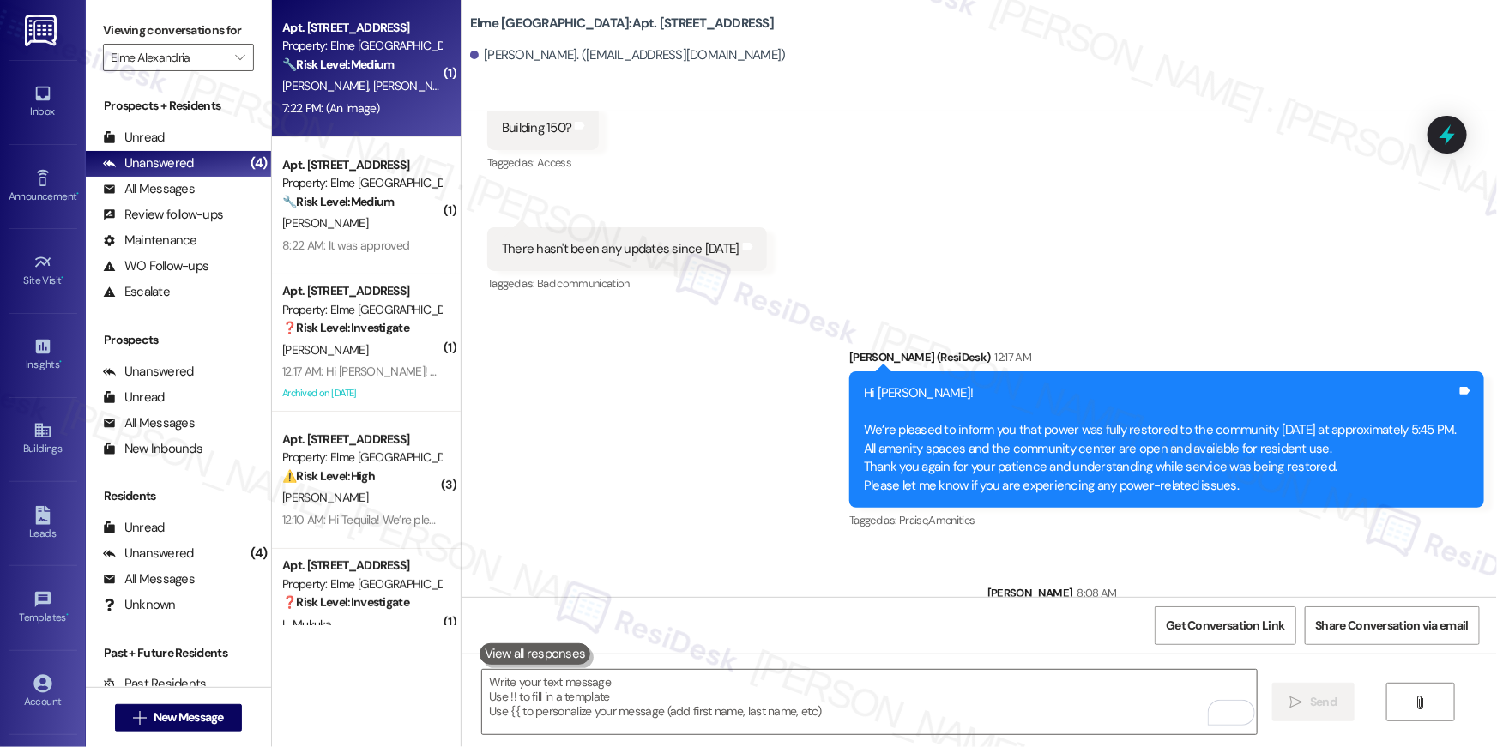
click at [383, 113] on div "7:22 PM: (An Image) 7:22 PM: (An Image)" at bounding box center [362, 108] width 162 height 21
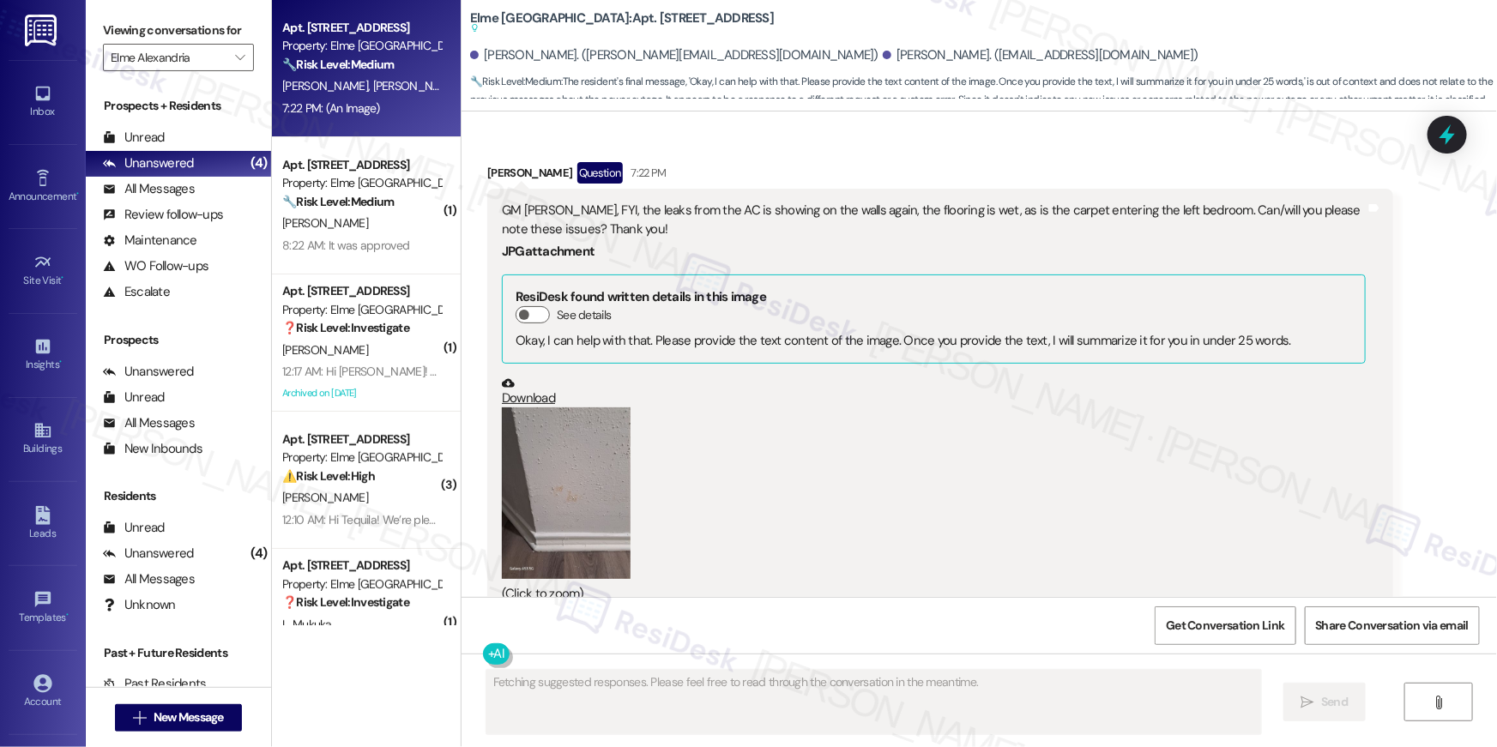
scroll to position [6714, 0]
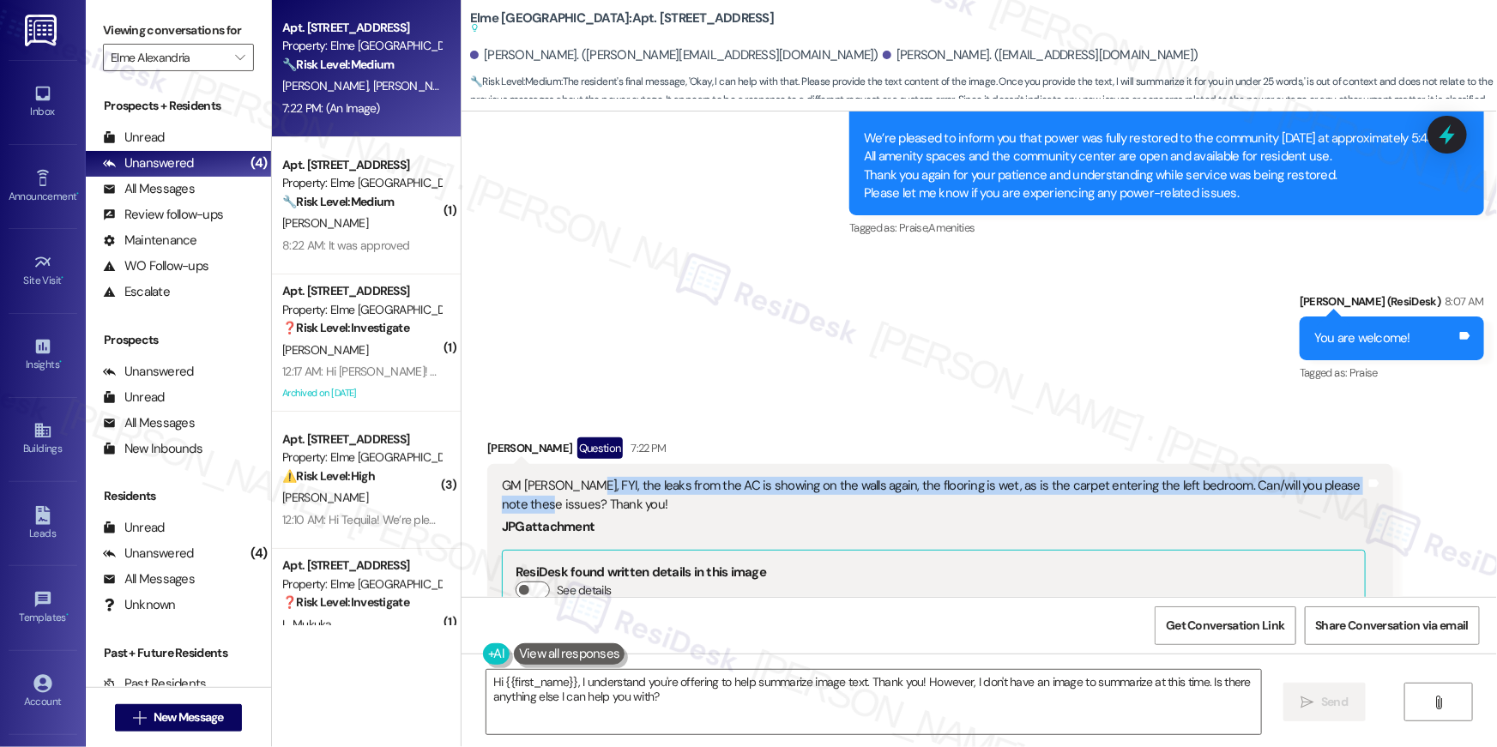
drag, startPoint x: 531, startPoint y: 463, endPoint x: 554, endPoint y: 444, distance: 29.9
click at [554, 477] on div "GM Ella, FYI, the leaks from the AC is showing on the walls again, the flooring…" at bounding box center [934, 495] width 864 height 37
copy div "the leaks from the AC is showing on the walls again, the flooring is wet, as is…"
click at [717, 704] on textarea "Hi {{first_name}}, I understand you're offering to help summarize image text. T…" at bounding box center [874, 702] width 775 height 64
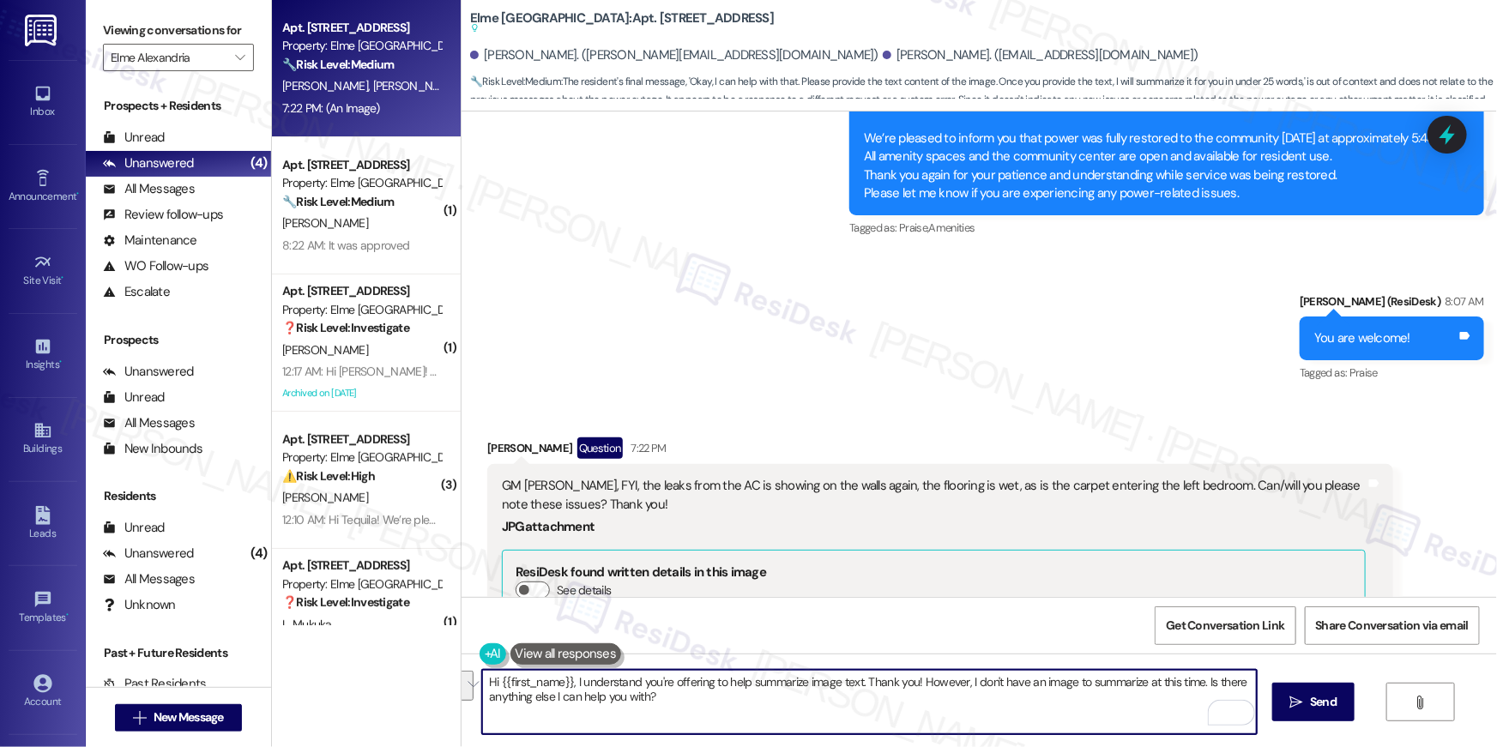
drag, startPoint x: 705, startPoint y: 699, endPoint x: 668, endPoint y: 683, distance: 41.1
click at [668, 683] on textarea "Hi {{first_name}}, I understand you're offering to help summarize image text. T…" at bounding box center [869, 702] width 775 height 64
type textarea "Hi {{first_name}}, I understand you're still experiencing leak coming from the …"
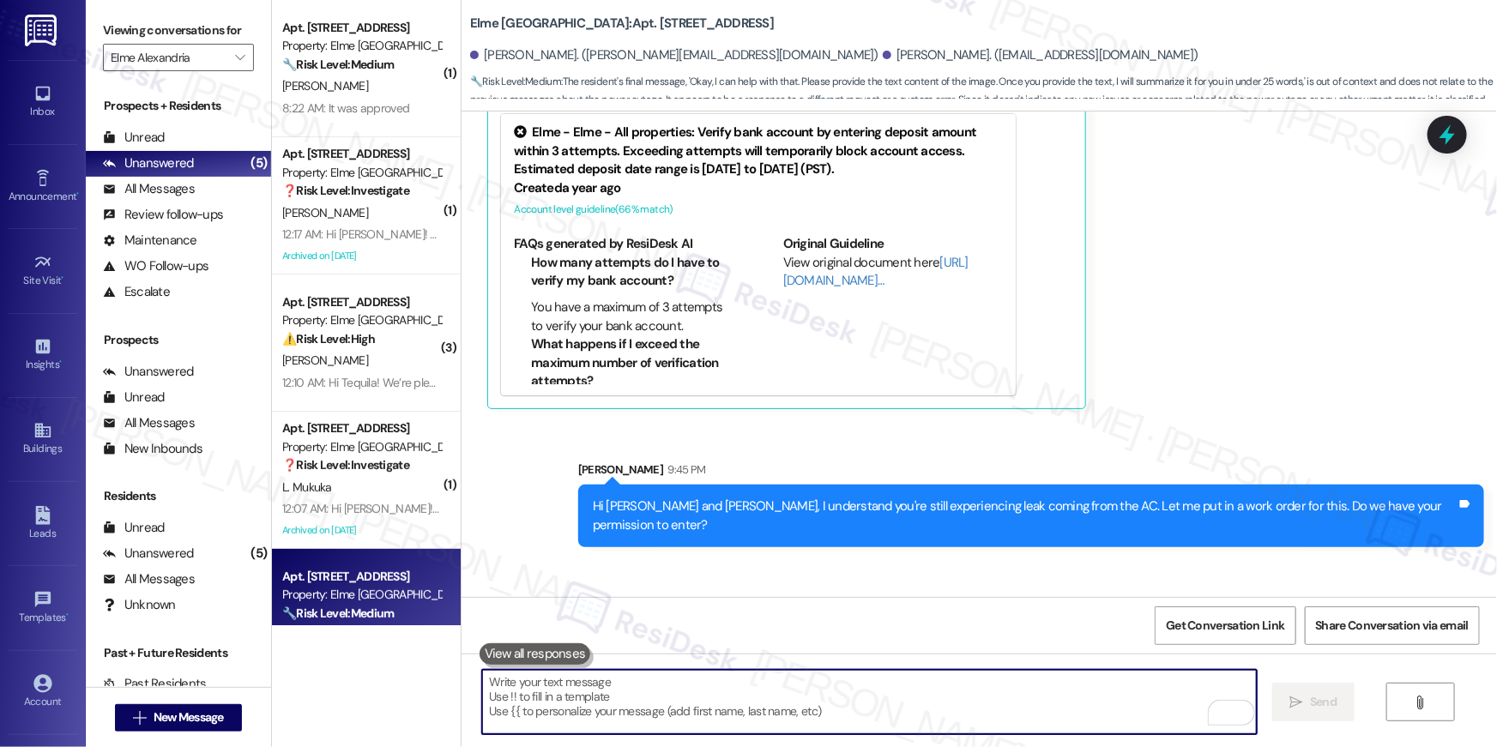
scroll to position [7626, 0]
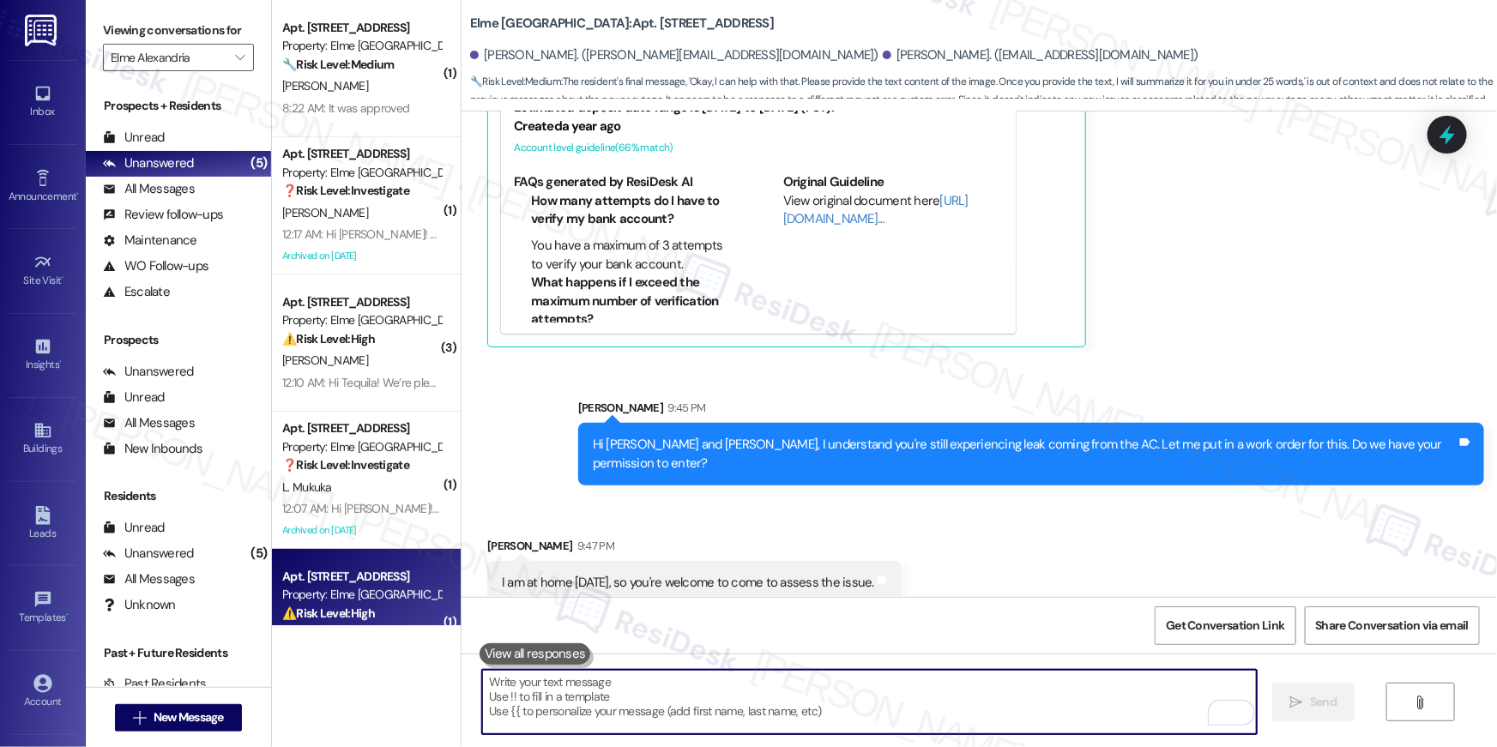
click at [1024, 681] on textarea "To enrich screen reader interactions, please activate Accessibility in Grammarl…" at bounding box center [869, 702] width 775 height 64
click at [1029, 689] on textarea "To enrich screen reader interactions, please activate Accessibility in Grammarl…" at bounding box center [869, 702] width 775 height 64
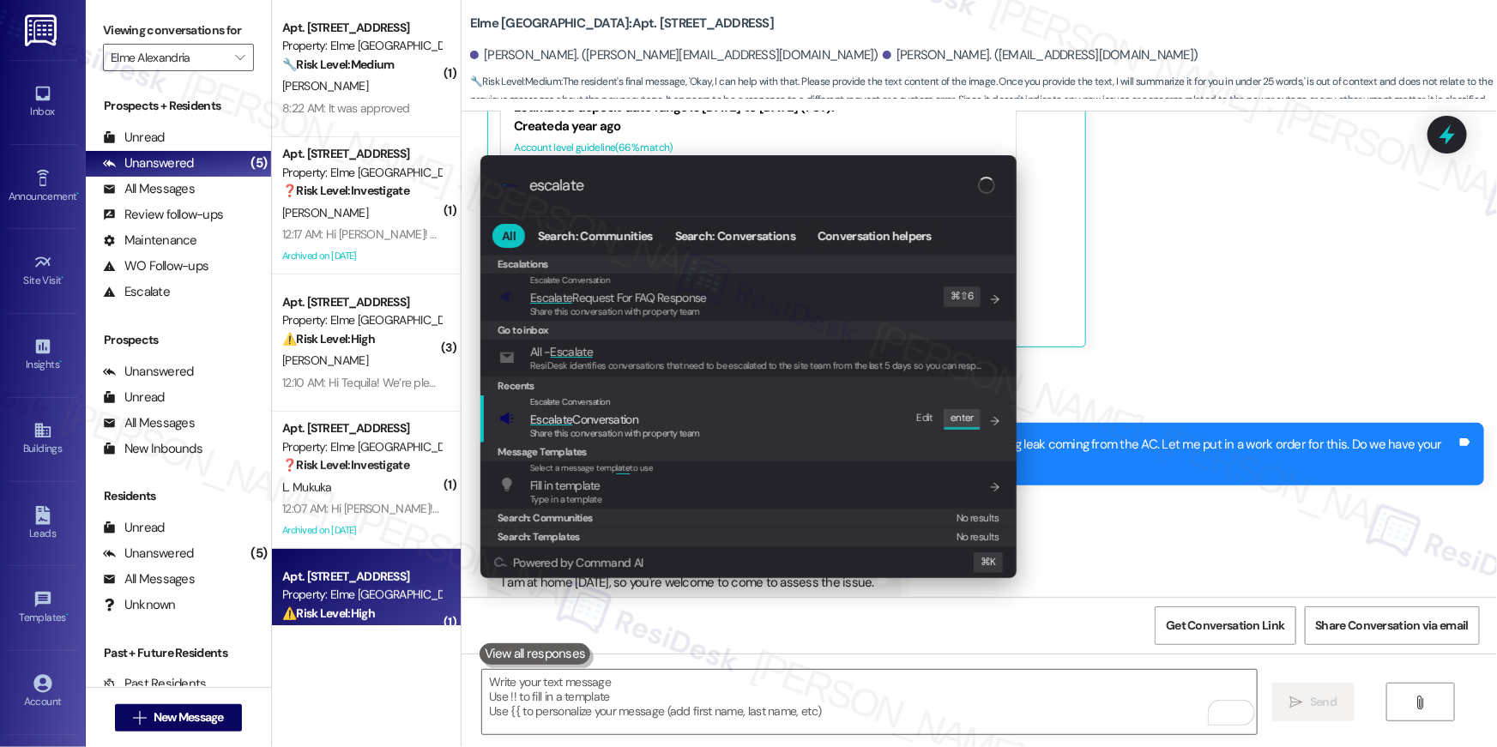
type input "escalate"
click at [719, 430] on div "Escalate Conversation Escalate Conversation Share this conversation with proper…" at bounding box center [750, 419] width 502 height 46
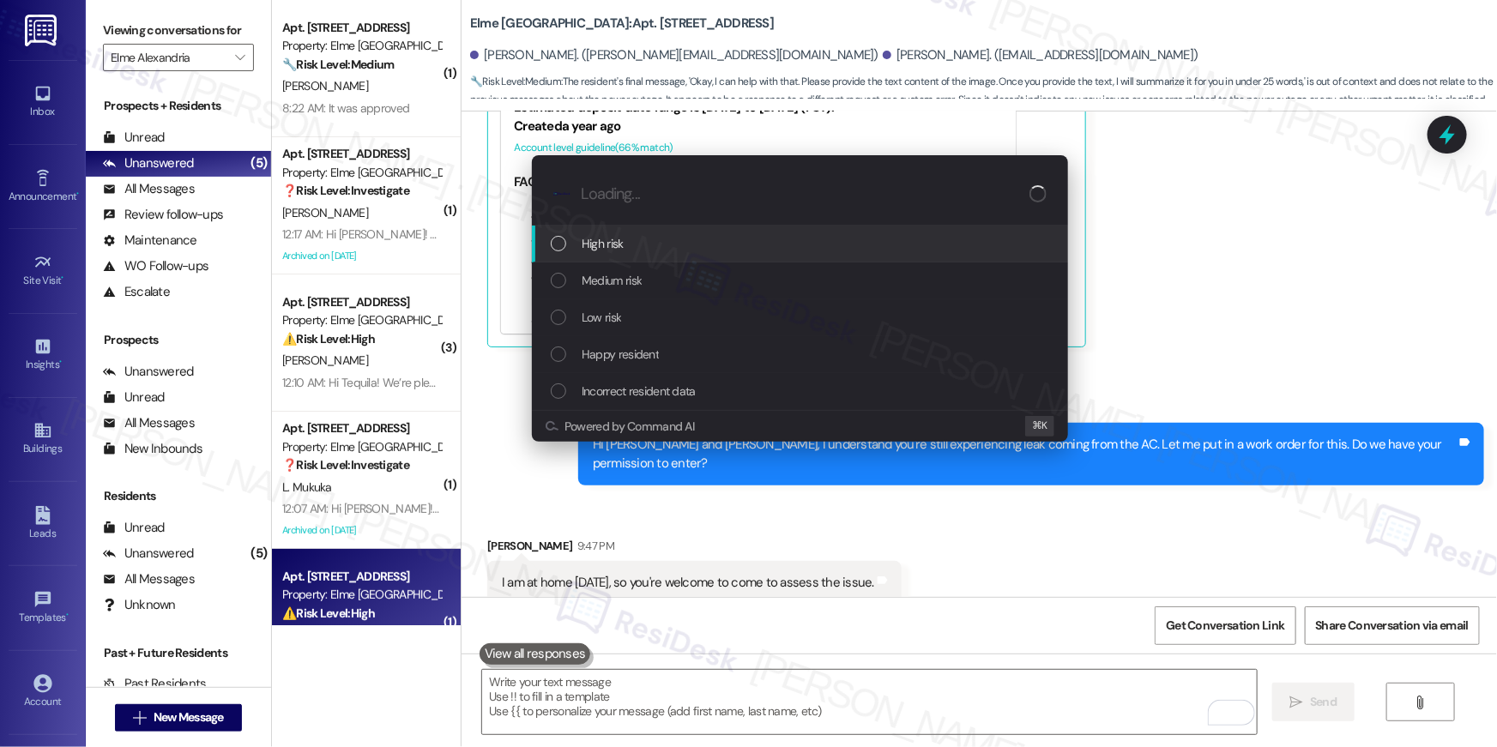
click at [650, 257] on div "High risk" at bounding box center [800, 244] width 536 height 37
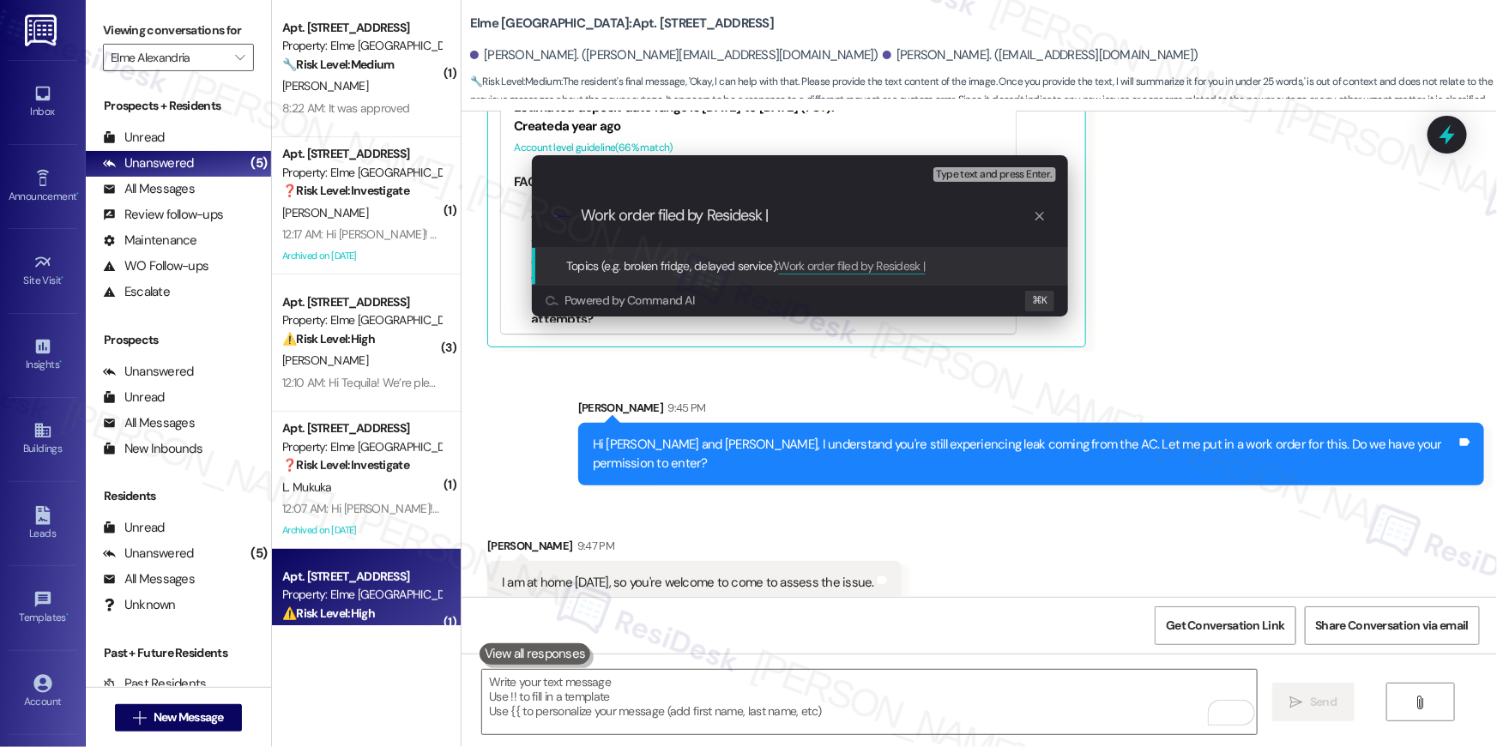
paste input "Work Order # 399925 AC leaks"
type input "Work order filed by Residesk | Work Order # 399925 AC leaks"
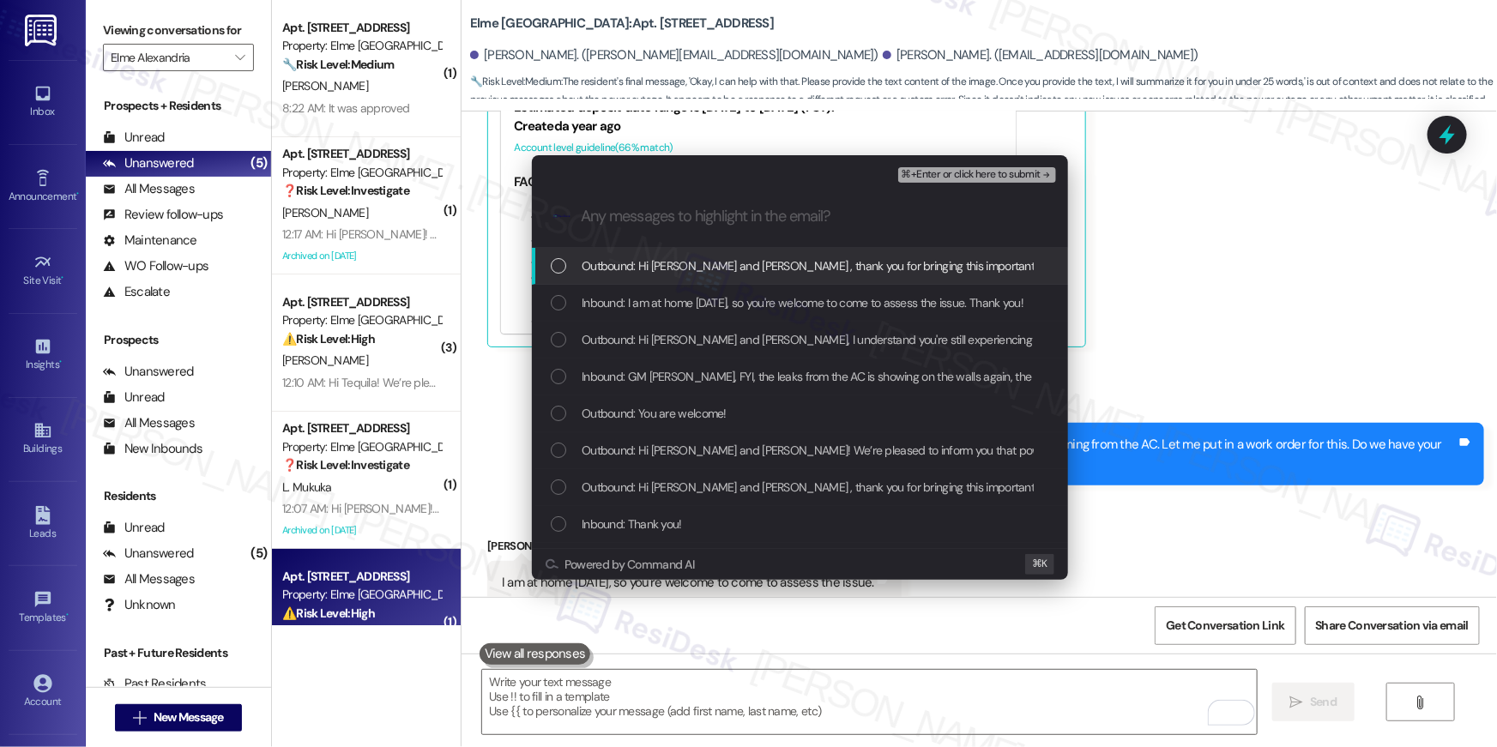
drag, startPoint x: 676, startPoint y: 263, endPoint x: 680, endPoint y: 347, distance: 84.2
click at [676, 263] on span "Outbound: Hi Tiffanie and Tonyia , thank you for bringing this important matter…" at bounding box center [1214, 266] width 1264 height 19
click at [671, 303] on span "Inbound: I am at home today, so you're welcome to come to assess the issue. Tha…" at bounding box center [803, 302] width 442 height 19
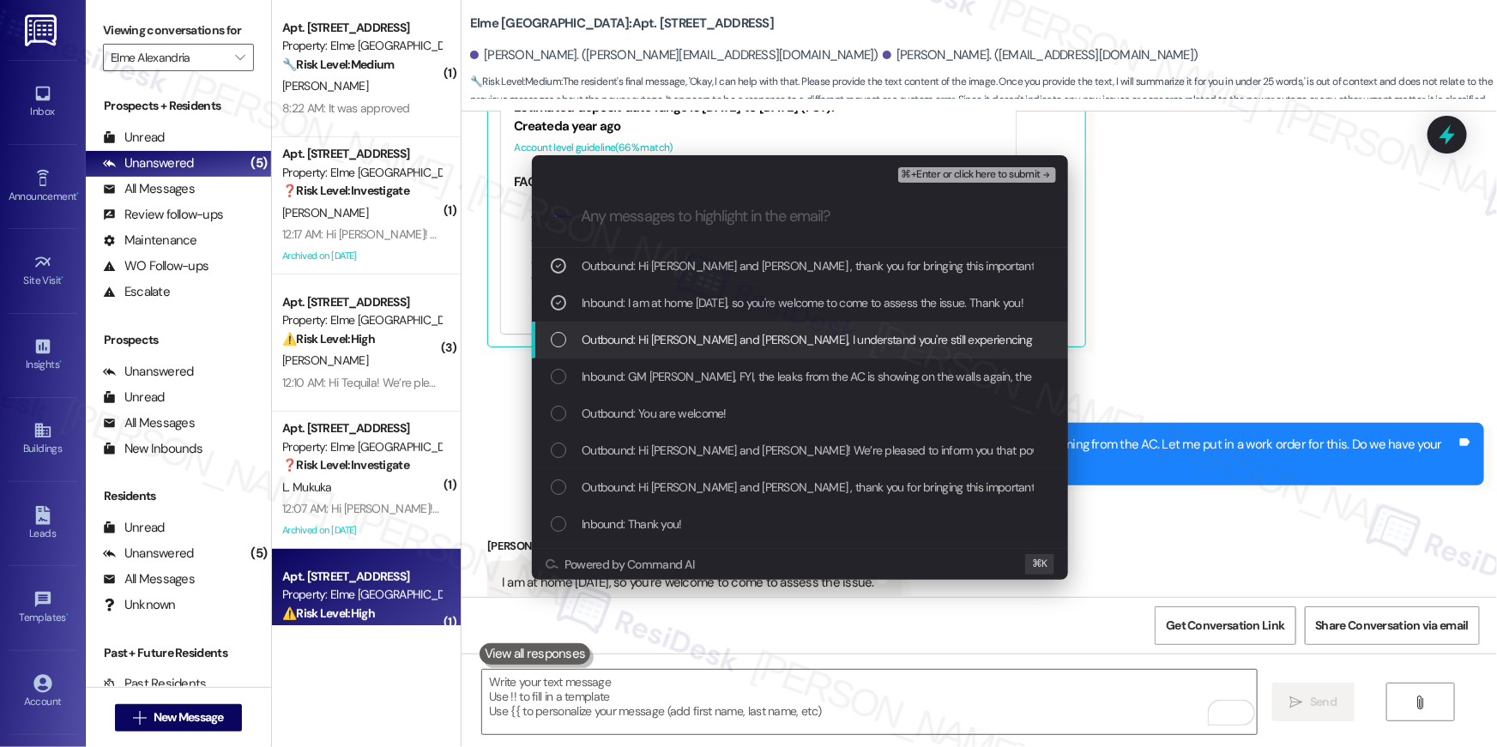
click at [680, 347] on span "Outbound: Hi Tiffanie and Tonyia, I understand you're still experiencing leak c…" at bounding box center [1052, 339] width 940 height 19
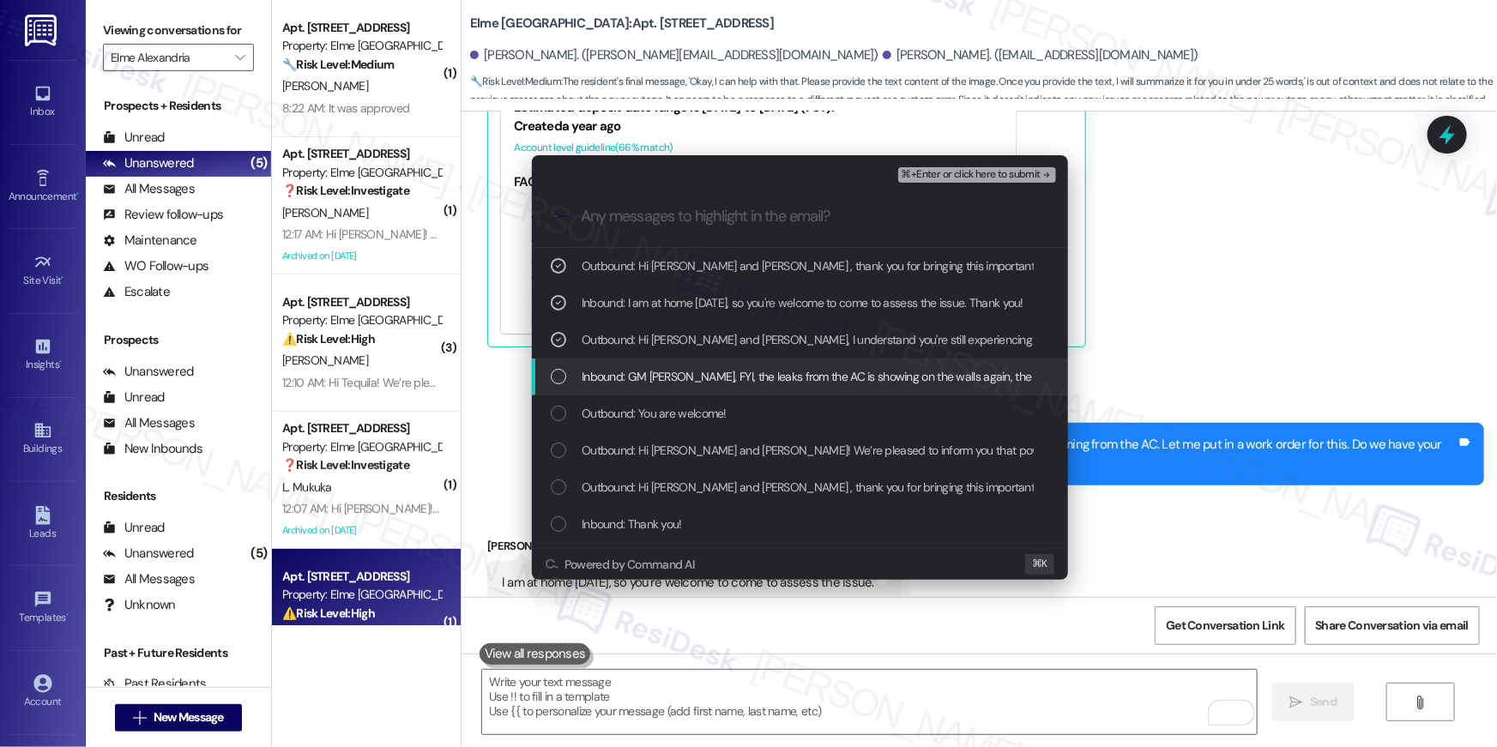
click at [708, 377] on span "Inbound: GM Ella, FYI, the leaks from the AC is showing on the walls again, the…" at bounding box center [1075, 376] width 987 height 19
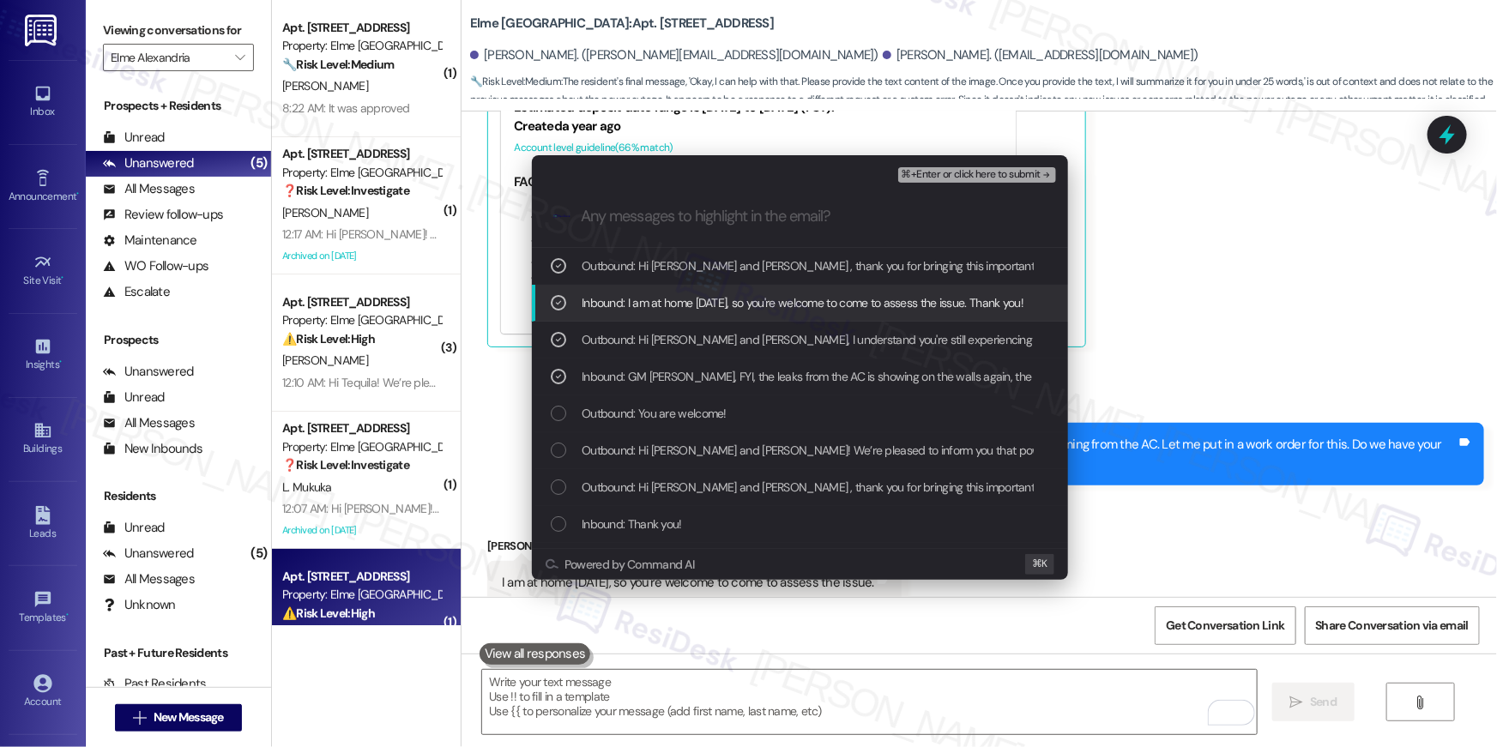
click at [1006, 160] on div "Escalate Conversation High risk Work order filed by Residesk | Work Order # 399…" at bounding box center [800, 170] width 536 height 31
click at [1006, 169] on span "⌘+Enter or click here to submit" at bounding box center [971, 175] width 139 height 12
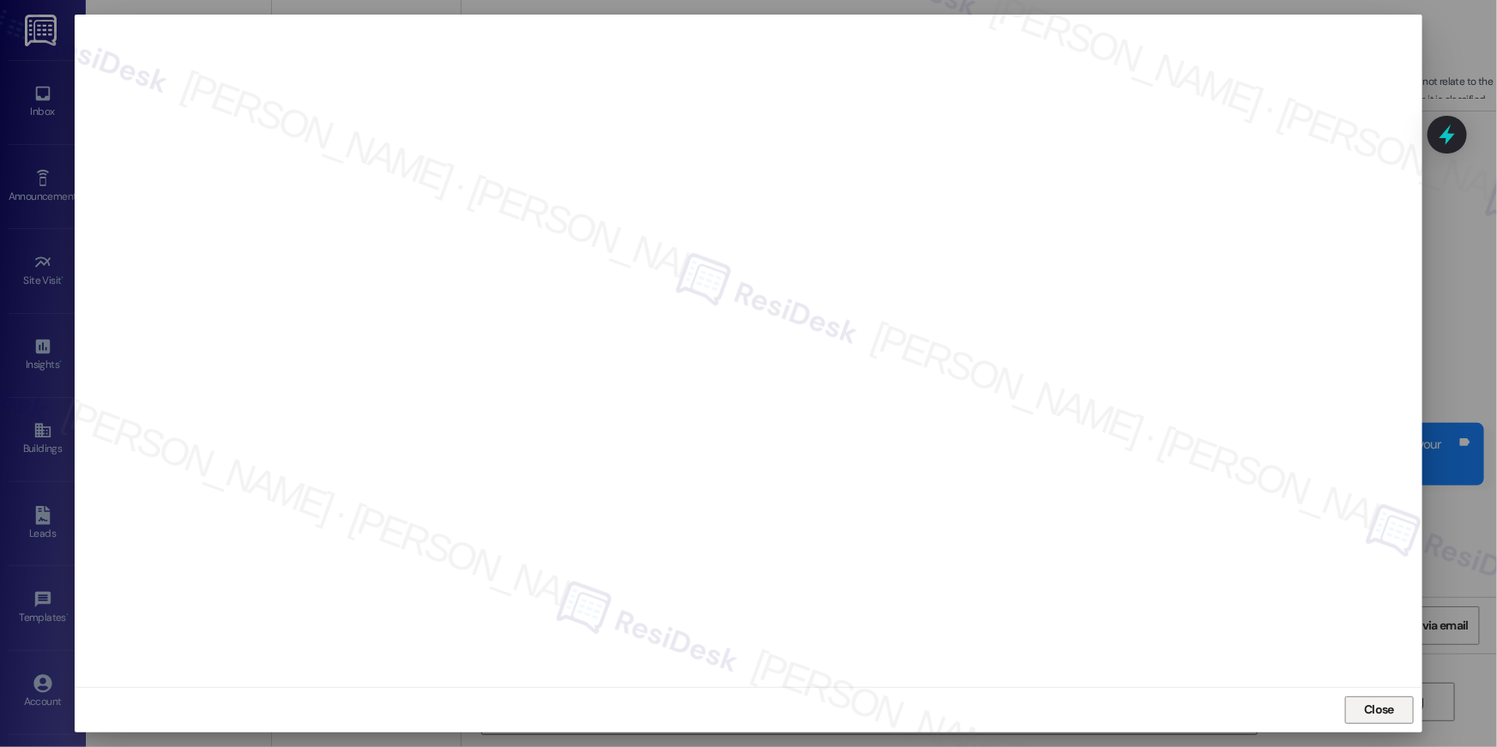
click at [1393, 713] on span "Close" at bounding box center [1379, 710] width 30 height 18
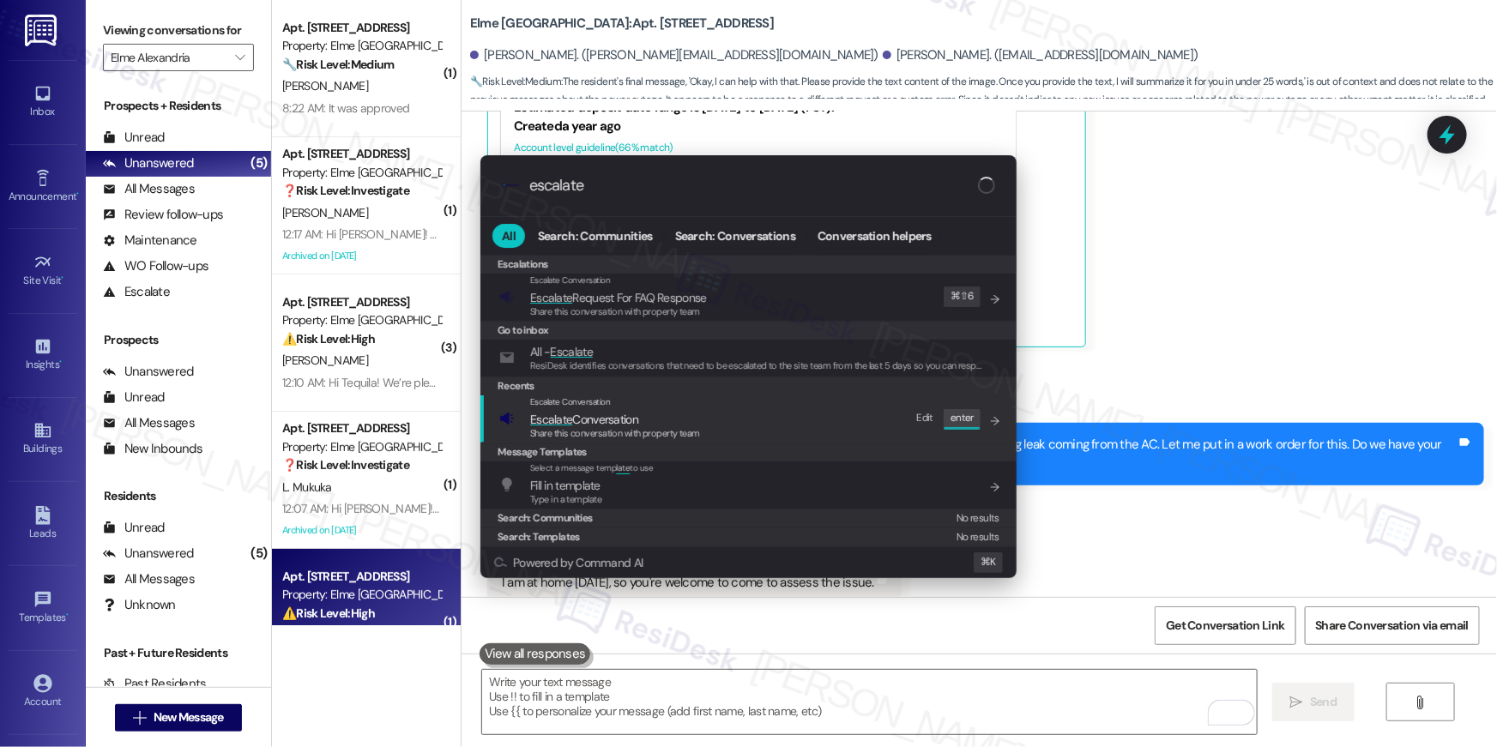
type input "escalate"
click at [808, 429] on div "Escalate Conversation Escalate Conversation Share this conversation with proper…" at bounding box center [750, 419] width 502 height 46
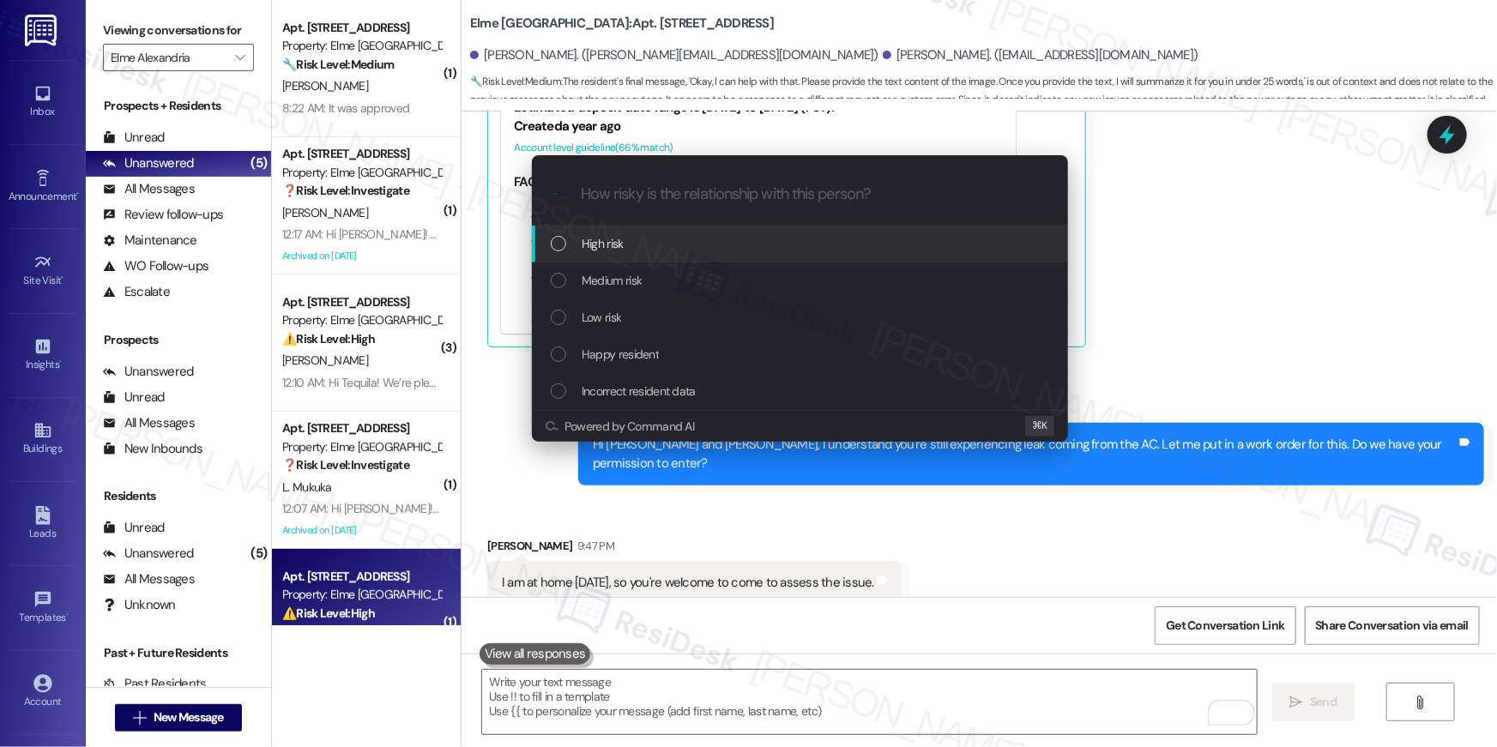
click at [749, 245] on div "High risk" at bounding box center [802, 243] width 502 height 19
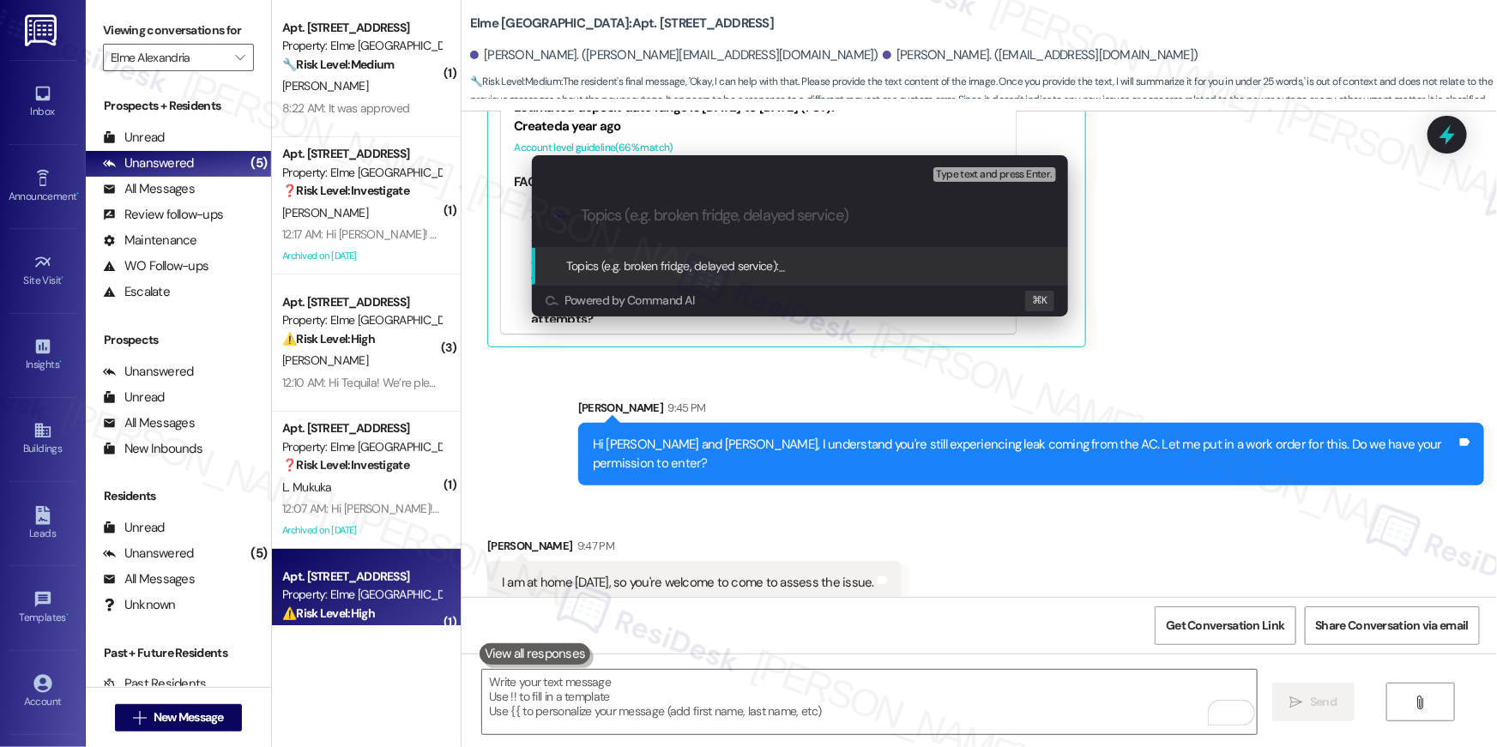
paste input "Work order filed by Residesk | Work Order # 399925 AC leaks"
type input "Work order filed by Residesk | Work Order # 399925 AC leaks"
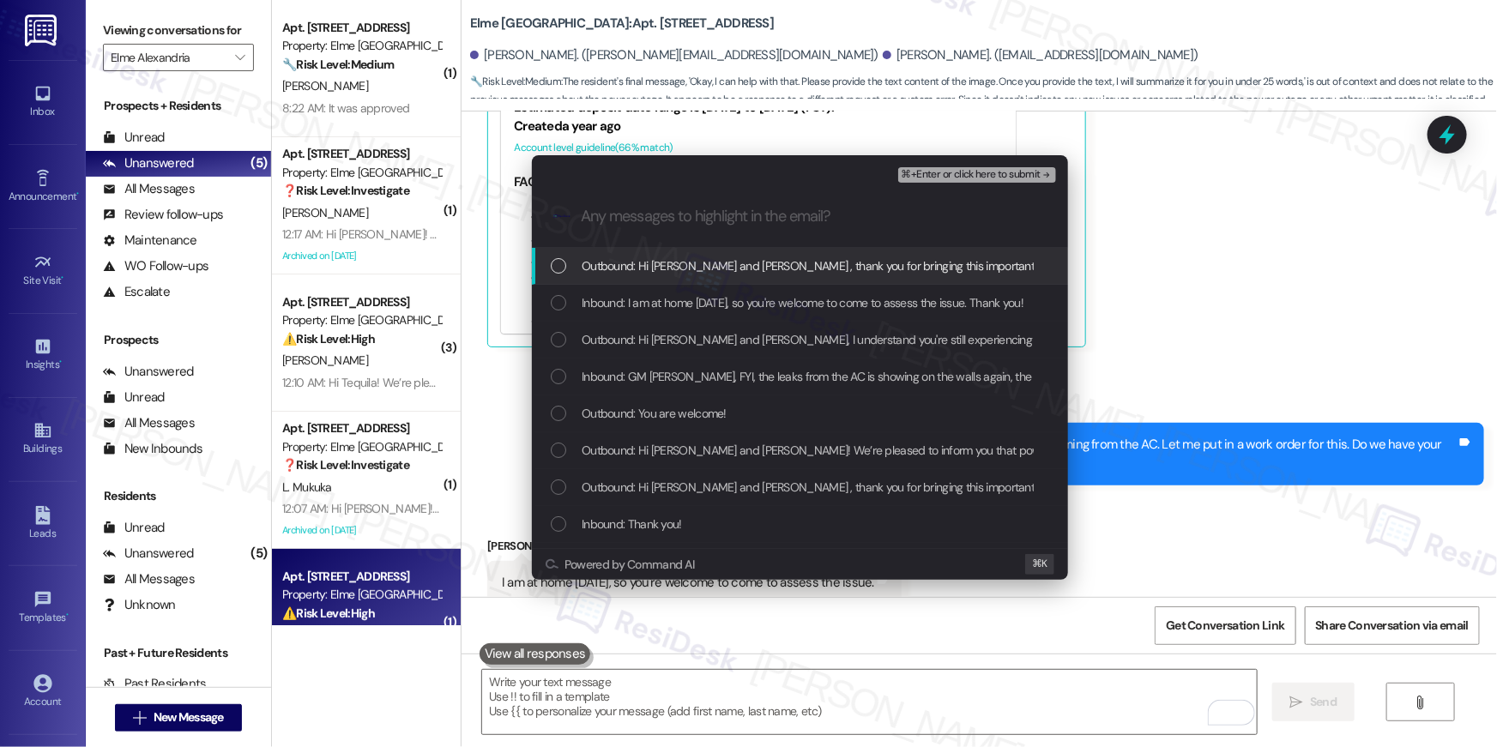
click at [764, 259] on span "Outbound: Hi Tiffanie and Tonyia , thank you for bringing this important matter…" at bounding box center [1214, 266] width 1264 height 19
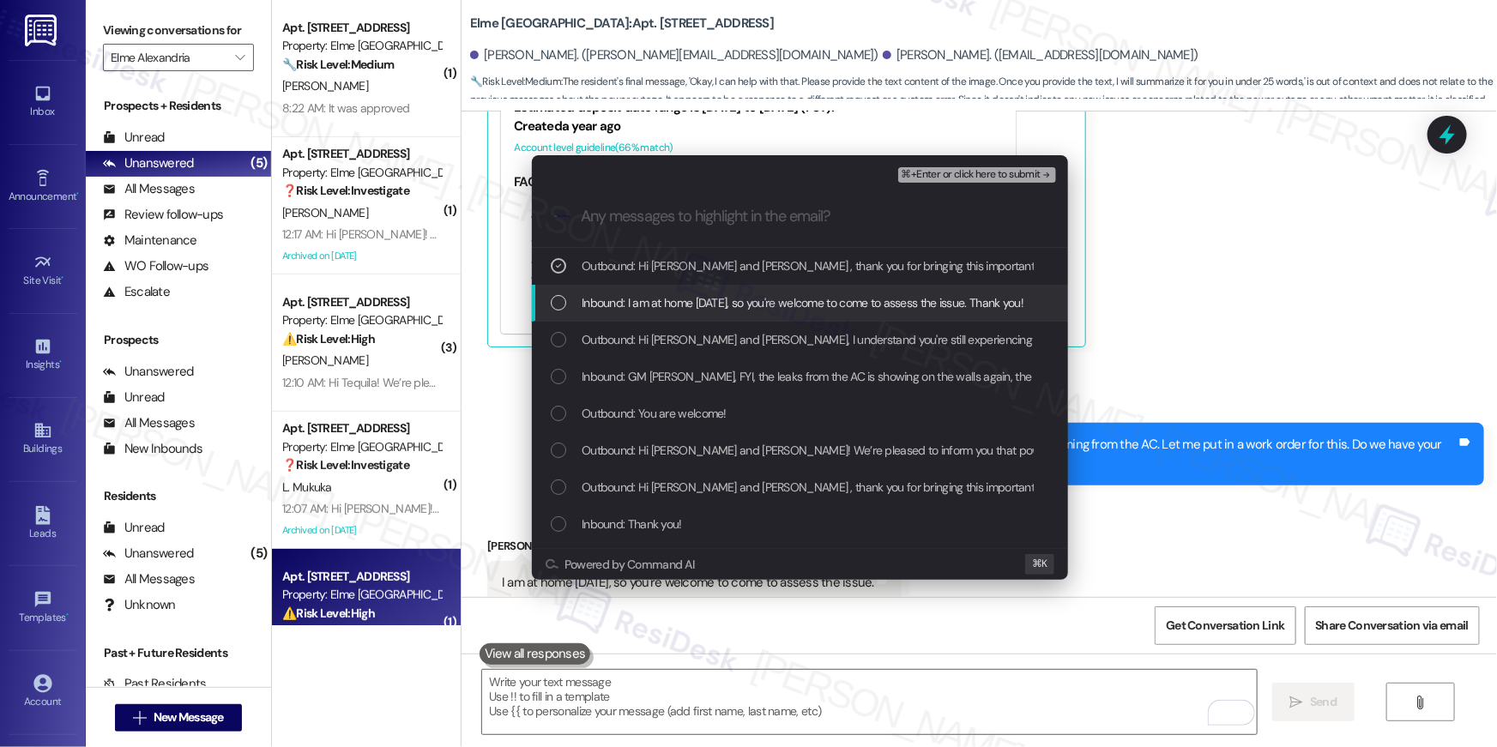
click at [764, 288] on div "Inbound: I am at home today, so you're welcome to come to assess the issue. Tha…" at bounding box center [800, 303] width 536 height 37
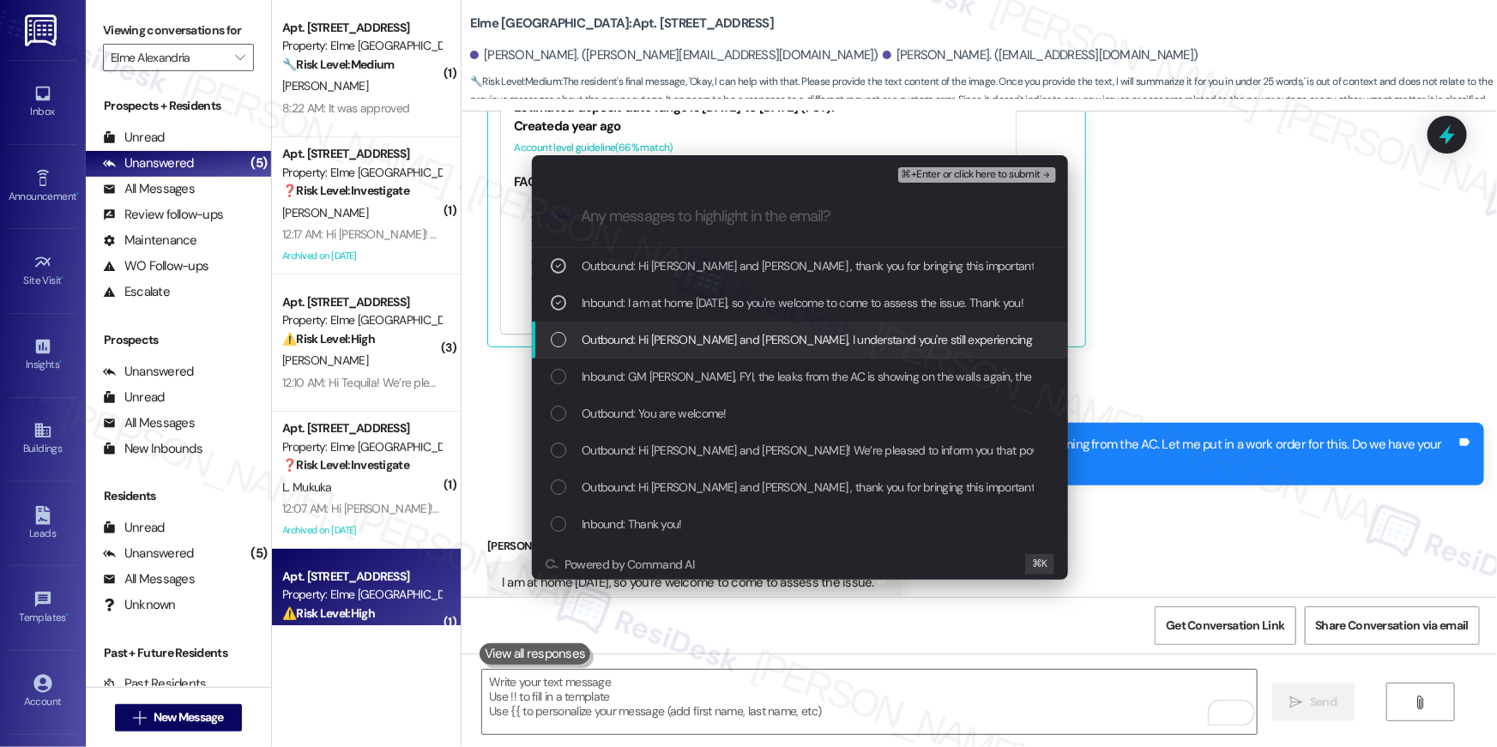
click at [773, 338] on span "Outbound: Hi Tiffanie and Tonyia, I understand you're still experiencing leak c…" at bounding box center [1052, 339] width 940 height 19
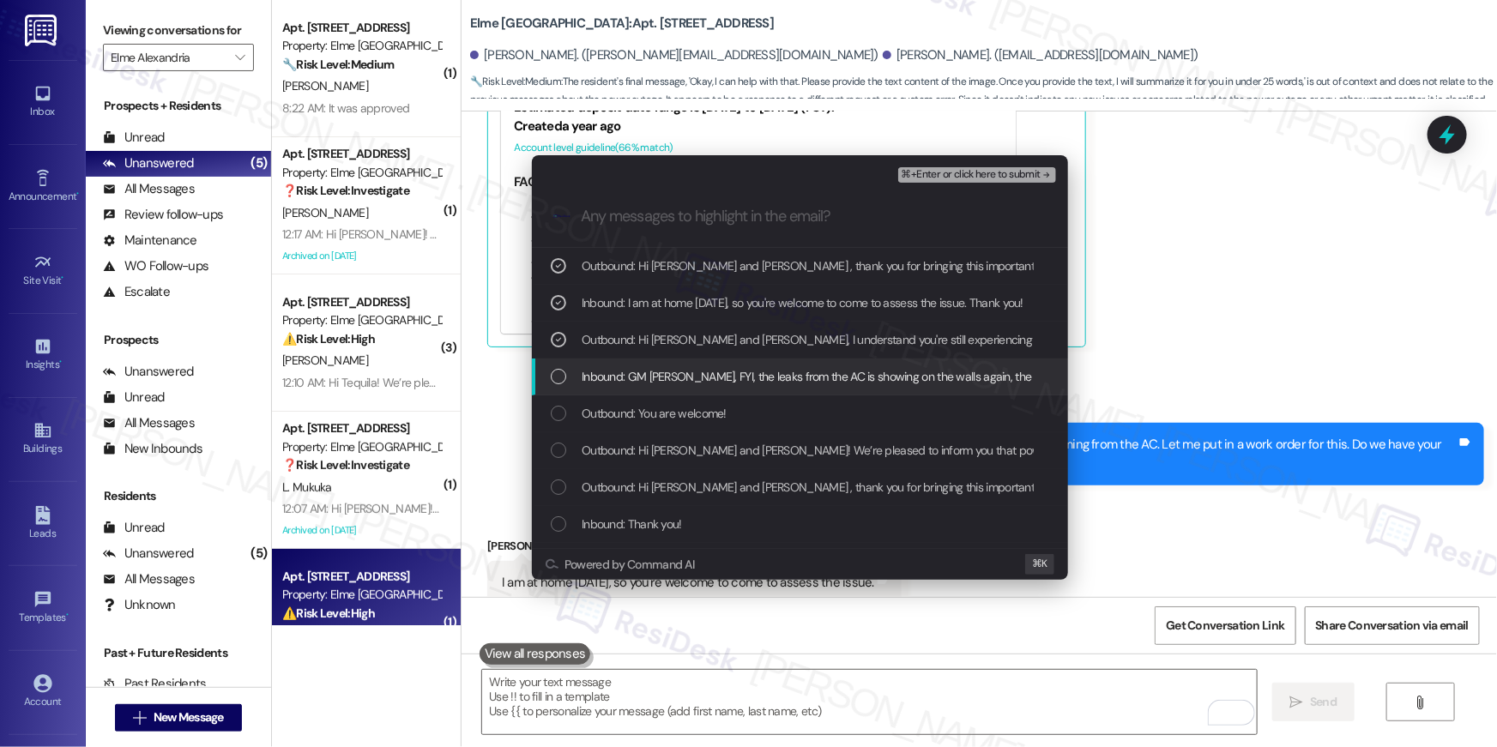
click at [773, 382] on span "Inbound: GM Ella, FYI, the leaks from the AC is showing on the walls again, the…" at bounding box center [1075, 376] width 987 height 19
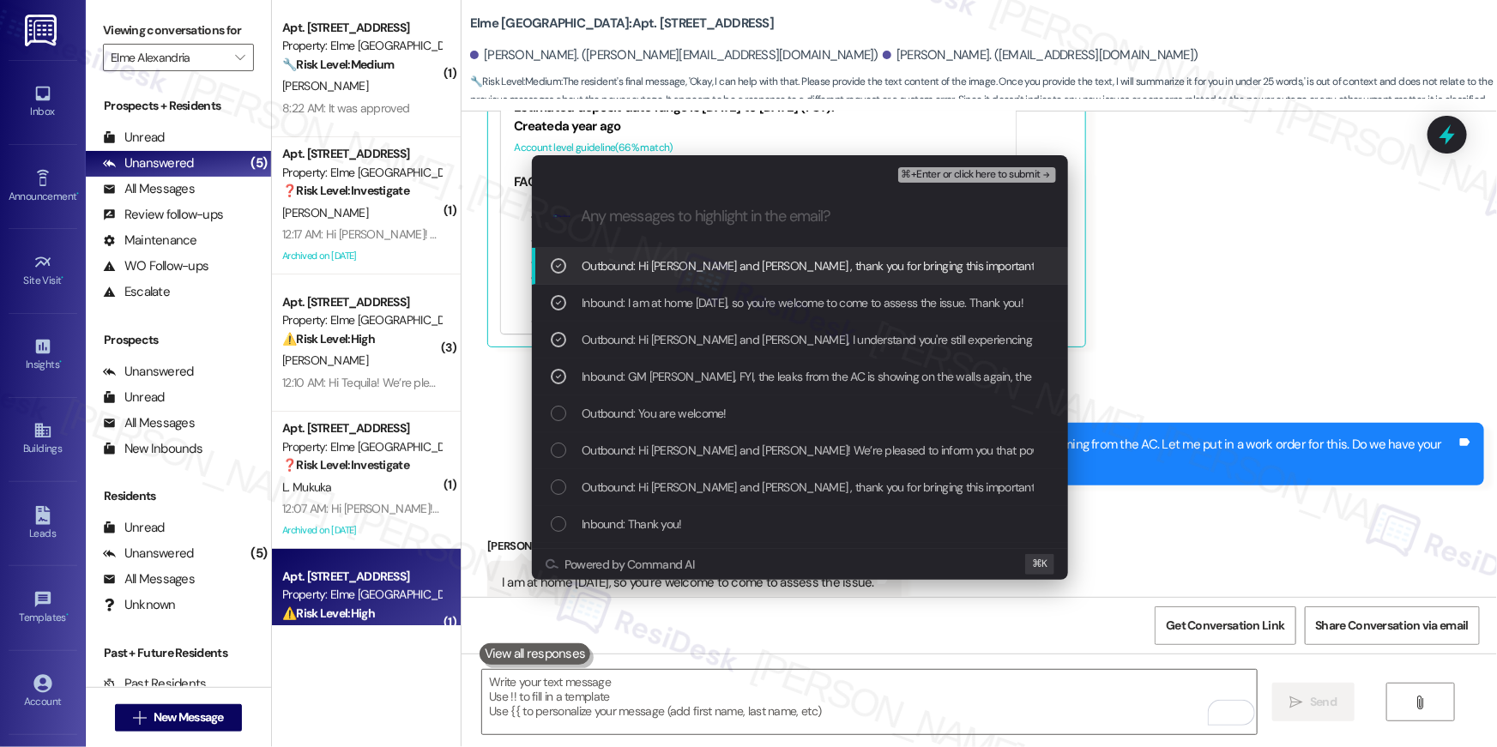
click at [994, 174] on span "⌘+Enter or click here to submit" at bounding box center [971, 175] width 139 height 12
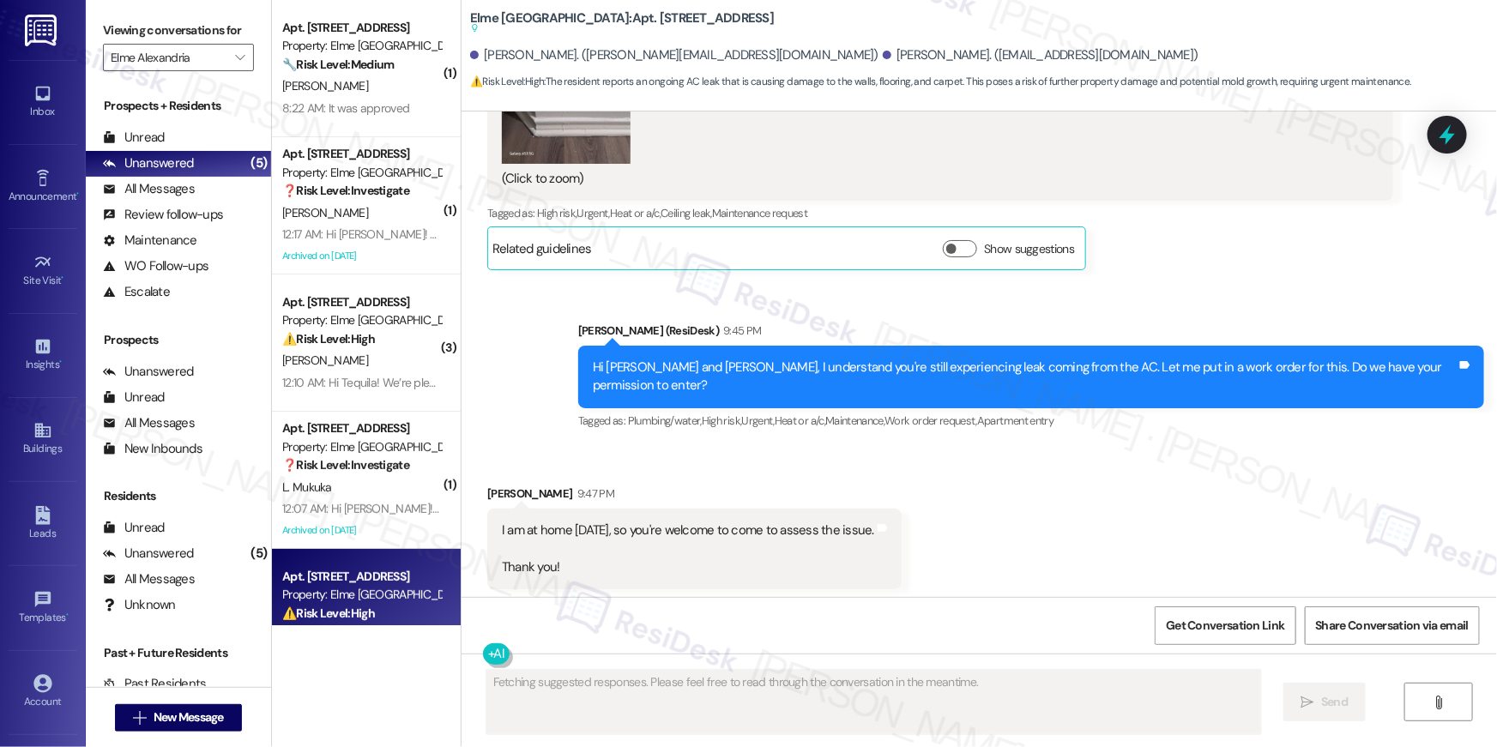
scroll to position [7378, 0]
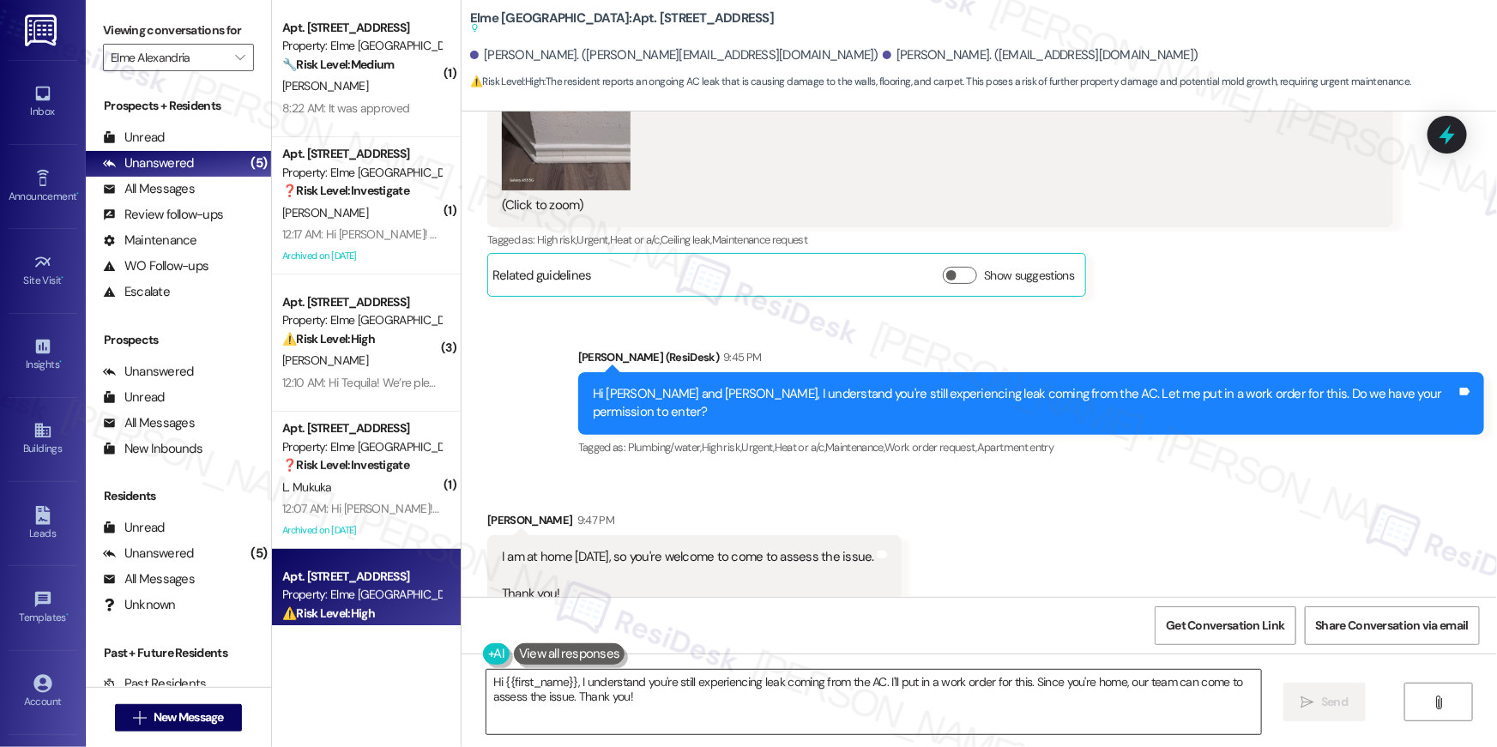
click at [898, 710] on textarea "Hi {{first_name}}, I understand you're still experiencing leak coming from the …" at bounding box center [874, 702] width 775 height 64
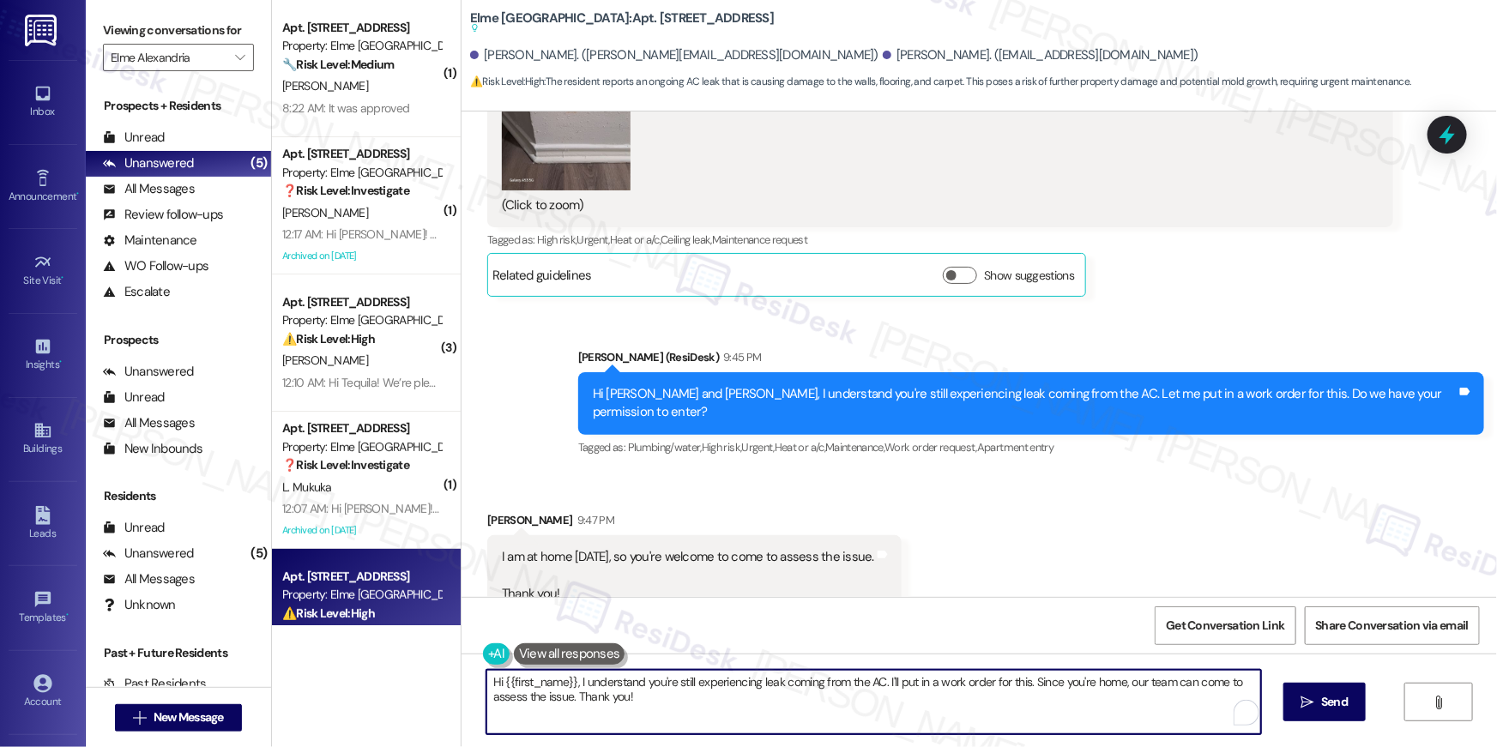
paste textarea "Thank you, {{first_name}}! I’ve submitted your request, and our maintenance tea…"
type textarea "Thank you, {{first_name}}! I’ve submitted your request, and our maintenance tea…"
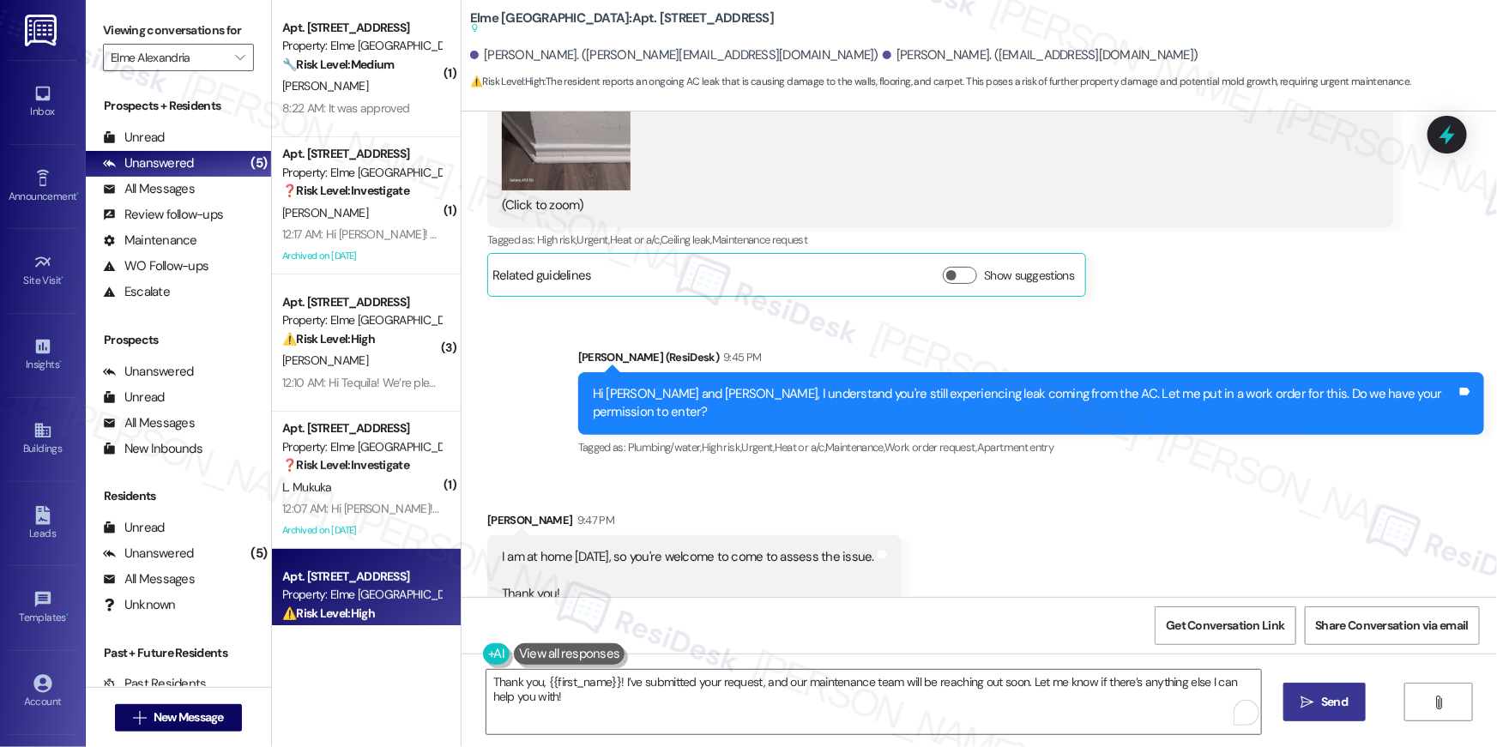
click at [1317, 711] on button " Send" at bounding box center [1325, 702] width 83 height 39
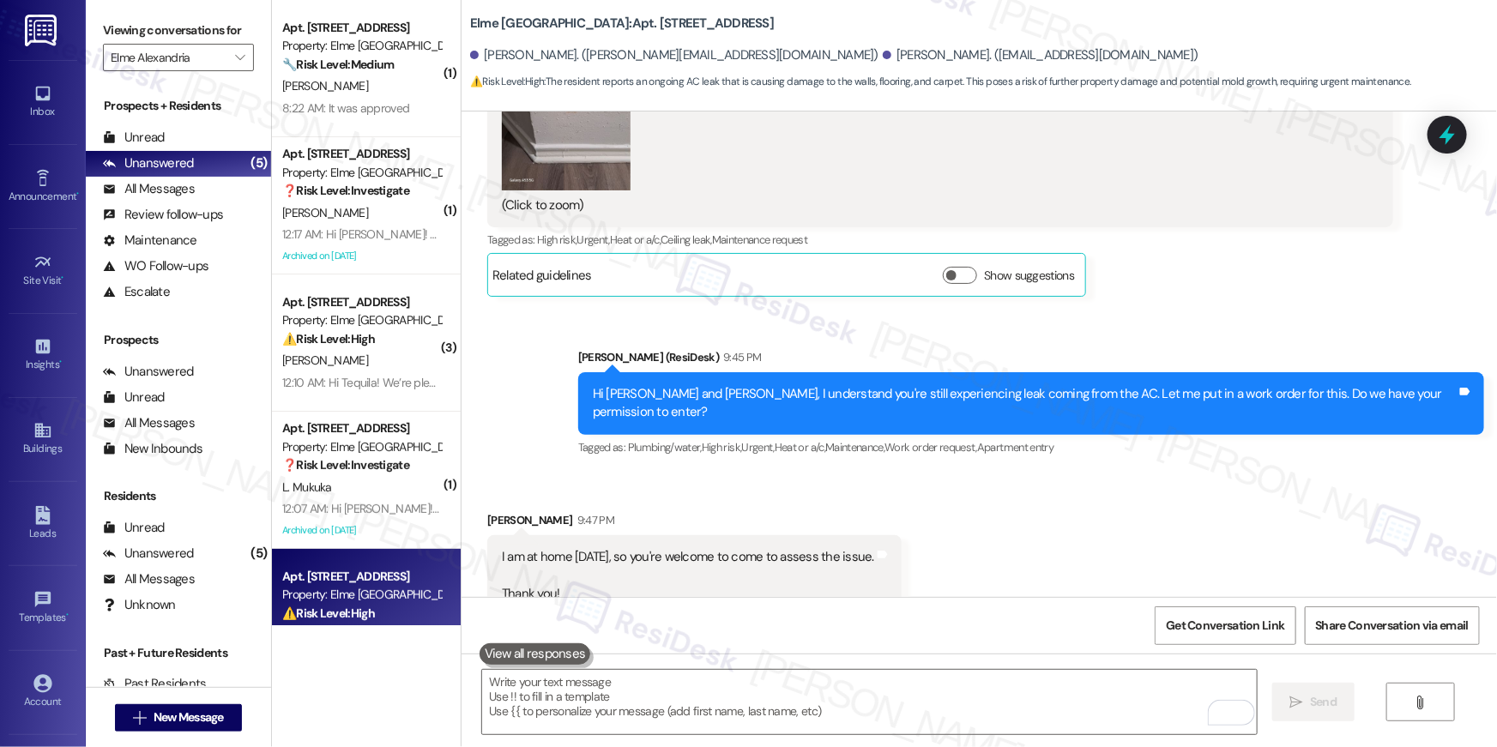
click at [359, 94] on div "M. Pearson" at bounding box center [362, 86] width 162 height 21
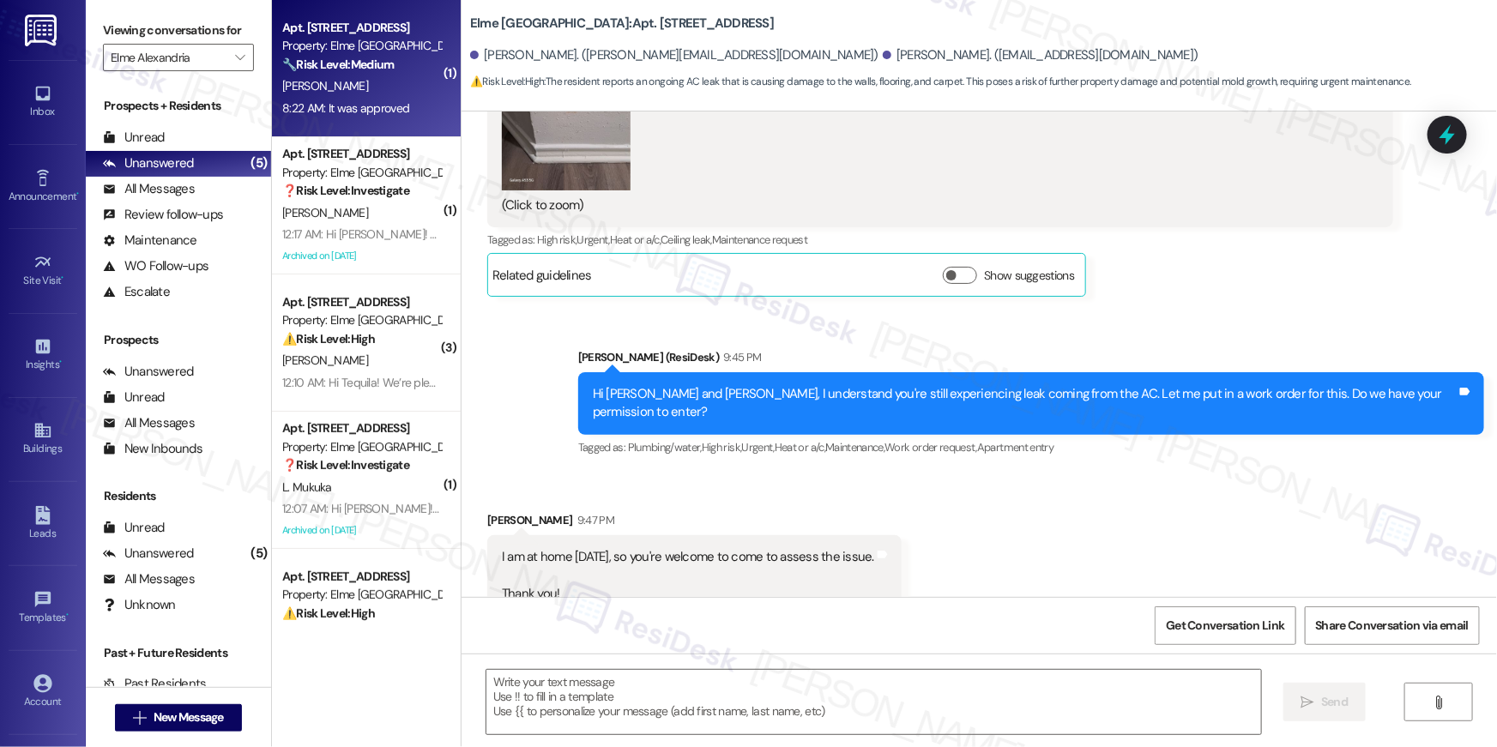
type textarea "Fetching suggested responses. Please feel free to read through the conversation…"
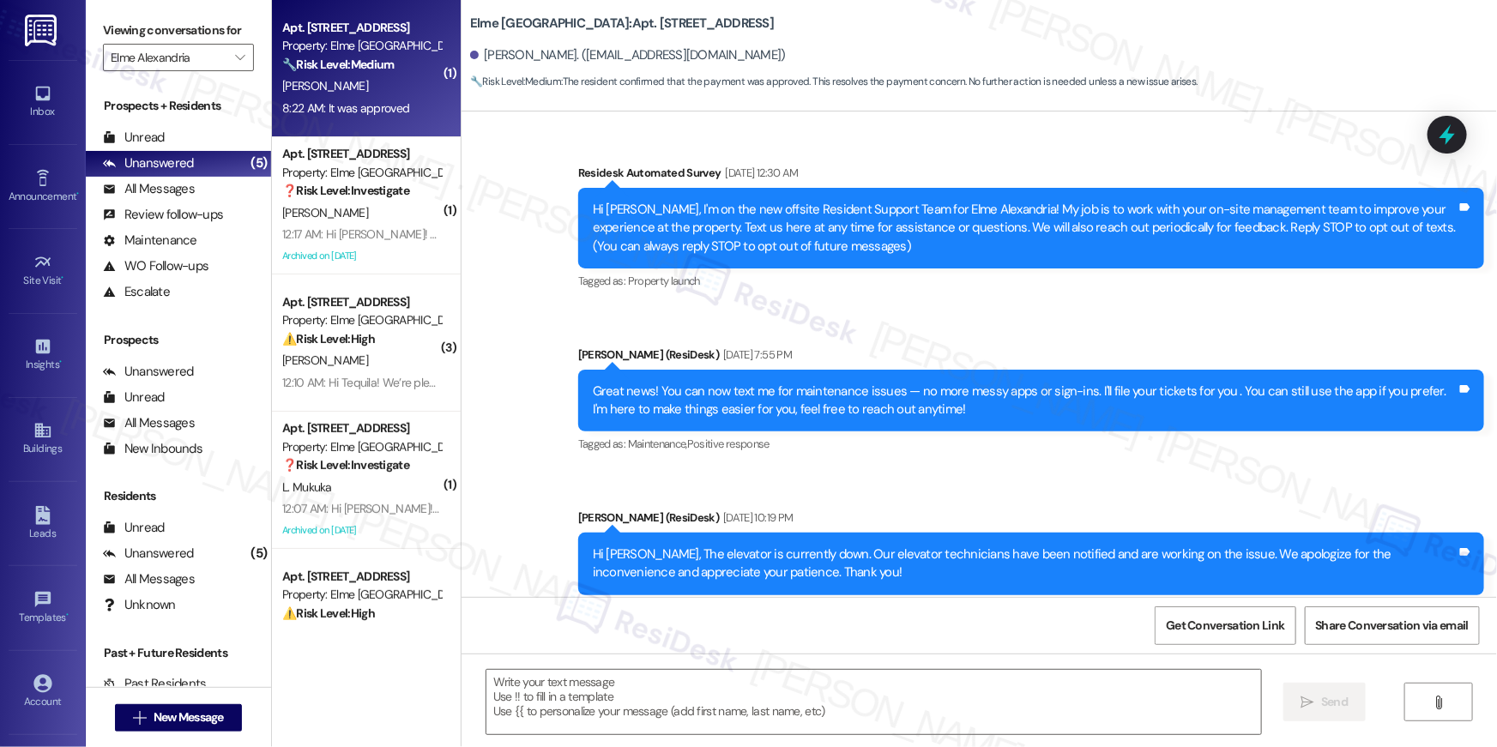
scroll to position [27064, 0]
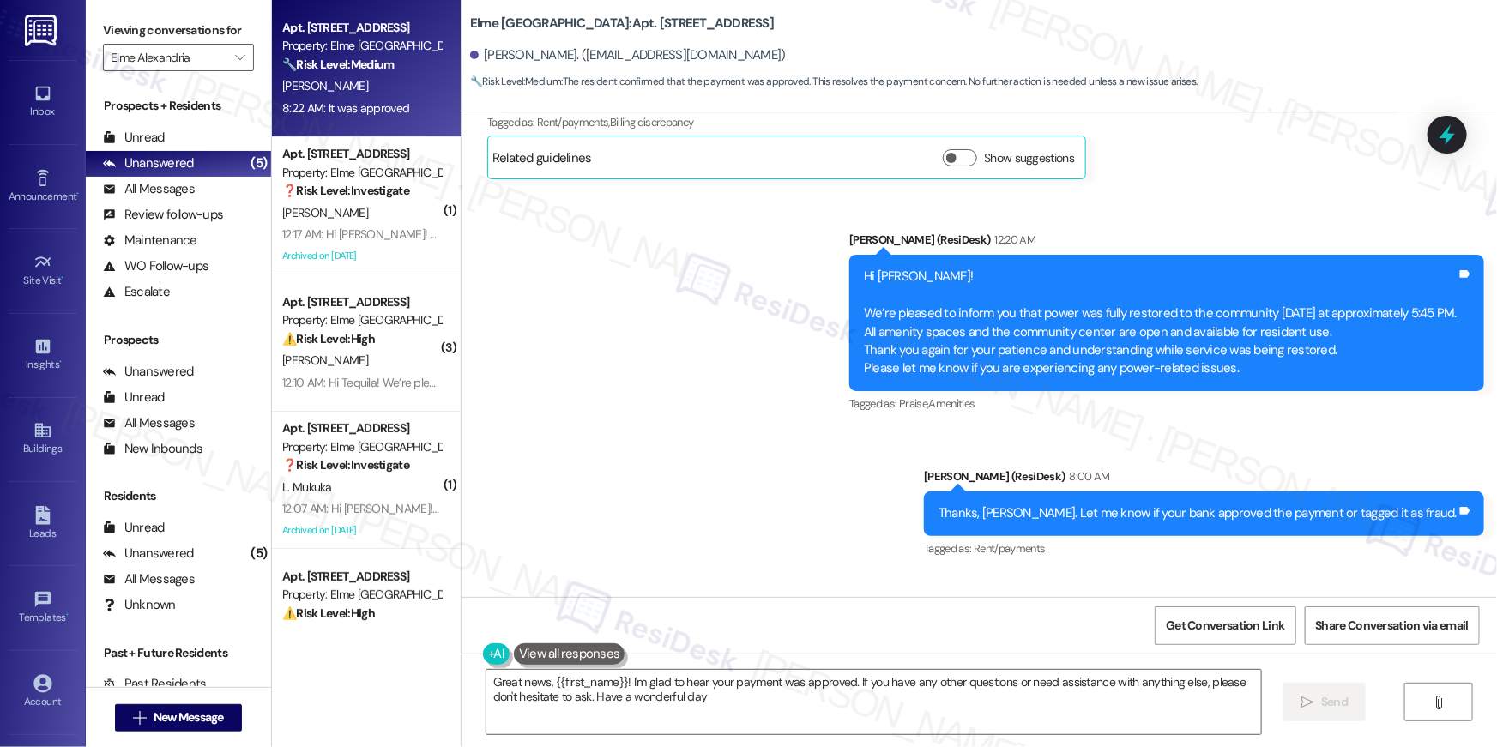
type textarea "Great news, {{first_name}}! I'm glad to hear your payment was approved. If you …"
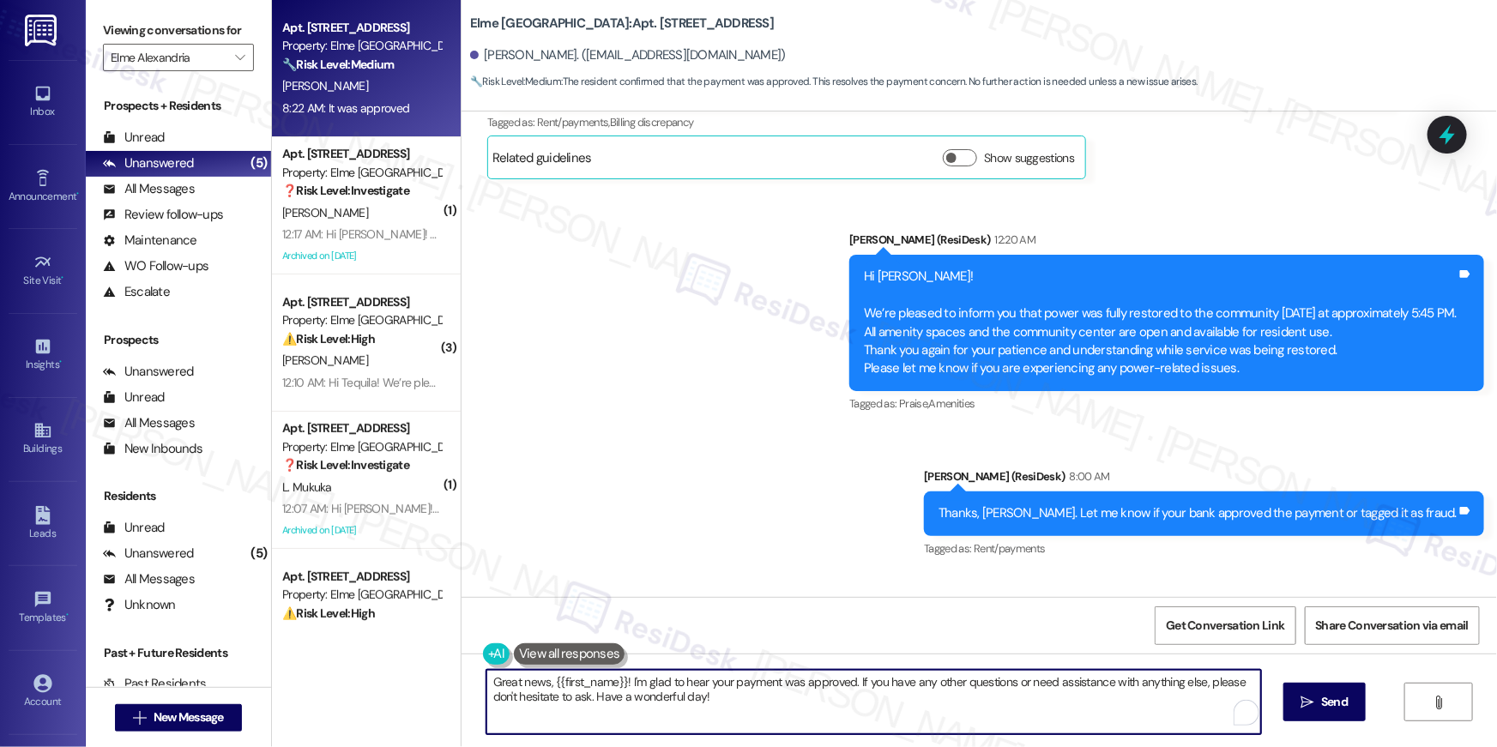
click at [777, 724] on textarea "Great news, {{first_name}}! I'm glad to hear your payment was approved. If you …" at bounding box center [874, 702] width 775 height 64
click at [1294, 704] on icon "" at bounding box center [1296, 703] width 13 height 14
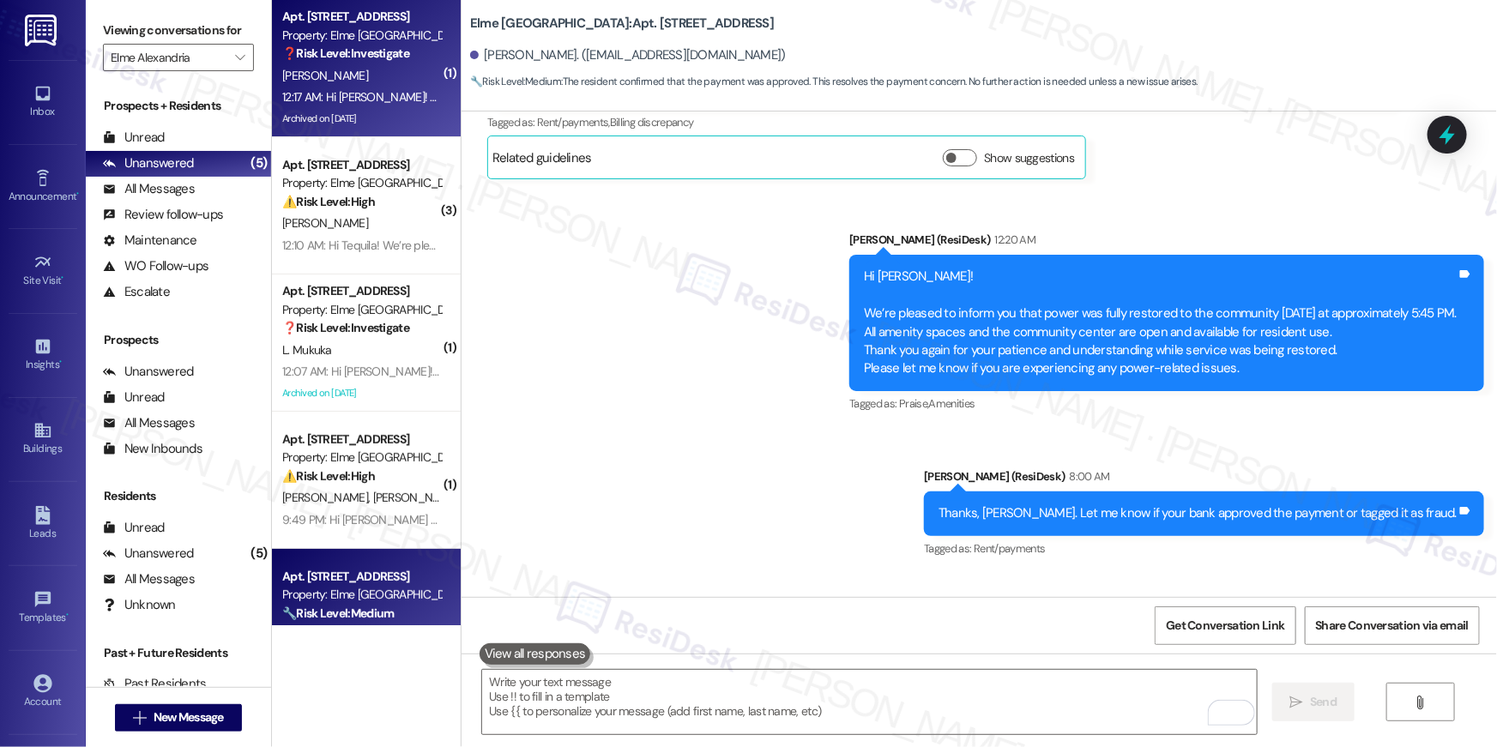
click at [340, 103] on div "12:17 AM: Hi Darrlyn! We’re pleased to inform you that power was fully restored…" at bounding box center [1239, 96] width 1914 height 15
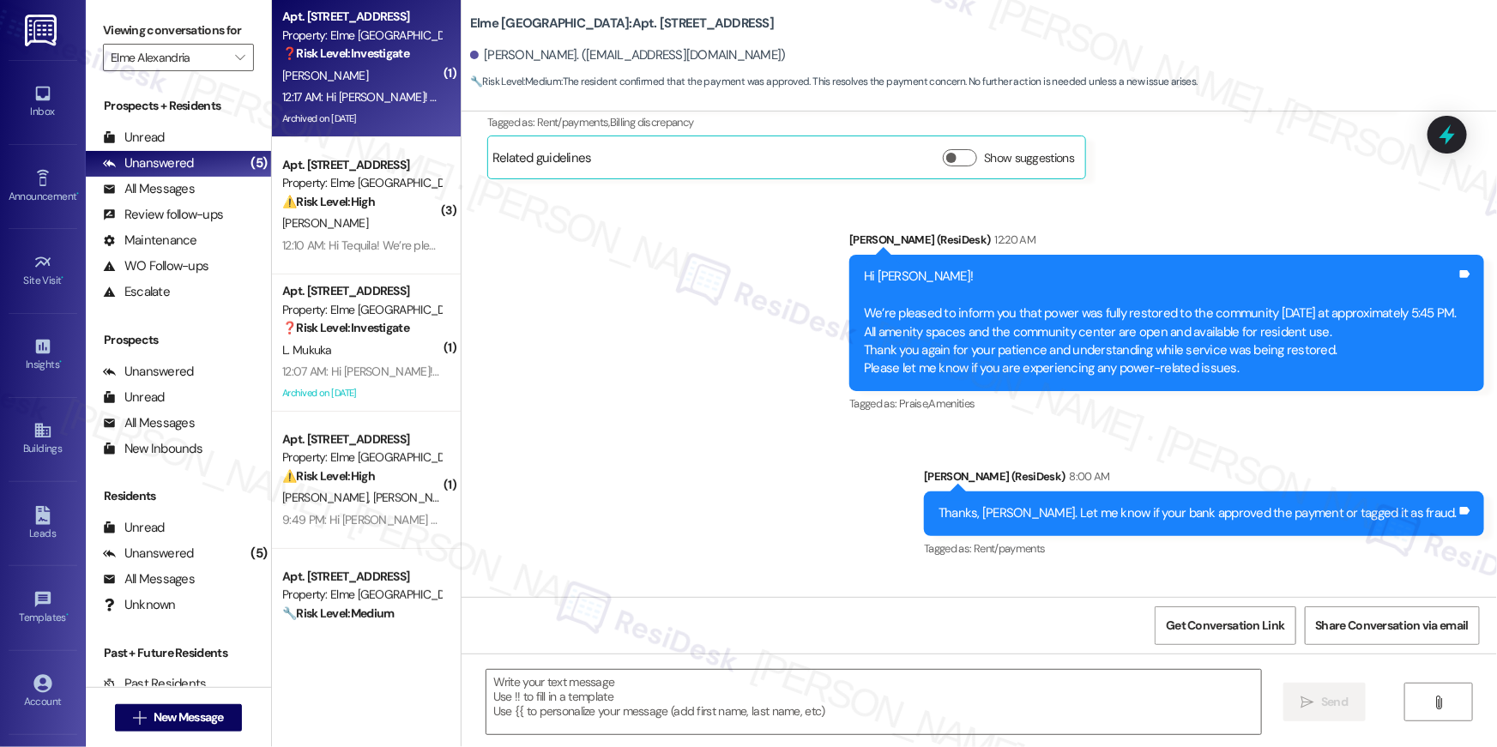
type textarea "Fetching suggested responses. Please feel free to read through the conversation…"
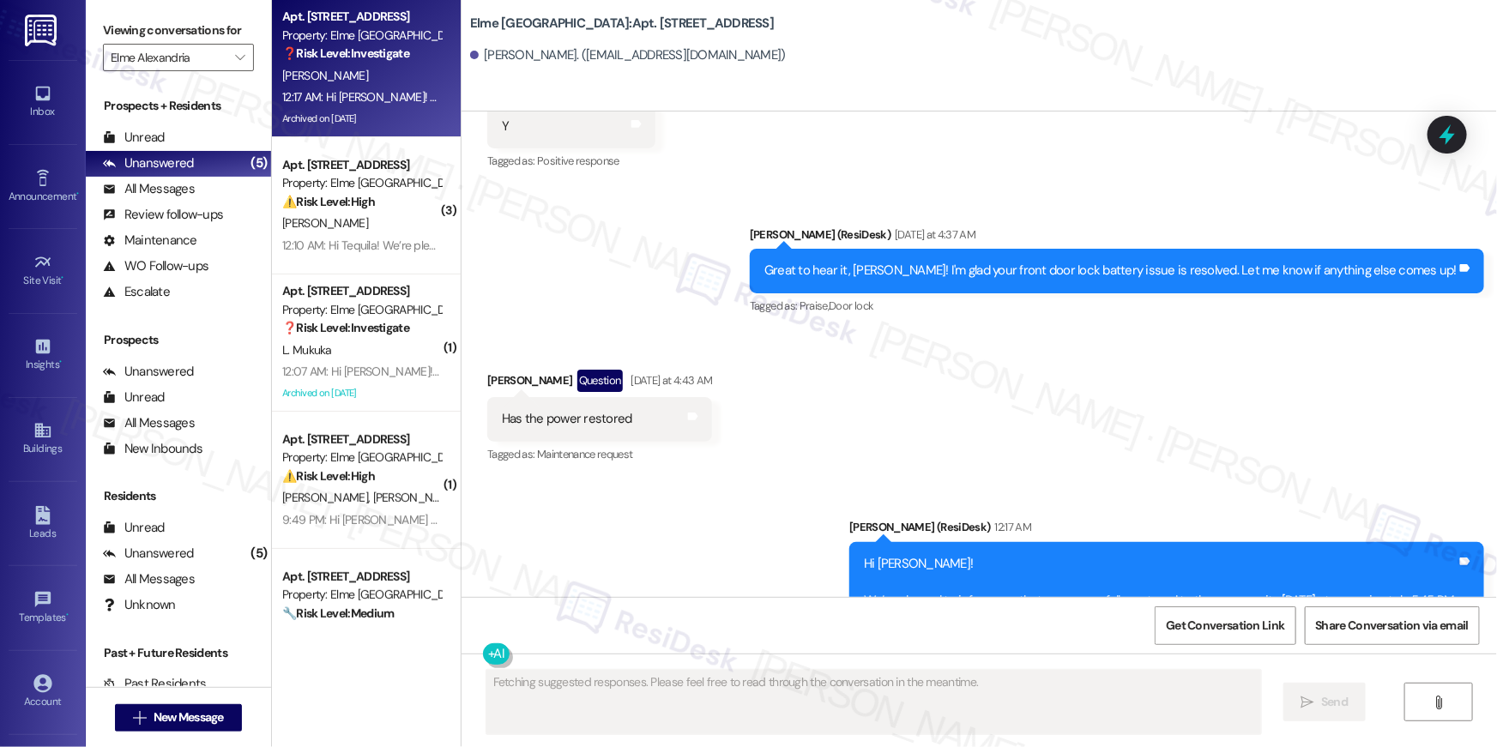
scroll to position [21396, 0]
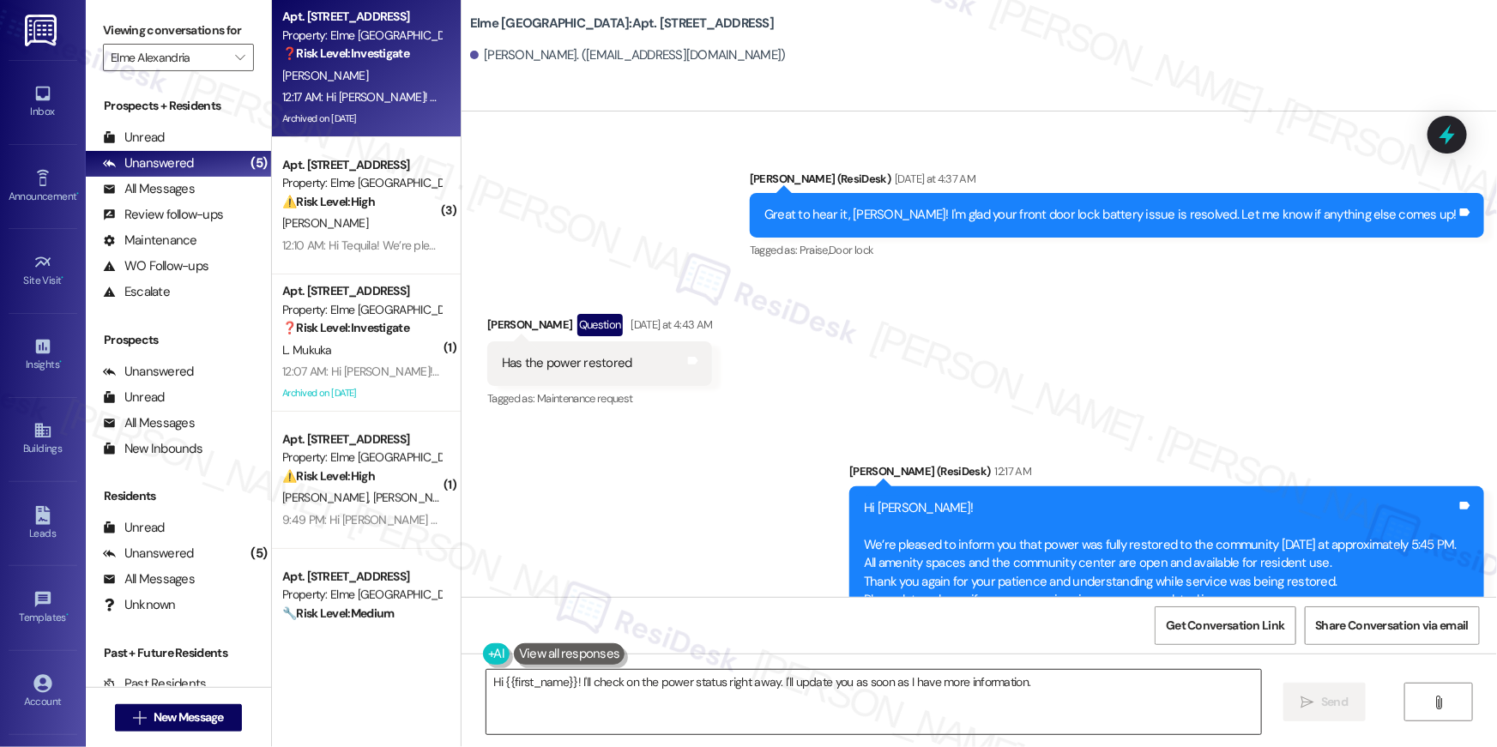
click at [801, 713] on textarea "Hi {{first_name}}! I'll check on the power status right away. I'll update you a…" at bounding box center [874, 702] width 775 height 64
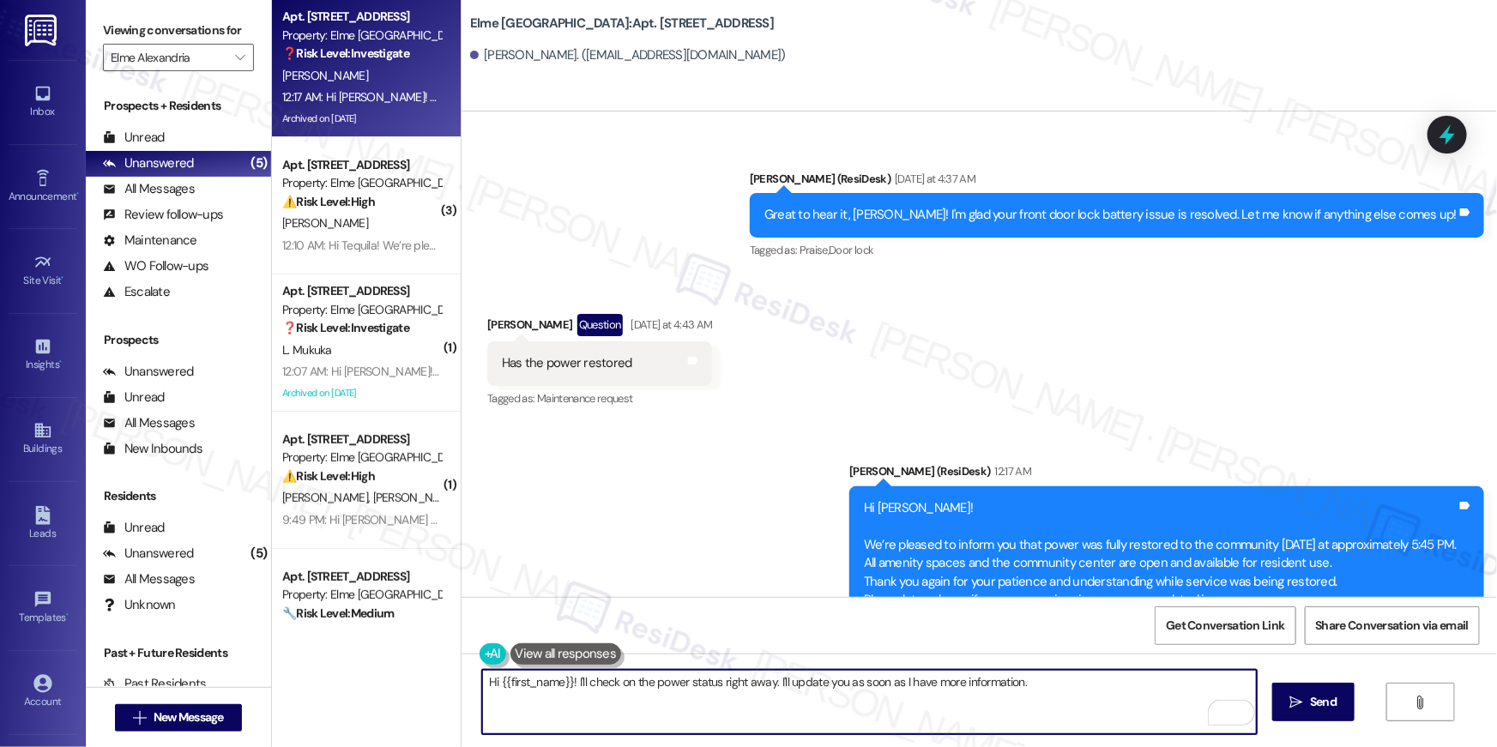
click at [563, 676] on textarea "Hi {{first_name}}! I'll check on the power status right away. I'll update you a…" at bounding box center [869, 702] width 775 height 64
drag, startPoint x: 565, startPoint y: 685, endPoint x: 606, endPoint y: 710, distance: 47.8
click at [606, 710] on textarea "Hi {{first_name}}! I'll check on the power status right away. I'll update you a…" at bounding box center [869, 702] width 775 height 64
type textarea "Hi {{first_name}}! If there's anything else I can assist you with, let me know.…"
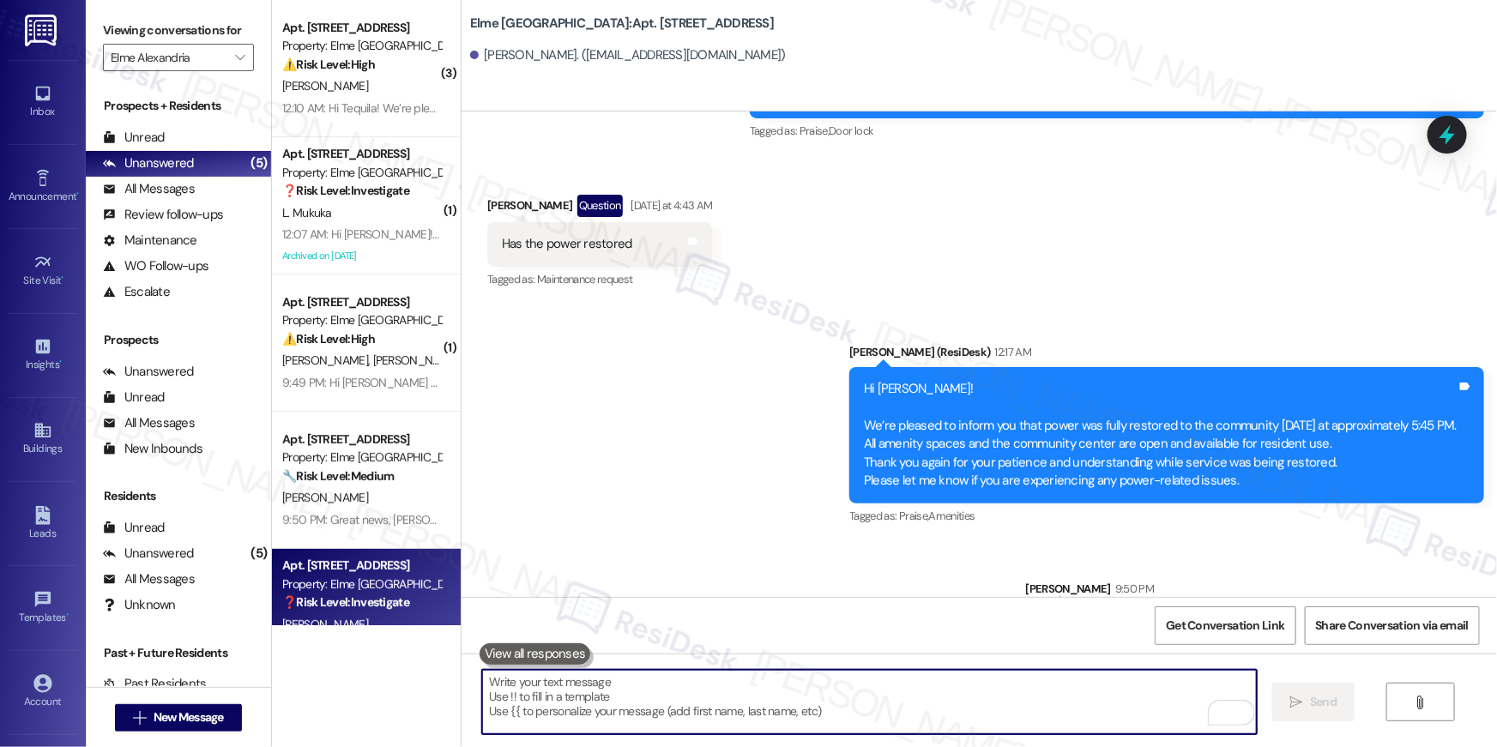
scroll to position [60, 0]
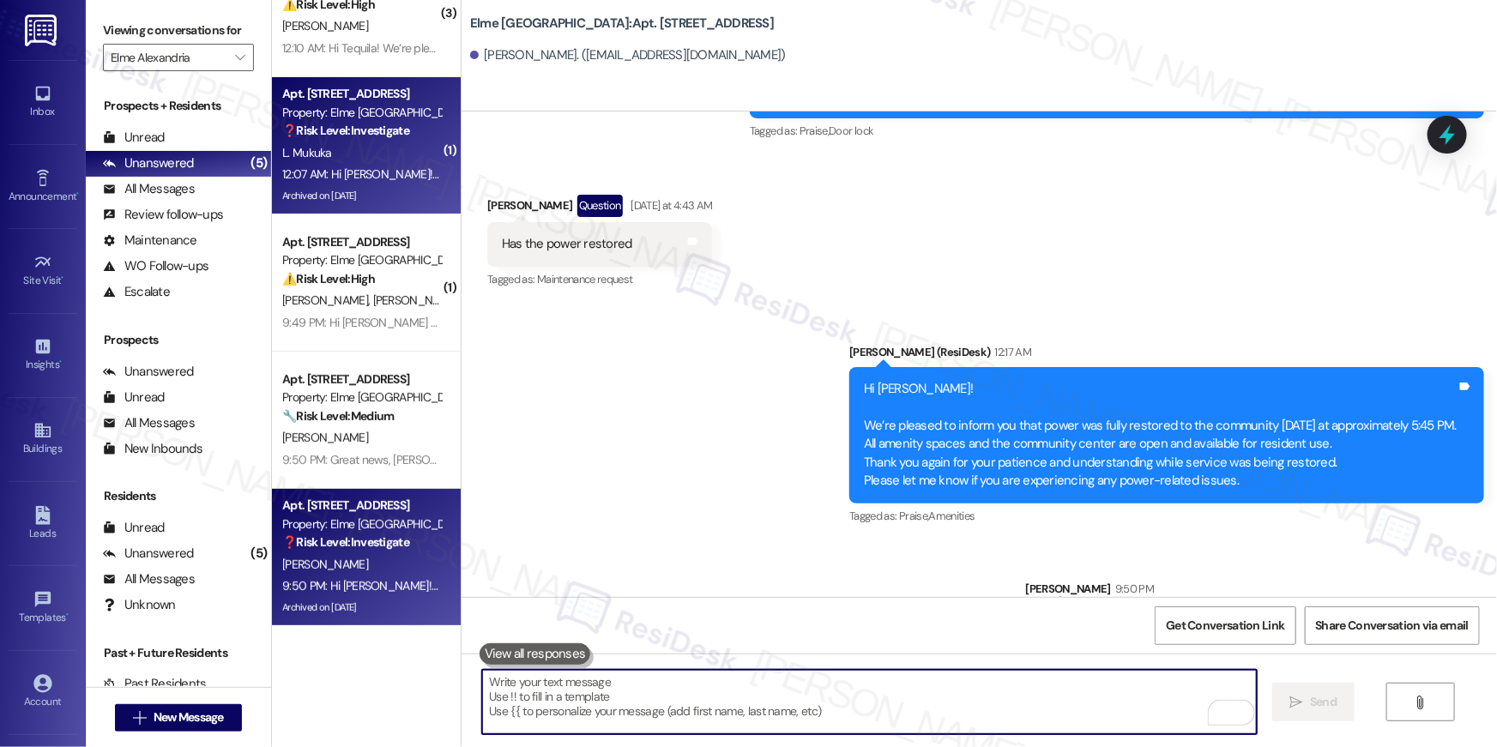
click at [343, 190] on div "Archived on 06/22/2024" at bounding box center [362, 195] width 162 height 21
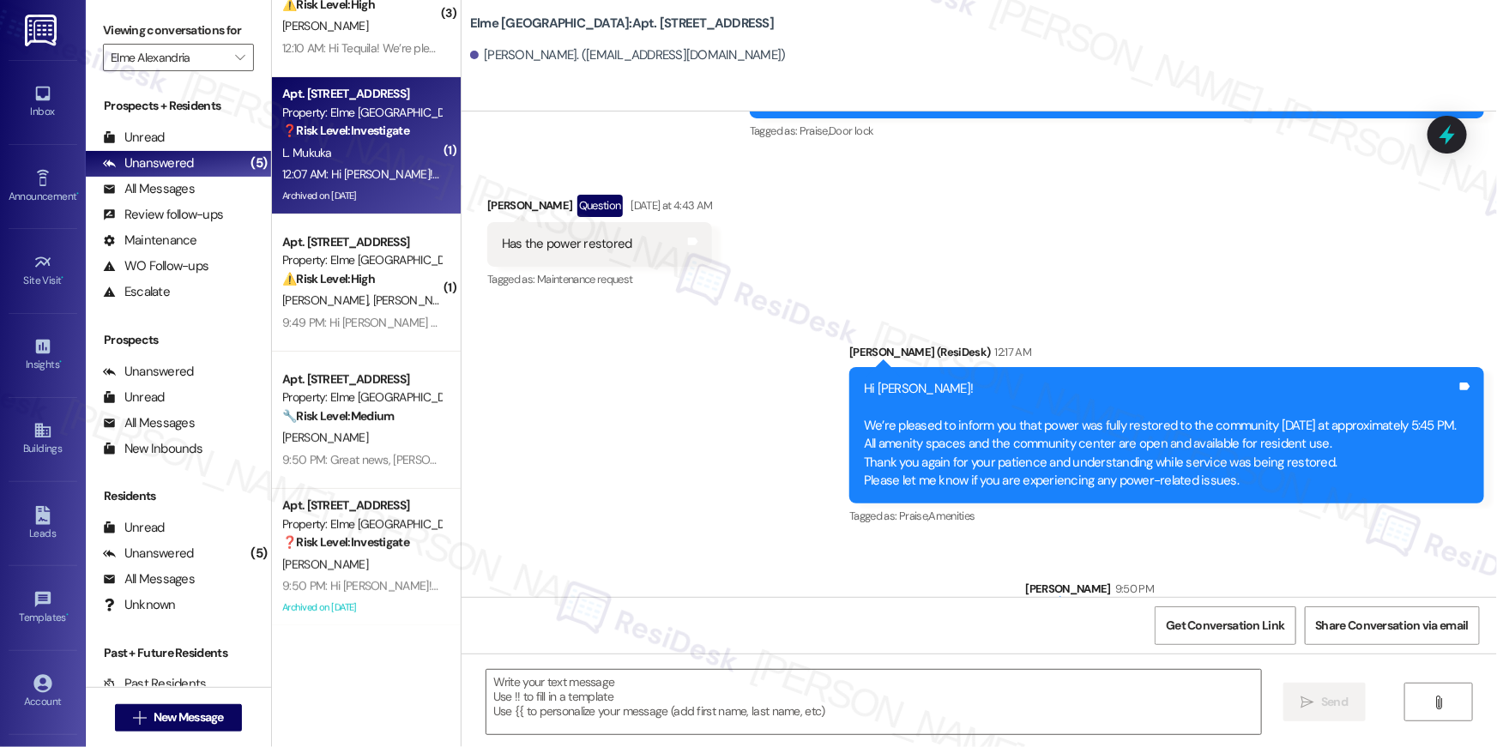
type textarea "Fetching suggested responses. Please feel free to read through the conversation…"
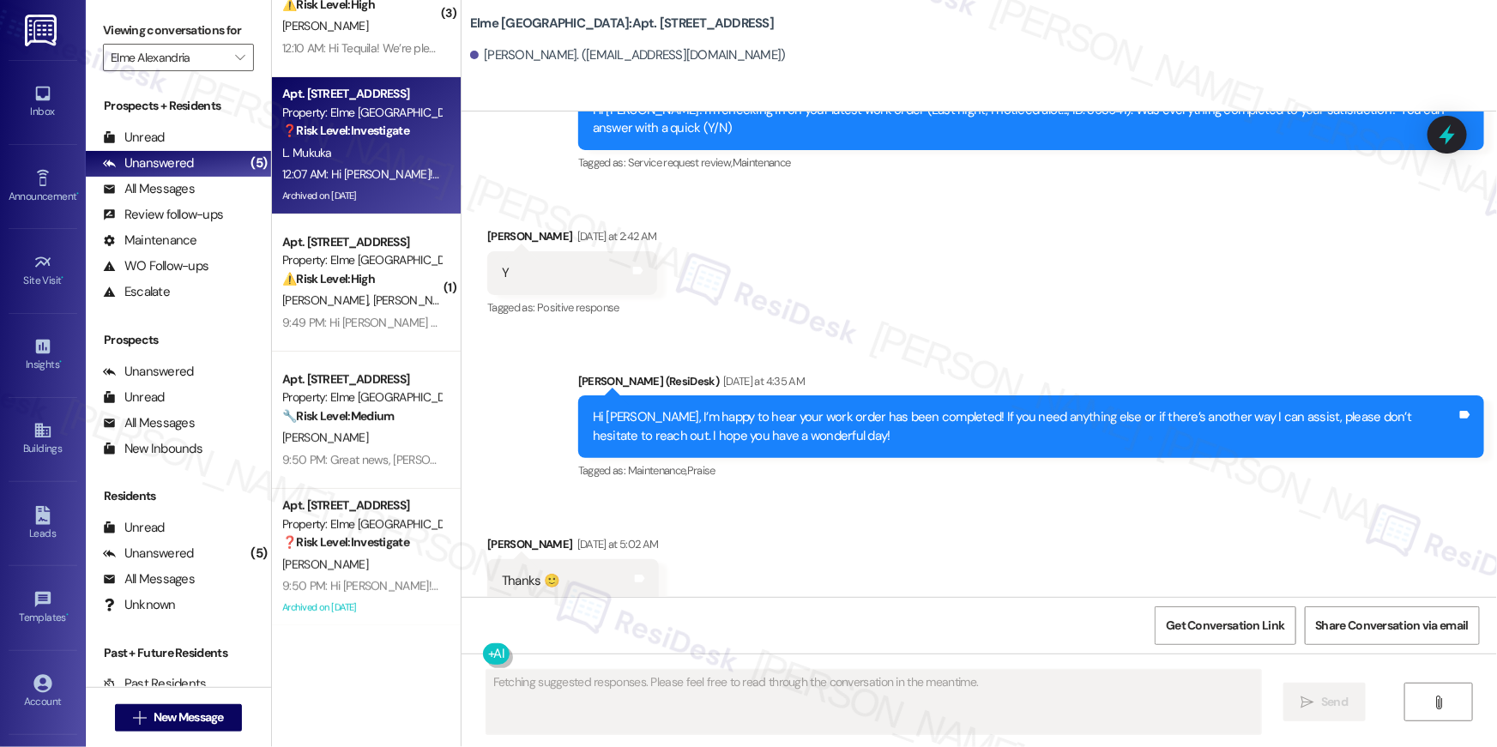
scroll to position [20445, 0]
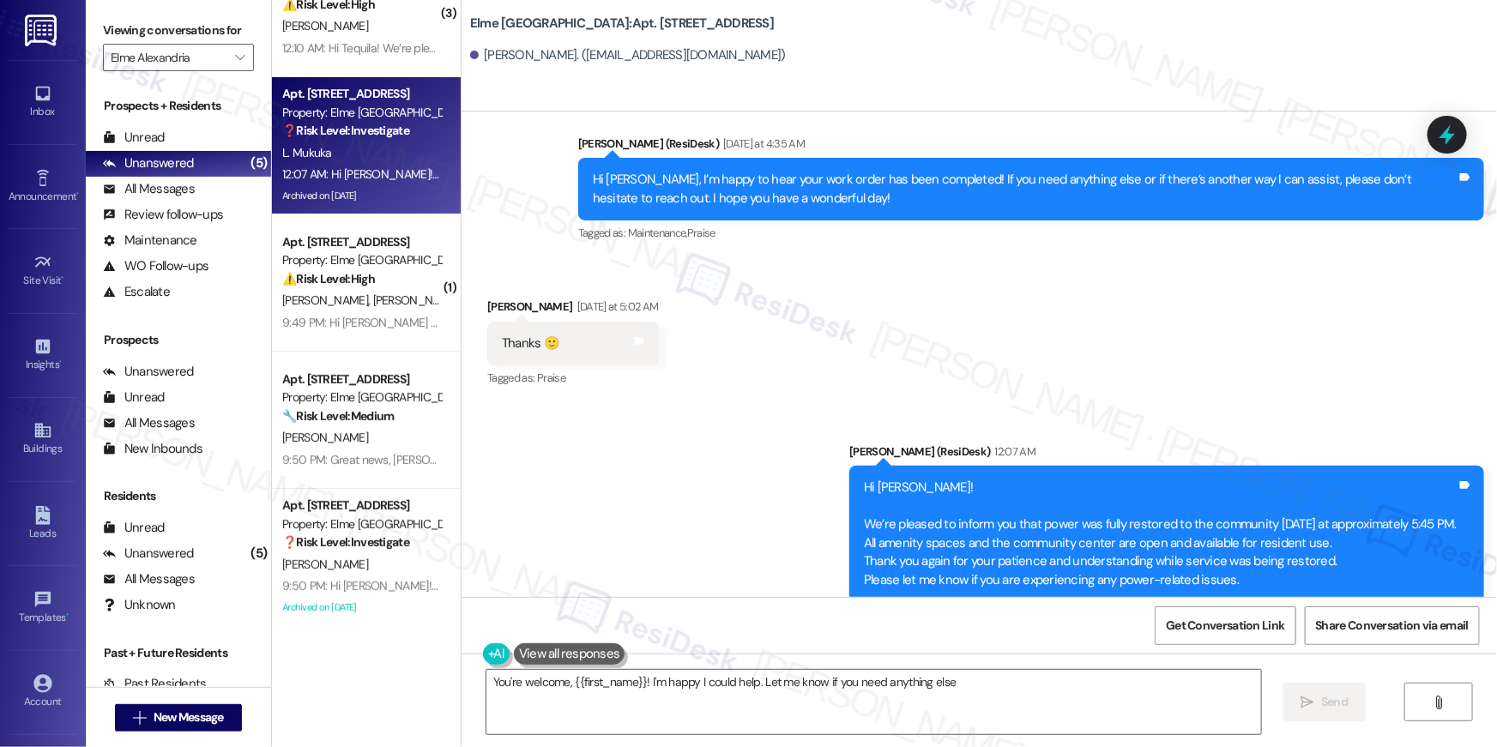
type textarea "You're welcome, {{first_name}}! I'm happy I could help. Let me know if you need…"
click at [964, 685] on textarea "You're welcome, {{first_name}}! I'm happy I could help. Let me know if you need…" at bounding box center [874, 702] width 775 height 64
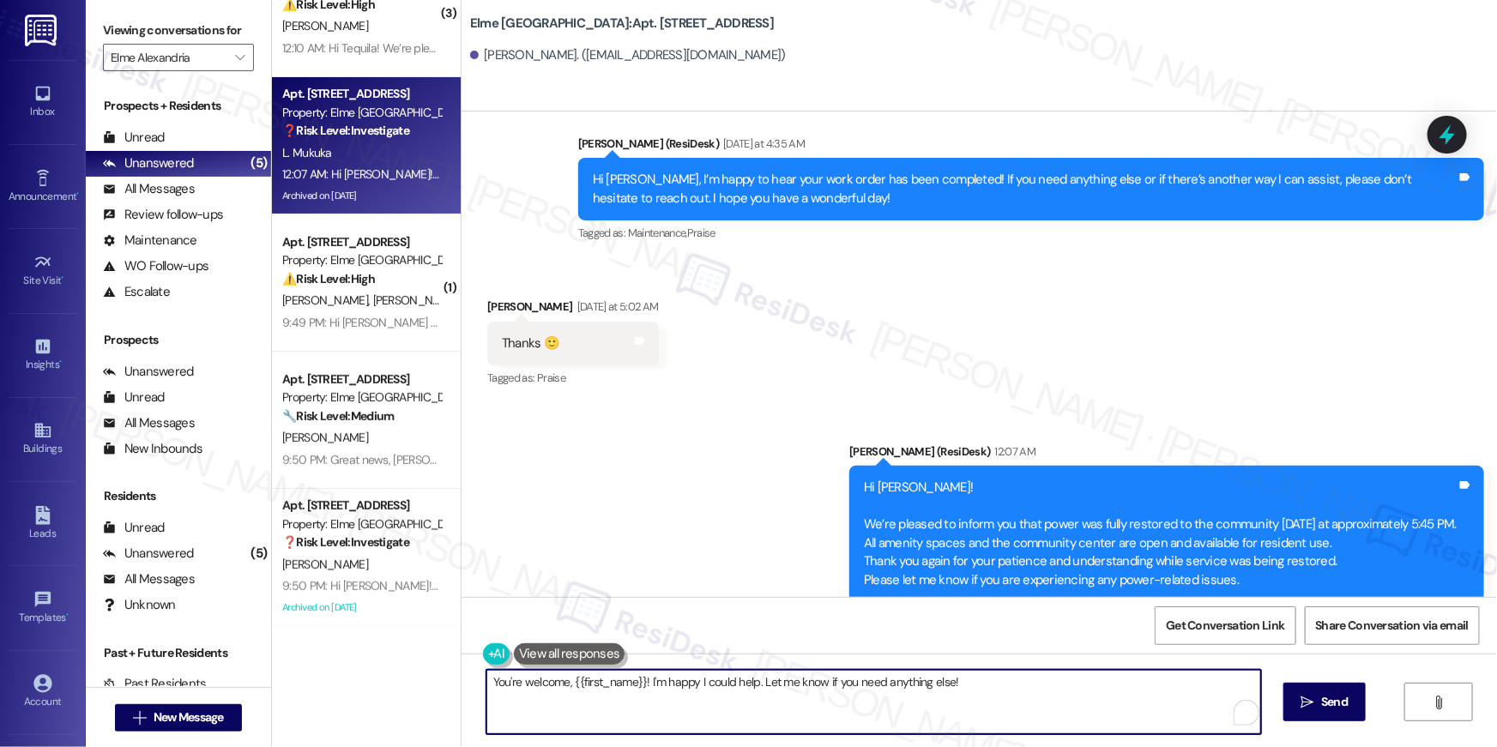
click at [964, 685] on textarea "You're welcome, {{first_name}}! I'm happy I could help. Let me know if you need…" at bounding box center [874, 702] width 775 height 64
click at [1079, 686] on textarea "You're welcome, {{first_name}}! I'm happy I could help. Let me know if you need…" at bounding box center [869, 702] width 775 height 64
click at [1320, 694] on span "Send" at bounding box center [1323, 702] width 27 height 18
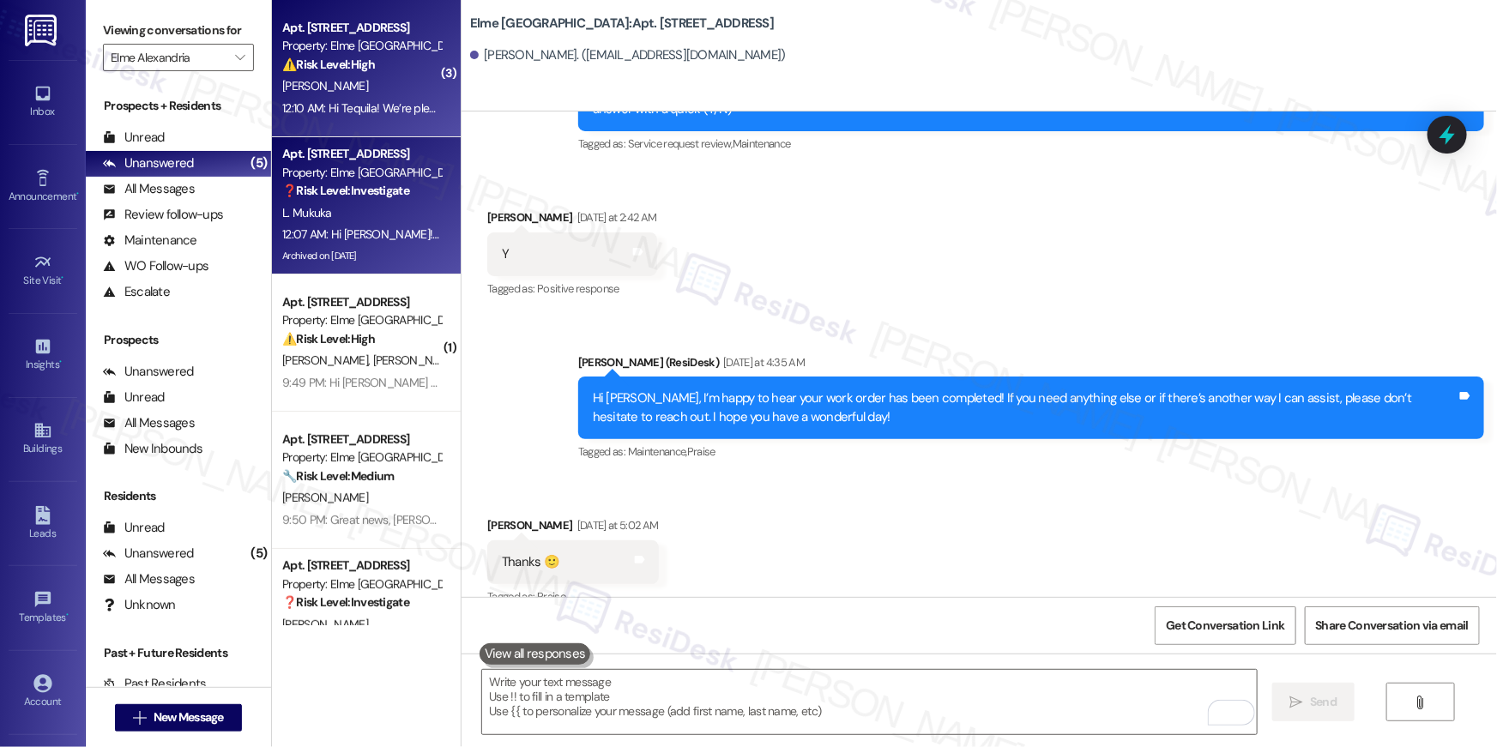
scroll to position [20208, 0]
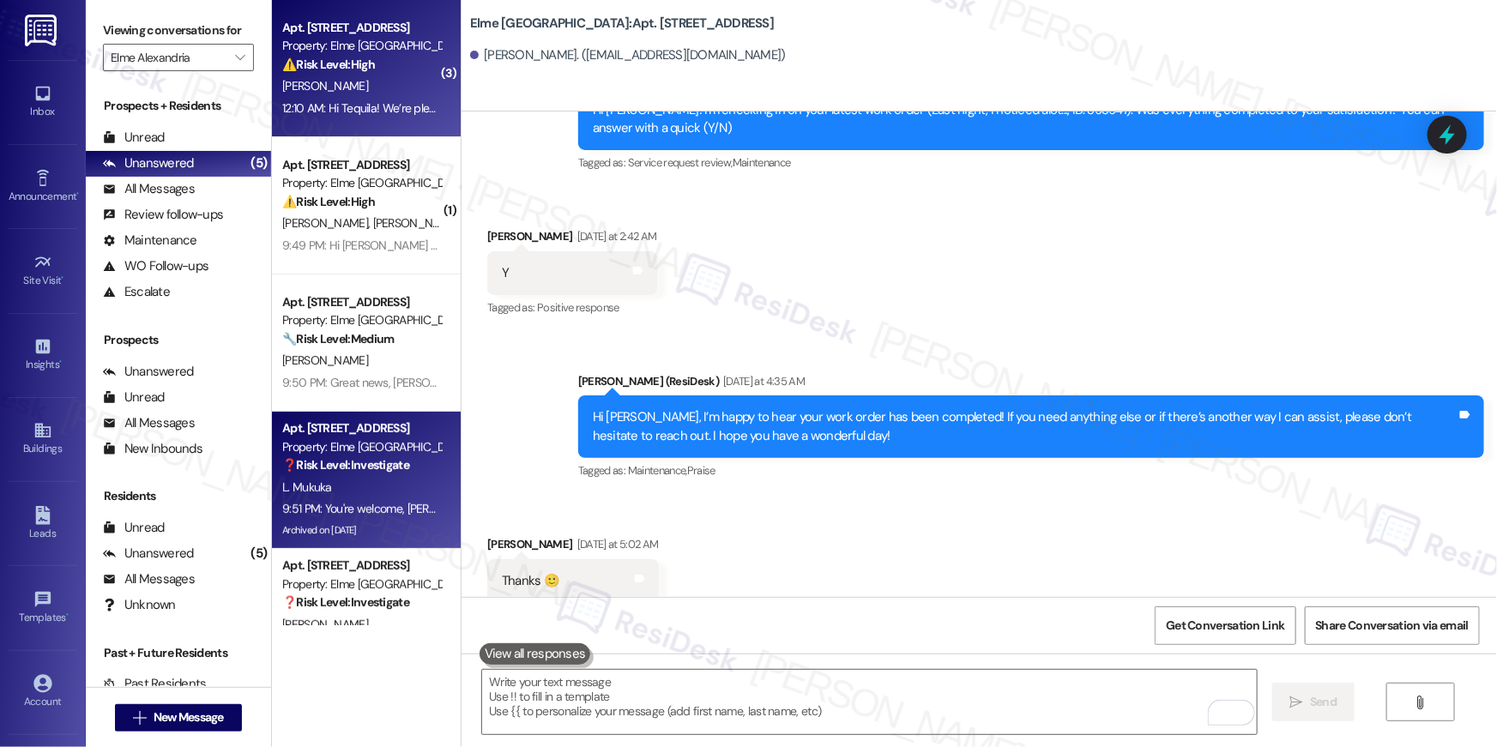
click at [334, 62] on strong "⚠️ Risk Level: High" at bounding box center [328, 64] width 93 height 15
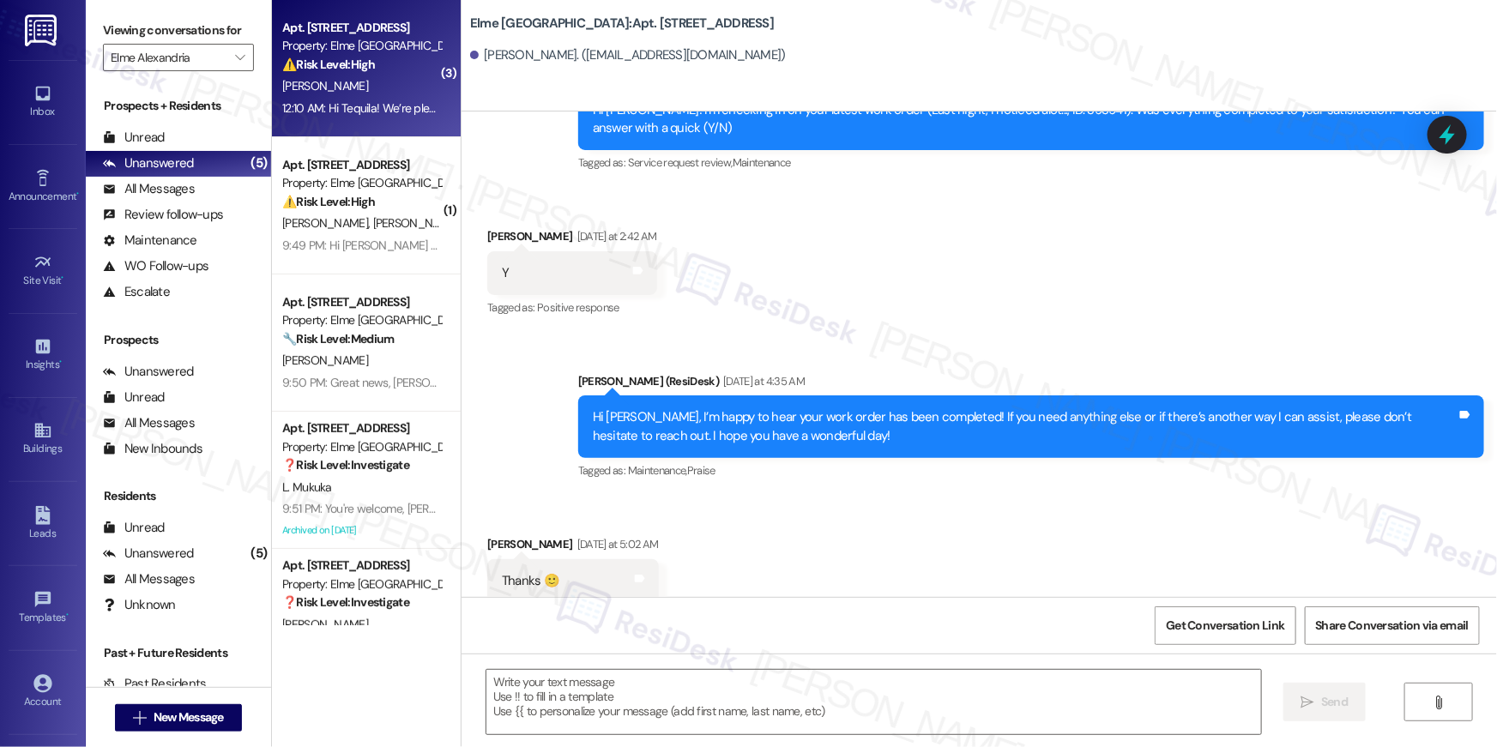
type textarea "Fetching suggested responses. Please feel free to read through the conversation…"
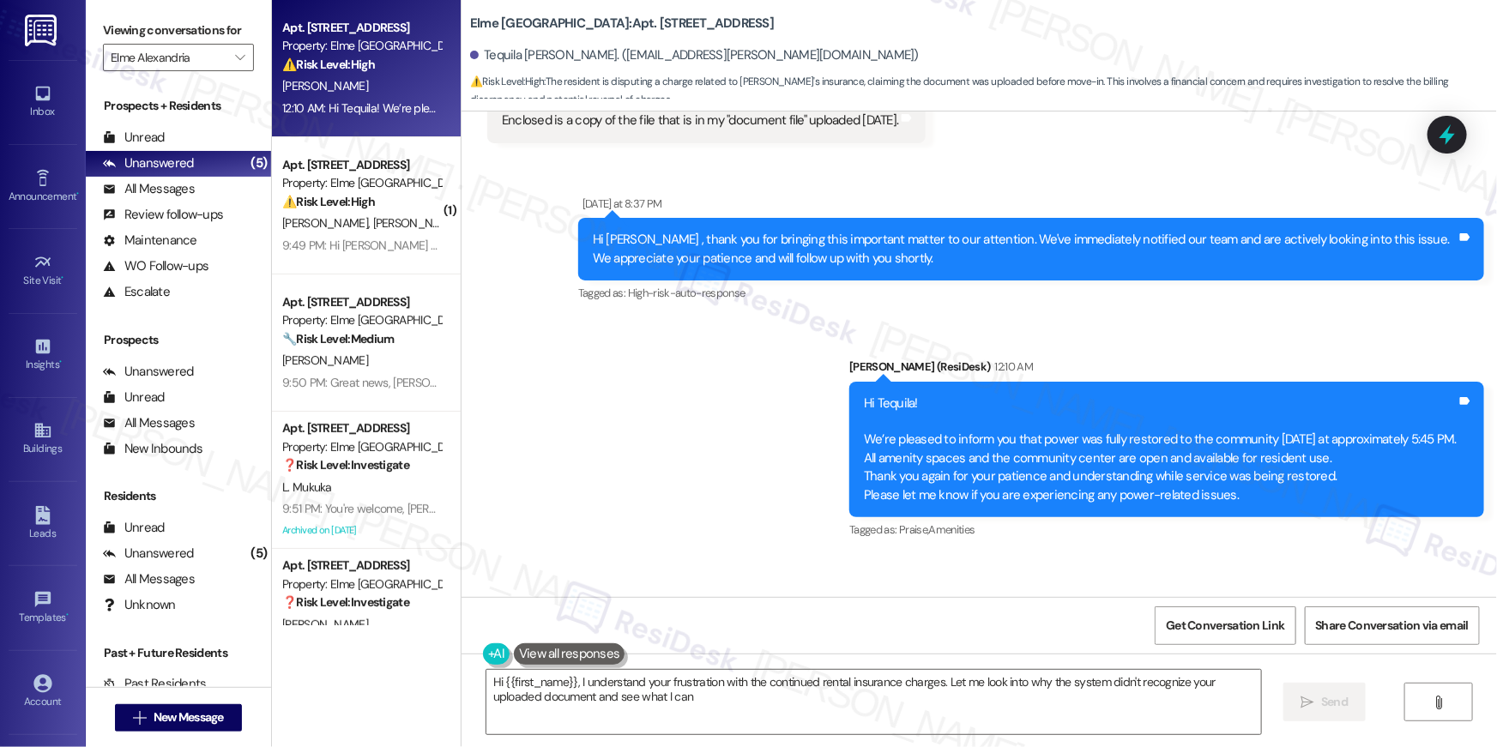
scroll to position [25689, 0]
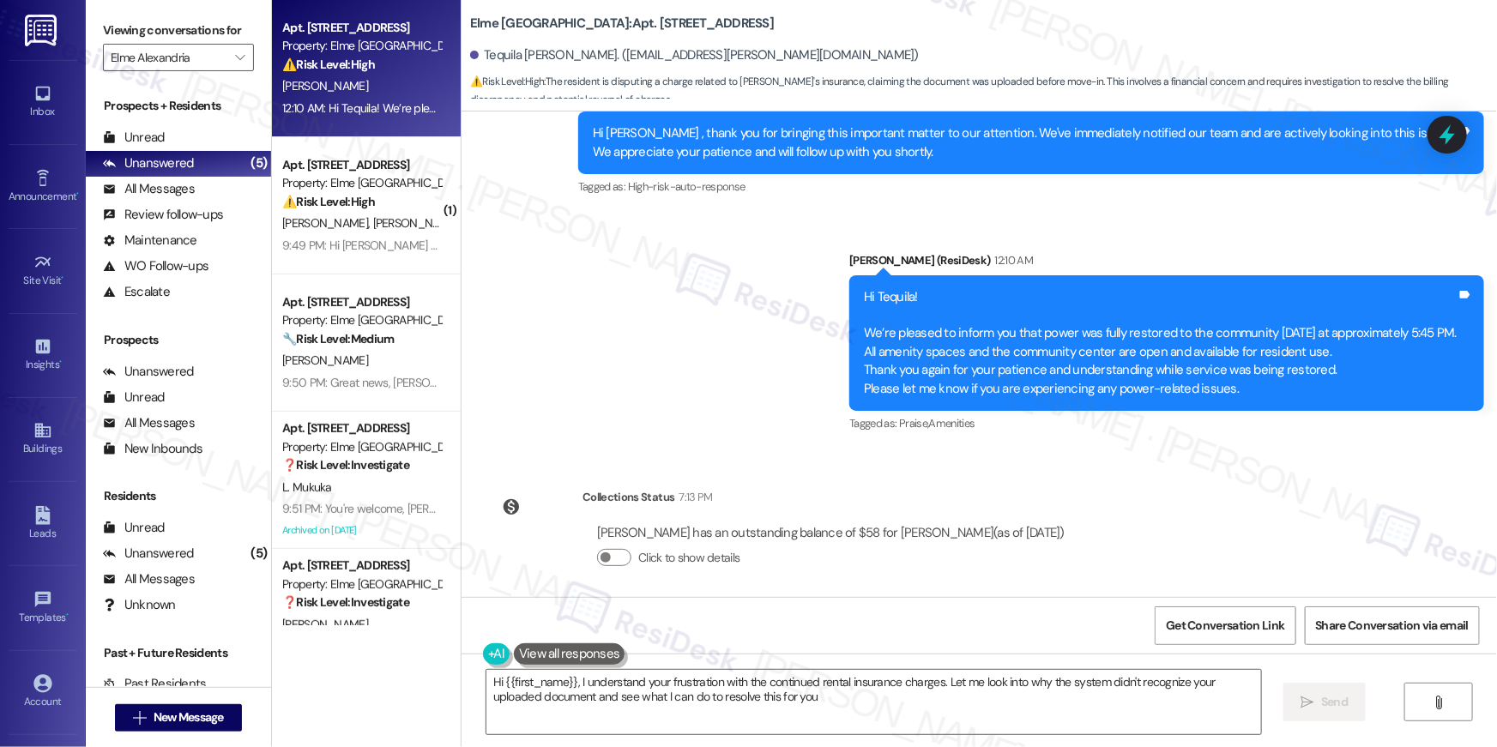
type textarea "Hi {{first_name}}, I understand your frustration with the continued rental insu…"
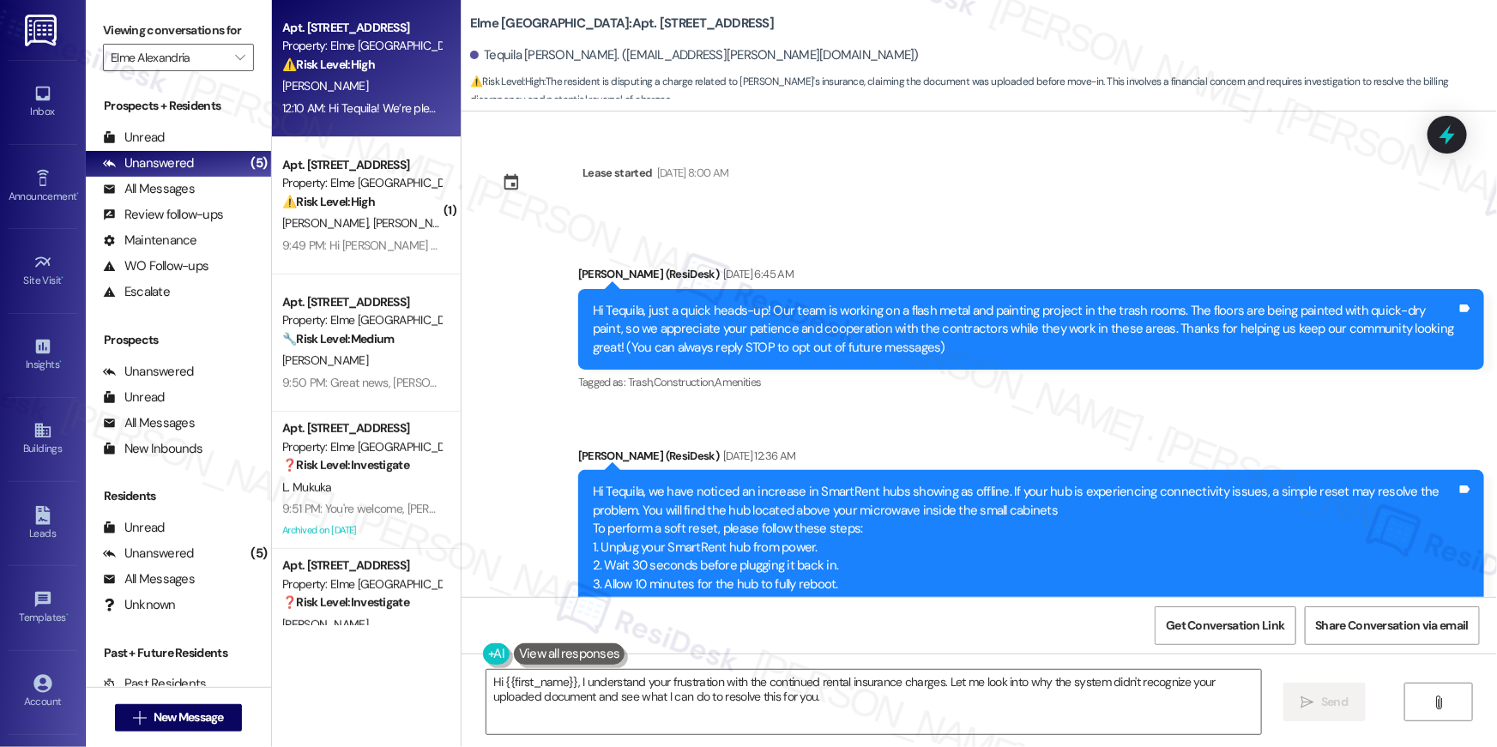
scroll to position [25689, 0]
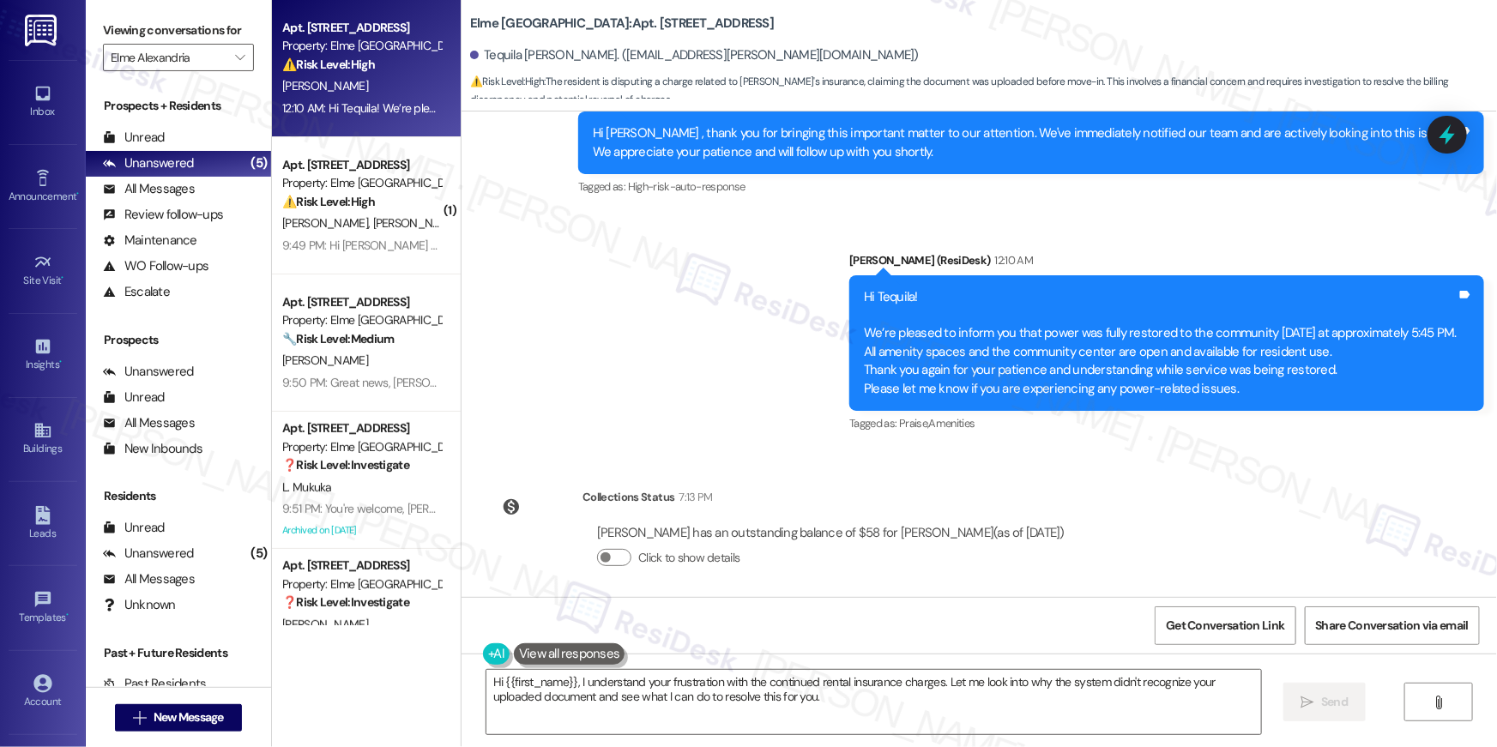
click at [1163, 479] on div "Lease started Mar 21, 2025 at 8:00 AM Announcement, sent via SMS Ella (ResiDesk…" at bounding box center [980, 355] width 1036 height 486
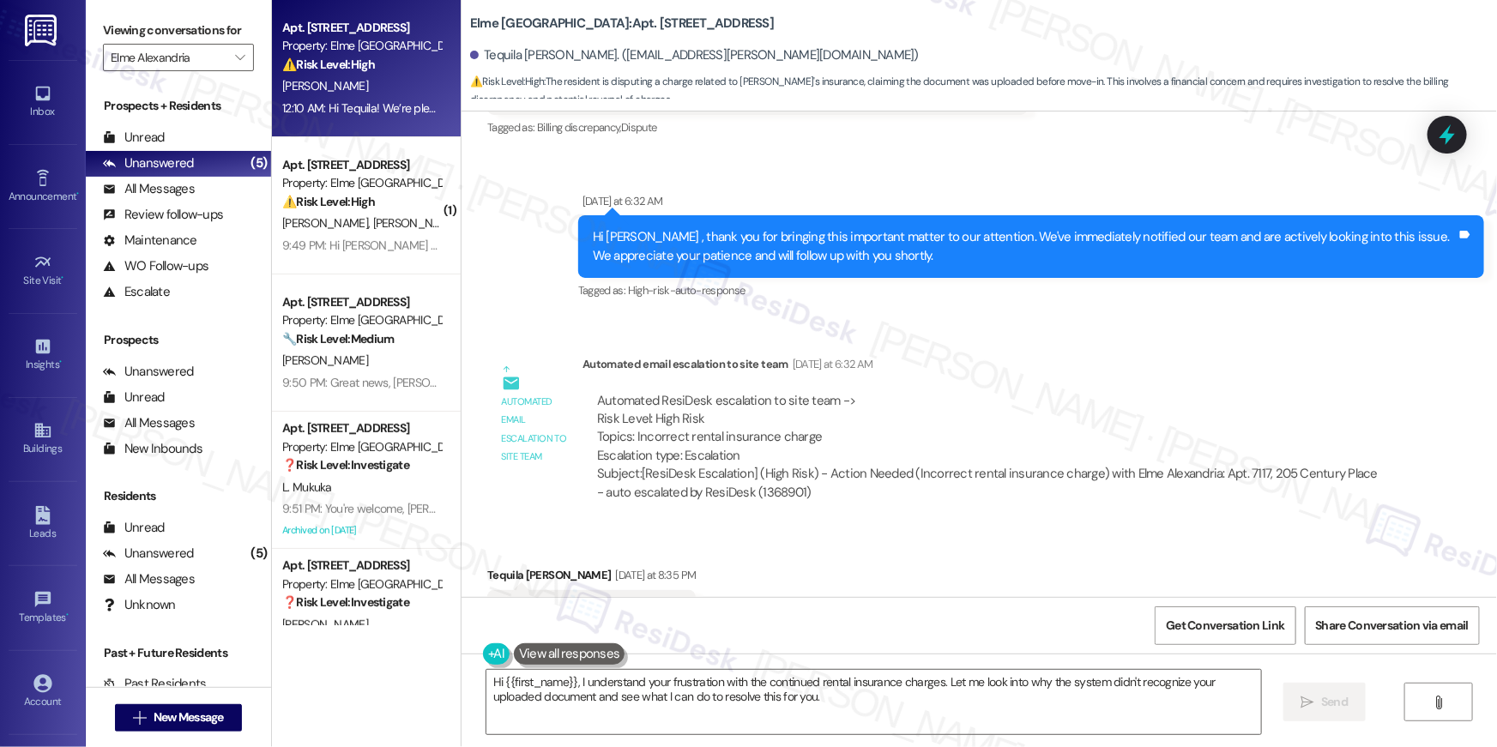
scroll to position [24722, 0]
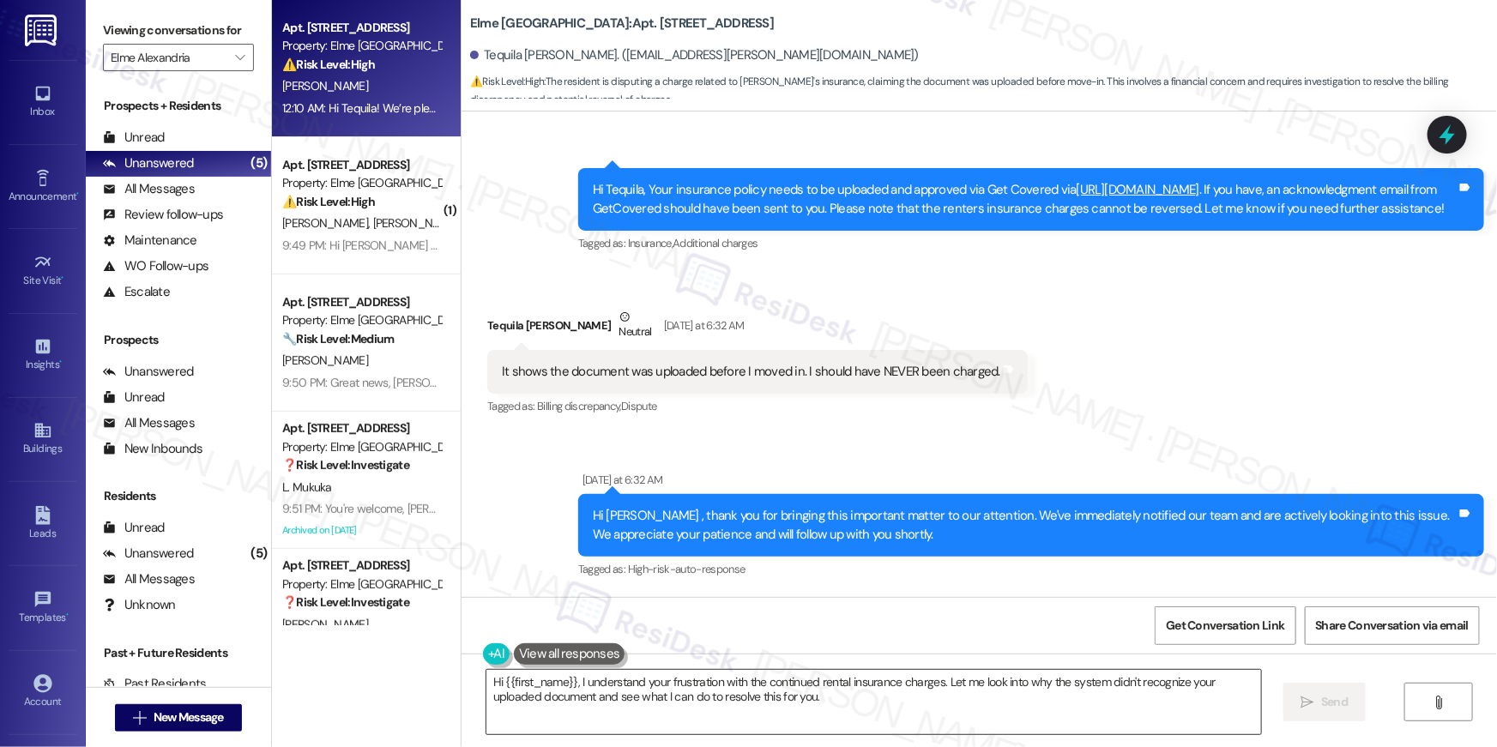
click at [688, 721] on textarea "Hi {{first_name}}, I understand your frustration with the continued rental insu…" at bounding box center [874, 702] width 775 height 64
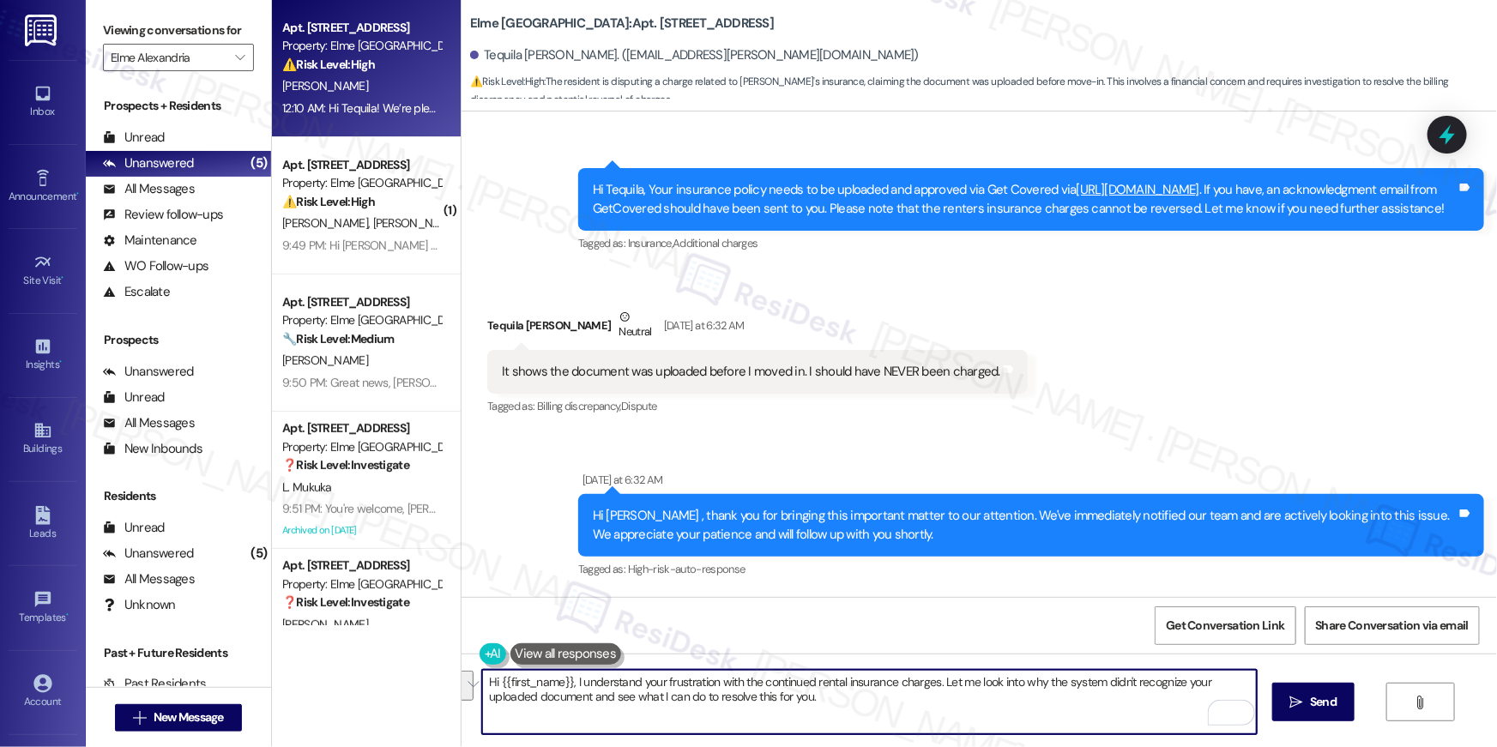
drag, startPoint x: 873, startPoint y: 697, endPoint x: 567, endPoint y: 681, distance: 305.9
click at [567, 681] on textarea "Hi {{first_name}}, I understand your frustration with the continued rental insu…" at bounding box center [869, 702] width 775 height 64
paste textarea "[URL][DOMAIN_NAME]"
type textarea "Hi {{first_name}}, please make sure it was uploaded to this website, and not on…"
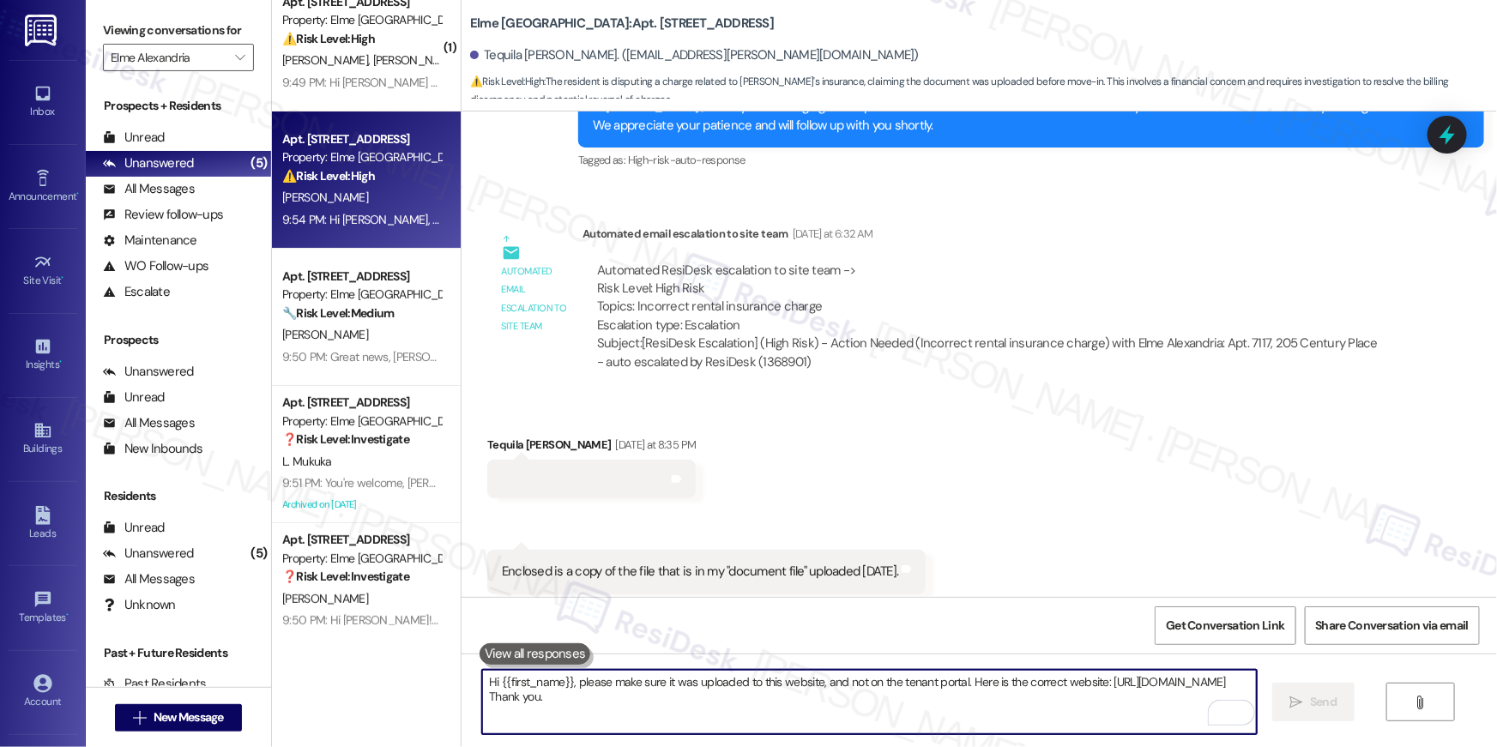
scroll to position [60, 0]
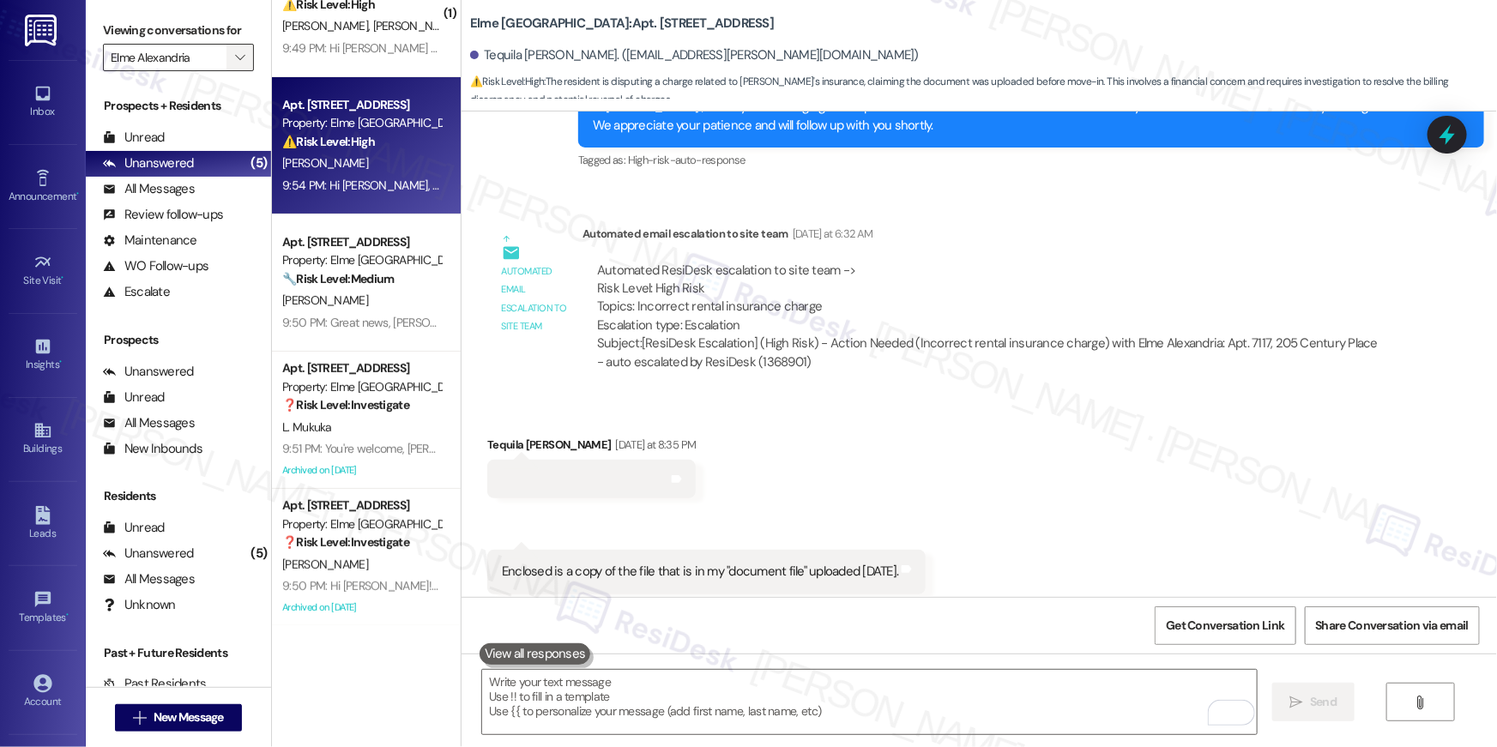
click at [232, 62] on span "" at bounding box center [240, 57] width 16 height 27
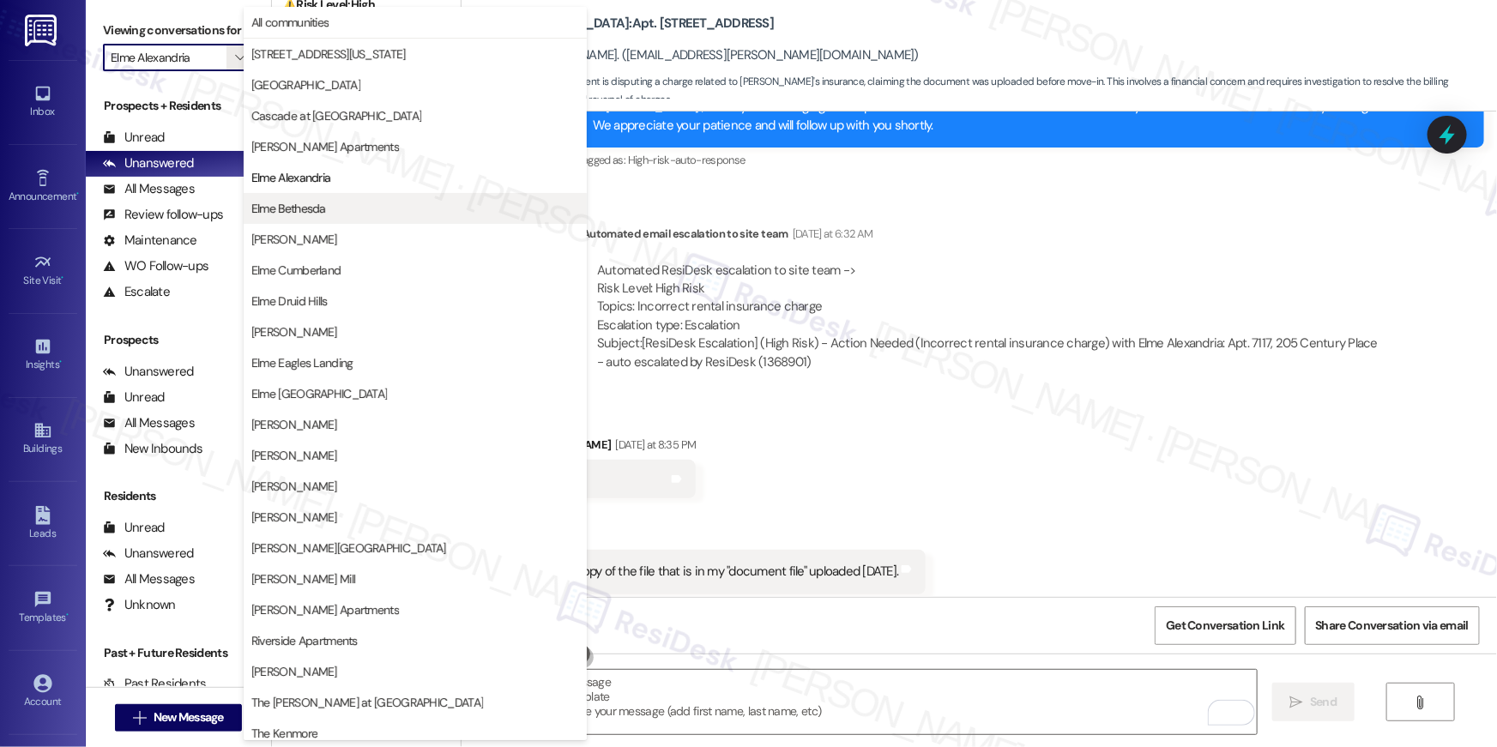
click at [330, 210] on span "Elme Bethesda" at bounding box center [415, 208] width 328 height 17
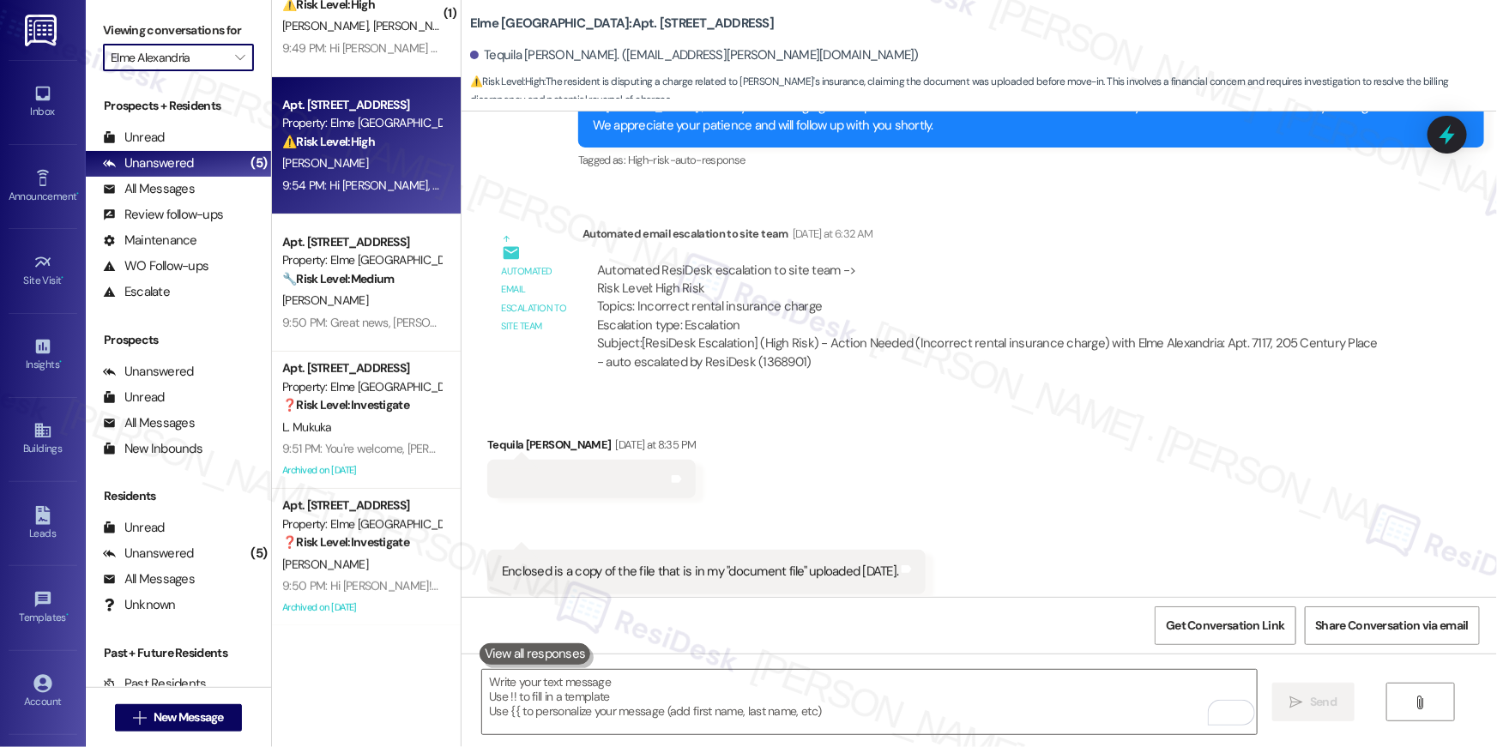
type input "Elme Bethesda"
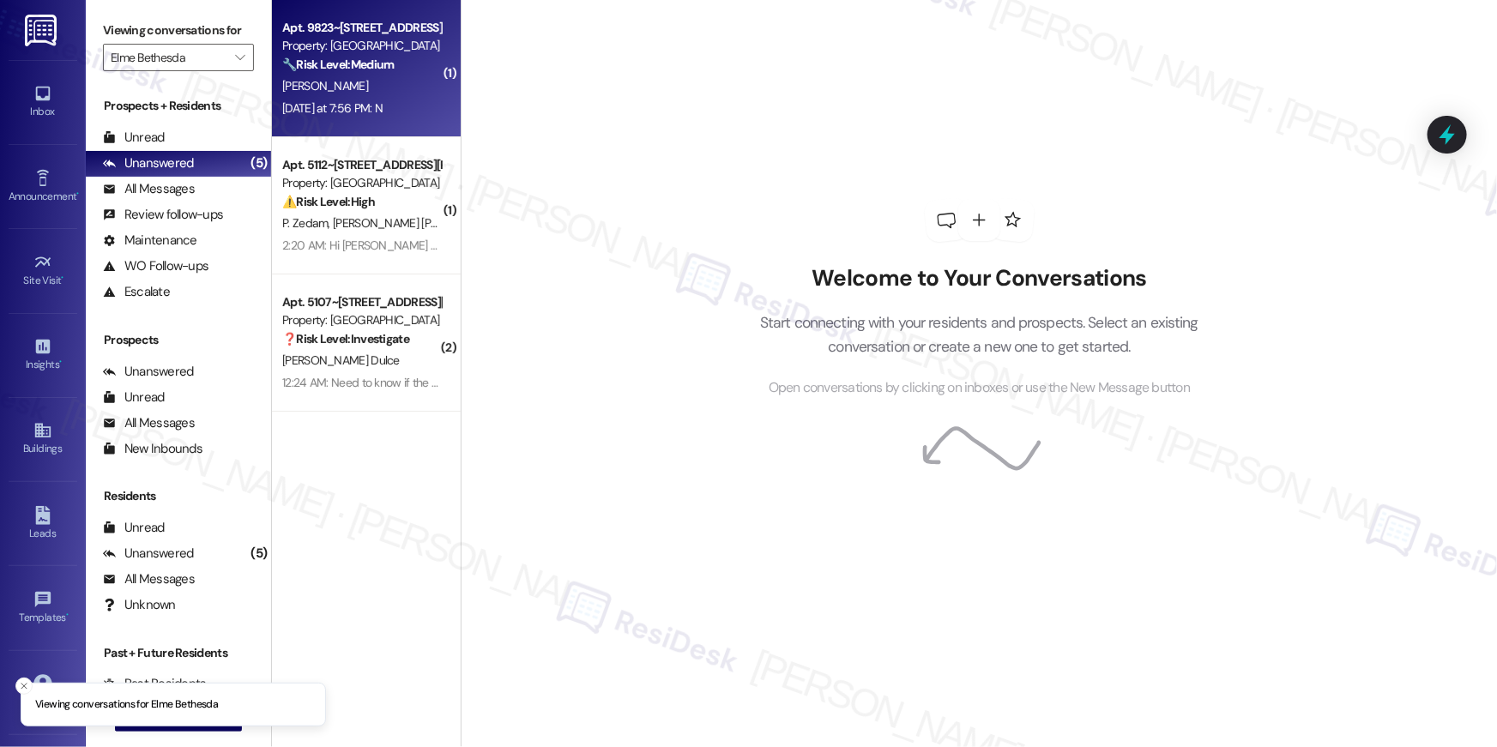
click at [370, 100] on div "Yesterday at 7:56 PM: N Yesterday at 7:56 PM: N" at bounding box center [332, 107] width 100 height 15
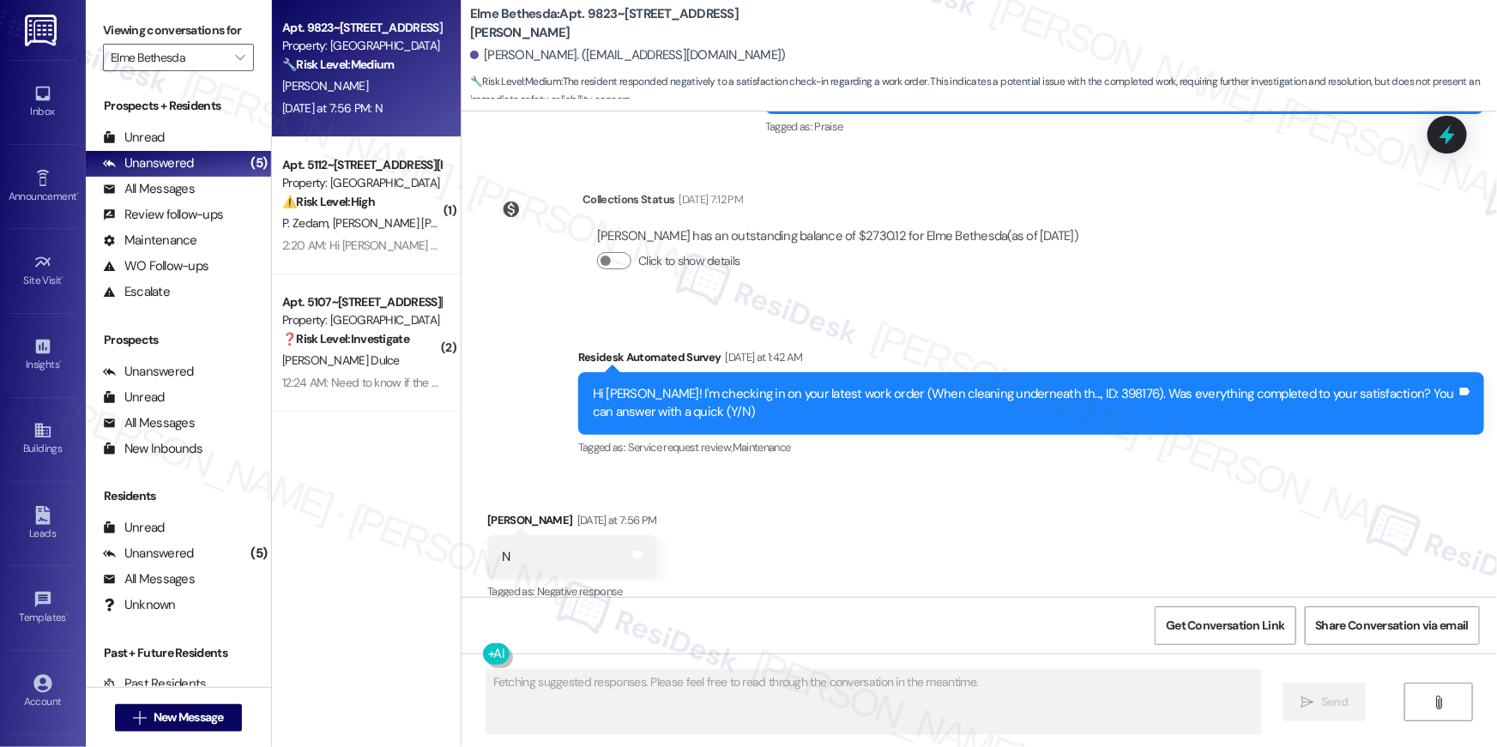
scroll to position [7168, 0]
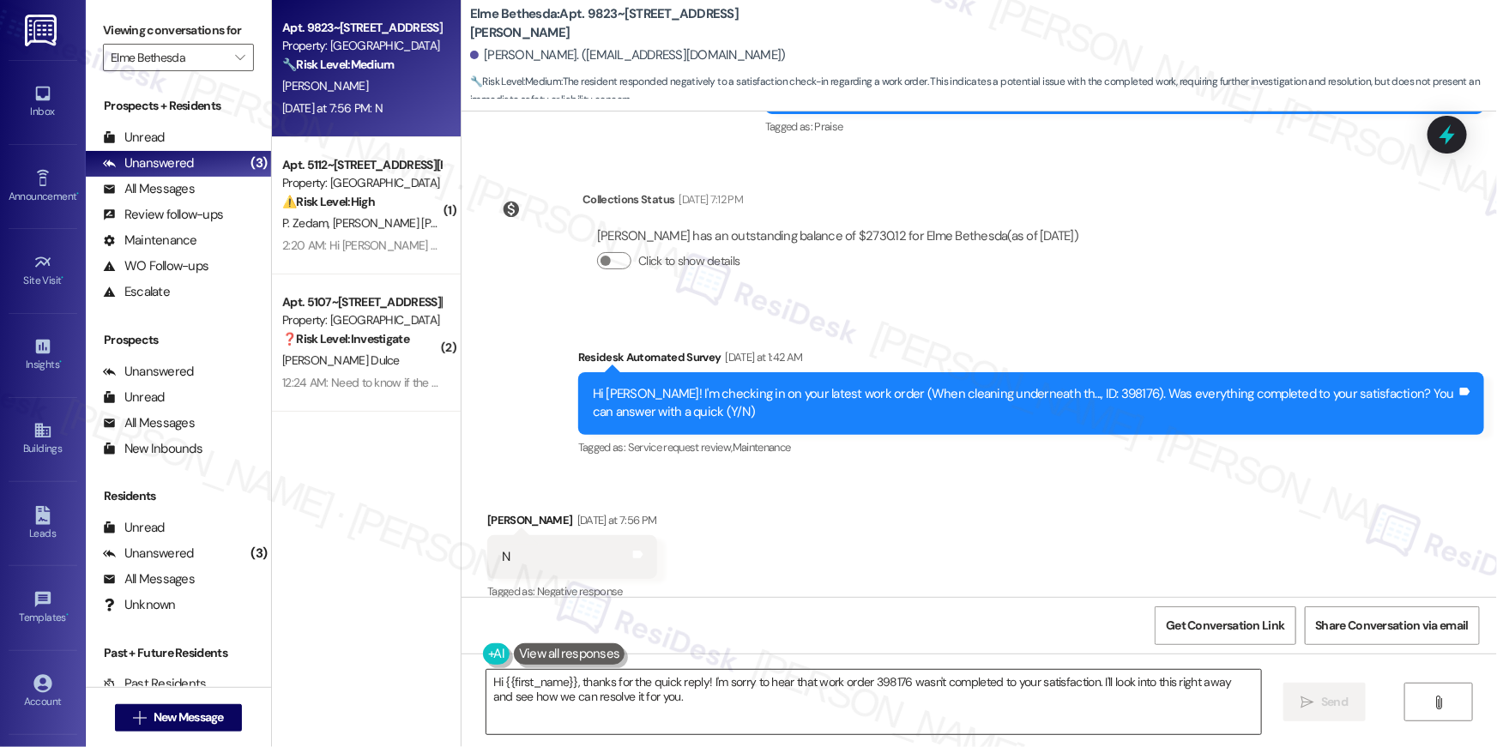
click at [948, 701] on textarea "Hi {{first_name}}, thanks for the quick reply! I'm sorry to hear that work orde…" at bounding box center [874, 702] width 775 height 64
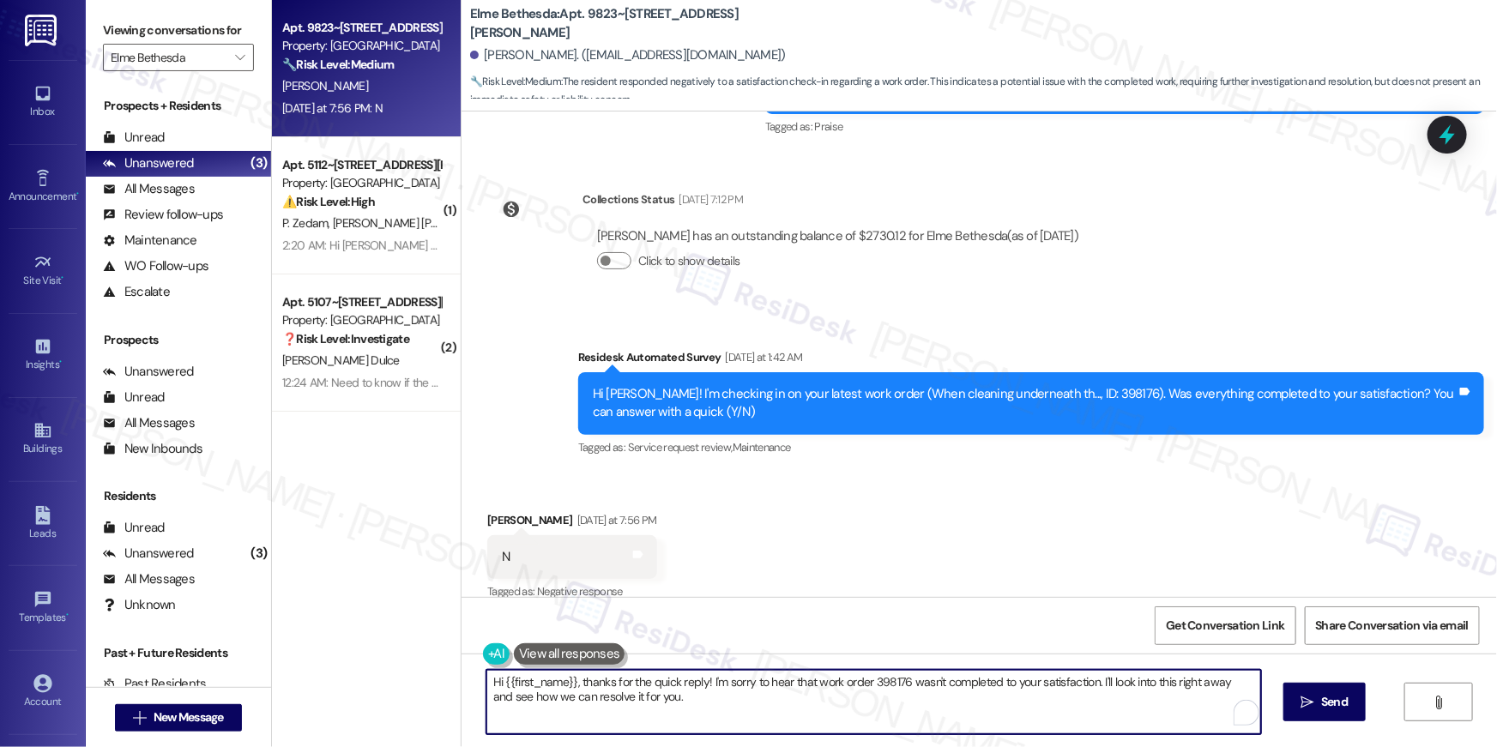
paste textarea "I’m sorry to hear your work order hasn’t been fully completed. Could you share …"
type textarea "Hi {{first_name}}, I’m sorry to hear your work order hasn’t been fully complete…"
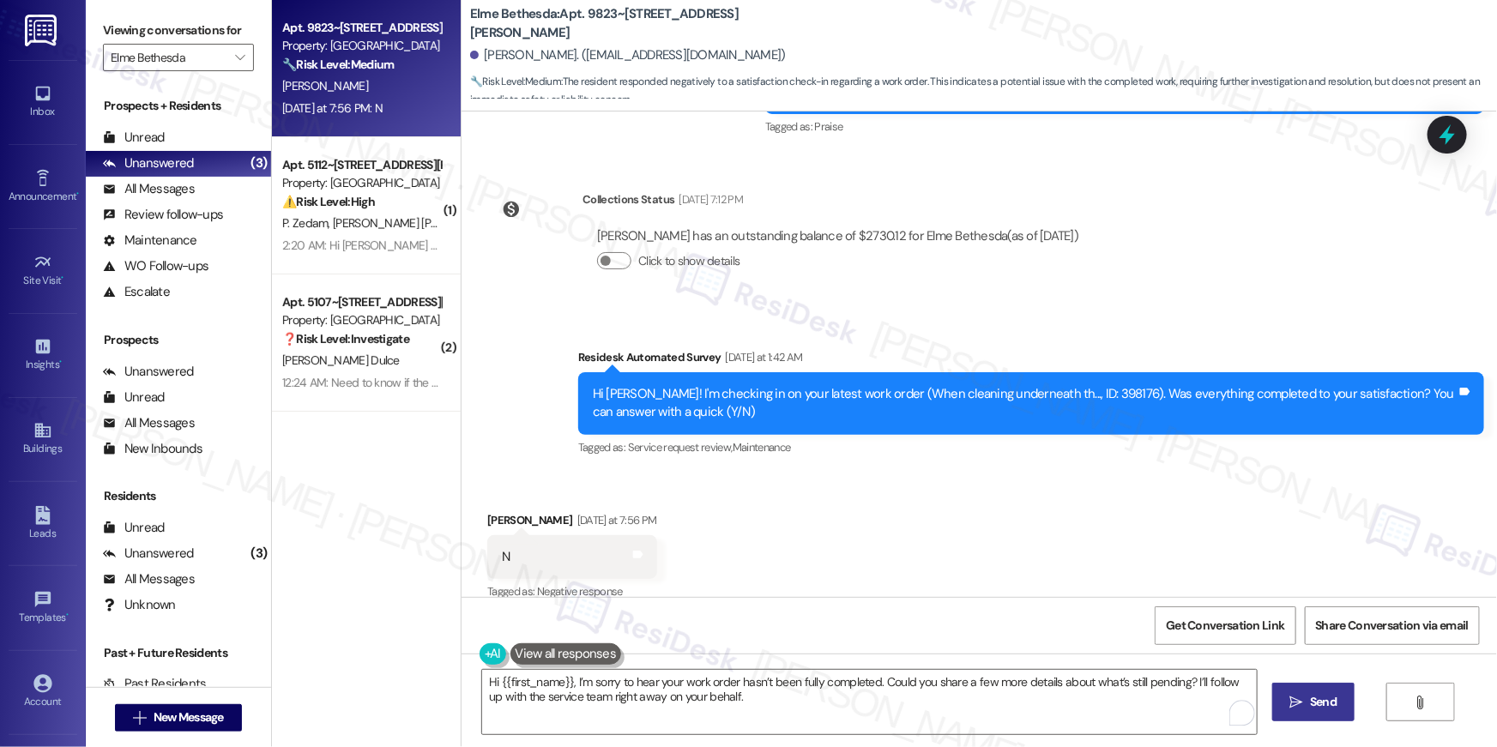
click at [1320, 700] on span "Send" at bounding box center [1323, 702] width 27 height 18
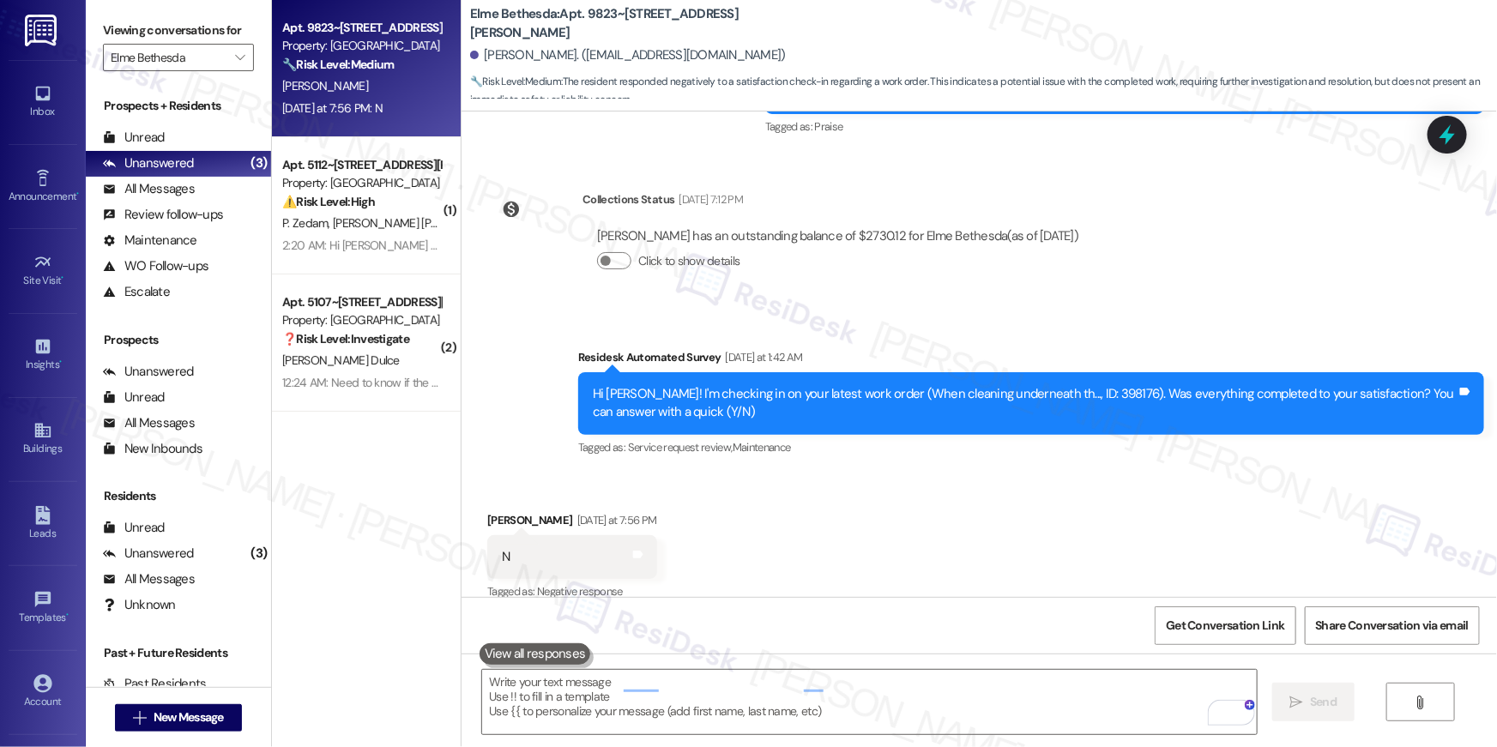
scroll to position [7167, 0]
drag, startPoint x: 848, startPoint y: 536, endPoint x: 855, endPoint y: 529, distance: 9.7
click at [849, 535] on div "Received via SMS Thomas Beard Yesterday at 7:56 PM N Tags and notes Tagged as: …" at bounding box center [980, 546] width 1036 height 145
click at [976, 549] on div "Received via SMS Thomas Beard Yesterday at 7:56 PM N Tags and notes Tagged as: …" at bounding box center [980, 546] width 1036 height 145
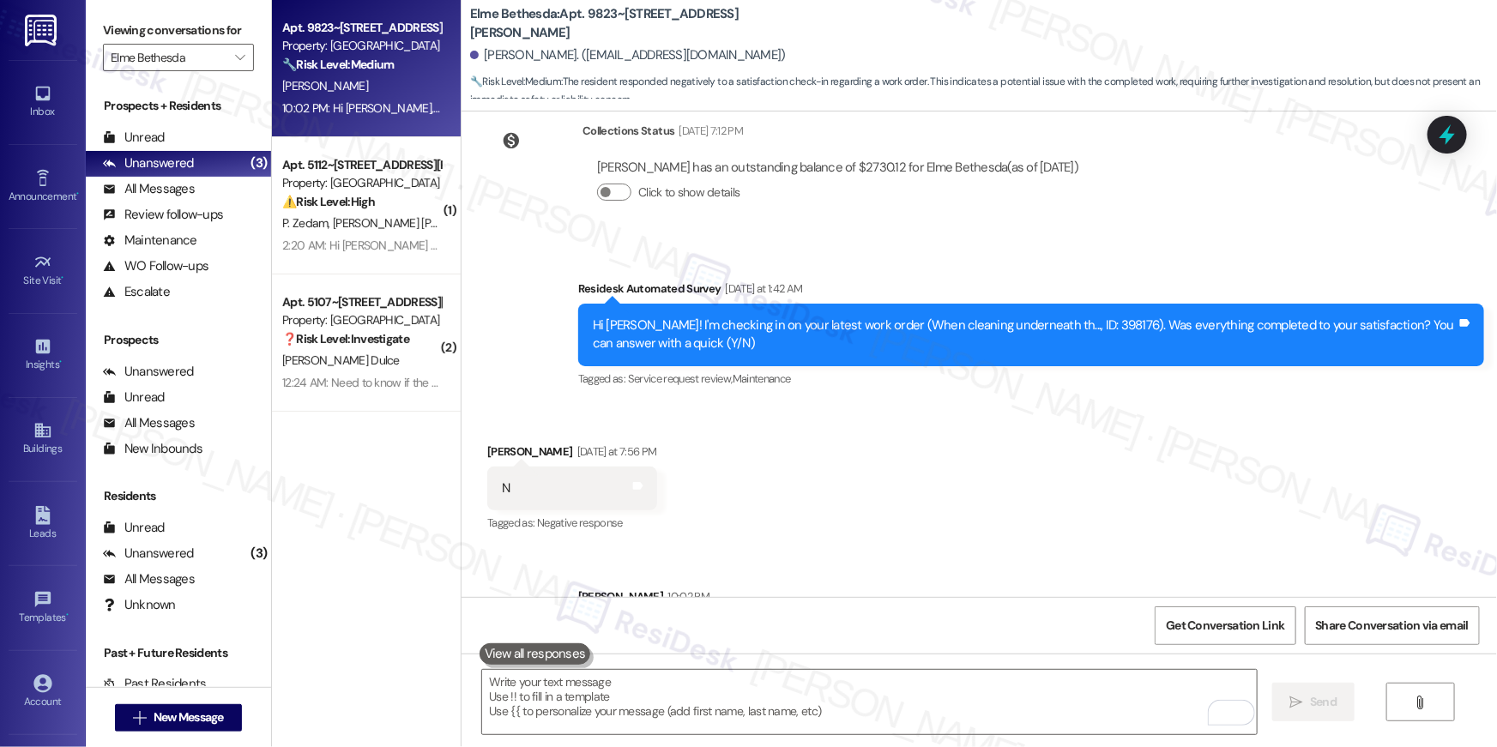
scroll to position [7305, 0]
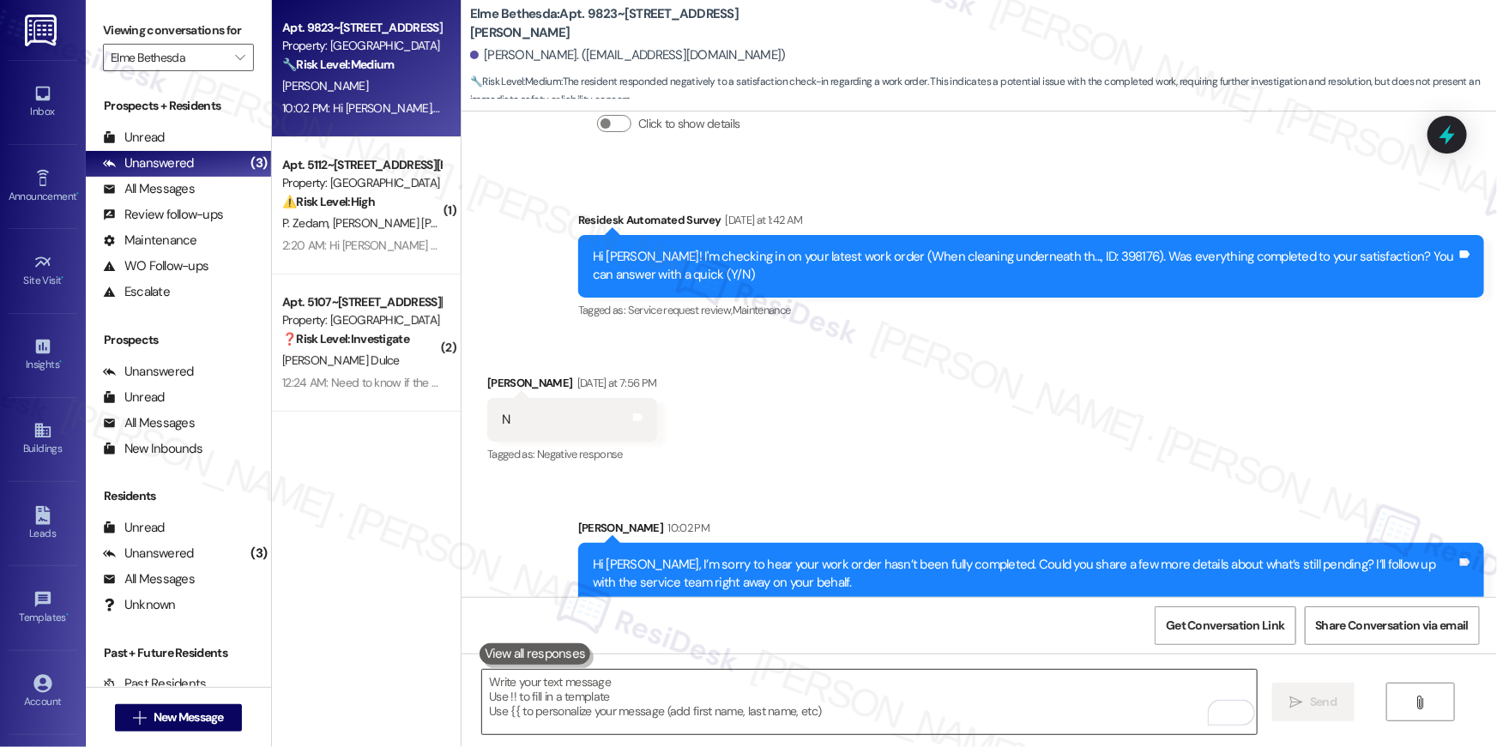
click at [979, 678] on textarea "To enrich screen reader interactions, please activate Accessibility in Grammarl…" at bounding box center [869, 702] width 775 height 64
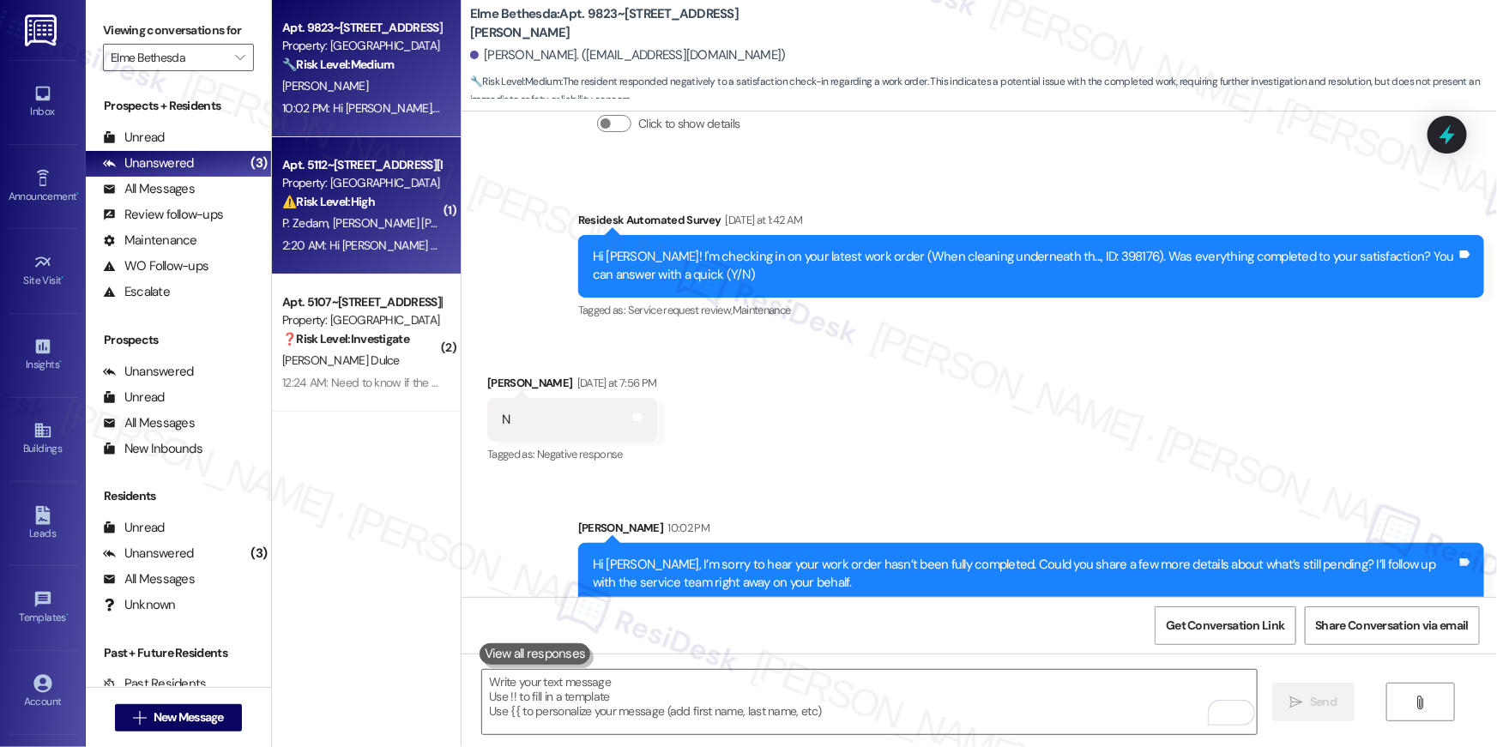
click at [440, 203] on div "Apt. 5112~302, 5114 Dudley Lane Property: Elme Bethesda ⚠️ Risk Level: High The…" at bounding box center [366, 205] width 189 height 137
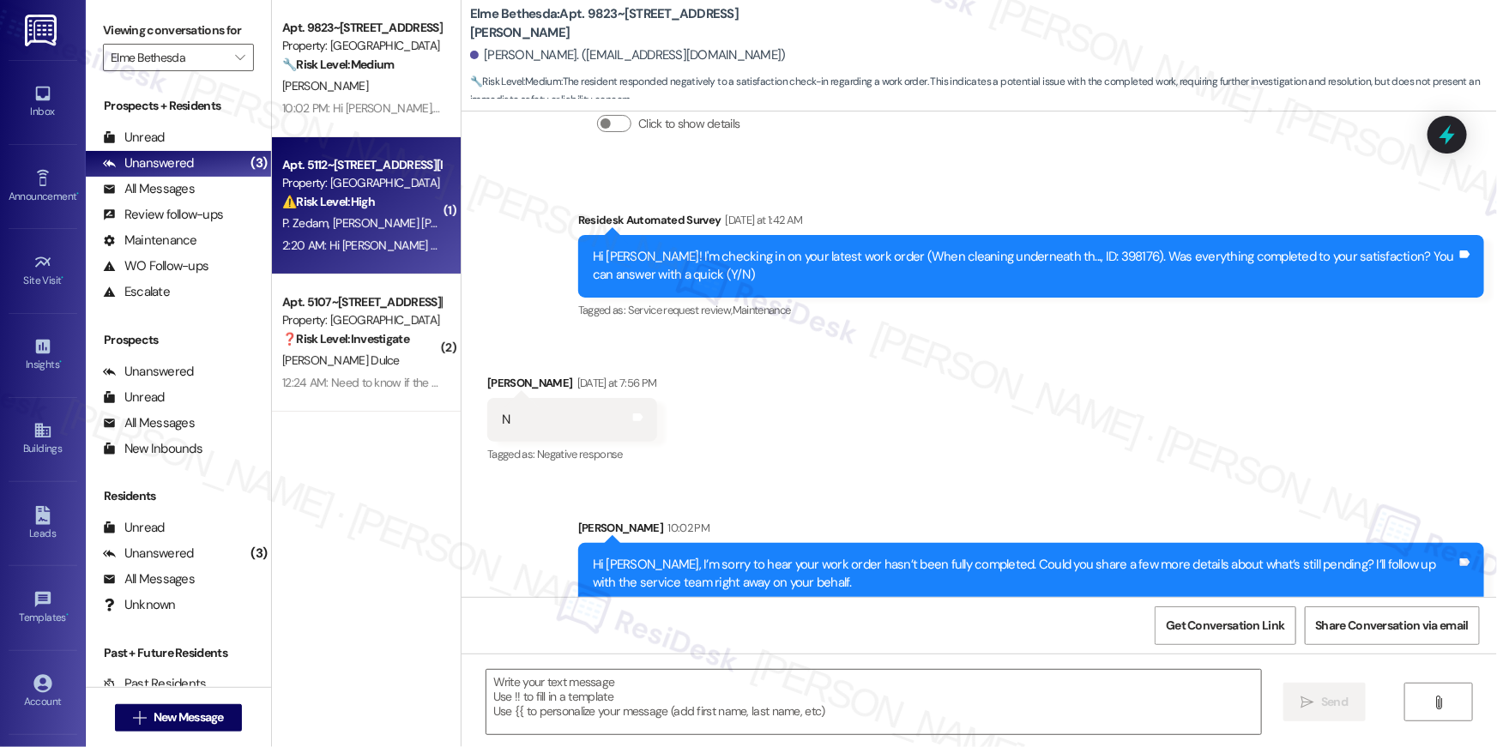
type textarea "Fetching suggested responses. Please feel free to read through the conversation…"
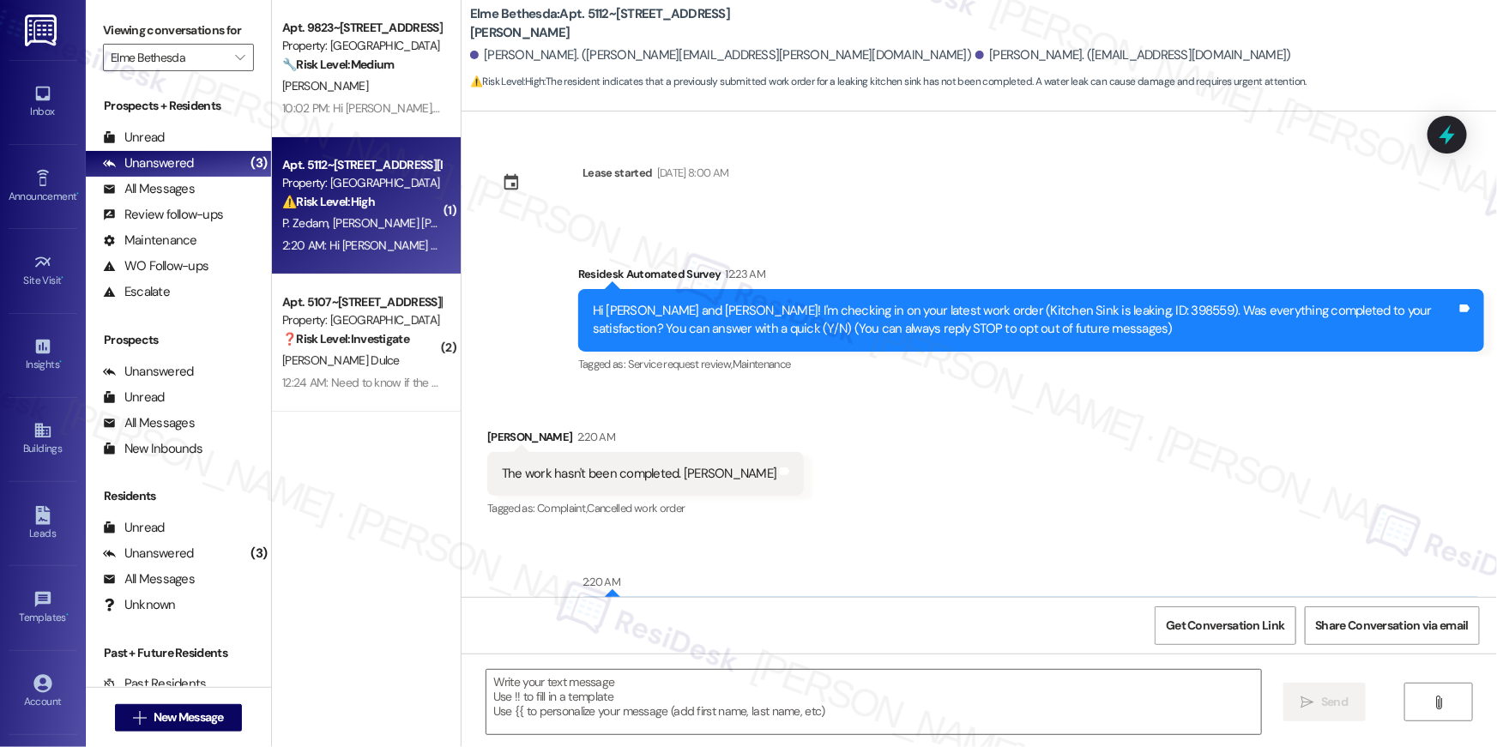
type textarea "Fetching suggested responses. Please feel free to read through the conversation…"
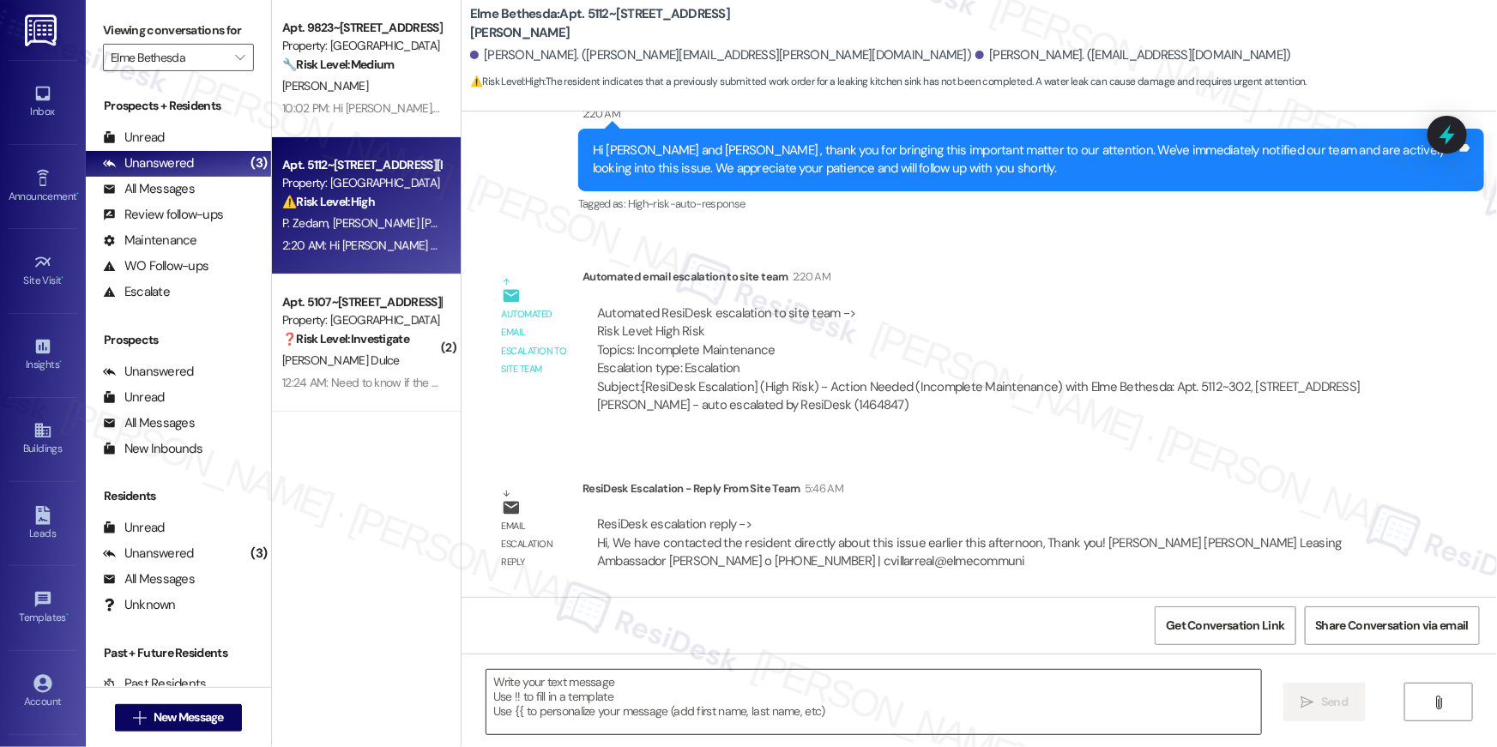
click at [734, 701] on textarea at bounding box center [874, 702] width 775 height 64
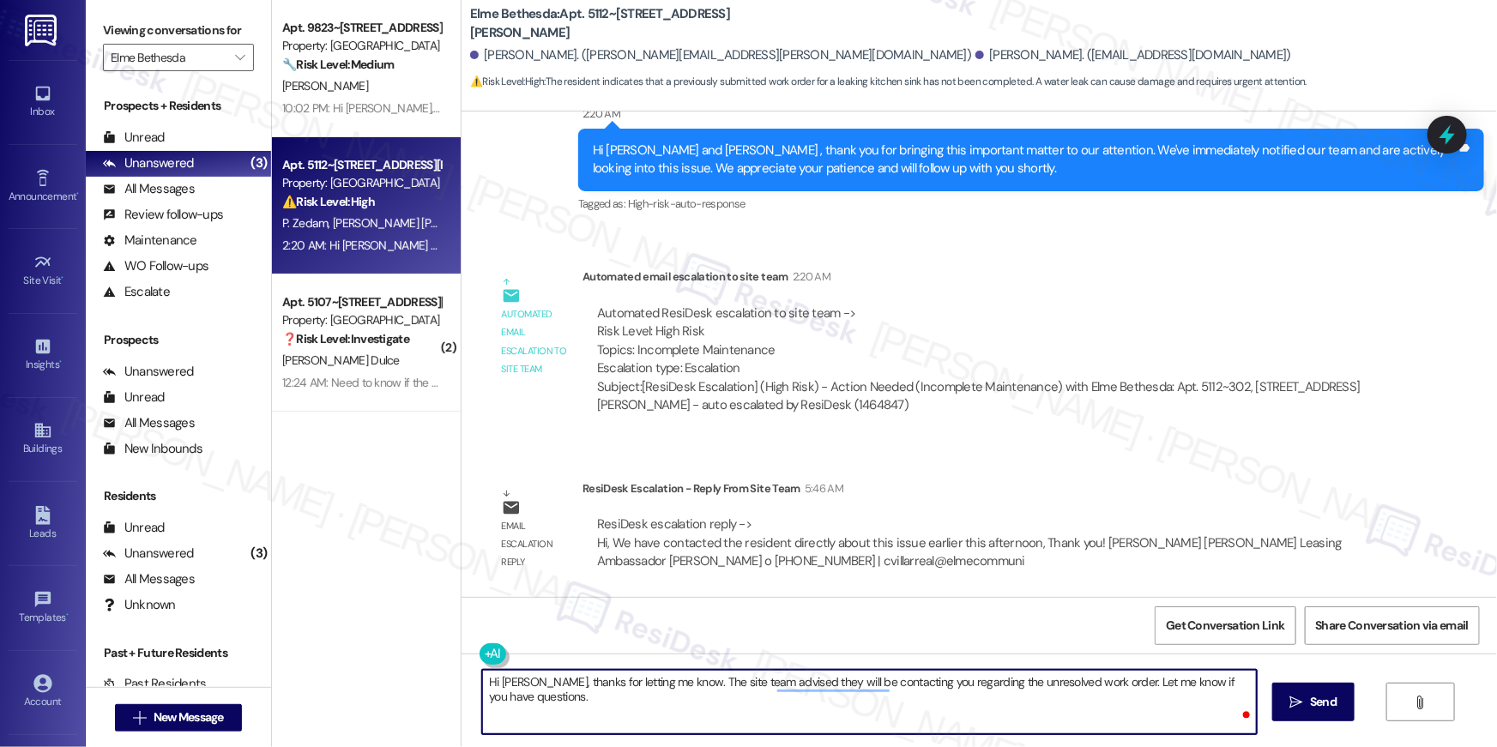
type textarea "Hi Erika, thanks for letting me know. The site team advised they will be contac…"
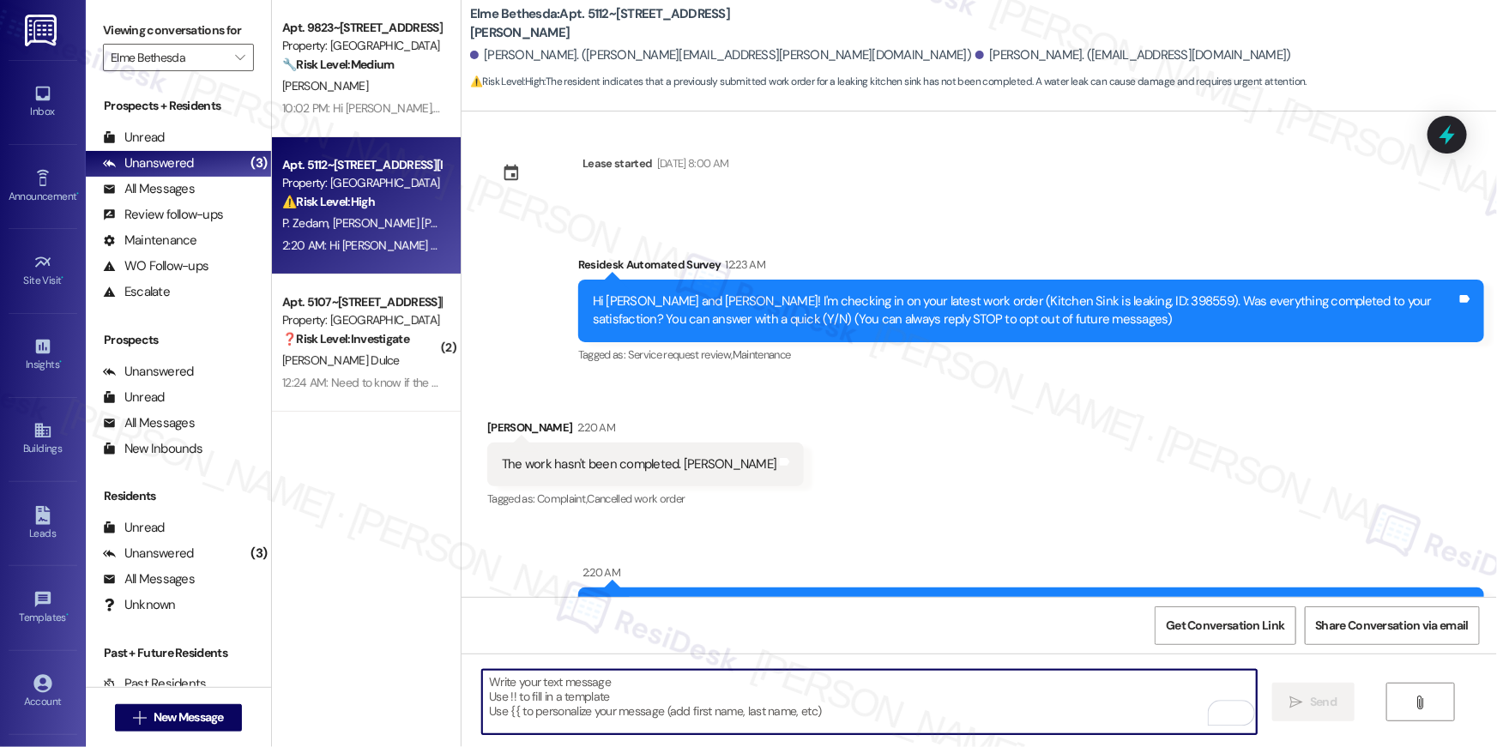
scroll to position [0, 0]
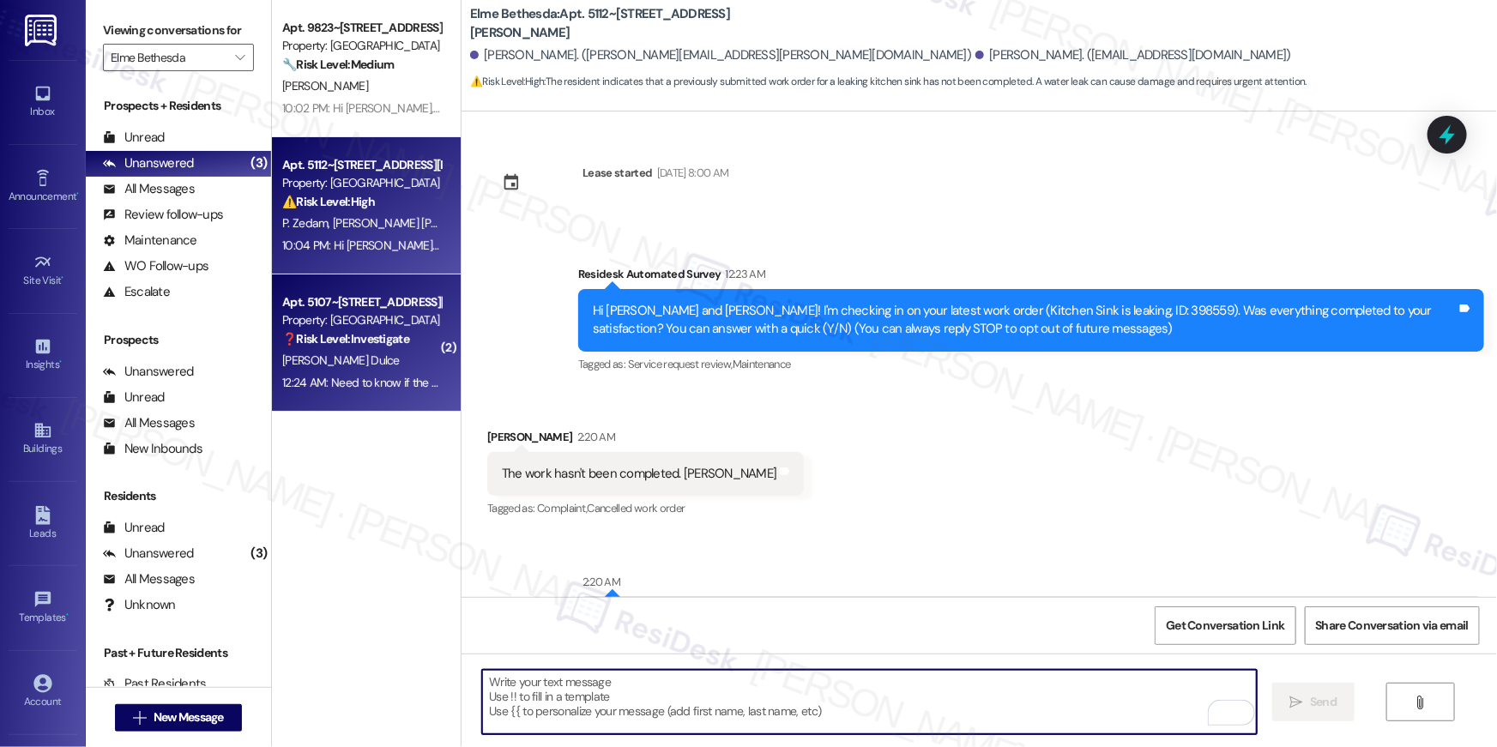
click at [426, 318] on div "Property: Elme Bethesda" at bounding box center [361, 320] width 159 height 18
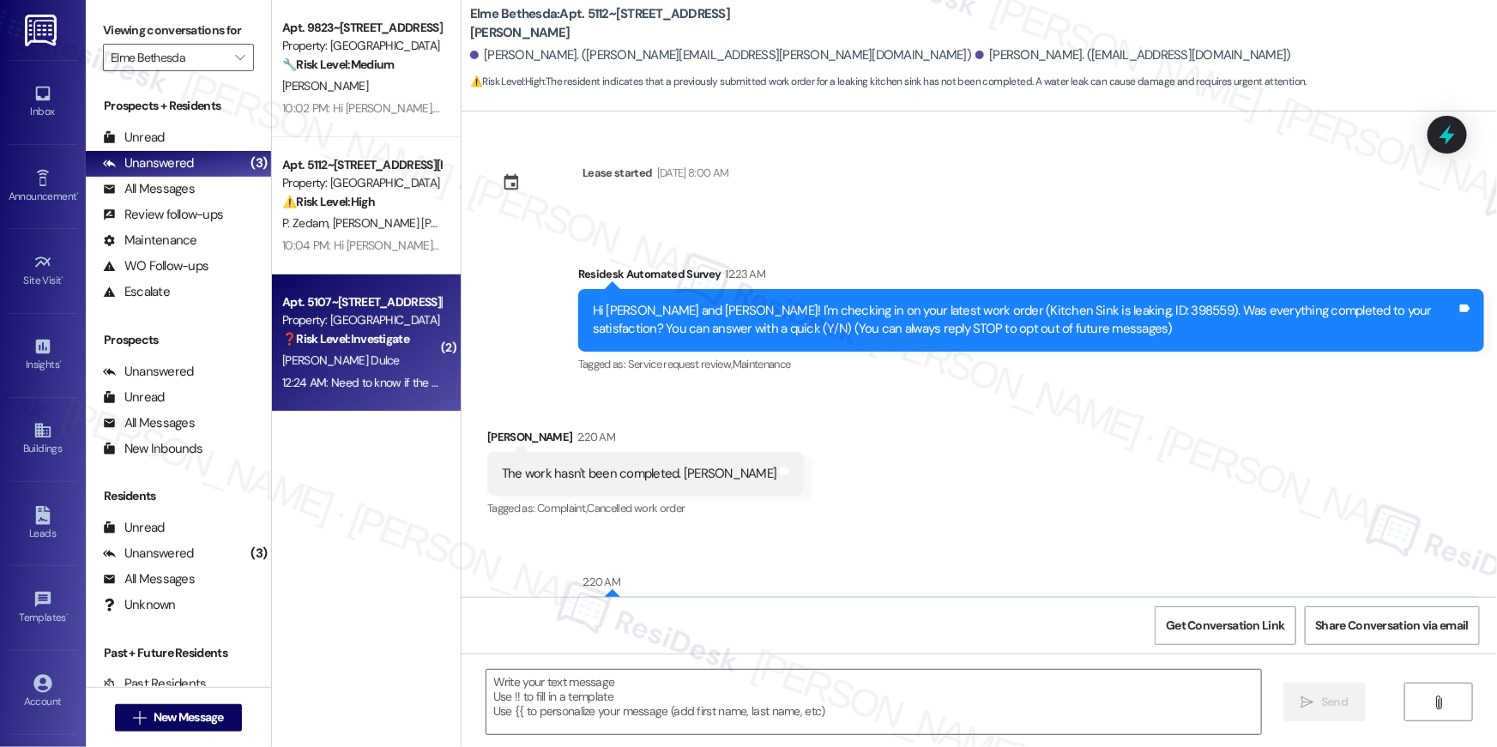
type textarea "Fetching suggested responses. Please feel free to read through the conversation…"
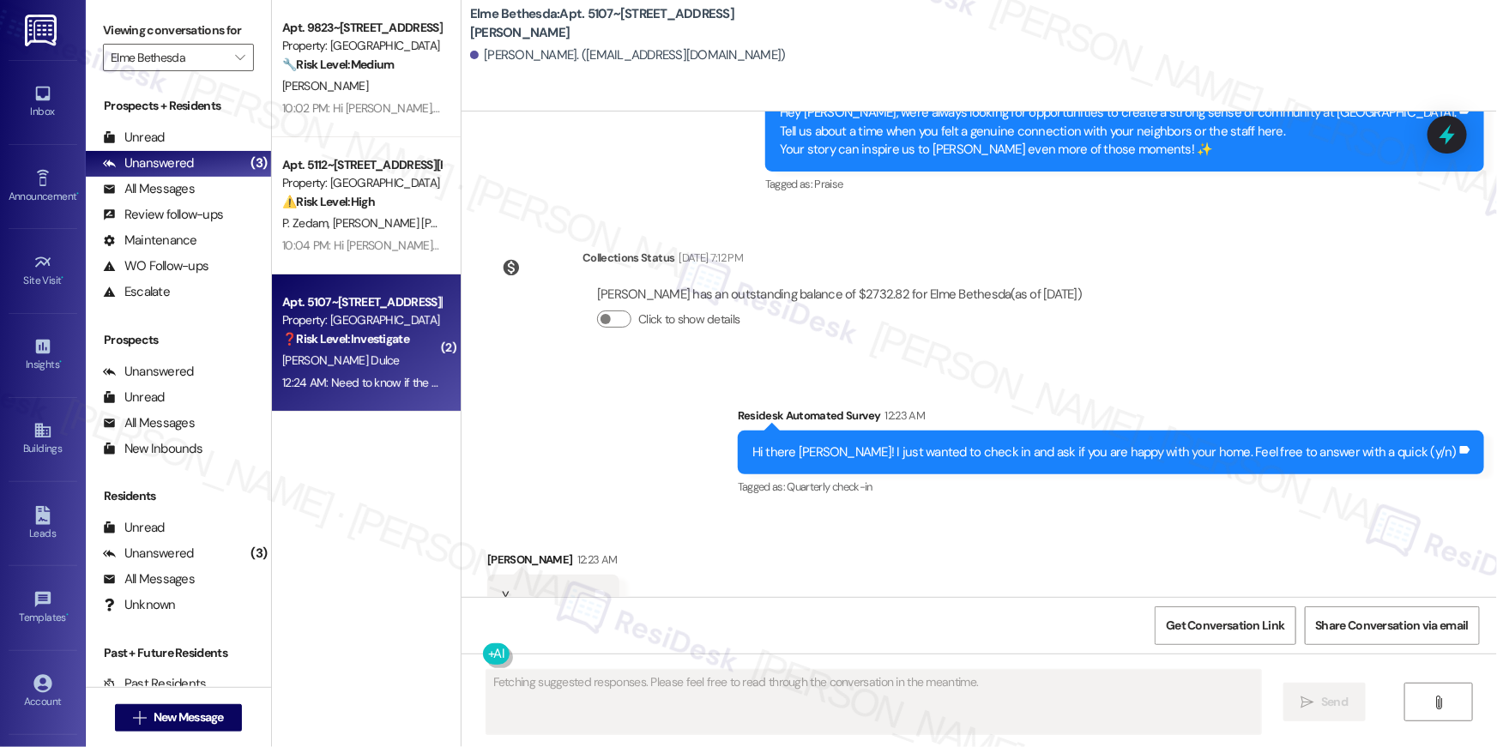
scroll to position [12055, 0]
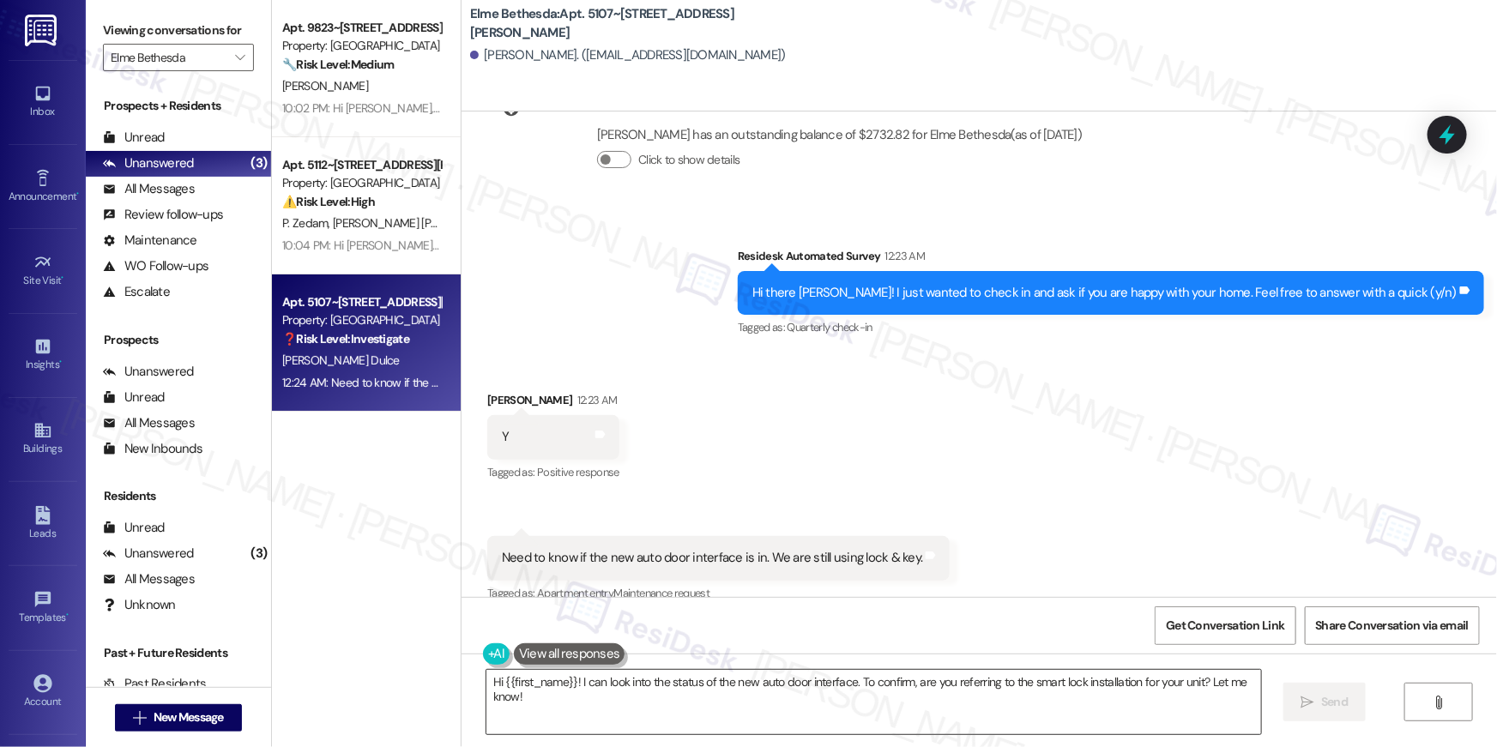
click at [702, 700] on textarea "Hi {{first_name}}! I can look into the status of the new auto door interface. T…" at bounding box center [874, 702] width 775 height 64
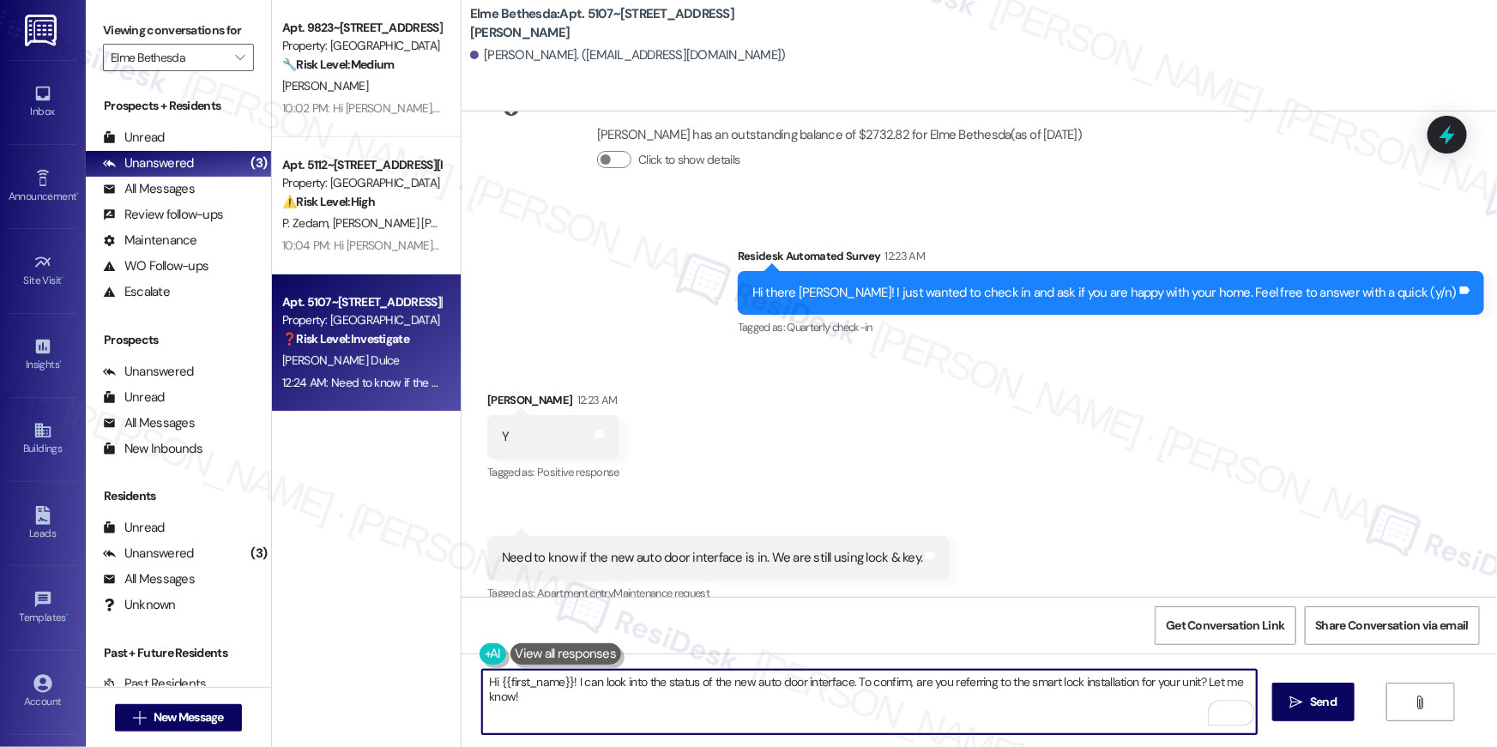
click at [571, 683] on textarea "Hi {{first_name}}! I can look into the status of the new auto door interface. T…" at bounding box center [869, 702] width 775 height 64
drag, startPoint x: 944, startPoint y: 682, endPoint x: 988, endPoint y: 699, distance: 47.8
click at [988, 699] on textarea "Hi {{first_name}}! Glad to hear you're happy with your home. I can look into th…" at bounding box center [869, 702] width 775 height 64
click at [925, 683] on textarea "Hi {{first_name}}! Glad to hear you're happy with your home. I can look into th…" at bounding box center [869, 702] width 775 height 64
click at [910, 694] on textarea "Hi {{first_name}}! Glad to hear you're happy with your home. I can look into th…" at bounding box center [869, 702] width 775 height 64
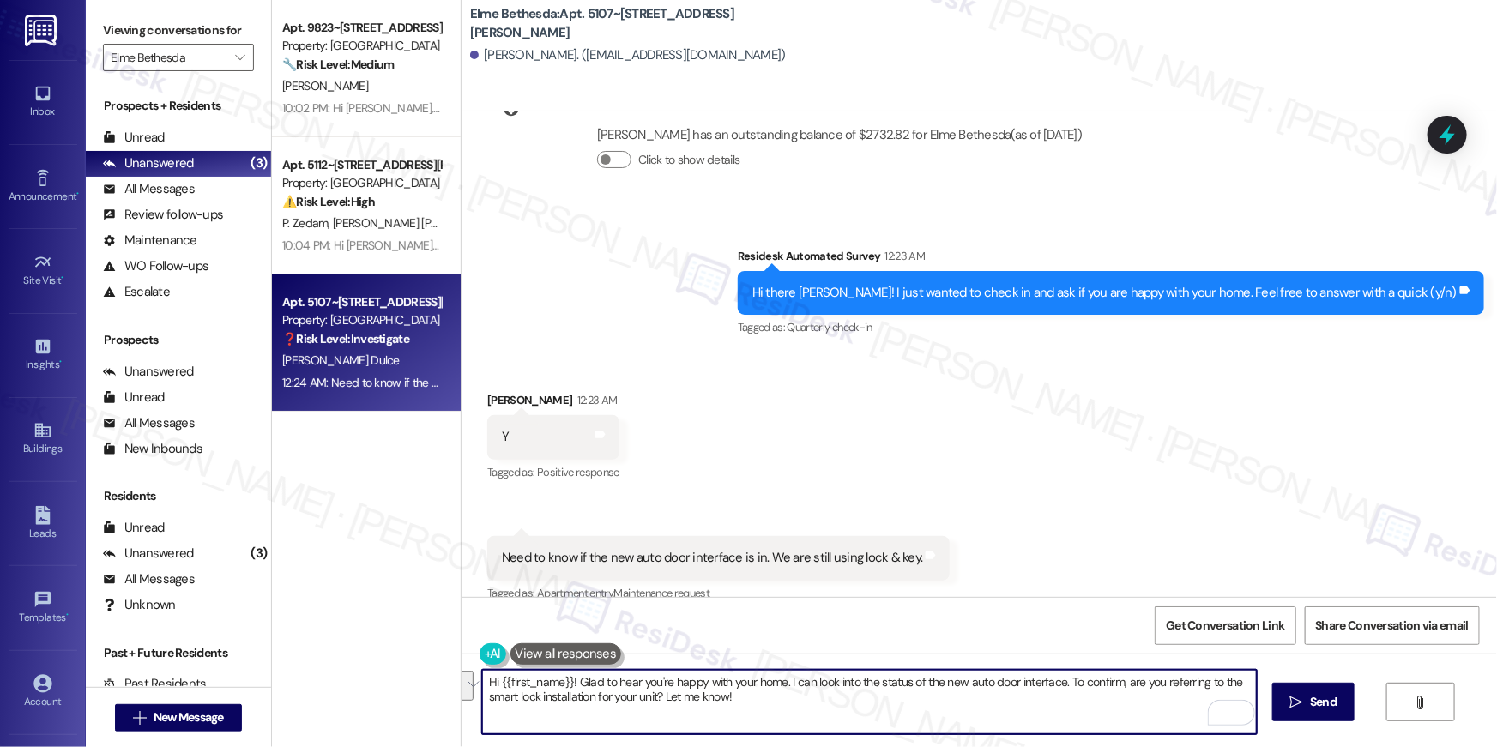
drag, startPoint x: 782, startPoint y: 685, endPoint x: 789, endPoint y: 708, distance: 24.4
click at [789, 708] on textarea "Hi {{first_name}}! Glad to hear you're happy with your home. I can look into th…" at bounding box center [869, 702] width 775 height 64
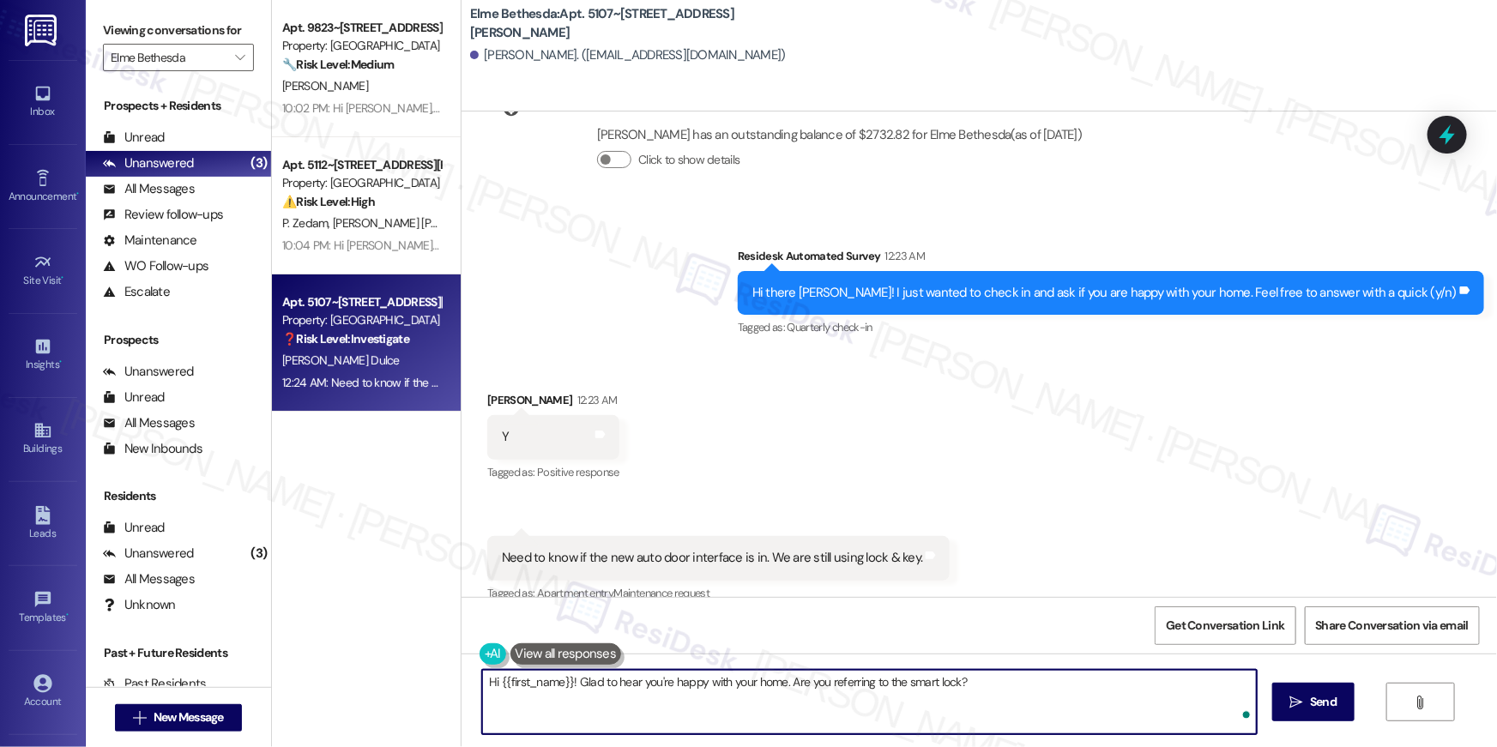
type textarea "Hi {{first_name}}! Glad to hear you're happy with your home. Are you referring …"
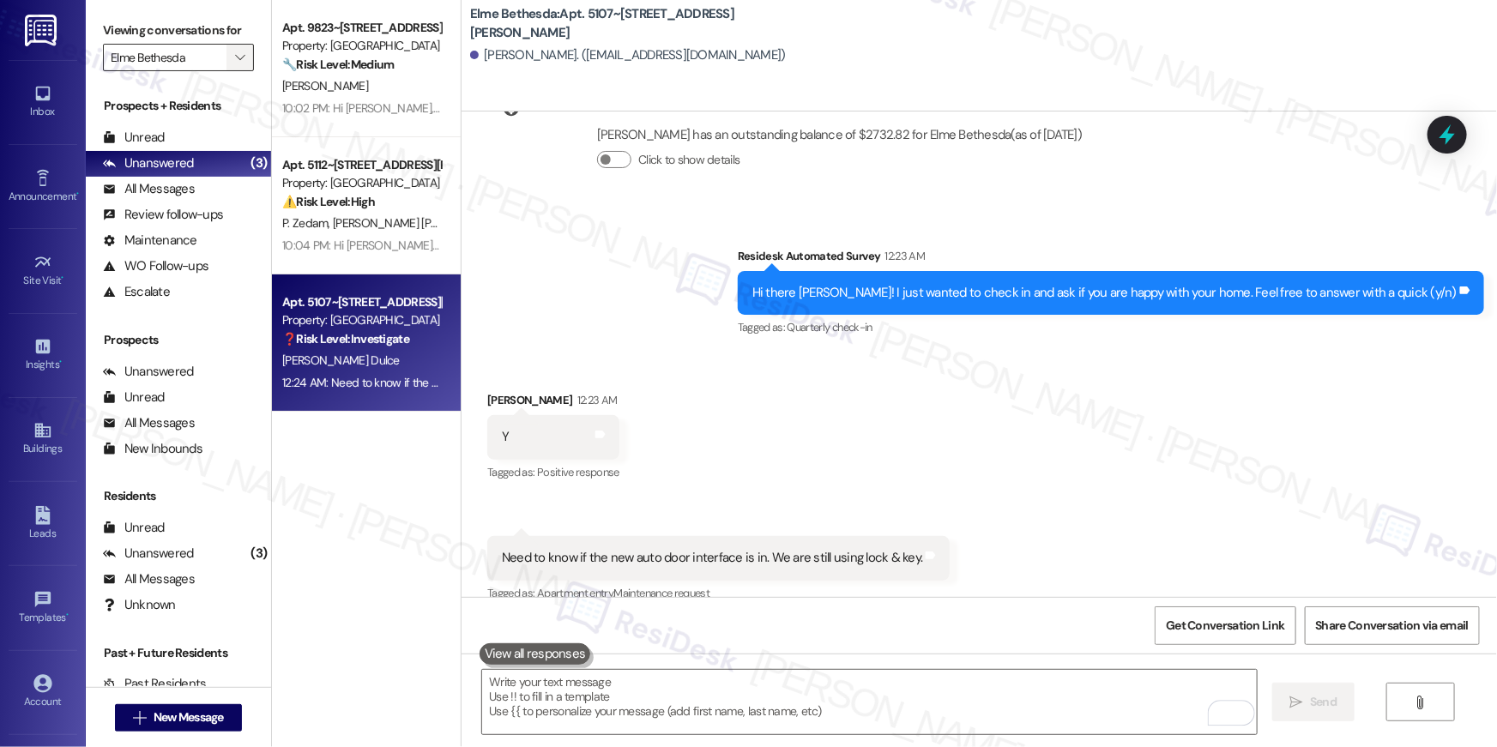
click at [235, 58] on icon "" at bounding box center [239, 58] width 9 height 14
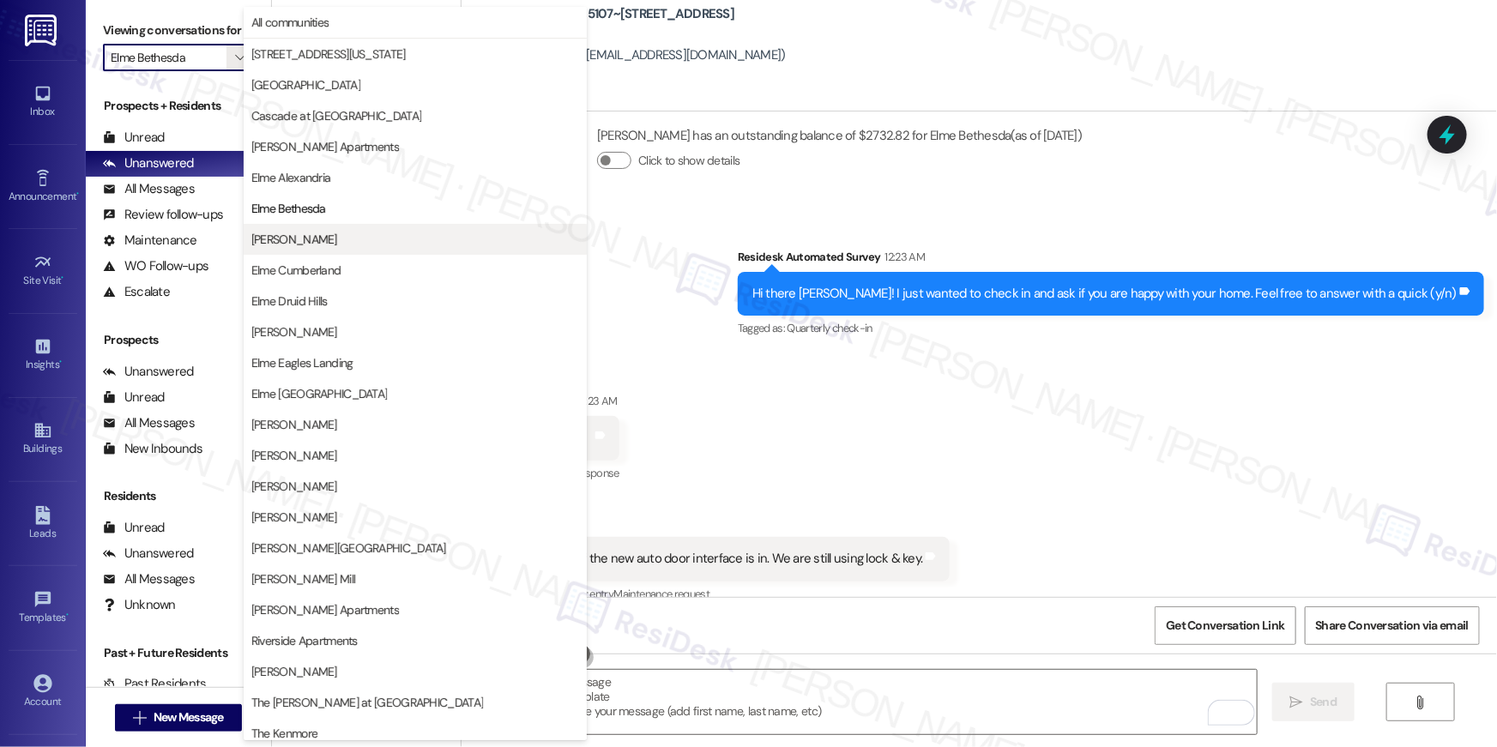
click at [303, 237] on span "[PERSON_NAME]" at bounding box center [294, 239] width 86 height 17
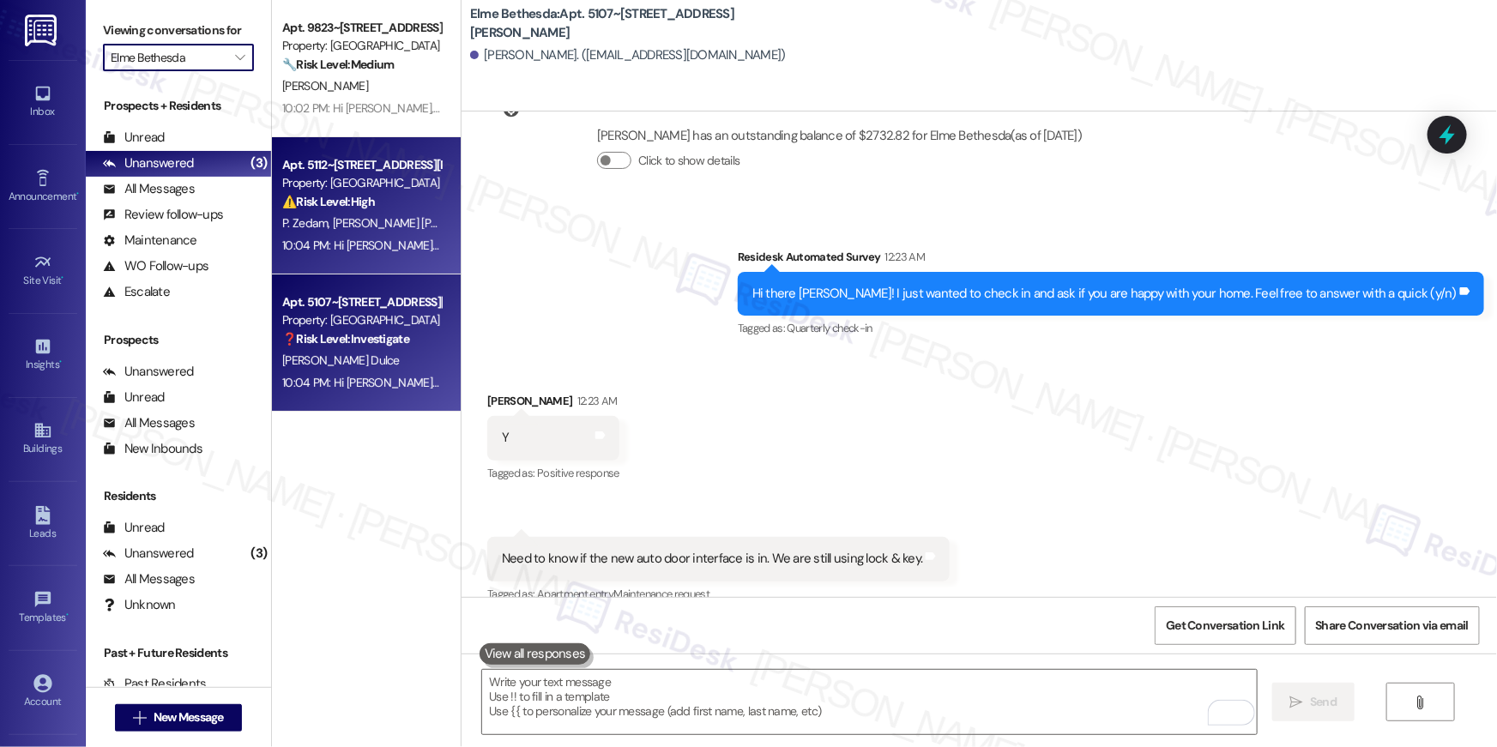
type input "[PERSON_NAME]"
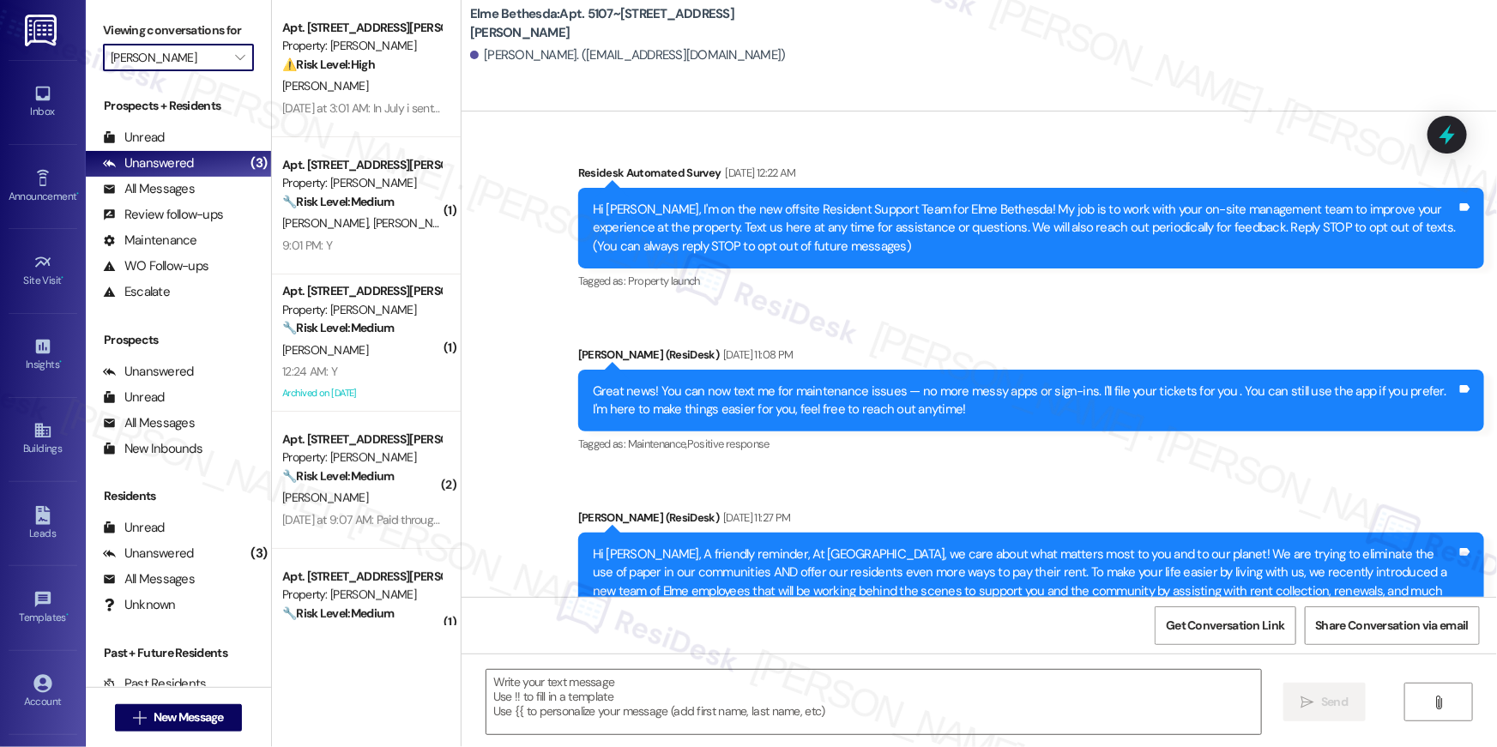
scroll to position [12055, 0]
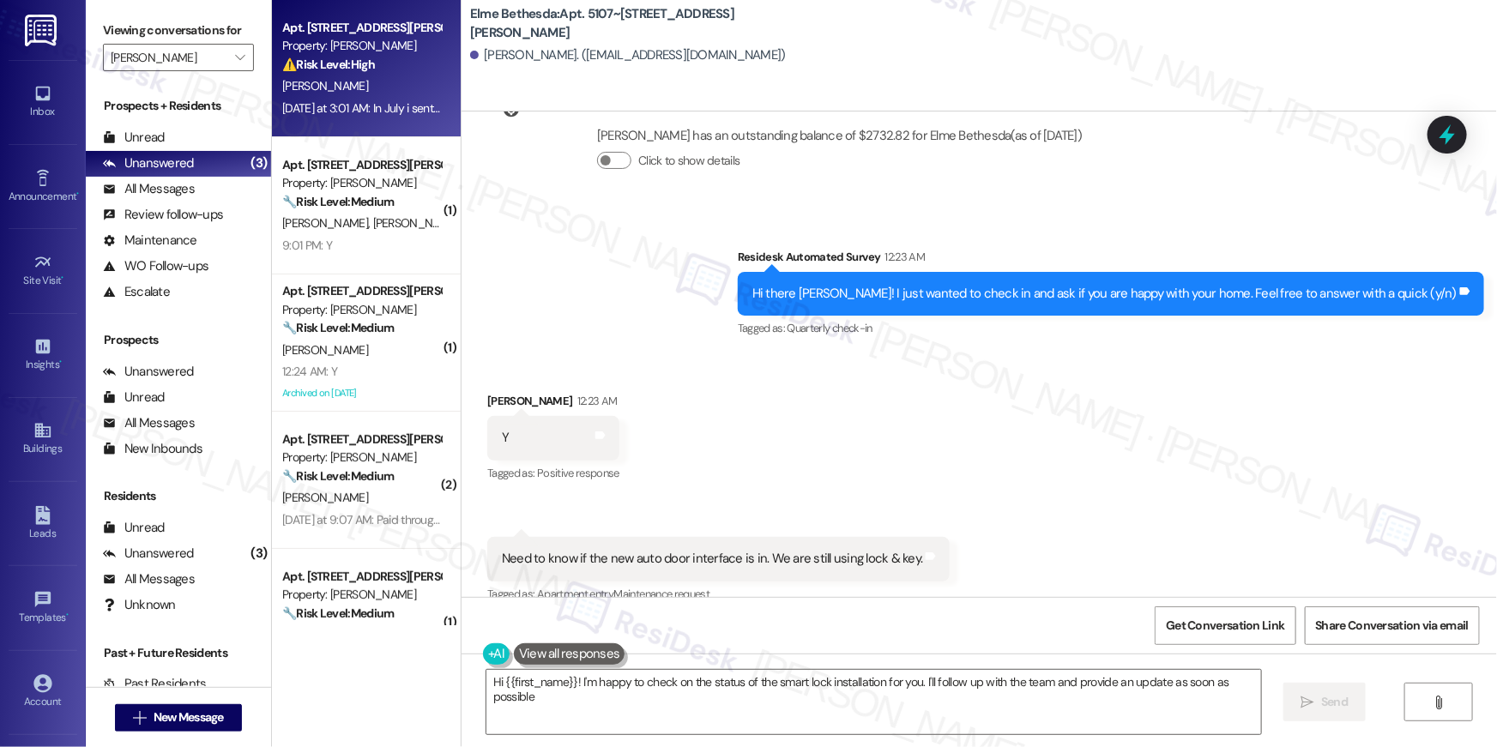
type textarea "Hi {{first_name}}! I'm happy to check on the status of the smart lock installat…"
click at [361, 104] on div "Yesterday at 3:01 AM: In July i sent emails and all Yesterday at 3:01 AM: In Ju…" at bounding box center [392, 107] width 221 height 15
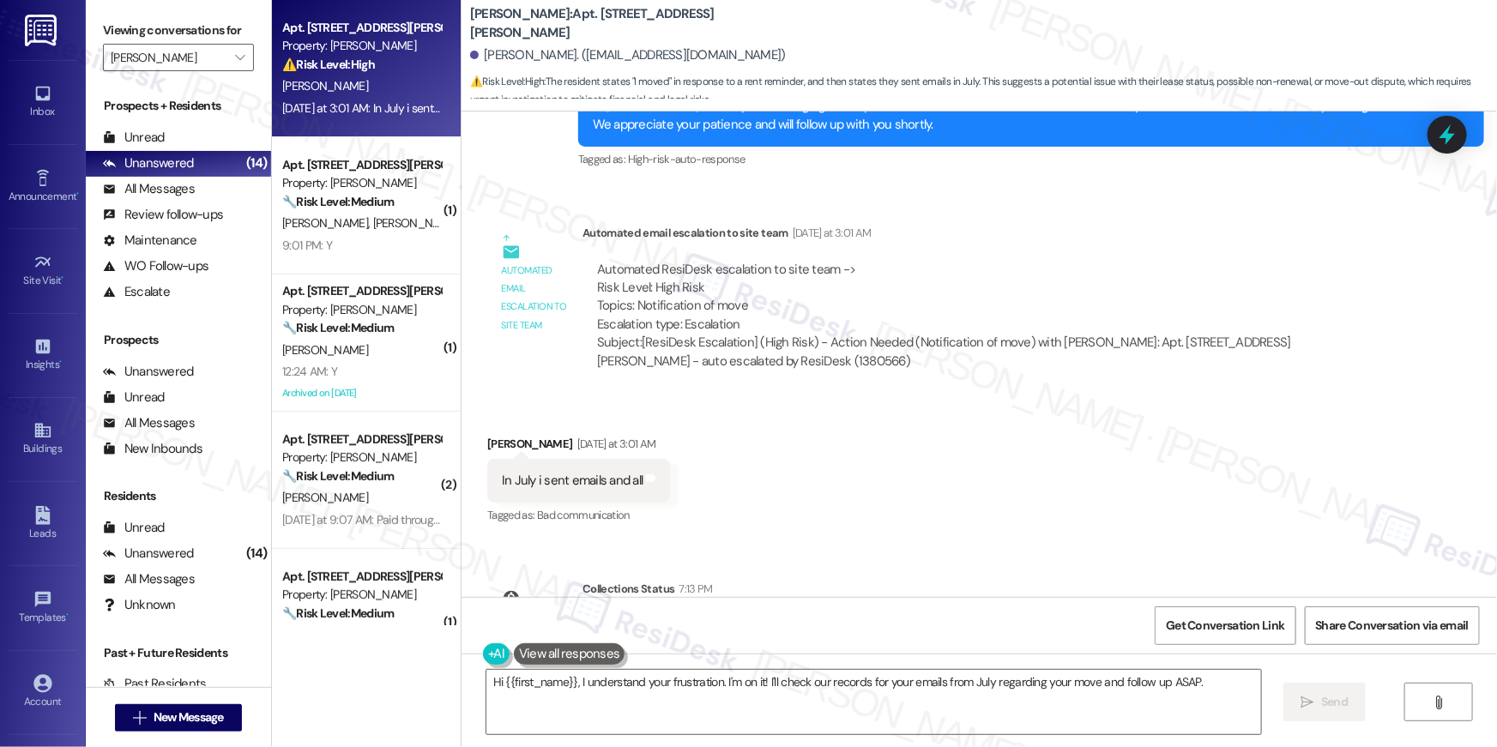
scroll to position [1094, 0]
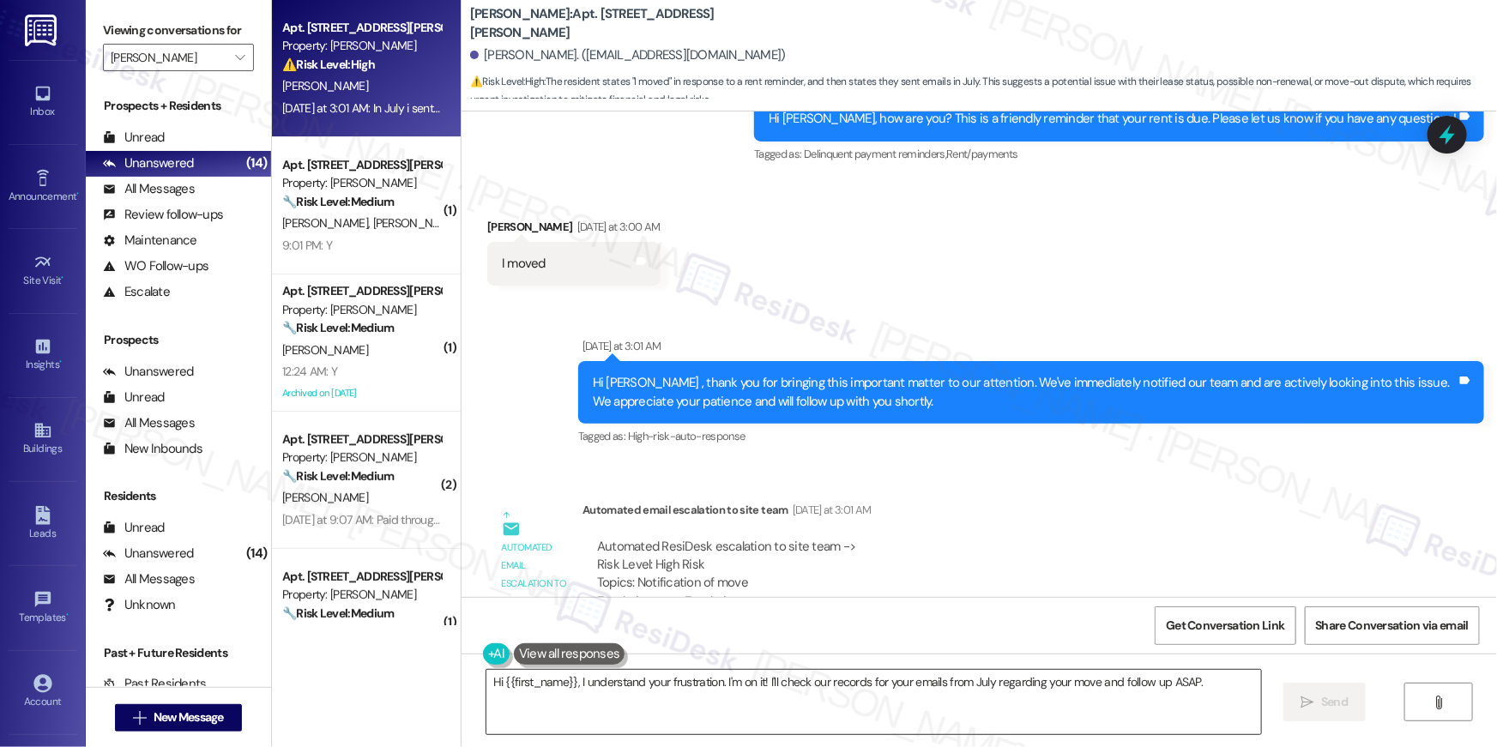
drag, startPoint x: 844, startPoint y: 704, endPoint x: 872, endPoint y: 703, distance: 27.5
click at [845, 704] on textarea "Hi {{first_name}}, I understand your frustration. I'm on it! I'll check our rec…" at bounding box center [874, 702] width 775 height 64
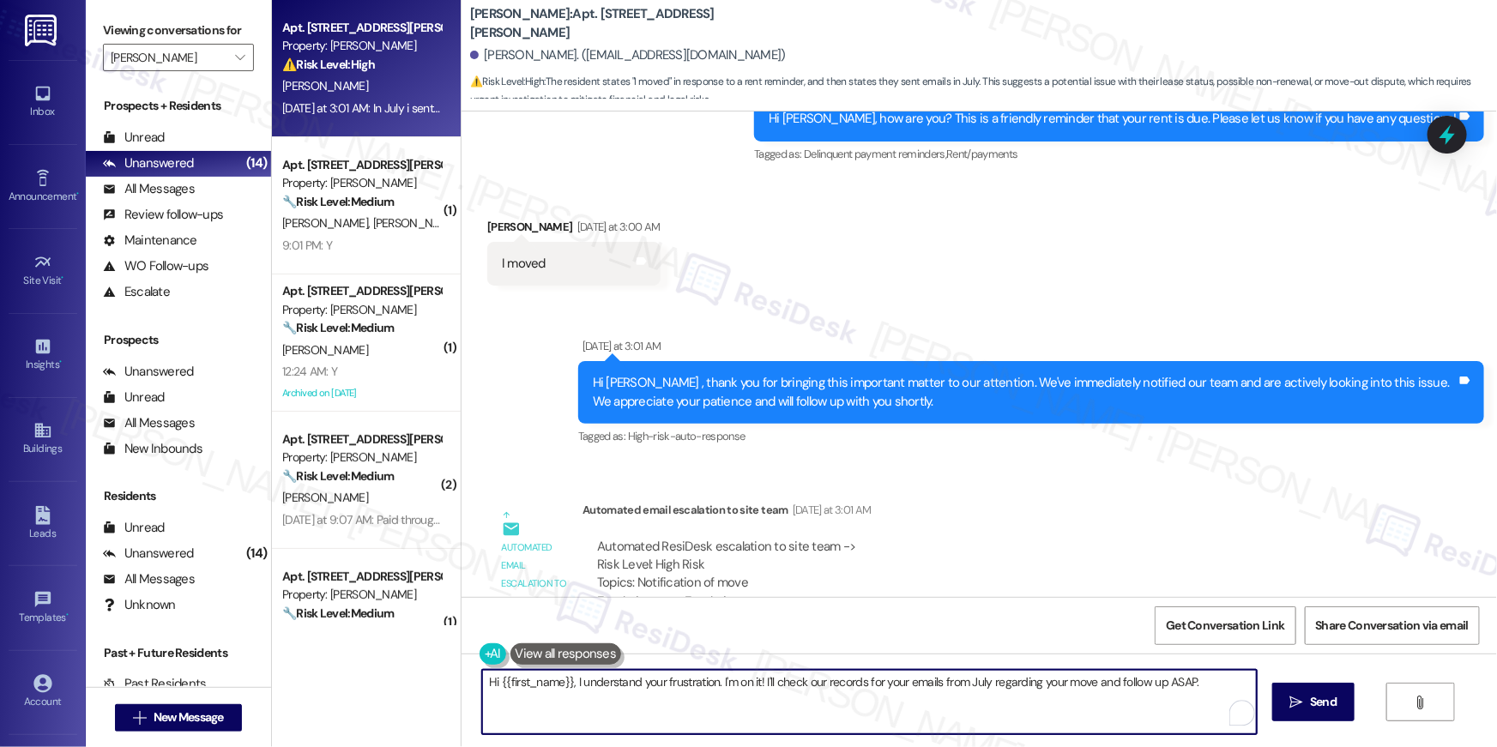
drag, startPoint x: 577, startPoint y: 686, endPoint x: 669, endPoint y: 732, distance: 103.2
click at [669, 734] on textarea "Hi {{first_name}}, I understand your frustration. I'm on it! I'll check our rec…" at bounding box center [869, 702] width 775 height 64
type textarea "Hi {{first_name}}, may I know if you have filled out a notice to vacate?"
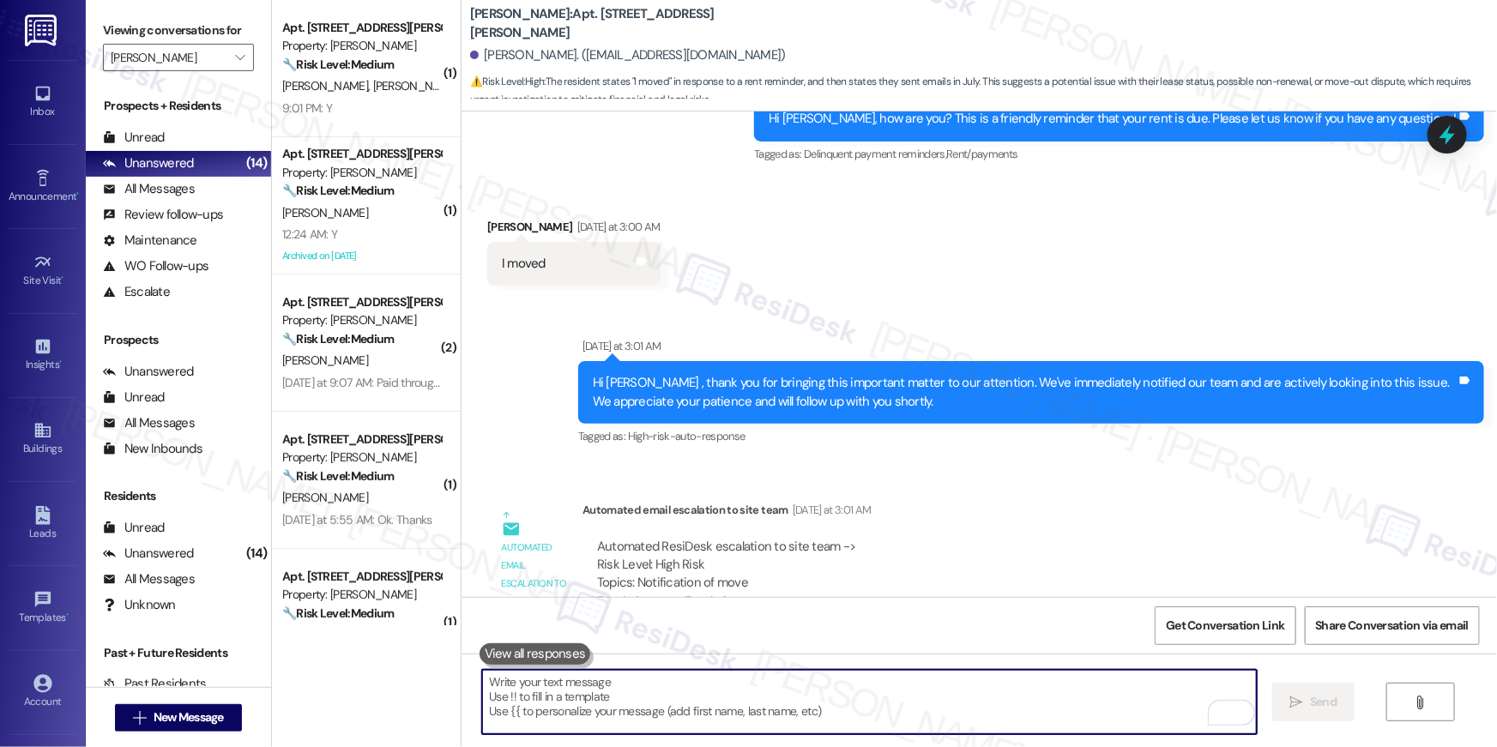
click at [1035, 697] on textarea "To enrich screen reader interactions, please activate Accessibility in Grammarl…" at bounding box center [869, 702] width 775 height 64
paste textarea "Hi {{first_name}}, we’re sorry to see you go and appreciate your residency. To …"
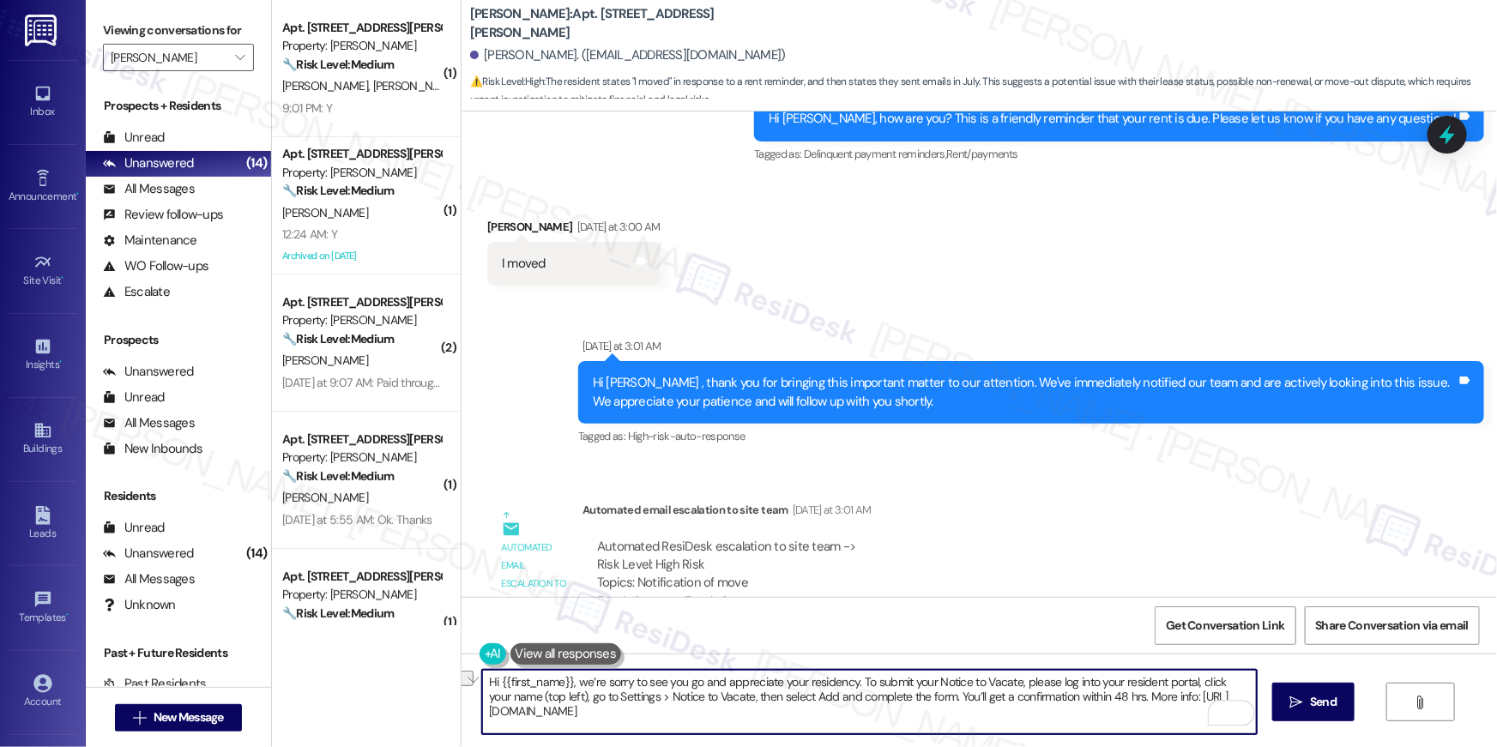
drag, startPoint x: 851, startPoint y: 684, endPoint x: 360, endPoint y: 683, distance: 490.8
click at [360, 683] on div "( 1 ) Apt. 130, 50 Greenleaf Road Property: Elme Conyers 🔧 Risk Level: Medium T…" at bounding box center [884, 373] width 1225 height 747
type textarea "To submit your Notice to Vacate, please log into your resident portal, click yo…"
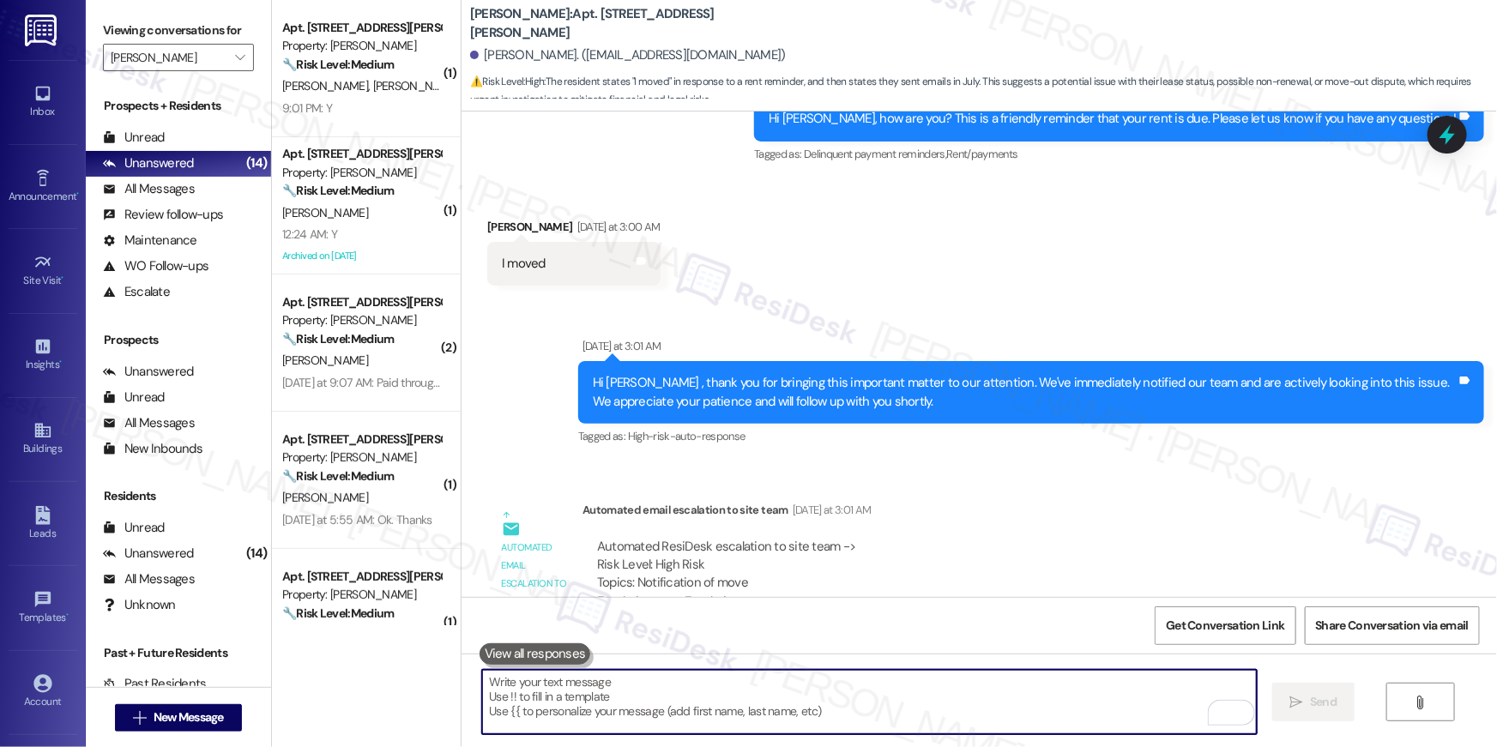
paste textarea "Hi {{first_name}}, we’re sorry to see you go and appreciate your residency. To …"
type textarea "Hi {{first_name}}, we’re sorry to see you go and appreciate your residency. To …"
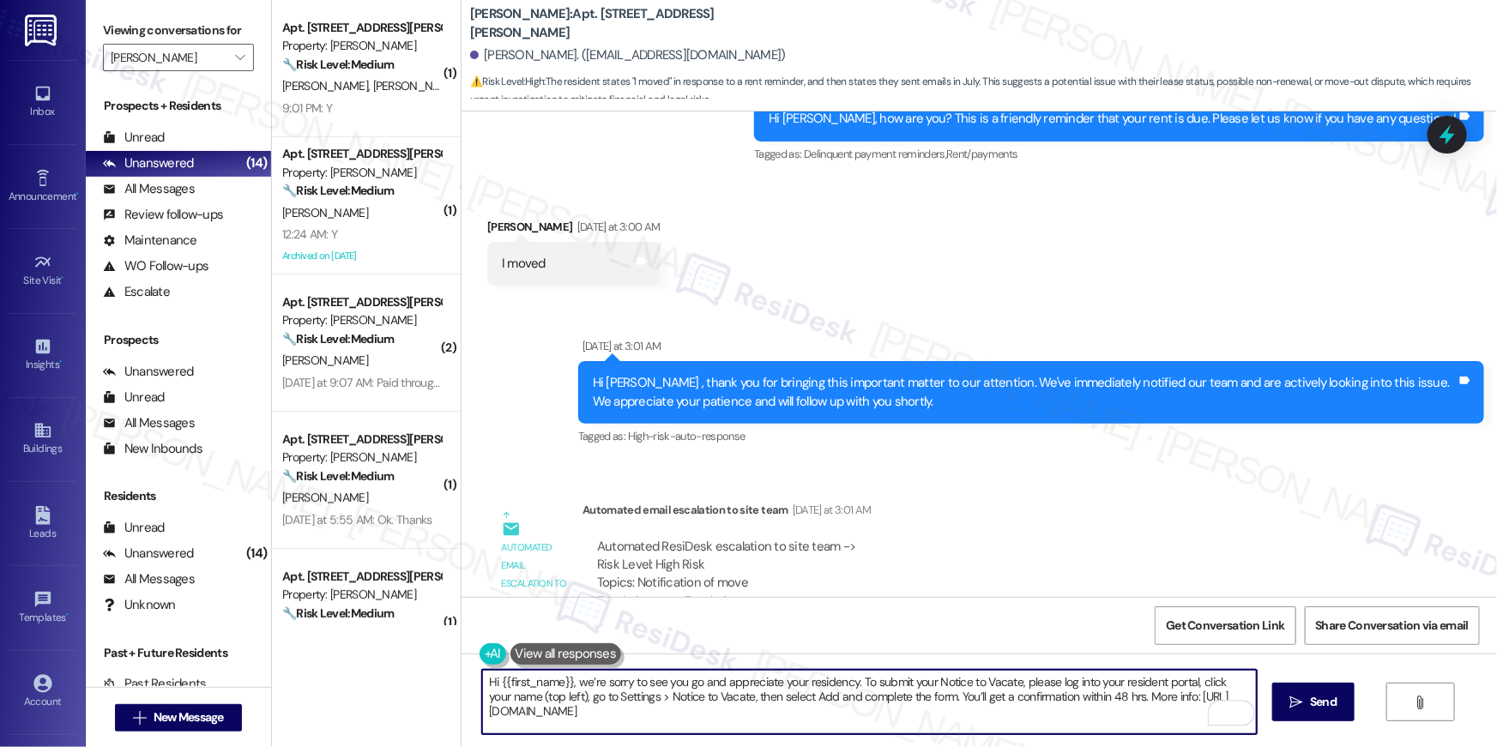
click at [1114, 708] on textarea "Hi {{first_name}}, we’re sorry to see you go and appreciate your residency. To …" at bounding box center [869, 702] width 775 height 64
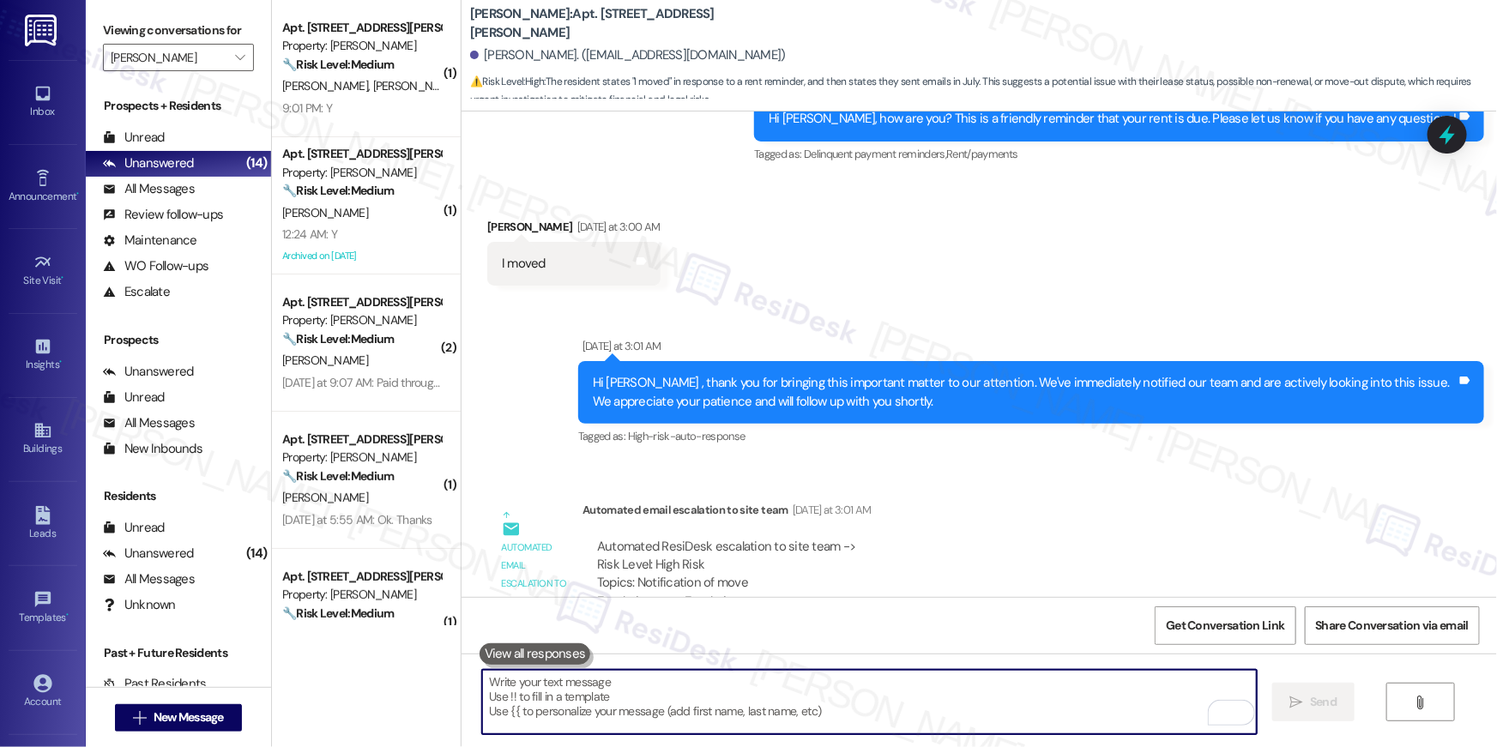
paste textarea "Hi {{first_name}}, we’re sorry to see you go and appreciate your residency. To …"
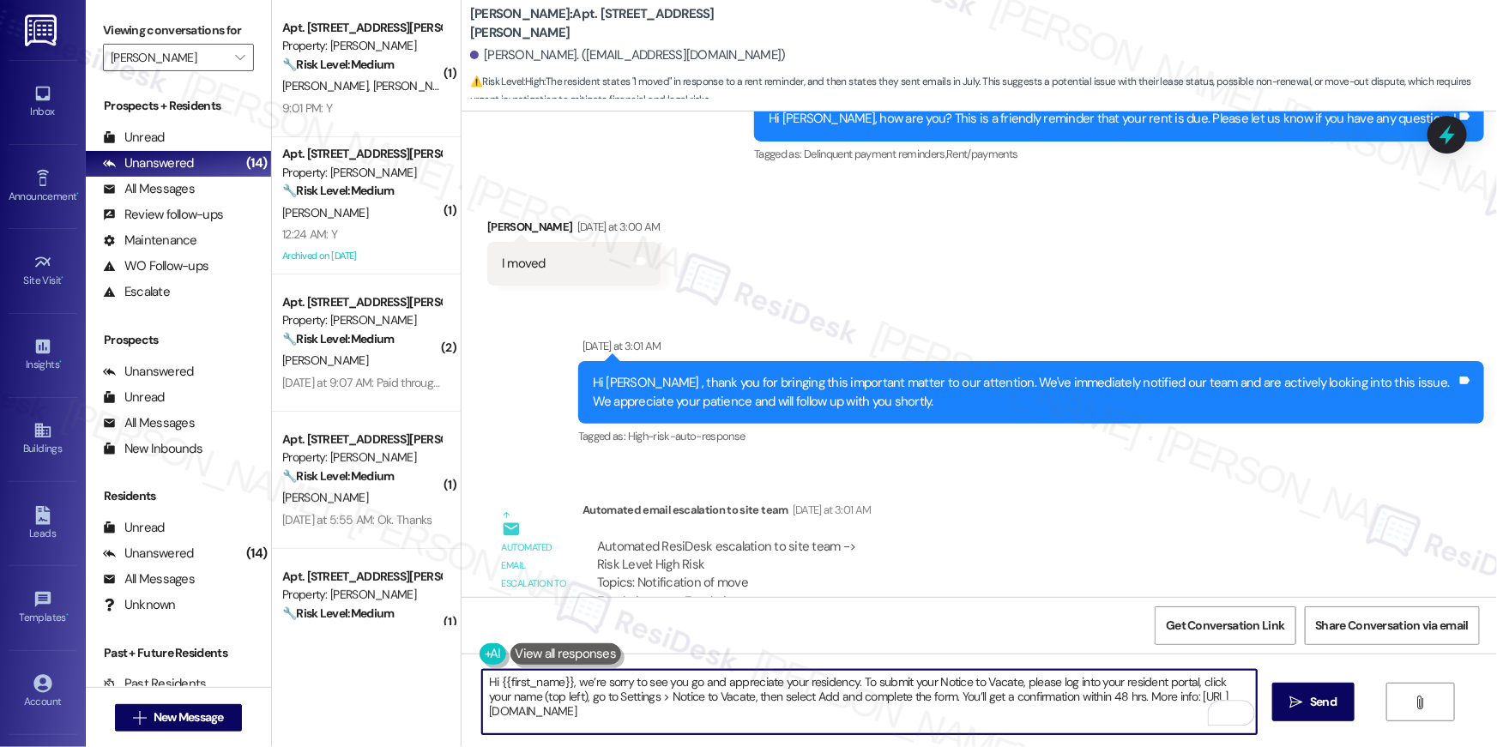
click at [972, 727] on textarea "Hi {{first_name}}, we’re sorry to see you go and appreciate your residency. To …" at bounding box center [869, 702] width 775 height 64
paste textarea "We now have a new way for residents to submit a Notice to Vacate—it's all onlin…"
type textarea "We now have a new way for residents to submit a Notice to Vacate—it's all onlin…"
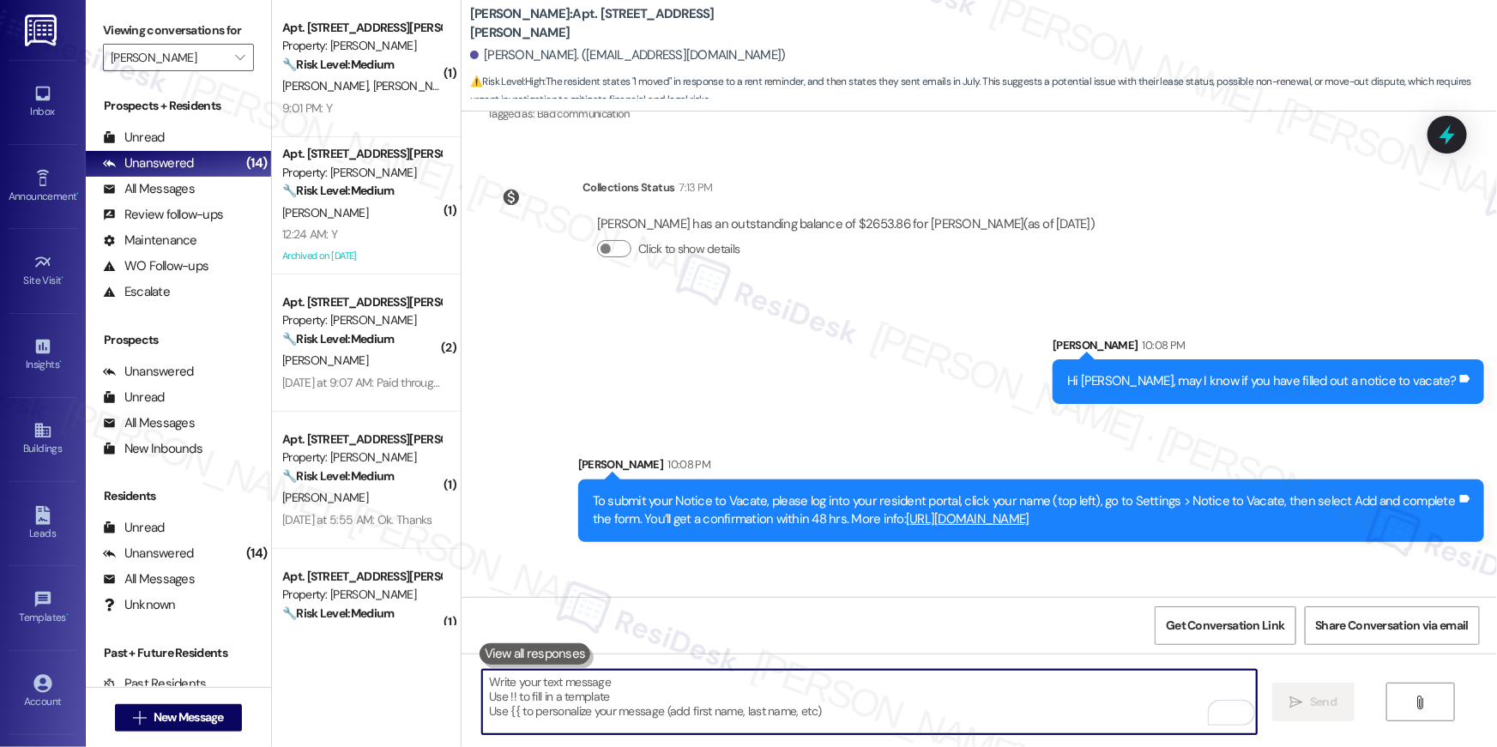
scroll to position [1850, 0]
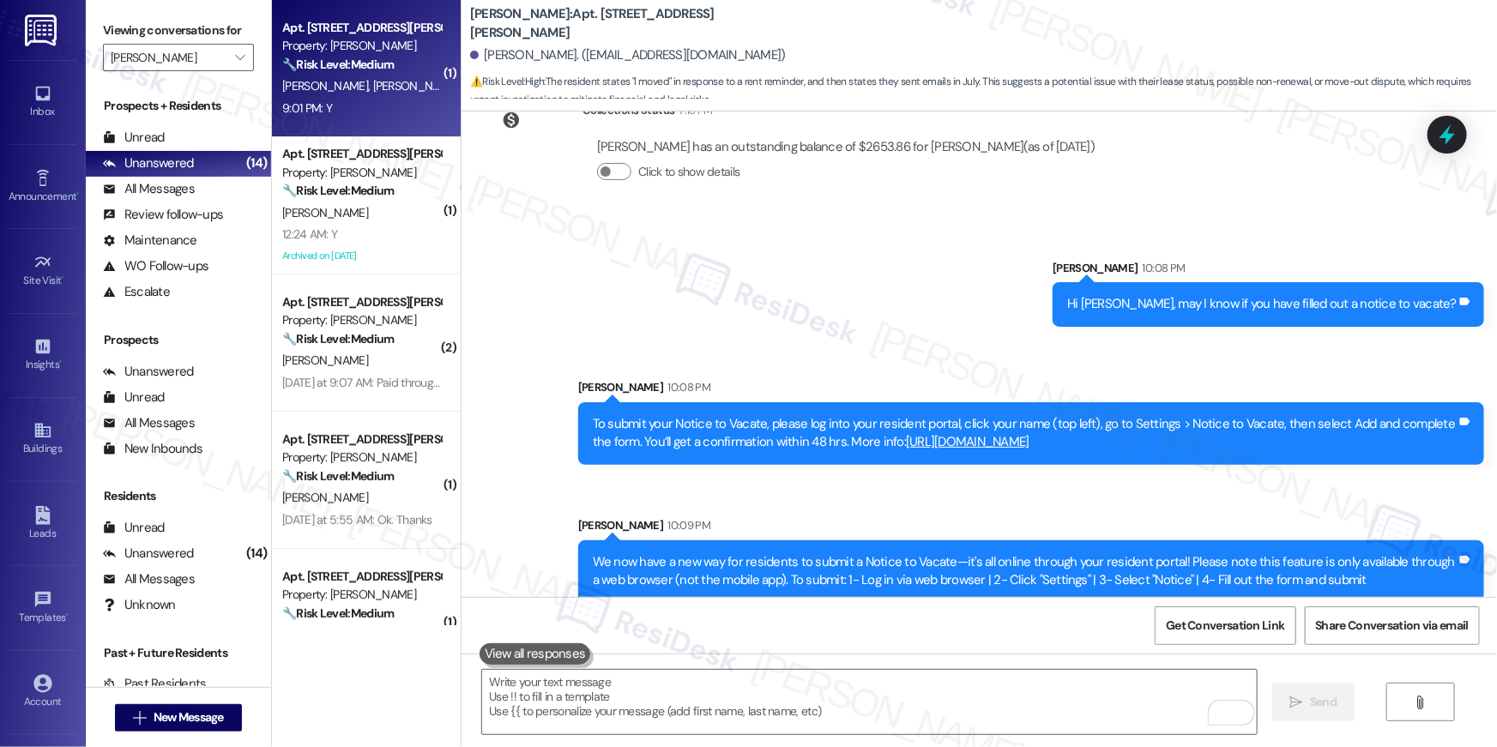
click at [378, 66] on strong "🔧 Risk Level: Medium" at bounding box center [338, 64] width 112 height 15
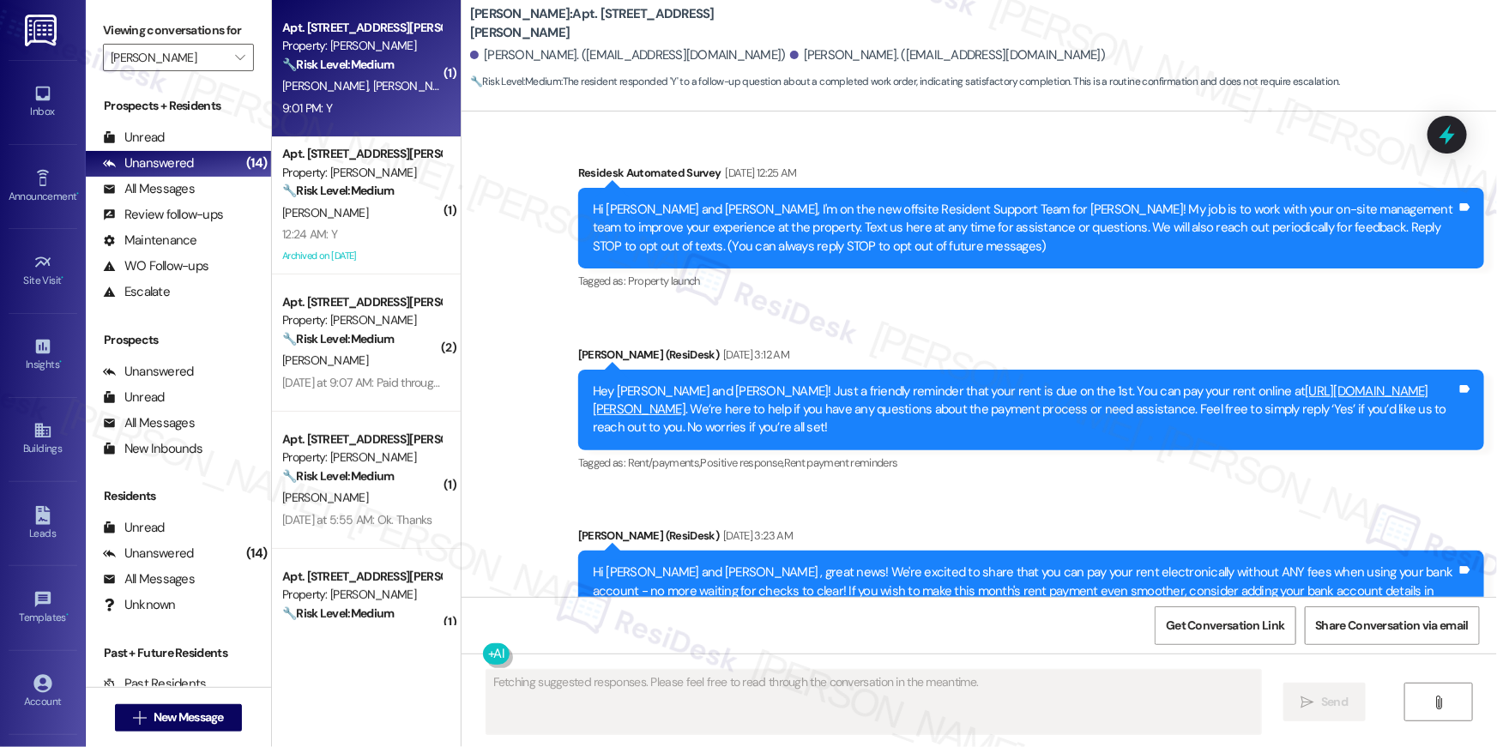
scroll to position [5421, 0]
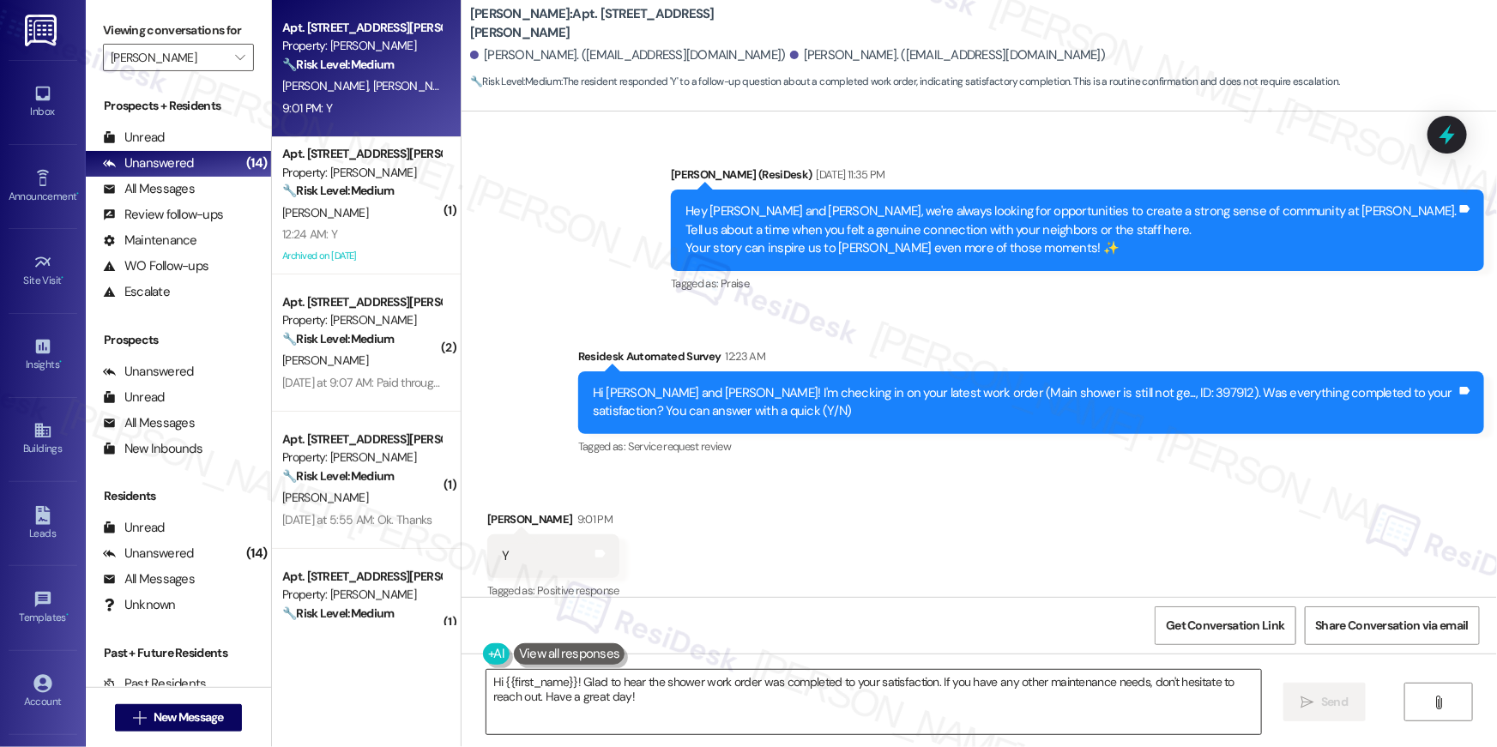
click at [1046, 723] on textarea "Hi {{first_name}}! Glad to hear the shower work order was completed to your sat…" at bounding box center [874, 702] width 775 height 64
paste textarea ", I’m glad to hear your work order is all taken care of! If anything else comes…"
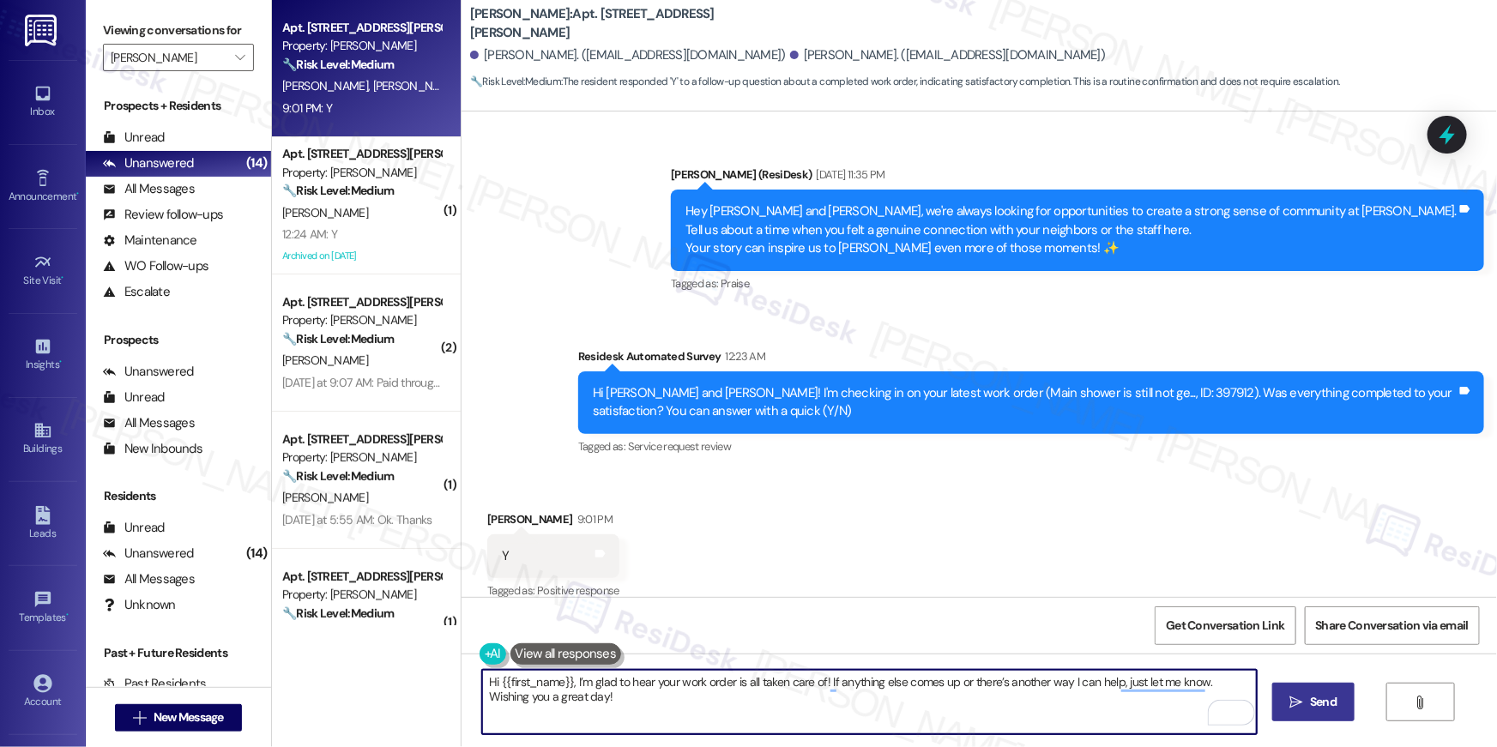
type textarea "Hi {{first_name}}, I’m glad to hear your work order is all taken care of! If an…"
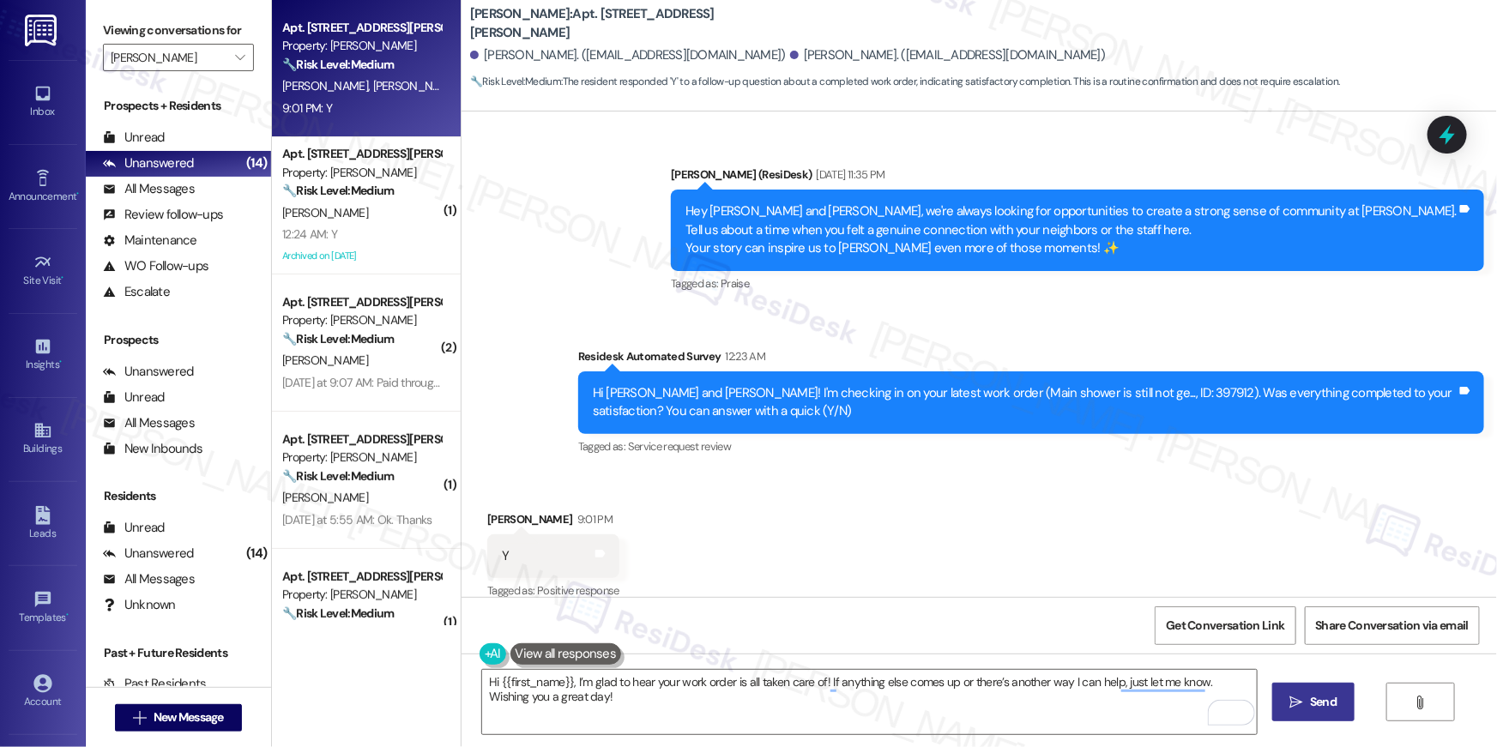
click at [1302, 704] on span " Send" at bounding box center [1314, 702] width 54 height 18
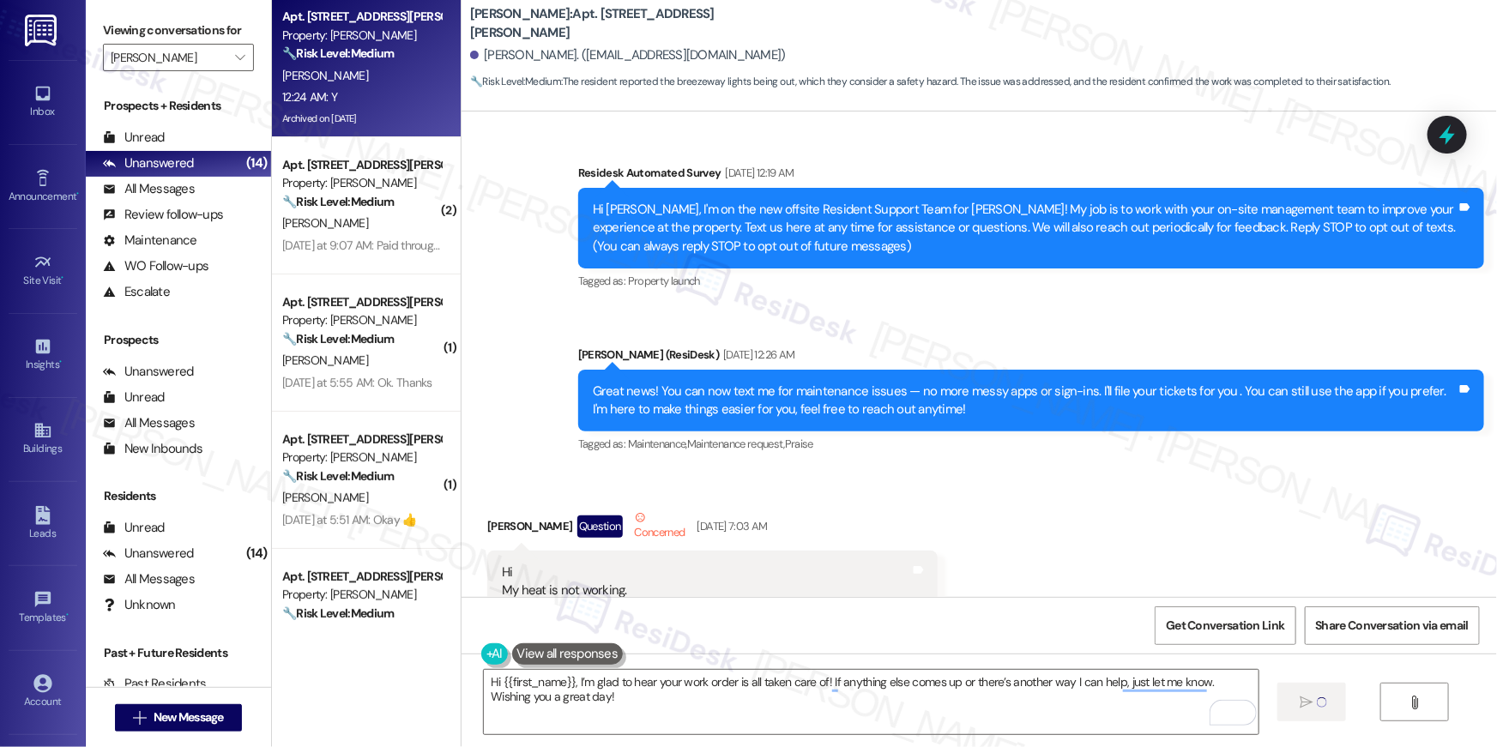
scroll to position [43192, 0]
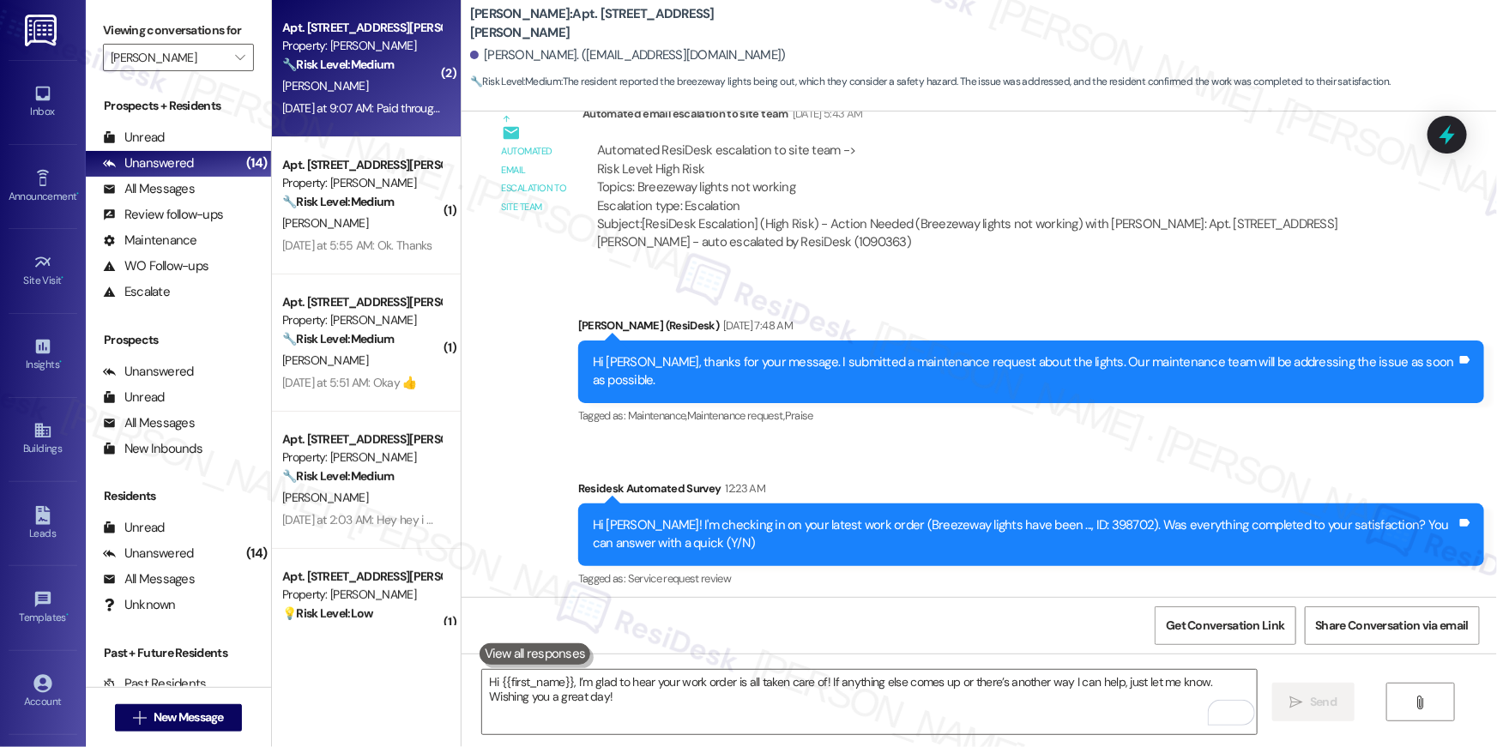
click at [361, 62] on strong "🔧 Risk Level: Medium" at bounding box center [338, 64] width 112 height 15
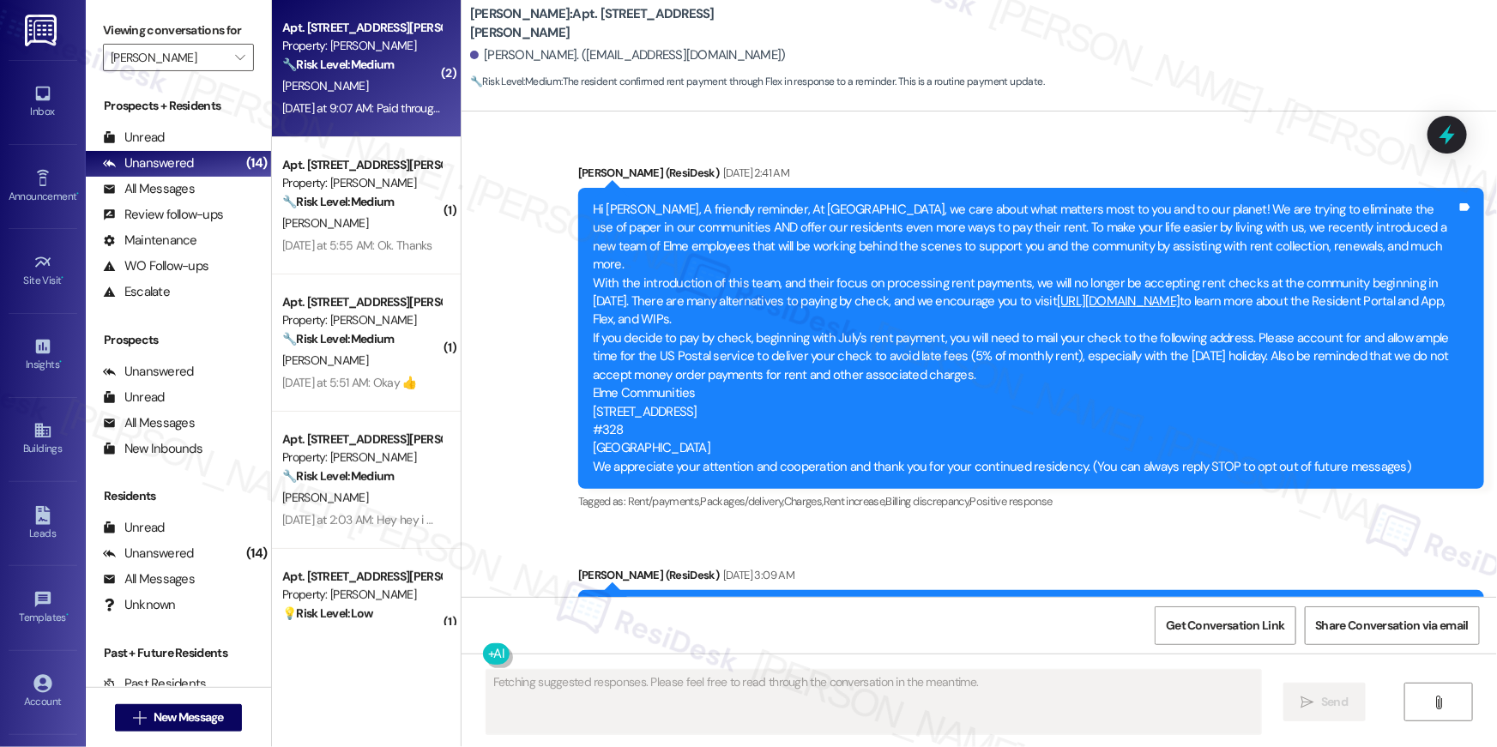
scroll to position [20018, 0]
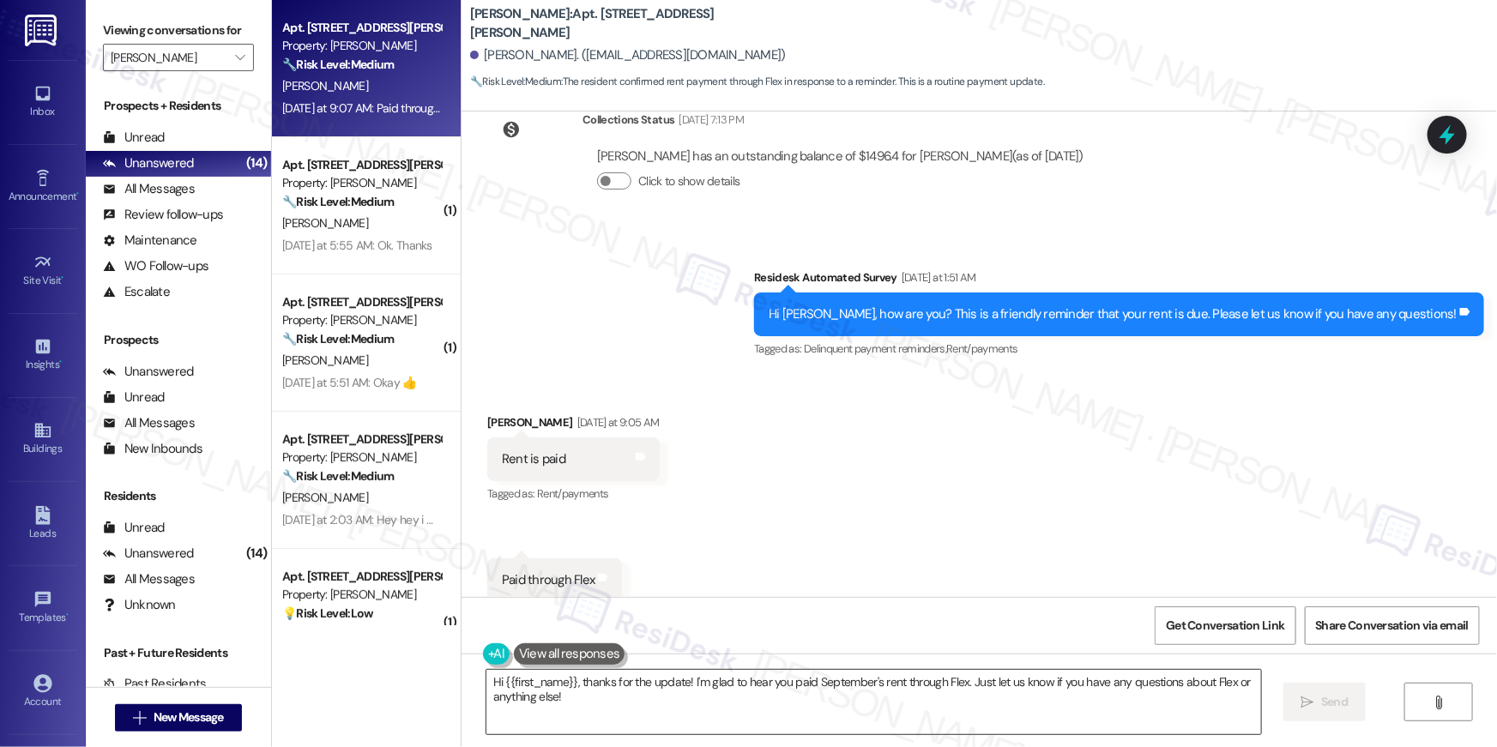
click at [999, 710] on textarea "Hi {{first_name}}, thanks for the update! I'm glad to hear you paid September's…" at bounding box center [874, 702] width 775 height 64
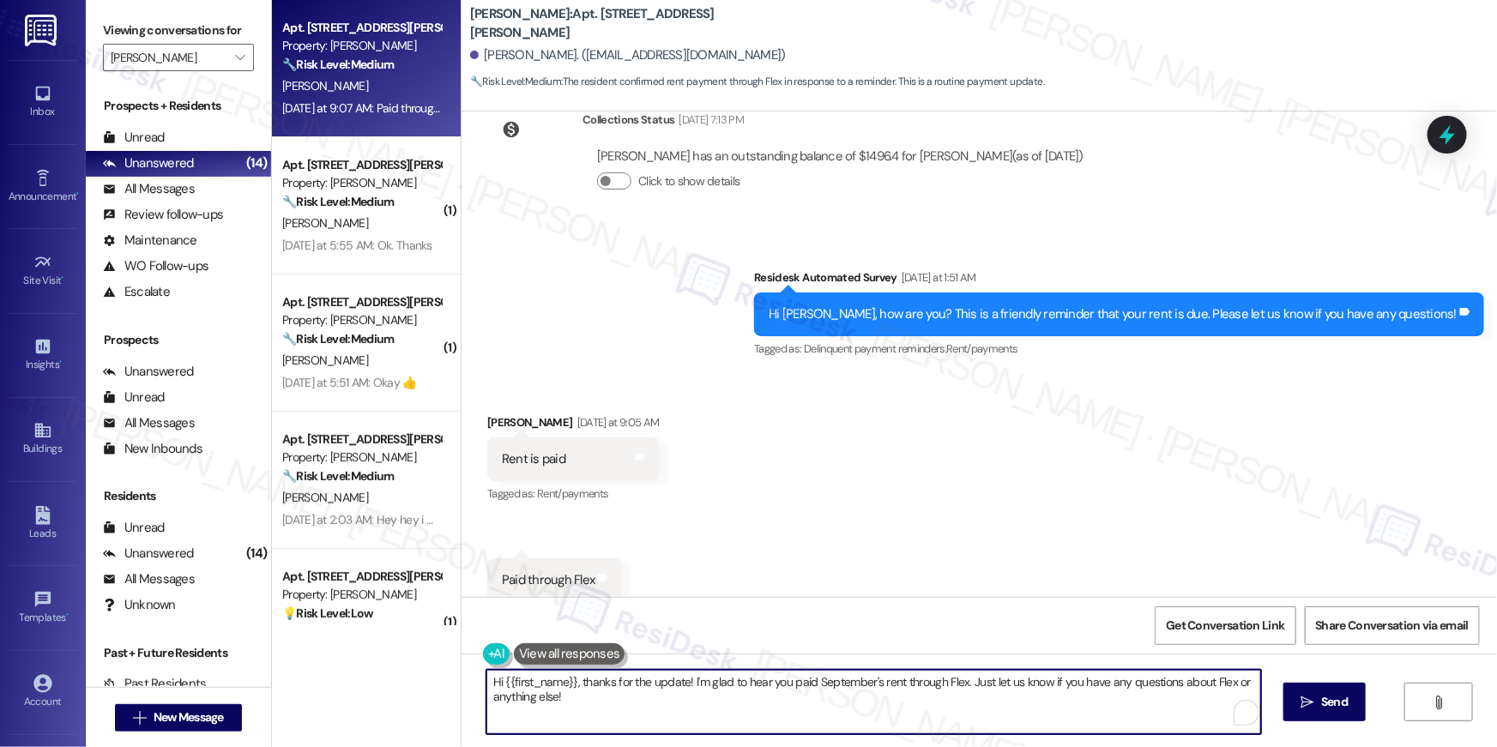
click at [999, 710] on textarea "Hi {{first_name}}, thanks for the update! I'm glad to hear you paid September's…" at bounding box center [874, 702] width 775 height 64
paste textarea "Thank you, {{first_name}}, for your rent payment, we truly appreciate it! If yo…"
type textarea "Thank you, {{first_name}}, for your rent payment, we truly appreciate it! If yo…"
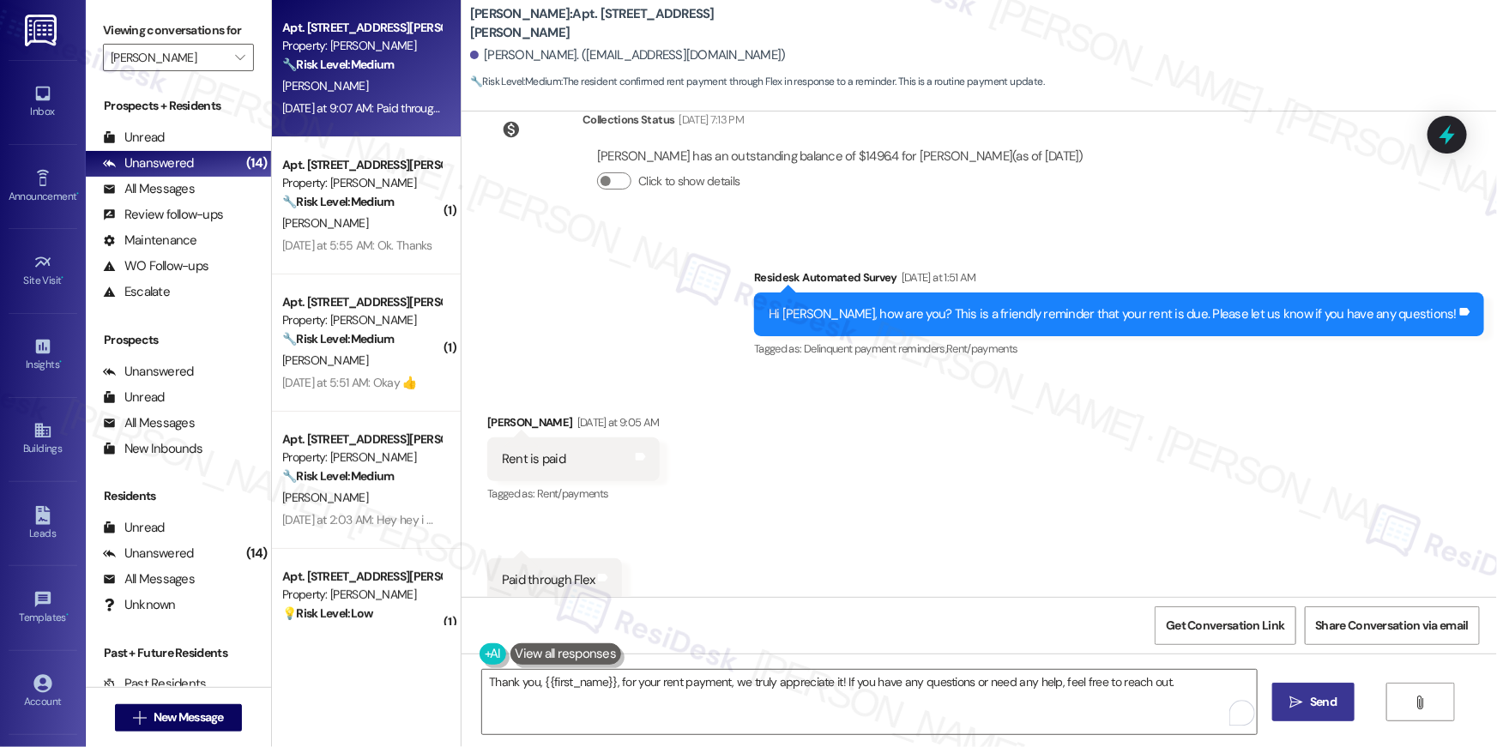
click at [1290, 698] on icon "" at bounding box center [1296, 703] width 13 height 14
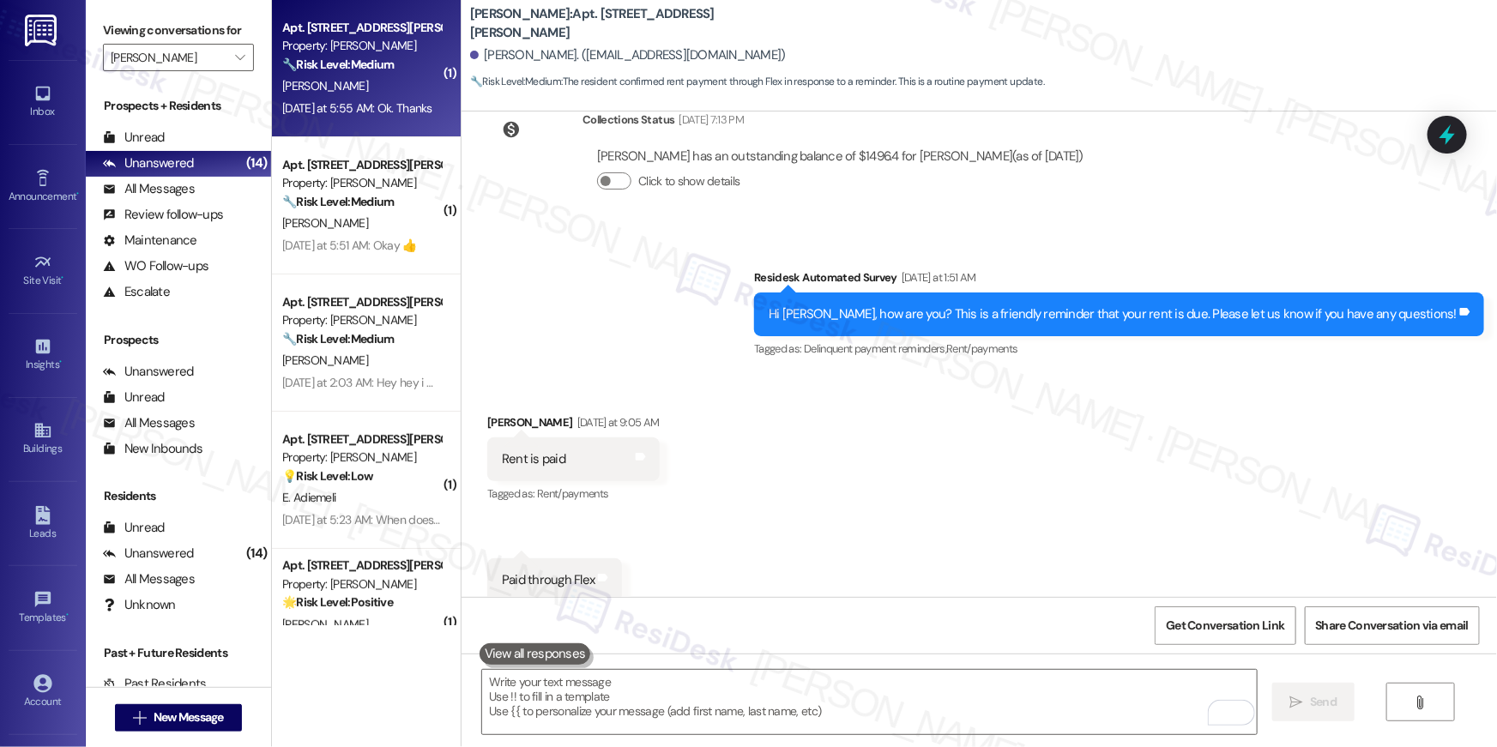
click at [405, 120] on div "Apt. [STREET_ADDRESS][PERSON_NAME] Property: [PERSON_NAME] 🔧 Risk Level: Medium…" at bounding box center [366, 68] width 189 height 137
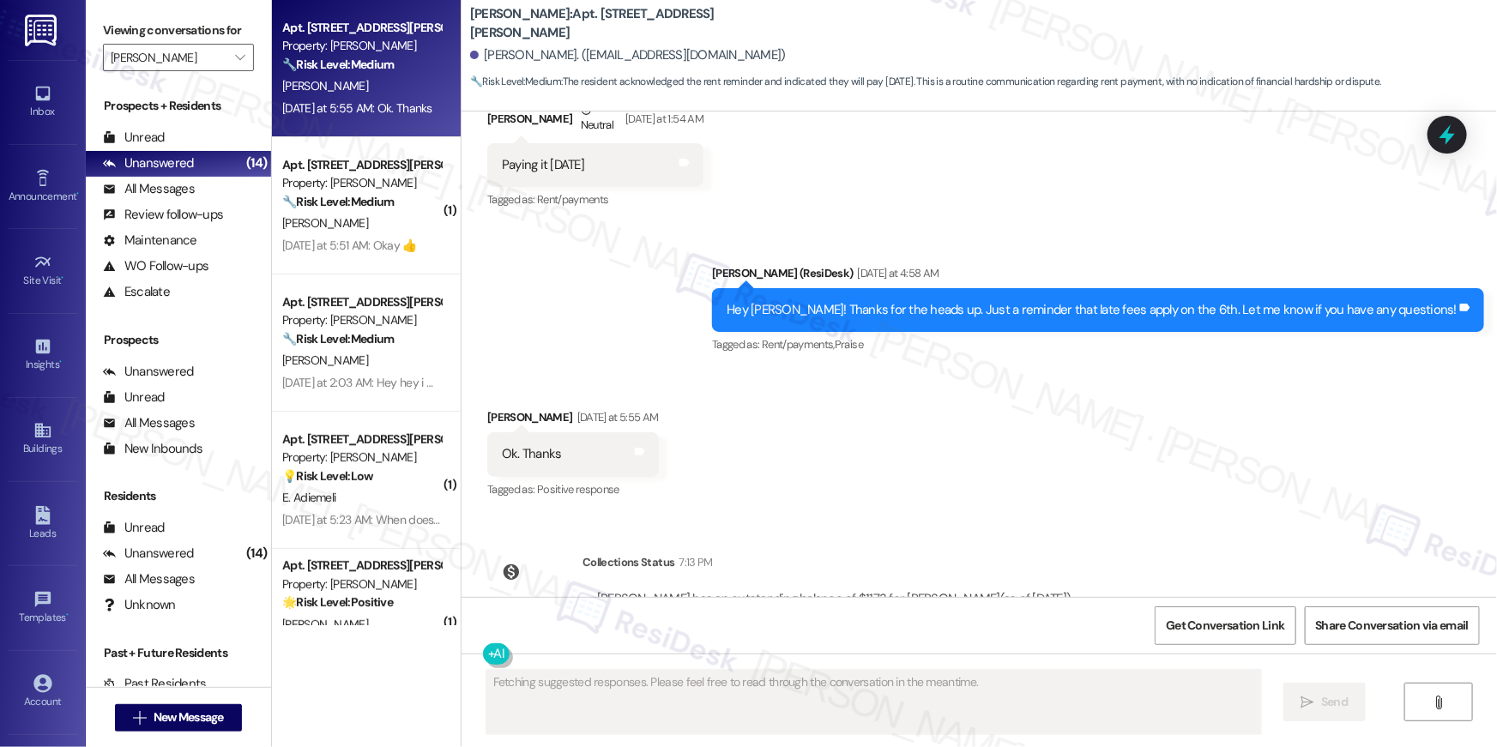
scroll to position [1866, 0]
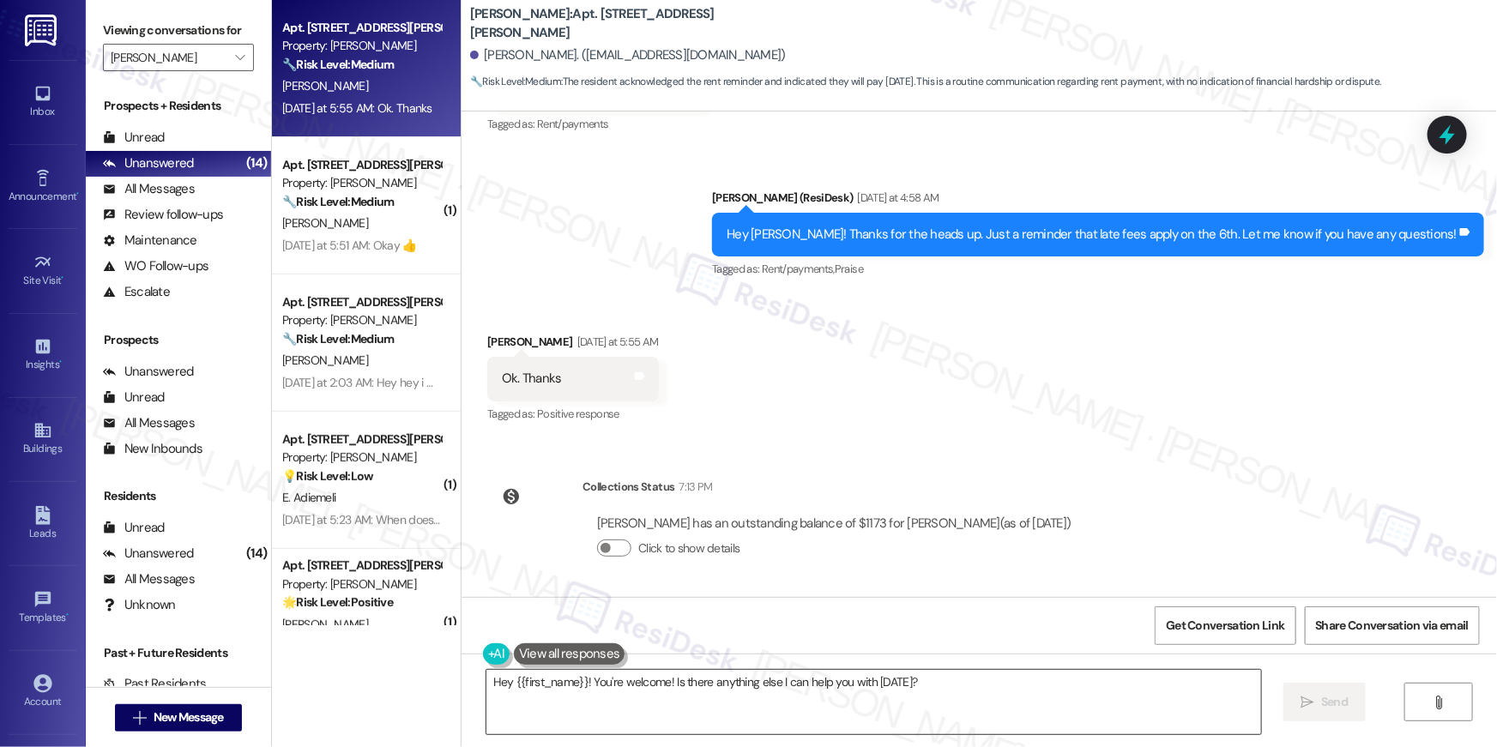
click at [907, 685] on textarea "Hey {{first_name}}! You're welcome! Is there anything else I can help you with …" at bounding box center [874, 702] width 775 height 64
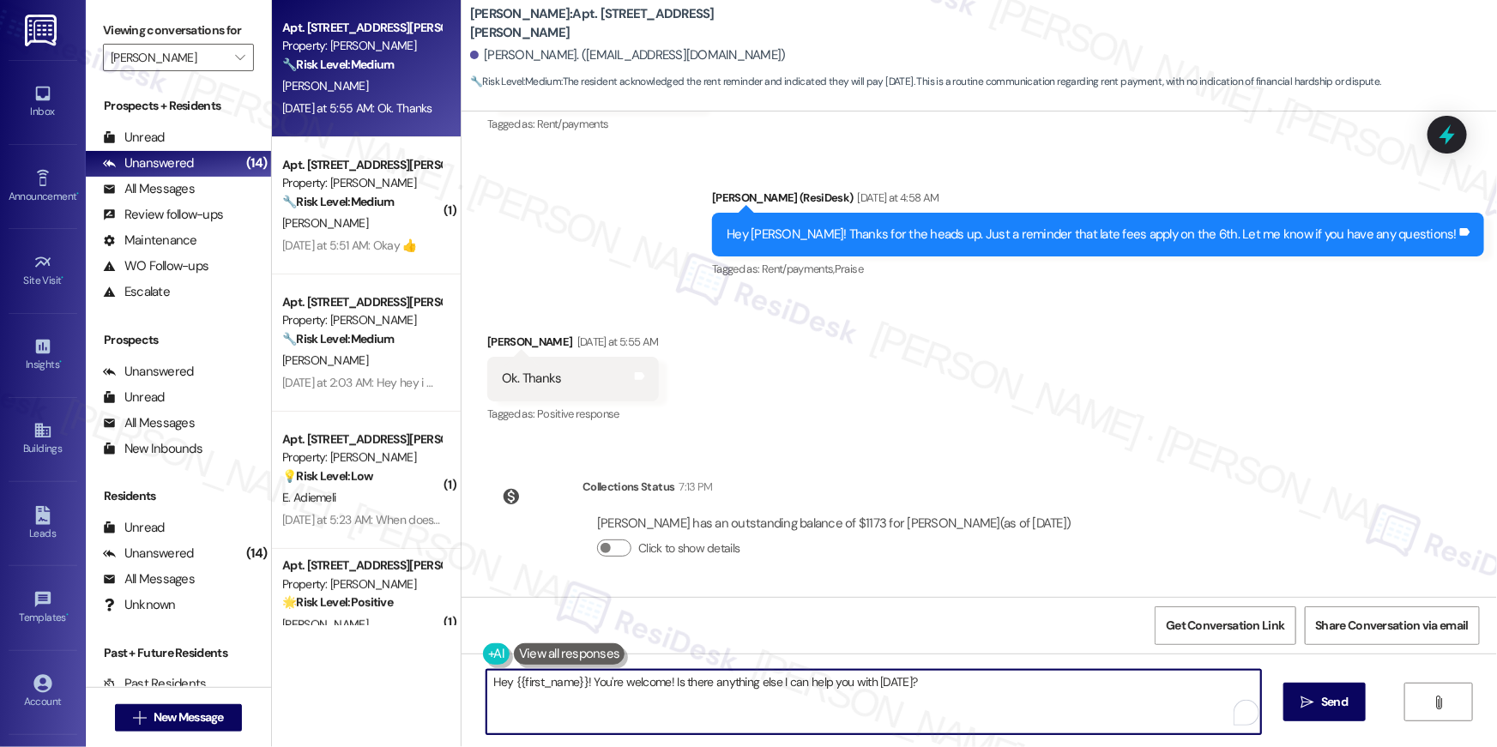
click at [907, 685] on textarea "Hey {{first_name}}! You're welcome! Is there anything else I can help you with …" at bounding box center [874, 702] width 775 height 64
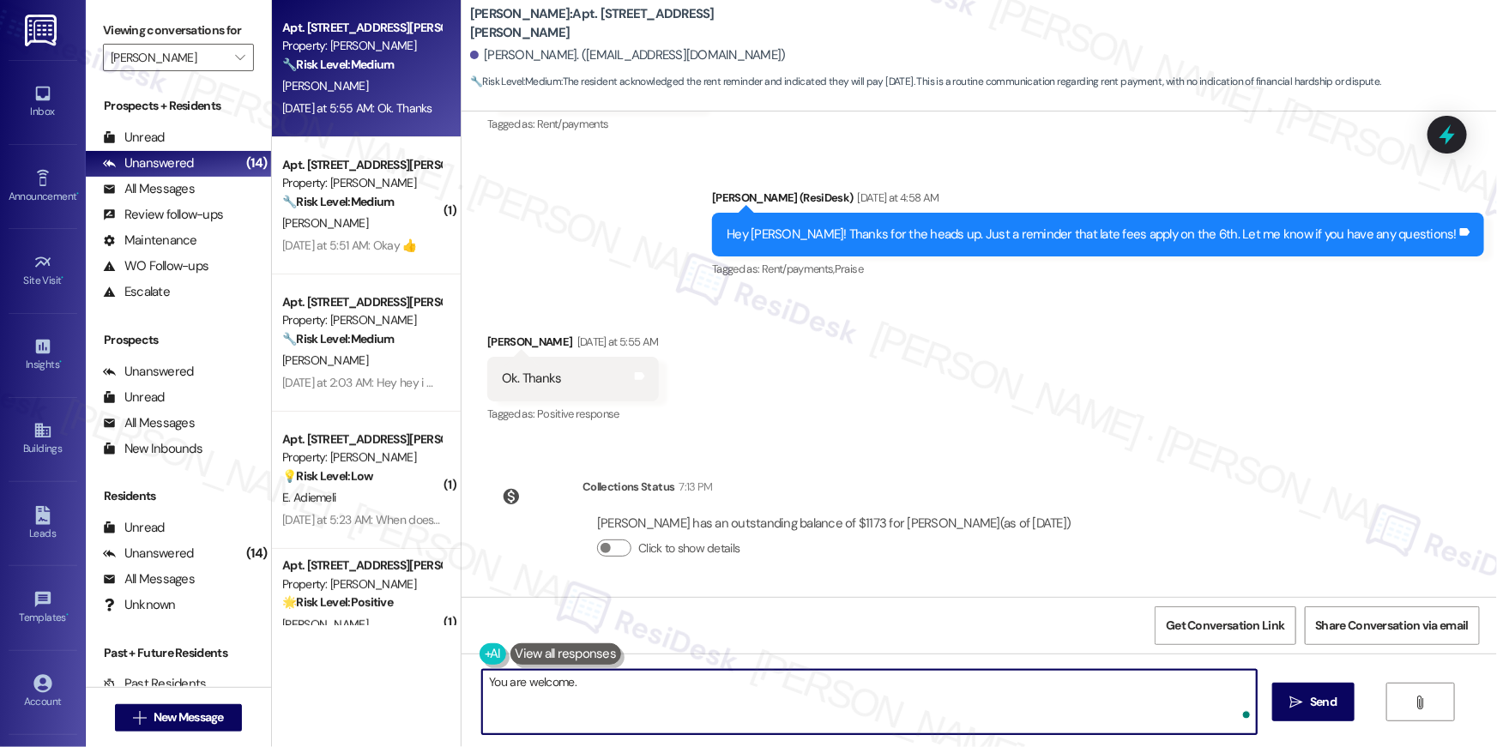
type textarea "You are welcome."
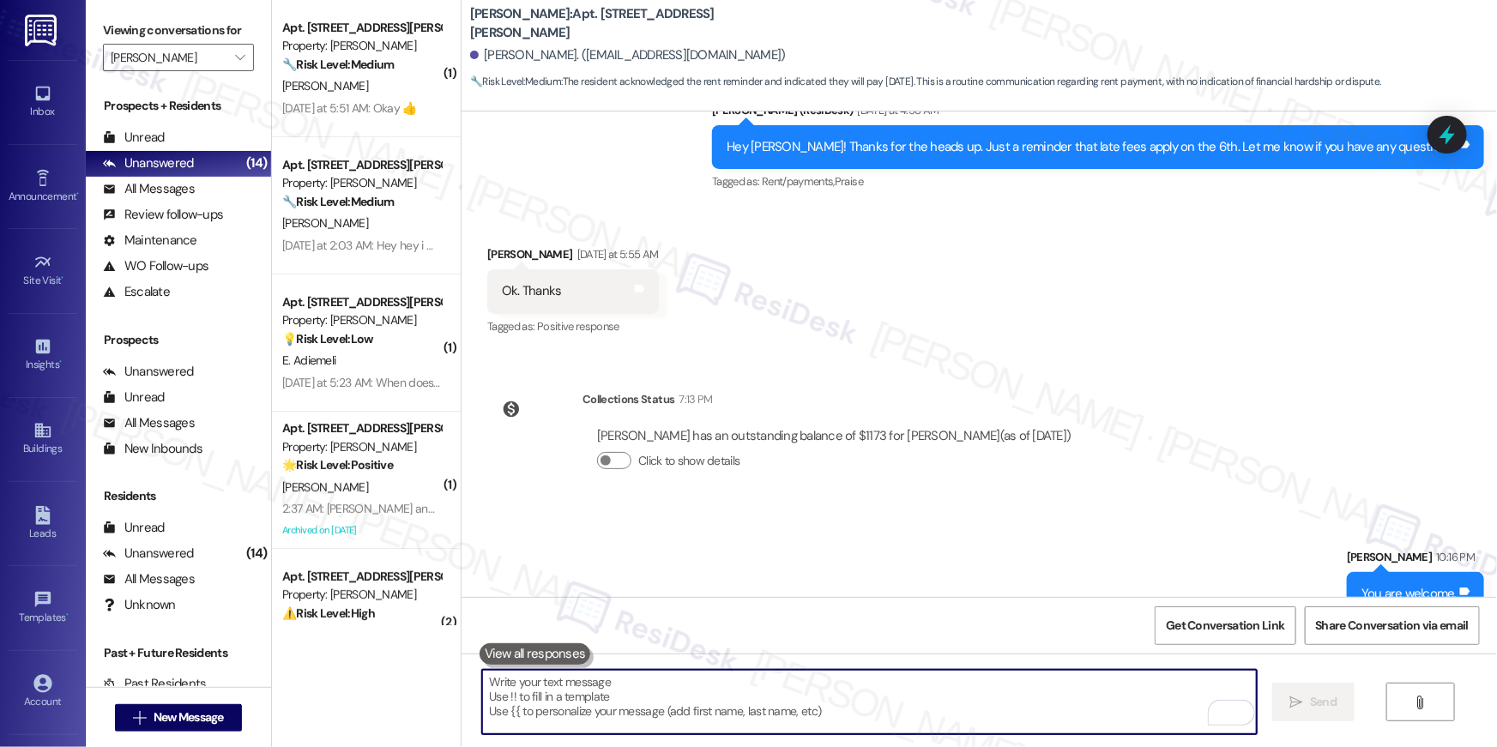
scroll to position [1985, 0]
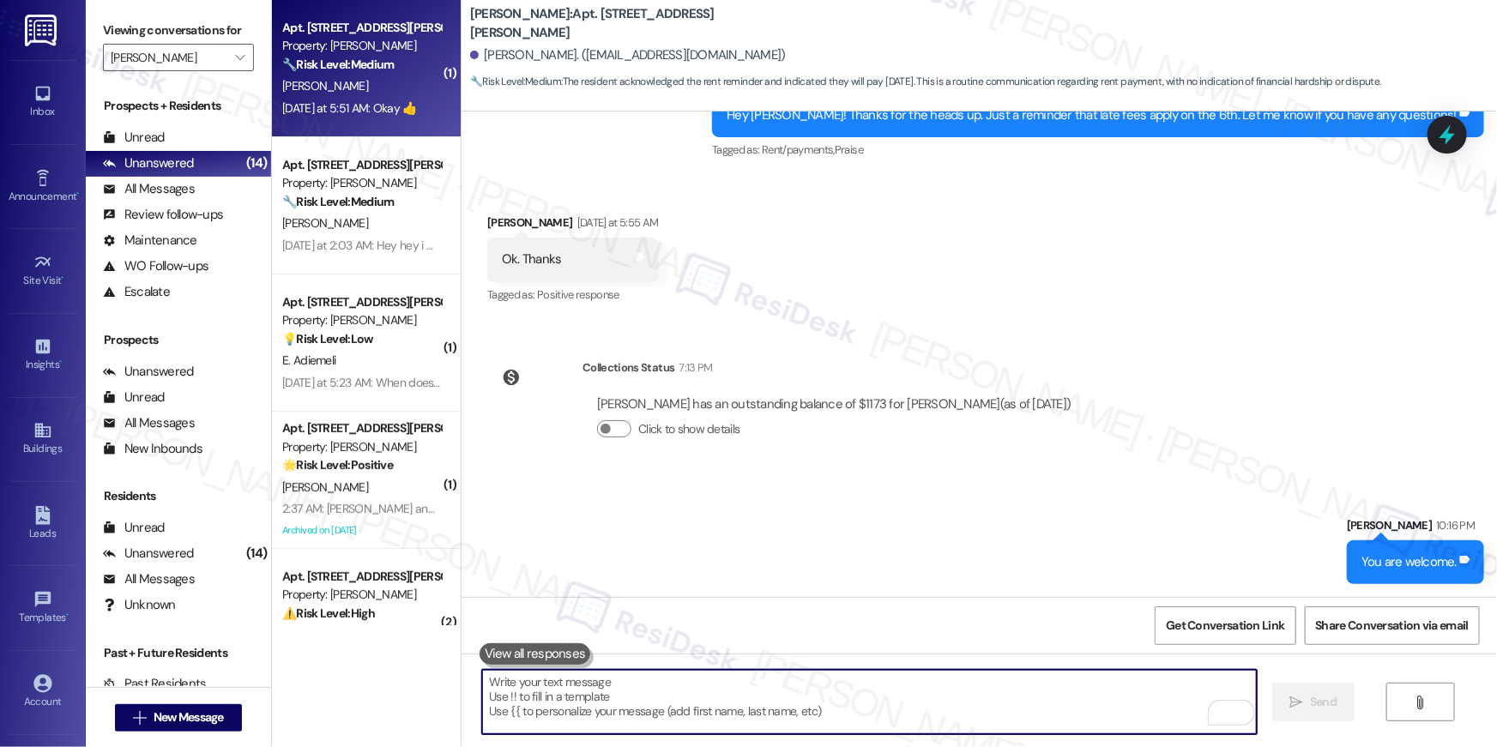
click at [299, 119] on div "Apt. [STREET_ADDRESS][PERSON_NAME] Property: [PERSON_NAME] 🔧 Risk Level: Medium…" at bounding box center [366, 68] width 189 height 137
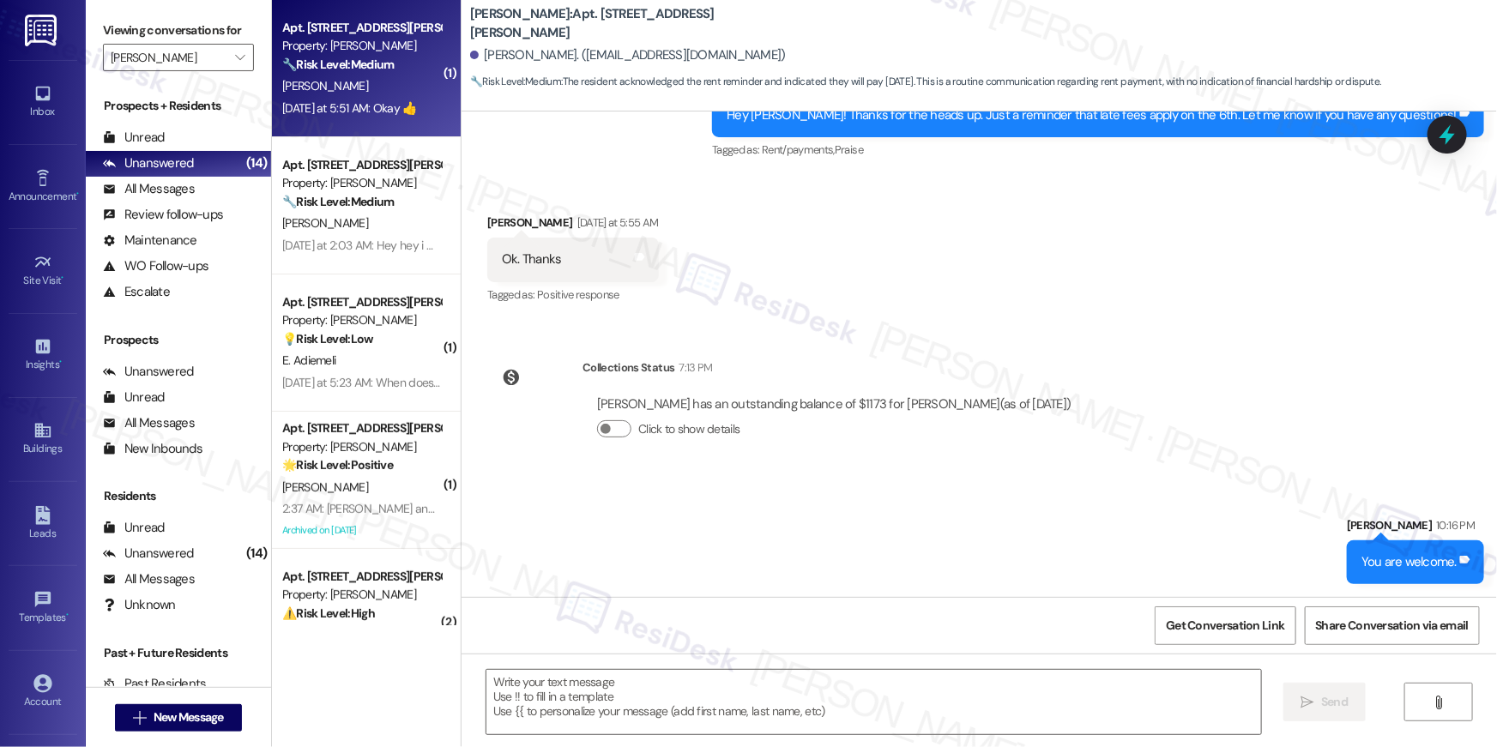
type textarea "Fetching suggested responses. Please feel free to read through the conversation…"
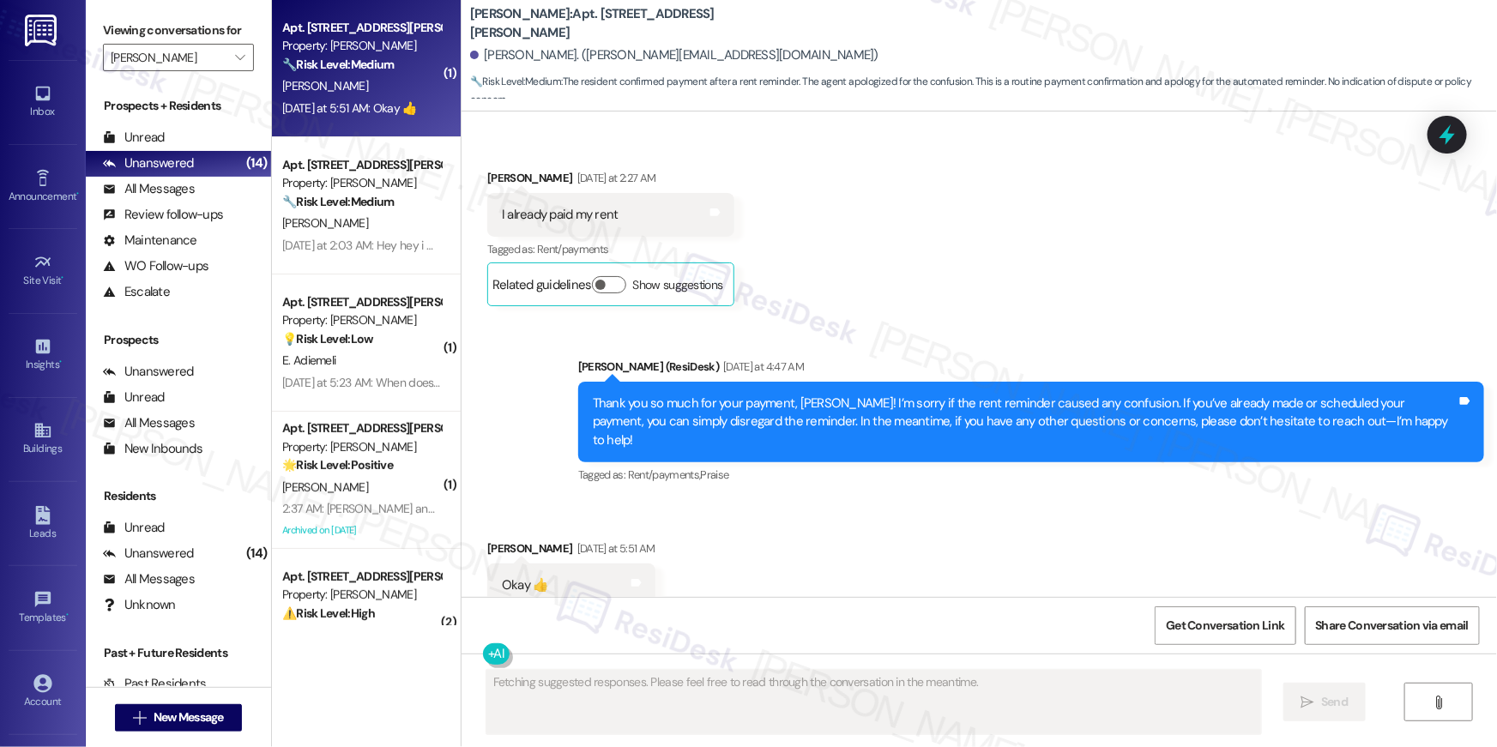
scroll to position [10235, 0]
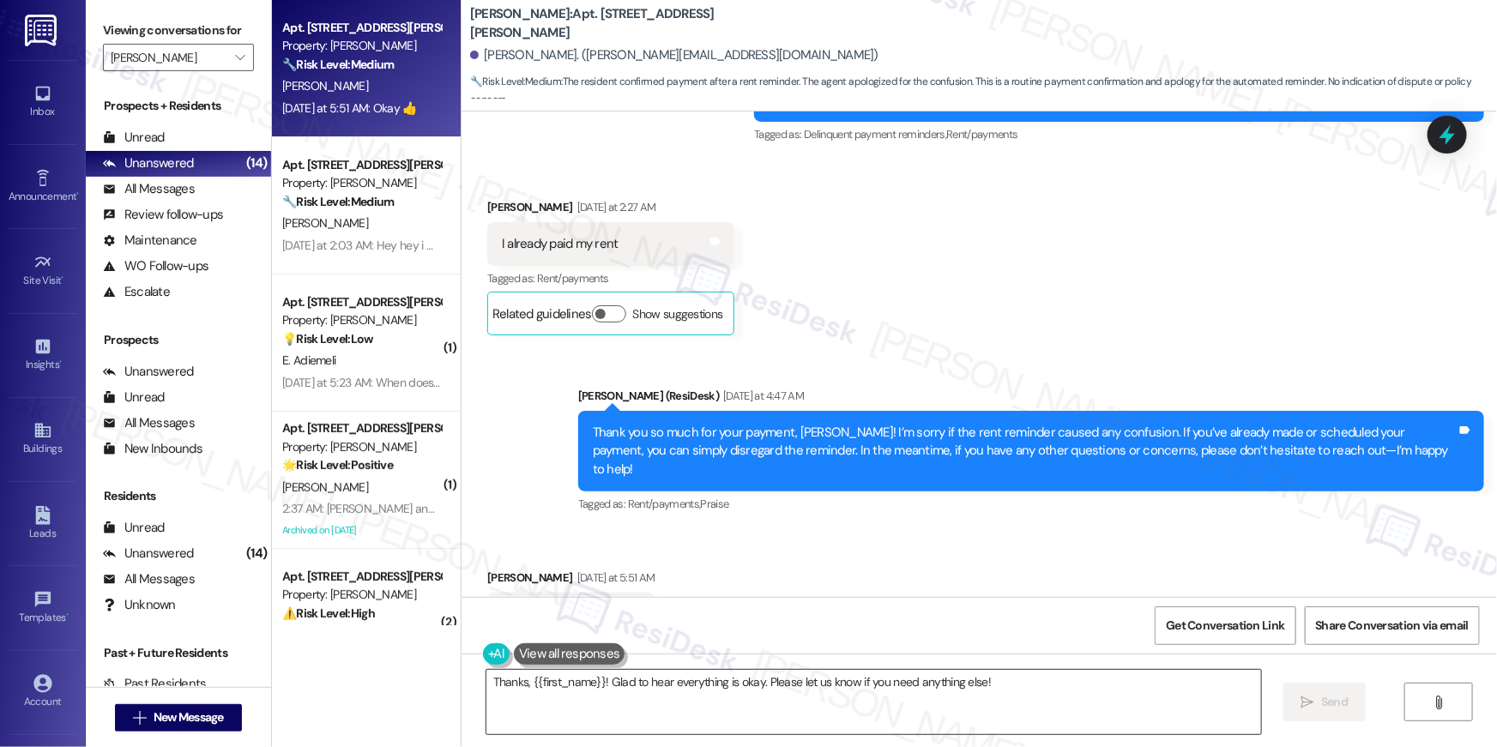
click at [777, 713] on textarea "Thanks, {{first_name}}! Glad to hear everything is okay. Please let us know if …" at bounding box center [874, 702] width 775 height 64
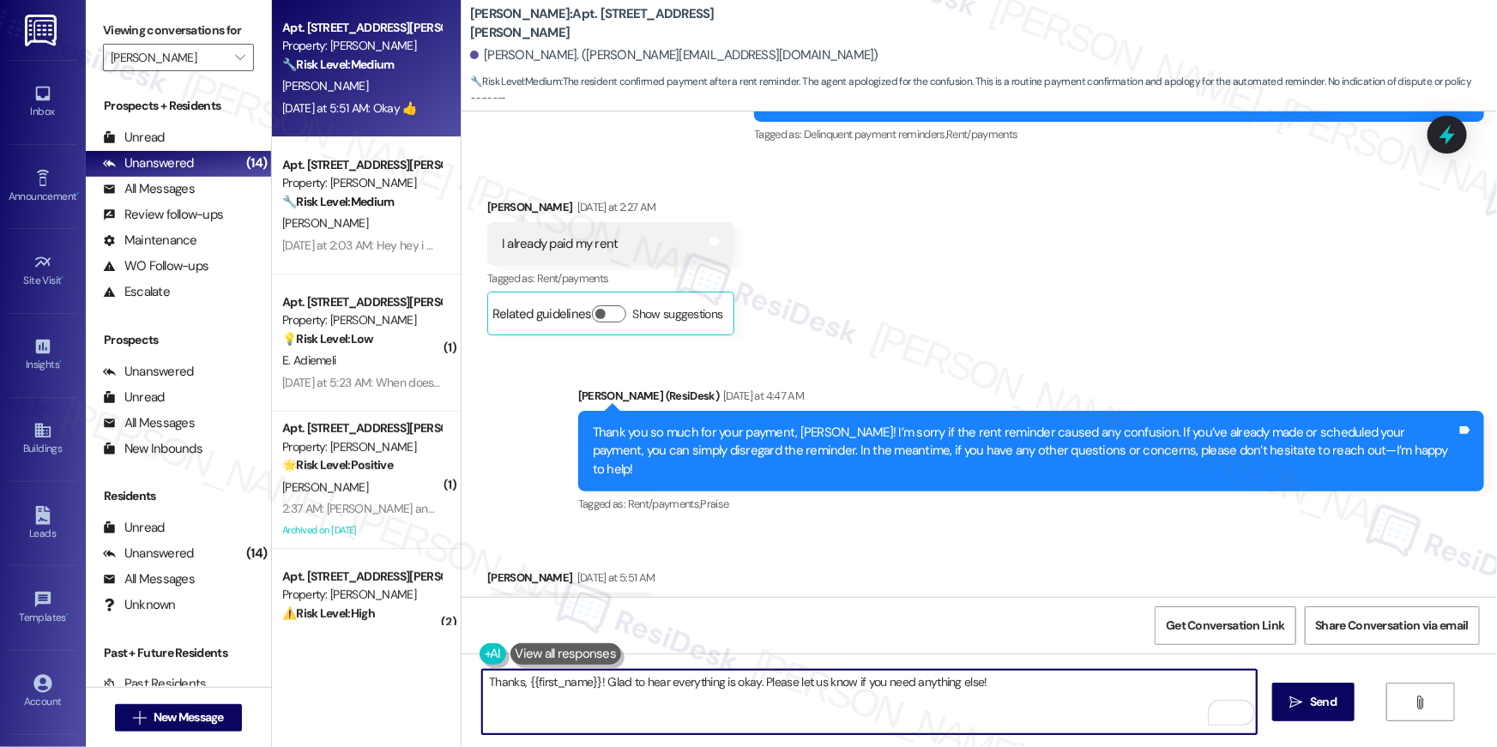
click at [750, 689] on textarea "Thanks, {{first_name}}! Glad to hear everything is okay. Please let us know if …" at bounding box center [869, 702] width 775 height 64
type textarea "Thanks and have a great day!"
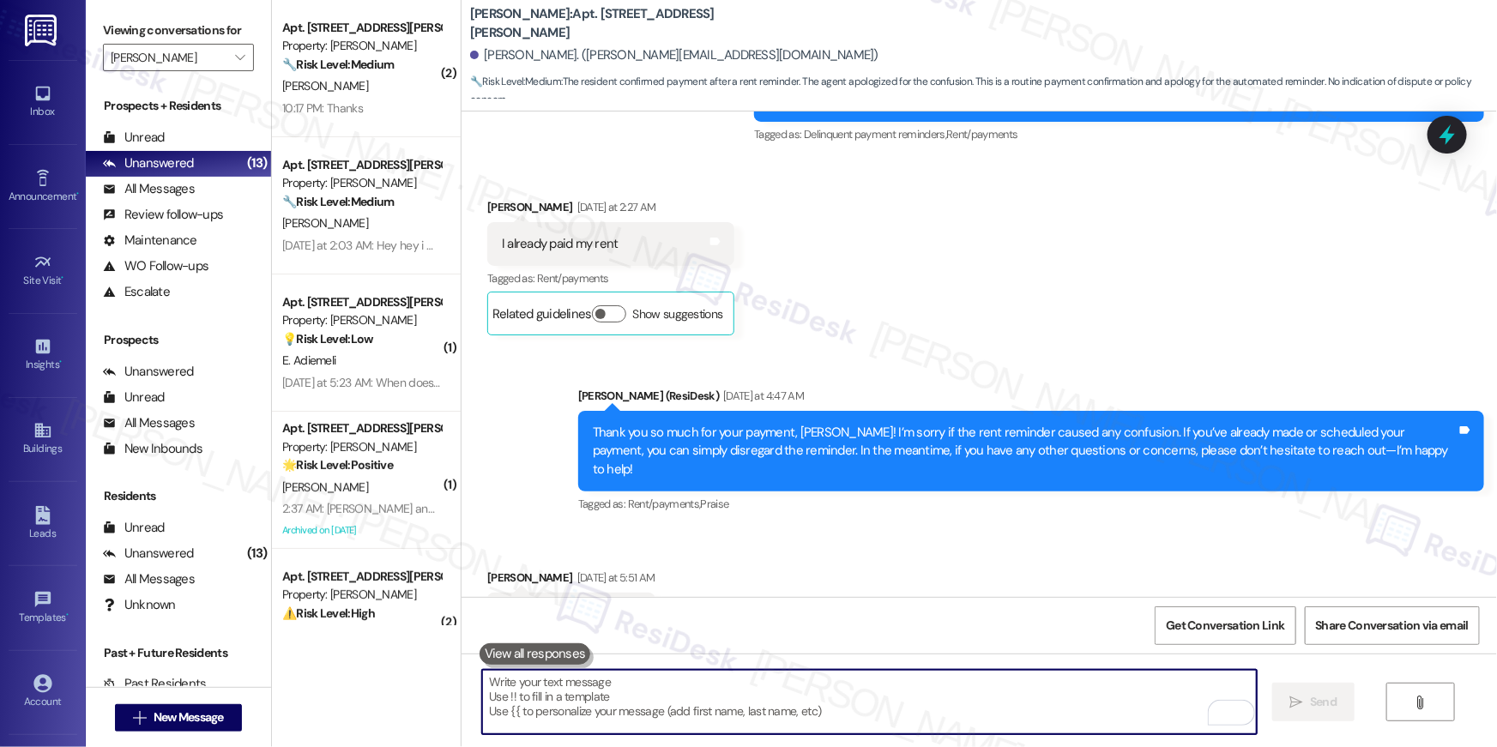
scroll to position [10513, 0]
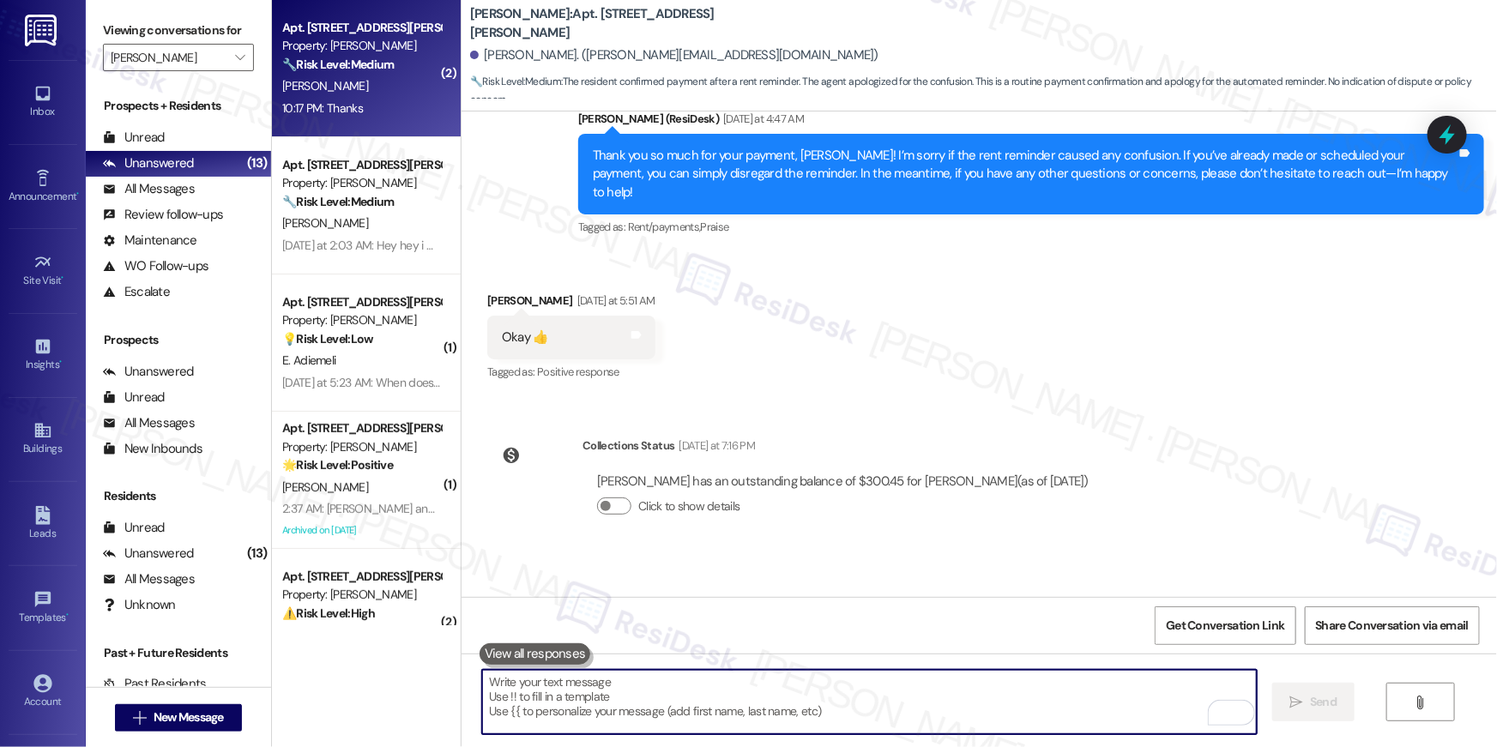
click at [366, 81] on div "[PERSON_NAME]" at bounding box center [362, 86] width 162 height 21
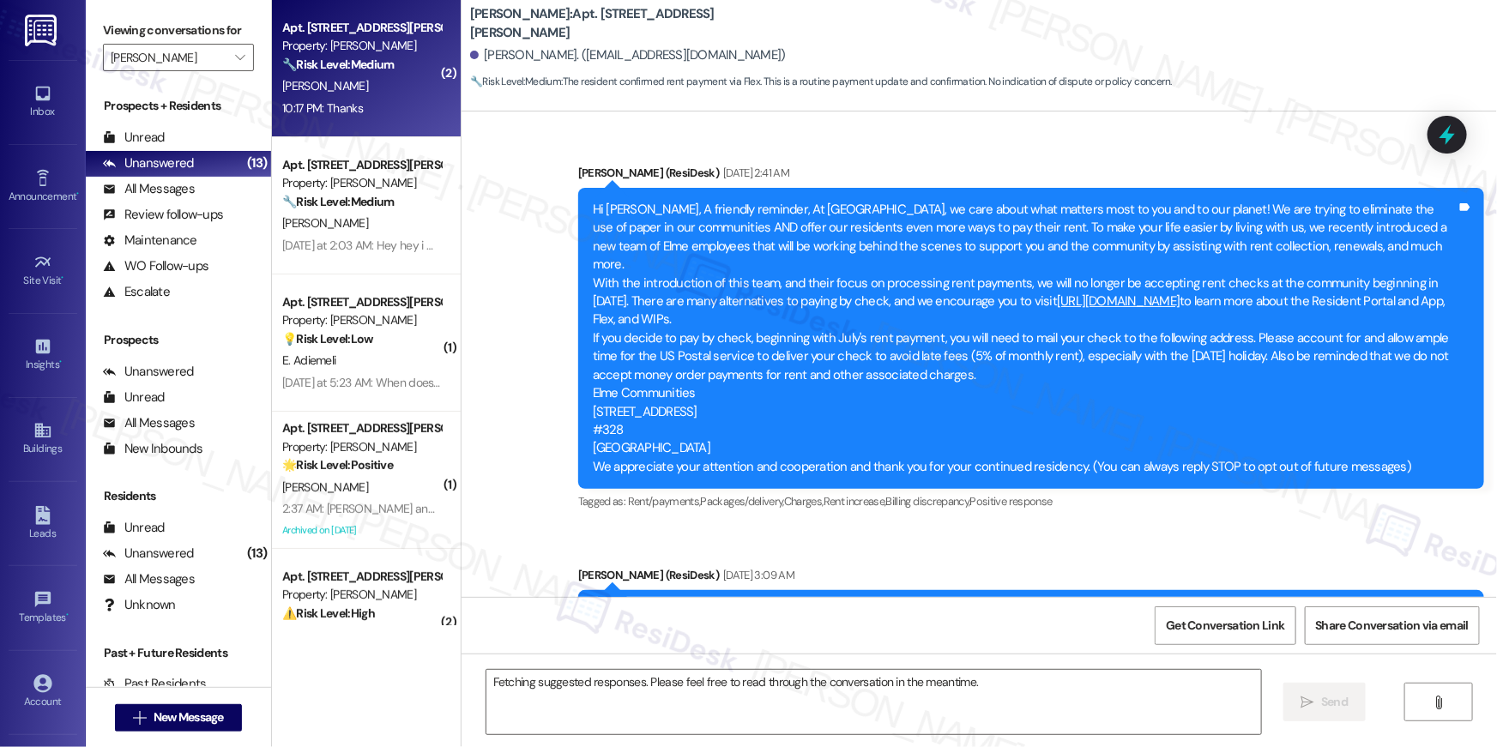
scroll to position [20428, 0]
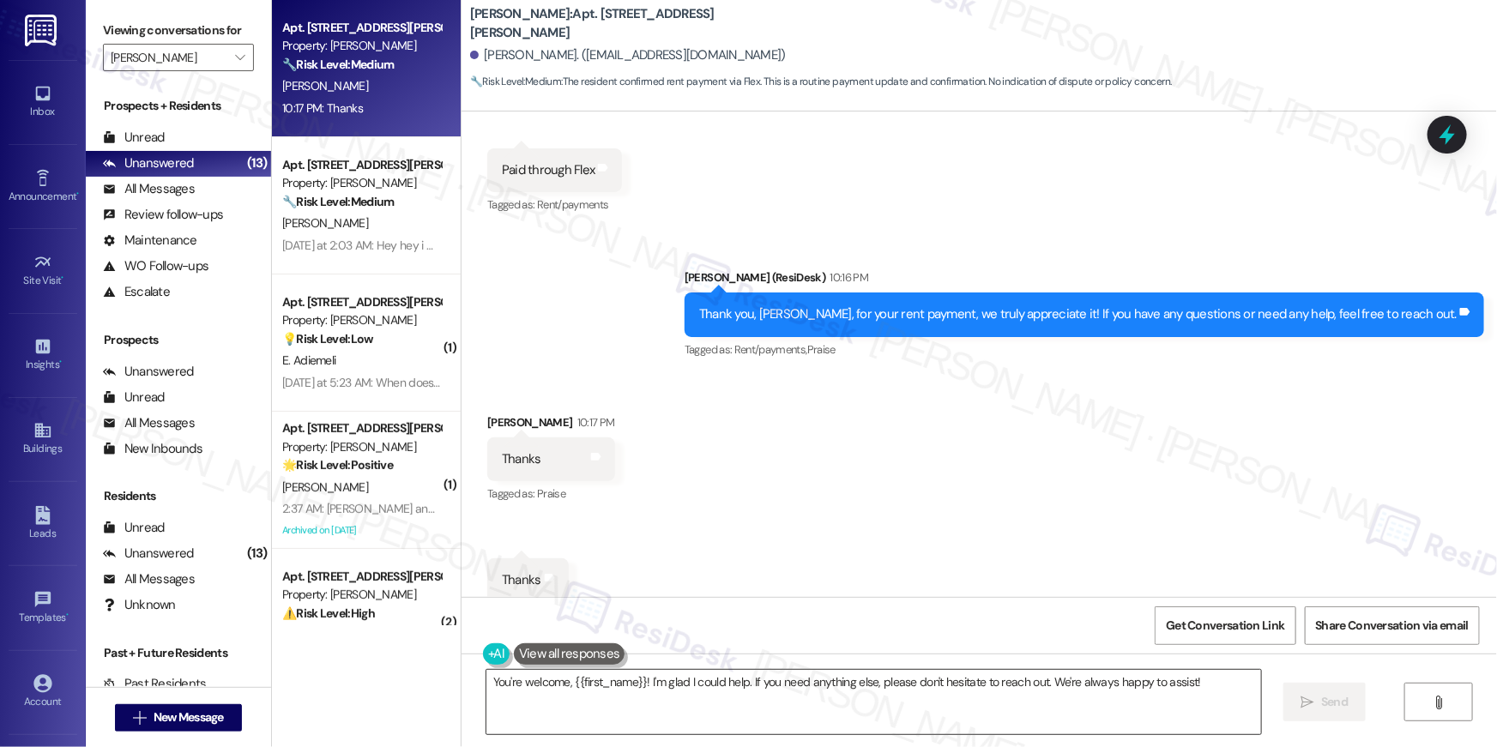
click at [839, 692] on textarea "You're welcome, {{first_name}}! I'm glad I could help. If you need anything els…" at bounding box center [874, 702] width 775 height 64
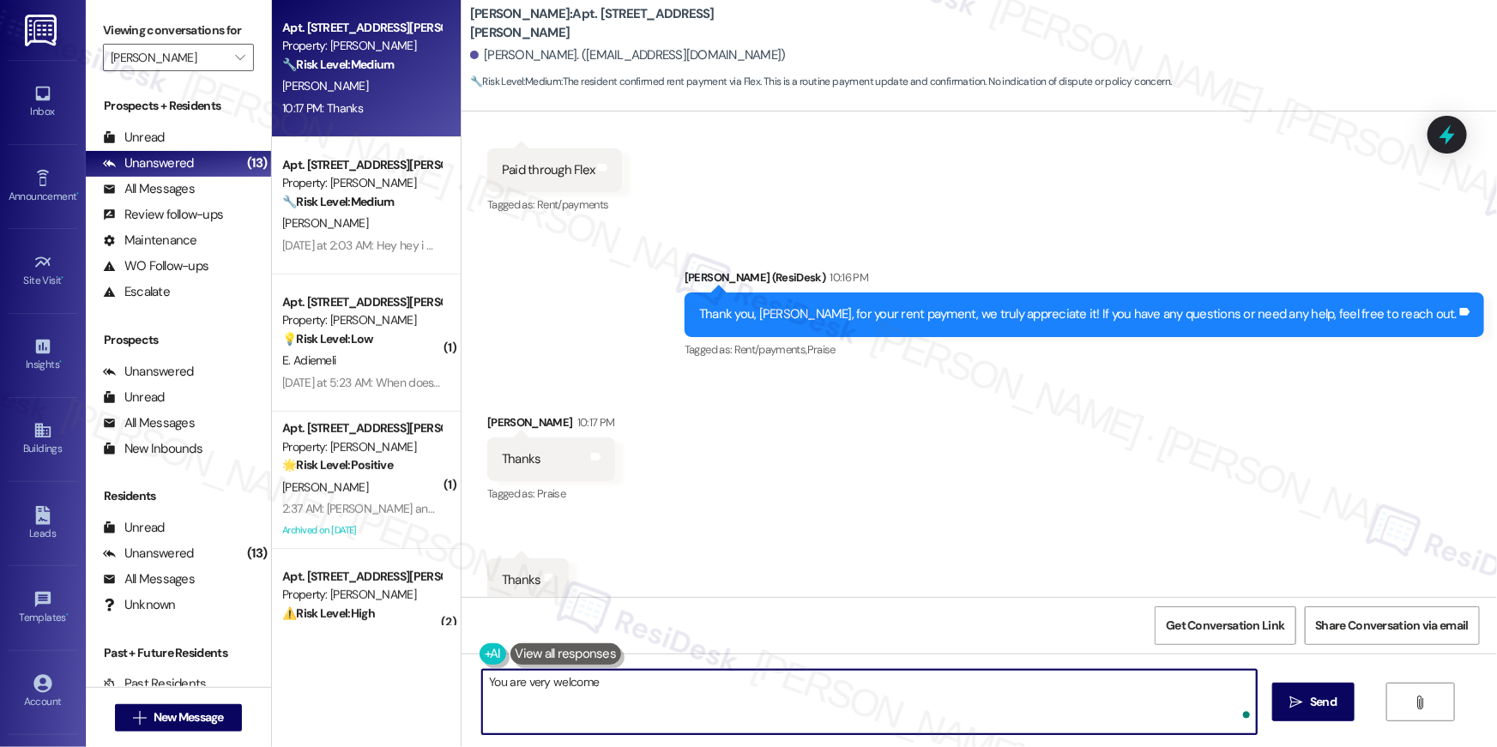
type textarea "You are very welcome!"
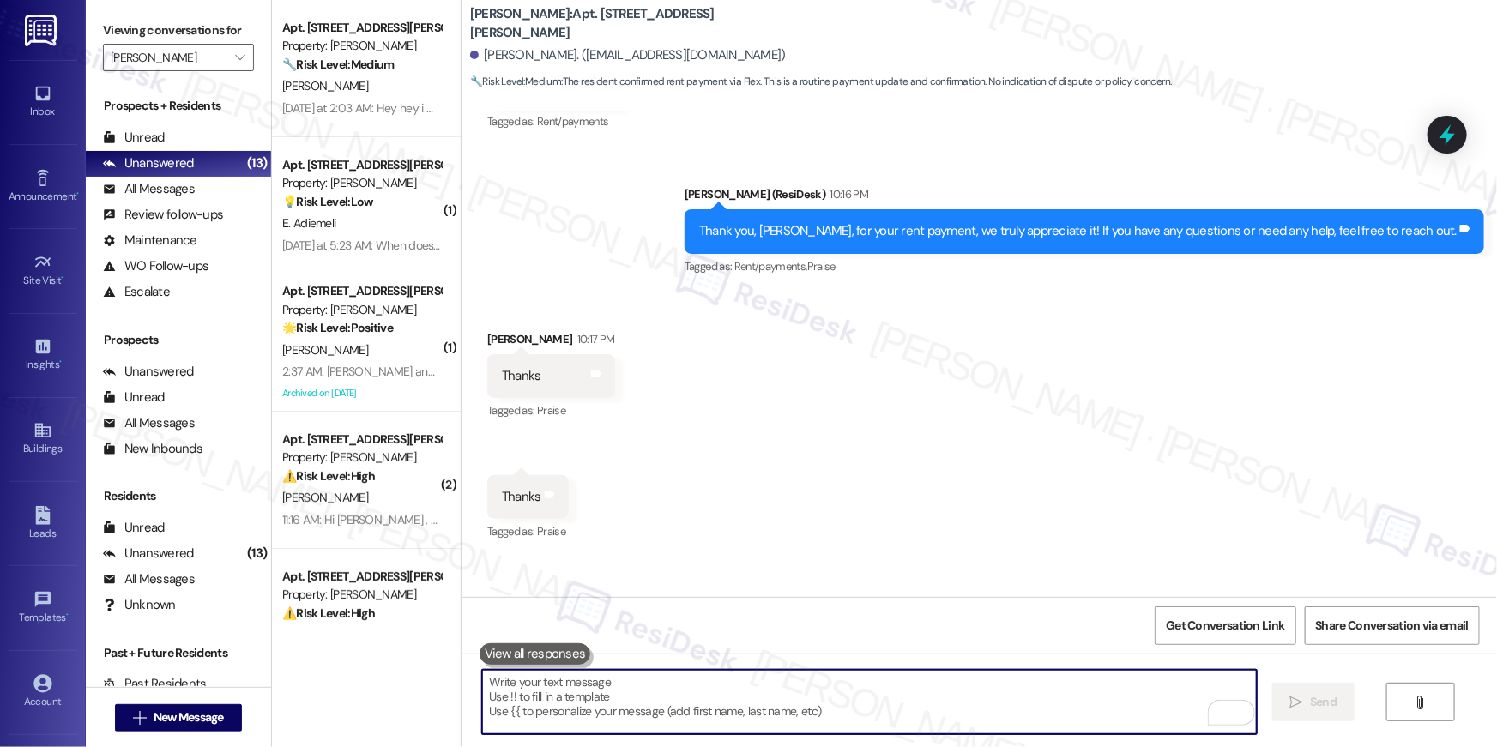
scroll to position [20548, 0]
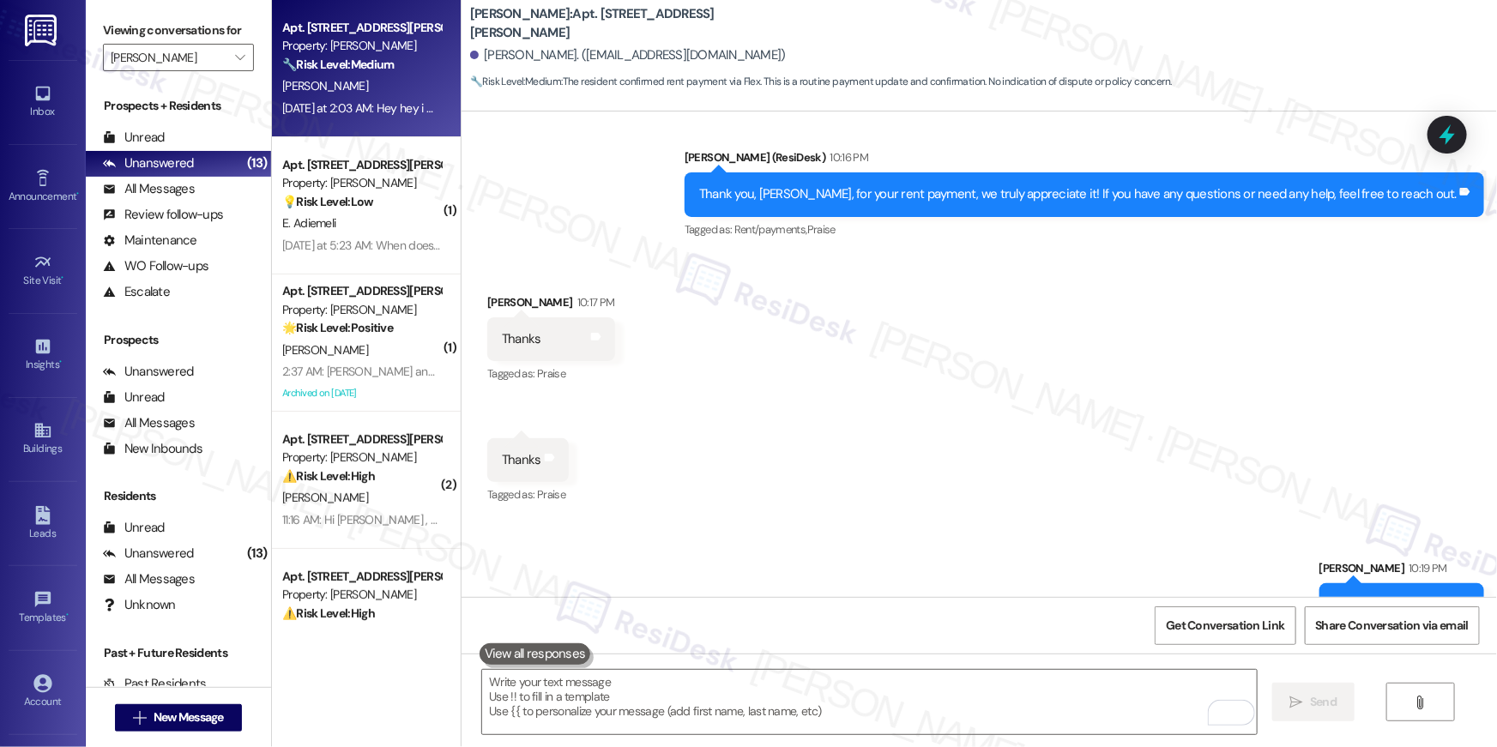
click at [362, 118] on div "[DATE] at 2:03 AM: Hey hey i will be making a payment [DATE] 🙂 [DATE] at 2:03 A…" at bounding box center [362, 108] width 162 height 21
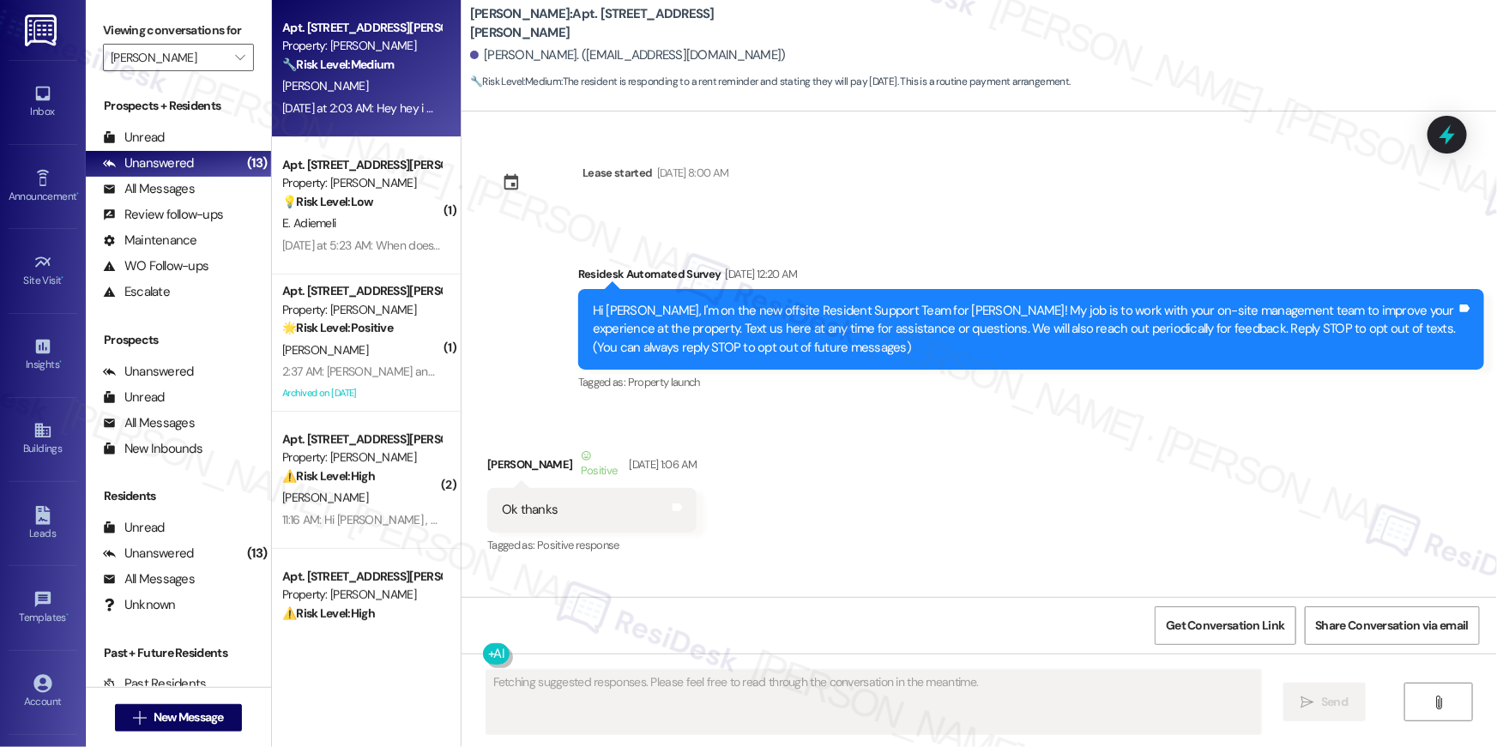
scroll to position [31915, 0]
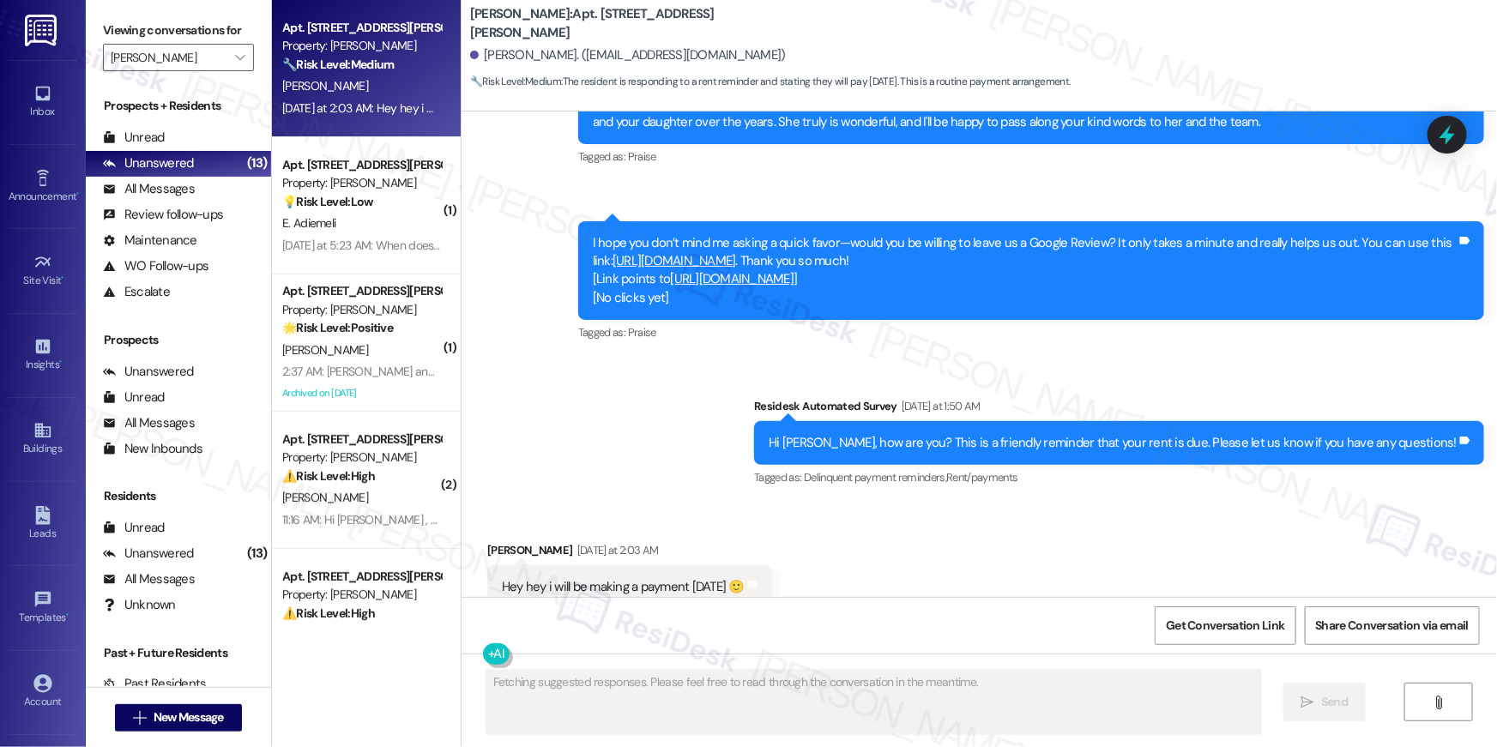
click at [929, 503] on div "Received via SMS [PERSON_NAME] [DATE] at 2:03 AM Hey hey i will be making a pay…" at bounding box center [980, 575] width 1036 height 145
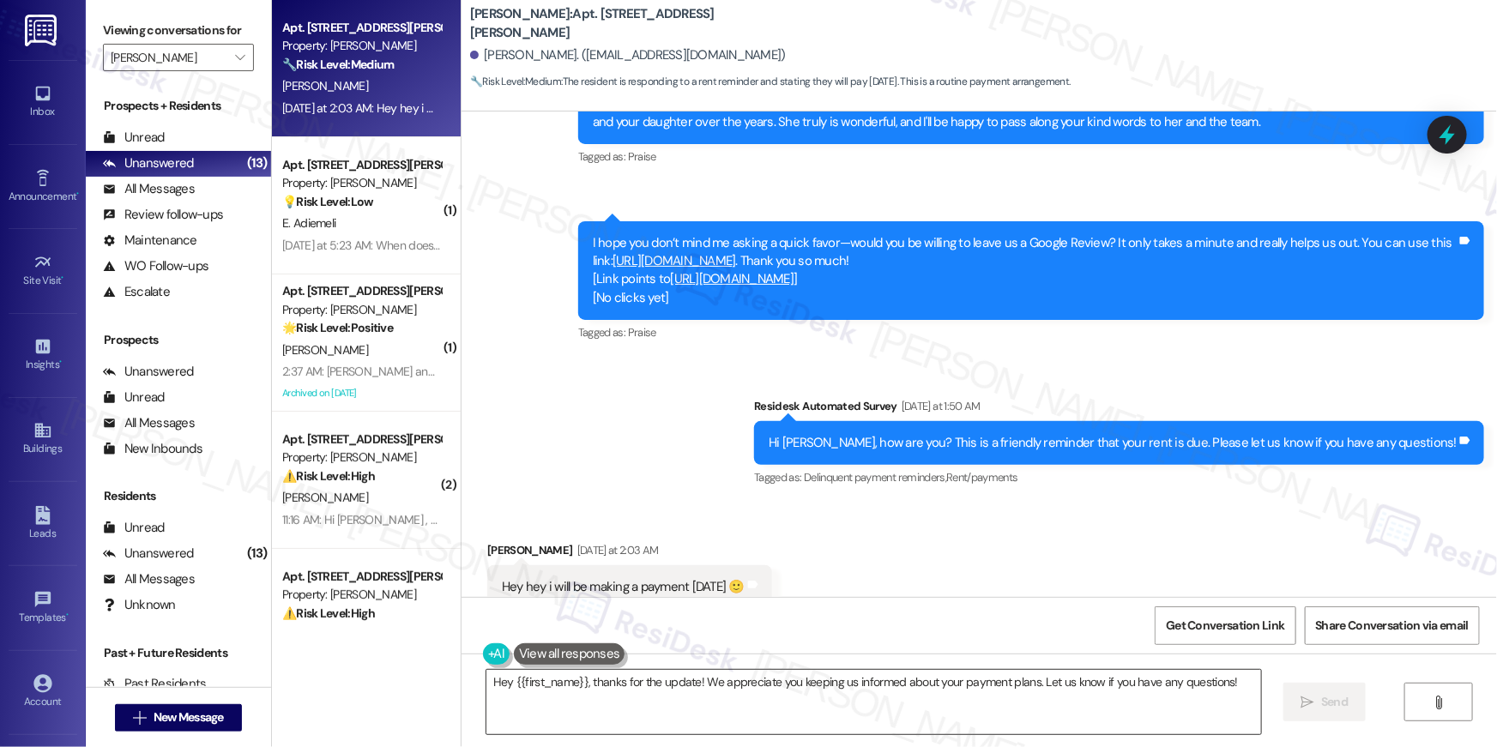
click at [953, 716] on textarea "Hey {{first_name}}, thanks for the update! We appreciate you keeping us informe…" at bounding box center [874, 702] width 775 height 64
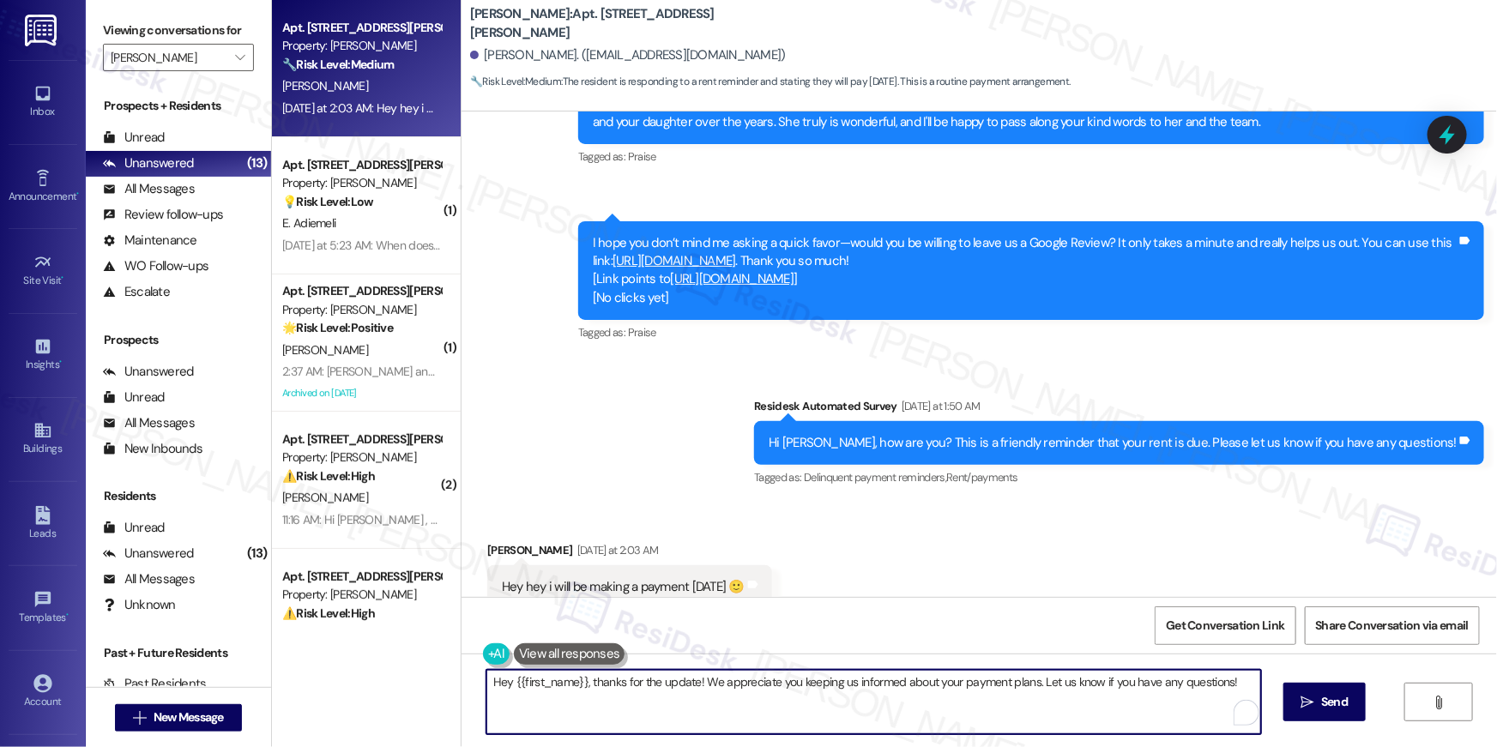
click at [953, 716] on textarea "Hey {{first_name}}, thanks for the update! We appreciate you keeping us informe…" at bounding box center [874, 702] width 775 height 64
drag, startPoint x: 953, startPoint y: 716, endPoint x: 950, endPoint y: 698, distance: 18.3
click at [951, 709] on textarea "Hey {{first_name}}, thanks for the update! We appreciate you keeping us informe…" at bounding box center [874, 702] width 775 height 64
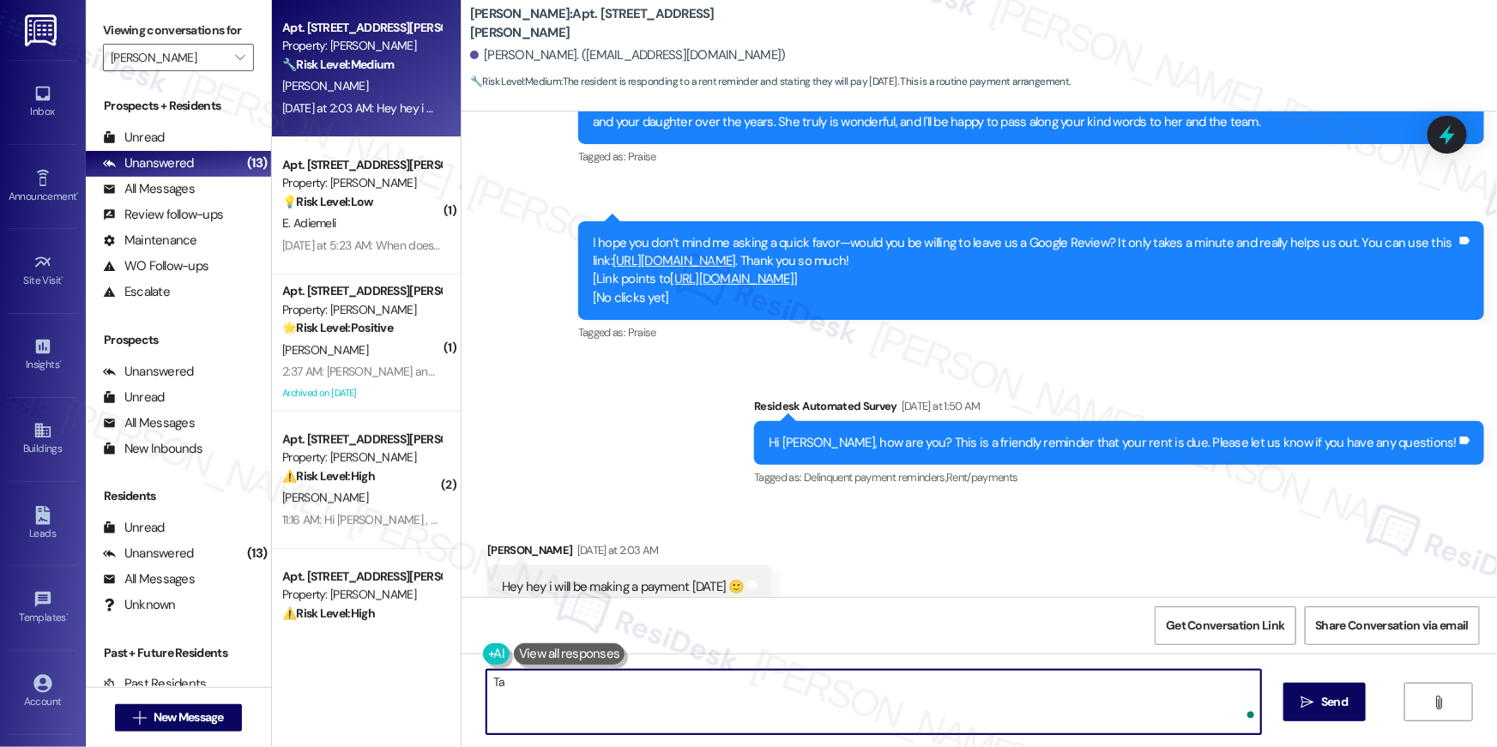
type textarea "T"
click at [544, 678] on textarea "Thanks for letitng me know" at bounding box center [869, 702] width 775 height 64
click at [669, 676] on textarea "Thanks for letting me know" at bounding box center [869, 702] width 775 height 64
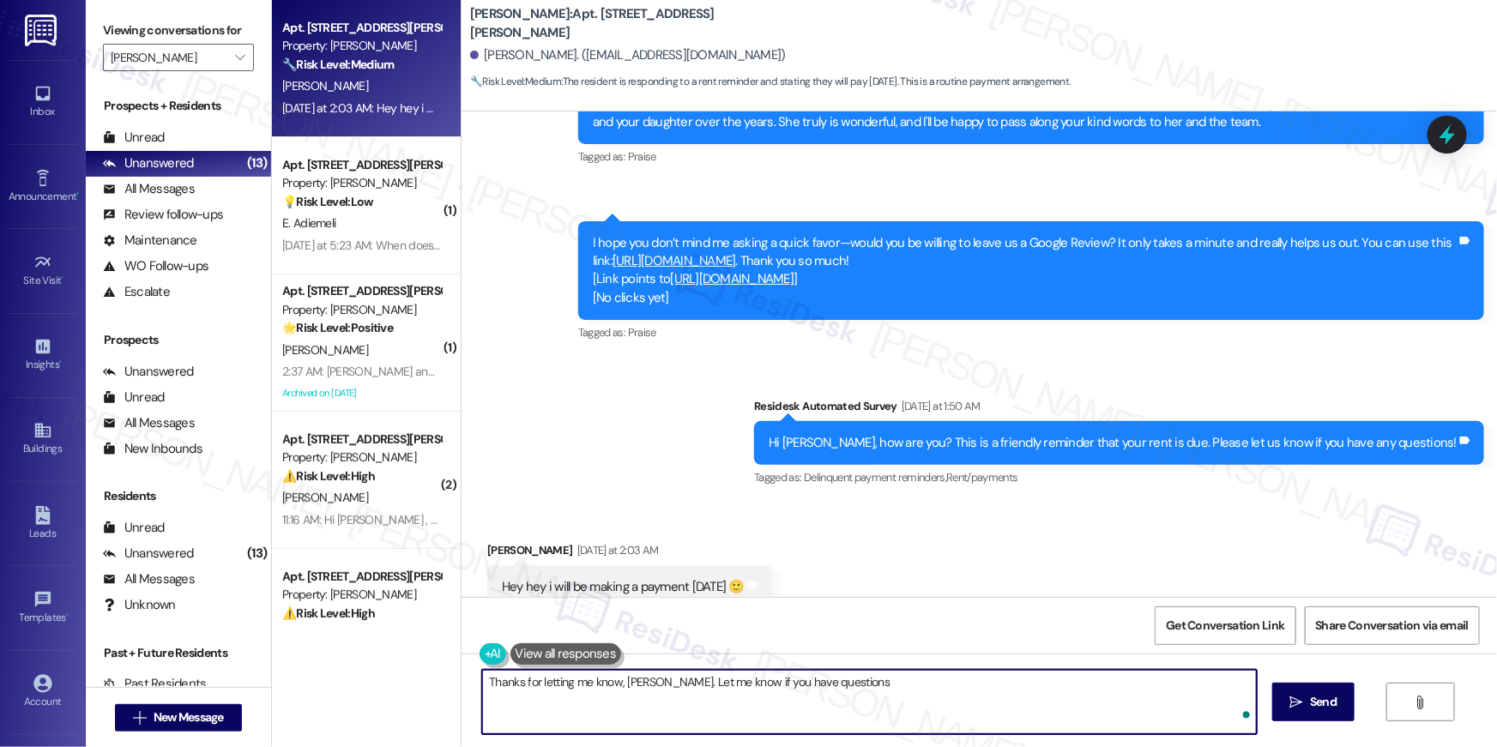
type textarea "Thanks for letting me know, Jonathan. Let me know if you have questions!"
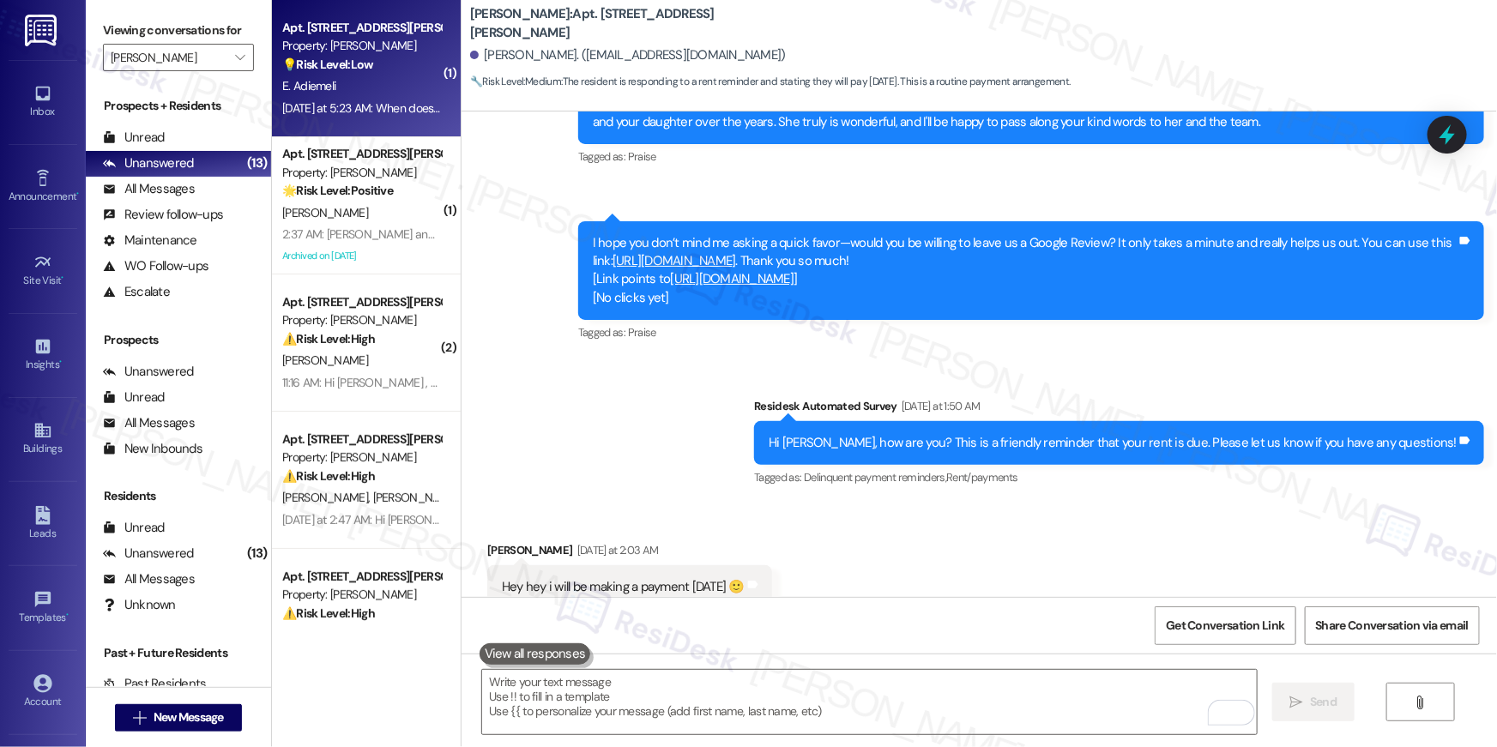
click at [363, 106] on div "Yesterday at 5:23 AM: When does the pool close what's the date ? Yesterday at 5…" at bounding box center [437, 107] width 311 height 15
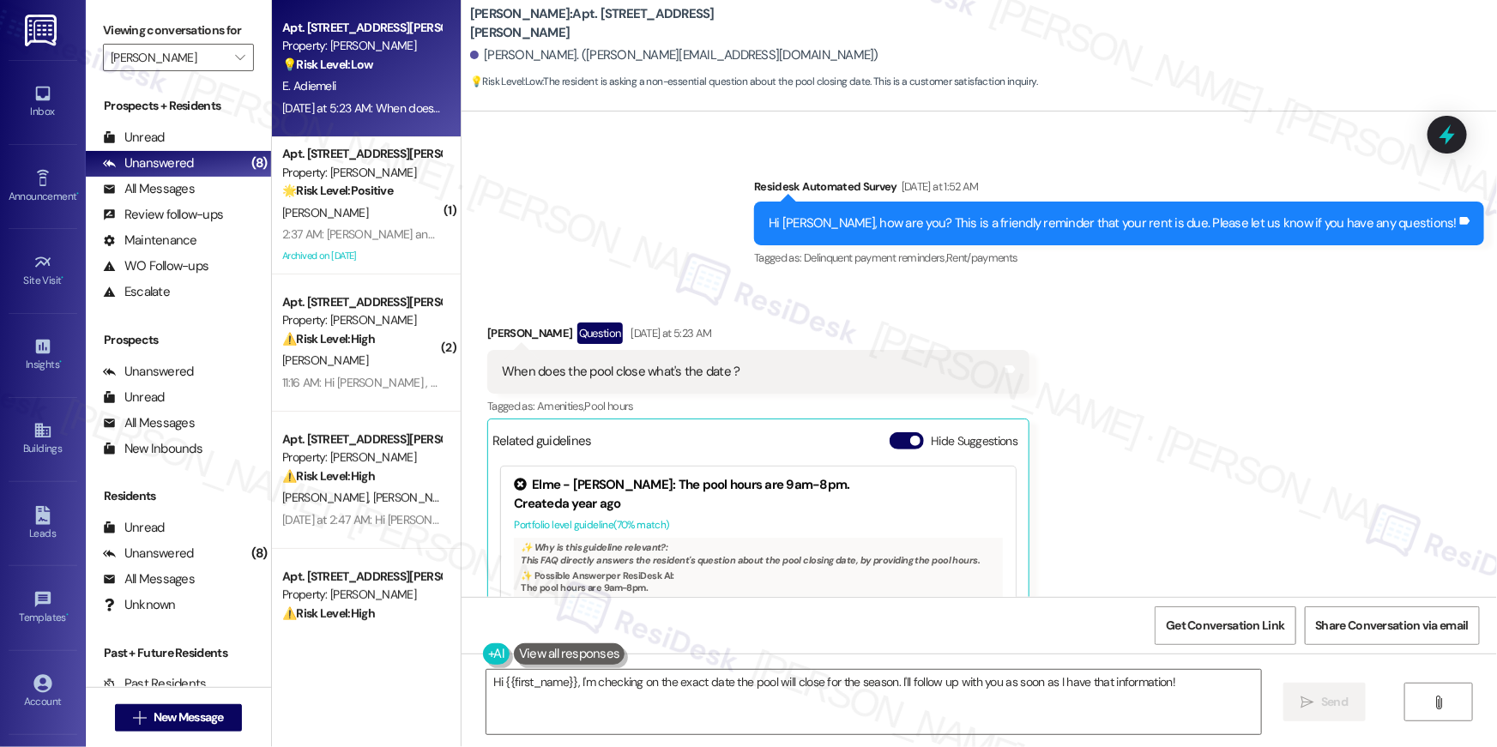
scroll to position [35565, 0]
click at [795, 697] on textarea "Hi {{first_name}}, I'm checking on the exact date the pool will close for the s…" at bounding box center [874, 702] width 775 height 64
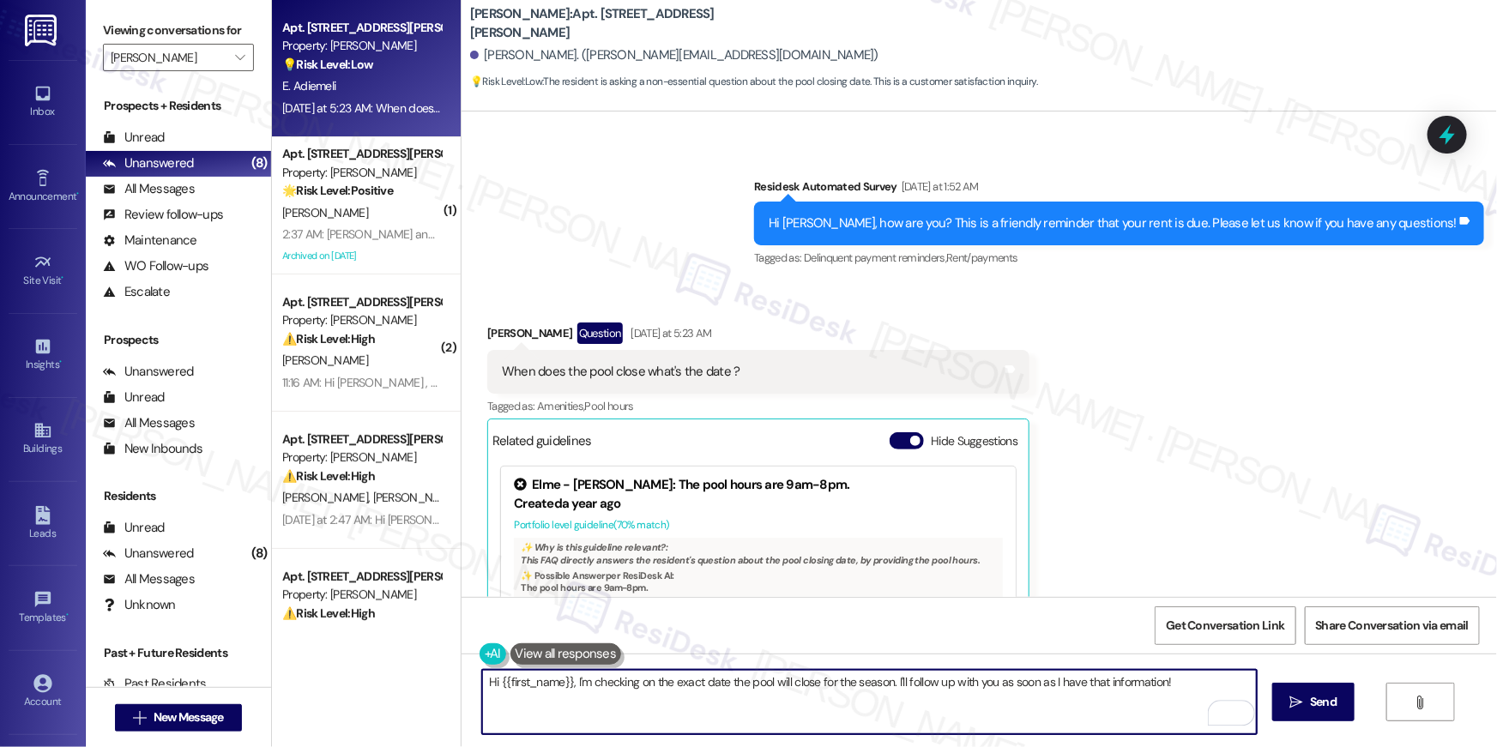
drag, startPoint x: 589, startPoint y: 678, endPoint x: 786, endPoint y: 735, distance: 205.6
click at [786, 735] on div "Hi {{first_name}}, I'm checking on the exact date the pool will close for the s…" at bounding box center [980, 718] width 1036 height 129
type textarea "Hi {{first_name}}, I'm sorry but I haven't got this ifnor"
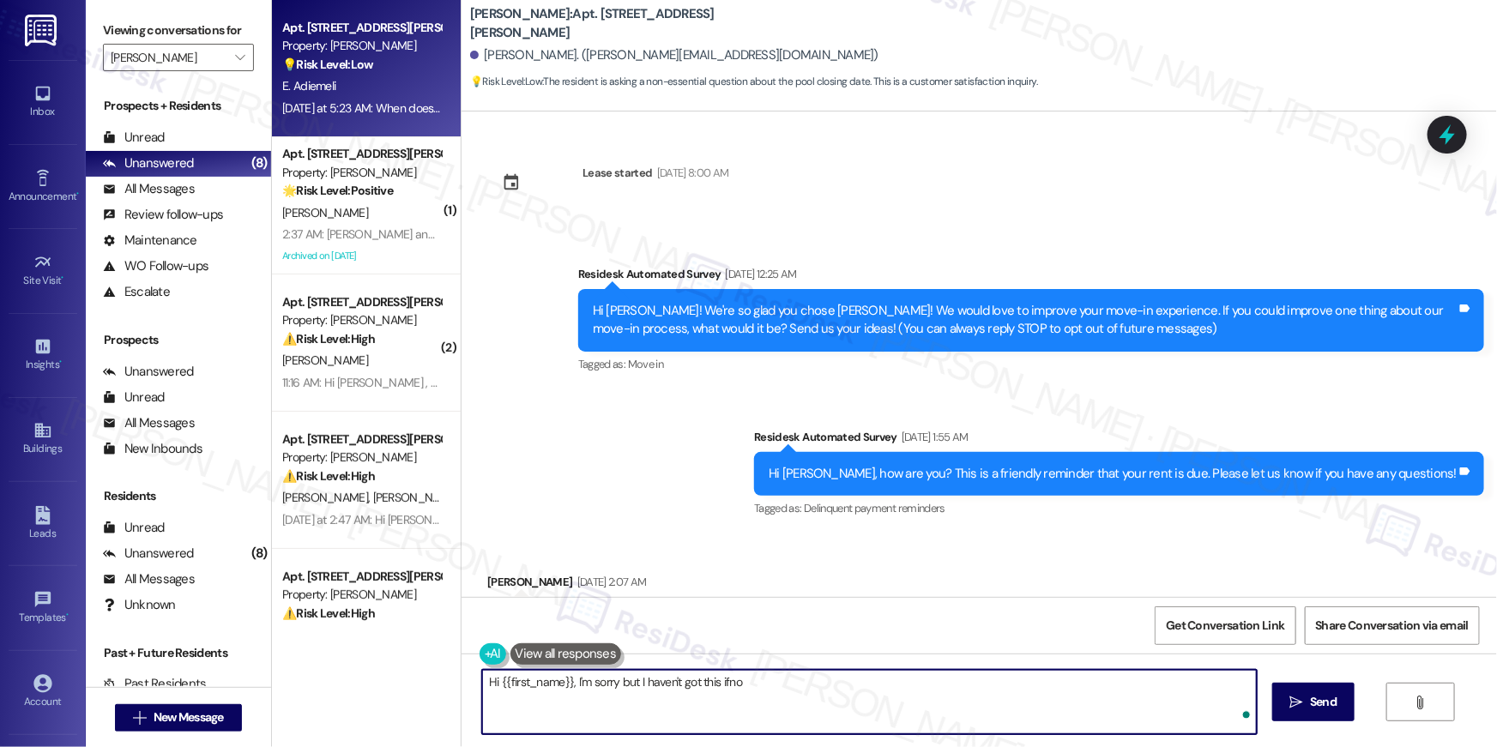
scroll to position [35565, 0]
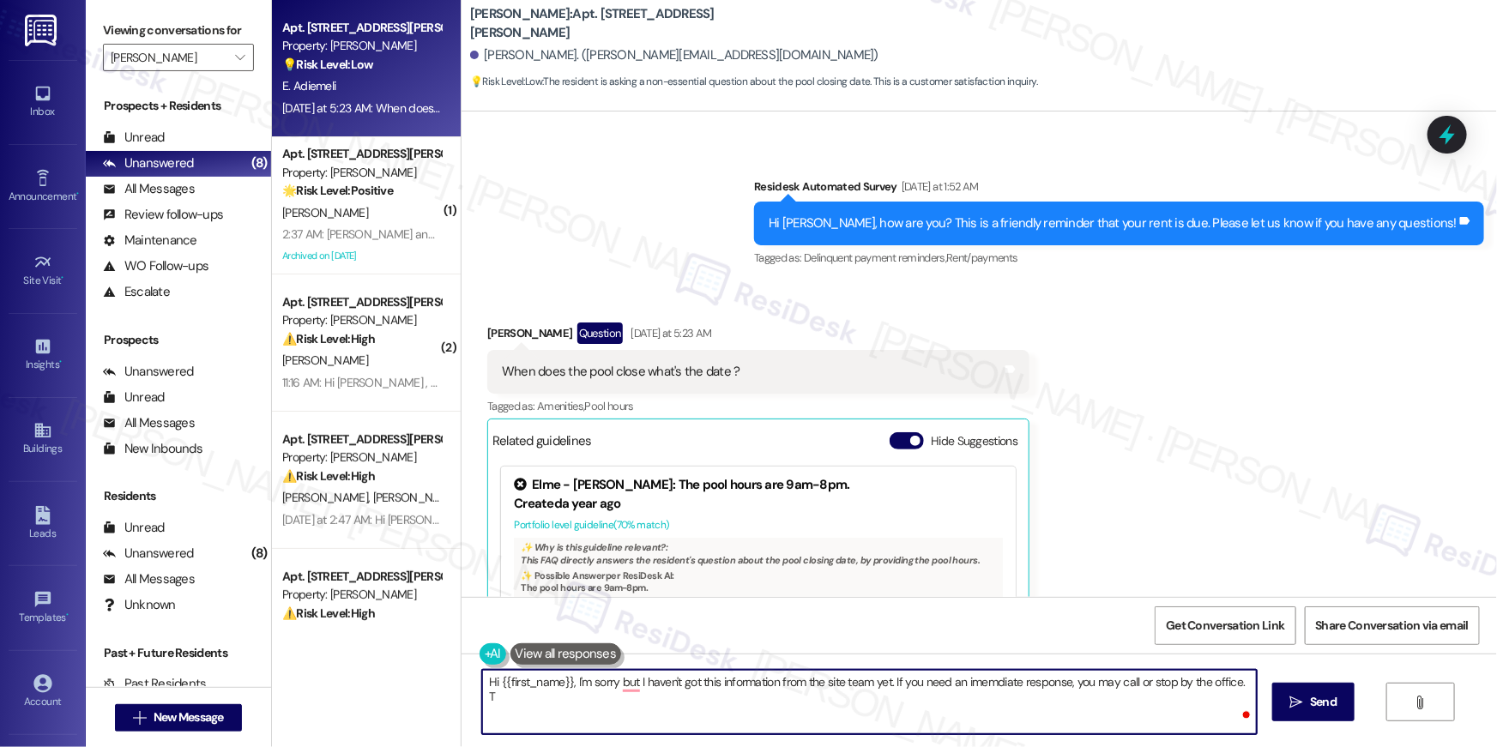
type textarea "Hi {{first_name}}, I'm sorry but I haven't got this information from the site t…"
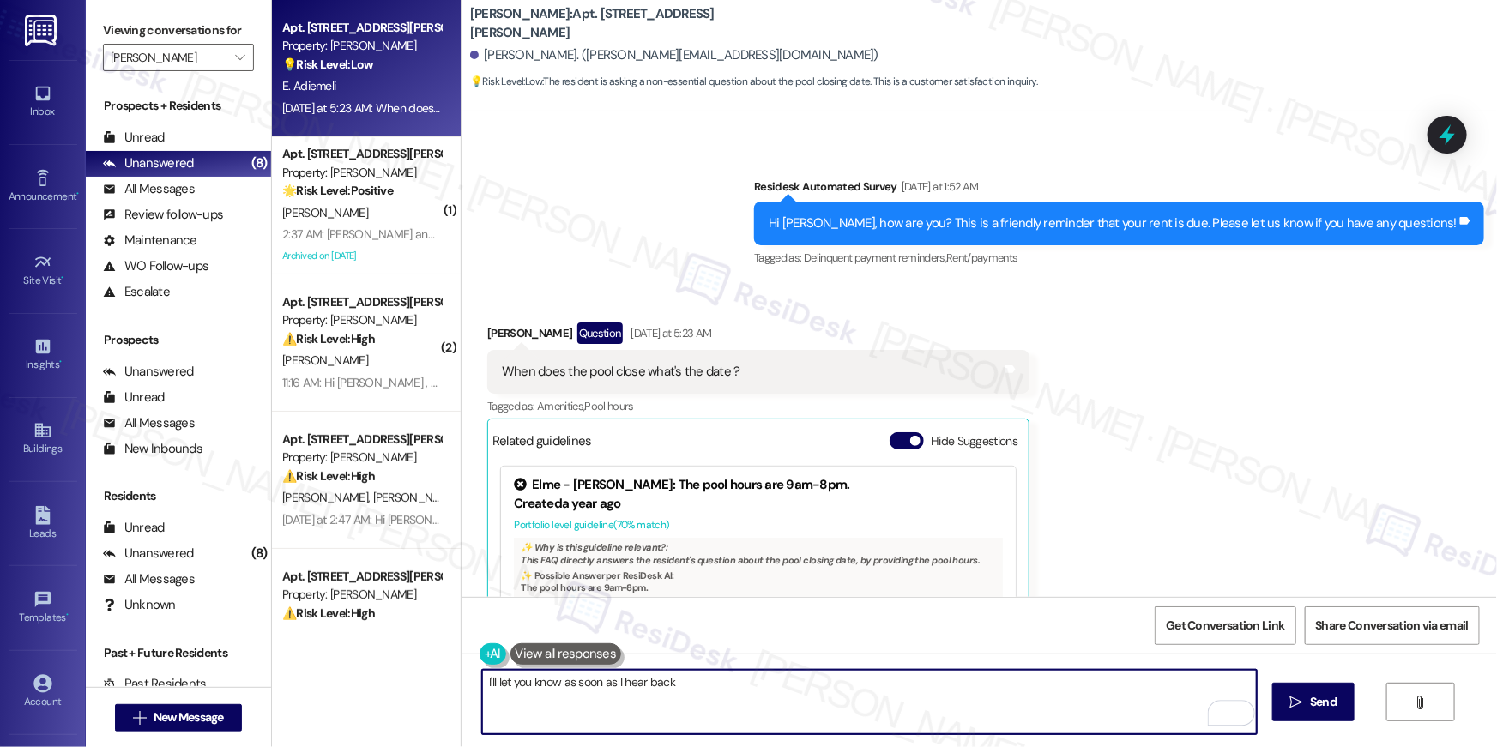
type textarea "I'll let you know as soon as I hear back!"
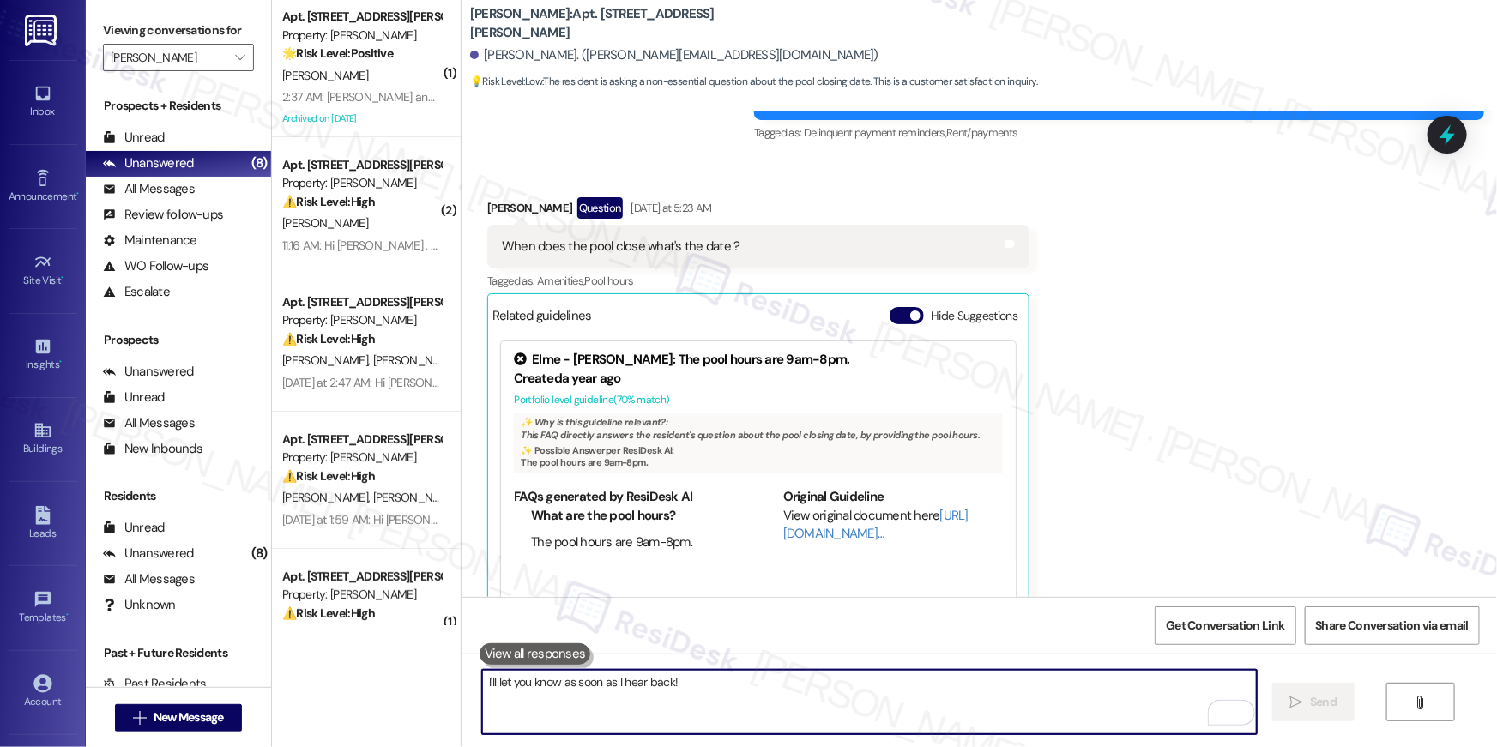
scroll to position [35880, 0]
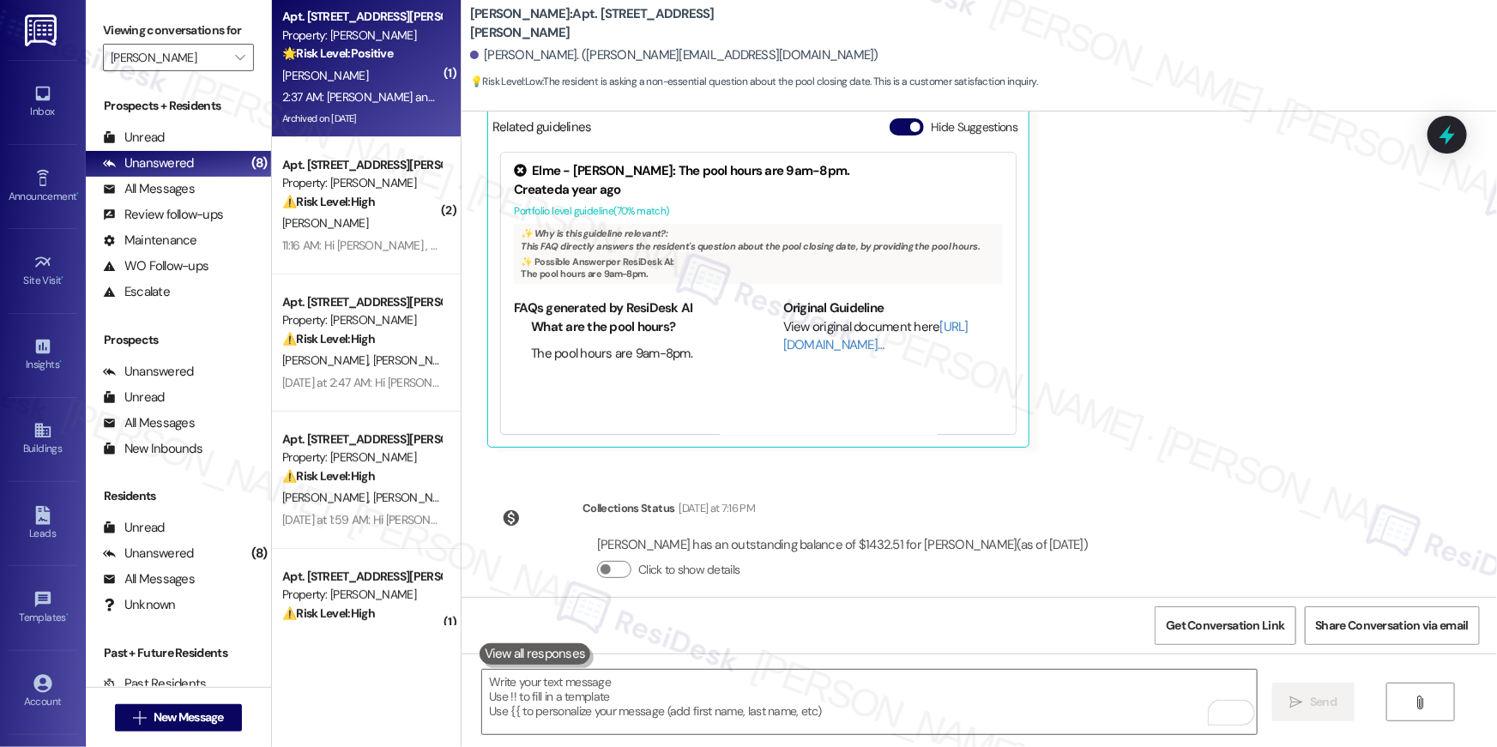
click at [341, 109] on div "Archived on [DATE]" at bounding box center [362, 118] width 162 height 21
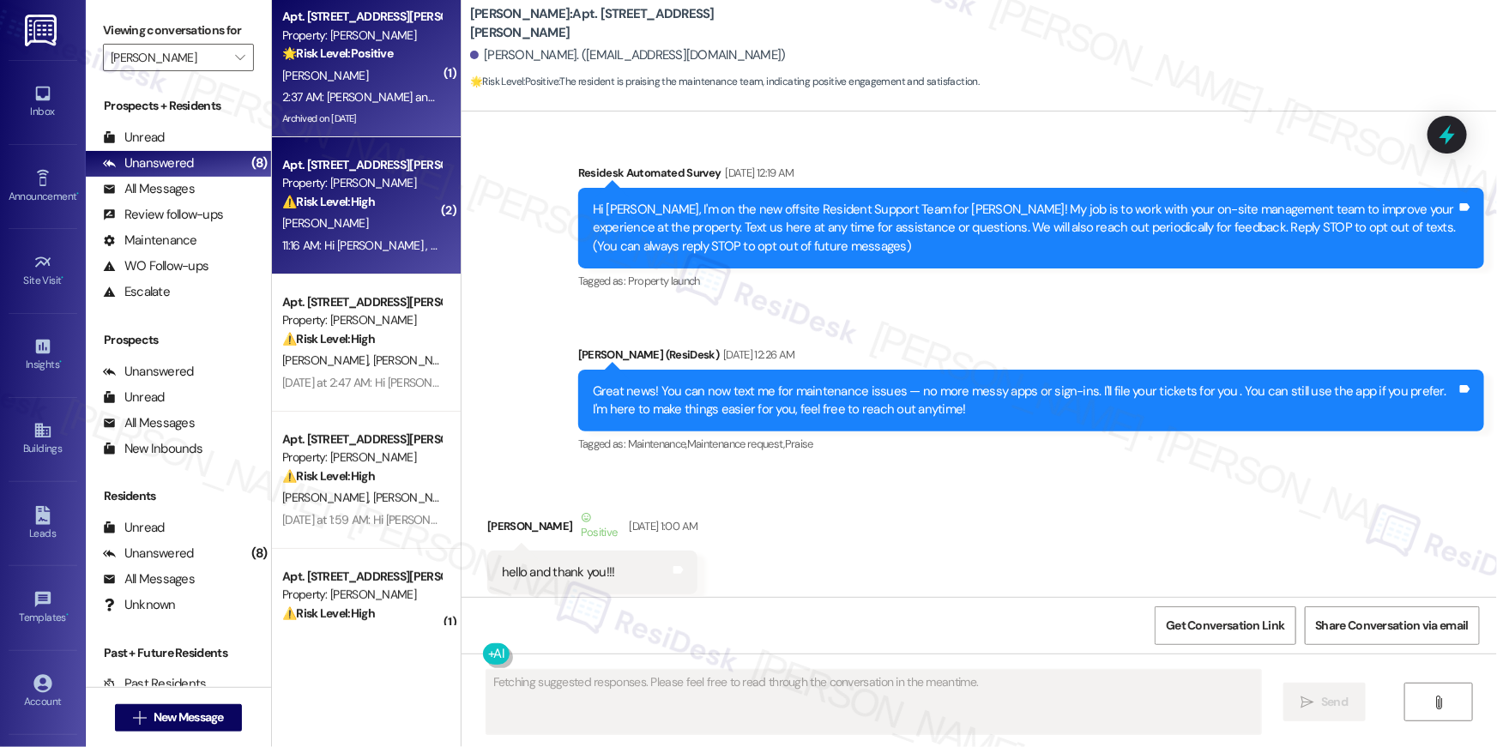
scroll to position [33247, 0]
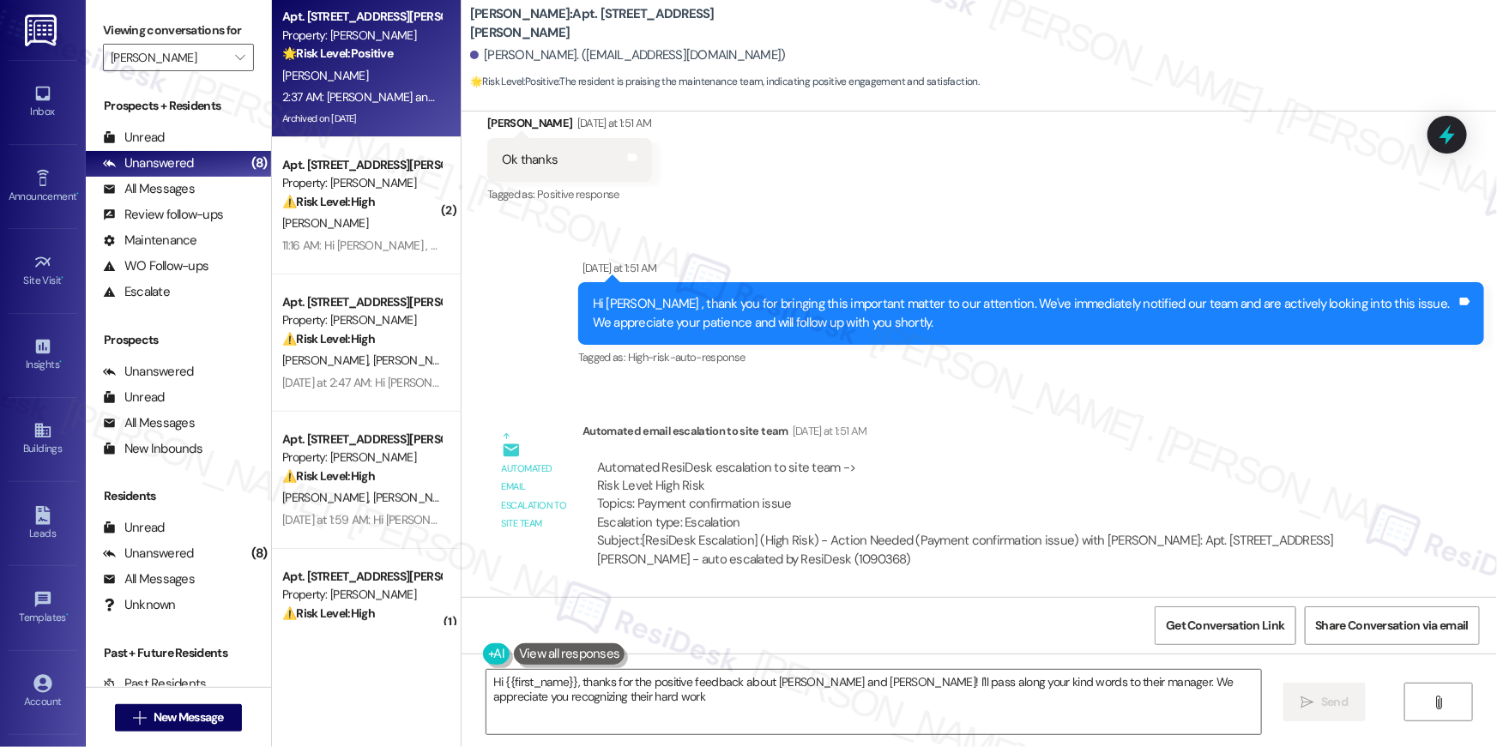
type textarea "Hi {{first_name}}, thanks for the positive feedback about Steve and Luigi! I'll…"
drag, startPoint x: 1073, startPoint y: 707, endPoint x: 1284, endPoint y: 709, distance: 211.1
click at [1073, 707] on textarea "Hi {{first_name}}, thanks for the positive feedback about Steve and Luigi! I'll…" at bounding box center [874, 702] width 775 height 64
click at [1310, 709] on span " Send" at bounding box center [1325, 702] width 54 height 18
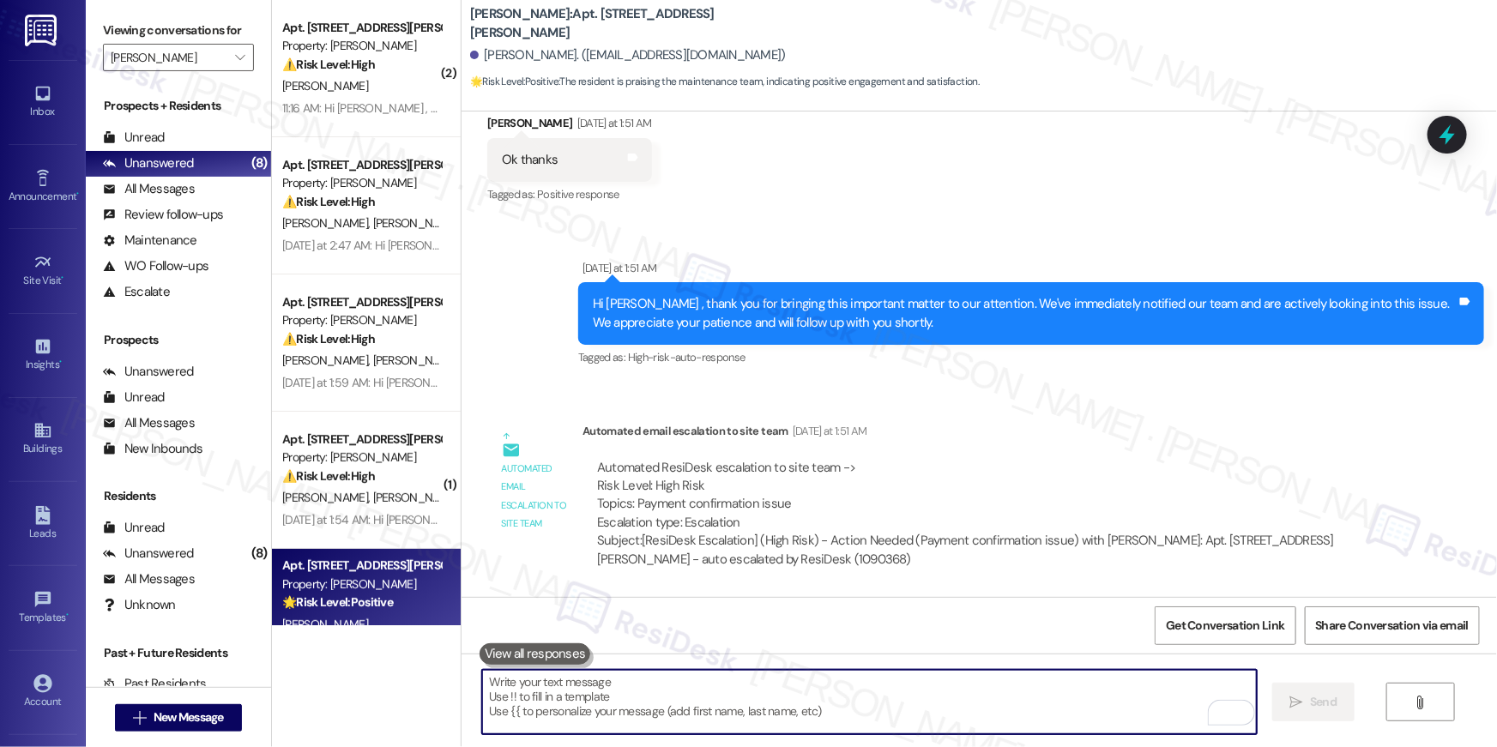
click at [1041, 704] on textarea "To enrich screen reader interactions, please activate Accessibility in Grammarl…" at bounding box center [869, 702] width 775 height 64
click at [1040, 704] on textarea "To enrich screen reader interactions, please activate Accessibility in Grammarl…" at bounding box center [869, 702] width 775 height 64
paste textarea "Hi {{first_name}}! When you have a moment, would you mind leaving us a quick Go…"
type textarea "Hi {{first_name}}! When you have a moment, would you mind leaving us a quick Go…"
click at [972, 709] on textarea "To enrich screen reader interactions, please activate Accessibility in Grammarl…" at bounding box center [869, 702] width 775 height 64
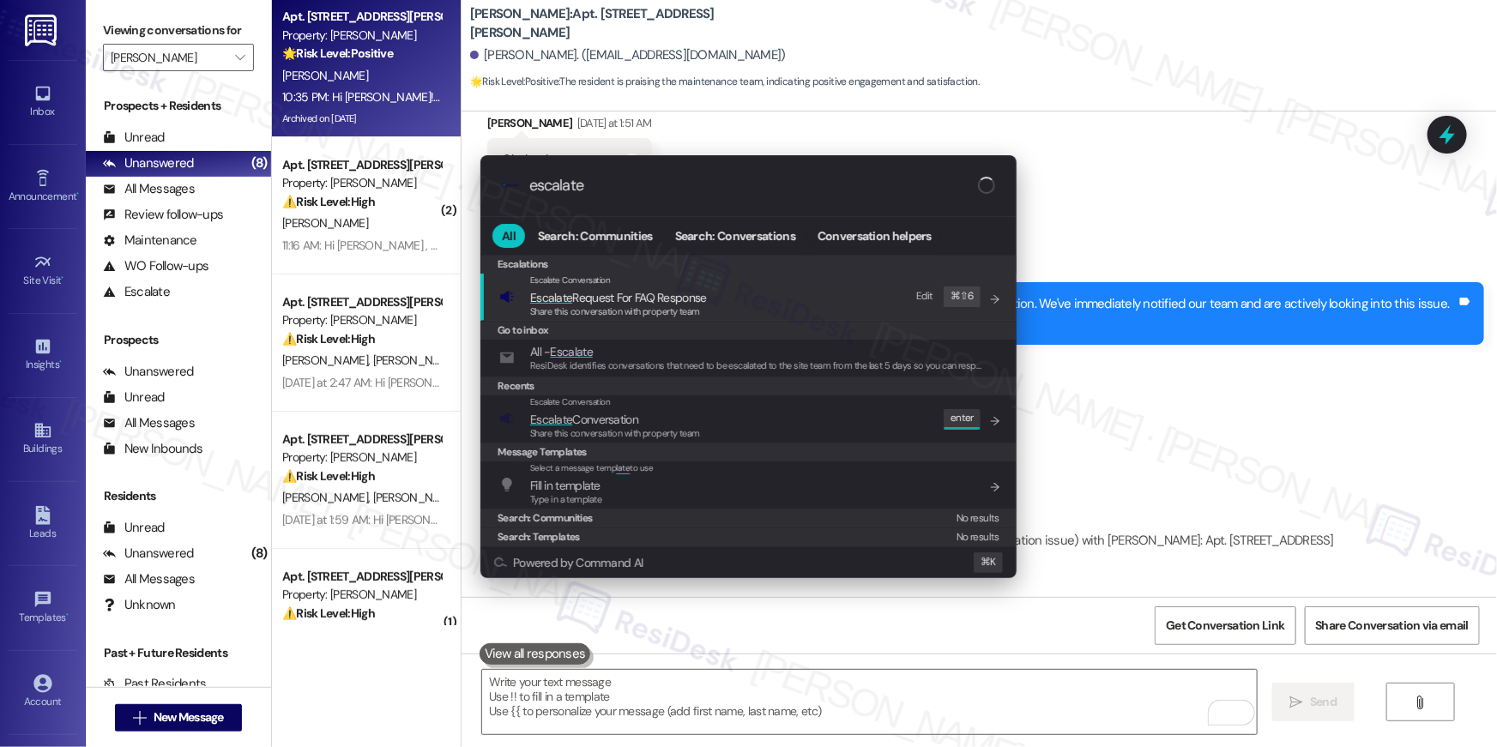
type input "escalate"
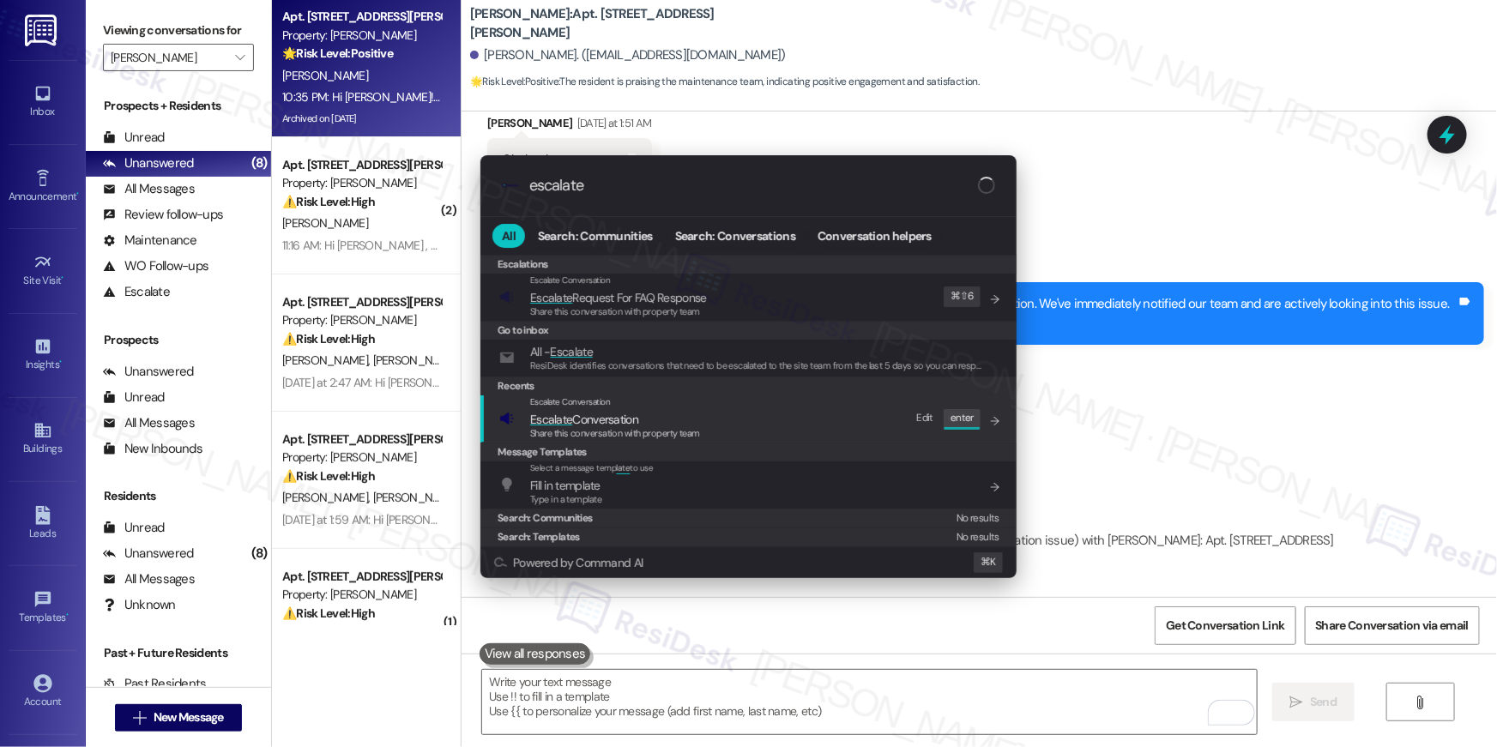
click at [728, 425] on div "Escalate Conversation Escalate Conversation Share this conversation with proper…" at bounding box center [750, 419] width 502 height 46
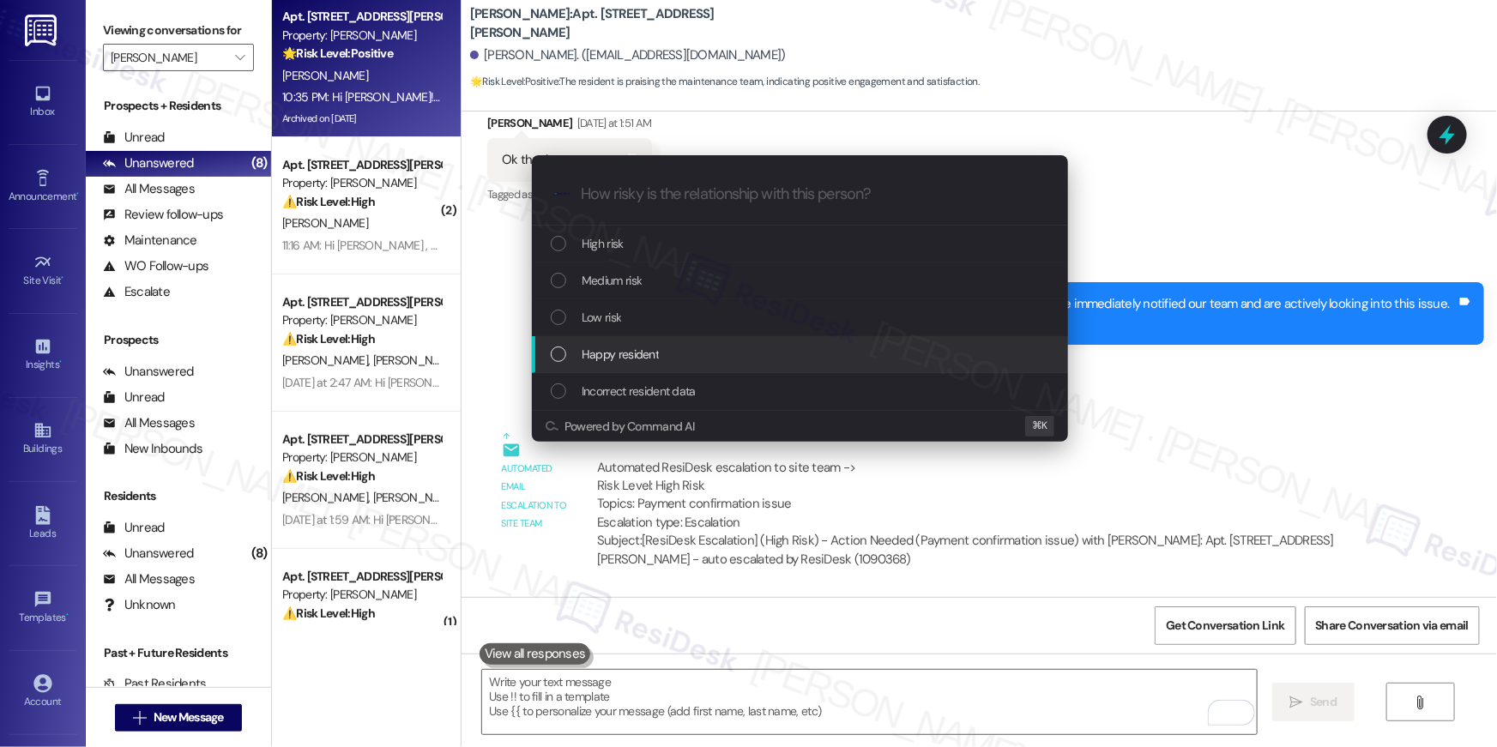
click at [649, 358] on span "Happy resident" at bounding box center [620, 354] width 77 height 19
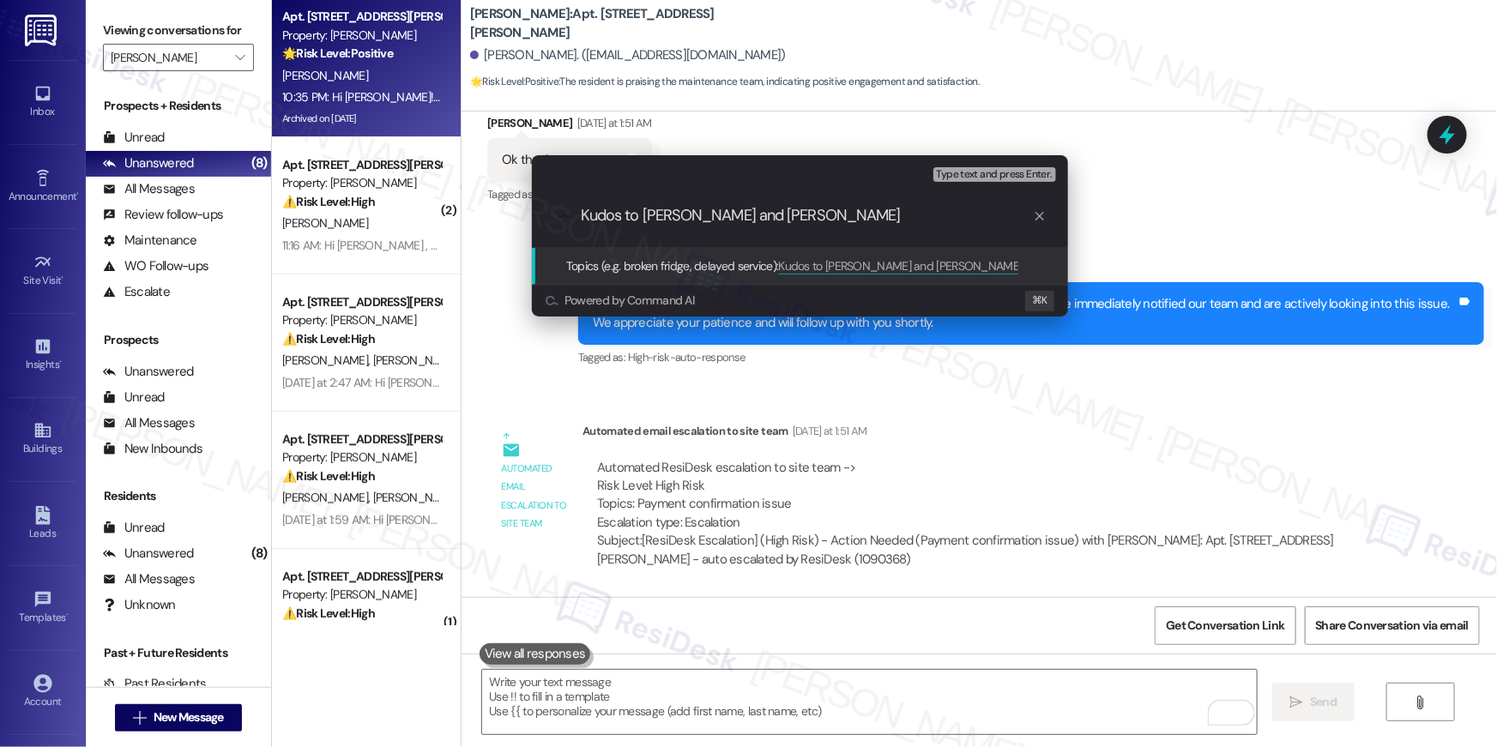
type input "Kudos to Steve and Luigi"
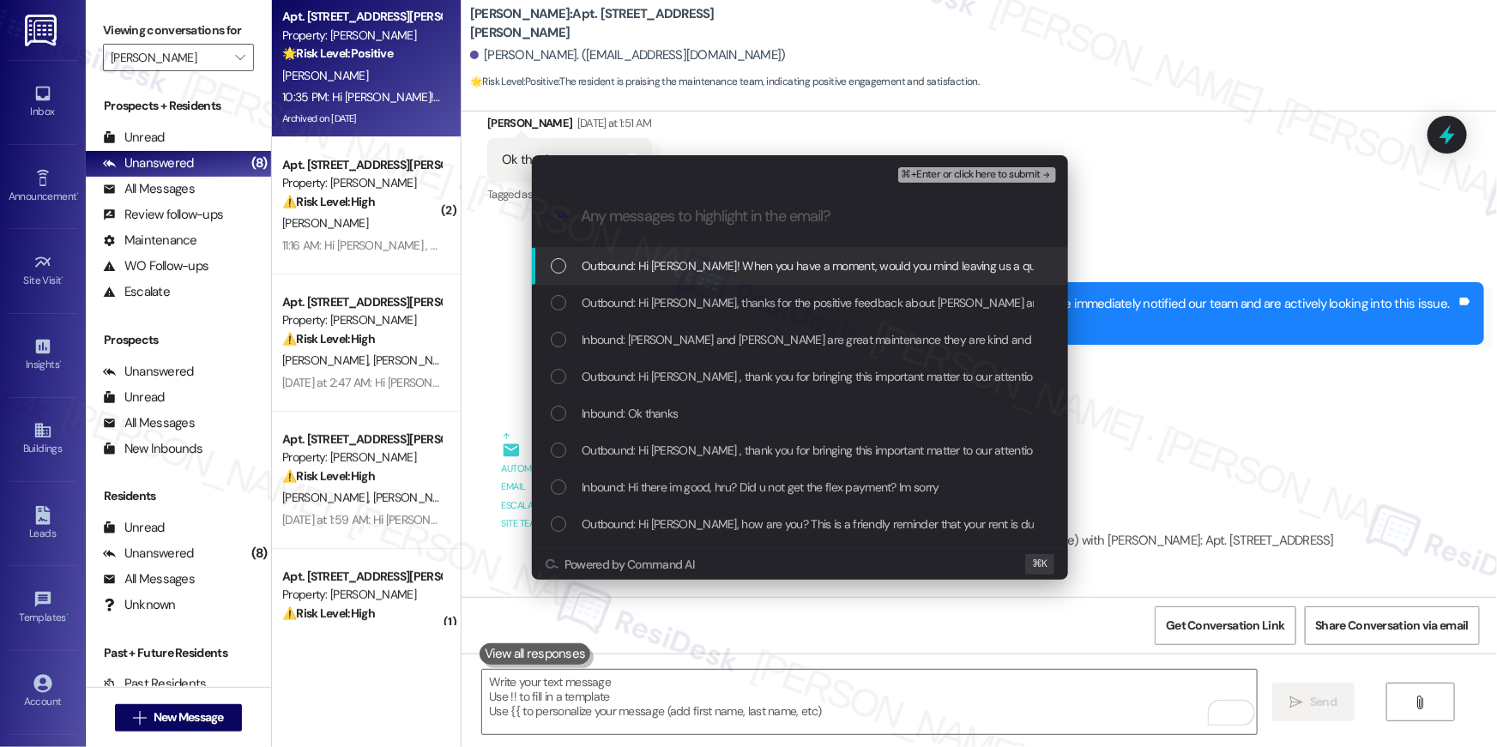
click at [674, 274] on span "Outbound: Hi Jeramie! When you have a moment, would you mind leaving us a quick…" at bounding box center [1178, 266] width 1192 height 19
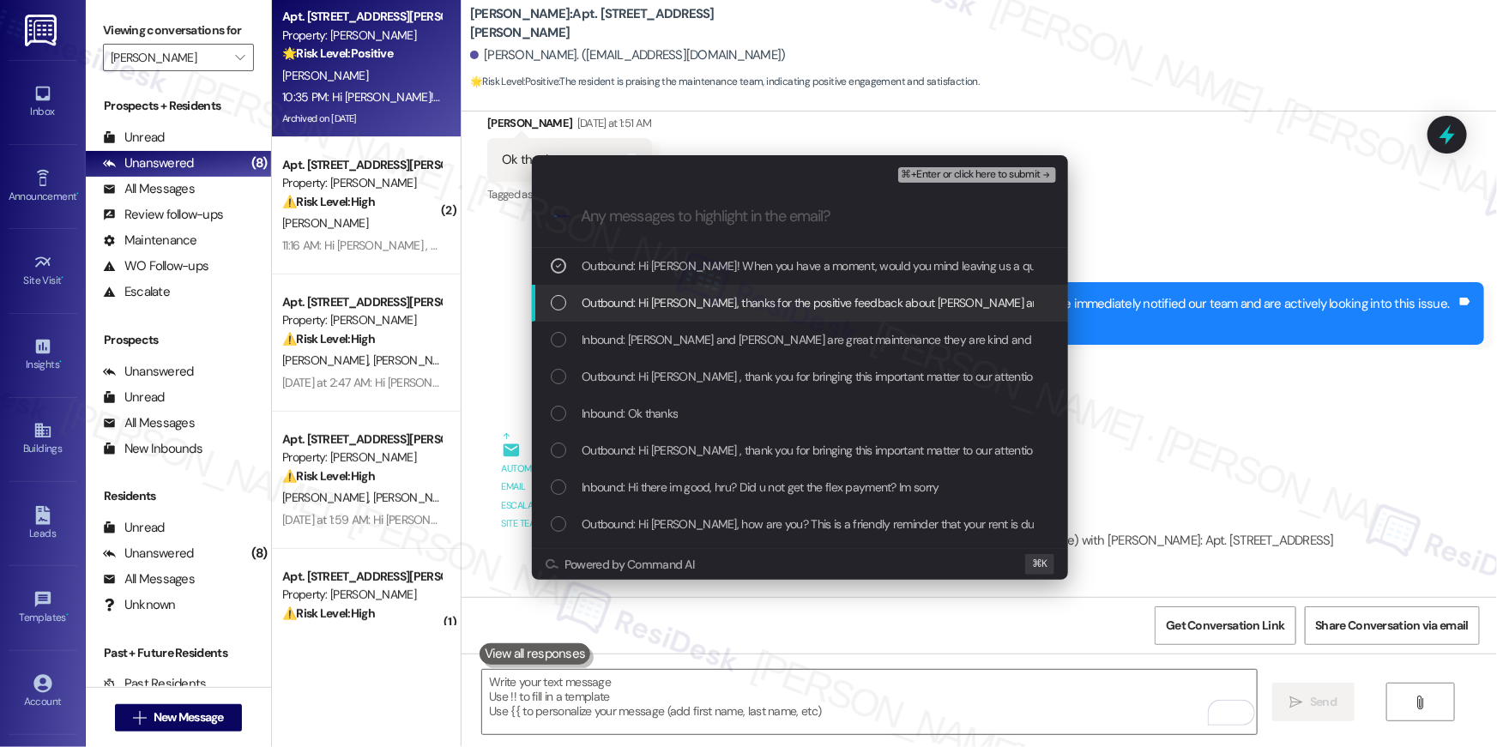
click at [671, 296] on span "Outbound: Hi Jeramie, thanks for the positive feedback about Steve and Luigi! I…" at bounding box center [1096, 302] width 1029 height 19
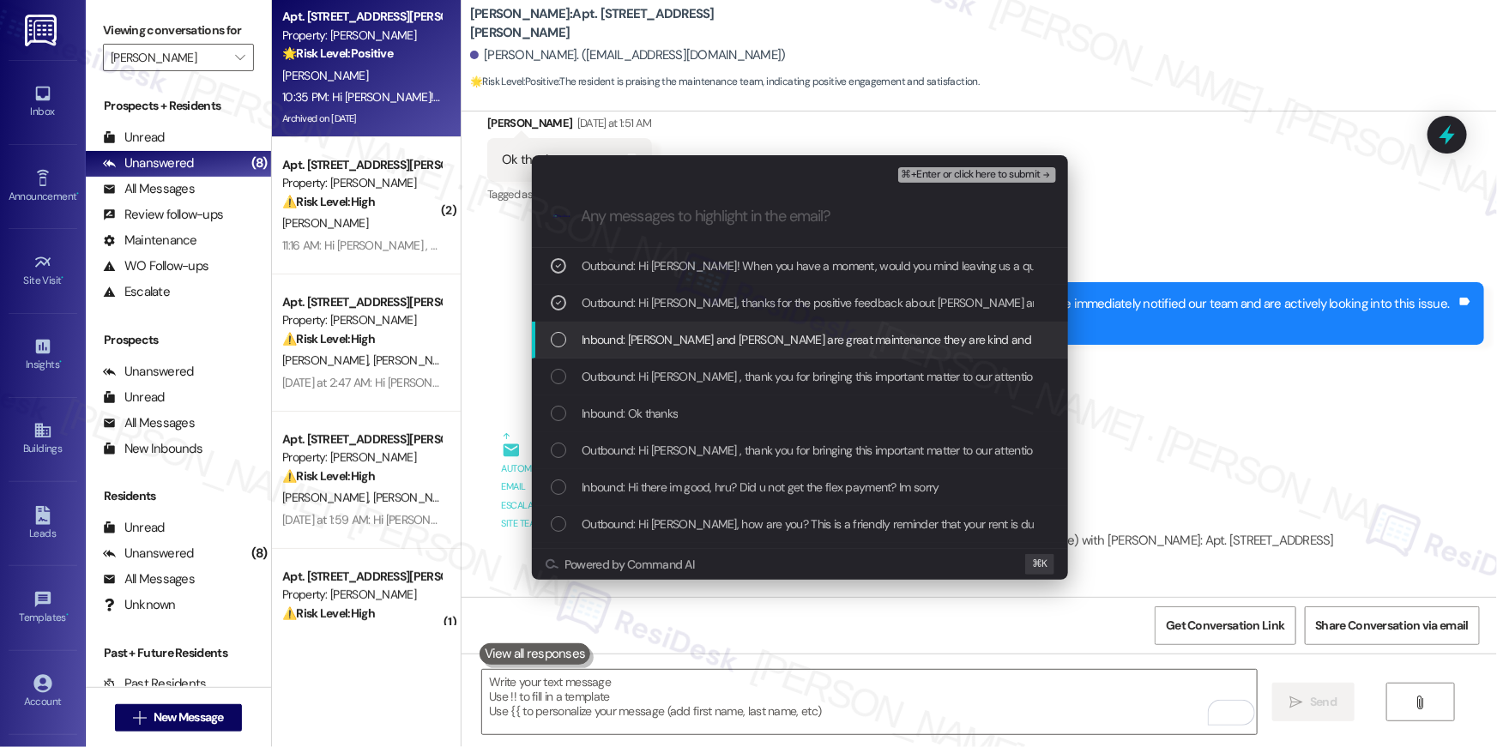
click at [686, 348] on span "Inbound: Steve and Luigi are great maintenance they are kind and helpful and ne…" at bounding box center [868, 339] width 573 height 19
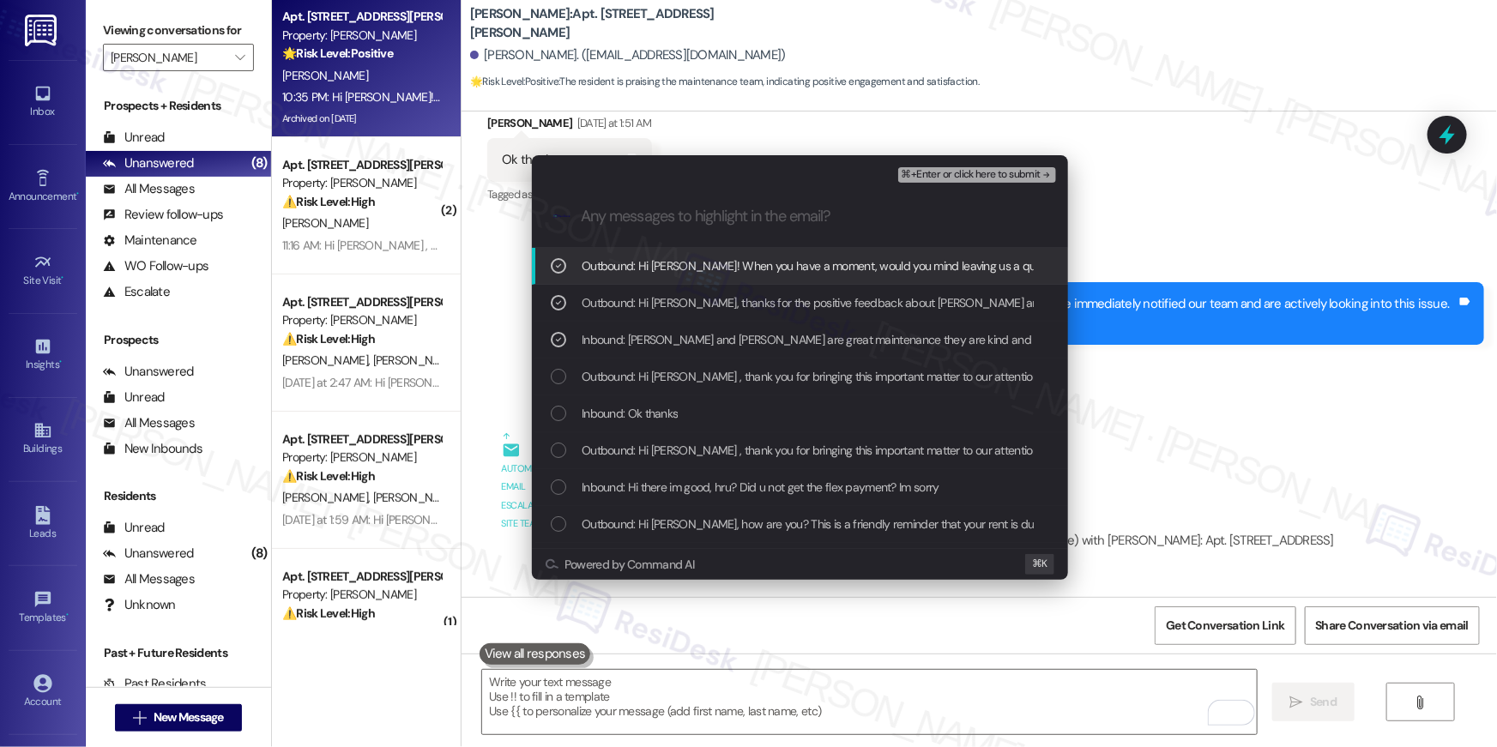
click at [1021, 175] on span "⌘+Enter or click here to submit" at bounding box center [971, 175] width 139 height 12
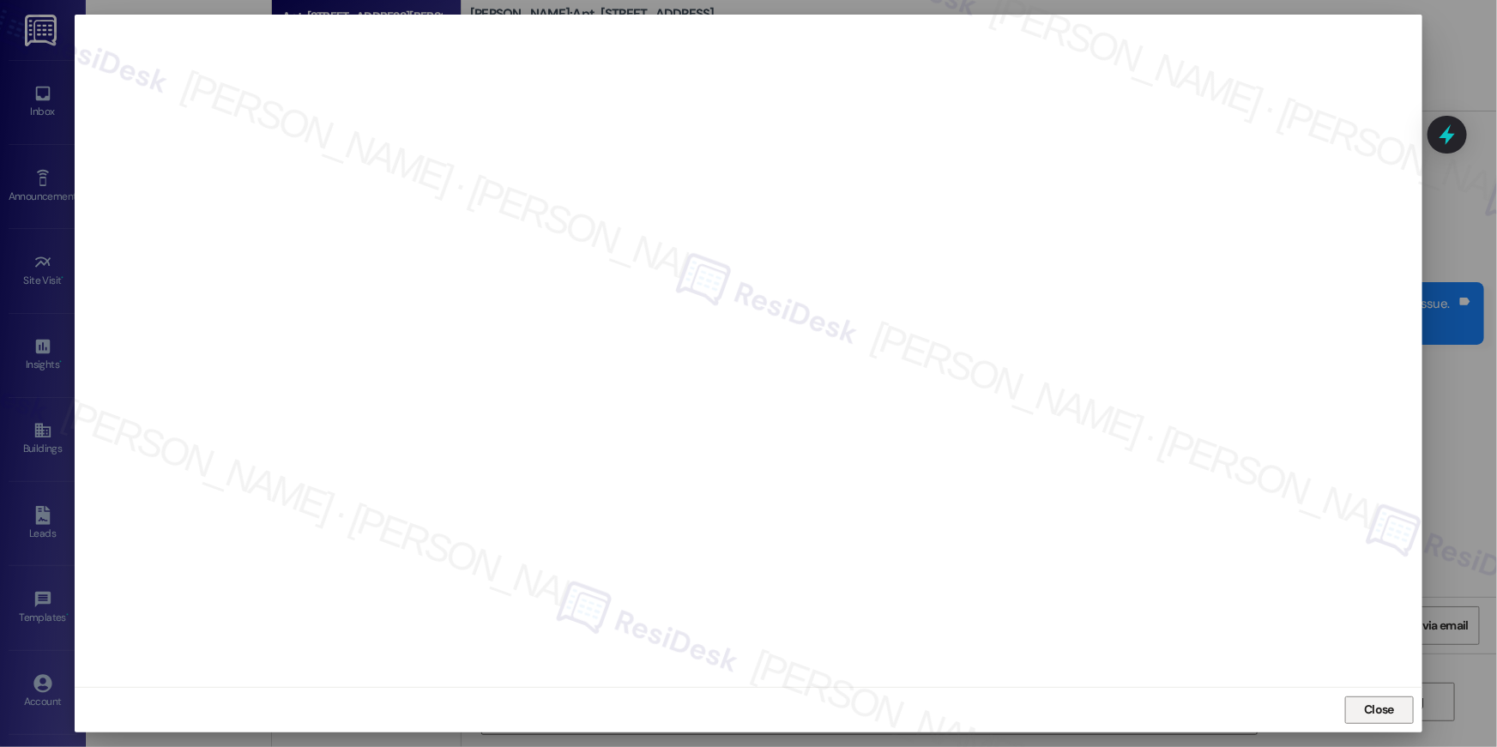
click at [1387, 710] on span "Close" at bounding box center [1379, 710] width 30 height 18
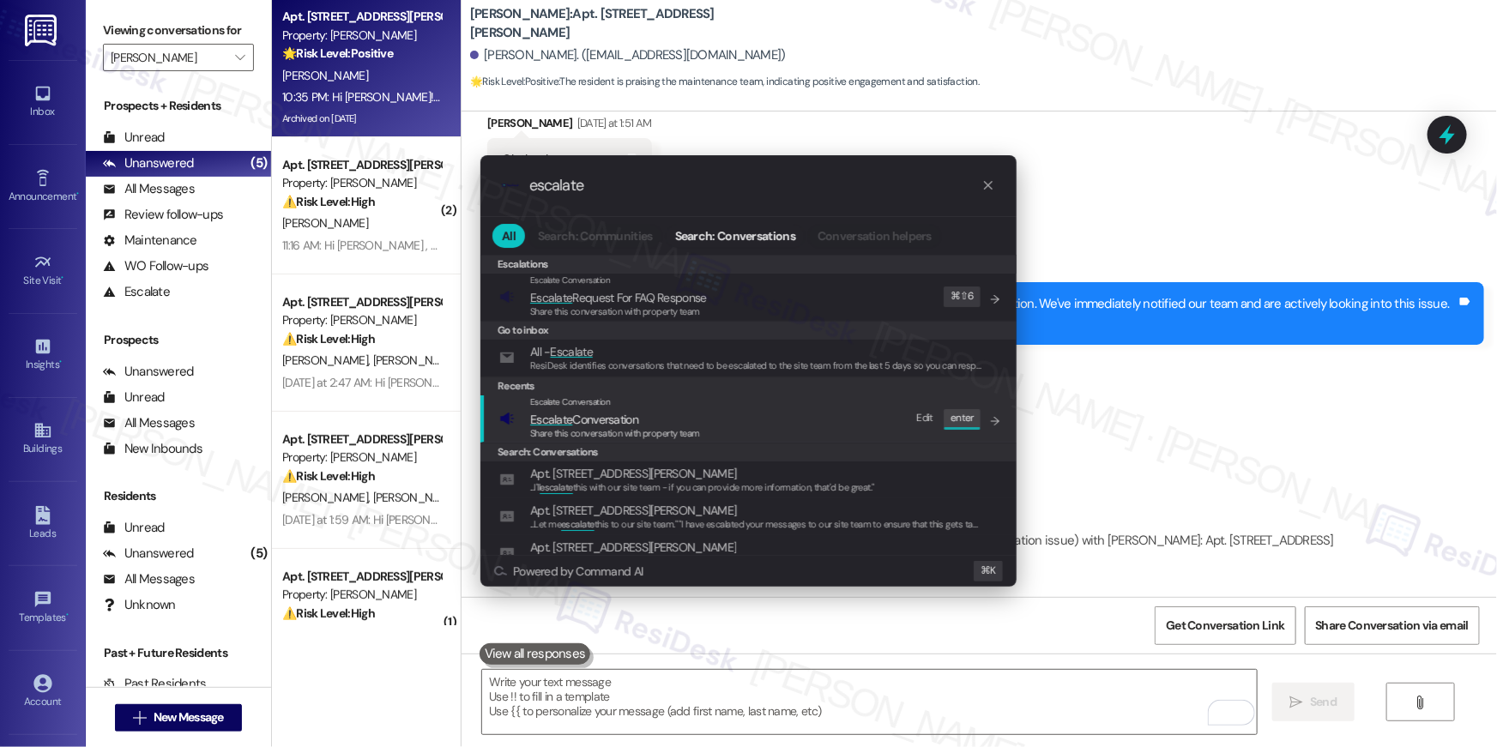
type input "escalate"
drag, startPoint x: 693, startPoint y: 413, endPoint x: 715, endPoint y: 405, distance: 22.8
click at [692, 414] on span "Escalate Conversation" at bounding box center [615, 419] width 170 height 19
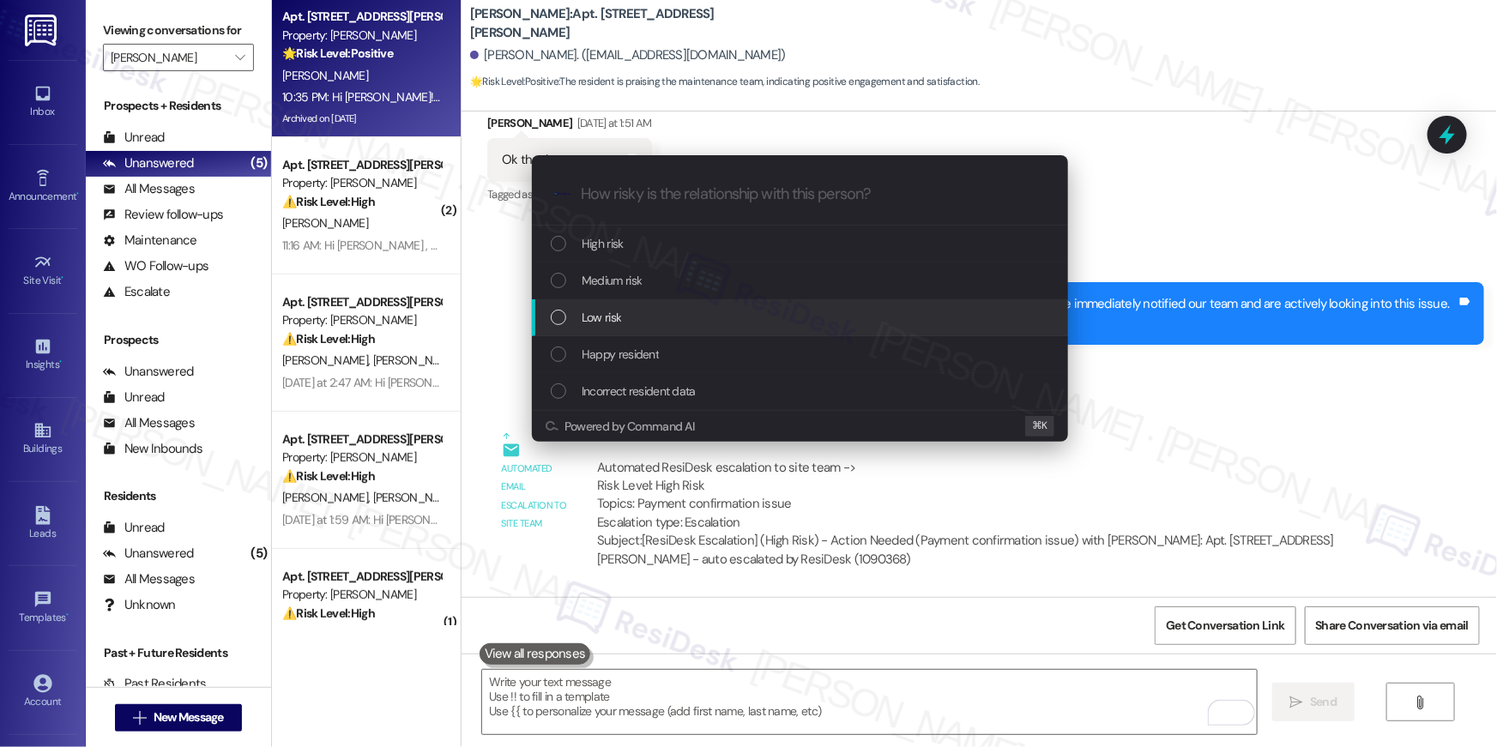
click at [673, 305] on div "Low risk" at bounding box center [800, 317] width 536 height 37
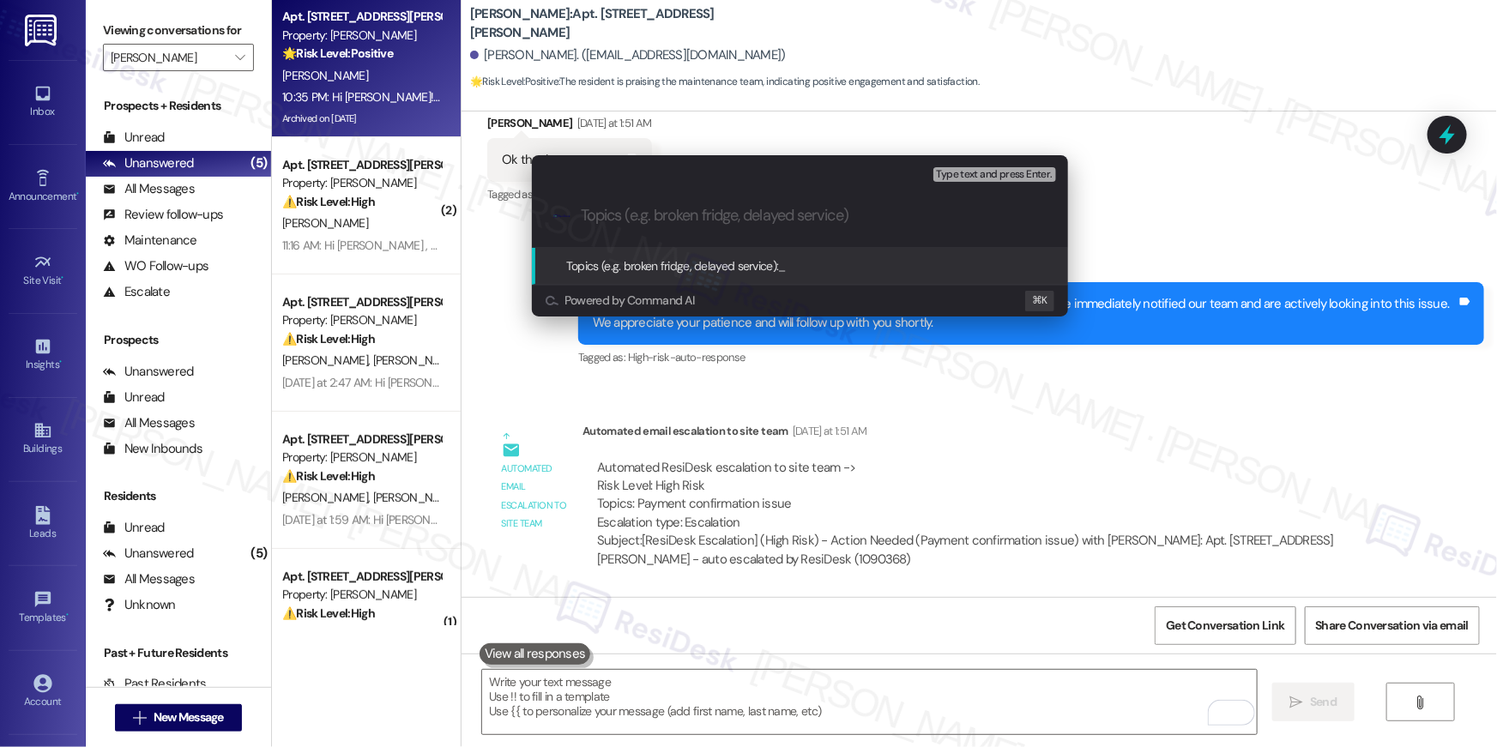
paste input "Kudos to Steve and Luigi"
type input "Kudos to Steve and Luigi"
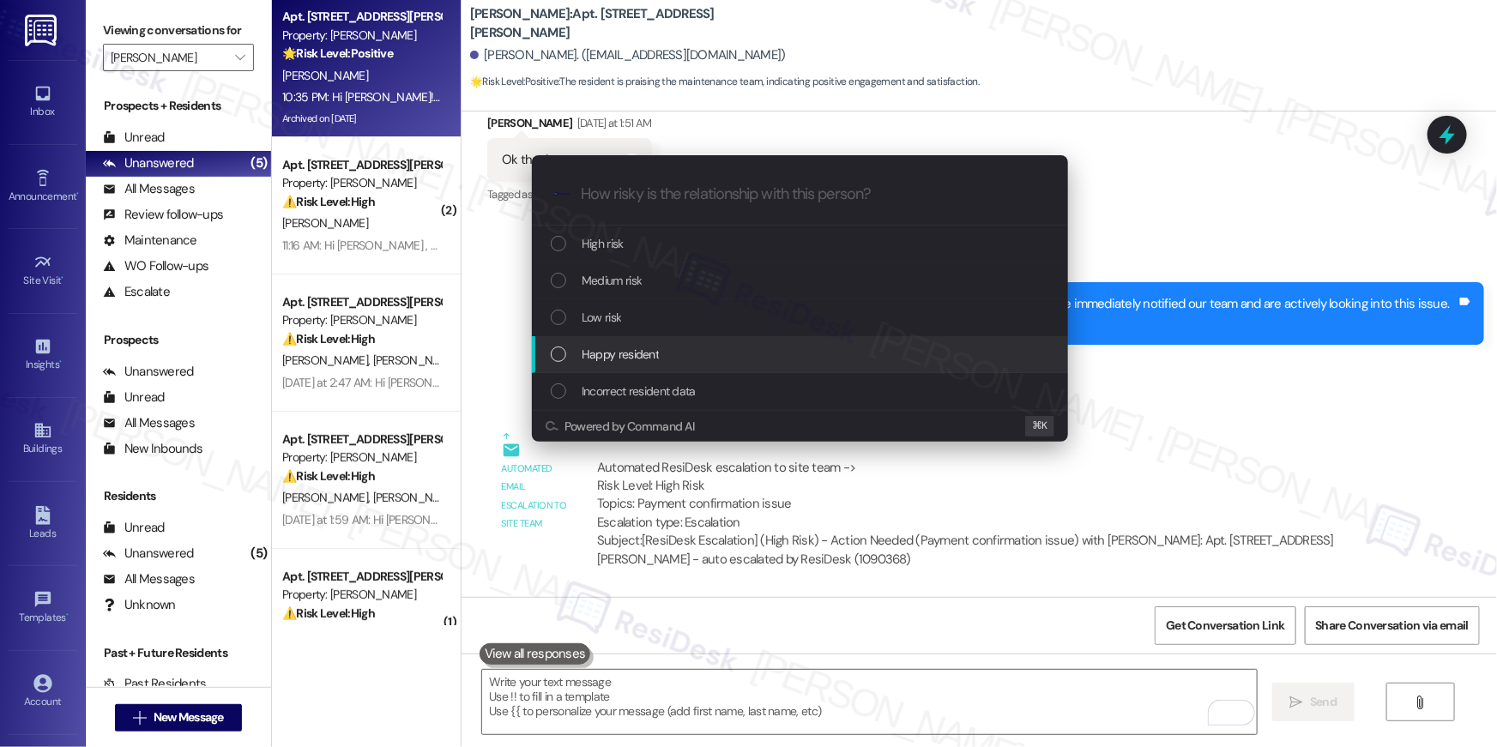
click at [632, 360] on span "Happy resident" at bounding box center [620, 354] width 77 height 19
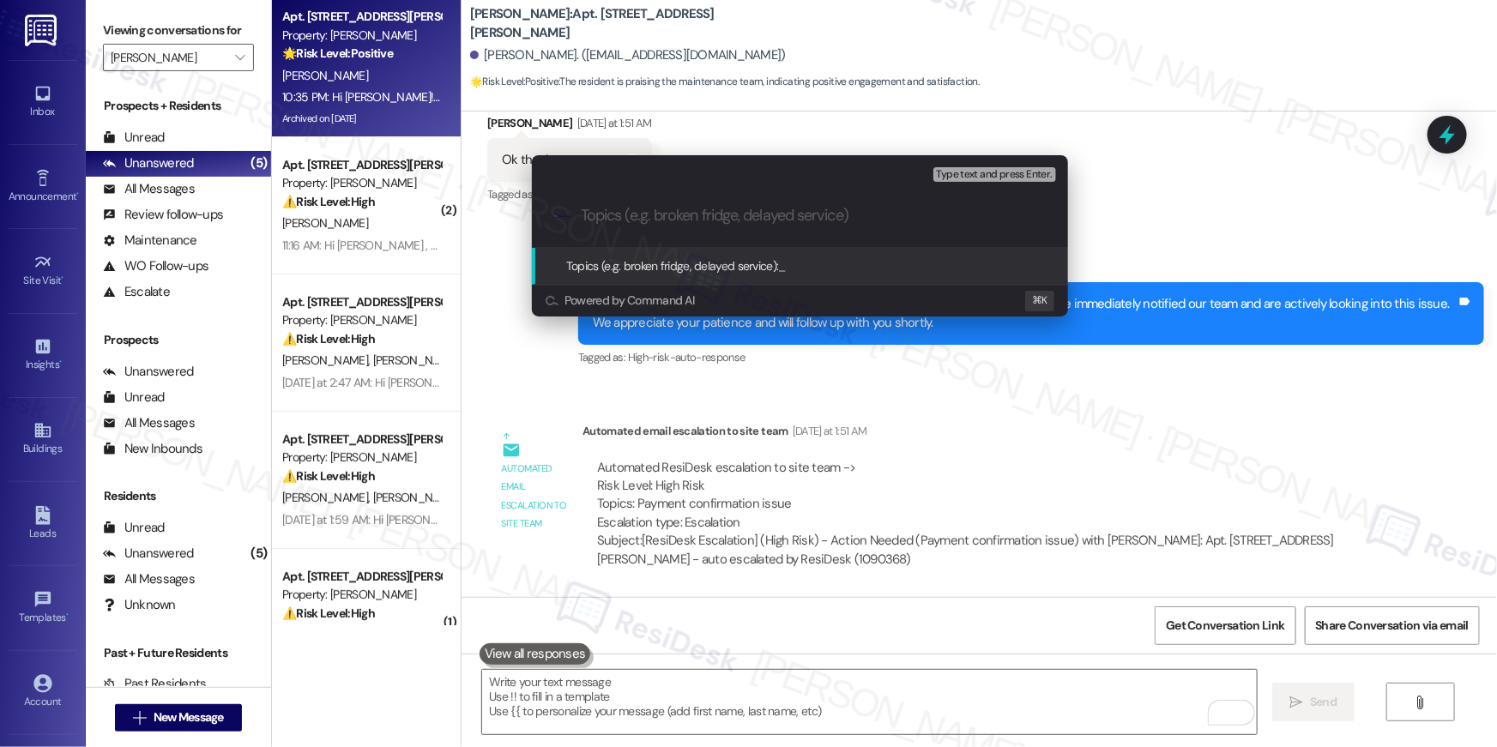
paste input "Kudos to Steve and Luigi"
type input "Kudos to Steve and Luigi"
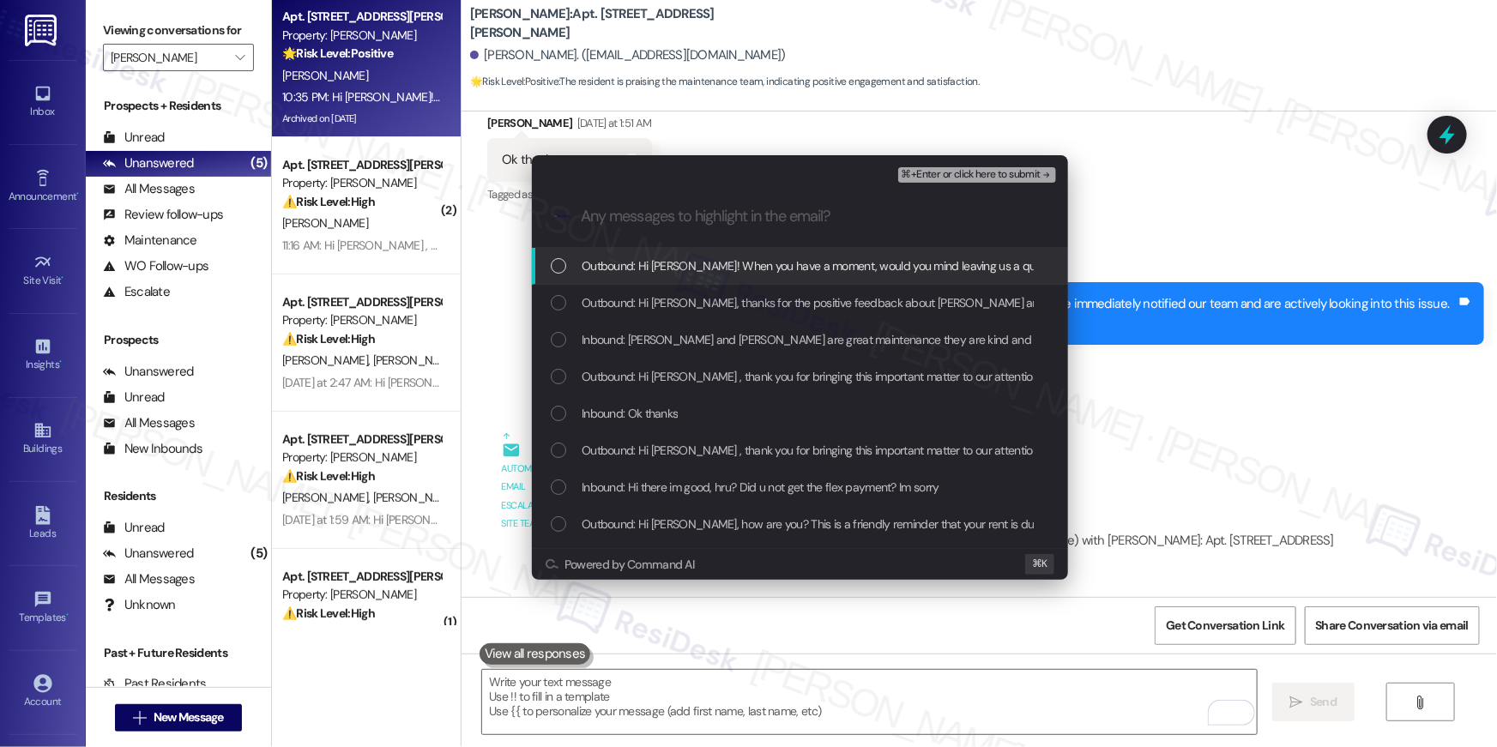
click at [659, 275] on span "Outbound: Hi Jeramie! When you have a moment, would you mind leaving us a quick…" at bounding box center [1178, 266] width 1192 height 19
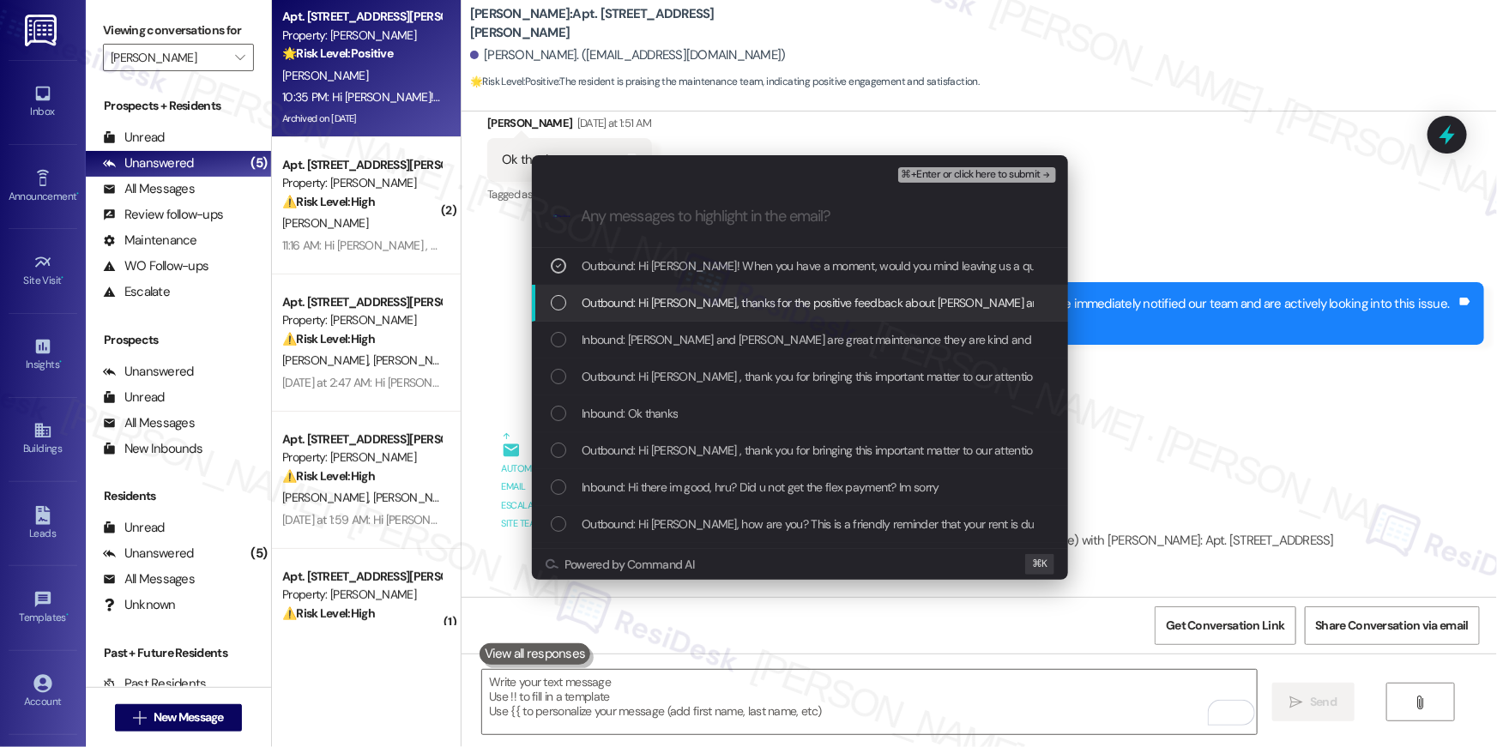
click at [653, 299] on span "Outbound: Hi Jeramie, thanks for the positive feedback about Steve and Luigi! I…" at bounding box center [1096, 302] width 1029 height 19
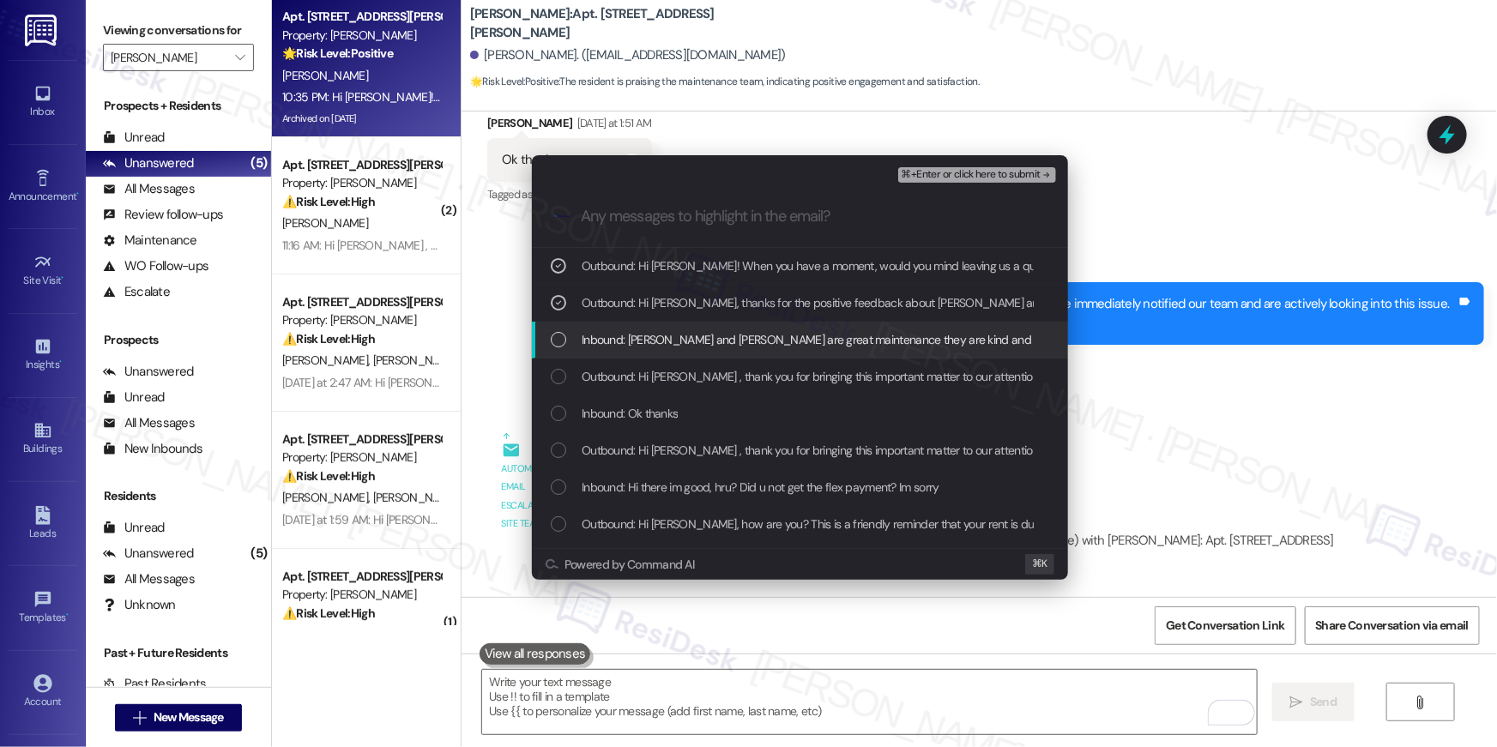
click at [656, 351] on div "Inbound: Steve and Luigi are great maintenance they are kind and helpful and ne…" at bounding box center [800, 340] width 536 height 37
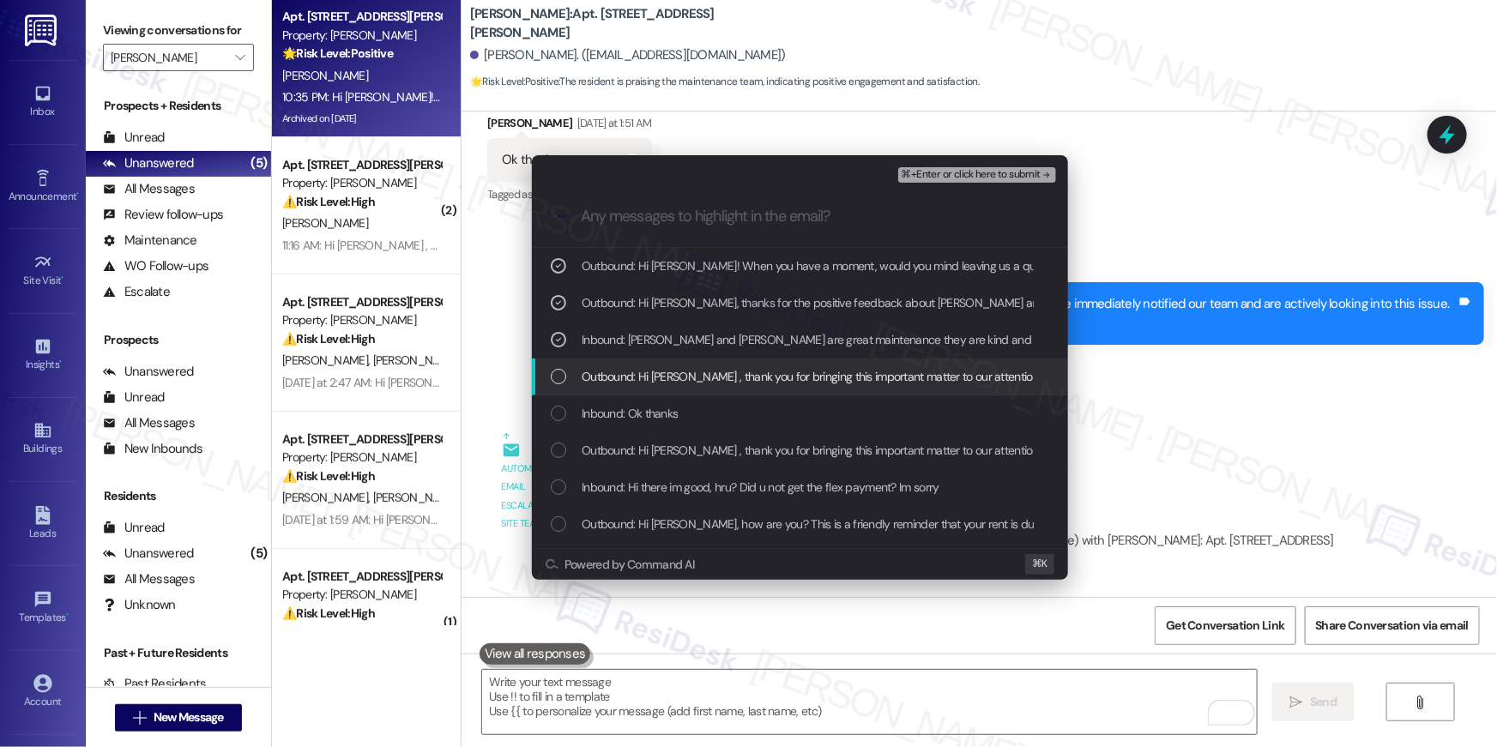
click at [656, 372] on span "Outbound: Hi Jeramie , thank you for bringing this important matter to our atte…" at bounding box center [1158, 376] width 1152 height 19
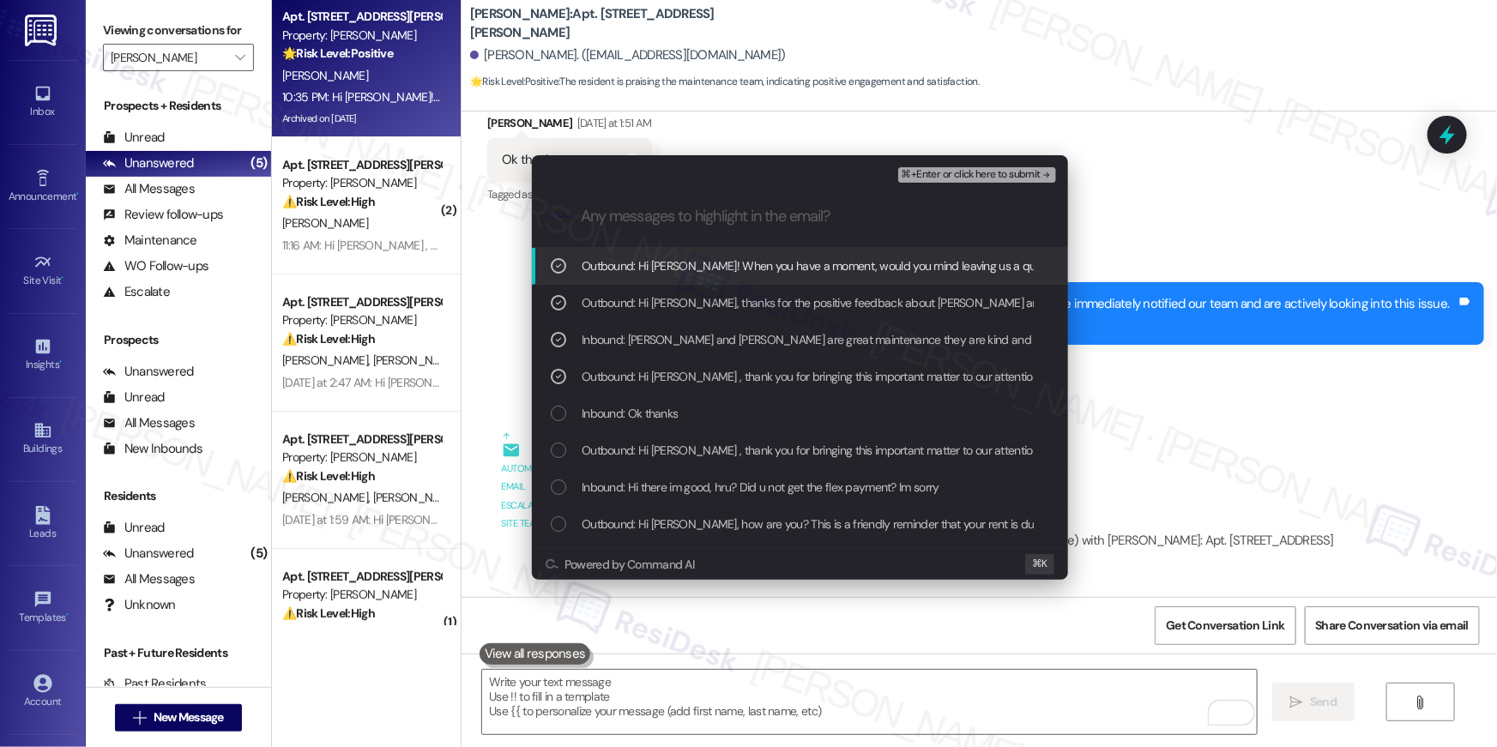
click at [989, 173] on span "⌘+Enter or click here to submit" at bounding box center [971, 175] width 139 height 12
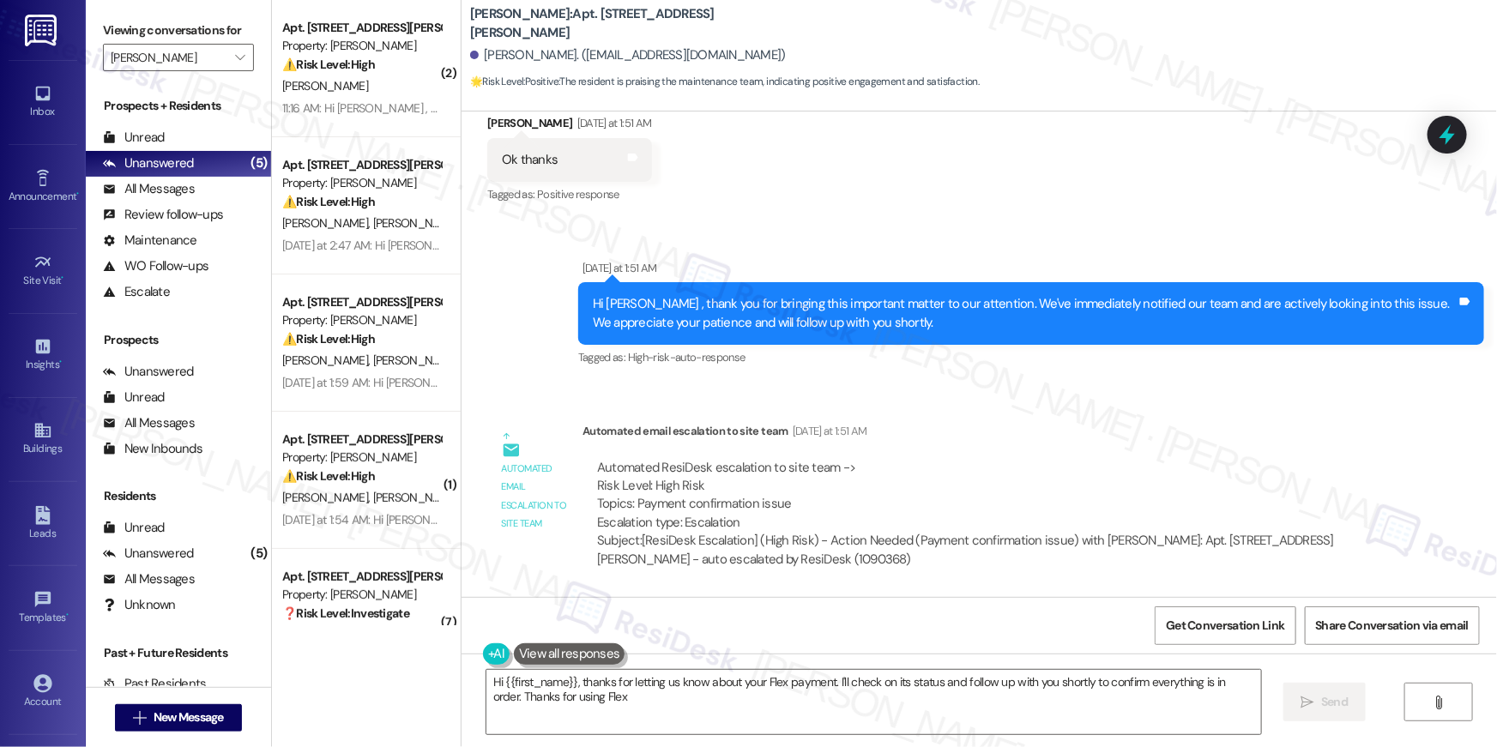
type textarea "Hi {{first_name}}, thanks for letting us know about your Flex payment. I'll che…"
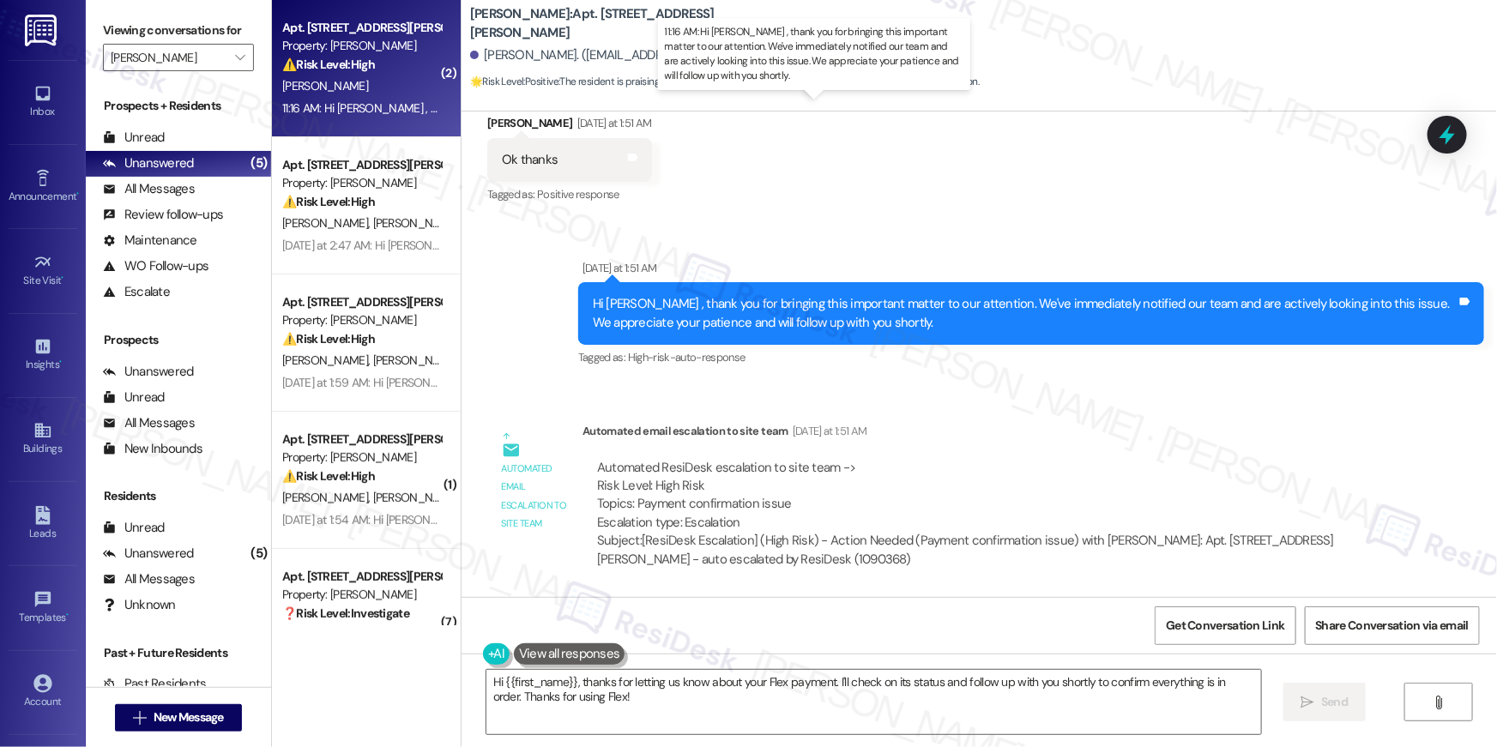
click at [384, 112] on div "11:16 AM: Hi Lester , thank you for bringing this important matter to our atten…" at bounding box center [851, 107] width 1138 height 15
type textarea "Fetching suggested responses. Please feel free to read through the conversation…"
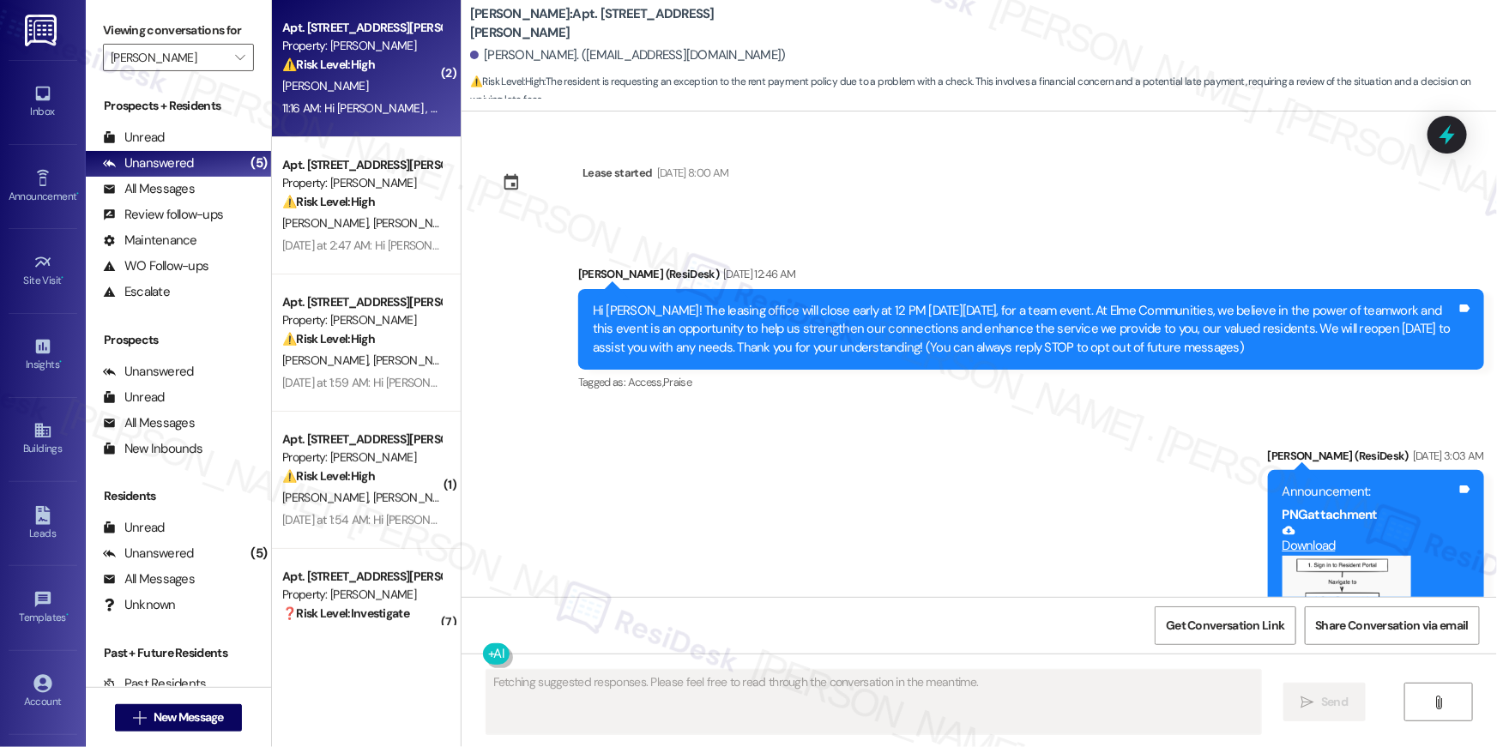
scroll to position [6035, 0]
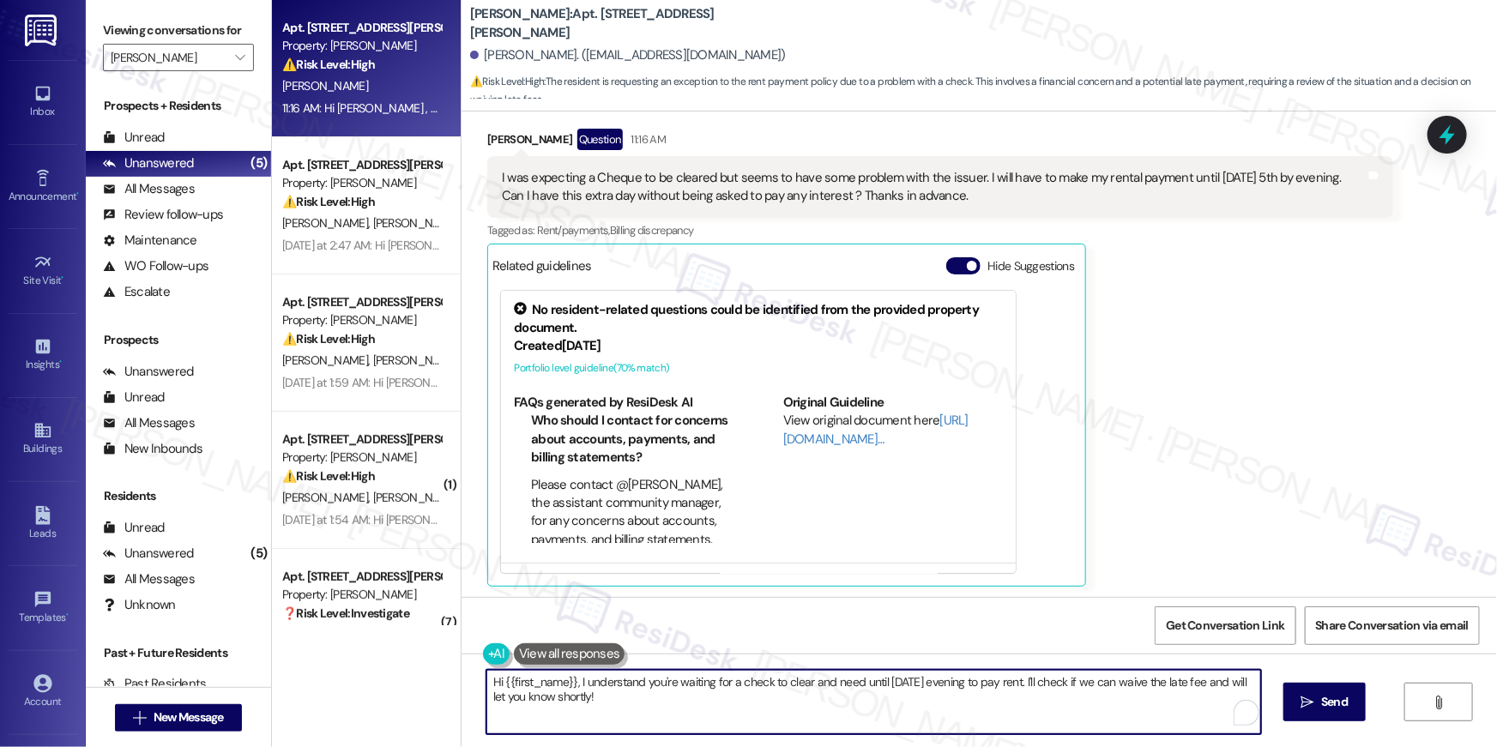
click at [657, 717] on textarea "Hi {{first_name}}, I understand you're waiting for a check to clear and need un…" at bounding box center [874, 702] width 775 height 64
click at [645, 698] on textarea "Hi {{first_name}}, I understand you're waiting for a check to clear and need un…" at bounding box center [869, 702] width 775 height 64
click at [675, 685] on textarea "Hi {{first_name}}, I understand you're waiting for a check to clear and need un…" at bounding box center [869, 702] width 775 height 64
click at [725, 680] on textarea "Hi {{first_name}}, I understand you're waiting for a check to clear and need un…" at bounding box center [869, 702] width 775 height 64
drag, startPoint x: 801, startPoint y: 692, endPoint x: 808, endPoint y: 727, distance: 35.8
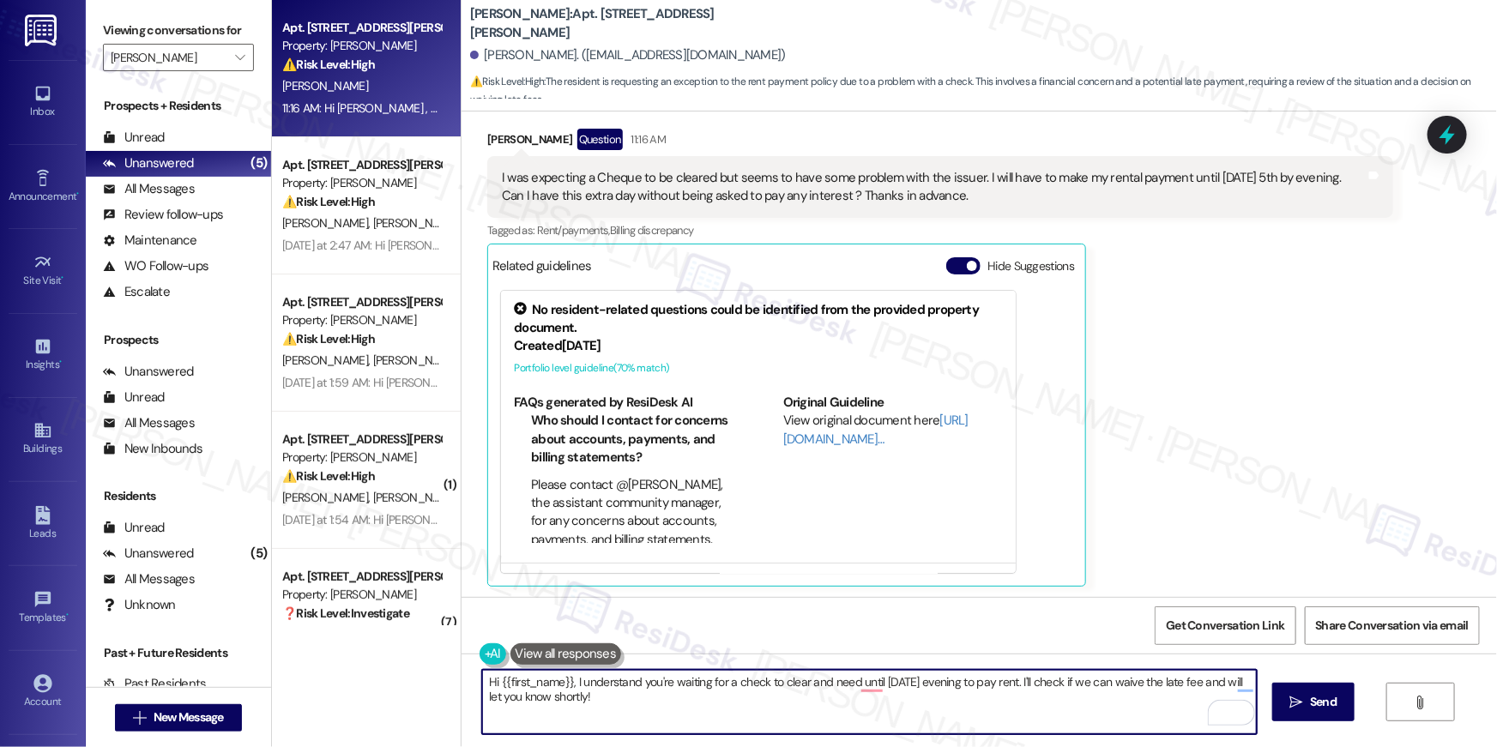
click at [808, 727] on textarea "Hi {{first_name}}, I understand you're waiting for a check to clear and need un…" at bounding box center [869, 702] width 775 height 64
type textarea "Hi {{first_name}}, I understand you're waiting for a check to clear. The late f…"
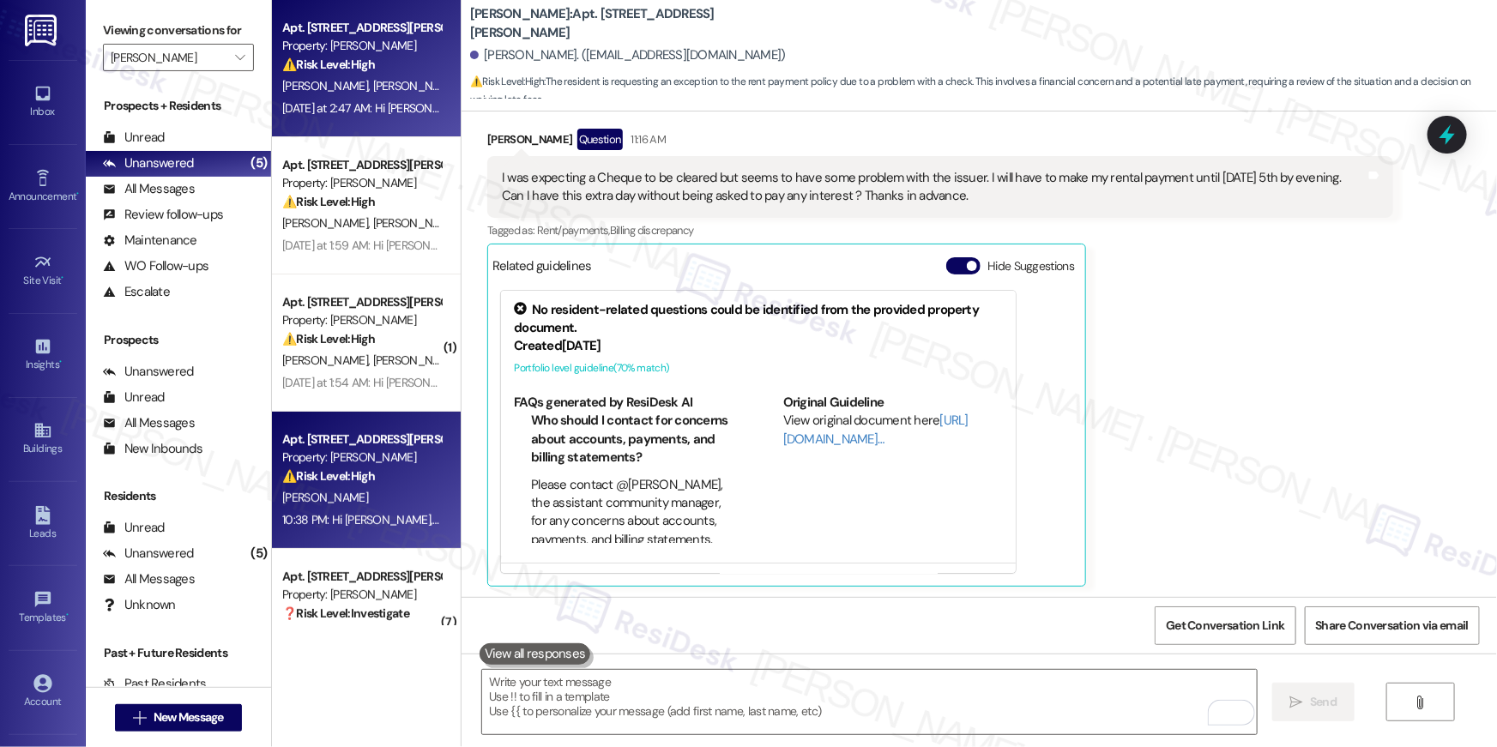
click at [362, 94] on div "D. Leggon Z. Ross- Leggon" at bounding box center [362, 86] width 162 height 21
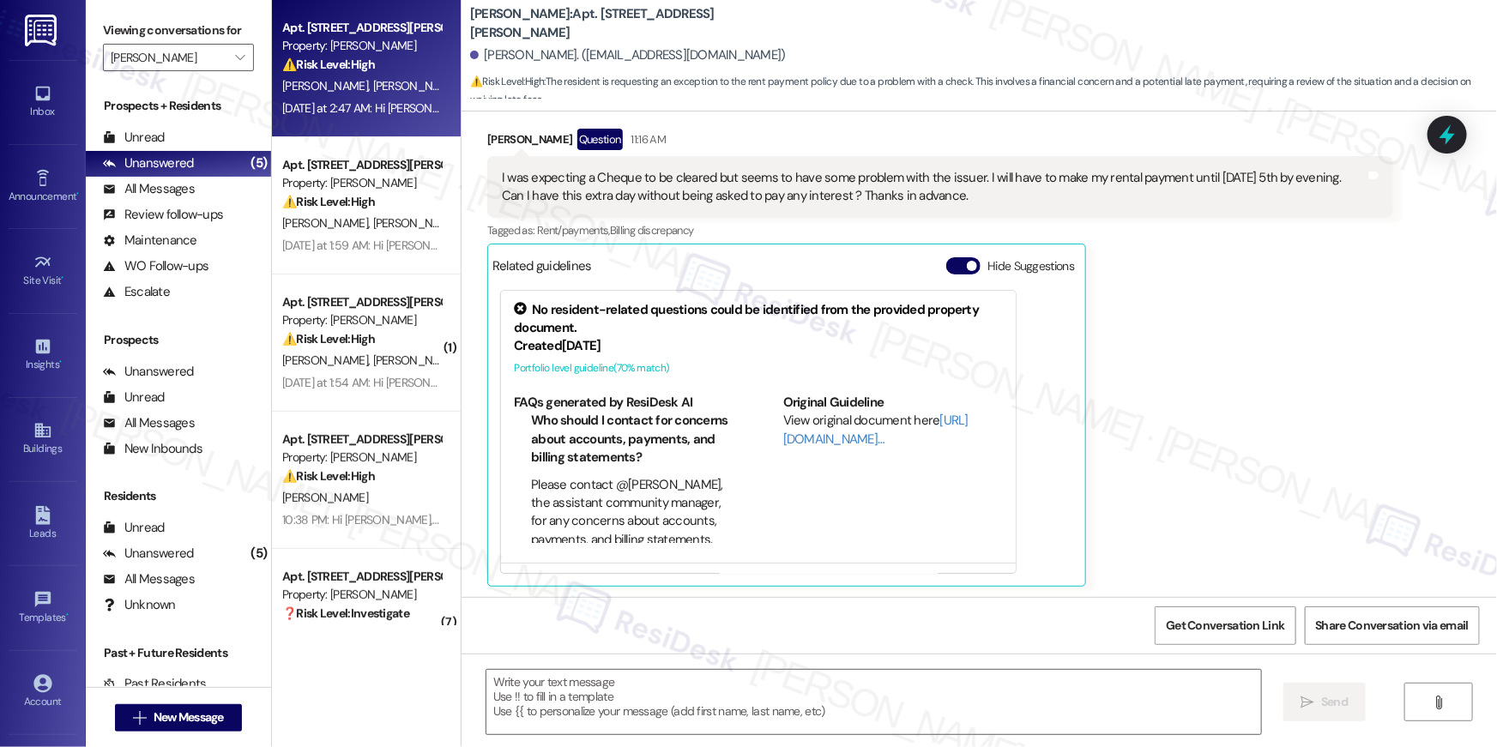
type textarea "Fetching suggested responses. Please feel free to read through the conversation…"
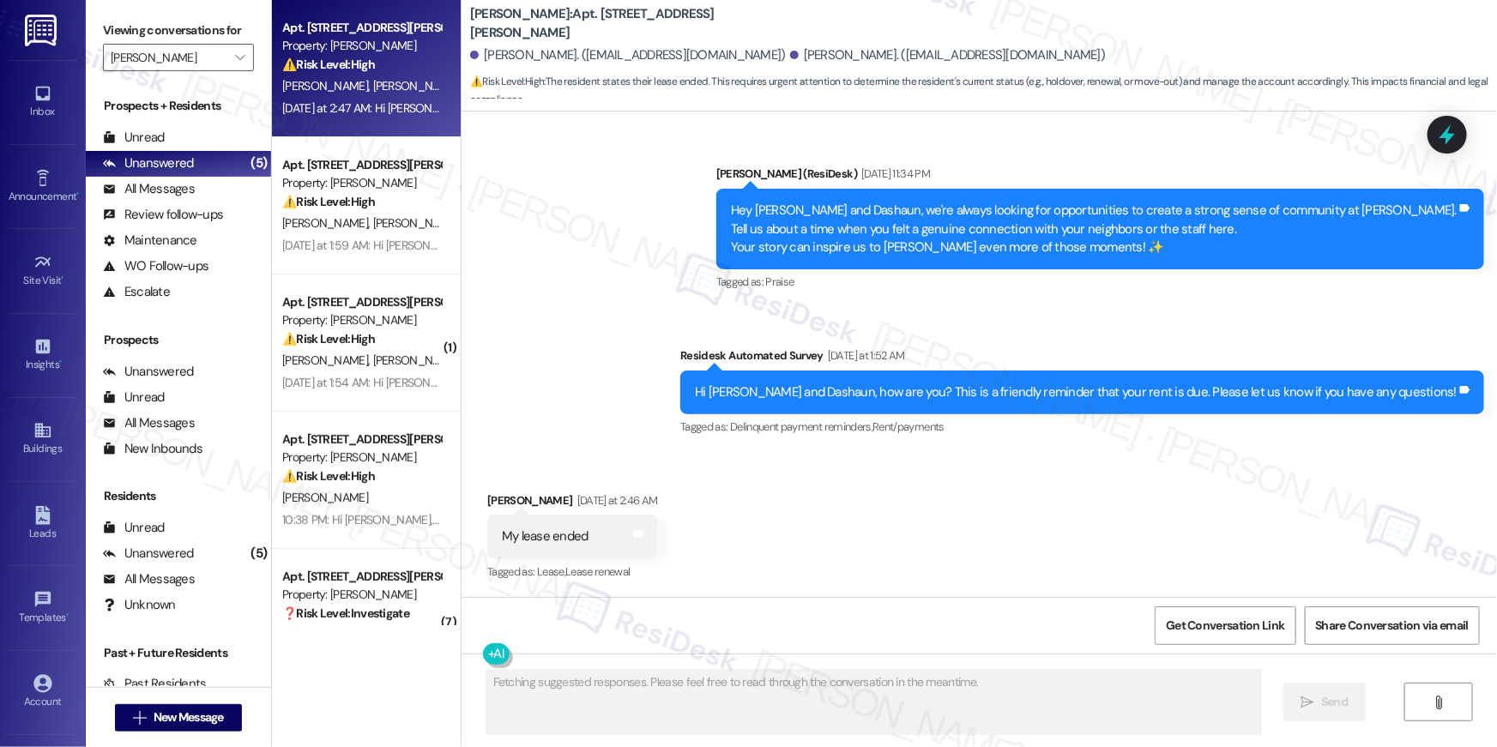
scroll to position [9408, 0]
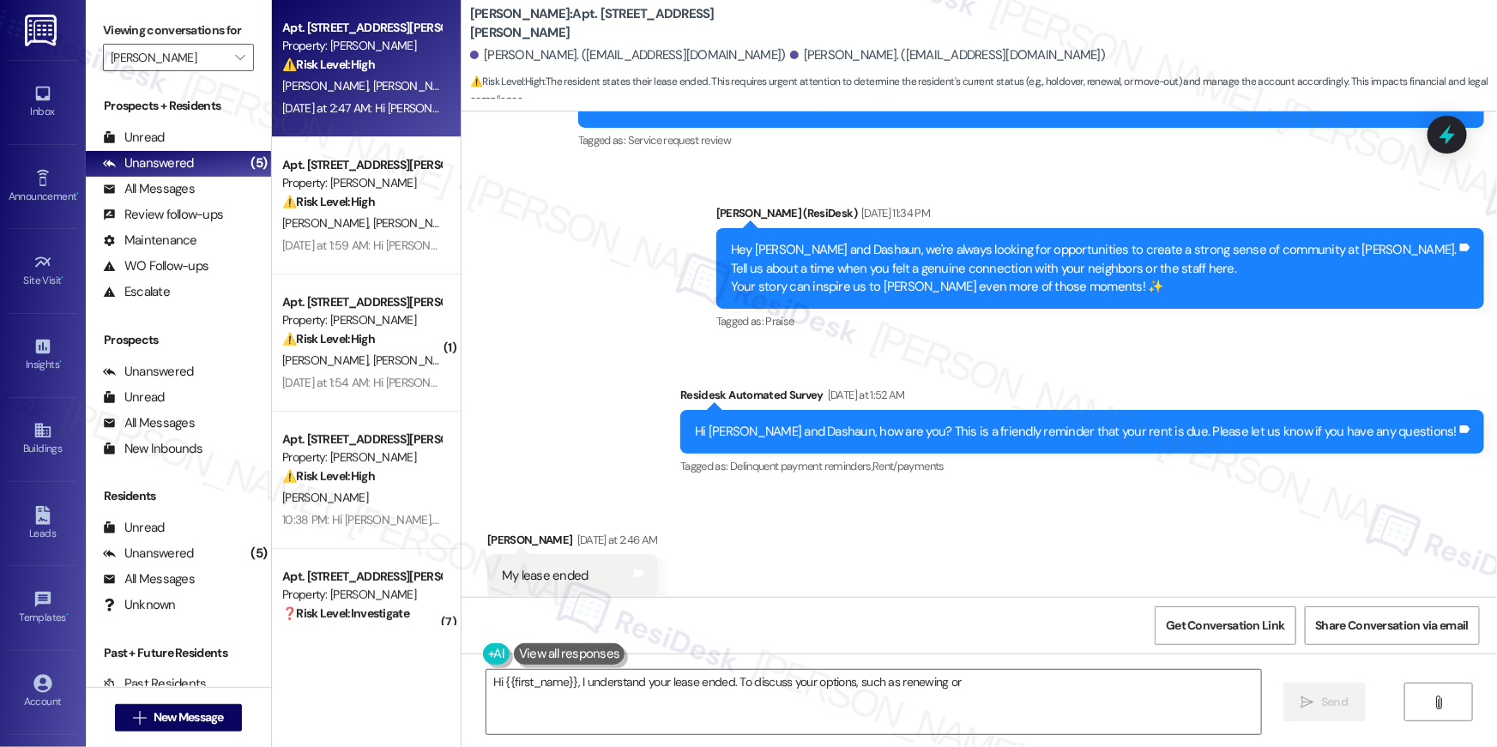
click at [818, 510] on div "Received via SMS Zaria Ross- Leggon Yesterday at 2:46 AM My lease ended Tags an…" at bounding box center [980, 565] width 1036 height 145
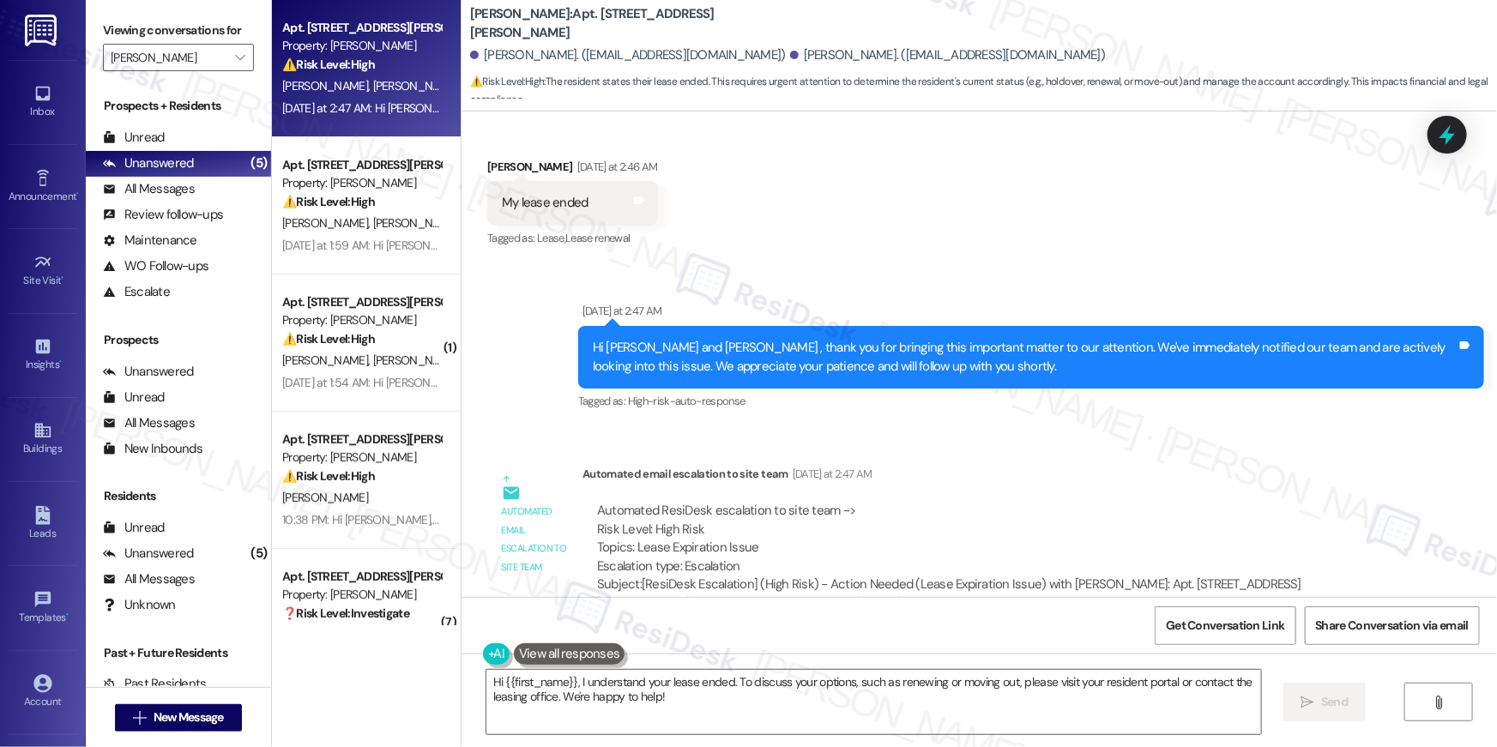
scroll to position [9783, 0]
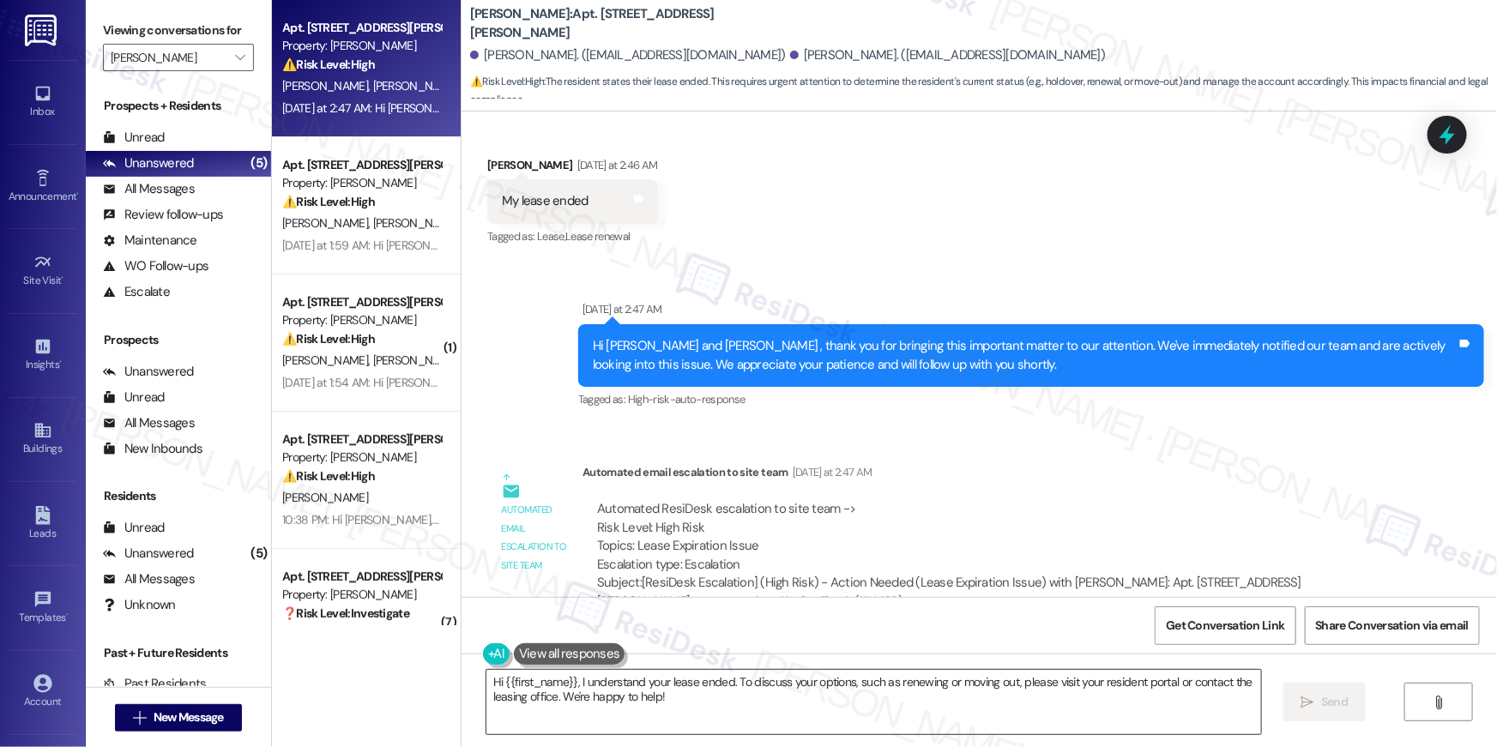
click at [704, 696] on textarea "Hi {{first_name}}, I understand your lease ended. To discuss your options, such…" at bounding box center [874, 702] width 775 height 64
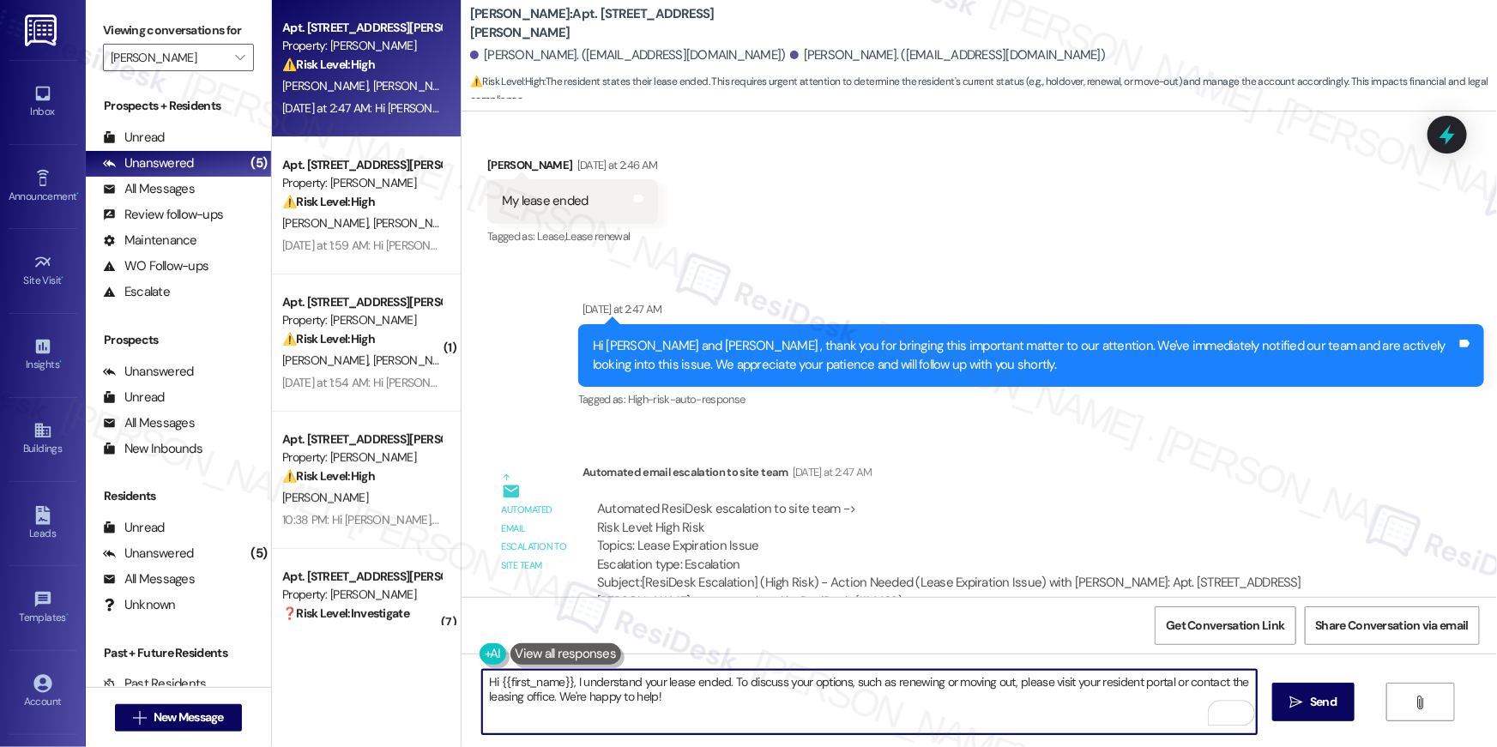
drag, startPoint x: 735, startPoint y: 697, endPoint x: 722, endPoint y: 678, distance: 22.8
click at [722, 678] on textarea "Hi {{first_name}}, I understand your lease ended. To discuss your options, such…" at bounding box center [869, 702] width 775 height 64
type textarea "Hi {{first_name}}, I understand your lease ended. May I know if a notice to vac…"
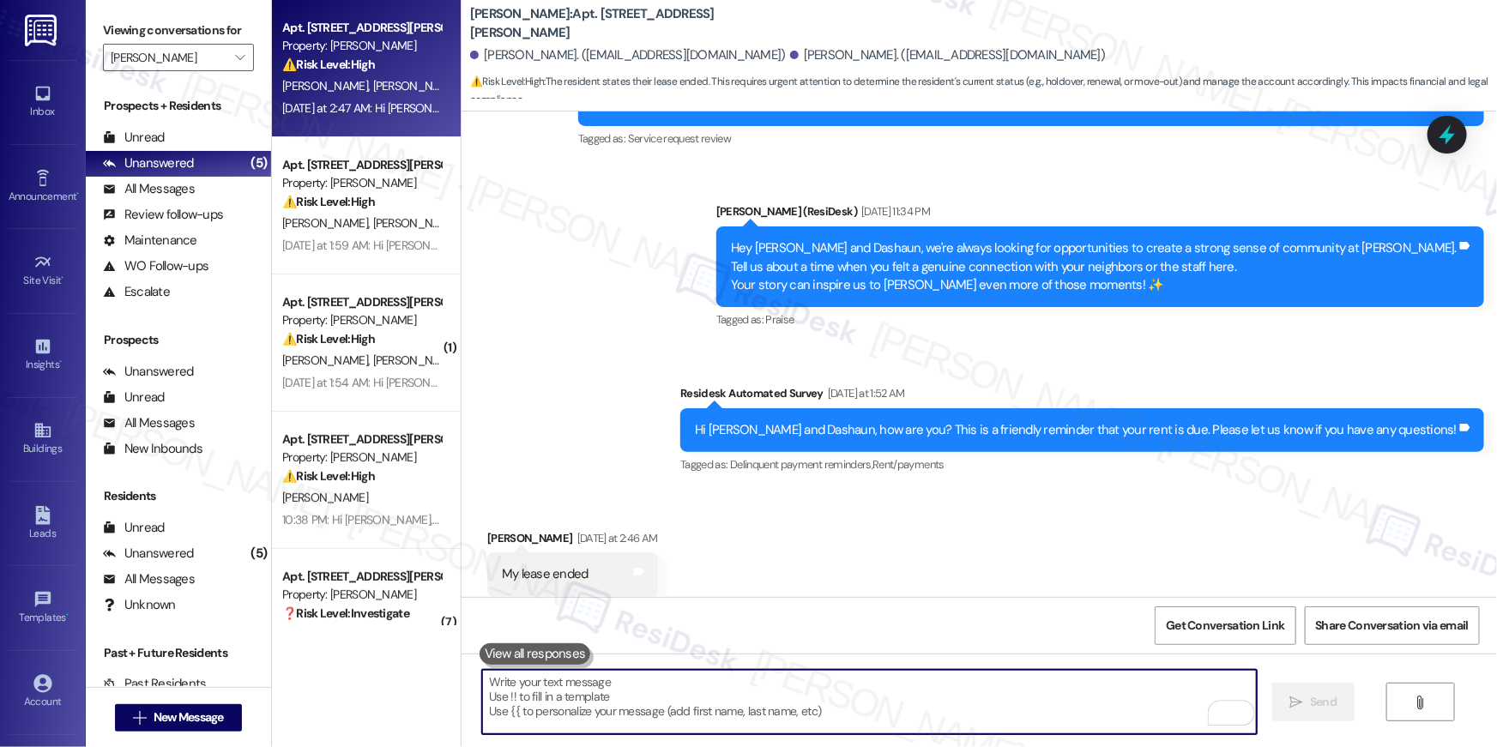
scroll to position [9408, 0]
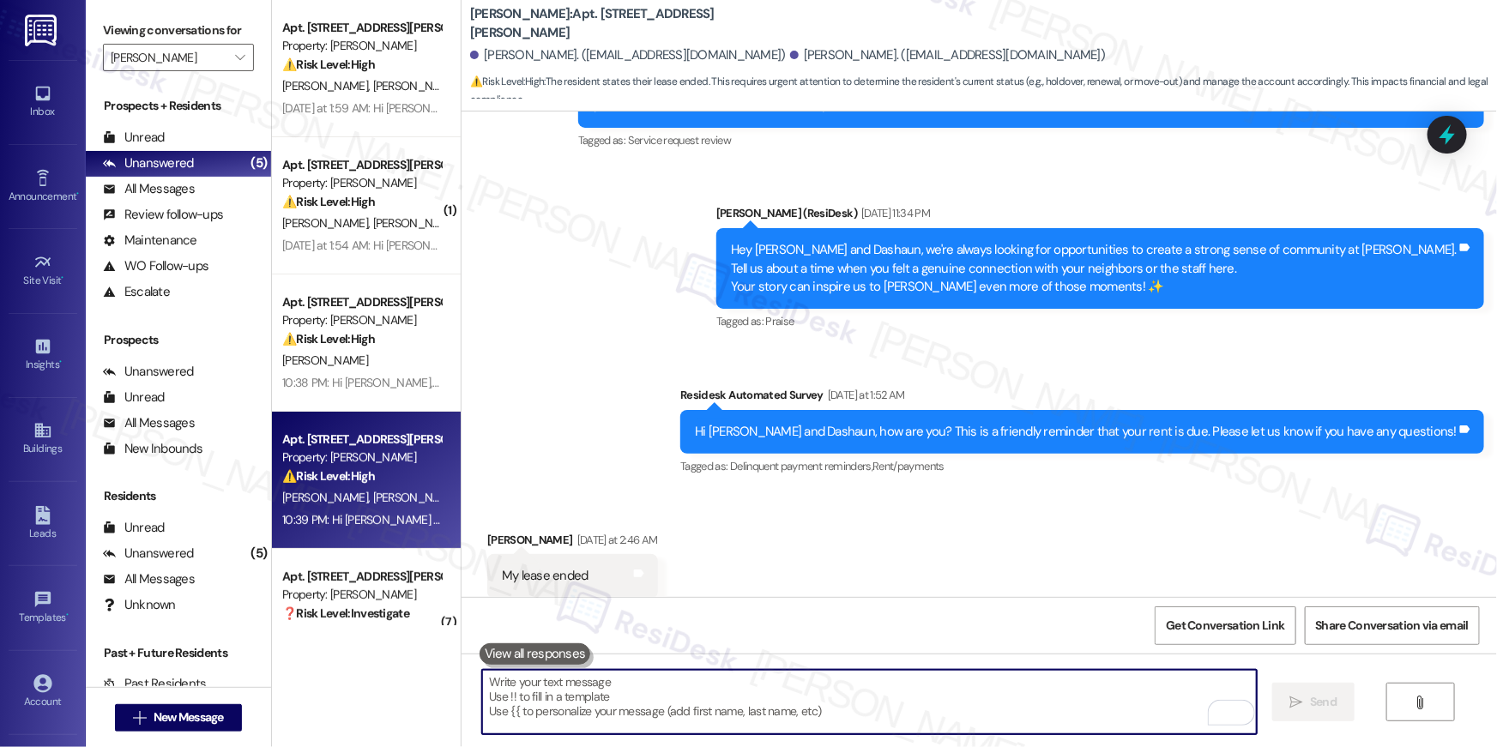
click at [1018, 687] on textarea "To enrich screen reader interactions, please activate Accessibility in Grammarl…" at bounding box center [869, 702] width 775 height 64
paste textarea "We now have a new way for residents to submit a Notice to Vacate—it's all onlin…"
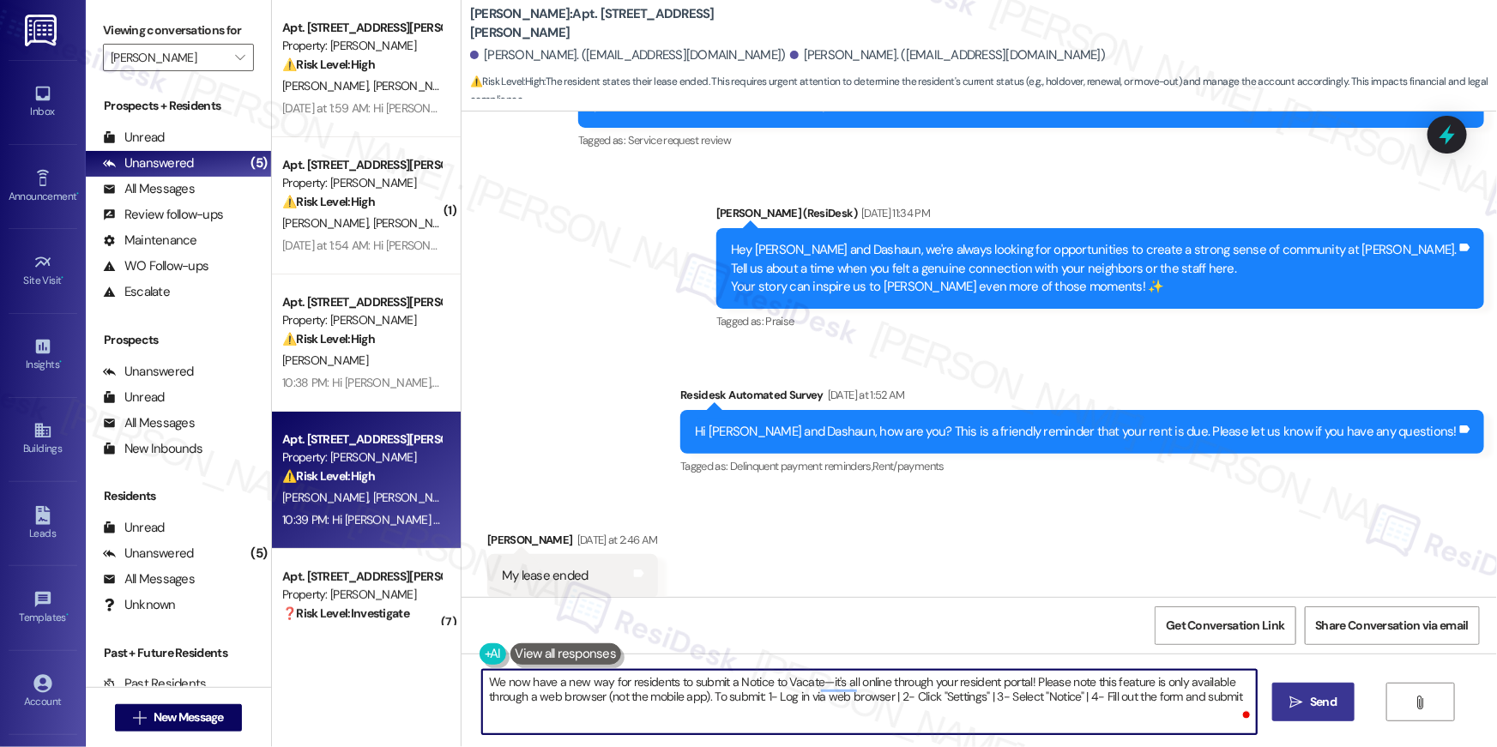
type textarea "We now have a new way for residents to submit a Notice to Vacate—it's all onlin…"
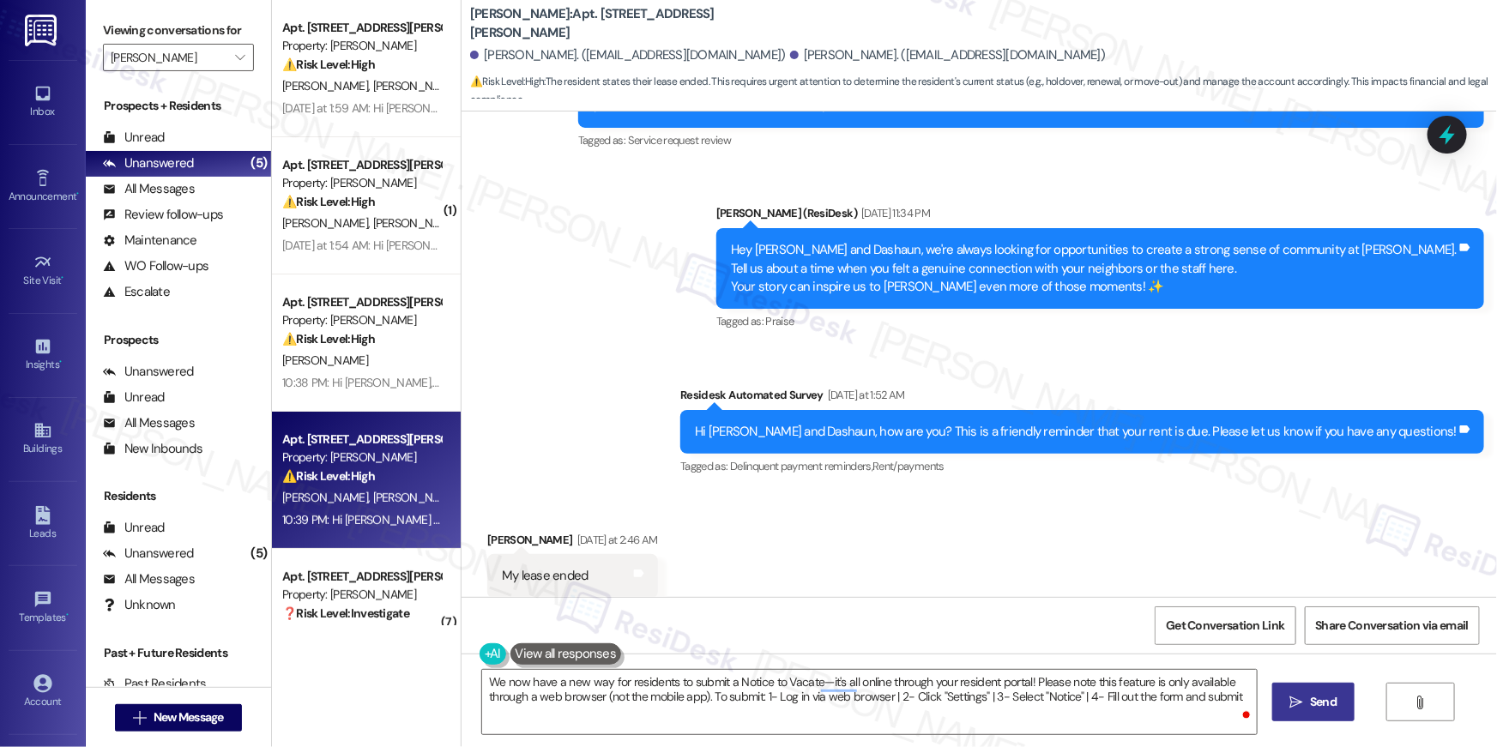
click at [1288, 711] on button " Send" at bounding box center [1313, 702] width 83 height 39
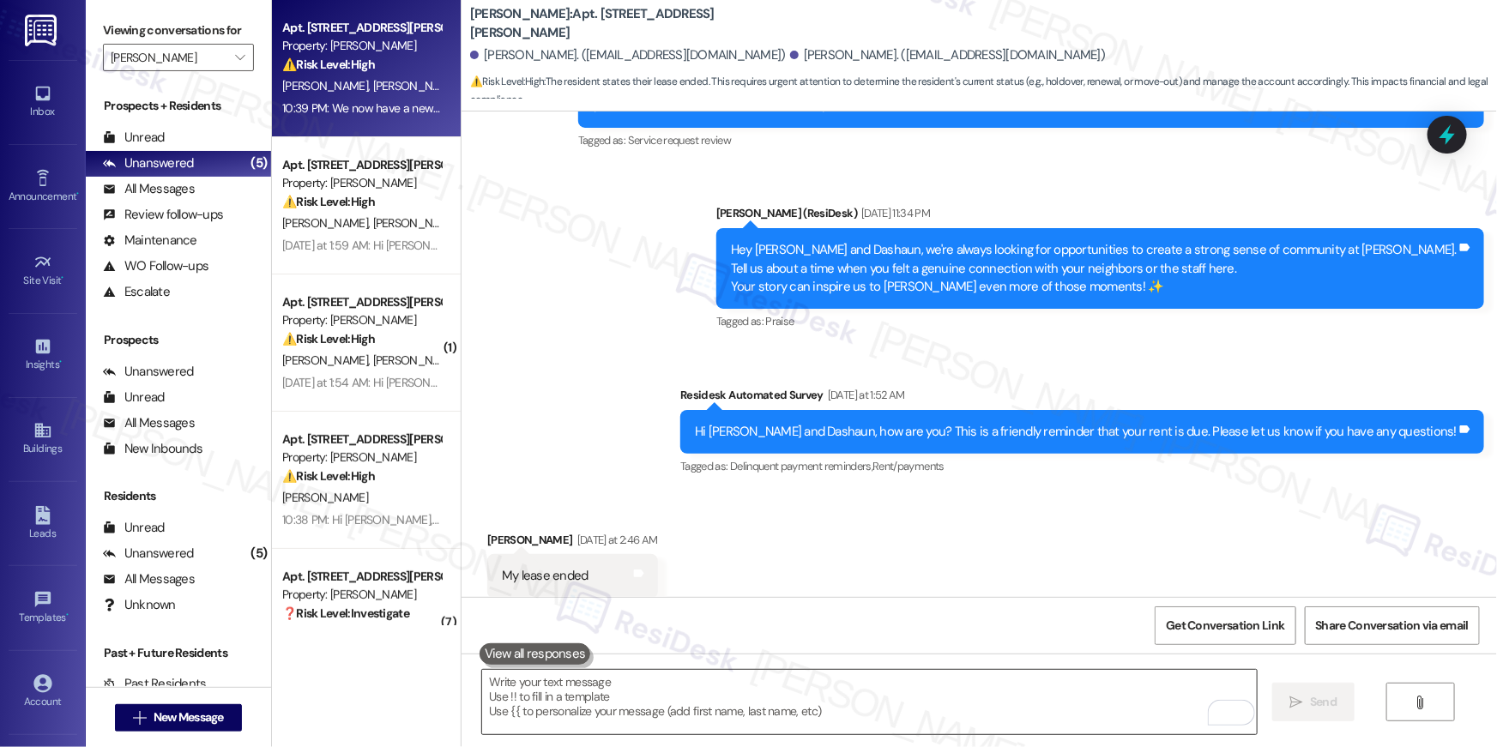
click at [721, 689] on textarea "To enrich screen reader interactions, please activate Accessibility in Grammarl…" at bounding box center [869, 702] width 775 height 64
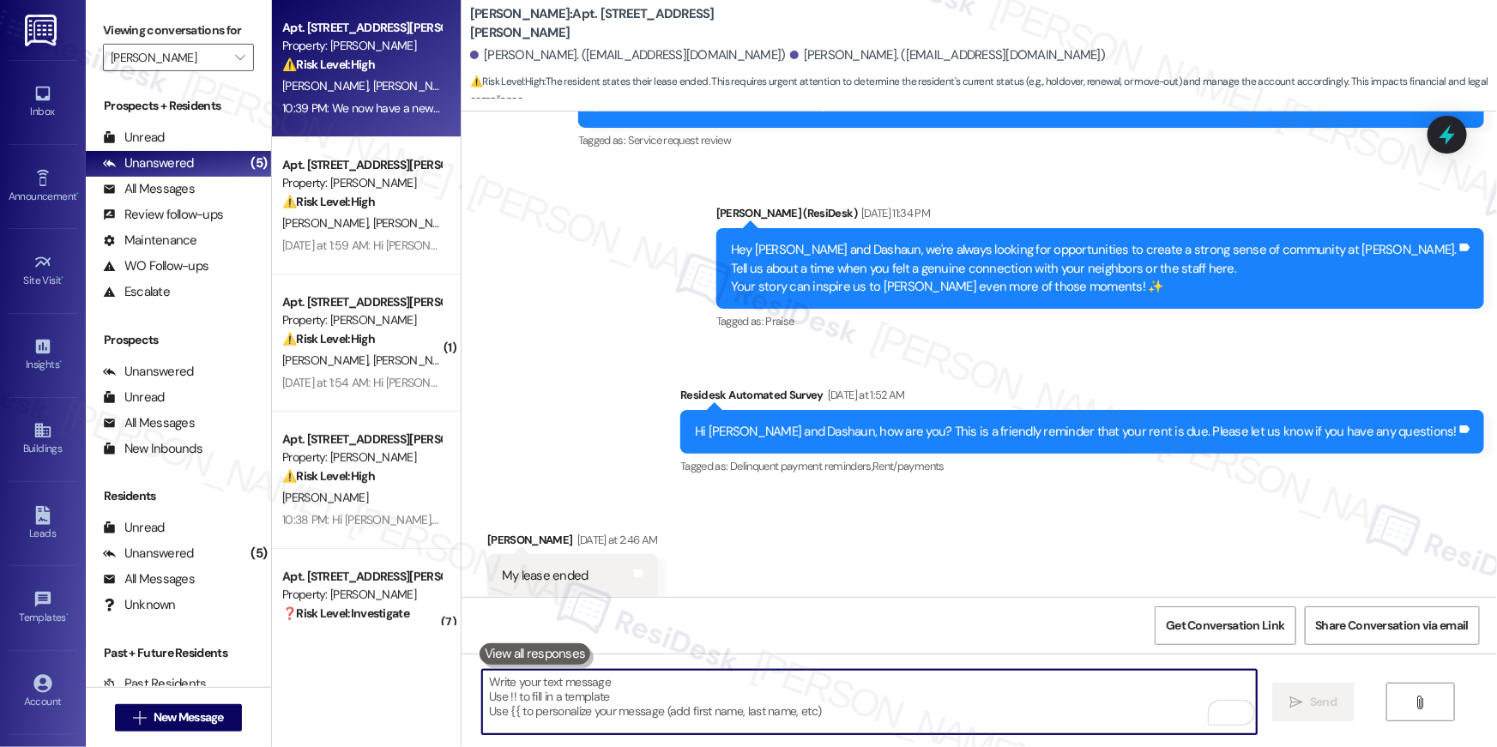
click at [729, 692] on textarea "To enrich screen reader interactions, please activate Accessibility in Grammarl…" at bounding box center [869, 702] width 775 height 64
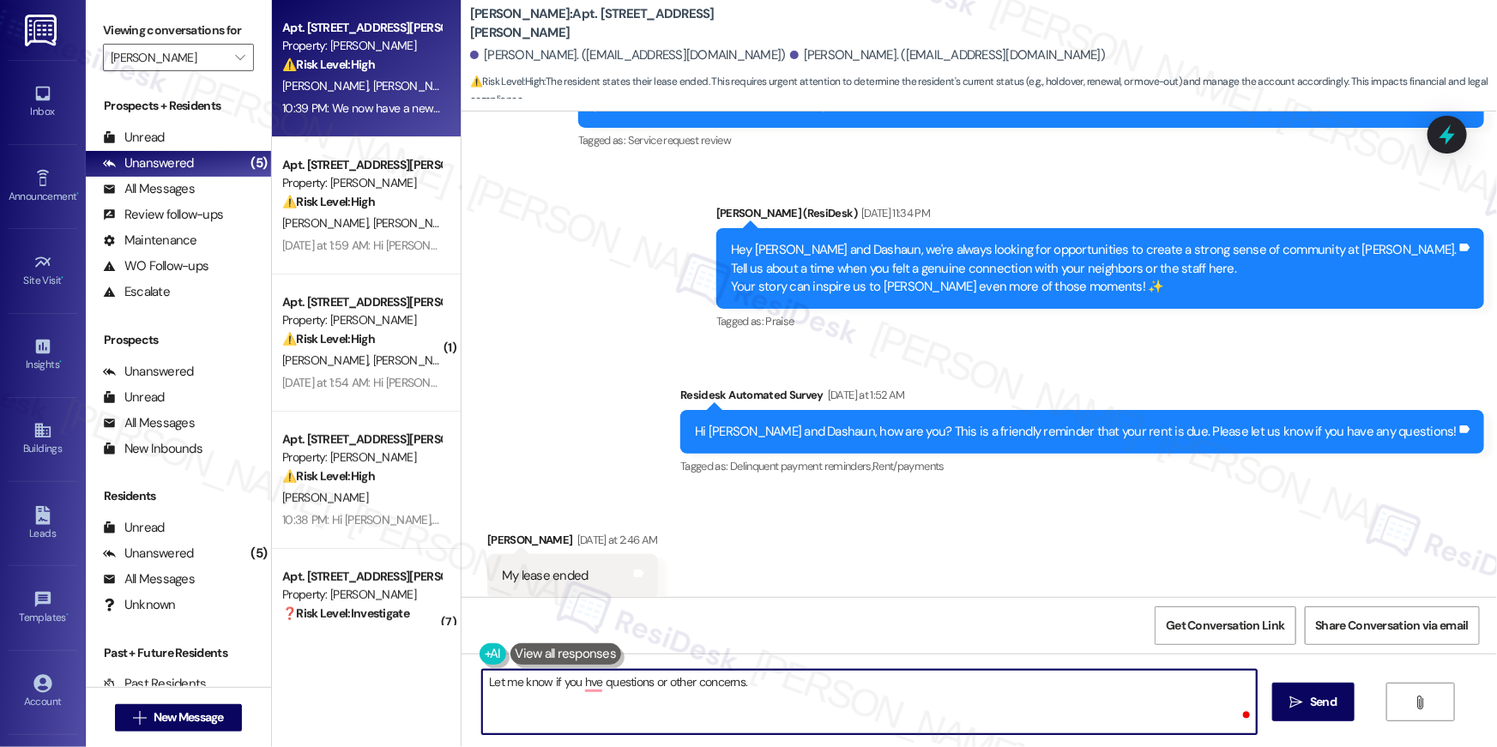
type textarea "Let me know if you hve questions or other concerns."
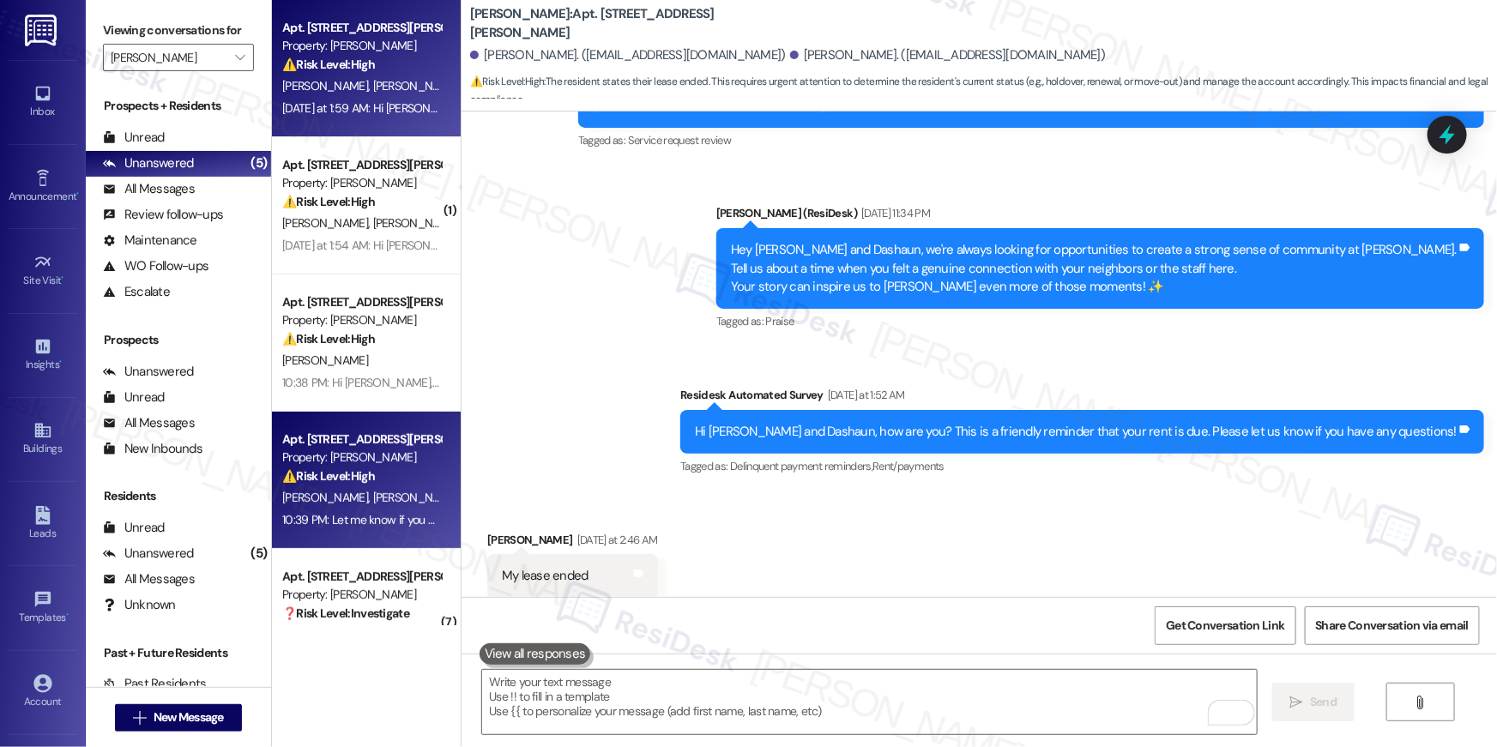
click at [372, 38] on div "Property: [PERSON_NAME]" at bounding box center [361, 46] width 159 height 18
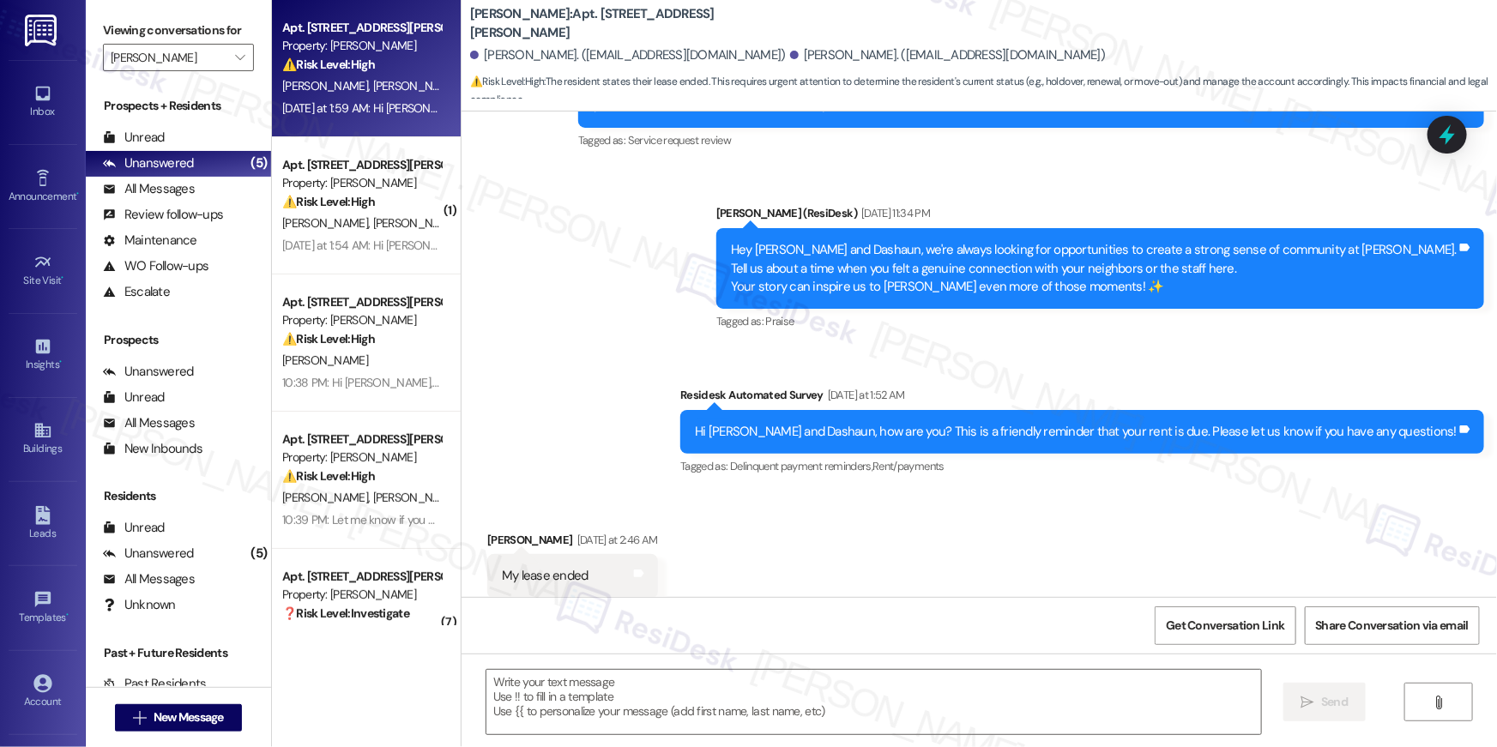
type textarea "Fetching suggested responses. Please feel free to read through the conversation…"
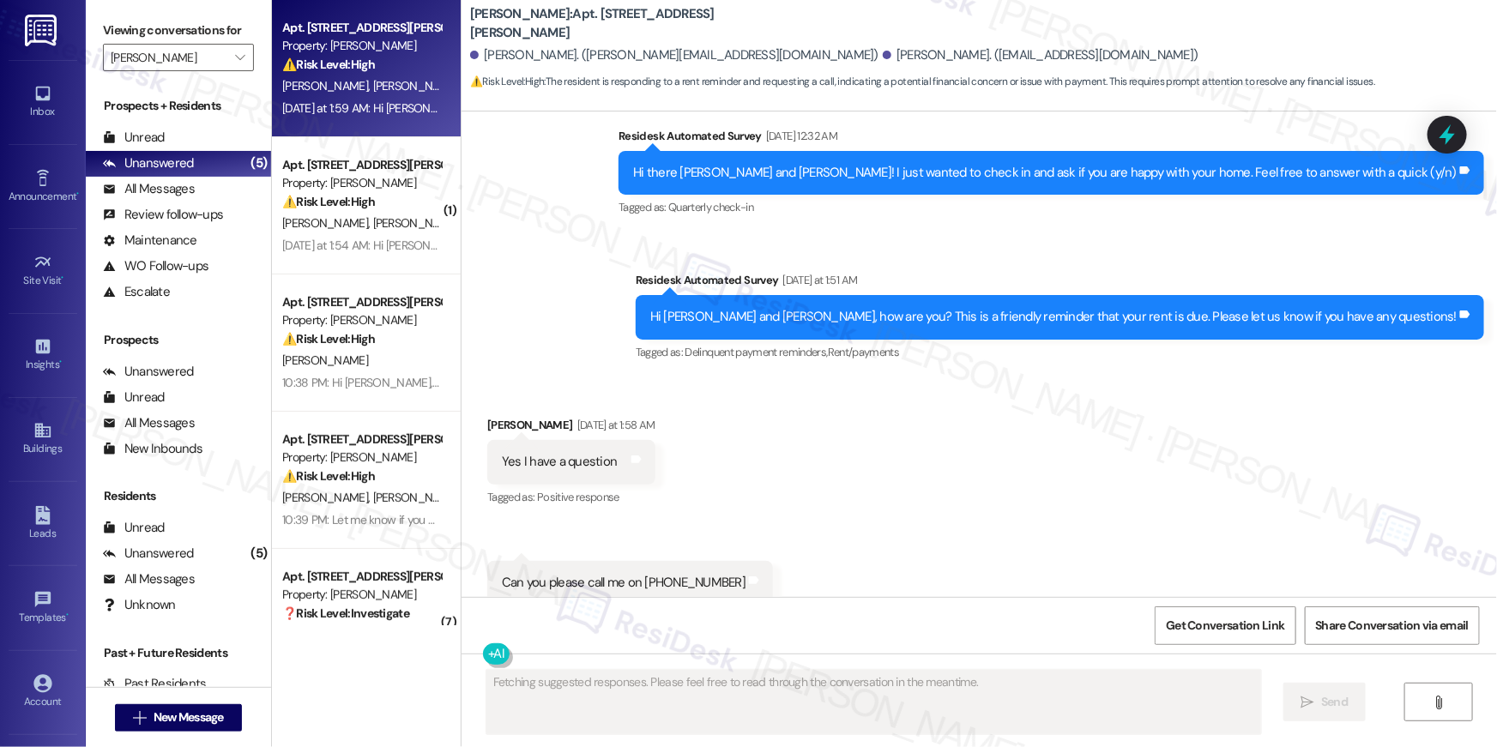
scroll to position [1037, 0]
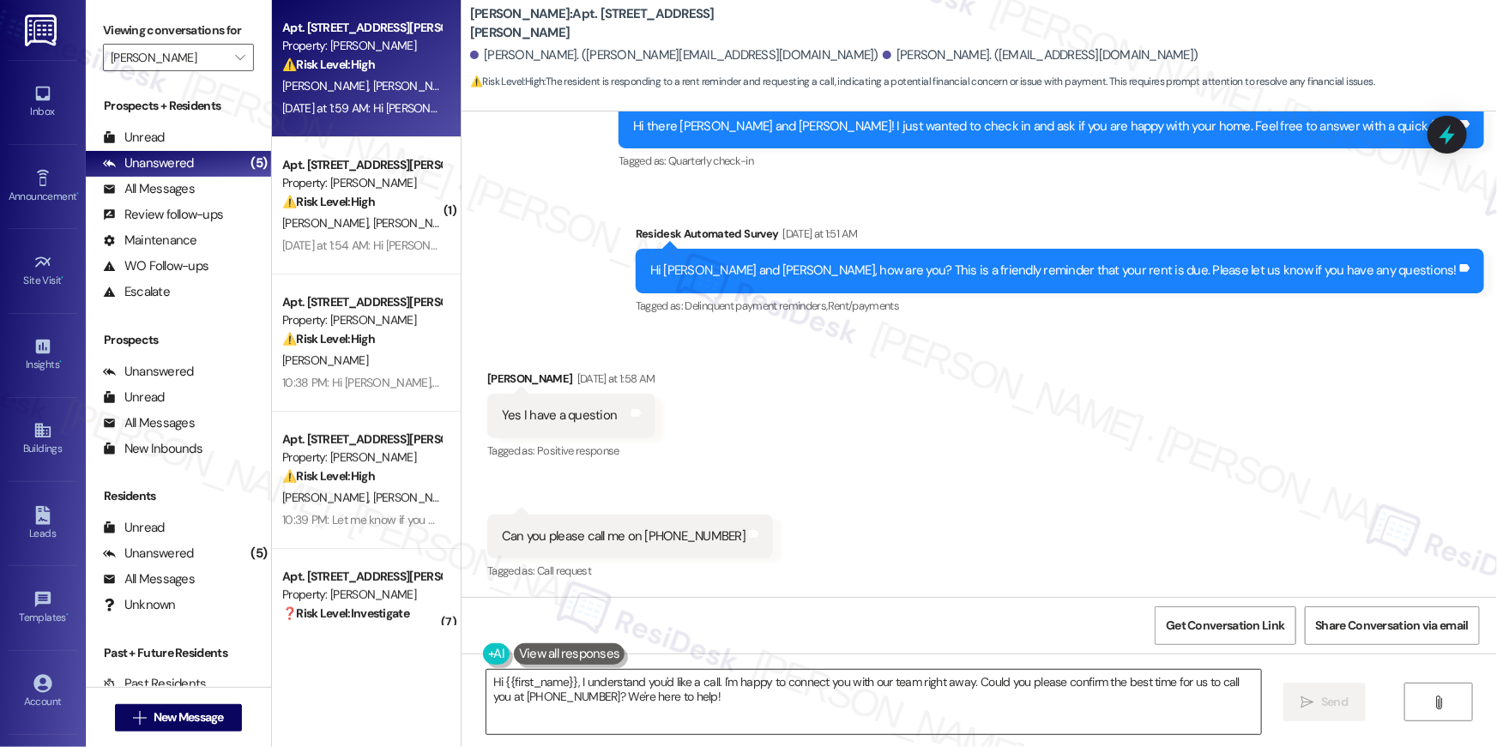
click at [740, 710] on textarea "Hi {{first_name}}, I understand you'd like a call. I'm happy to connect you wit…" at bounding box center [874, 702] width 775 height 64
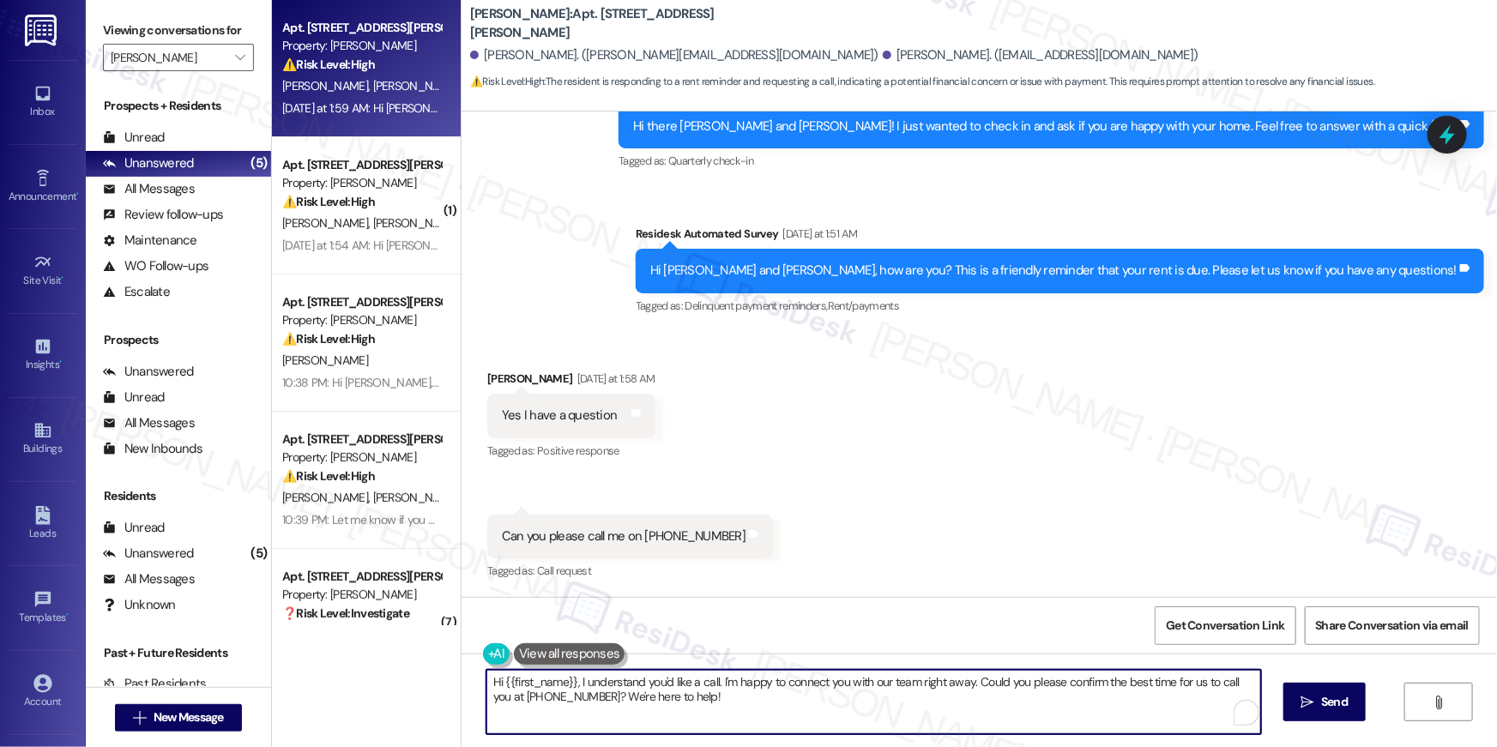
click at [740, 710] on textarea "Hi {{first_name}}, I understand you'd like a call. I'm happy to connect you wit…" at bounding box center [874, 702] width 775 height 64
paste textarea "am sorry but I am unable to make or receive calls to this number. Is there anyt…"
type textarea "Hi {{first_name}}, I am sorry but I am unable to make or receive calls to this …"
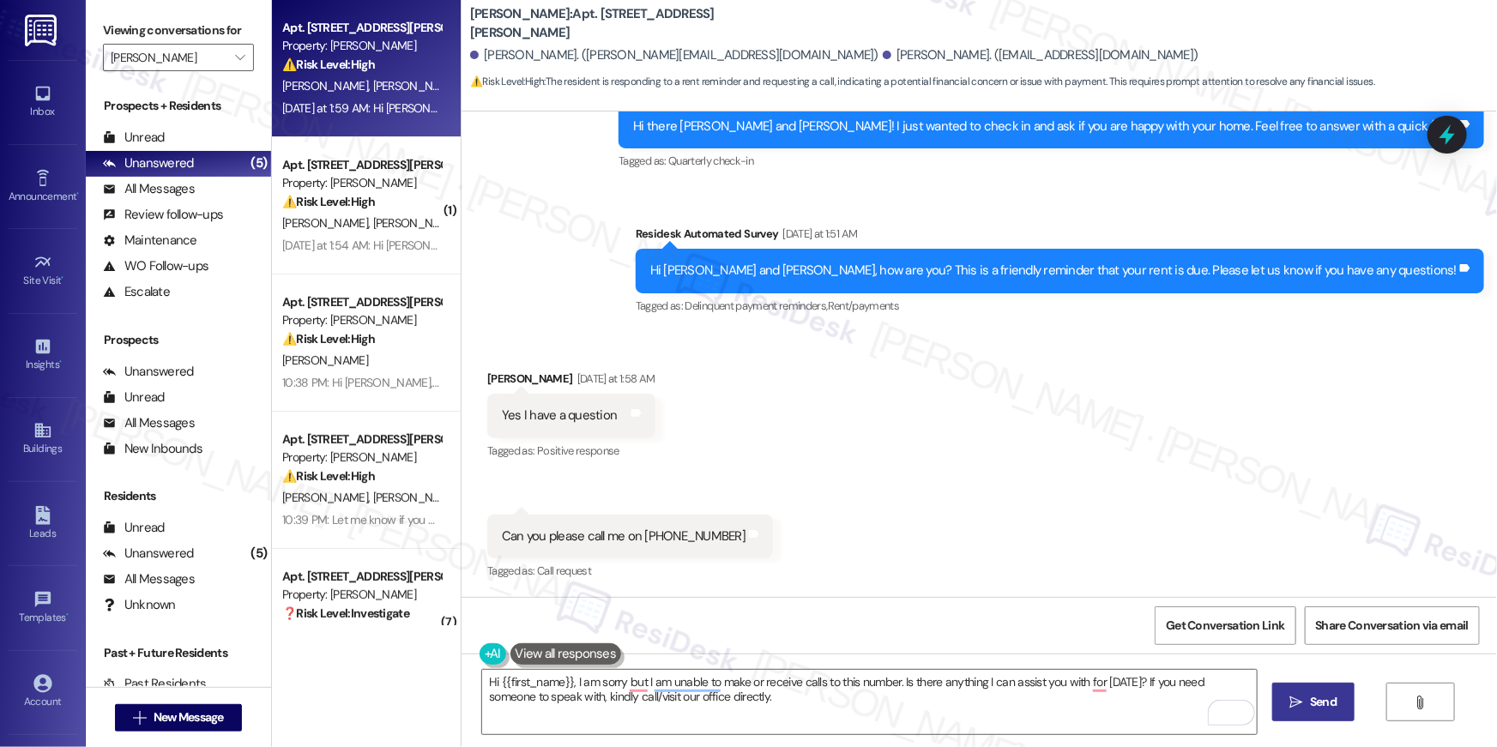
click at [1313, 699] on span "Send" at bounding box center [1323, 702] width 27 height 18
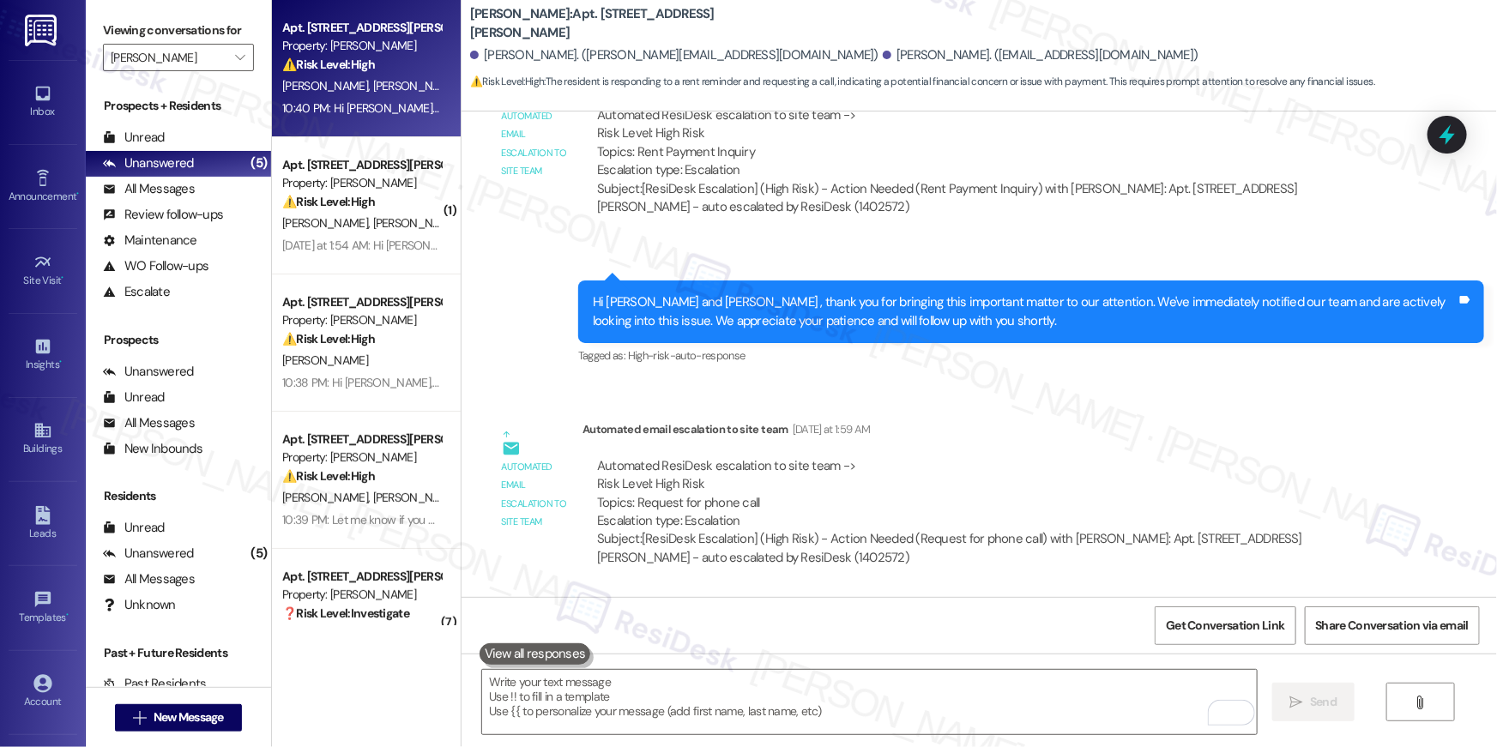
scroll to position [1901, 0]
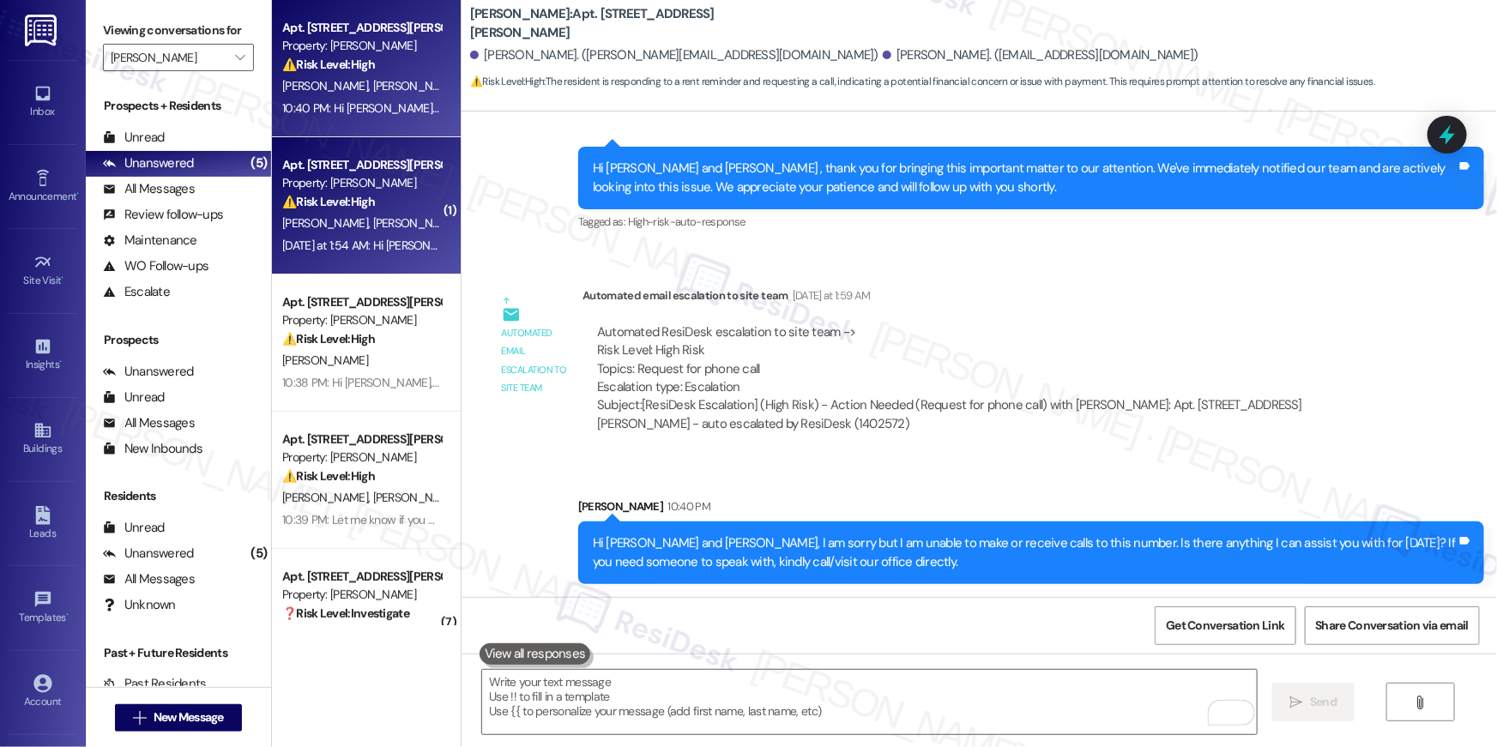
click at [344, 198] on strong "⚠️ Risk Level: High" at bounding box center [328, 201] width 93 height 15
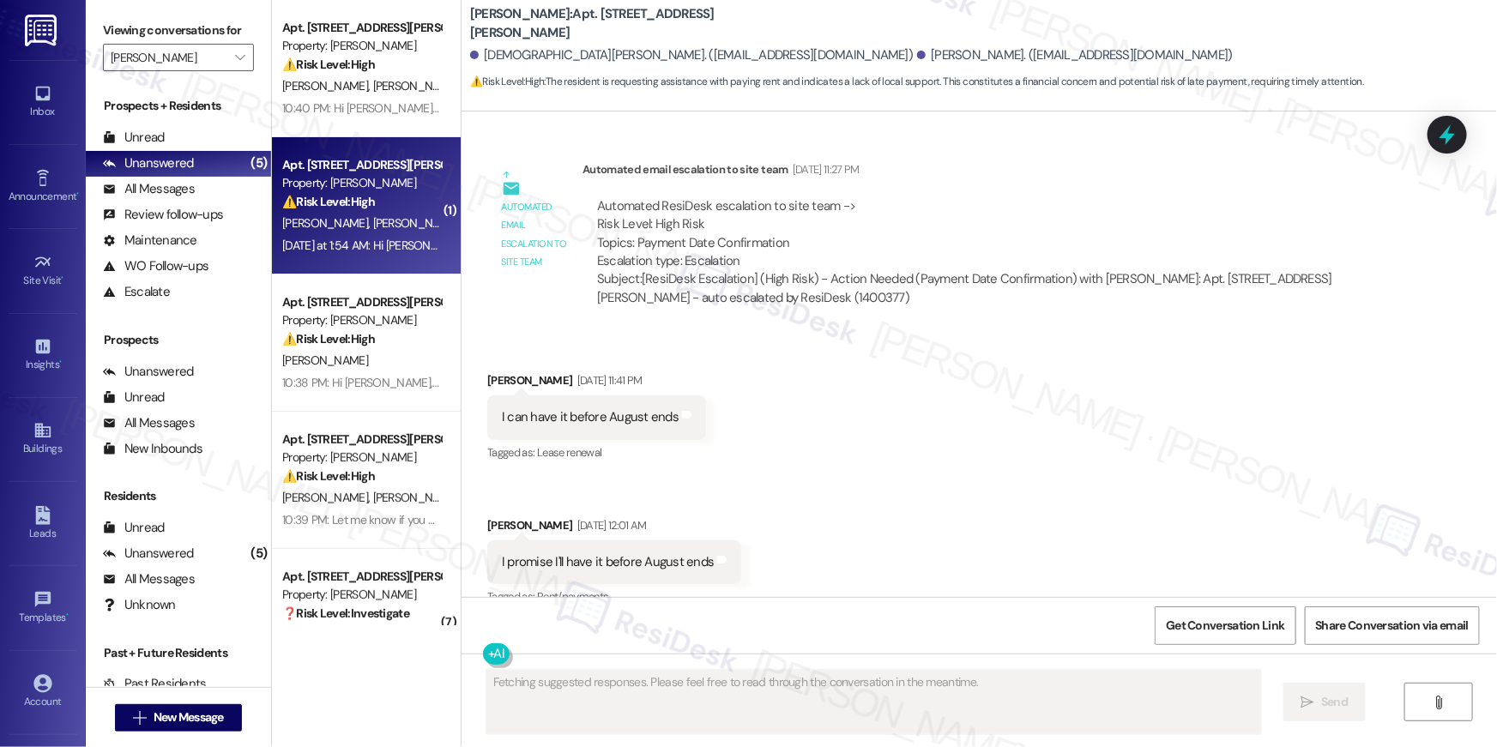
scroll to position [8437, 0]
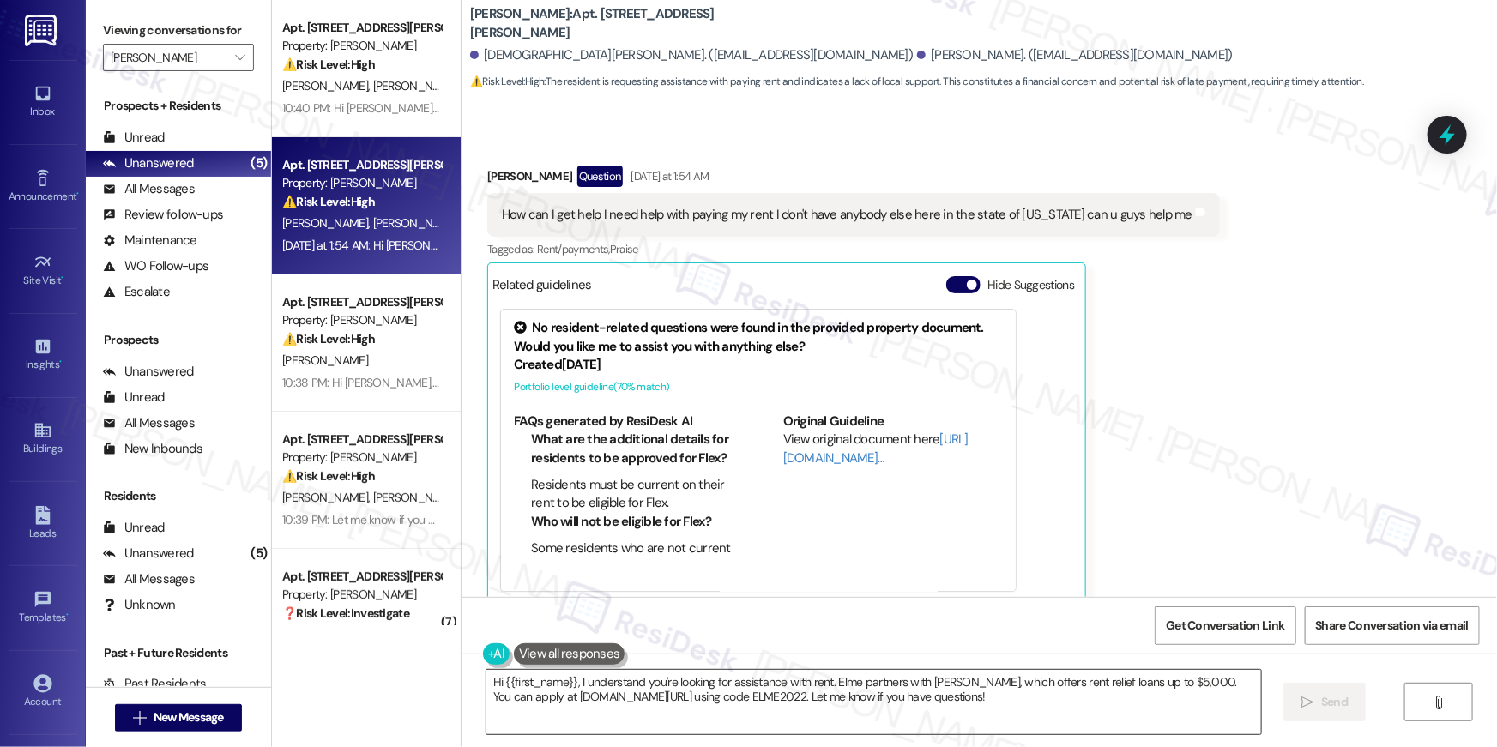
click at [1115, 709] on textarea "Hi {{first_name}}, I understand you're looking for assistance with rent. Elme p…" at bounding box center [874, 702] width 775 height 64
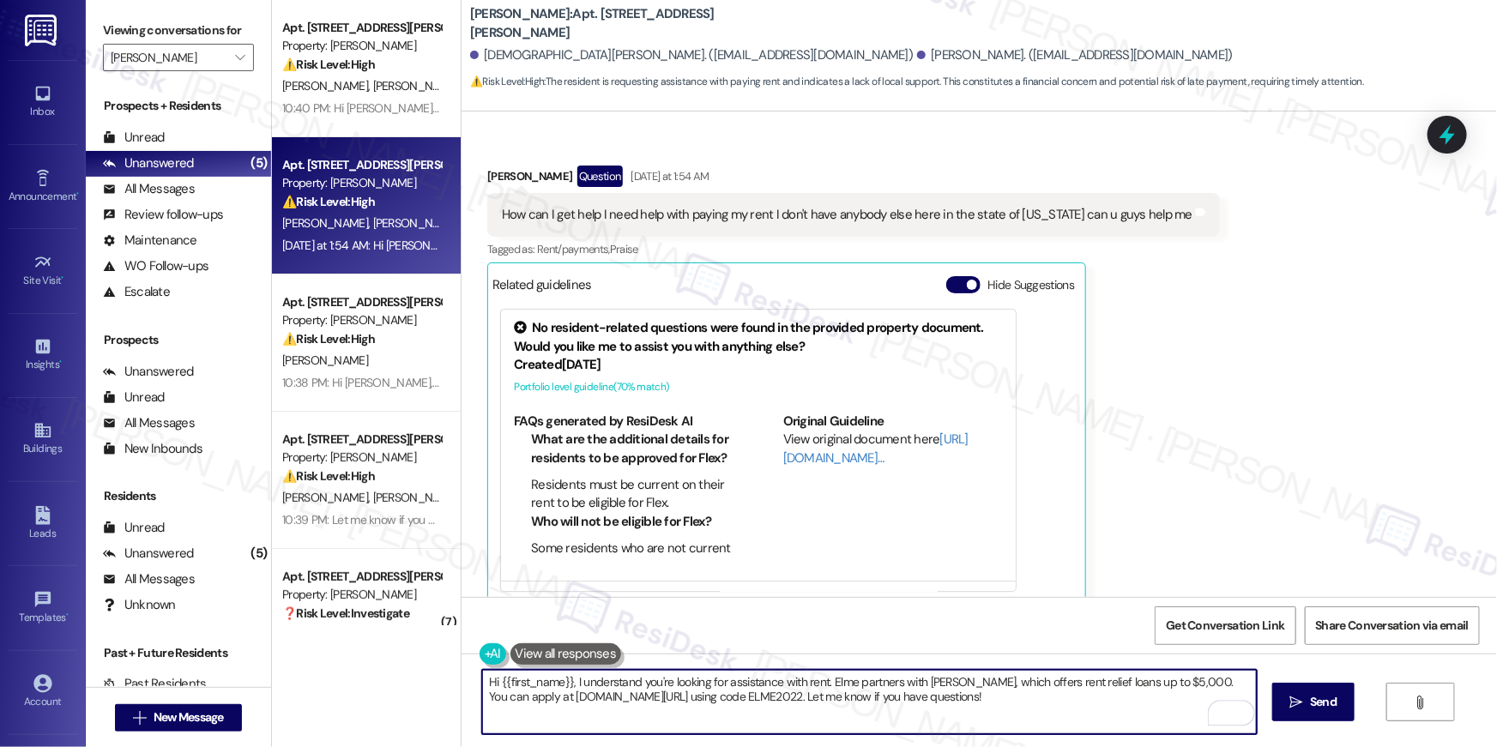
paste textarea "thank you for reaching out. I can suggest that you check getflex.com or ESUSU.c…"
type textarea "Hi {{first_name}}, thank you for reaching out. I can suggest that you check get…"
click at [922, 685] on textarea "Hi {{first_name}}, thank you for reaching out. I can suggest that you check get…" at bounding box center [869, 702] width 775 height 64
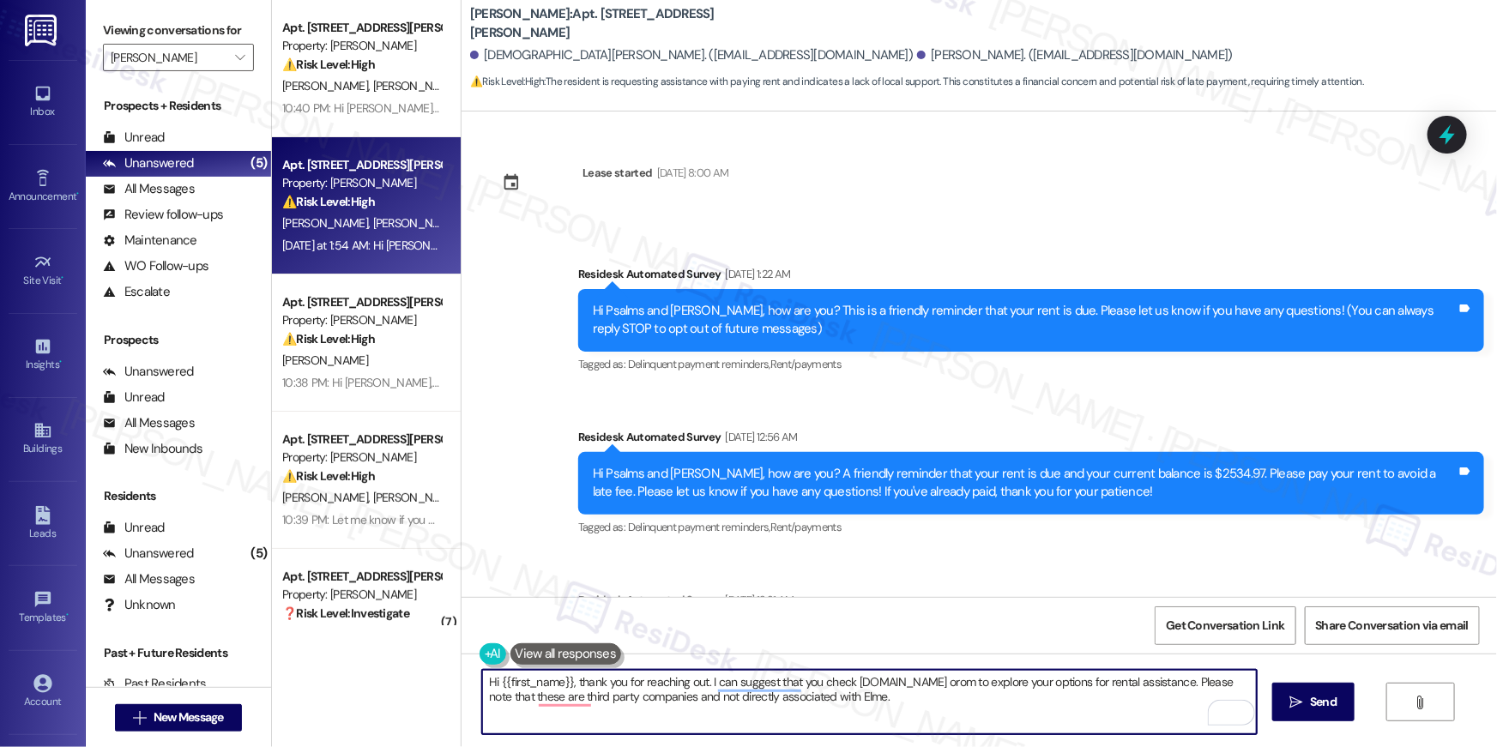
scroll to position [8437, 0]
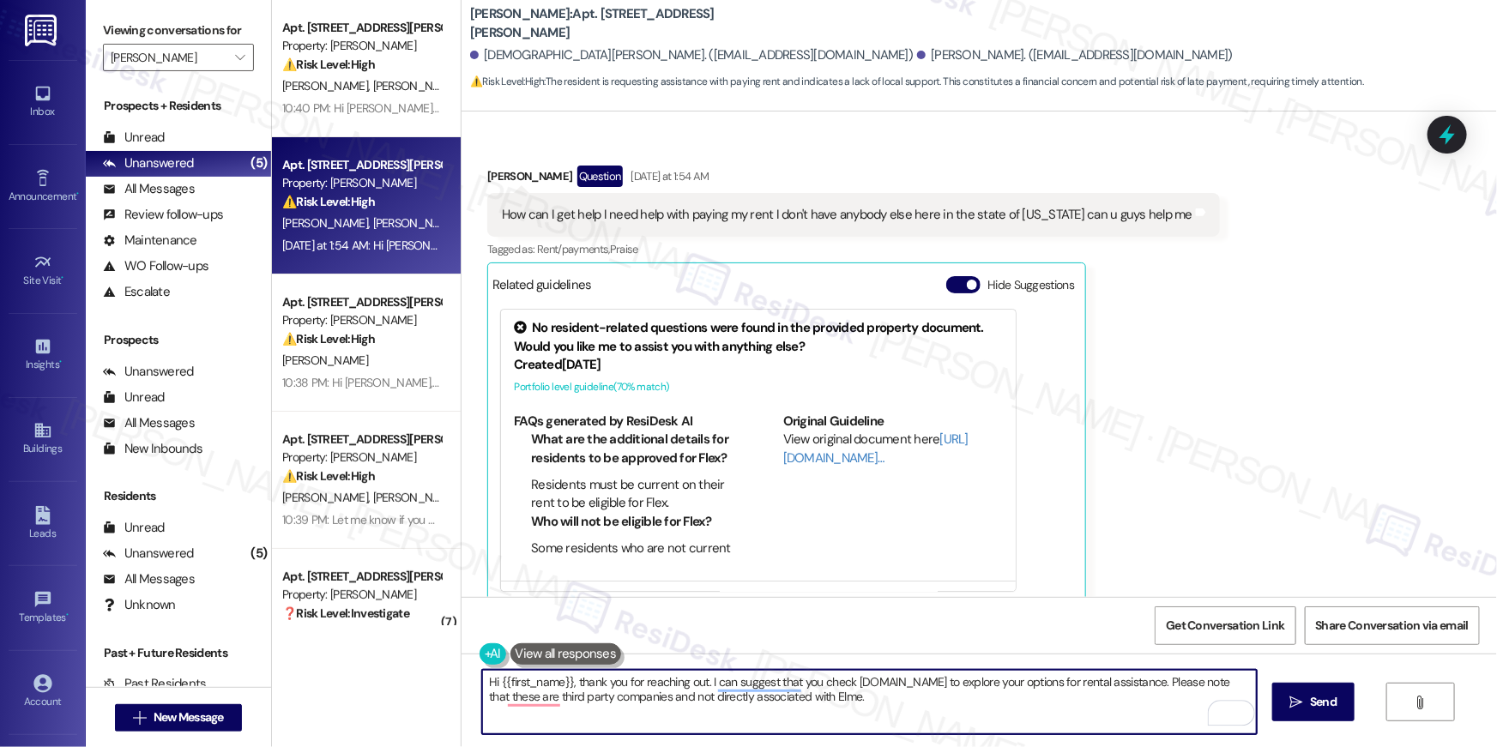
click at [962, 708] on textarea "Hi {{first_name}}, thank you for reaching out. I can suggest that you check get…" at bounding box center [869, 702] width 775 height 64
click at [1224, 689] on textarea "Hi {{first_name}}, thank you for reaching out. I can suggest that you check get…" at bounding box center [869, 702] width 775 height 64
click at [592, 699] on textarea "Hi {{first_name}}, thank you for reaching out. I can suggest that you check get…" at bounding box center [869, 702] width 775 height 64
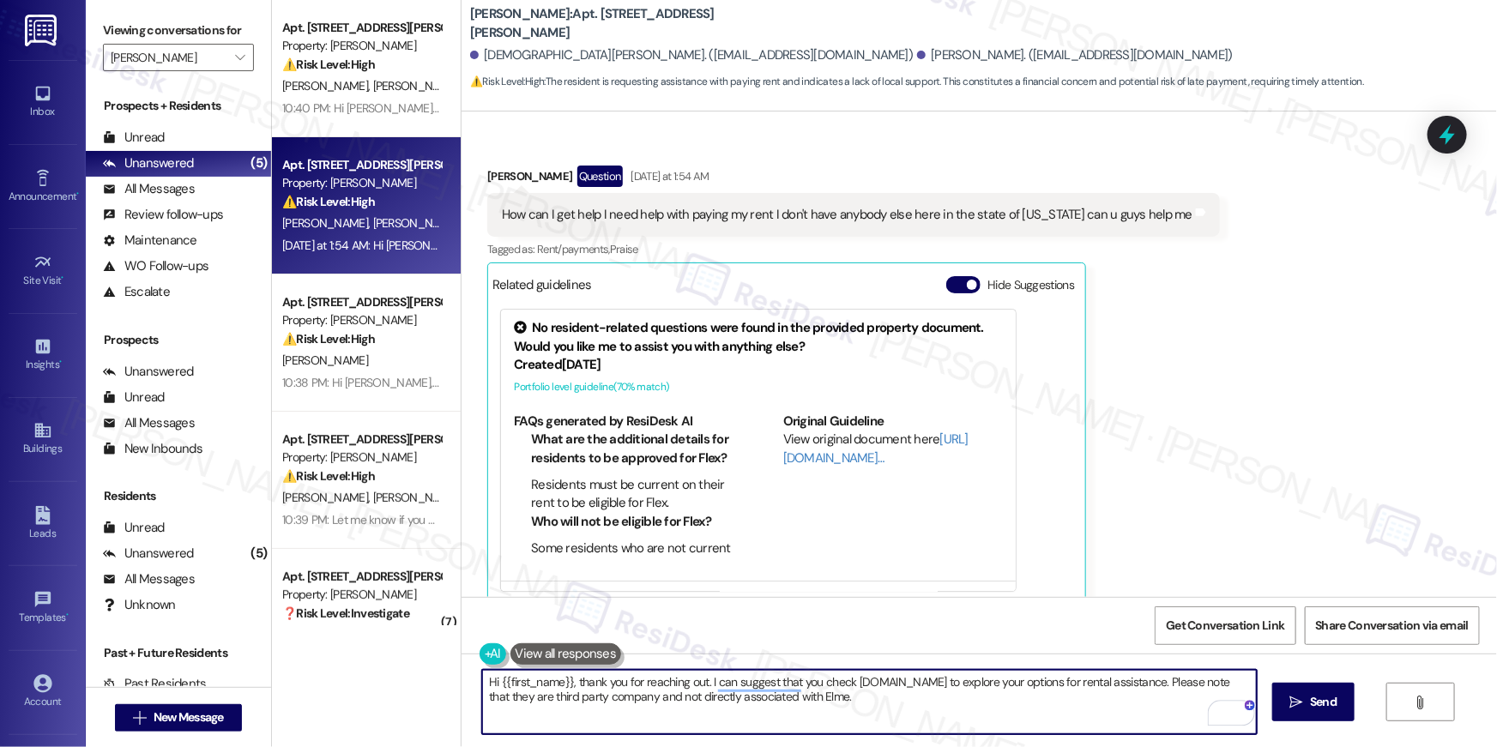
click at [813, 703] on textarea "Hi {{first_name}}, thank you for reaching out. I can suggest that you check get…" at bounding box center [869, 702] width 775 height 64
type textarea "Hi {{first_name}}, thank you for reaching out. I can suggest that you check get…"
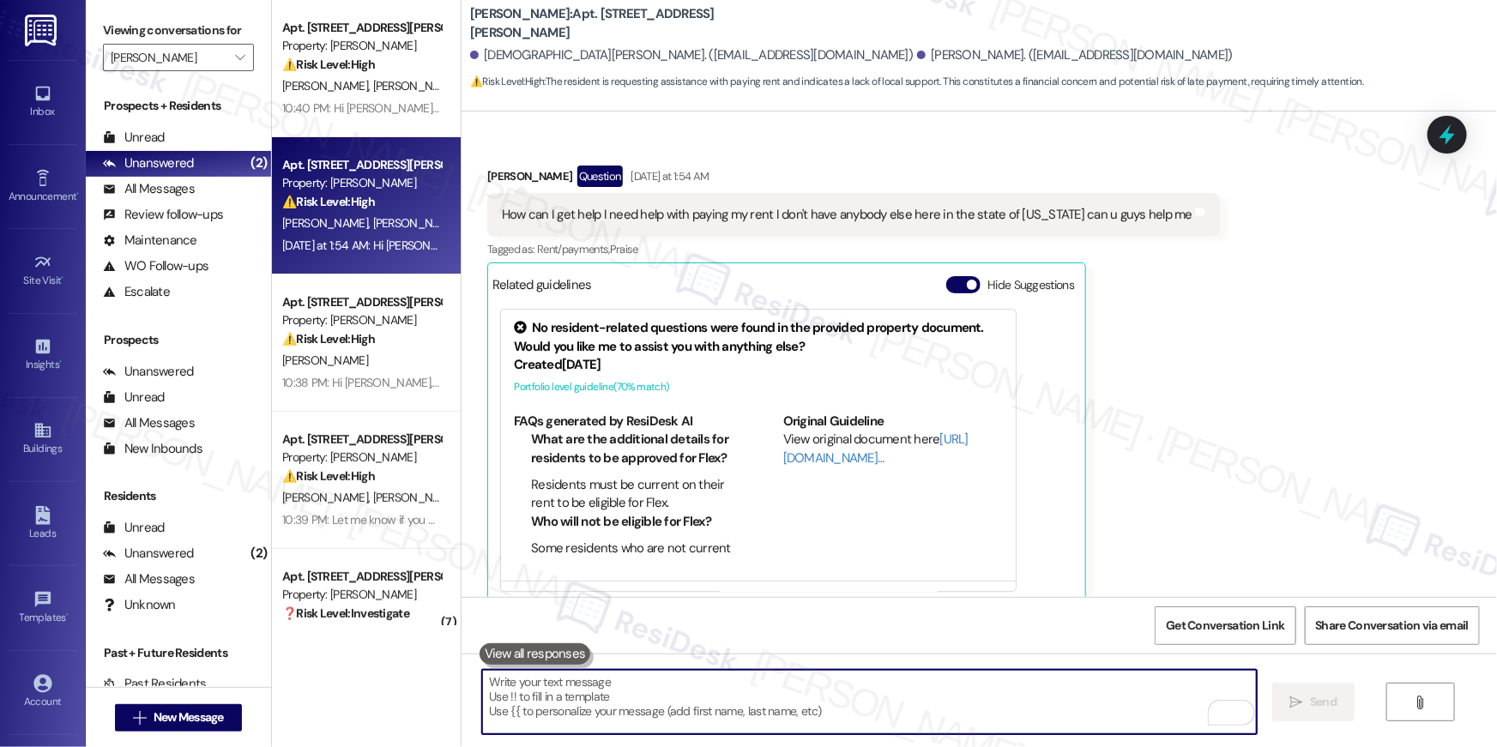
click at [890, 710] on textarea "To enrich screen reader interactions, please activate Accessibility in Grammarl…" at bounding box center [869, 702] width 775 height 64
paste textarea "Hi {{first_name}}, thank you for reaching out. I recommend checking out getflex…"
type textarea "Hi {{first_name}}, thank you for reaching out. I recommend checking out getflex…"
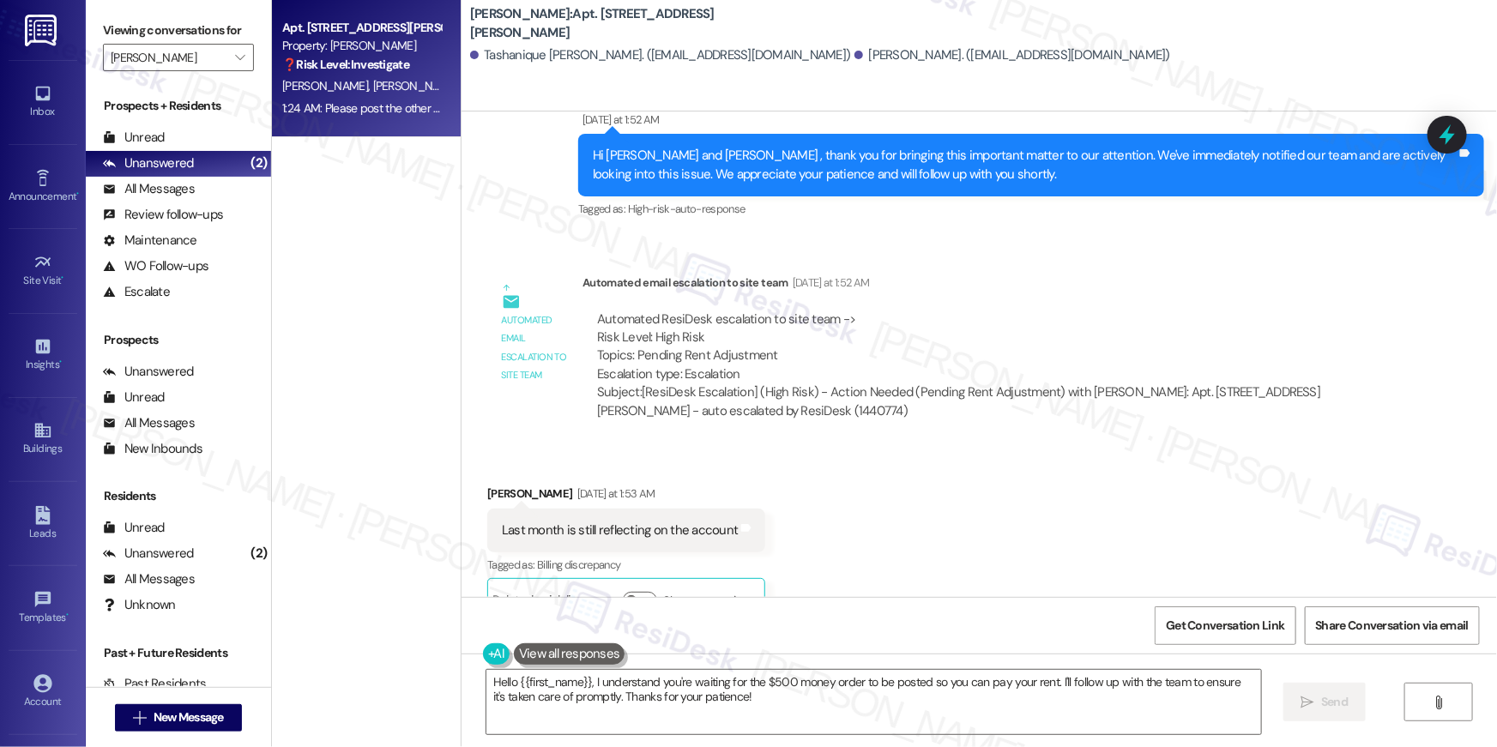
scroll to position [8327, 0]
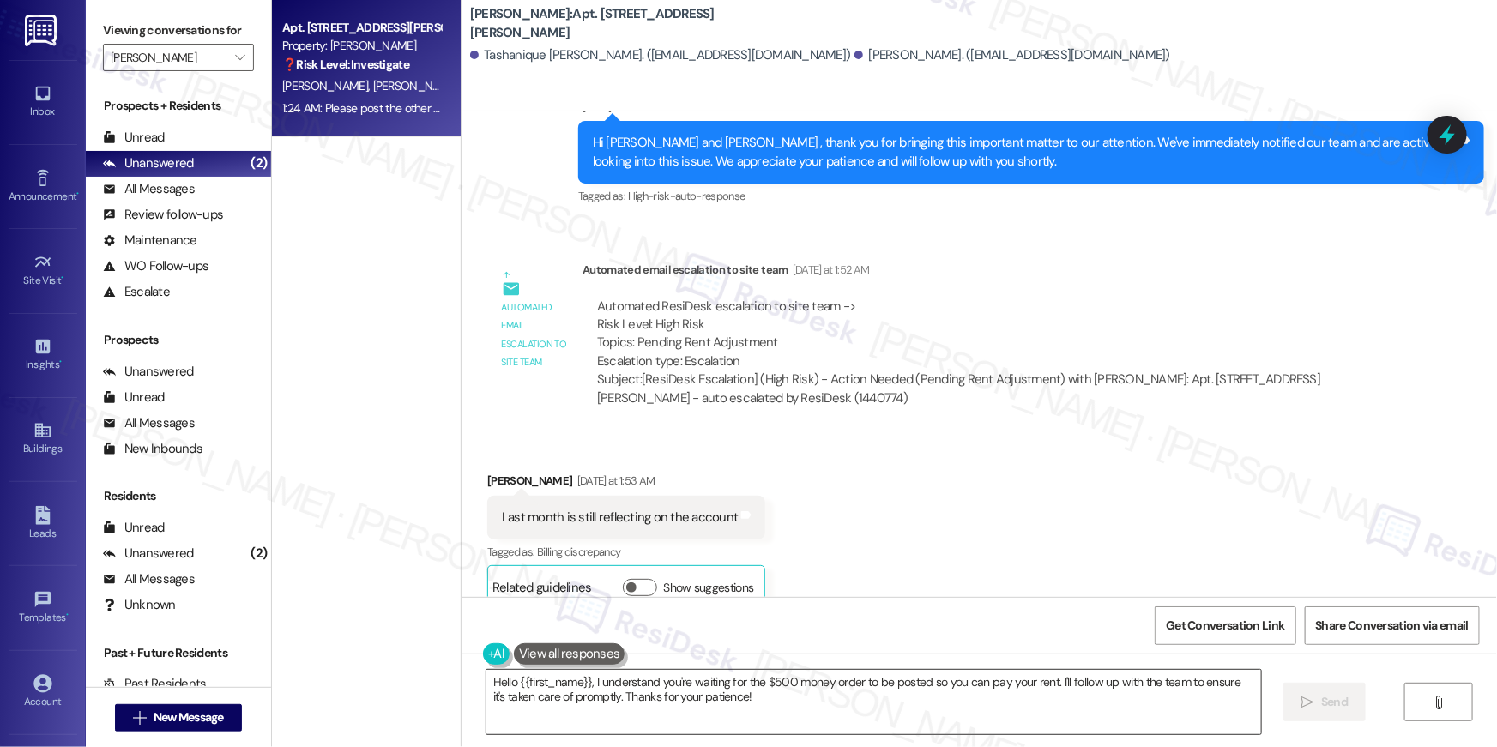
click at [745, 698] on textarea "Hello {{first_name}}, I understand you're waiting for the $500 money order to b…" at bounding box center [874, 702] width 775 height 64
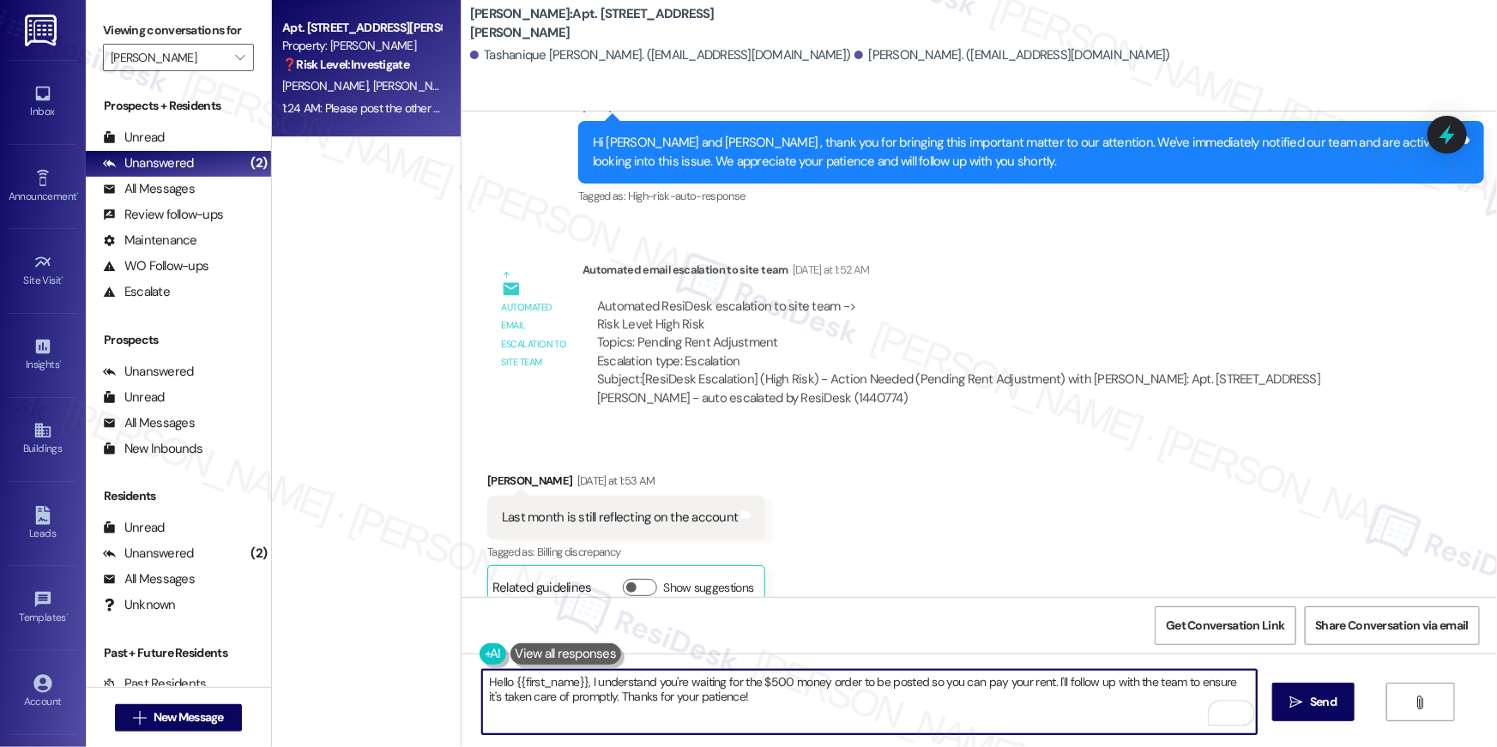
click at [922, 700] on textarea "Hello {{first_name}}, I understand you're waiting for the $500 money order to b…" at bounding box center [869, 702] width 775 height 64
drag, startPoint x: 918, startPoint y: 684, endPoint x: 926, endPoint y: 722, distance: 38.5
click at [926, 722] on textarea "Hello {{first_name}}, I understand you're waiting for the $500 money order to b…" at bounding box center [869, 702] width 775 height 64
type textarea "Hello {{first_name}}, I understand you're waiting for the $500 money order to b…"
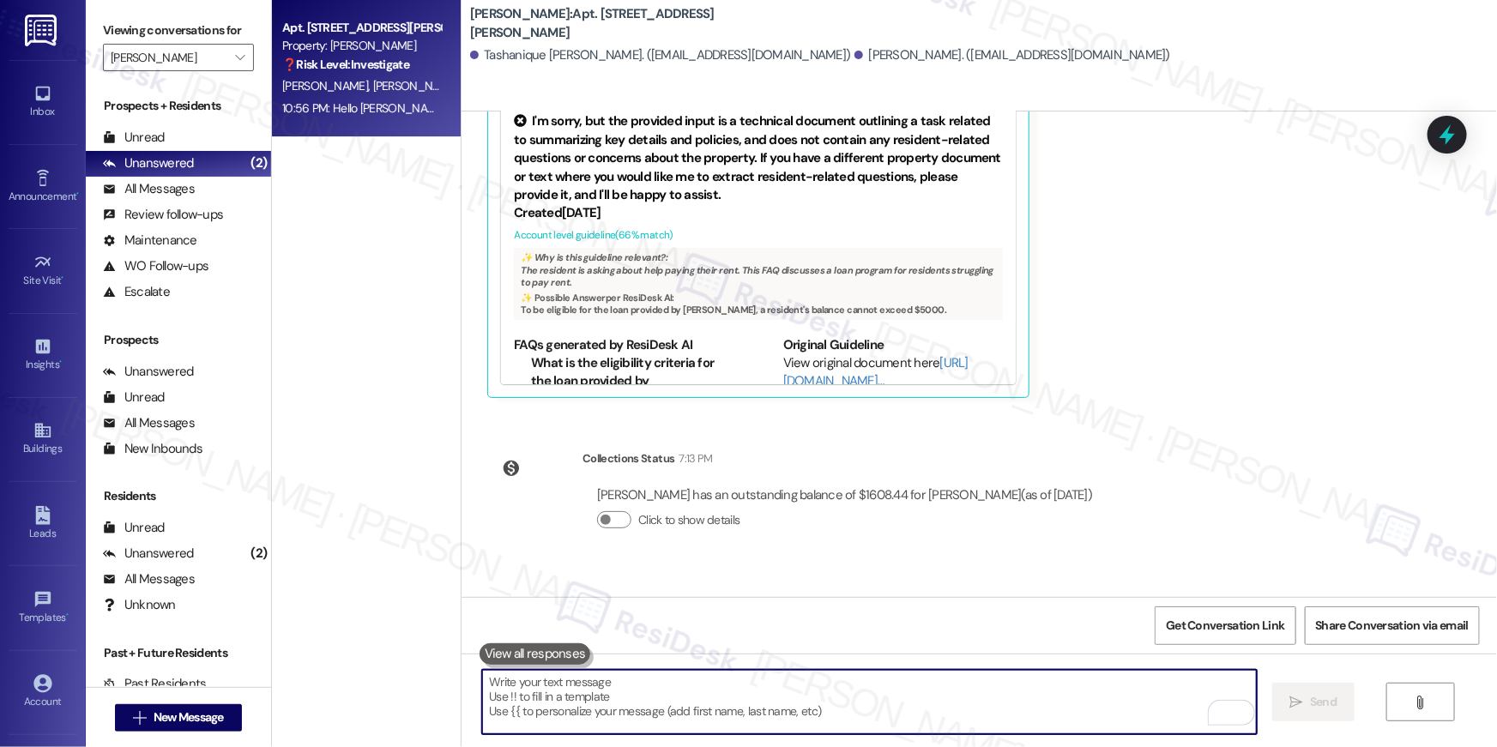
scroll to position [9739, 0]
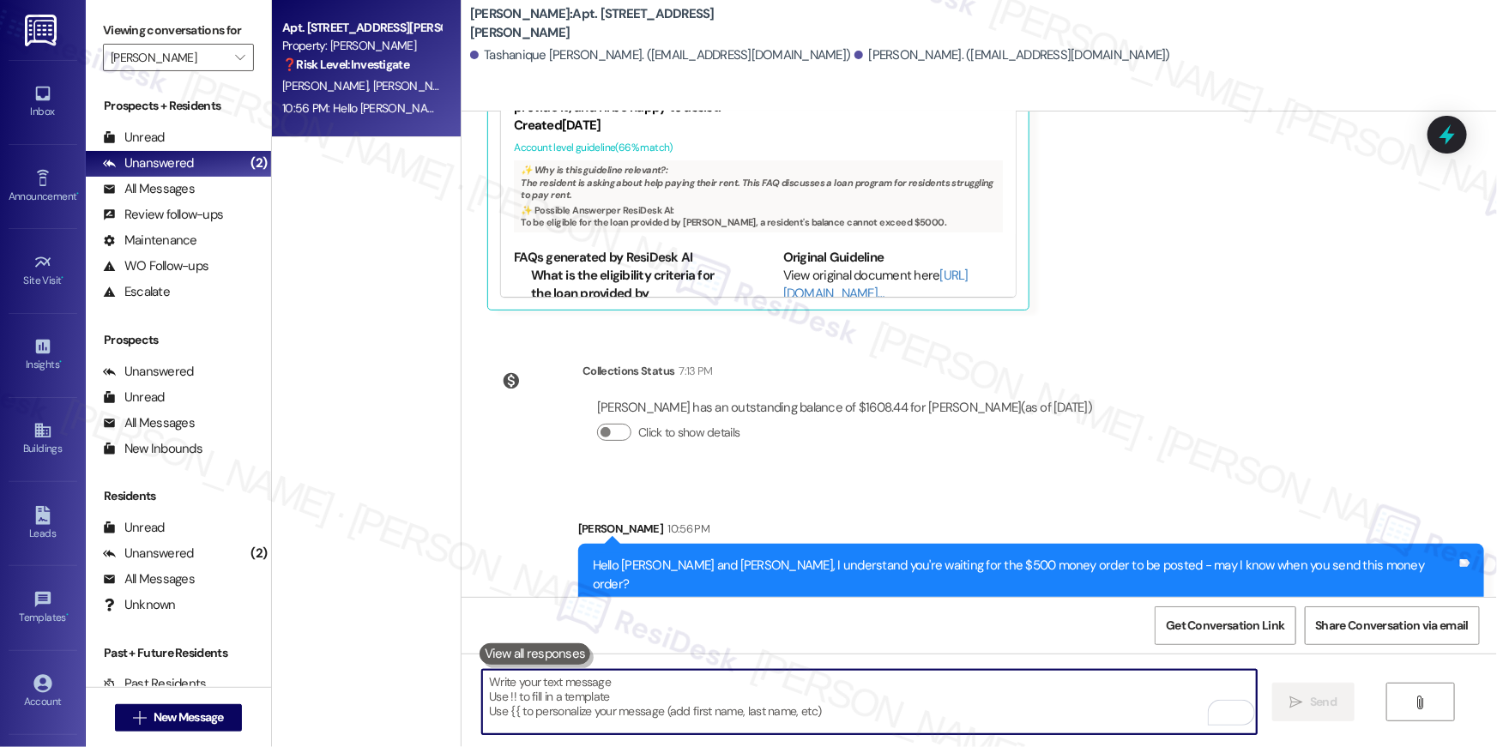
click at [796, 710] on textarea "To enrich screen reader interactions, please activate Accessibility in Grammarl…" at bounding box center [869, 702] width 775 height 64
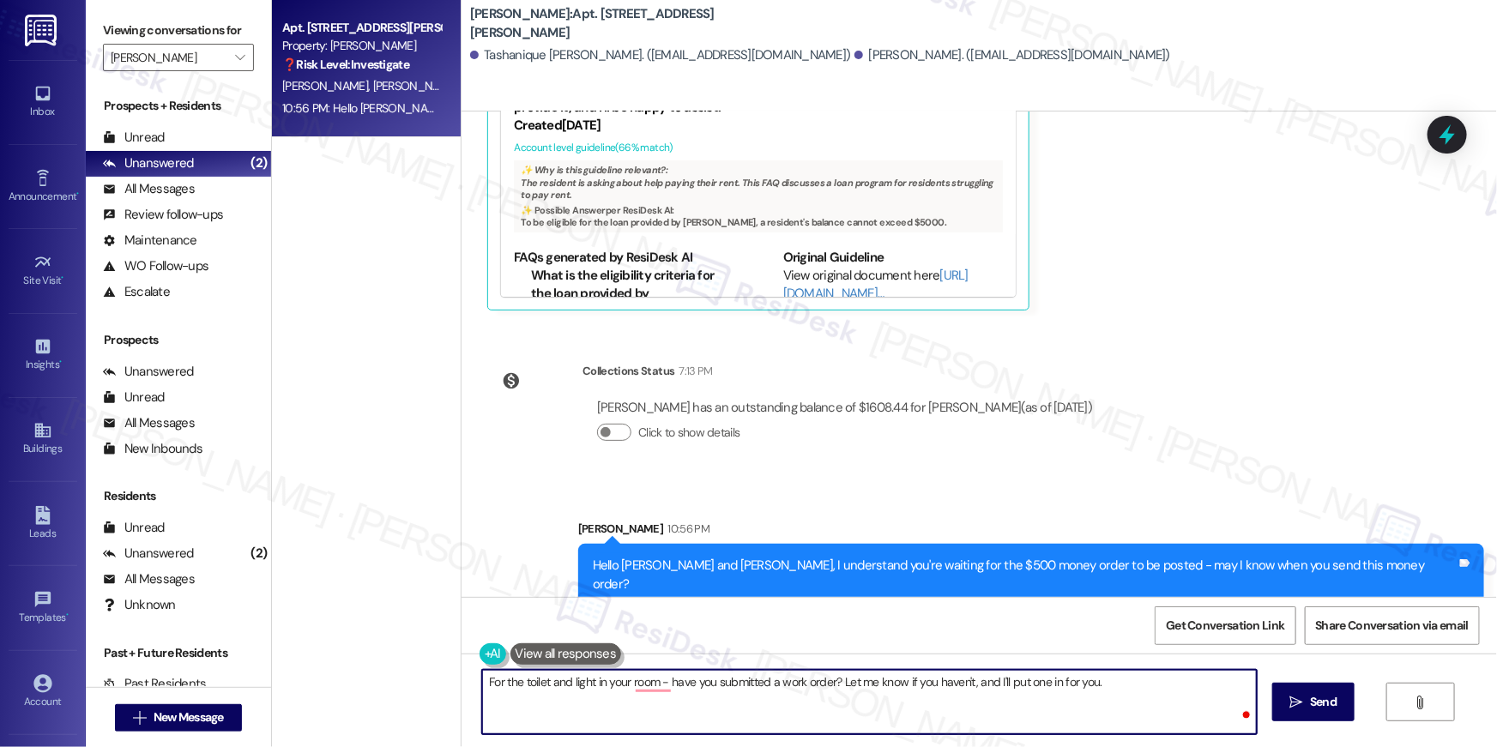
type textarea "For the toilet and light in your room - have you submitted a work order? Let me…"
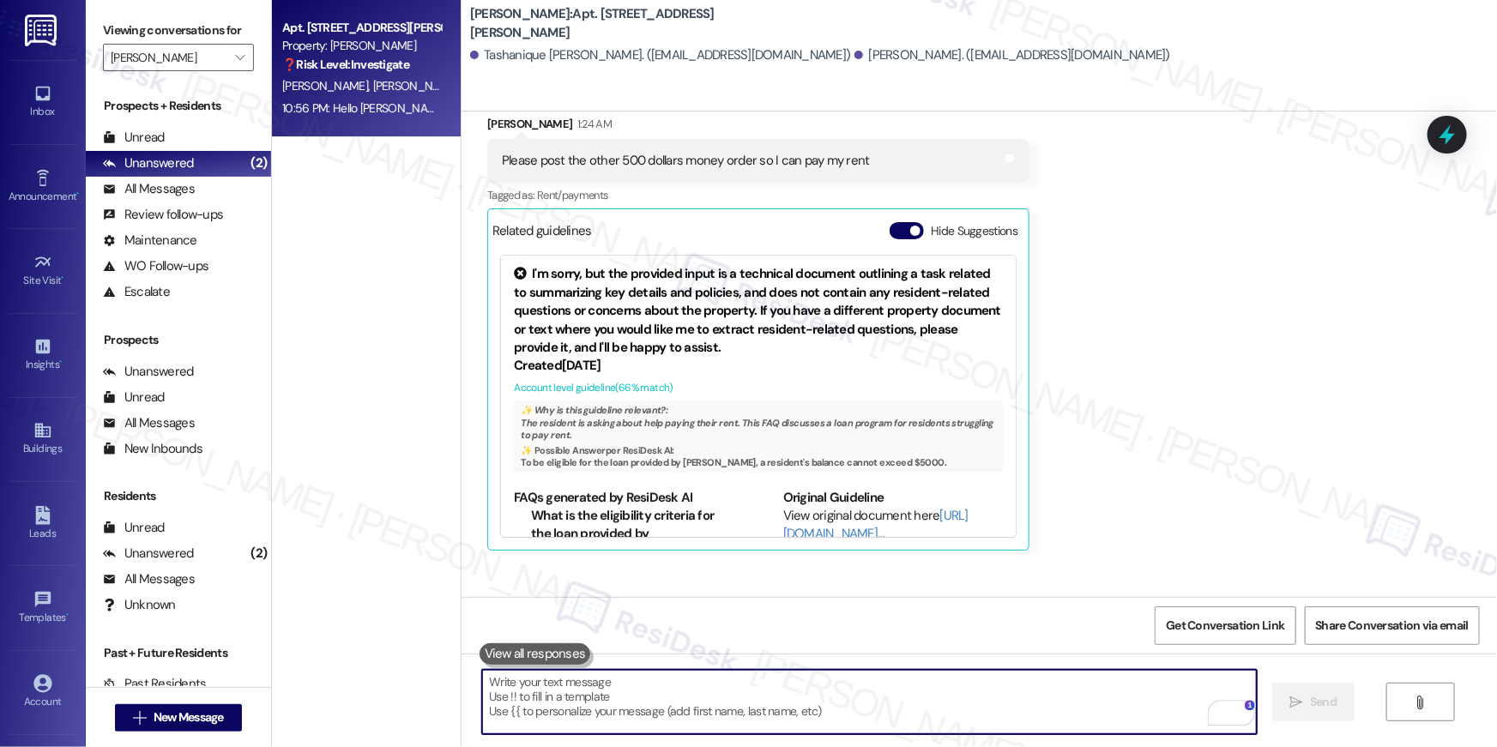
scroll to position [9461, 0]
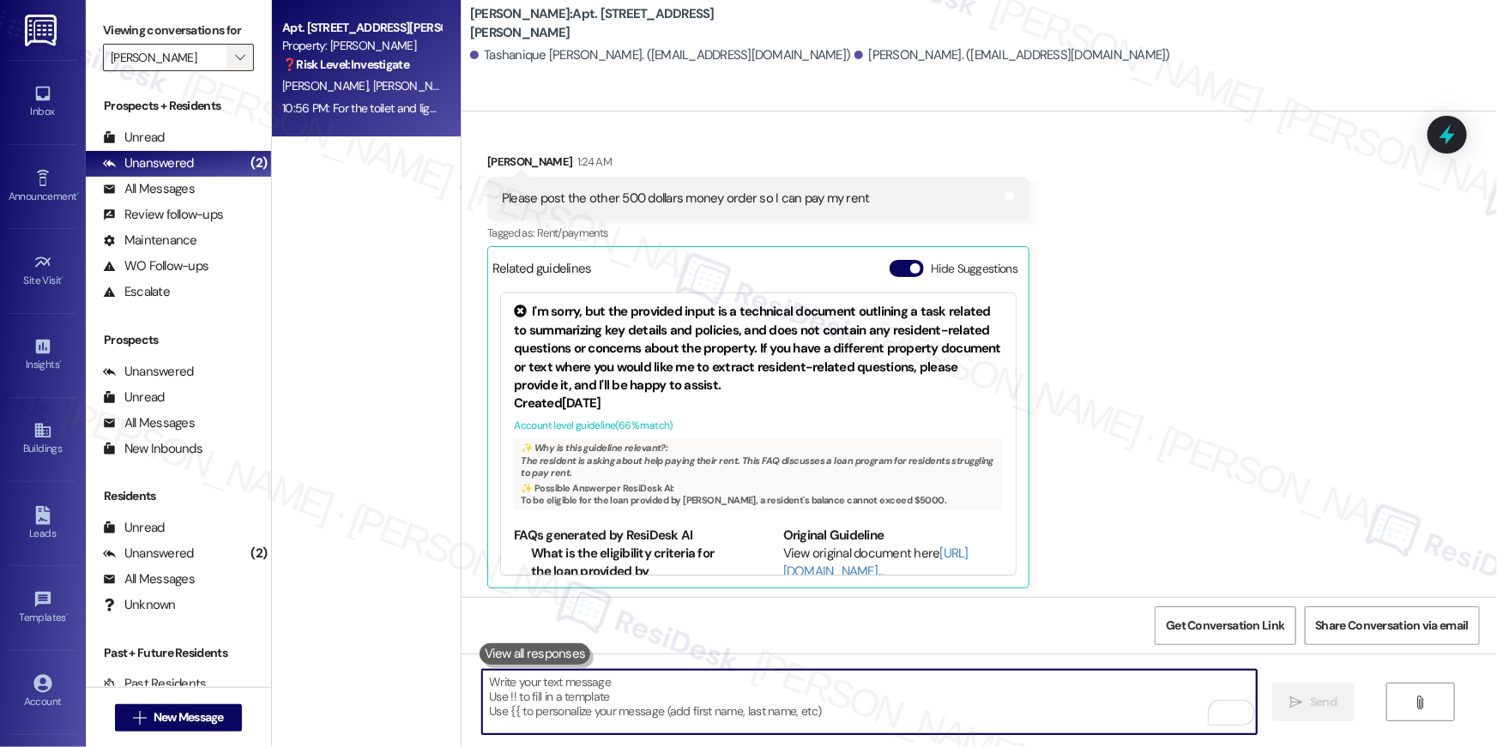
click at [235, 53] on icon "" at bounding box center [239, 58] width 9 height 14
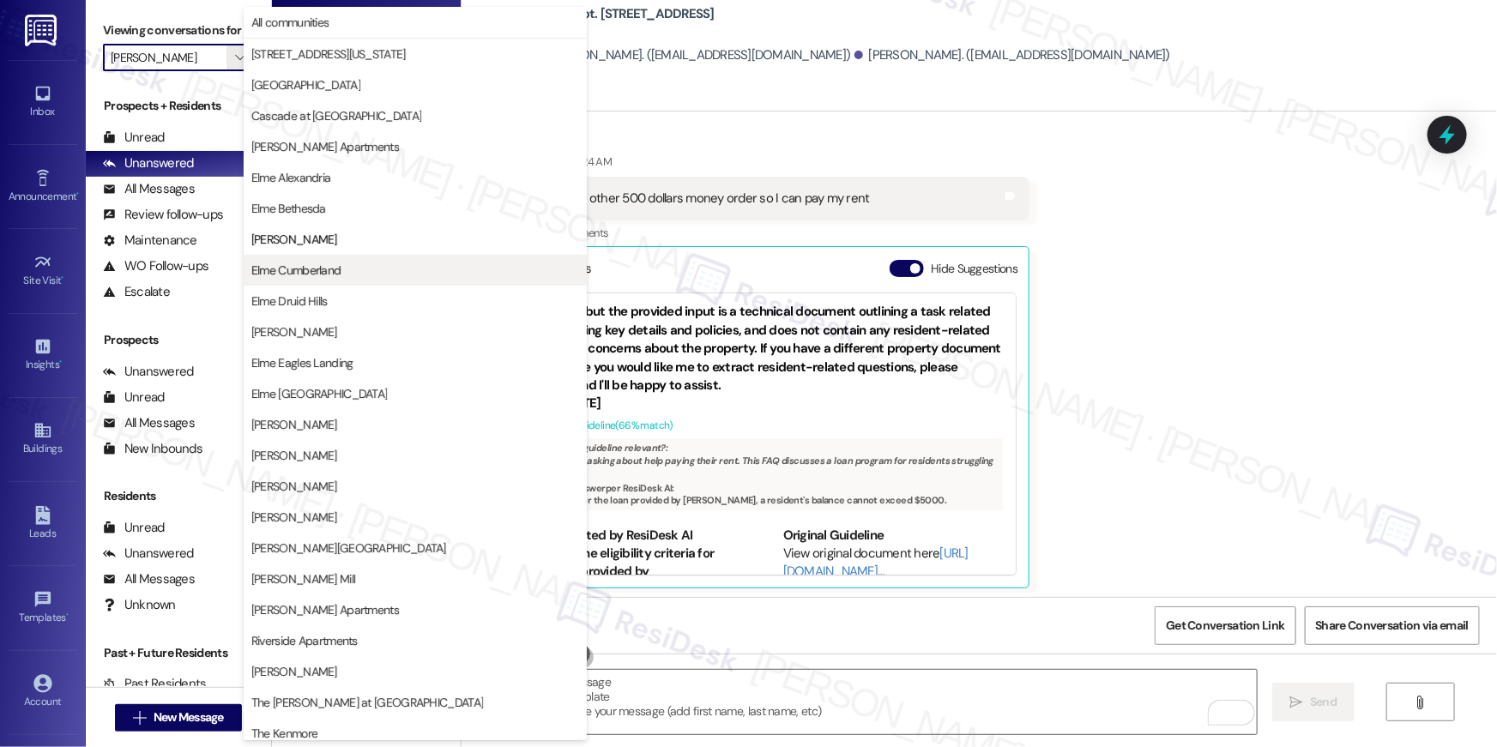
click at [316, 274] on span "Elme Cumberland" at bounding box center [296, 270] width 90 height 17
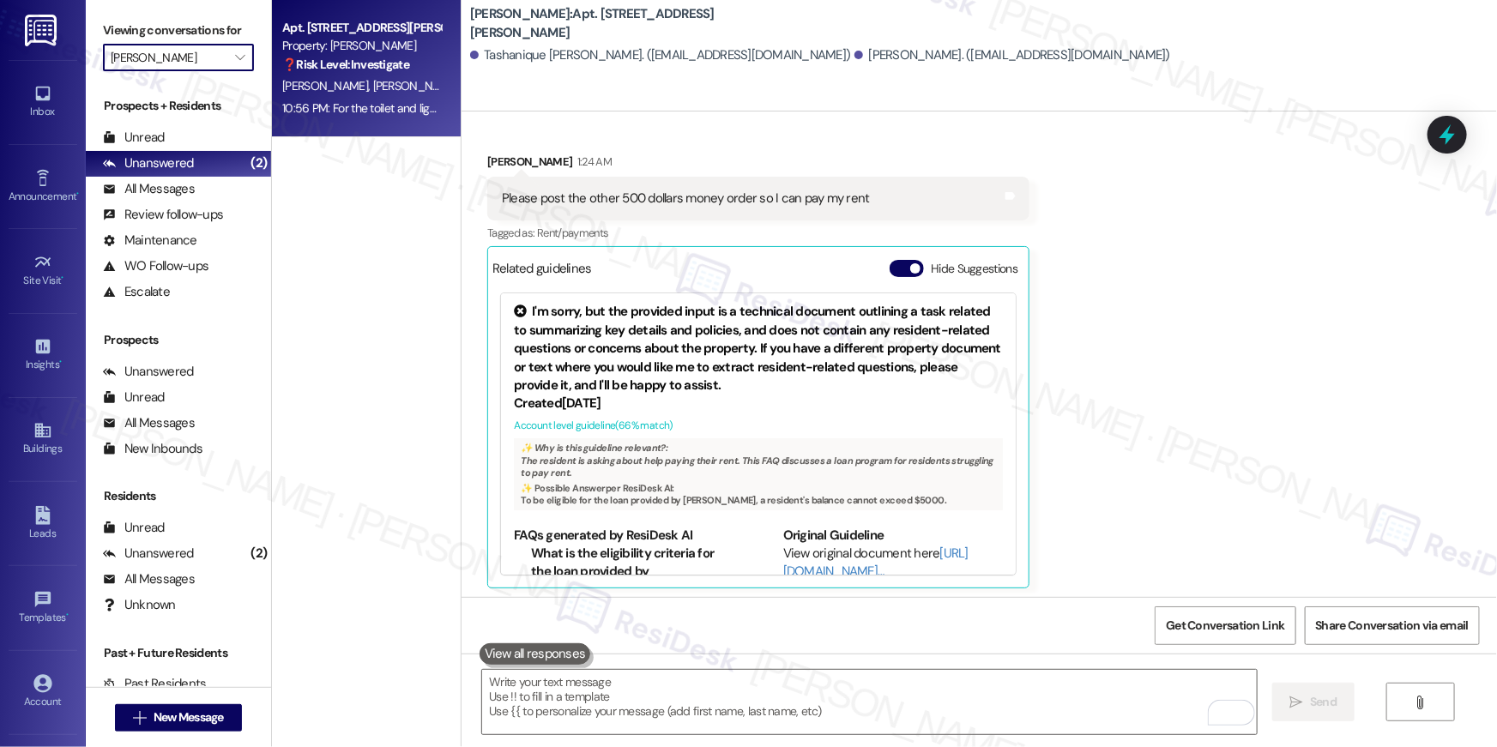
type input "Elme Cumberland"
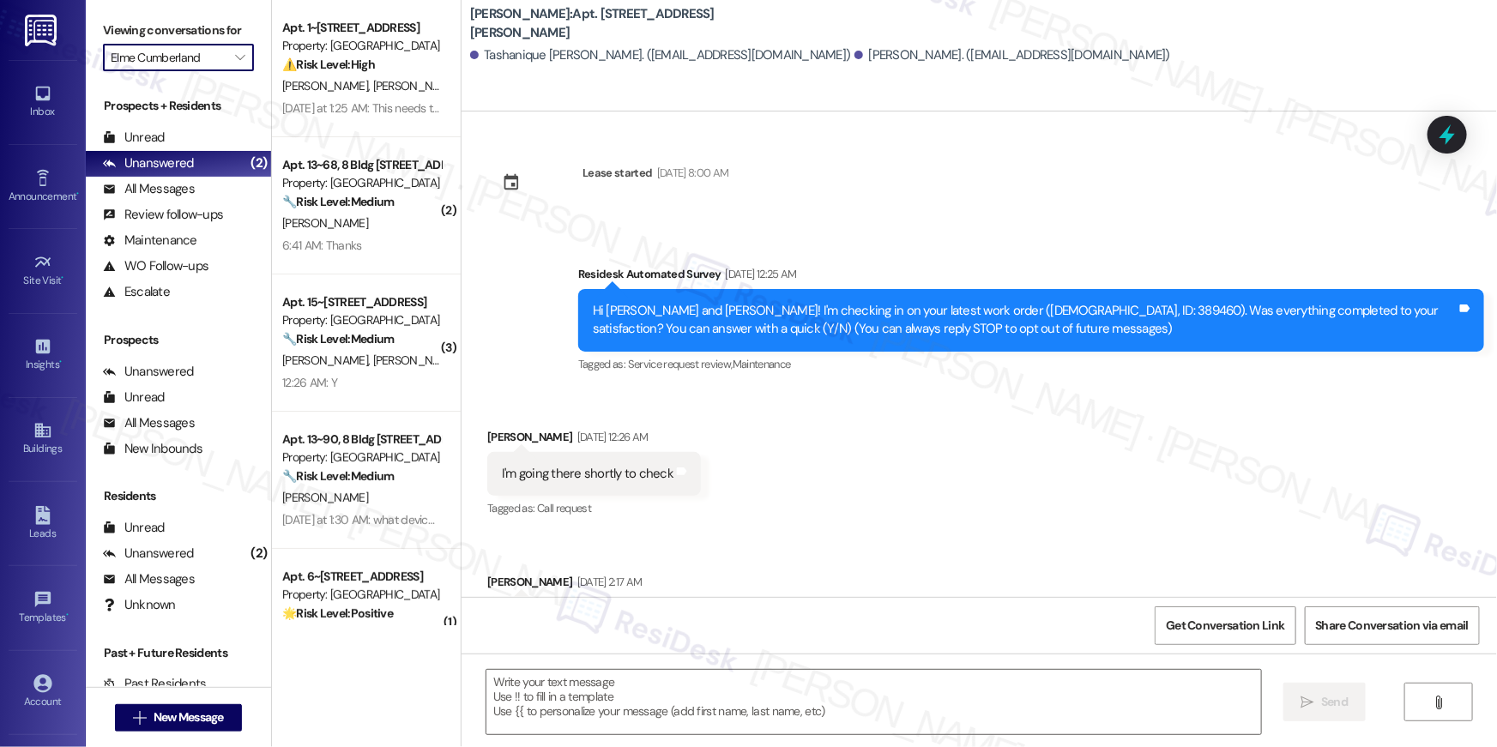
scroll to position [9461, 0]
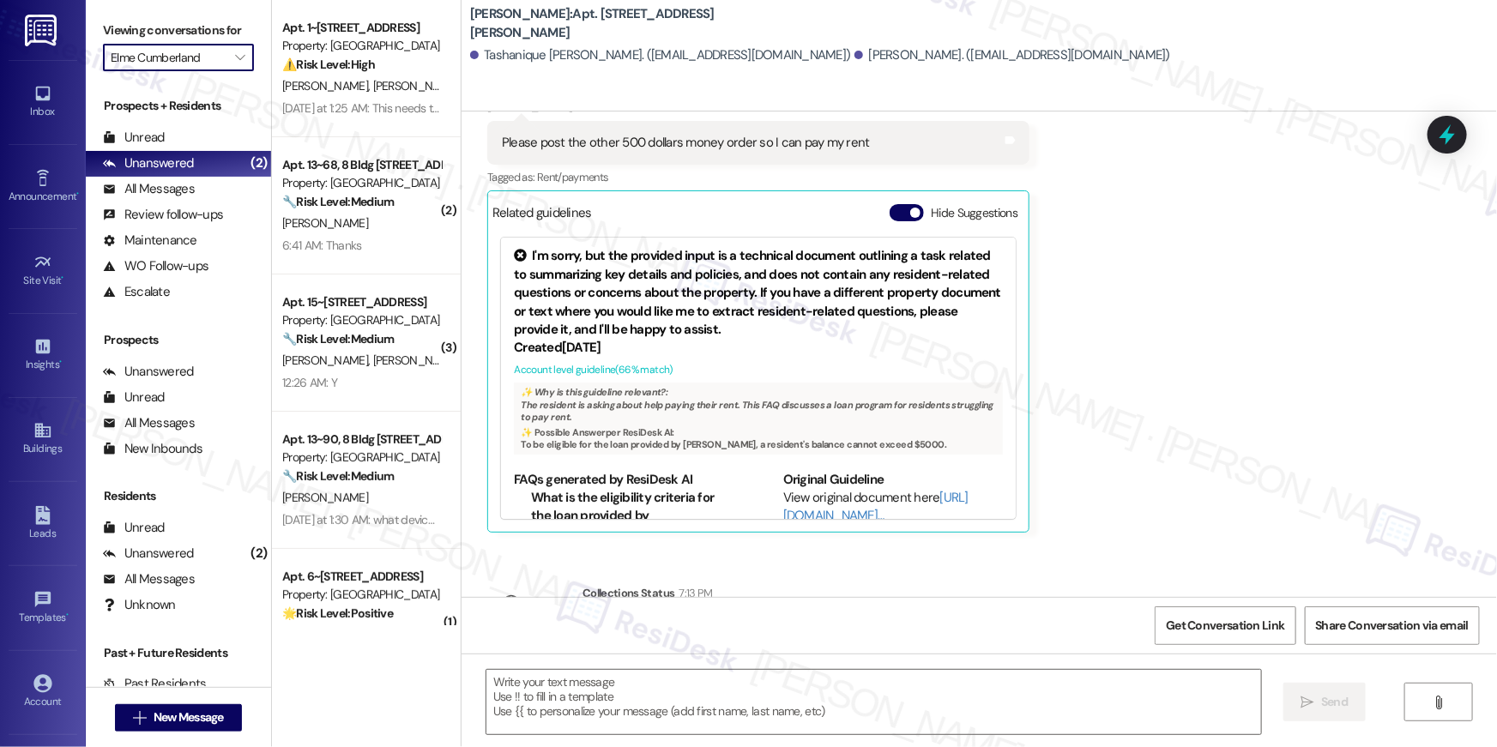
type textarea "Fetching suggested responses. Please feel free to read through the conversation…"
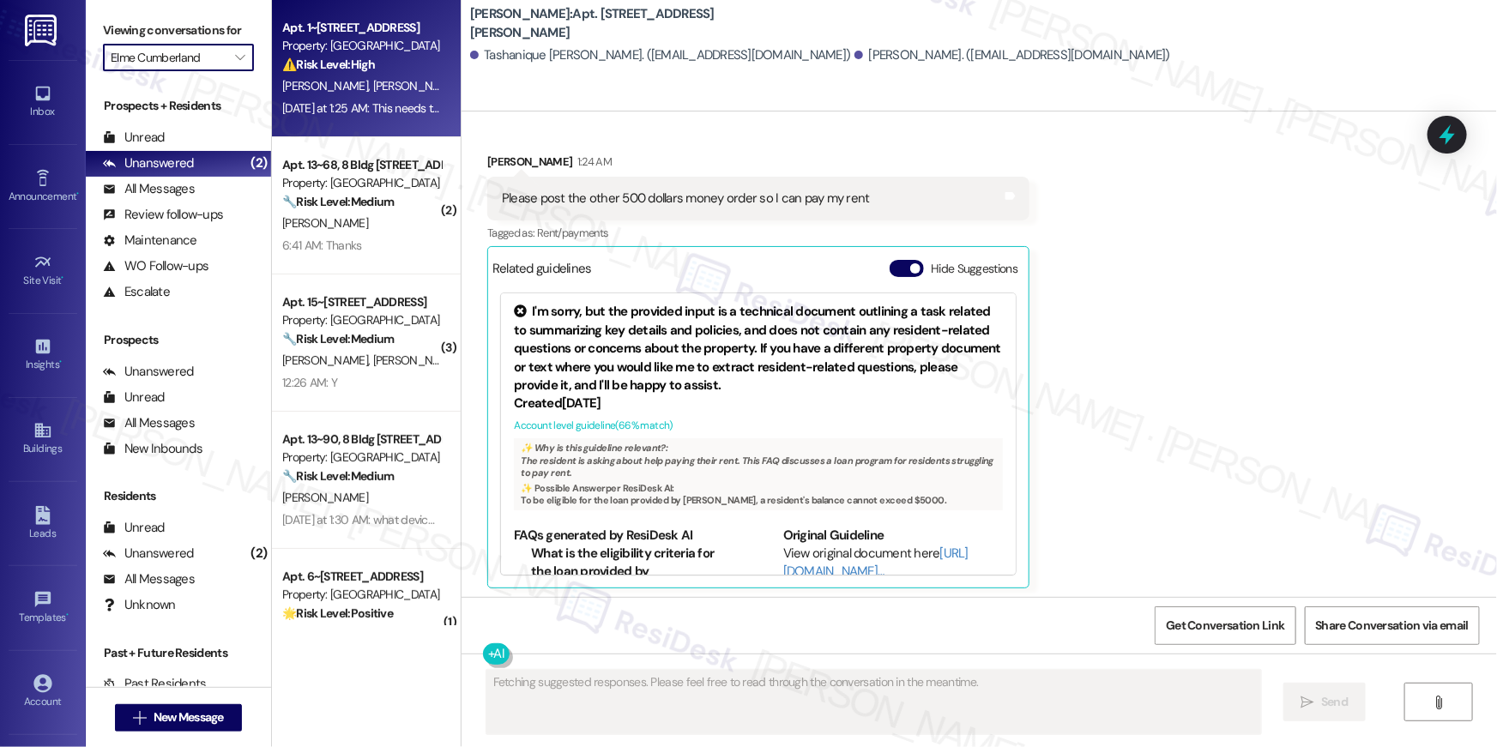
click at [346, 112] on div "Yesterday at 1:25 AM: This needs to be handled better. I am glad we leave soon …" at bounding box center [1190, 107] width 1816 height 15
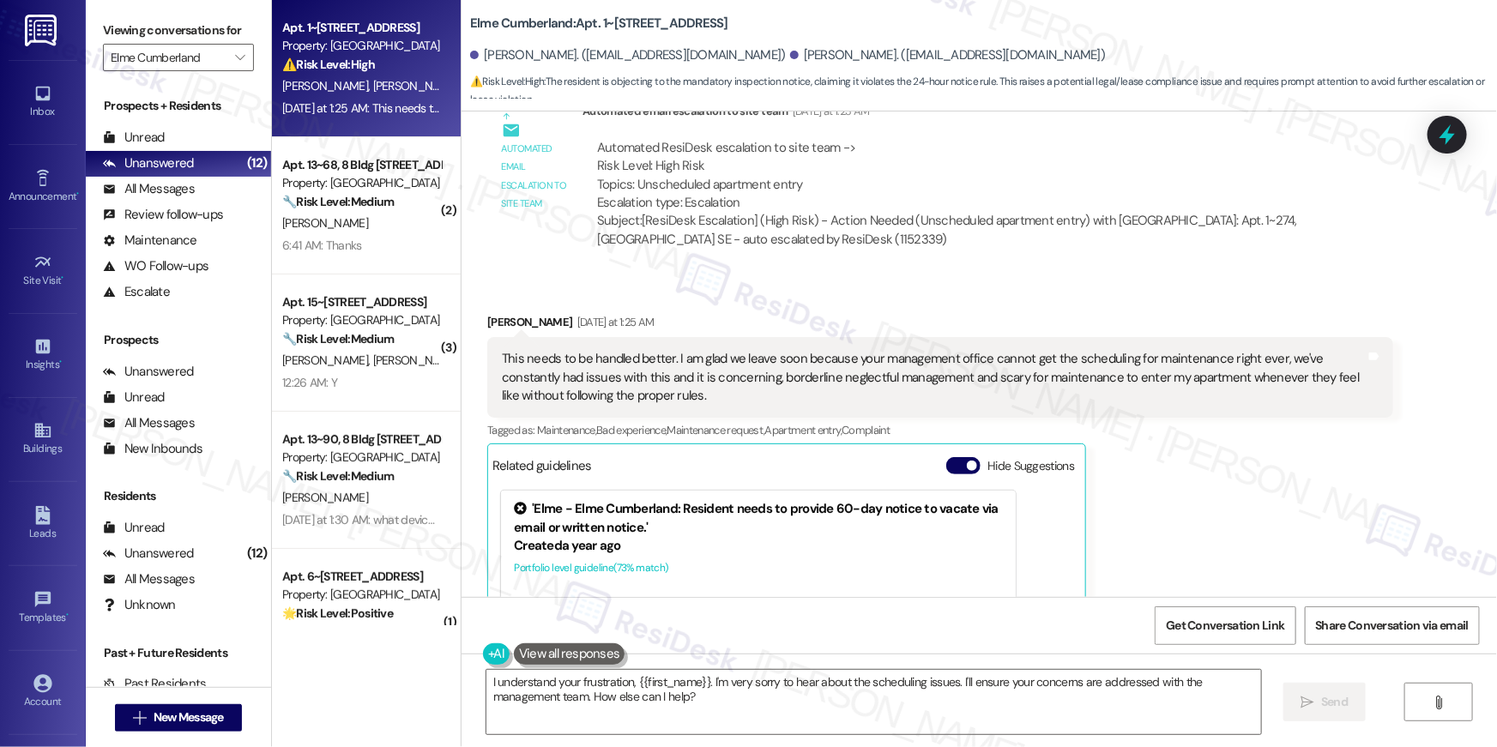
scroll to position [16822, 0]
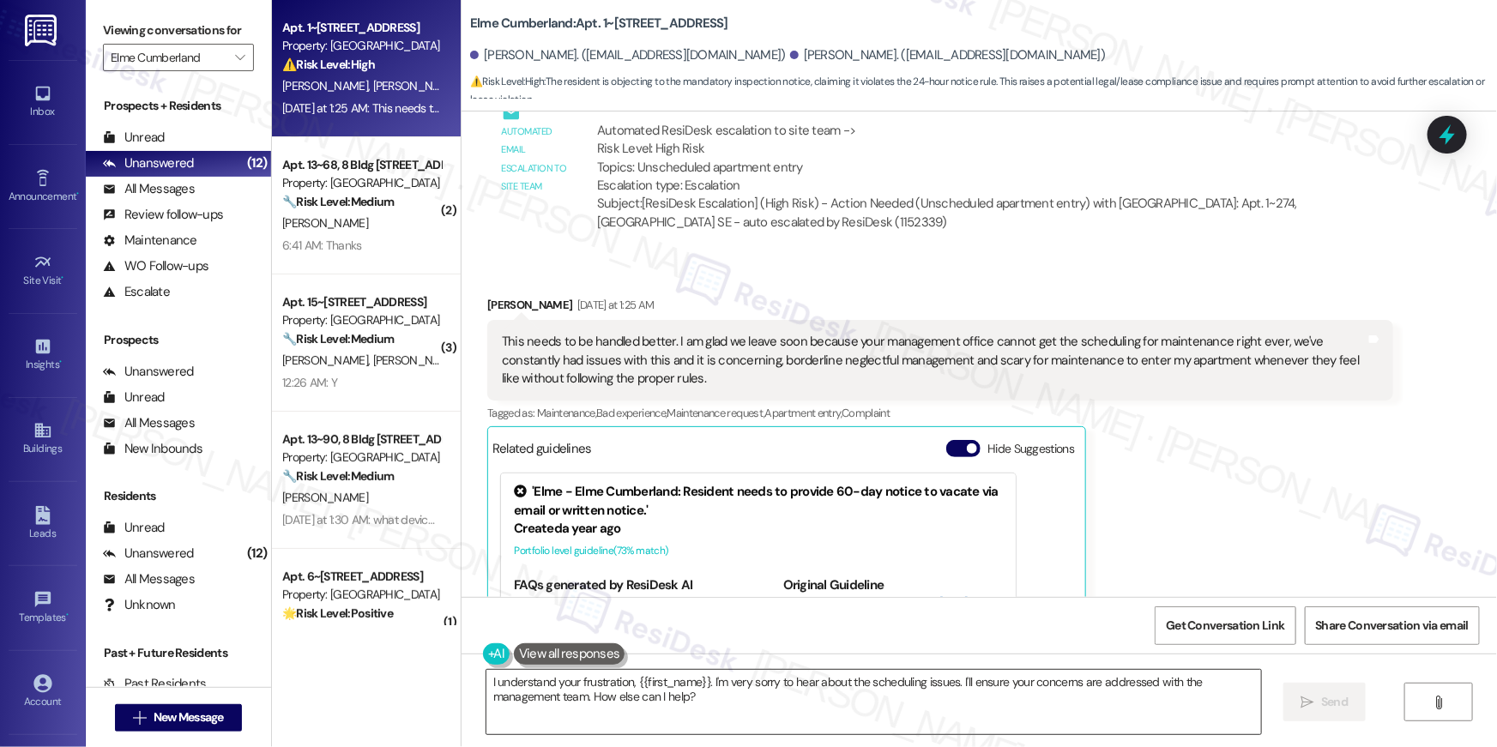
click at [740, 712] on textarea "I understand your frustration, {{first_name}}. I'm very sorry to hear about the…" at bounding box center [874, 702] width 775 height 64
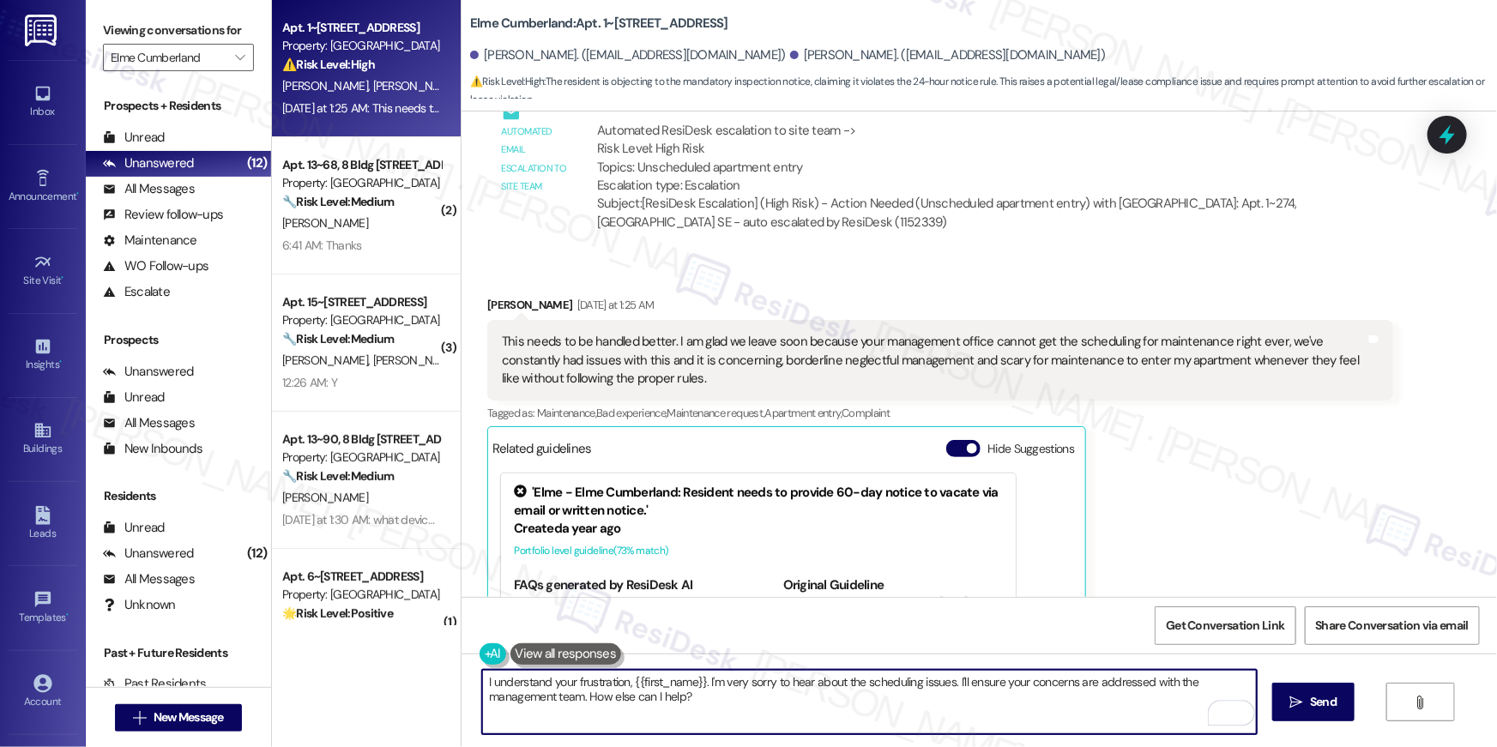
drag, startPoint x: 740, startPoint y: 707, endPoint x: 706, endPoint y: 685, distance: 40.9
click at [706, 685] on textarea "I understand your frustration, {{first_name}}. I'm very sorry to hear about the…" at bounding box center [869, 702] width 775 height 64
type textarea "I understand your frustration, {{first_name}}. I have forwarded your concerns t…"
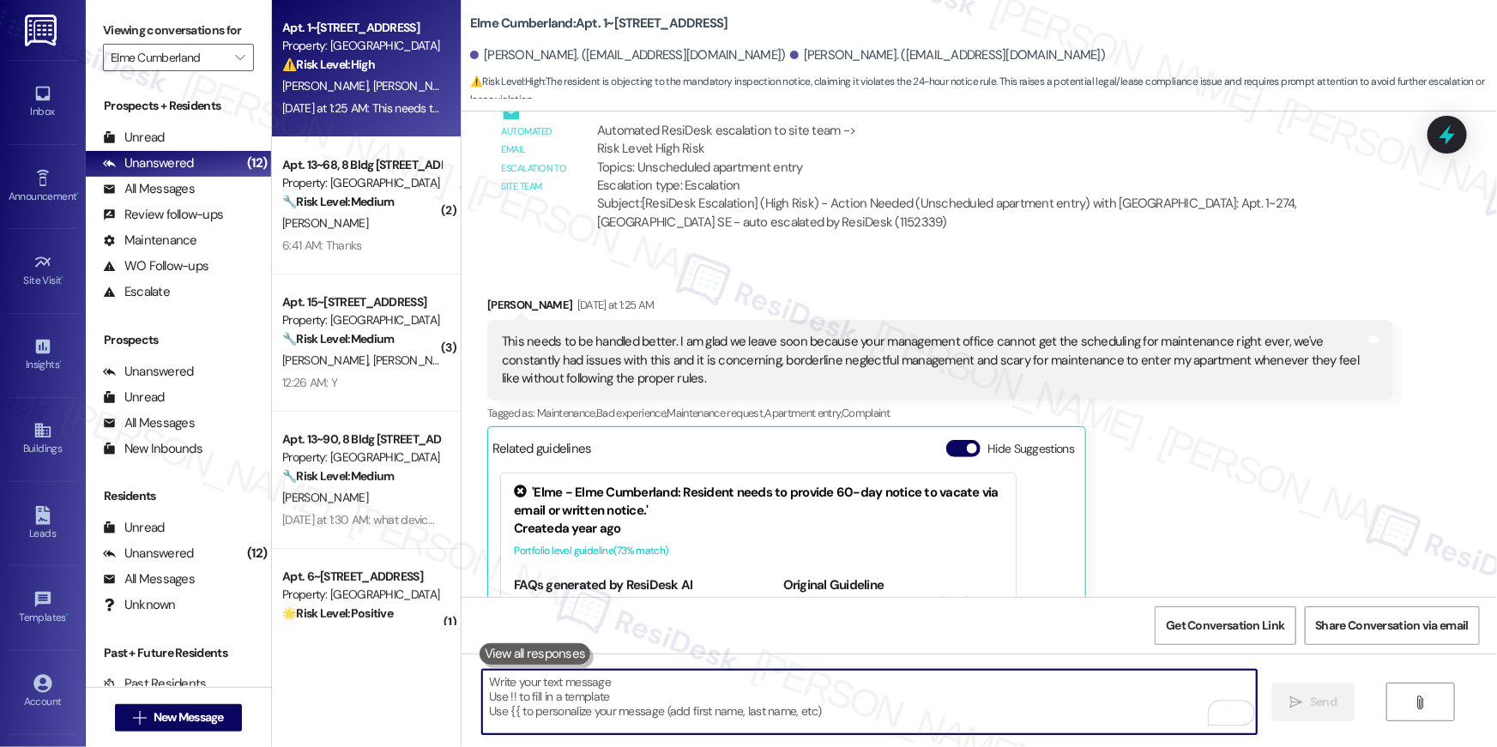
scroll to position [16872, 0]
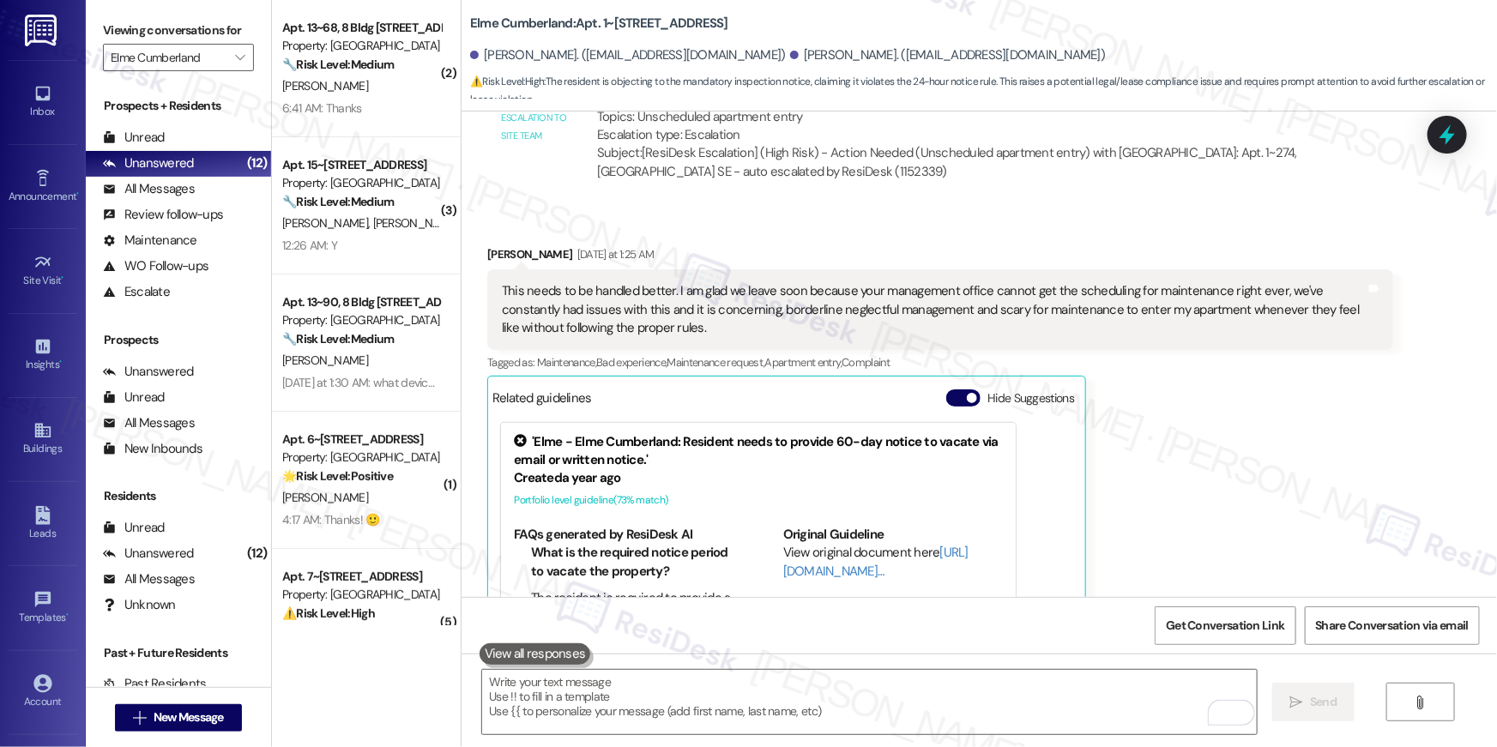
click at [1276, 408] on div "Lauren Mcalister Yesterday at 1:25 AM This needs to be handled better. I am gla…" at bounding box center [940, 481] width 906 height 473
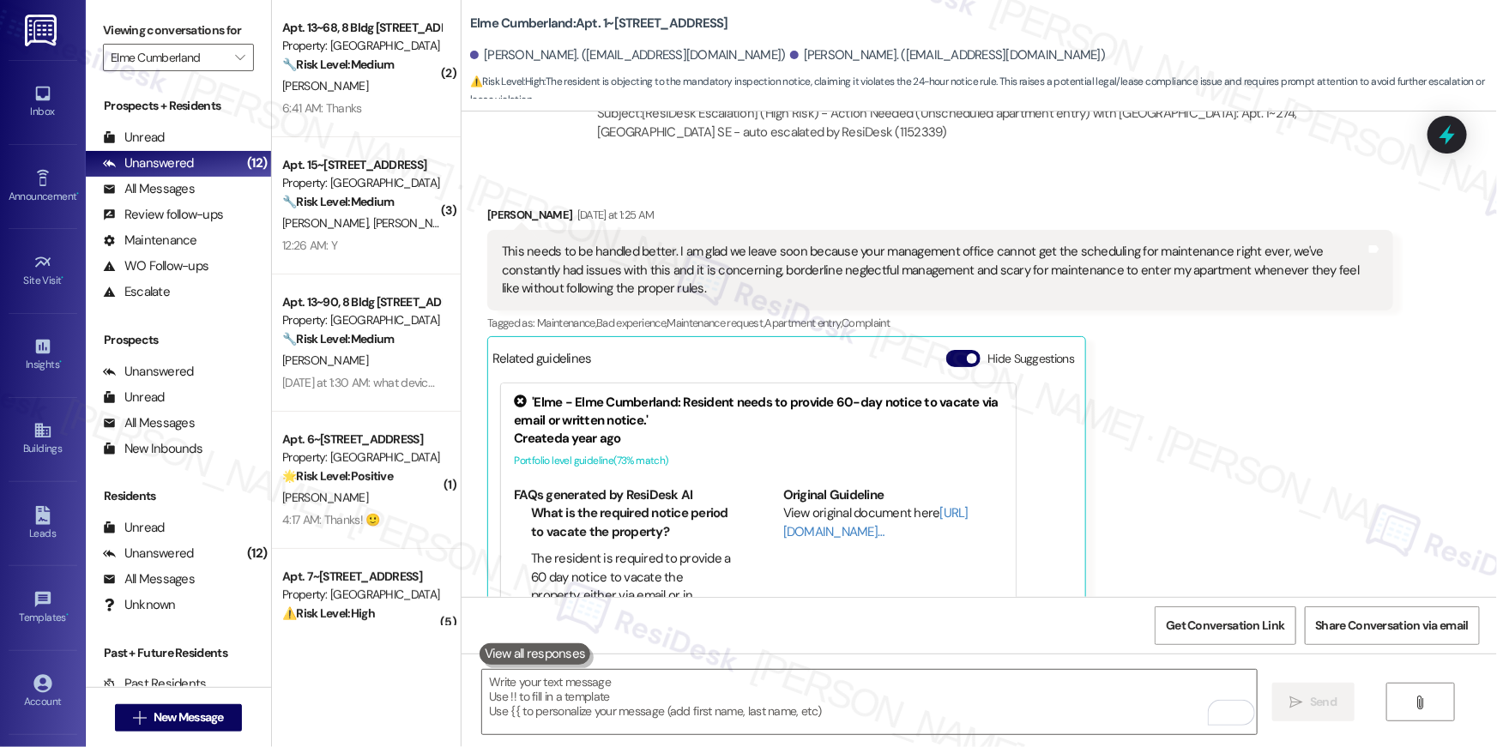
scroll to position [16992, 0]
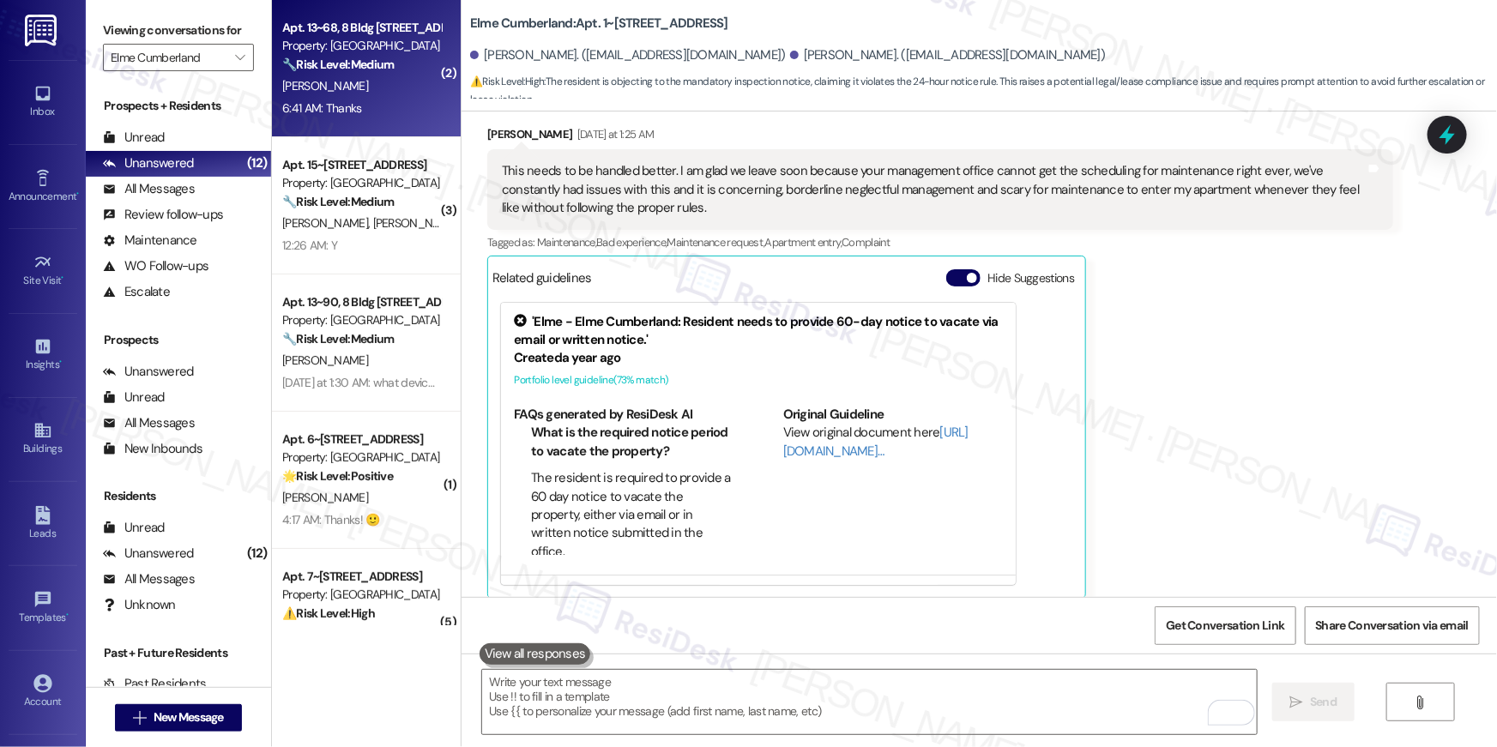
click at [377, 125] on div "Apt. 13~68, 8 Bldg 13 Cumberland Way SE Property: Elme Cumberland 🔧 Risk Level:…" at bounding box center [366, 68] width 189 height 137
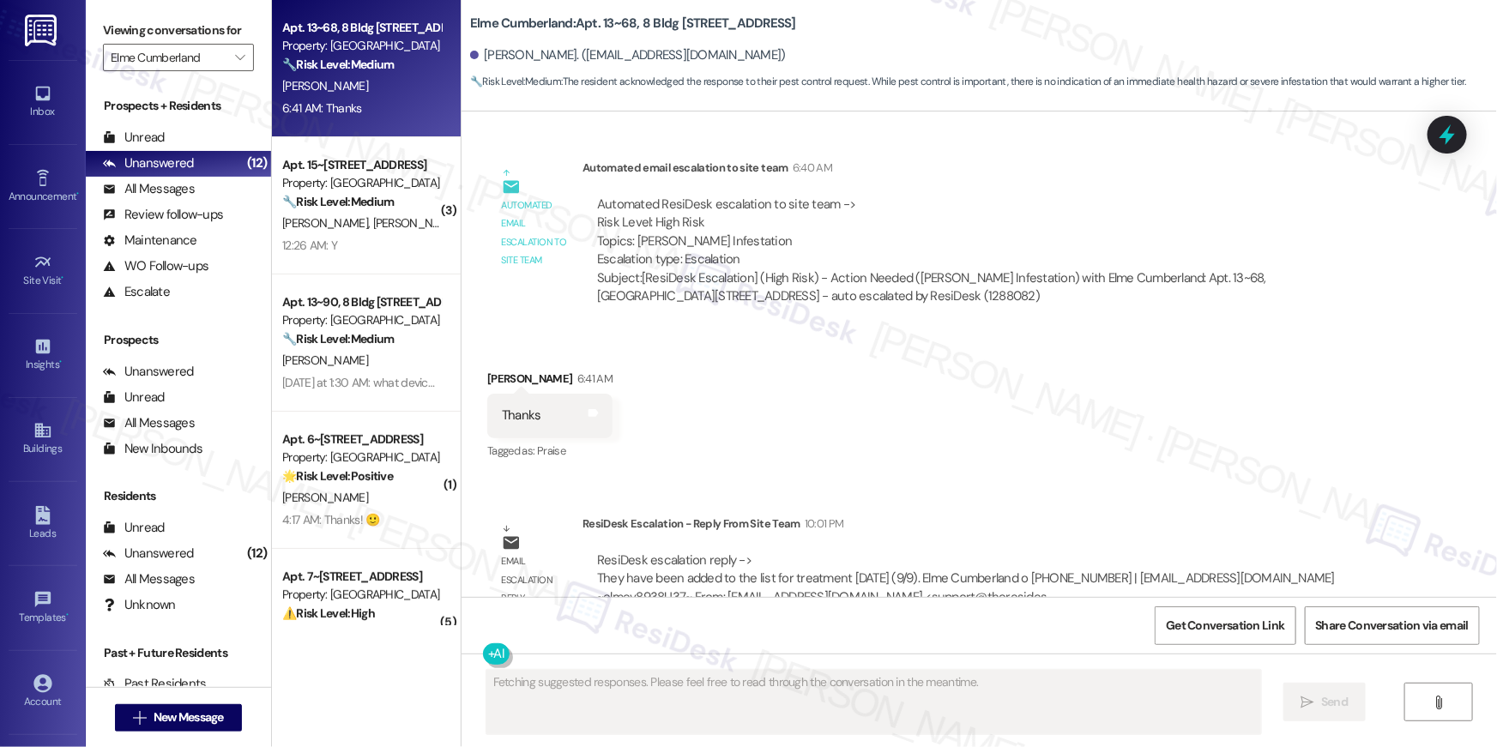
scroll to position [1321, 0]
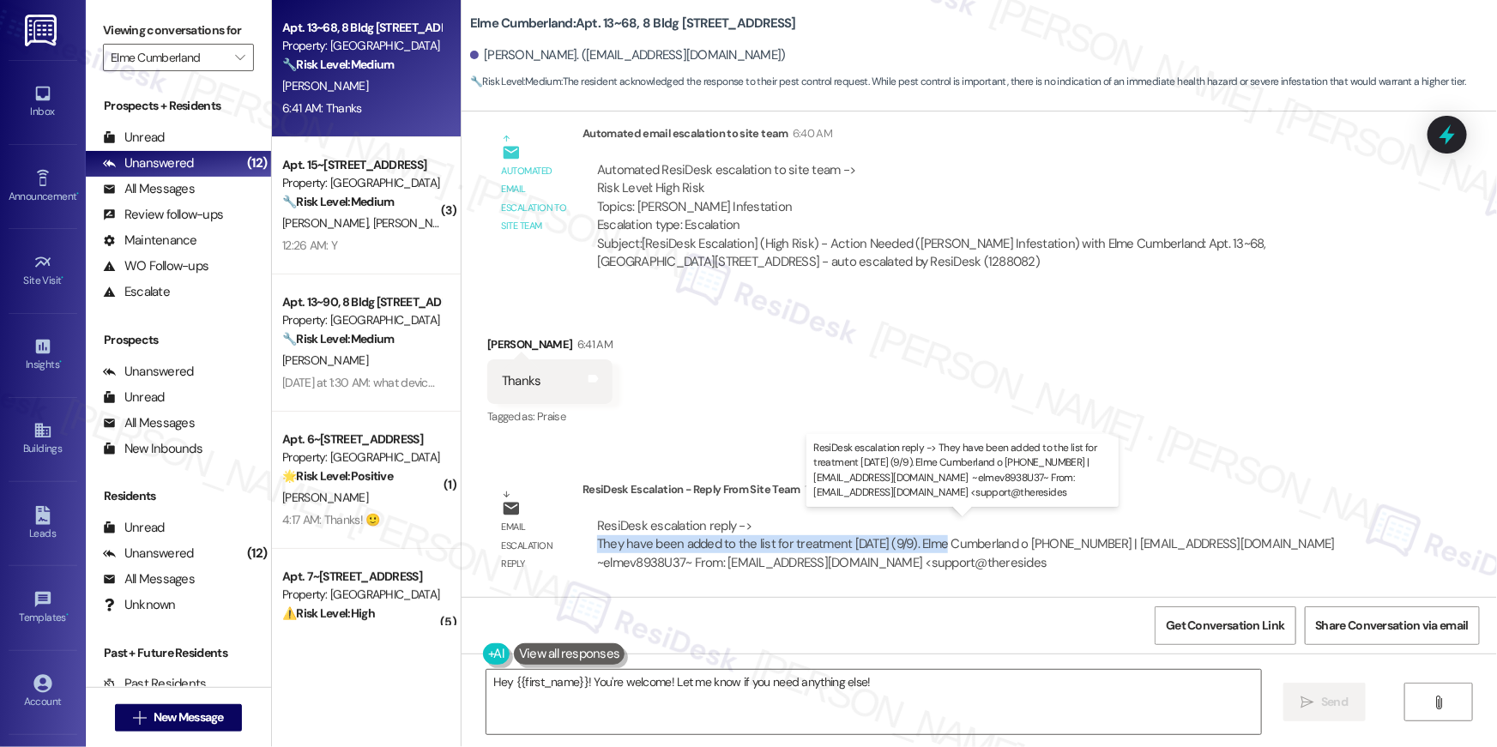
drag, startPoint x: 934, startPoint y: 544, endPoint x: 589, endPoint y: 540, distance: 344.1
click at [597, 540] on div "ResiDesk escalation reply -> They have been added to the list for treatment thi…" at bounding box center [967, 544] width 740 height 54
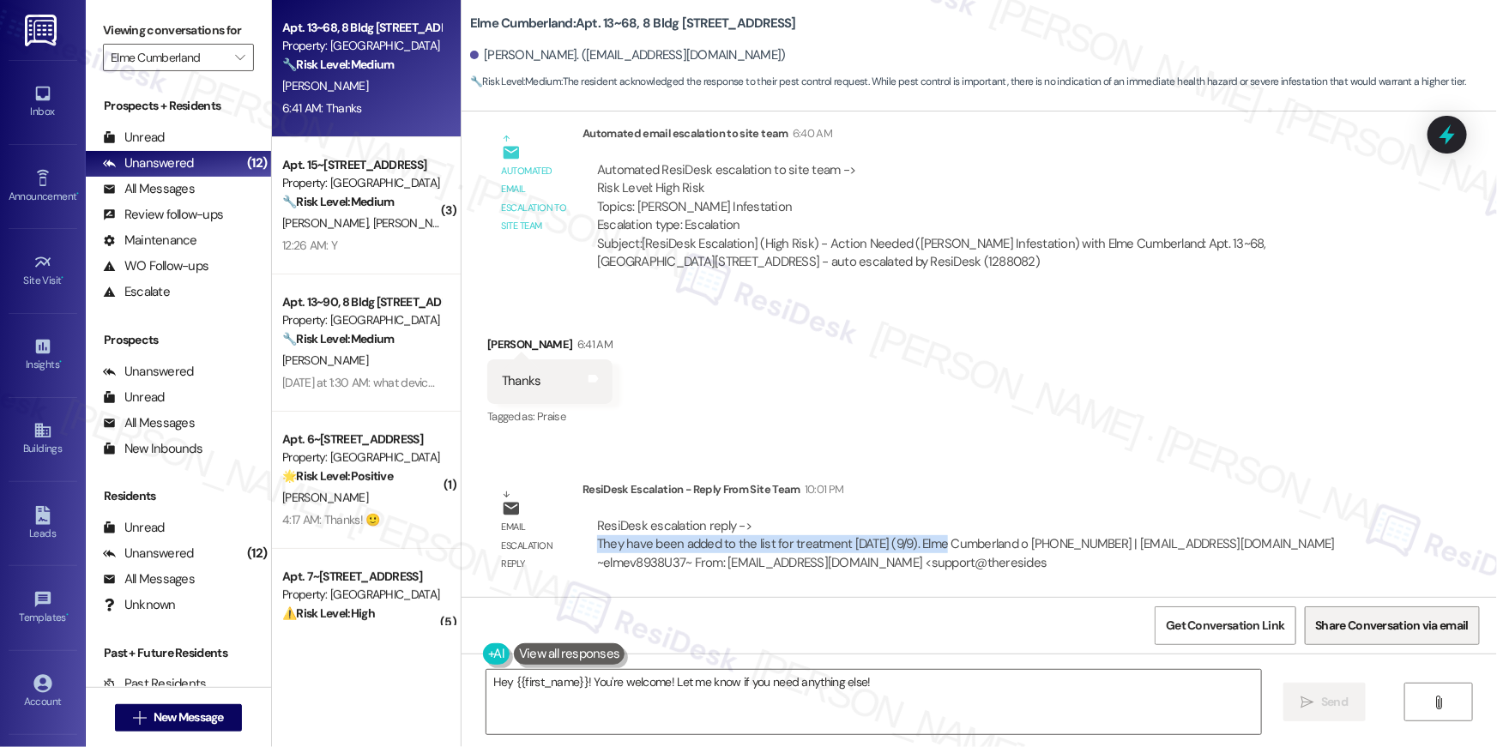
copy div "They have been added to the list for treatment this Tuesday (9/9)"
click at [940, 691] on textarea "Hey {{first_name}}! You're welcome! Let me know if you need anything else!" at bounding box center [874, 702] width 775 height 64
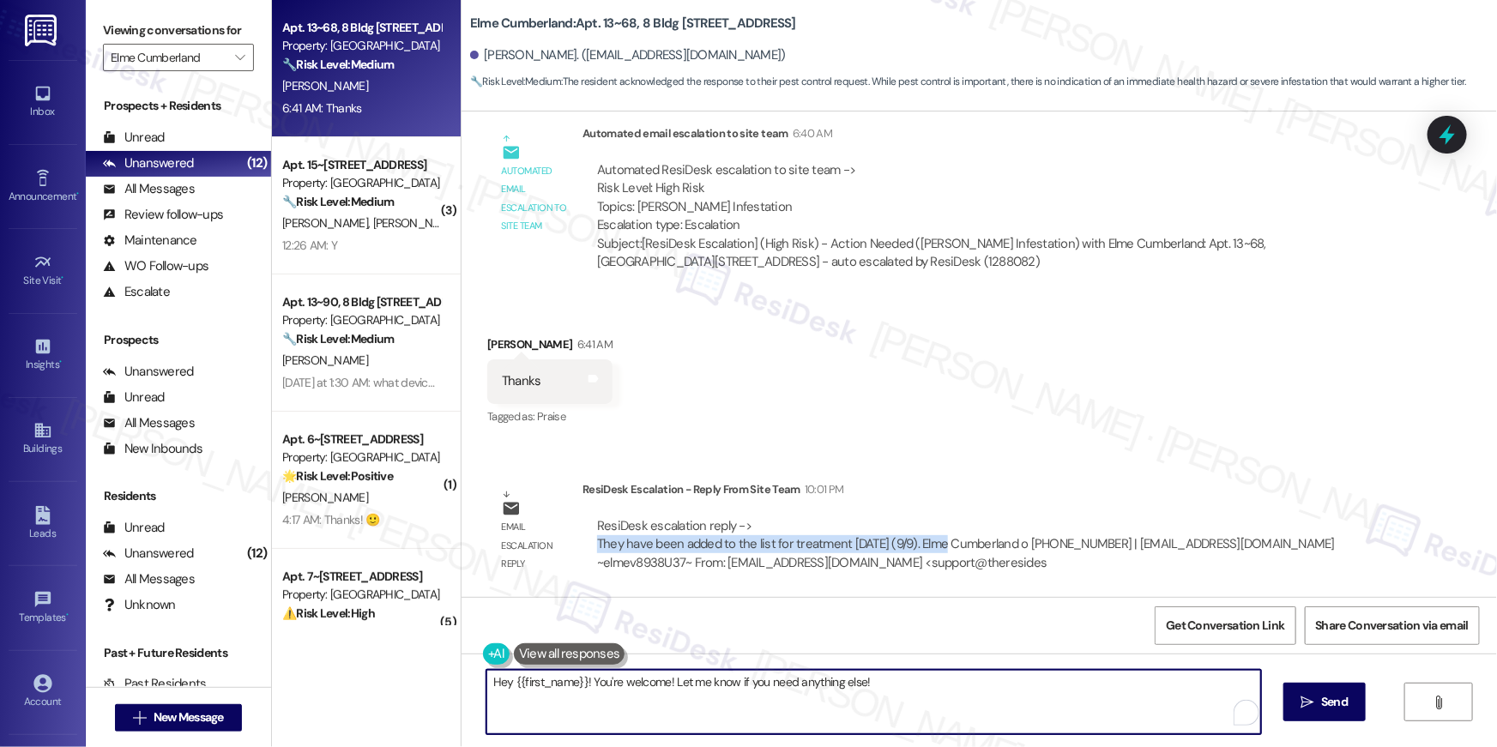
click at [940, 691] on textarea "Hey {{first_name}}! You're welcome! Let me know if you need anything else!" at bounding box center [874, 702] width 775 height 64
paste textarea "I received an update from our site team. They said you’ve been added to the lis…"
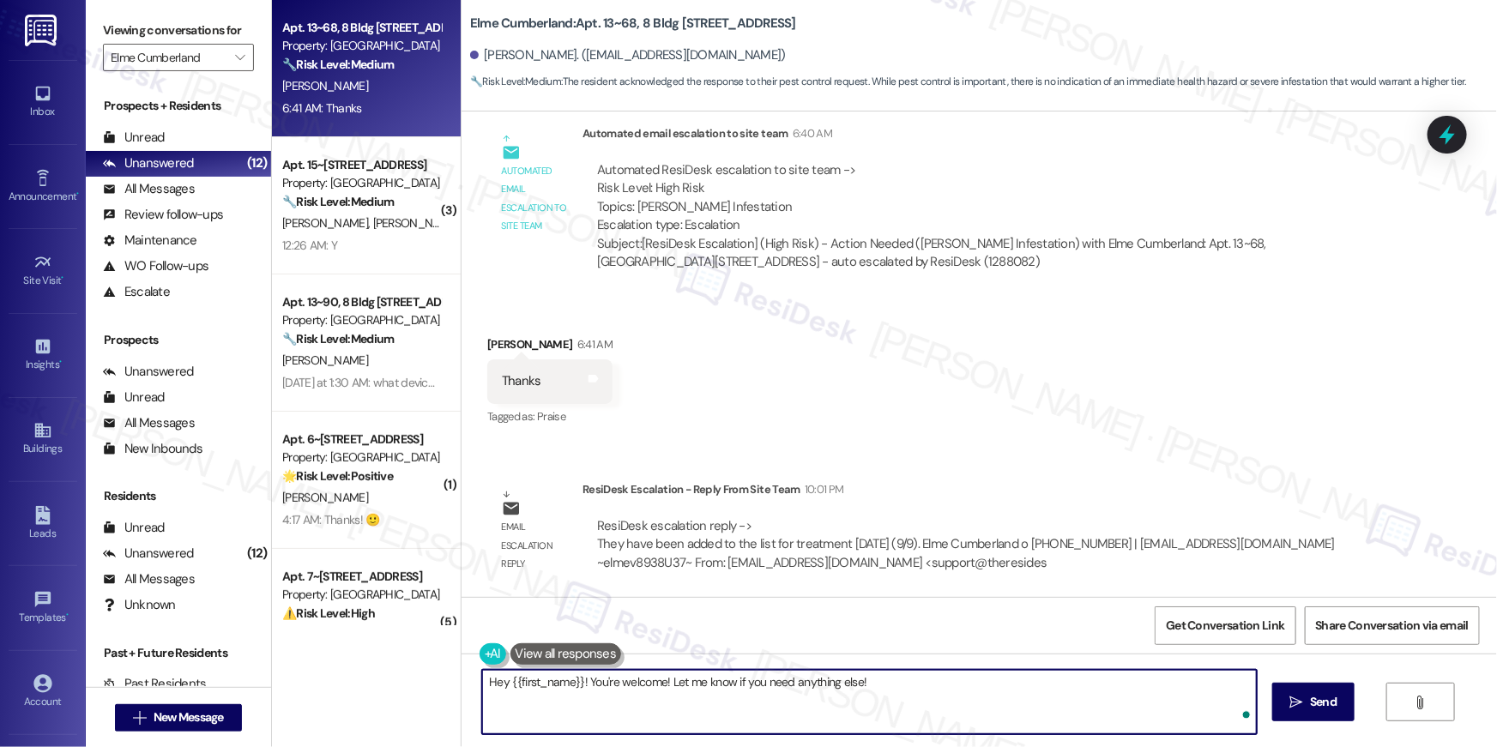
click at [730, 694] on textarea "Hey {{first_name}}! You're welcome! Let me know if you need anything else!" at bounding box center [869, 702] width 775 height 64
click at [871, 687] on textarea "Hey {{first_name}}! You're welcome! Let me know if you need anything else!" at bounding box center [869, 702] width 775 height 64
click at [576, 679] on textarea "Hey {{first_name}}! You're welcome! Let me know if you need anything else!" at bounding box center [869, 702] width 775 height 64
paste textarea "I received an update from our site team. They said you’ve been added to the lis…"
type textarea "Hey {{first_name}}! I received an update from our site team. They said you’ve b…"
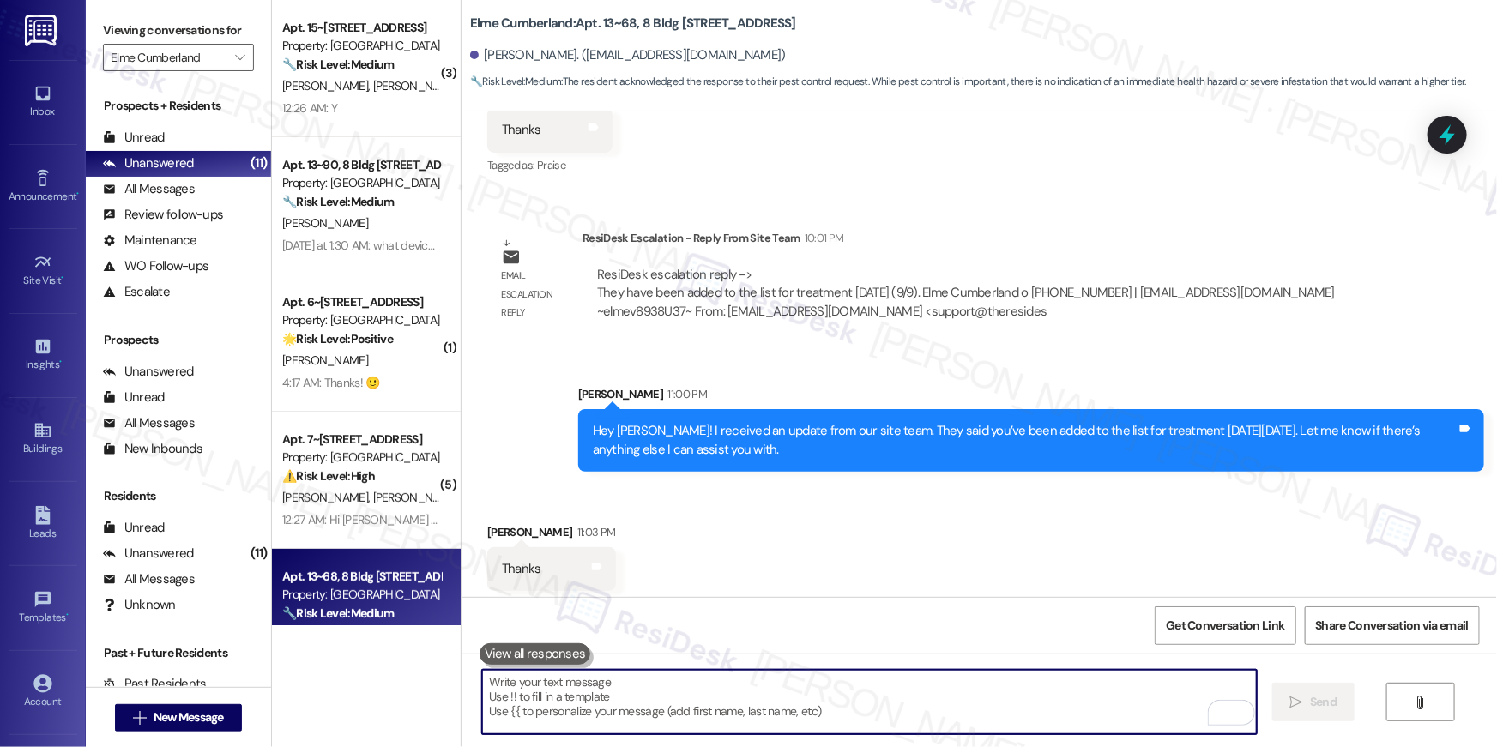
scroll to position [1579, 0]
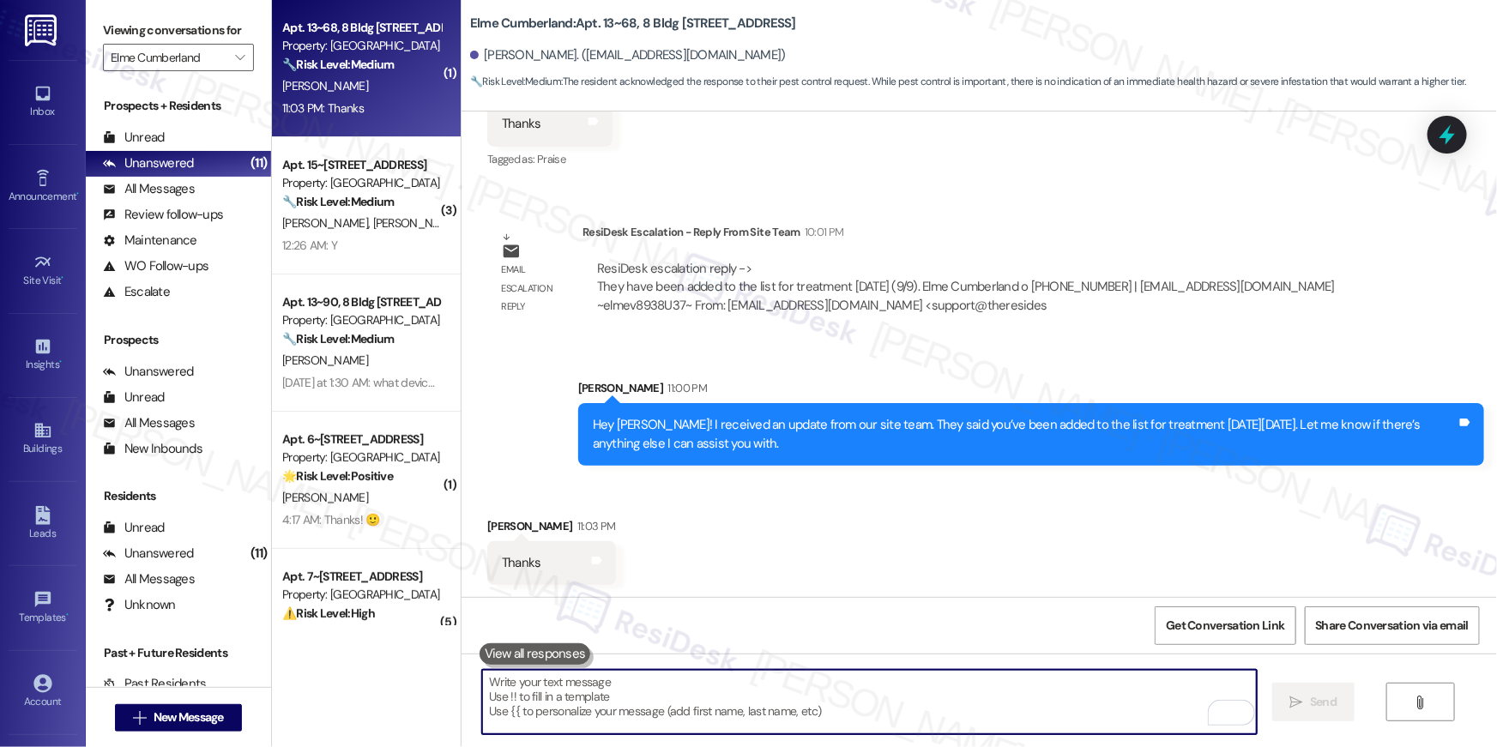
click at [1009, 703] on textarea "To enrich screen reader interactions, please activate Accessibility in Grammarl…" at bounding box center [869, 702] width 775 height 64
type textarea "You are welcome!"
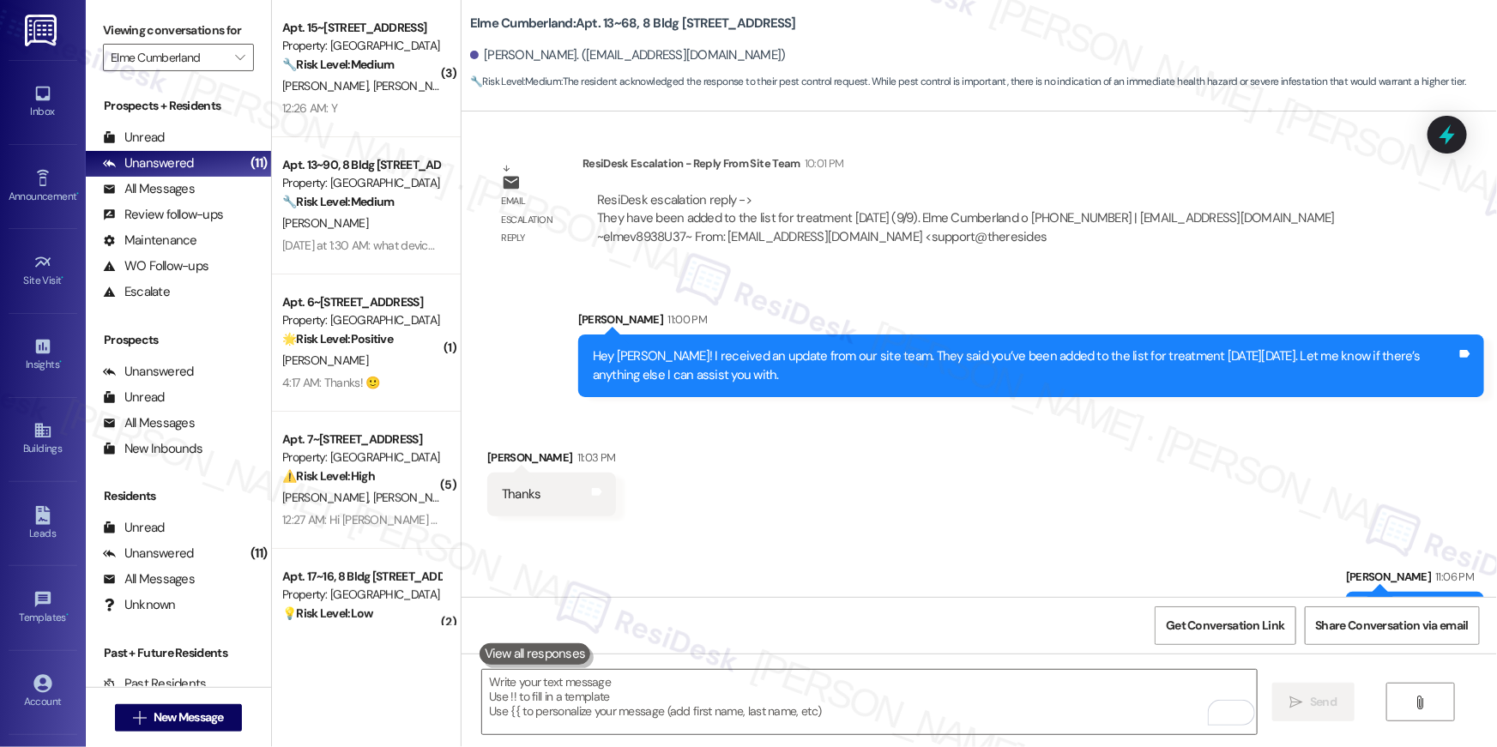
scroll to position [1699, 0]
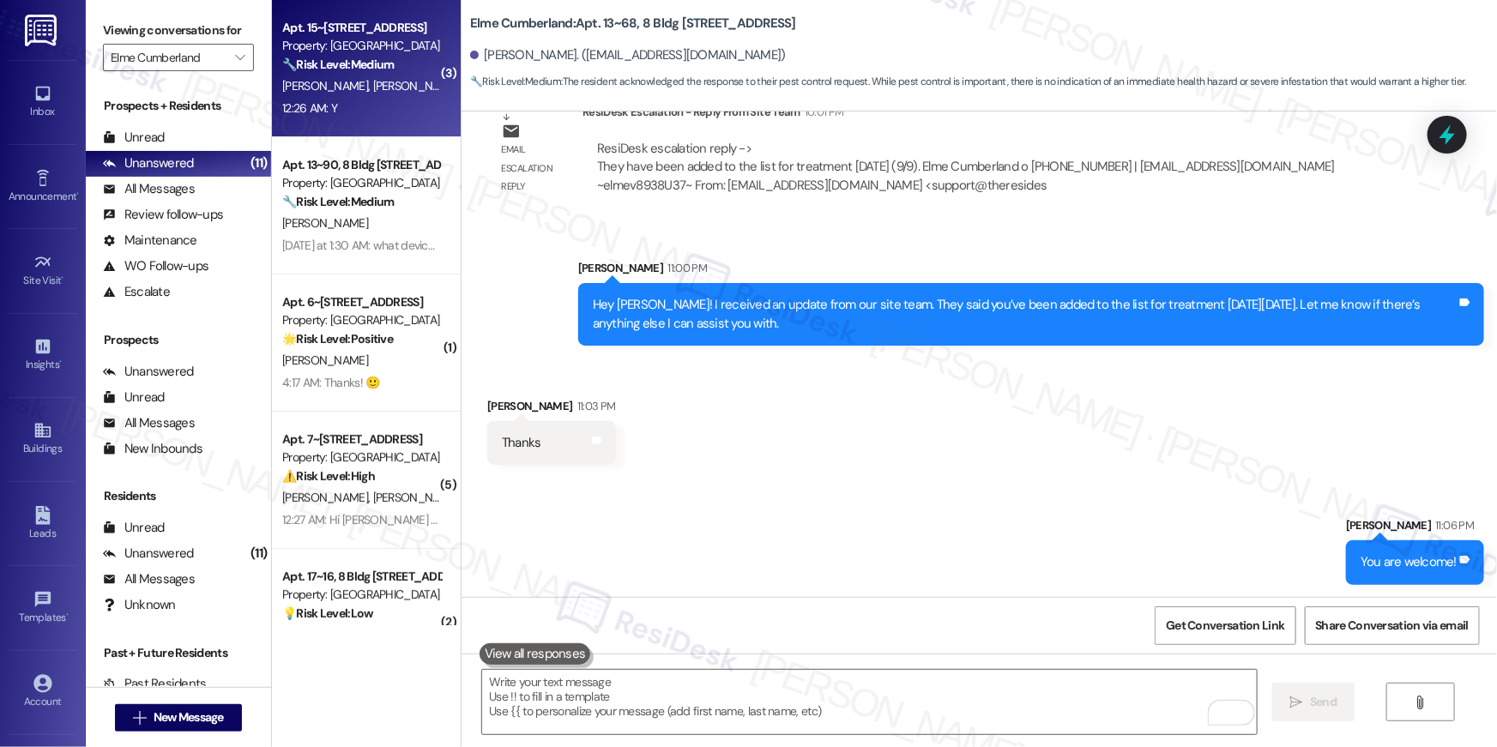
click at [393, 124] on div "Apt. 15~46, 8 Bldg 15 Cumberland Way SE Property: Elme Cumberland 🔧 Risk Level:…" at bounding box center [366, 68] width 189 height 137
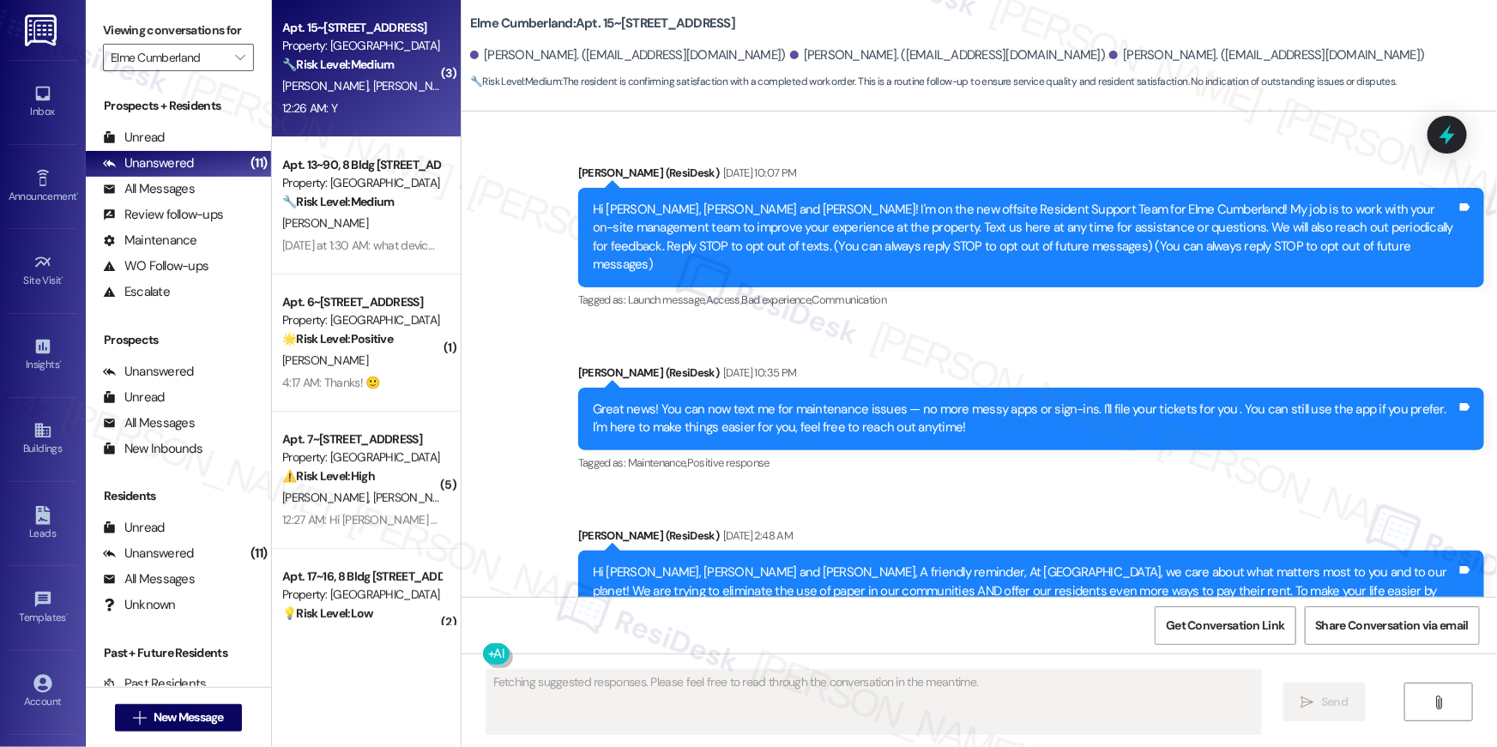
scroll to position [17429, 0]
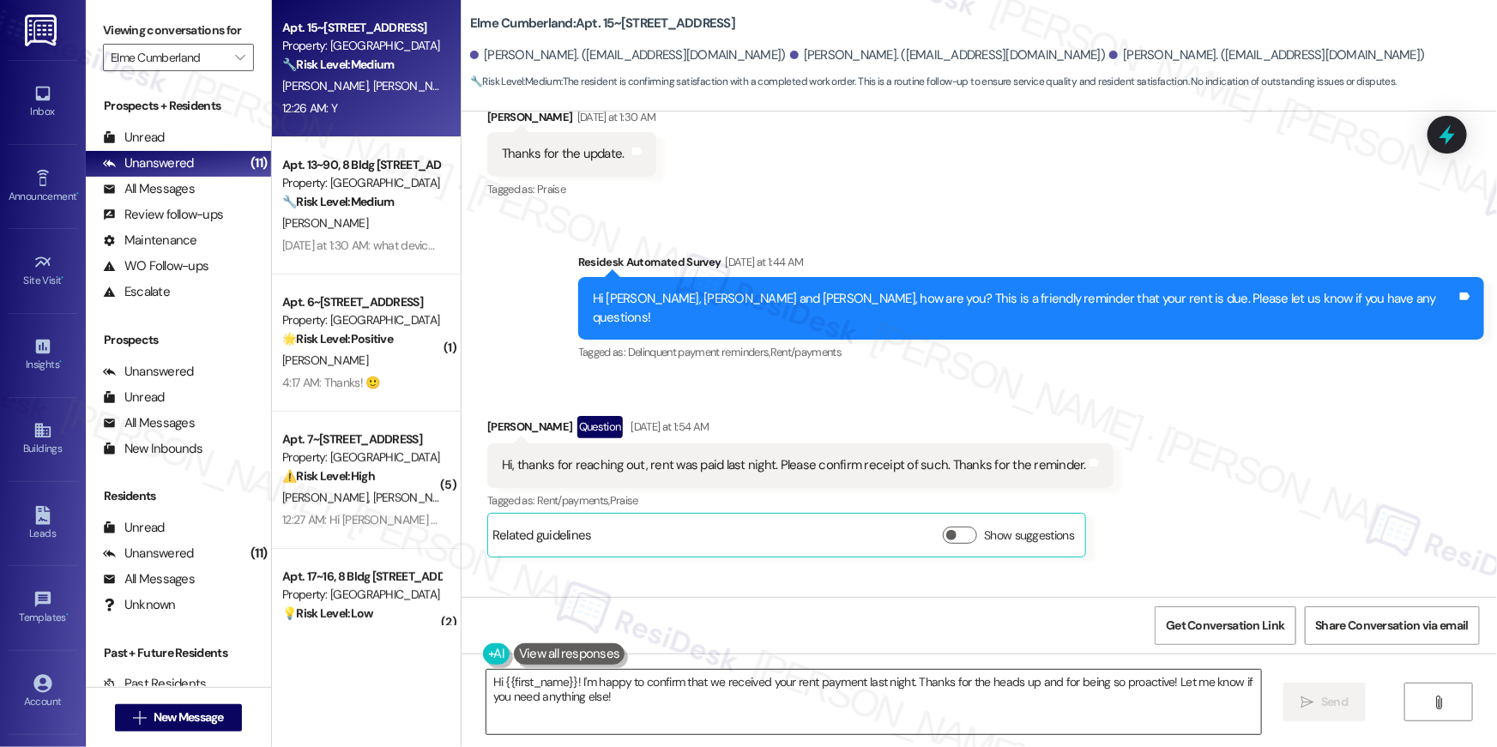
click at [838, 708] on textarea "Hi {{first_name}}! I'm happy to confirm that we received your rent payment last…" at bounding box center [874, 702] width 775 height 64
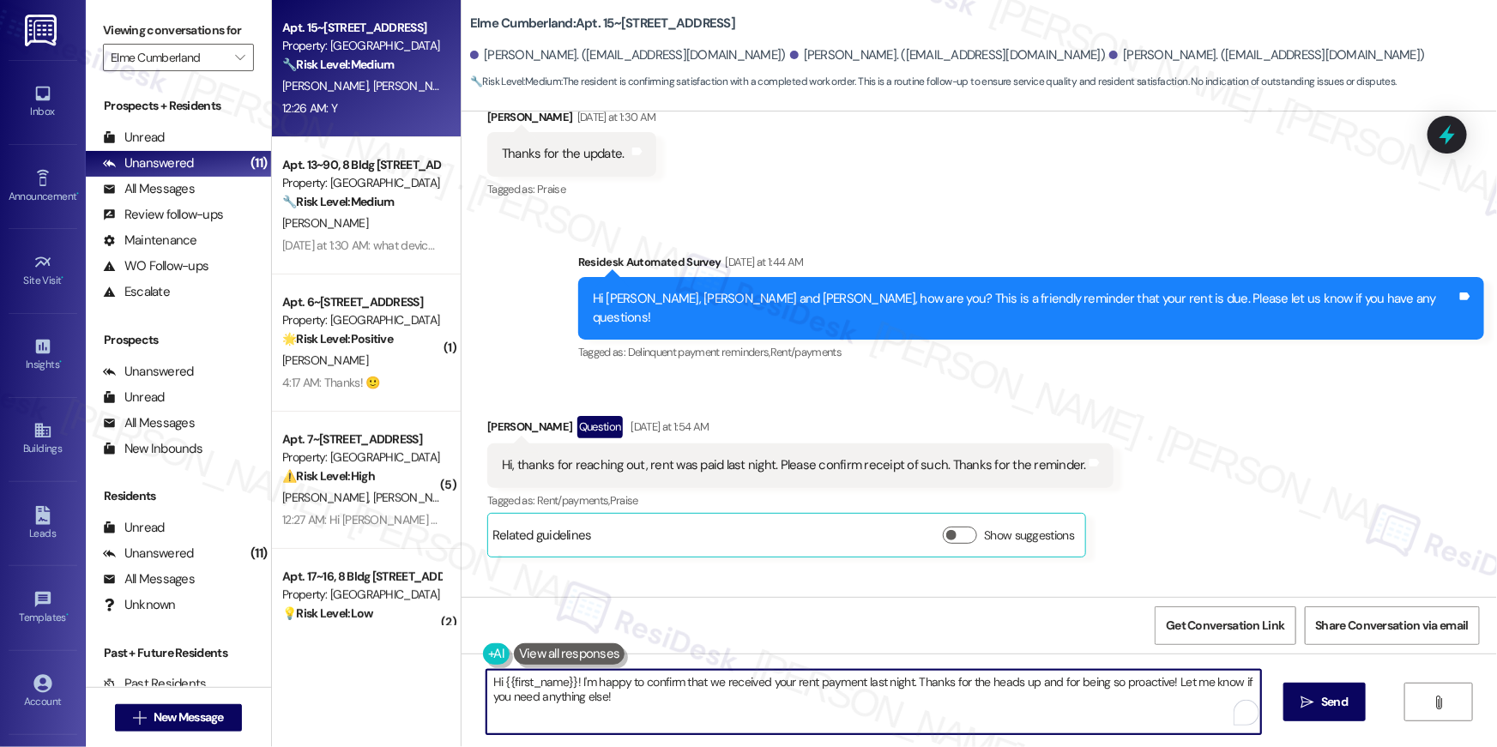
paste textarea ", I’m glad to hear your work order is all taken care of! If anything else comes…"
type textarea "Hi {{first_name}}, I’m glad to hear your work order is all taken care of! If an…"
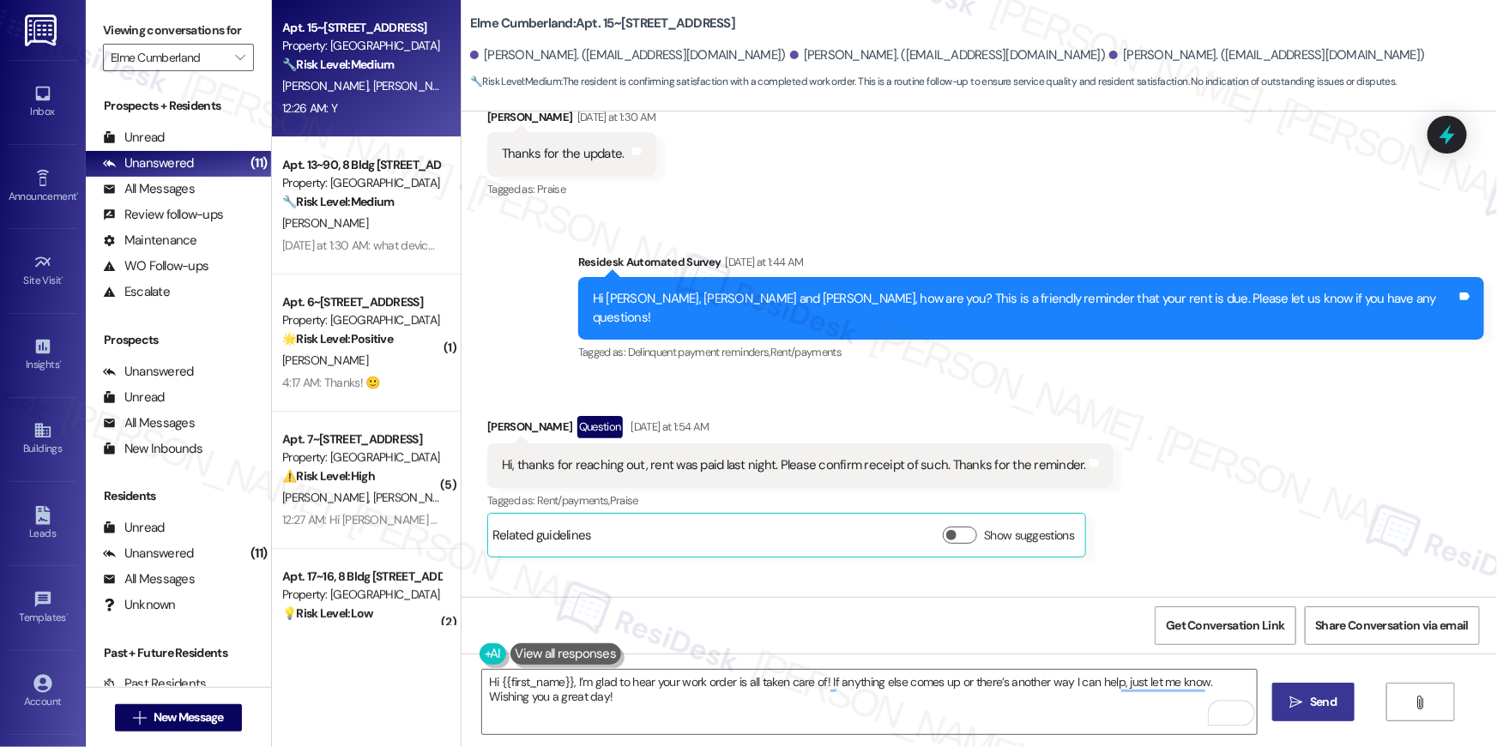
click at [1295, 701] on icon "" at bounding box center [1296, 703] width 13 height 14
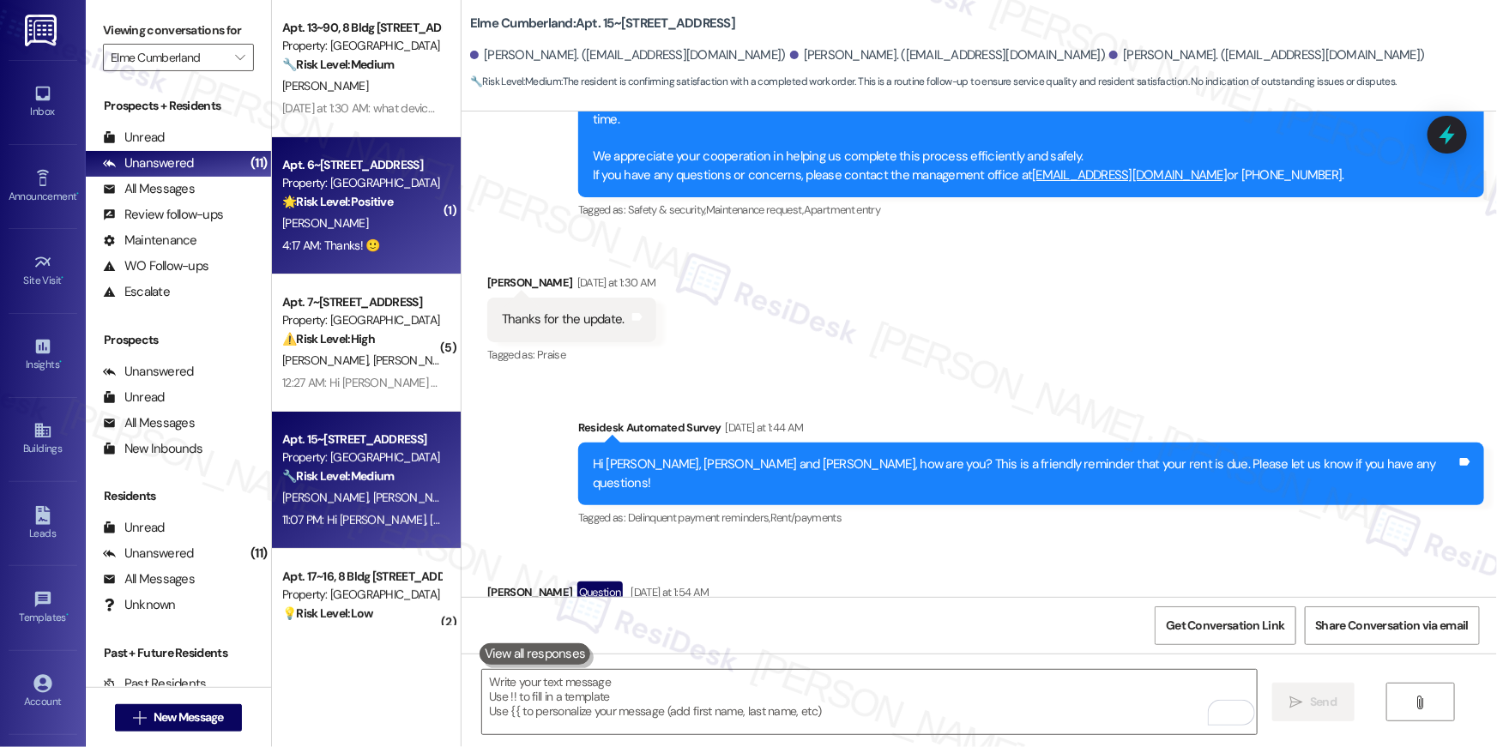
scroll to position [17261, 0]
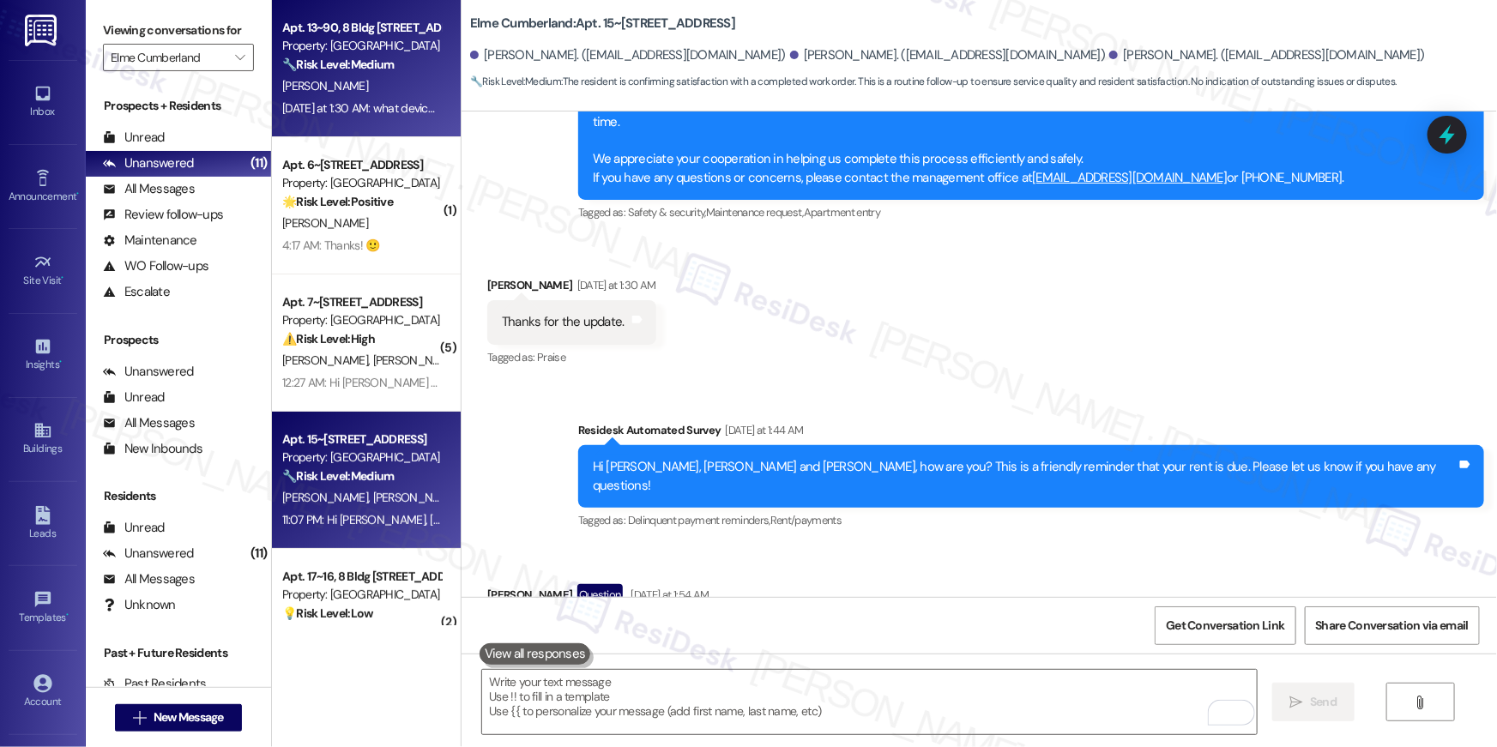
click at [282, 81] on span "L. Hesprich" at bounding box center [325, 85] width 86 height 15
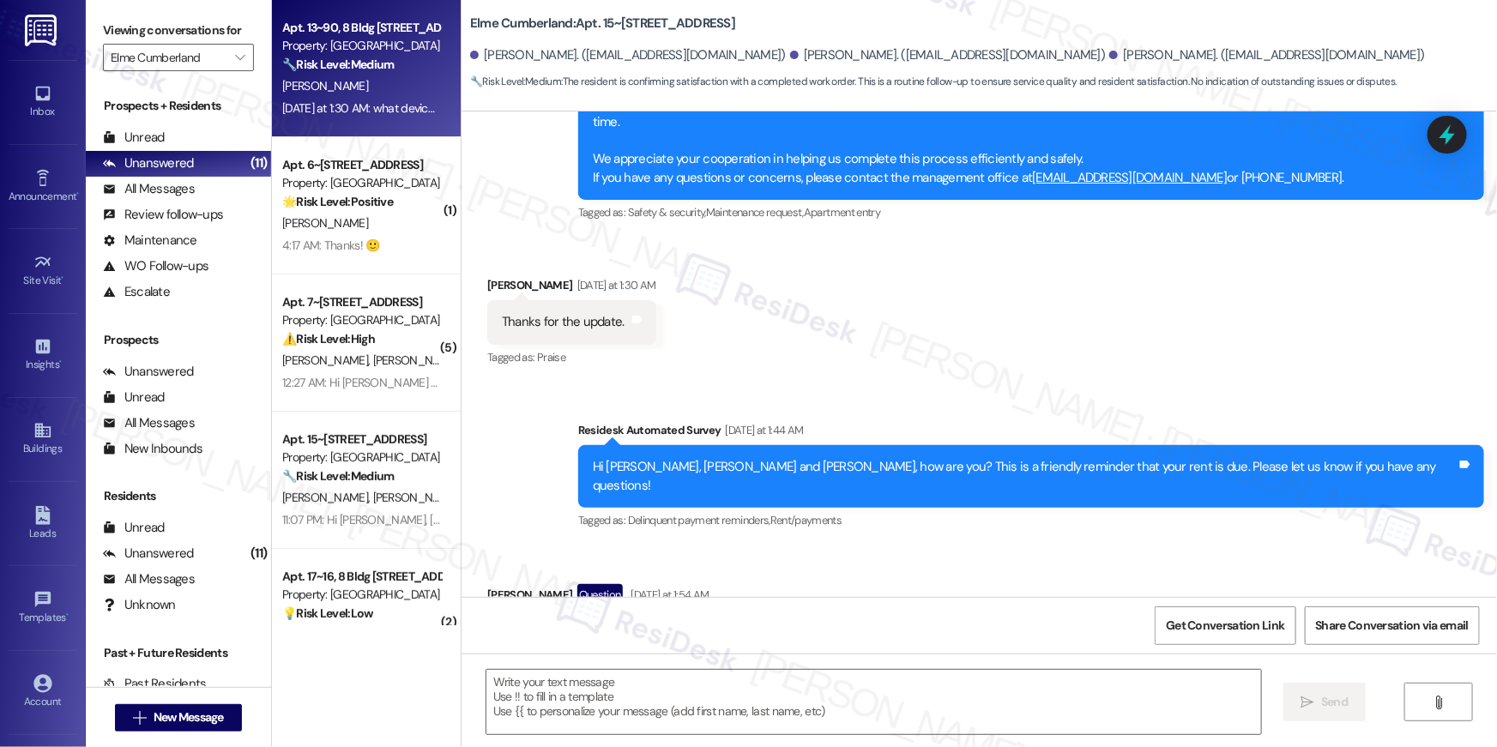
type textarea "Fetching suggested responses. Please feel free to read through the conversation…"
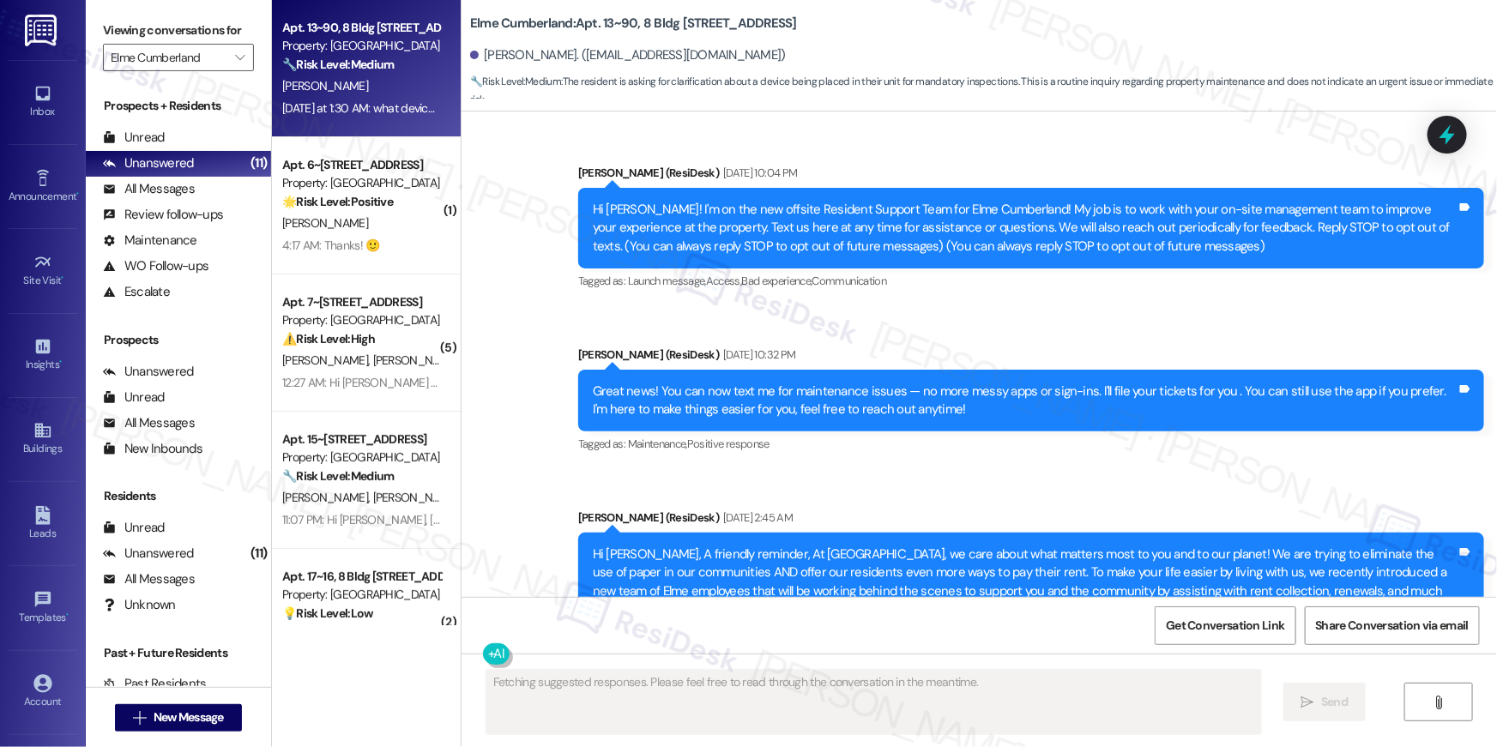
scroll to position [16299, 0]
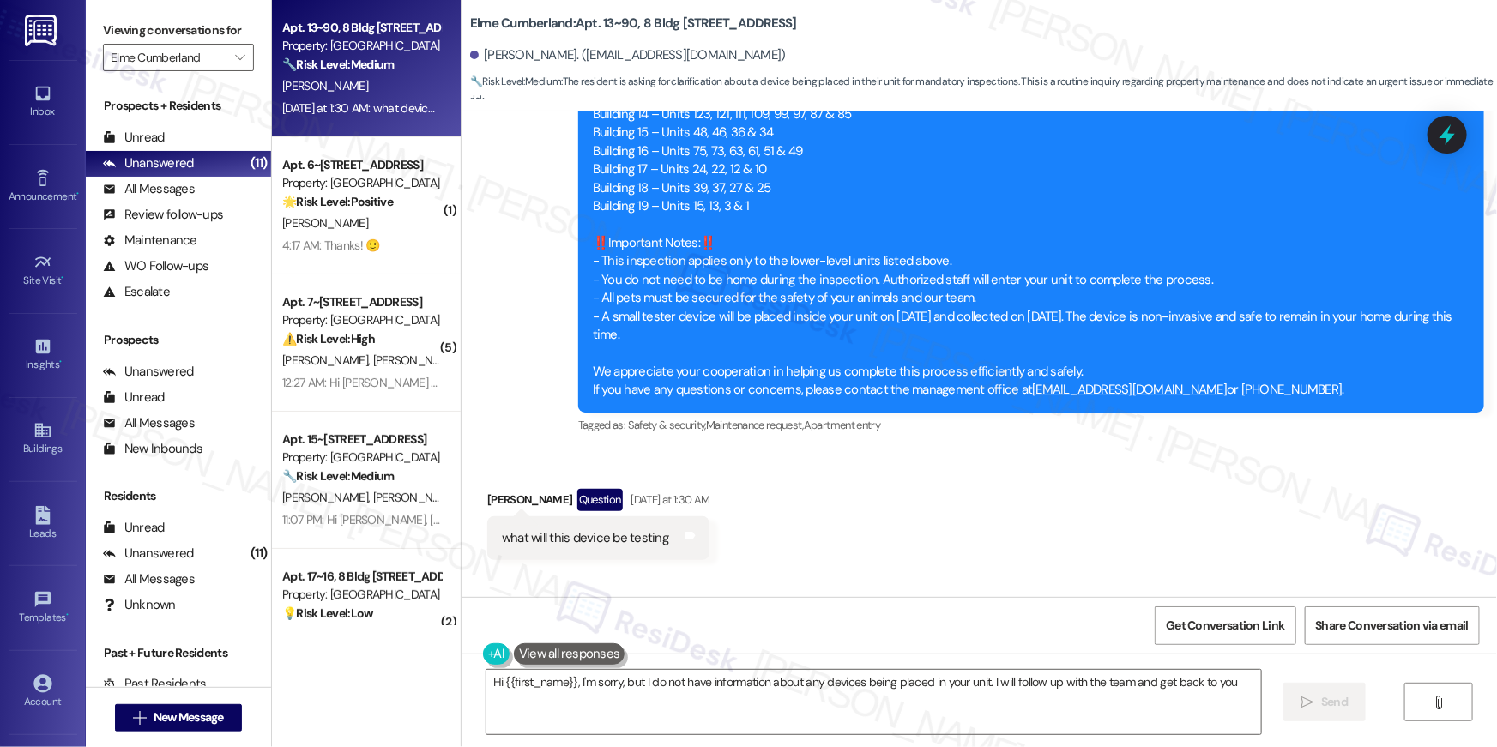
type textarea "Hi {{first_name}}, I'm sorry, but I do not have information about any devices b…"
click at [641, 698] on textarea "Hi {{first_name}}, I'm sorry, but I do not have information about any devices b…" at bounding box center [874, 702] width 775 height 64
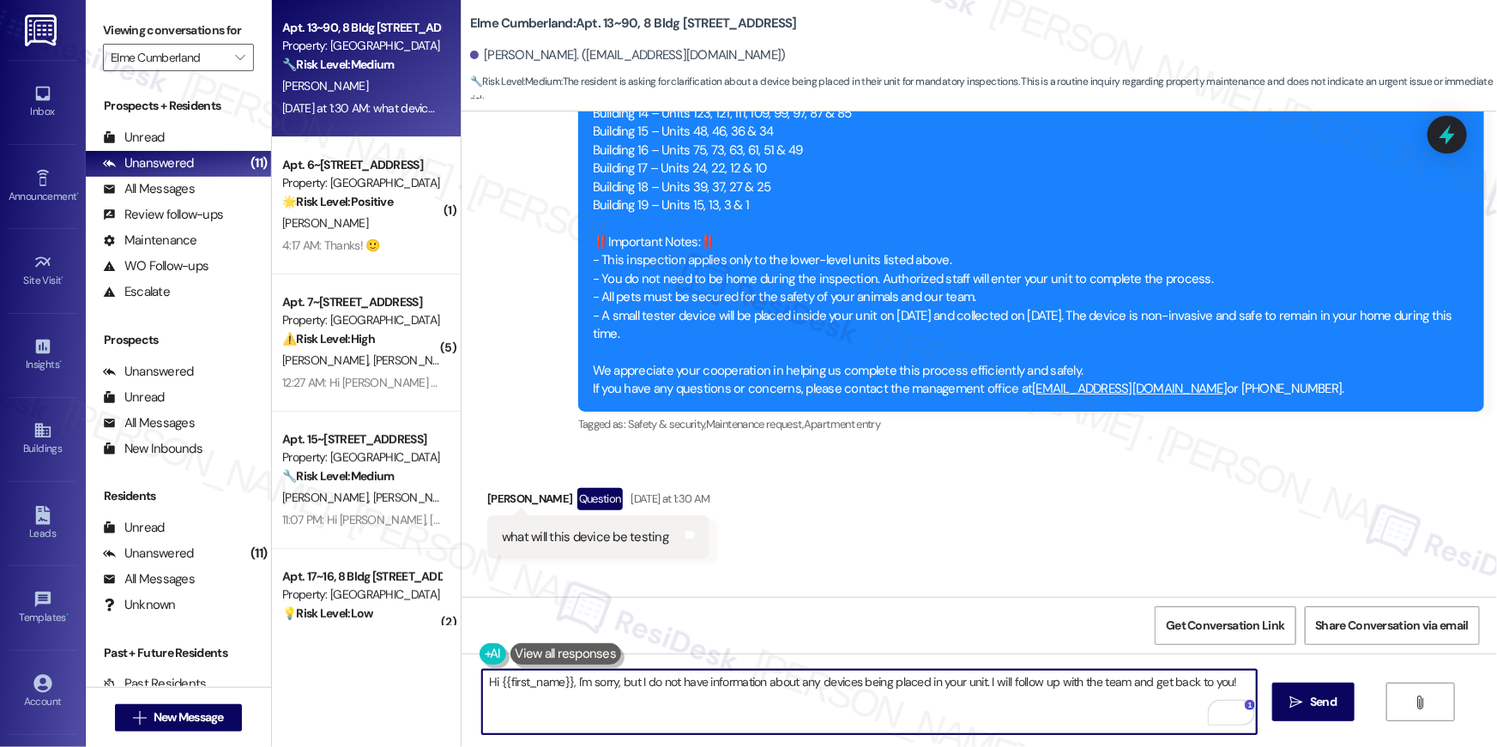
click at [596, 707] on textarea "Hi {{first_name}}, I'm sorry, but I do not have information about any devices b…" at bounding box center [869, 702] width 775 height 64
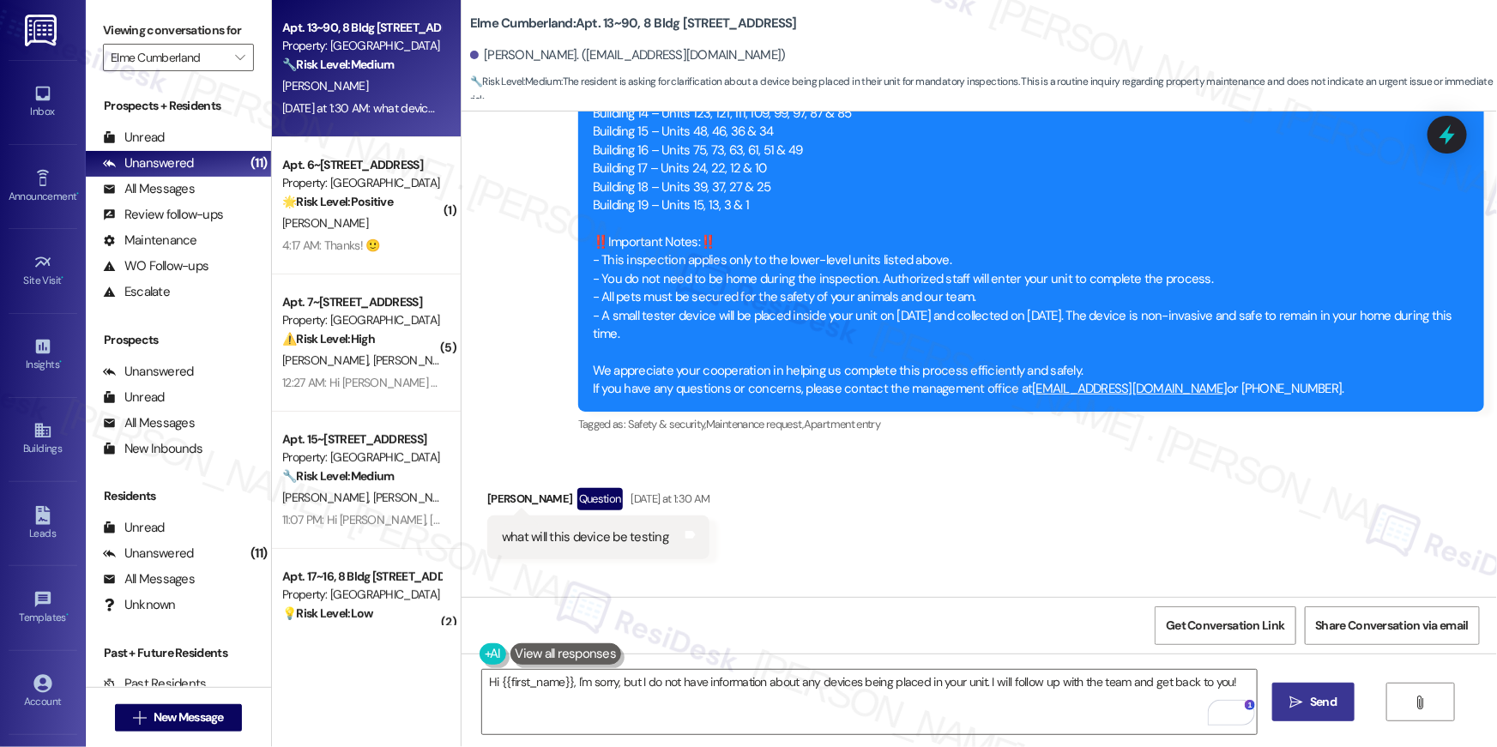
click at [1311, 688] on button " Send" at bounding box center [1313, 702] width 83 height 39
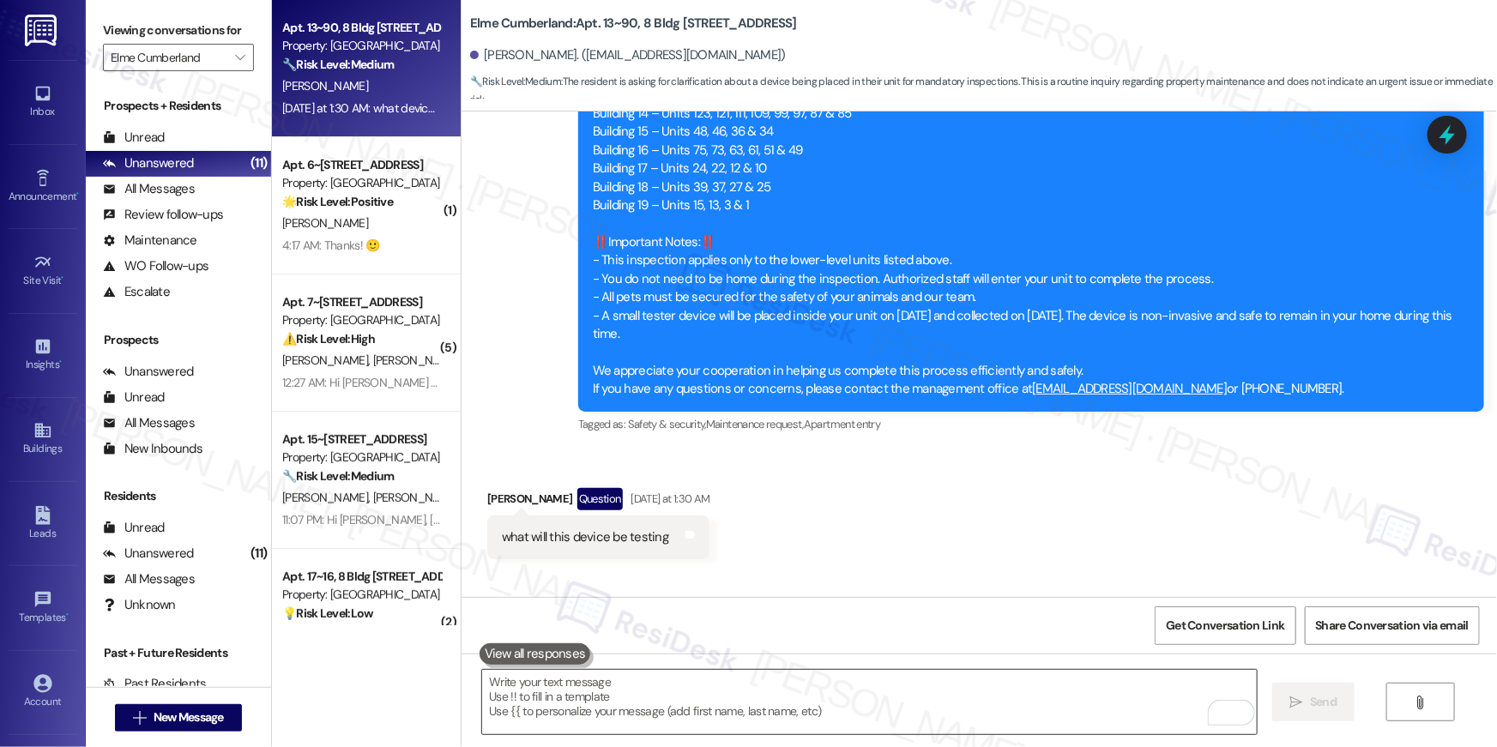
scroll to position [16299, 0]
click at [981, 725] on textarea "To enrich screen reader interactions, please activate Accessibility in Grammarl…" at bounding box center [869, 702] width 775 height 64
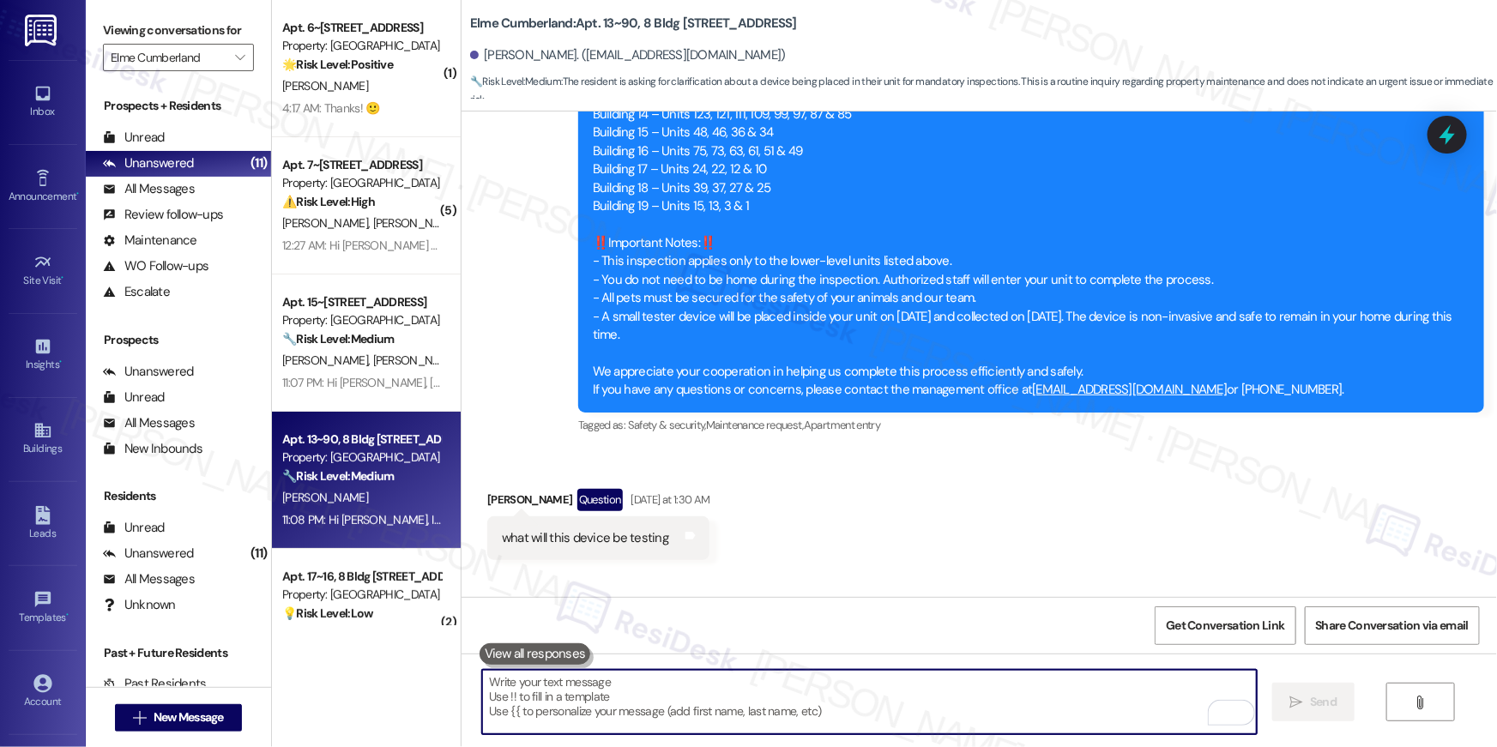
click at [981, 724] on textarea "To enrich screen reader interactions, please activate Accessibility in Grammarl…" at bounding box center [869, 702] width 775 height 64
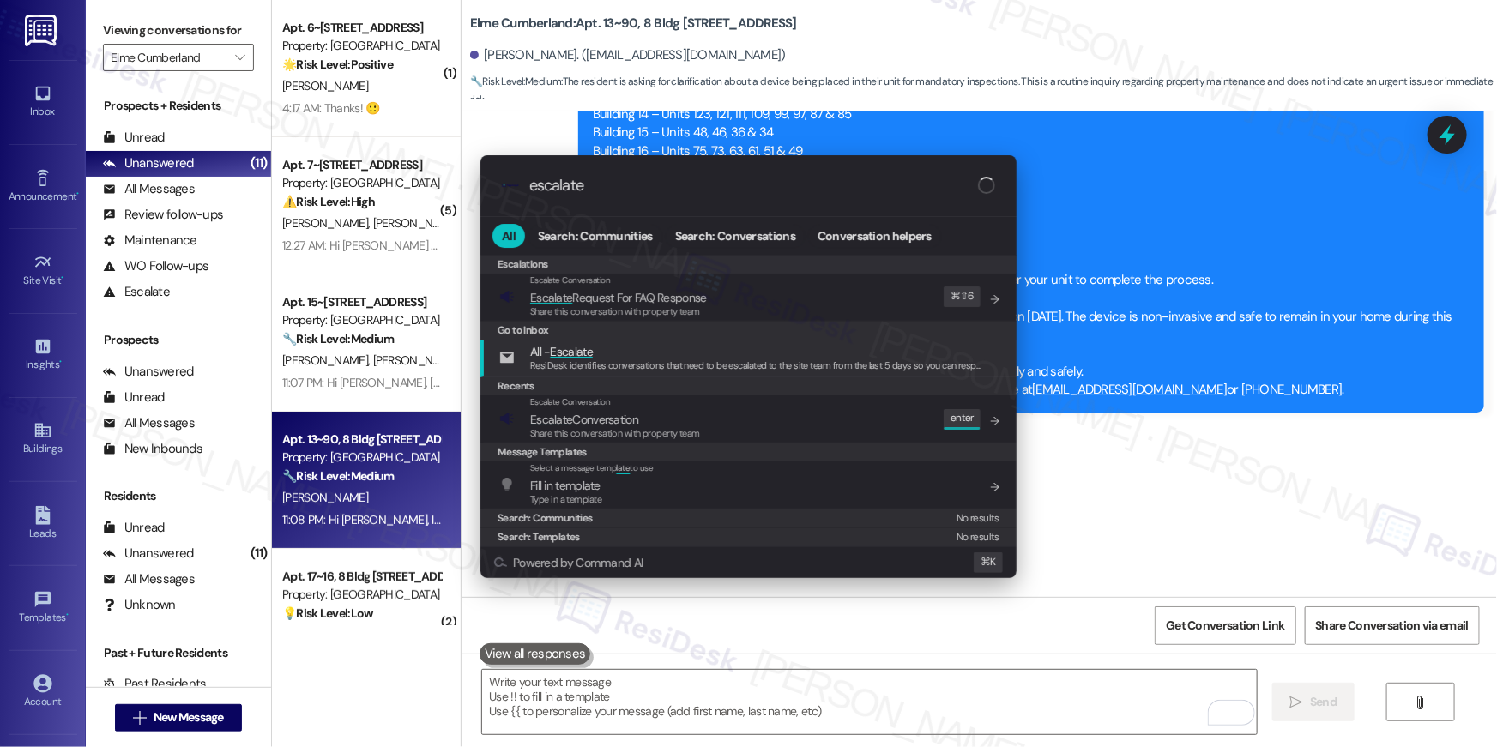
type input "escalate"
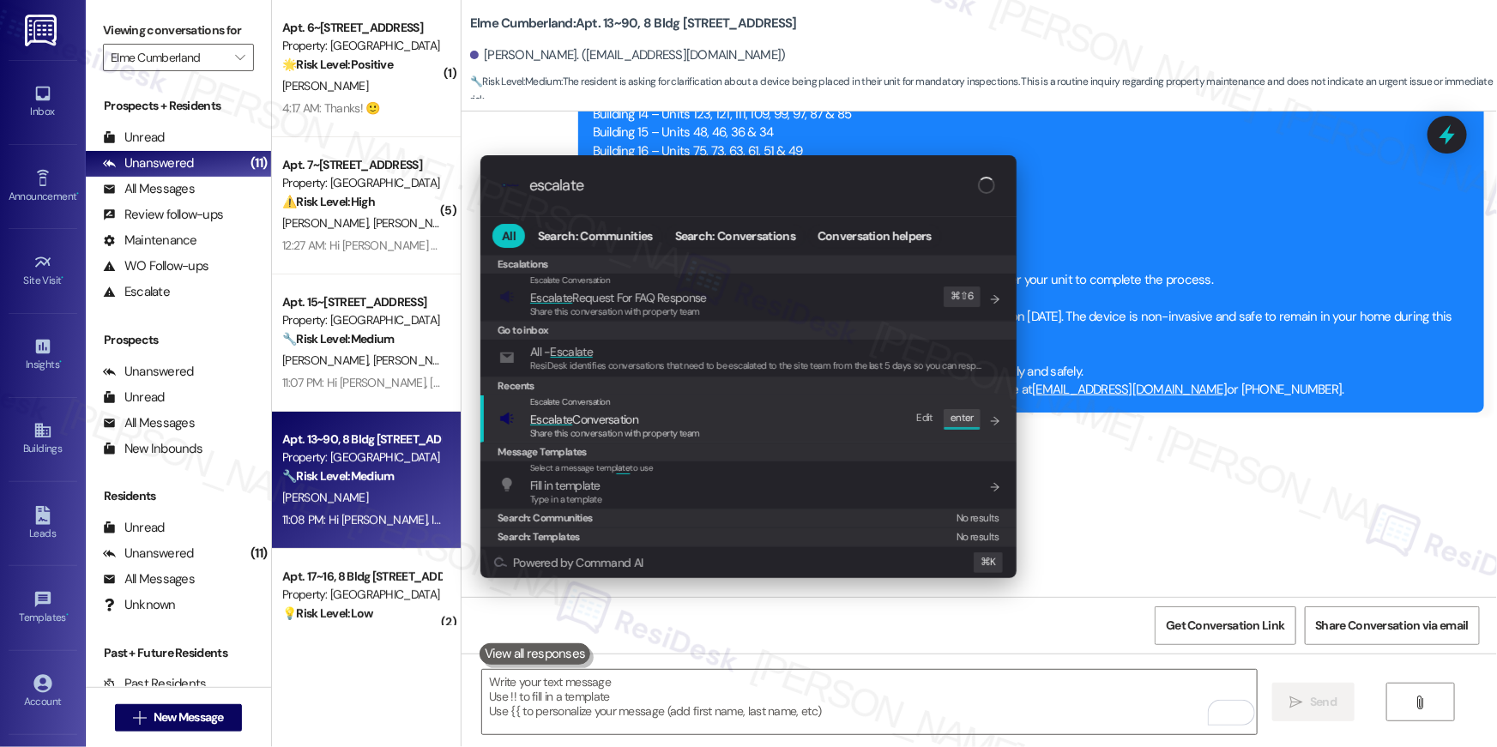
click at [745, 424] on div "Escalate Conversation Escalate Conversation Share this conversation with proper…" at bounding box center [750, 419] width 502 height 46
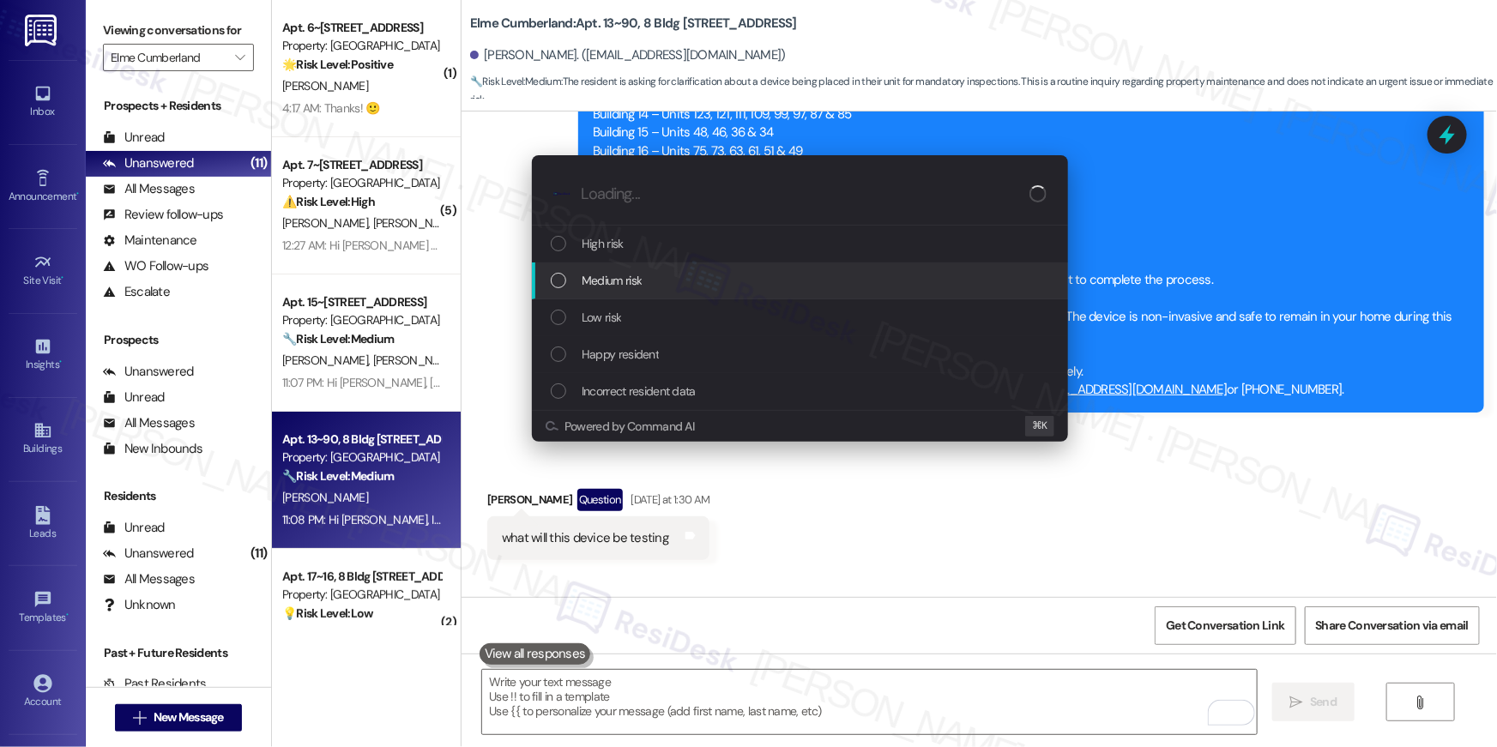
click at [676, 288] on div "Medium risk" at bounding box center [802, 280] width 502 height 19
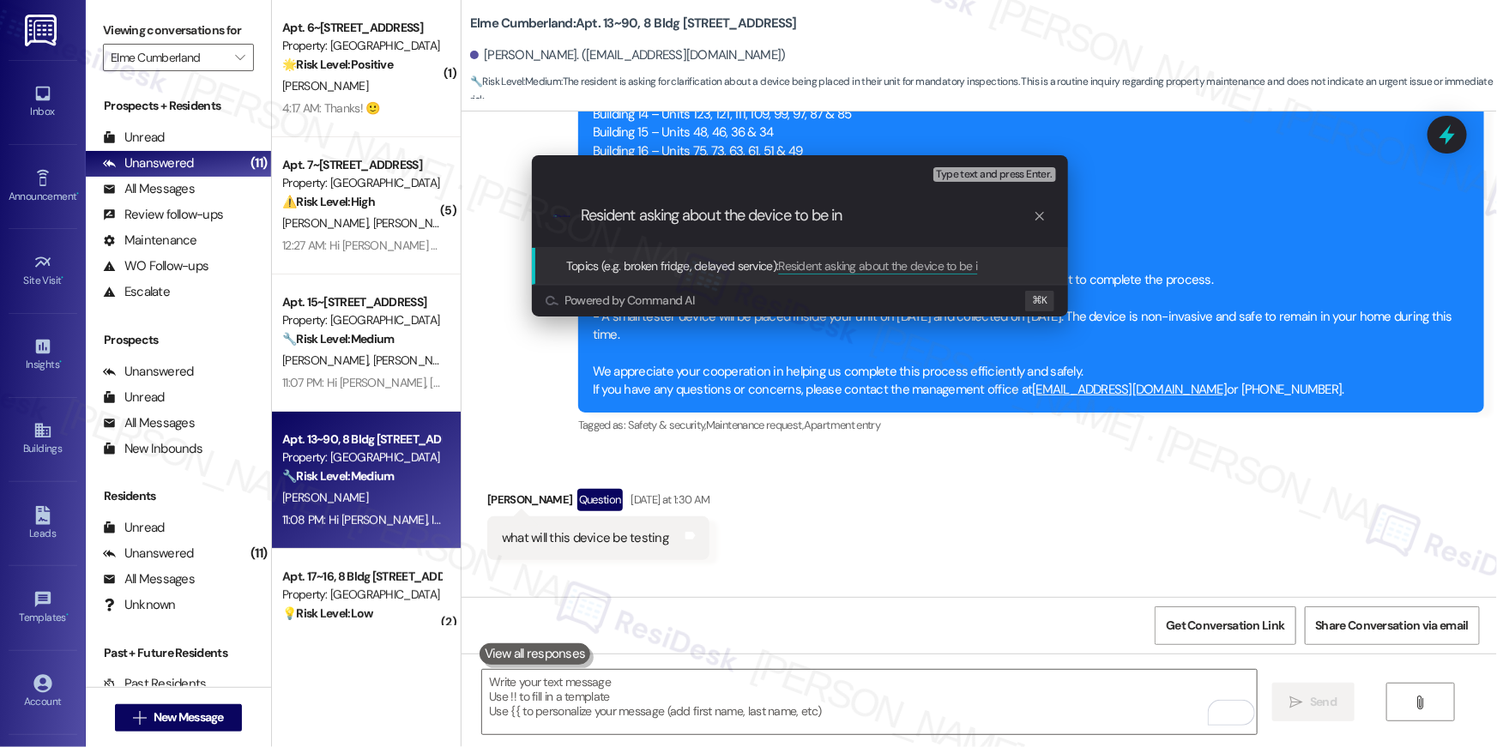
type input "Resident asking about the device to be ins"
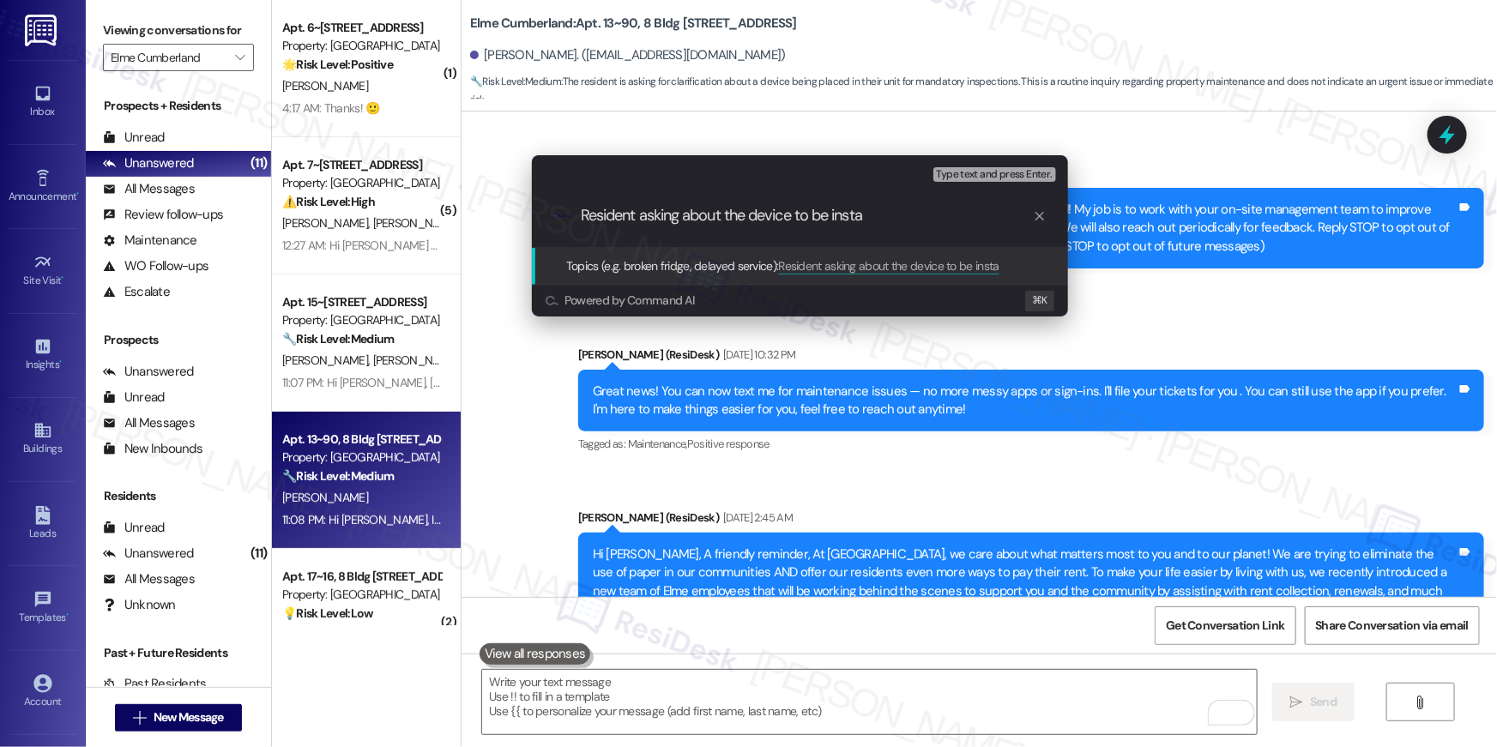
scroll to position [16299, 0]
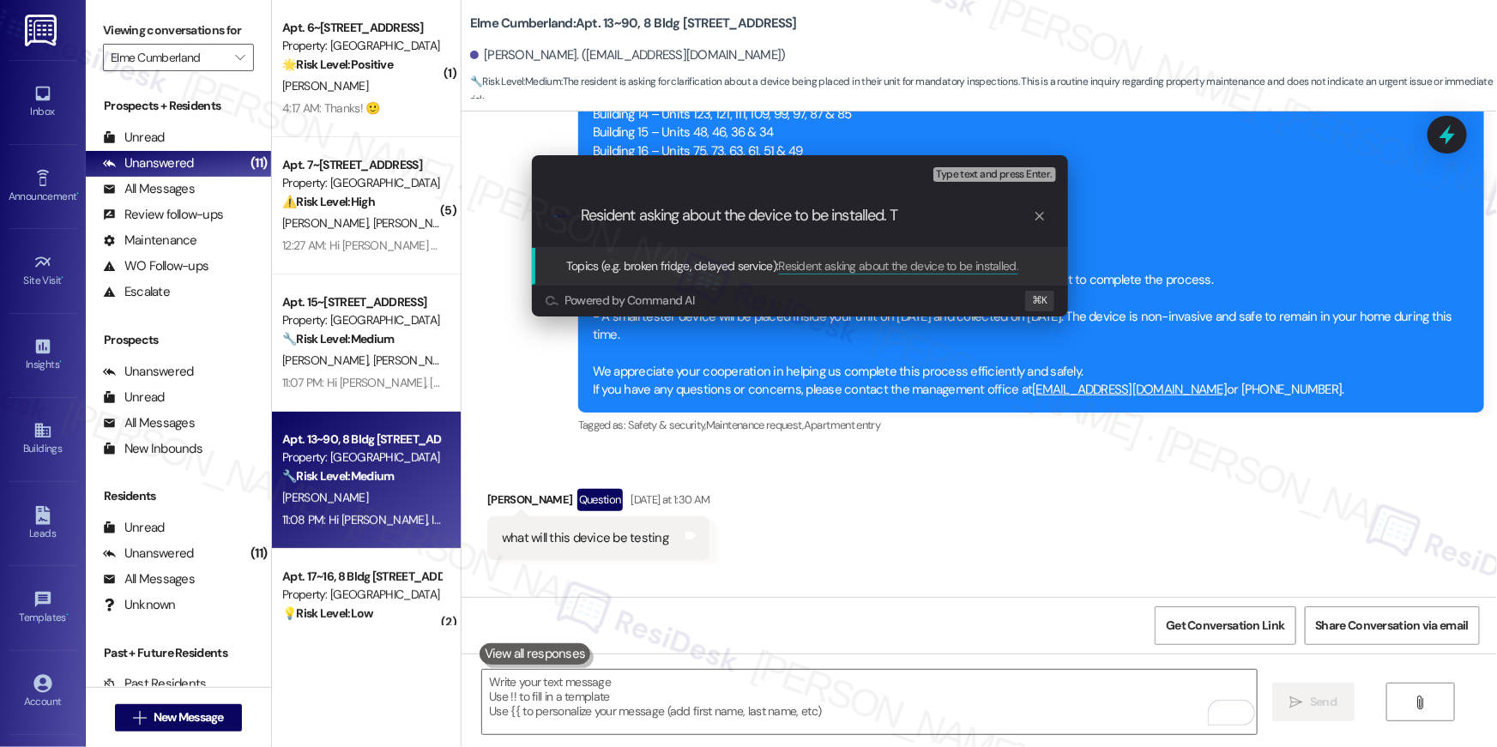
type input "Resident asking about the device to be installed."
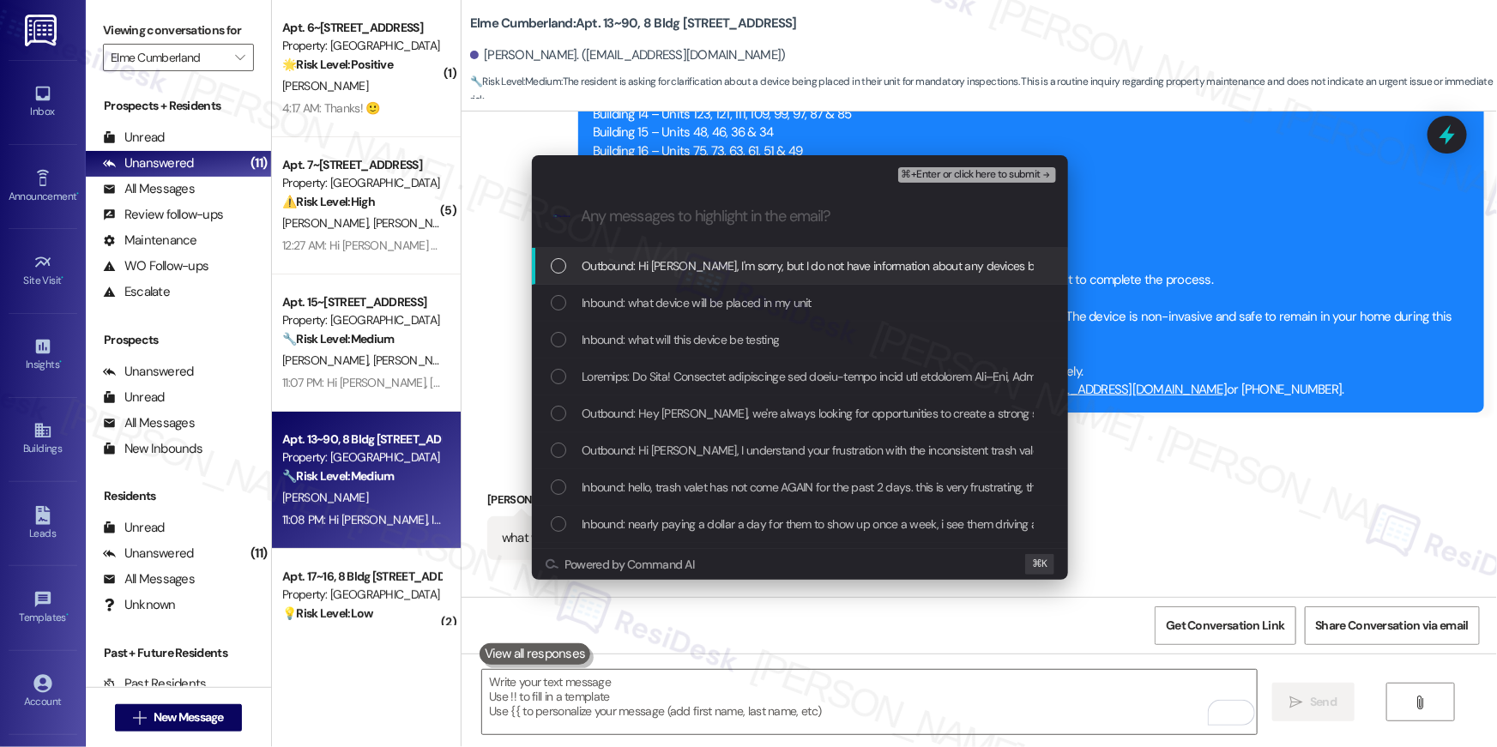
drag, startPoint x: 786, startPoint y: 267, endPoint x: 792, endPoint y: 301, distance: 34.8
click at [786, 269] on span "Outbound: Hi [PERSON_NAME], I'm sorry, but I do not have information about any …" at bounding box center [991, 266] width 819 height 19
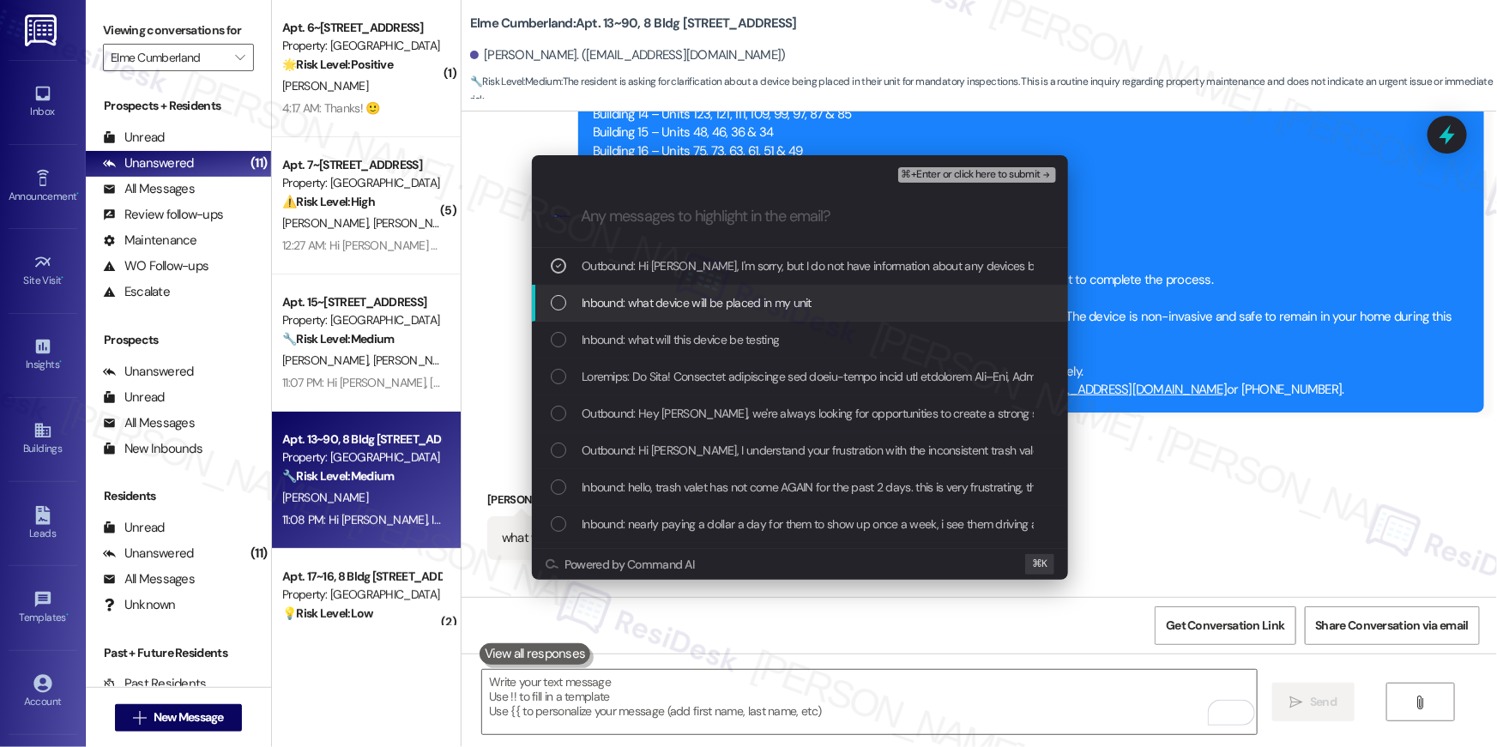
drag, startPoint x: 792, startPoint y: 301, endPoint x: 790, endPoint y: 320, distance: 19.0
click at [792, 304] on span "Inbound: what device will be placed in my unit" at bounding box center [697, 302] width 230 height 19
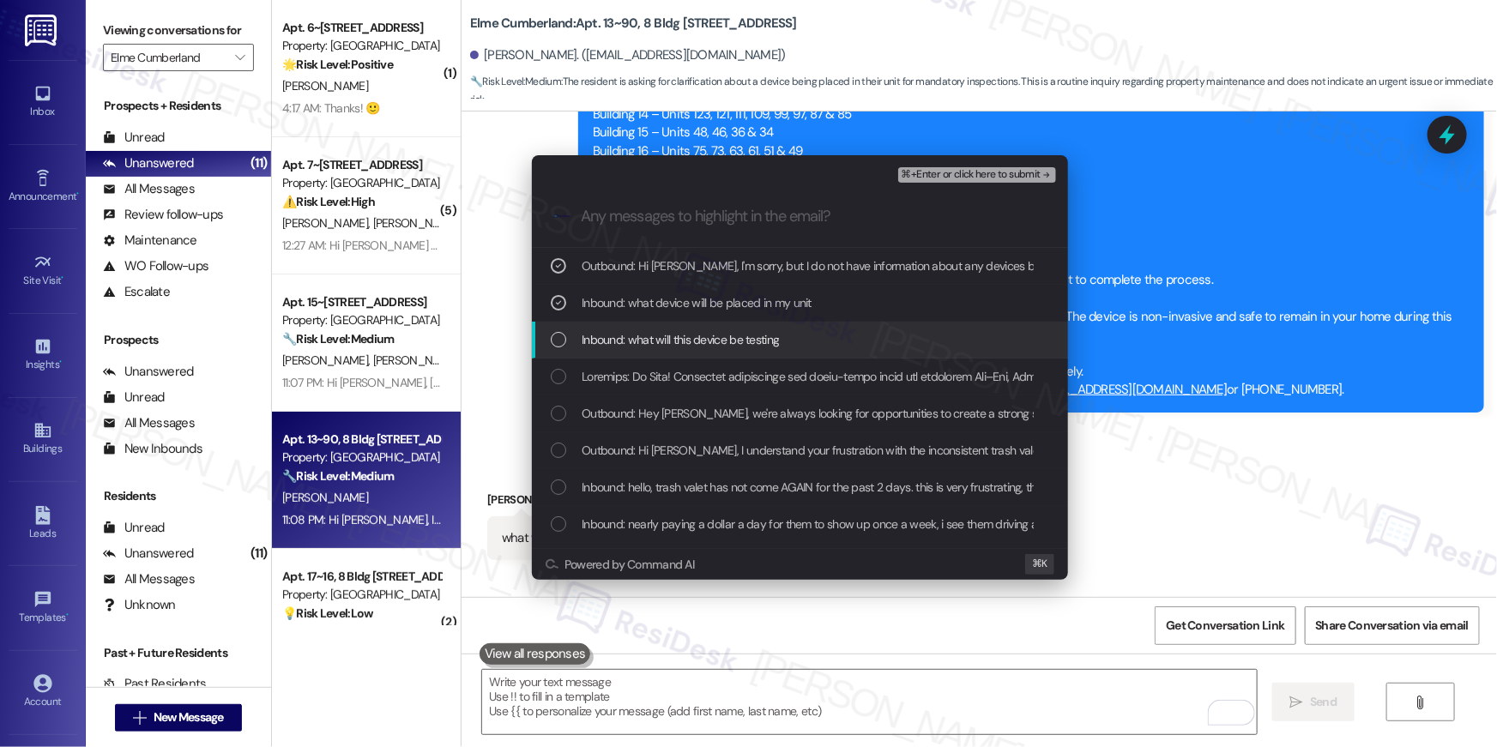
drag, startPoint x: 791, startPoint y: 339, endPoint x: 806, endPoint y: 342, distance: 15.0
click at [791, 339] on div "Inbound: what will this device be testing" at bounding box center [802, 339] width 502 height 19
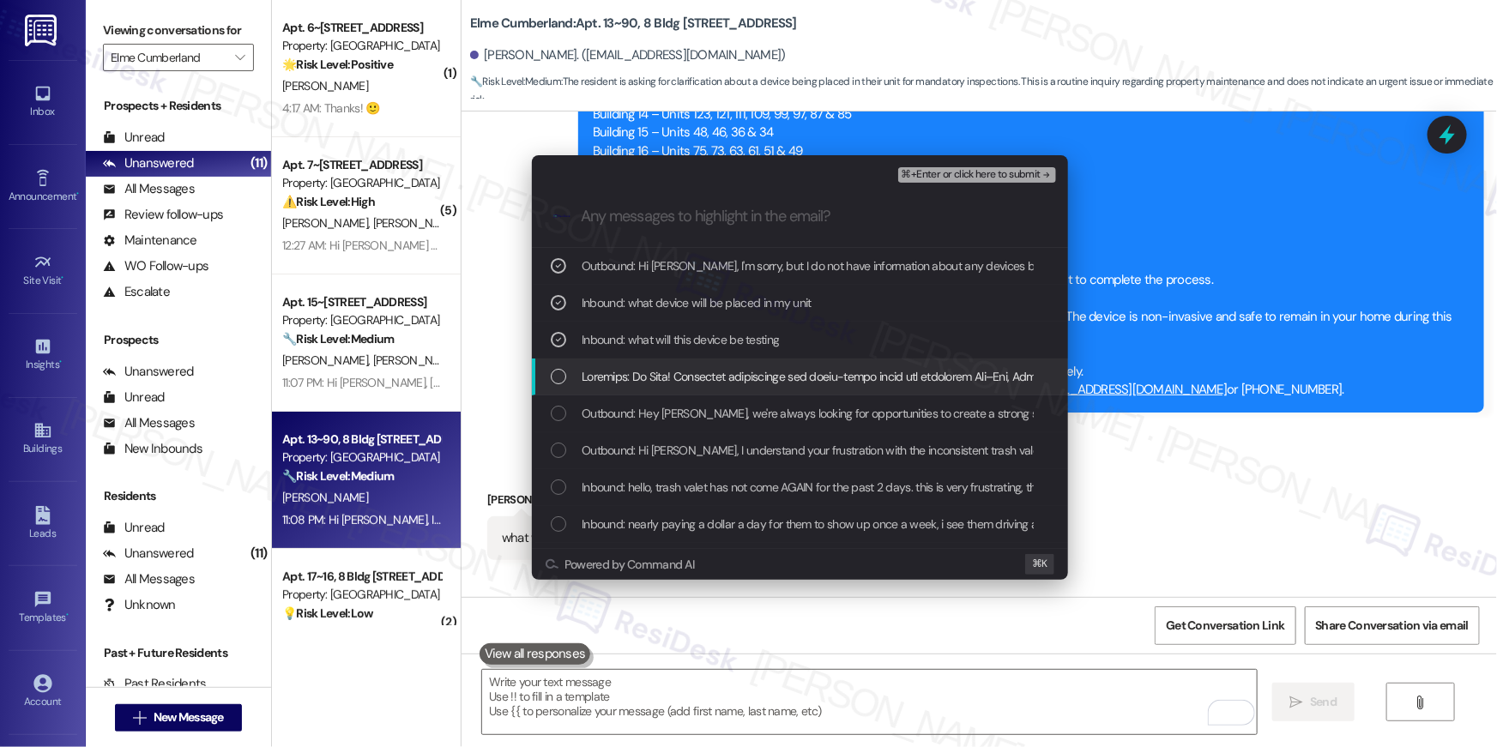
drag, startPoint x: 809, startPoint y: 371, endPoint x: 832, endPoint y: 361, distance: 25.0
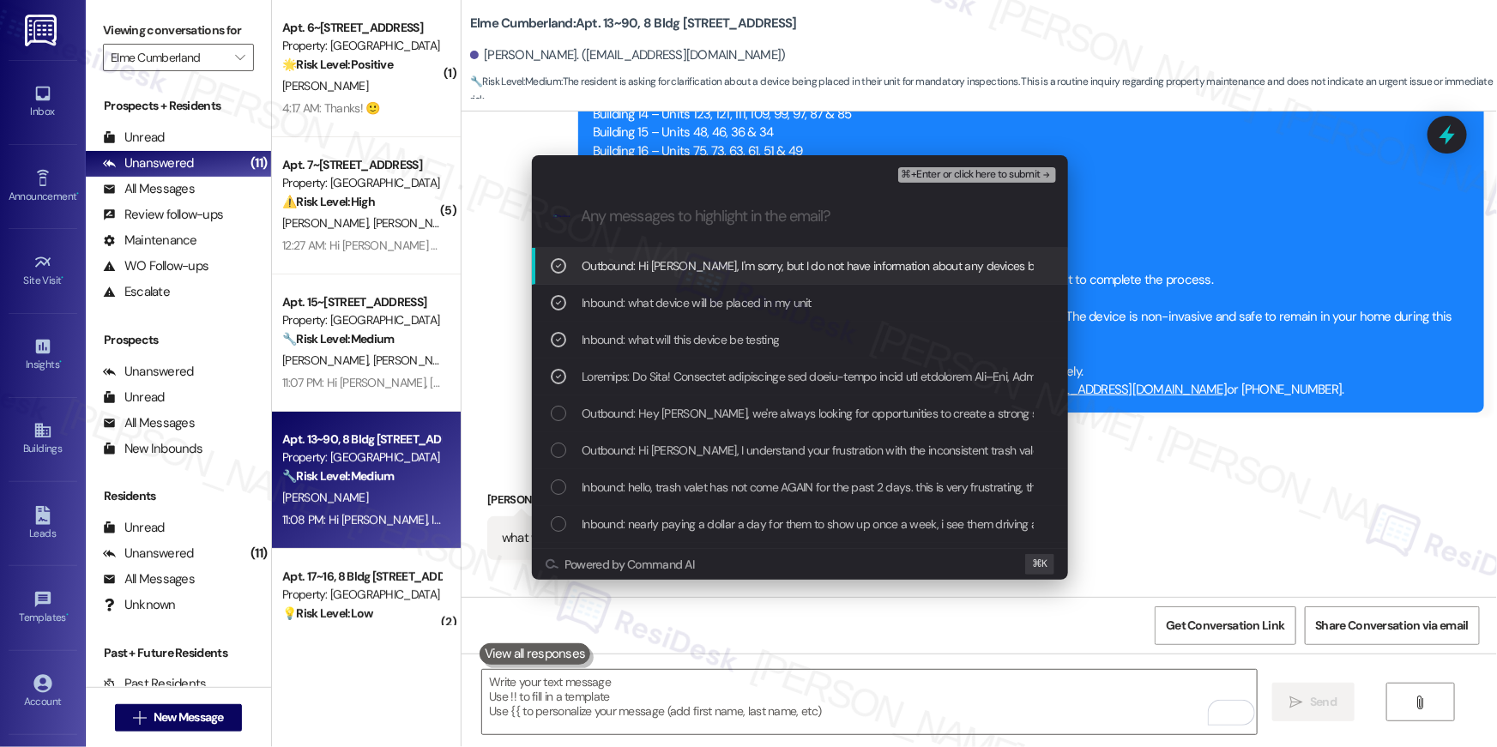
click at [1010, 172] on span "⌘+Enter or click here to submit" at bounding box center [971, 175] width 139 height 12
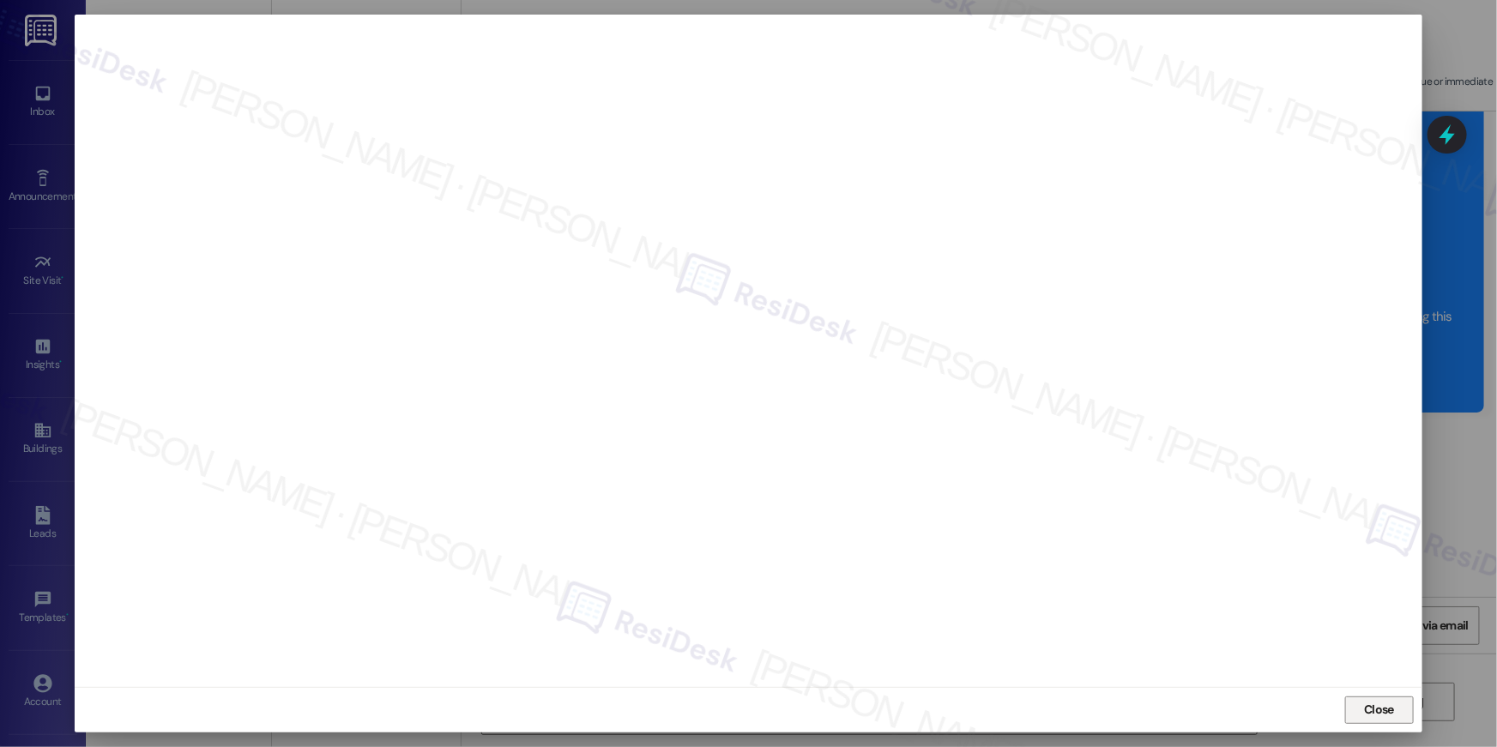
click at [1377, 704] on span "Close" at bounding box center [1379, 710] width 30 height 18
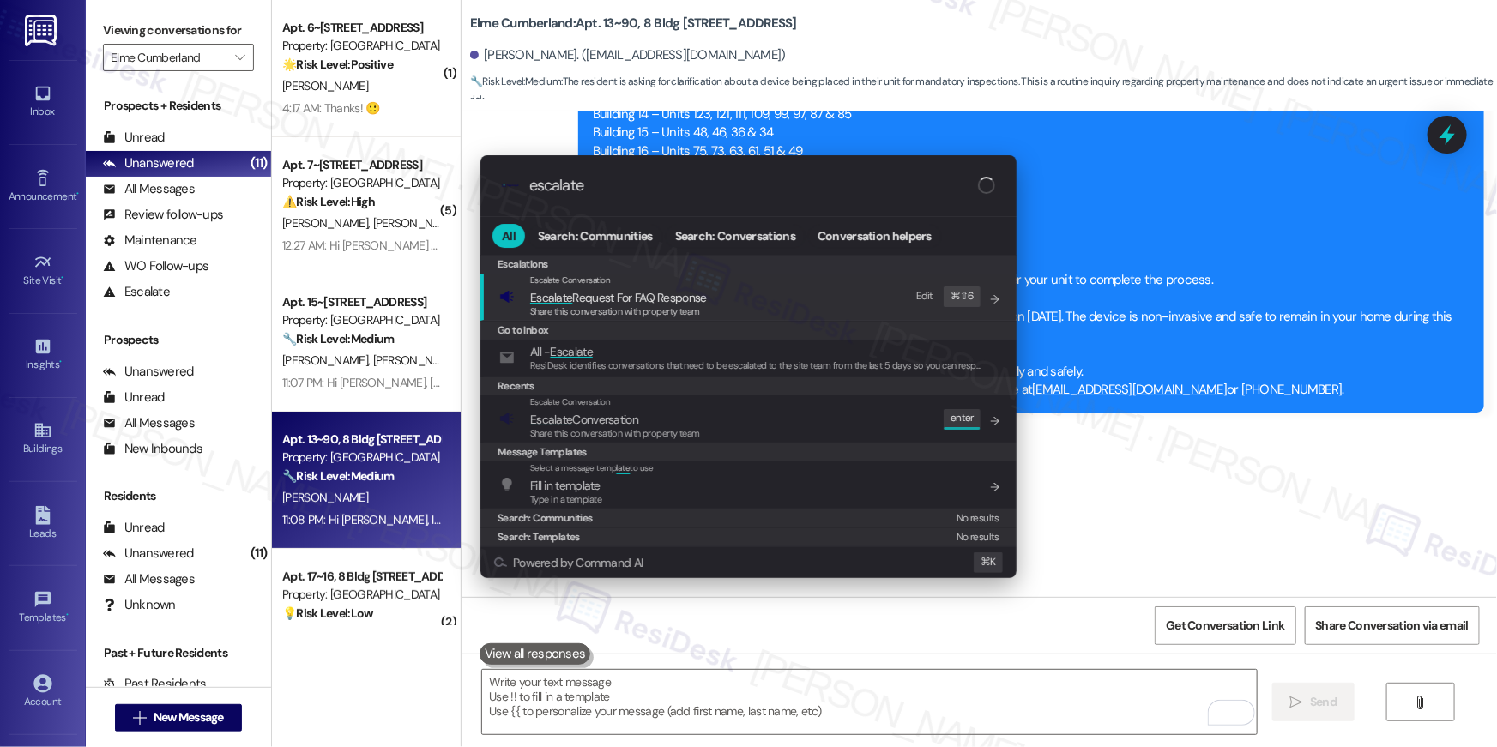
type input "escalate"
click at [813, 423] on div "Escalate Conversation Escalate Conversation Share this conversation with proper…" at bounding box center [750, 419] width 502 height 46
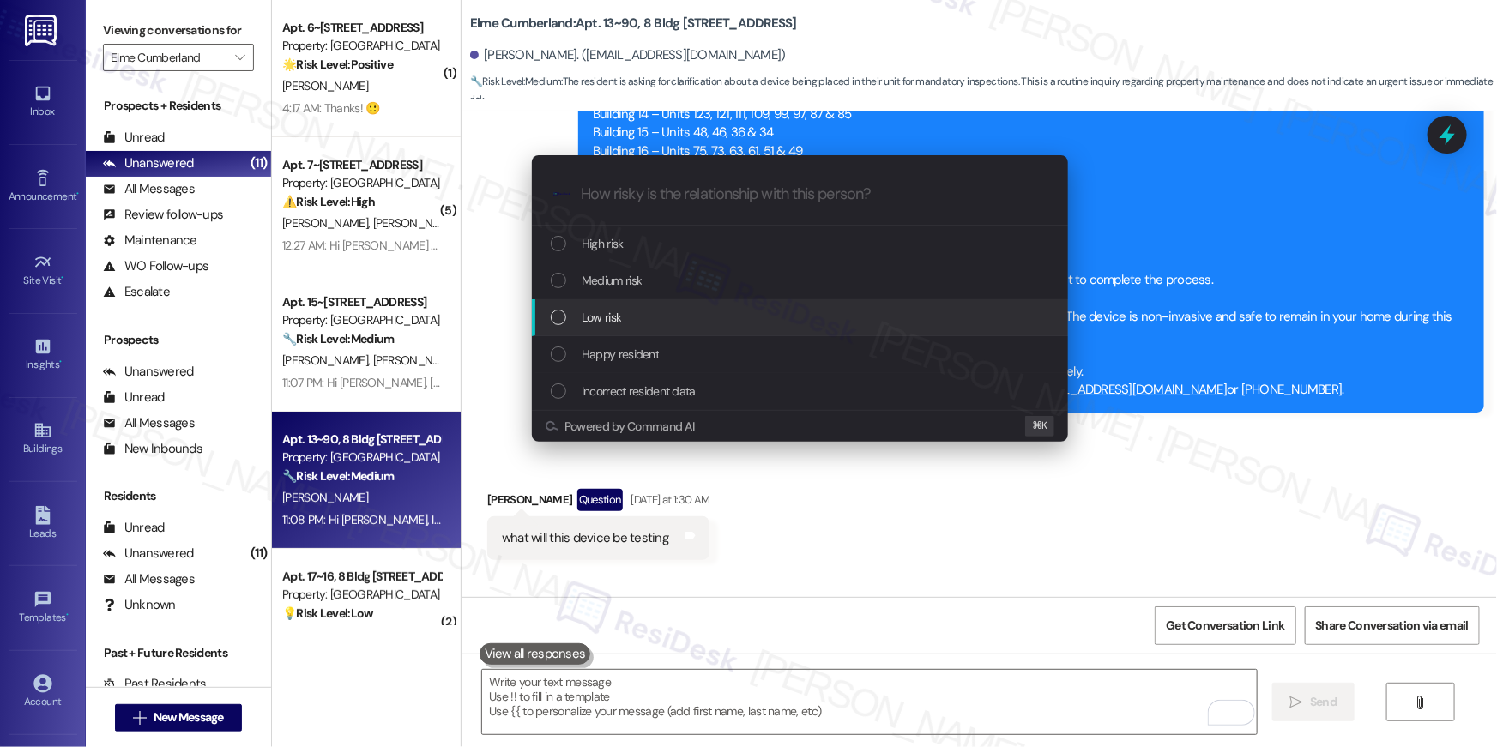
click at [668, 316] on div "Low risk" at bounding box center [802, 317] width 502 height 19
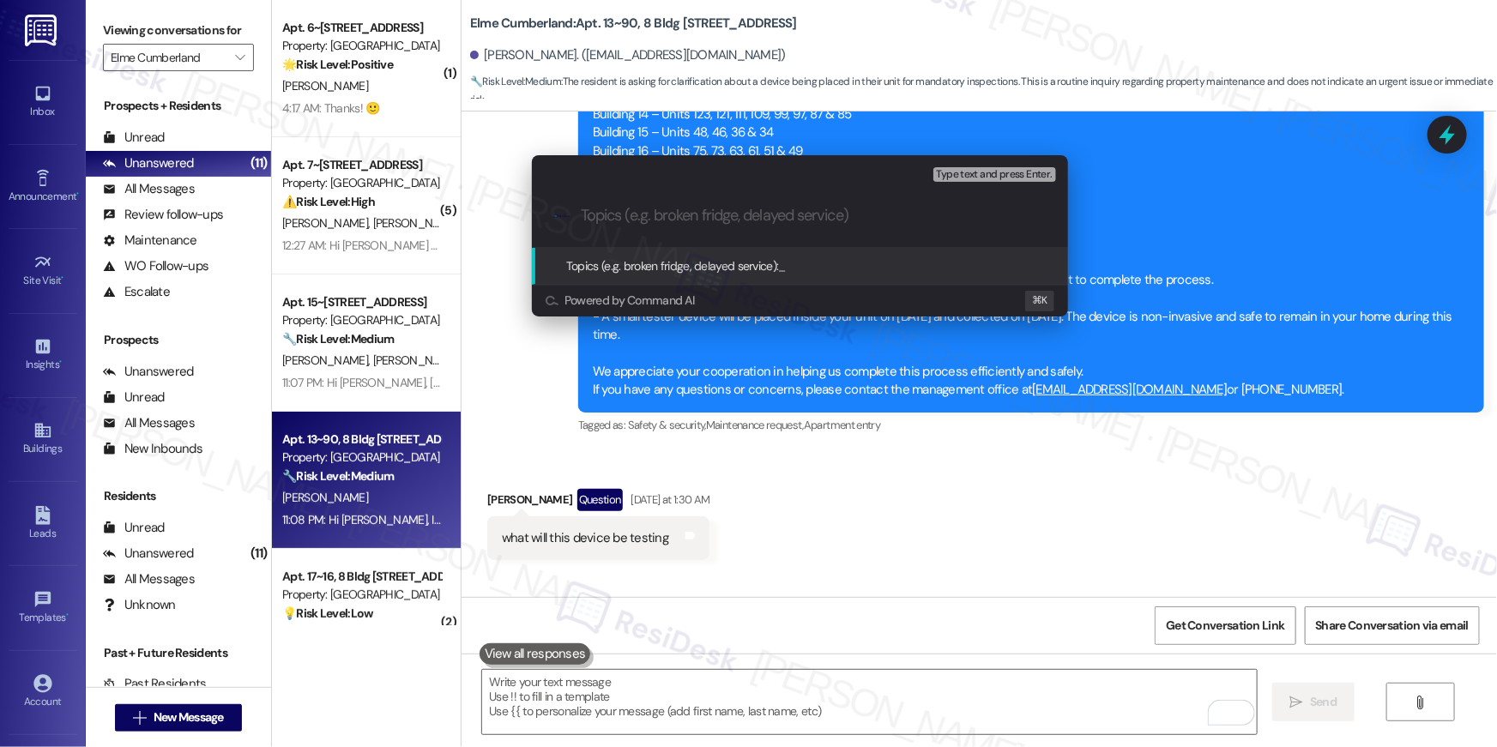
paste input "Resident asking about the device to be installed."
type input "Resident asking about the device to be installed."
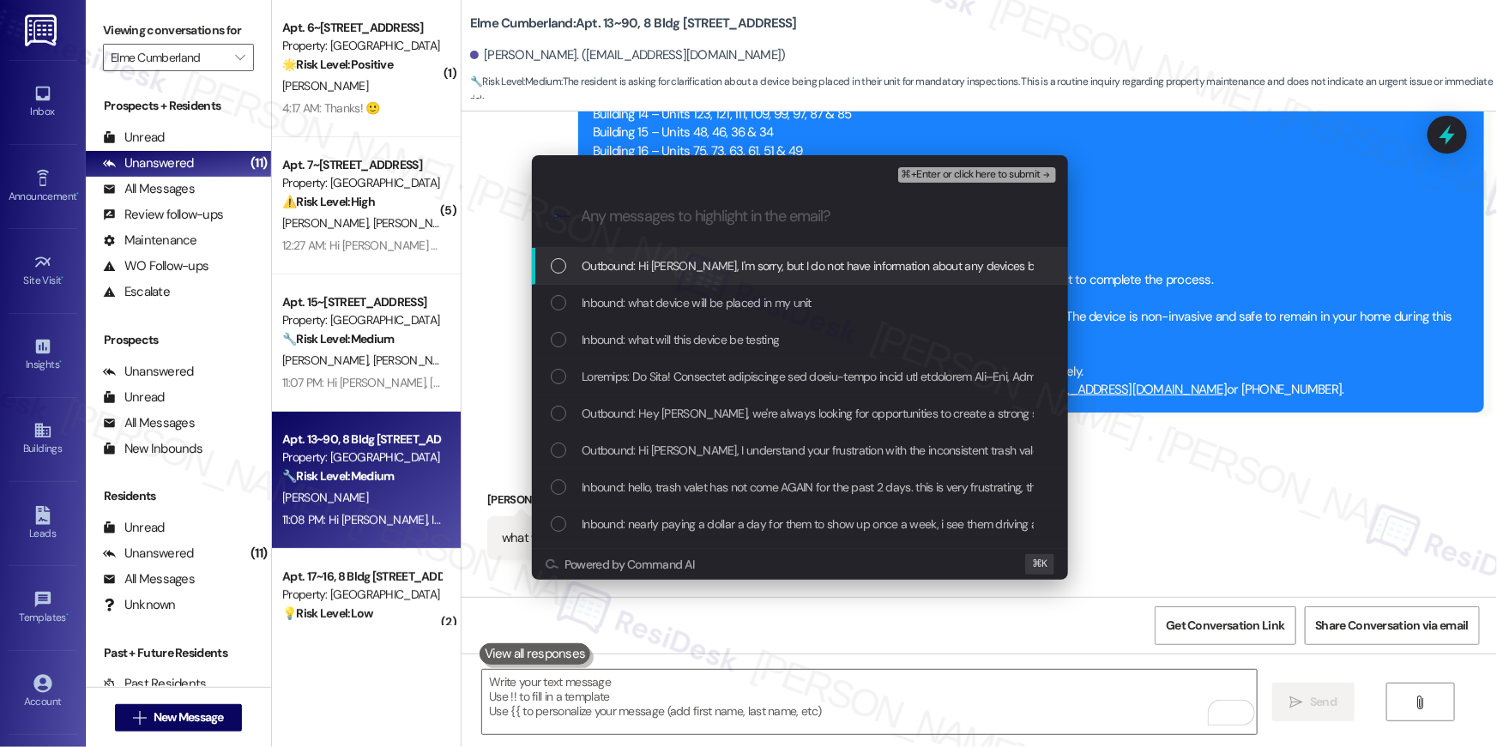
click at [705, 267] on span "Outbound: Hi Luke, I'm sorry, but I do not have information about any devices b…" at bounding box center [991, 266] width 819 height 19
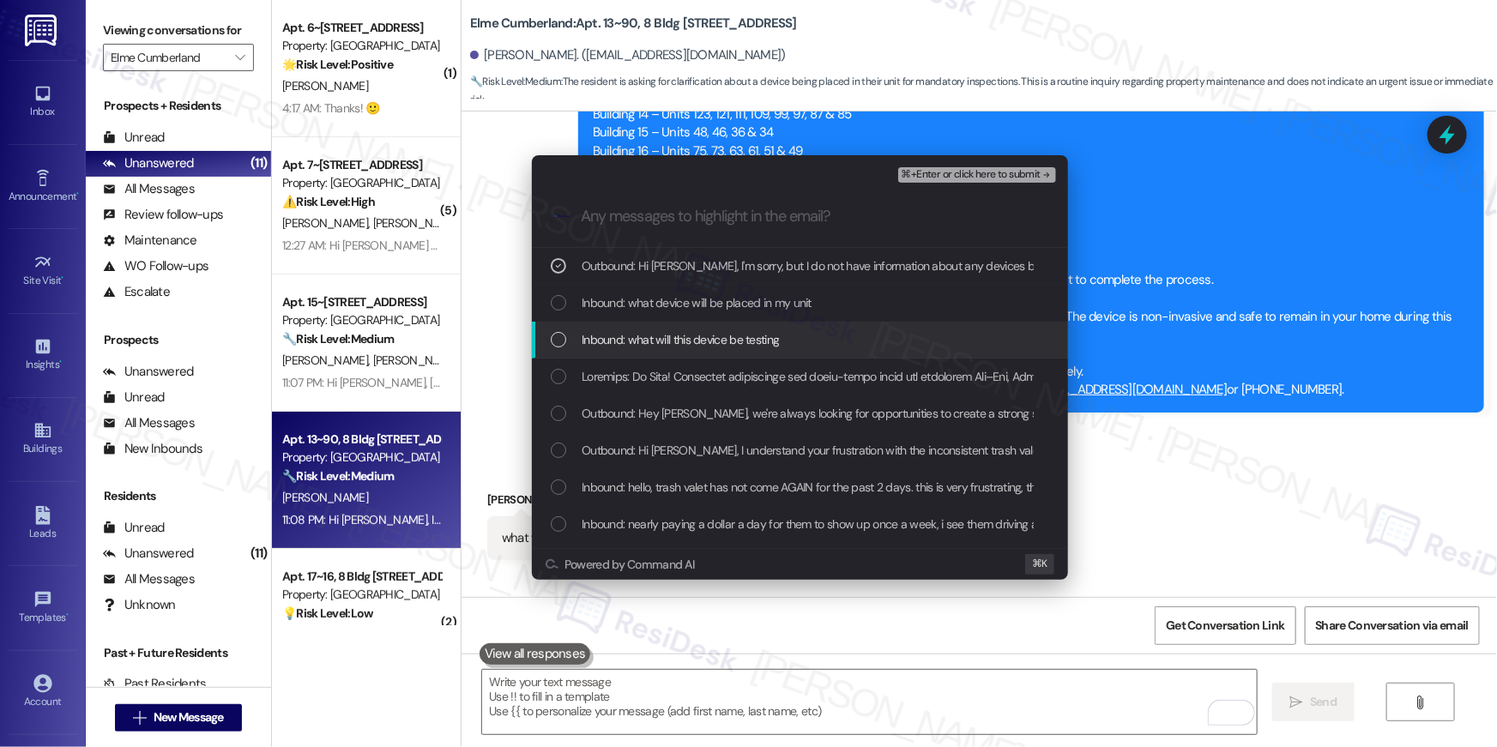
drag, startPoint x: 700, startPoint y: 323, endPoint x: 699, endPoint y: 335, distance: 12.9
click at [700, 323] on div "Inbound: what will this device be testing" at bounding box center [800, 340] width 536 height 37
click at [698, 356] on div "Inbound: what will this device be testing" at bounding box center [800, 340] width 536 height 37
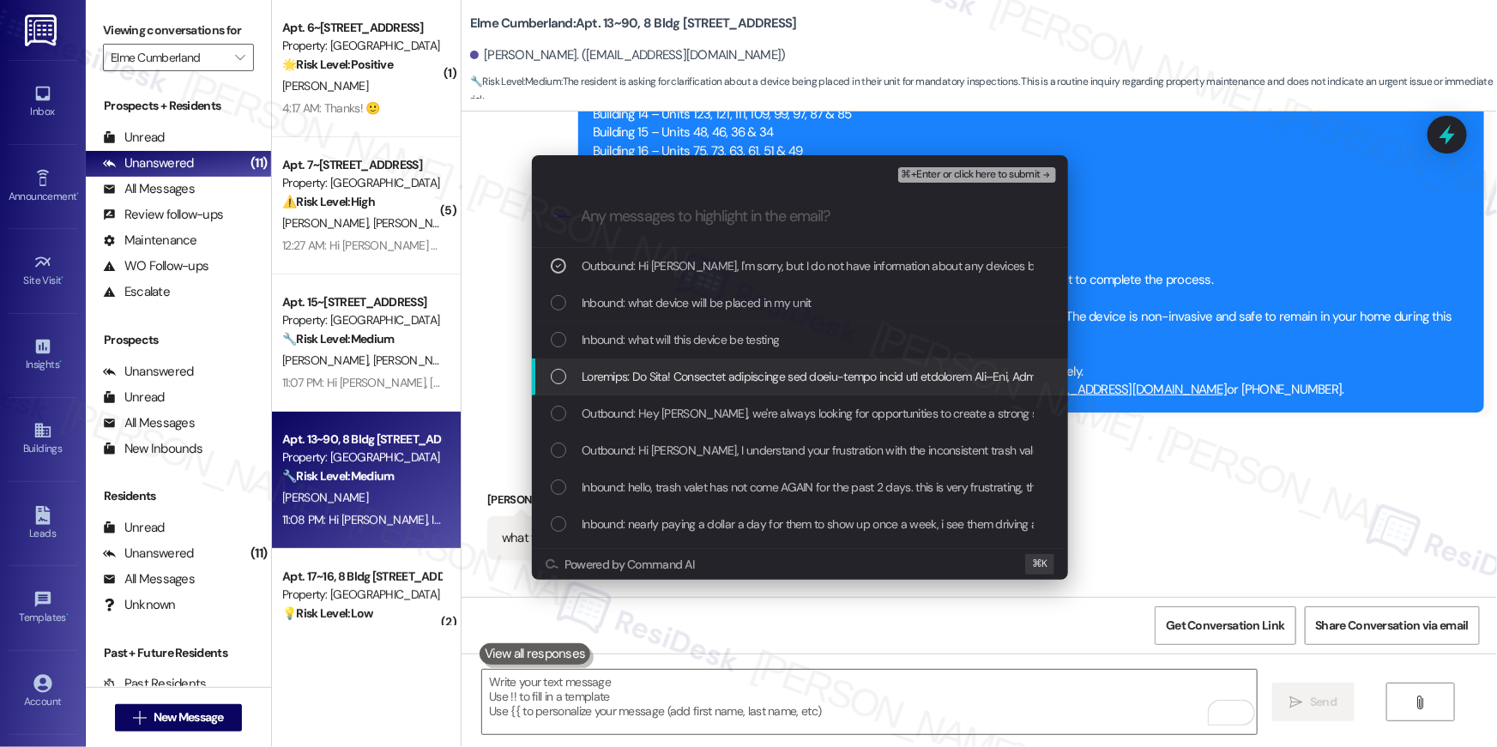
drag, startPoint x: 718, startPoint y: 372, endPoint x: 733, endPoint y: 313, distance: 60.1
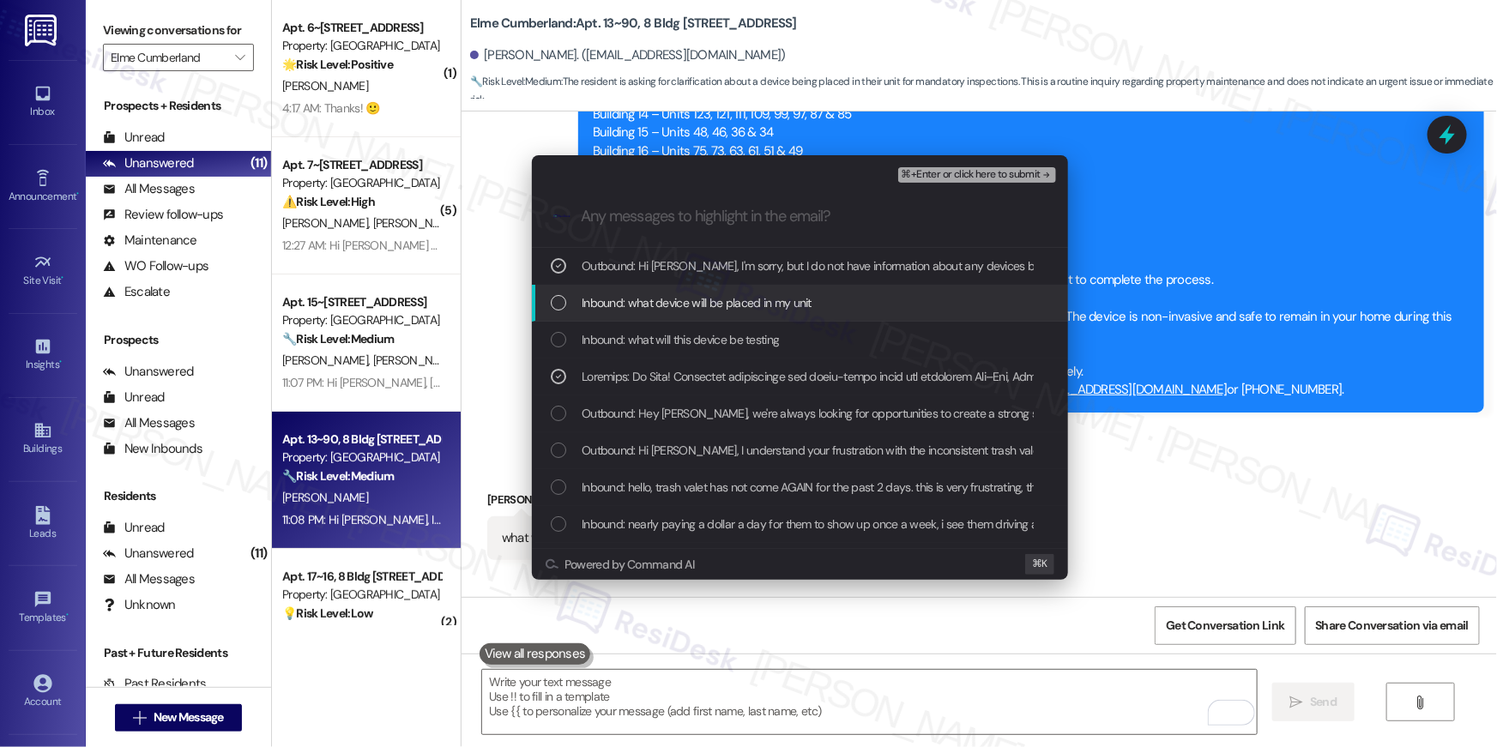
click at [732, 308] on span "Inbound: what device will be placed in my unit" at bounding box center [697, 302] width 230 height 19
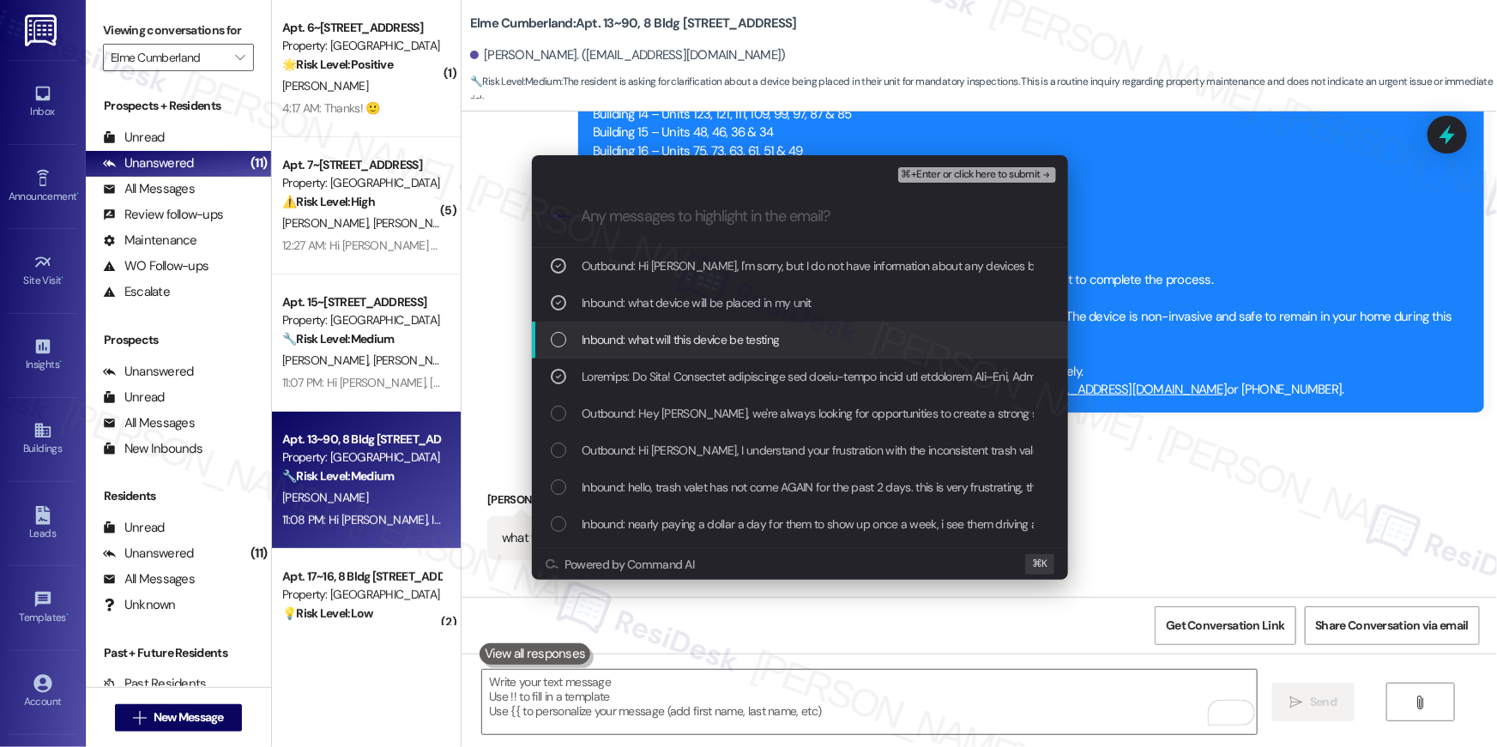
click at [725, 355] on div "Inbound: what will this device be testing" at bounding box center [800, 340] width 536 height 37
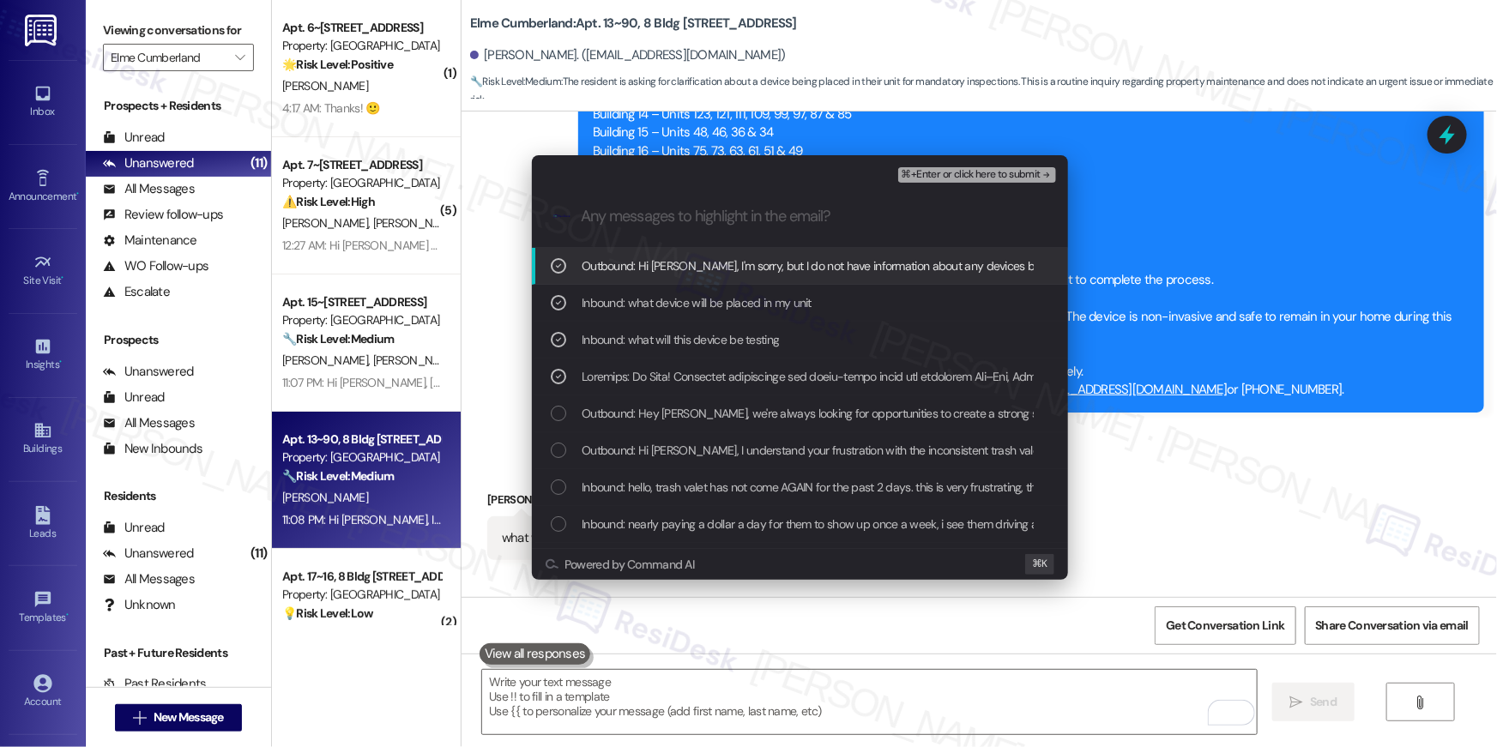
click at [959, 172] on span "⌘+Enter or click here to submit" at bounding box center [971, 175] width 139 height 12
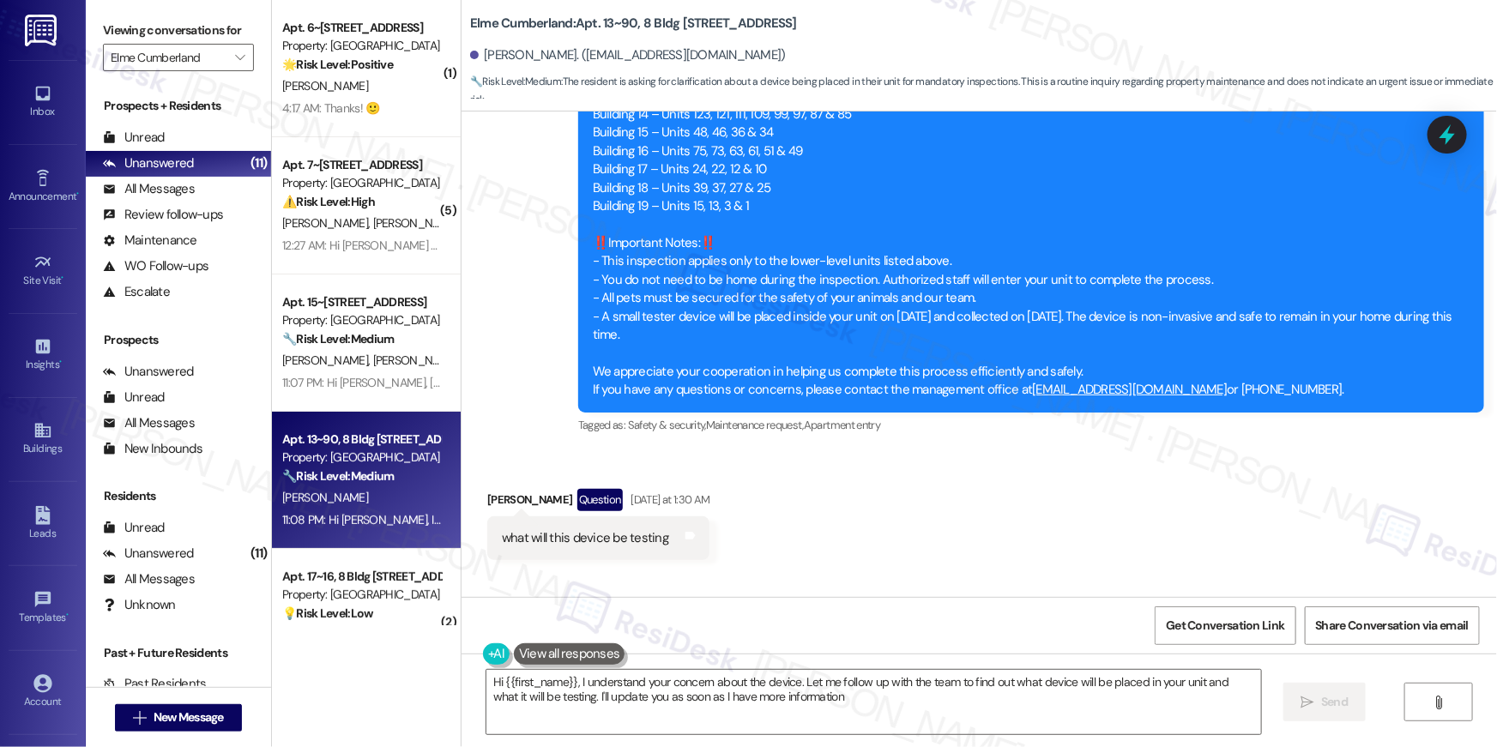
type textarea "Hi {{first_name}}, I understand your concern about the device. Let me follow up…"
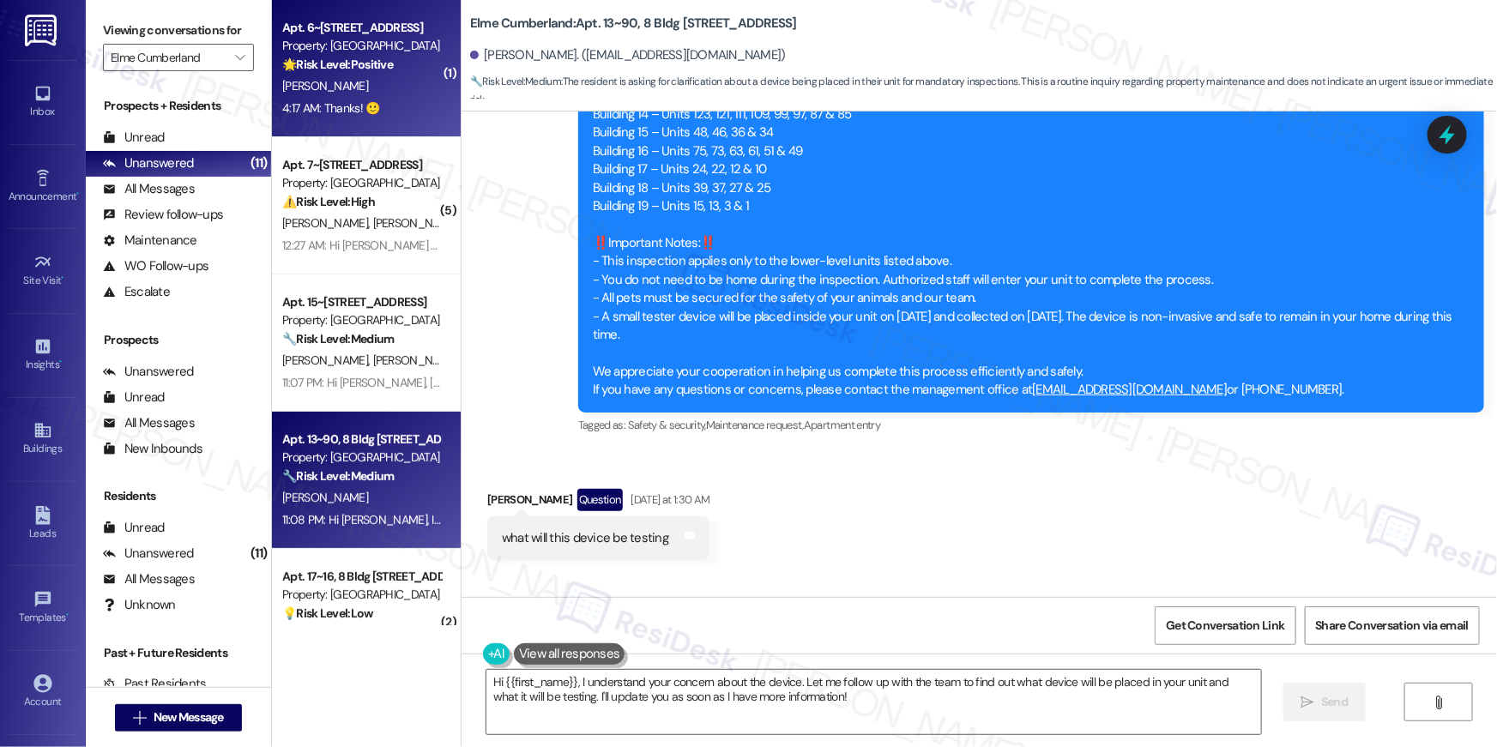
click at [340, 85] on div "C. Zubillaga" at bounding box center [362, 86] width 162 height 21
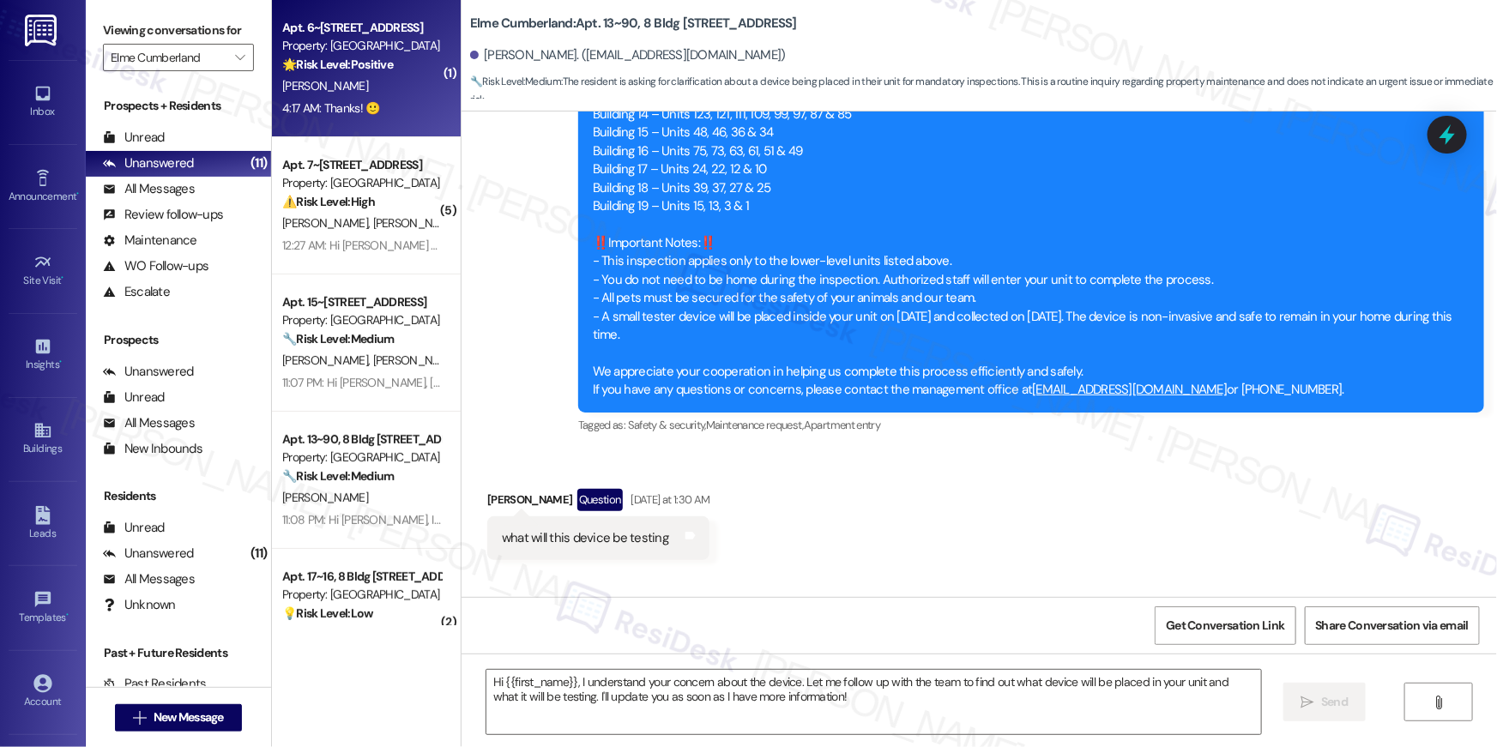
type textarea "Fetching suggested responses. Please feel free to read through the conversation…"
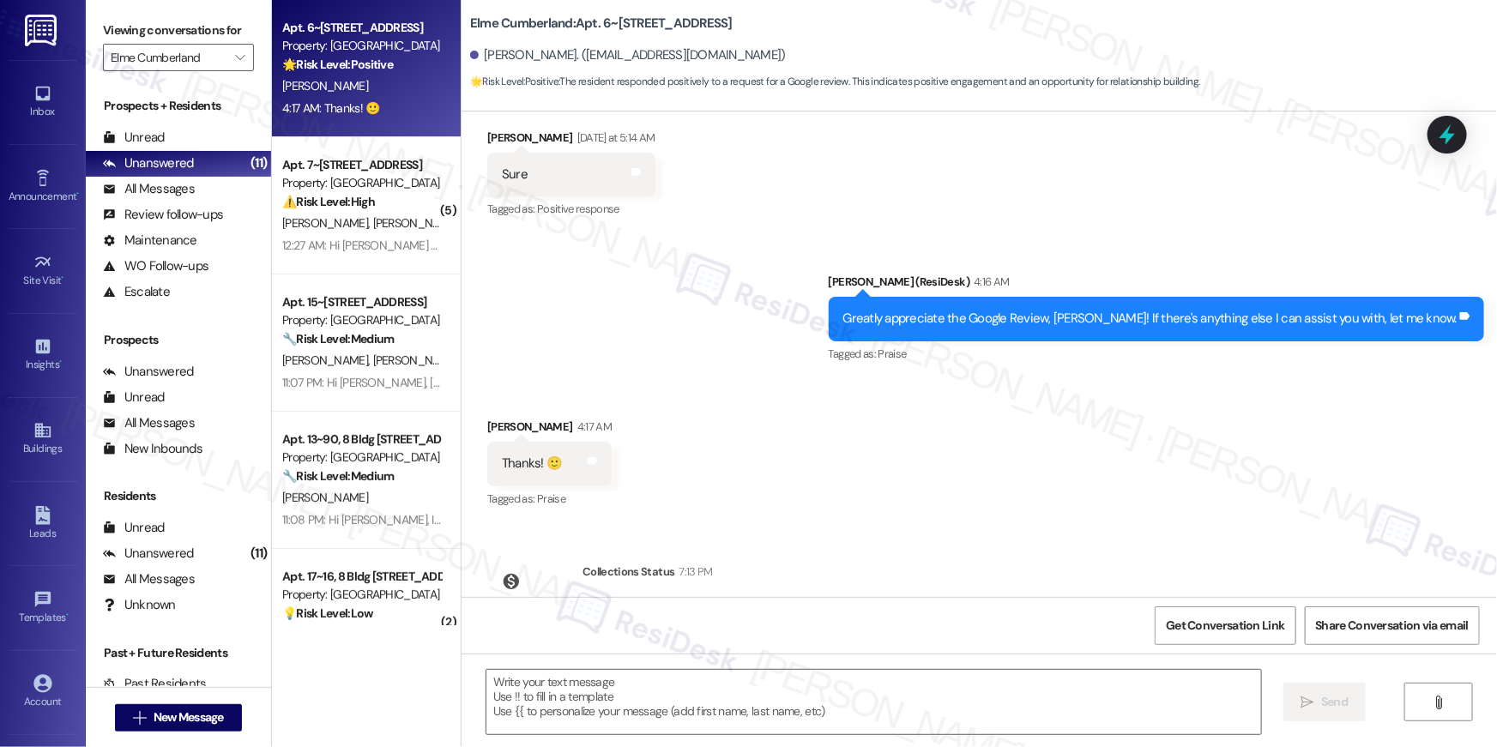
scroll to position [1841, 0]
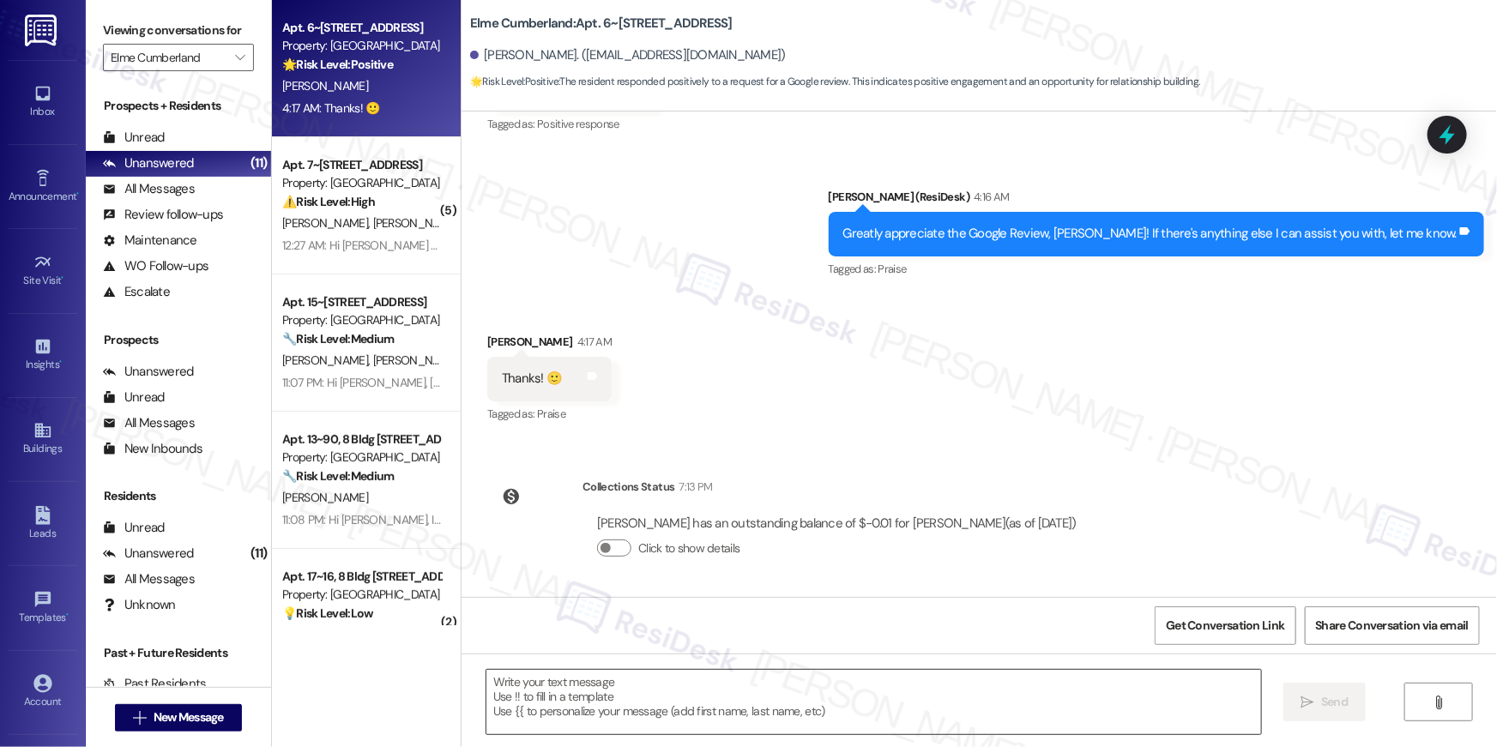
click at [752, 691] on textarea at bounding box center [874, 702] width 775 height 64
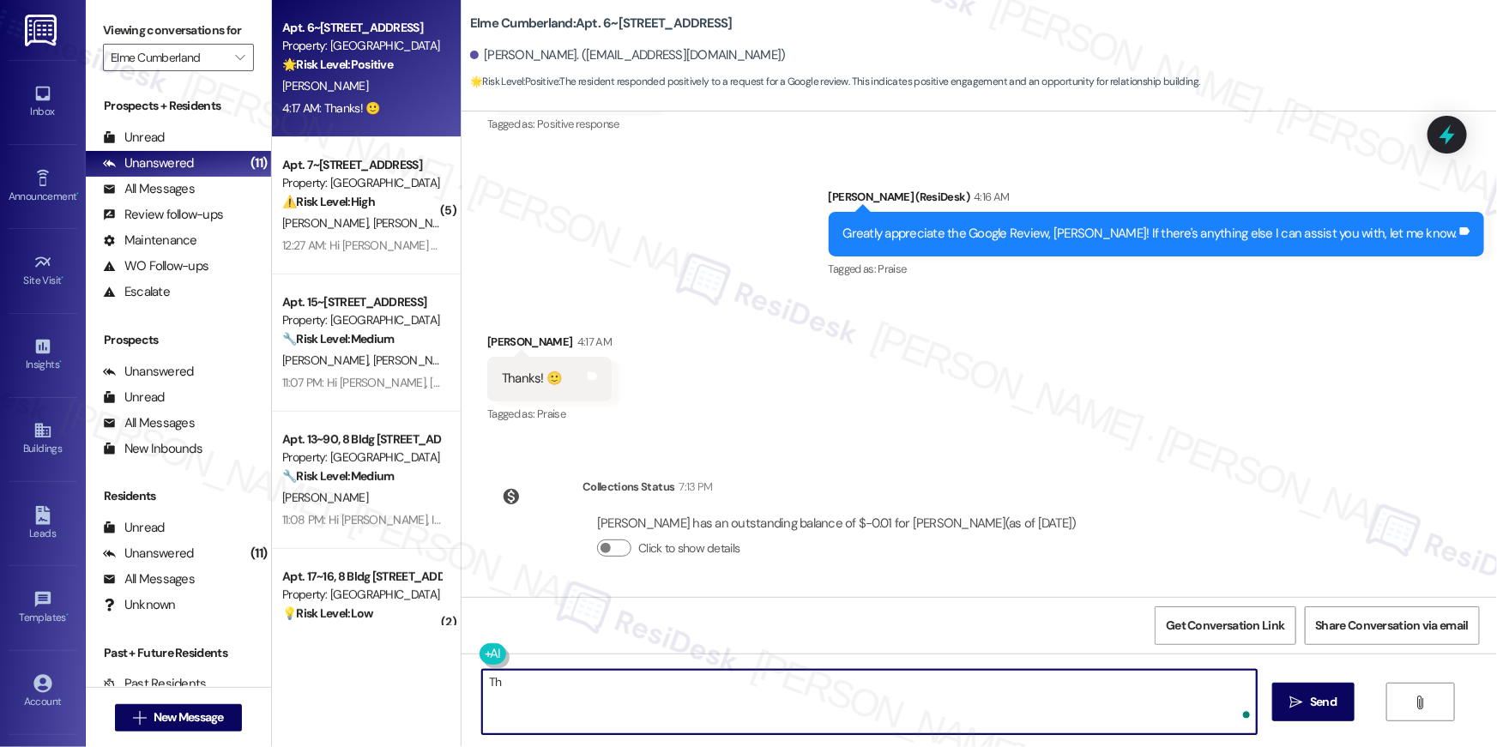
type textarea "T"
type textarea "You're welcome and enjoy your day!"
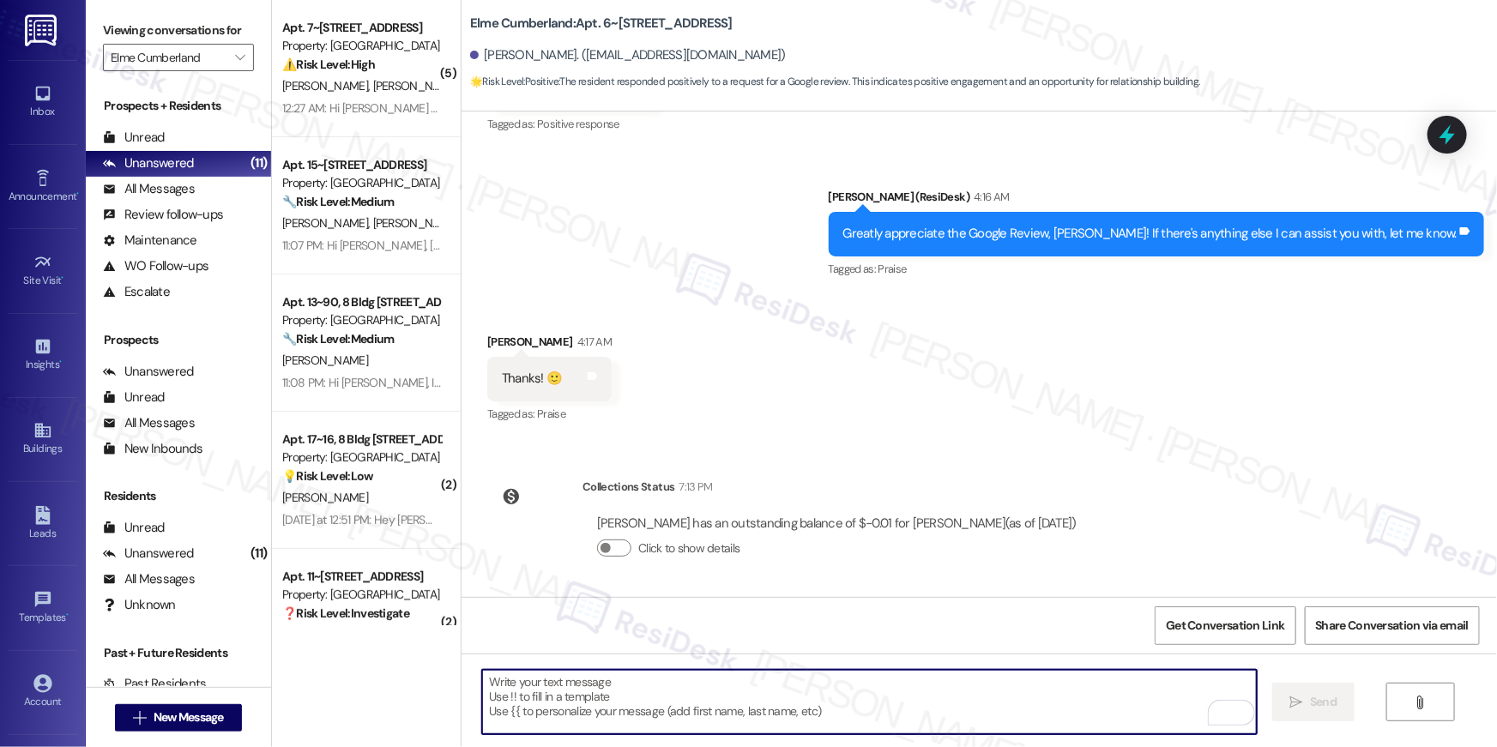
scroll to position [1961, 0]
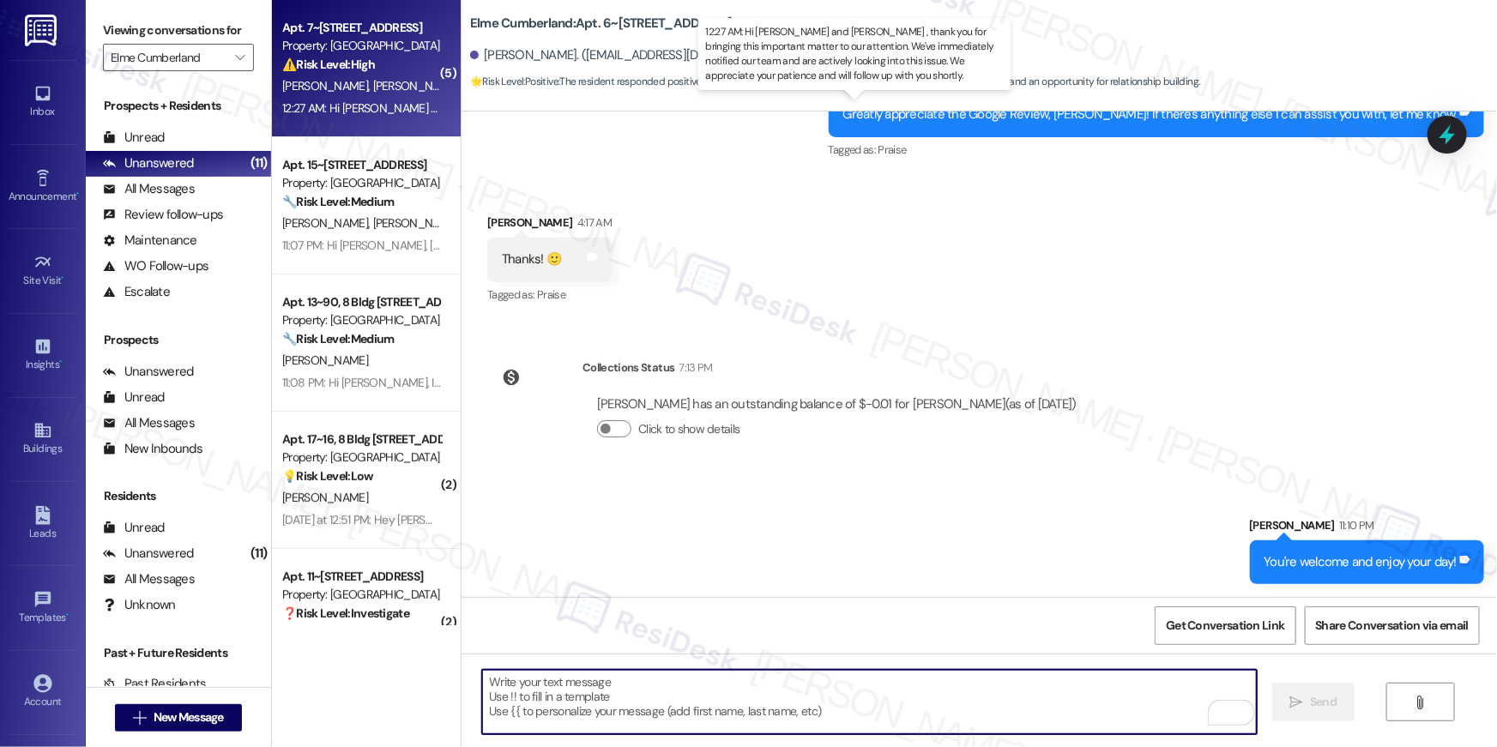
click at [354, 100] on div "12:27 AM: Hi Stephanie and Favour , thank you for bringing this important matte…" at bounding box center [909, 107] width 1254 height 15
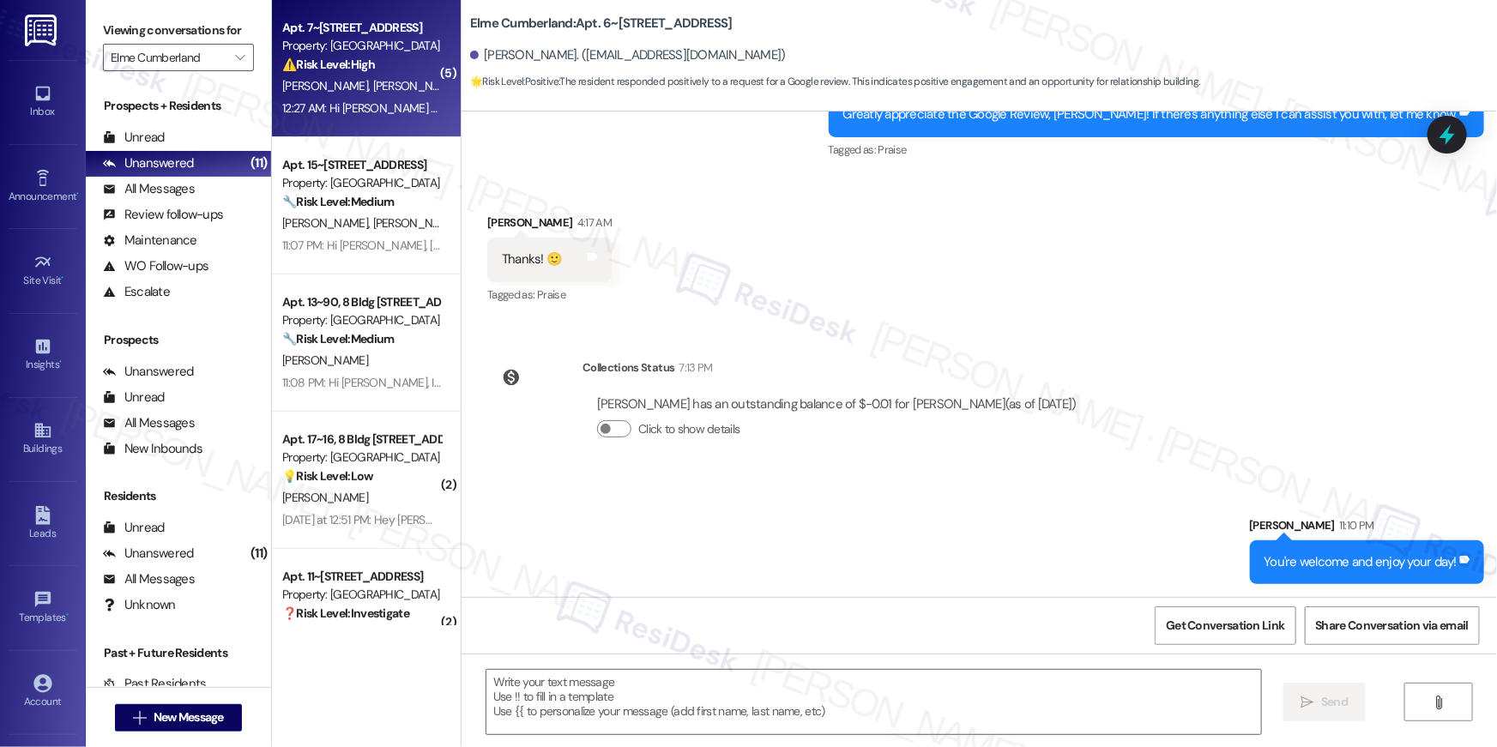
type textarea "Fetching suggested responses. Please feel free to read through the conversation…"
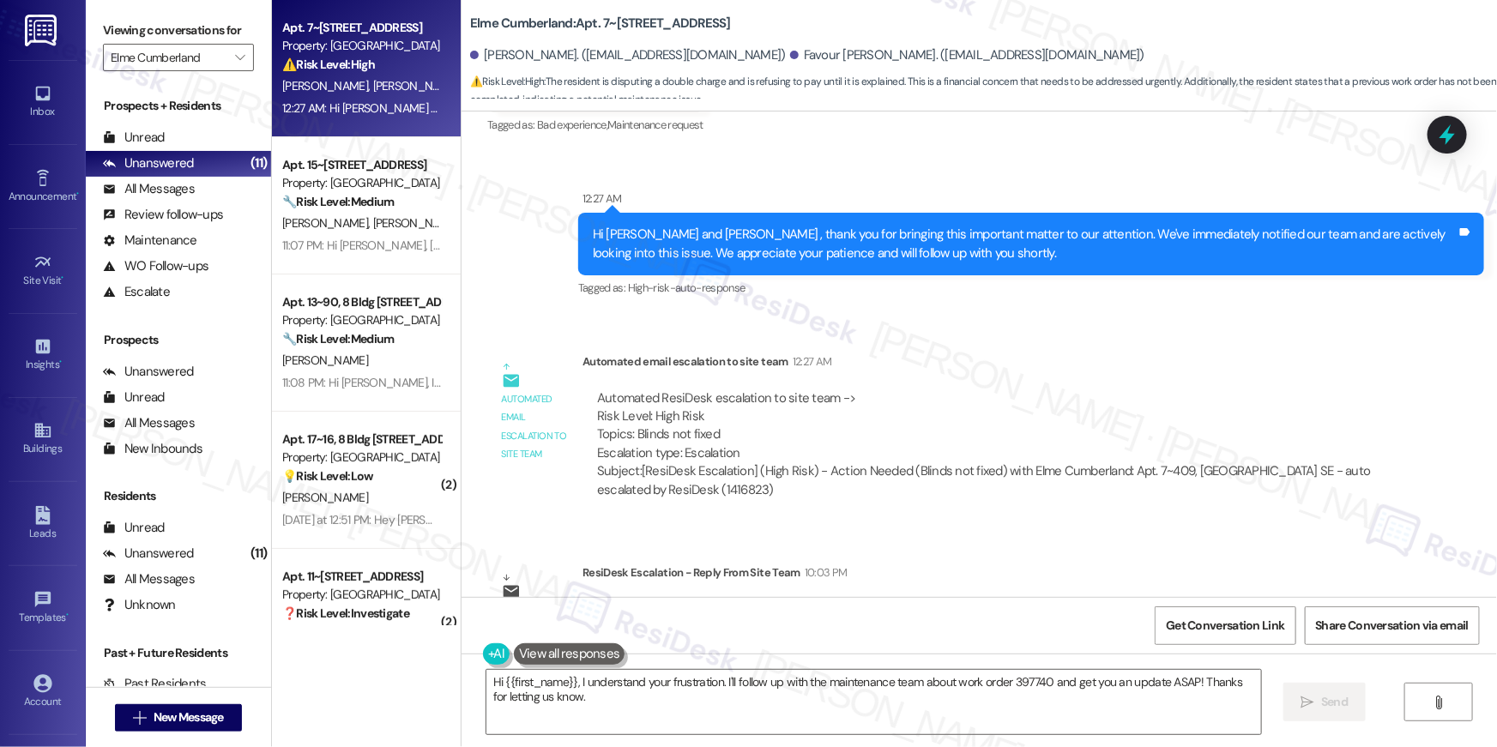
scroll to position [4177, 0]
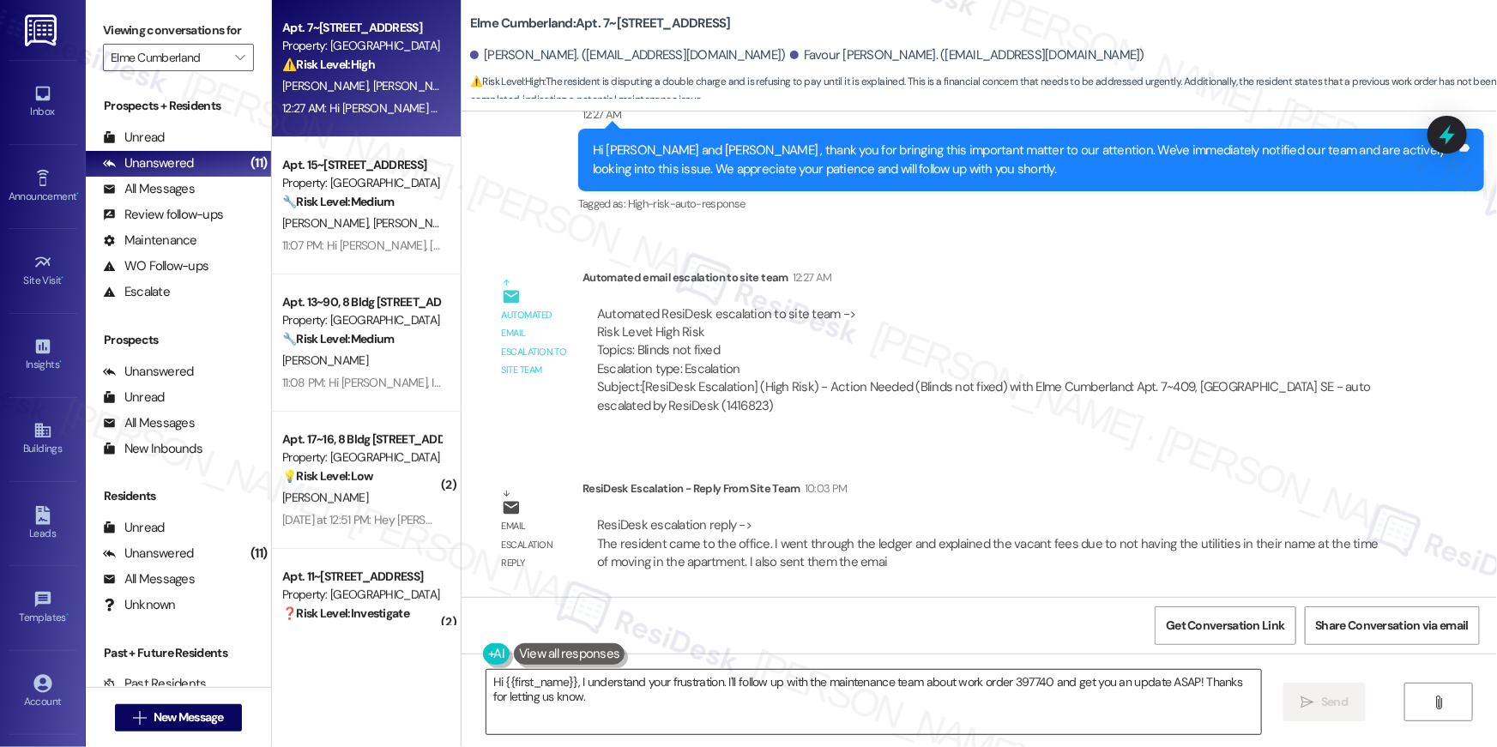
click at [687, 689] on textarea "Hi {{first_name}}, I understand your frustration. I'll follow up with the maint…" at bounding box center [874, 702] width 775 height 64
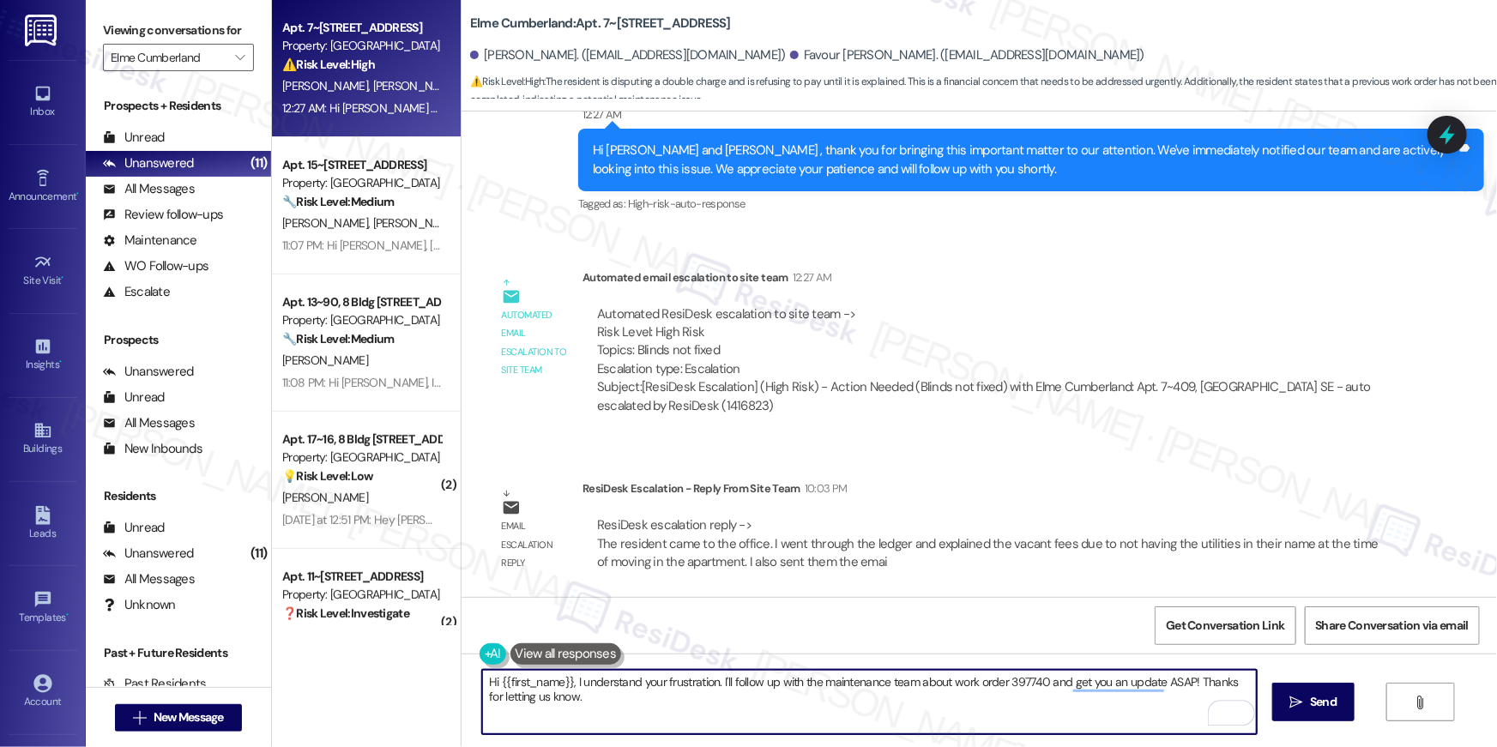
click at [570, 705] on textarea "Hi {{first_name}}, I understand your frustration. I'll follow up with the maint…" at bounding box center [869, 702] width 775 height 64
click at [581, 712] on textarea "Hi {{first_name}}, I understand your frustration. I'll follow up with the maint…" at bounding box center [869, 702] width 775 height 64
click at [703, 691] on textarea "Hi {{first_name}}, I believe the issue with your eldger has been explained to y…" at bounding box center [869, 702] width 775 height 64
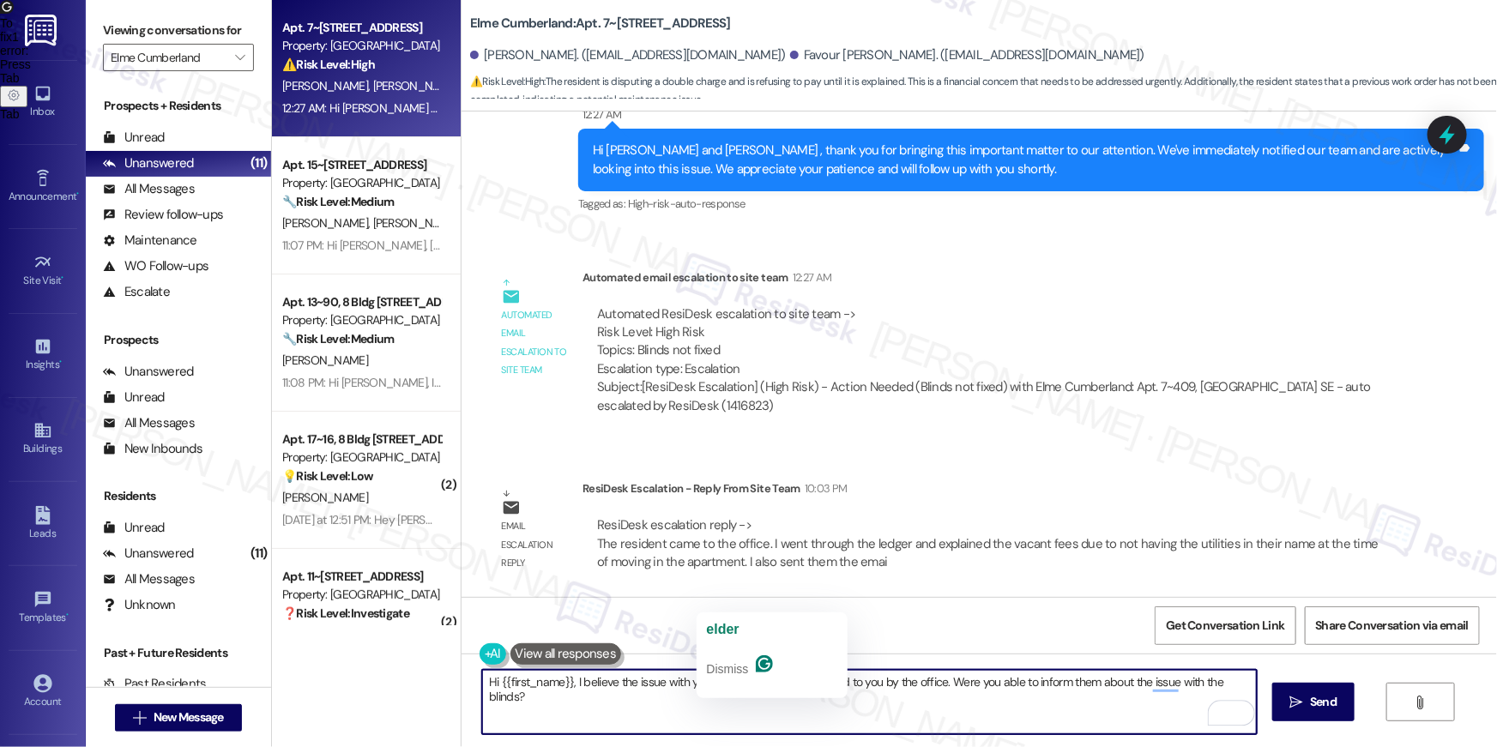
click at [723, 684] on textarea "Hi {{first_name}}, I believe the issue with your eldger has been explained to y…" at bounding box center [869, 702] width 775 height 64
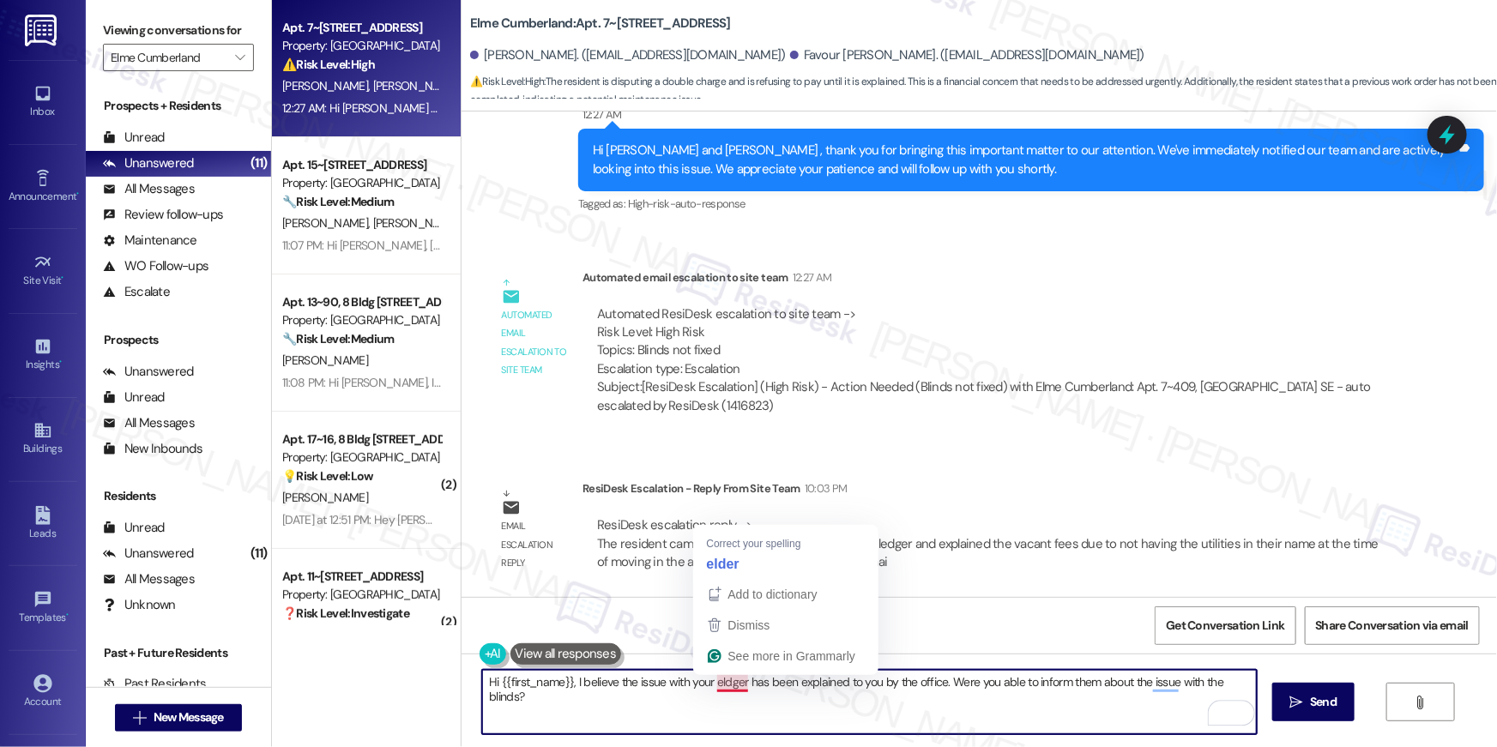
click at [718, 681] on textarea "Hi {{first_name}}, I believe the issue with your eldger has been explained to y…" at bounding box center [869, 702] width 775 height 64
click at [725, 682] on textarea "Hi {{first_name}}, I believe the issue with your elder has been explained to yo…" at bounding box center [869, 702] width 775 height 64
type textarea "Hi {{first_name}}, I believe the issue with your ledger has been explained to y…"
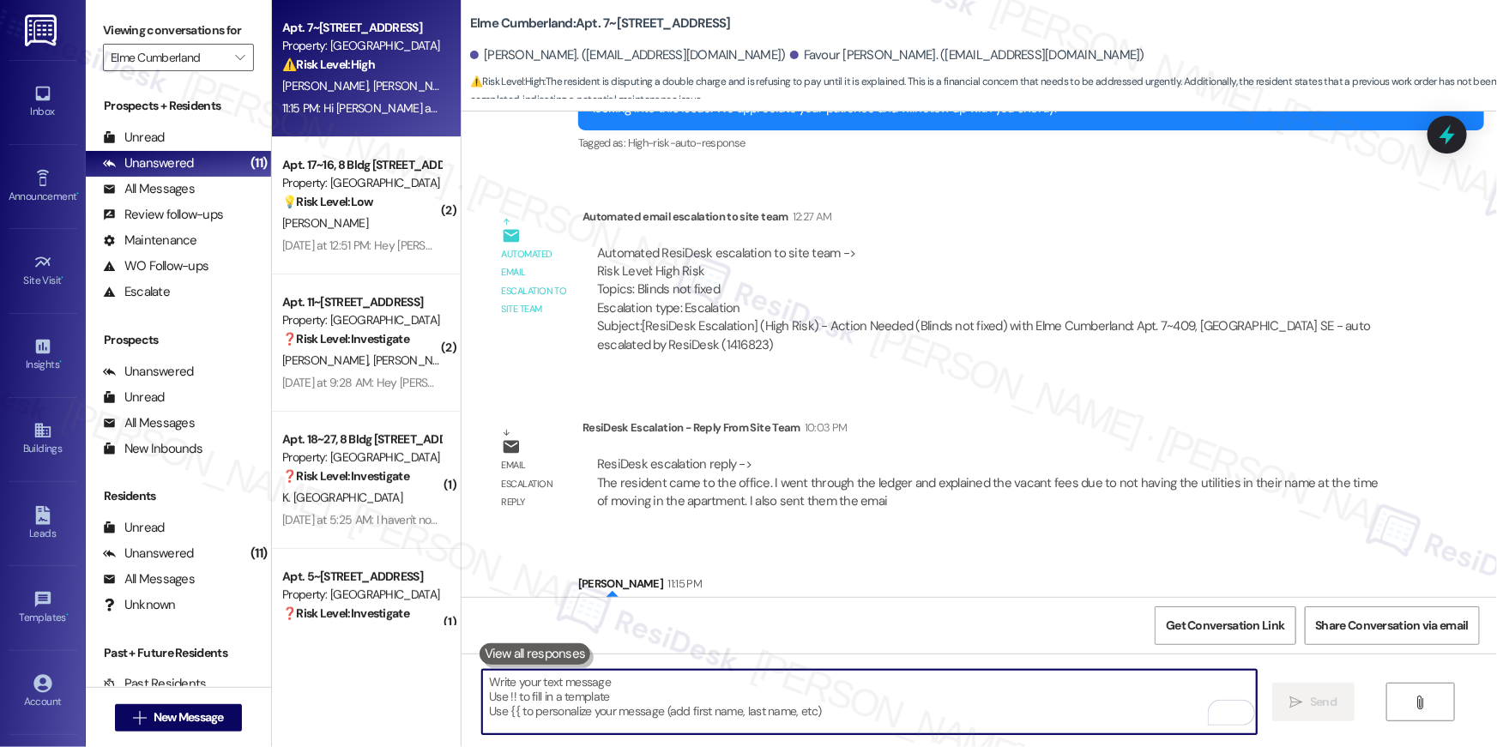
scroll to position [4296, 0]
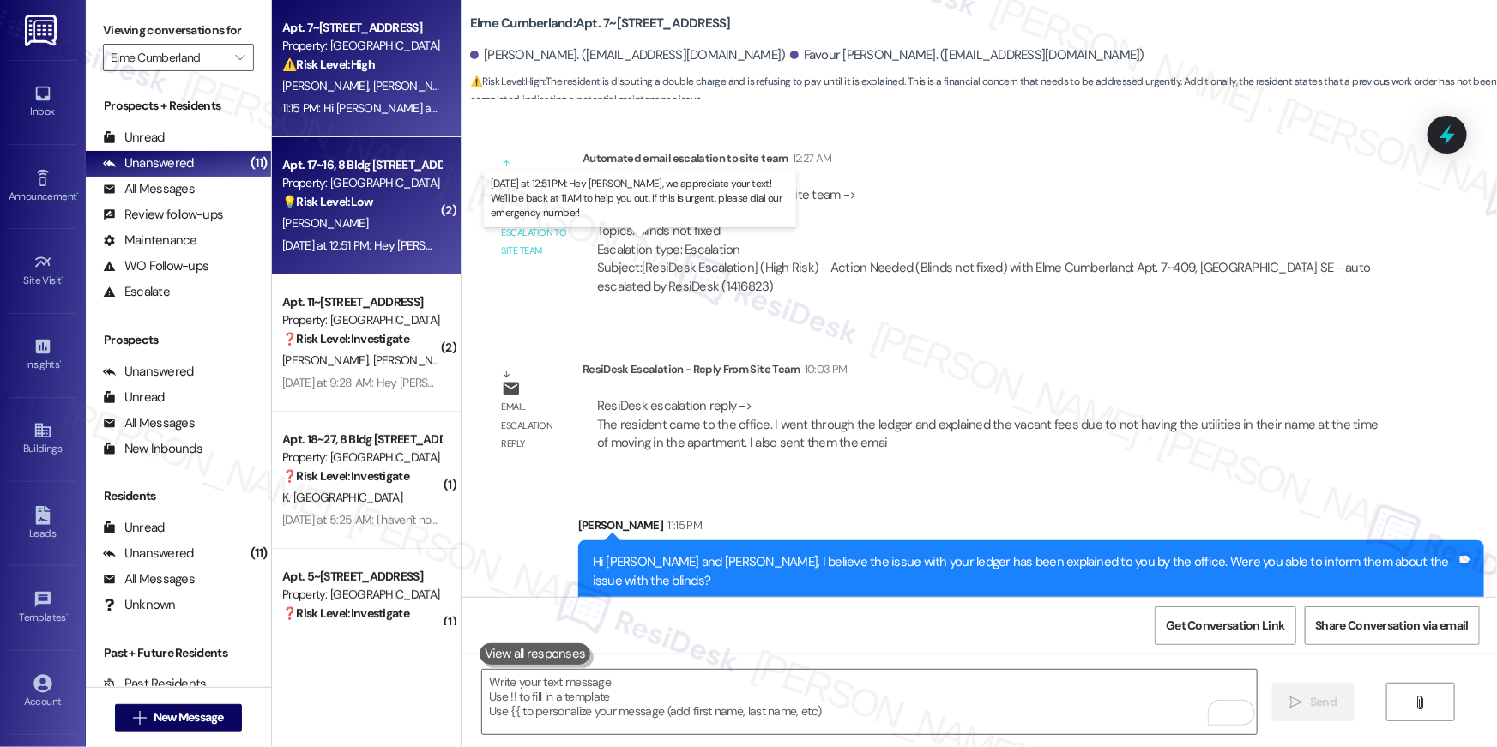
click at [398, 244] on div "Yesterday at 12:51 PM: Hey Jasmine, we appreciate your text! We'll be back at 1…" at bounding box center [667, 245] width 771 height 15
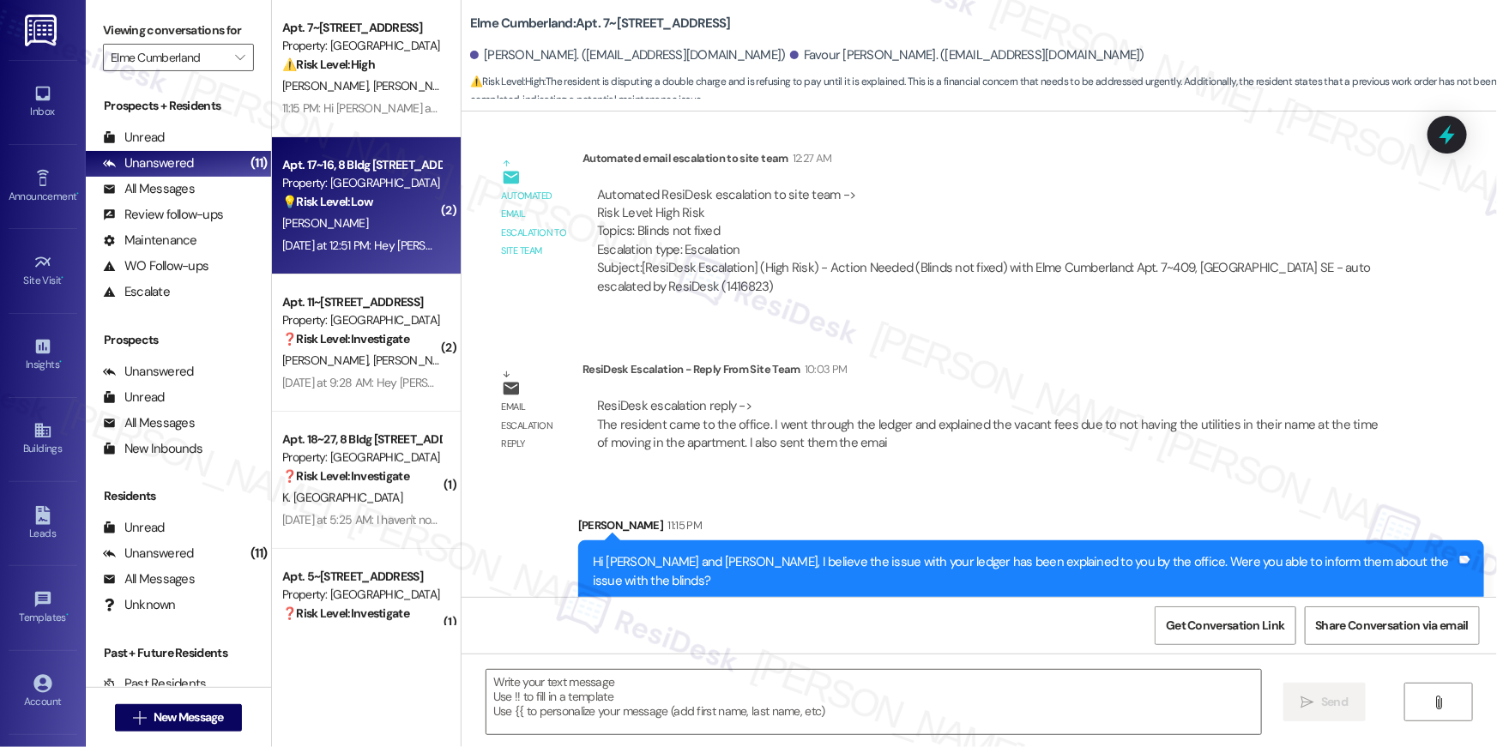
type textarea "Fetching suggested responses. Please feel free to read through the conversation…"
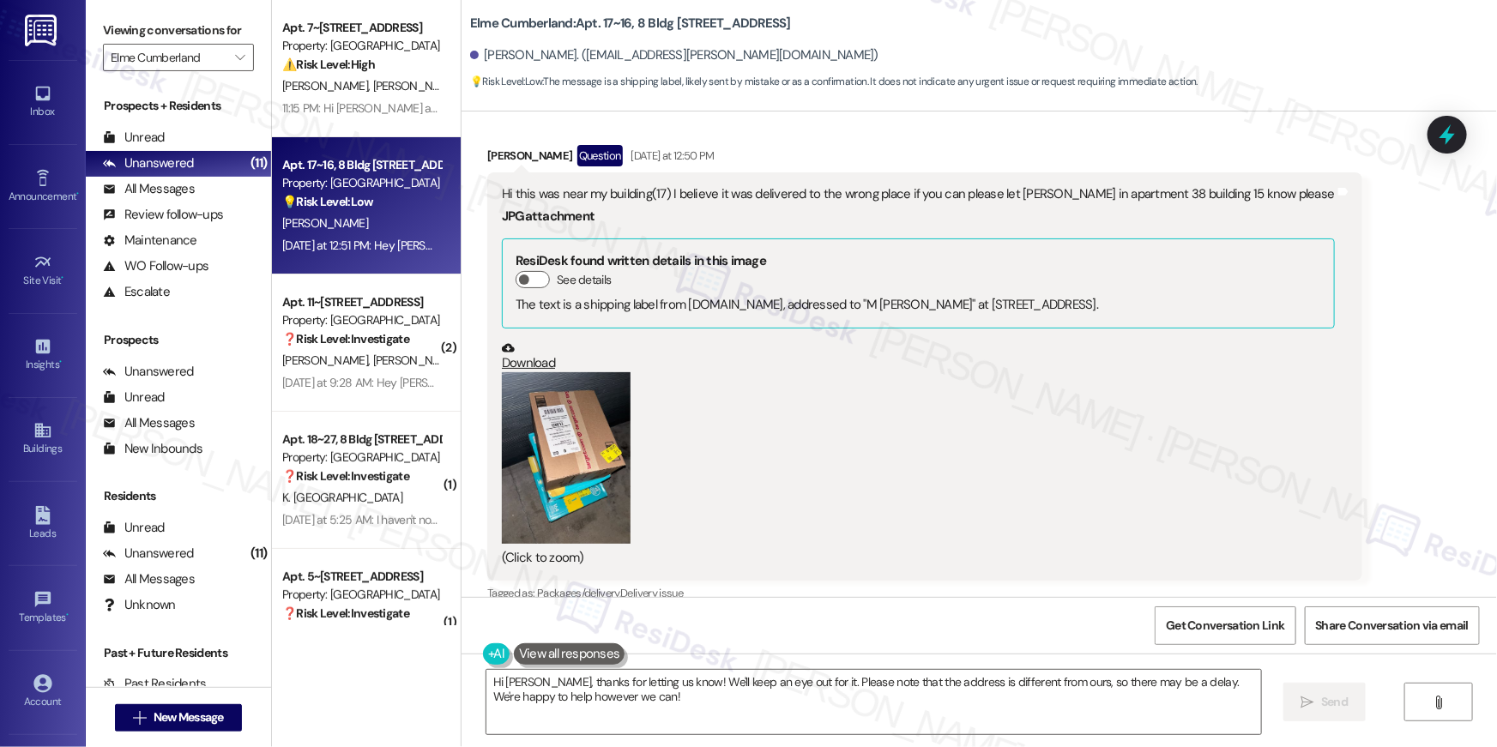
scroll to position [6313, 0]
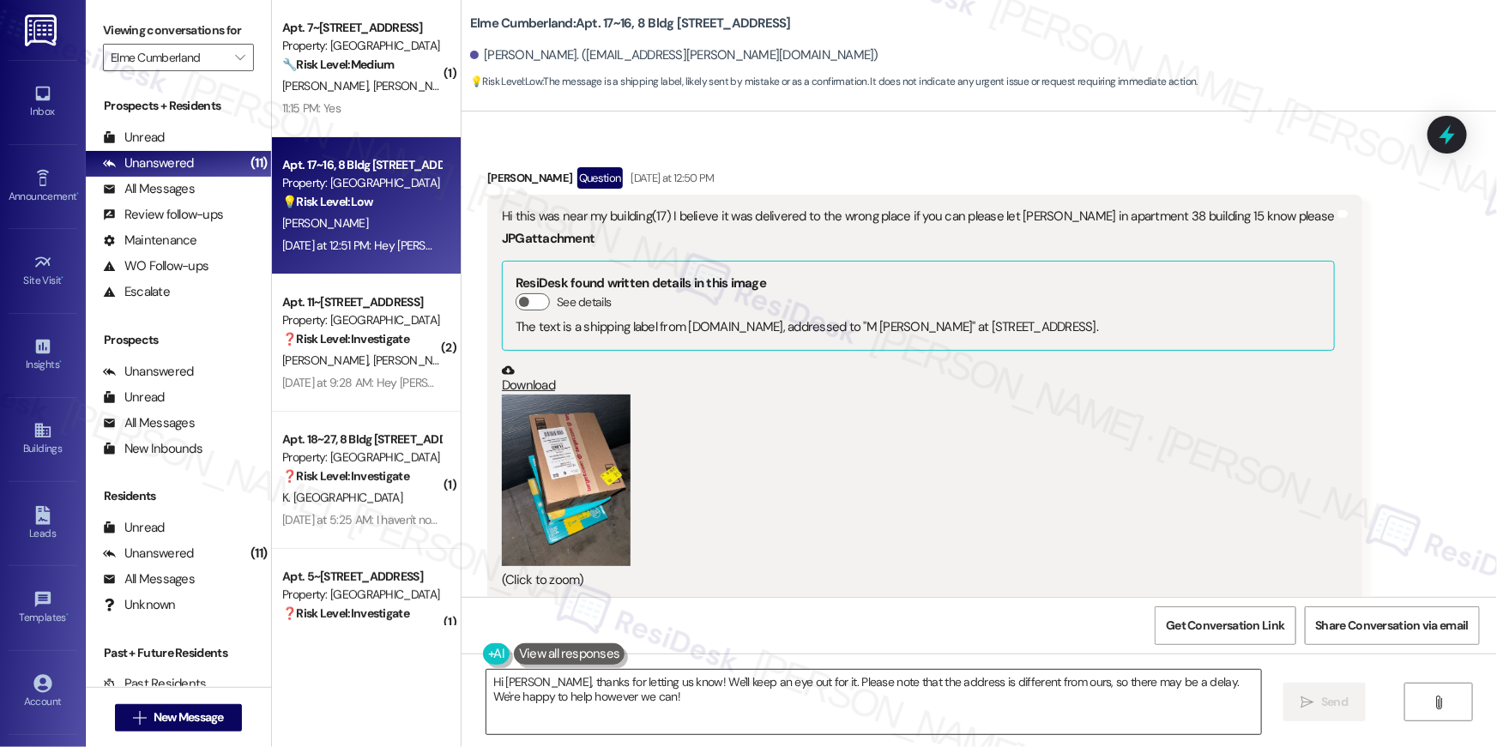
click at [638, 718] on textarea "Hi Jasmine, thanks for letting us know! We'll keep an eye out for it. Please no…" at bounding box center [874, 702] width 775 height 64
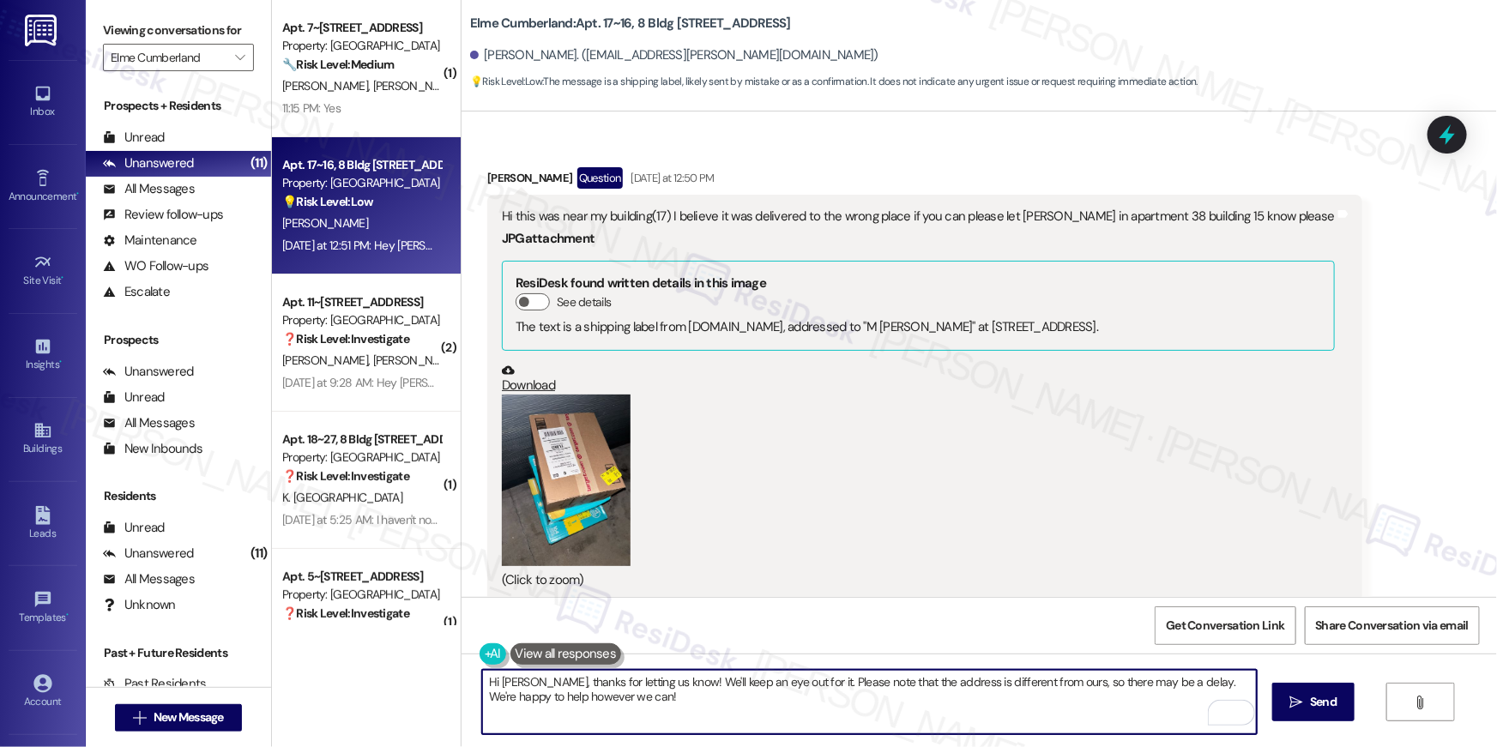
click at [638, 706] on textarea "Hi Jasmine, thanks for letting us know! We'll keep an eye out for it. Please no…" at bounding box center [869, 702] width 775 height 64
drag, startPoint x: 674, startPoint y: 683, endPoint x: 692, endPoint y: 719, distance: 40.3
click at [692, 719] on textarea "Hi Jasmine, thanks for letting us know! We'll keep an eye out for it. Please no…" at bounding box center [869, 702] width 775 height 64
type textarea "Hi Jasmine, thanks for letting us know! I will inform the resident about this."
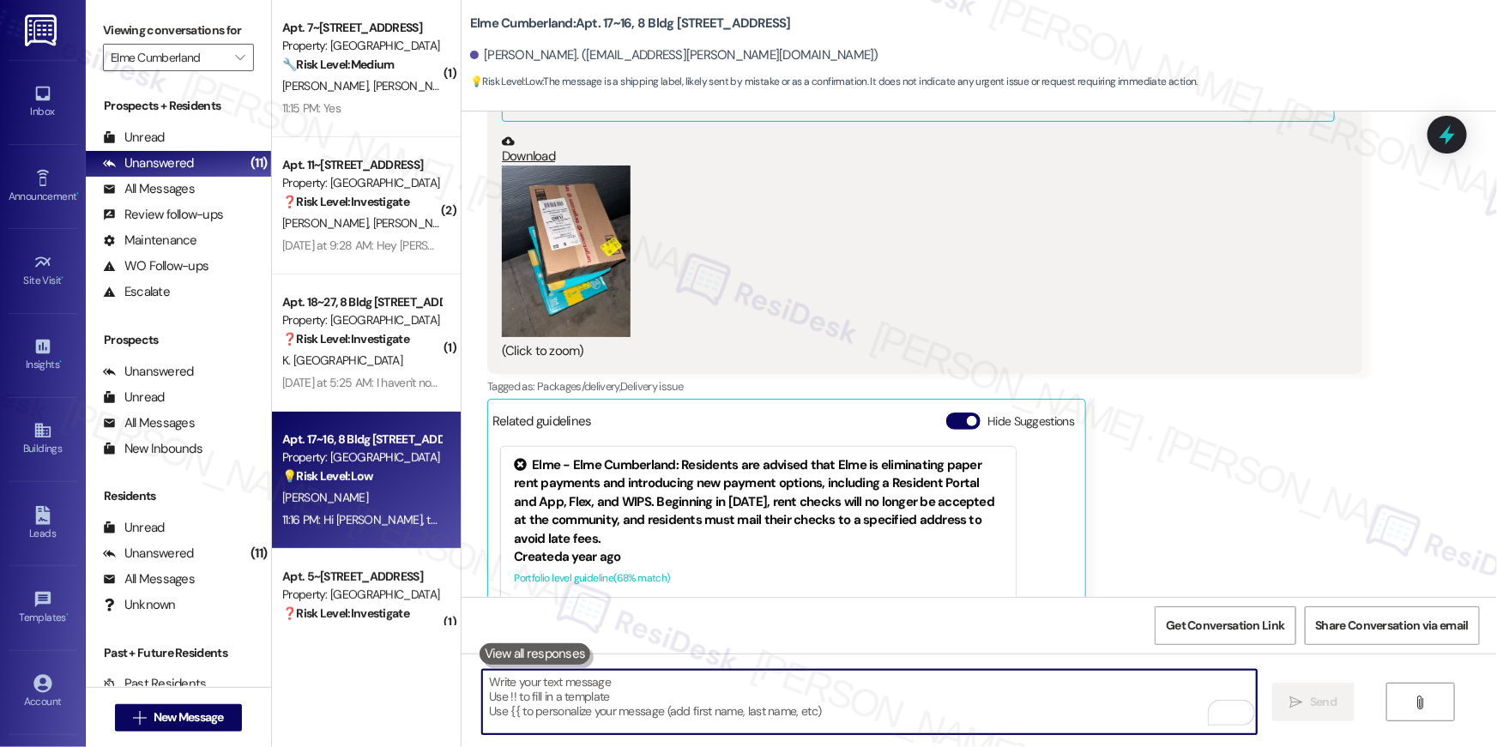
scroll to position [6193, 0]
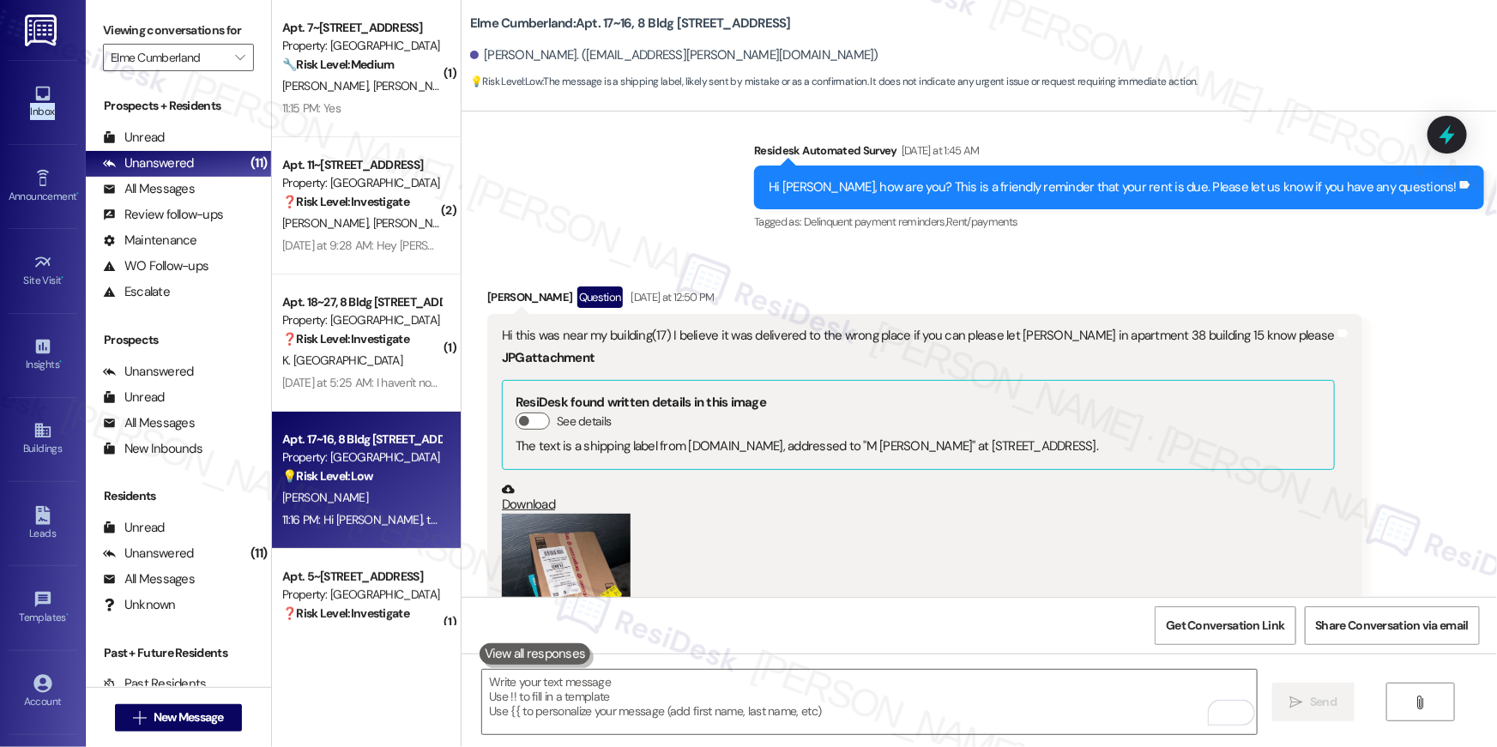
drag, startPoint x: 62, startPoint y: 106, endPoint x: 934, endPoint y: 2, distance: 877.9
click at [0, 0] on div "Inbox Go to Inbox Announcement • Send A Text Announcement Site Visit • Go to Si…" at bounding box center [43, 373] width 86 height 747
click at [539, 483] on link "Download" at bounding box center [918, 498] width 833 height 30
click at [502, 483] on icon at bounding box center [508, 489] width 13 height 13
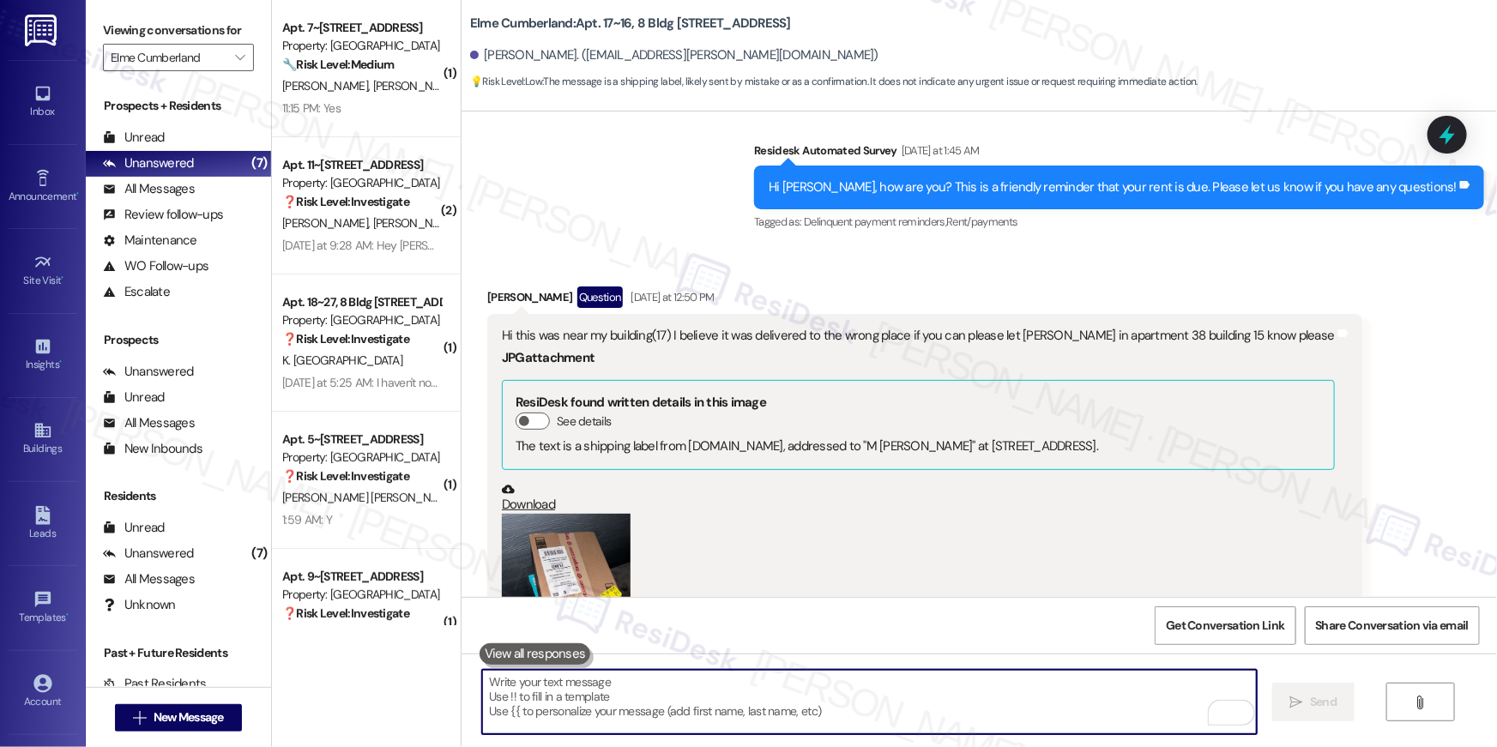
click at [809, 708] on textarea "To enrich screen reader interactions, please activate Accessibility in Grammarl…" at bounding box center [869, 702] width 775 height 64
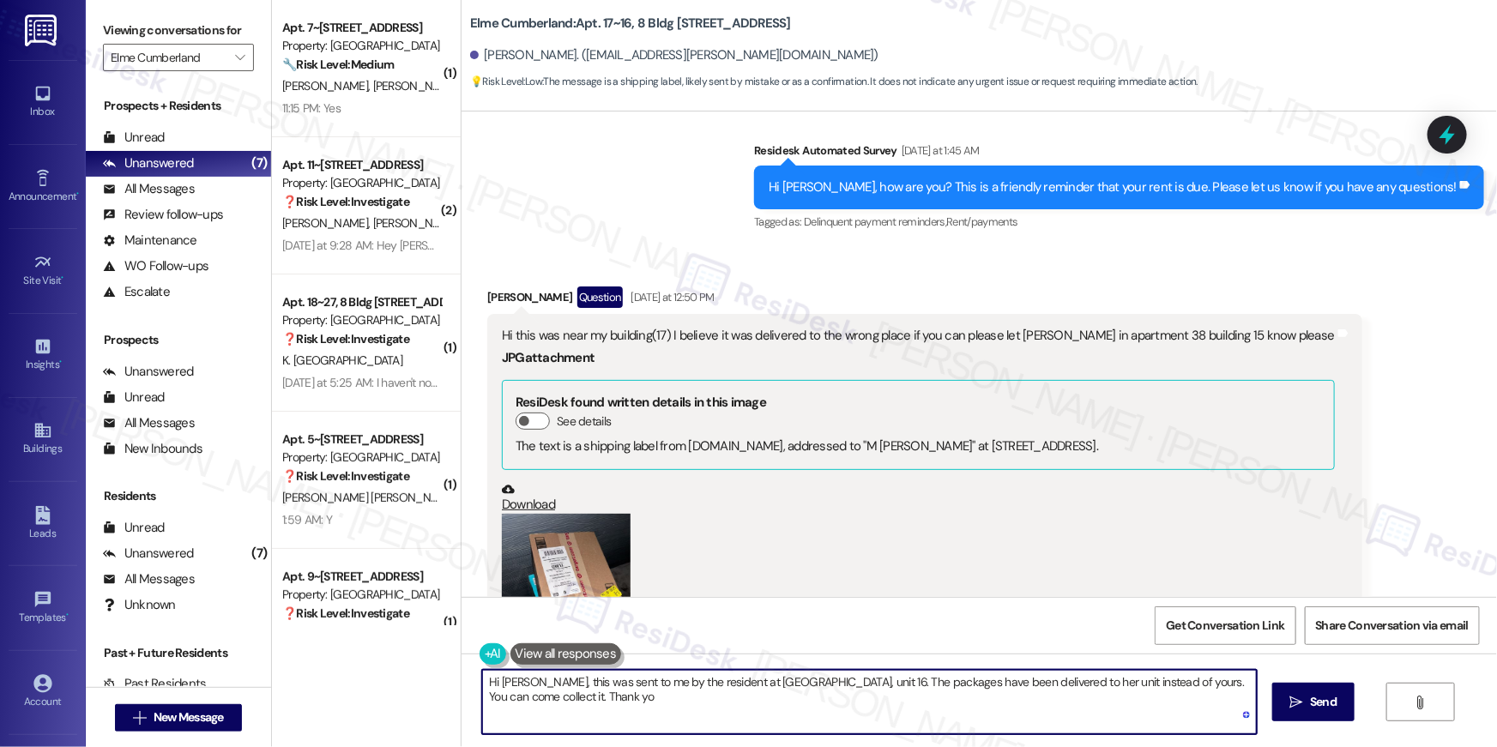
type textarea "Hi Malcolm, this was sent to me by the resident at Building 17, unit 16. The pa…"
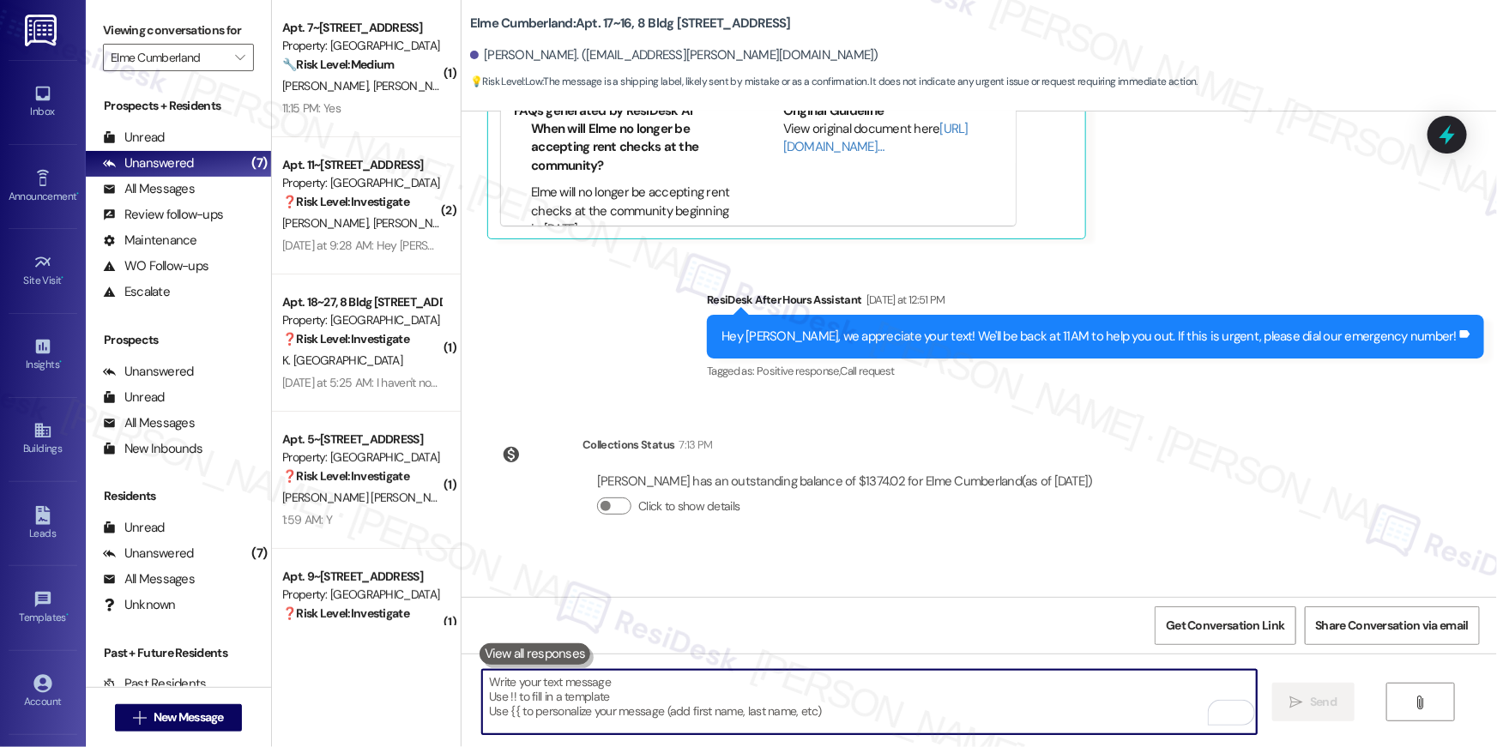
scroll to position [7082, 0]
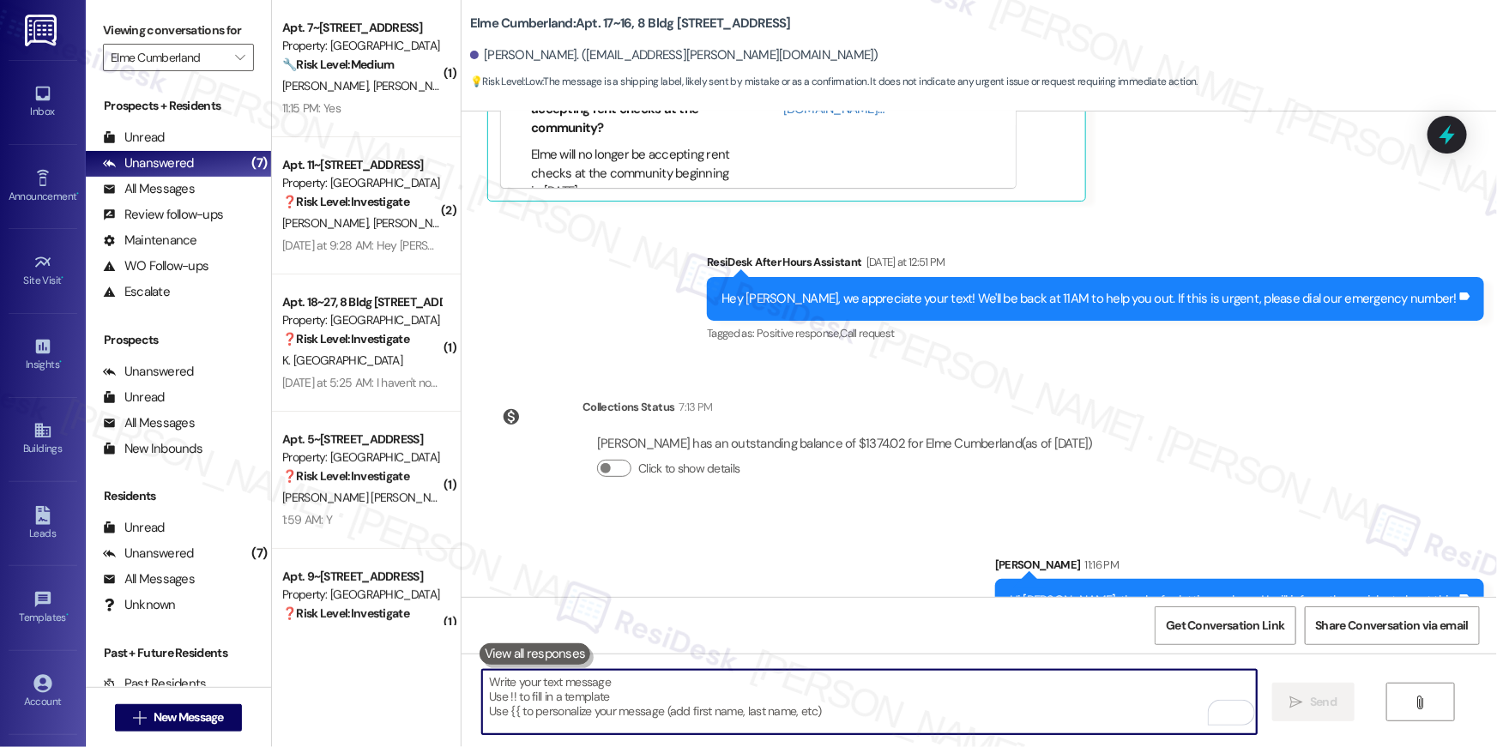
click at [894, 698] on textarea "To enrich screen reader interactions, please activate Accessibility in Grammarl…" at bounding box center [869, 702] width 775 height 64
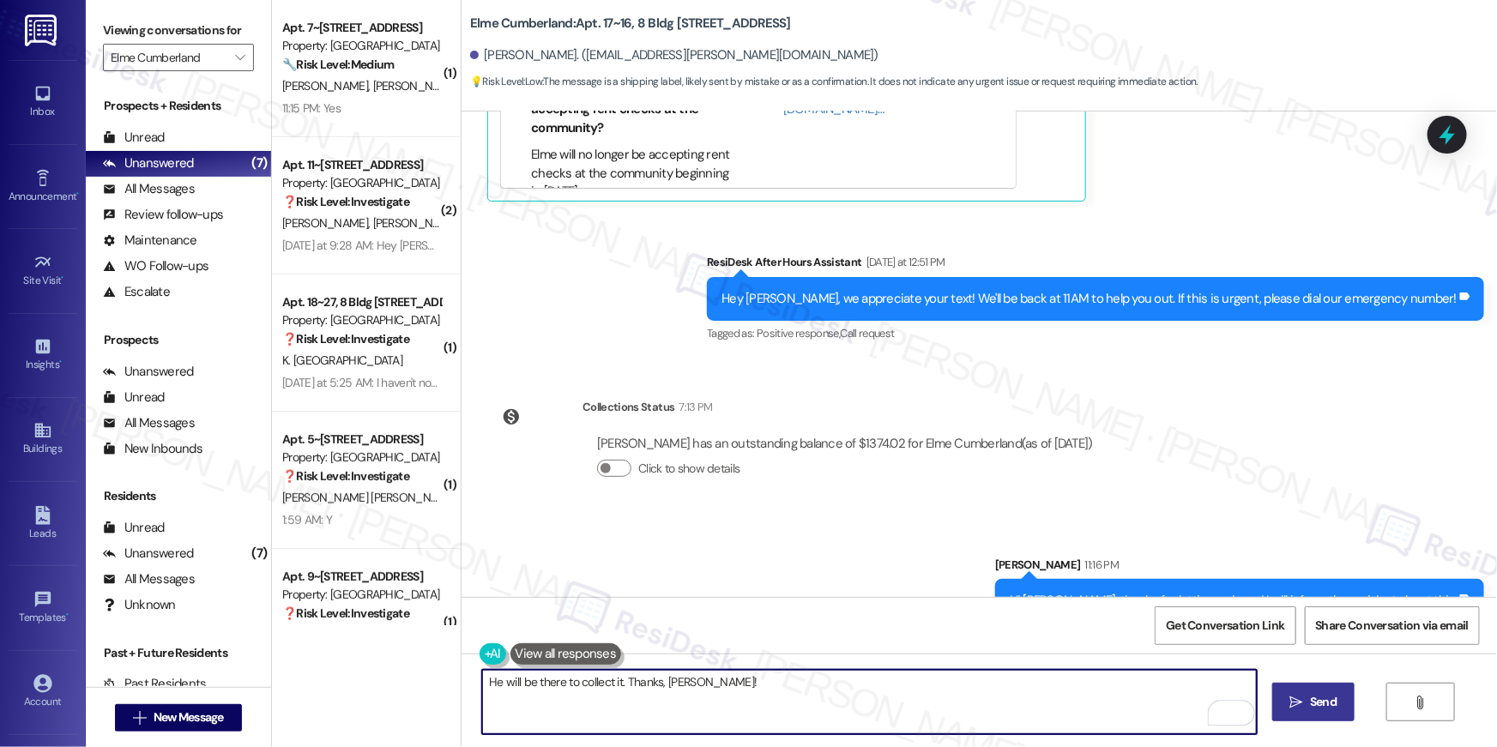
type textarea "He will be there to collect it. Thanks, Jasmine!"
click at [1283, 706] on button " Send" at bounding box center [1313, 702] width 83 height 39
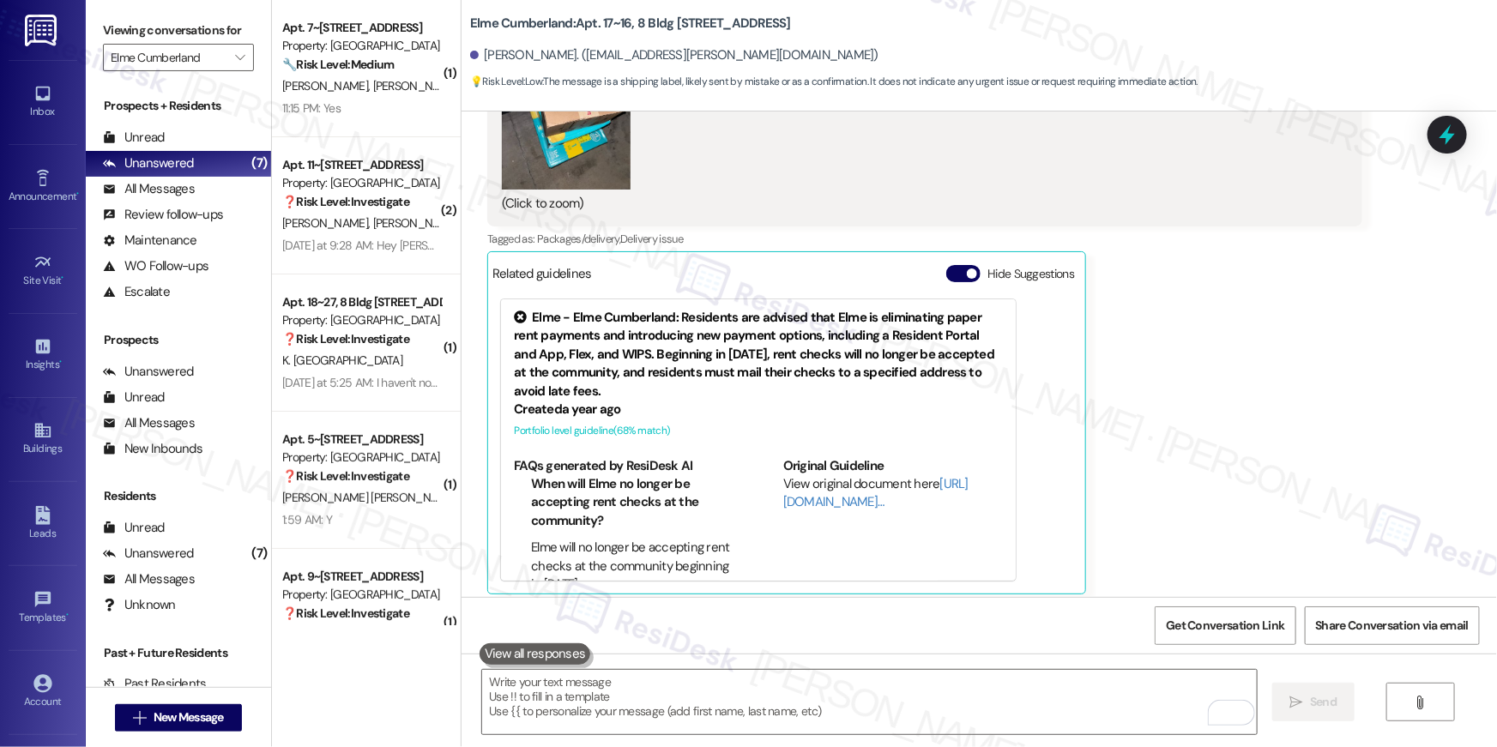
scroll to position [6660, 0]
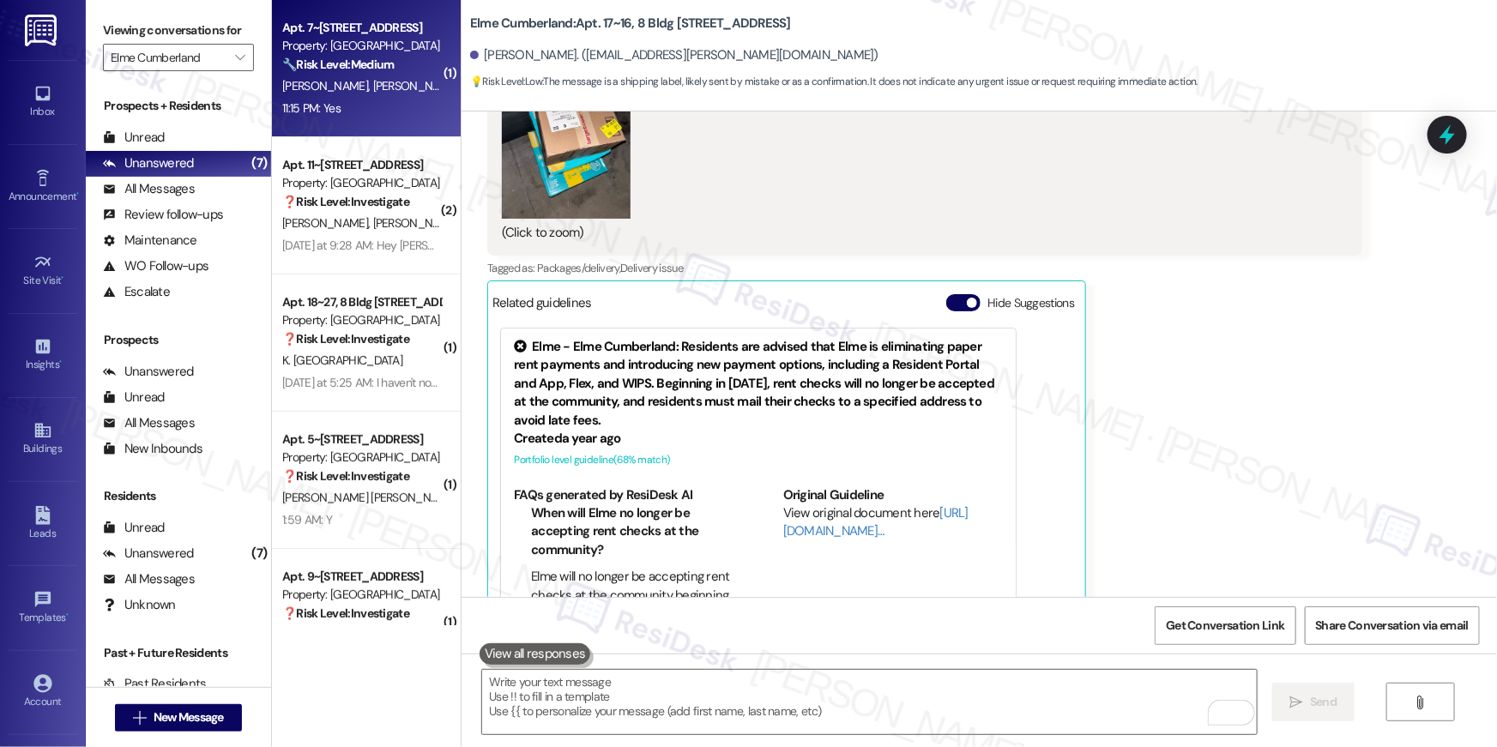
click at [373, 89] on span "S. Okeke" at bounding box center [416, 85] width 86 height 15
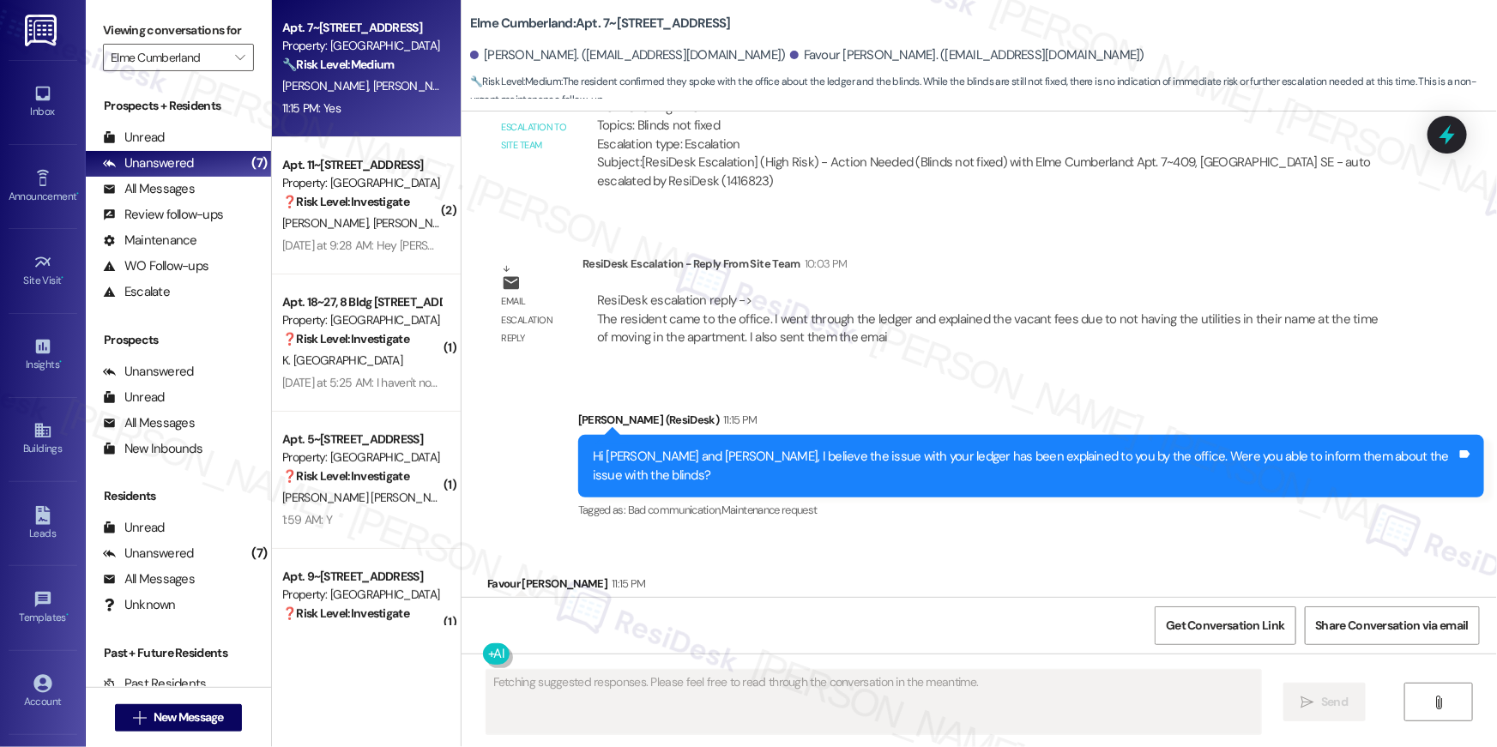
scroll to position [4466, 0]
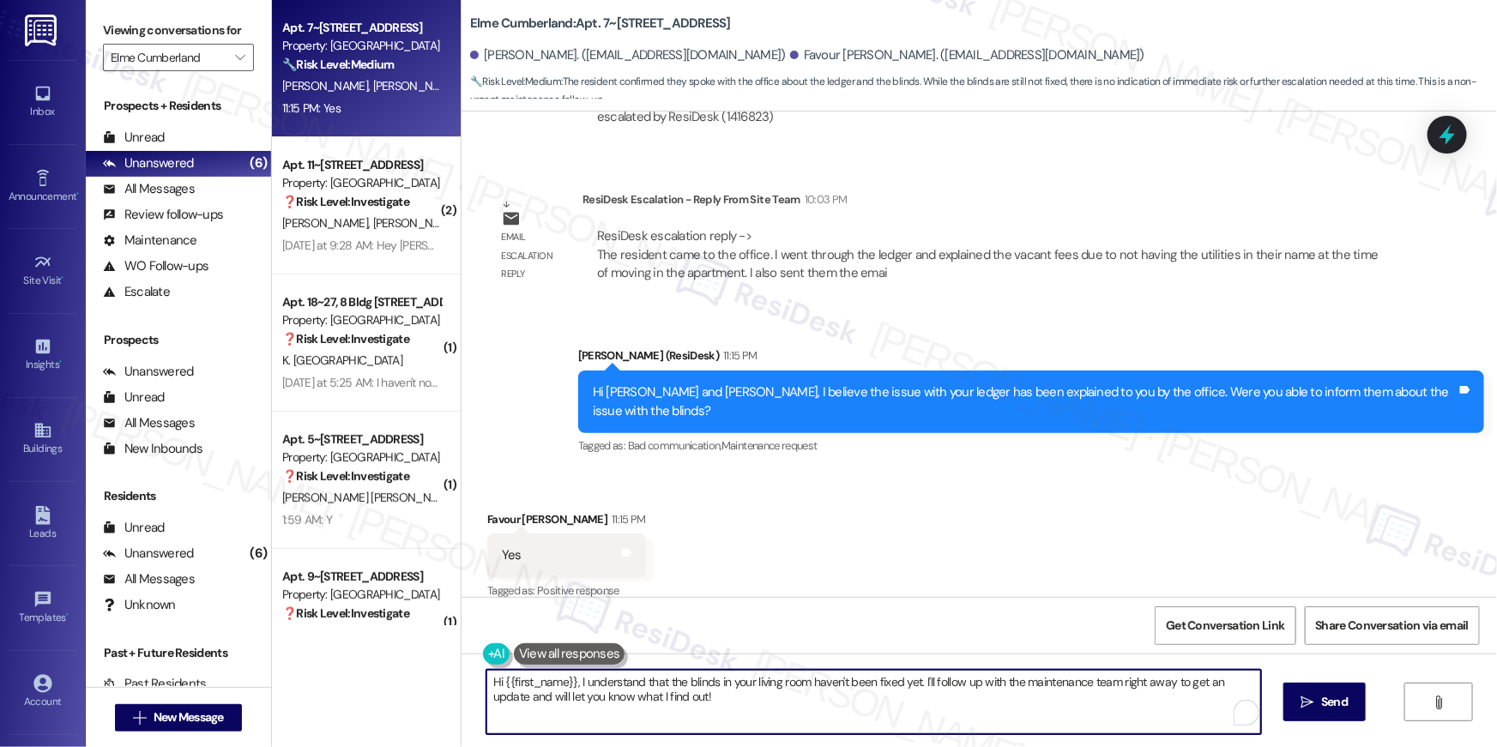
click at [870, 701] on textarea "Hi {{first_name}}, I understand that the blinds in your living room haven't bee…" at bounding box center [874, 702] width 775 height 64
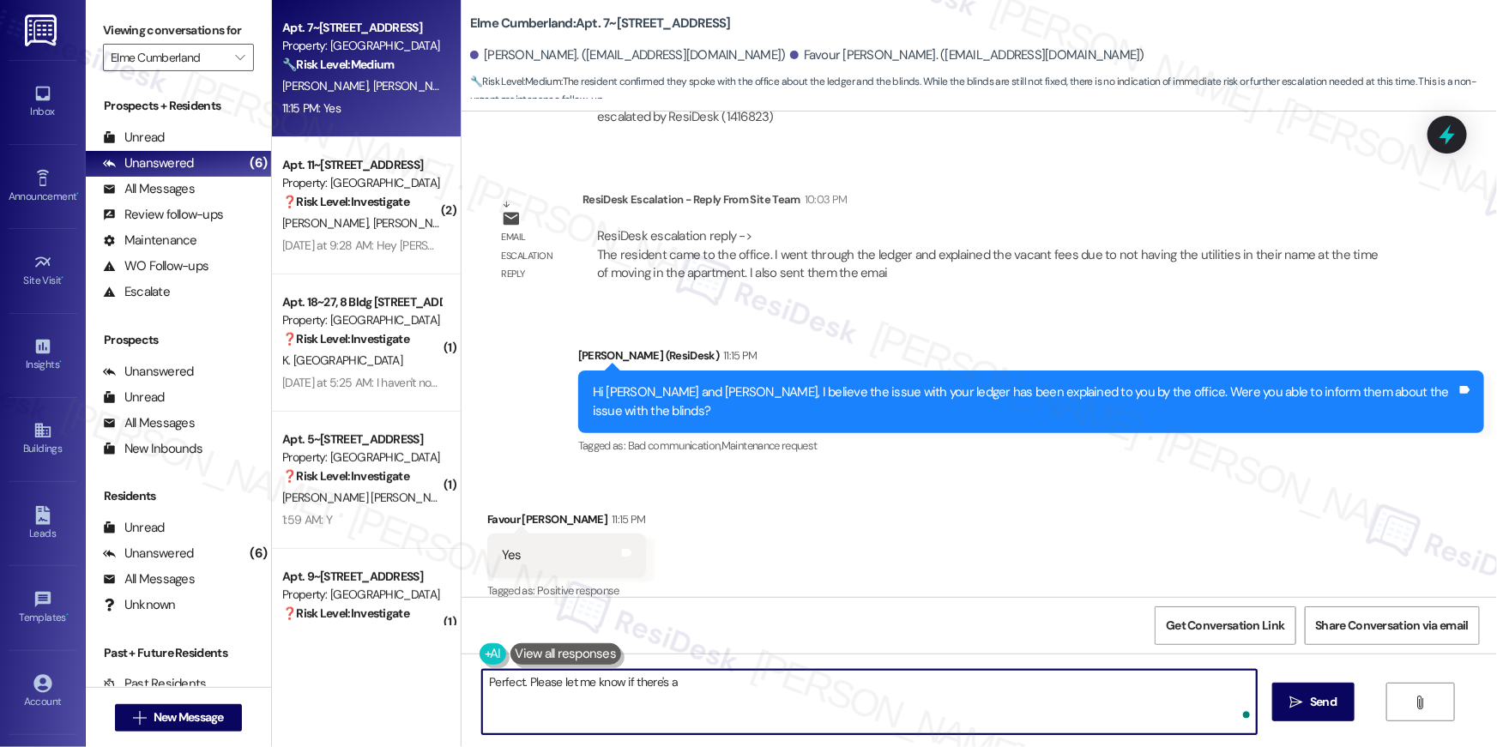
type textarea "Perfect. Please let me know if there's an"
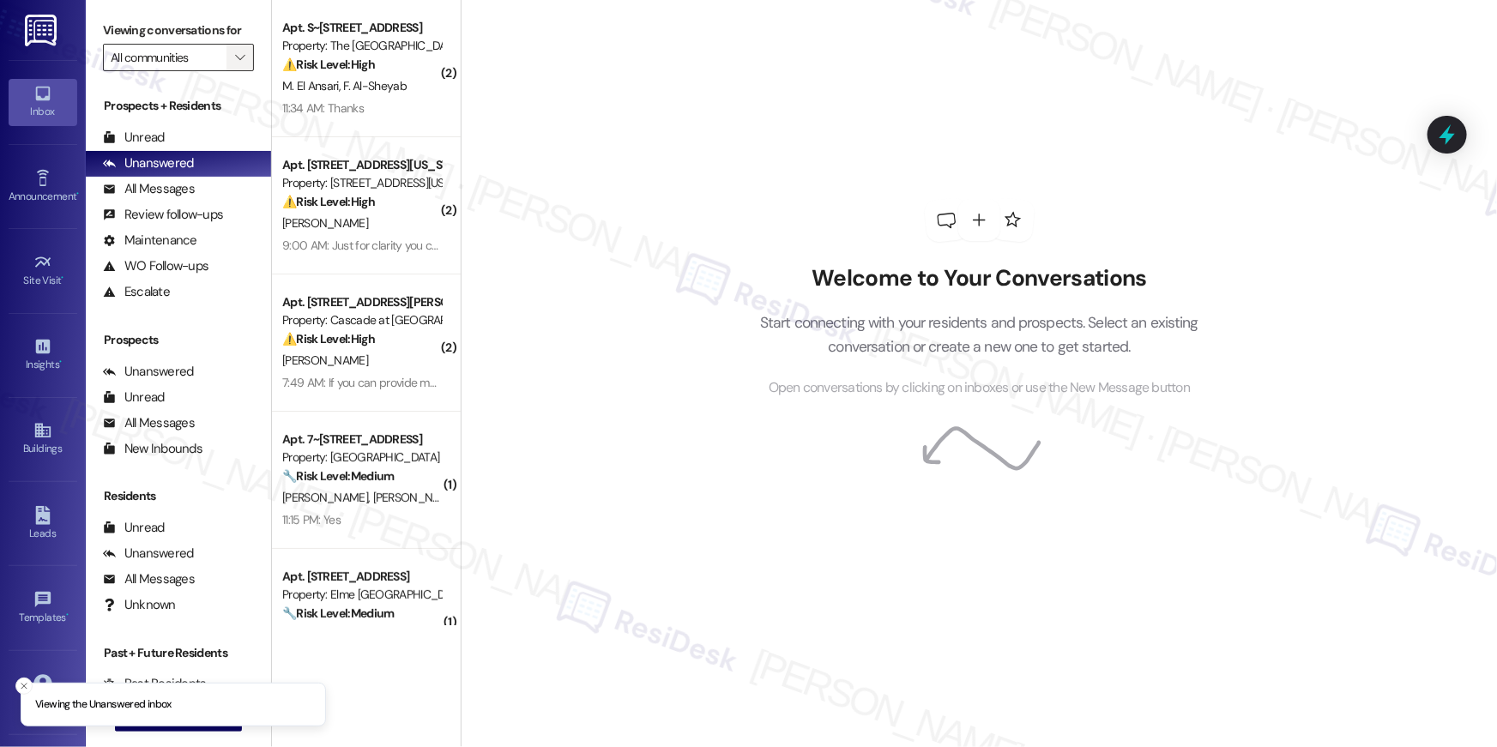
click at [235, 49] on span "" at bounding box center [240, 57] width 16 height 27
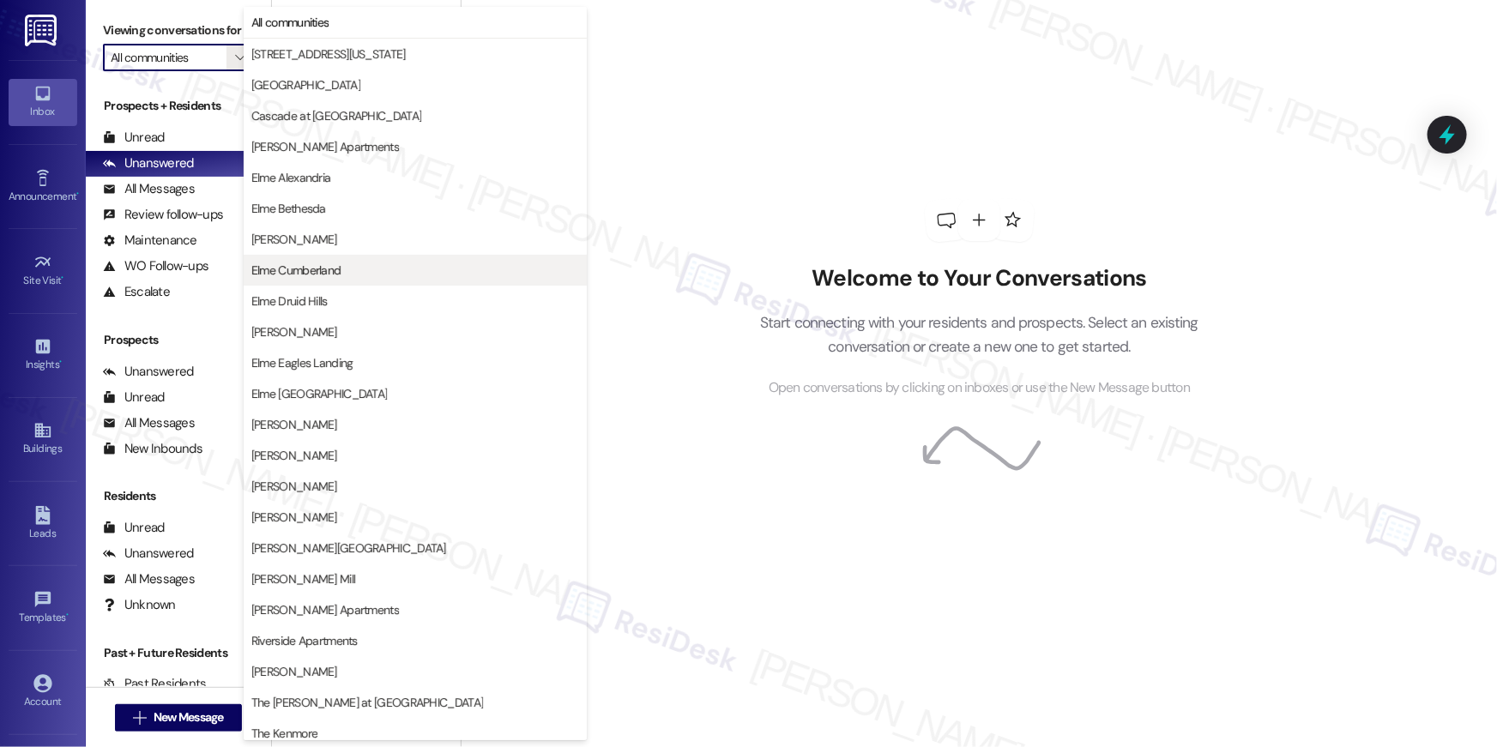
click at [311, 277] on span "Elme Cumberland" at bounding box center [296, 270] width 90 height 17
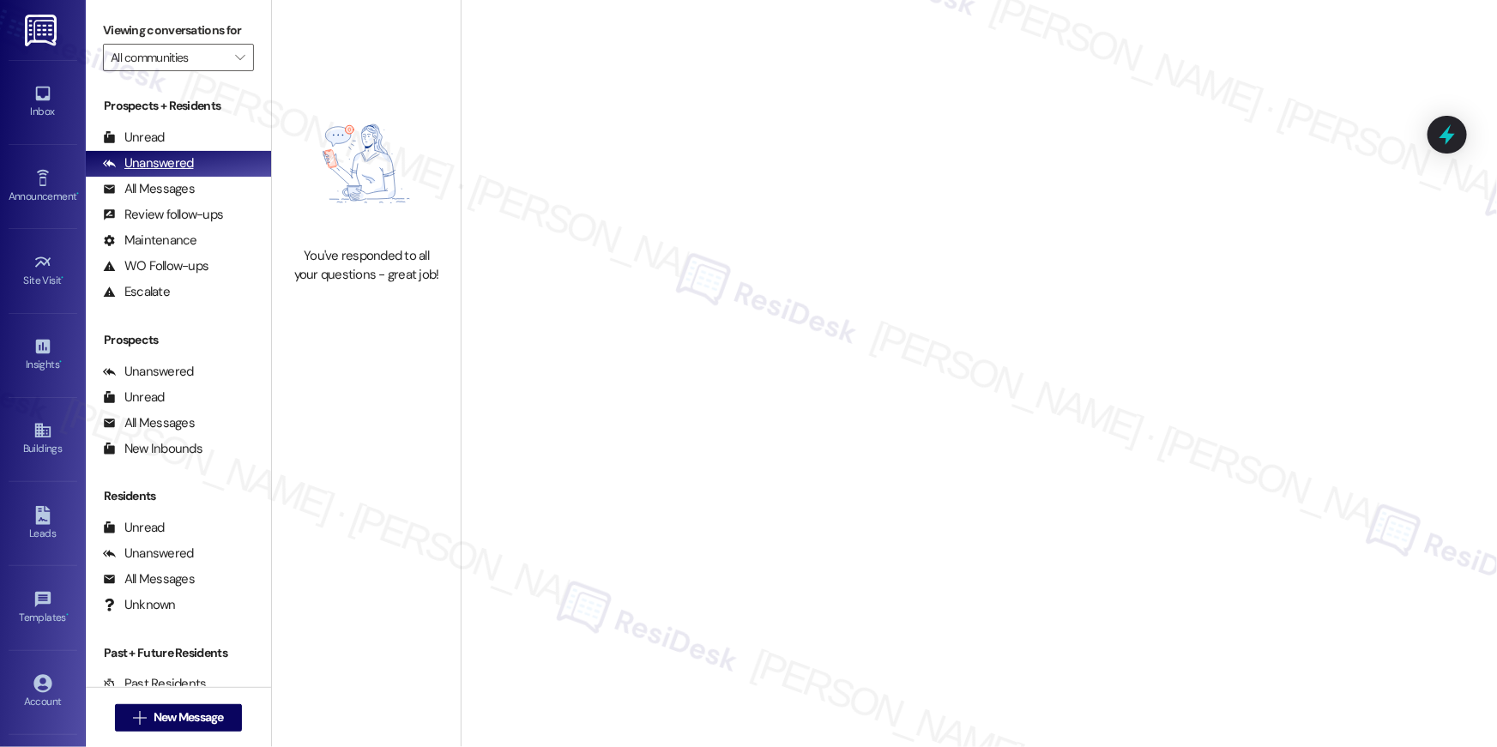
type input "Elme Cumberland"
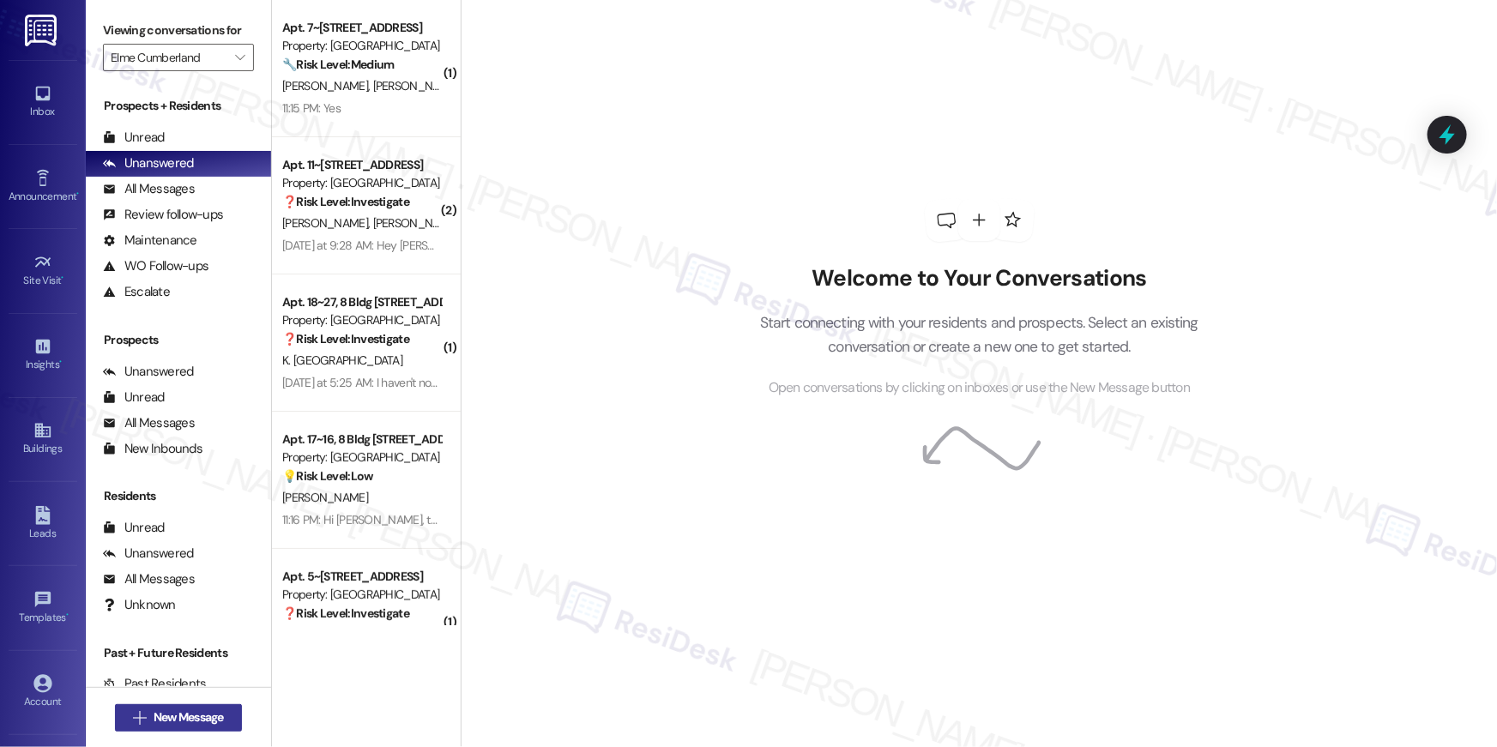
click at [155, 714] on span "New Message" at bounding box center [189, 718] width 70 height 18
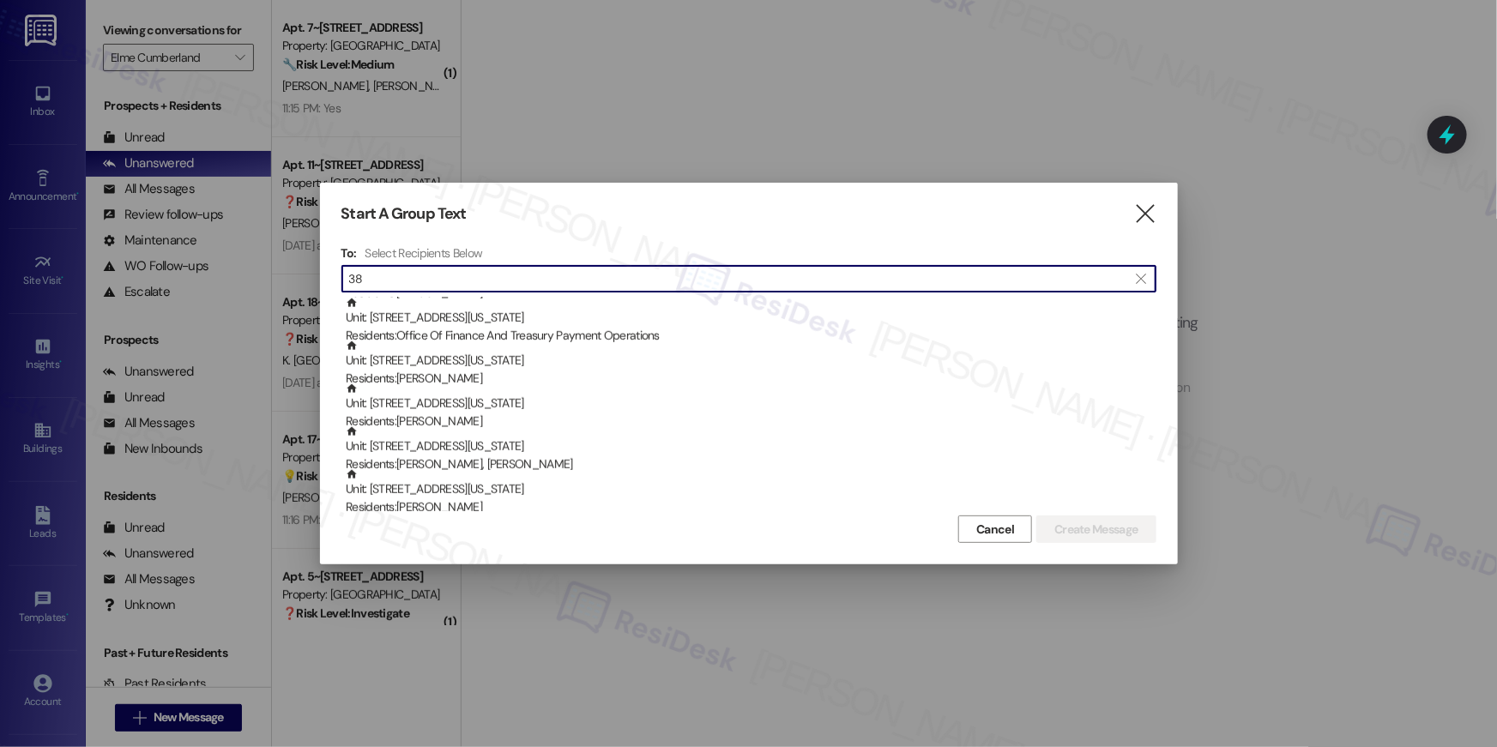
scroll to position [897, 0]
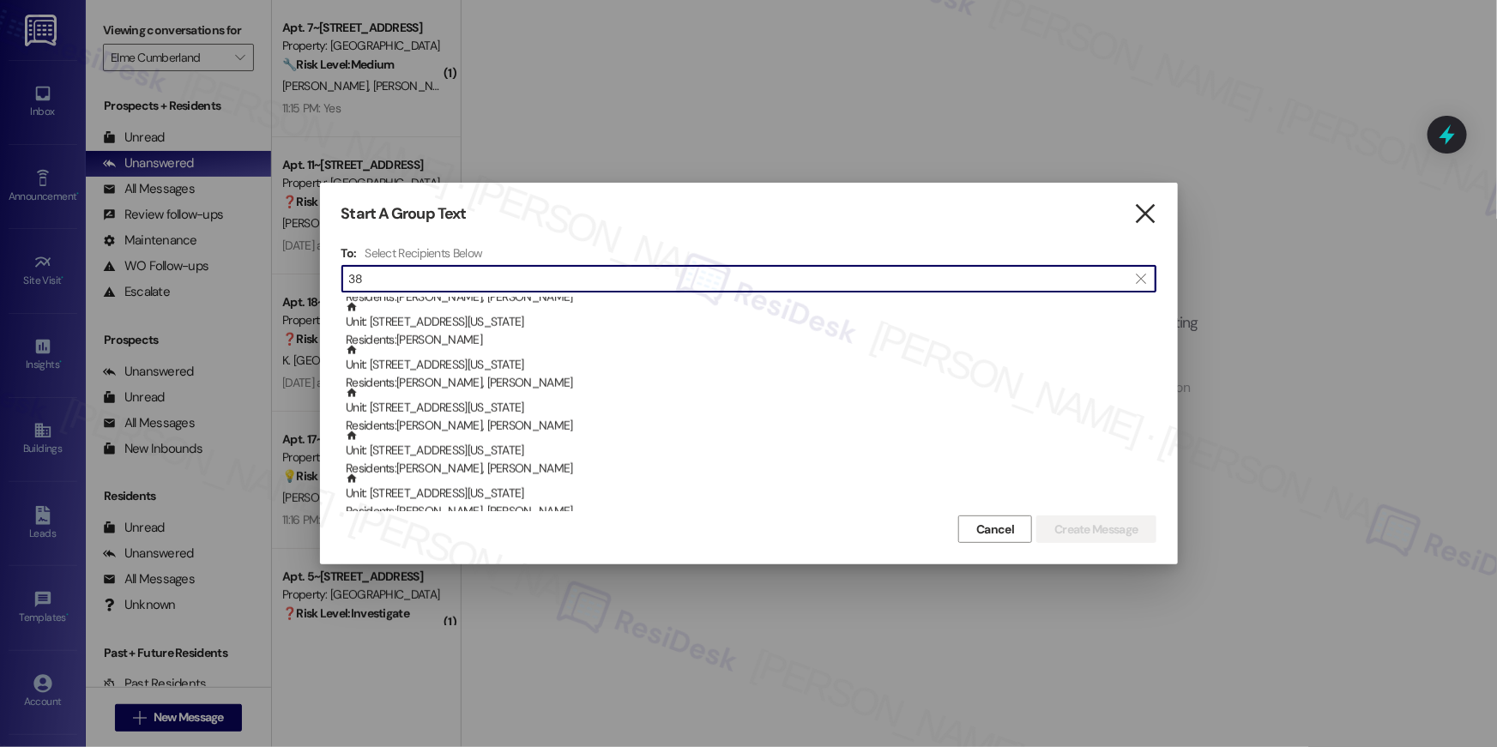
type input "38"
click at [1145, 215] on icon "" at bounding box center [1144, 214] width 23 height 18
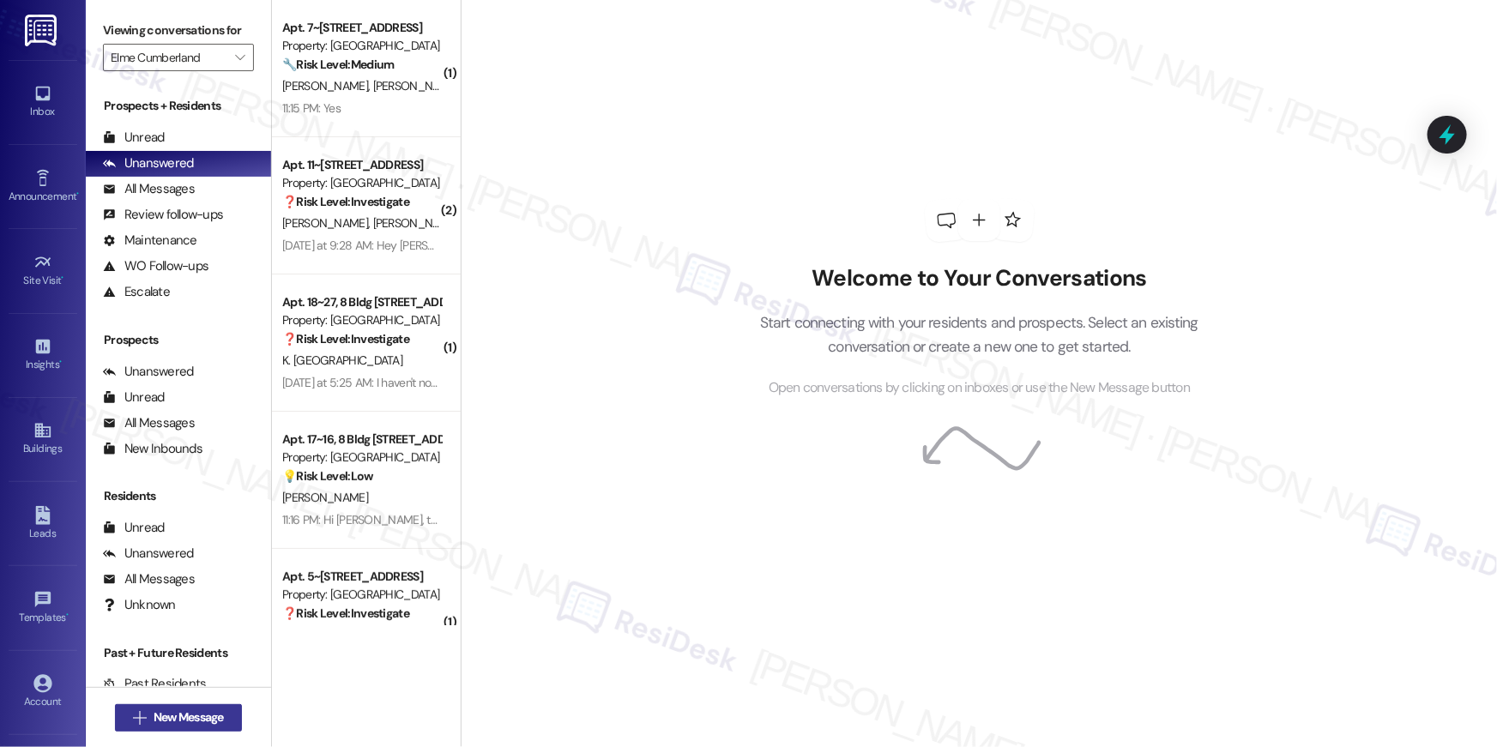
click at [133, 719] on icon "" at bounding box center [139, 718] width 13 height 14
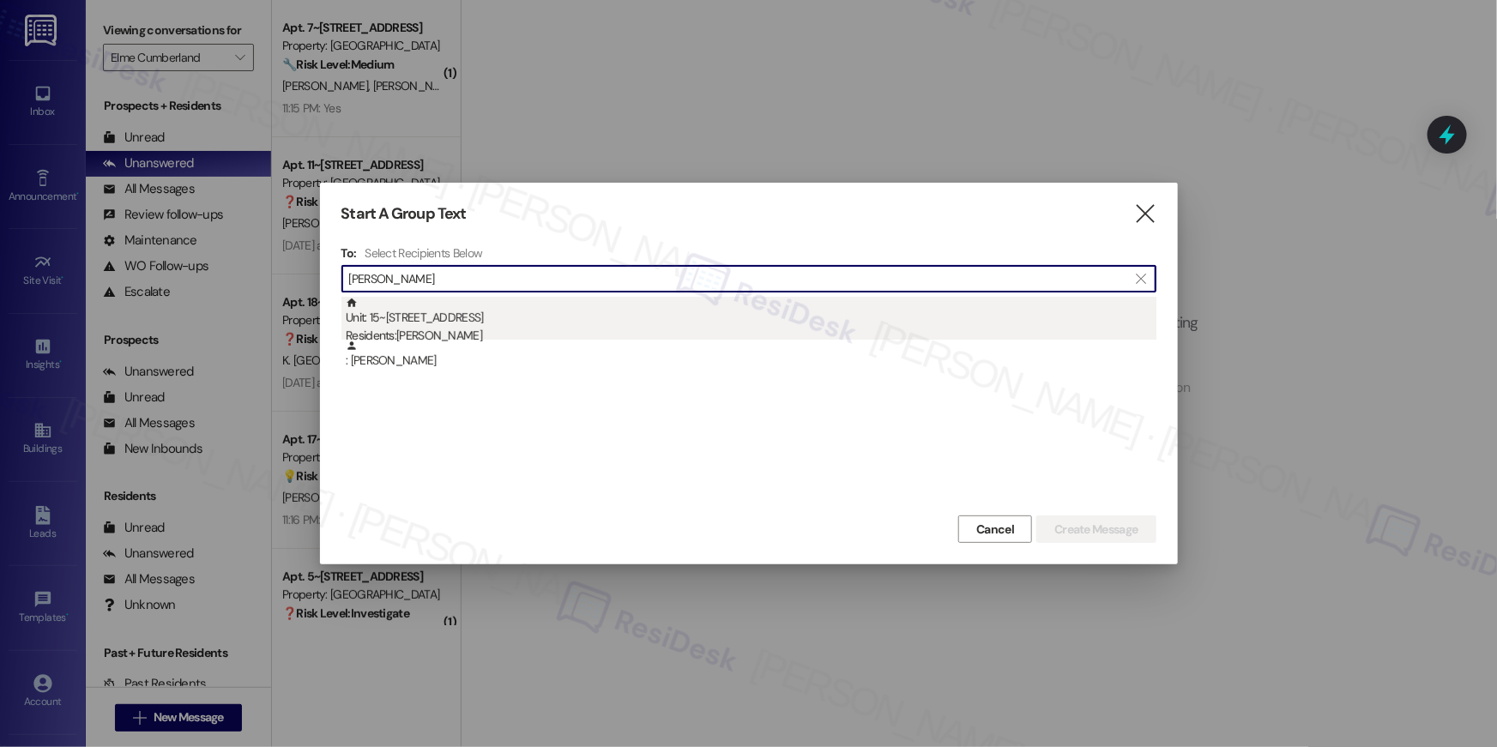
type input "[PERSON_NAME]"
click at [493, 320] on div "Unit: 15~38 - 8 Bldg 15 Cumberland Way SE Residents: Malcolm Taylor" at bounding box center [751, 321] width 811 height 49
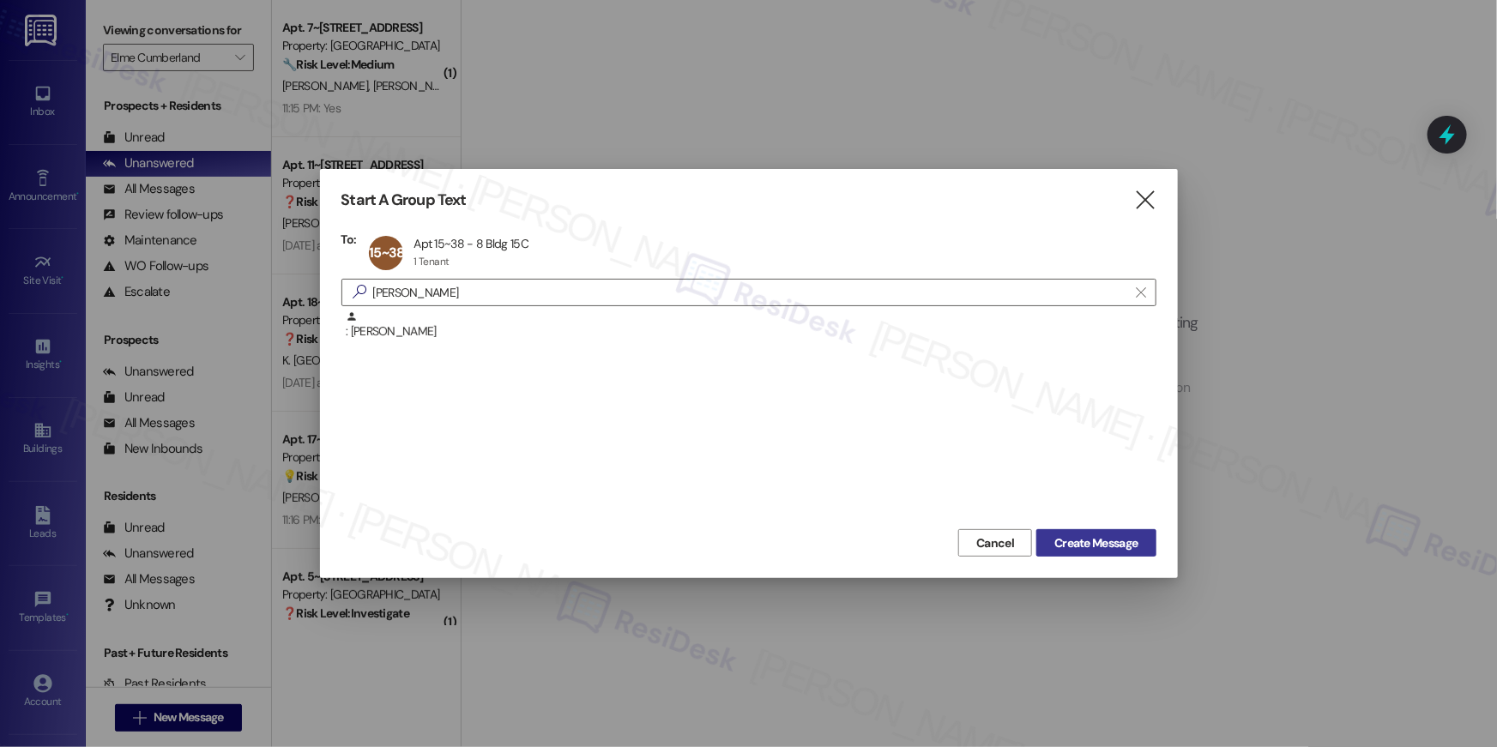
click at [1051, 537] on span "Create Message" at bounding box center [1096, 544] width 90 height 18
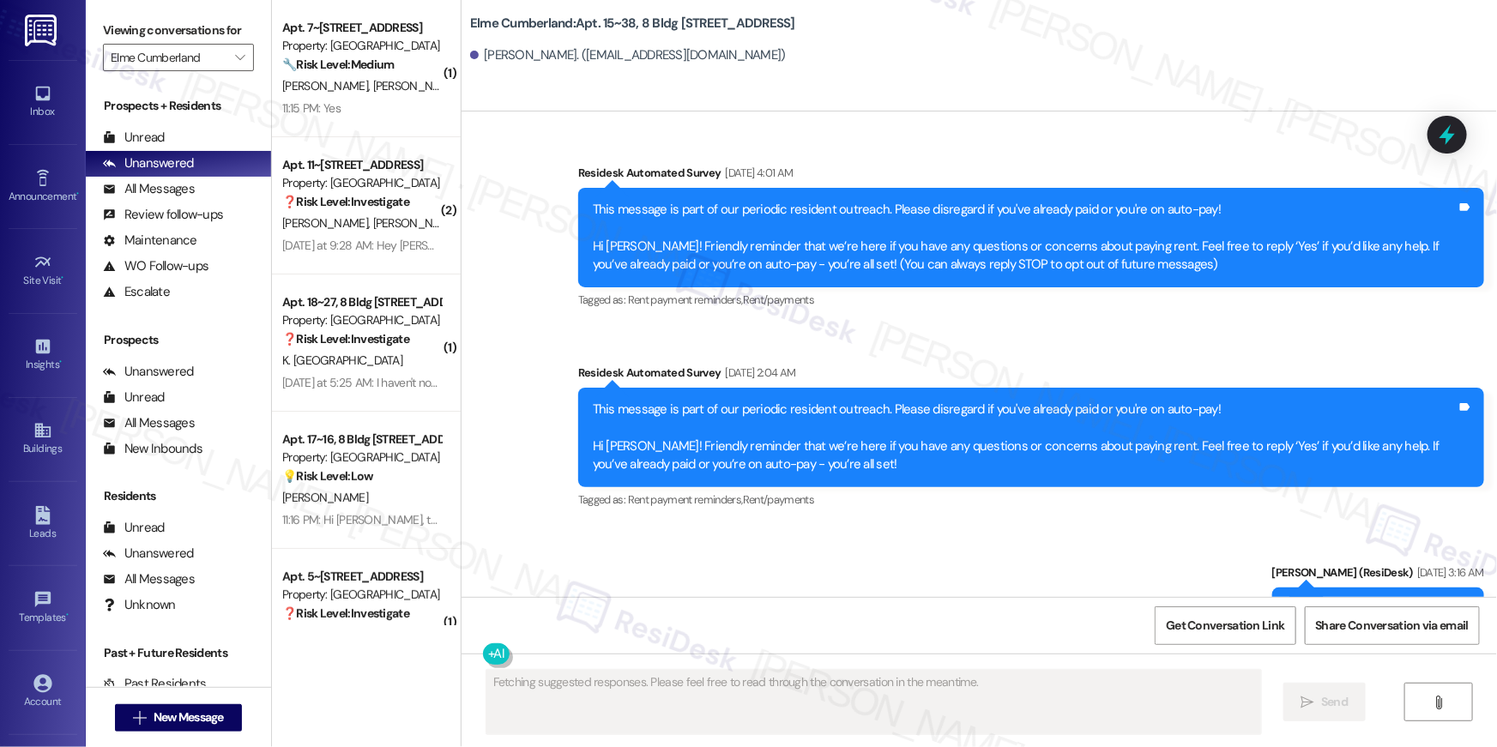
type textarea "Fetching suggested responses. Please feel free to read through the conversation…"
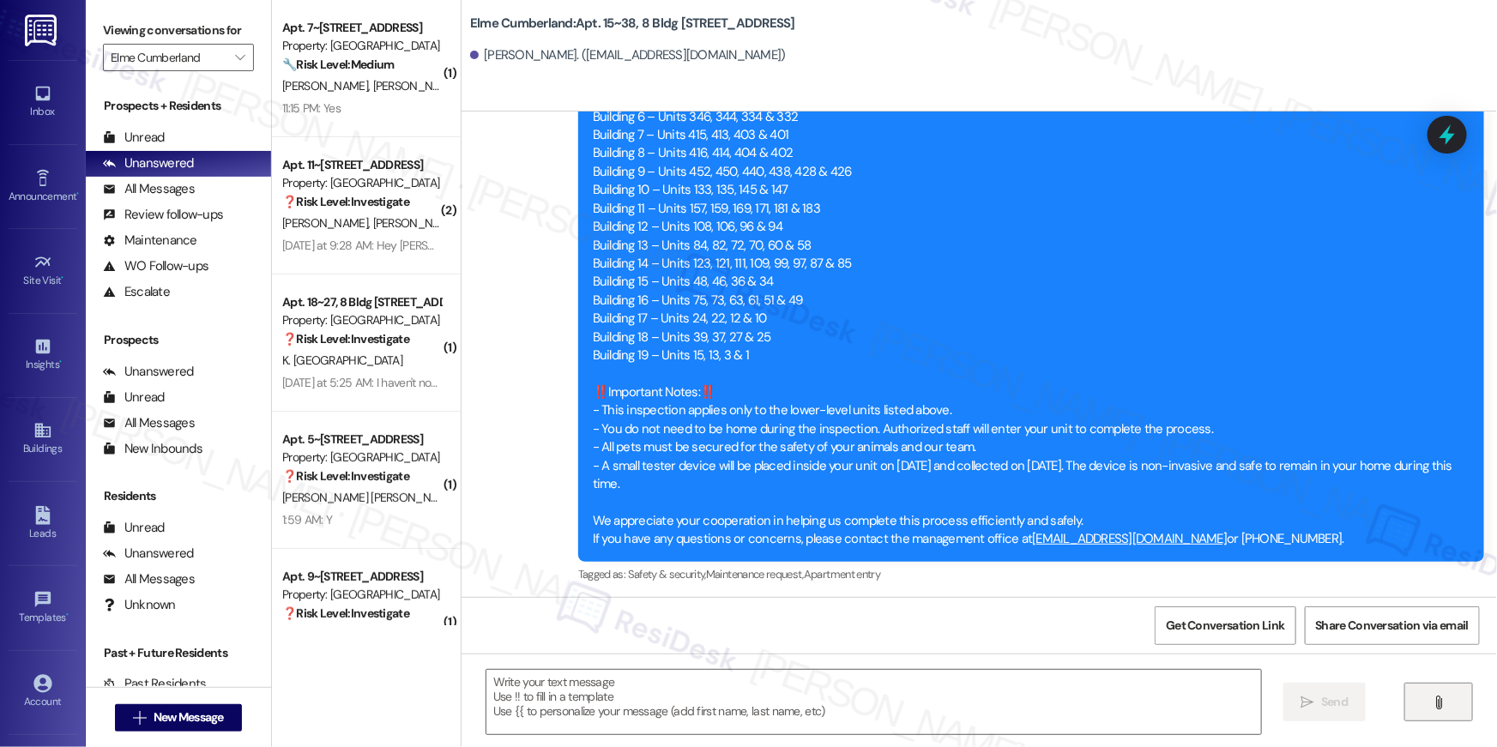
click at [1433, 704] on icon "" at bounding box center [1439, 703] width 13 height 14
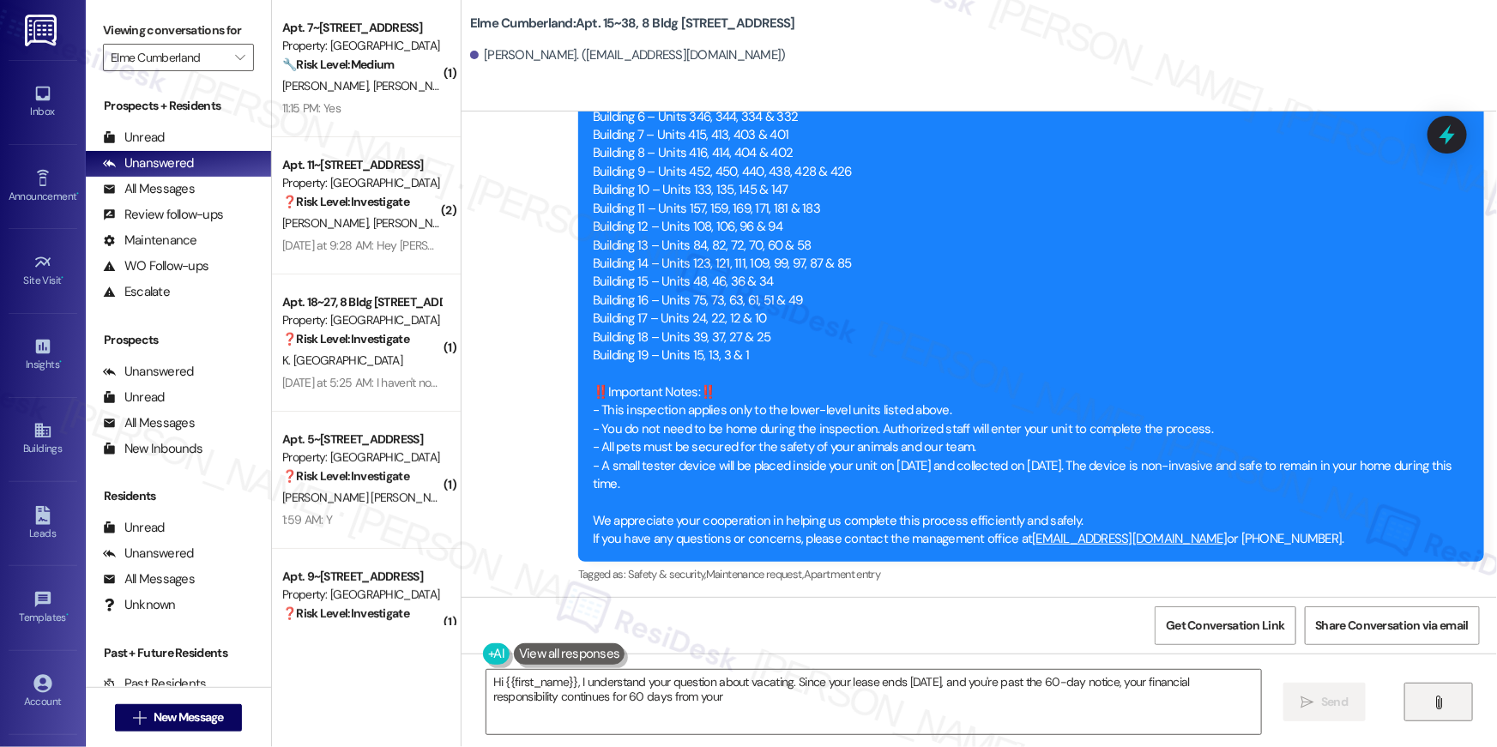
scroll to position [12019, 0]
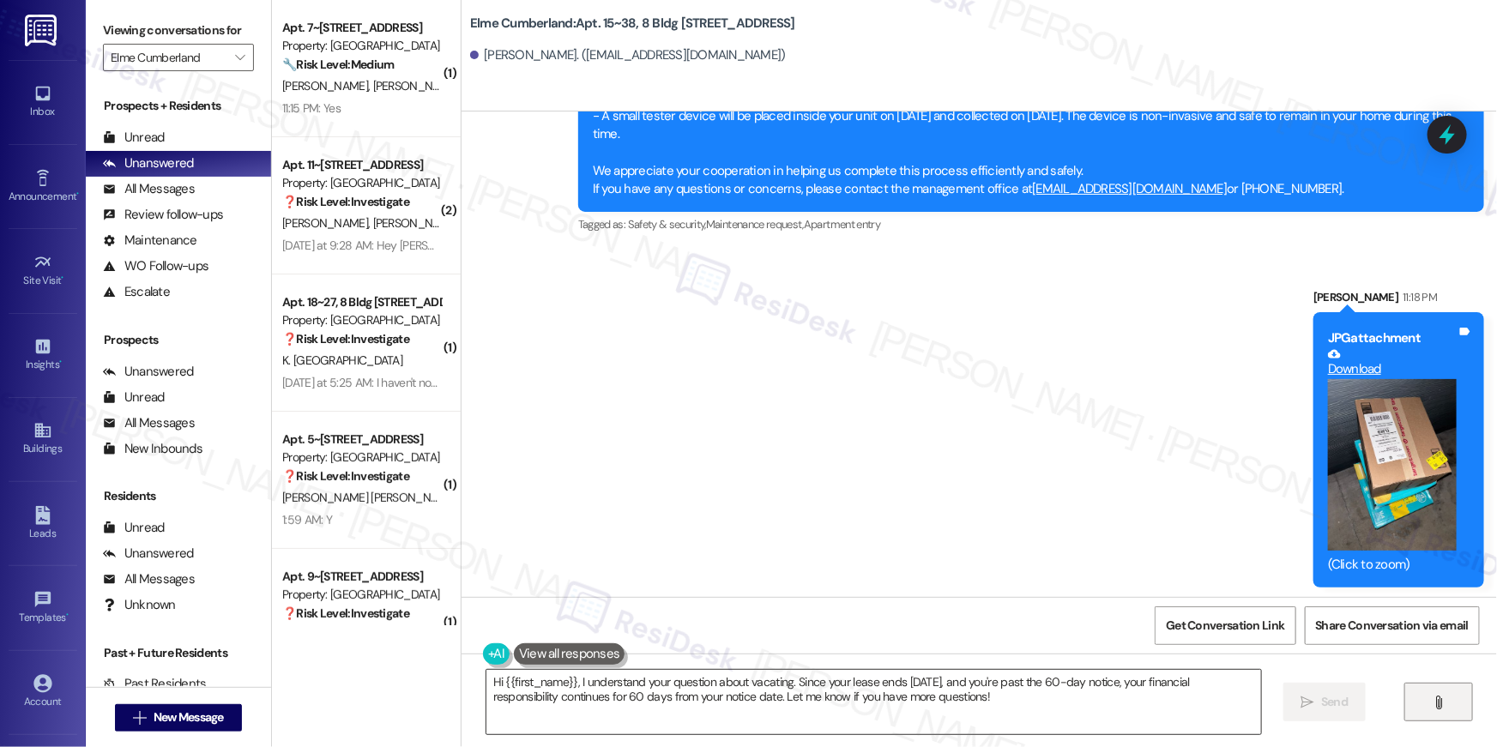
click at [1075, 709] on textarea "Hi {{first_name}}, I understand your question about vacating. Since your lease …" at bounding box center [874, 702] width 775 height 64
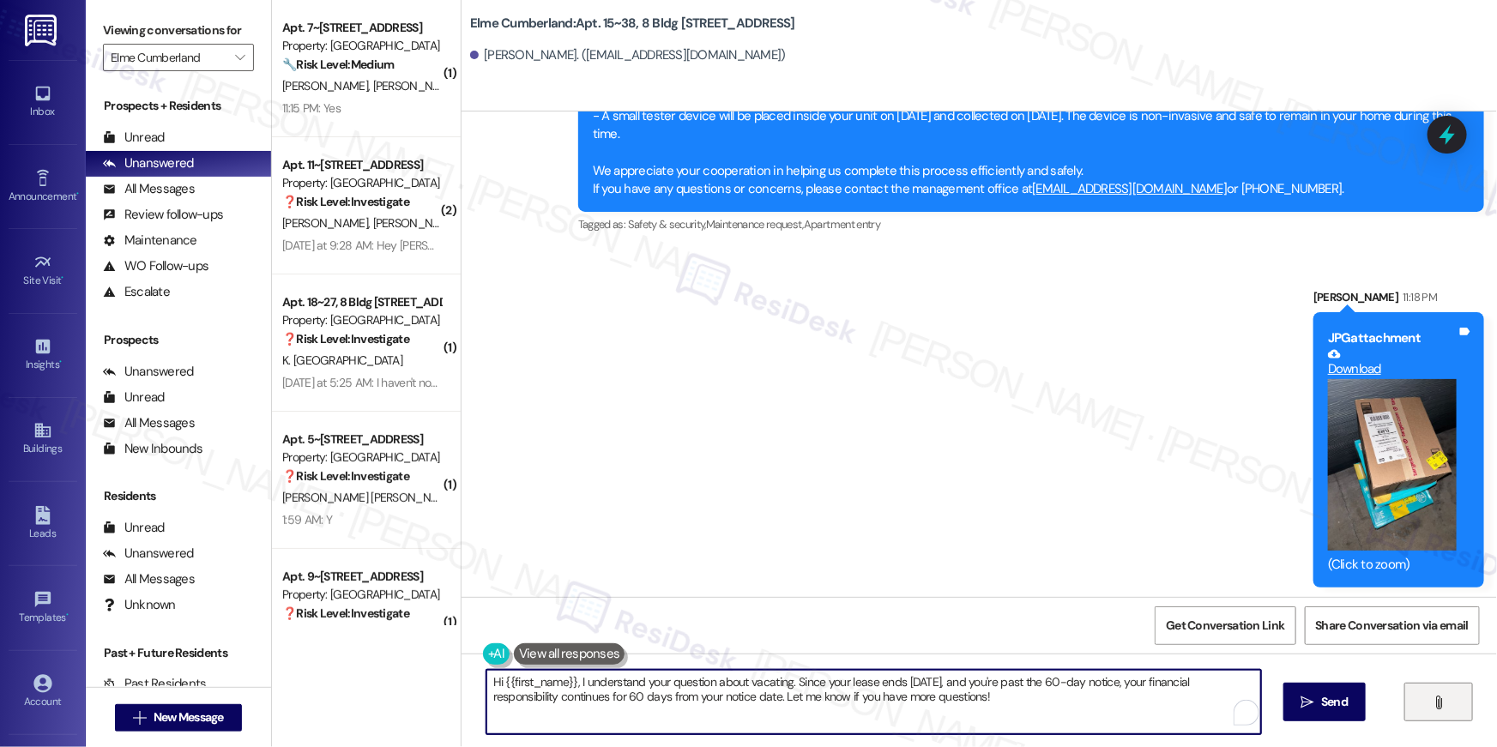
paste textarea "Malcolm, this was sent to me by the resident at Building 17, unit 16. The packa…"
type textarea "Hi [PERSON_NAME], this was sent to me by the resident at [GEOGRAPHIC_DATA], uni…"
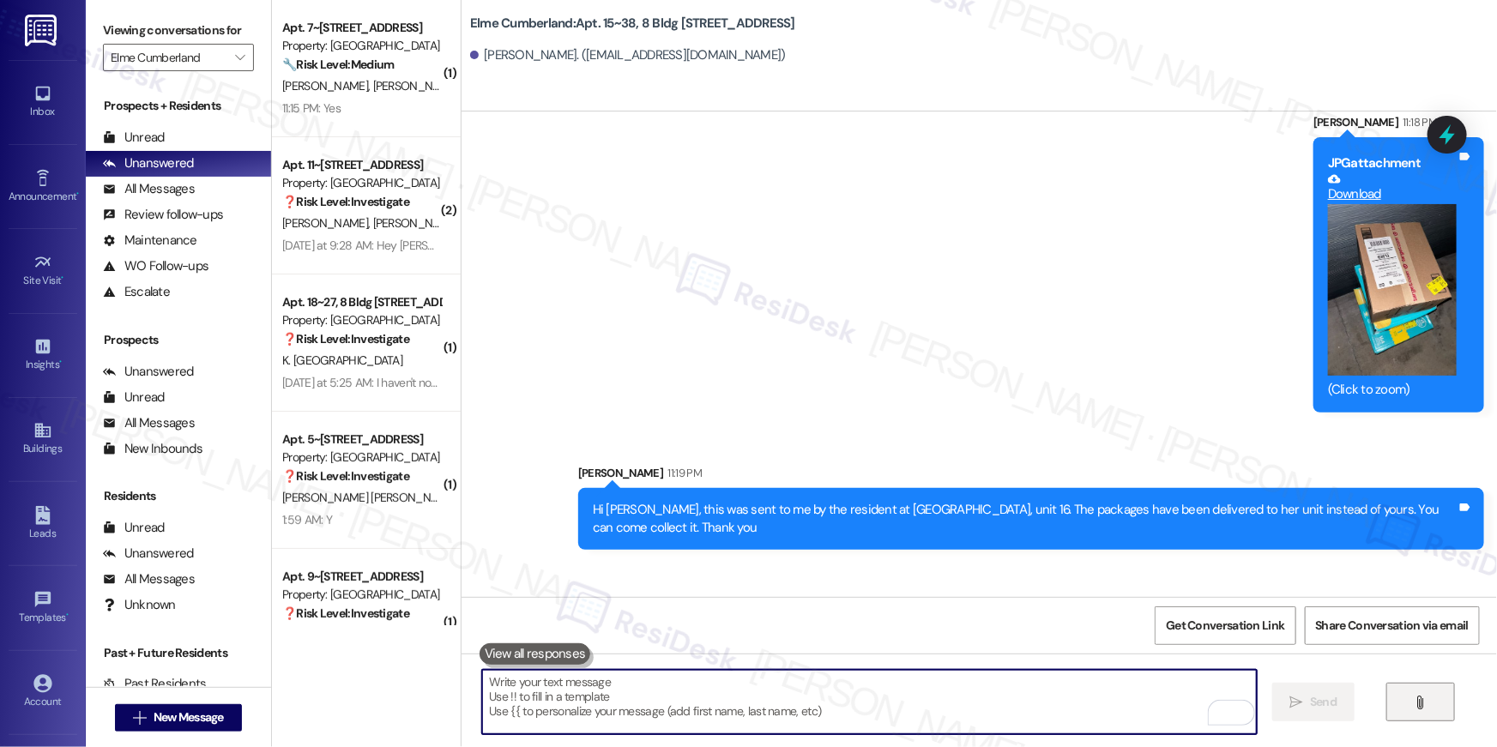
scroll to position [12276, 0]
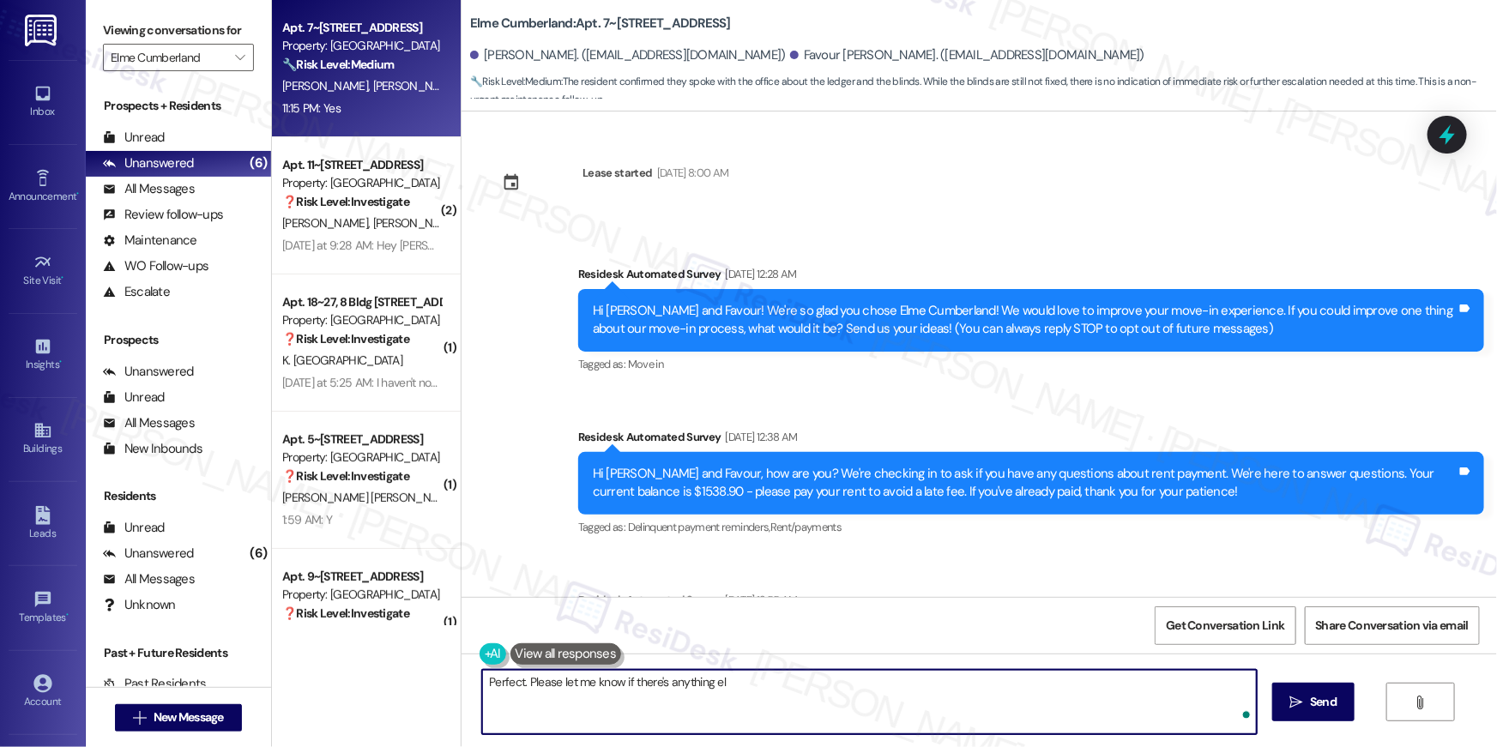
scroll to position [4466, 0]
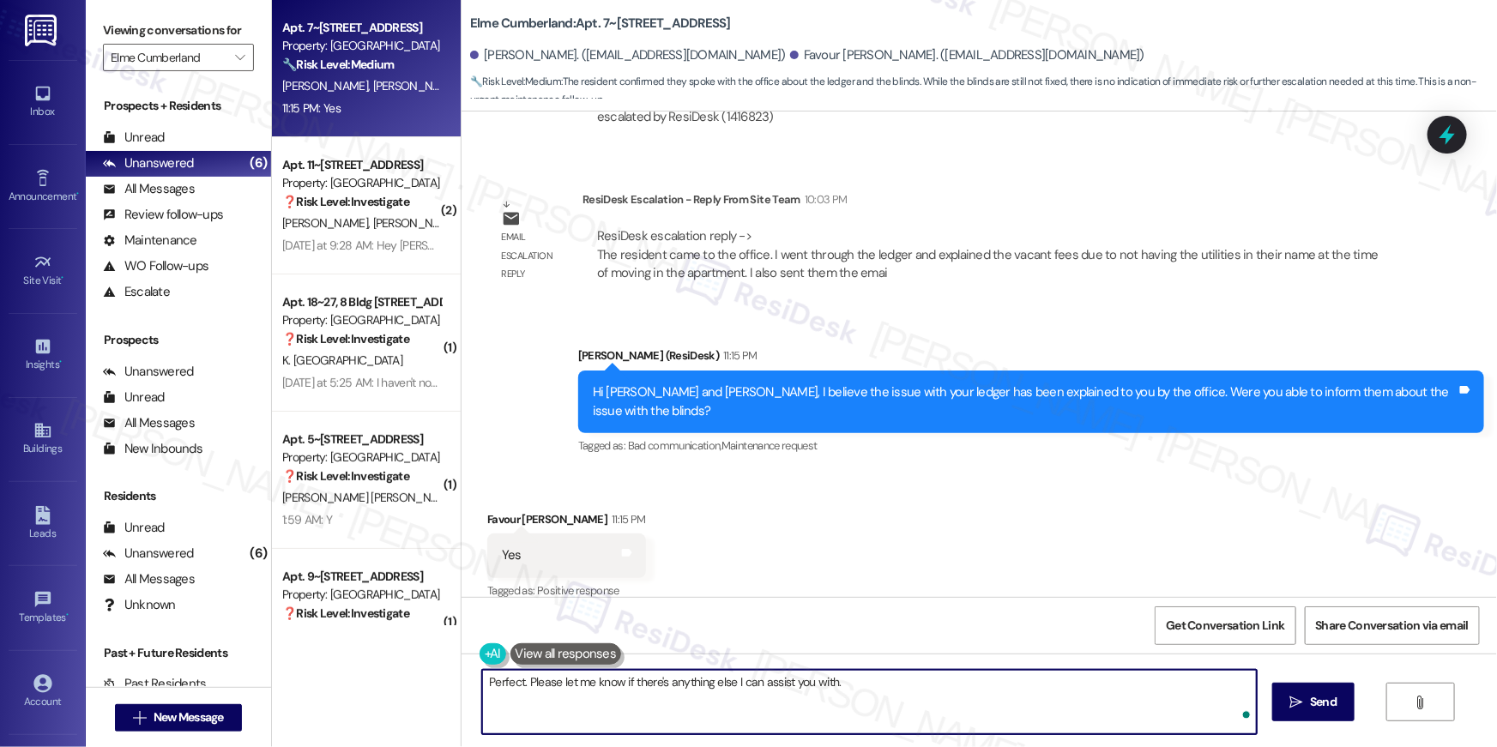
type textarea "Perfect. Please let me know if there's anything else I can assist you with."
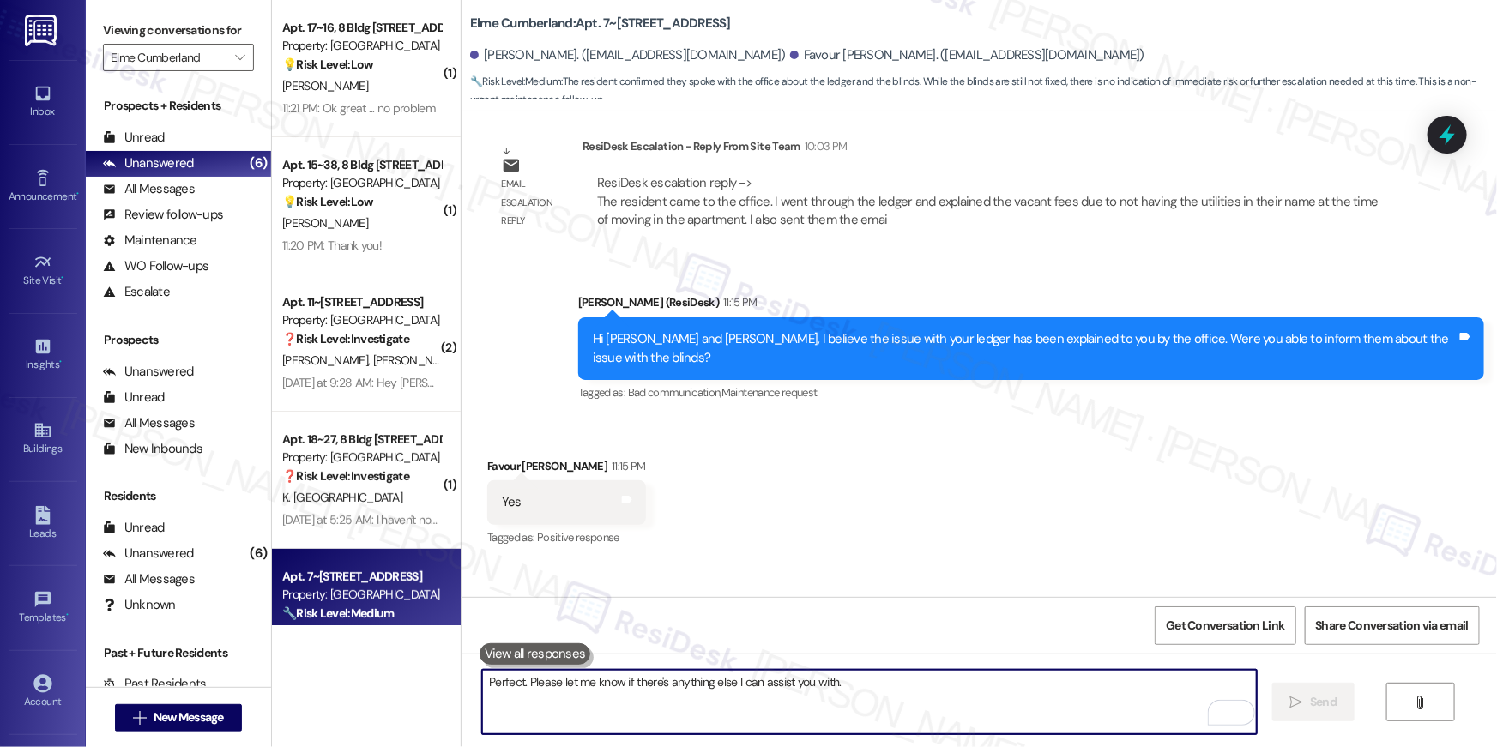
scroll to position [4585, 0]
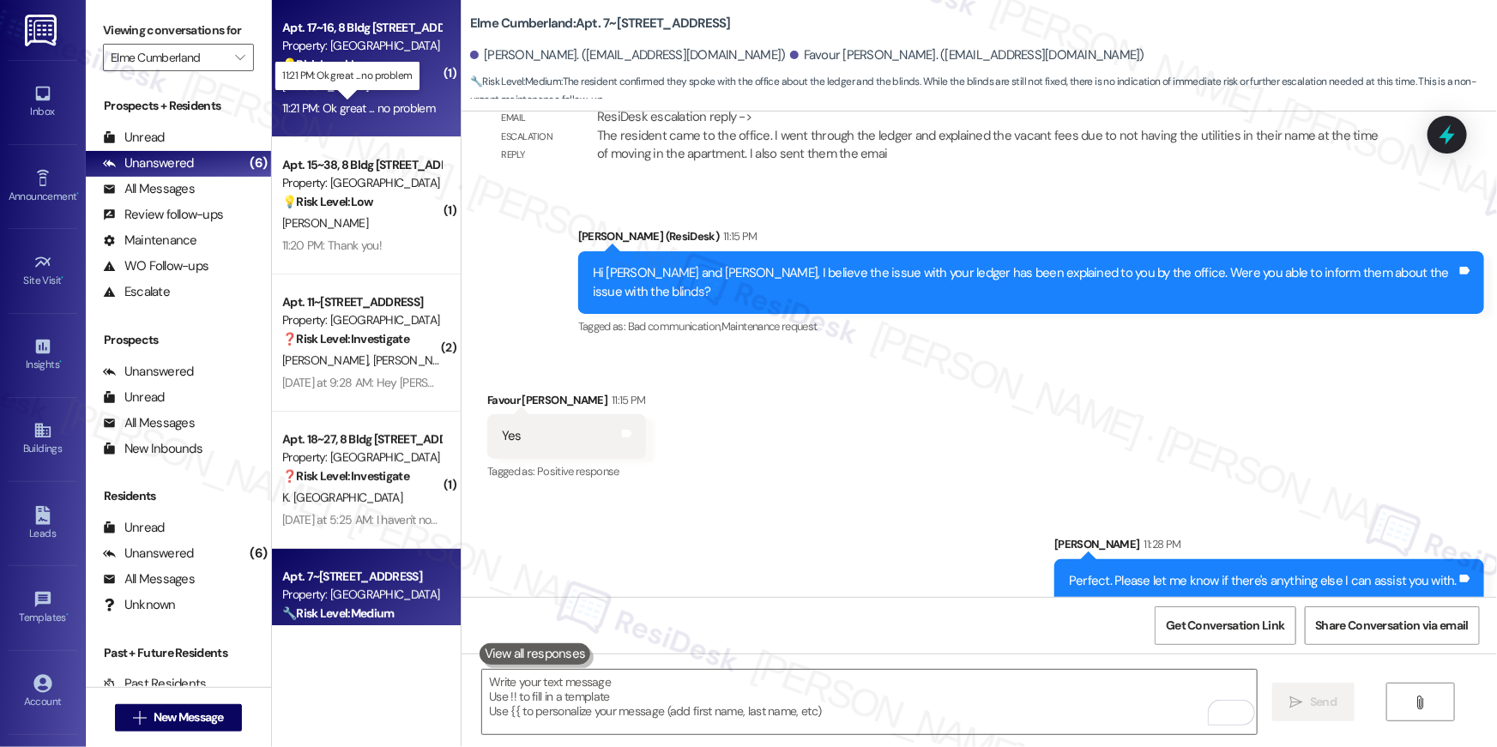
click at [367, 111] on div "11:21 PM: Ok great ... no problem 11:21 PM: Ok great ... no problem" at bounding box center [358, 107] width 153 height 15
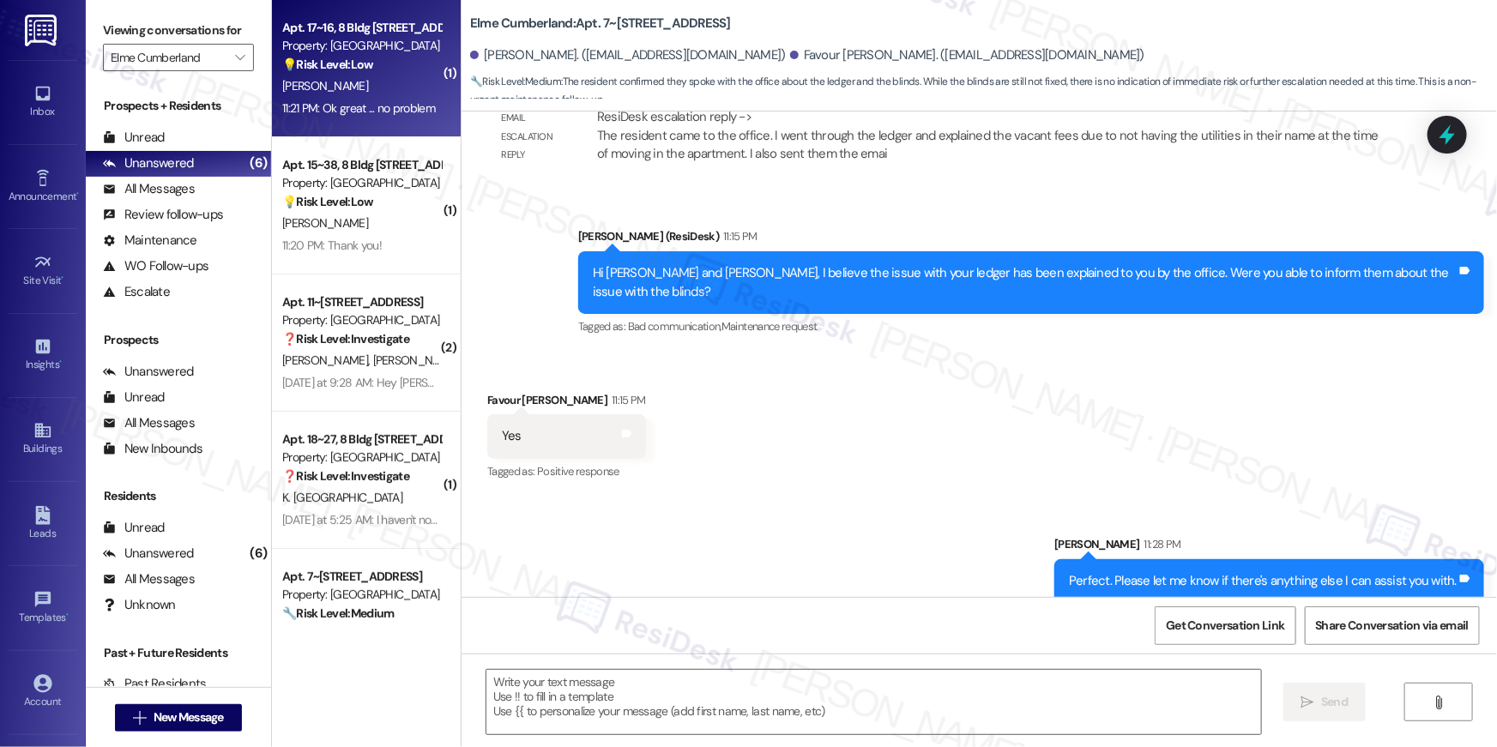
type textarea "Fetching suggested responses. Please feel free to read through the conversation…"
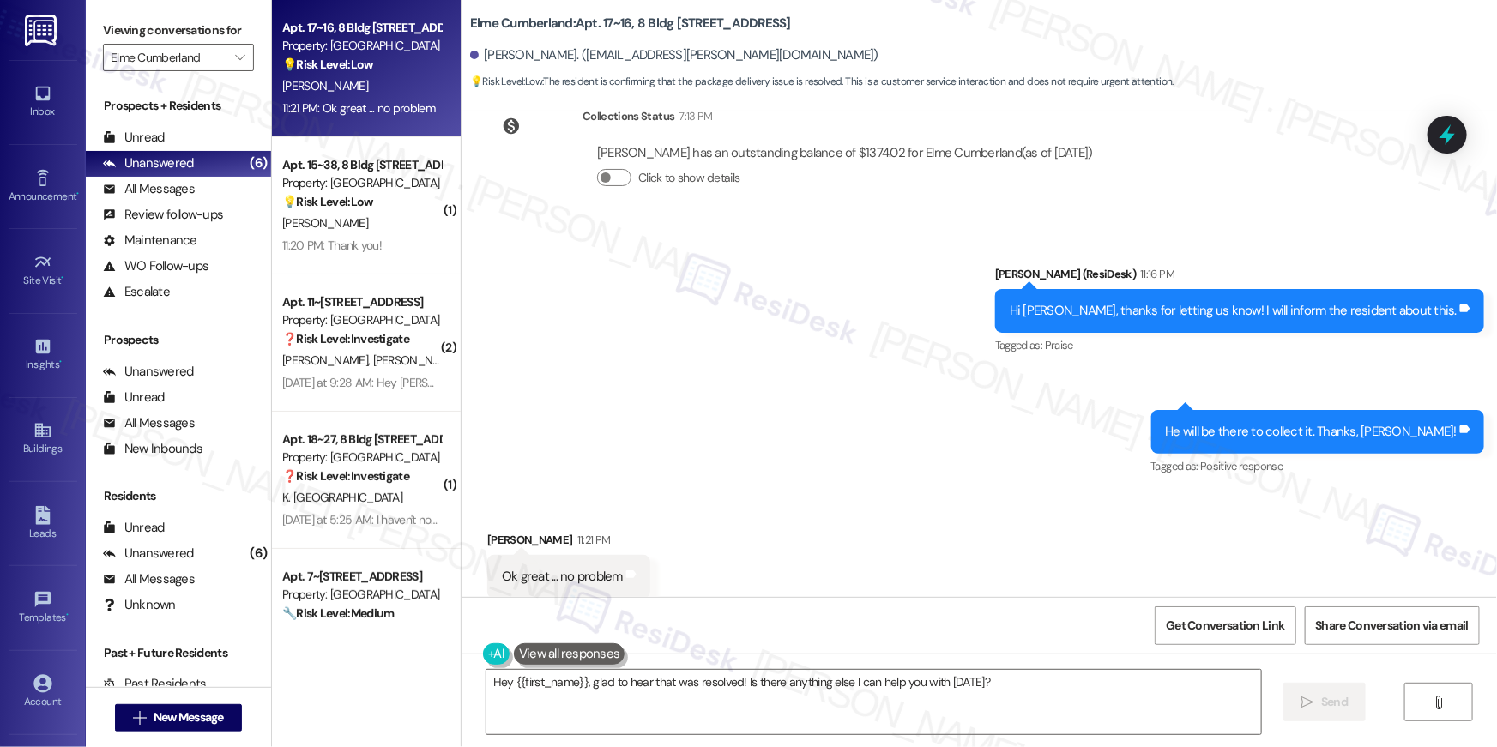
scroll to position [7074, 0]
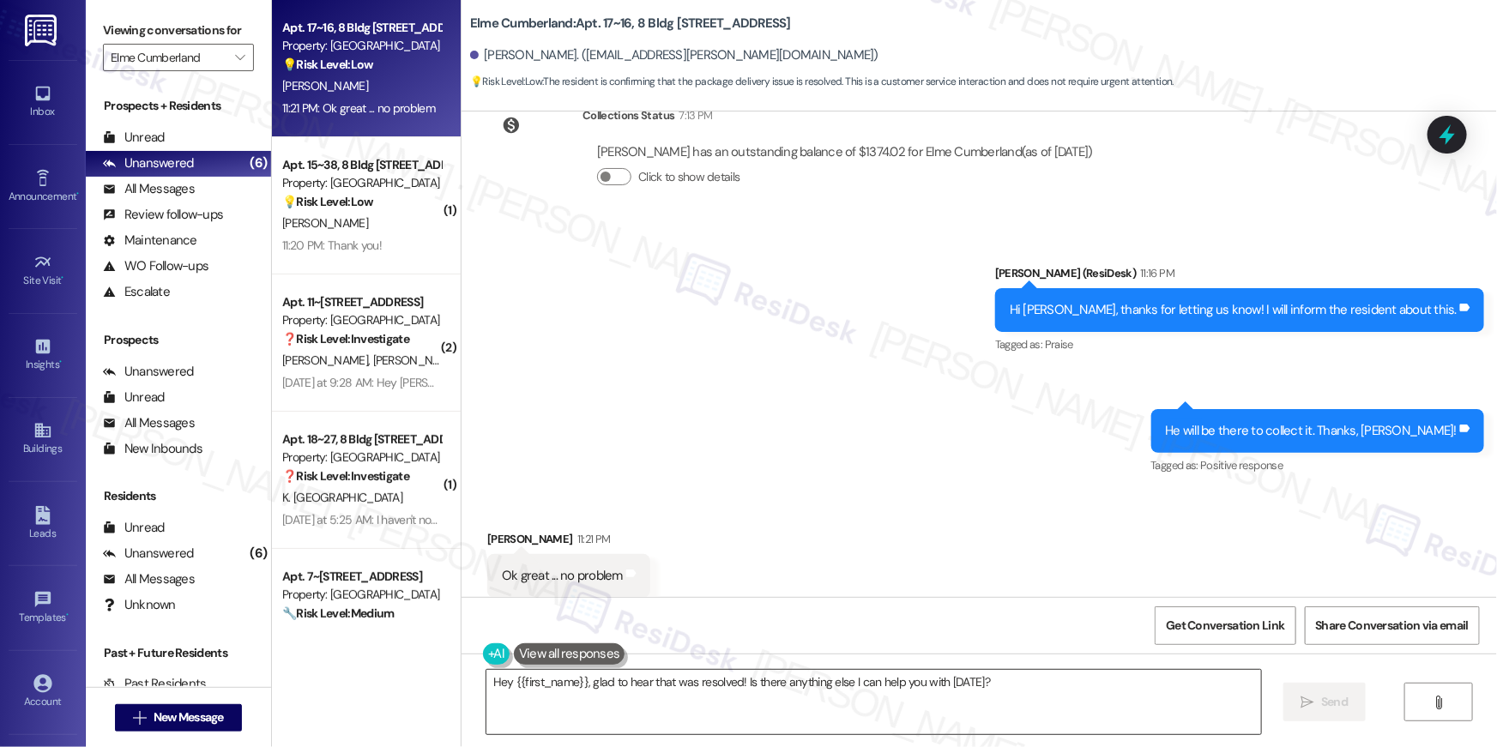
click at [705, 700] on textarea "Hey {{first_name}}, glad to hear that was resolved! Is there anything else I ca…" at bounding box center [874, 702] width 775 height 64
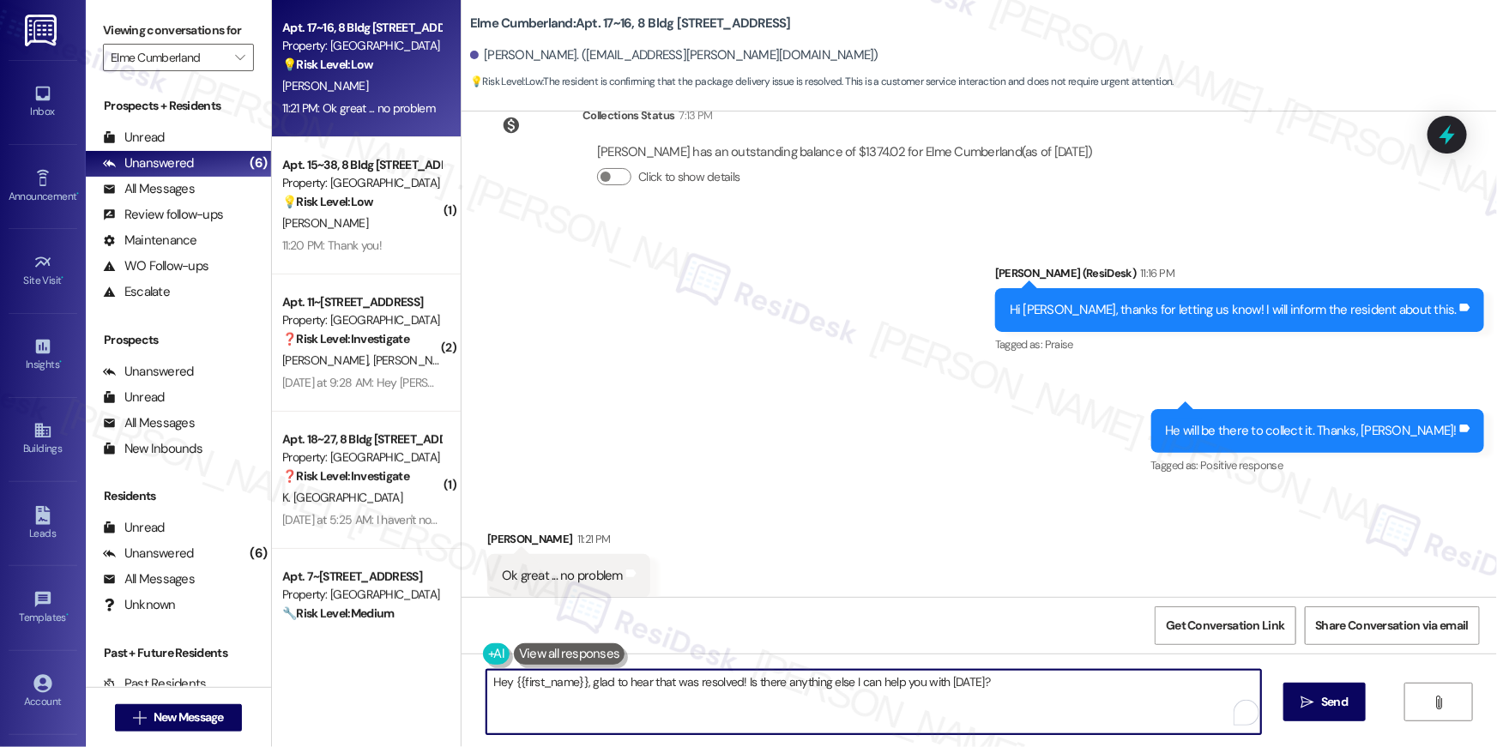
click at [705, 700] on textarea "Hey {{first_name}}, glad to hear that was resolved! Is there anything else I ca…" at bounding box center [874, 702] width 775 height 64
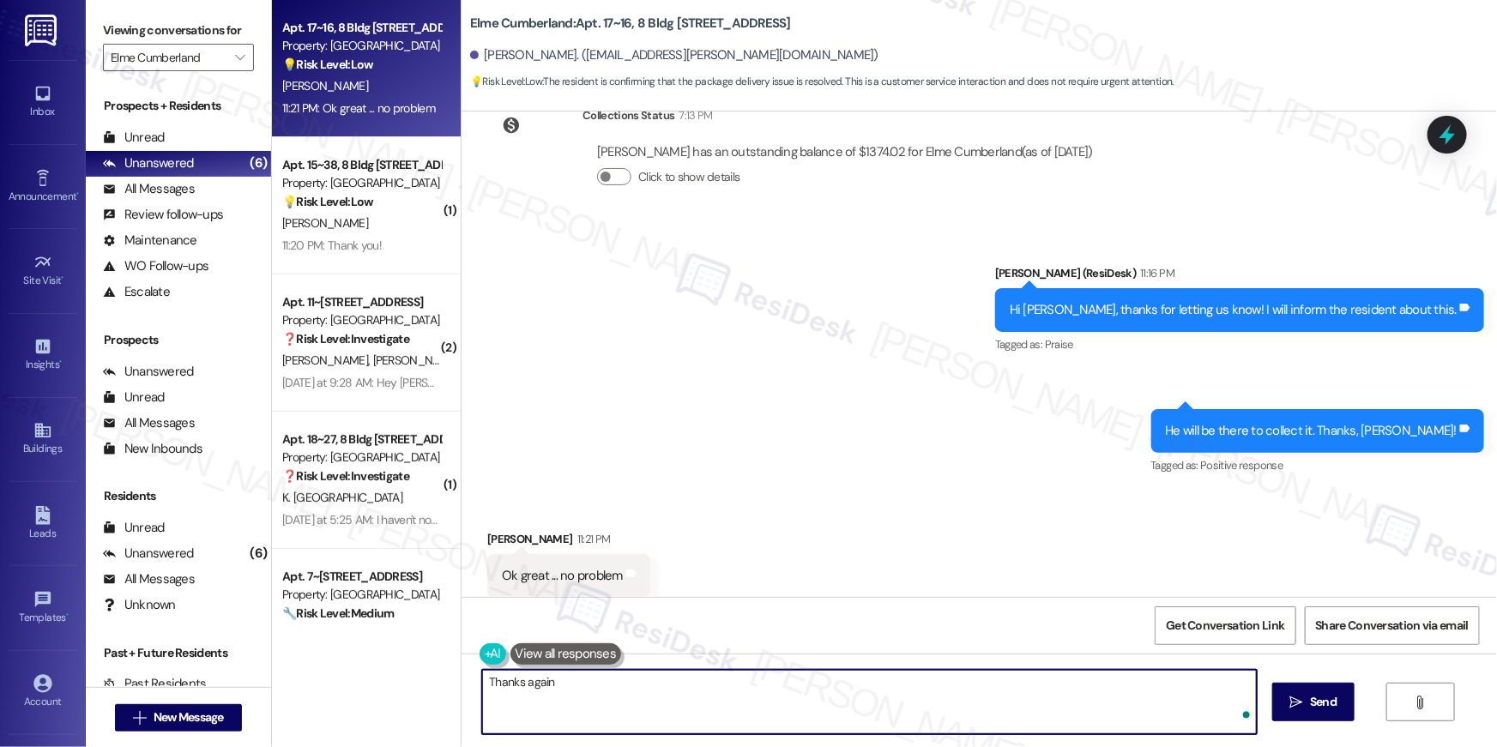
type textarea "Thanks again!"
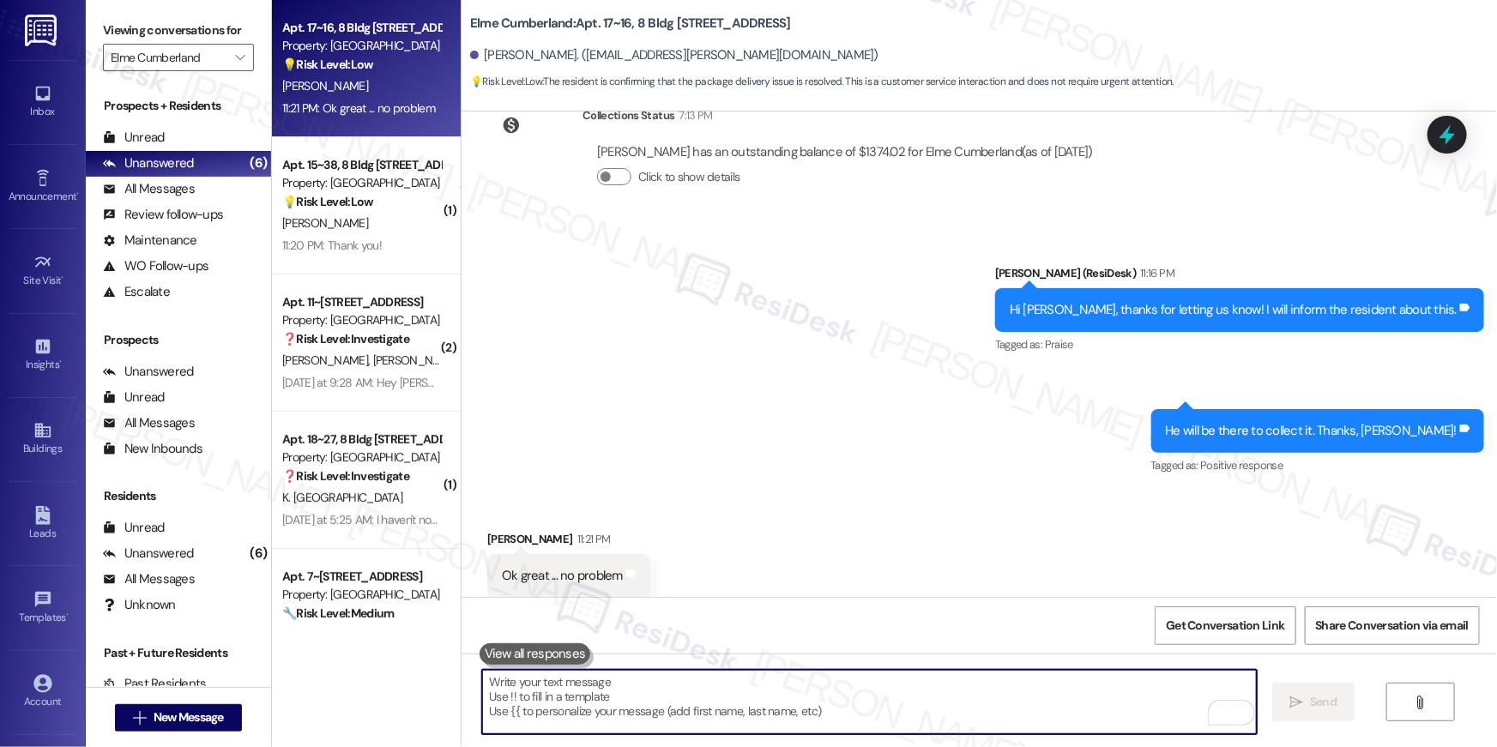
scroll to position [7074, 0]
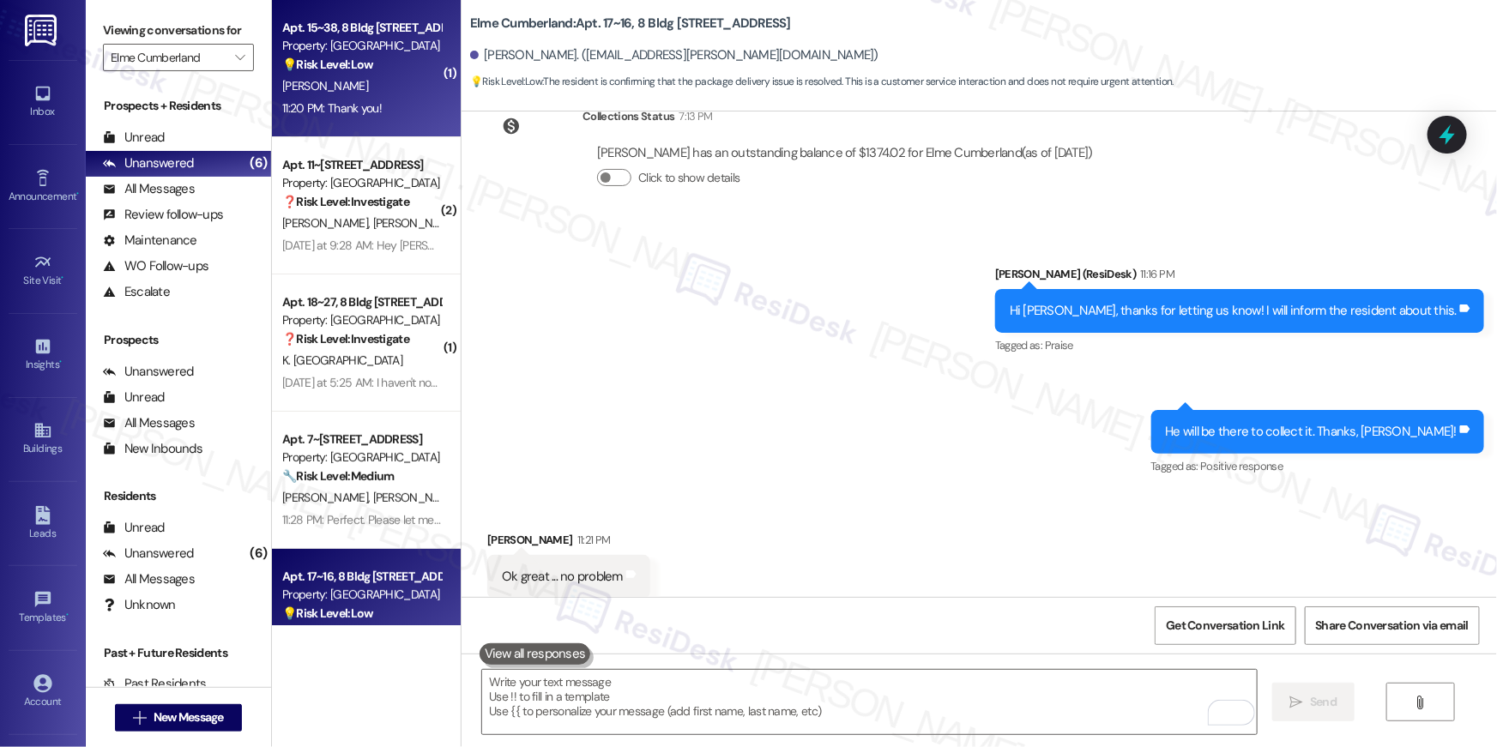
click at [378, 89] on div "[PERSON_NAME]" at bounding box center [362, 86] width 162 height 21
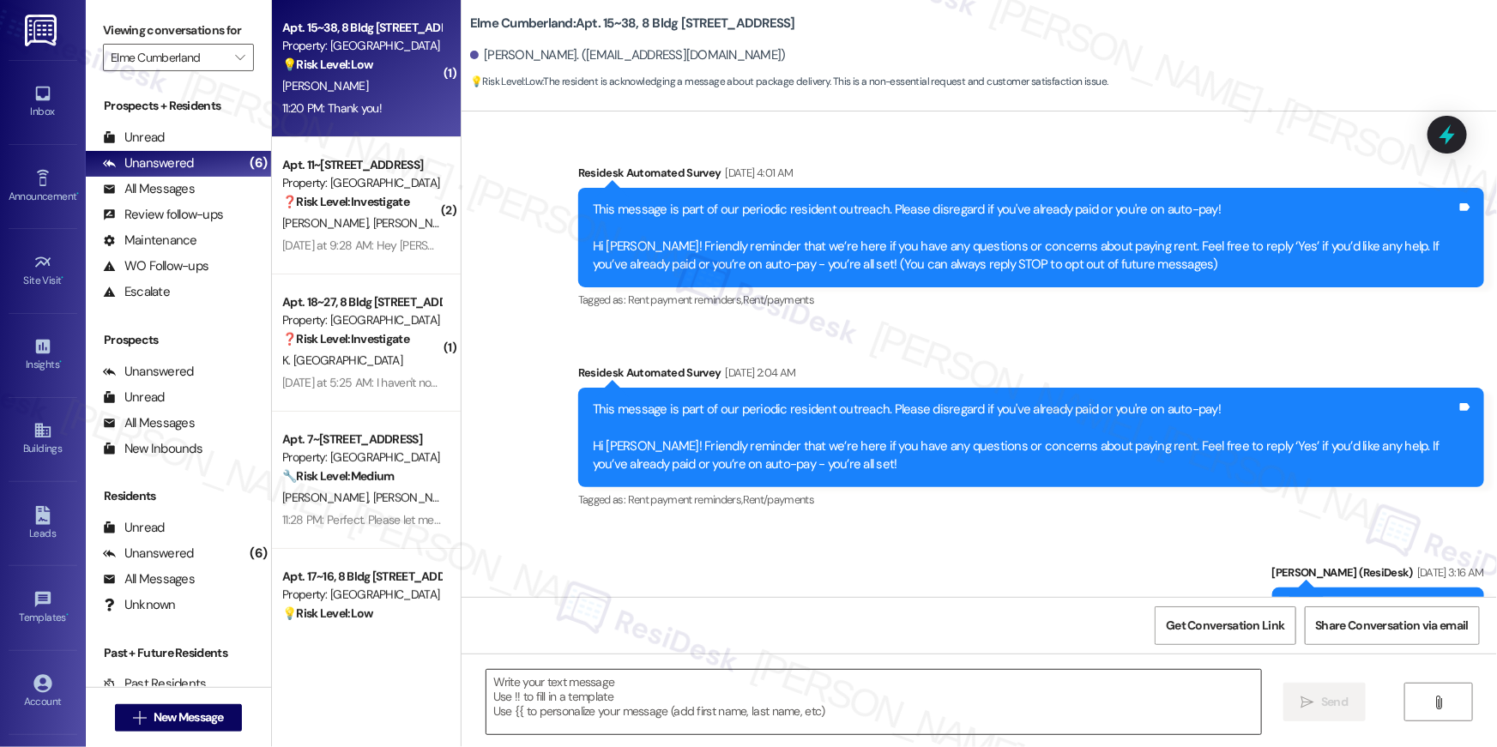
scroll to position [12004, 0]
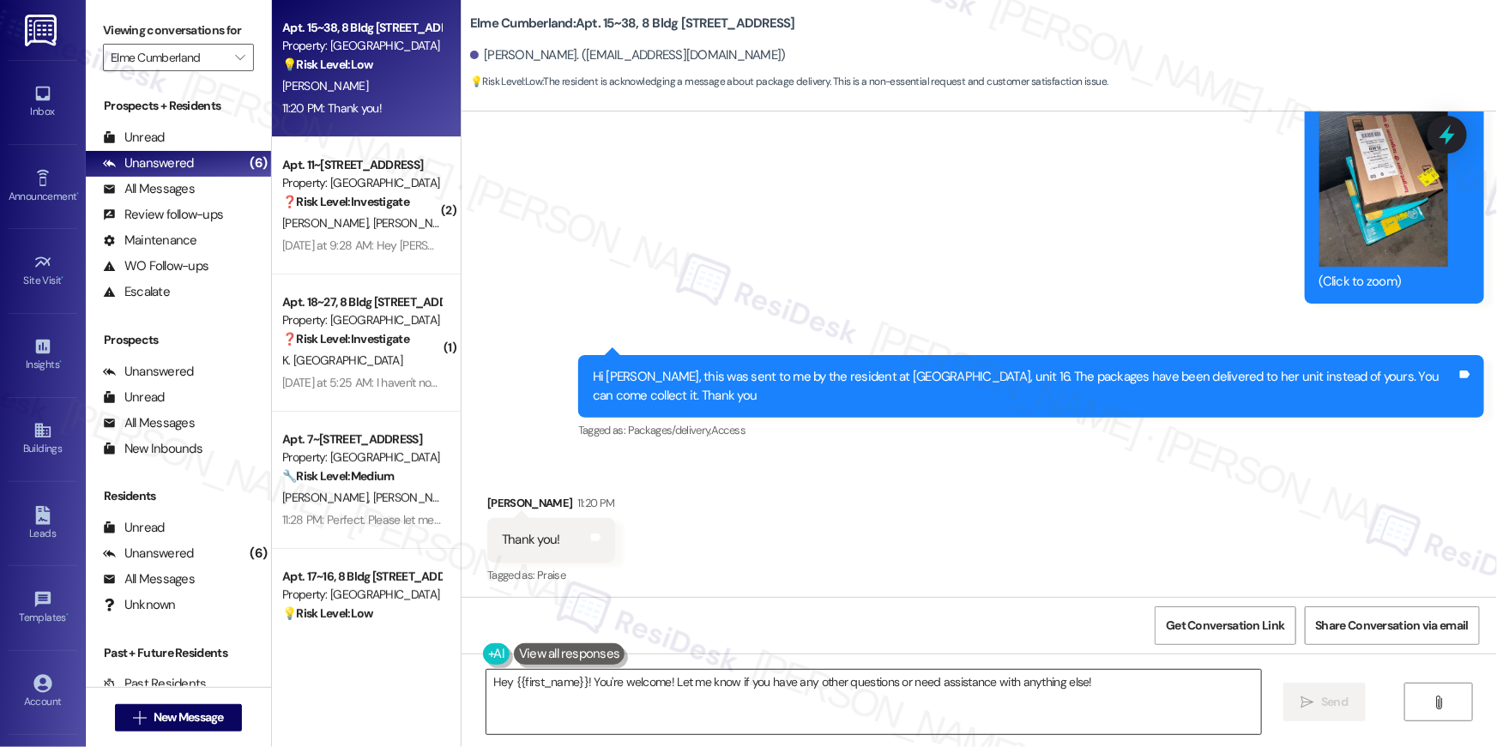
click at [851, 694] on textarea "Hey {{first_name}}! You're welcome! Let me know if you have any other questions…" at bounding box center [874, 702] width 775 height 64
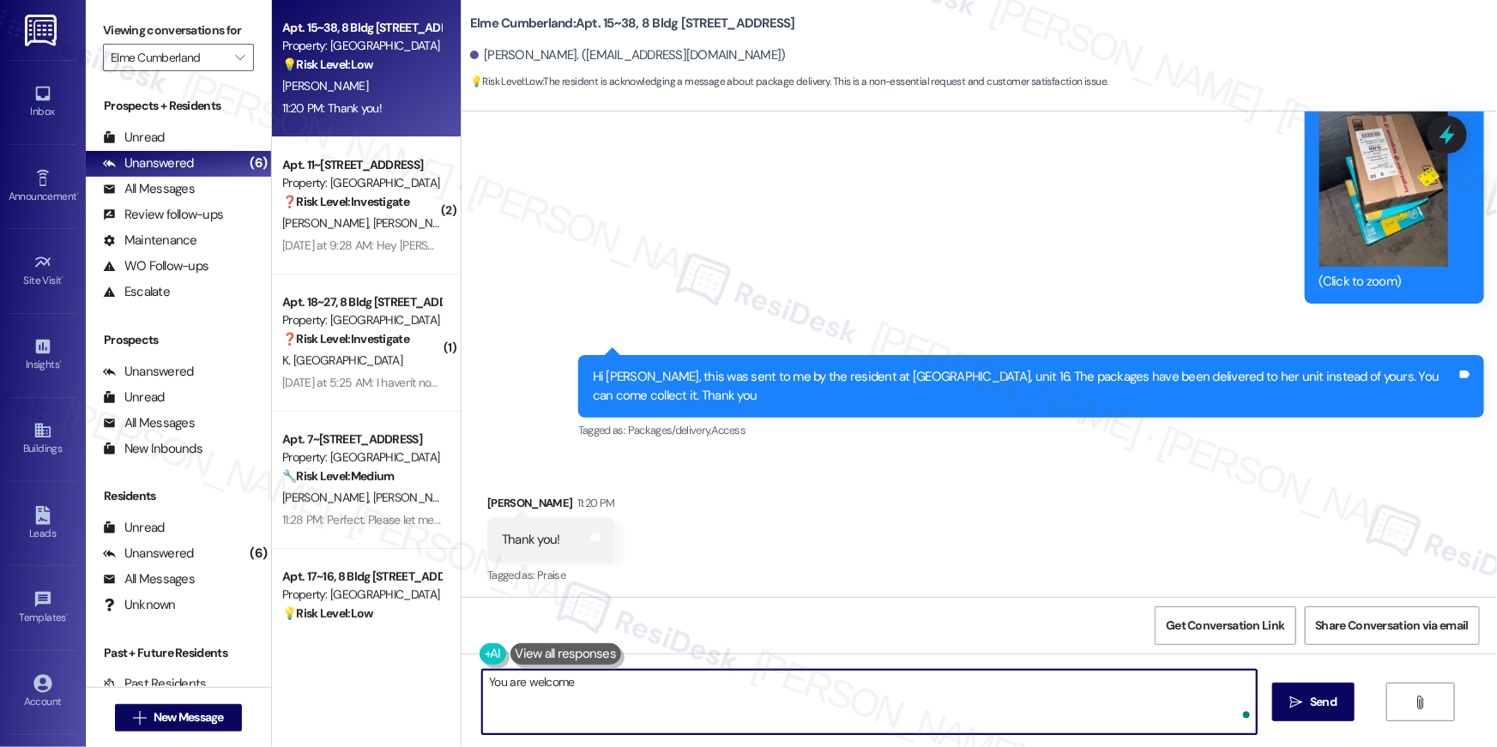
type textarea "You are welcome1"
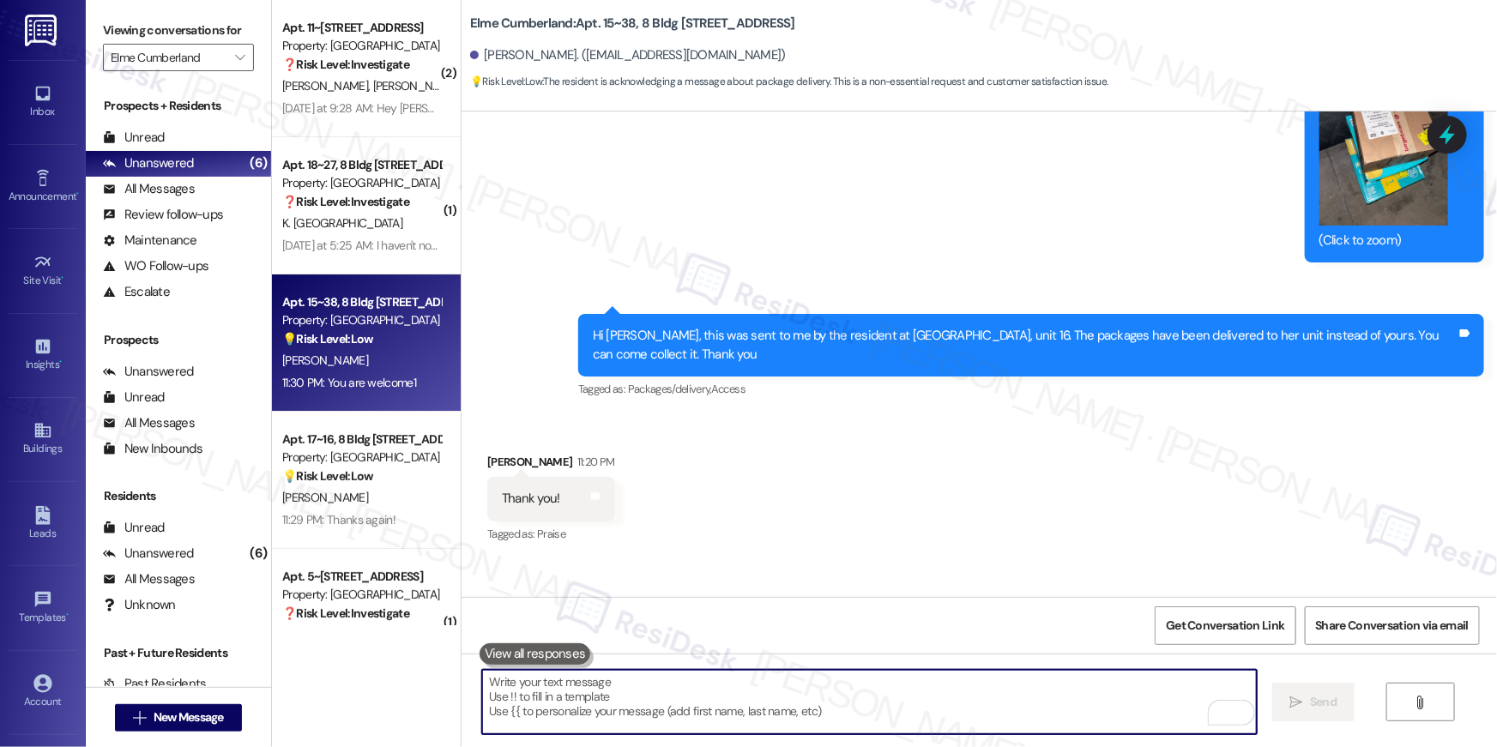
scroll to position [12124, 0]
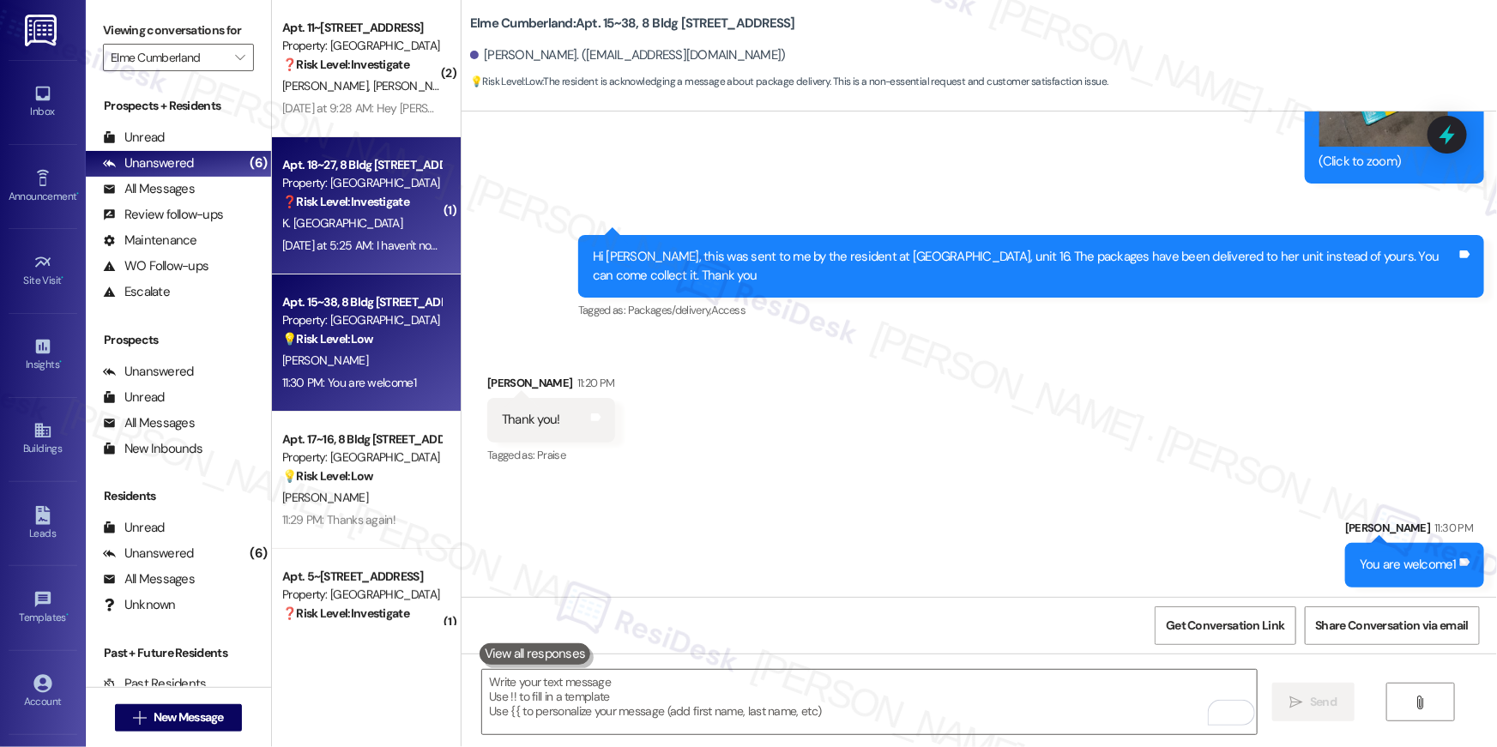
click at [364, 245] on div "[DATE] at 5:25 AM: I haven't noticed that any work was done, but I haven't had …" at bounding box center [600, 245] width 637 height 15
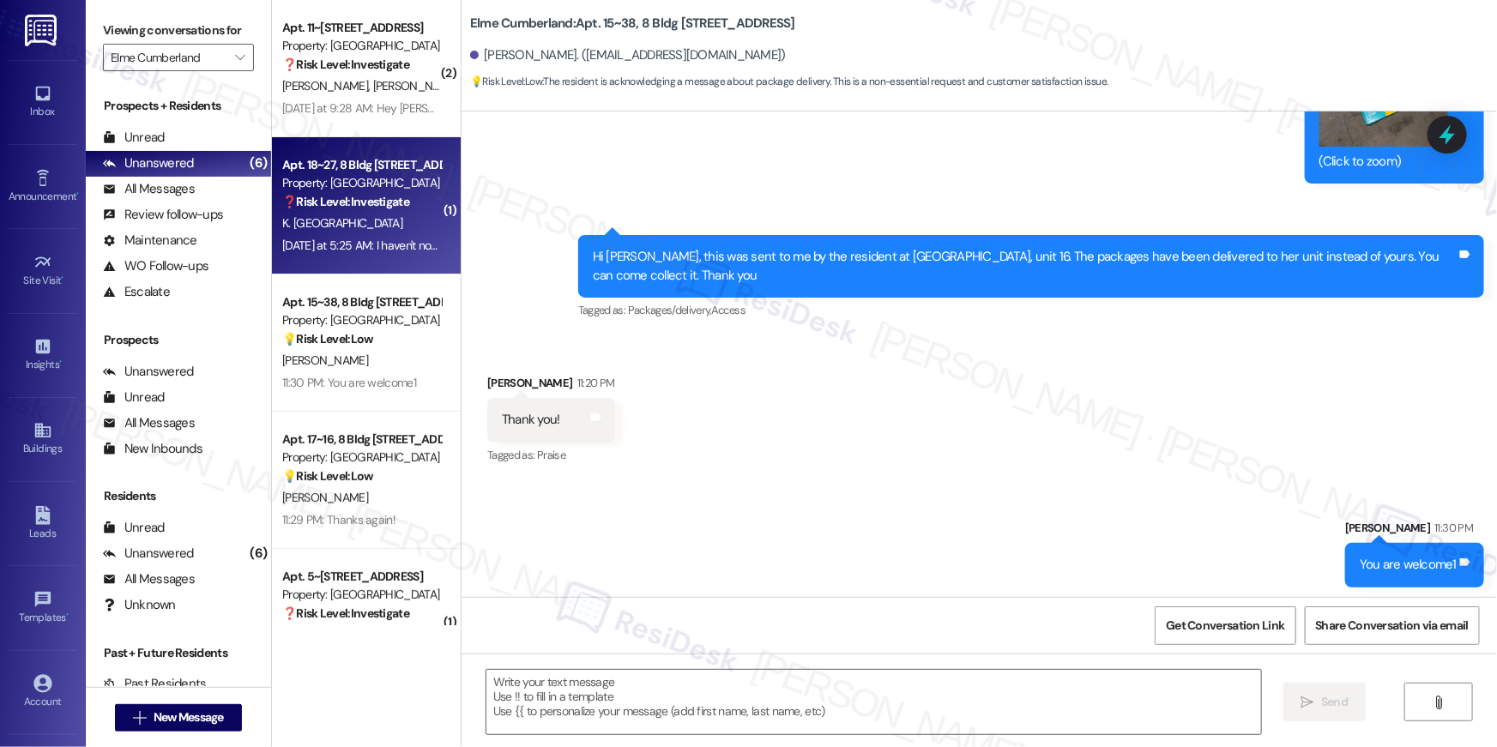
type textarea "Fetching suggested responses. Please feel free to read through the conversation…"
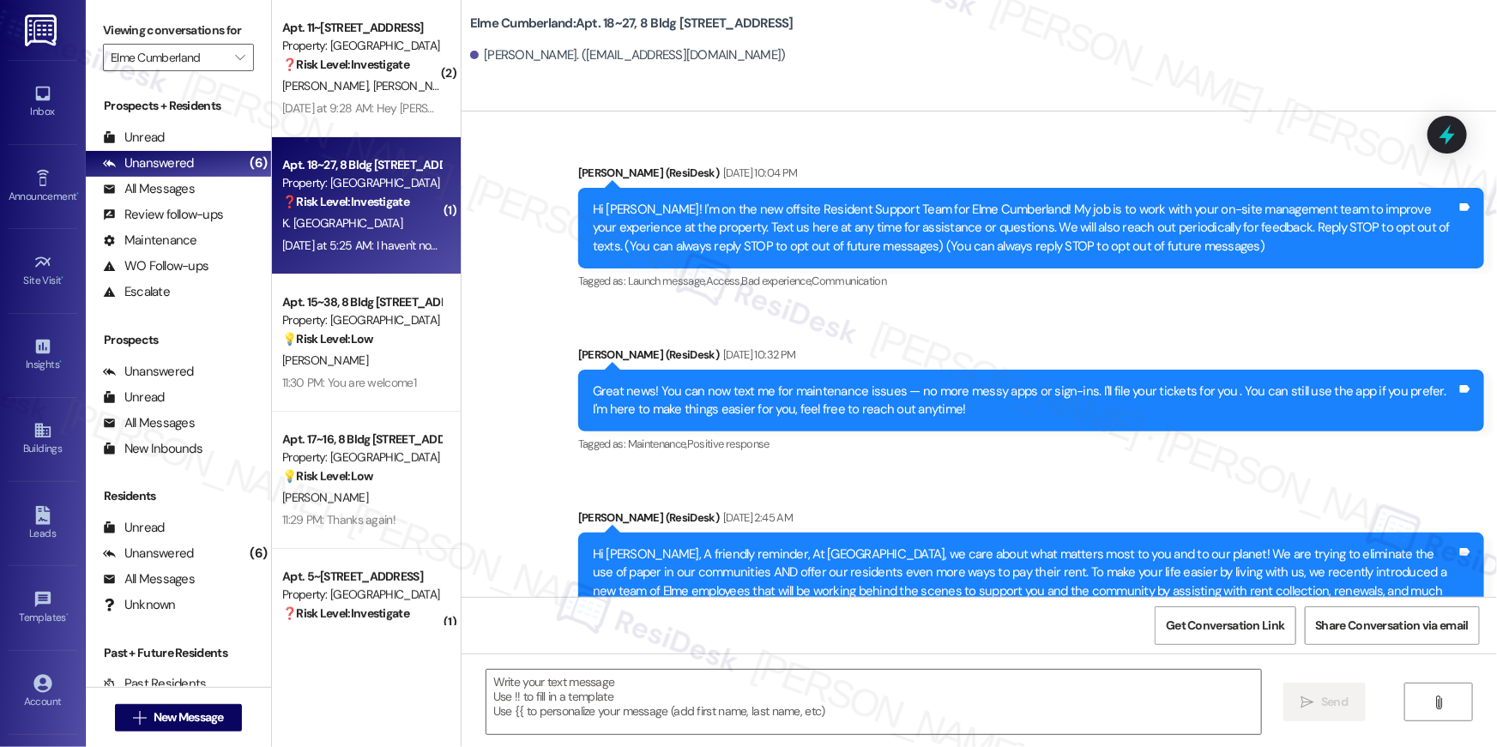
scroll to position [13496, 0]
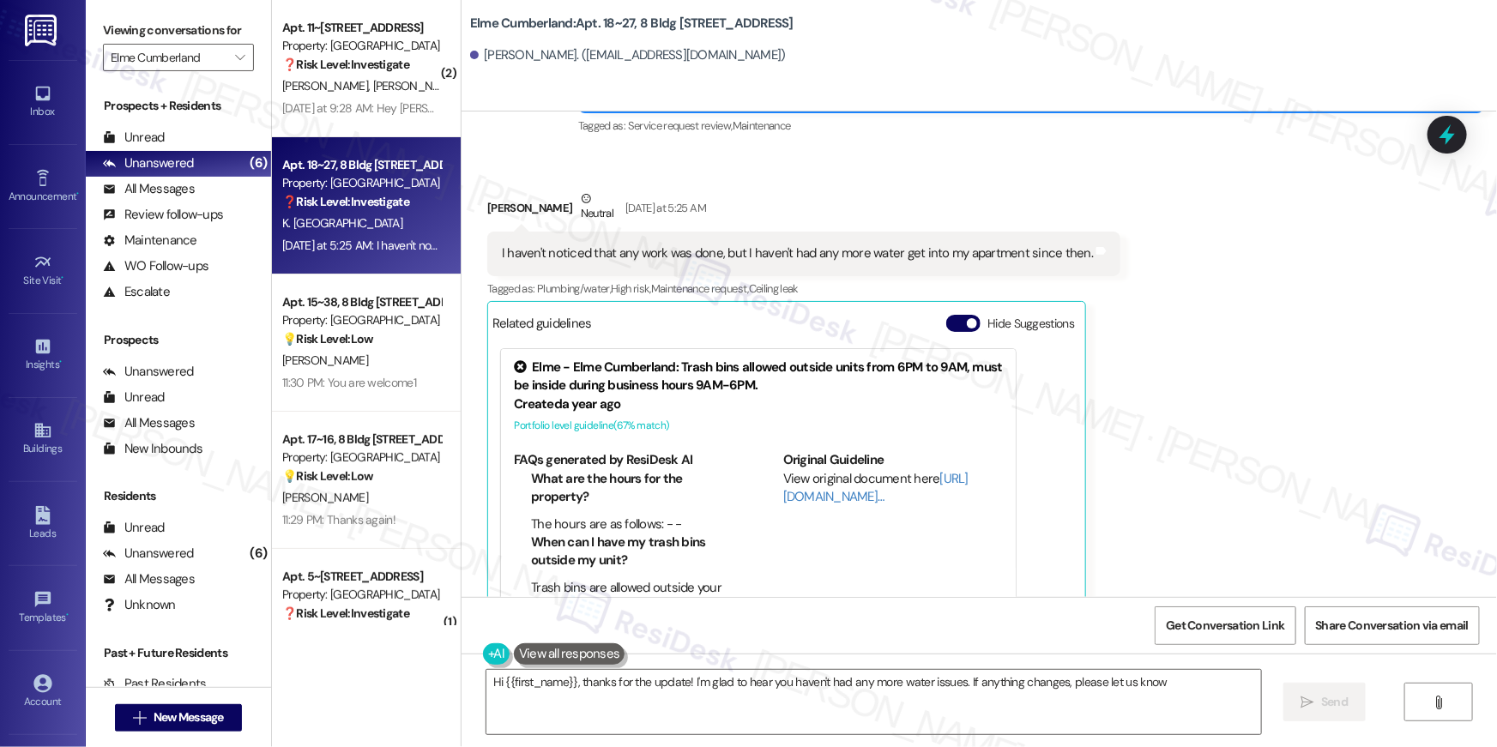
type textarea "Hi {{first_name}}, thanks for the update! I'm glad to hear you haven't had any …"
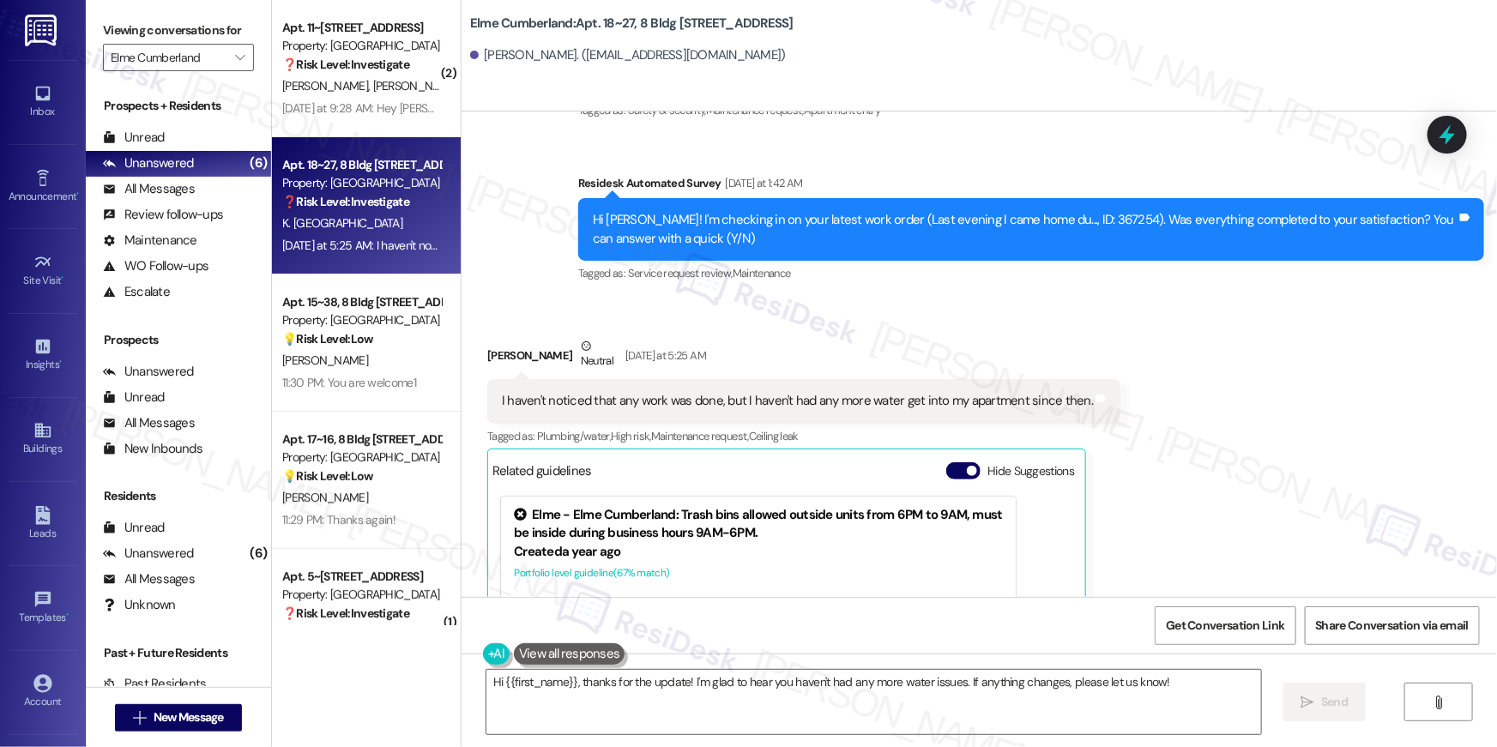
scroll to position [13163, 0]
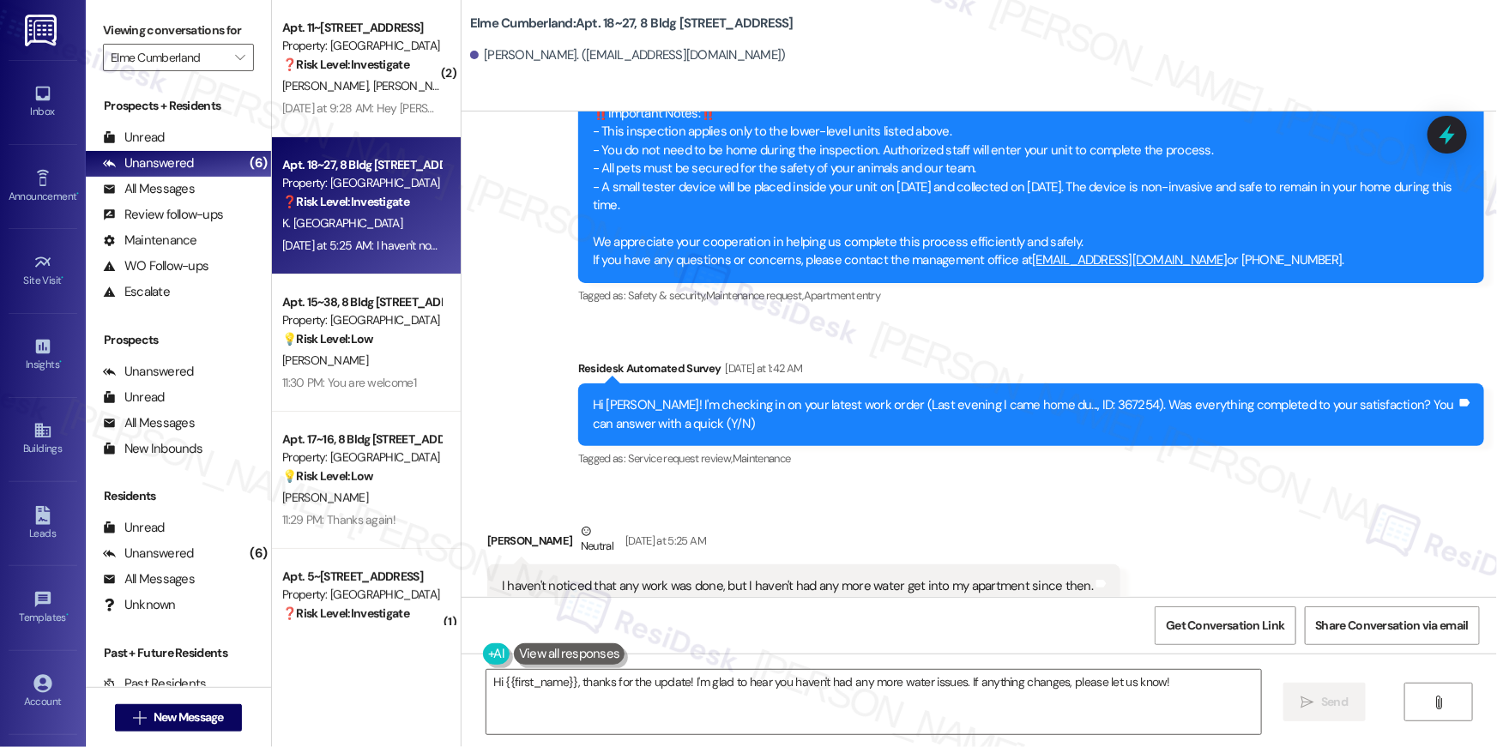
click at [1055, 396] on div "Hi Kirsten! I'm checking in on your latest work order (Last evening I came home…" at bounding box center [1025, 414] width 864 height 37
copy div "367254"
click at [555, 686] on textarea "Hi {{first_name}}, thanks for the update! I'm glad to hear you haven't had any …" at bounding box center [874, 702] width 775 height 64
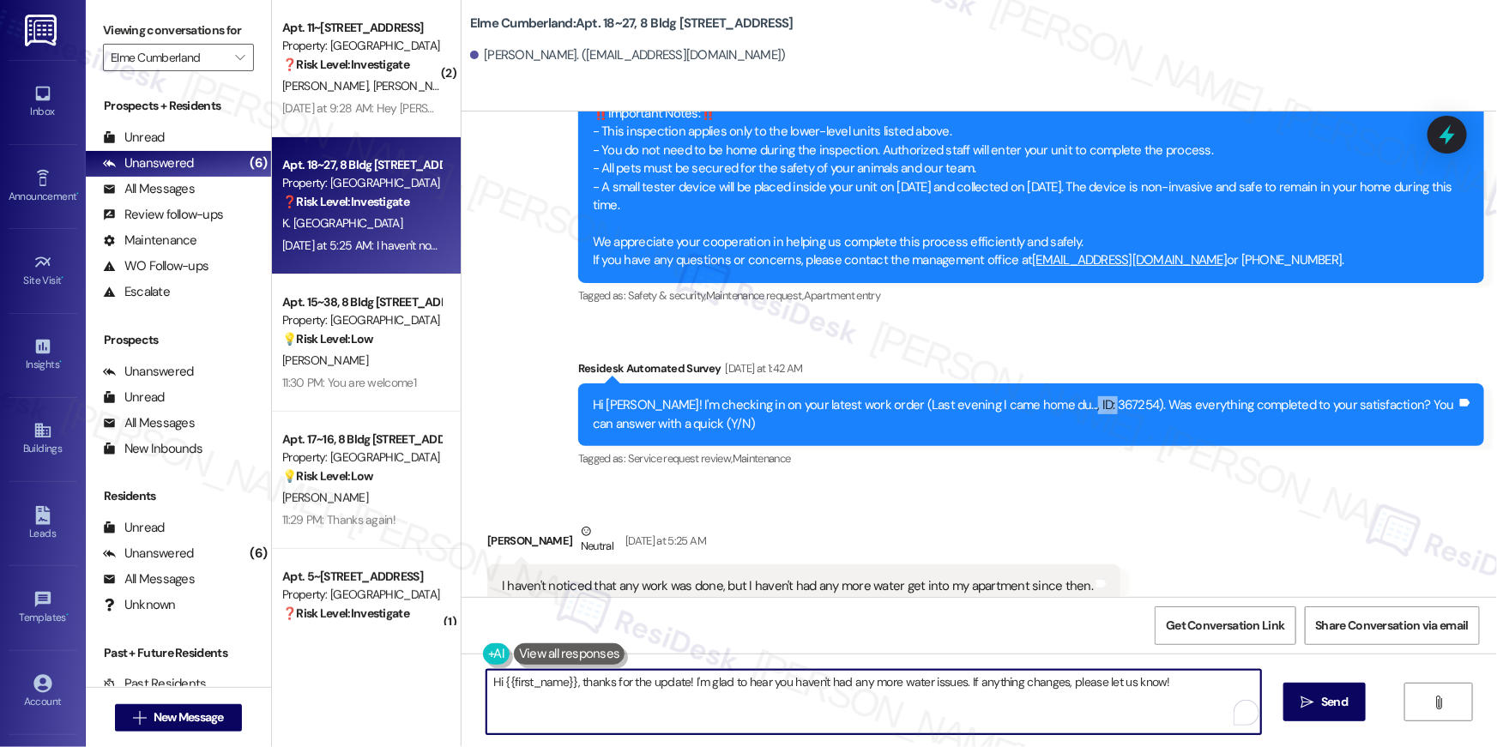
click at [800, 701] on textarea "Hi {{first_name}}, thanks for the update! I'm glad to hear you haven't had any …" at bounding box center [874, 702] width 775 height 64
click at [940, 704] on textarea "Hi {{first_name}}, thanks for the update! I'm glad to hear you haven't had any …" at bounding box center [874, 702] width 775 height 64
drag, startPoint x: 954, startPoint y: 680, endPoint x: 991, endPoint y: 709, distance: 47.0
click at [991, 709] on textarea "Hi {{first_name}}, thanks for the update! I'm glad to hear you haven't had any …" at bounding box center [869, 702] width 775 height 64
click at [1151, 706] on textarea "Hi {{first_name}}, thanks for the update! I'm glad to hear you haven't had any …" at bounding box center [869, 702] width 775 height 64
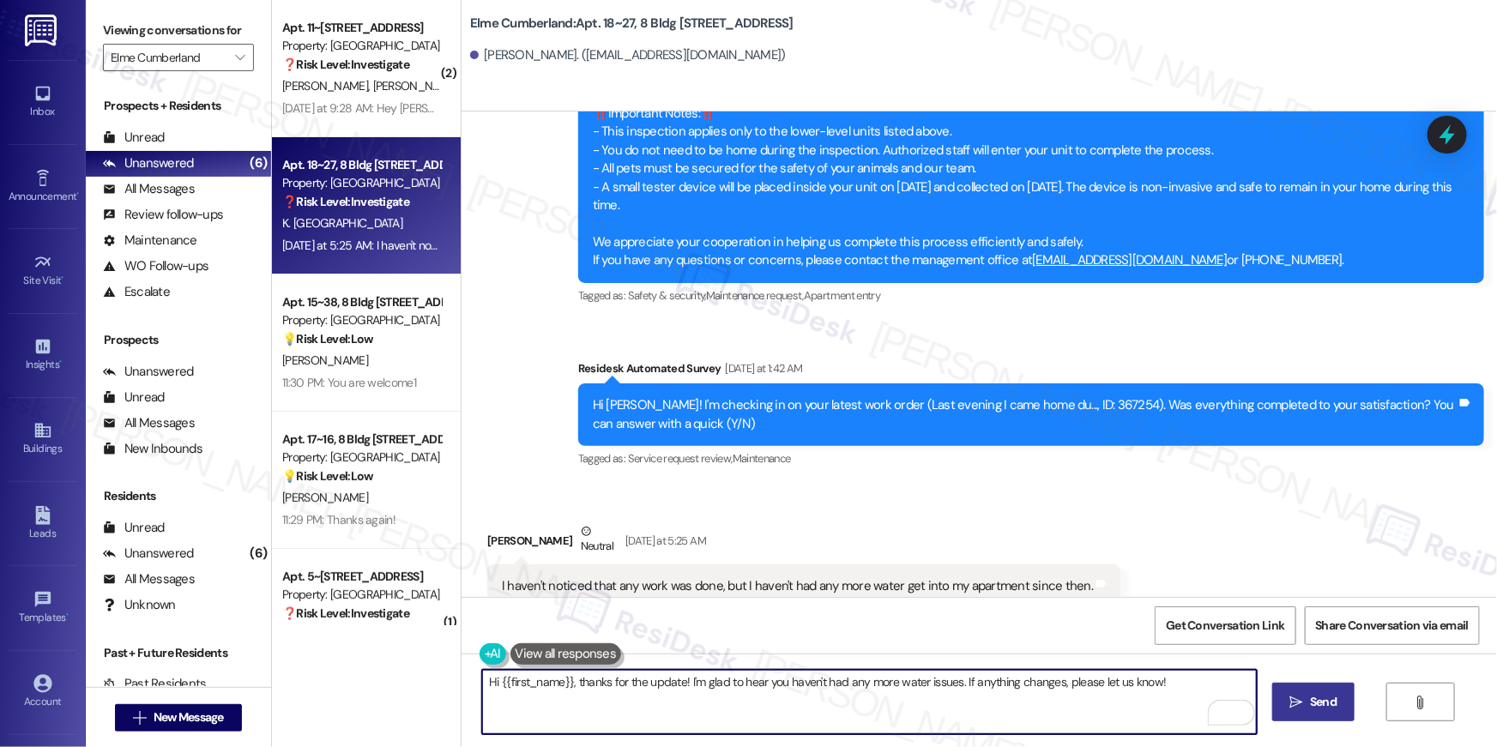
click at [1334, 704] on span "Send" at bounding box center [1323, 702] width 27 height 18
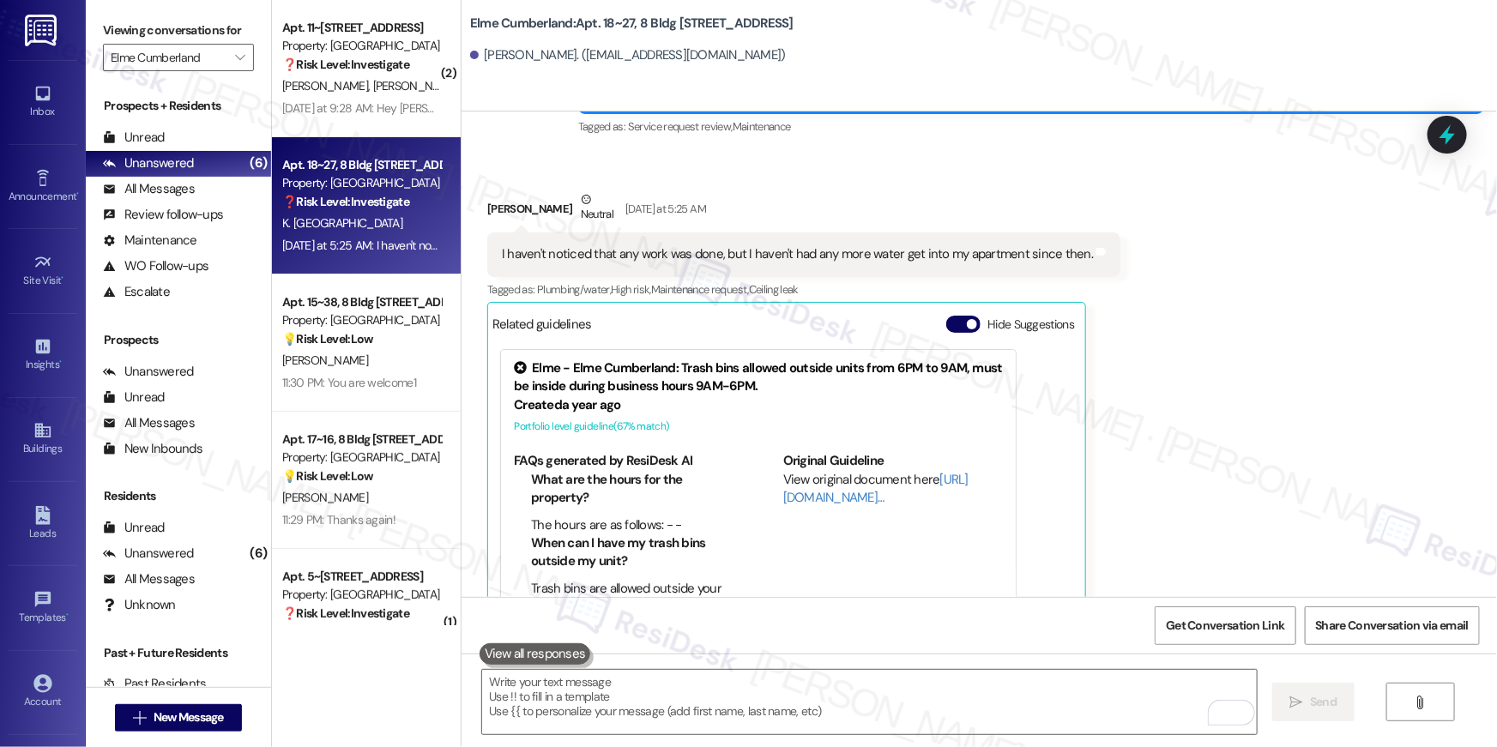
scroll to position [13496, 0]
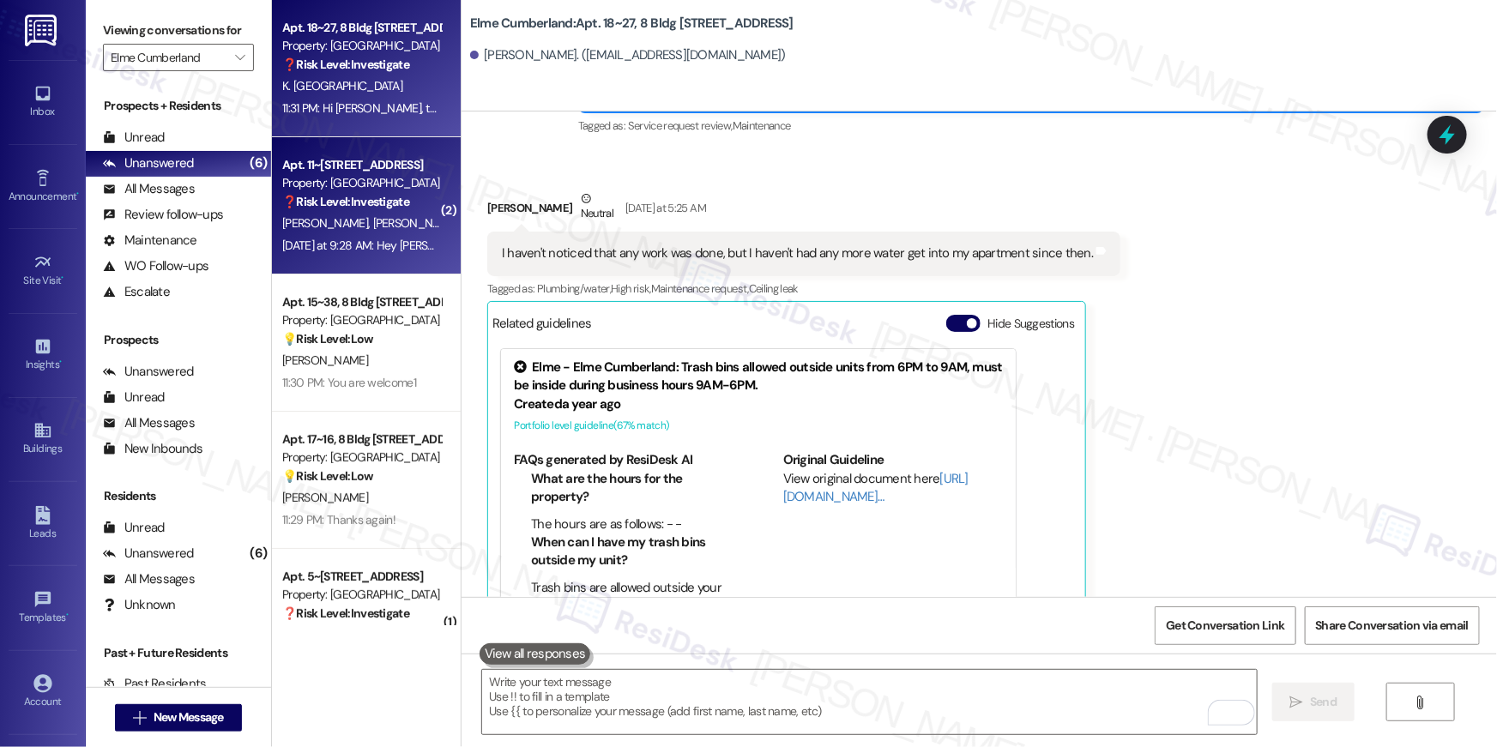
click at [363, 209] on div "❓ Risk Level: Investigate" at bounding box center [361, 202] width 159 height 18
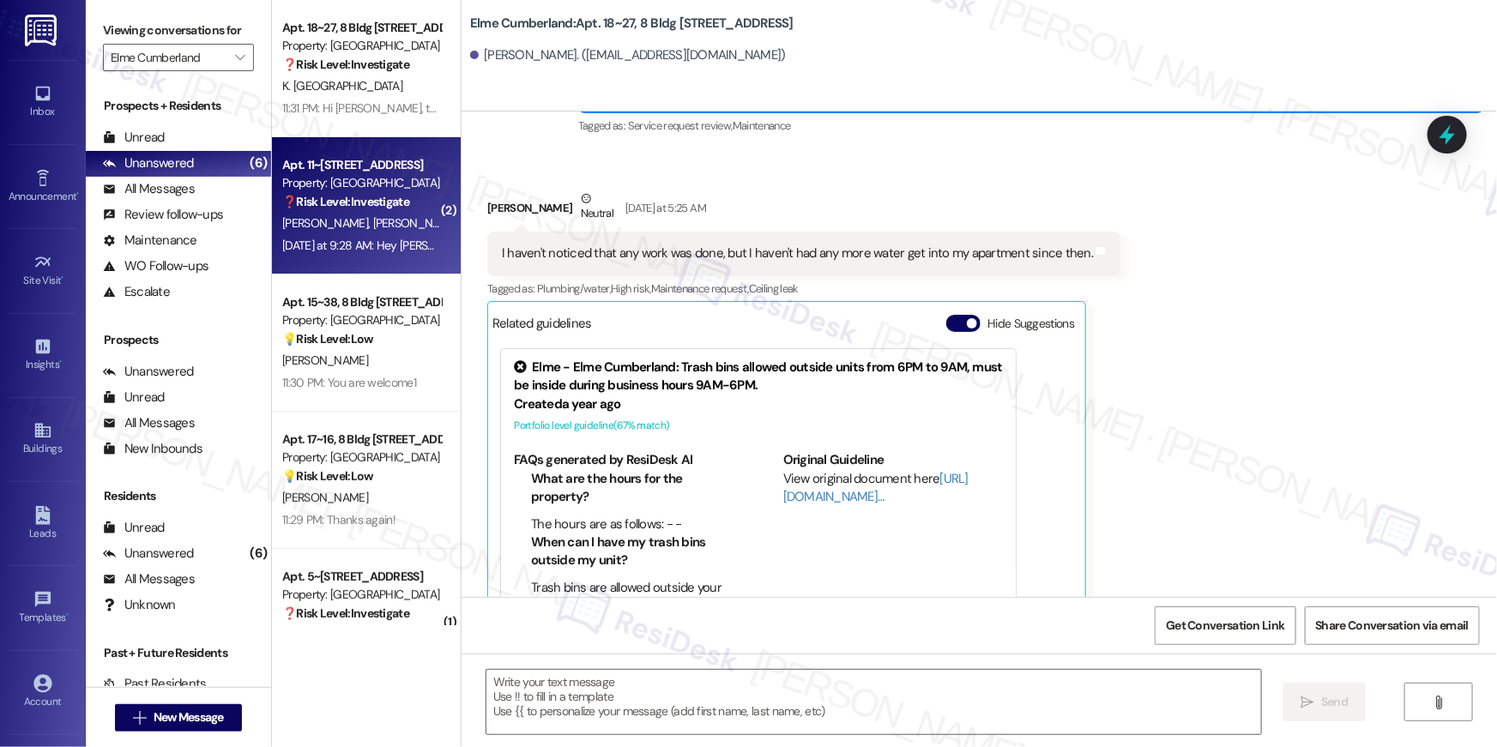
type textarea "Fetching suggested responses. Please feel free to read through the conversation…"
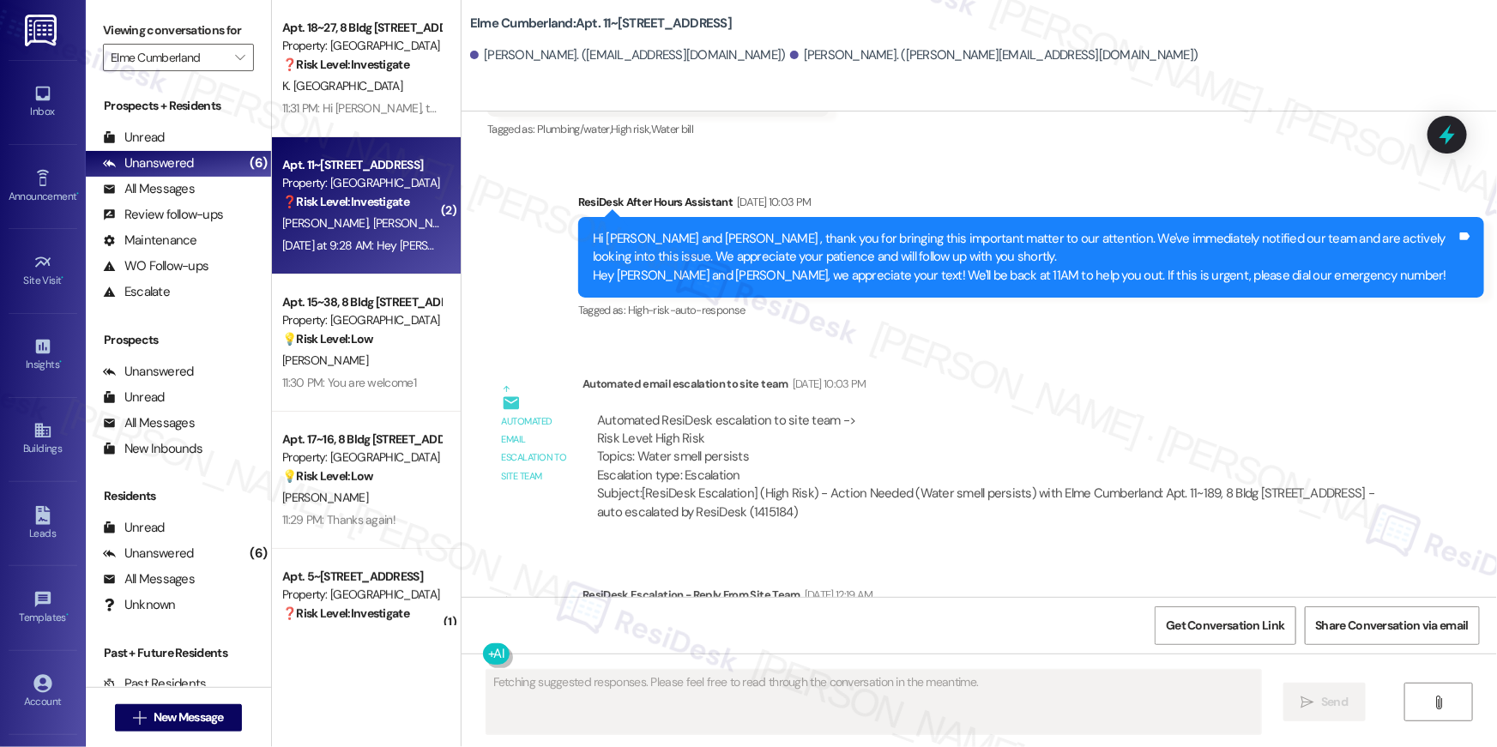
scroll to position [6615, 0]
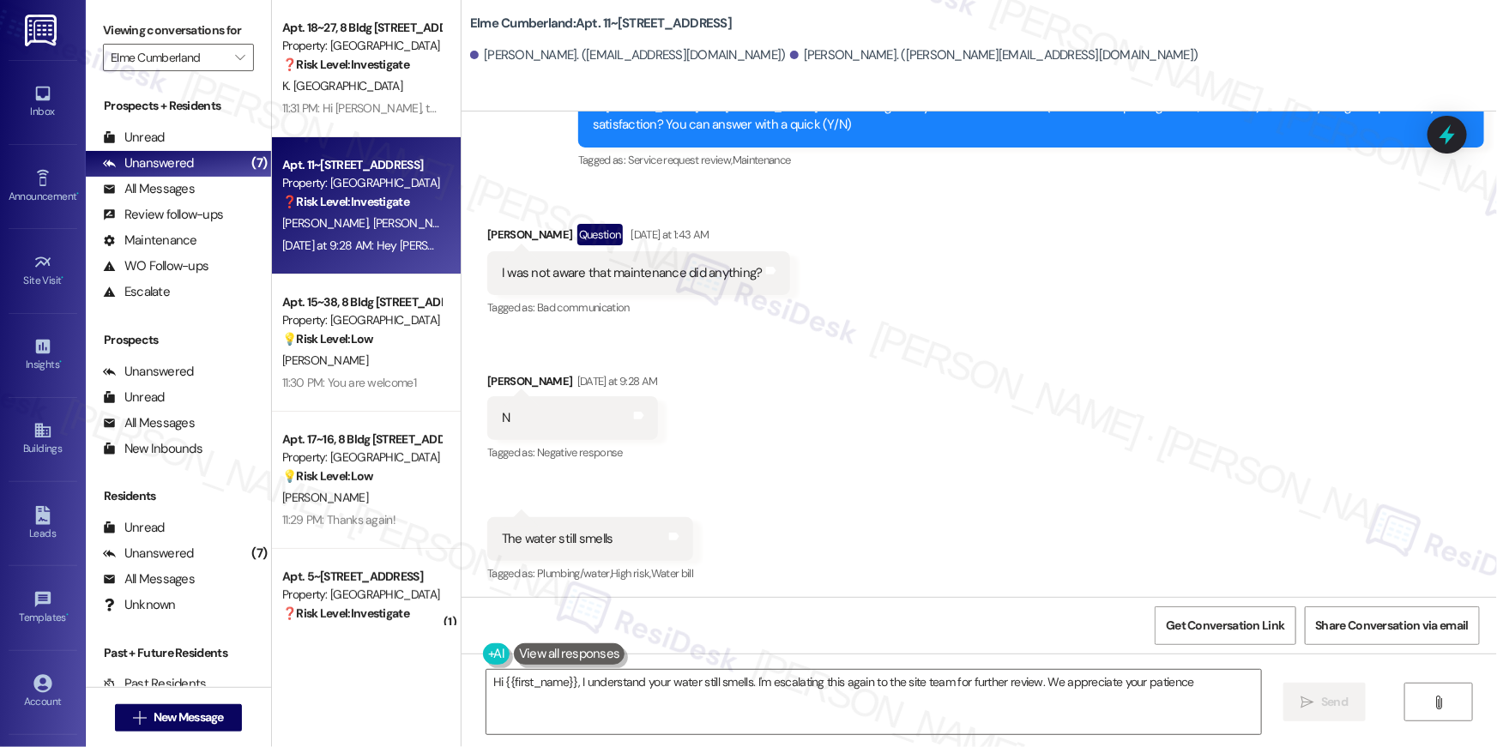
type textarea "Hi {{first_name}}, I understand your water still smells. I'm escalating this ag…"
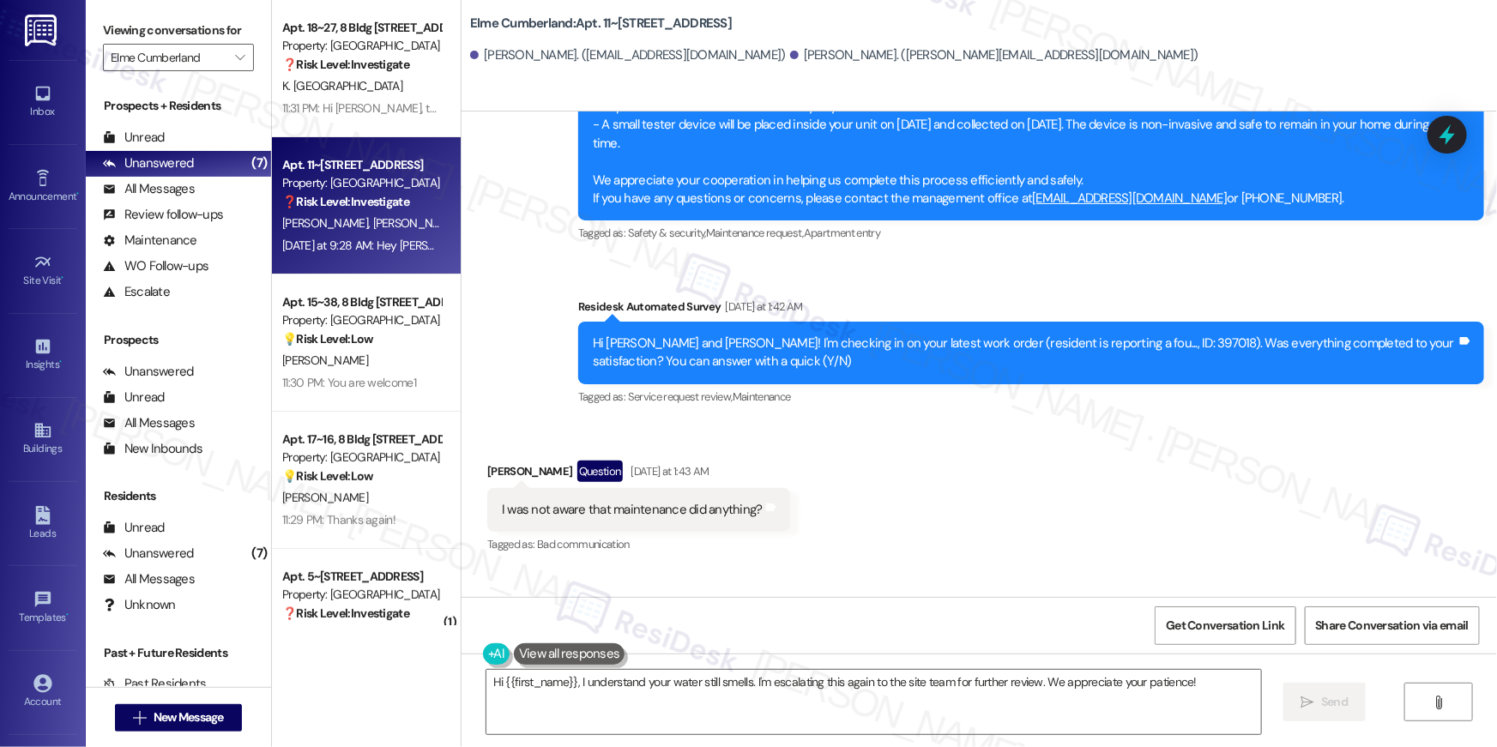
click at [1078, 339] on div "Hi Taylor and Lillie! I'm checking in on your latest work order (resident is re…" at bounding box center [1025, 353] width 864 height 37
copy div "397018"
click at [760, 685] on textarea "Hi {{first_name}}, I understand your water still smells. I'm escalating this ag…" at bounding box center [874, 702] width 775 height 64
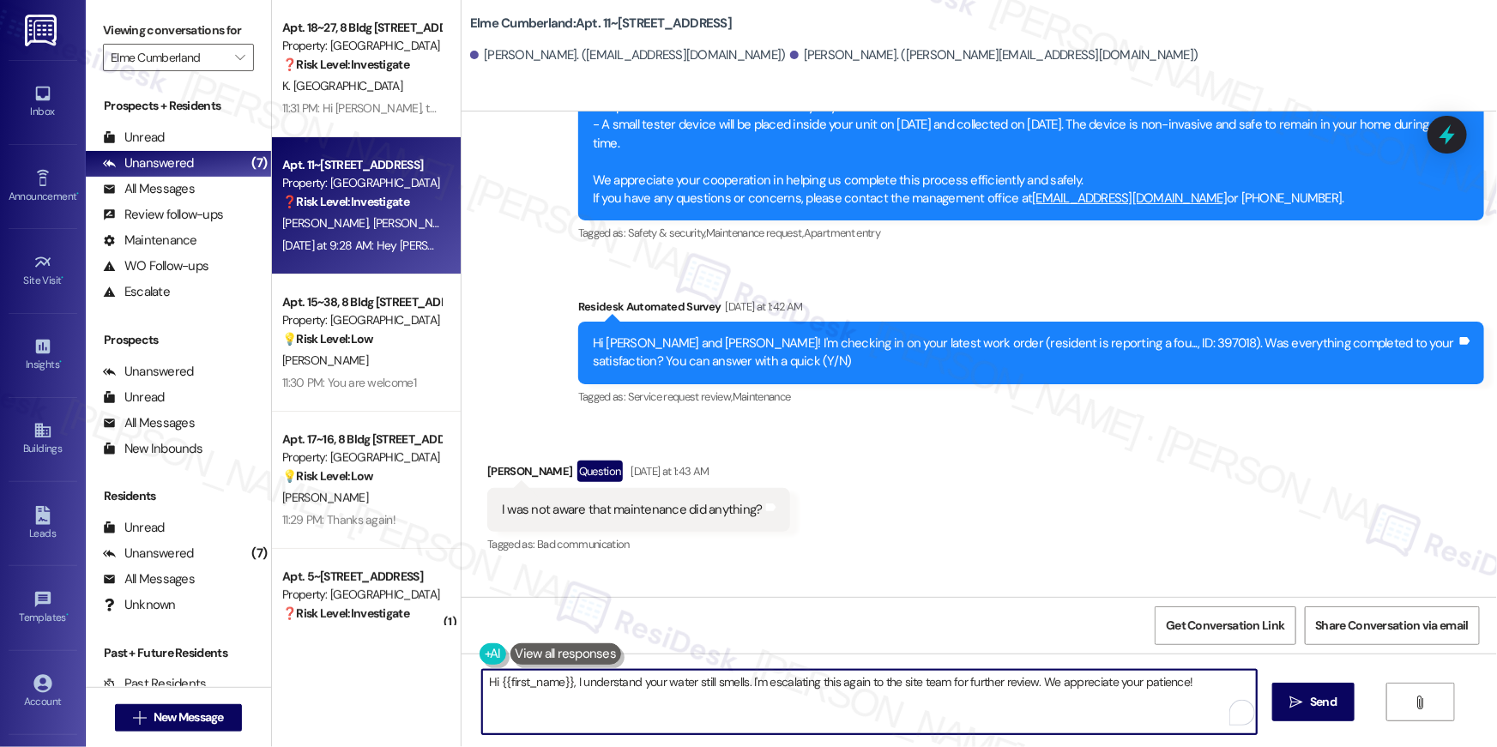
click at [1126, 705] on textarea "Hi {{first_name}}, I understand your water still smells. I'm escalating this ag…" at bounding box center [869, 702] width 775 height 64
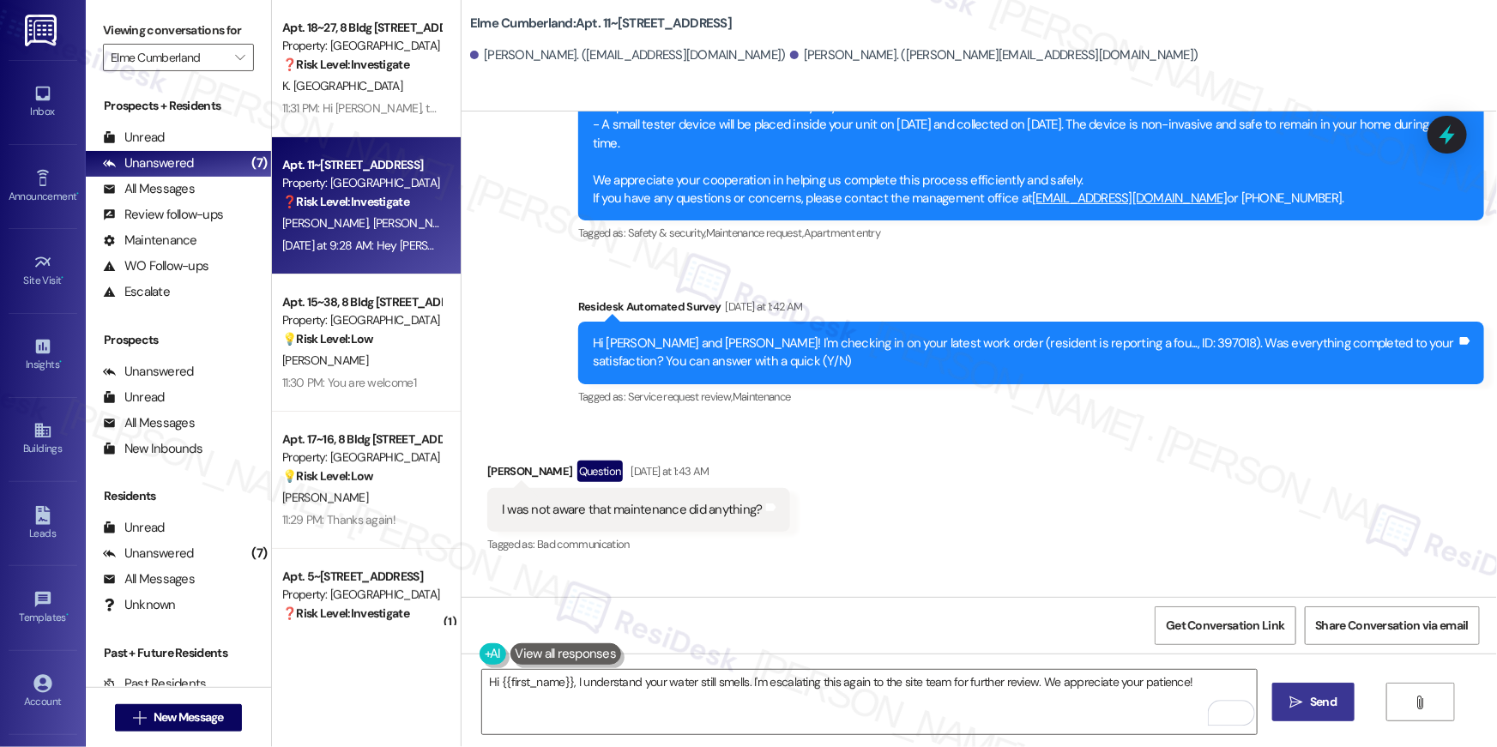
click at [1318, 704] on span "Send" at bounding box center [1323, 702] width 27 height 18
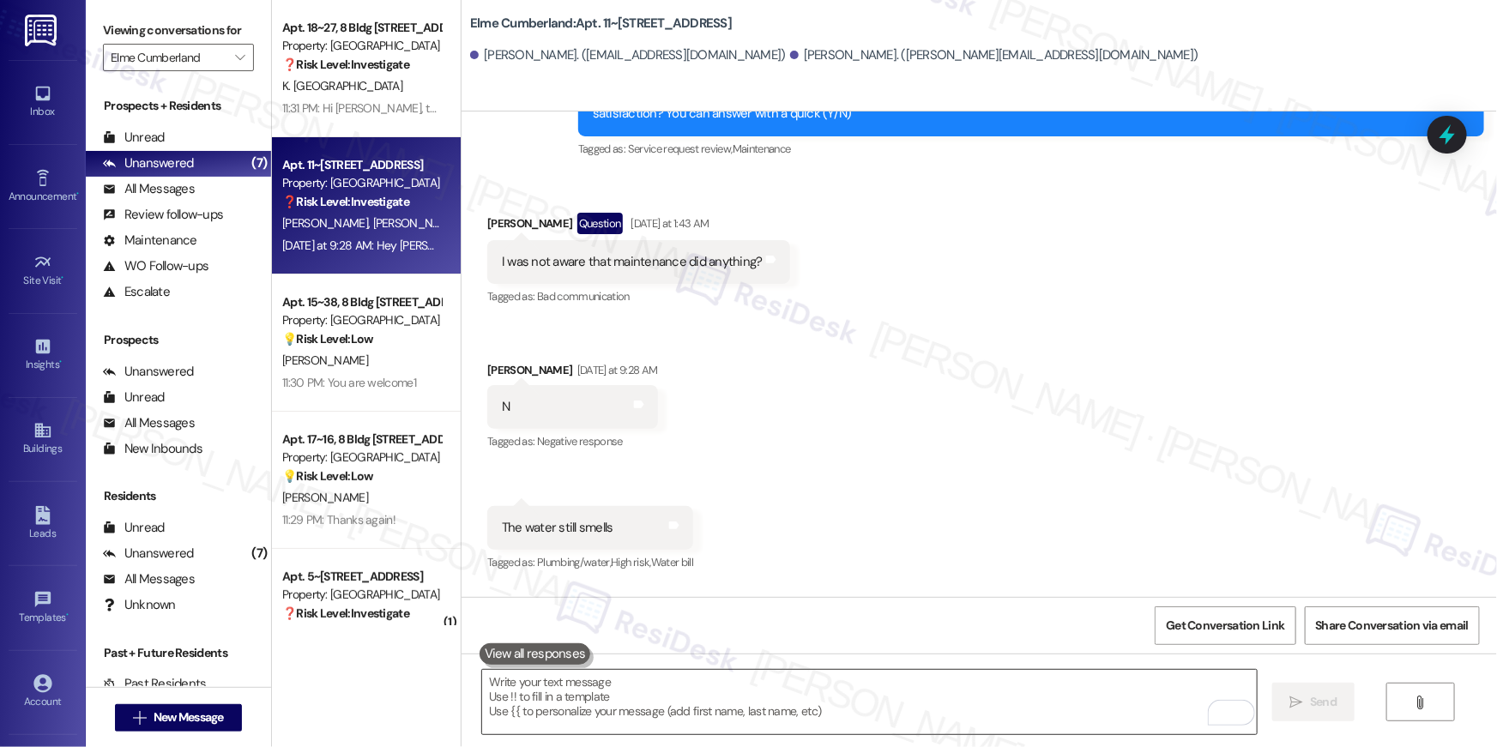
scroll to position [6615, 0]
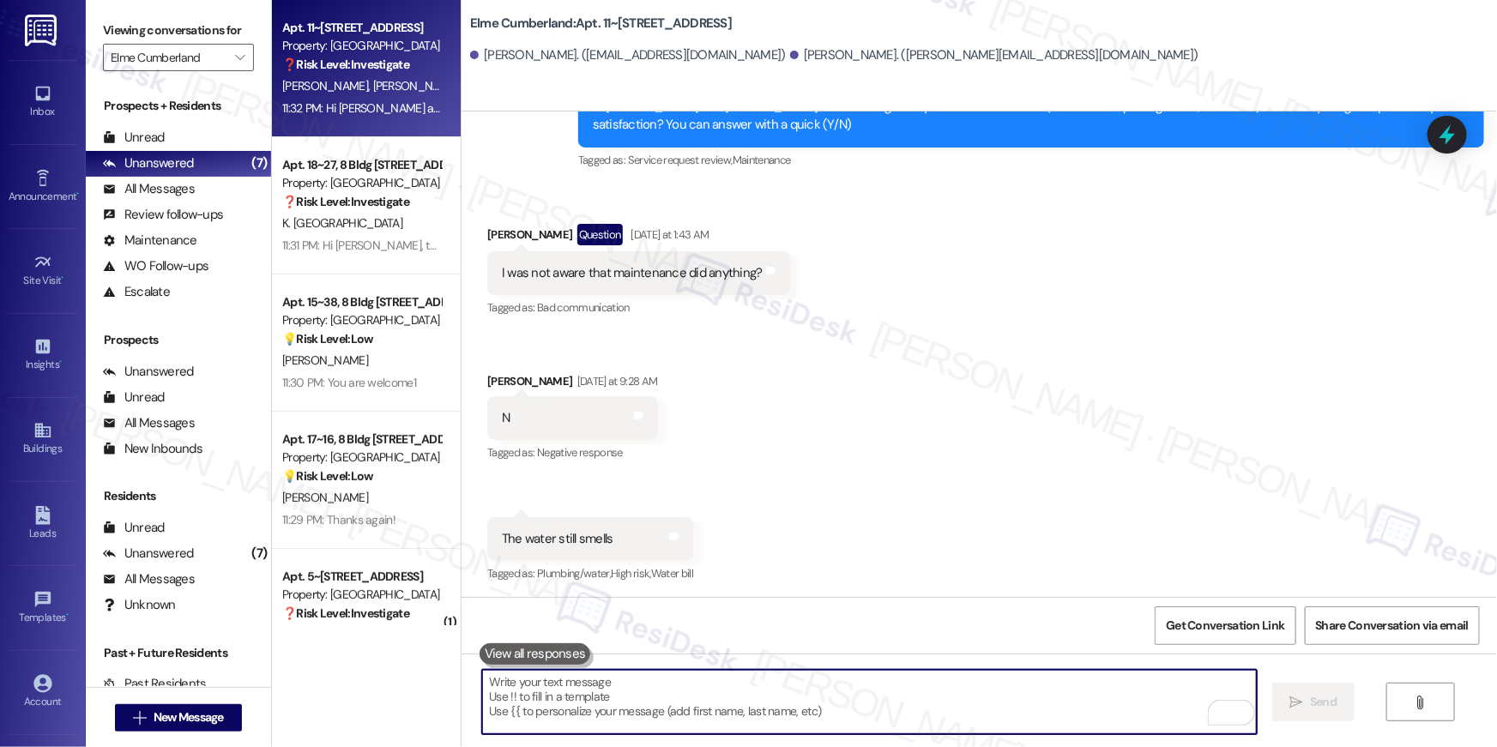
click at [1072, 698] on textarea "To enrich screen reader interactions, please activate Accessibility in Grammarl…" at bounding box center [869, 702] width 775 height 64
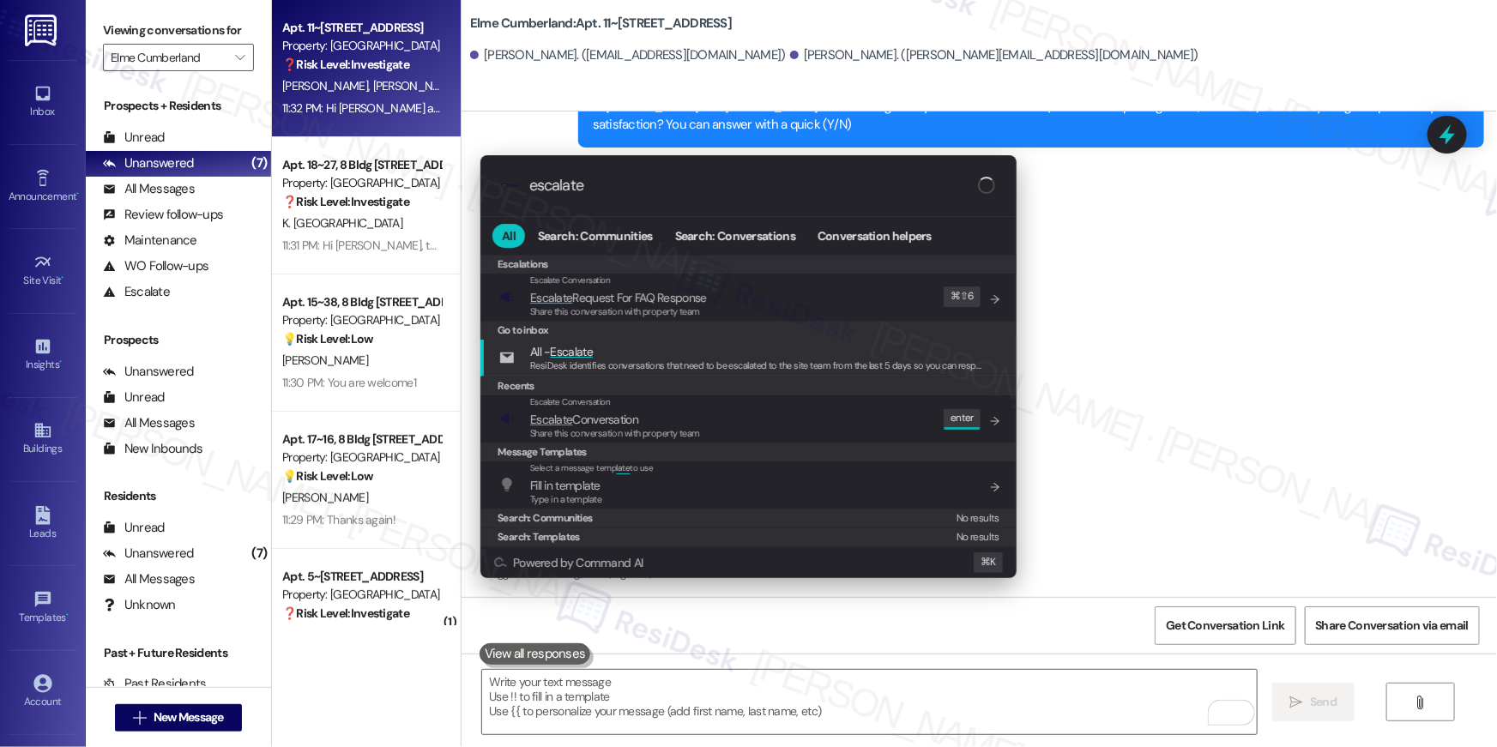
type input "escalate"
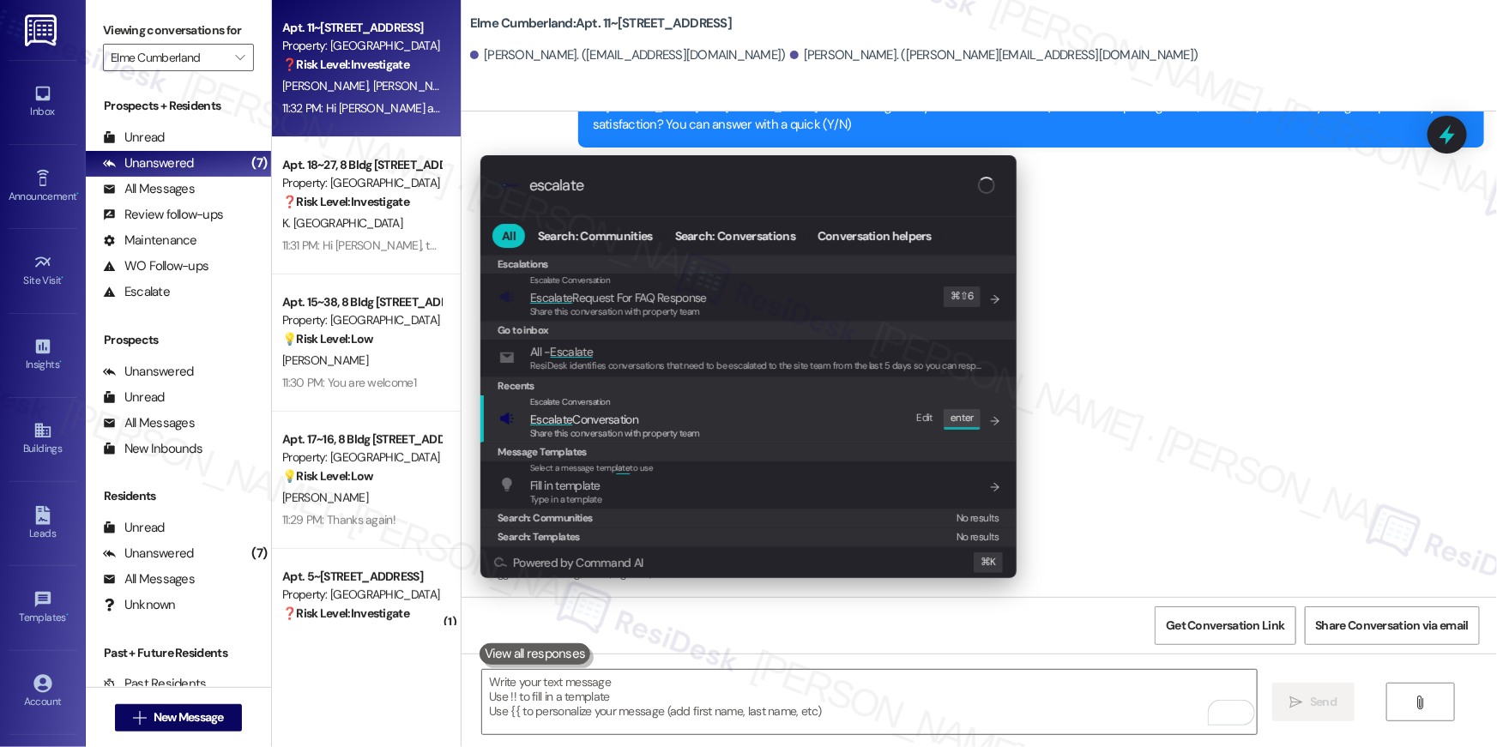
click at [728, 408] on div "Escalate Conversation Escalate Conversation Share this conversation with proper…" at bounding box center [750, 419] width 502 height 46
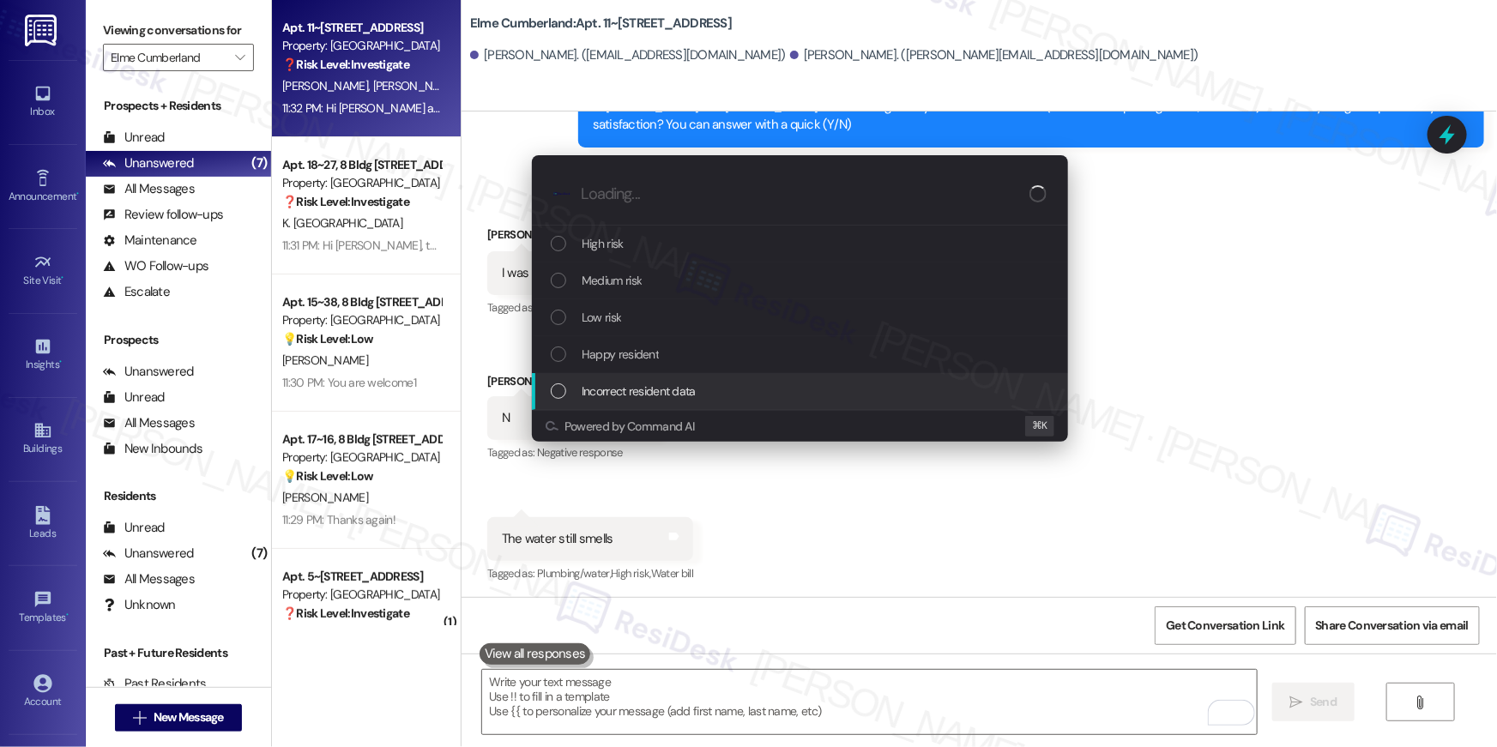
click at [657, 282] on div "Medium risk" at bounding box center [802, 280] width 502 height 19
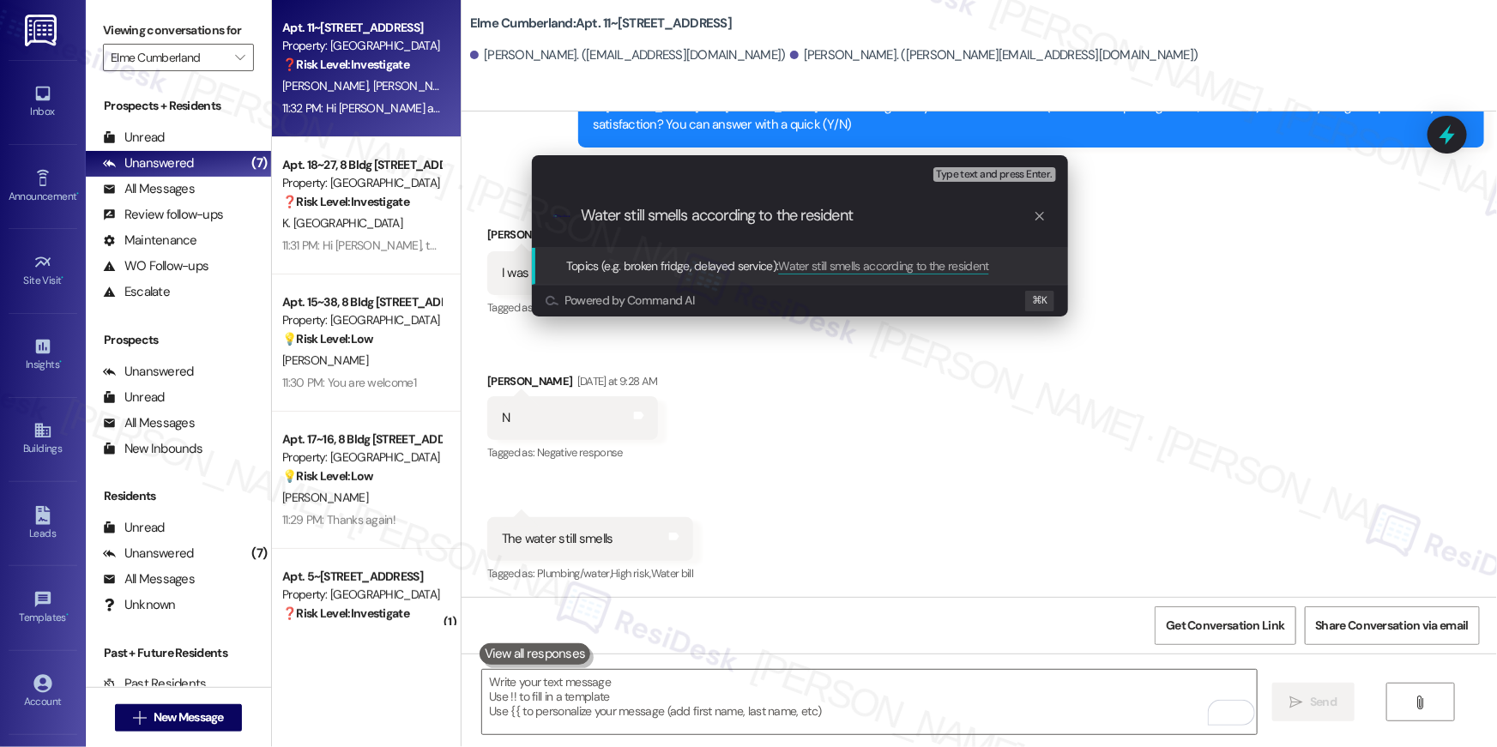
type input "Water still smells according to the resident"
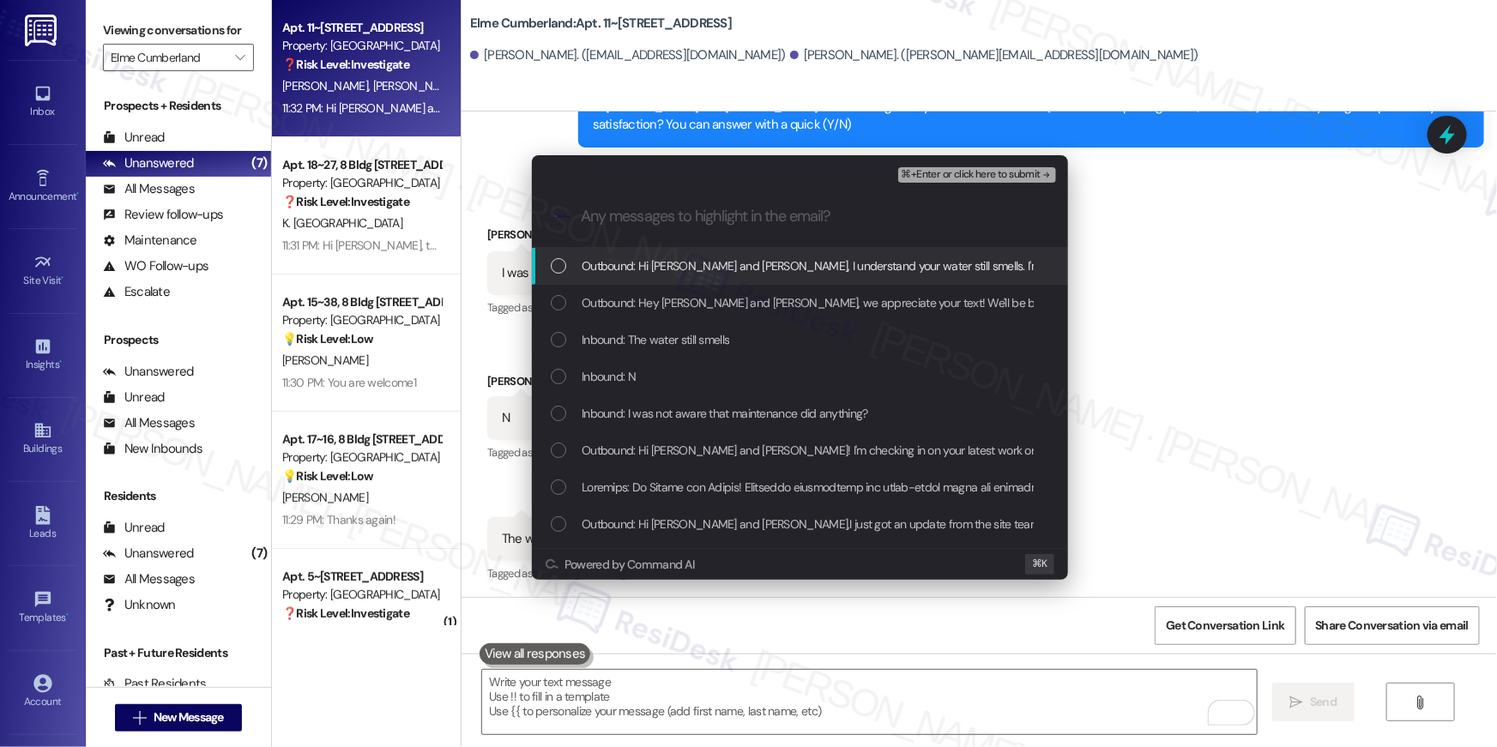
click at [747, 262] on span "Outbound: Hi Taylor and Lillie, I understand your water still smells. I'm escal…" at bounding box center [1024, 266] width 885 height 19
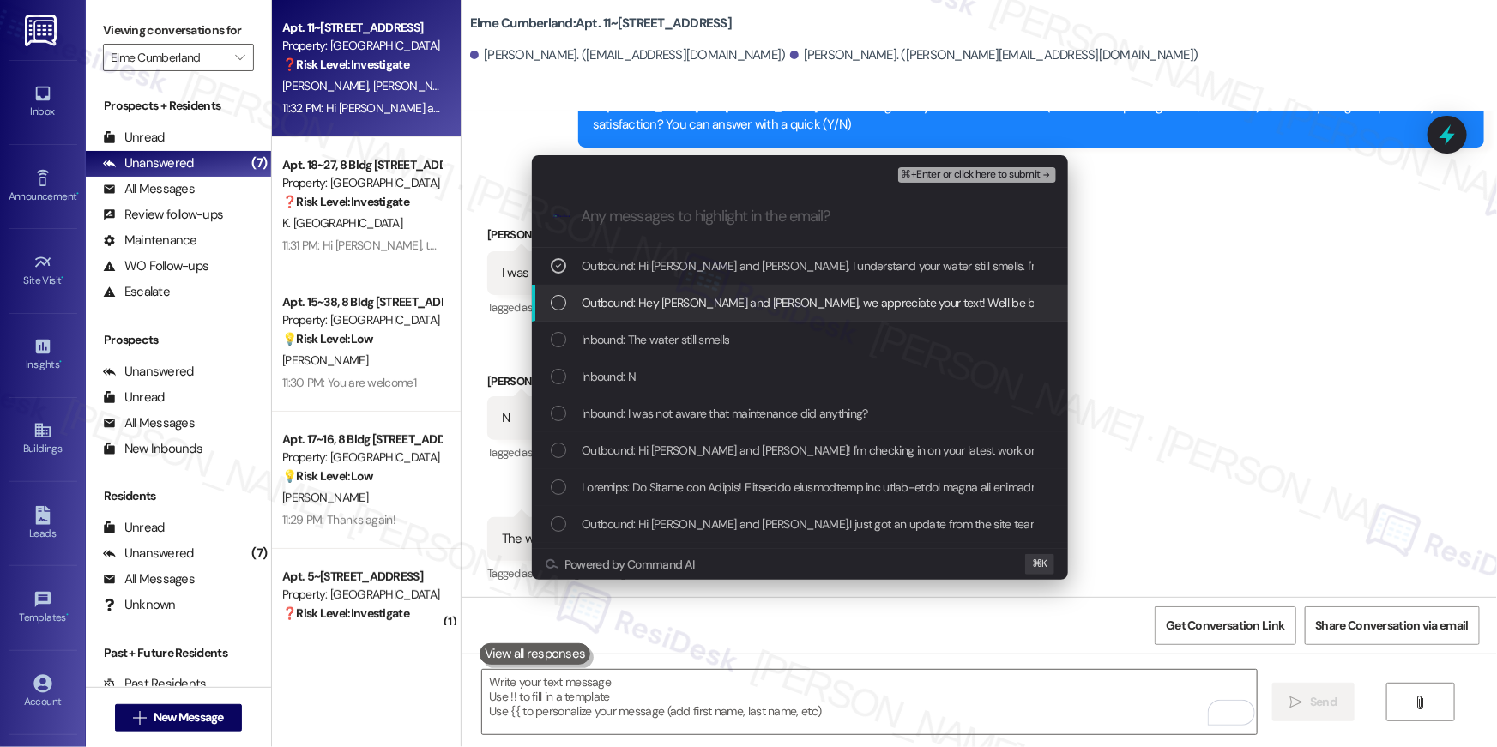
click at [740, 307] on span "Outbound: Hey Taylor and Lillie, we appreciate your text! We'll be back at 11AM…" at bounding box center [1005, 302] width 846 height 19
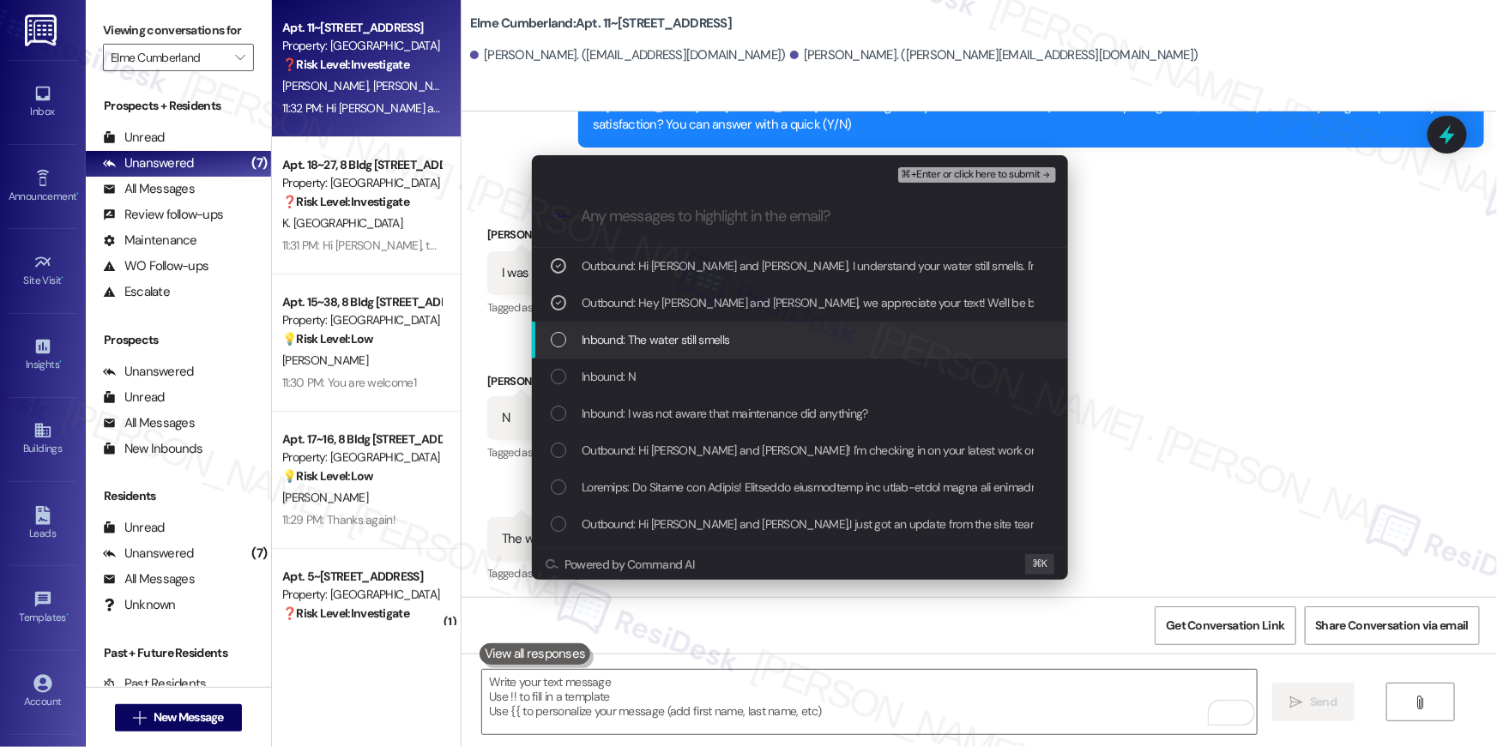
drag, startPoint x: 725, startPoint y: 343, endPoint x: 715, endPoint y: 364, distance: 23.0
click at [725, 344] on span "Inbound: The water still smells" at bounding box center [656, 339] width 148 height 19
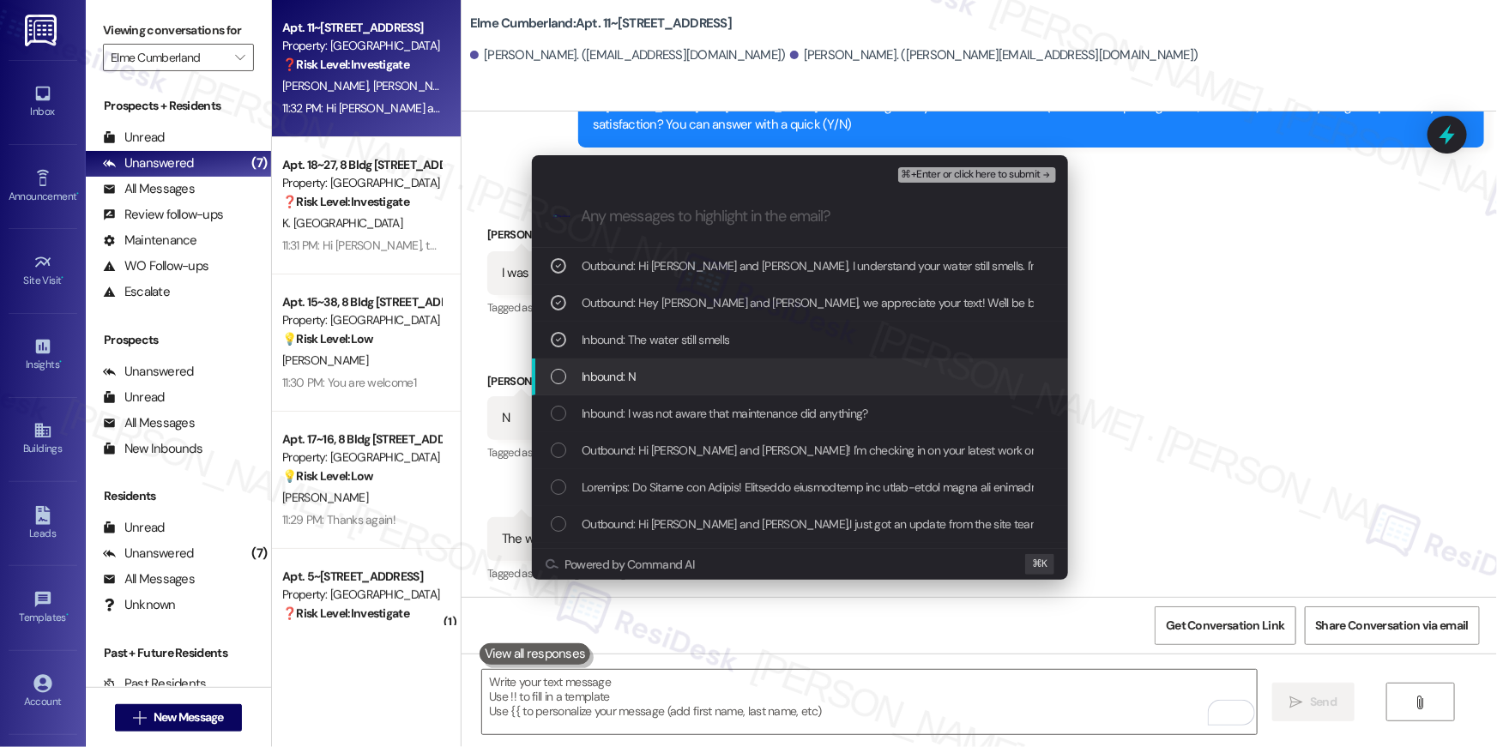
click at [712, 368] on div "Inbound: N" at bounding box center [802, 376] width 502 height 19
click at [717, 405] on span "Inbound: I was not aware that maintenance did anything?" at bounding box center [725, 413] width 287 height 19
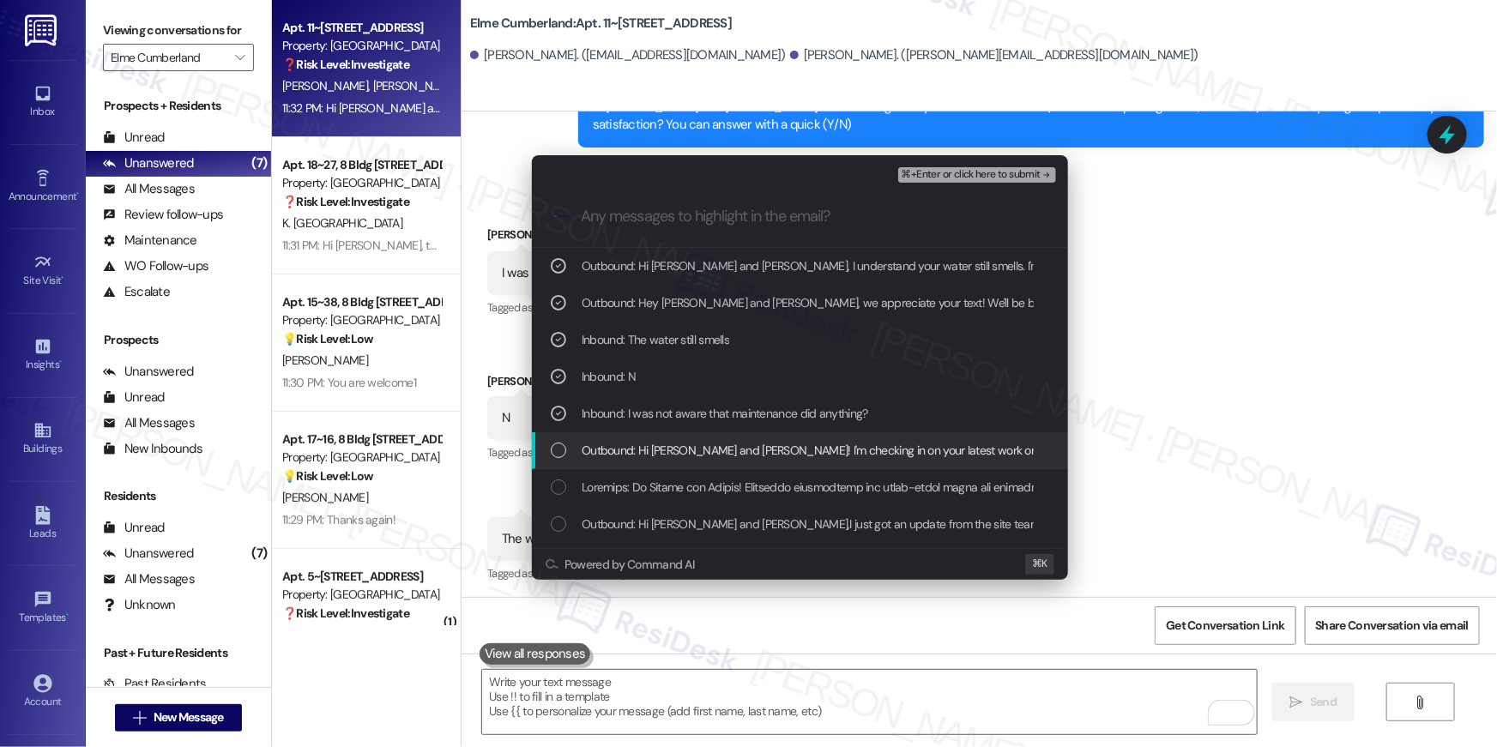
drag, startPoint x: 820, startPoint y: 447, endPoint x: 896, endPoint y: 371, distance: 107.4
click at [821, 447] on span "Outbound: Hi Taylor and Lillie! I'm checking in on your latest work order (resi…" at bounding box center [1124, 450] width 1084 height 19
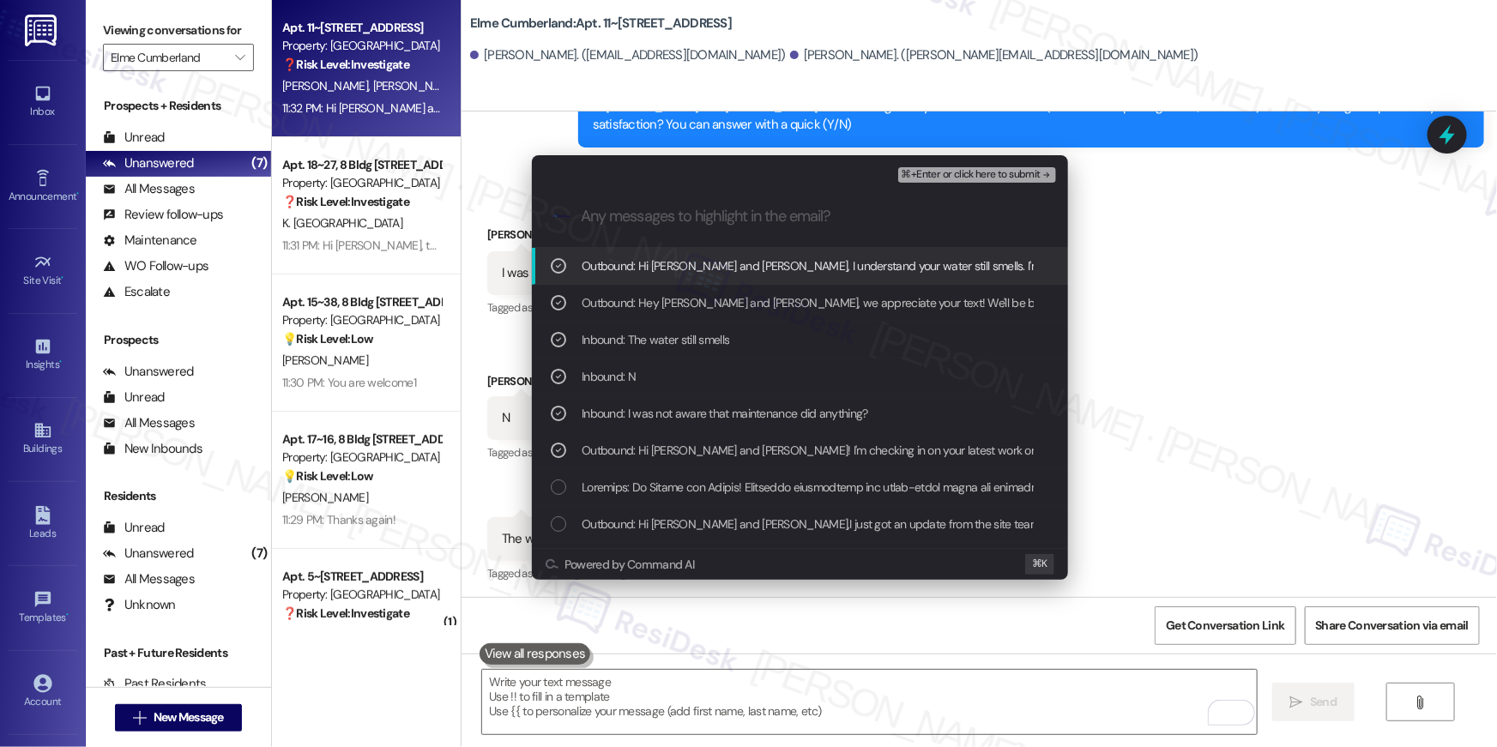
click at [987, 177] on span "⌘+Enter or click here to submit" at bounding box center [971, 175] width 139 height 12
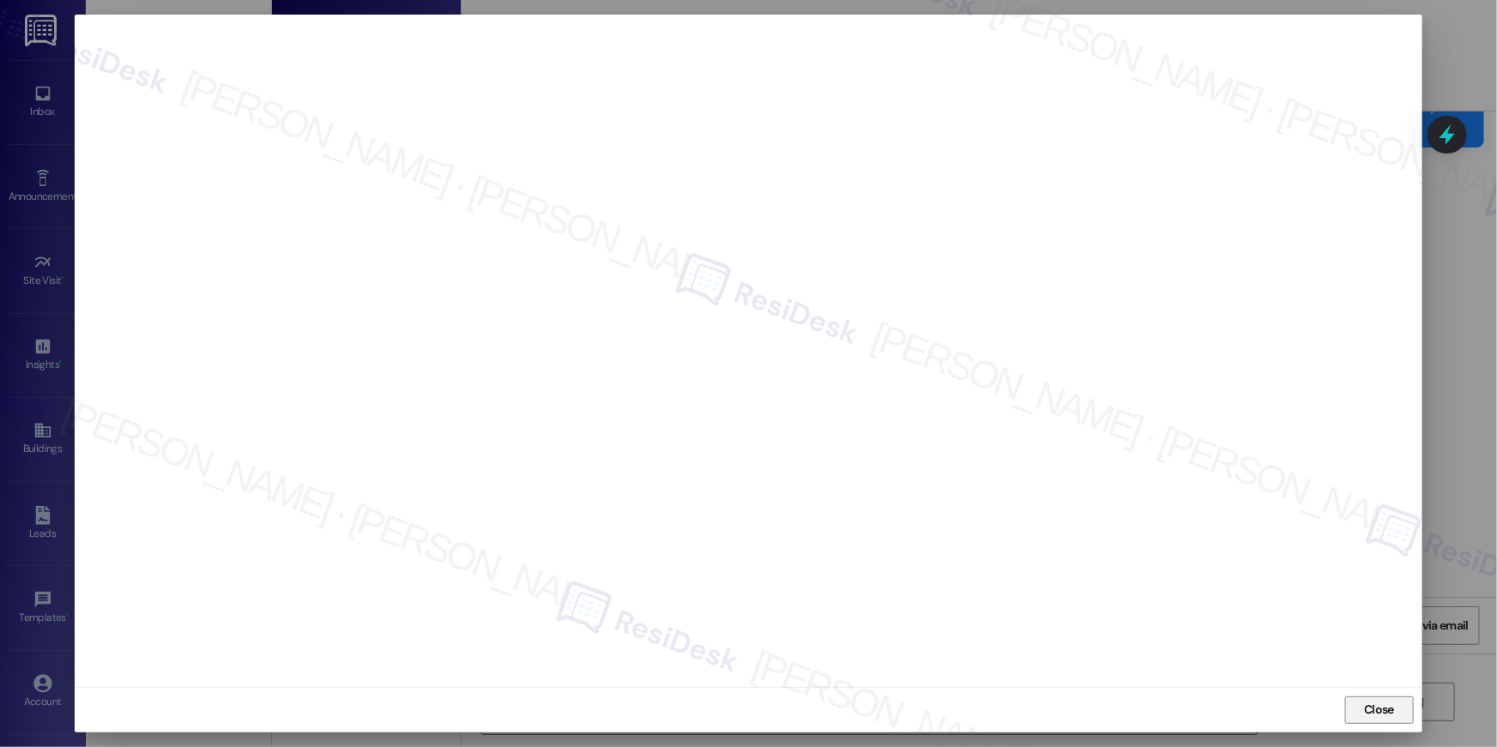
click at [1393, 704] on span "Close" at bounding box center [1379, 710] width 30 height 18
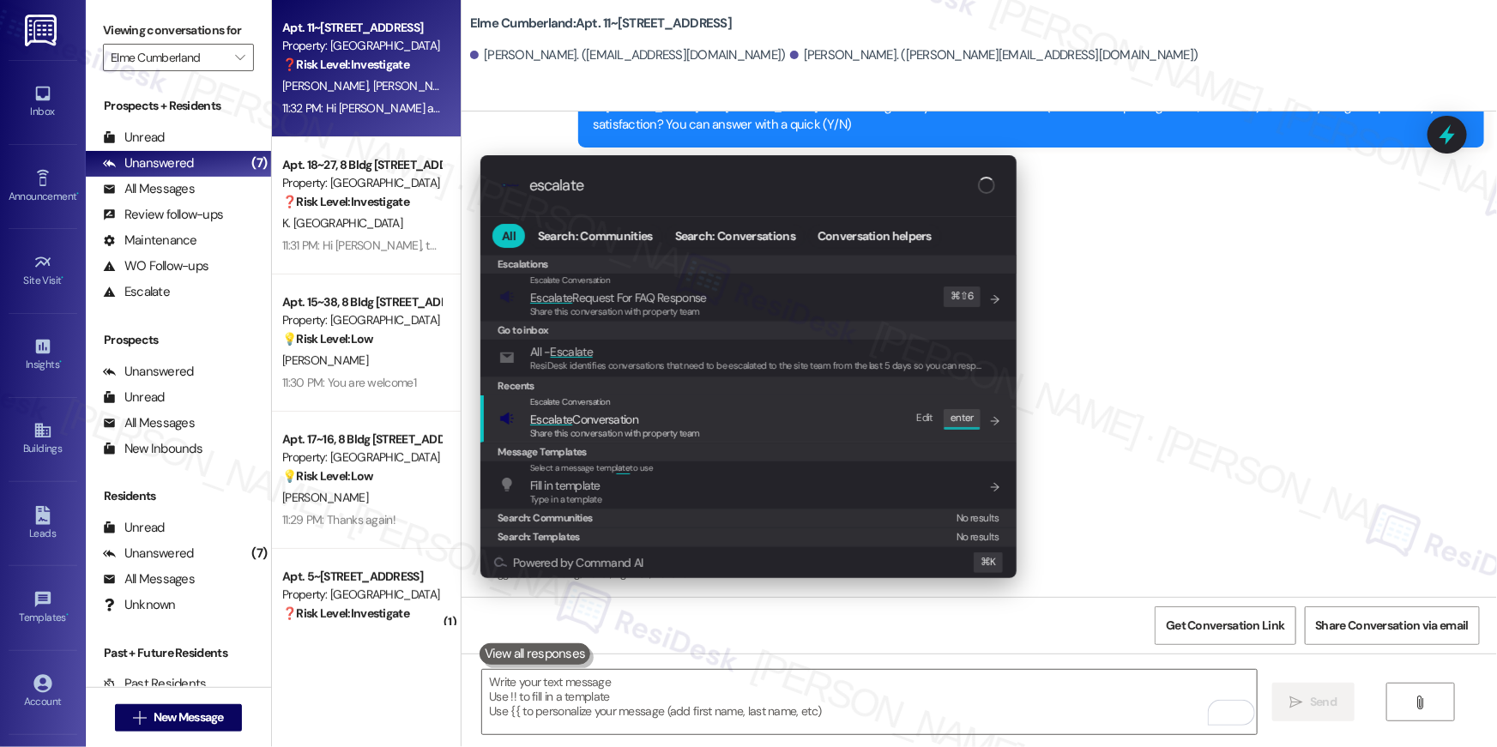
type input "escalate"
click at [822, 408] on div "Escalate Conversation Escalate Conversation Share this conversation with proper…" at bounding box center [750, 419] width 502 height 46
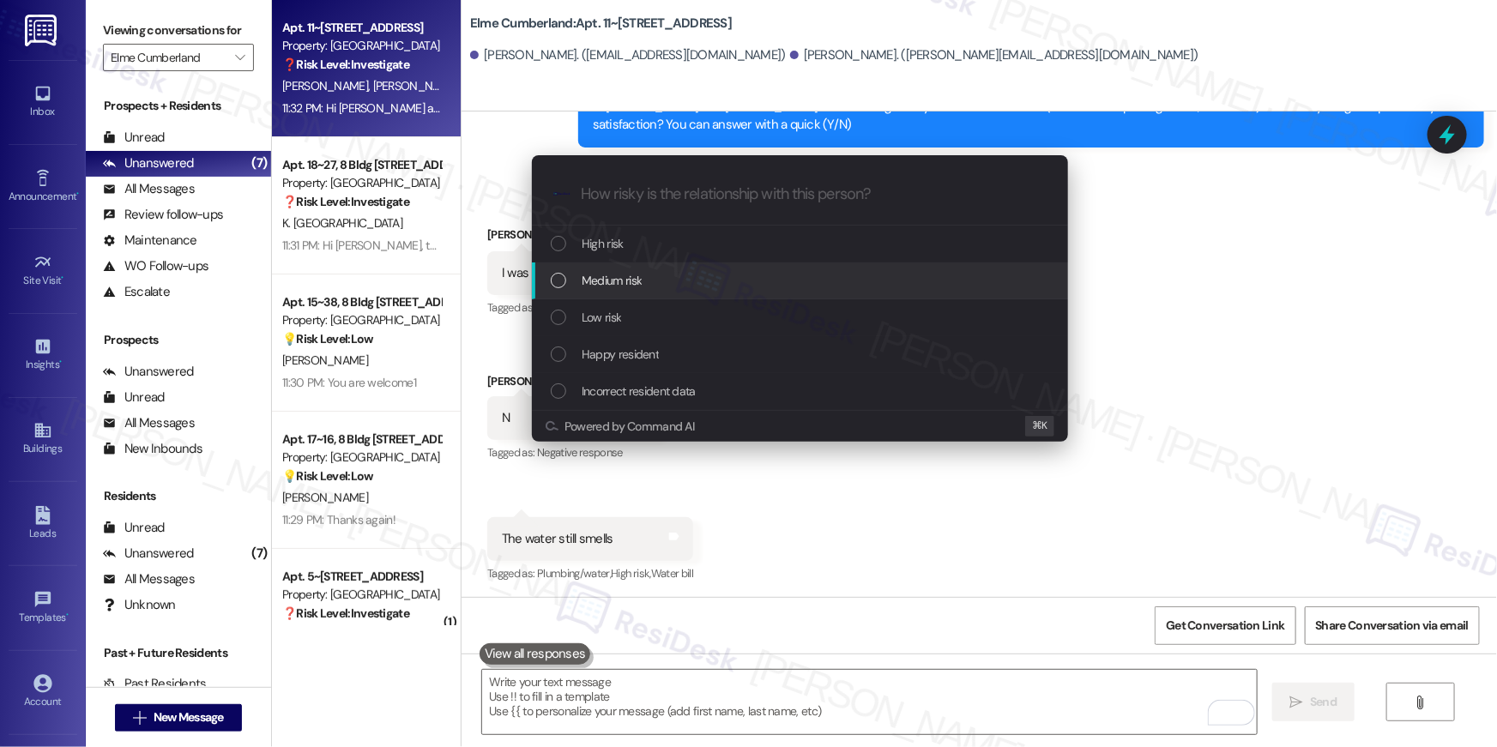
click at [724, 294] on div "Medium risk" at bounding box center [800, 281] width 536 height 37
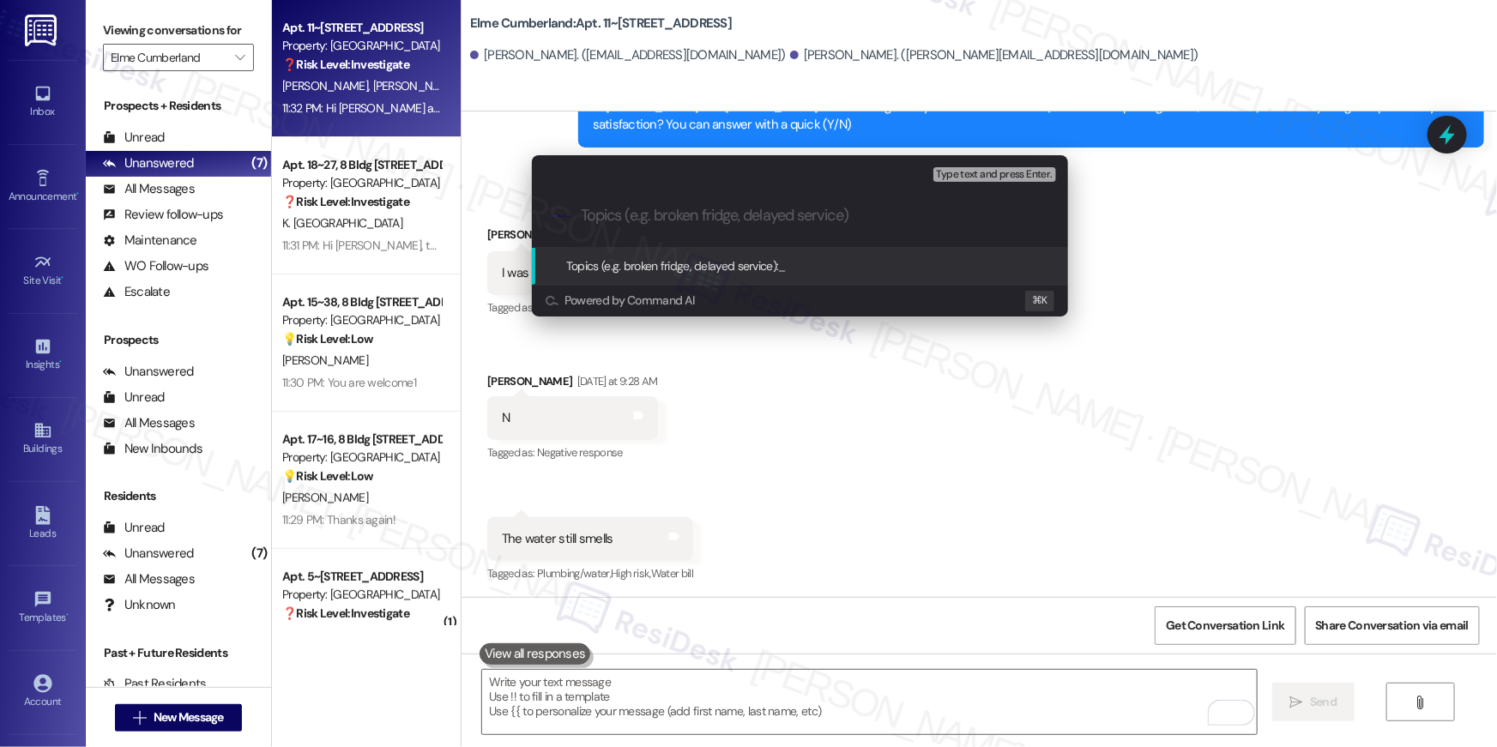
paste input "Water still smells according to the resident"
type input "Water still smells according to the resident"
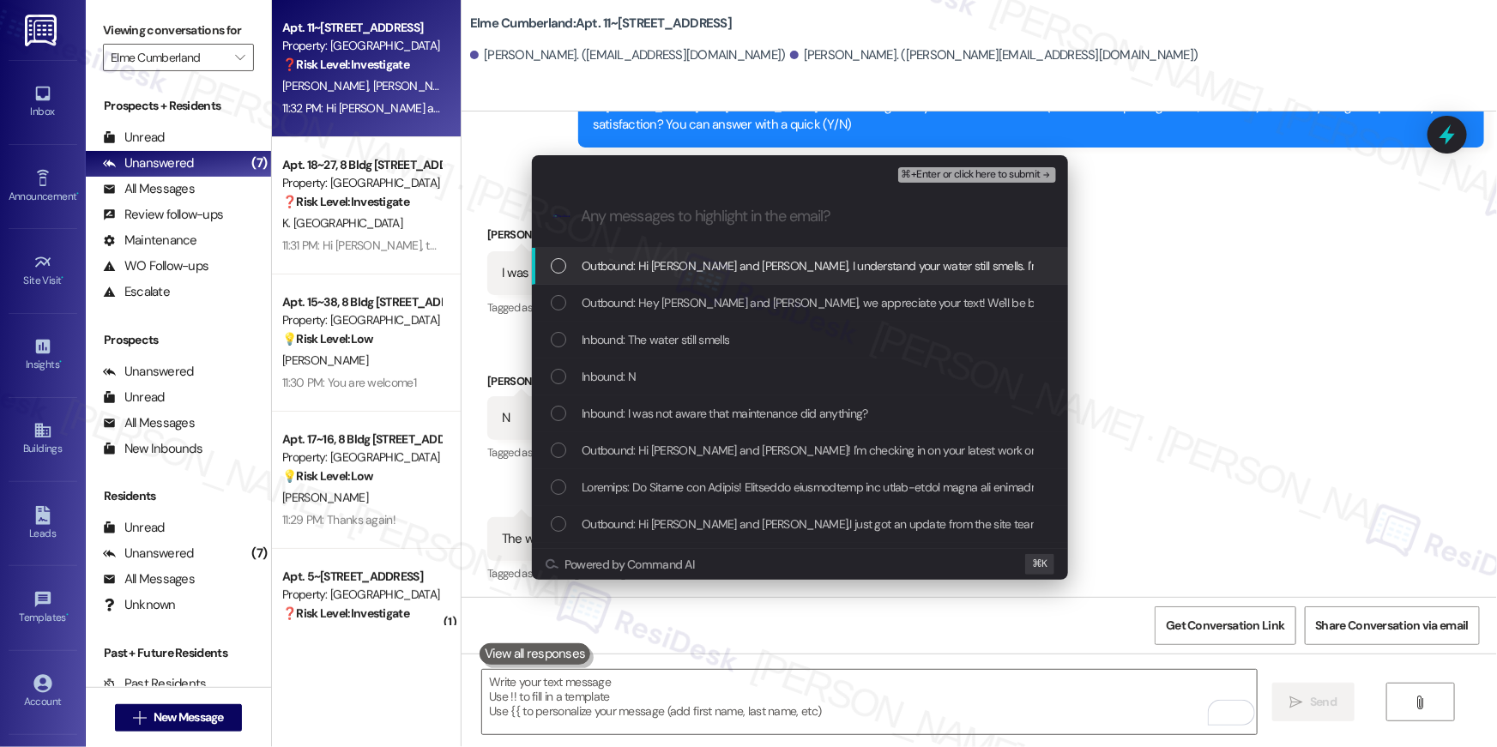
click at [723, 279] on div "Outbound: Hi Taylor and Lillie, I understand your water still smells. I'm escal…" at bounding box center [800, 266] width 536 height 37
click at [721, 294] on span "Outbound: Hey Taylor and Lillie, we appreciate your text! We'll be back at 11AM…" at bounding box center [1005, 302] width 846 height 19
click at [702, 326] on div "Inbound: The water still smells" at bounding box center [800, 340] width 536 height 37
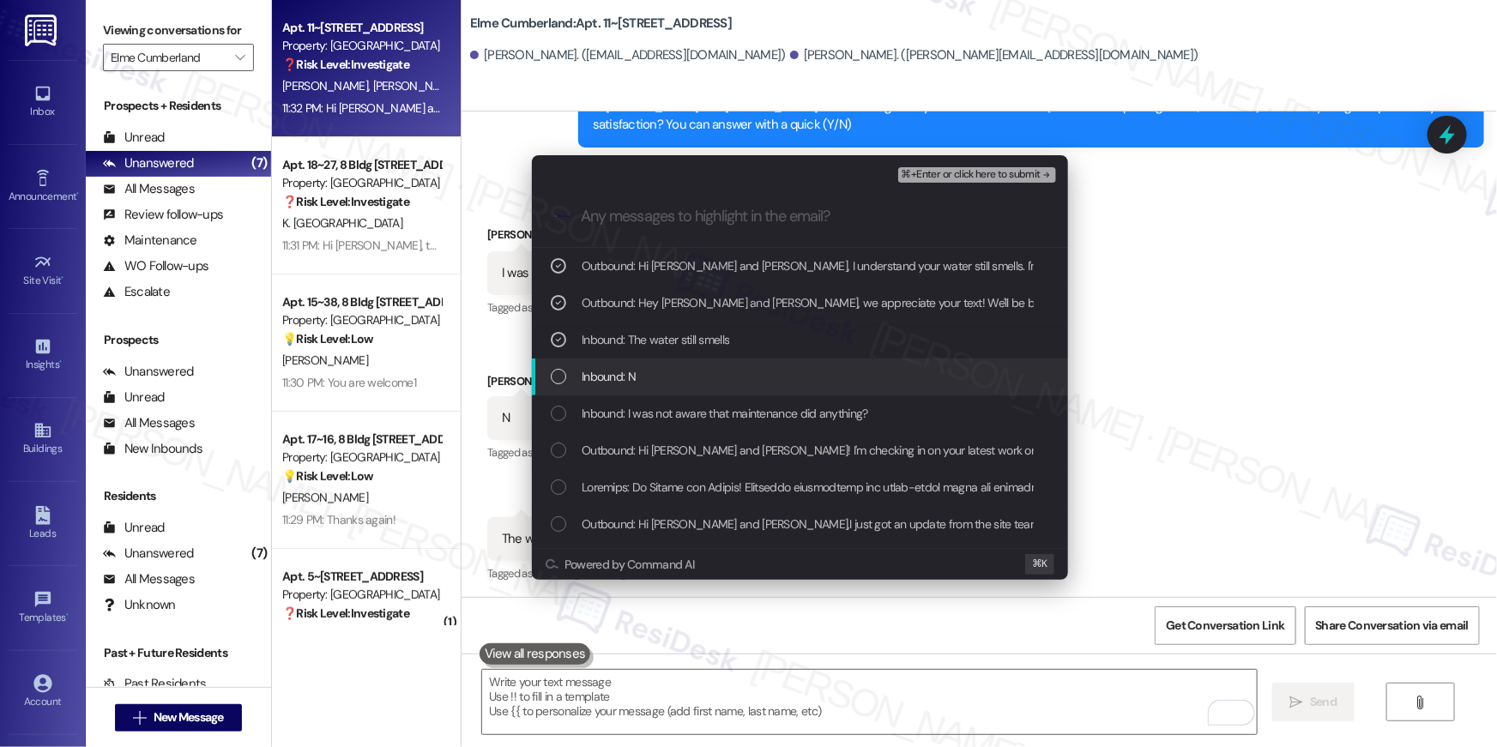
click at [662, 372] on div "Inbound: N" at bounding box center [802, 376] width 502 height 19
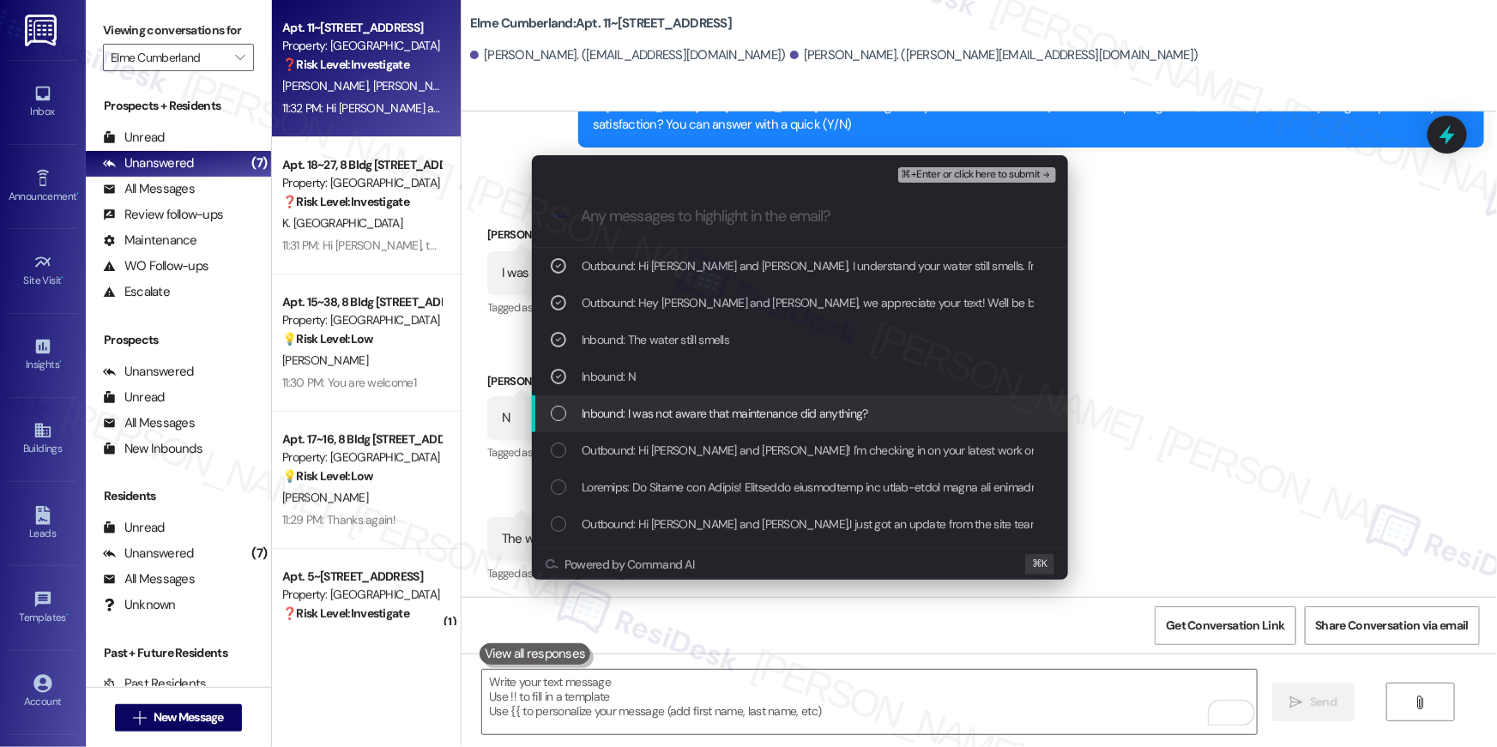
click at [675, 408] on span "Inbound: I was not aware that maintenance did anything?" at bounding box center [725, 413] width 287 height 19
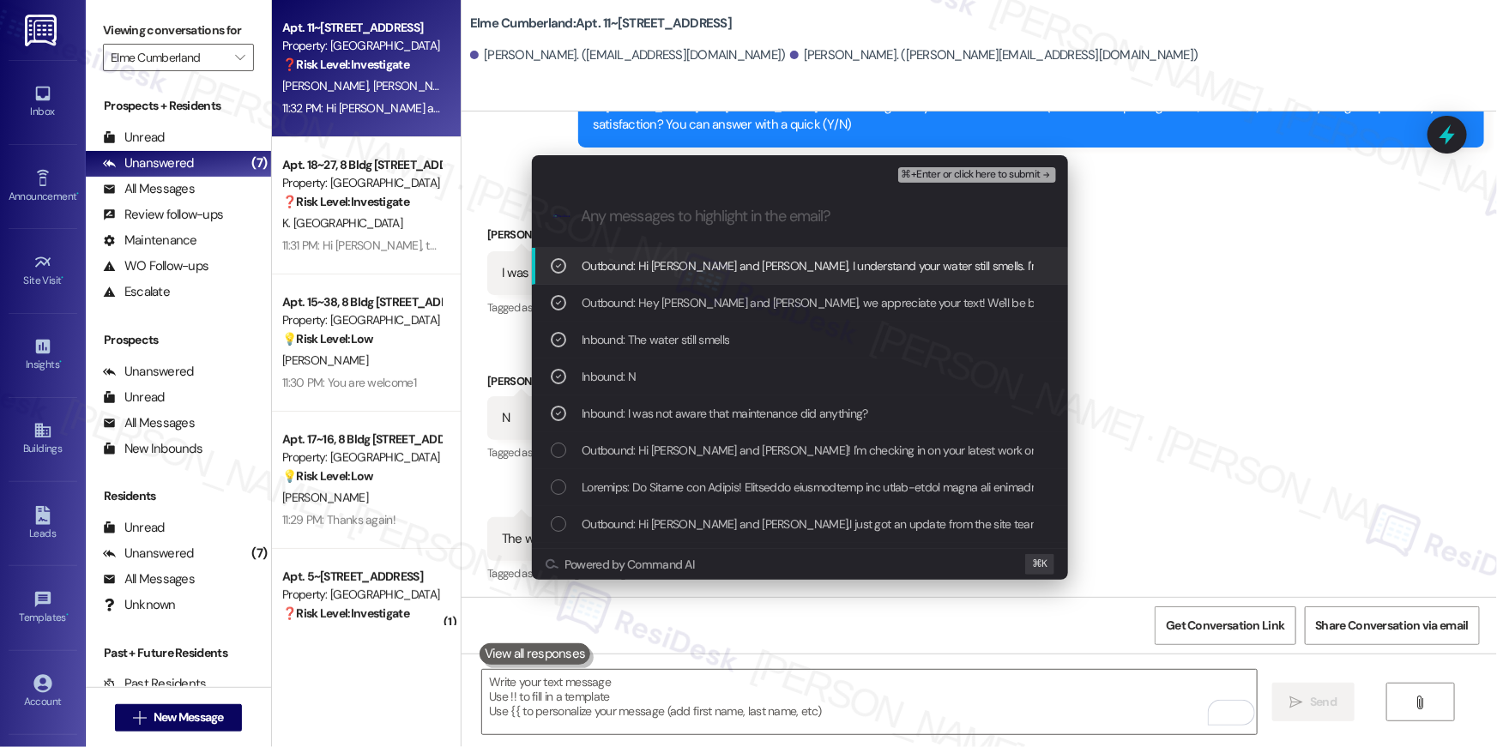
click at [993, 173] on span "⌘+Enter or click here to submit" at bounding box center [971, 175] width 139 height 12
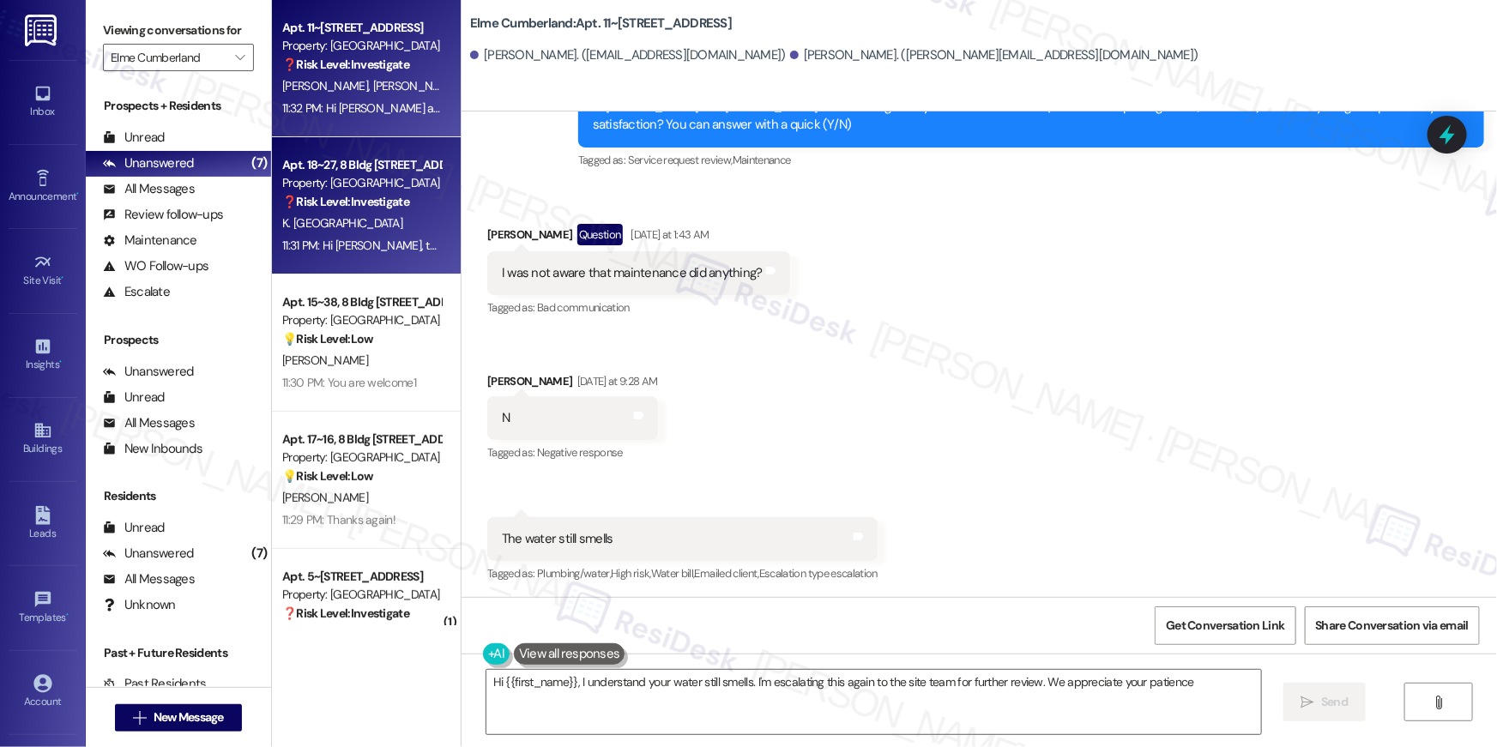
type textarea "Hi {{first_name}}, I understand your water still smells. I'm escalating this ag…"
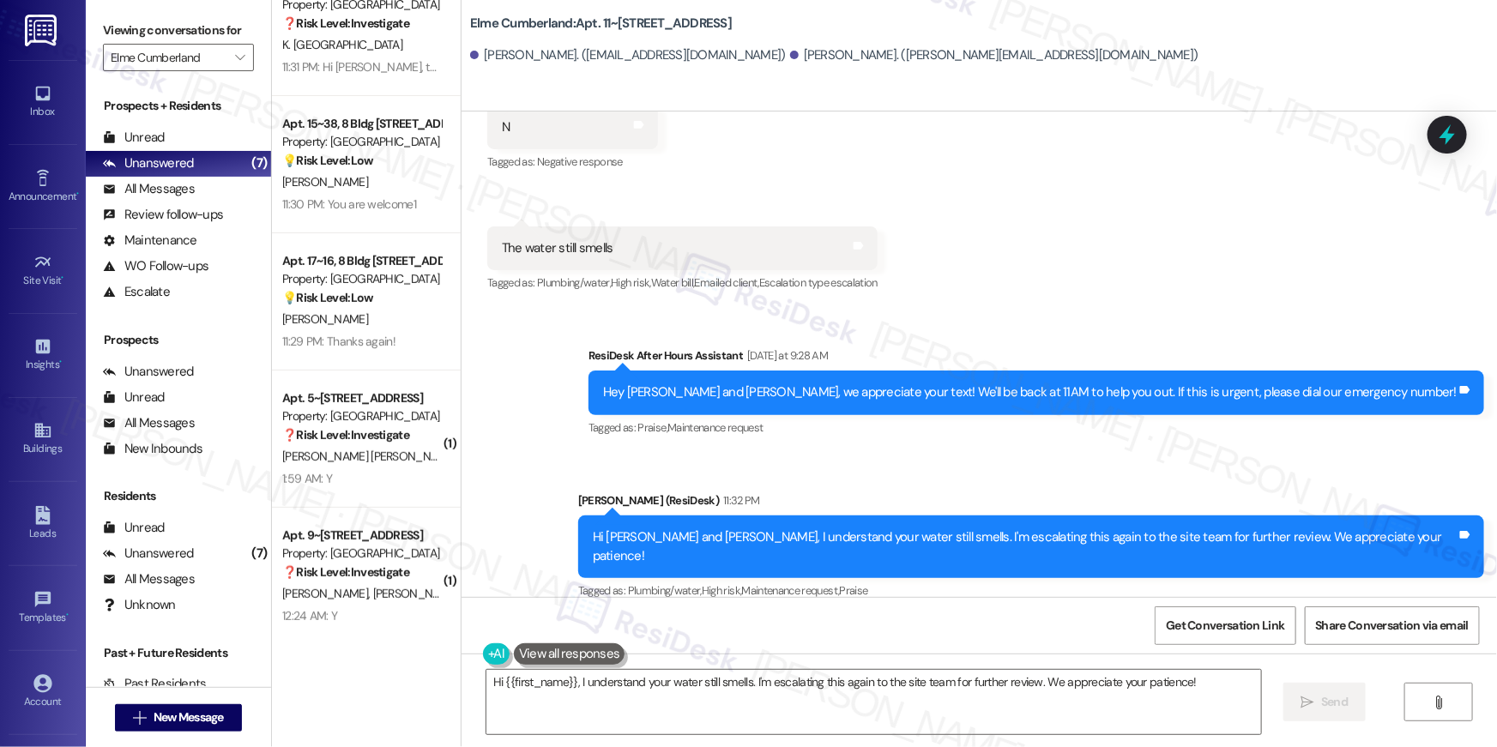
scroll to position [305, 0]
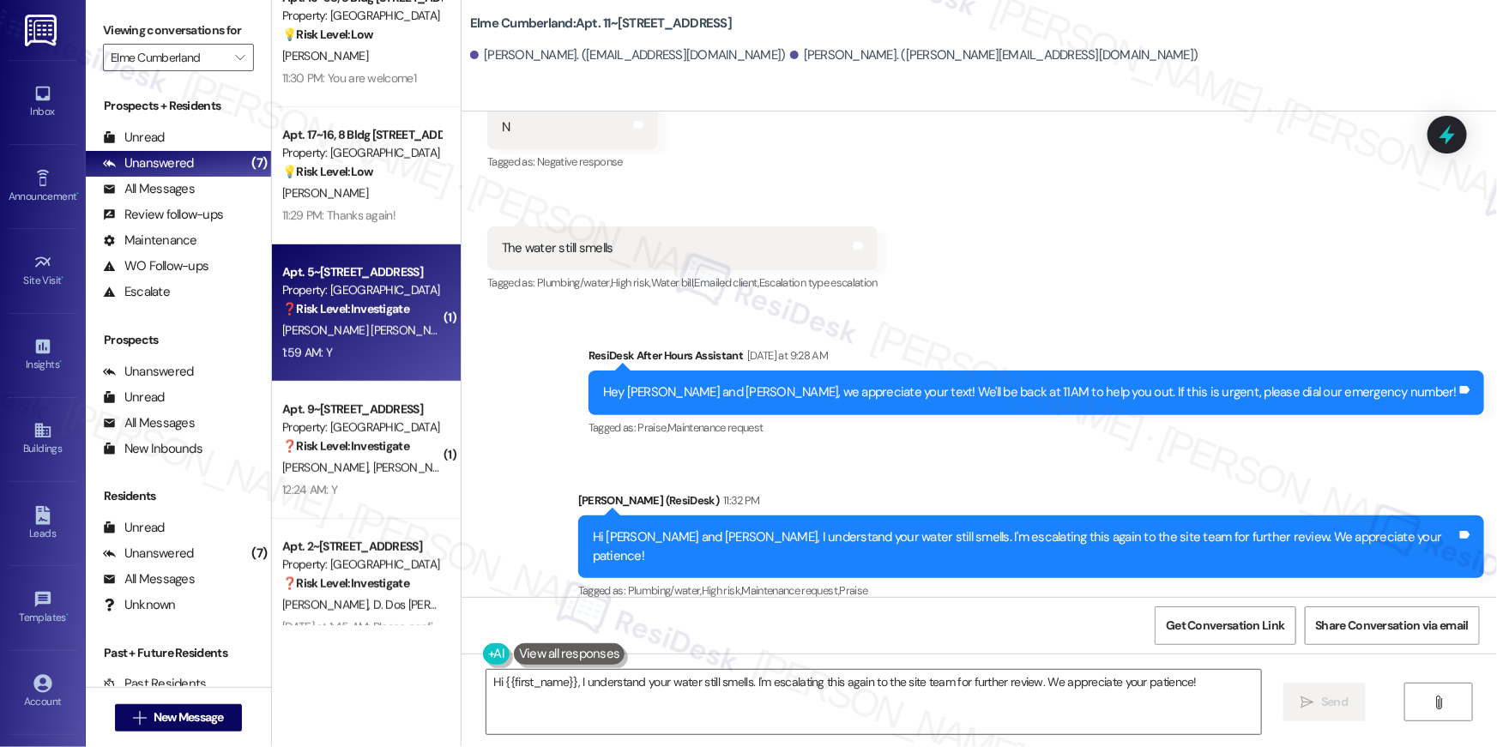
click at [348, 307] on strong "❓ Risk Level: Investigate" at bounding box center [345, 308] width 127 height 15
type textarea "Fetching suggested responses. Please feel free to read through the conversation…"
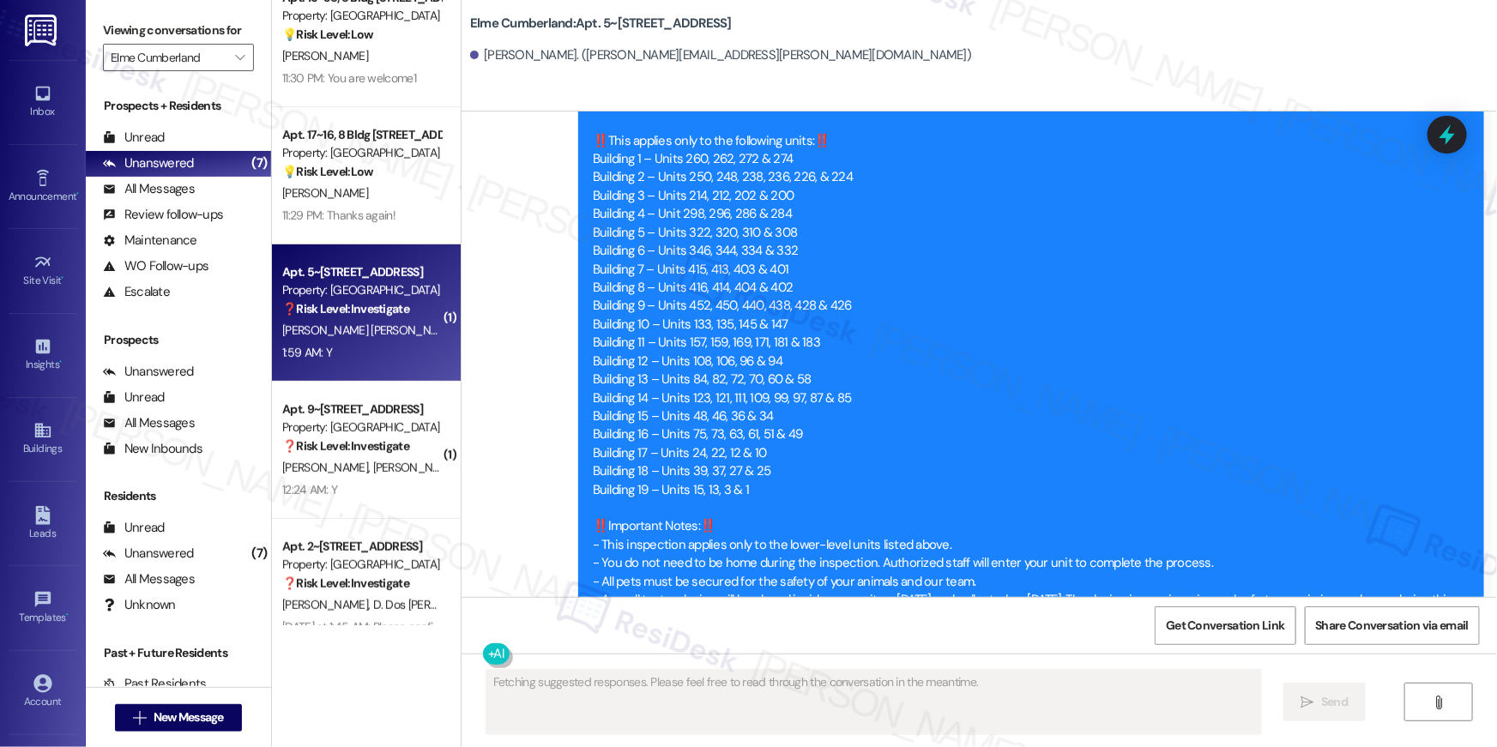
scroll to position [3787, 0]
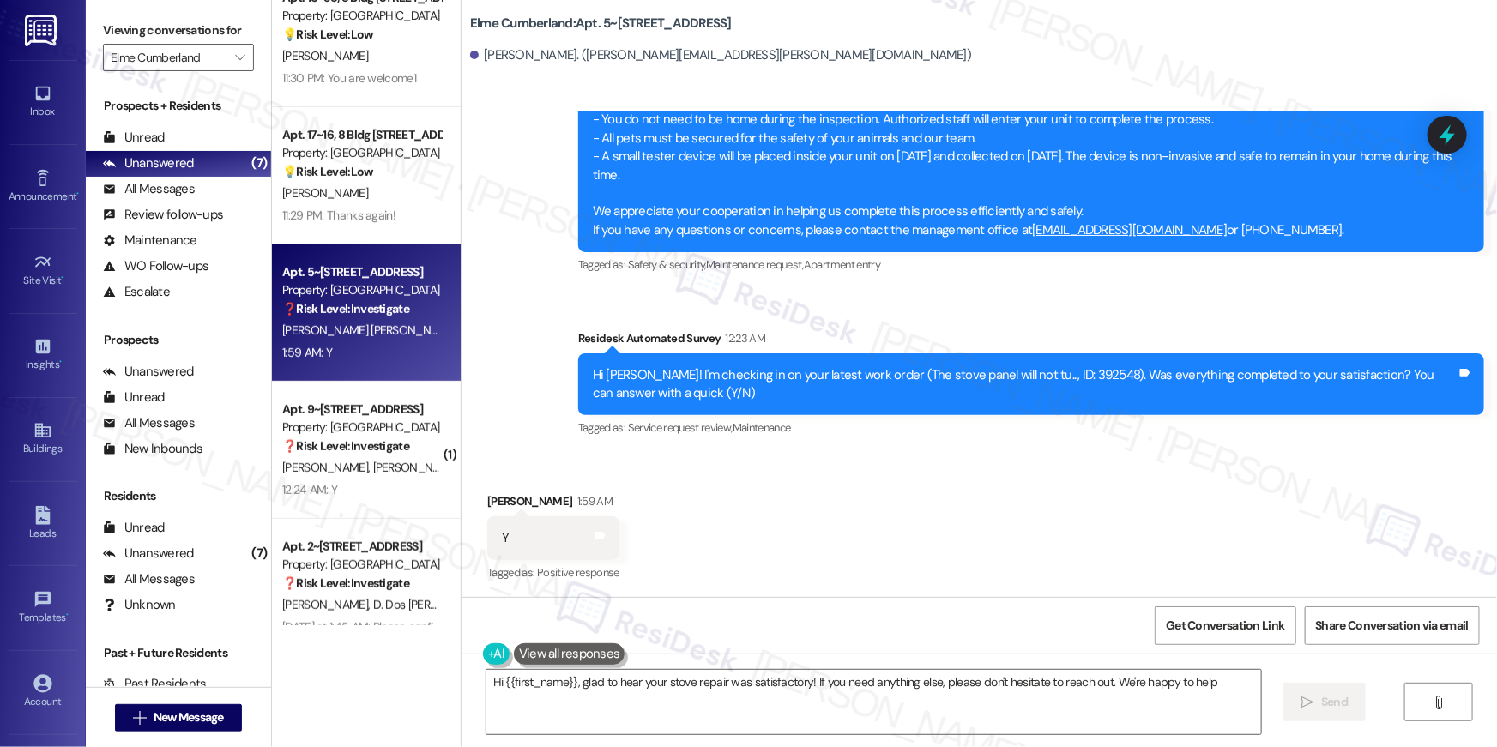
type textarea "Hi {{first_name}}, glad to hear your stove repair was satisfactory! If you need…"
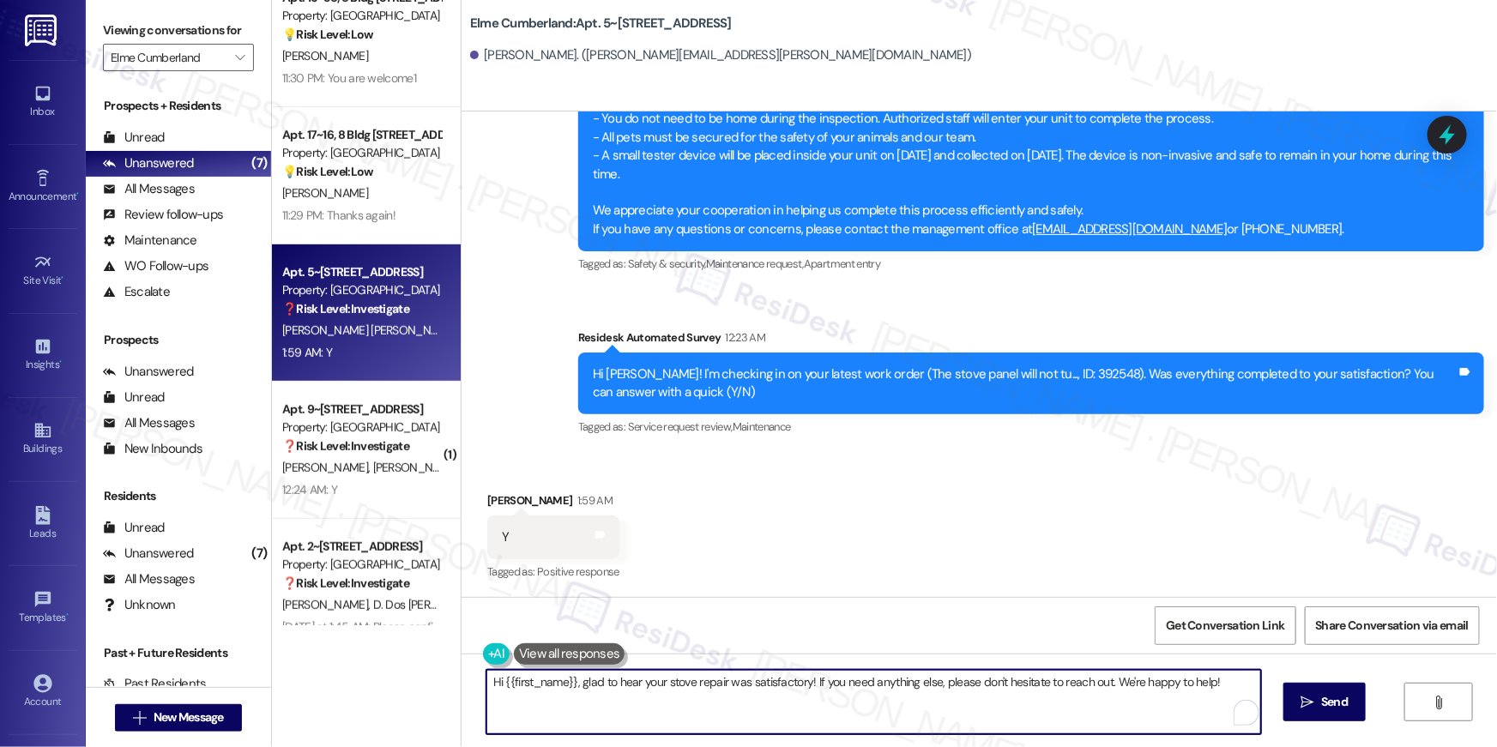
click at [873, 698] on textarea "Hi {{first_name}}, glad to hear your stove repair was satisfactory! If you need…" at bounding box center [874, 702] width 775 height 64
click at [873, 704] on textarea "Hi {{first_name}}, glad to hear your stove repair was satisfactory! If you need…" at bounding box center [874, 702] width 775 height 64
drag, startPoint x: 1034, startPoint y: 710, endPoint x: 1207, endPoint y: 711, distance: 173.3
click at [1034, 710] on textarea "Hi {{first_name}}, glad to hear your stove repair was satisfactory! If you need…" at bounding box center [869, 702] width 775 height 64
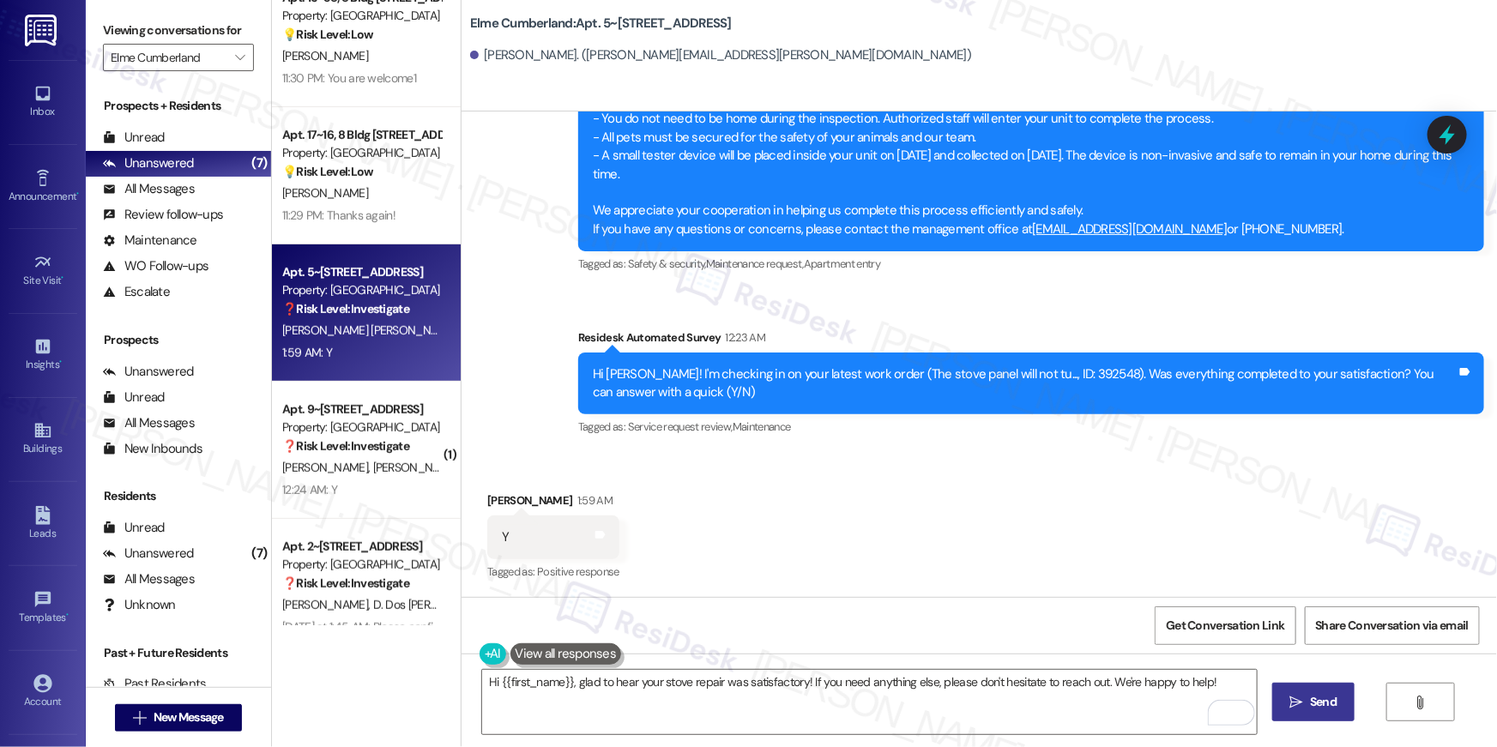
click at [1310, 702] on span "Send" at bounding box center [1323, 702] width 27 height 18
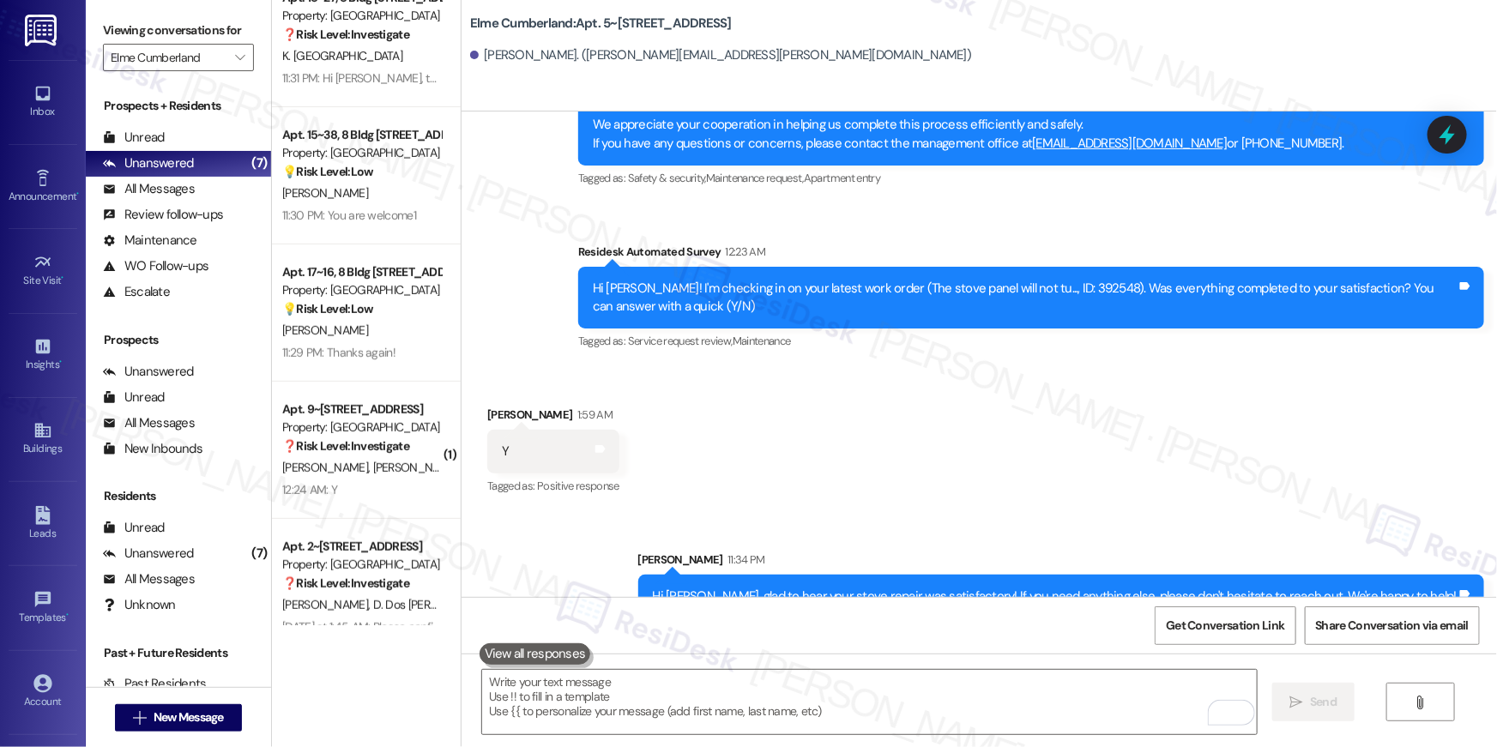
scroll to position [3907, 0]
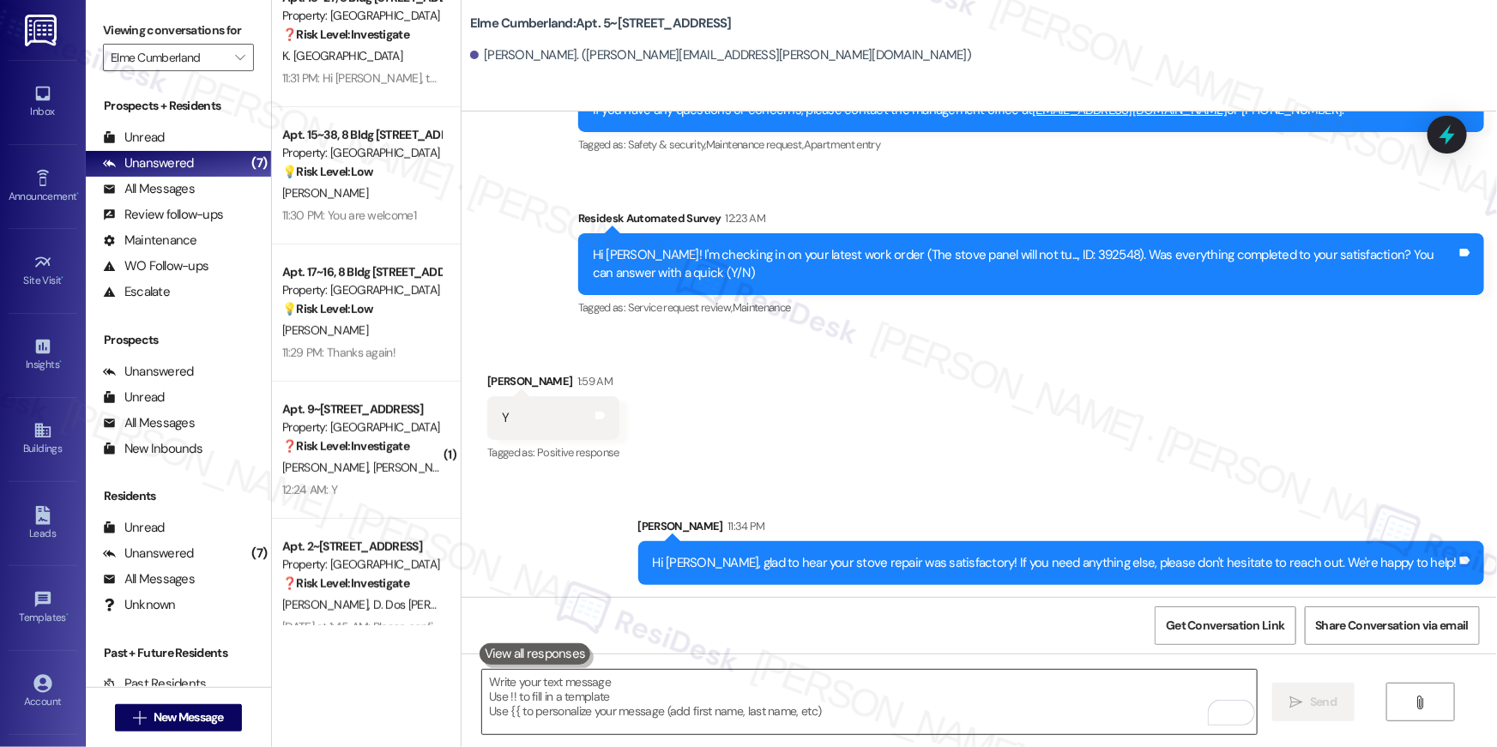
click at [1150, 705] on textarea "To enrich screen reader interactions, please activate Accessibility in Grammarl…" at bounding box center [869, 702] width 775 height 64
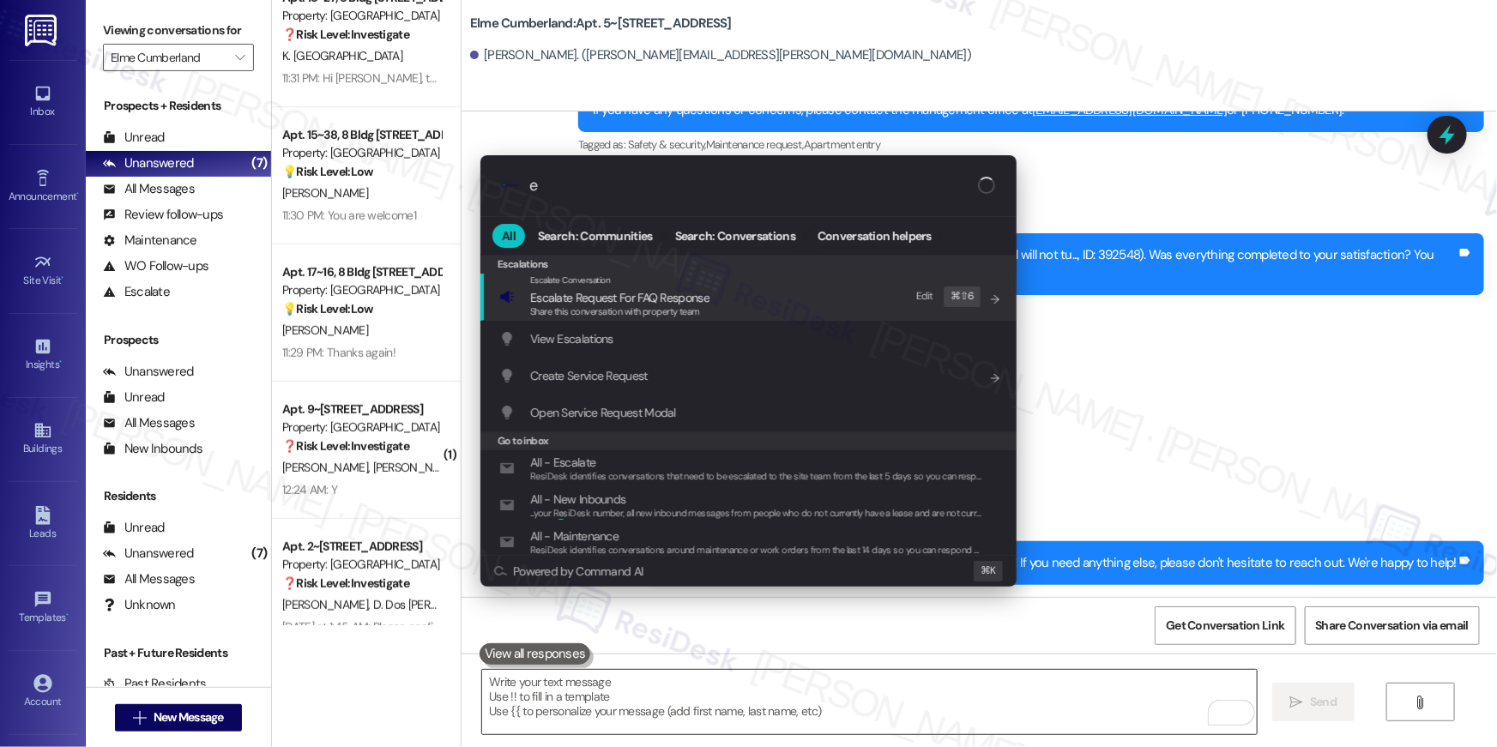
type input "ex"
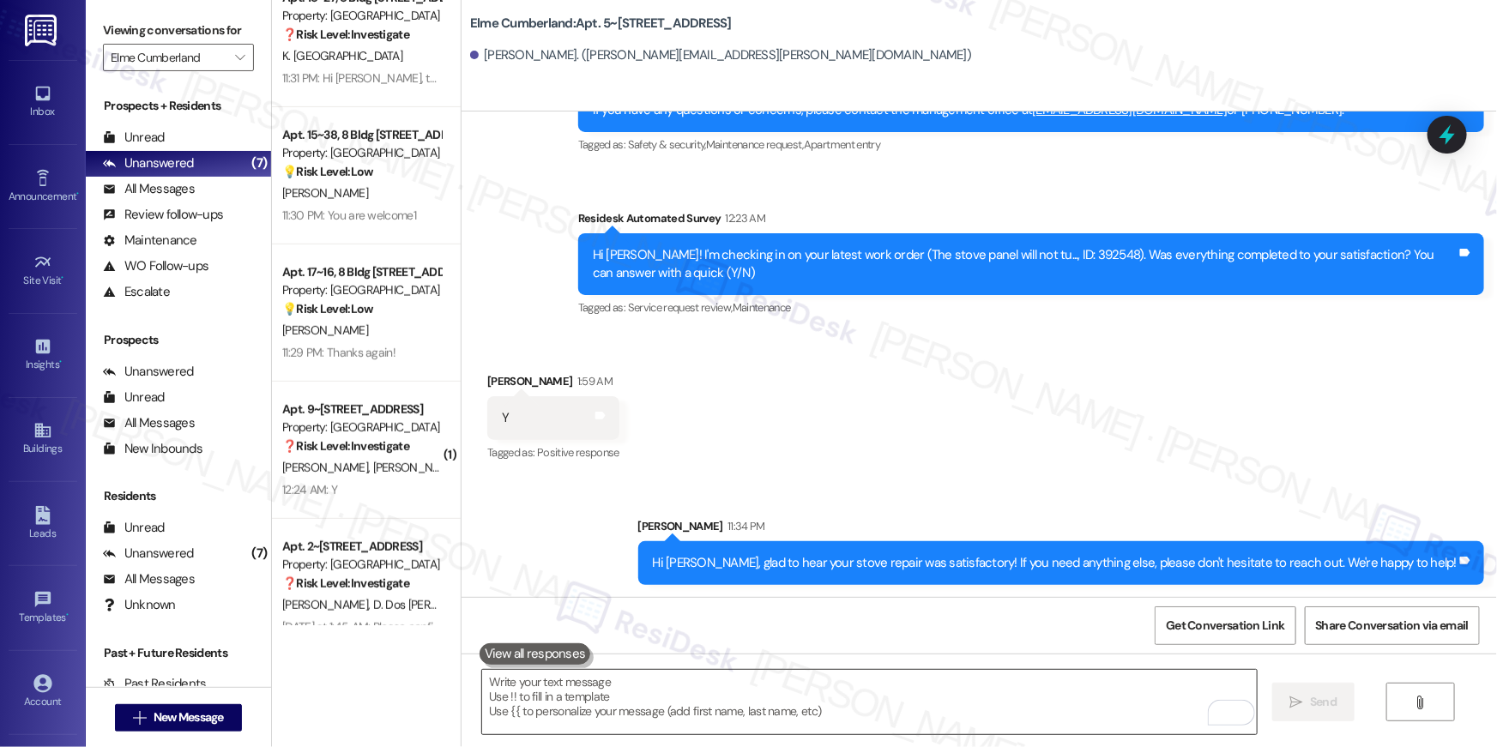
type textarea "If I may ask...has {{property}} lived up to your expectations?"
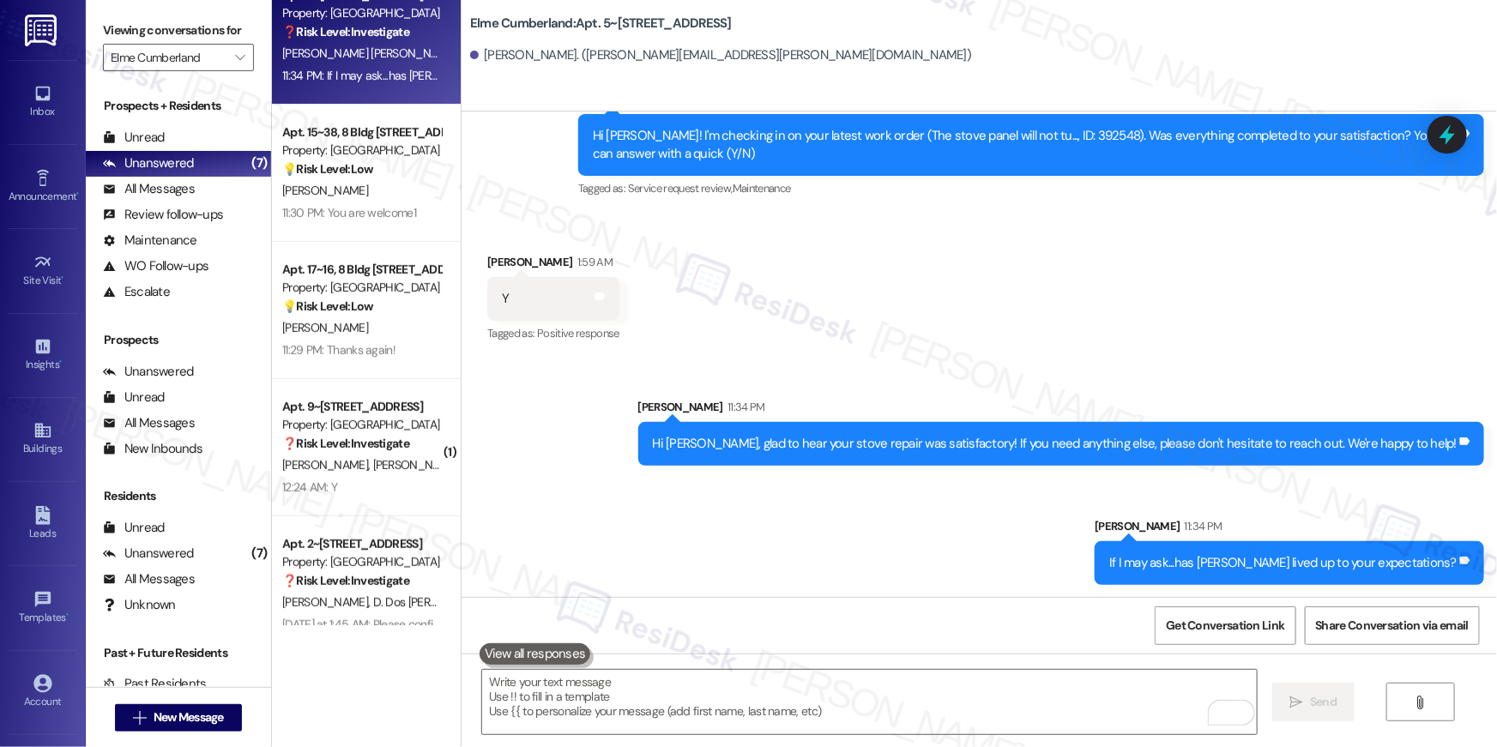
scroll to position [308, 0]
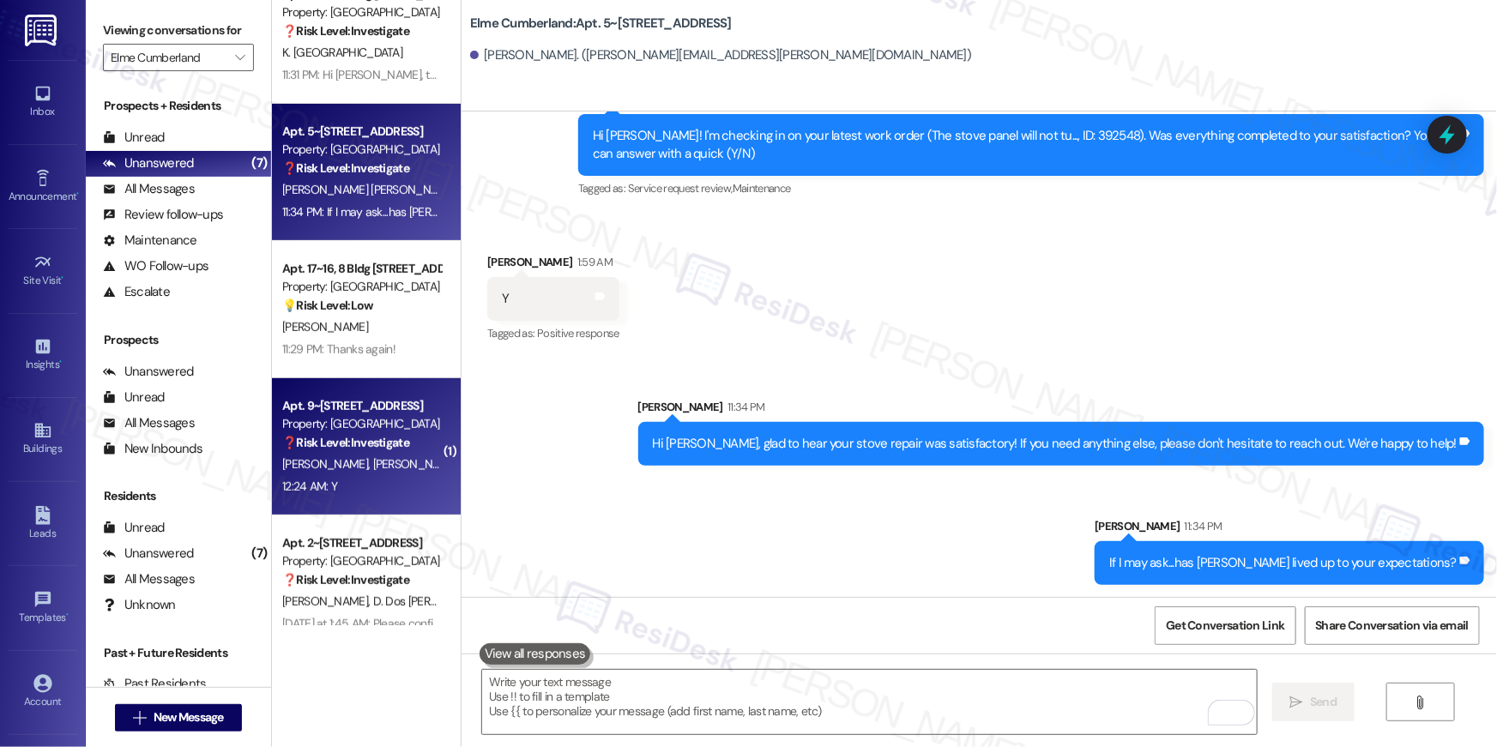
click at [370, 425] on div "Property: [GEOGRAPHIC_DATA]" at bounding box center [361, 424] width 159 height 18
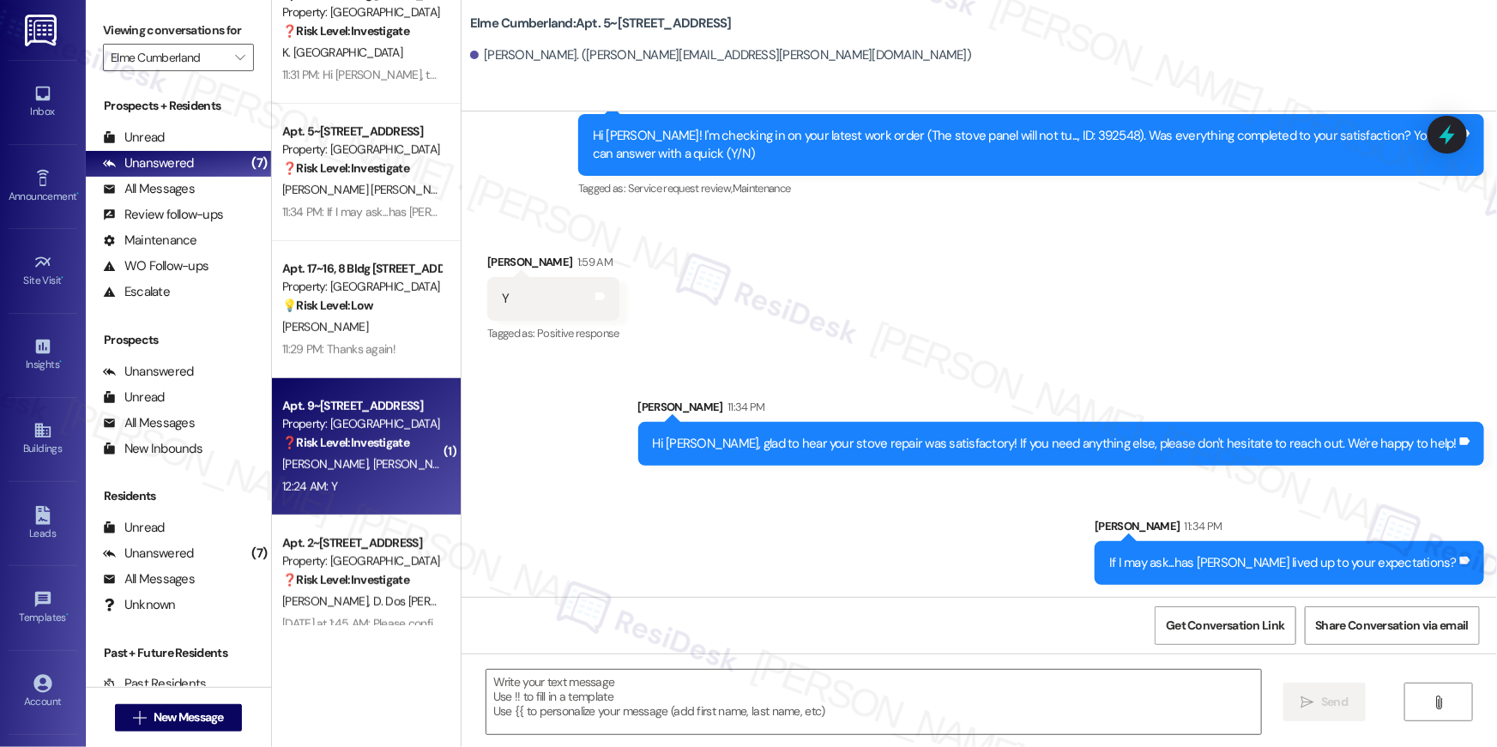
type textarea "Fetching suggested responses. Please feel free to read through the conversation…"
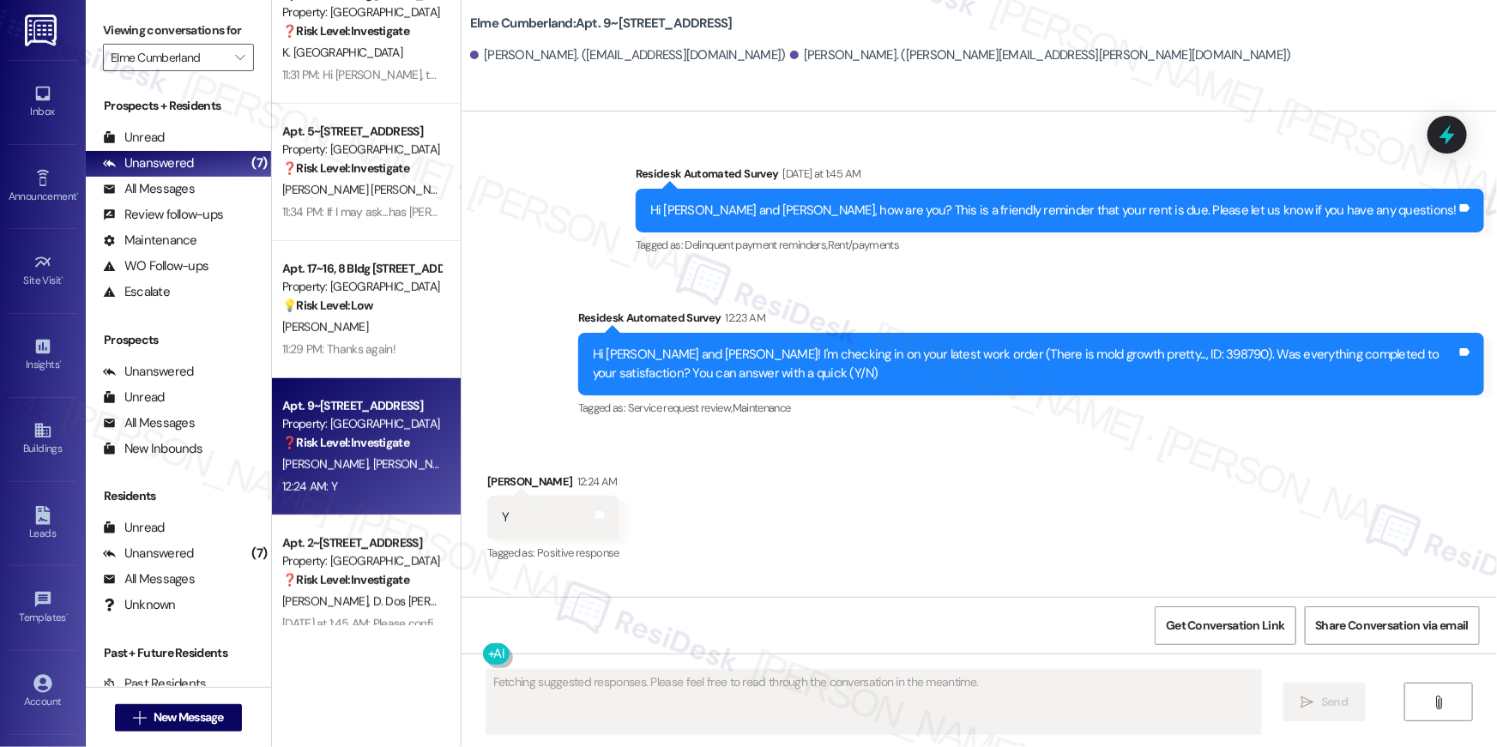
scroll to position [17638, 0]
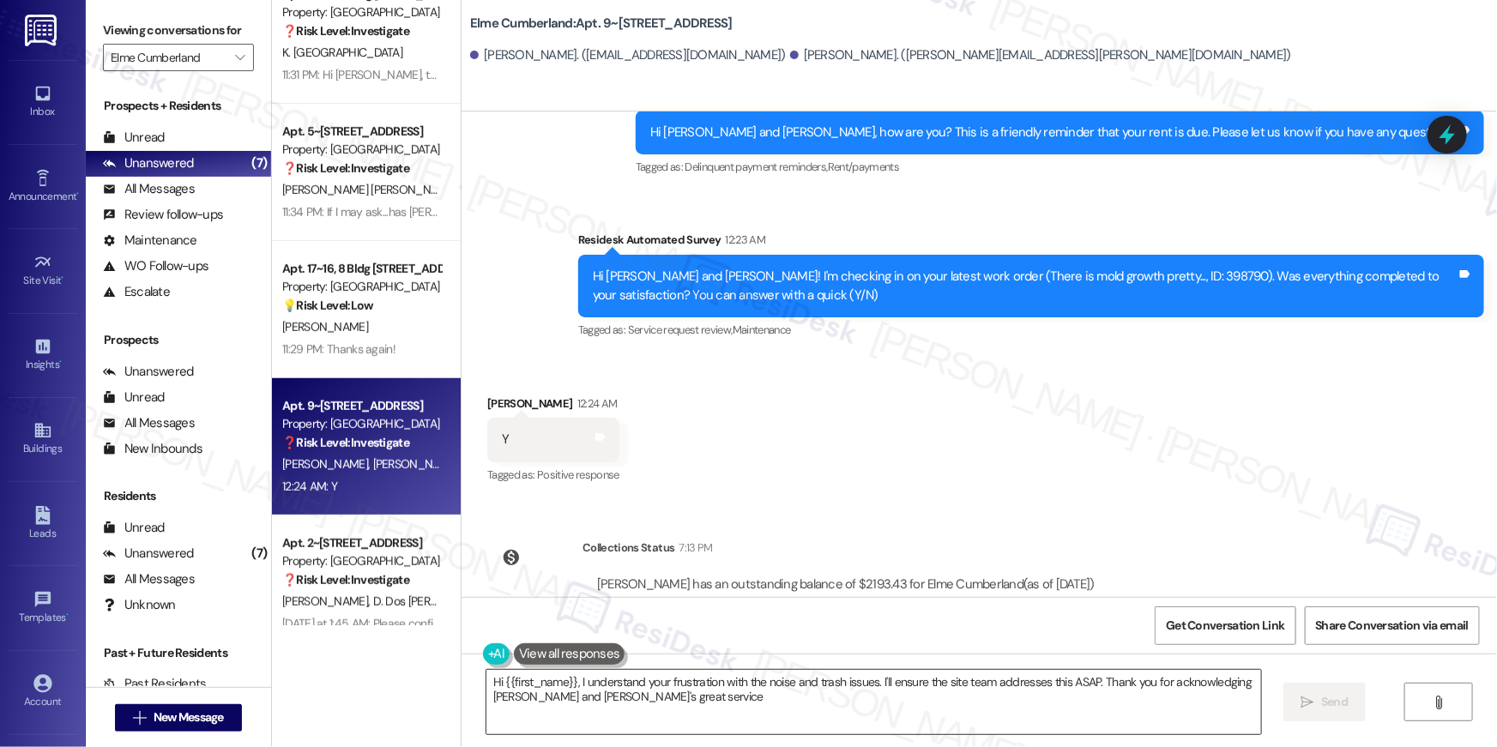
click at [924, 691] on textarea "Hi {{first_name}}, I understand your frustration with the noise and trash issue…" at bounding box center [874, 702] width 775 height 64
type textarea "Hi {{first_name}}, I understand your frustration with the noise and trash issue…"
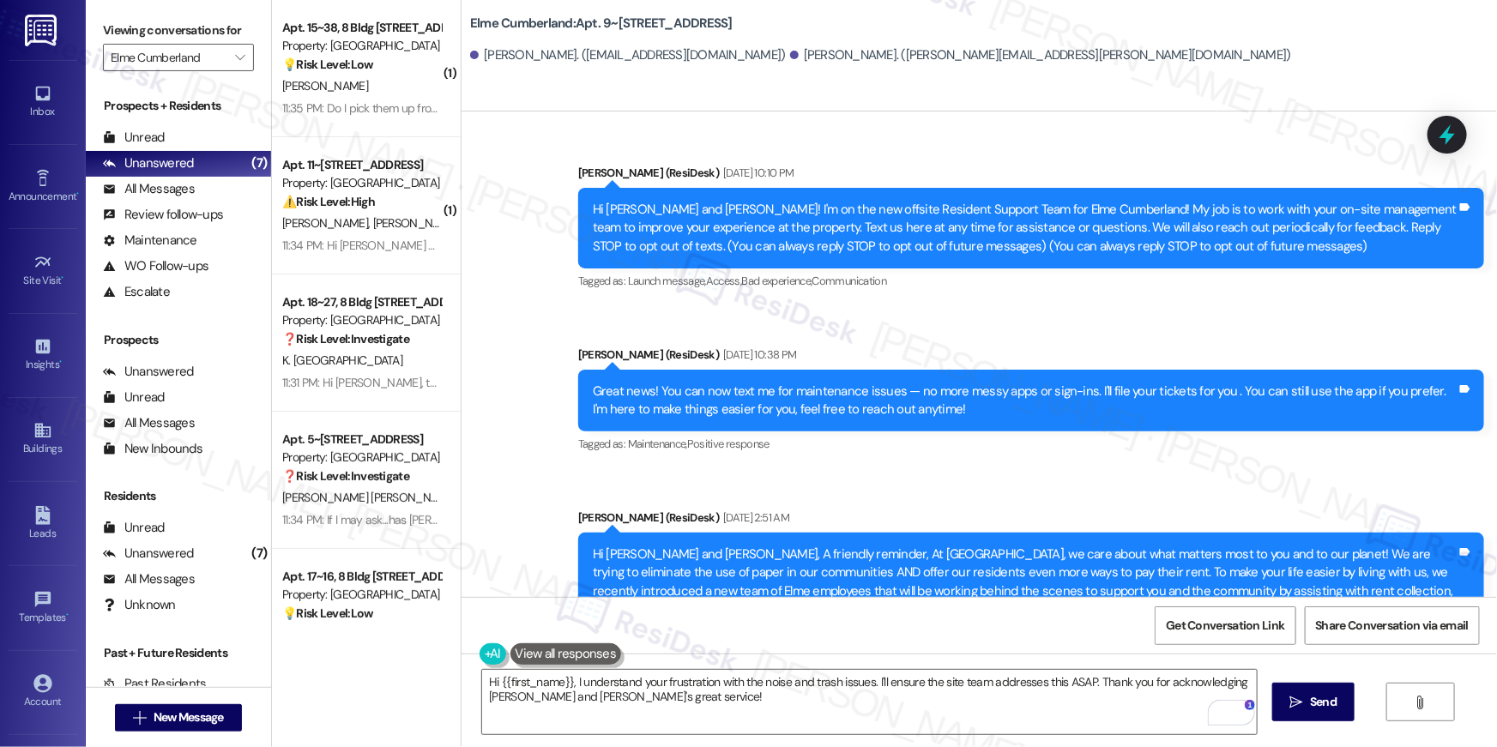
scroll to position [17638, 0]
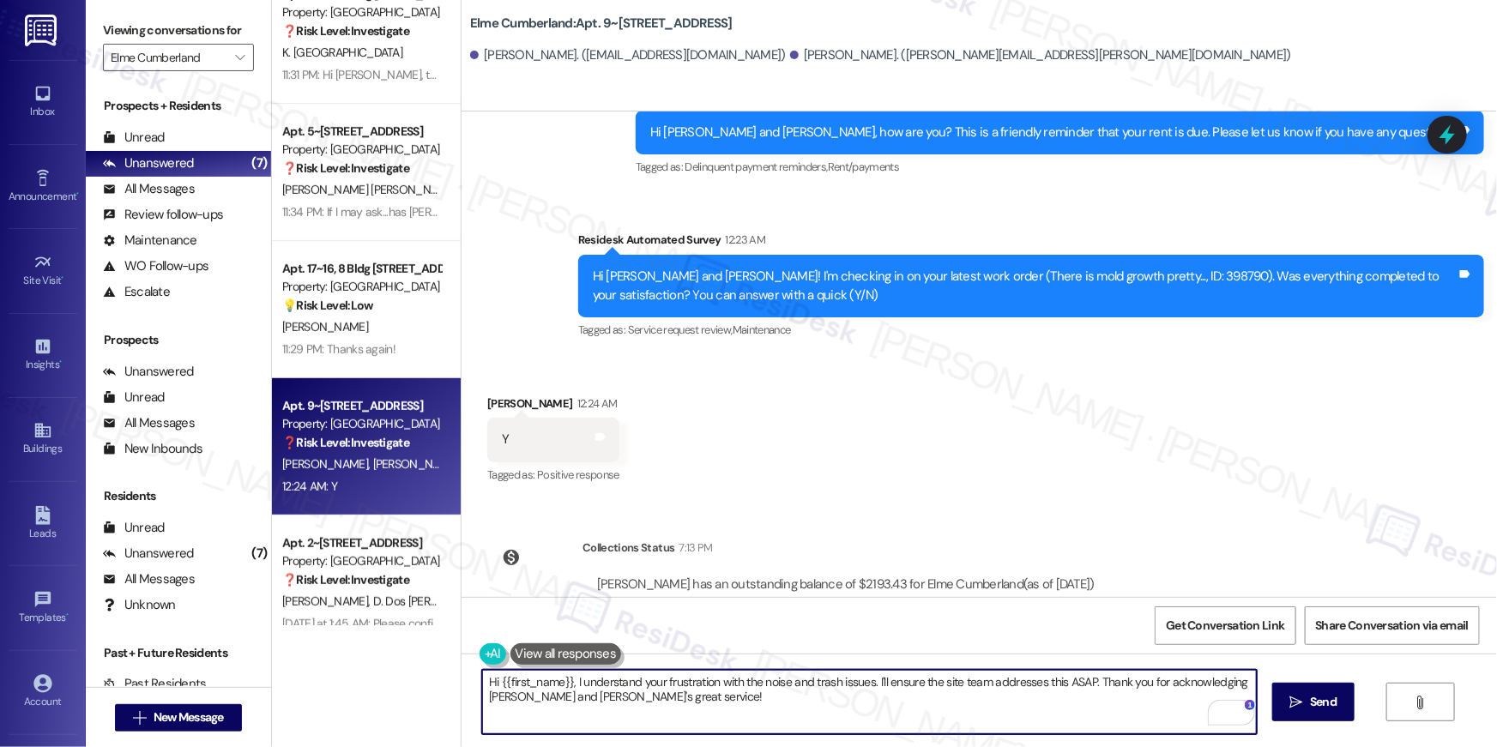
click at [1019, 700] on textarea "Hi {{first_name}}, I understand your frustration with the noise and trash issue…" at bounding box center [869, 702] width 775 height 64
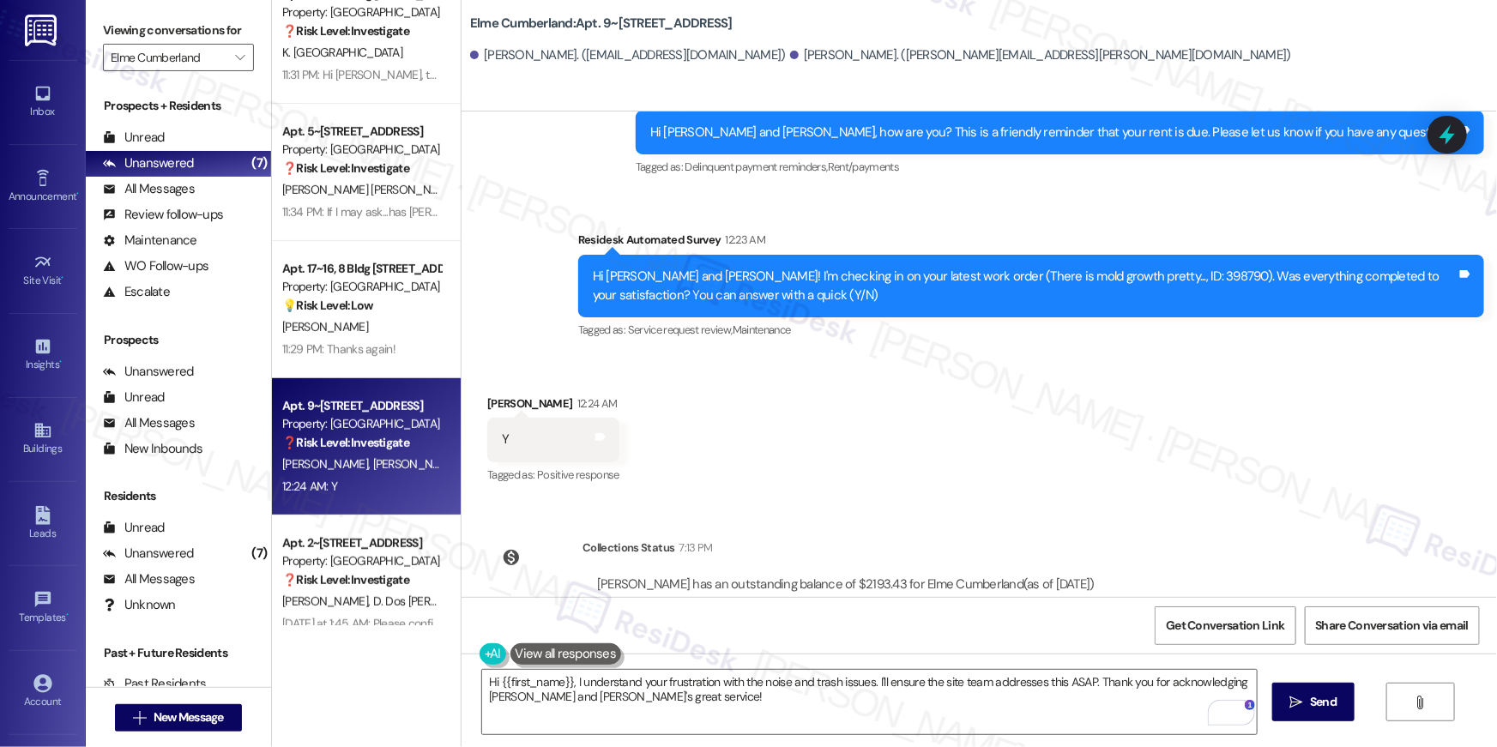
click at [821, 601] on div "Click to show details" at bounding box center [846, 610] width 498 height 18
click at [1047, 705] on textarea "Hi {{first_name}}, I understand your frustration with the noise and trash issue…" at bounding box center [869, 702] width 775 height 64
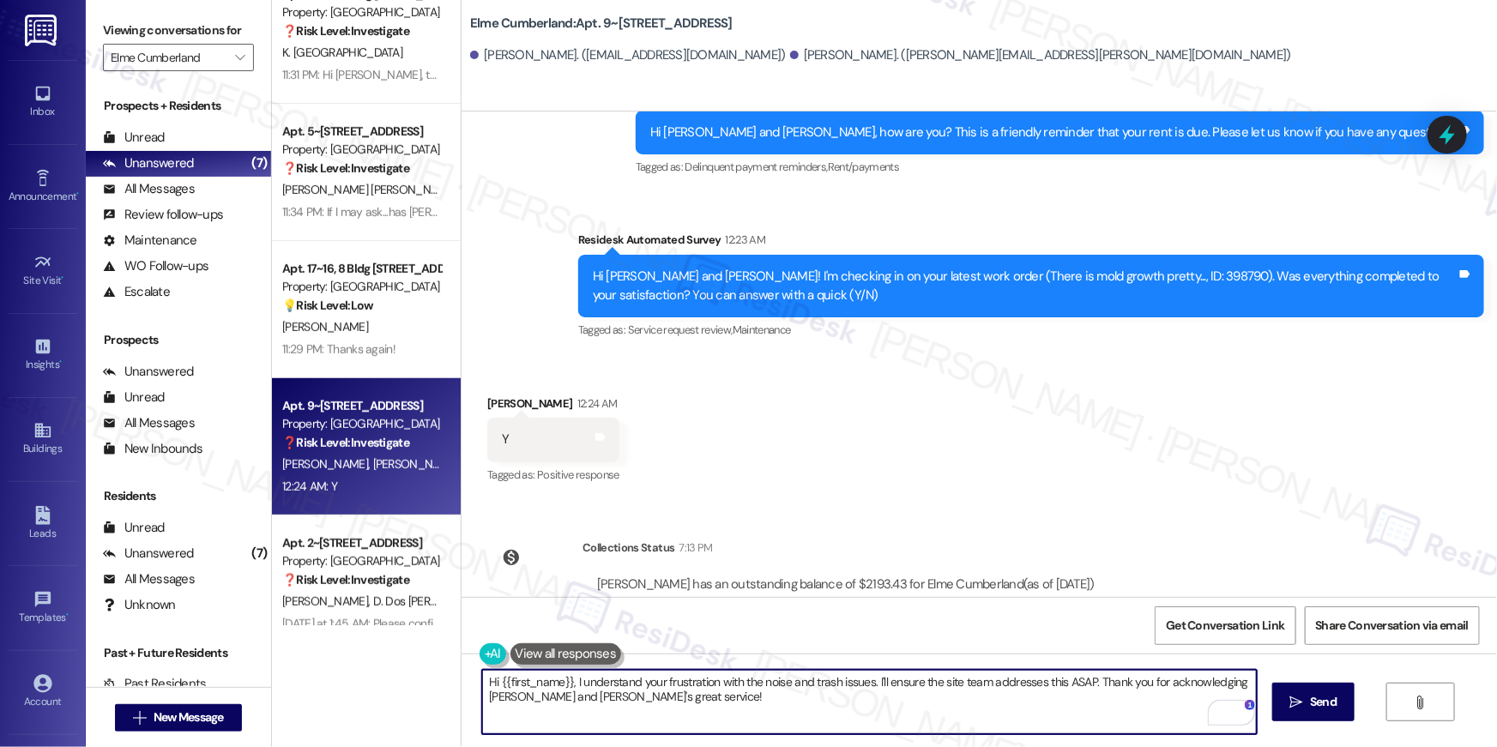
click at [1047, 705] on textarea "Hi {{first_name}}, I understand your frustration with the noise and trash issue…" at bounding box center [869, 702] width 775 height 64
type textarea "v"
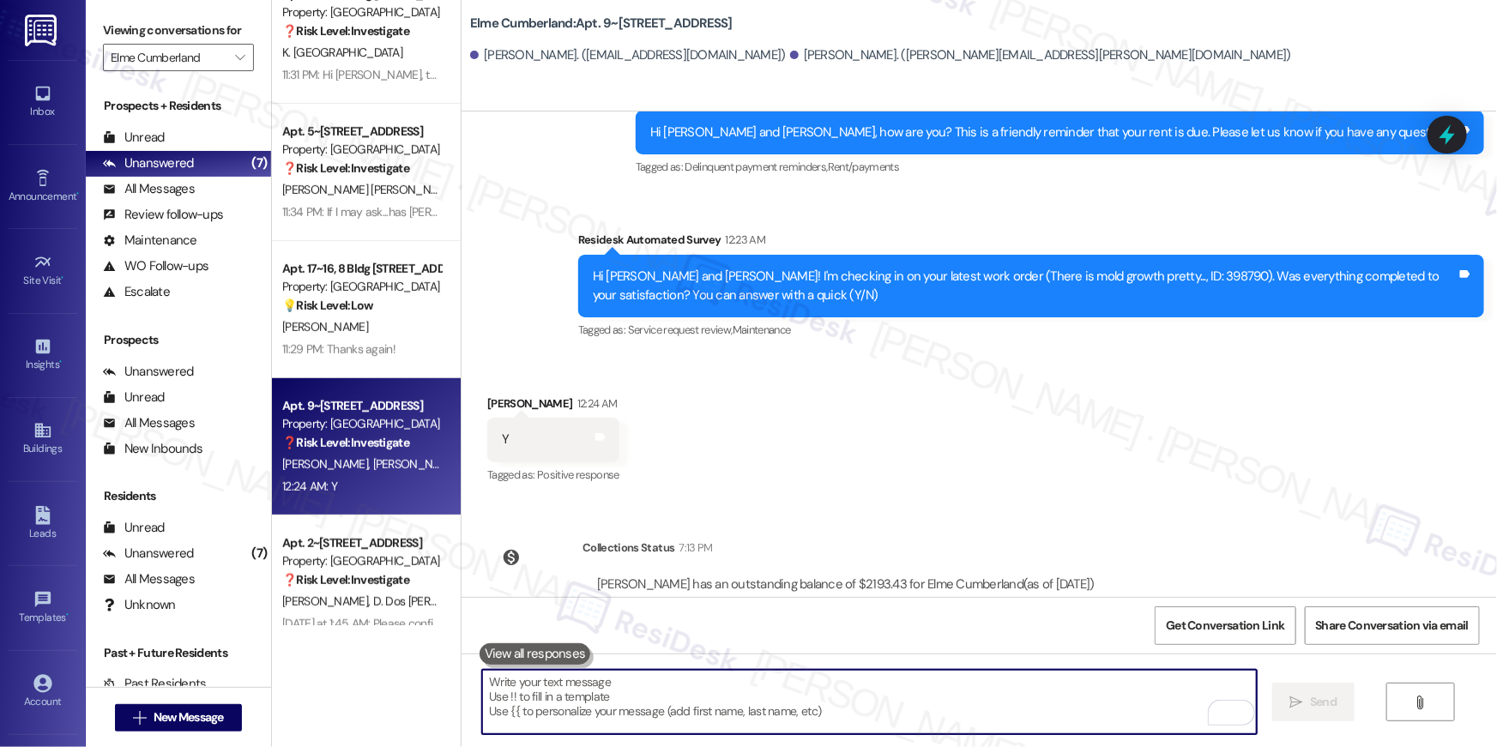
paste textarea "Hi {{first_name}}, I’m glad to hear your work order is all taken care of! If an…"
type textarea "Hi {{first_name}}, I’m glad to hear your work order is all taken care of! If an…"
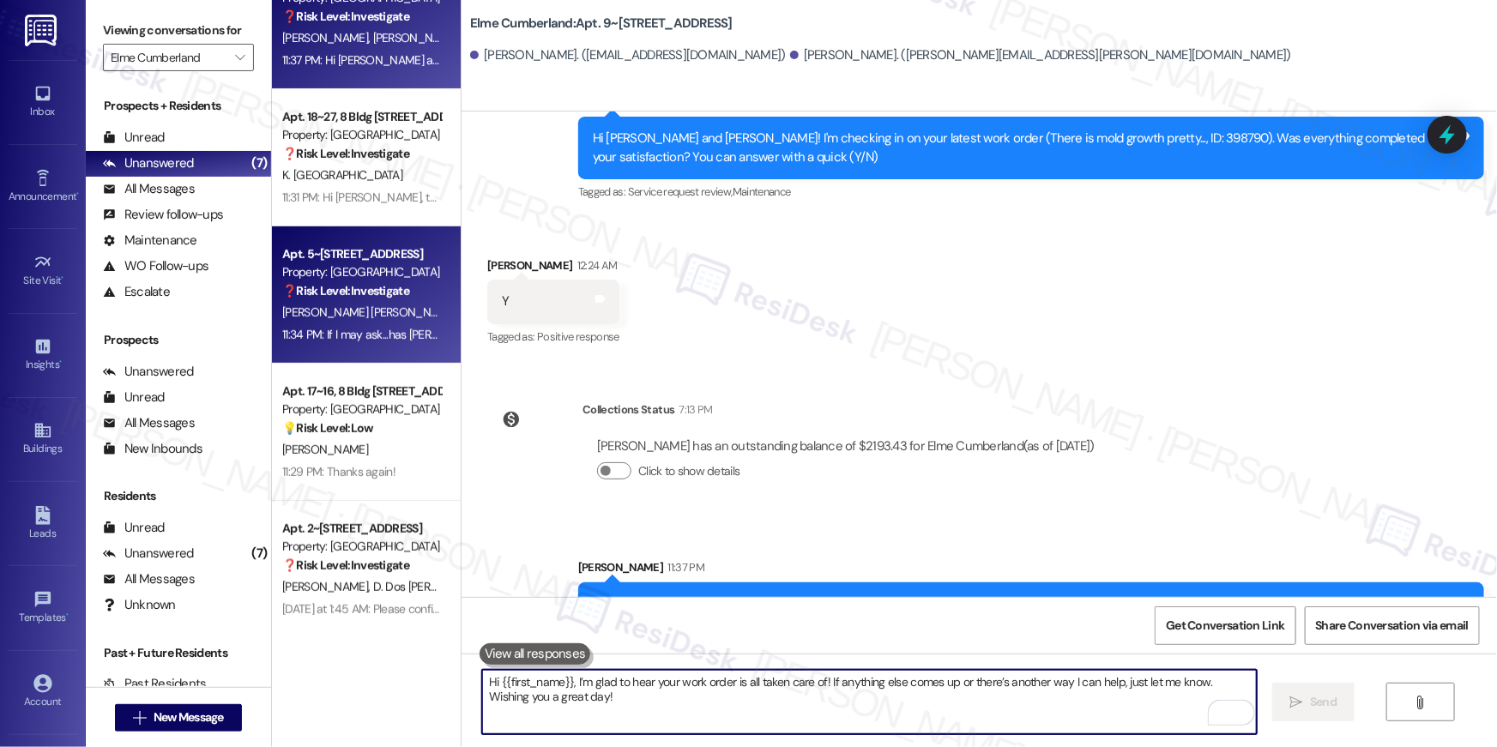
scroll to position [335, 0]
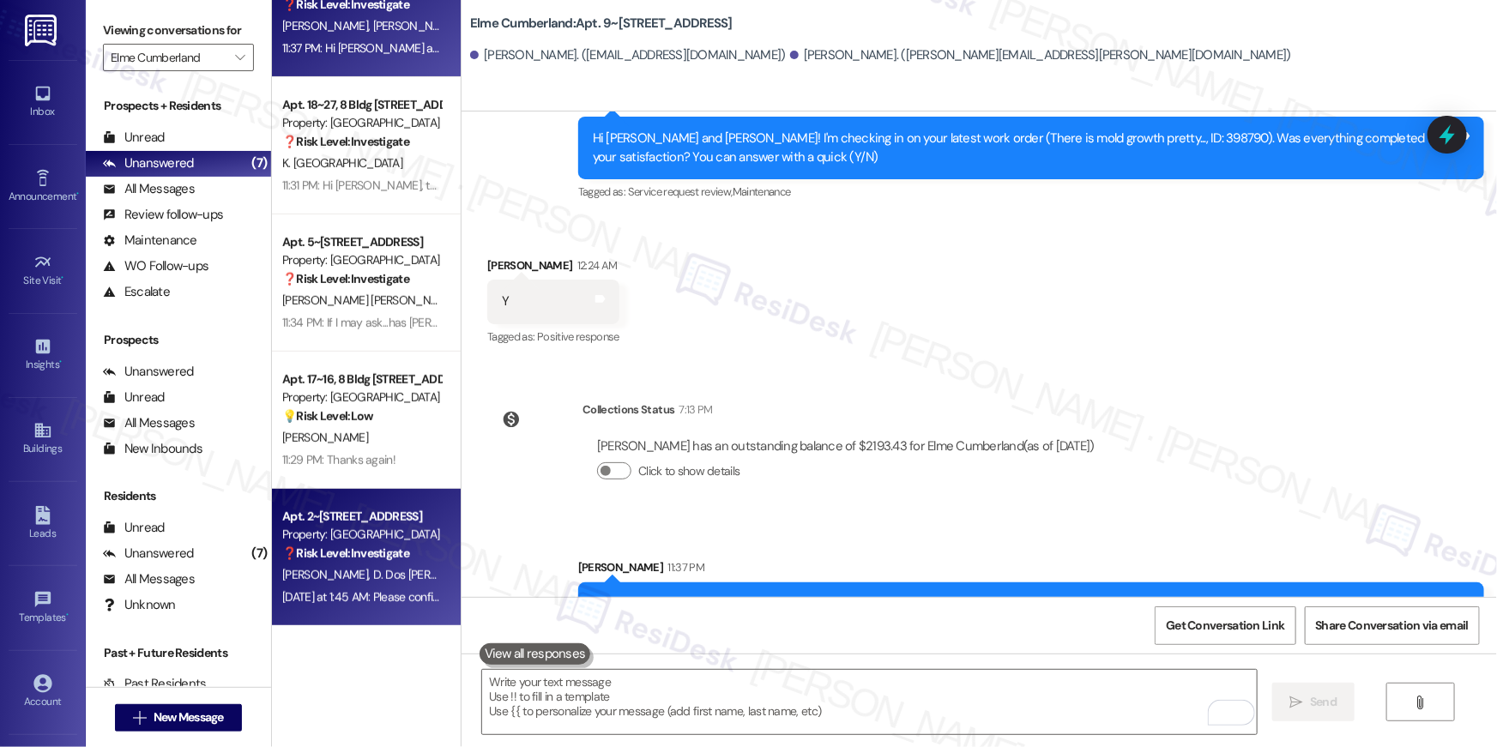
click at [386, 557] on strong "❓ Risk Level: Investigate" at bounding box center [345, 553] width 127 height 15
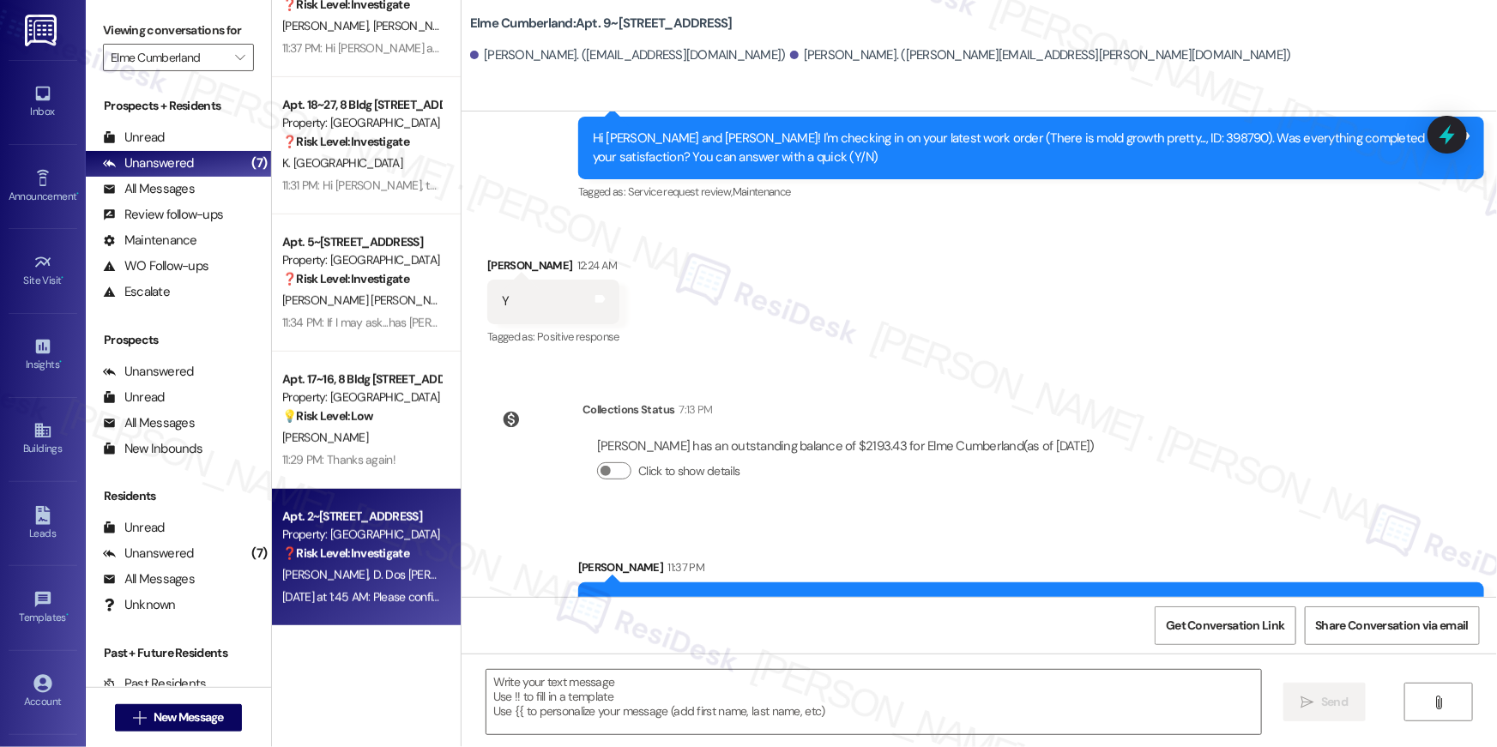
type textarea "Fetching suggested responses. Please feel free to read through the conversation…"
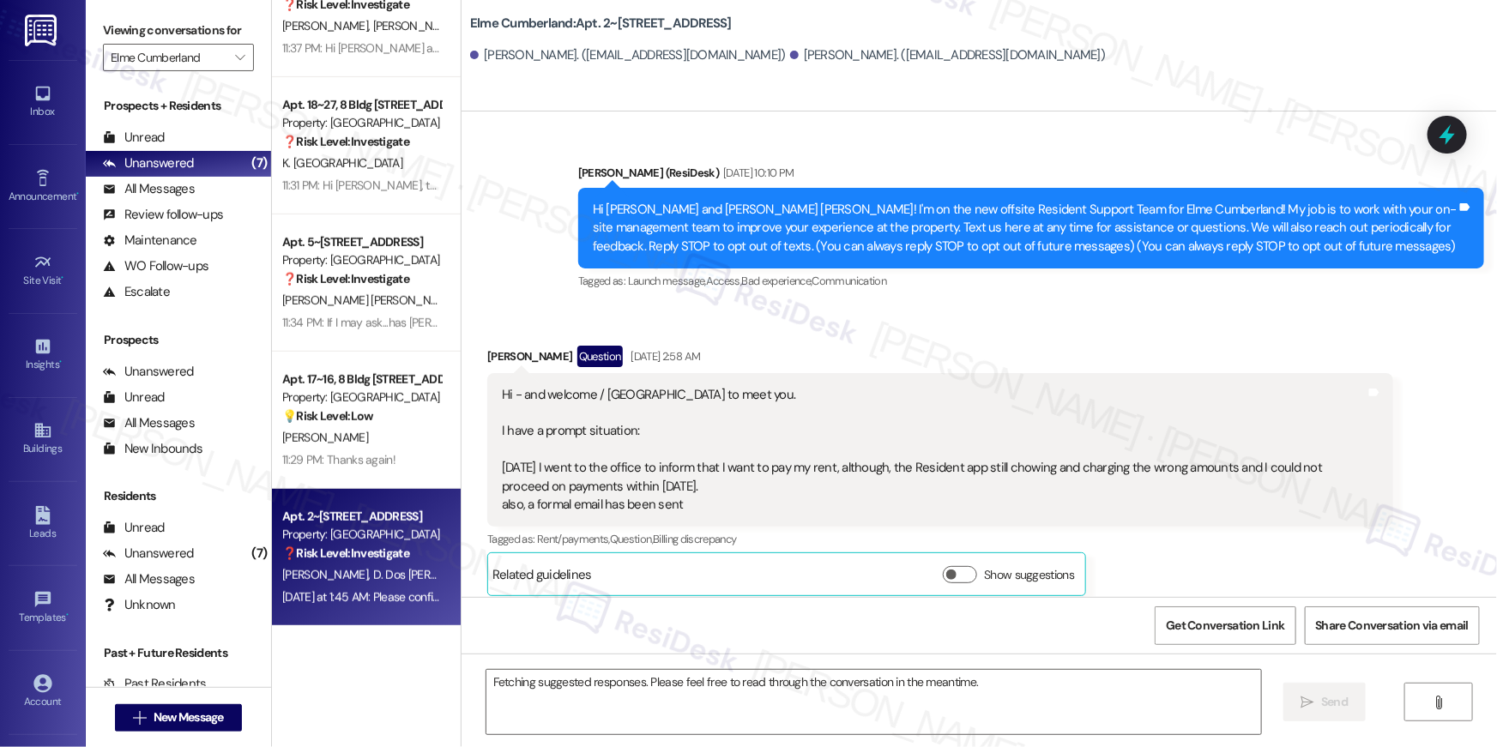
scroll to position [26794, 0]
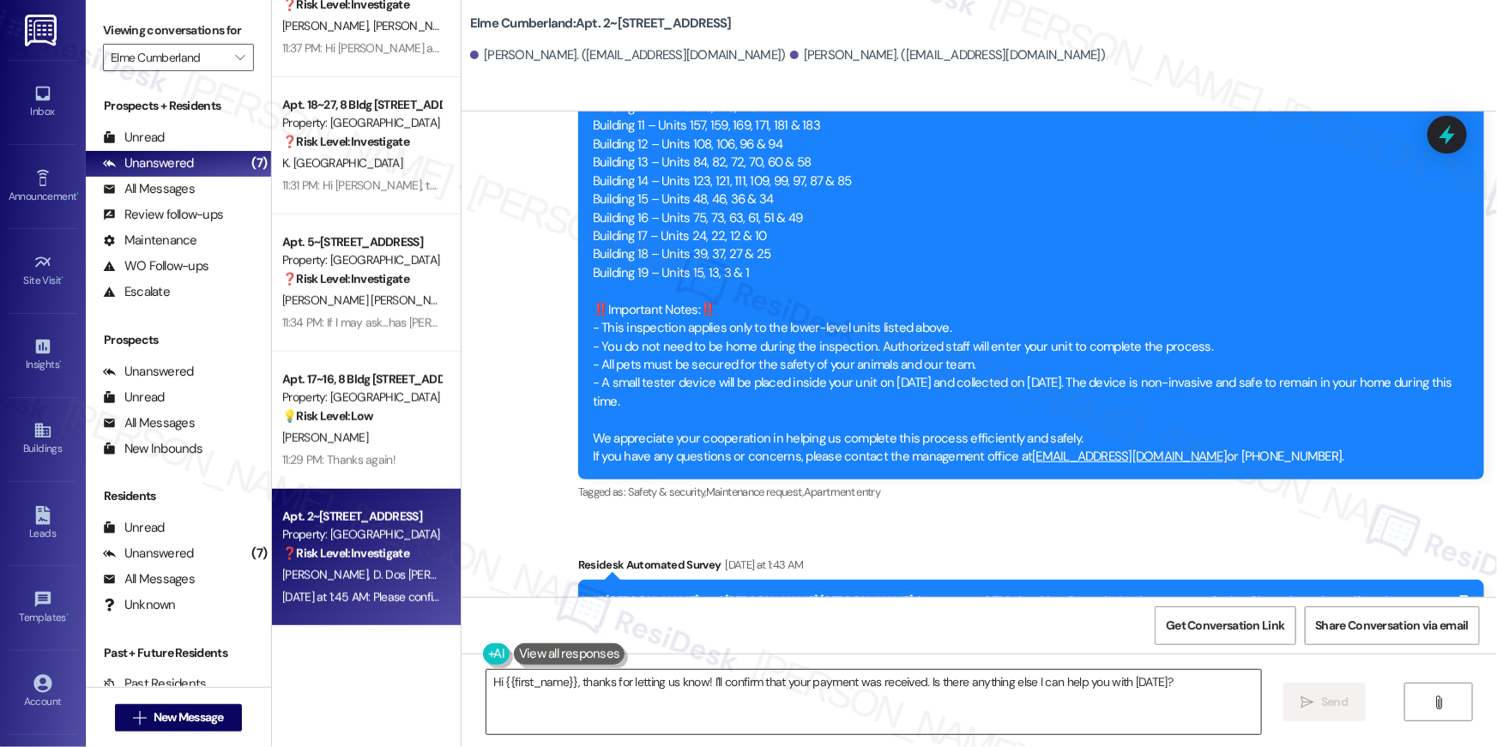
click at [638, 698] on textarea "Hi {{first_name}}, thanks for letting us know! I'll confirm that your payment w…" at bounding box center [874, 702] width 775 height 64
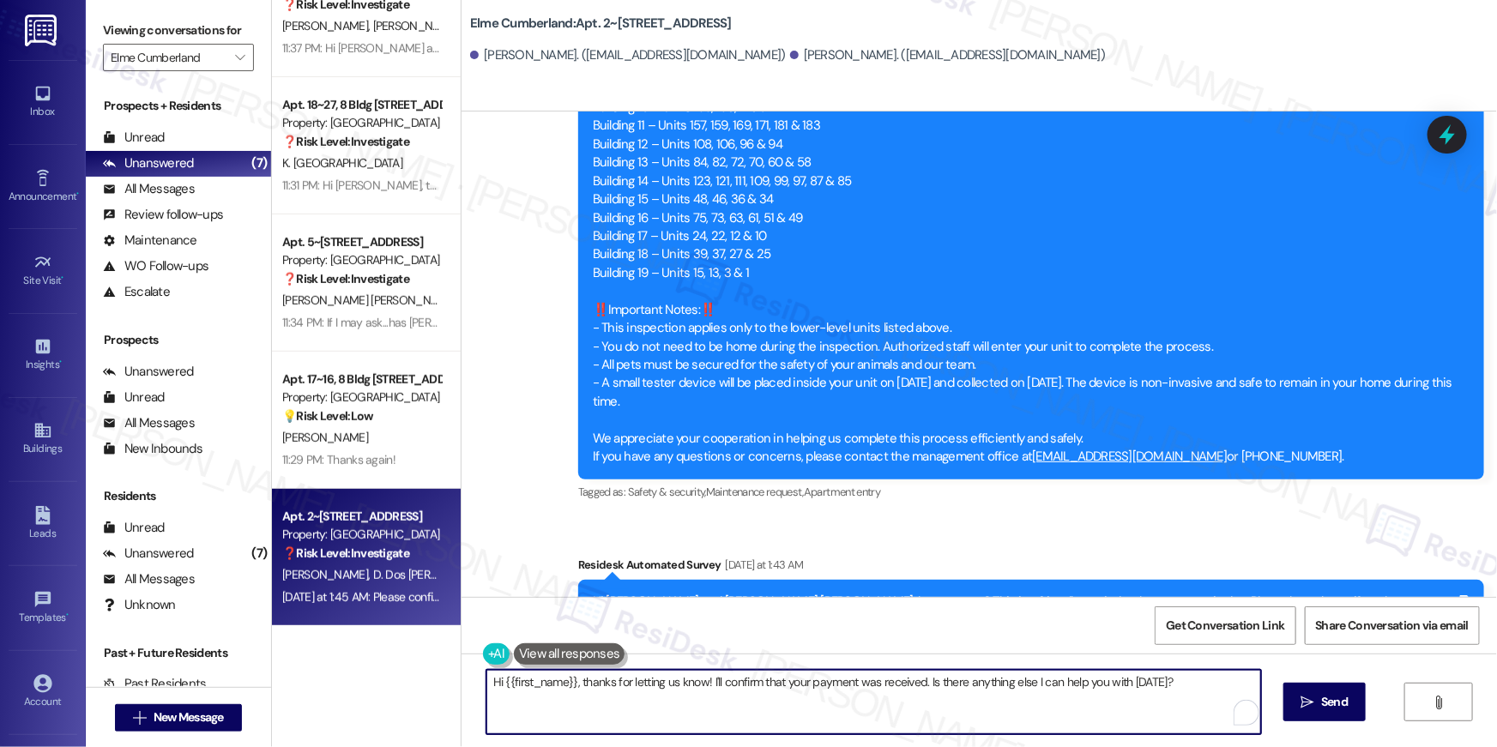
click at [638, 698] on textarea "Hi {{first_name}}, thanks for letting us know! I'll confirm that your payment w…" at bounding box center [874, 702] width 775 height 64
paste textarea "Thank you, {{first_name}}, for your rent payment, we truly appreciate it! If yo…"
type textarea "Thank you, {{first_name}}, for your rent payment, we truly appreciate it! If yo…"
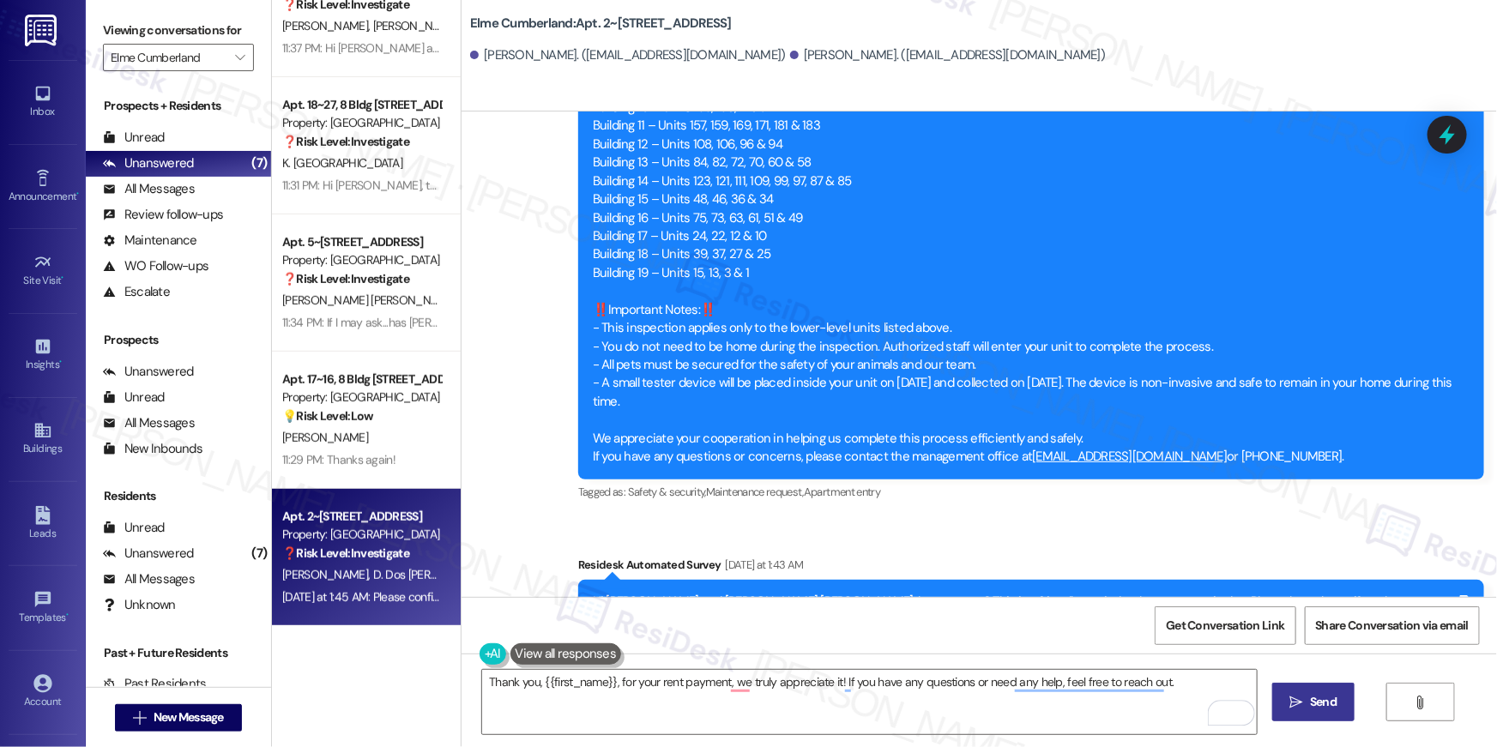
click at [1300, 703] on icon "" at bounding box center [1296, 703] width 13 height 14
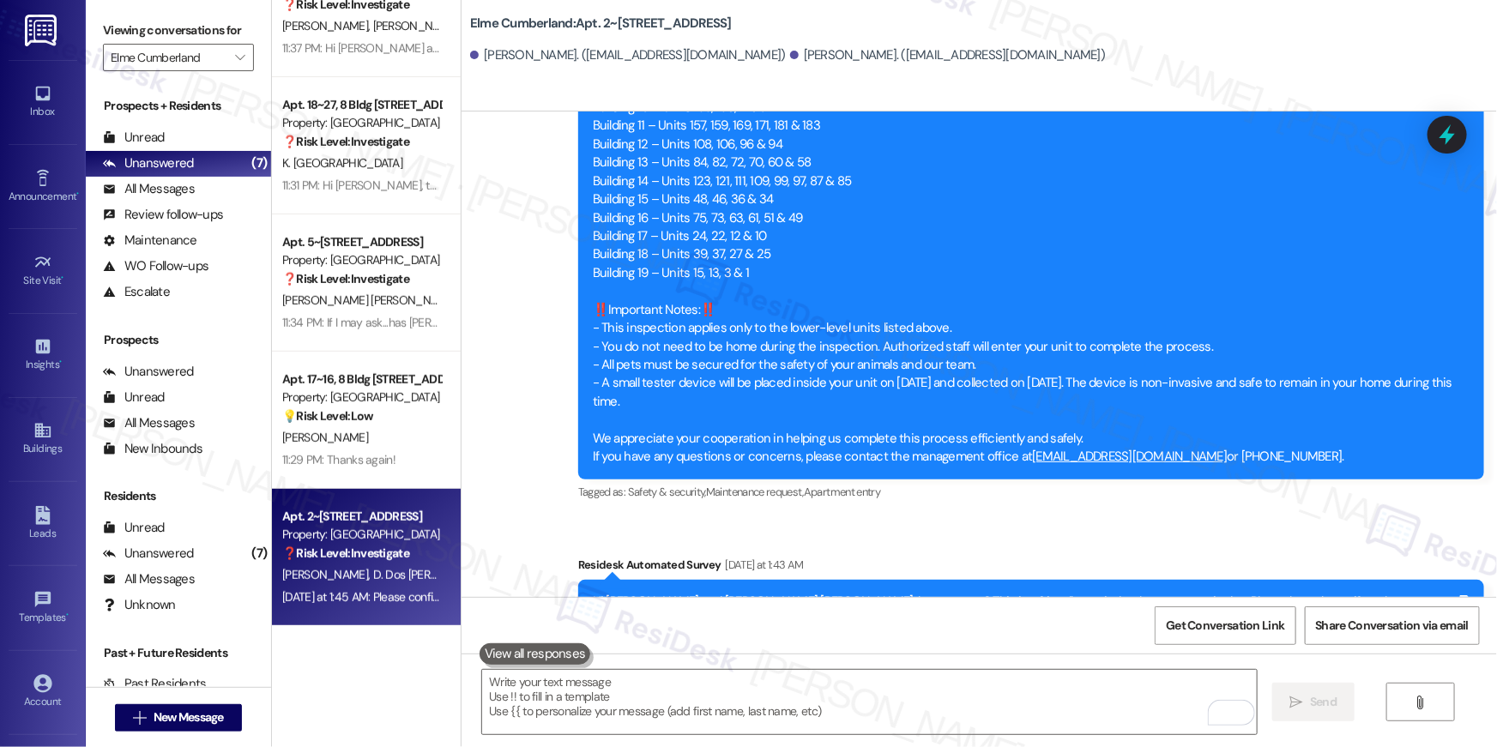
scroll to position [26764, 0]
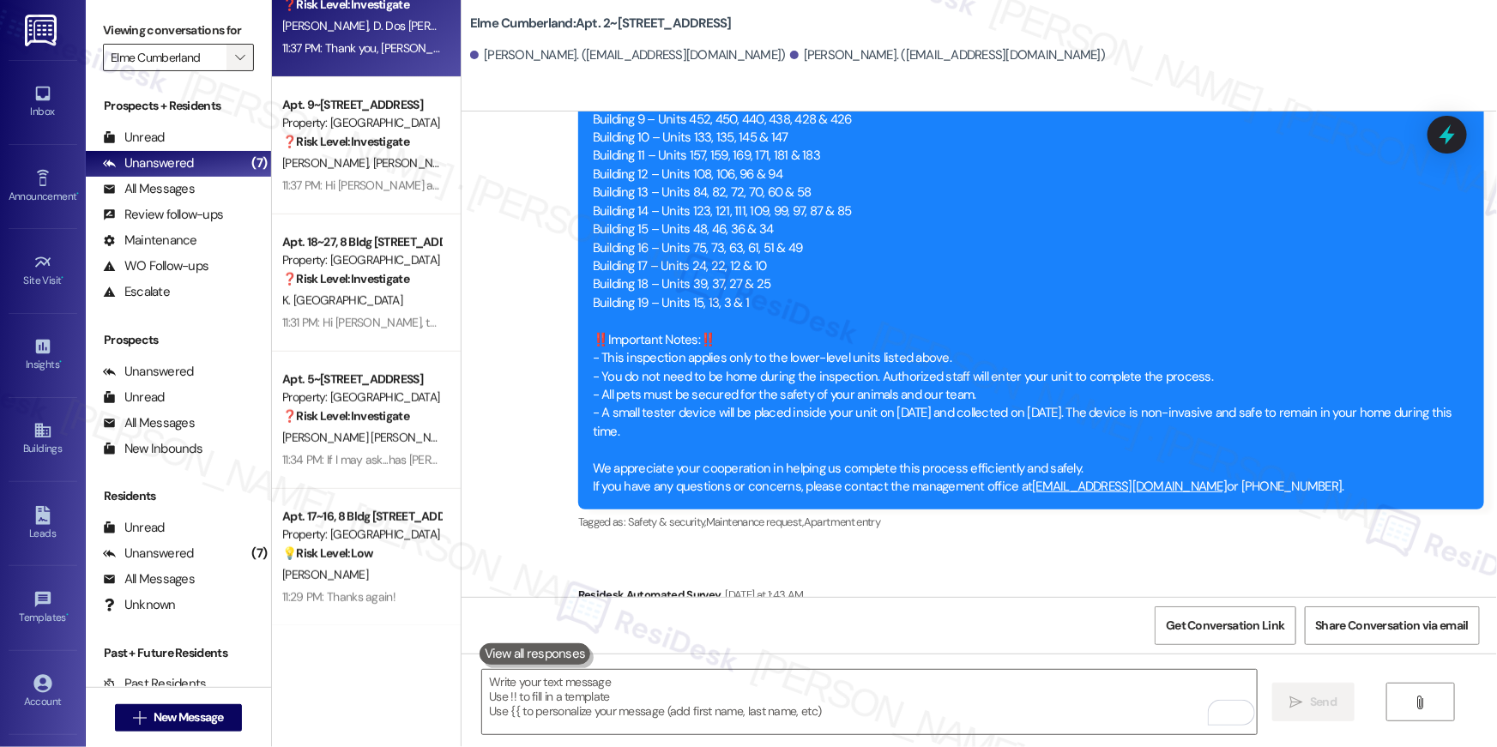
click at [228, 43] on label "Viewing conversations for" at bounding box center [178, 30] width 151 height 27
click at [235, 59] on icon "" at bounding box center [239, 58] width 9 height 14
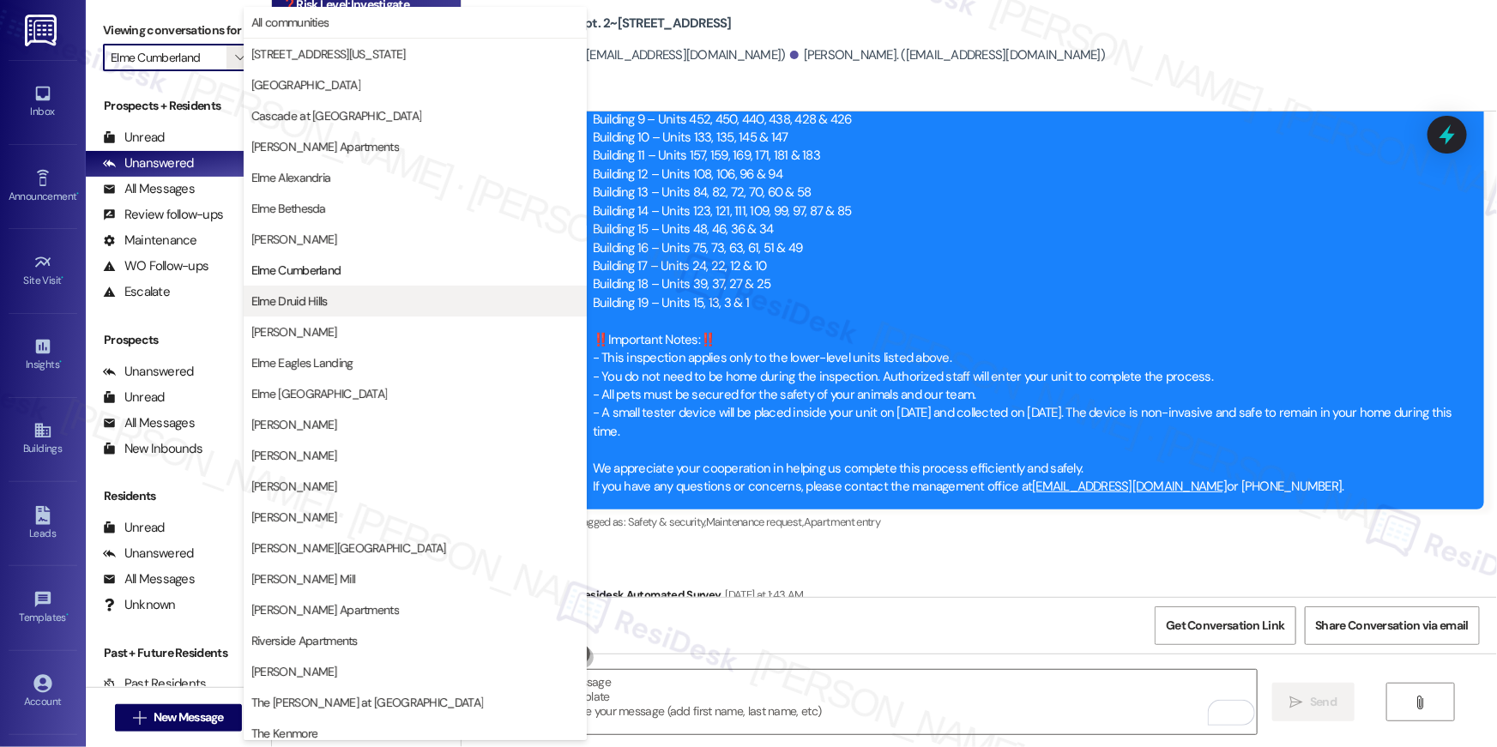
click at [320, 297] on span "Elme Druid Hills" at bounding box center [289, 301] width 76 height 17
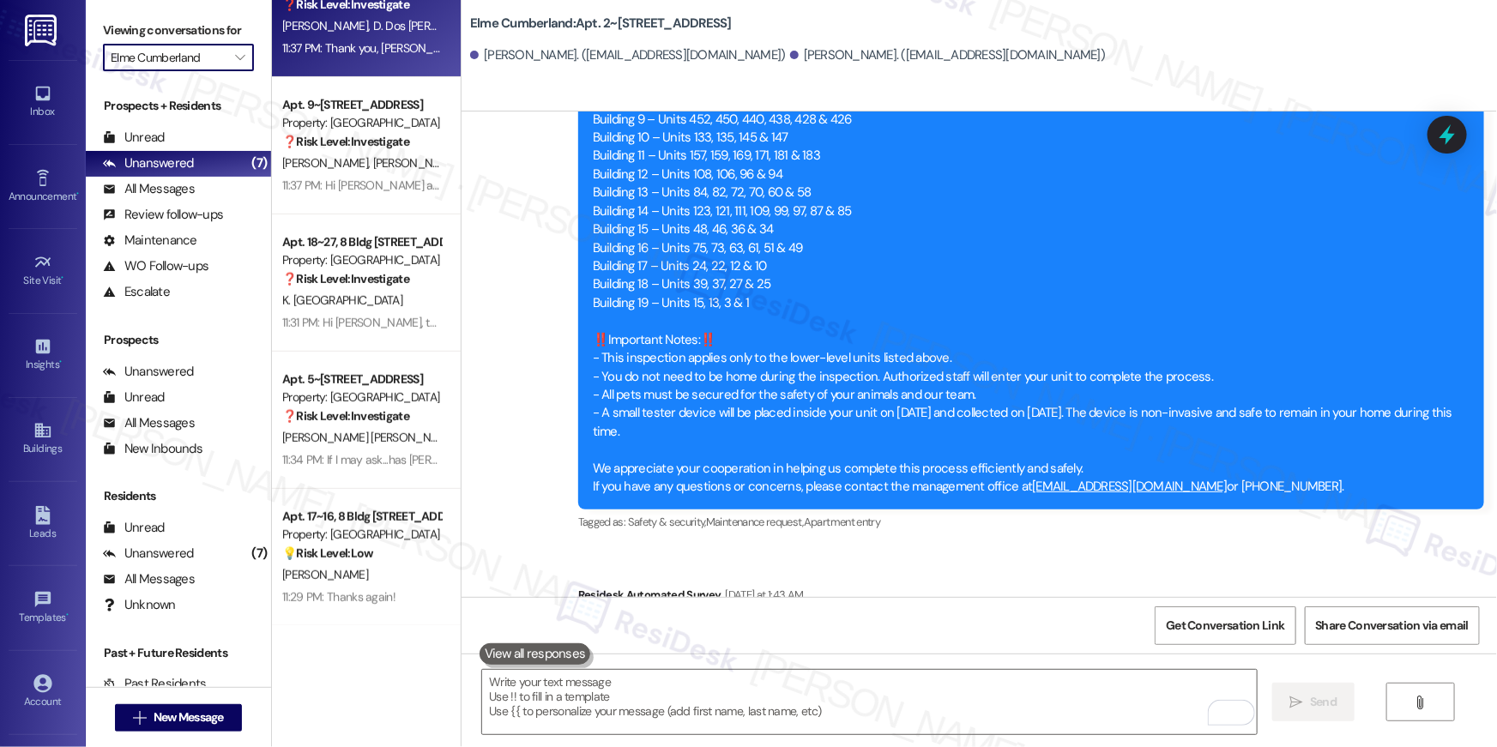
type input "Elme Druid Hills"
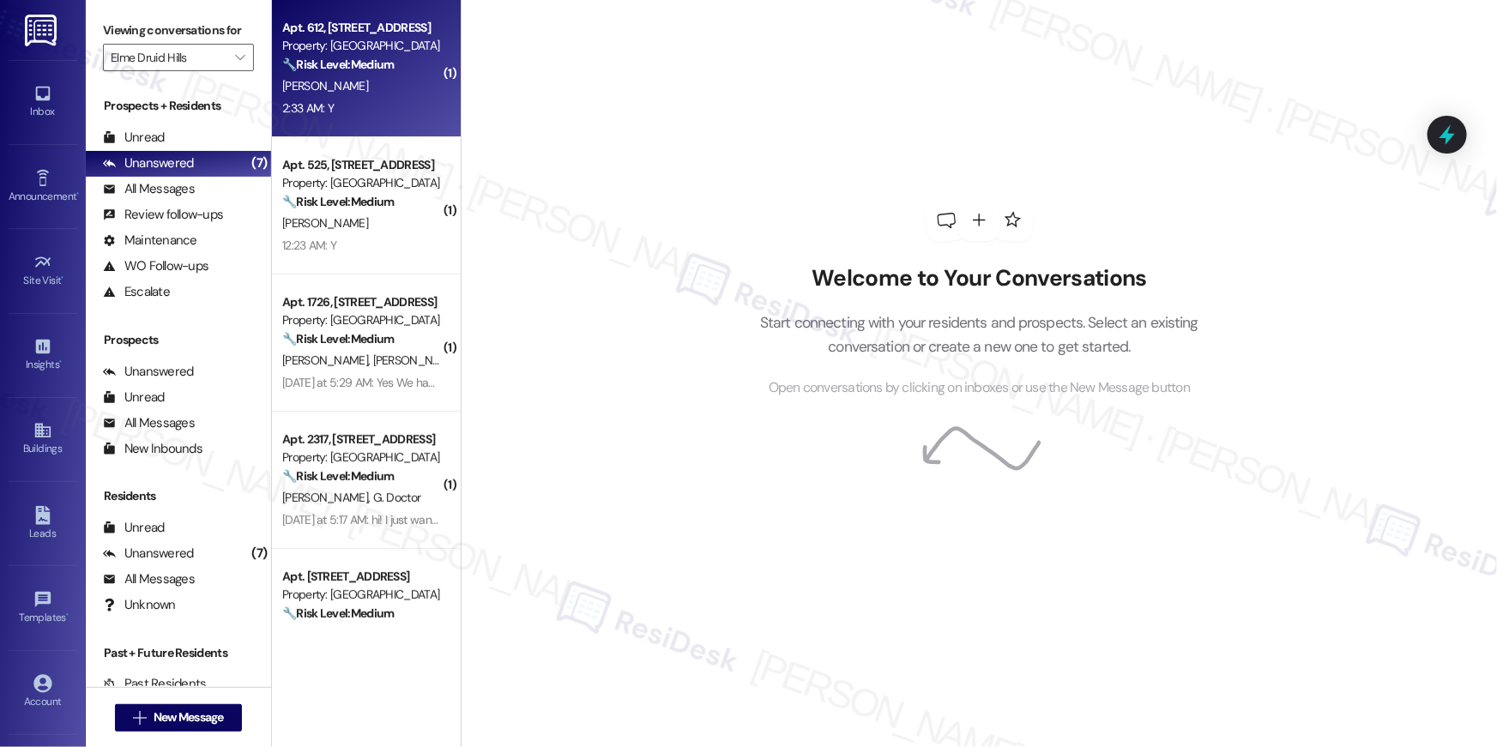
click at [358, 116] on div "2:33 AM: Y 2:33 AM: Y" at bounding box center [362, 108] width 162 height 21
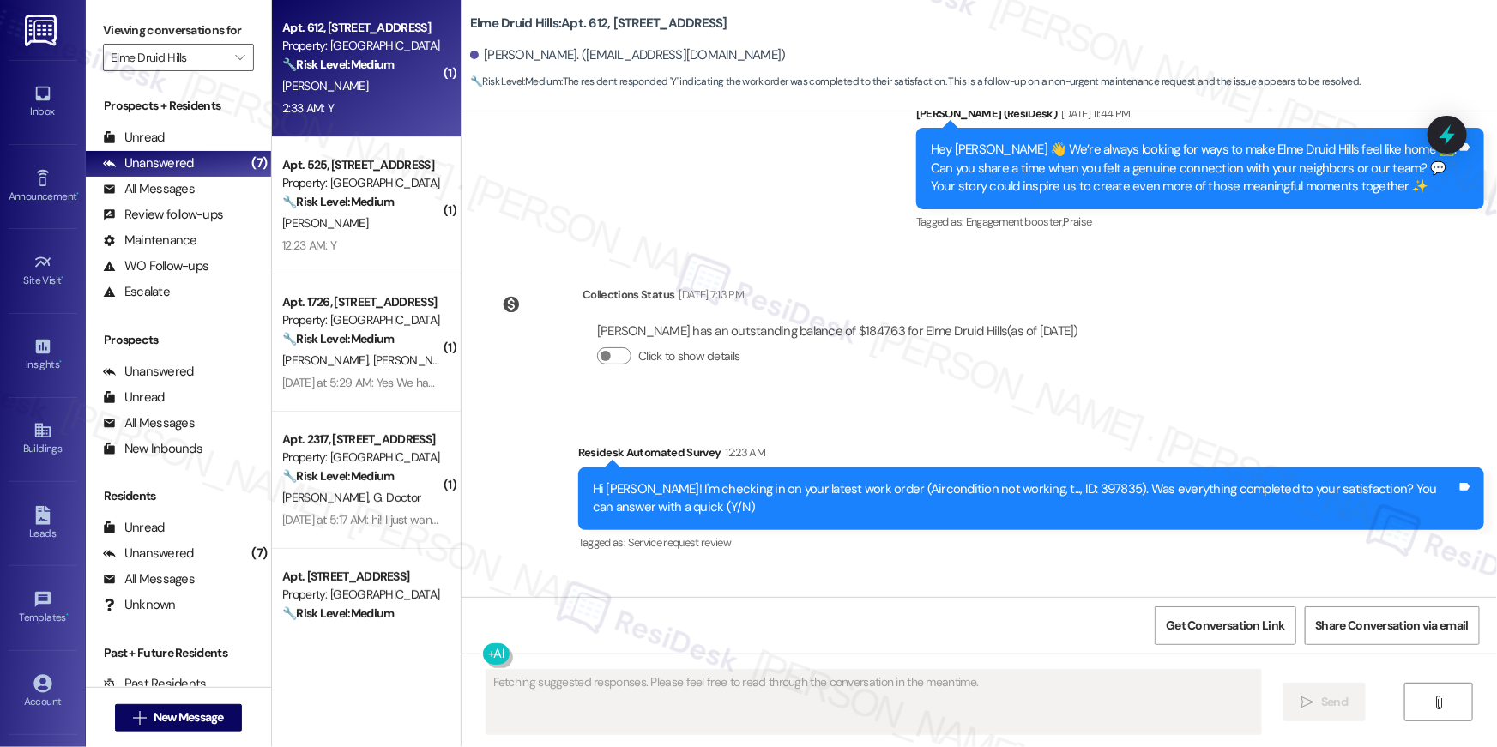
scroll to position [57050, 0]
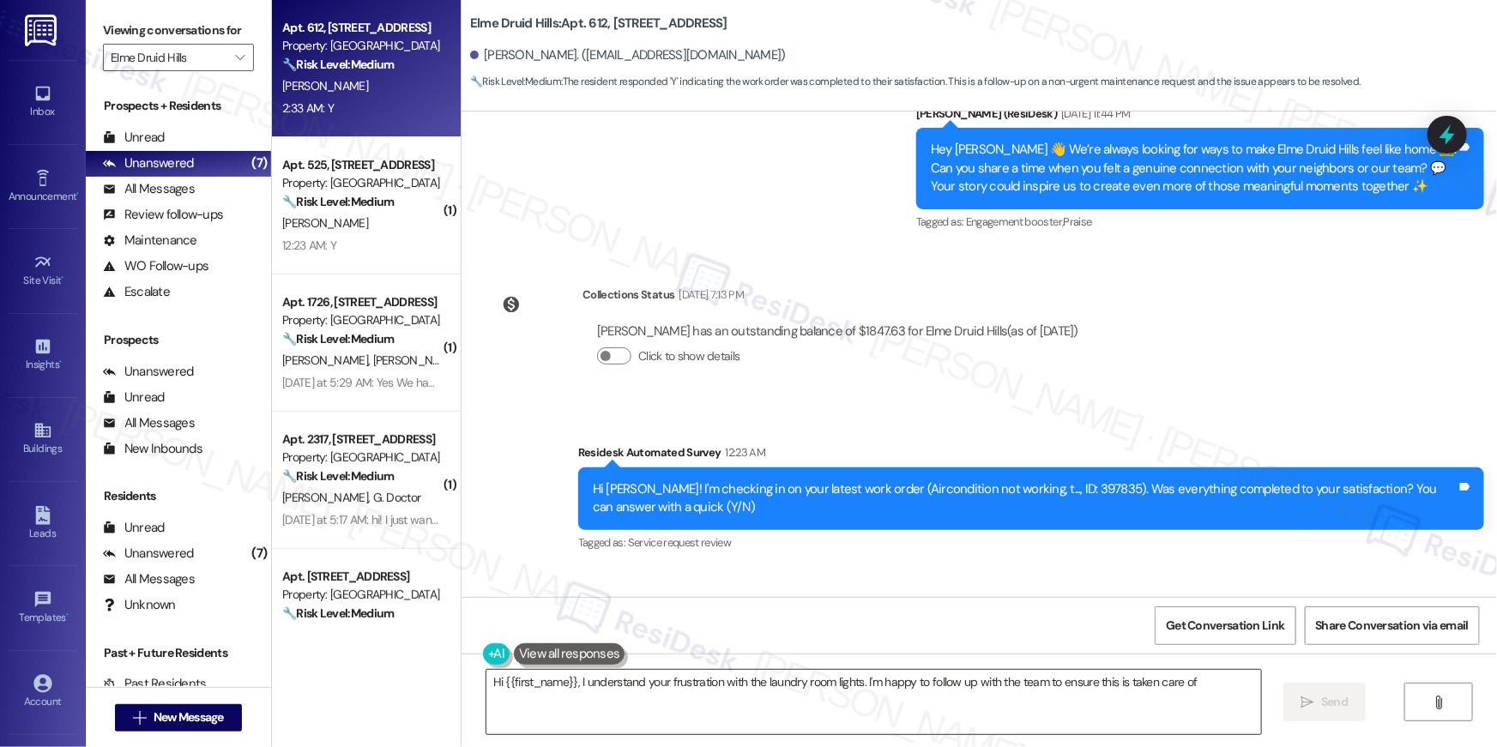
click at [972, 710] on textarea "Hi {{first_name}}, I understand your frustration with the laundry room lights. …" at bounding box center [874, 702] width 775 height 64
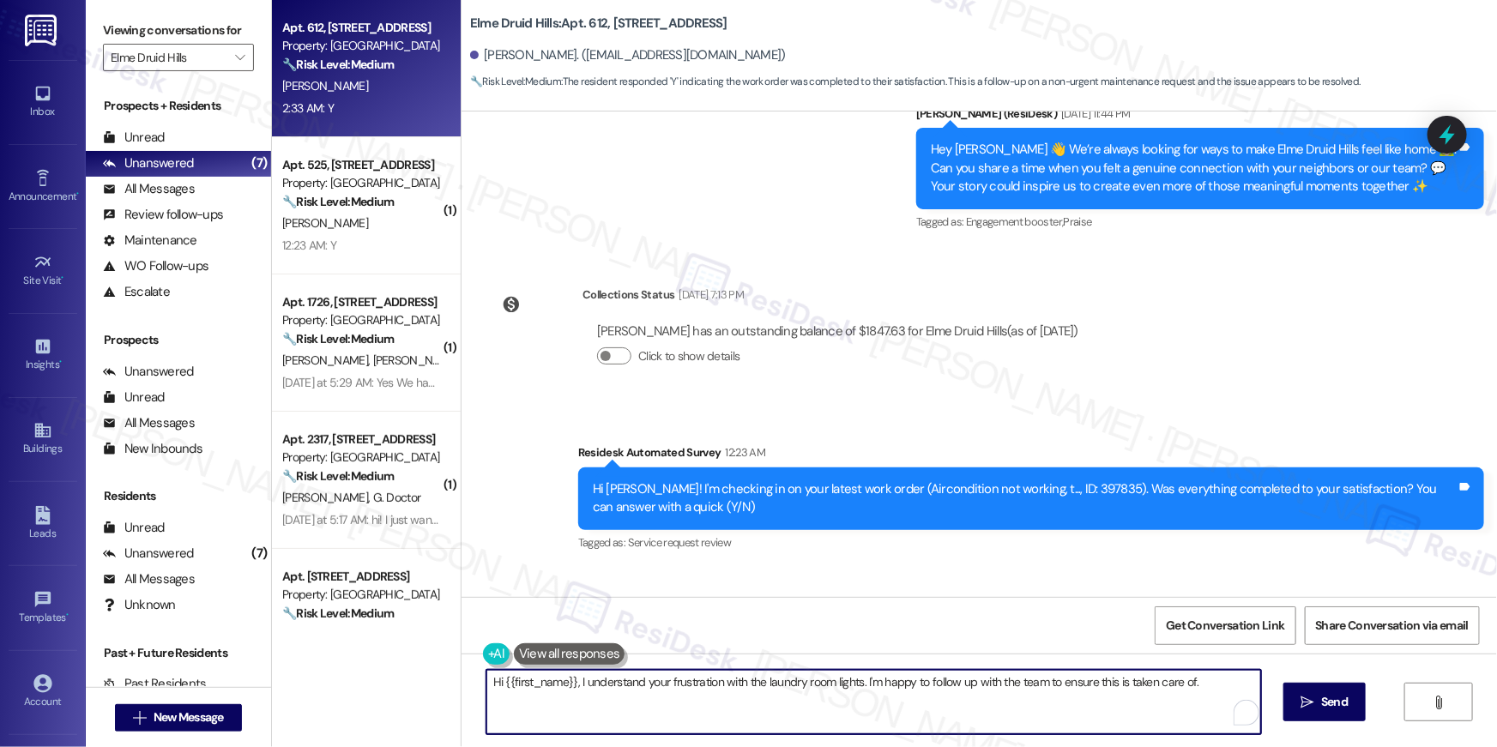
paste textarea "Hi {{first_name}}, I’m glad to hear your work order is all taken care of! If an…"
click at [1135, 704] on textarea "Hi {{first_name}}, I understand your frustration with the laundry room lights. …" at bounding box center [874, 702] width 775 height 64
paste textarea "’m glad to hear your work order is all taken care of! If anything else comes up…"
type textarea "Hi {{first_name}}, I’m glad to hear your work order is all taken care of! If an…"
click at [1307, 704] on span "Send" at bounding box center [1323, 702] width 33 height 18
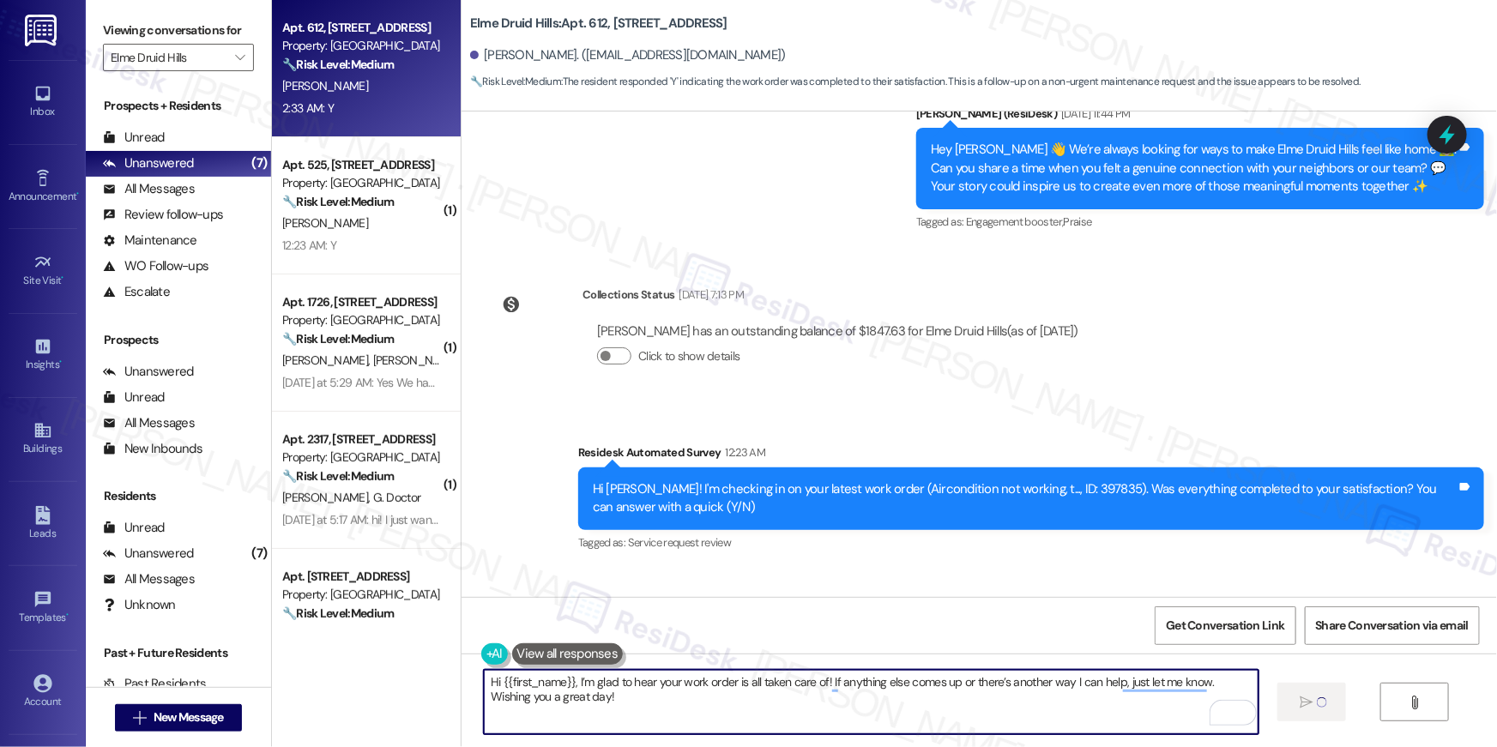
click at [1070, 723] on textarea "Hi {{first_name}}, I’m glad to hear your work order is all taken care of! If an…" at bounding box center [871, 702] width 775 height 64
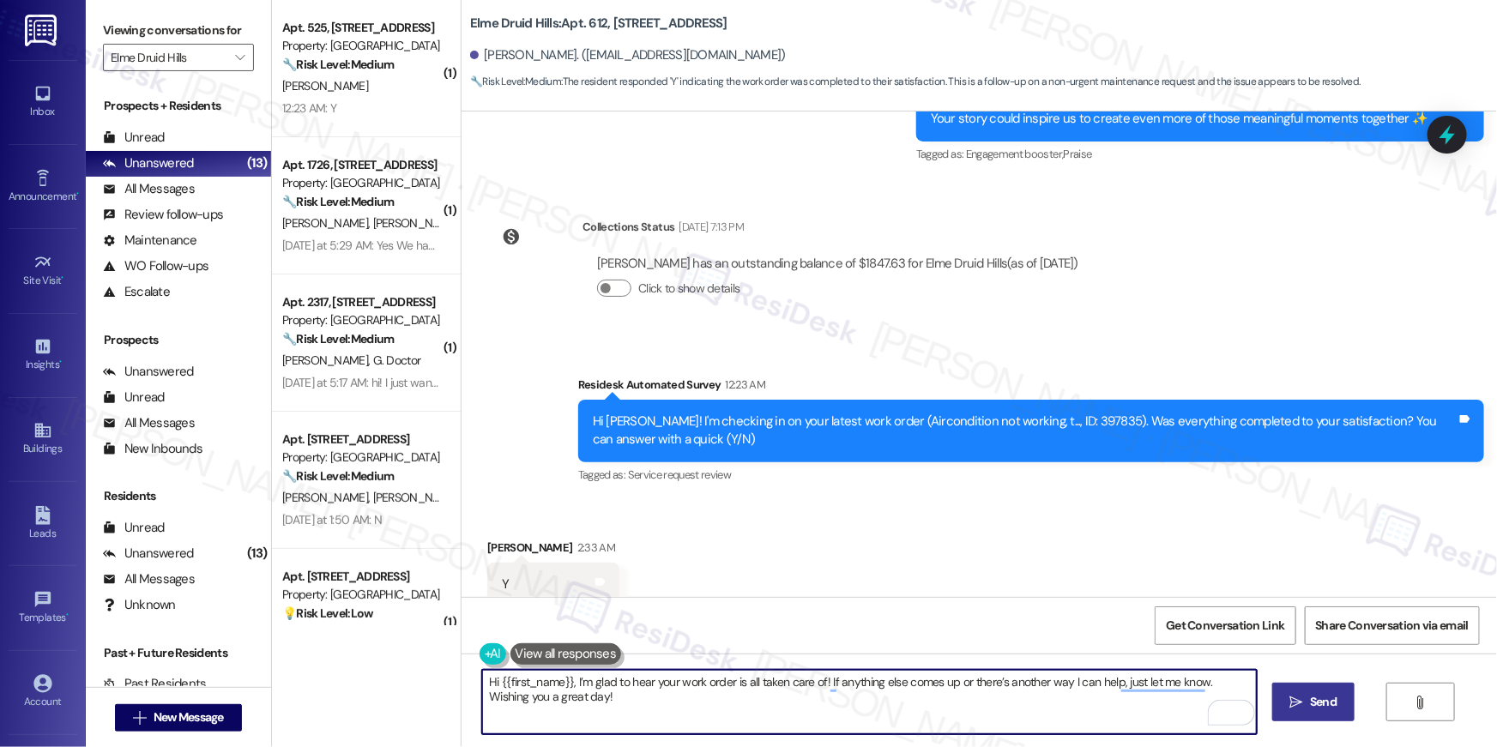
scroll to position [57187, 0]
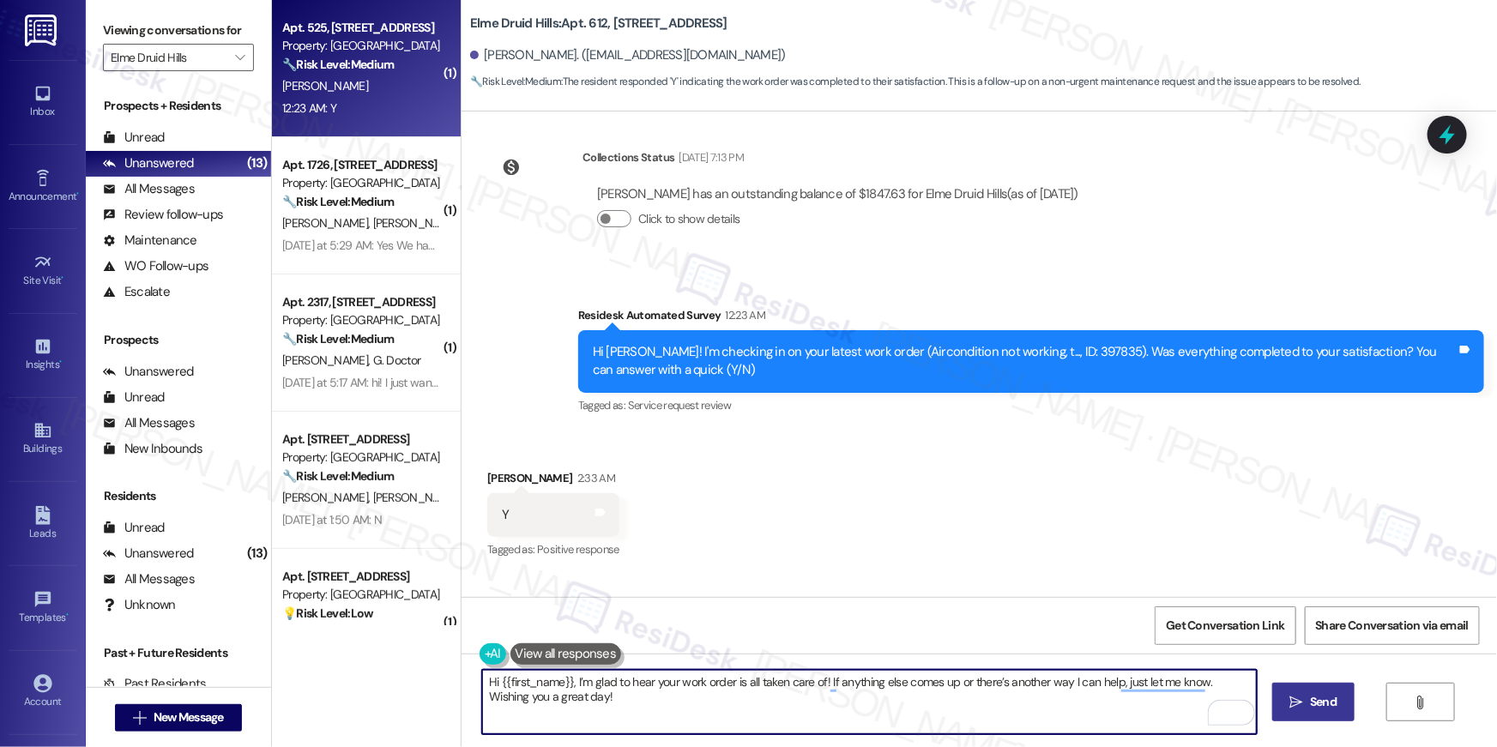
click at [387, 121] on div "Apt. 525, 2696 N Druid Hills Rd Property: Elme Druid Hills 🔧 Risk Level: Medium…" at bounding box center [366, 68] width 189 height 137
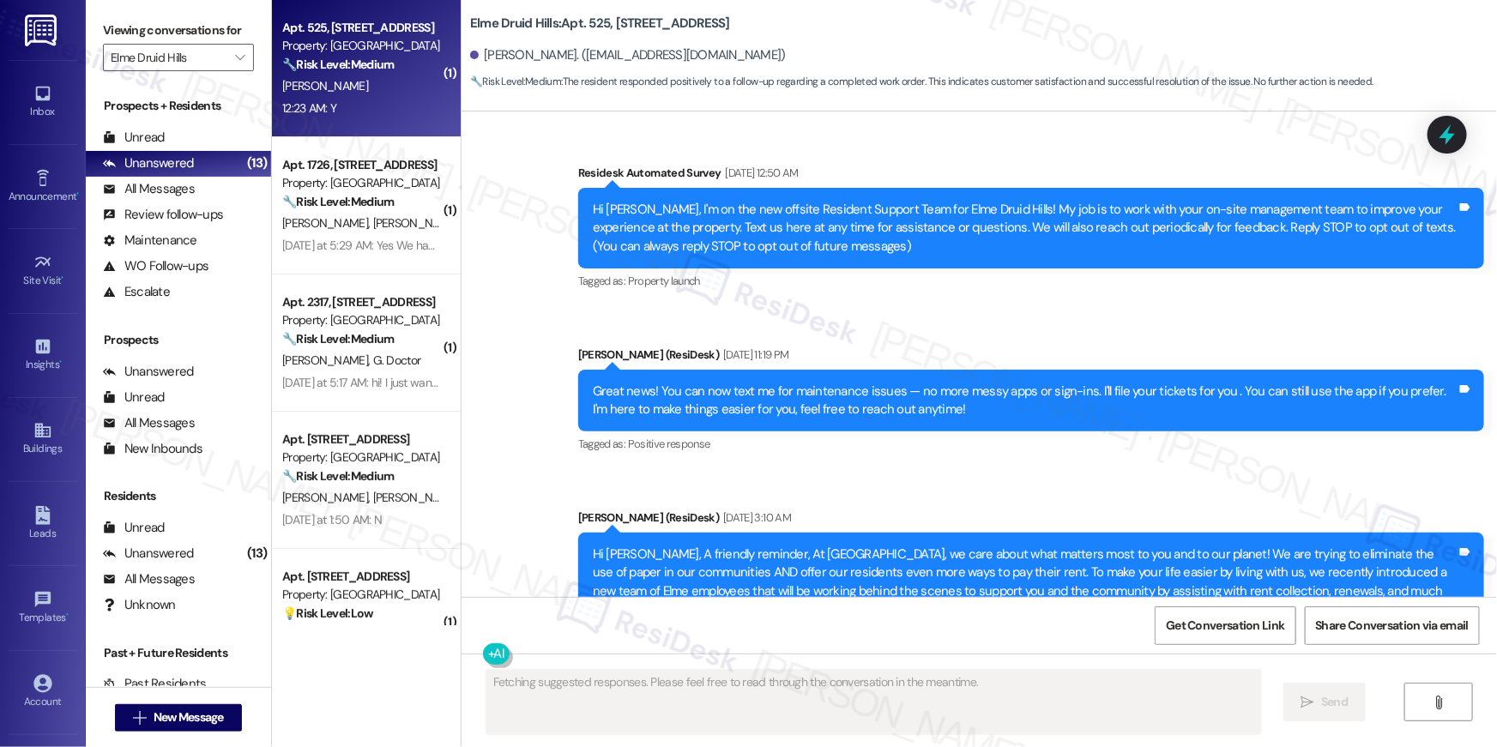
scroll to position [44368, 0]
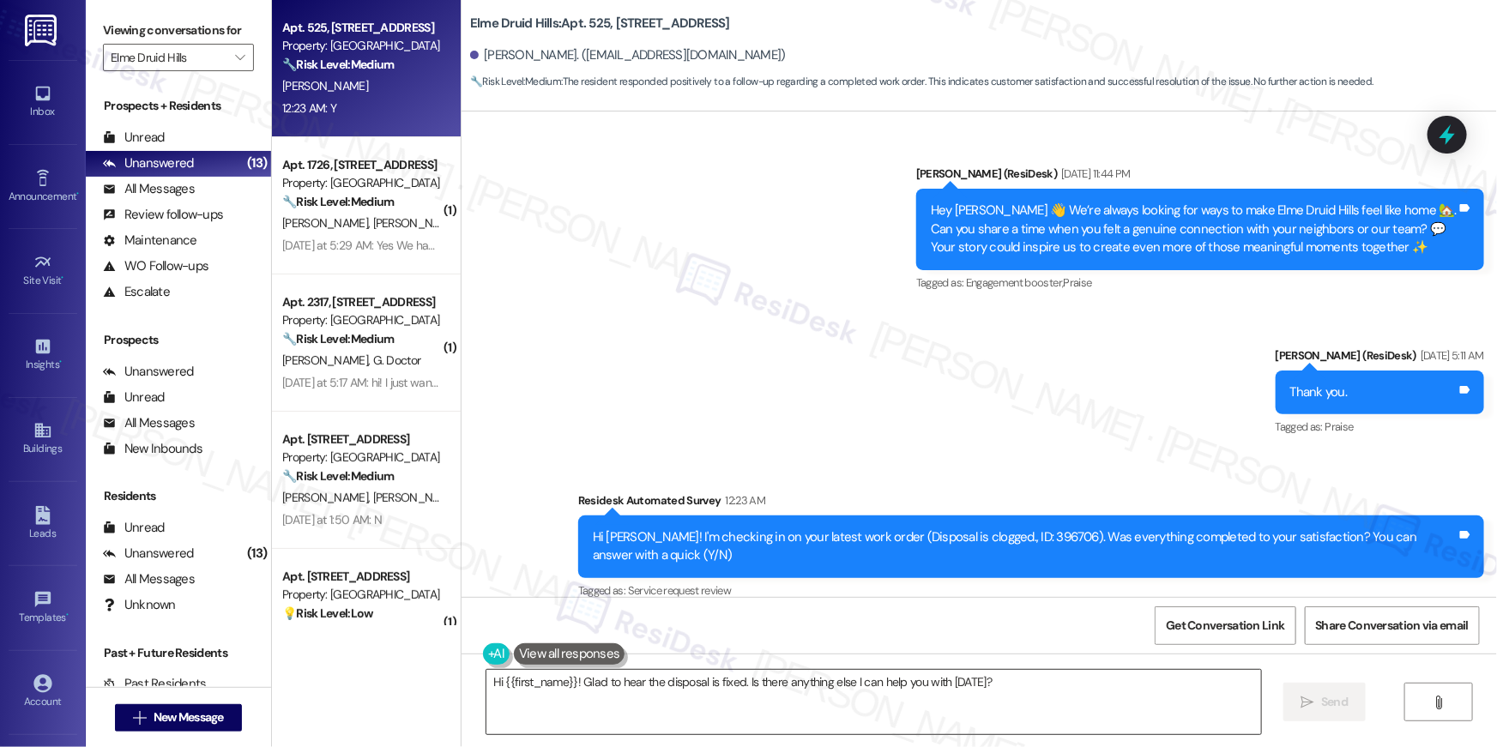
click at [1044, 698] on textarea "Hi {{first_name}}! Glad to hear the disposal is fixed. Is there anything else I…" at bounding box center [874, 702] width 775 height 64
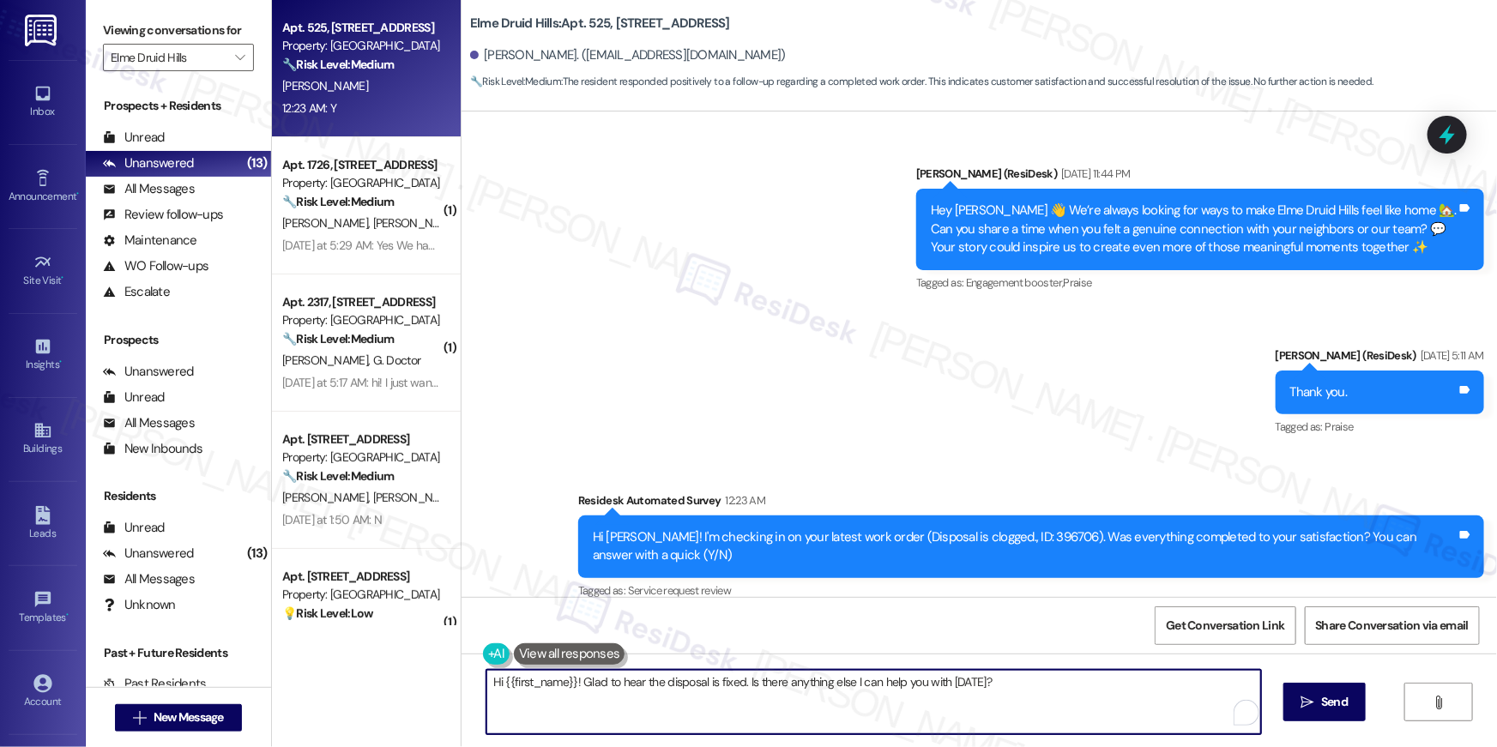
paste textarea ", I’m glad to hear your work order is all taken care of! If anything else comes…"
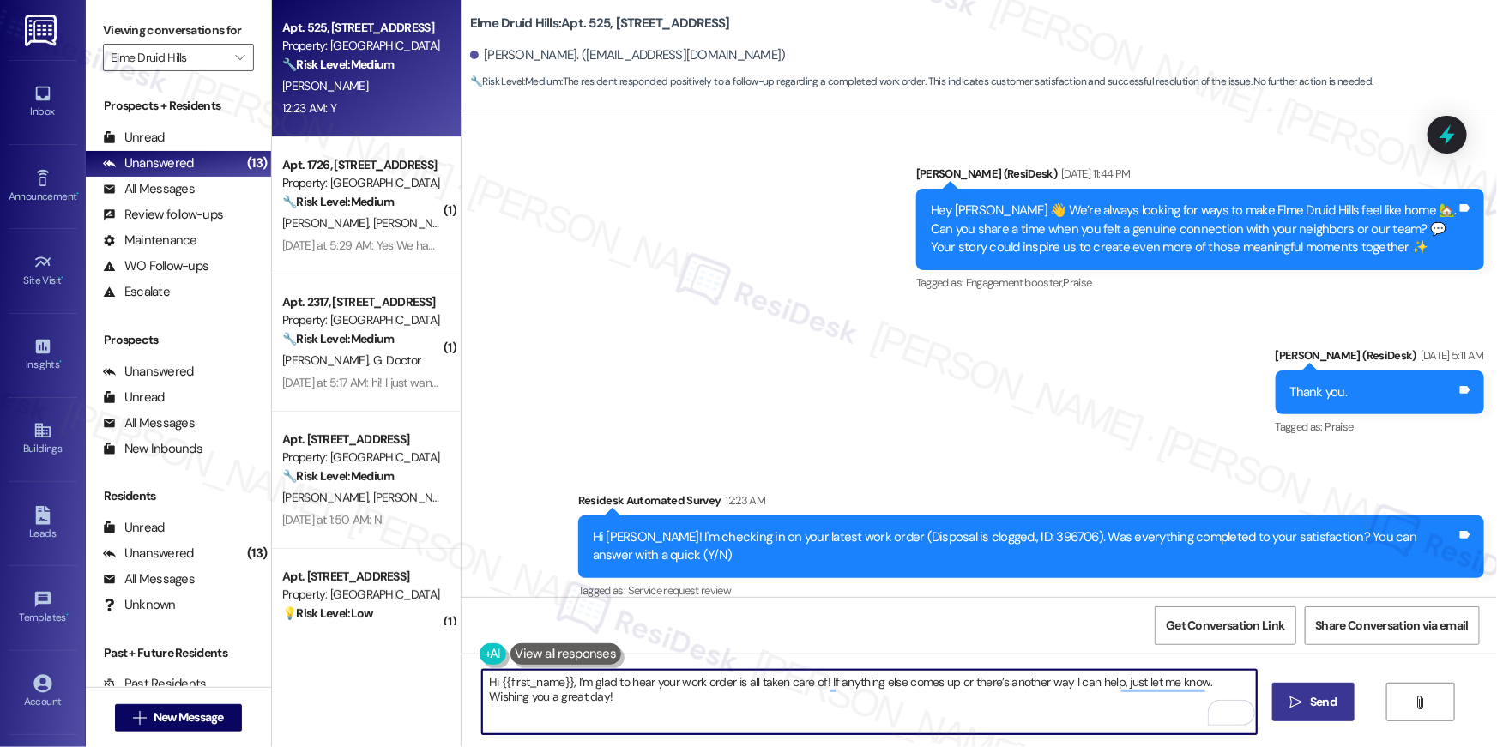
type textarea "Hi {{first_name}}, I’m glad to hear your work order is all taken care of! If an…"
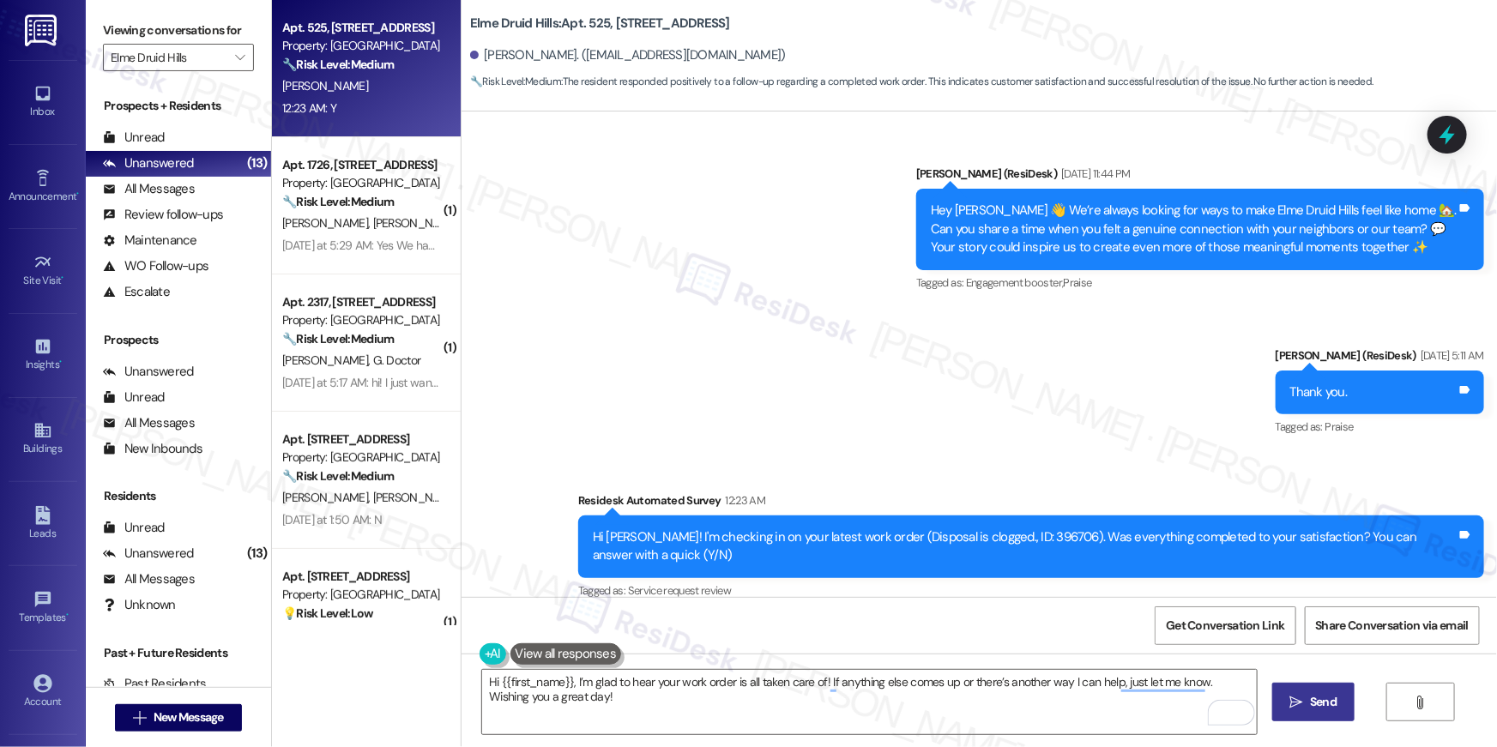
click at [1318, 708] on span "Send" at bounding box center [1323, 702] width 27 height 18
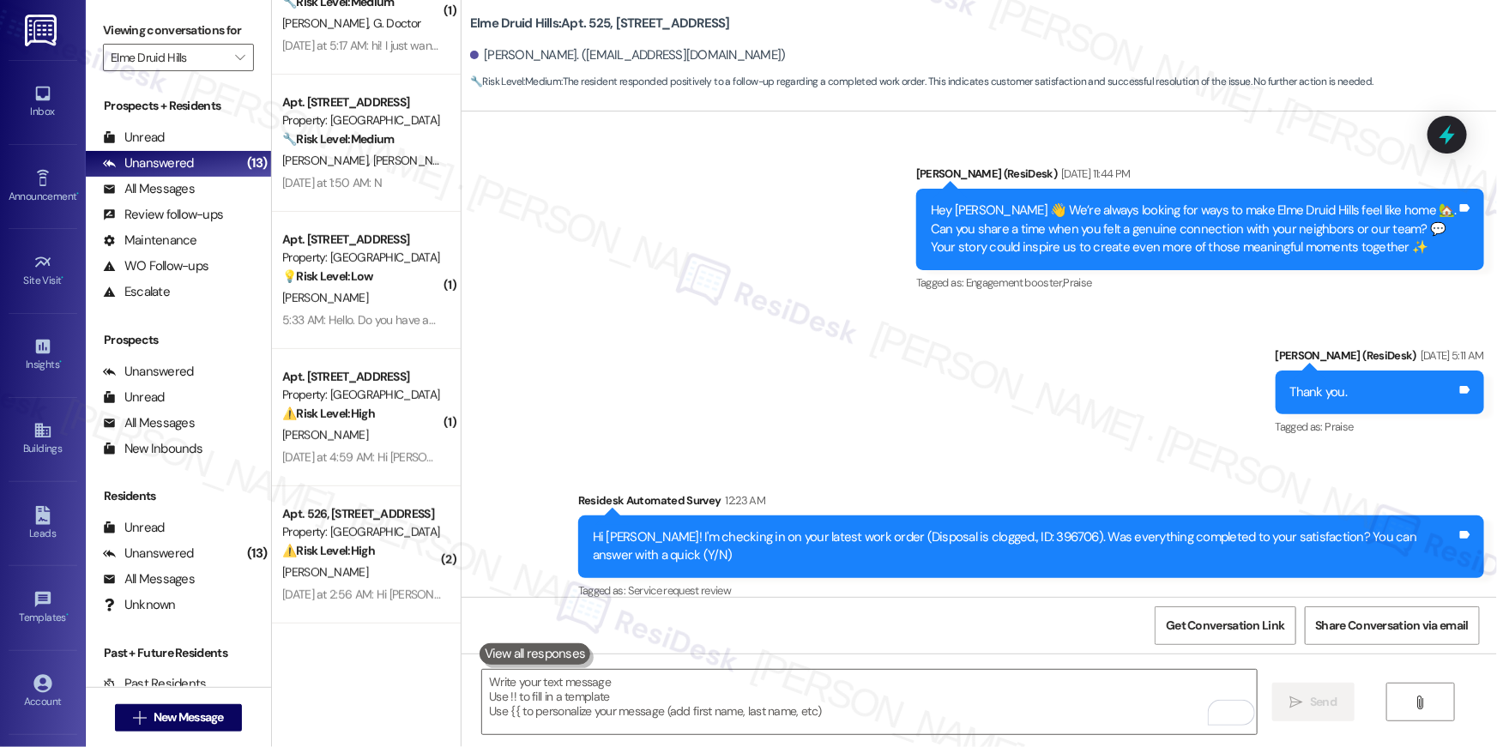
scroll to position [0, 0]
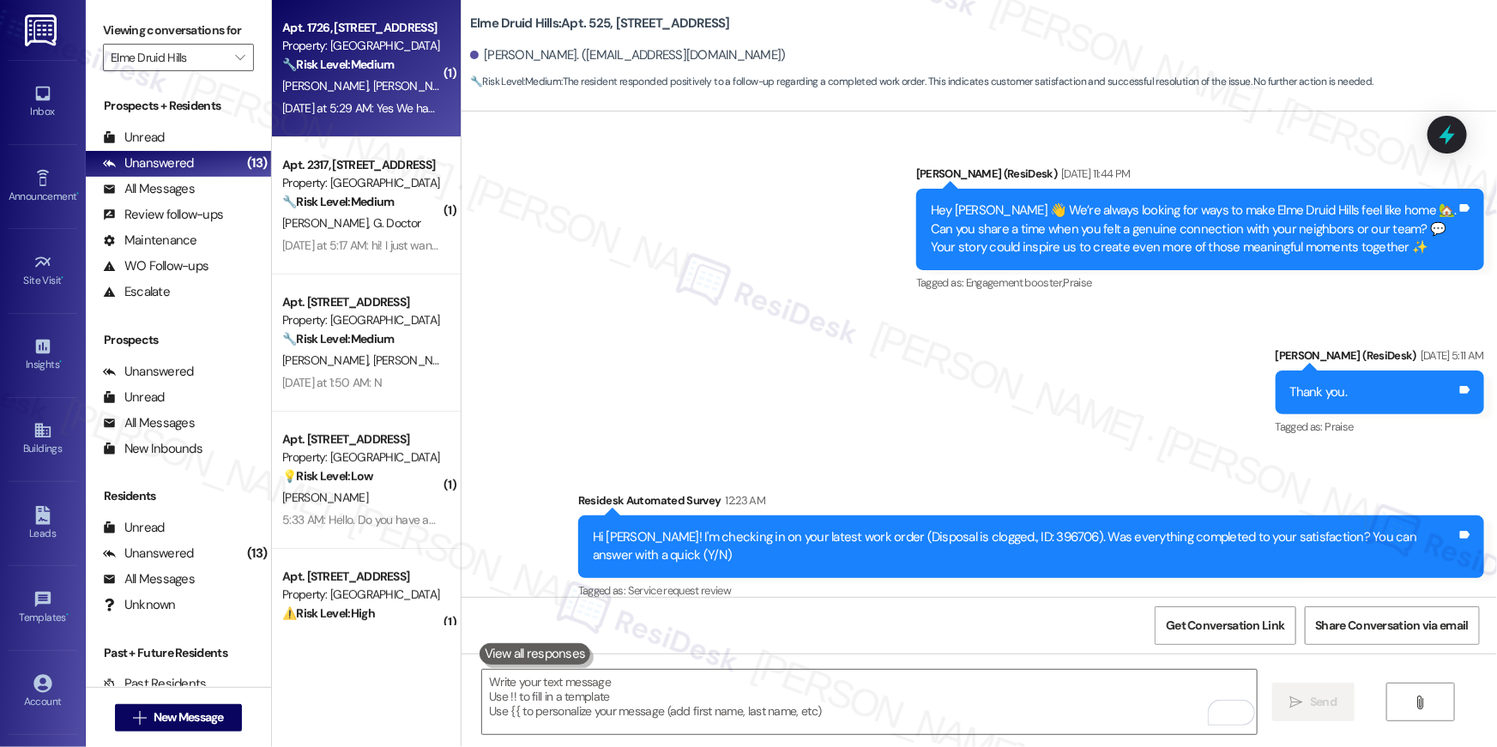
click at [336, 111] on div "Yesterday at 5:29 AM: Yes We had maintenance request to fix the surface light o…" at bounding box center [574, 107] width 584 height 15
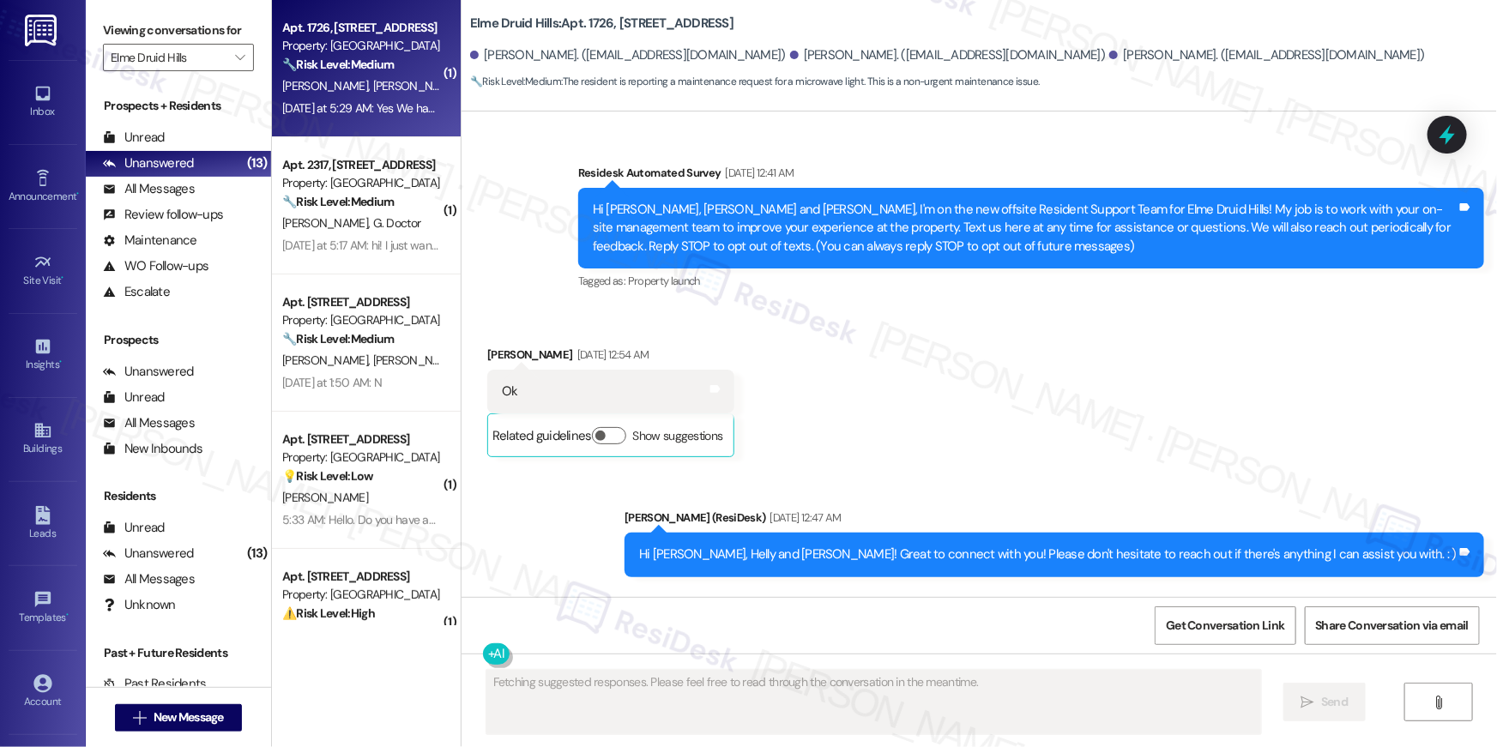
scroll to position [37852, 0]
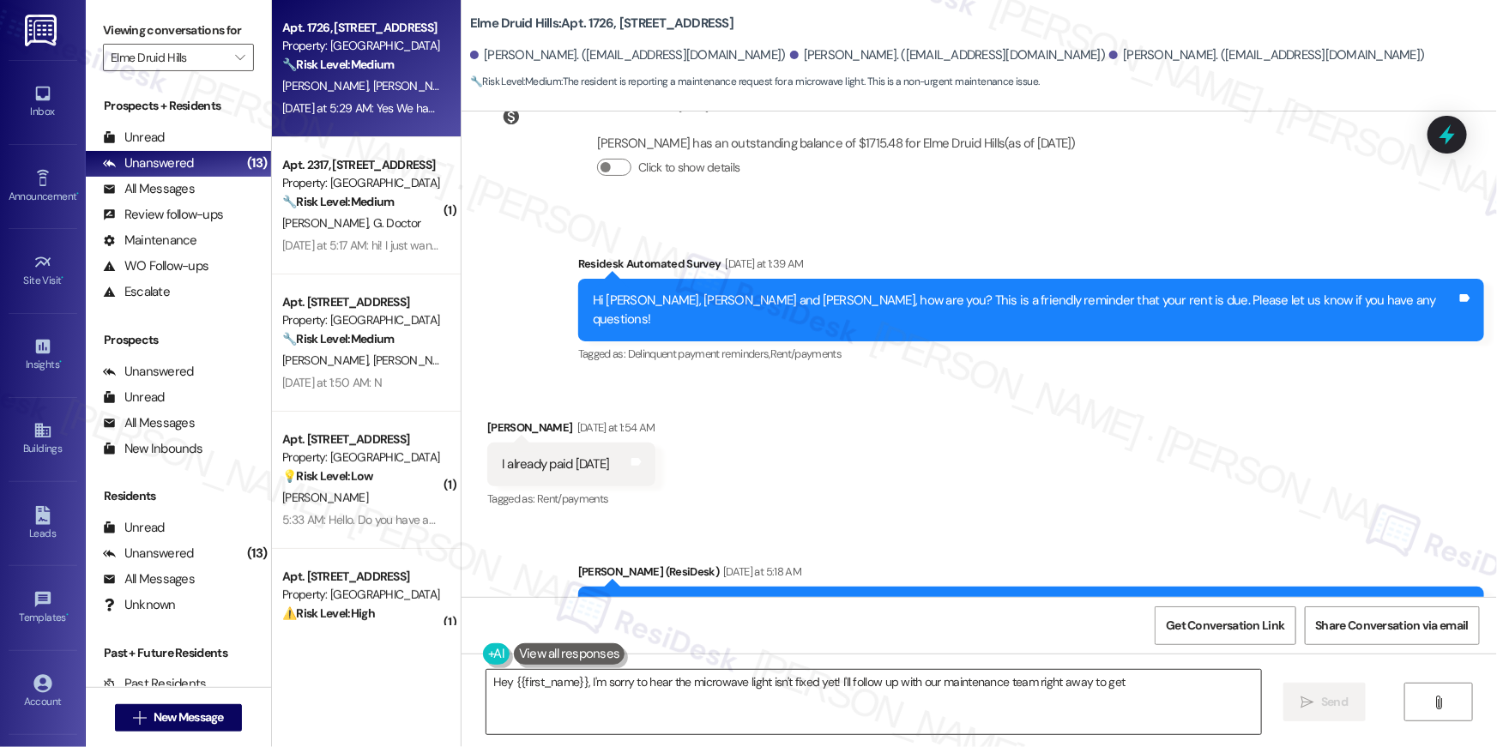
click at [859, 698] on textarea "Hey {{first_name}}, I'm sorry to hear the microwave light isn't fixed yet! I'll…" at bounding box center [874, 702] width 775 height 64
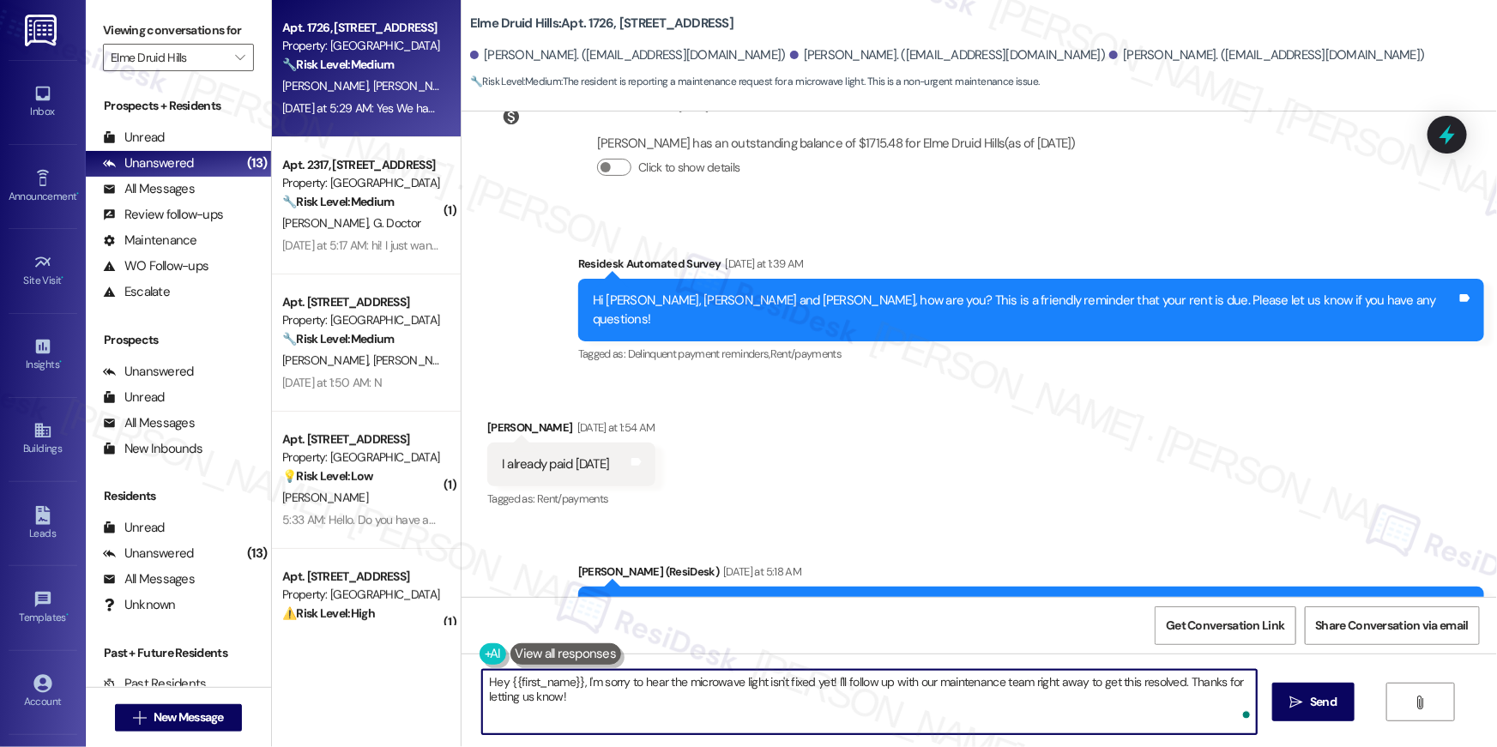
drag, startPoint x: 841, startPoint y: 687, endPoint x: 856, endPoint y: 717, distance: 33.8
click at [856, 717] on textarea "Hey {{first_name}}, I'm sorry to hear the microwave light isn't fixed yet! I'll…" at bounding box center [869, 702] width 775 height 64
click at [853, 700] on textarea "Hey {{first_name}}, I'm sorry to hear the microwave light isn't fixed yet! I'll…" at bounding box center [869, 702] width 775 height 64
drag, startPoint x: 1175, startPoint y: 682, endPoint x: 1188, endPoint y: 727, distance: 46.7
click at [1188, 727] on textarea "Hey {{first_name}}, I'm sorry to hear the microwave light isn't fixed yet! I'll…" at bounding box center [869, 702] width 775 height 64
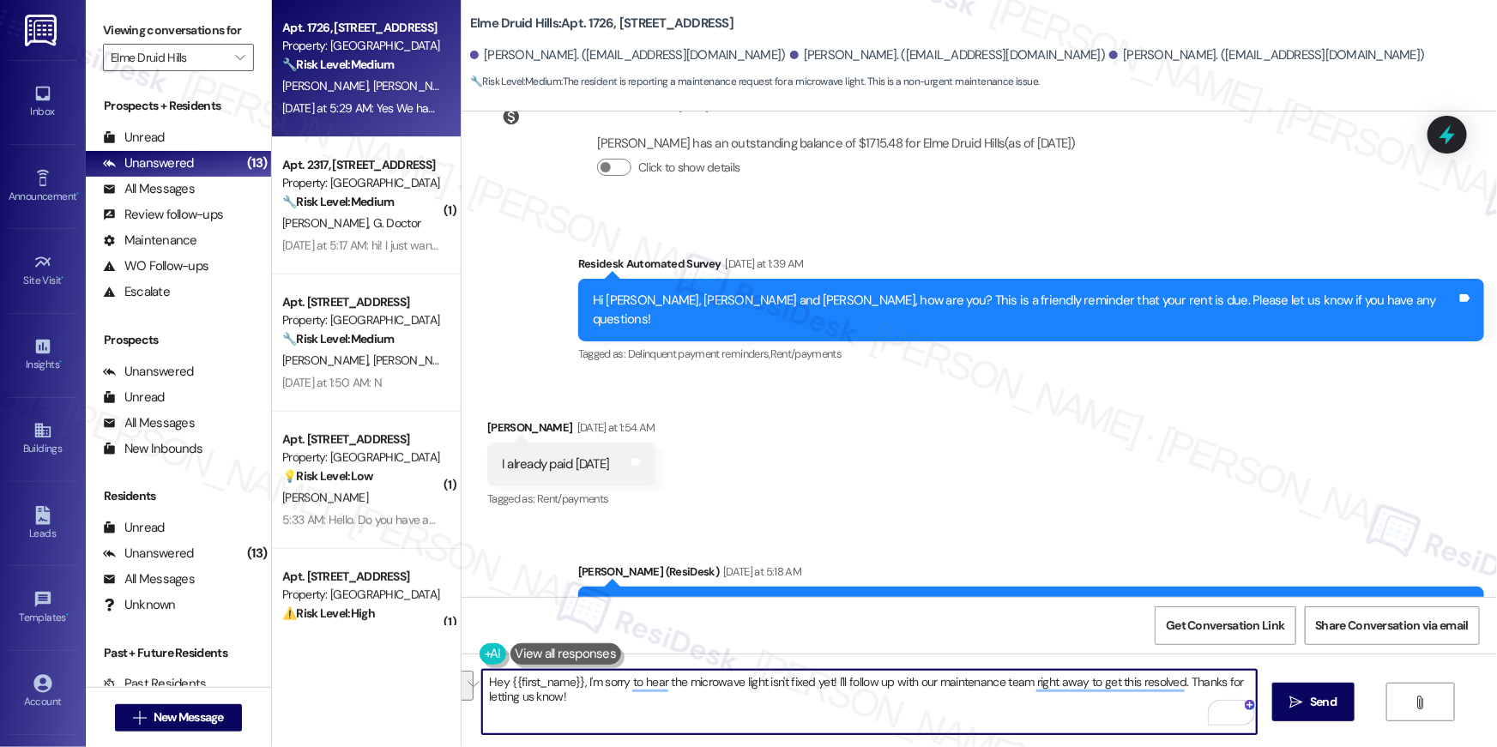
click at [1051, 692] on textarea "Hey {{first_name}}, I'm sorry to hear the microwave light isn't fixed yet! I'll…" at bounding box center [869, 702] width 775 height 64
drag, startPoint x: 1025, startPoint y: 683, endPoint x: 1045, endPoint y: 725, distance: 46.4
click at [1045, 725] on textarea "Hey {{first_name}}, I'm sorry to hear the microwave light isn't fixed yet! I'll…" at bounding box center [869, 702] width 775 height 64
type textarea "Hey {{first_name}}, I'm sorry to hear the microwave light isn't fixed yet! I'll…"
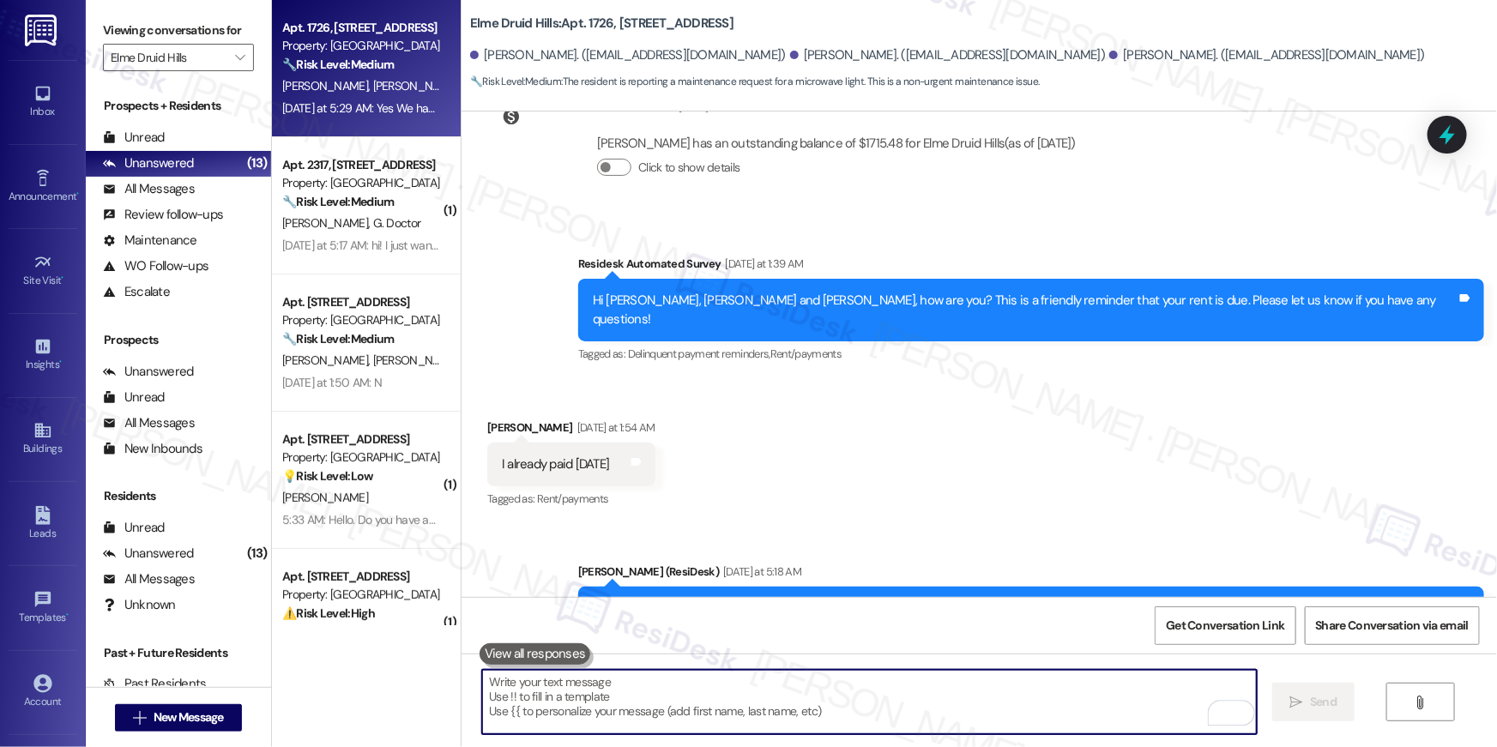
scroll to position [37851, 0]
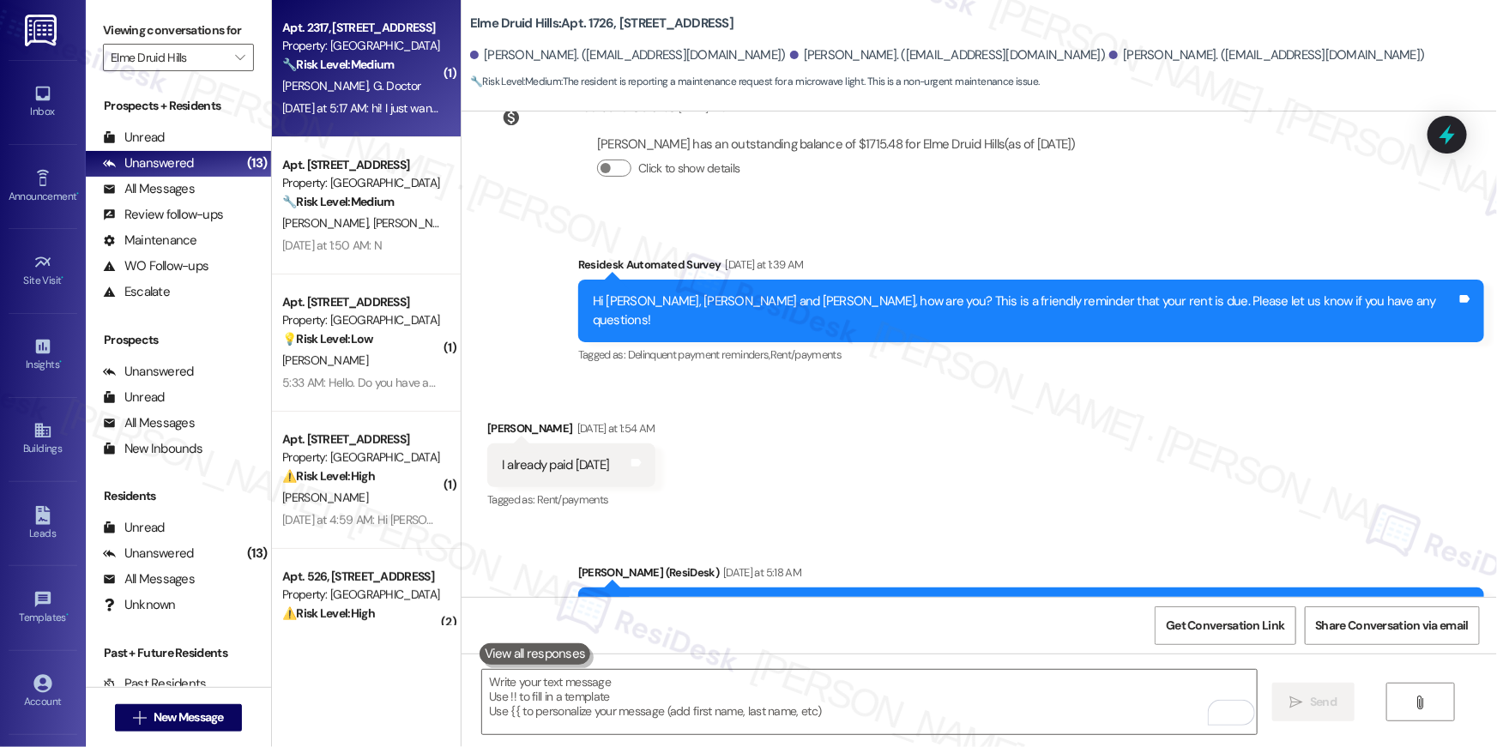
click at [392, 106] on div "Yesterday at 5:17 AM: hi! I just wanted to follow up again about our maintenanc…" at bounding box center [760, 107] width 956 height 15
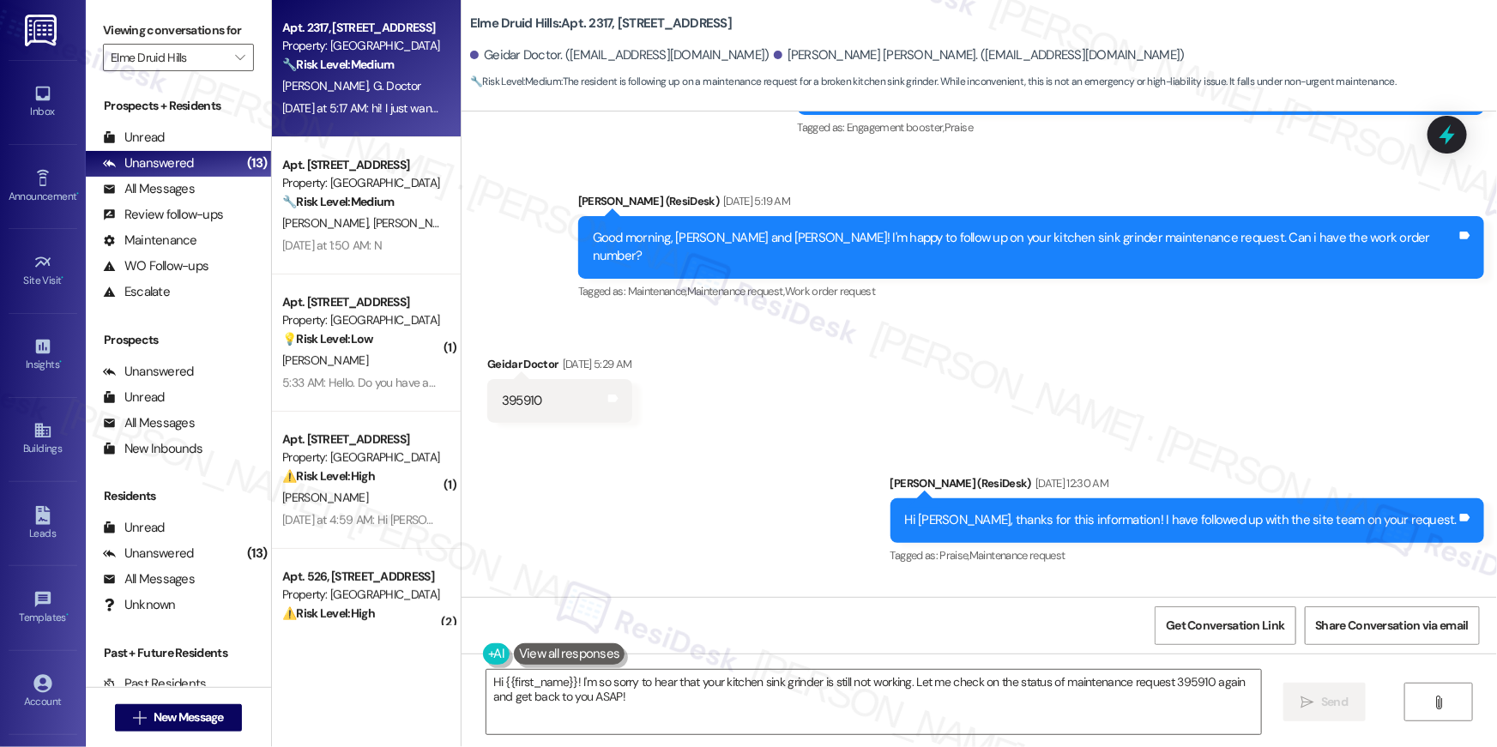
scroll to position [39683, 0]
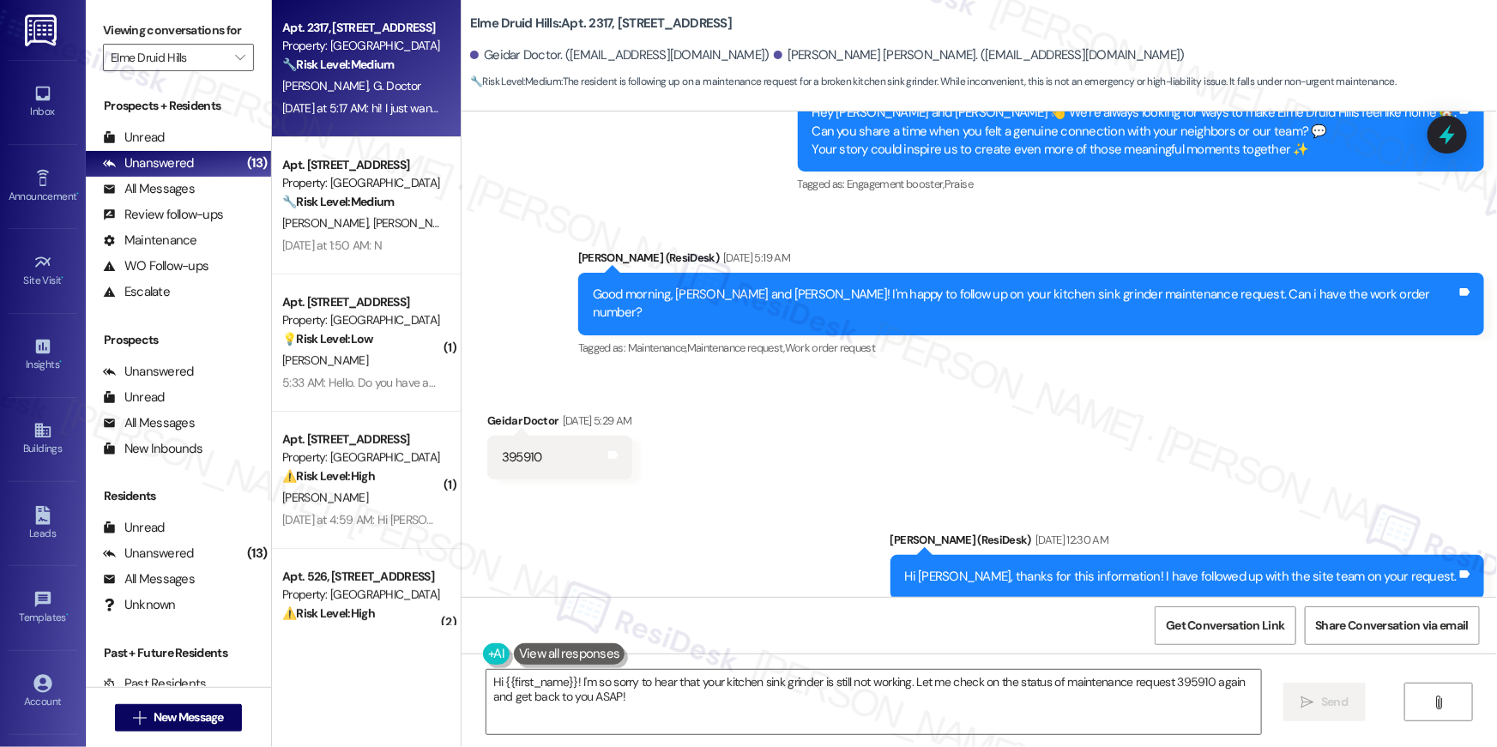
click at [507, 449] on div "395910" at bounding box center [522, 458] width 40 height 18
copy div "395910"
click at [813, 698] on textarea "Hi {{first_name}}! I'm so sorry to hear that your kitchen sink grinder is still…" at bounding box center [874, 702] width 775 height 64
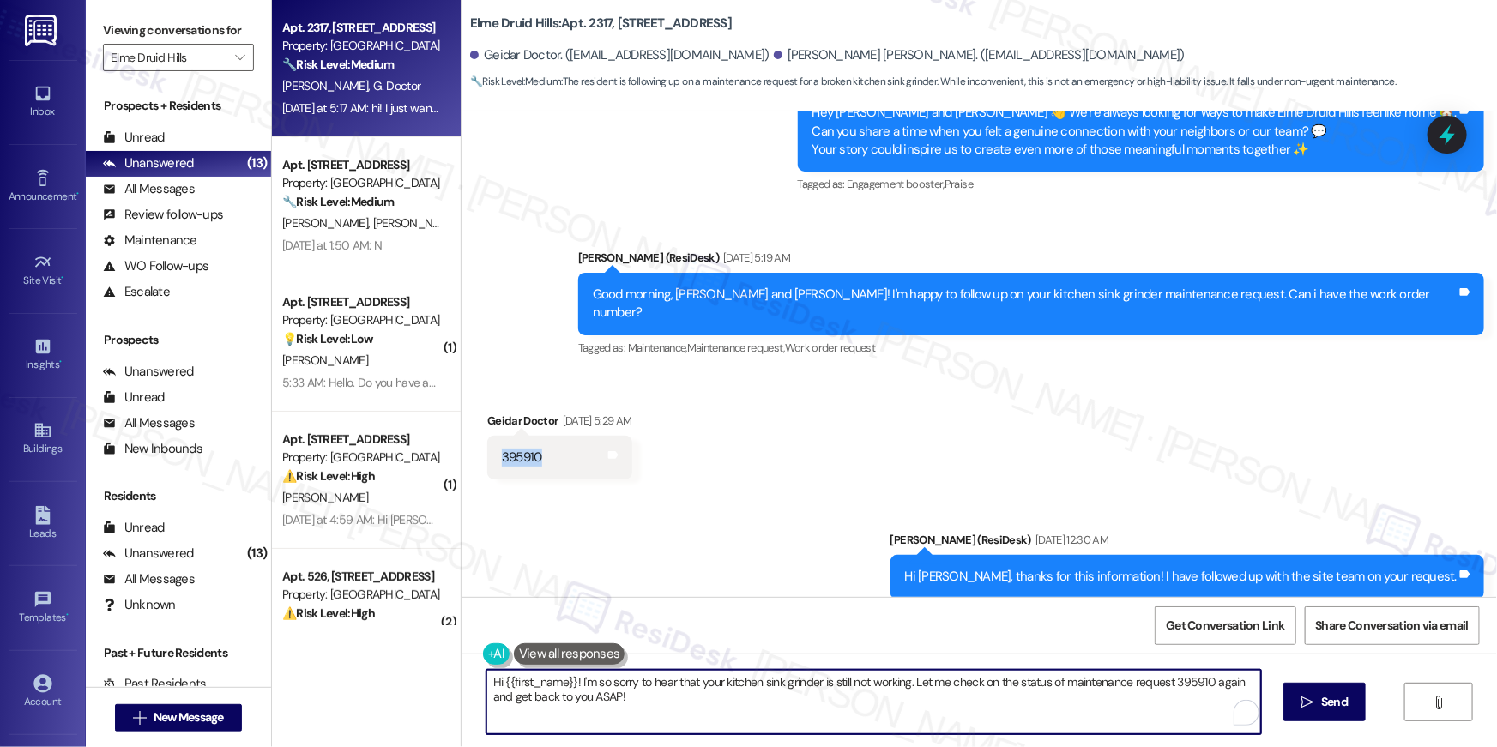
click at [894, 696] on textarea "Hi {{first_name}}! I'm so sorry to hear that your kitchen sink grinder is still…" at bounding box center [874, 702] width 775 height 64
click at [904, 692] on textarea "Hi {{first_name}}! I'm so sorry to hear that your kitchen sink grinder is still…" at bounding box center [874, 702] width 775 height 64
click at [951, 685] on textarea "Hi {{first_name}}! I'm so sorry to hear that your kitchen sink grinder is still…" at bounding box center [869, 702] width 775 height 64
click at [1168, 680] on textarea "Hi {{first_name}}! I'm so sorry to hear that your kitchen sink grinder is still…" at bounding box center [869, 702] width 775 height 64
click at [1169, 680] on textarea "Hi {{first_name}}! I'm so sorry to hear that your kitchen sink grinder is still…" at bounding box center [869, 702] width 775 height 64
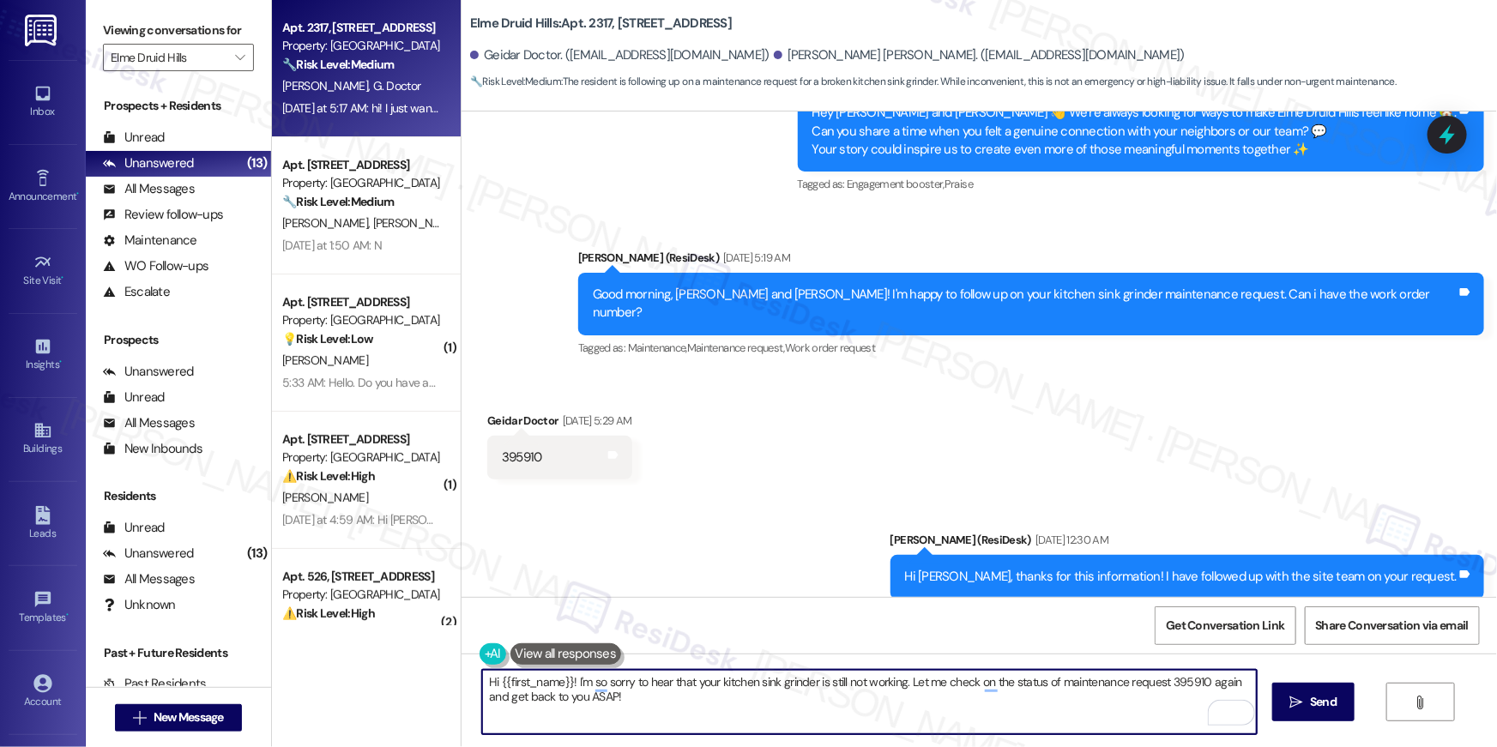
click at [1169, 680] on textarea "Hi {{first_name}}! I'm so sorry to hear that your kitchen sink grinder is still…" at bounding box center [869, 702] width 775 height 64
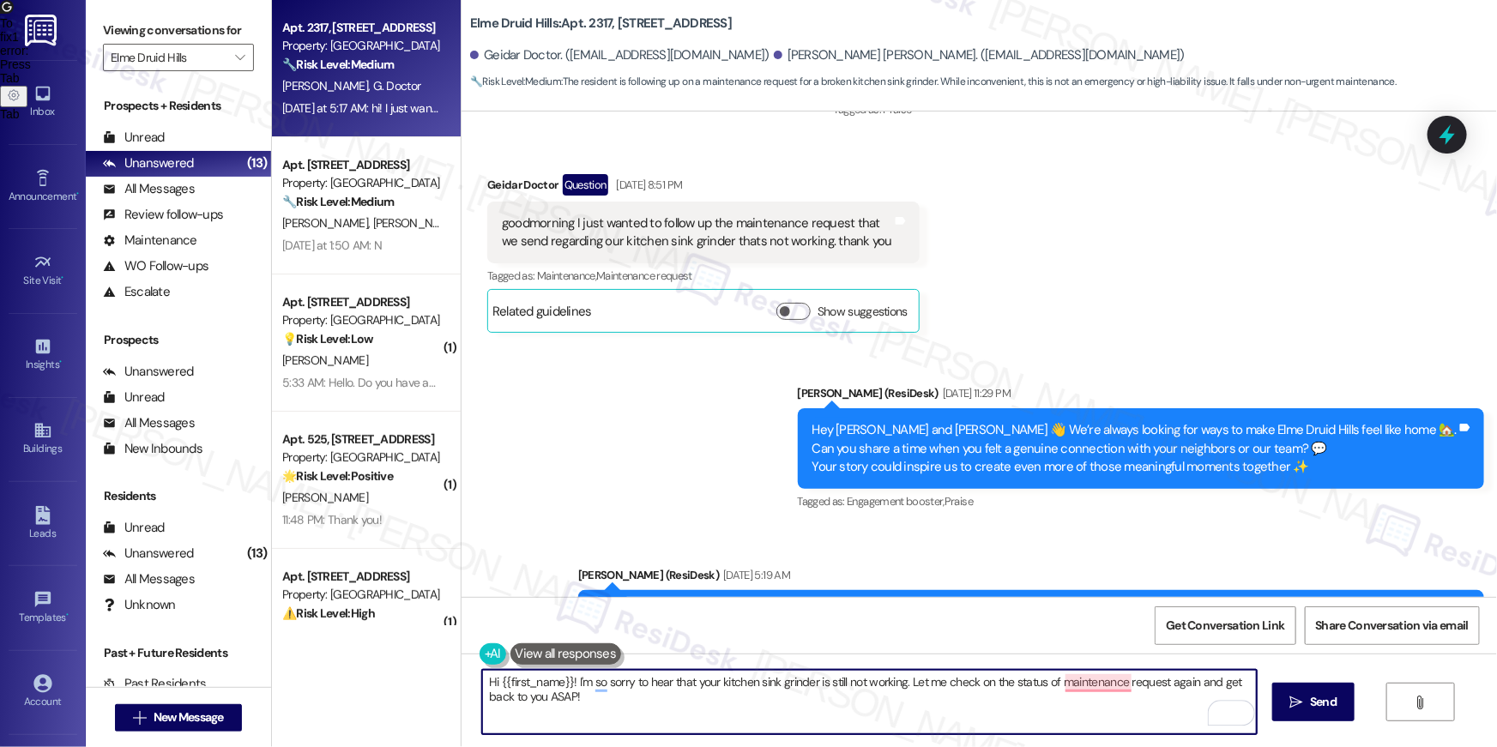
scroll to position [39669, 0]
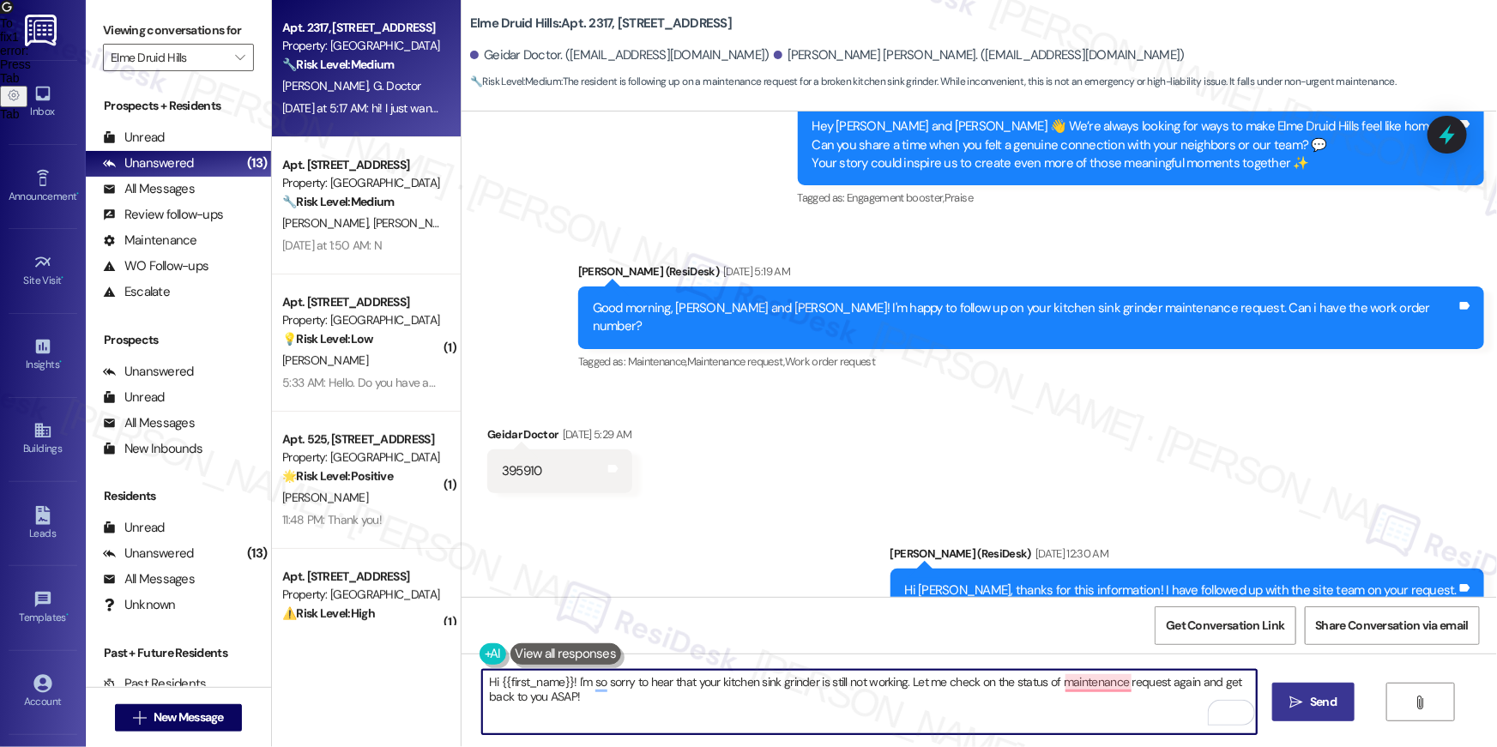
type textarea "Hi {{first_name}}! I'm so sorry to hear that your kitchen sink grinder is still…"
click at [1297, 702] on icon "" at bounding box center [1296, 703] width 13 height 14
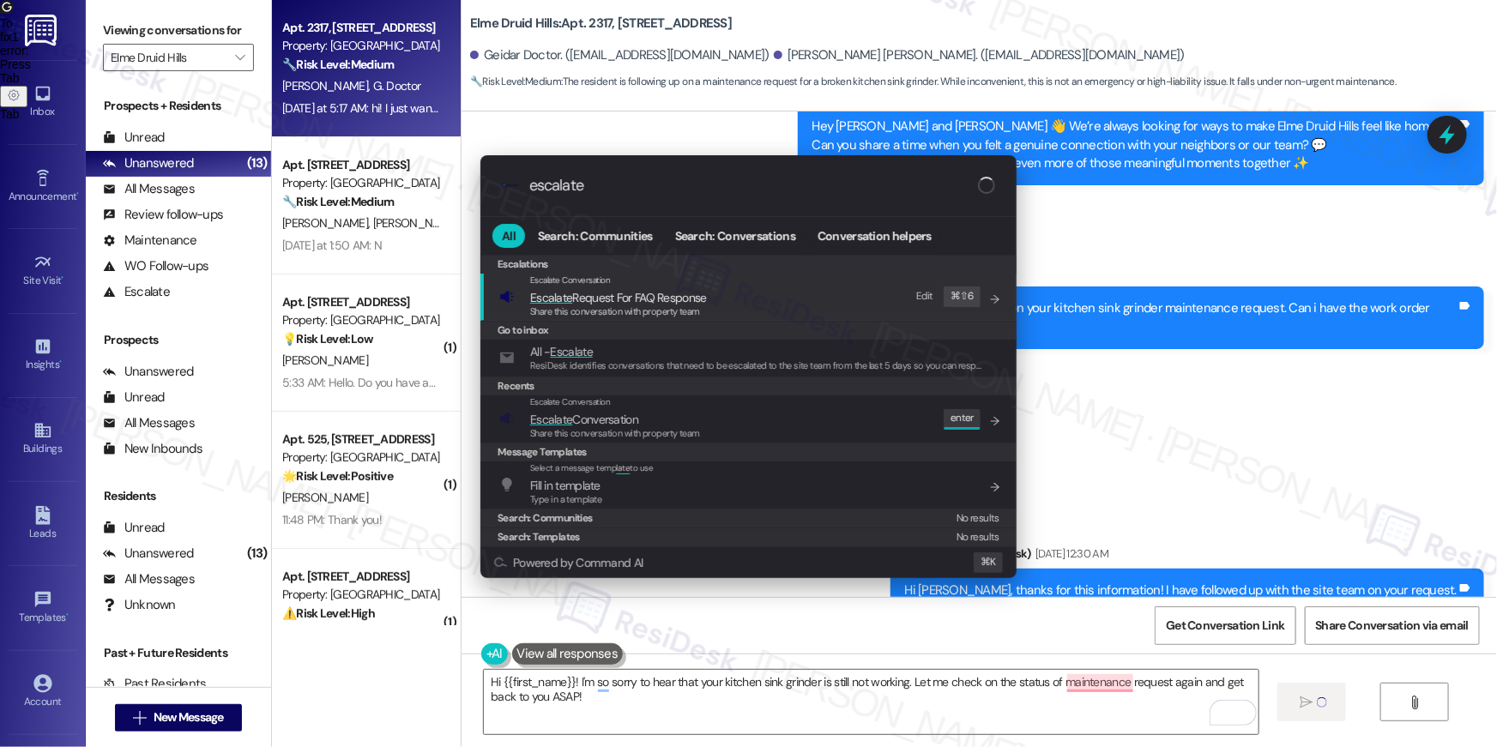
type input "escalate"
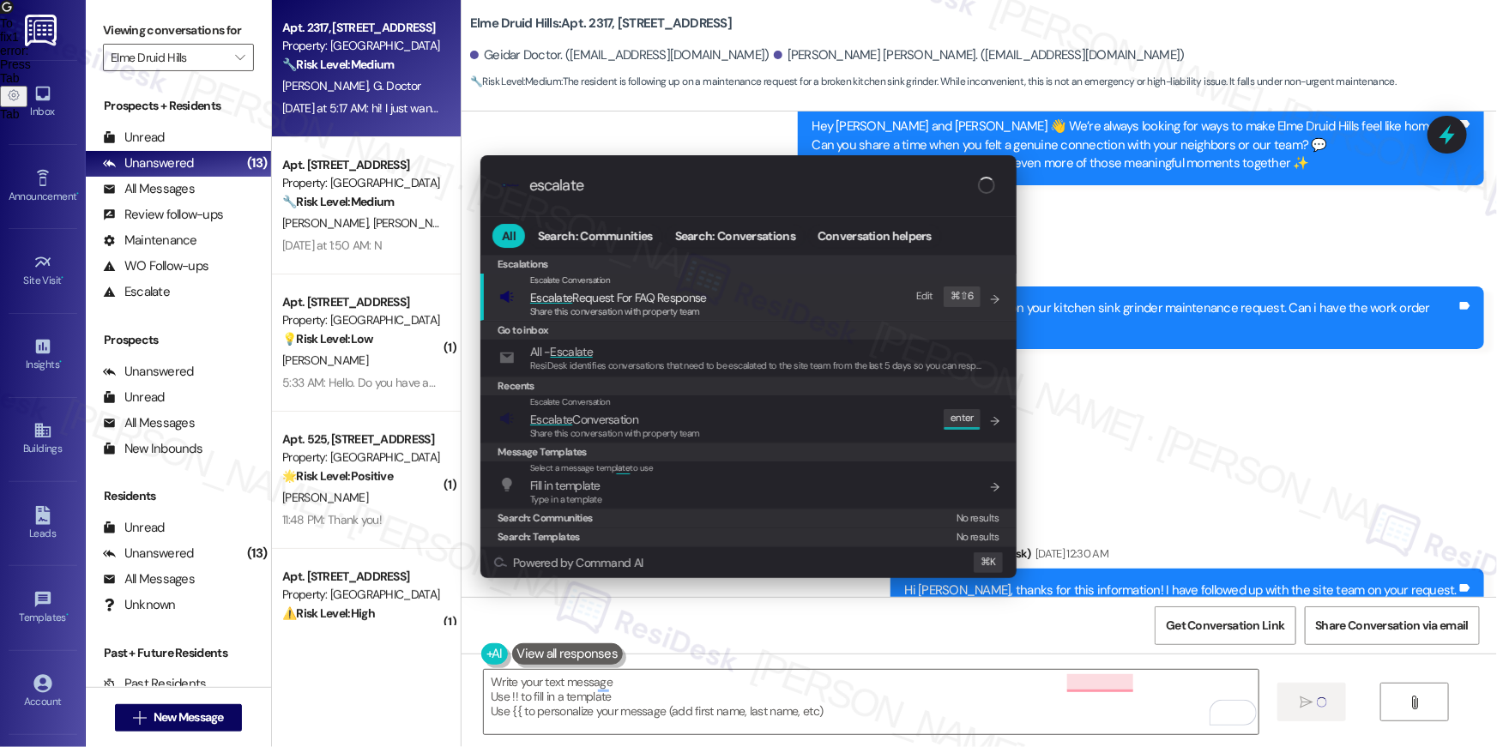
click at [639, 429] on span "Share this conversation with property team" at bounding box center [615, 433] width 170 height 12
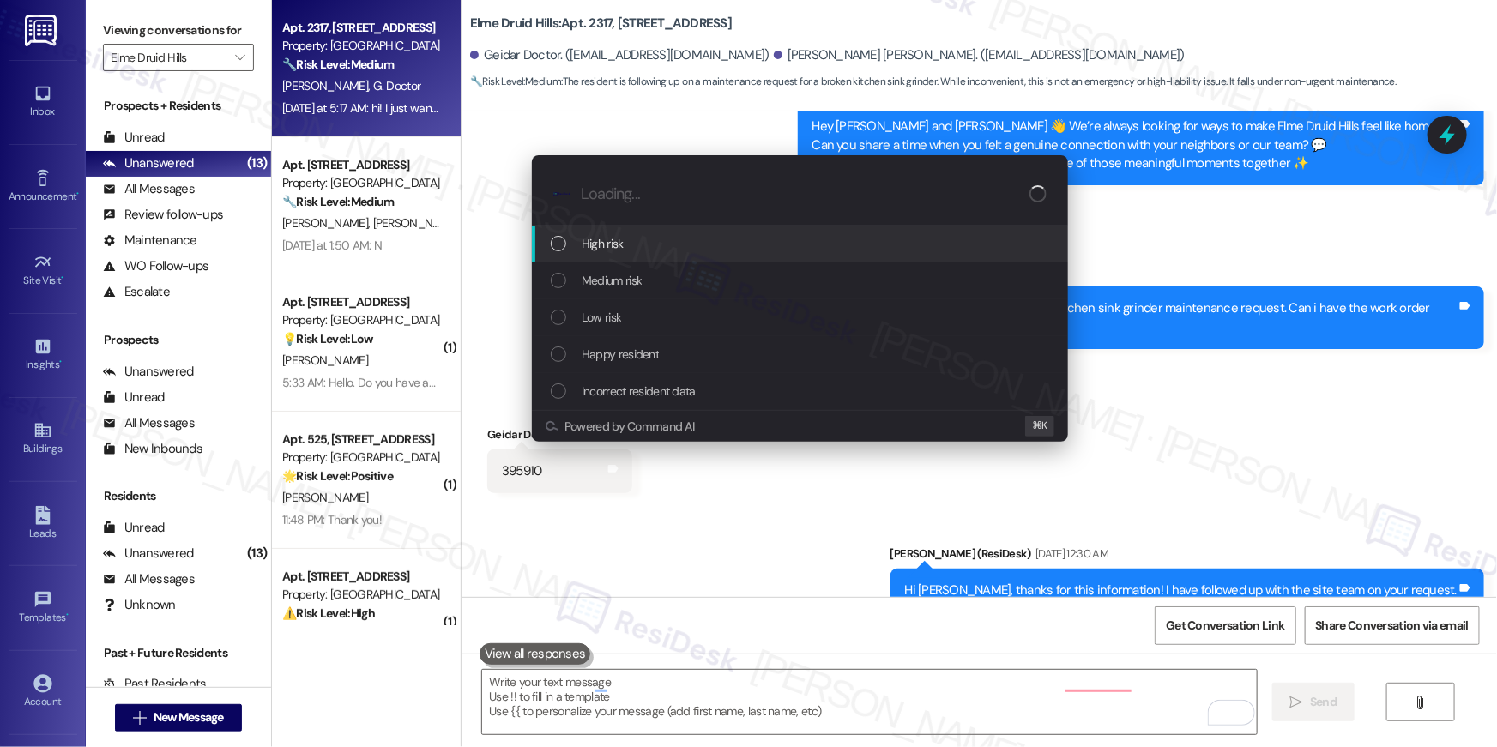
scroll to position [40392, 0]
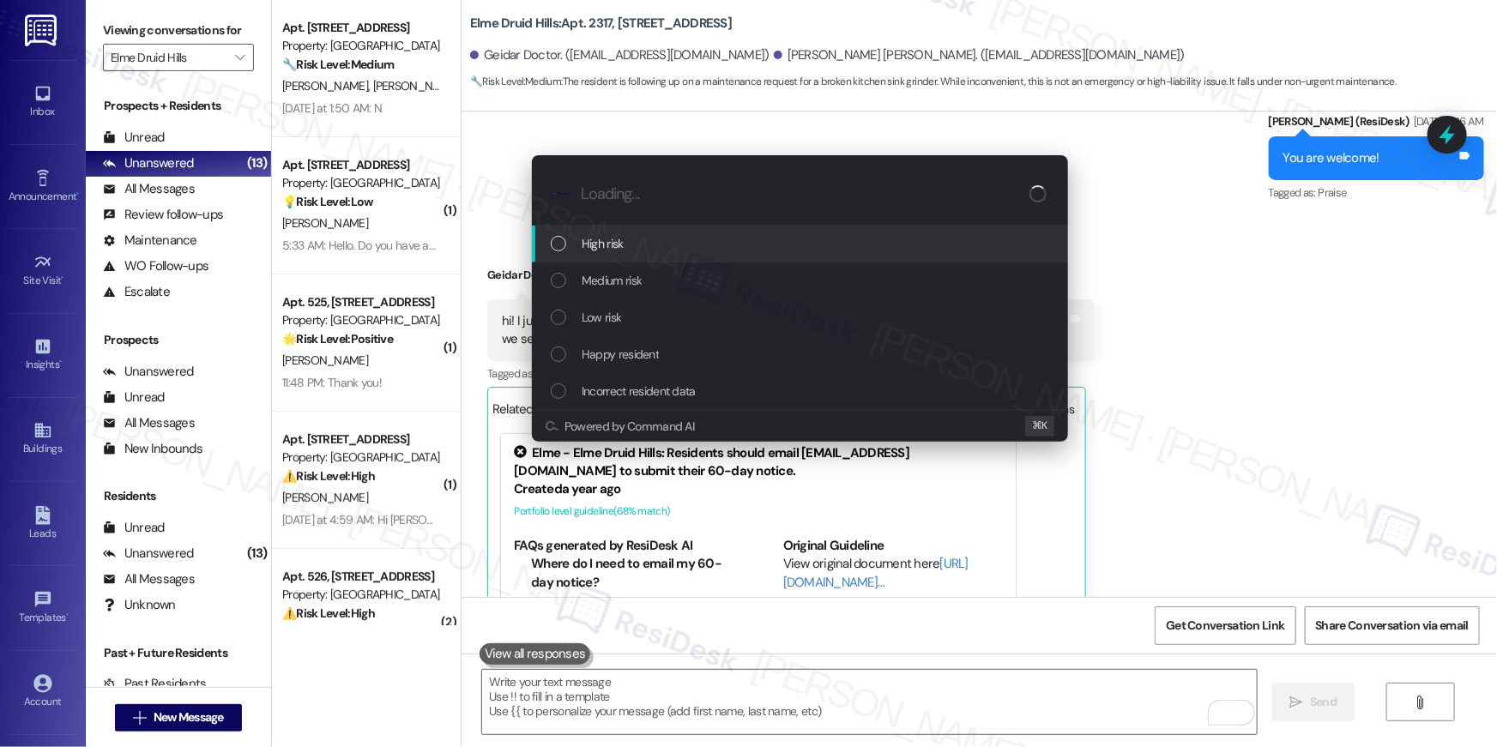
click at [612, 255] on div "High risk" at bounding box center [800, 244] width 536 height 37
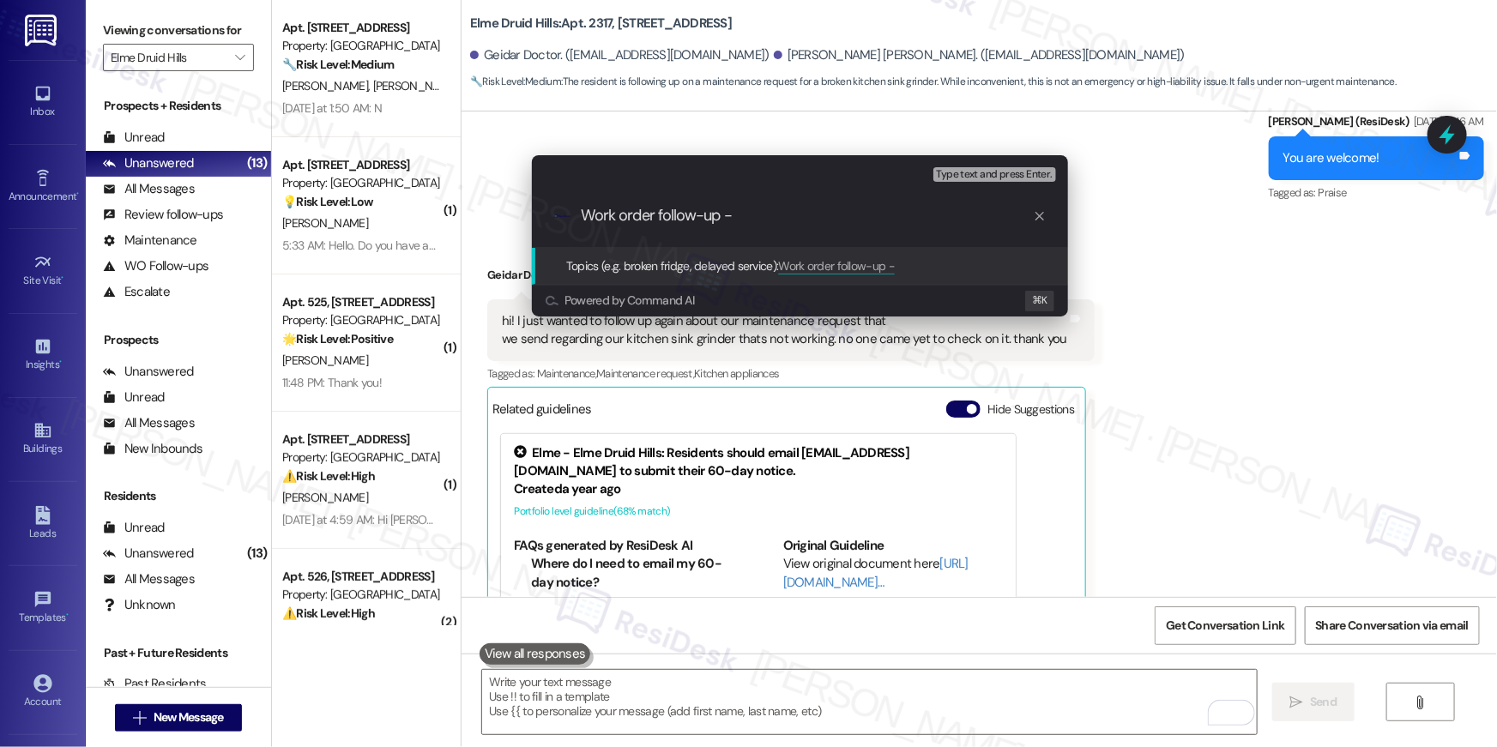
paste input "Work Order # 395910 sink grinder not working"
type input "Work order follow-up - Work Order # 395910 sink grinder not working"
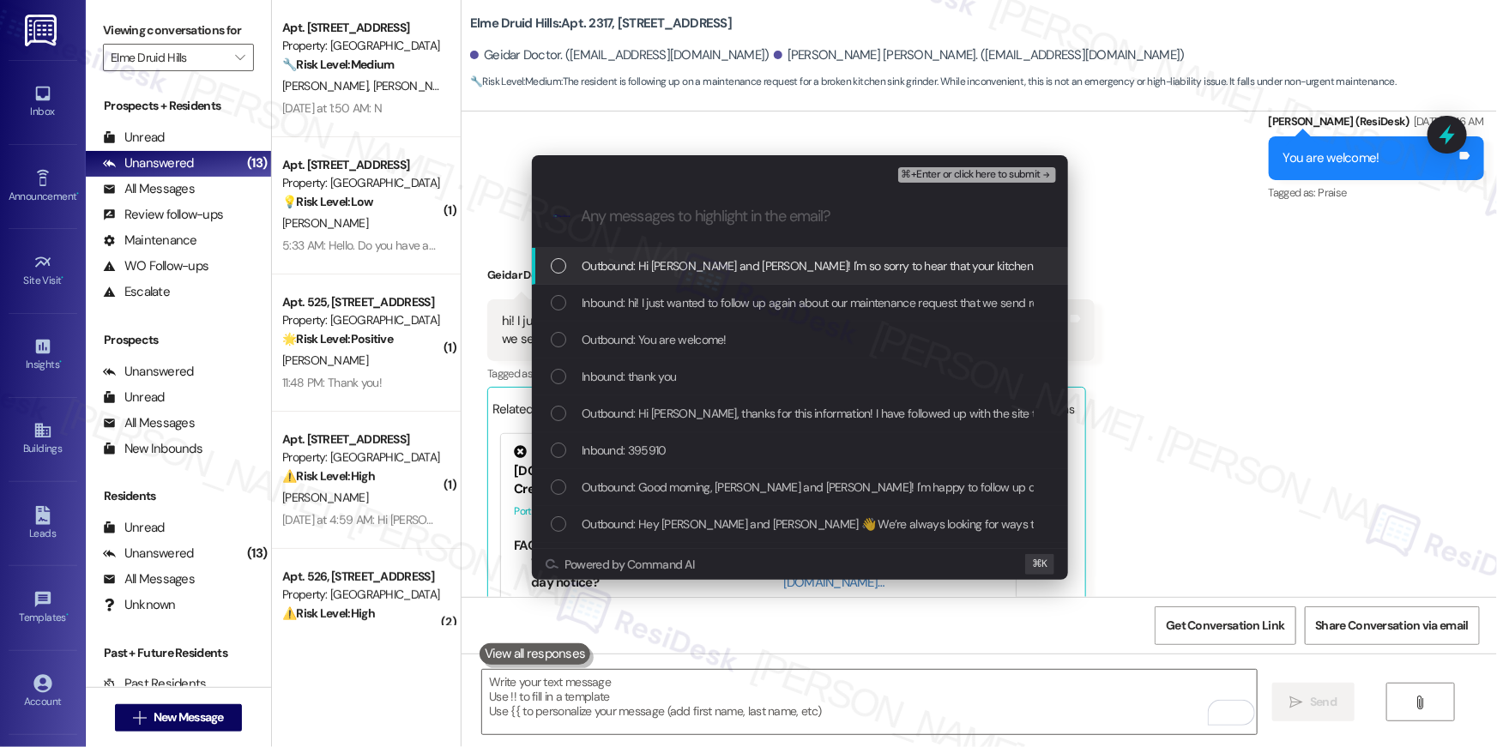
click at [719, 274] on span "Outbound: Hi Geidar and Janna Rei! I'm so sorry to hear that your kitchen sink …" at bounding box center [1096, 266] width 1028 height 19
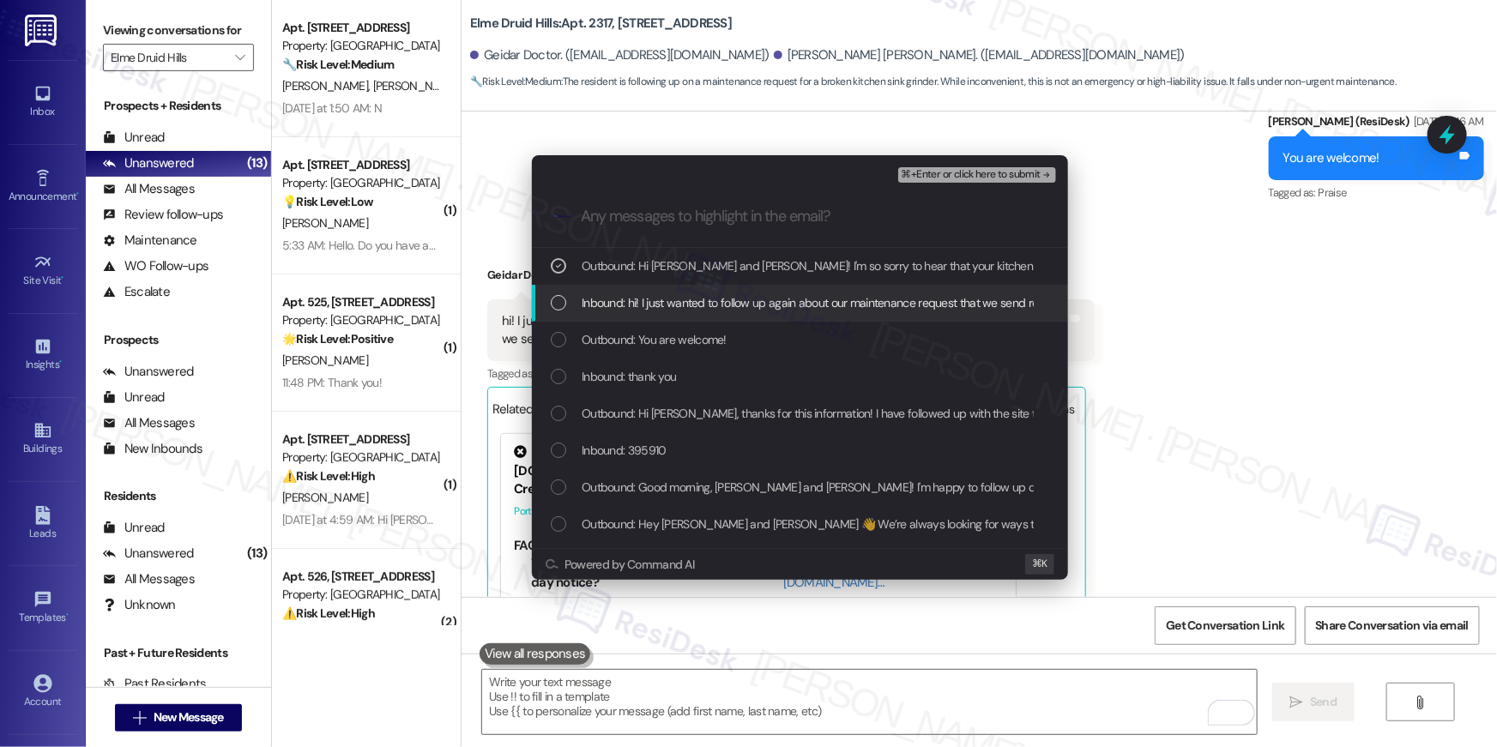
drag, startPoint x: 710, startPoint y: 290, endPoint x: 691, endPoint y: 348, distance: 60.5
click at [710, 291] on div "Inbound: hi! I just wanted to follow up again about our maintenance request tha…" at bounding box center [800, 303] width 536 height 37
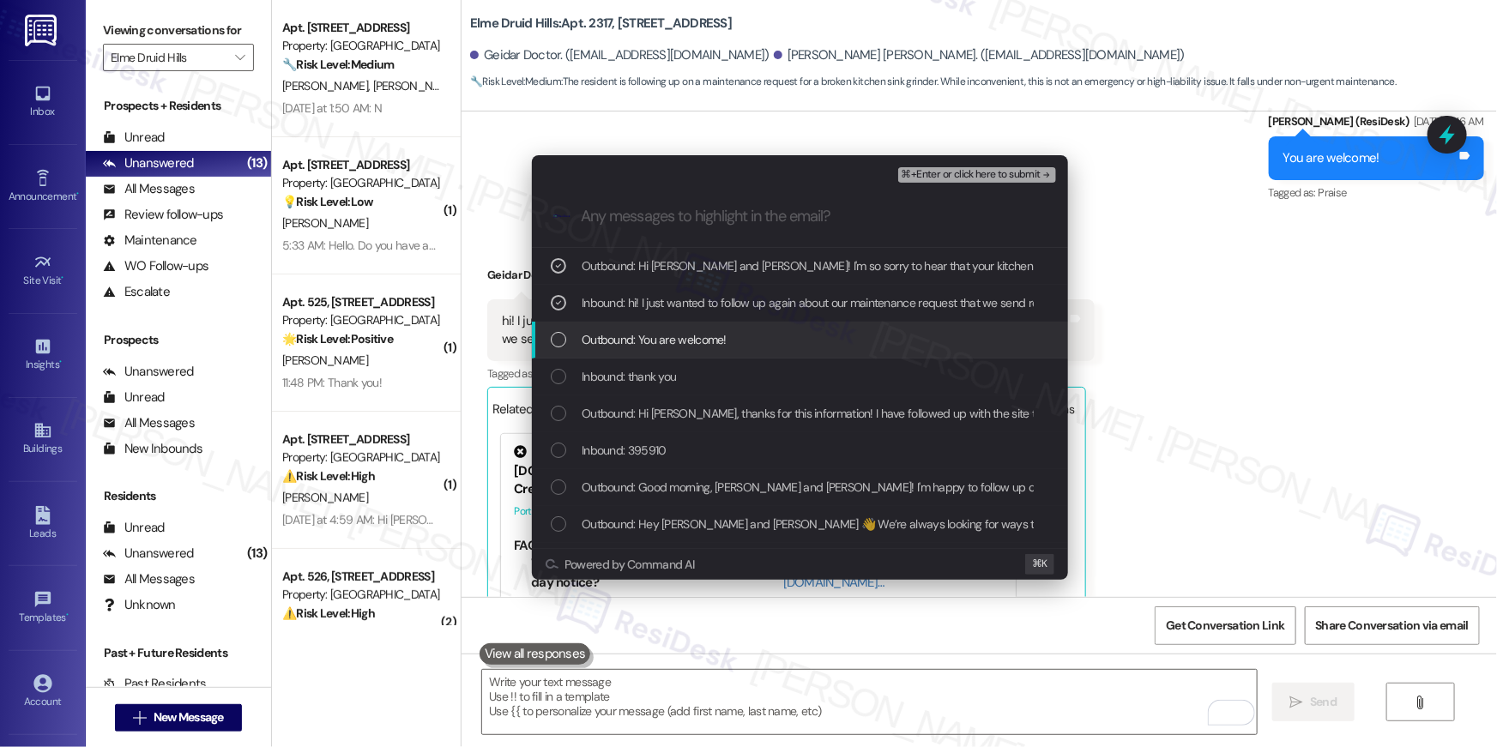
click at [690, 348] on span "Outbound: You are welcome!" at bounding box center [654, 339] width 145 height 19
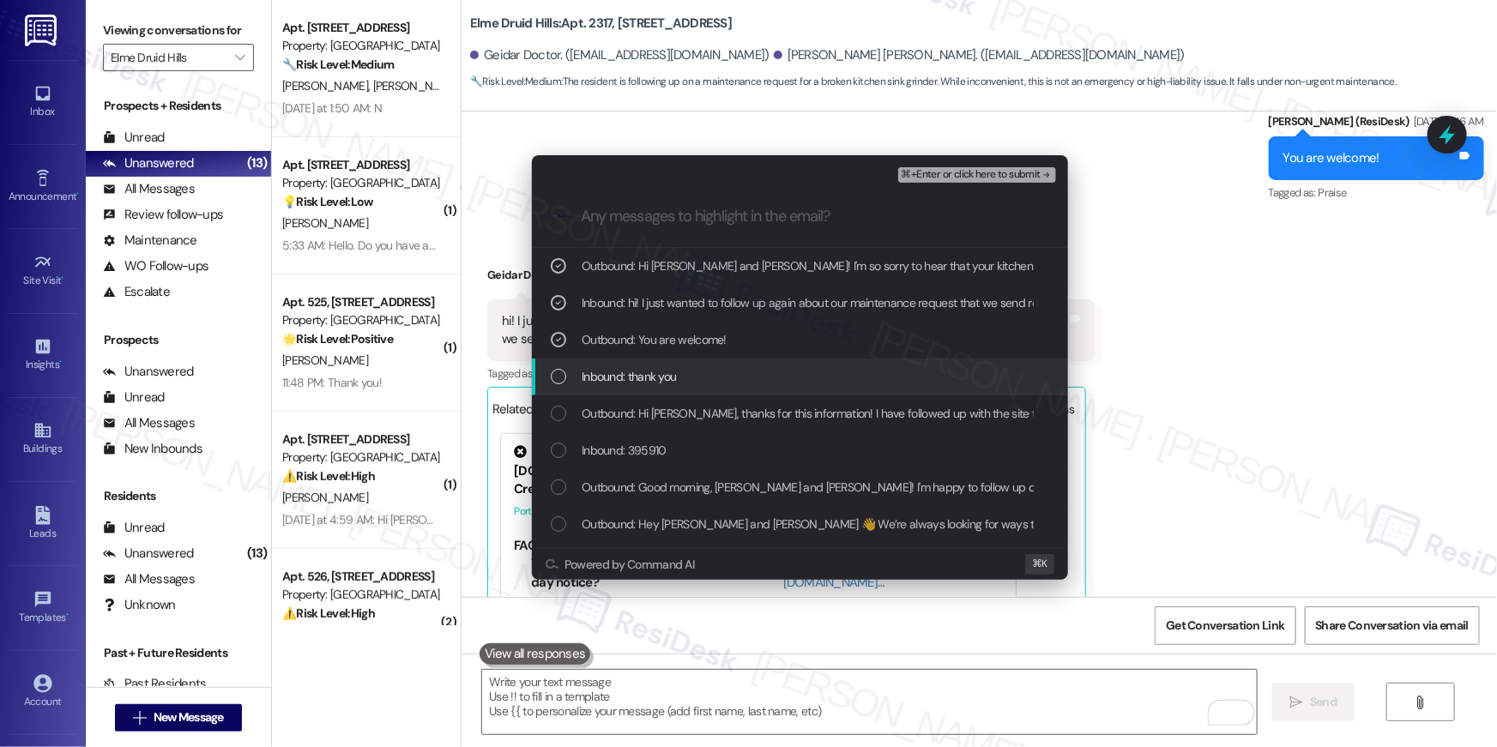
click at [675, 370] on span "Inbound: thank you" at bounding box center [629, 376] width 94 height 19
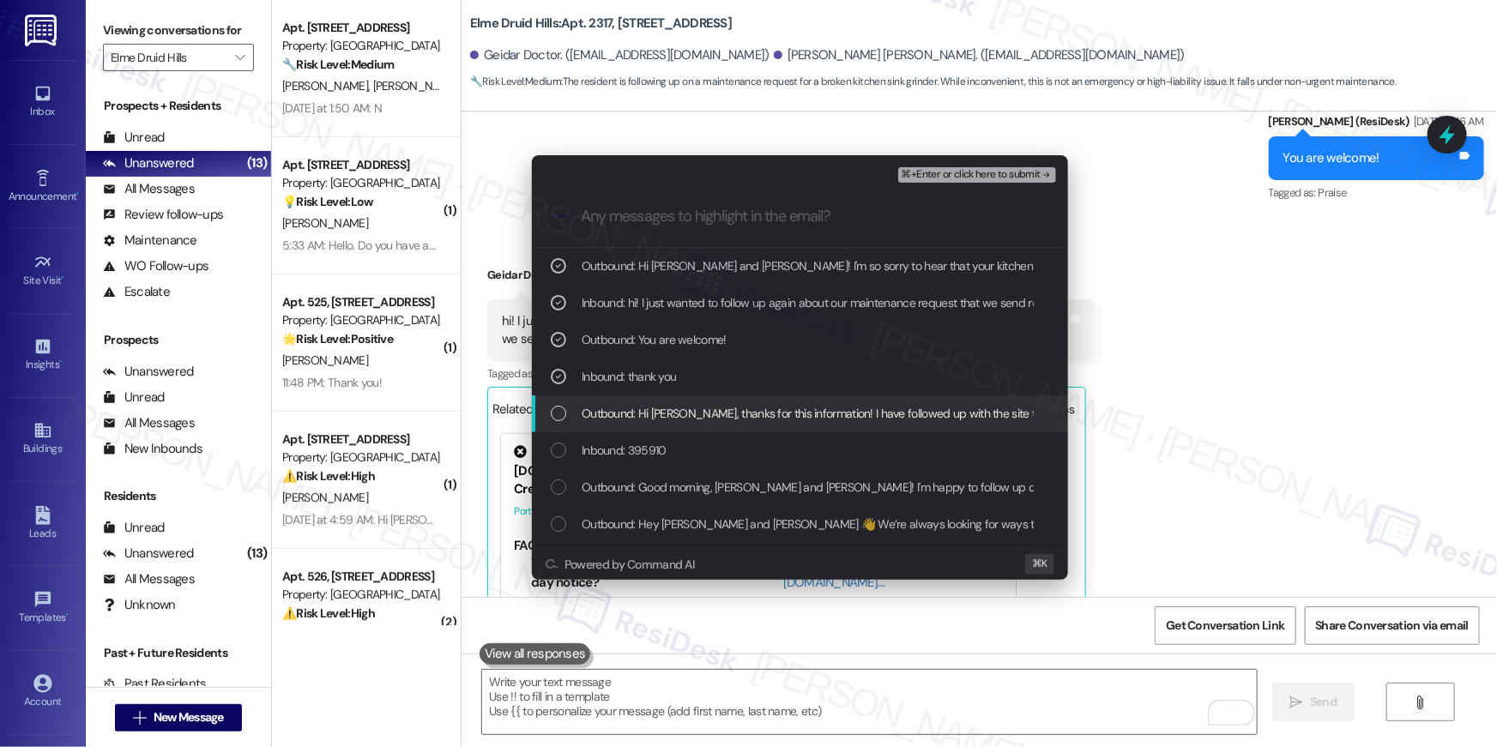
click at [680, 414] on span "Outbound: Hi Geidar, thanks for this information! I have followed up with the s…" at bounding box center [861, 413] width 559 height 19
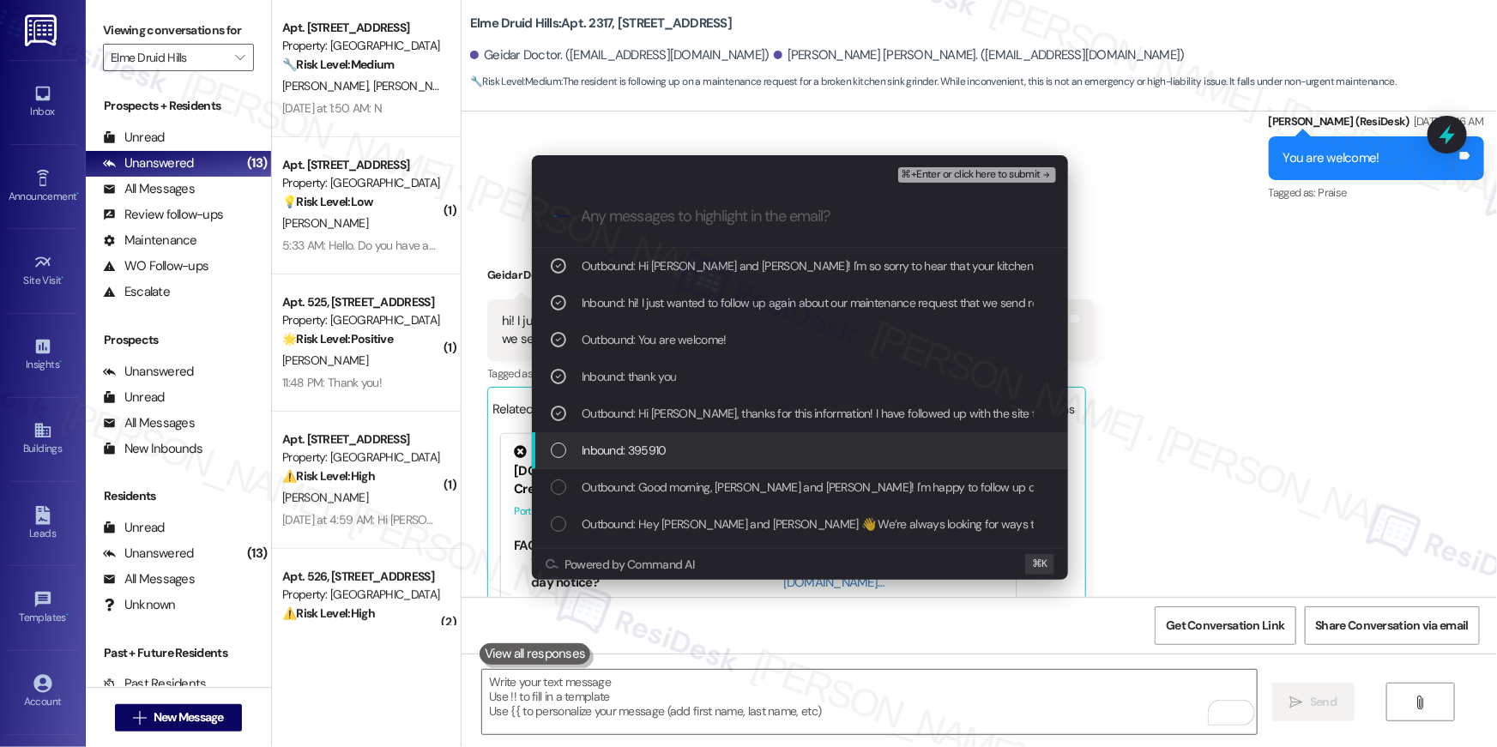
click at [656, 447] on span "Inbound: 395910" at bounding box center [624, 450] width 85 height 19
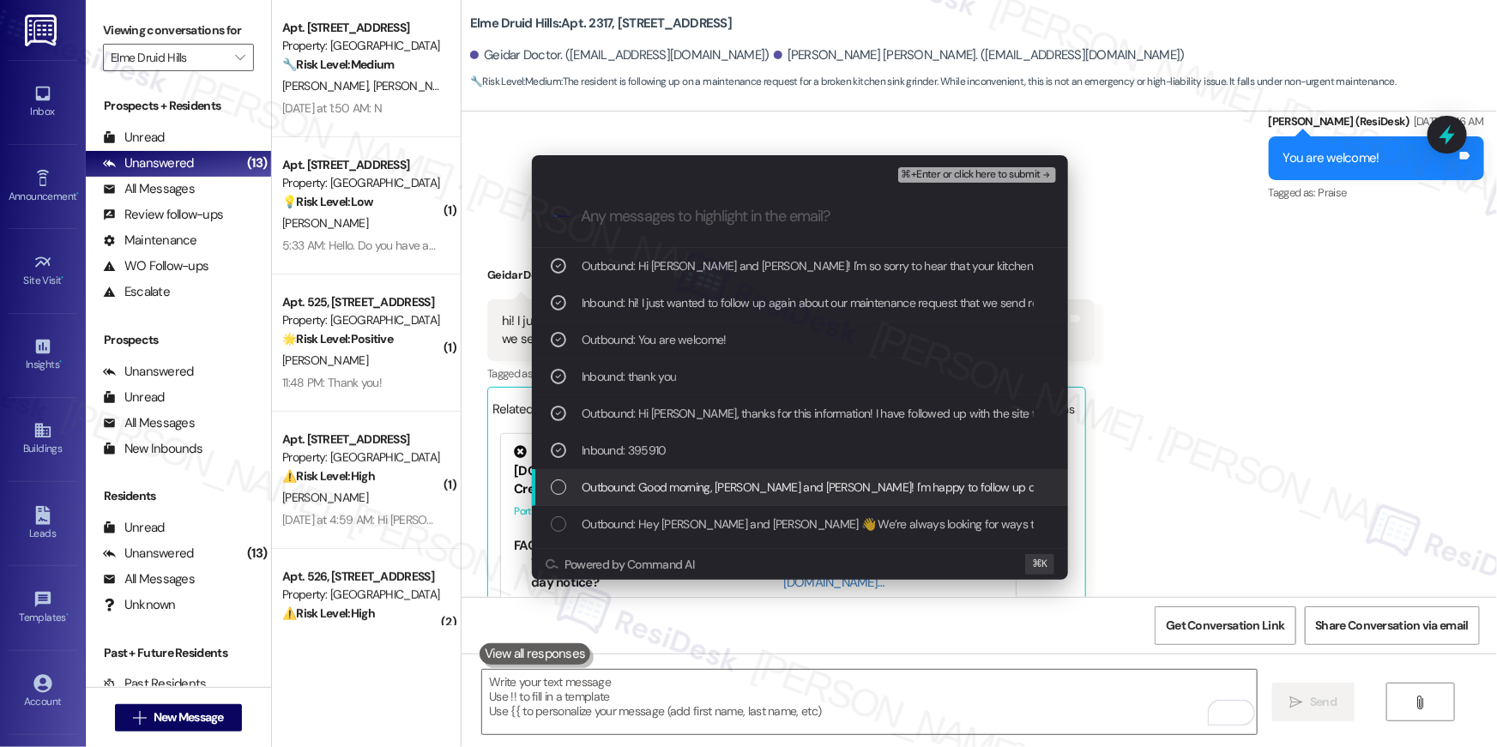
click at [668, 497] on span "Outbound: Good morning, Geidar and Janna Rei! I'm happy to follow up on your ki…" at bounding box center [1018, 487] width 873 height 19
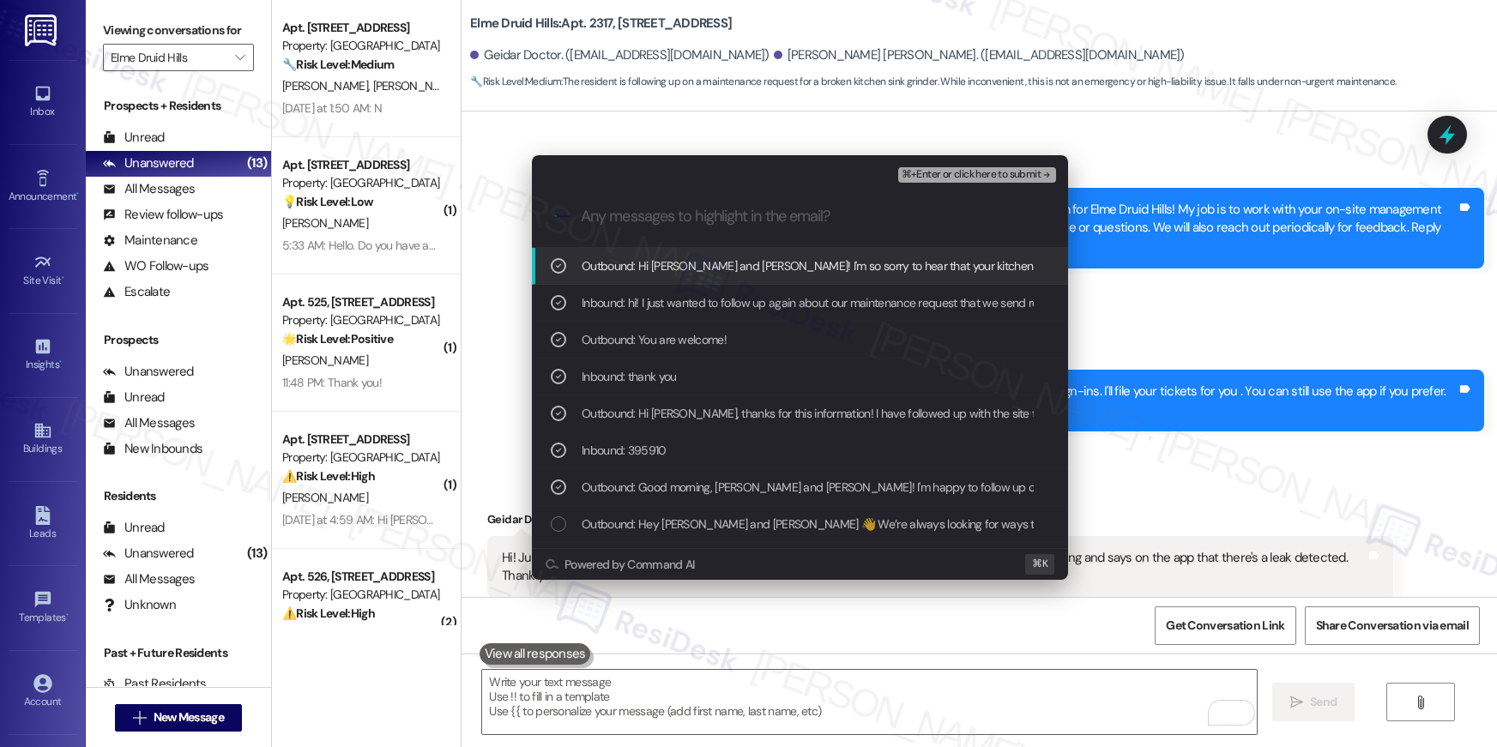
click at [972, 178] on span "⌘+Enter or click here to submit" at bounding box center [971, 175] width 139 height 12
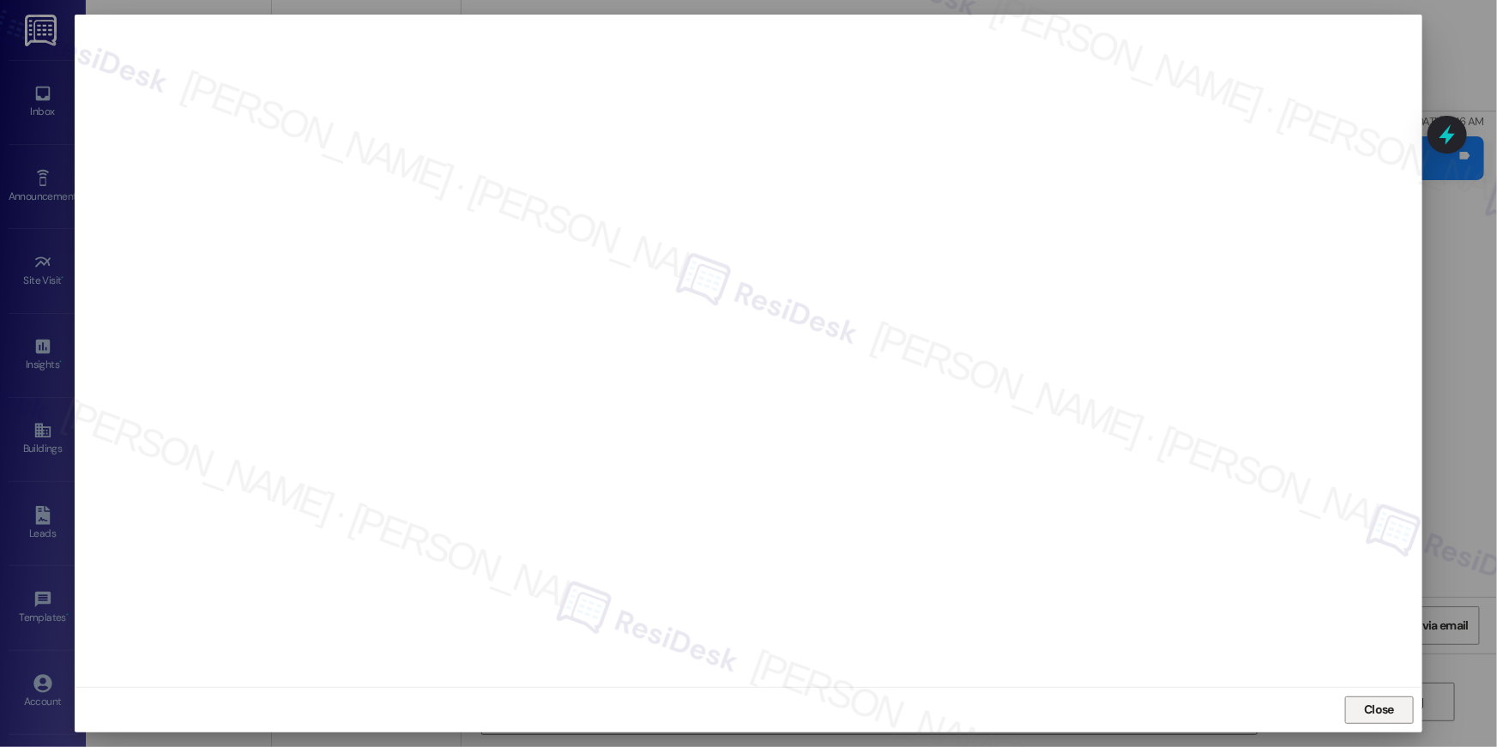
click at [1366, 721] on span "Close" at bounding box center [1379, 711] width 37 height 26
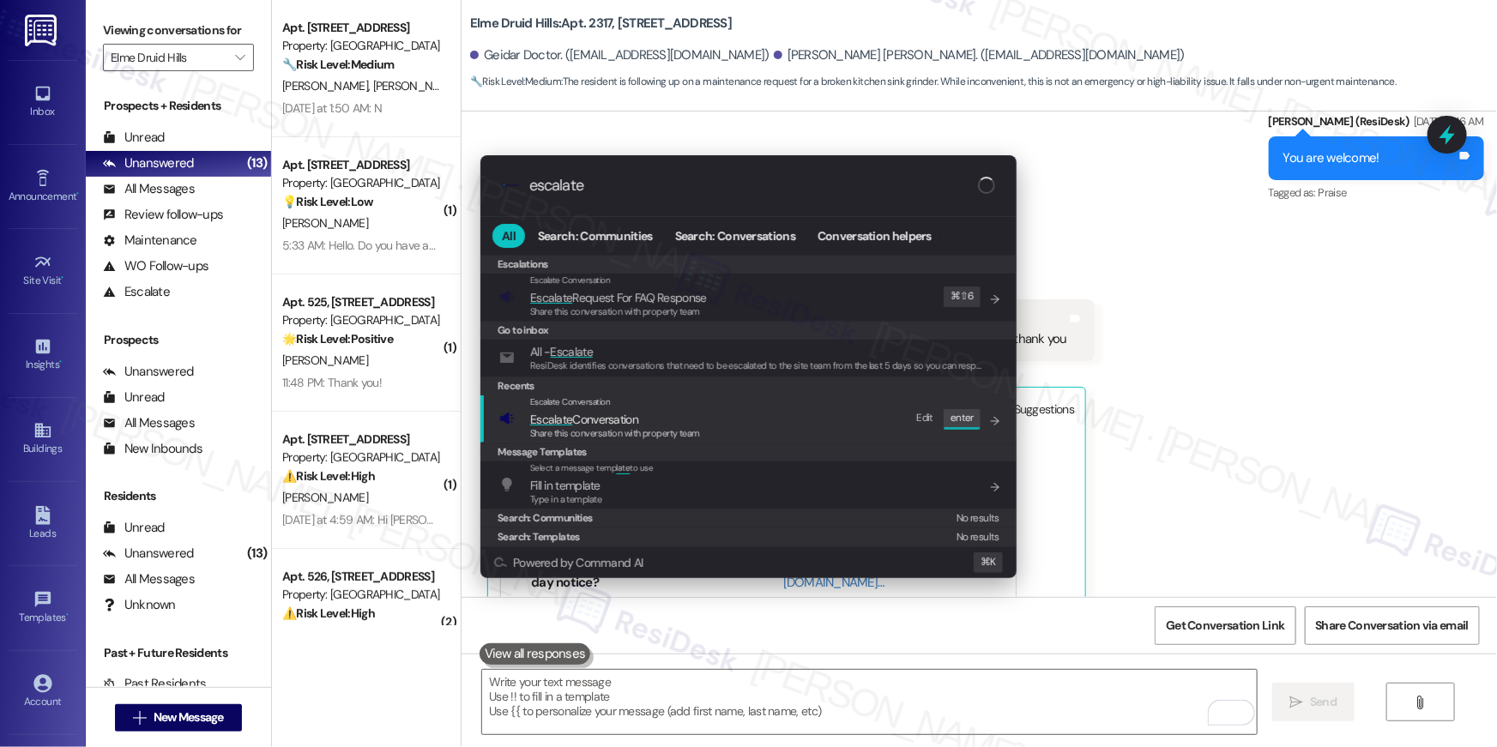
type input "escalate"
click at [725, 408] on div "Escalate Conversation Escalate Conversation Share this conversation with proper…" at bounding box center [750, 419] width 502 height 46
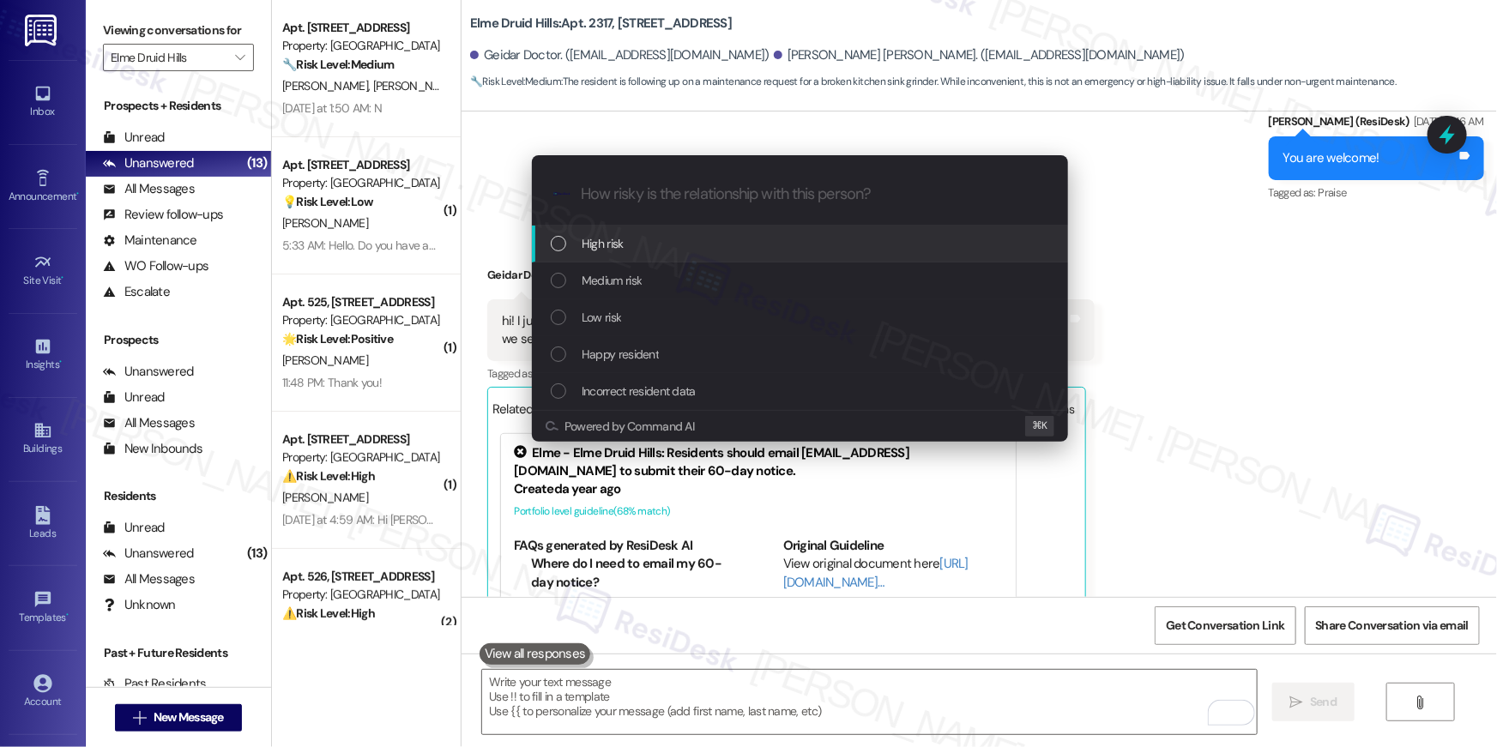
click at [619, 249] on span "High risk" at bounding box center [603, 243] width 42 height 19
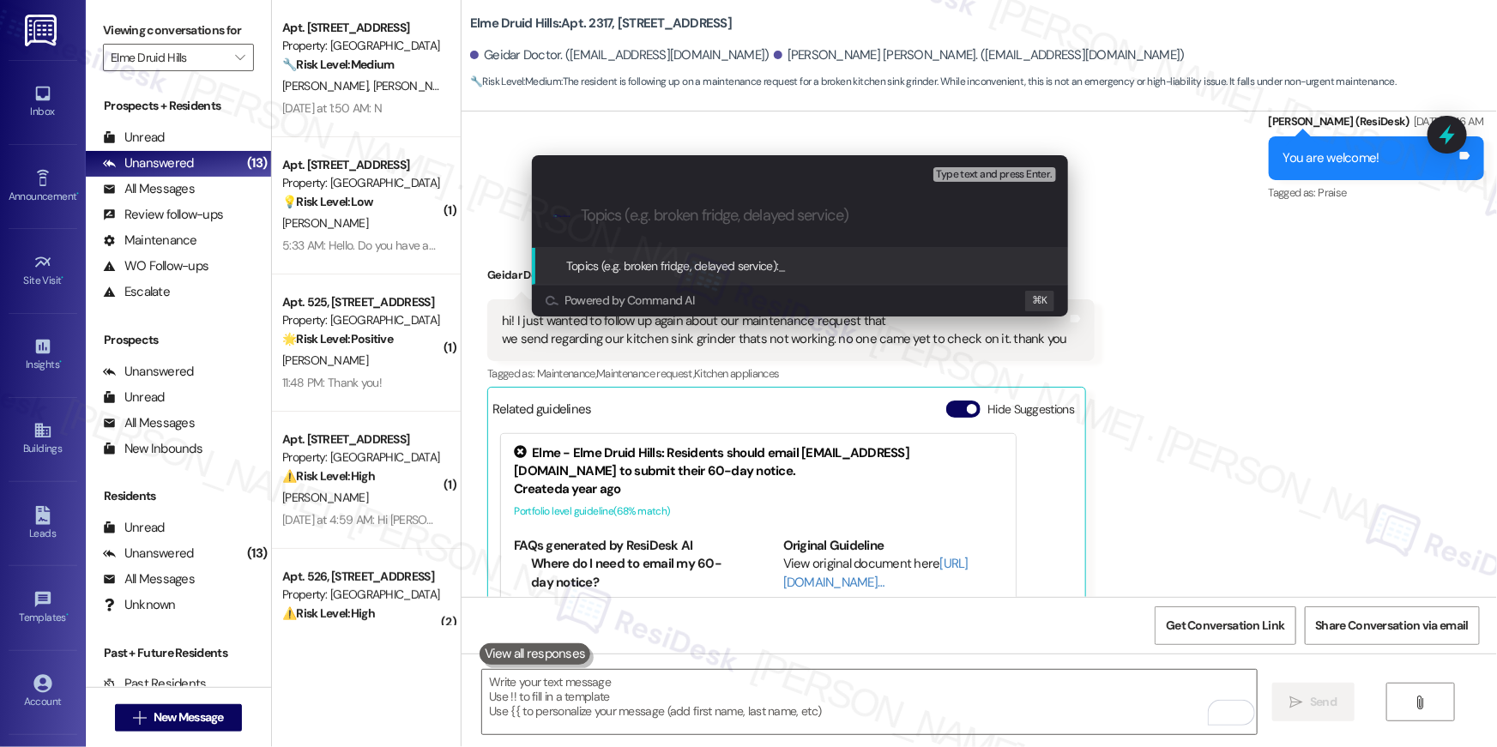
paste input "Work order follow-up - Work Order # 395910 sink grinder not working"
type input "Work order follow-up - Work Order # 395910 sink grinder not working"
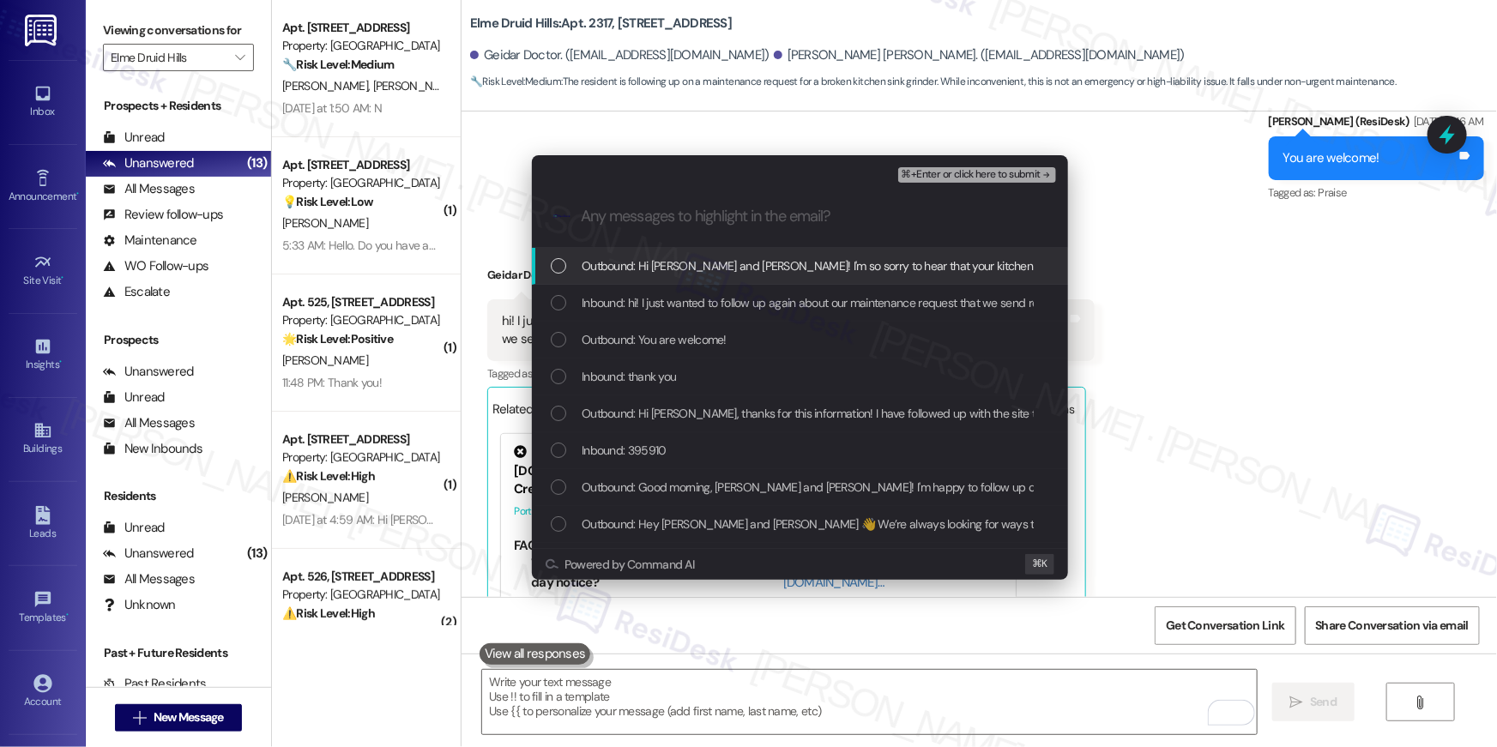
click at [622, 267] on span "Outbound: Hi [PERSON_NAME] and [PERSON_NAME]! I'm so sorry to hear that your ki…" at bounding box center [1096, 266] width 1028 height 19
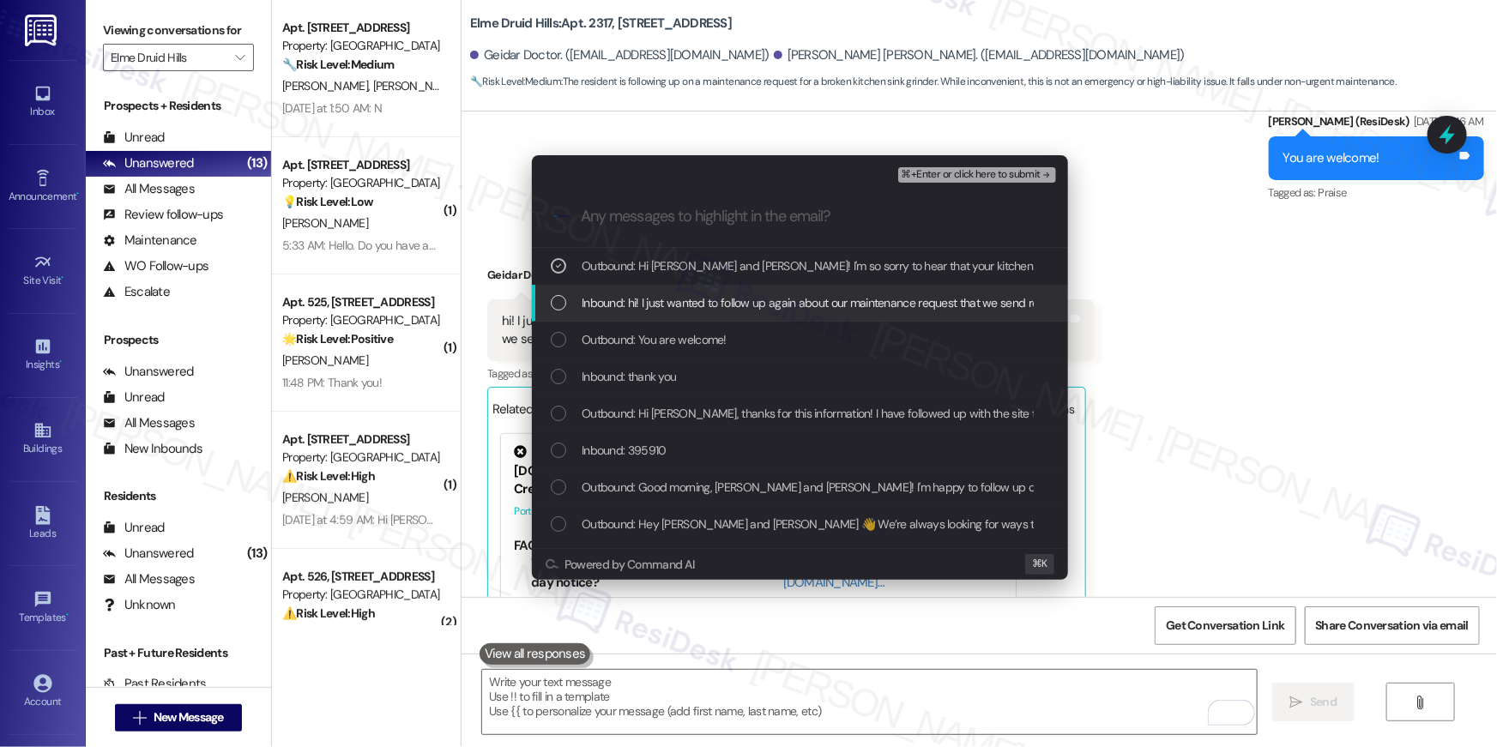
drag, startPoint x: 620, startPoint y: 298, endPoint x: 631, endPoint y: 339, distance: 42.5
click at [620, 298] on span "Inbound: hi! I just wanted to follow up again about our maintenance request tha…" at bounding box center [1038, 302] width 913 height 19
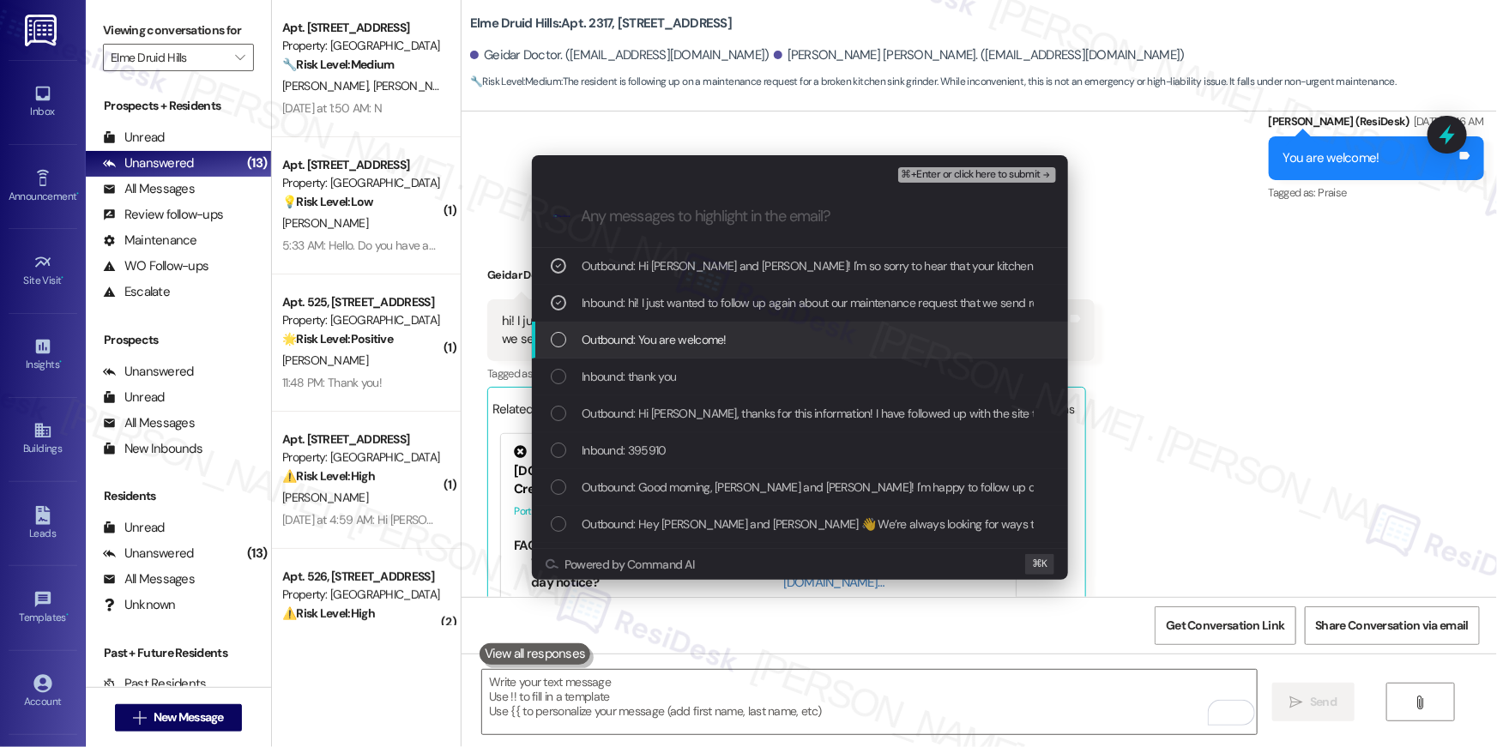
drag, startPoint x: 632, startPoint y: 344, endPoint x: 638, endPoint y: 372, distance: 28.1
click at [632, 344] on span "Outbound: You are welcome!" at bounding box center [654, 339] width 145 height 19
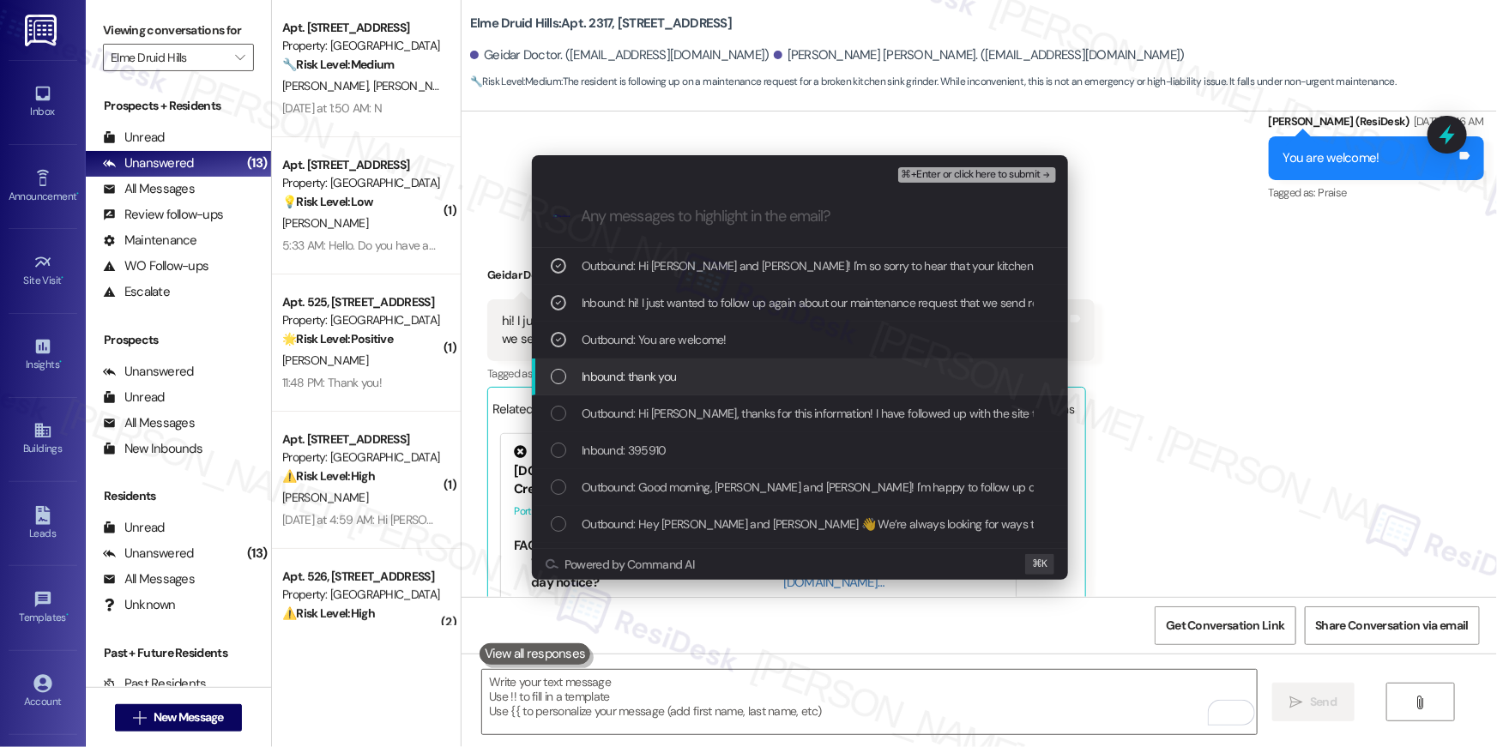
click at [643, 390] on div "Inbound: thank you" at bounding box center [800, 377] width 536 height 37
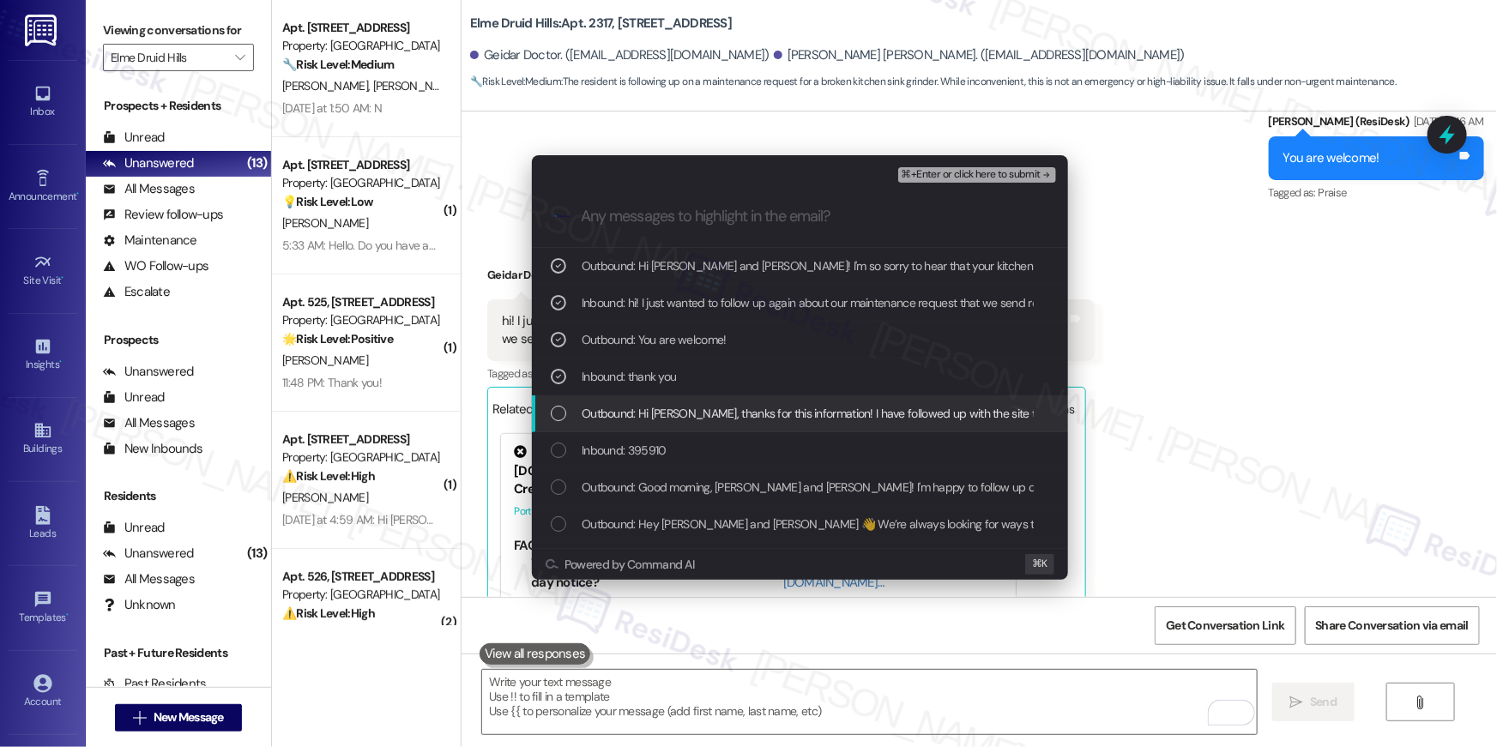
drag, startPoint x: 659, startPoint y: 414, endPoint x: 665, endPoint y: 427, distance: 14.2
click at [662, 417] on span "Outbound: Hi [PERSON_NAME], thanks for this information! I have followed up wit…" at bounding box center [861, 413] width 559 height 19
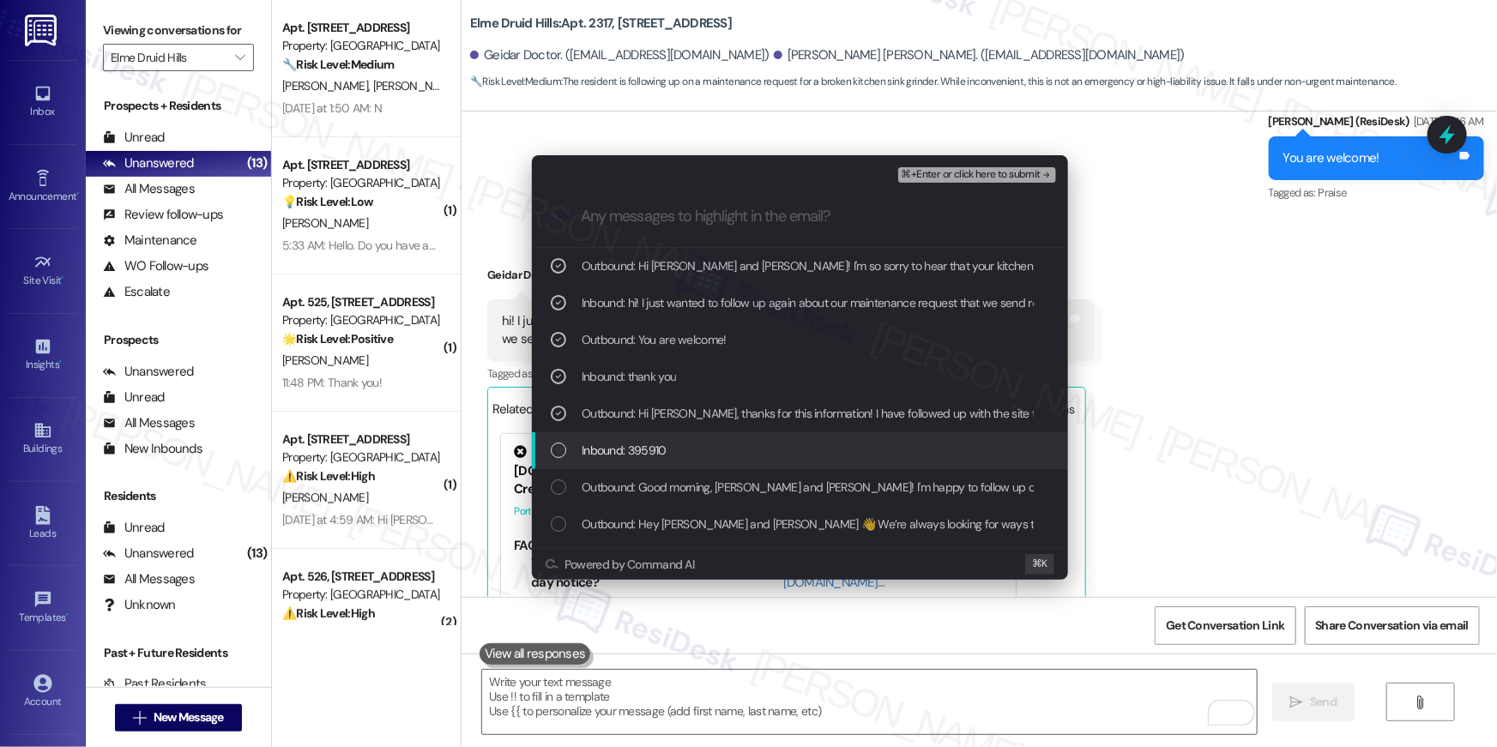
click at [674, 447] on div "Inbound: 395910" at bounding box center [802, 450] width 502 height 19
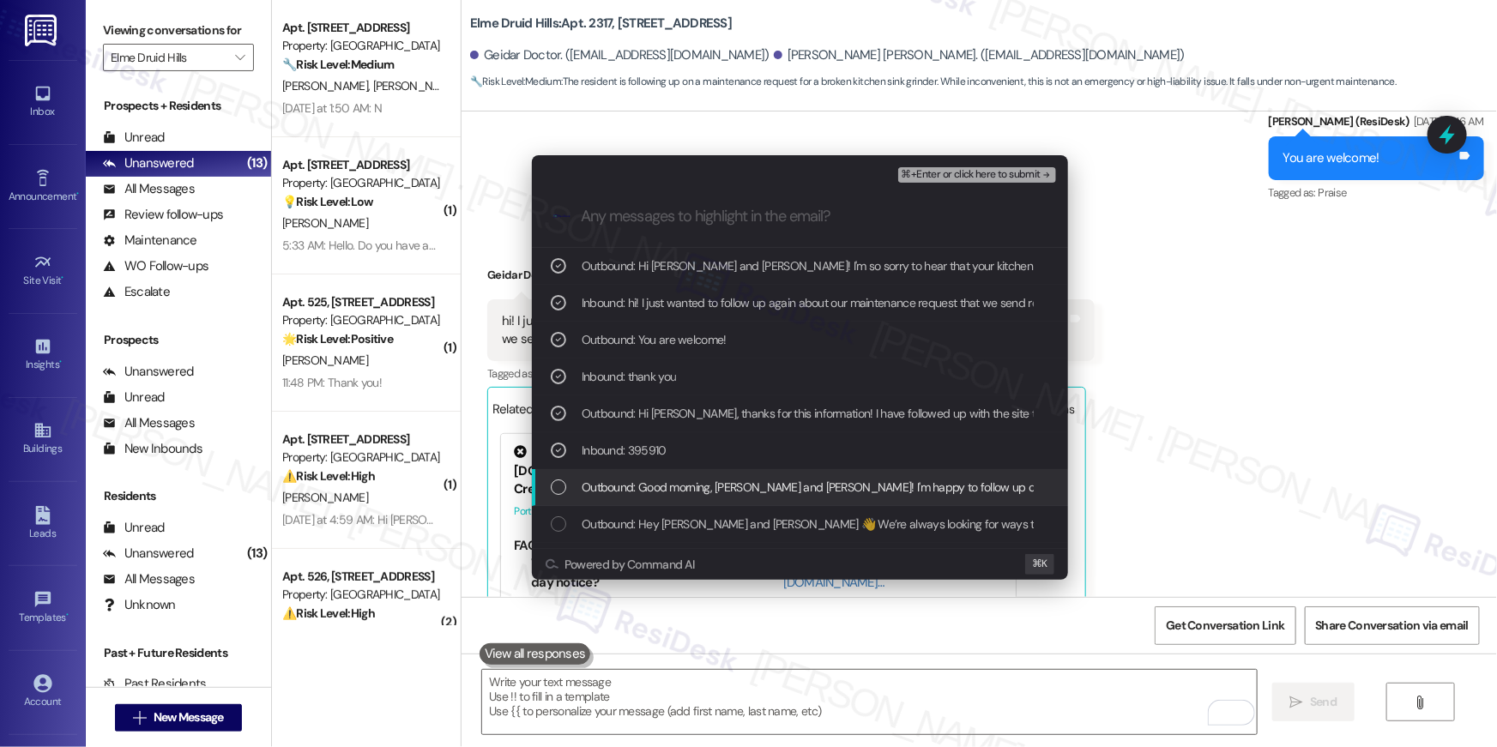
drag, startPoint x: 689, startPoint y: 470, endPoint x: 722, endPoint y: 472, distance: 33.5
click at [692, 473] on div "Outbound: Good morning, [PERSON_NAME] and [PERSON_NAME]! I'm happy to follow up…" at bounding box center [800, 487] width 536 height 37
click at [816, 491] on span "Outbound: Good morning, [PERSON_NAME] and [PERSON_NAME]! I'm happy to follow up…" at bounding box center [1018, 487] width 873 height 19
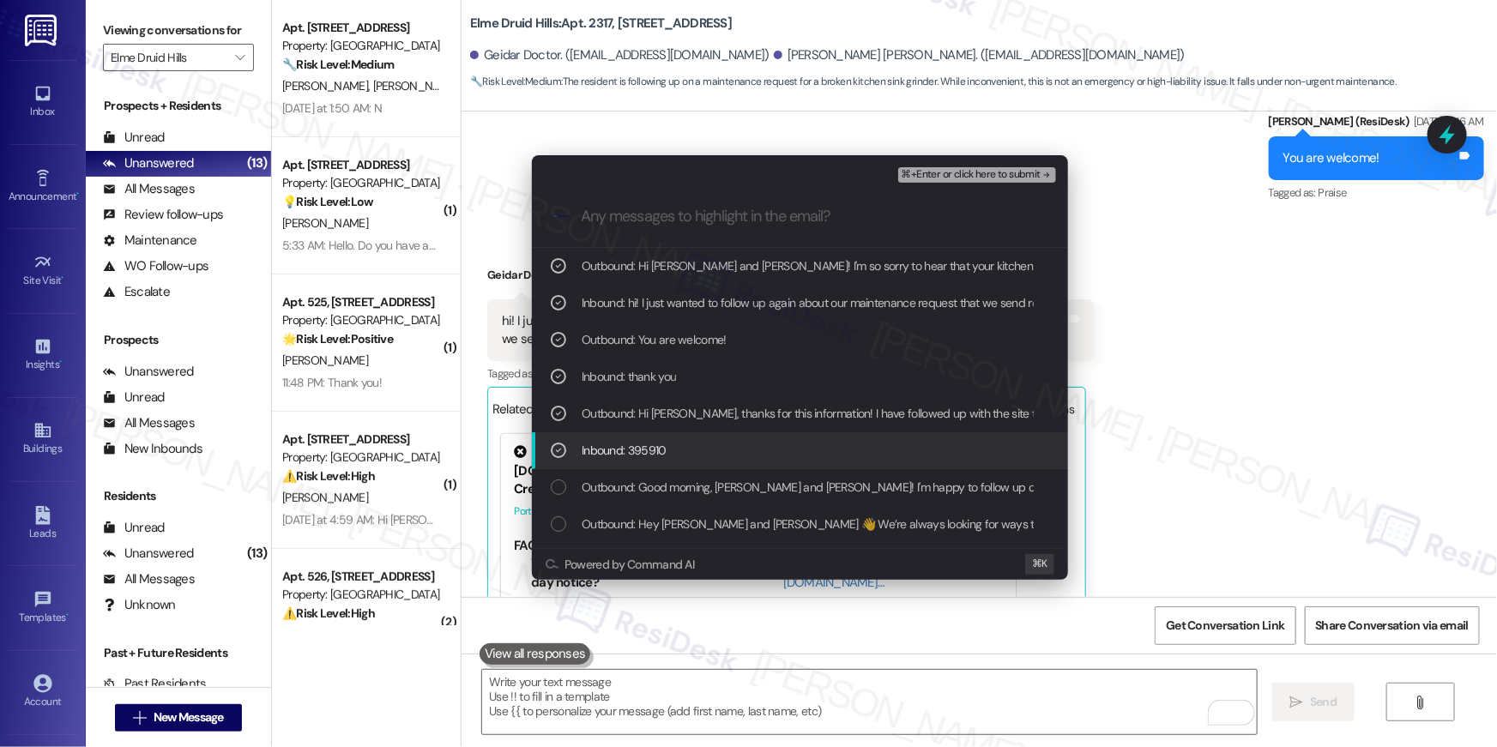
click at [801, 461] on div "Inbound: 395910" at bounding box center [800, 450] width 536 height 37
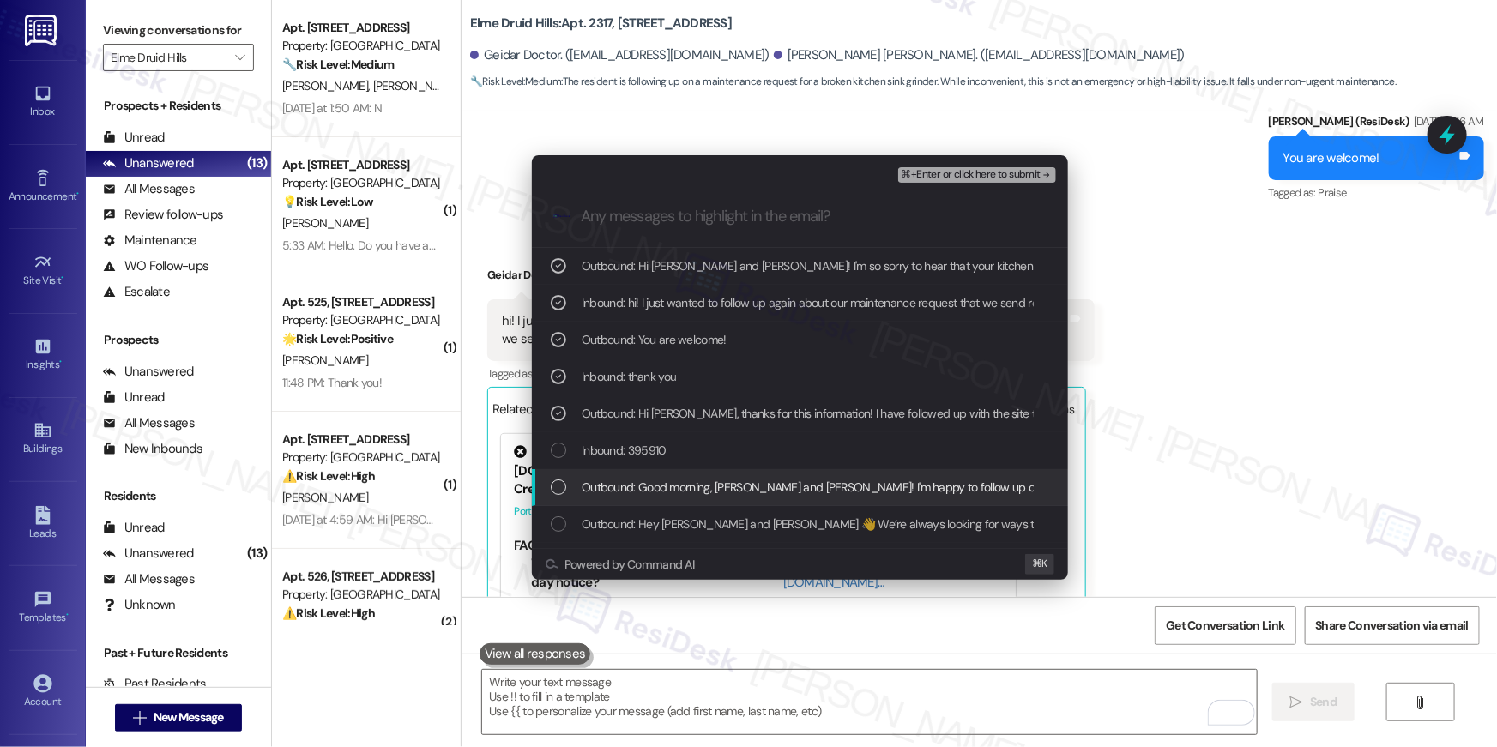
drag, startPoint x: 810, startPoint y: 494, endPoint x: 815, endPoint y: 515, distance: 21.2
click at [810, 495] on span "Outbound: Good morning, [PERSON_NAME] and [PERSON_NAME]! I'm happy to follow up…" at bounding box center [1018, 487] width 873 height 19
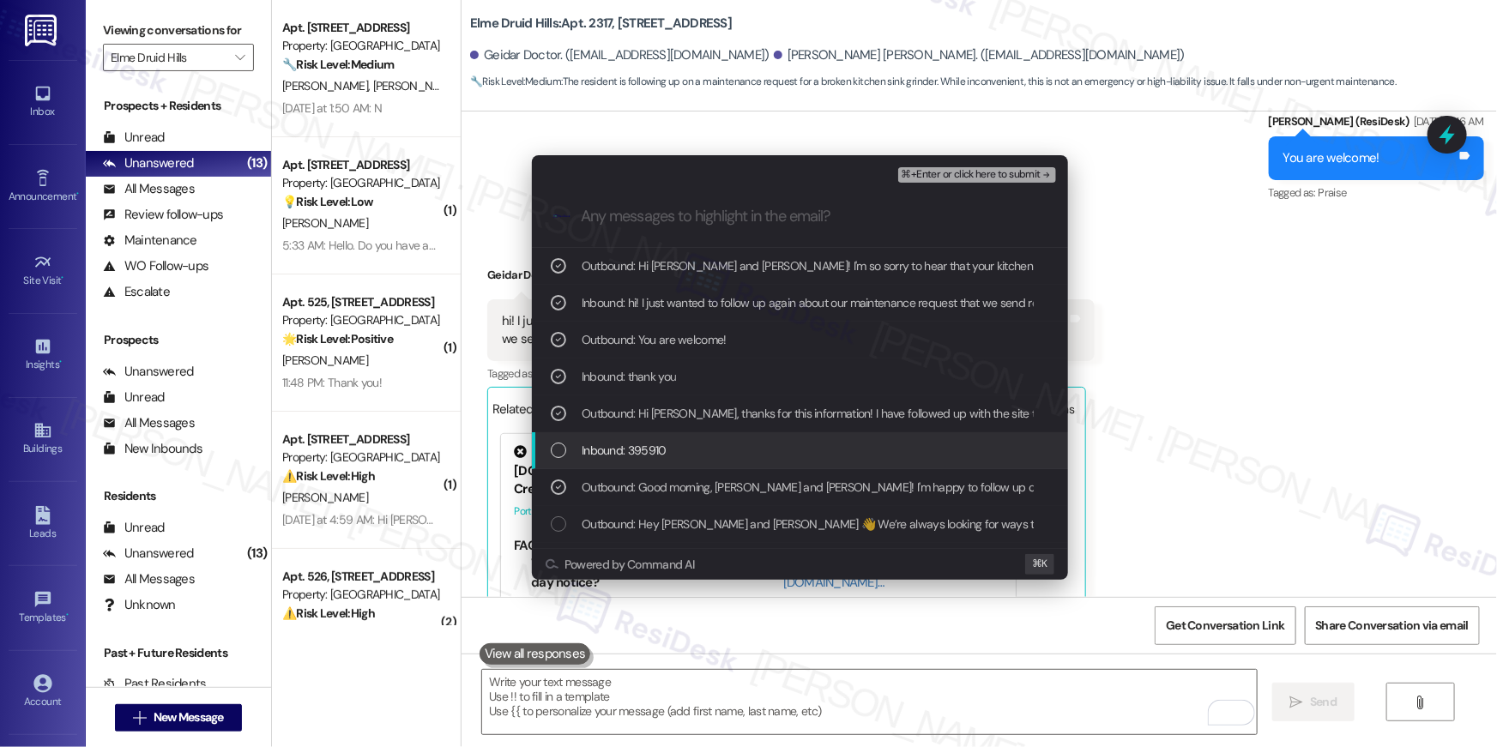
click at [790, 456] on div "Inbound: 395910" at bounding box center [802, 450] width 502 height 19
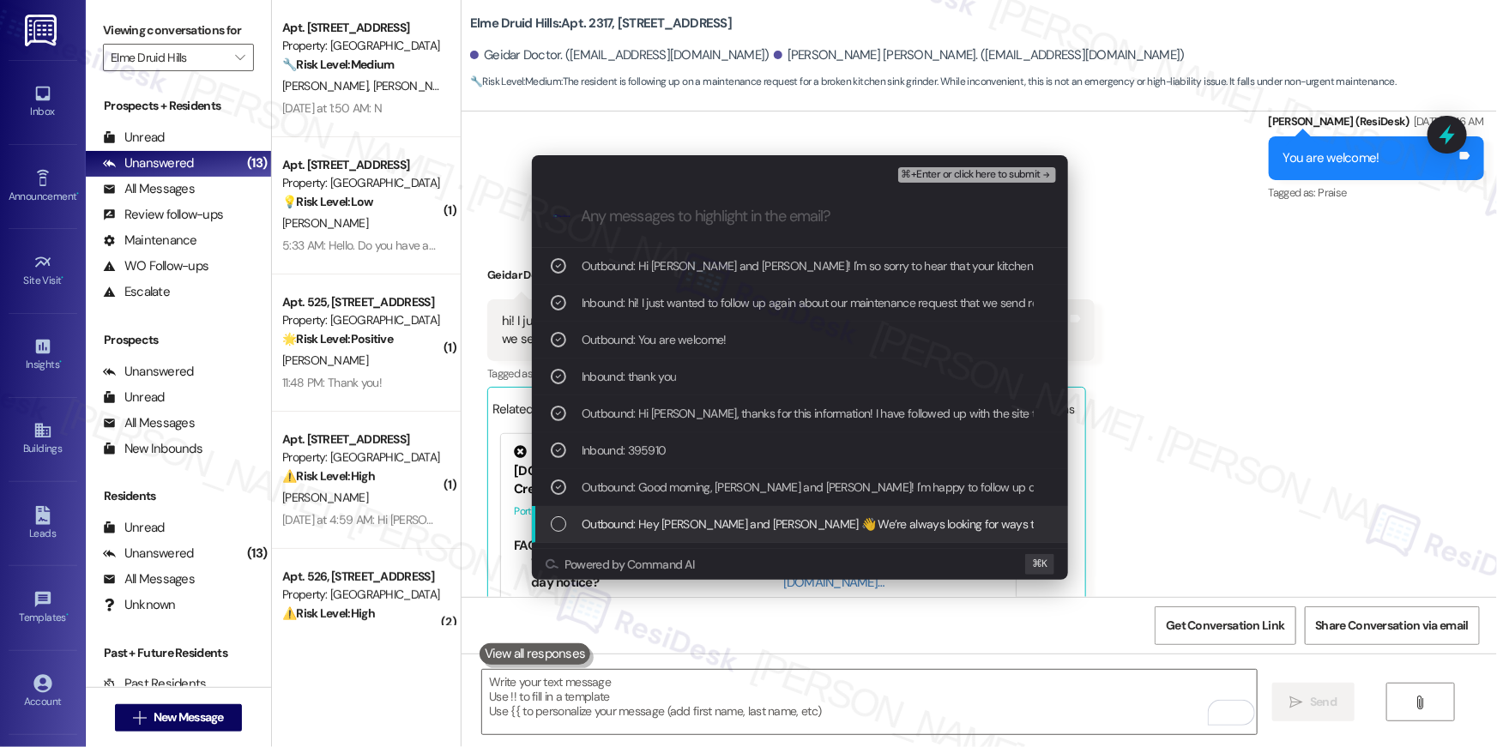
click at [814, 521] on span "Outbound: Hey [PERSON_NAME] and [PERSON_NAME] 👋 We’re always looking for ways t…" at bounding box center [1371, 524] width 1578 height 19
click at [891, 532] on span "Outbound: Hey [PERSON_NAME] and [PERSON_NAME] 👋 We’re always looking for ways t…" at bounding box center [1371, 524] width 1578 height 19
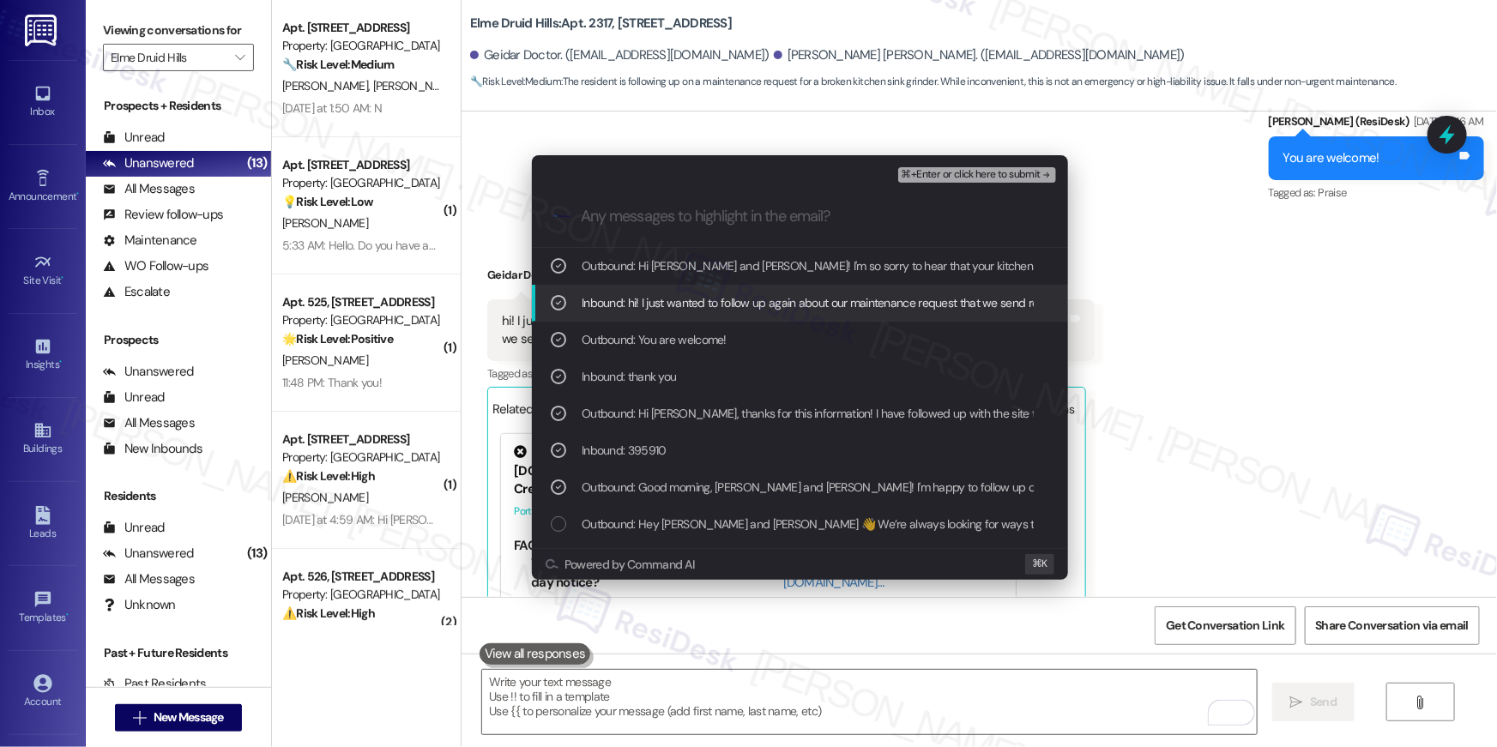
click at [963, 181] on span "⌘+Enter or click here to submit" at bounding box center [971, 175] width 139 height 12
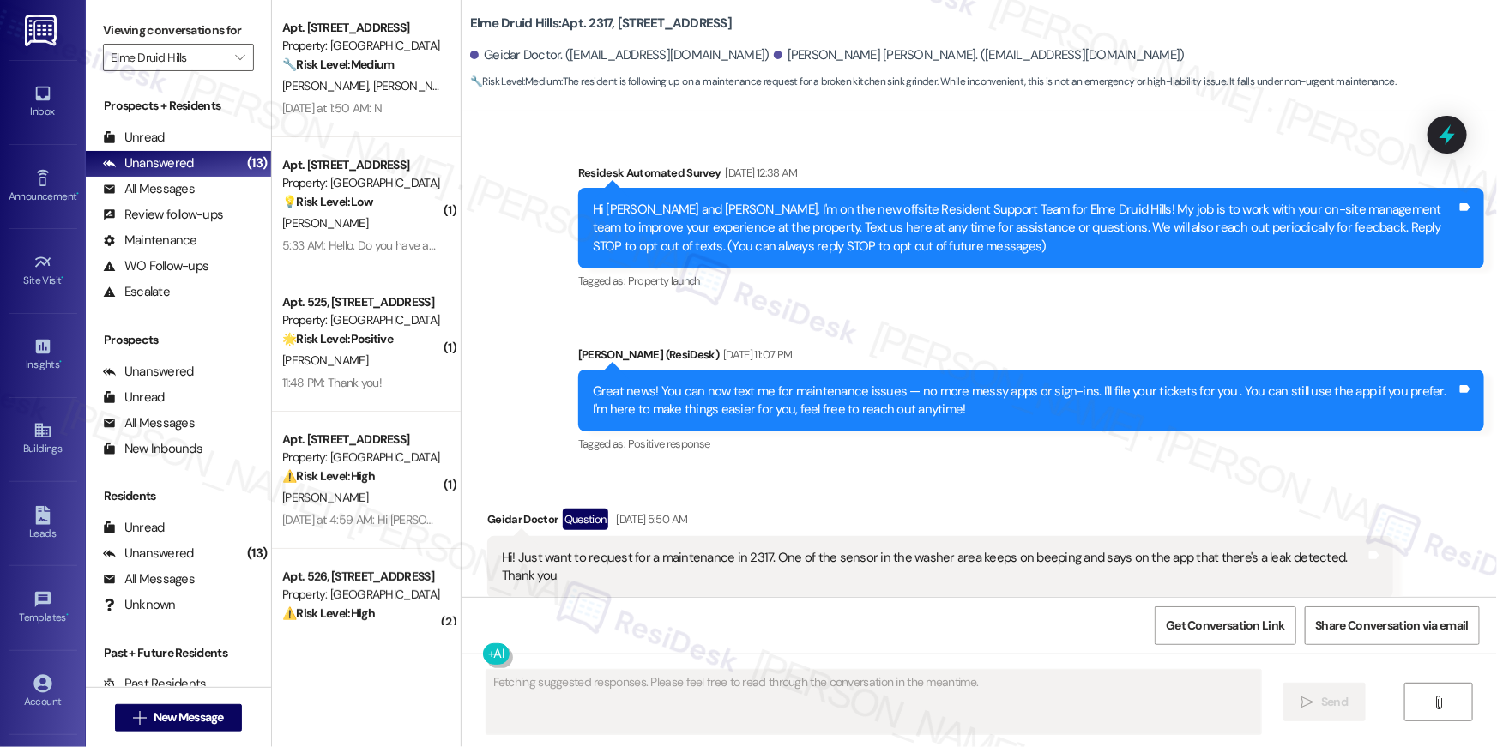
type textarea "Fetching suggested responses. Please feel free to read through the conversation…"
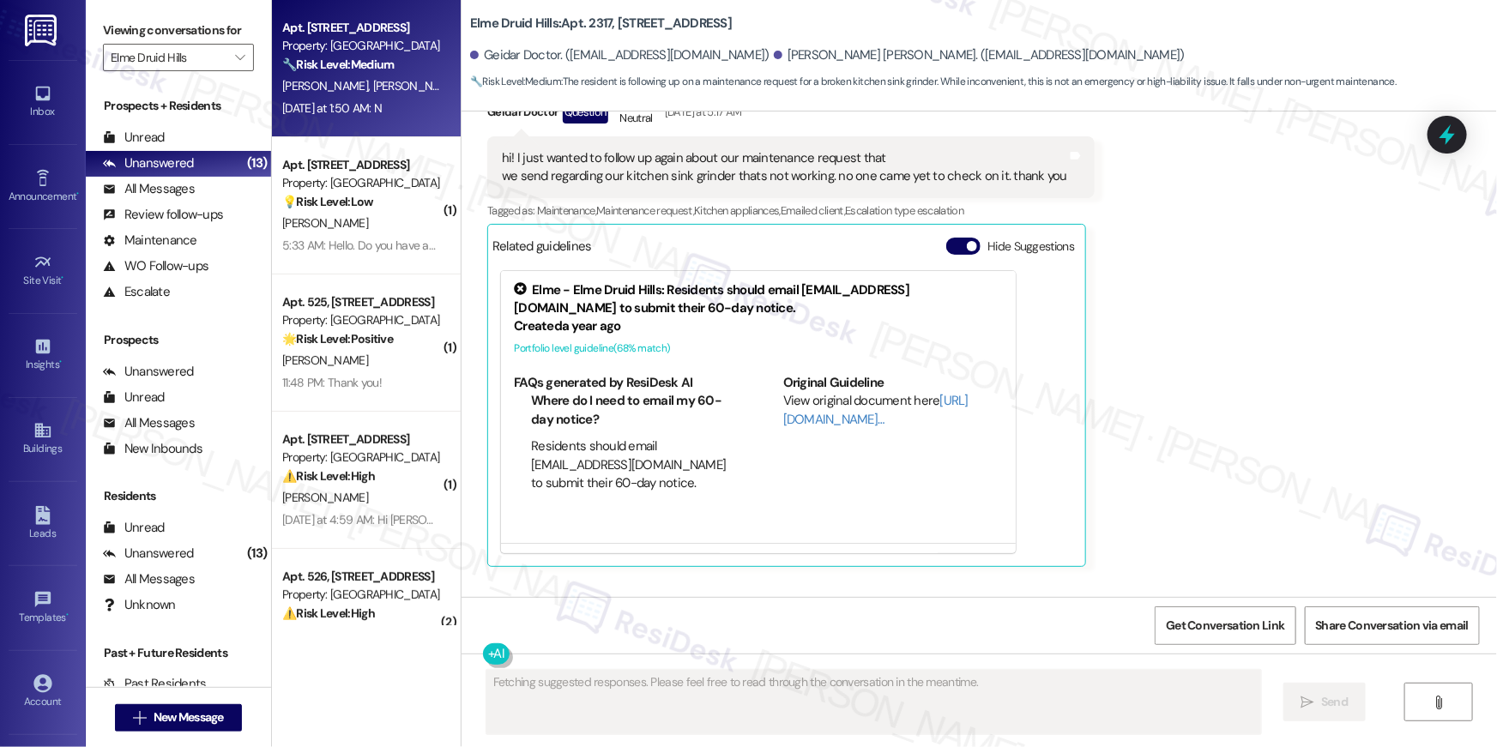
click at [350, 76] on div "[PERSON_NAME] [PERSON_NAME]" at bounding box center [362, 86] width 162 height 21
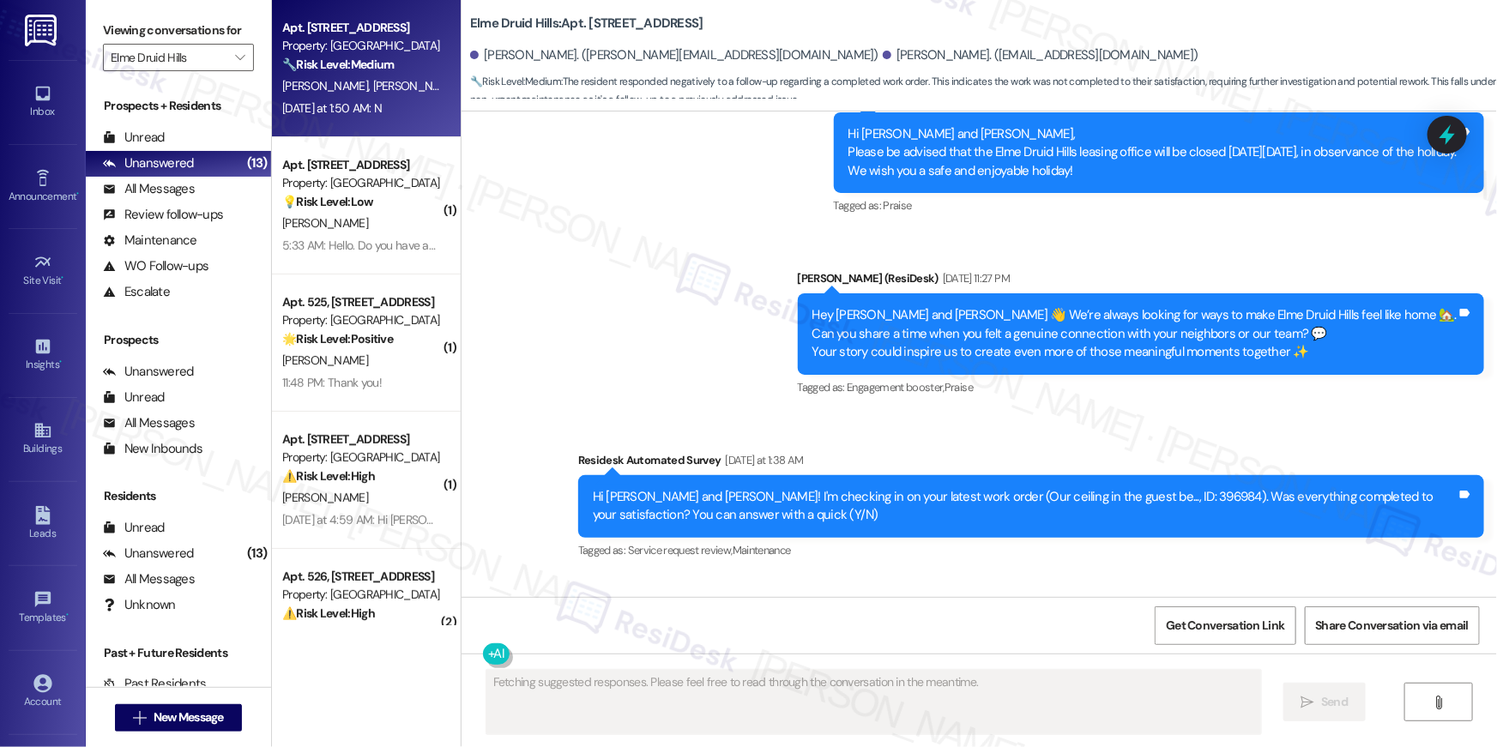
scroll to position [11614, 0]
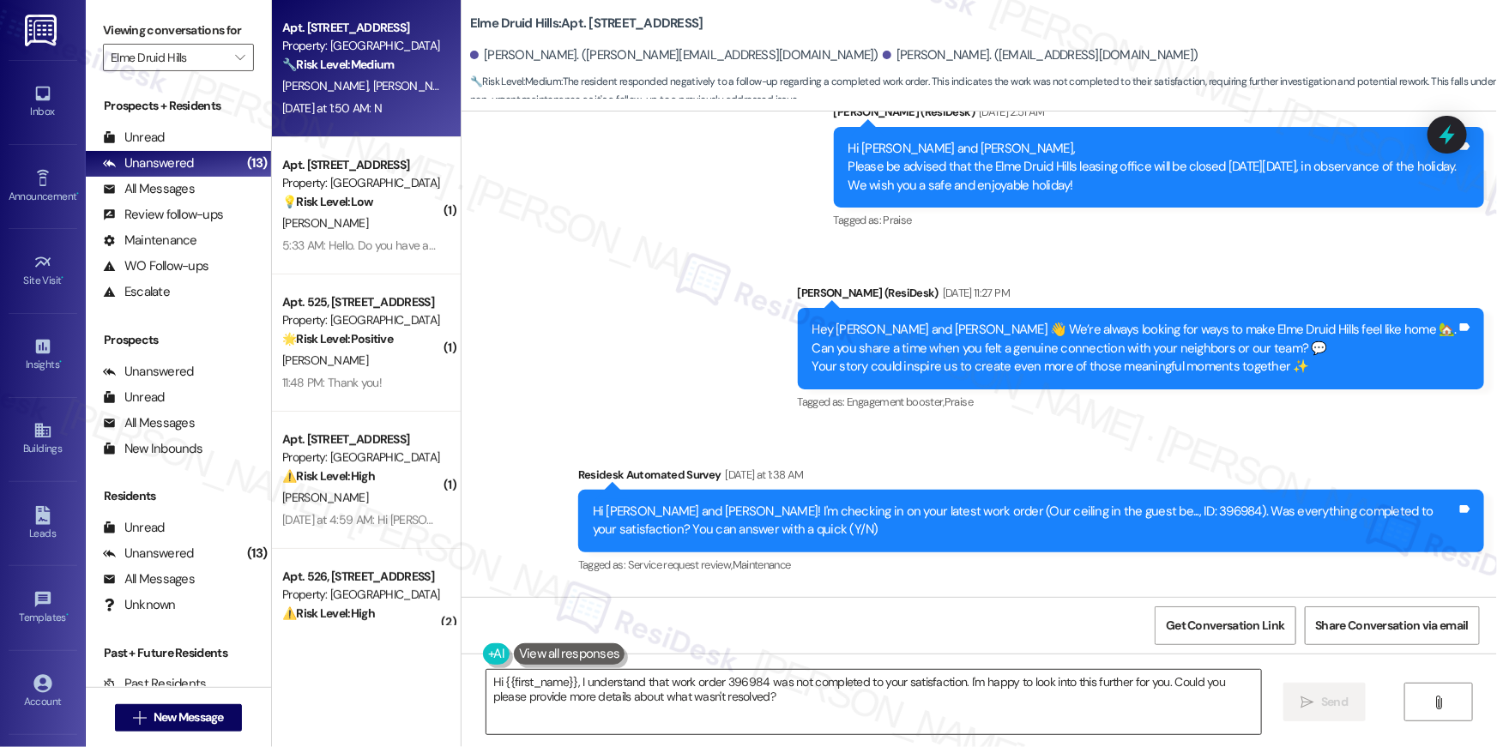
click at [924, 706] on textarea "Hi {{first_name}}, I understand that work order 396984 was not completed to you…" at bounding box center [874, 702] width 775 height 64
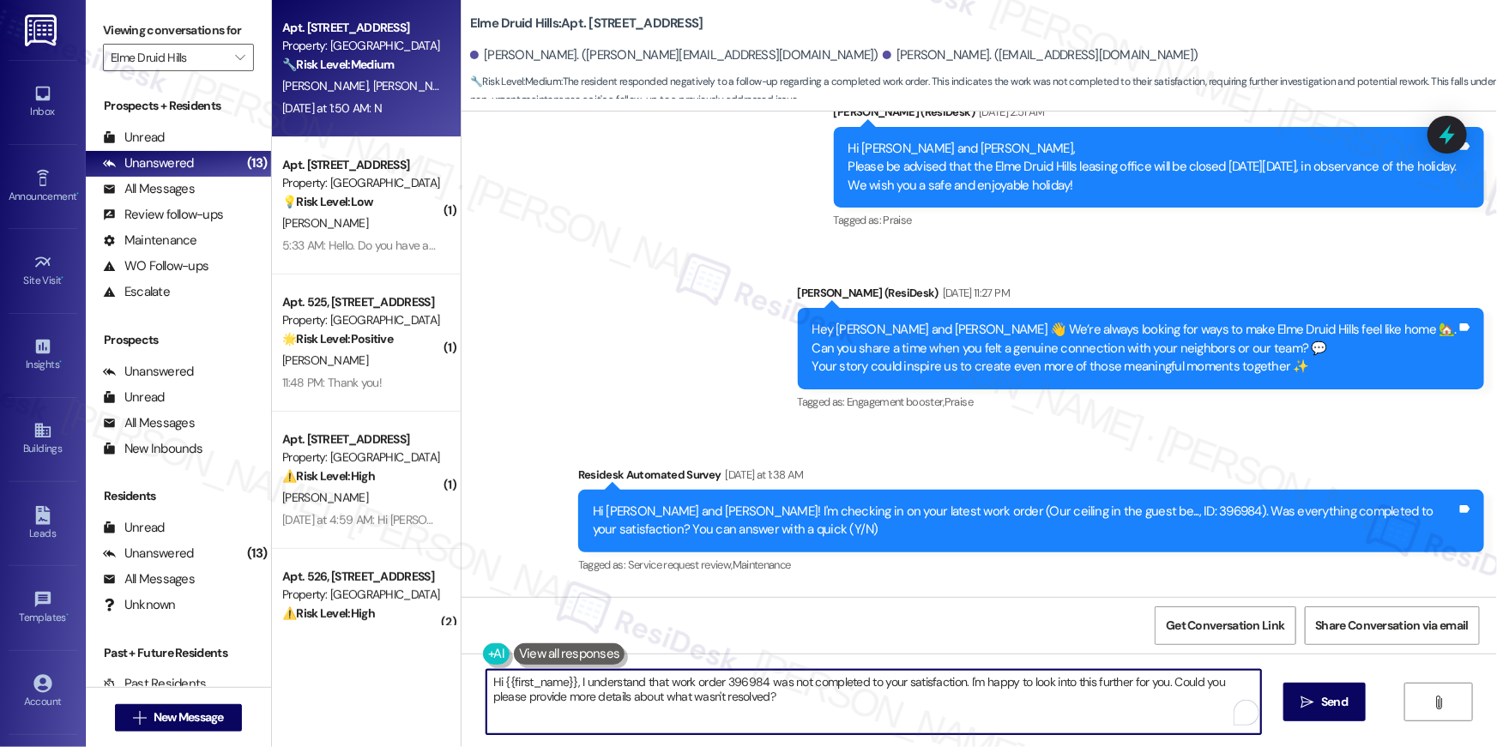
paste textarea "’m sorry to hear your work order hasn’t been fully completed. Could you share a…"
click at [924, 706] on textarea "Hi {{first_name}}, I’m sorry to hear your work order hasn’t been fully complete…" at bounding box center [874, 702] width 775 height 64
click at [924, 706] on textarea "Hi {{first_name}}, I’m sorry to hear your work order hasn’t been fully complete…" at bounding box center [869, 702] width 775 height 64
paste textarea "To enrich screen reader interactions, please activate Accessibility in Grammarl…"
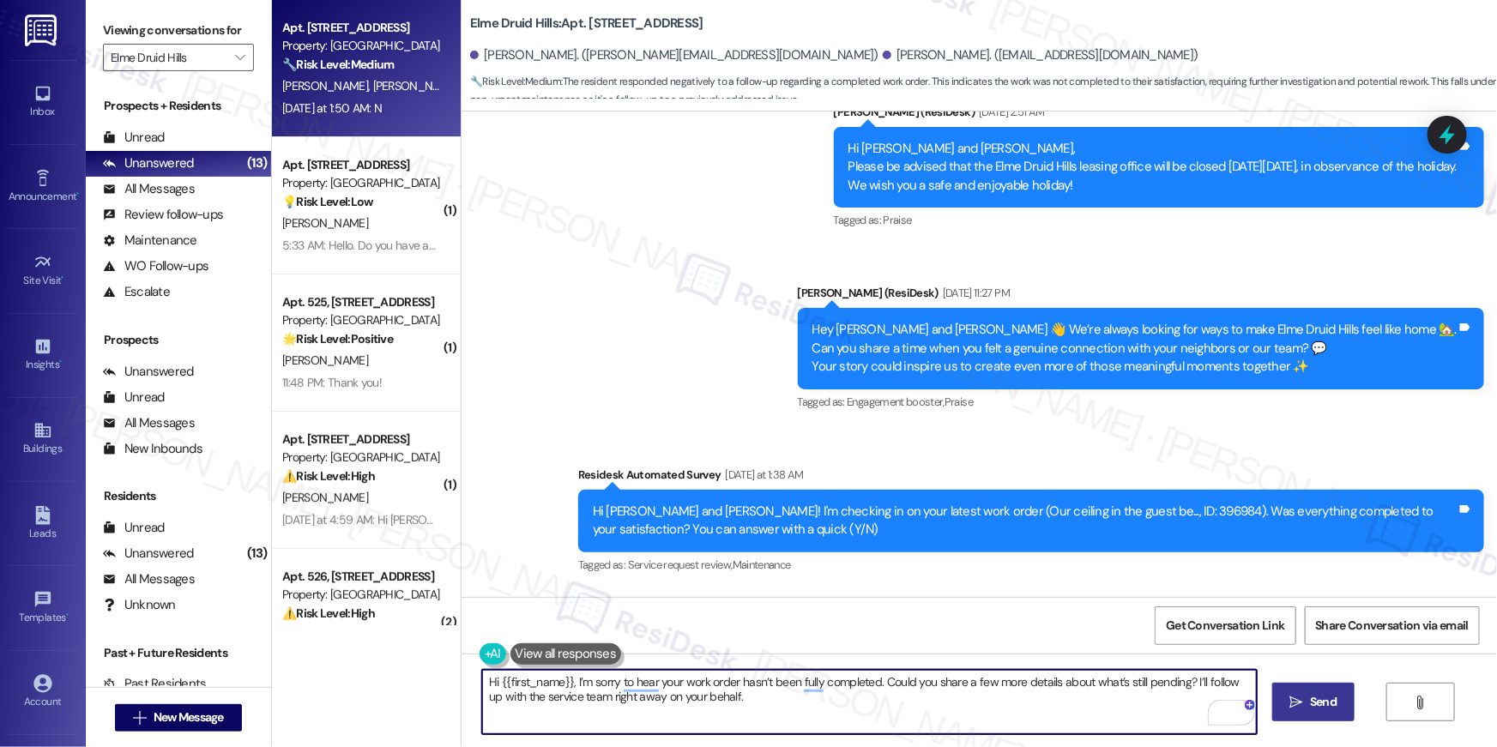
type textarea "Hi {{first_name}}, I’m sorry to hear your work order hasn’t been fully complete…"
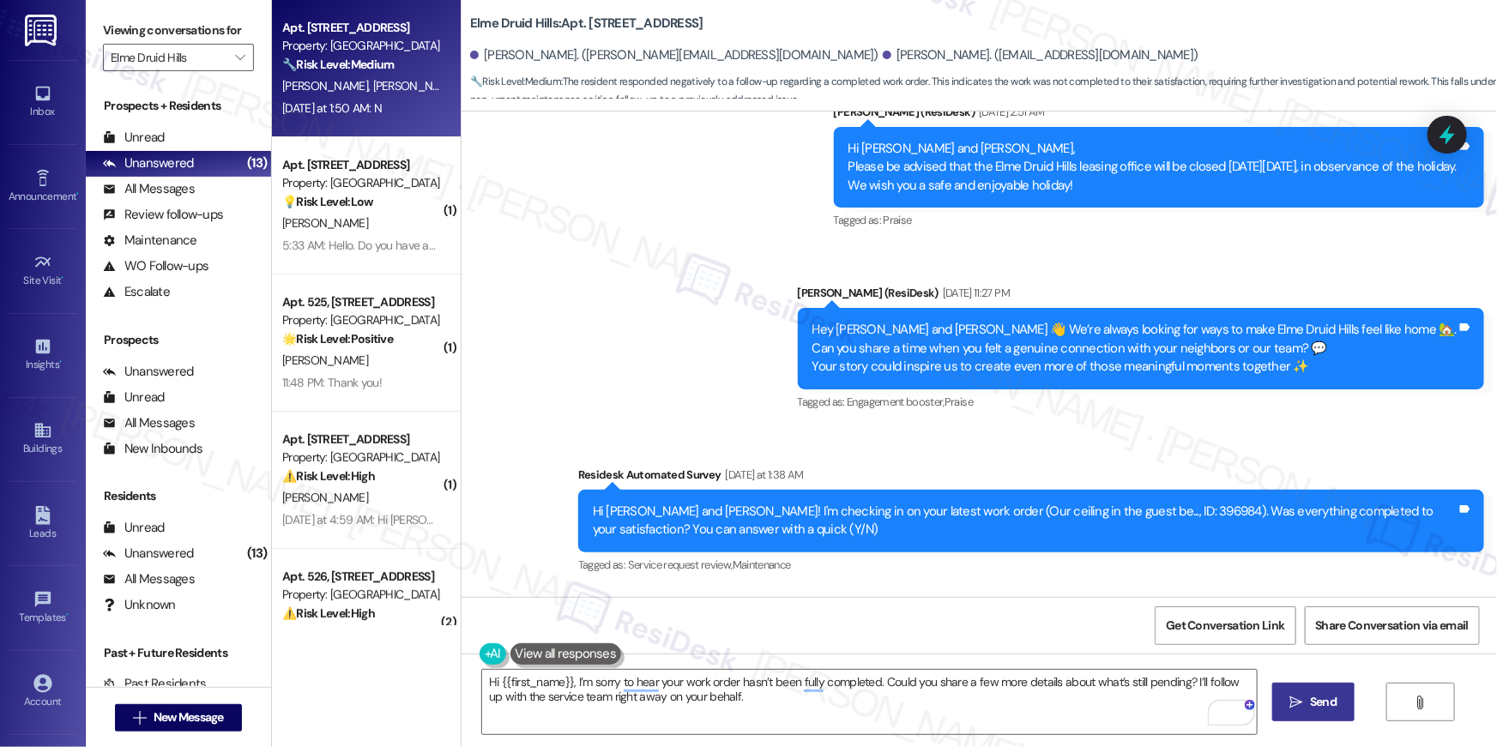
click at [1303, 698] on span " Send" at bounding box center [1314, 702] width 54 height 18
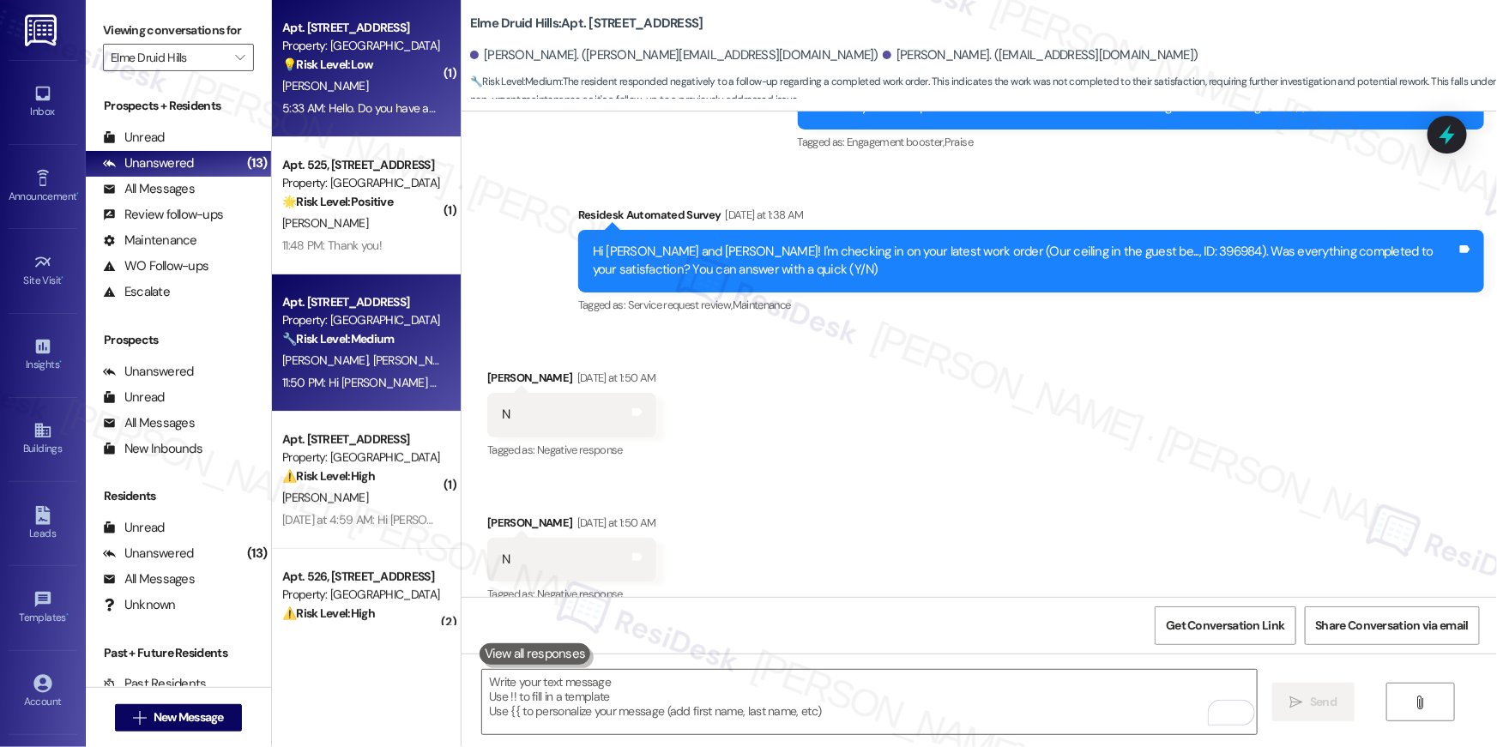
click at [384, 76] on div "[PERSON_NAME]" at bounding box center [362, 86] width 162 height 21
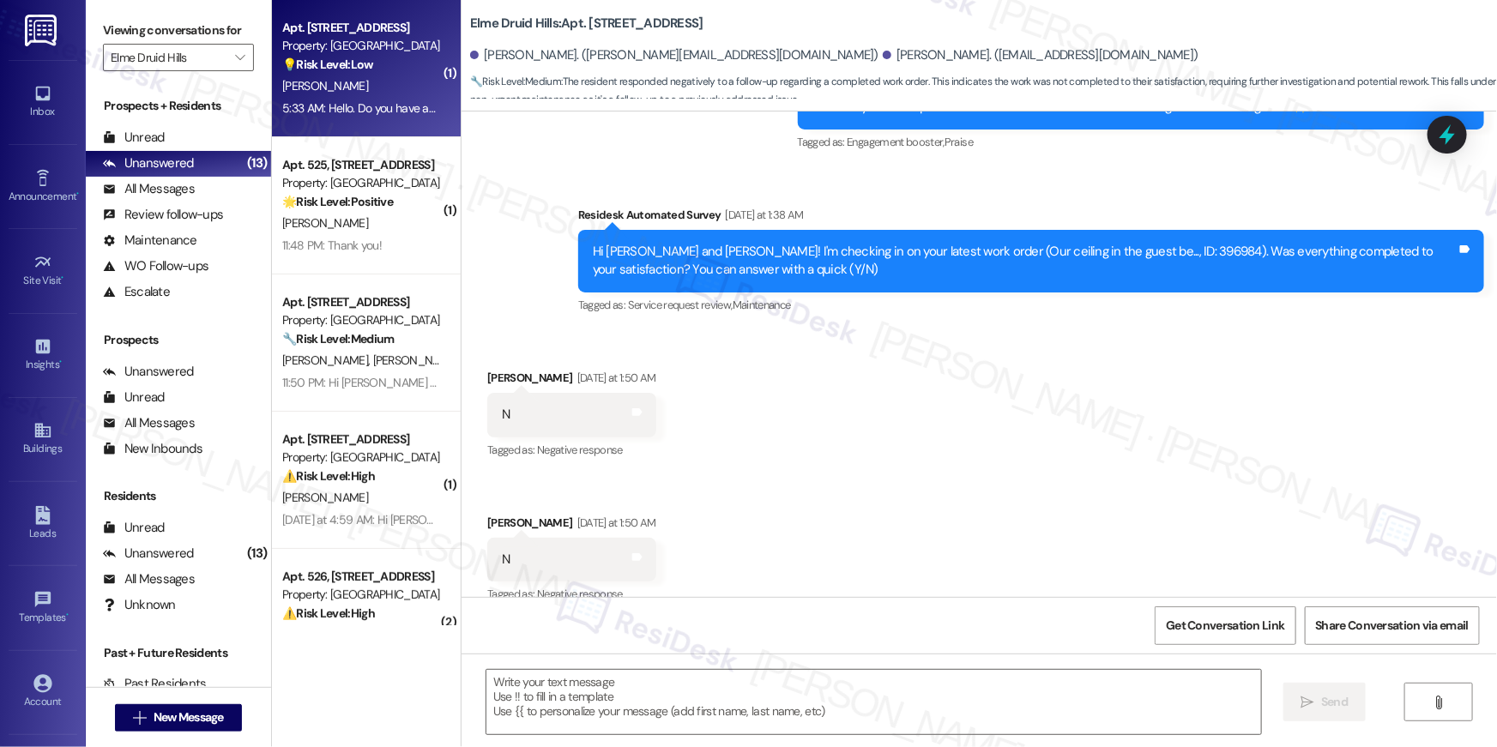
type textarea "Fetching suggested responses. Please feel free to read through the conversation…"
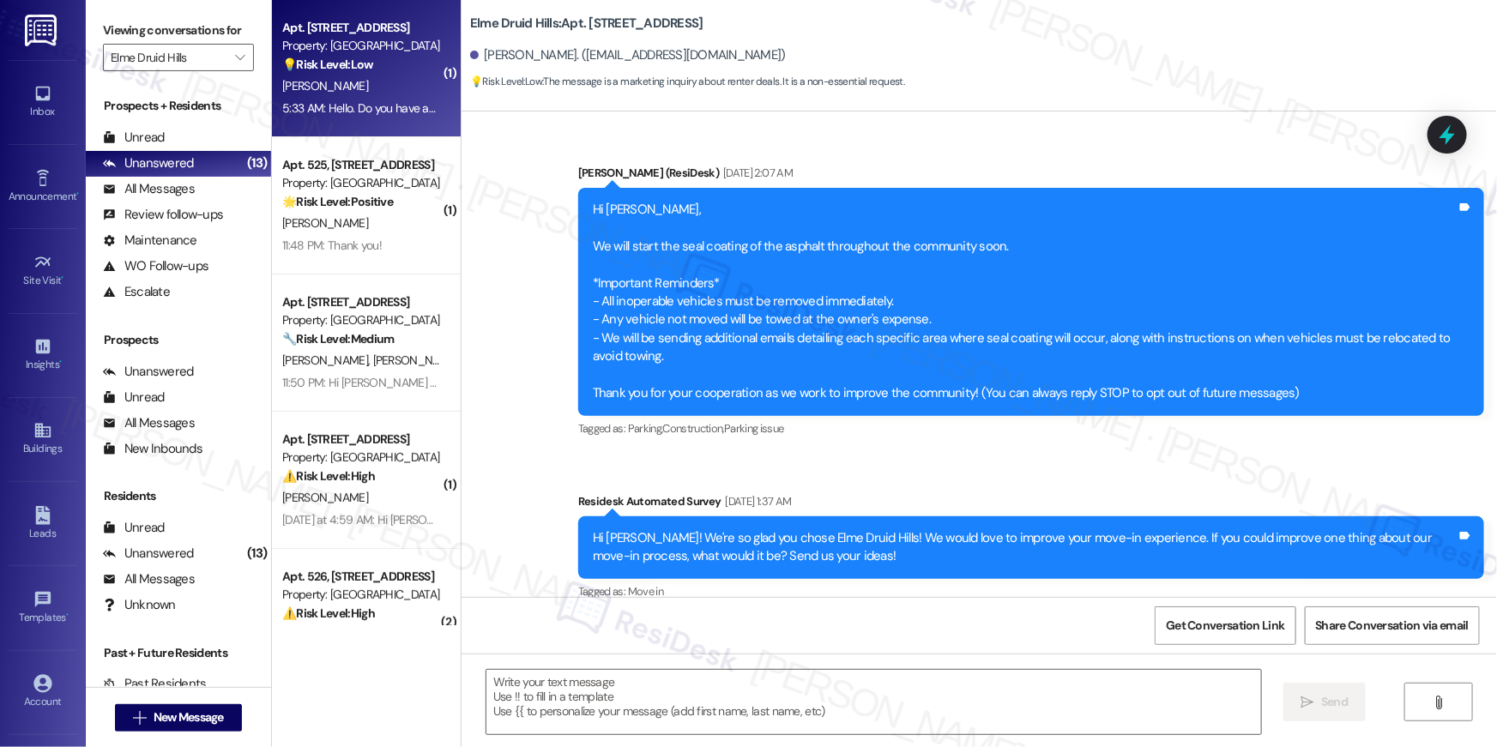
scroll to position [17621, 0]
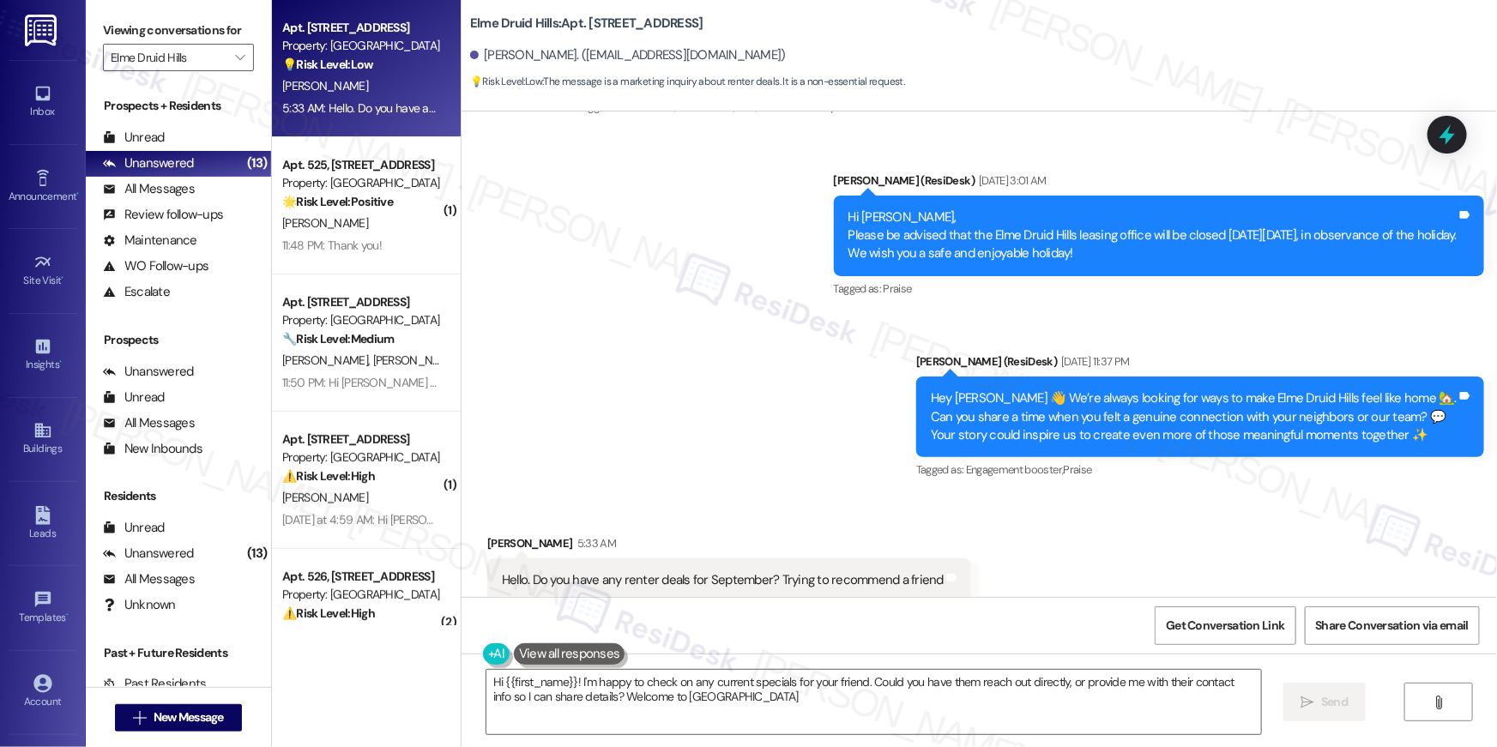
type textarea "Hi {{first_name}}! I'm happy to check on any current specials for your friend. …"
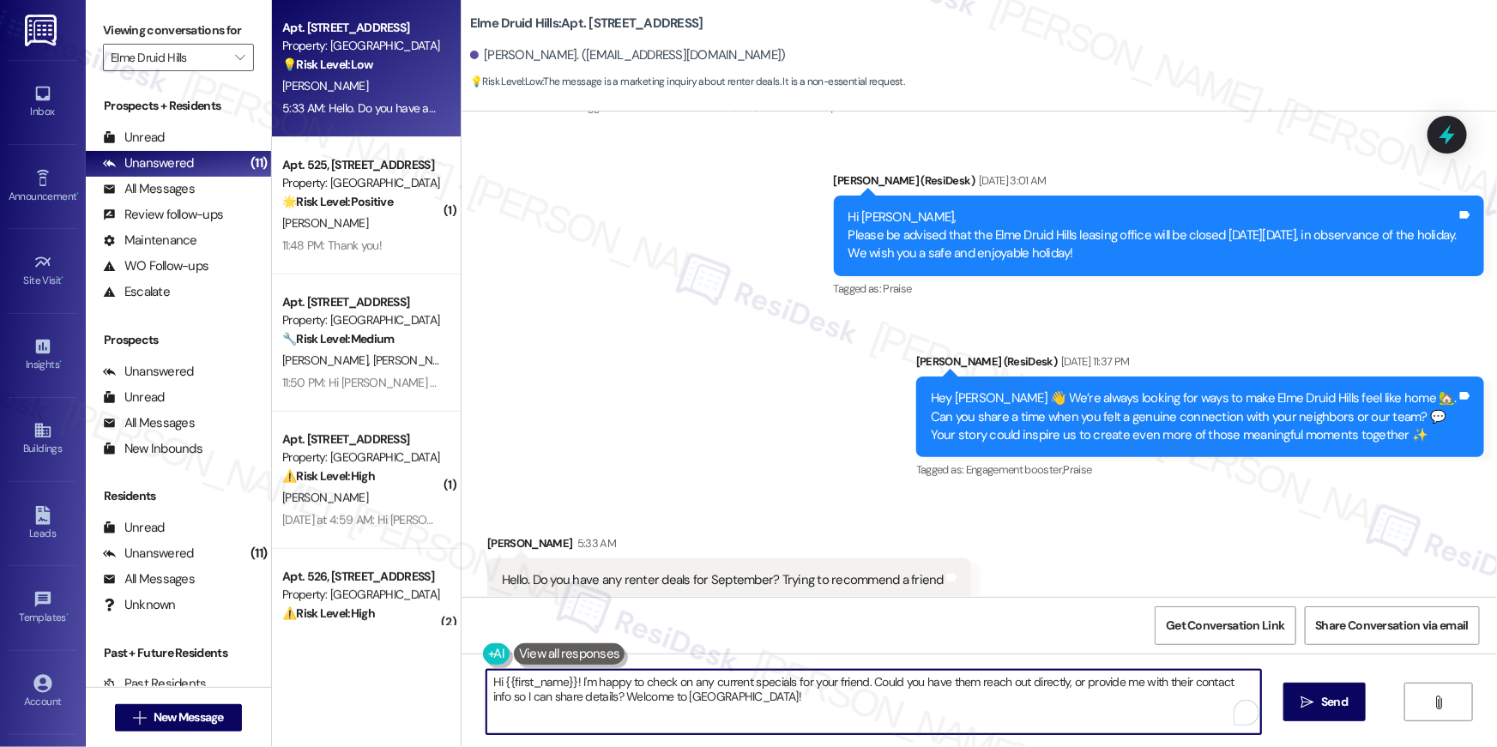
click at [767, 706] on textarea "Hi {{first_name}}! I'm happy to check on any current specials for your friend. …" at bounding box center [874, 702] width 775 height 64
click at [874, 703] on textarea "Hi {{first_name}}! I'm happy to check on any current specials for your friend. …" at bounding box center [869, 702] width 775 height 64
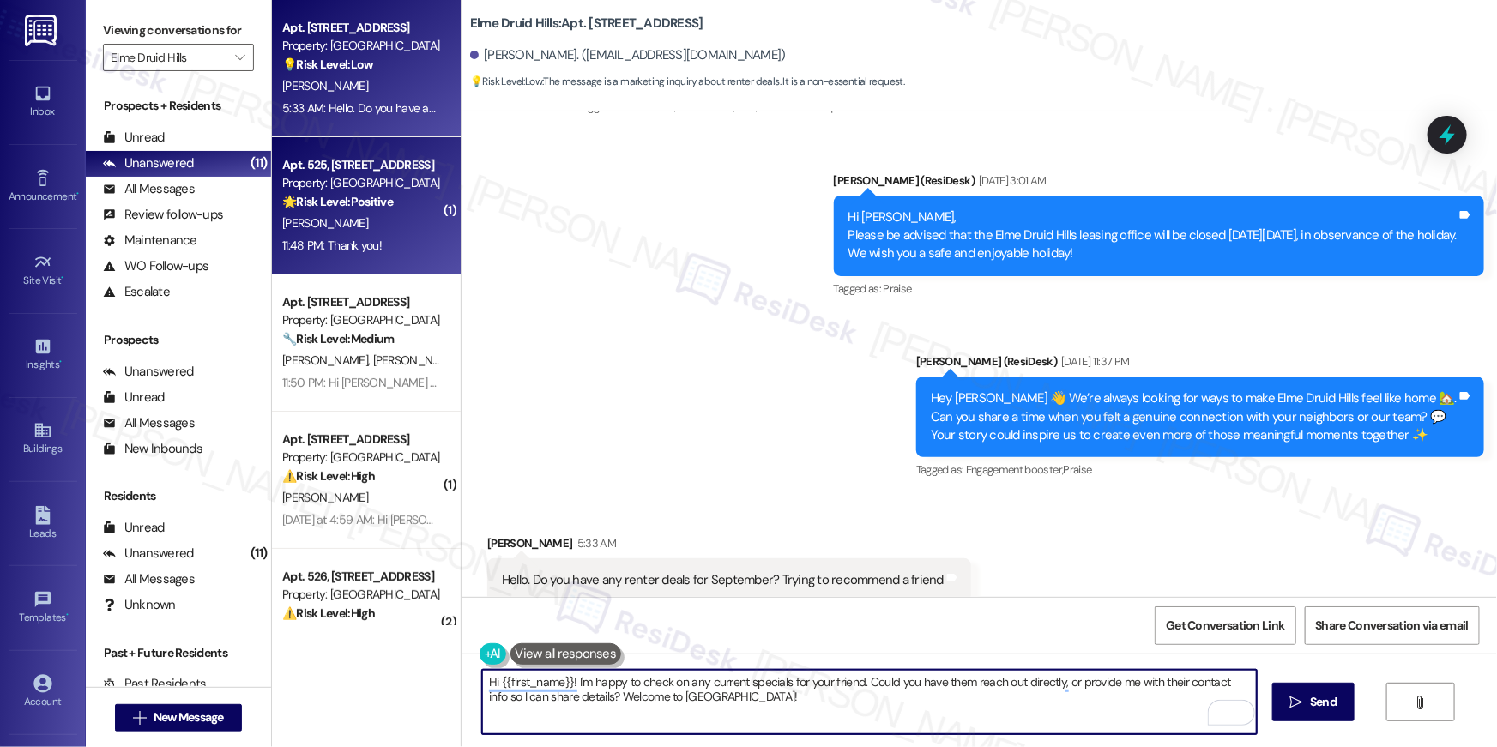
click at [395, 243] on div "11:48 PM: Thank you! 11:48 PM: Thank you!" at bounding box center [362, 245] width 162 height 21
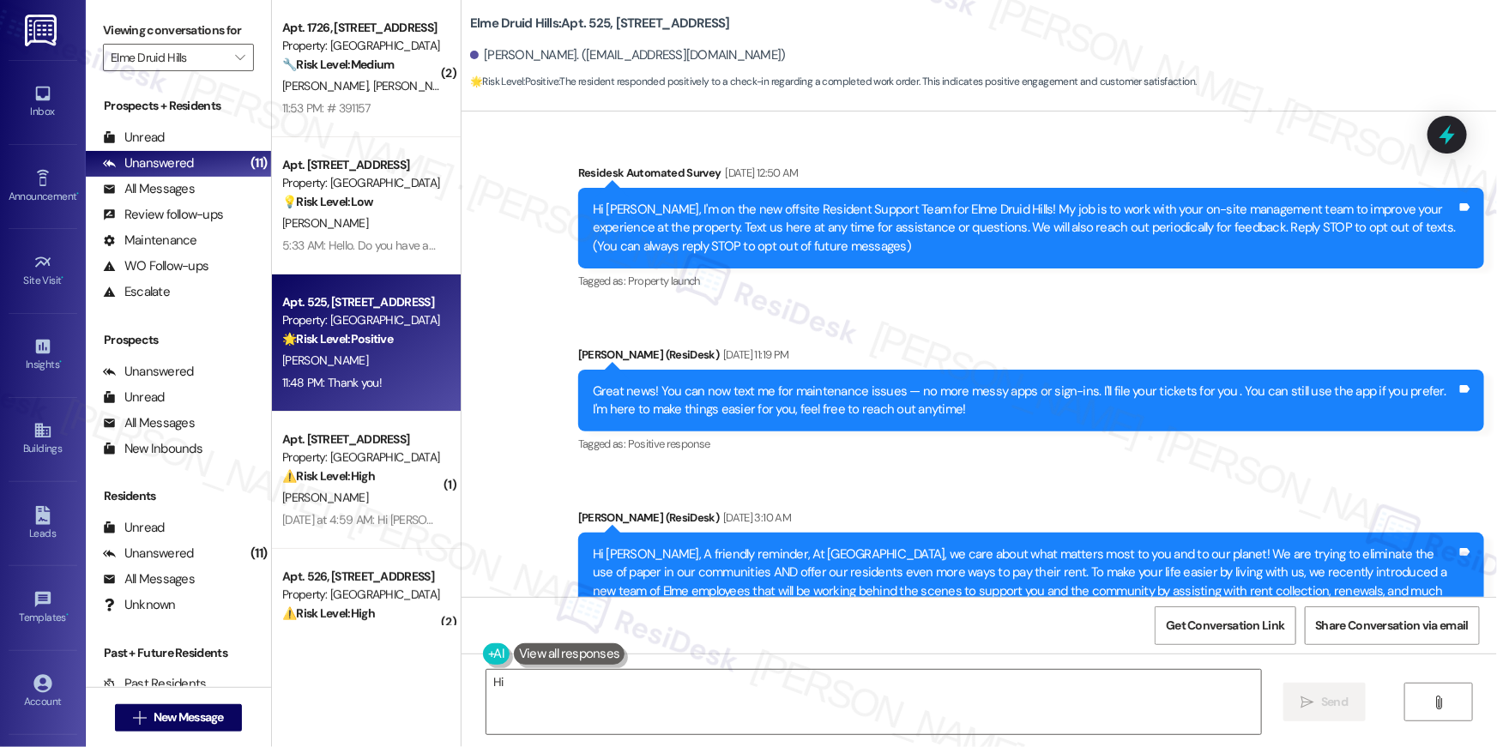
scroll to position [44657, 0]
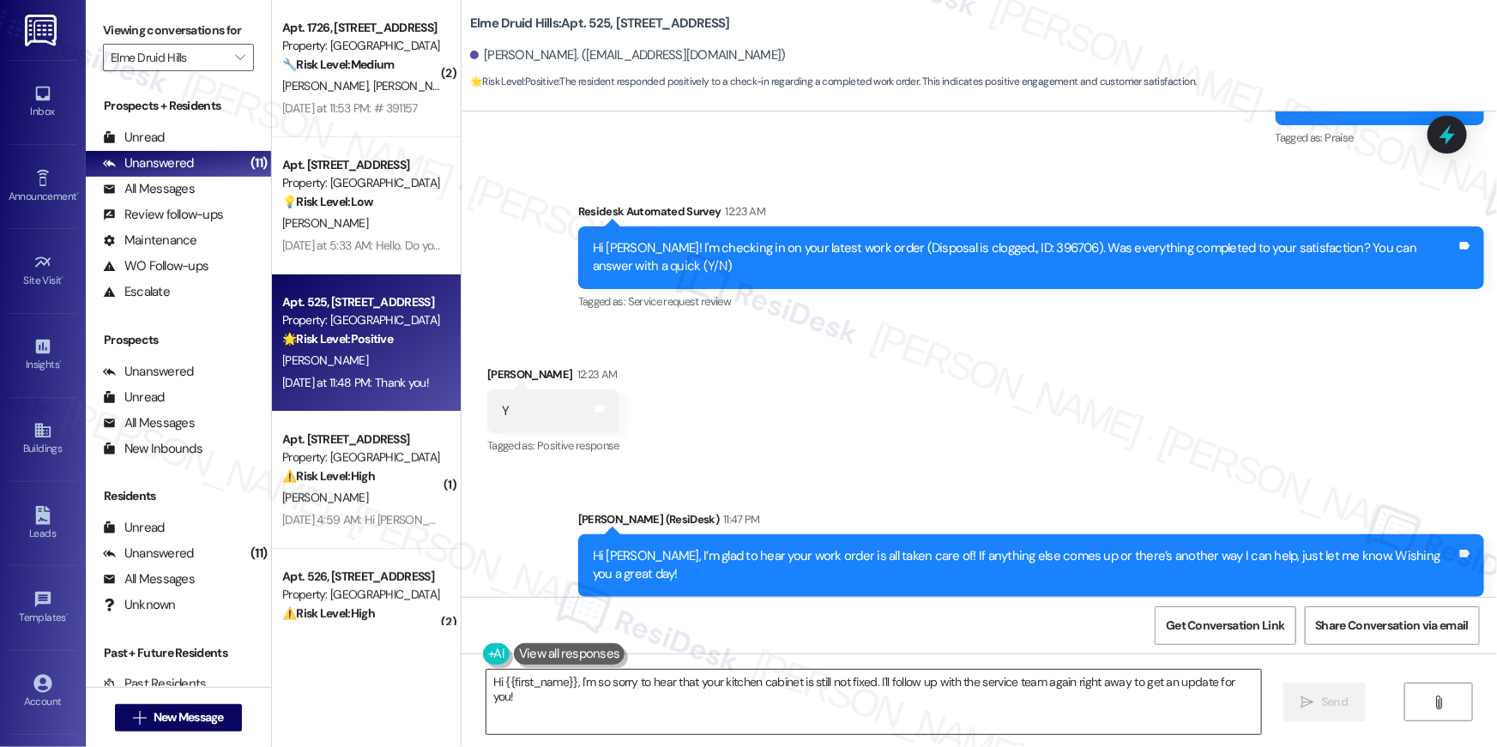
click at [922, 710] on textarea "Hi {{first_name}}, I'm so sorry to hear that your kitchen cabinet is still not …" at bounding box center [874, 702] width 775 height 64
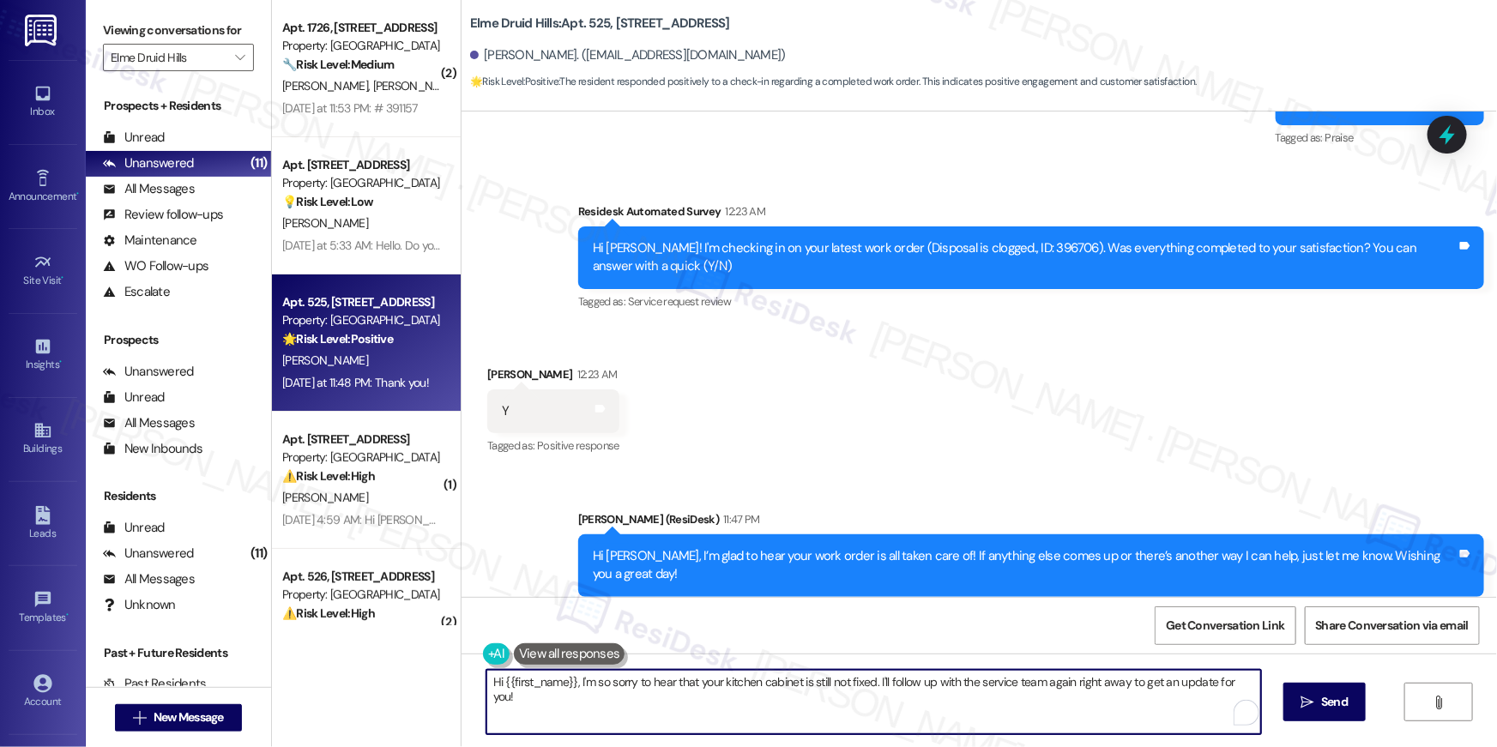
click at [922, 710] on textarea "Hi {{first_name}}, I'm so sorry to hear that your kitchen cabinet is still not …" at bounding box center [874, 702] width 775 height 64
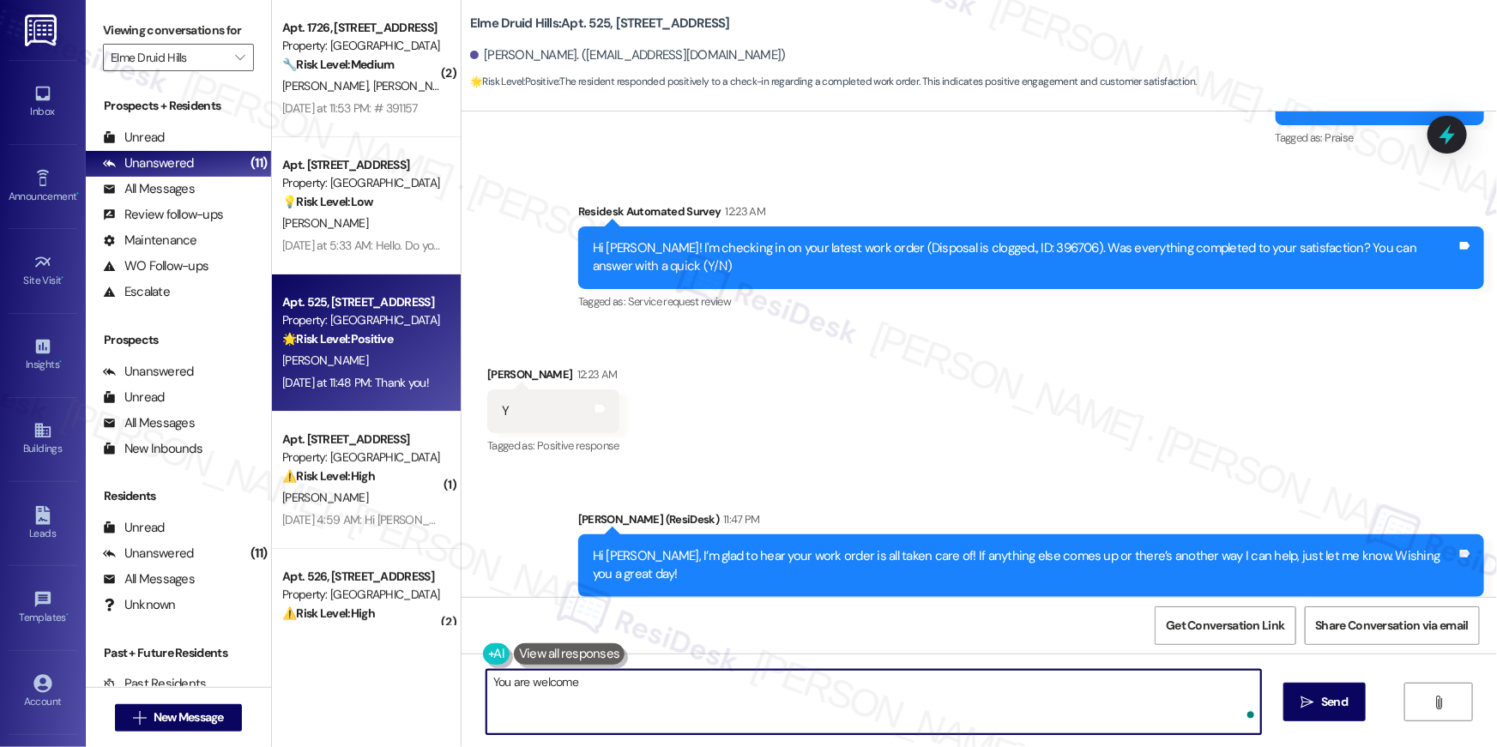
type textarea "You are welcome1"
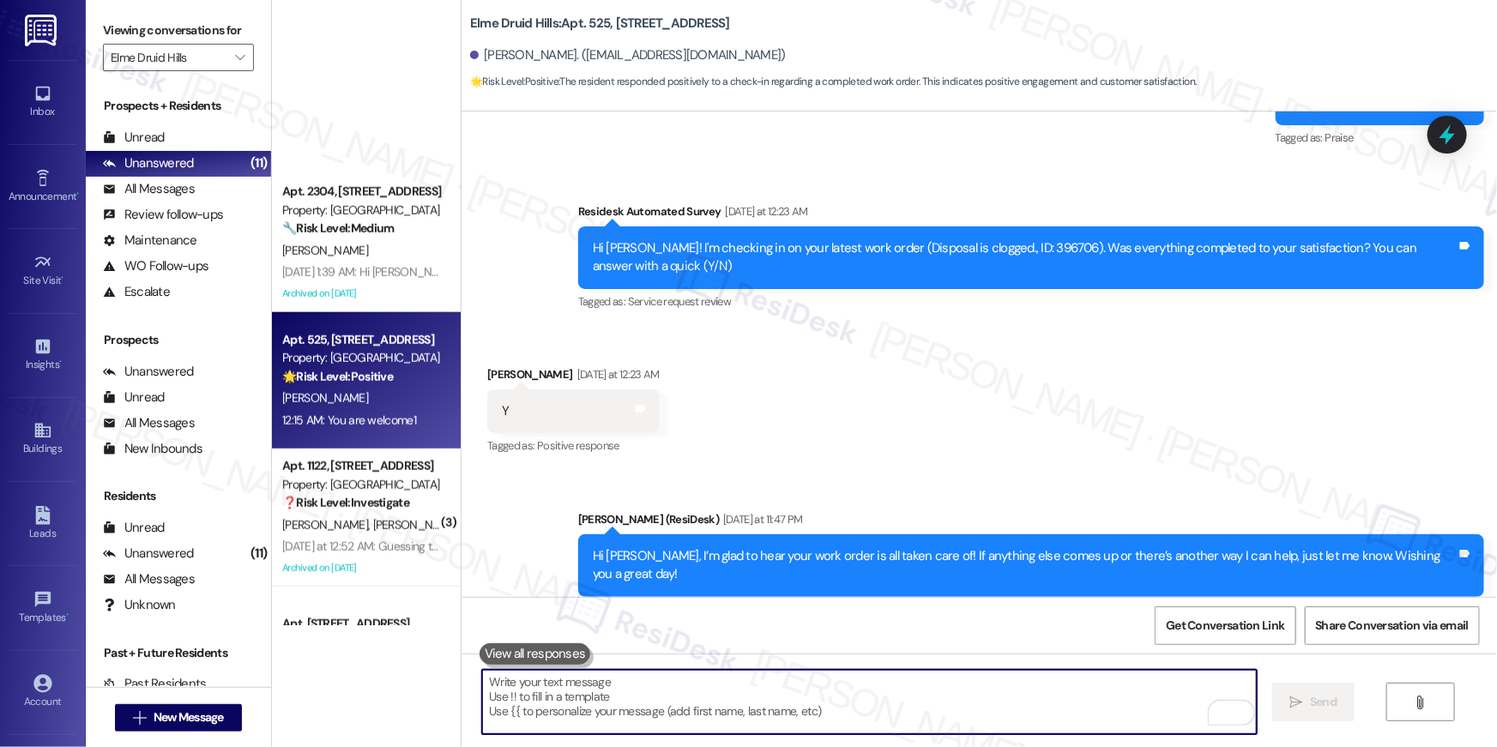
scroll to position [1021, 0]
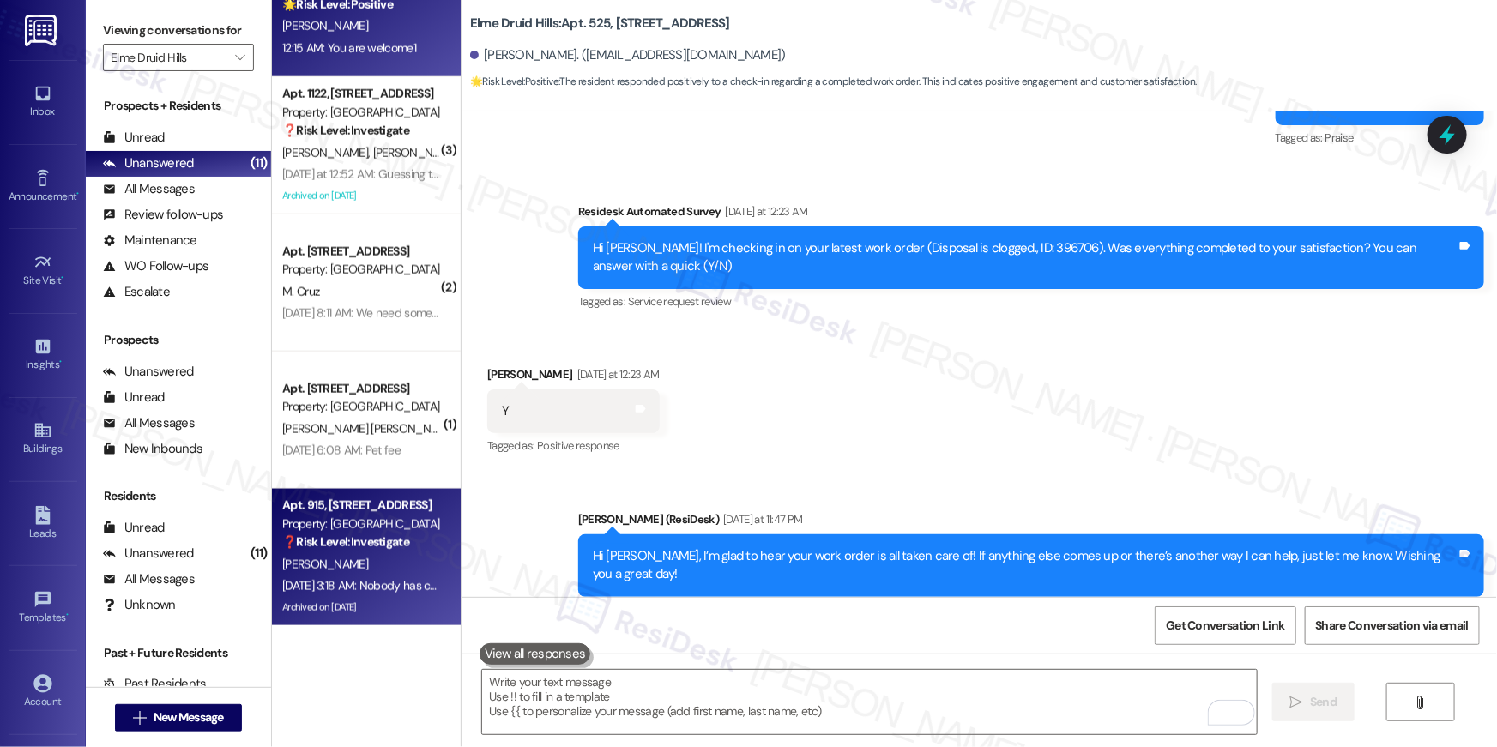
click at [383, 530] on div "Property: [GEOGRAPHIC_DATA]" at bounding box center [361, 525] width 159 height 18
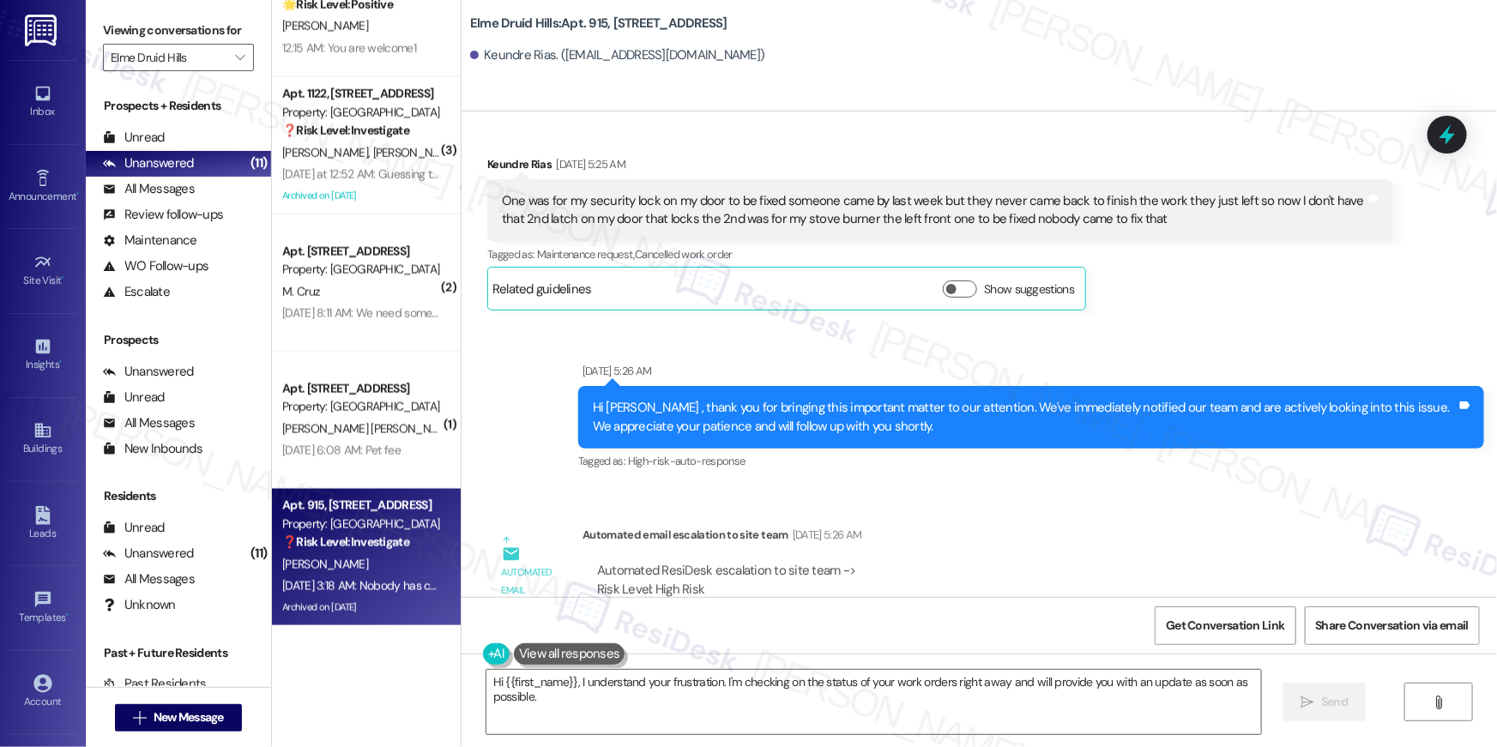
scroll to position [38105, 0]
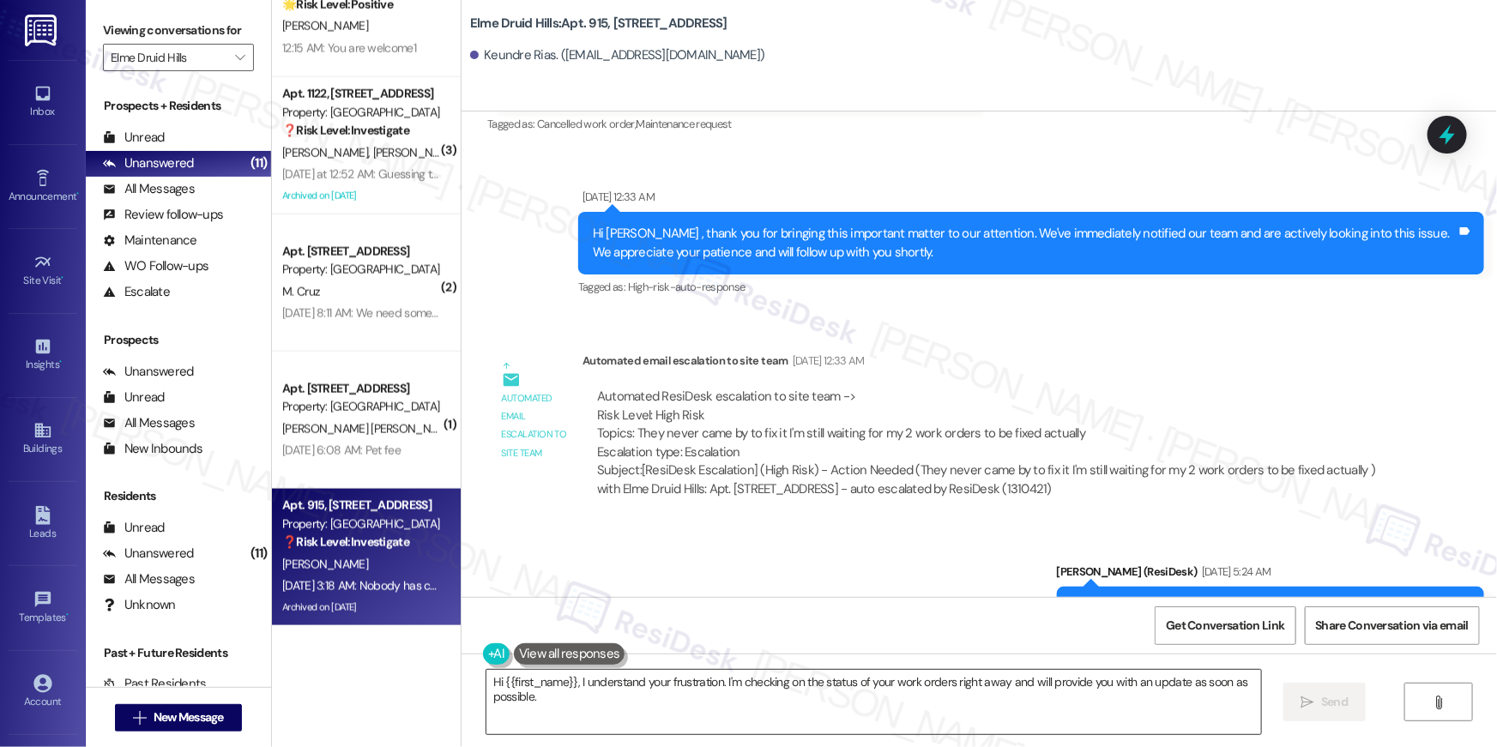
click at [663, 708] on textarea "Hi {{first_name}}, I understand your frustration. I'm checking on the status of…" at bounding box center [874, 702] width 775 height 64
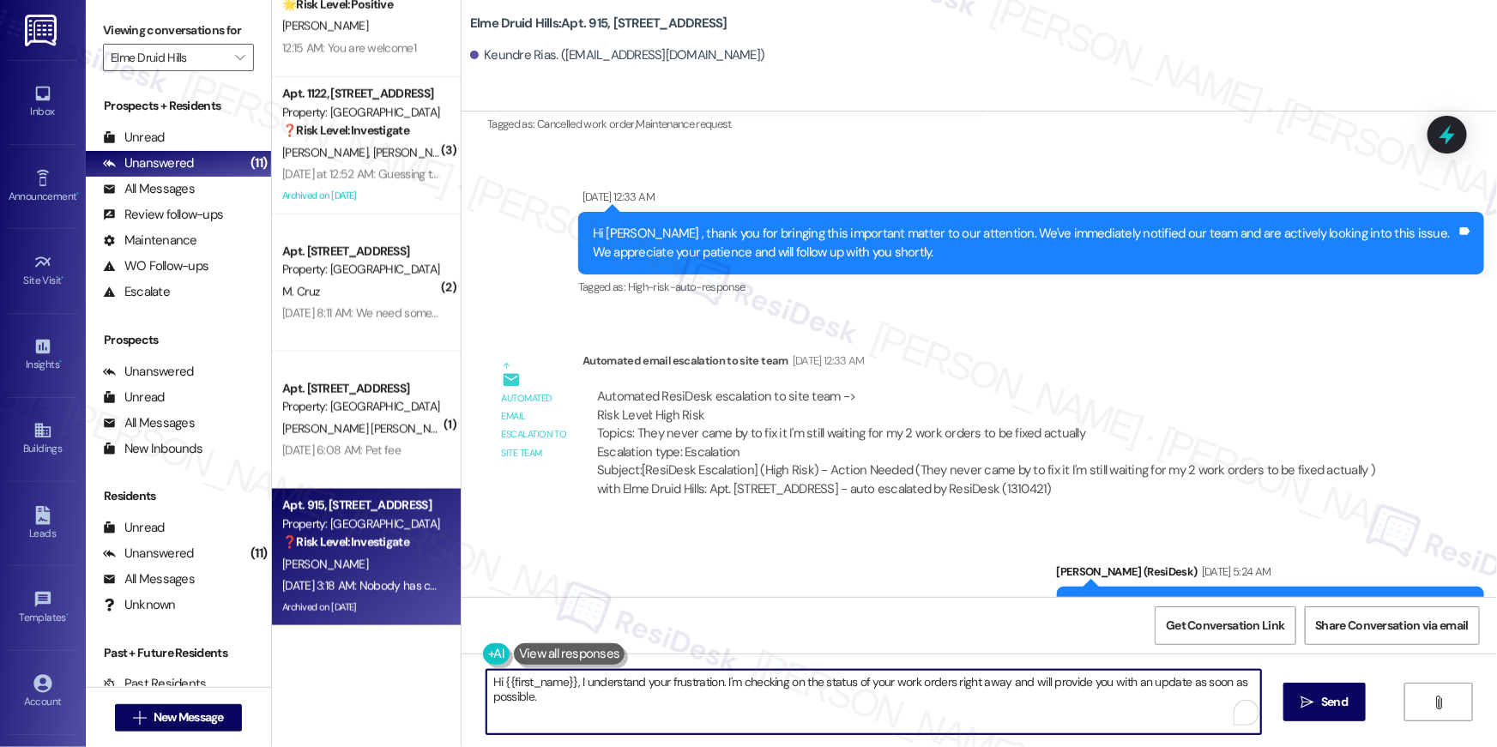
click at [708, 705] on textarea "Hi {{first_name}}, I understand your frustration. I'm checking on the status of…" at bounding box center [874, 702] width 775 height 64
drag, startPoint x: 726, startPoint y: 715, endPoint x: 629, endPoint y: 691, distance: 99.9
click at [728, 722] on textarea "Hi {{first_name}}, I understand your frustration. I'm checking on the status of…" at bounding box center [874, 702] width 775 height 64
click at [629, 691] on textarea "Hi {{first_name}}, I understand your frustration. I'm checking on the status of…" at bounding box center [869, 702] width 775 height 64
drag, startPoint x: 570, startPoint y: 696, endPoint x: 585, endPoint y: 738, distance: 44.8
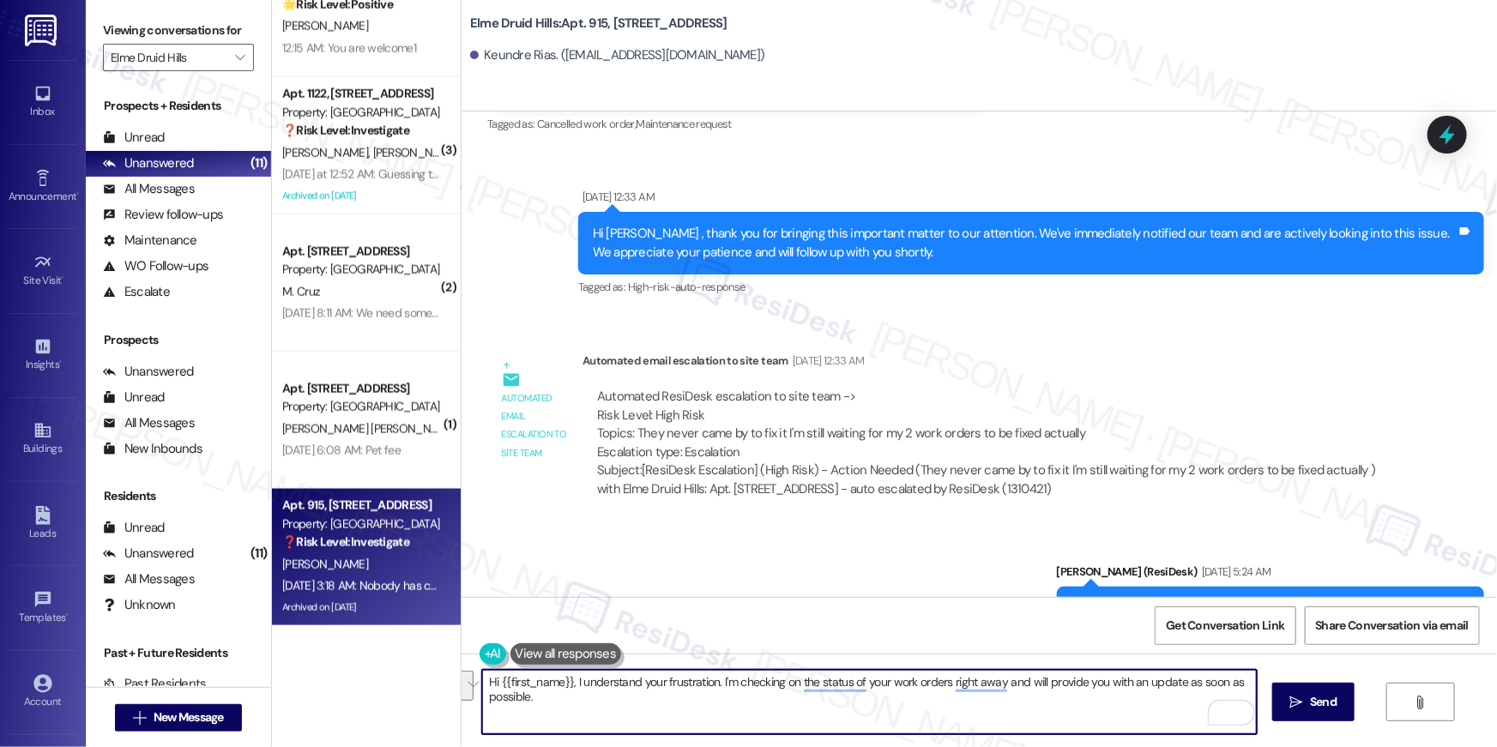
click at [585, 738] on div "Hi {{first_name}}, I understand your frustration. I'm checking on the status of…" at bounding box center [980, 718] width 1036 height 129
type textarea "Hi {{first_name}}, I am sorry to hear about the requests that have not been com…"
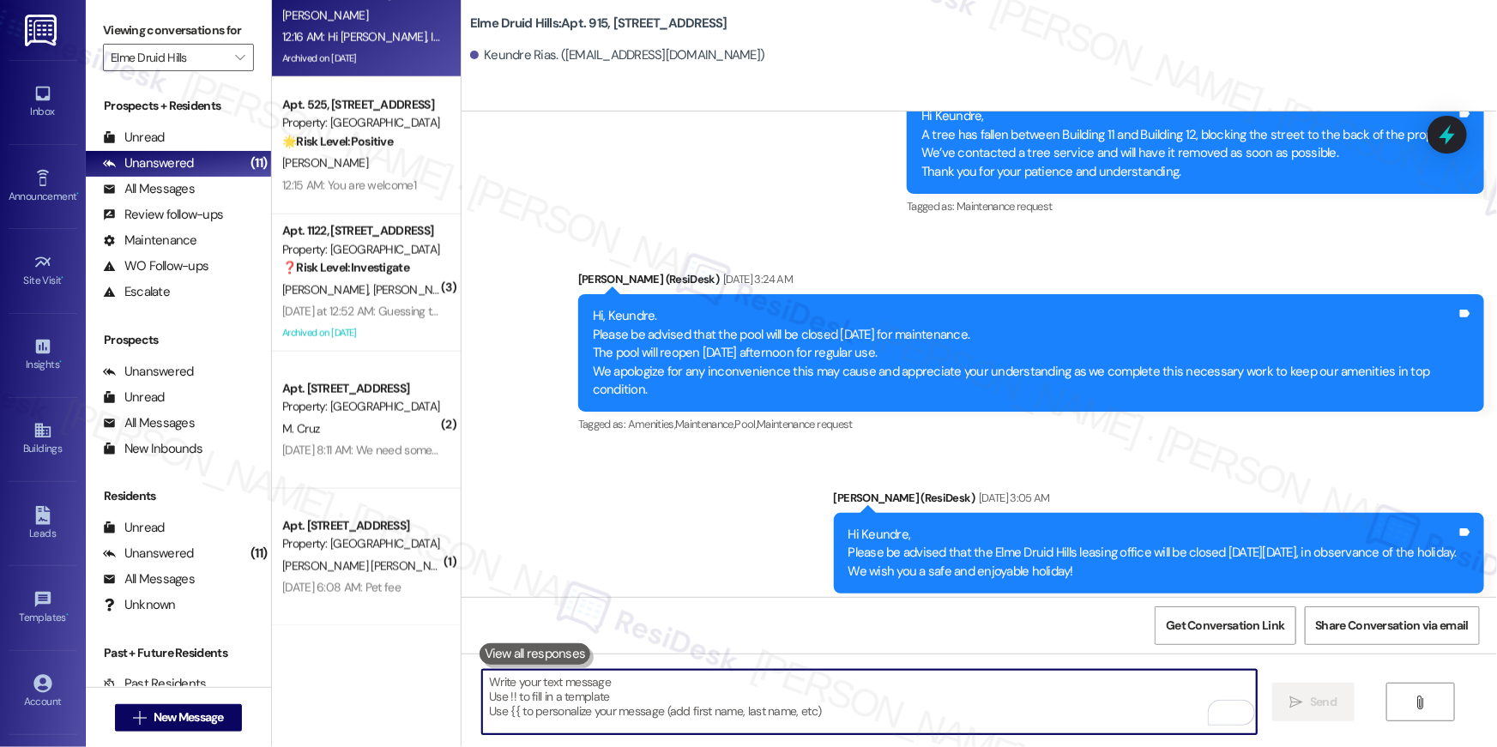
scroll to position [37259, 0]
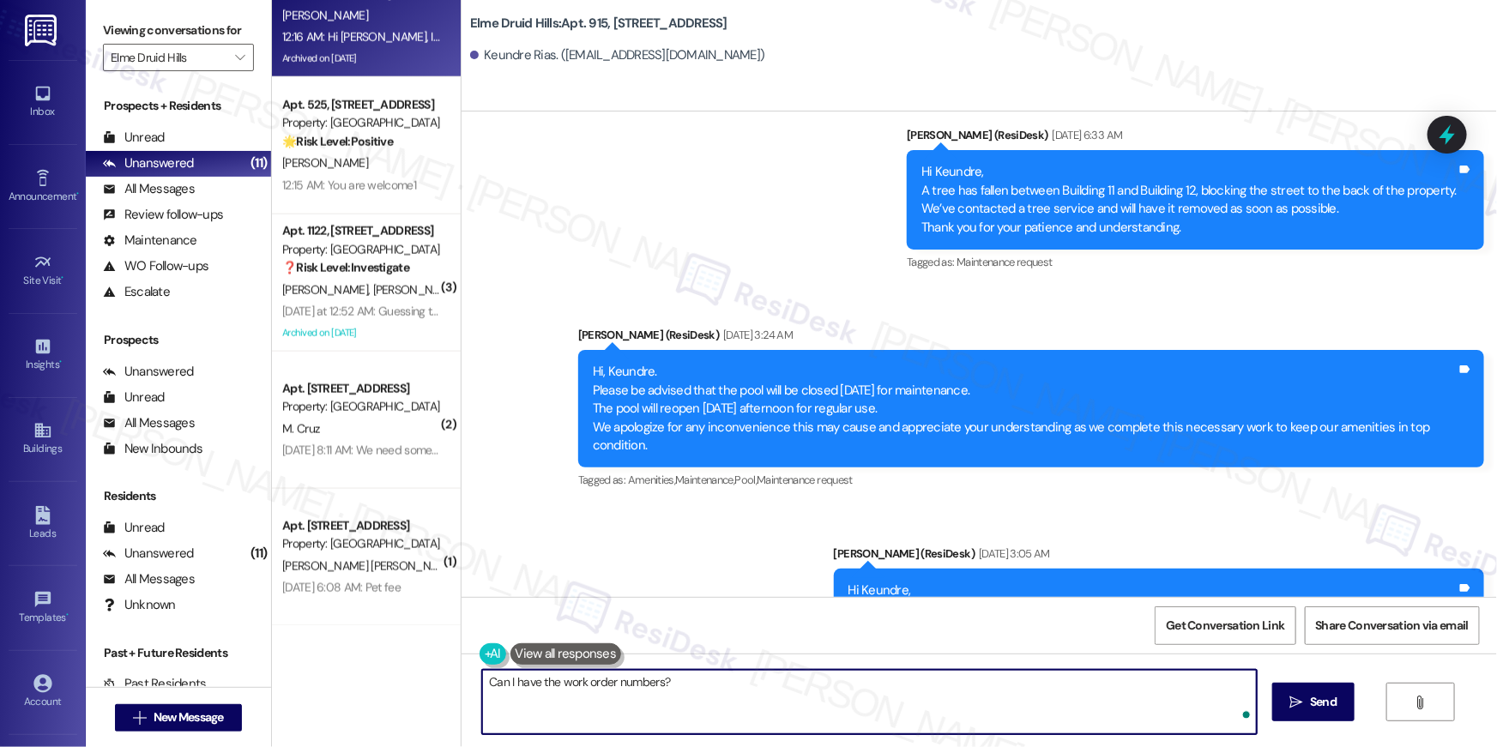
type textarea "Can I have the work order numbers?"
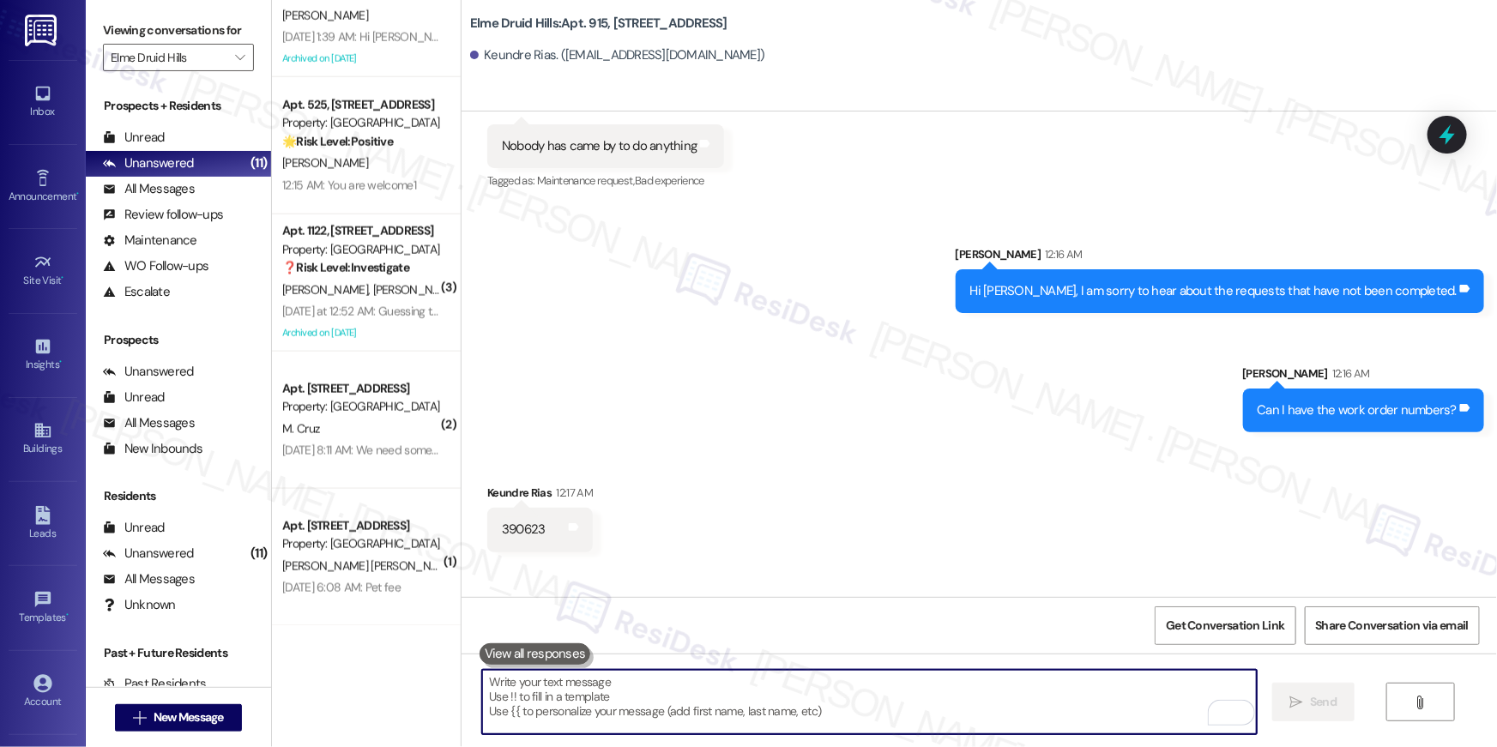
scroll to position [40356, 0]
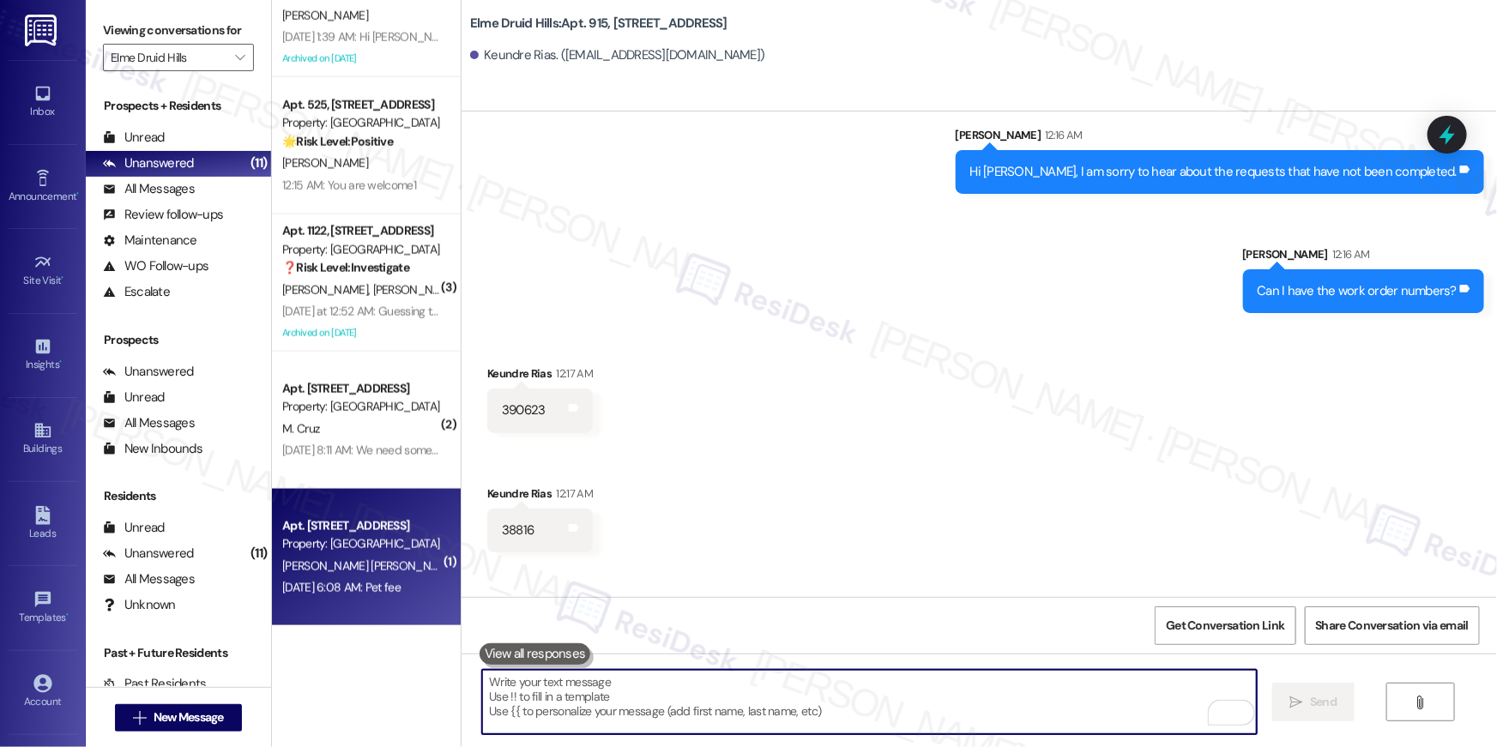
click at [374, 552] on div "Property: [GEOGRAPHIC_DATA]" at bounding box center [361, 544] width 159 height 18
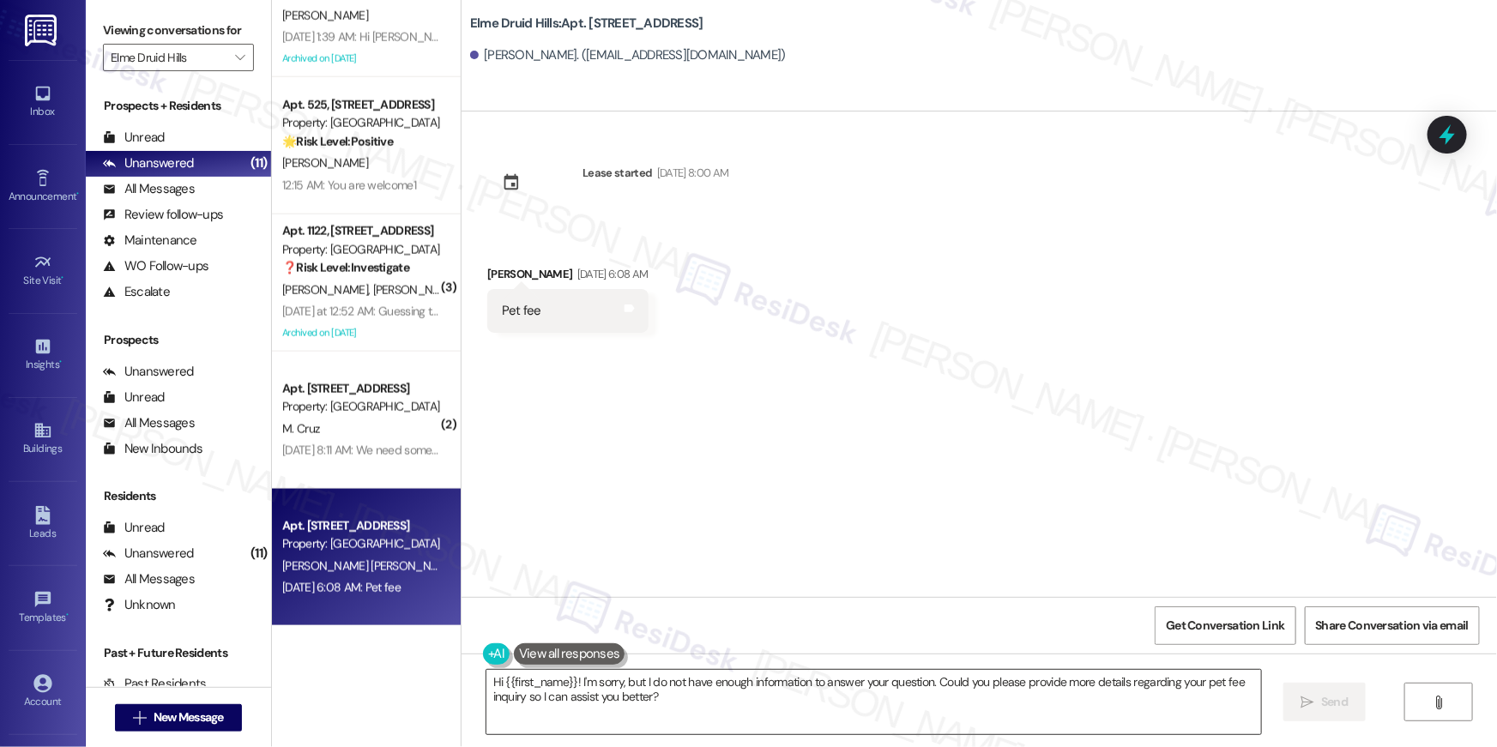
click at [668, 713] on textarea "Hi {{first_name}}! I'm sorry, but I do not have enough information to answer yo…" at bounding box center [874, 702] width 775 height 64
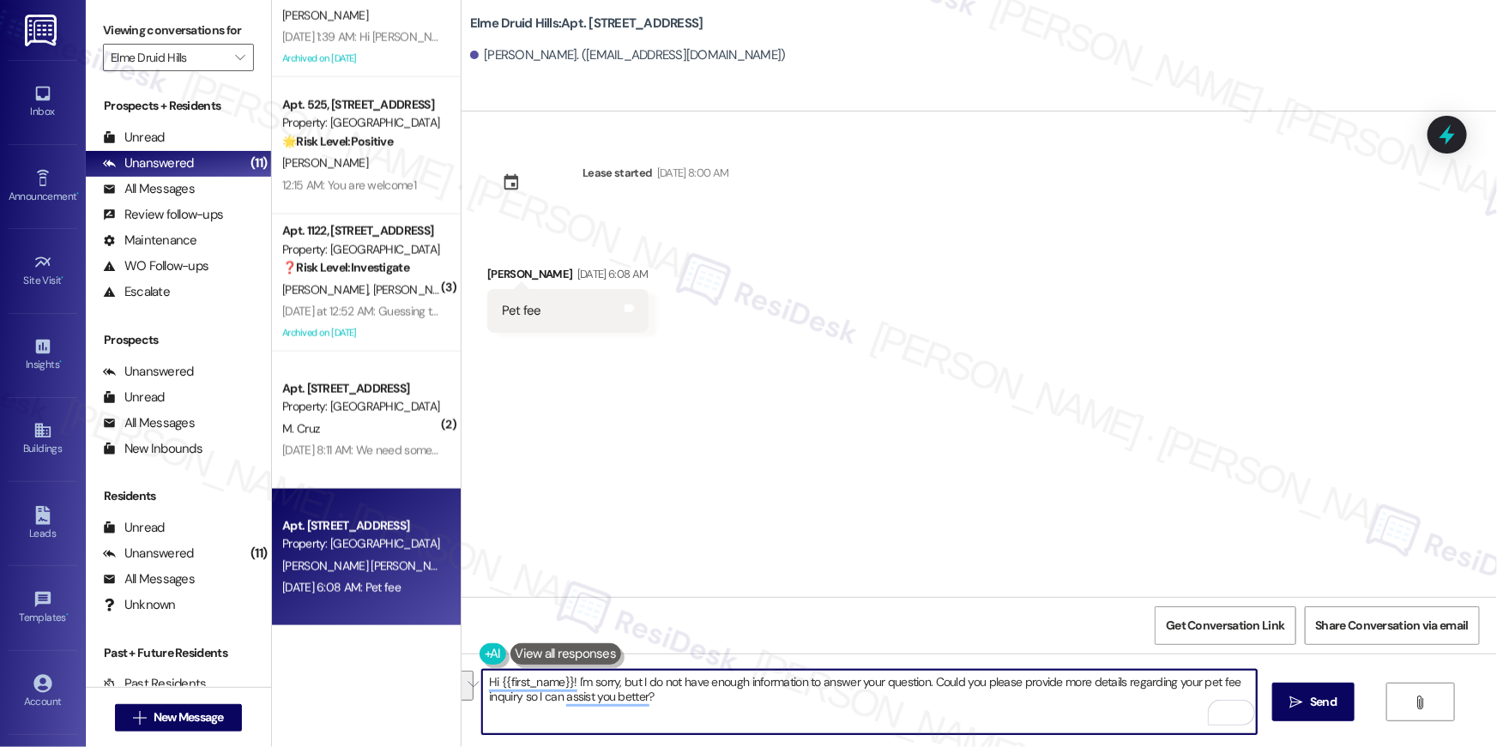
drag, startPoint x: 509, startPoint y: 680, endPoint x: 569, endPoint y: 684, distance: 60.2
click at [569, 684] on textarea "Hi {{first_name}}! I'm sorry, but I do not have enough information to answer yo…" at bounding box center [869, 702] width 775 height 64
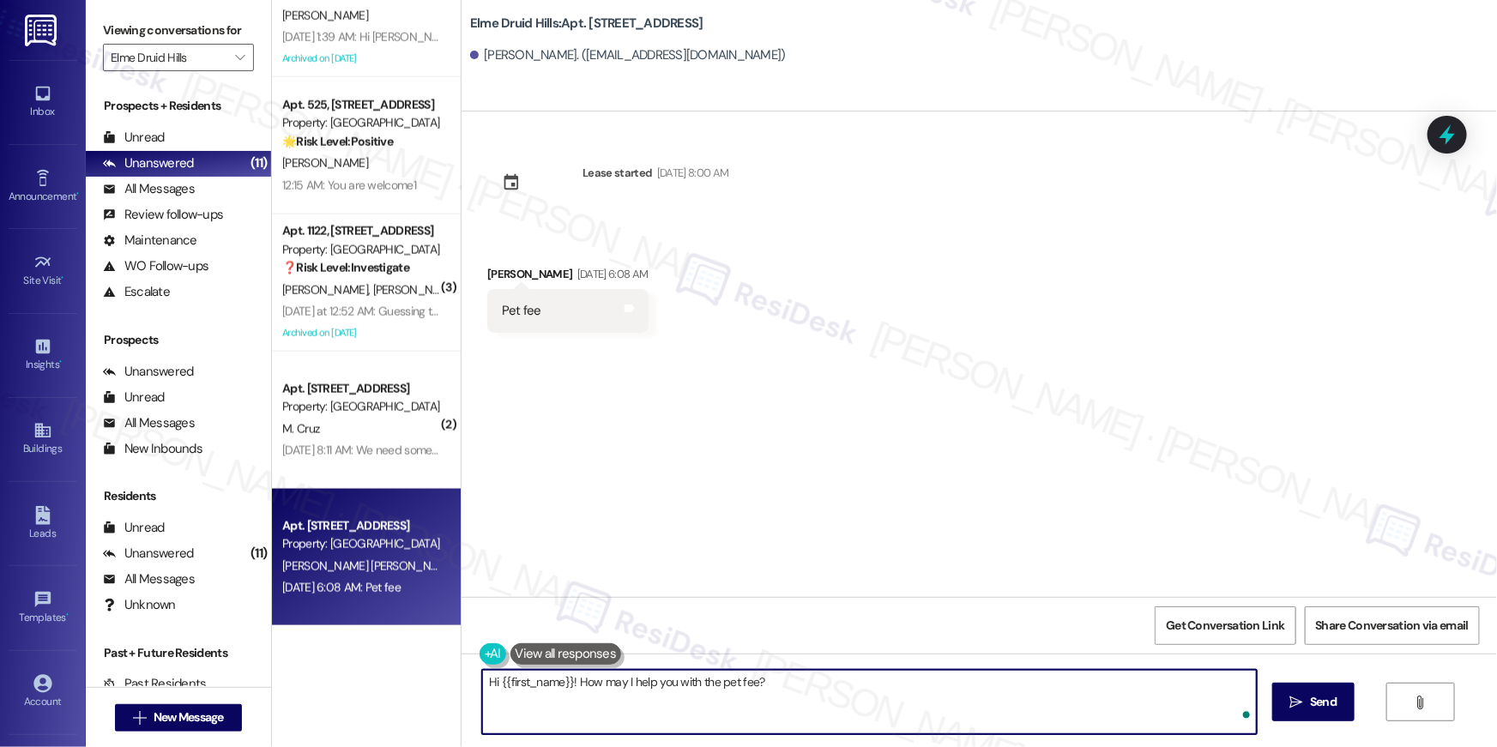
type textarea "Hi {{first_name}}! How may I help you with the pet fee?"
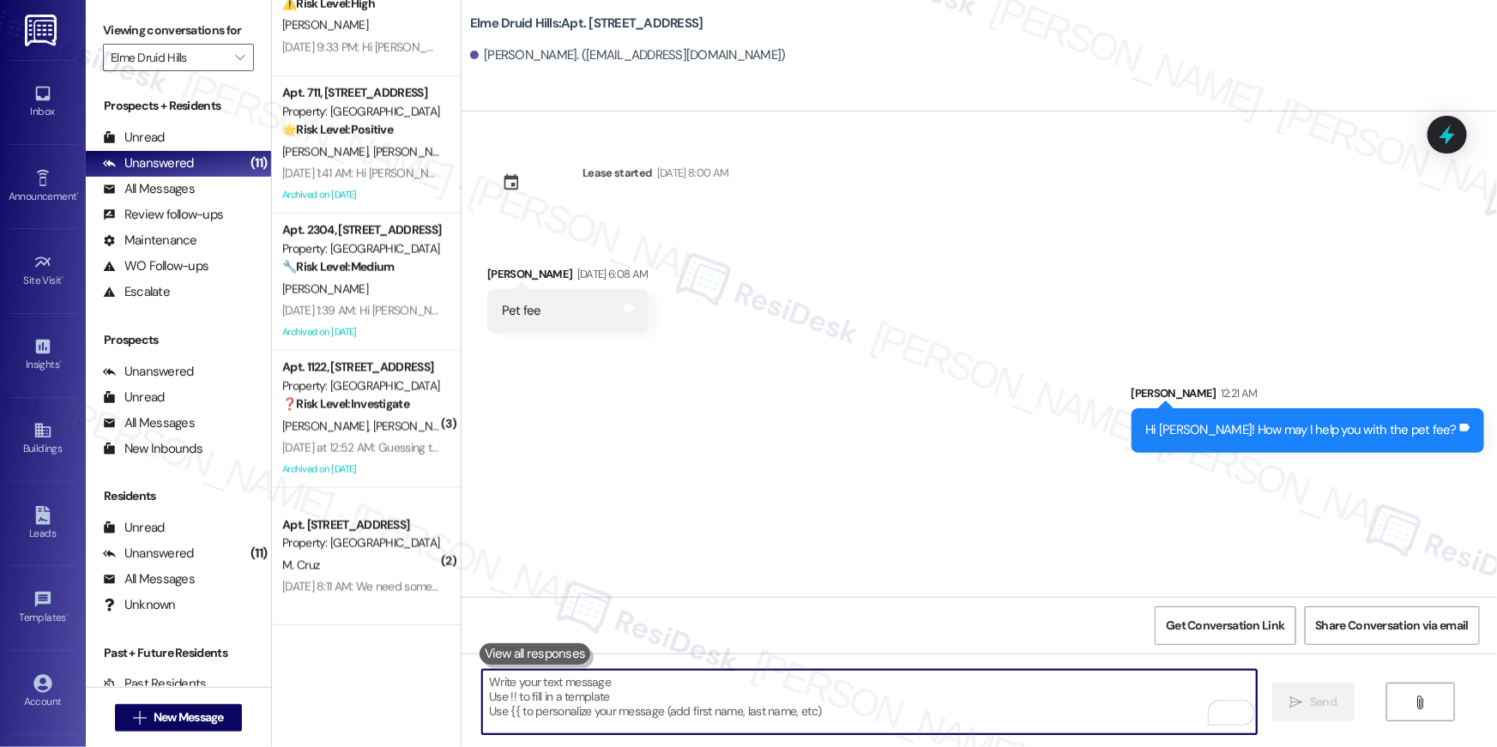
scroll to position [884, 0]
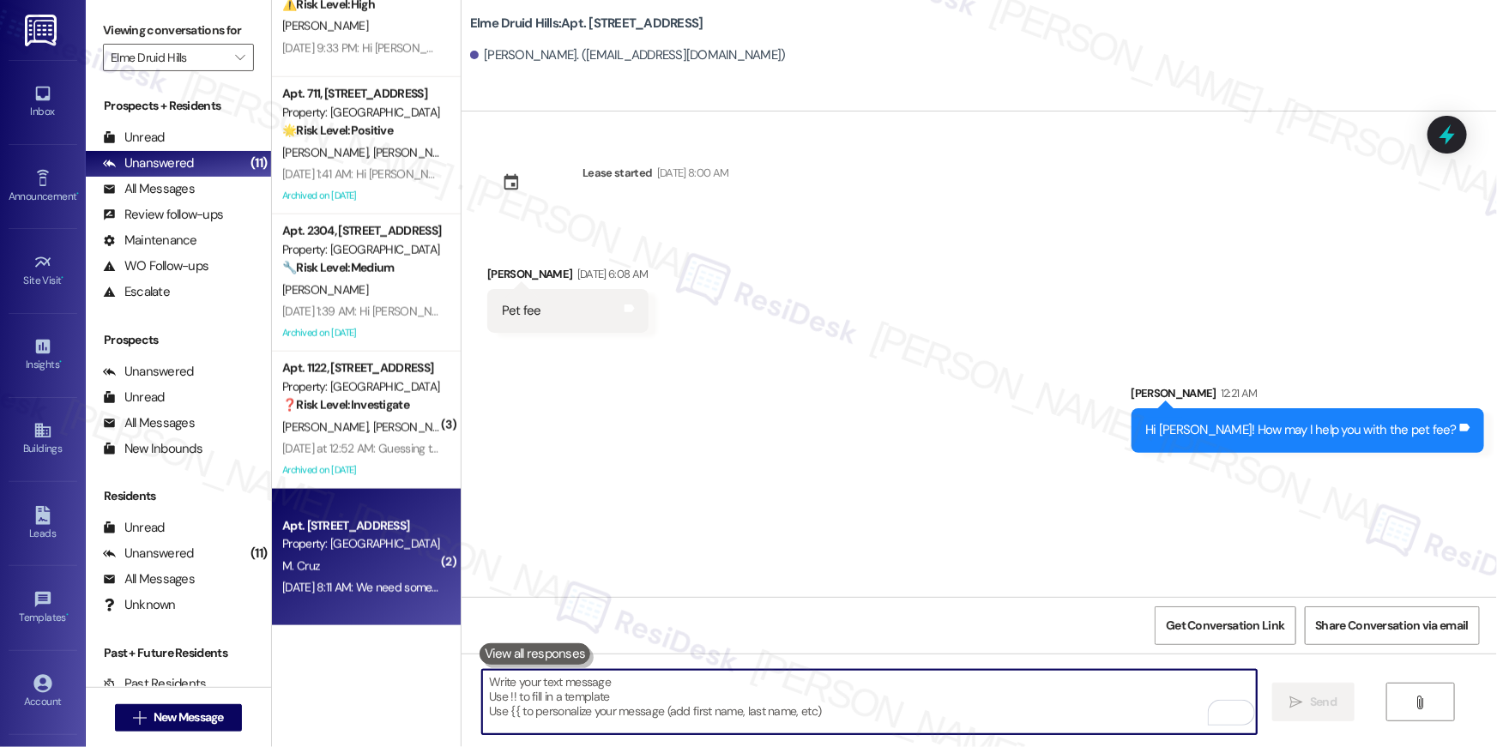
click at [379, 517] on div "Apt. [STREET_ADDRESS]" at bounding box center [361, 526] width 159 height 18
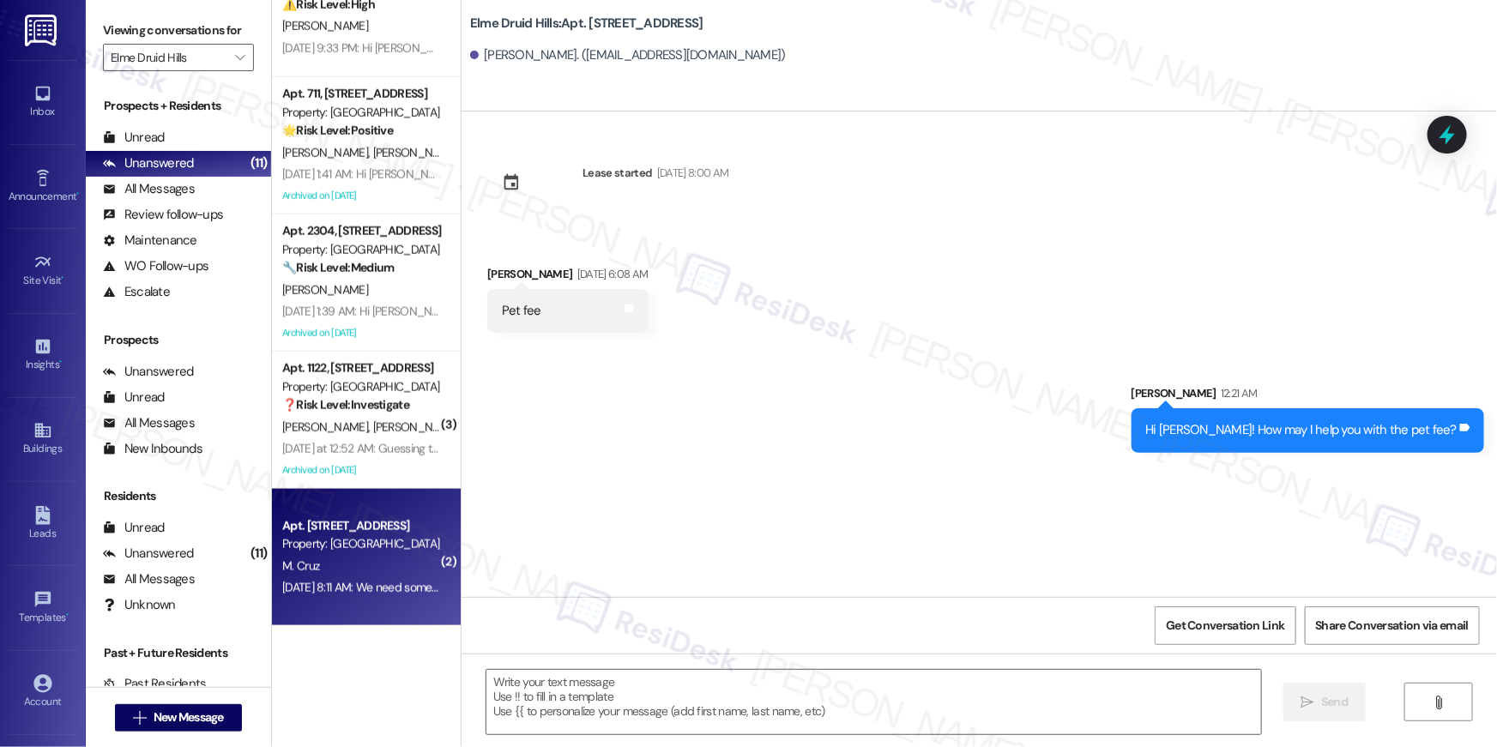
type textarea "Fetching suggested responses. Please feel free to read through the conversation…"
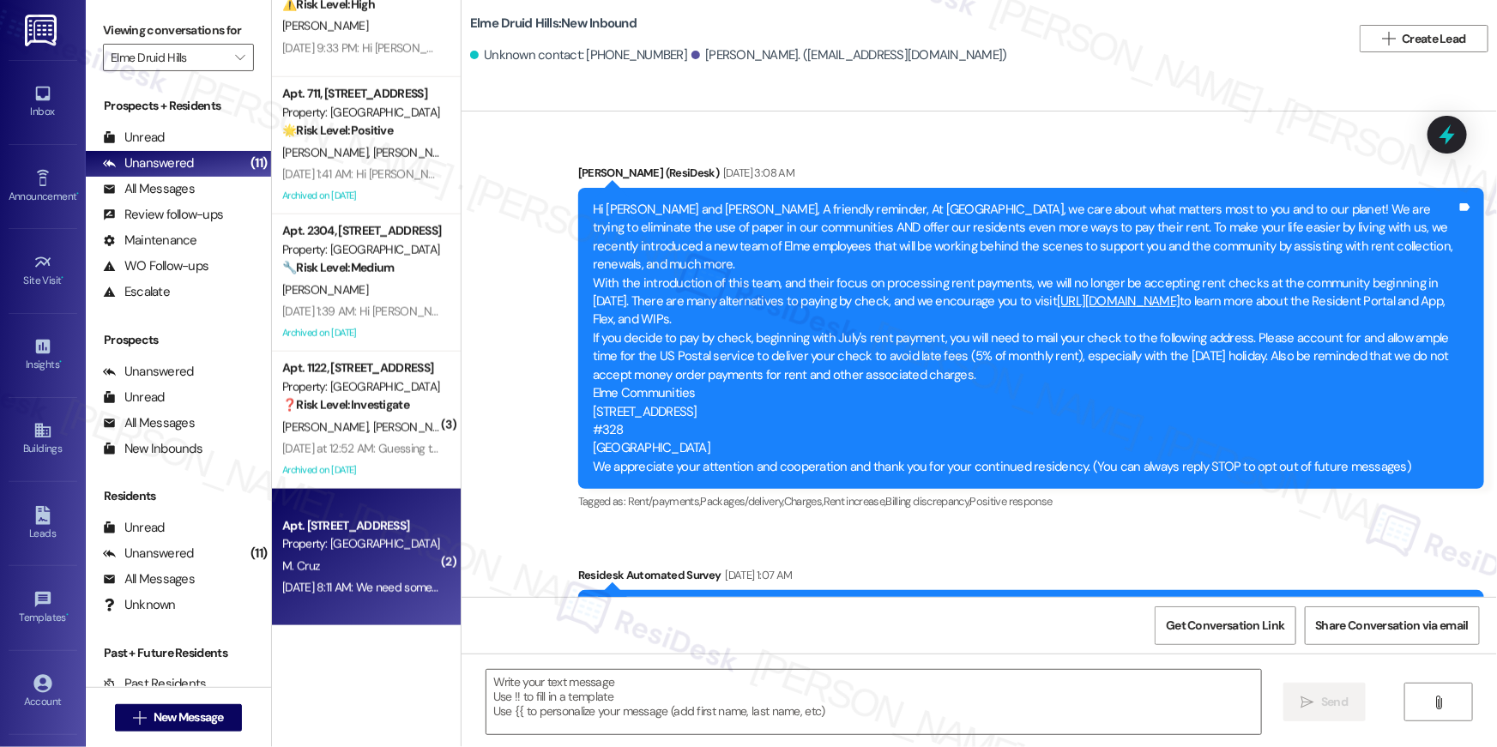
scroll to position [18578, 0]
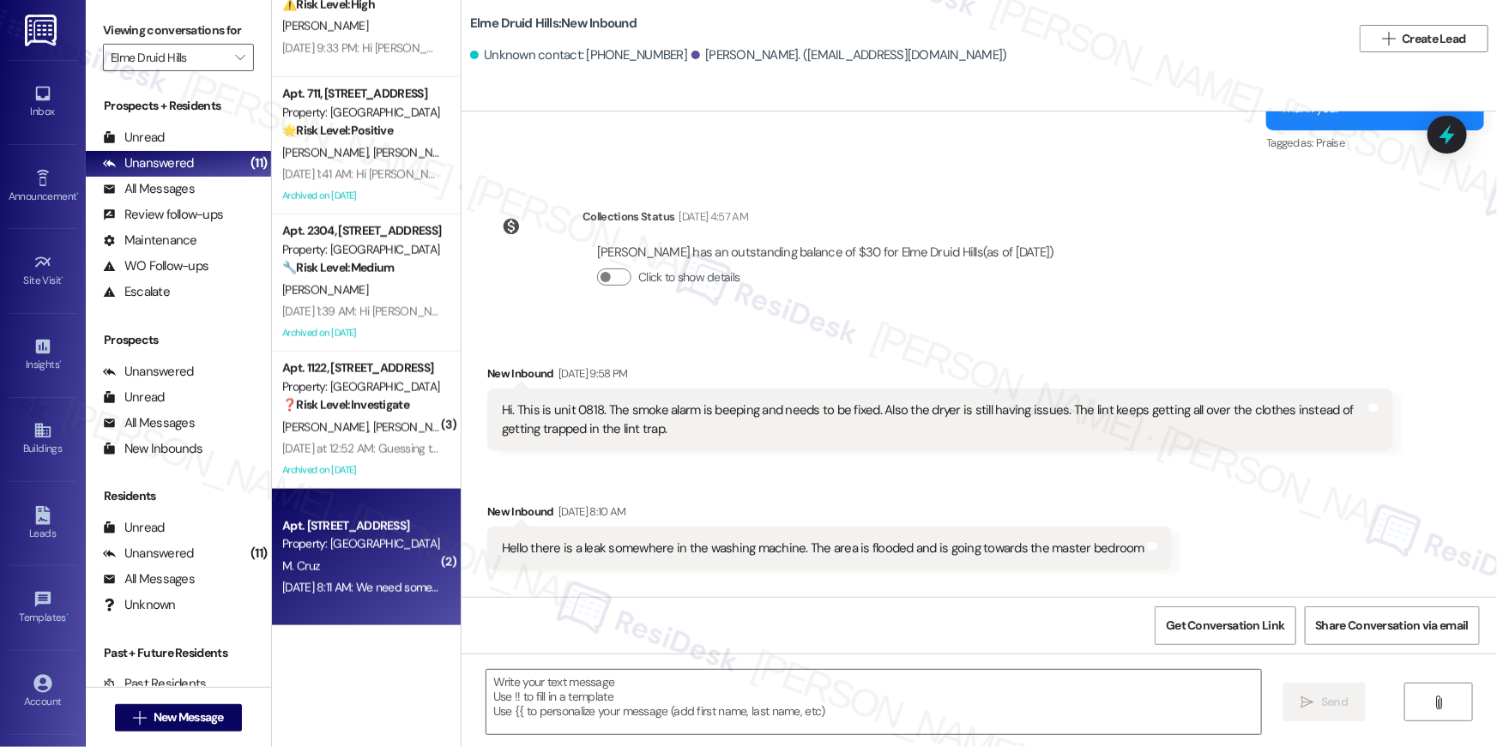
type textarea "Fetching suggested responses. Please feel free to read through the conversation…"
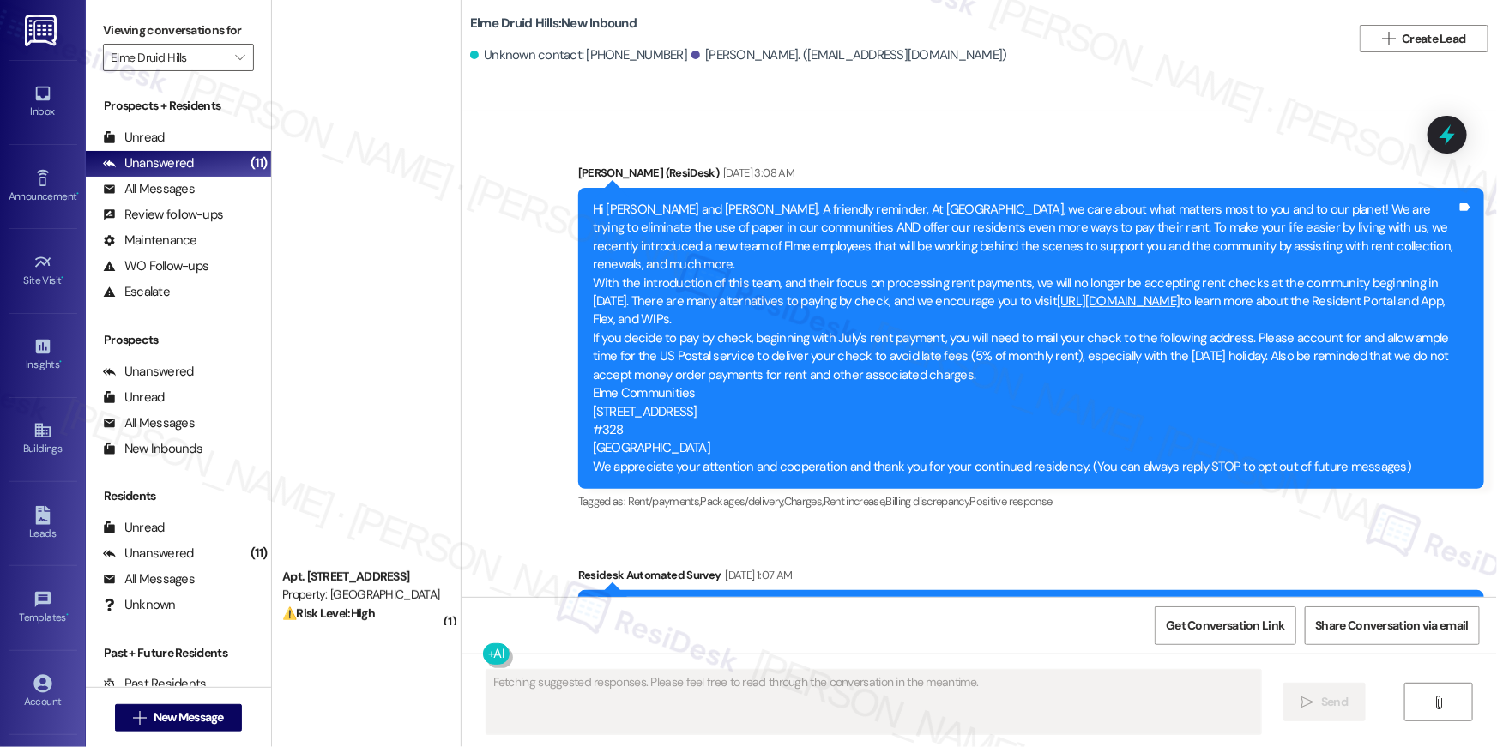
scroll to position [18578, 0]
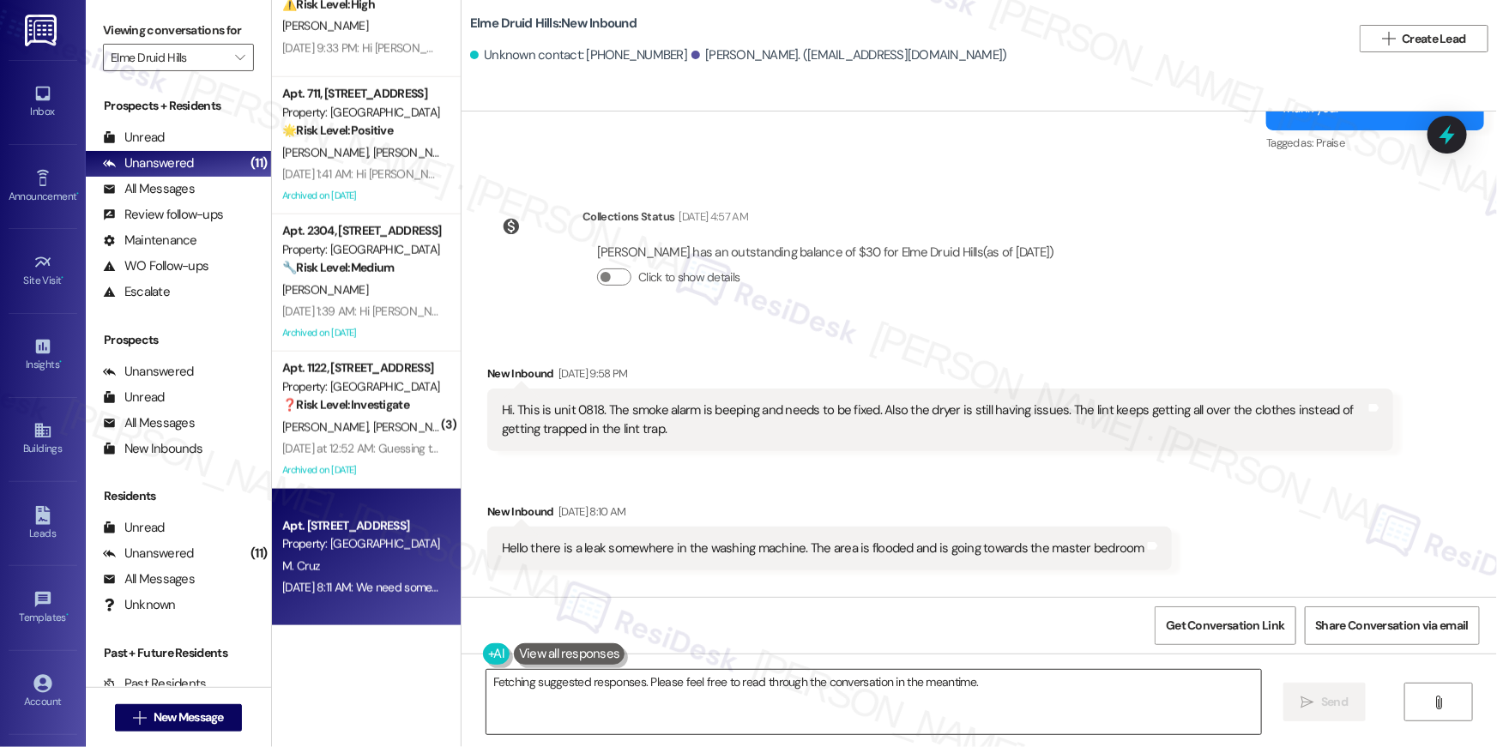
click at [808, 672] on textarea "I understand you need someone to look at the washing machine leak in unit 0818,…" at bounding box center [874, 702] width 775 height 64
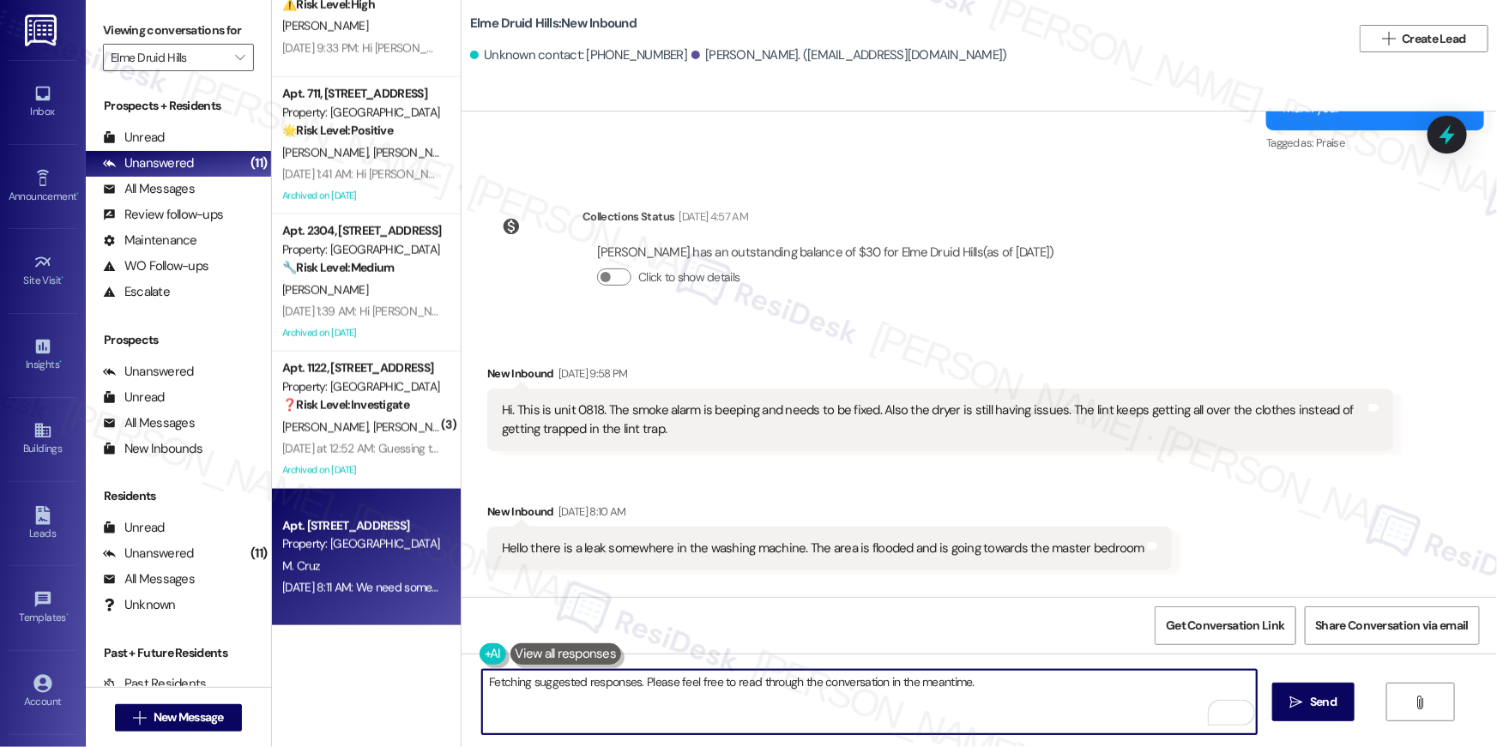
drag, startPoint x: 810, startPoint y: 709, endPoint x: 263, endPoint y: 653, distance: 549.4
click at [272, 653] on div "( 1 ) Apt. 1514, [STREET_ADDRESS] Property: [GEOGRAPHIC_DATA] ⚠️ Risk Level: Hi…" at bounding box center [884, 373] width 1225 height 747
type textarea "Thanks for reaching out. May I know if you've submitted a maintenance request t…"
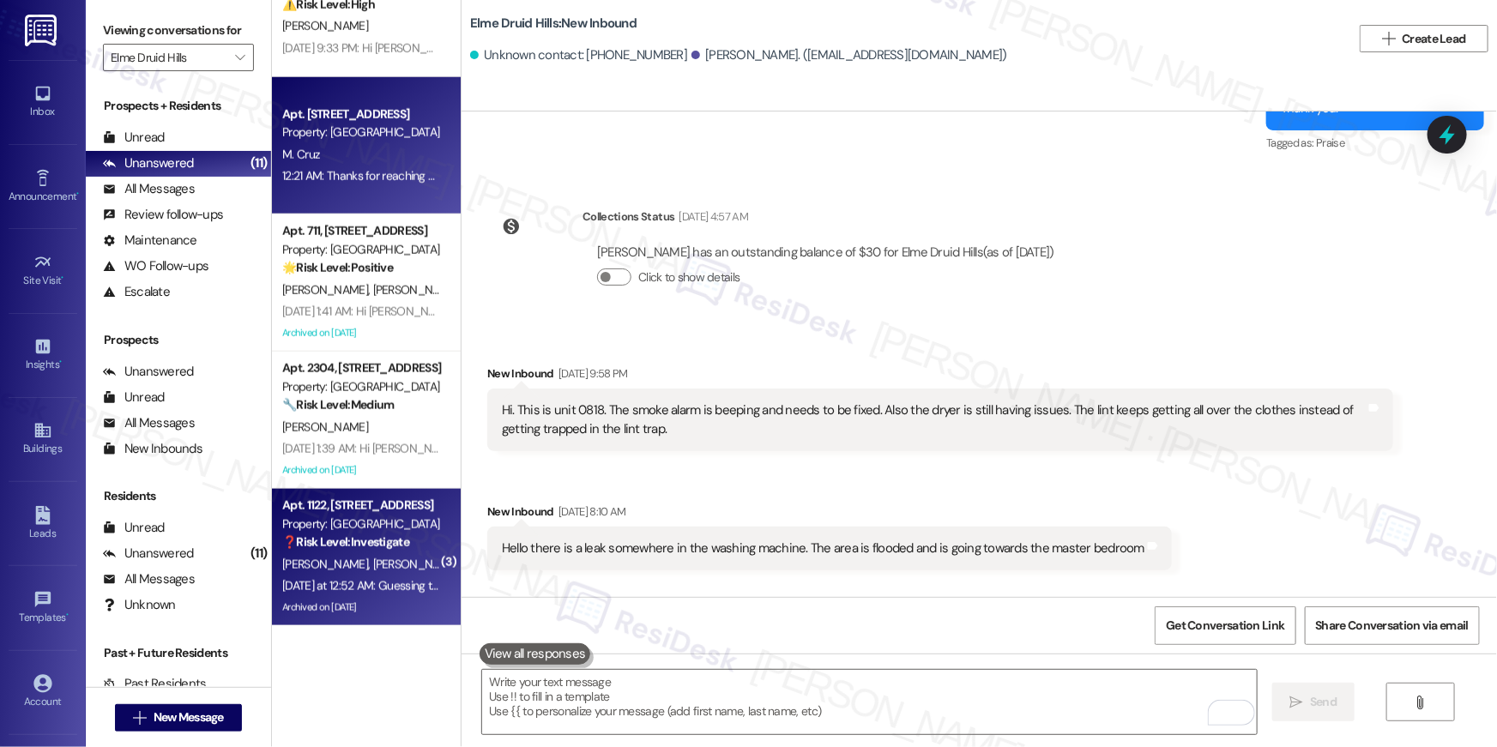
click at [405, 548] on div "❓ Risk Level: Investigate" at bounding box center [361, 543] width 159 height 18
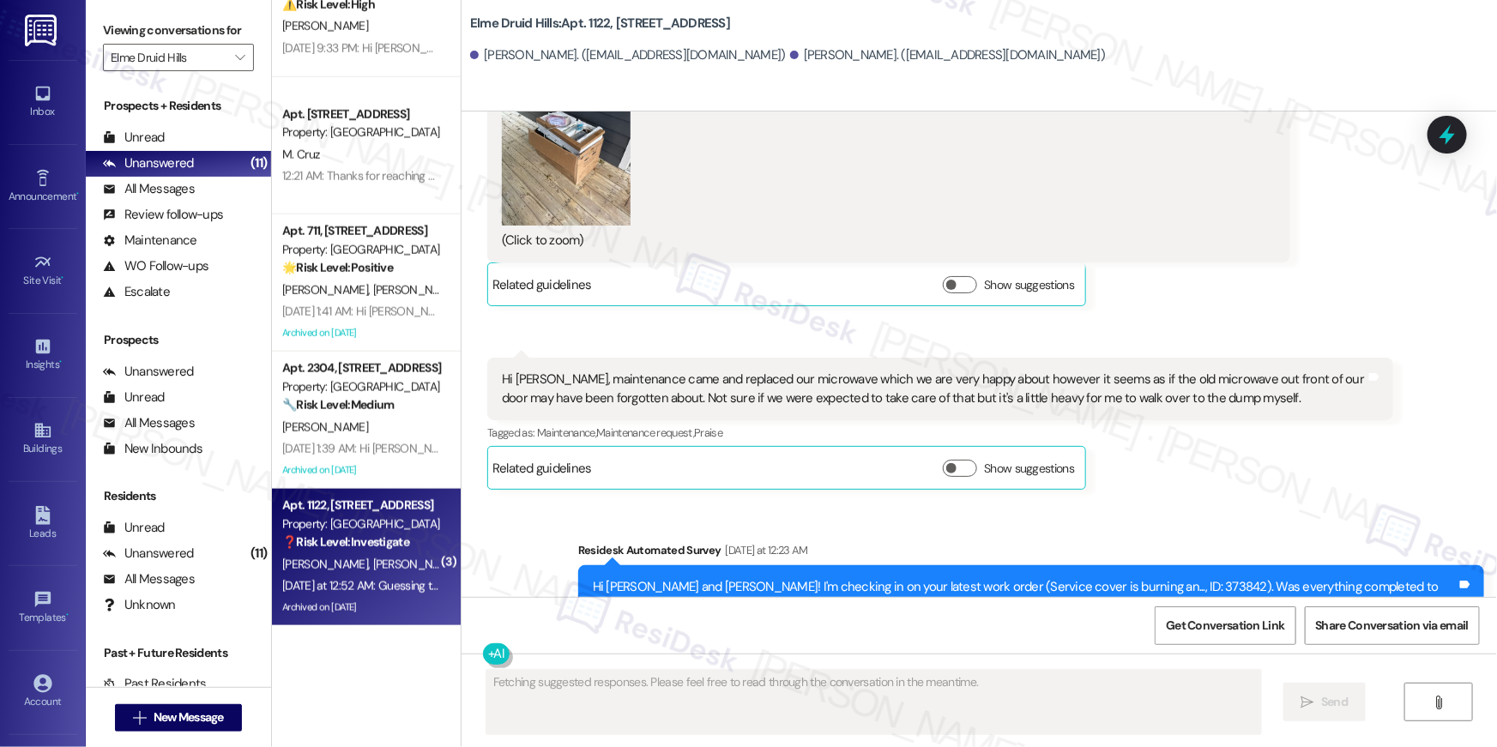
scroll to position [65638, 0]
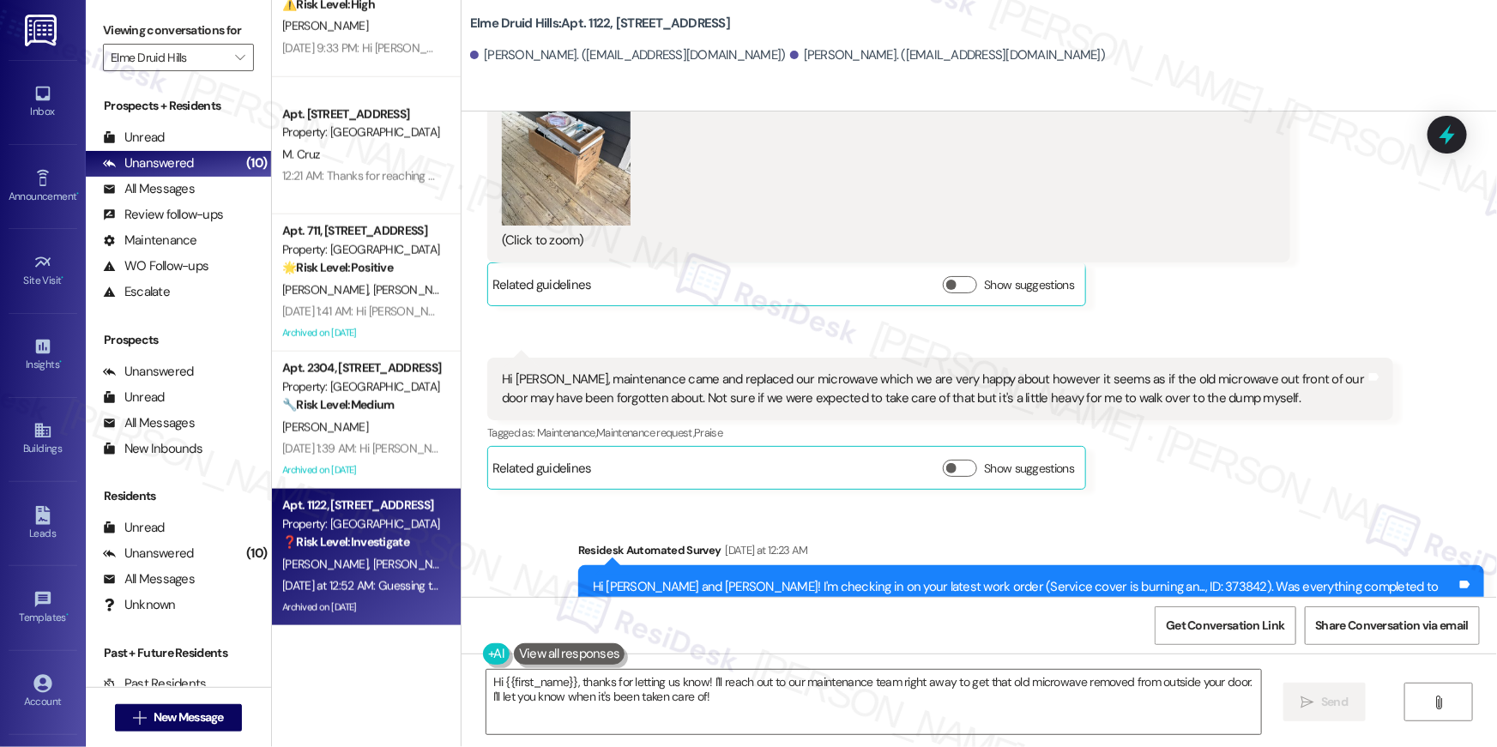
click at [1101, 578] on div "Hi [PERSON_NAME] and [PERSON_NAME]! I'm checking in on your latest work order (…" at bounding box center [1025, 596] width 864 height 37
copy div "373842"
click at [475, 667] on div "Hi {{first_name}}, thanks for letting us know! I'll reach out to our maintenanc…" at bounding box center [980, 718] width 1036 height 129
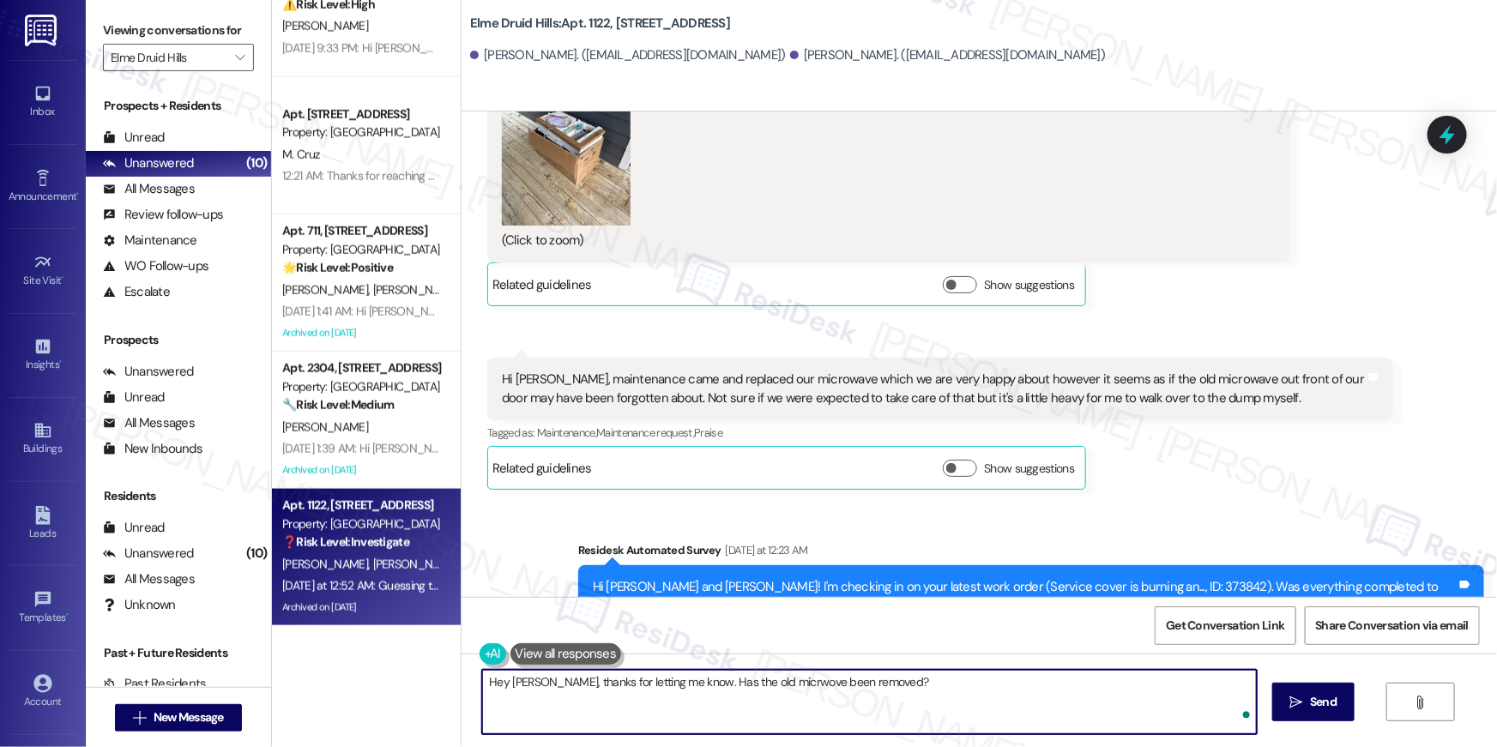
type textarea "Hey [PERSON_NAME], thanks for letting me know. Has the old micrwove been remove…"
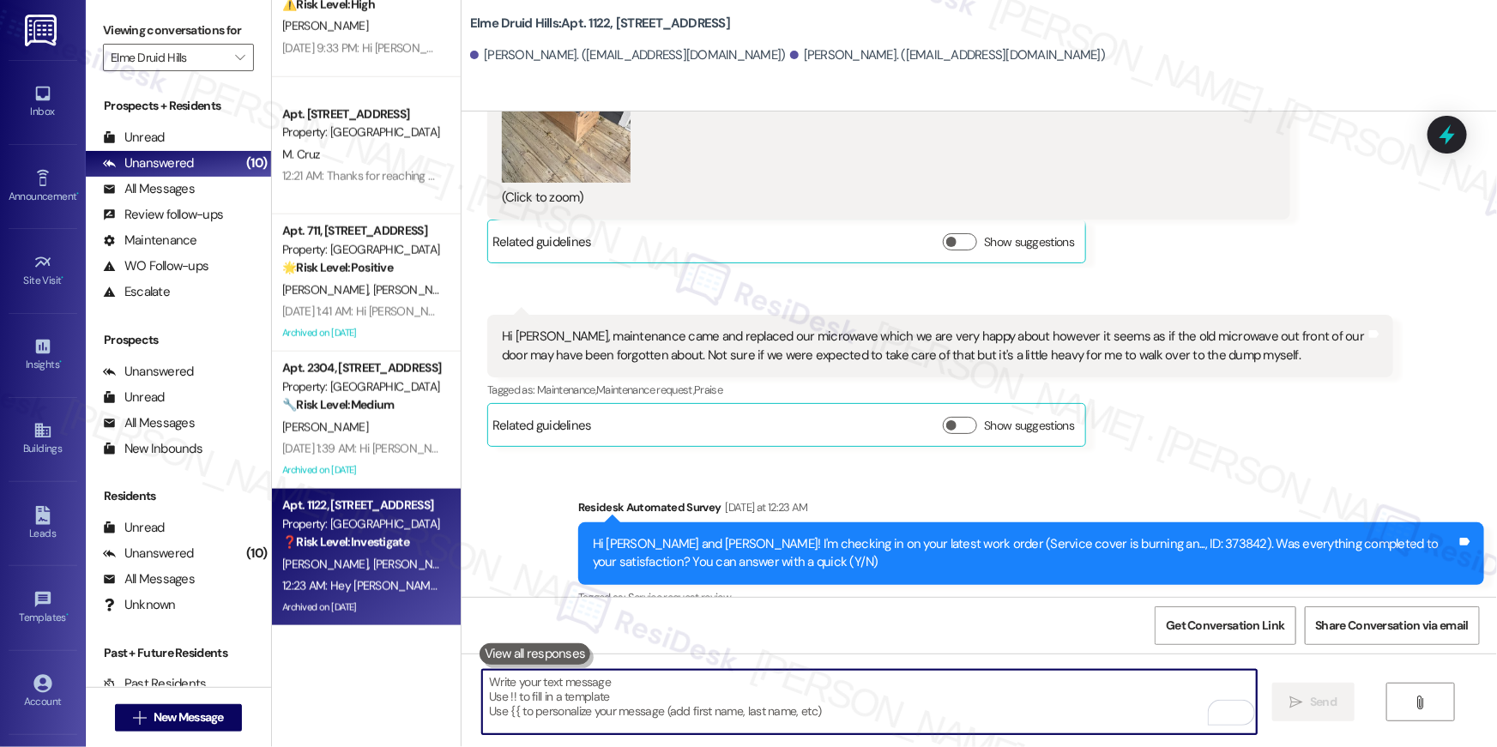
scroll to position [65758, 0]
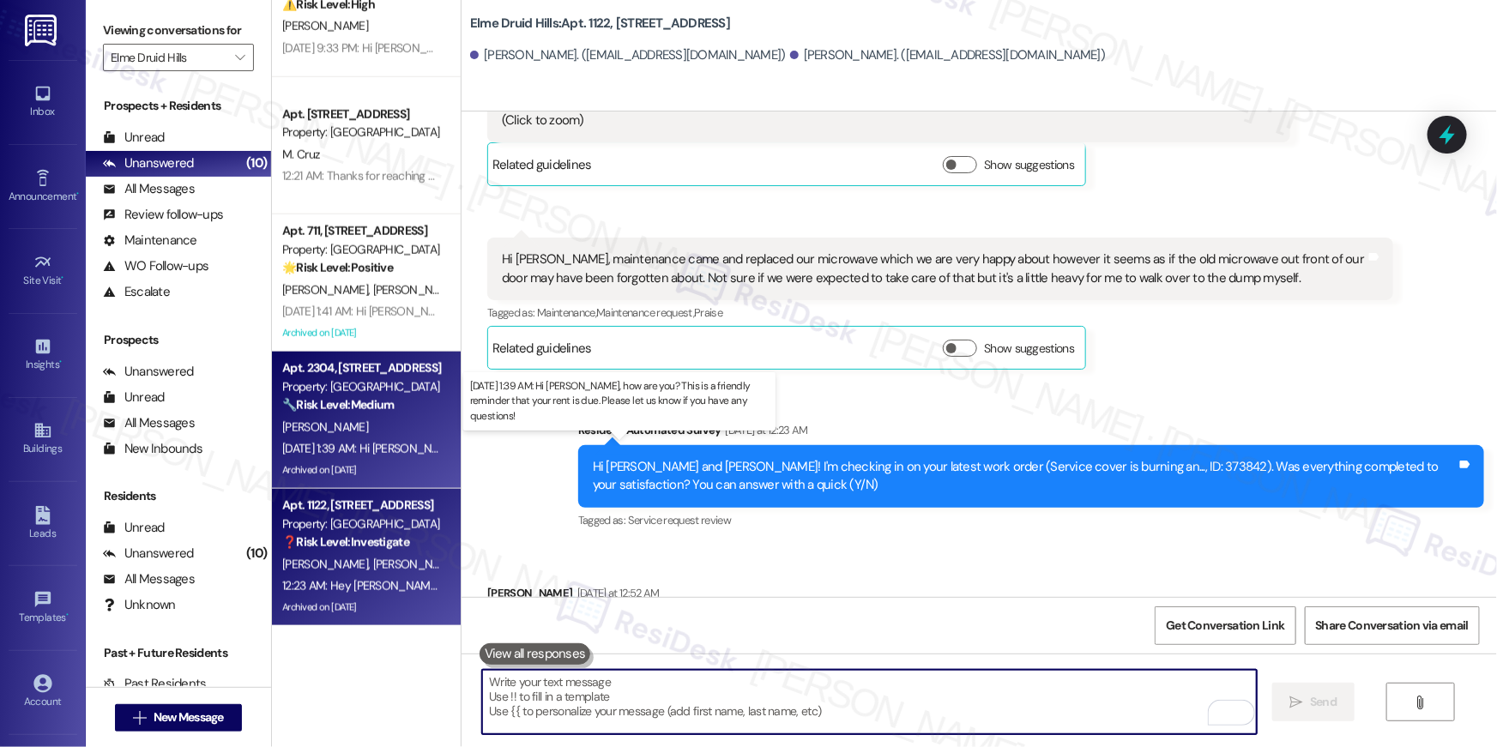
click at [396, 454] on div "[DATE] 1:39 AM: Hi [PERSON_NAME], how are you? This is a friendly reminder that…" at bounding box center [636, 448] width 708 height 15
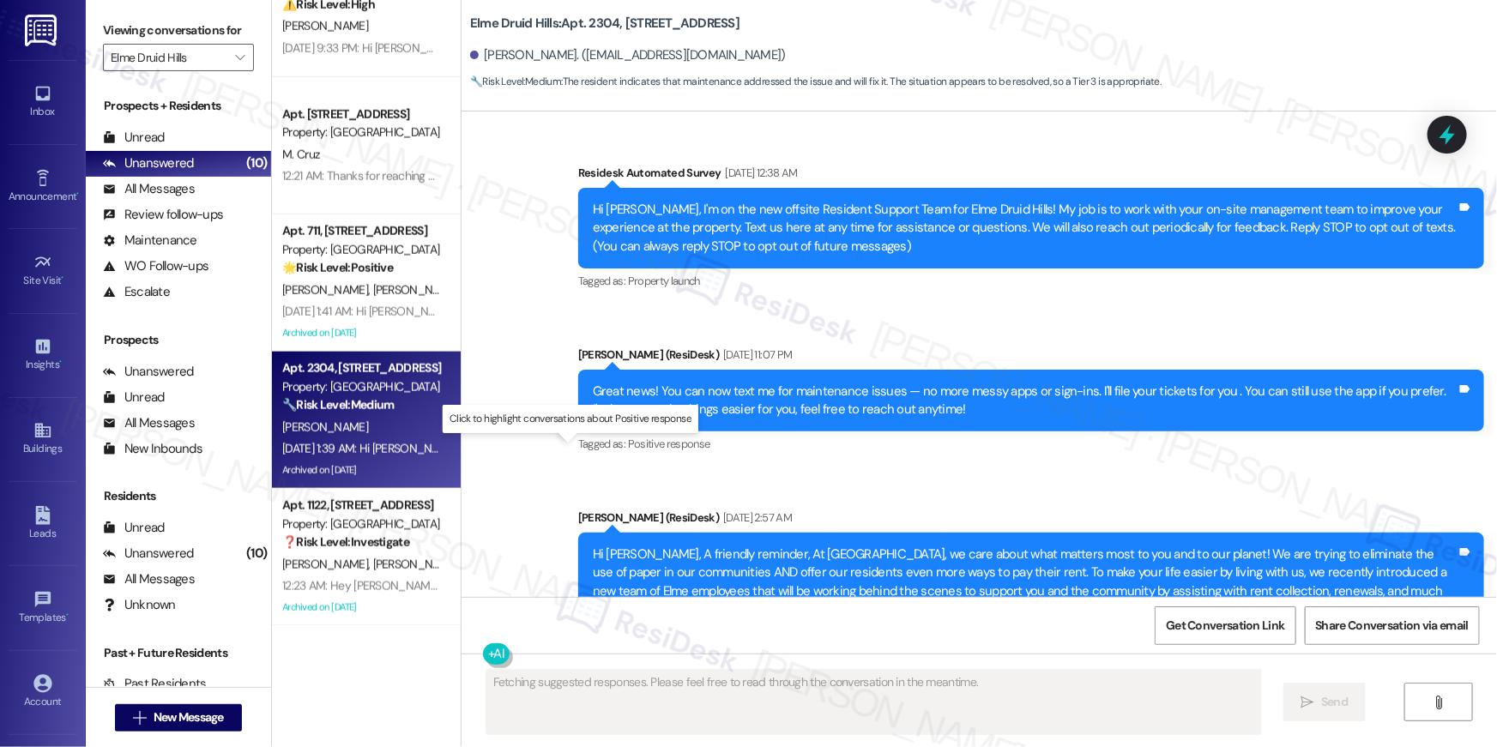
scroll to position [39533, 0]
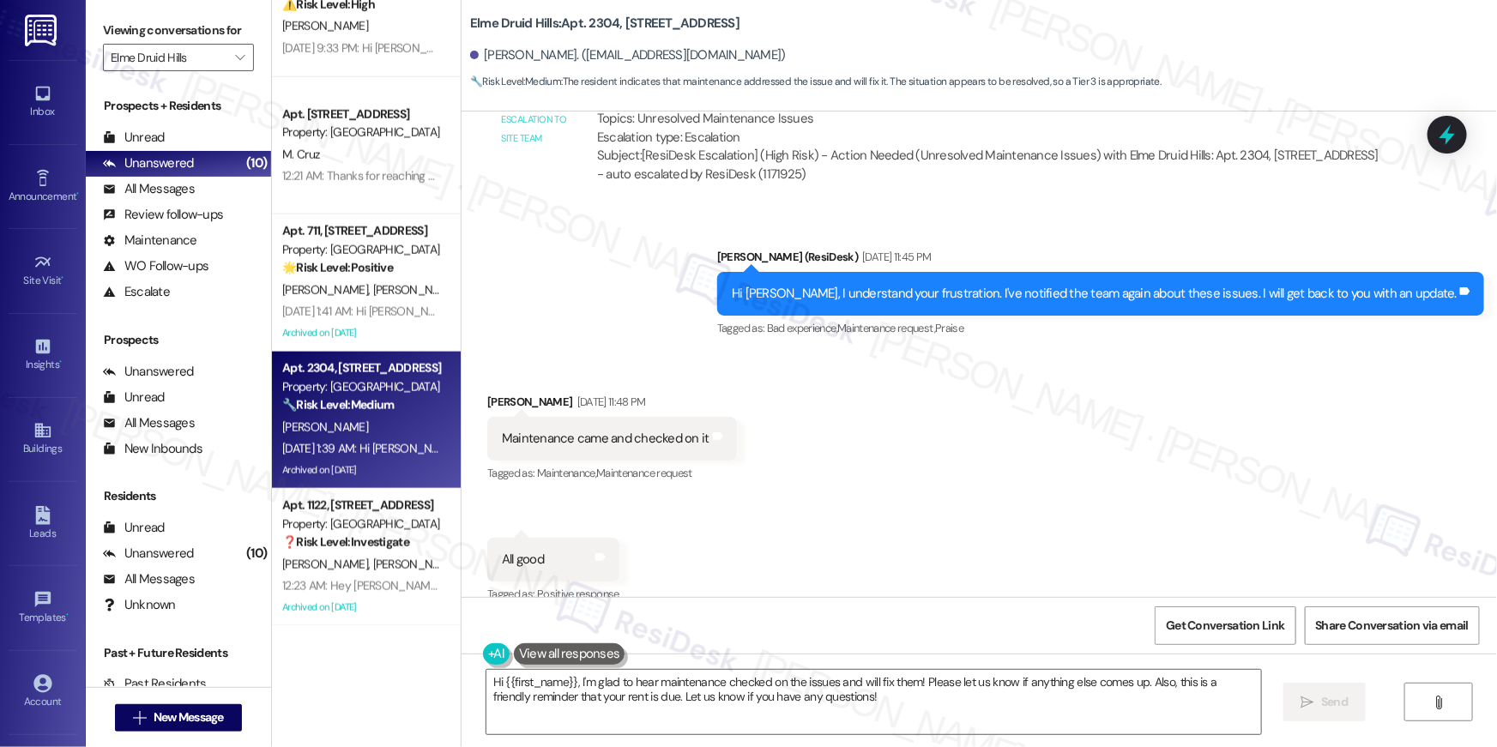
click at [1104, 438] on div "Received via SMS [PERSON_NAME] [DATE] 11:48 PM Maintenance came and checked on …" at bounding box center [980, 547] width 1036 height 386
click at [867, 690] on textarea "Hi {{first_name}}, I'm glad to hear maintenance checked on the issues and will …" at bounding box center [874, 702] width 775 height 64
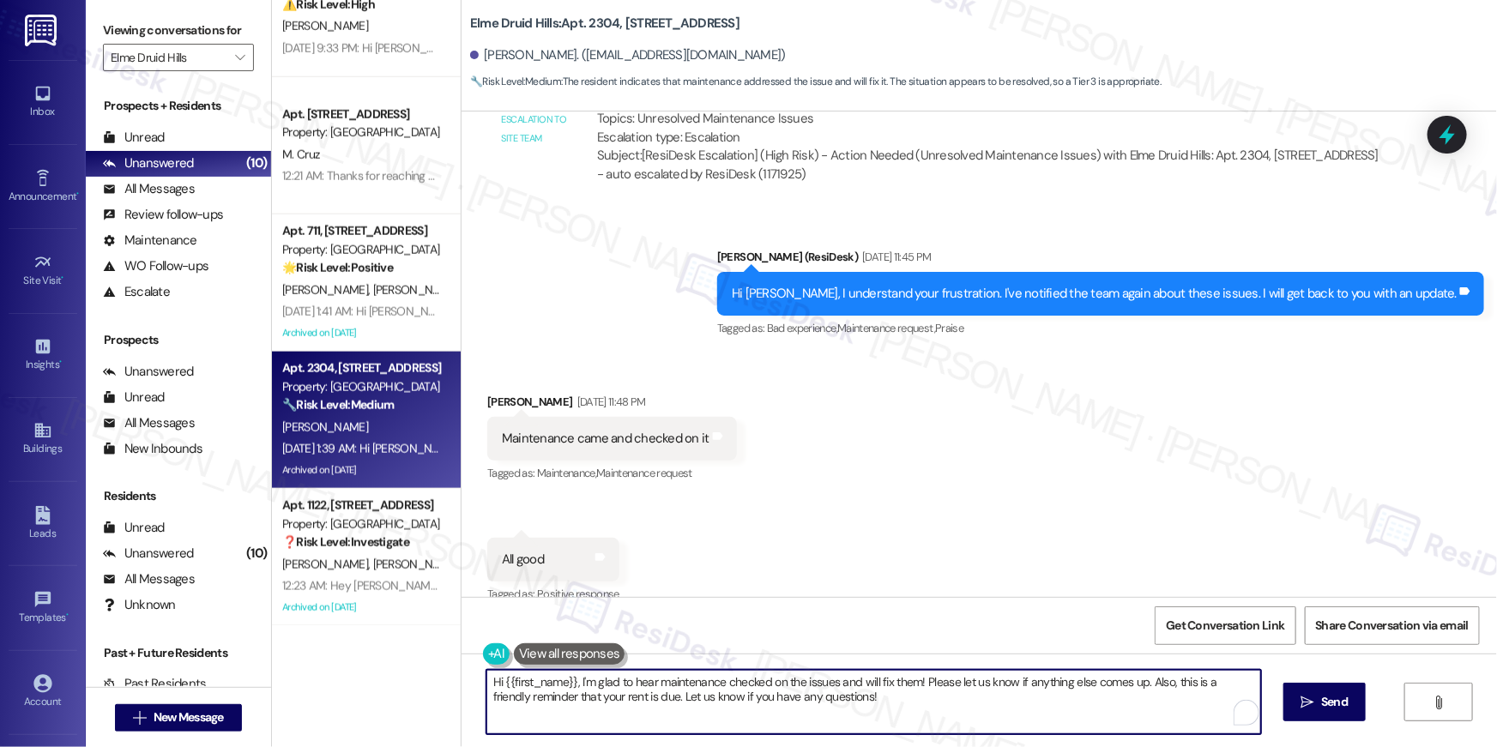
drag, startPoint x: 845, startPoint y: 709, endPoint x: 440, endPoint y: 689, distance: 405.5
click at [440, 689] on div "( 1 ) Apt. 1514, [STREET_ADDRESS] Property: [GEOGRAPHIC_DATA] ⚠️ Risk Level: Hi…" at bounding box center [884, 373] width 1225 height 747
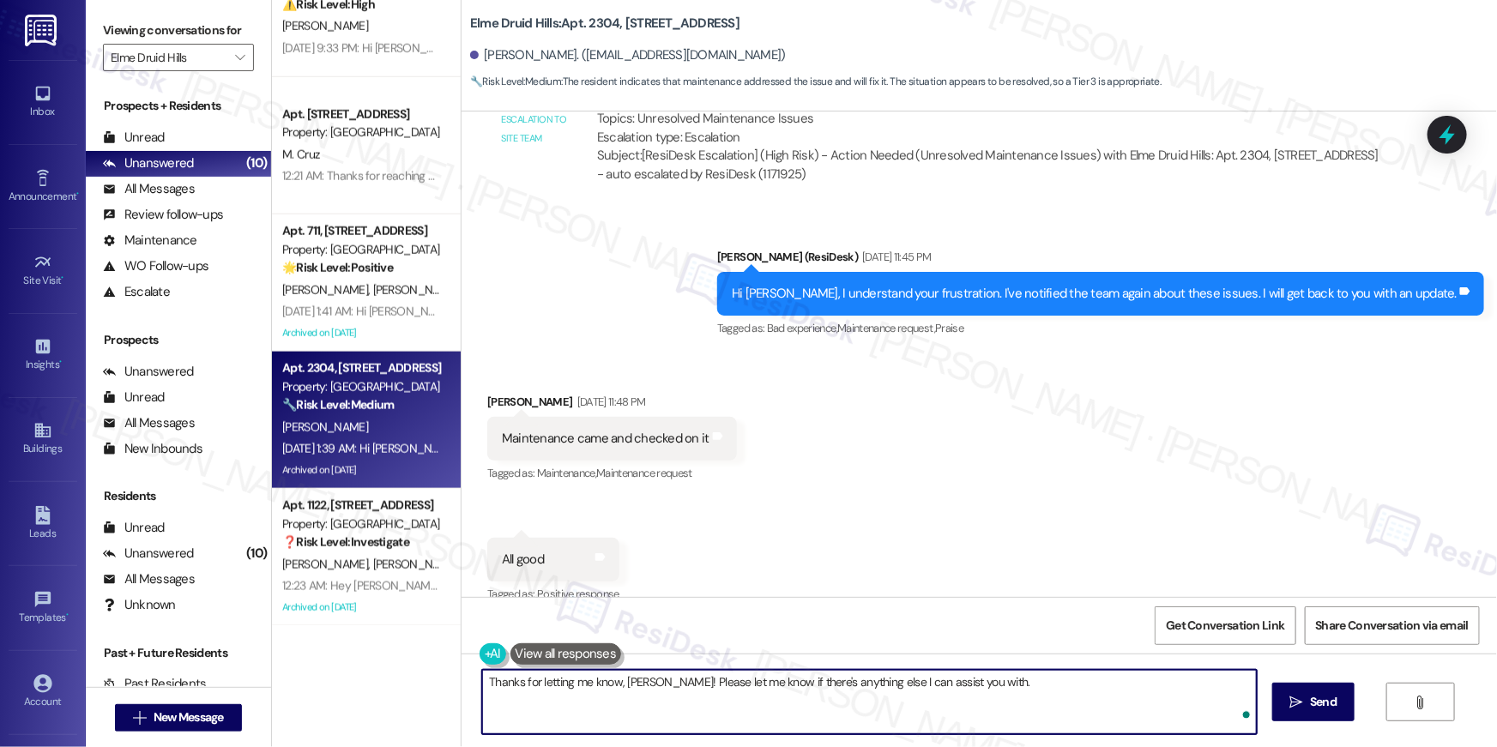
type textarea "Thanks for letting me know, [PERSON_NAME]! Please let me know if there's anythi…"
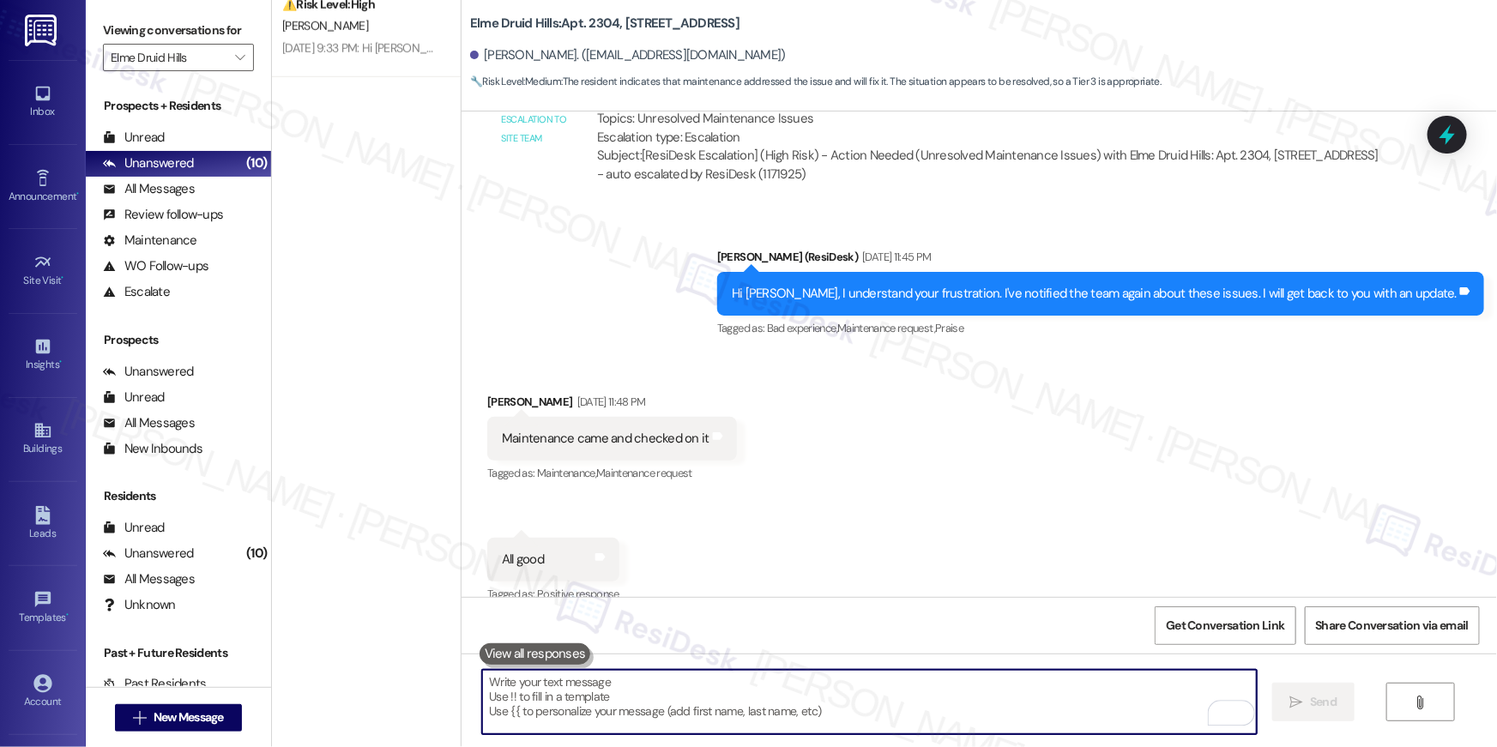
scroll to position [0, 0]
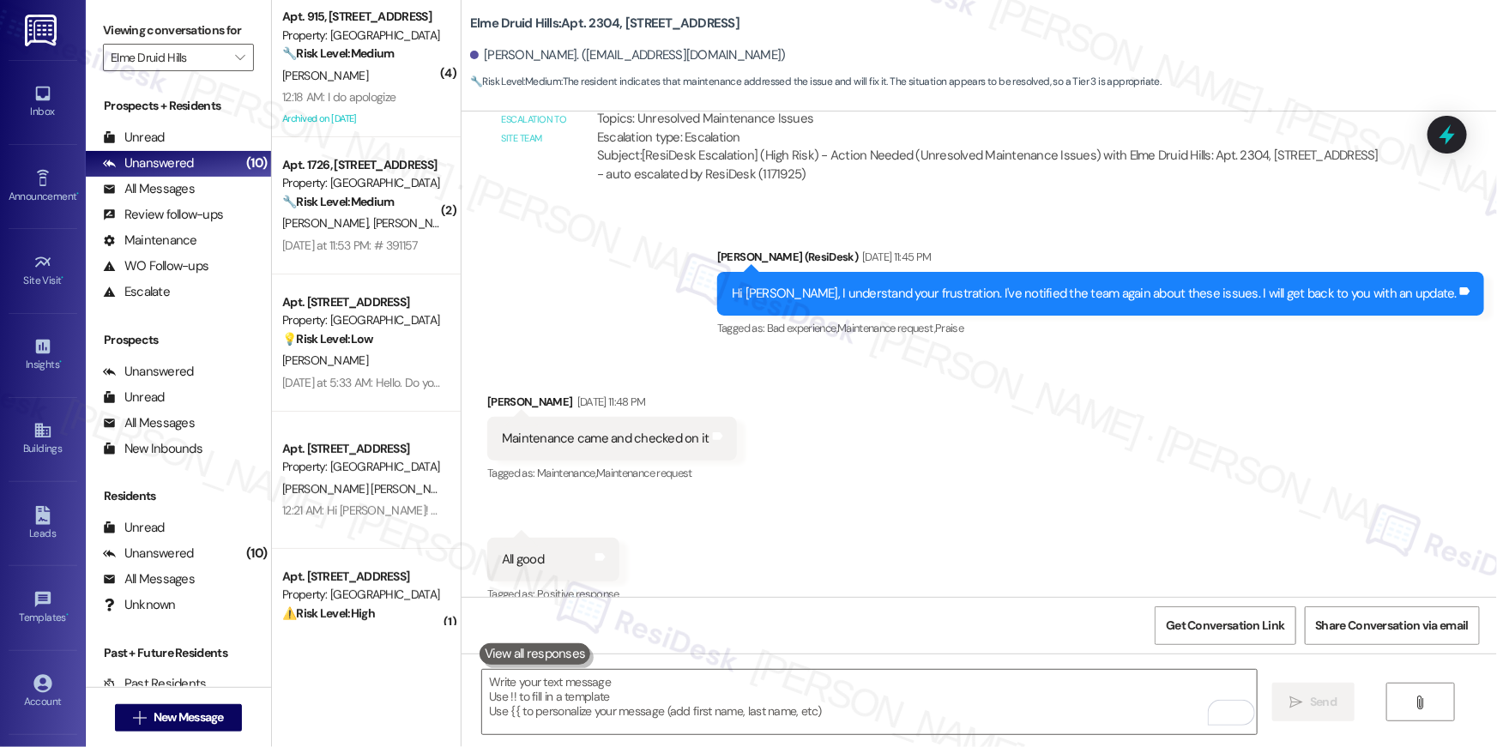
click at [976, 432] on div "Received via SMS [PERSON_NAME] [DATE] 11:48 PM Maintenance came and checked on …" at bounding box center [980, 547] width 1036 height 386
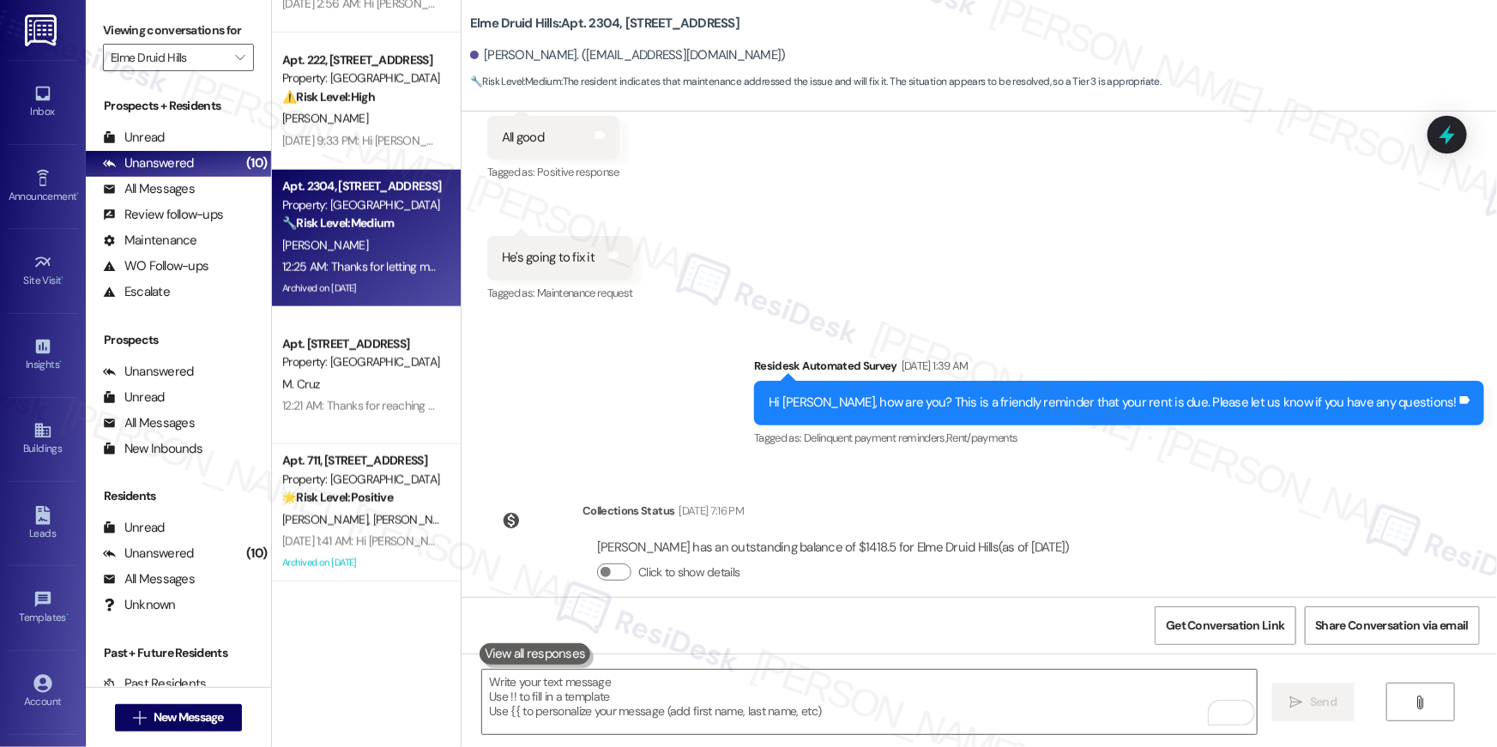
scroll to position [884, 0]
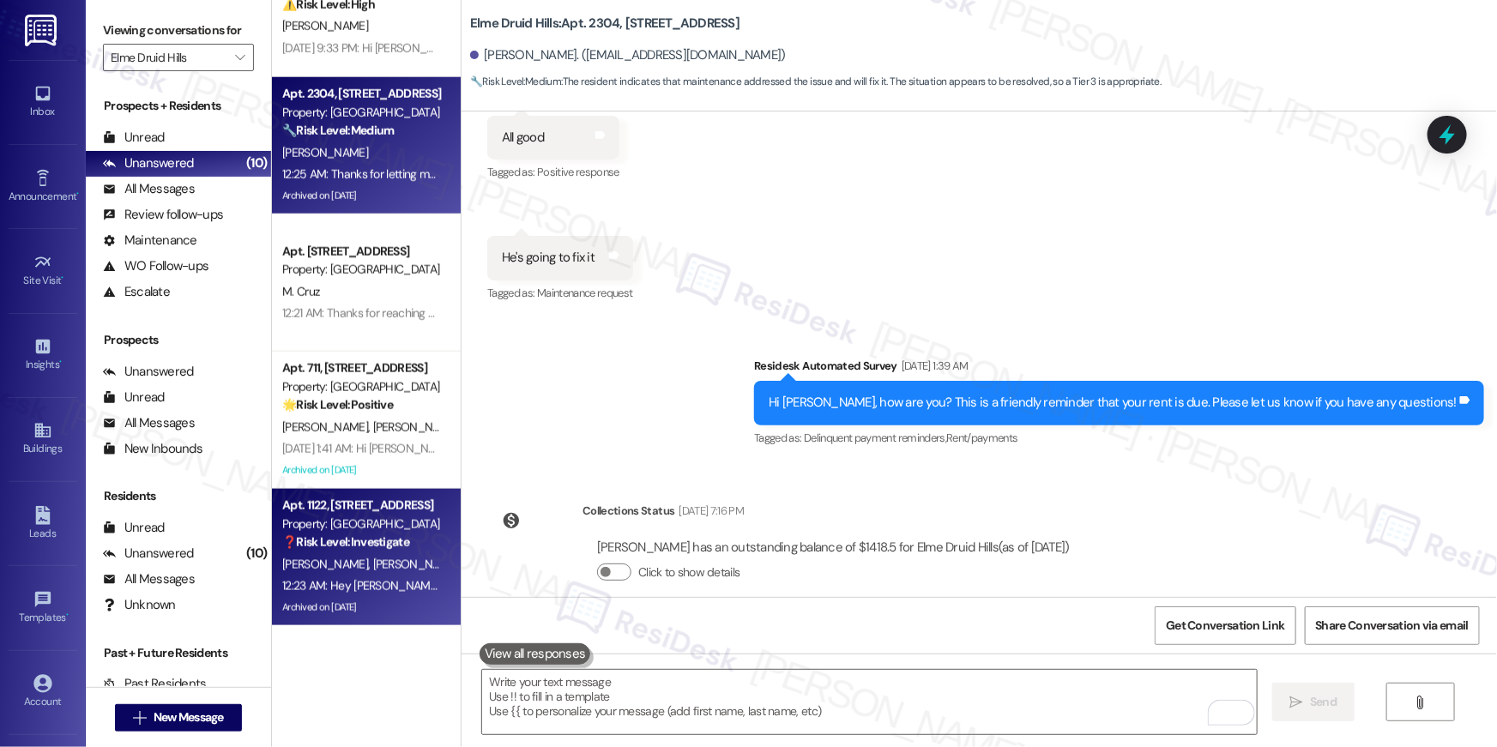
click at [346, 521] on div "Property: [GEOGRAPHIC_DATA]" at bounding box center [361, 525] width 159 height 18
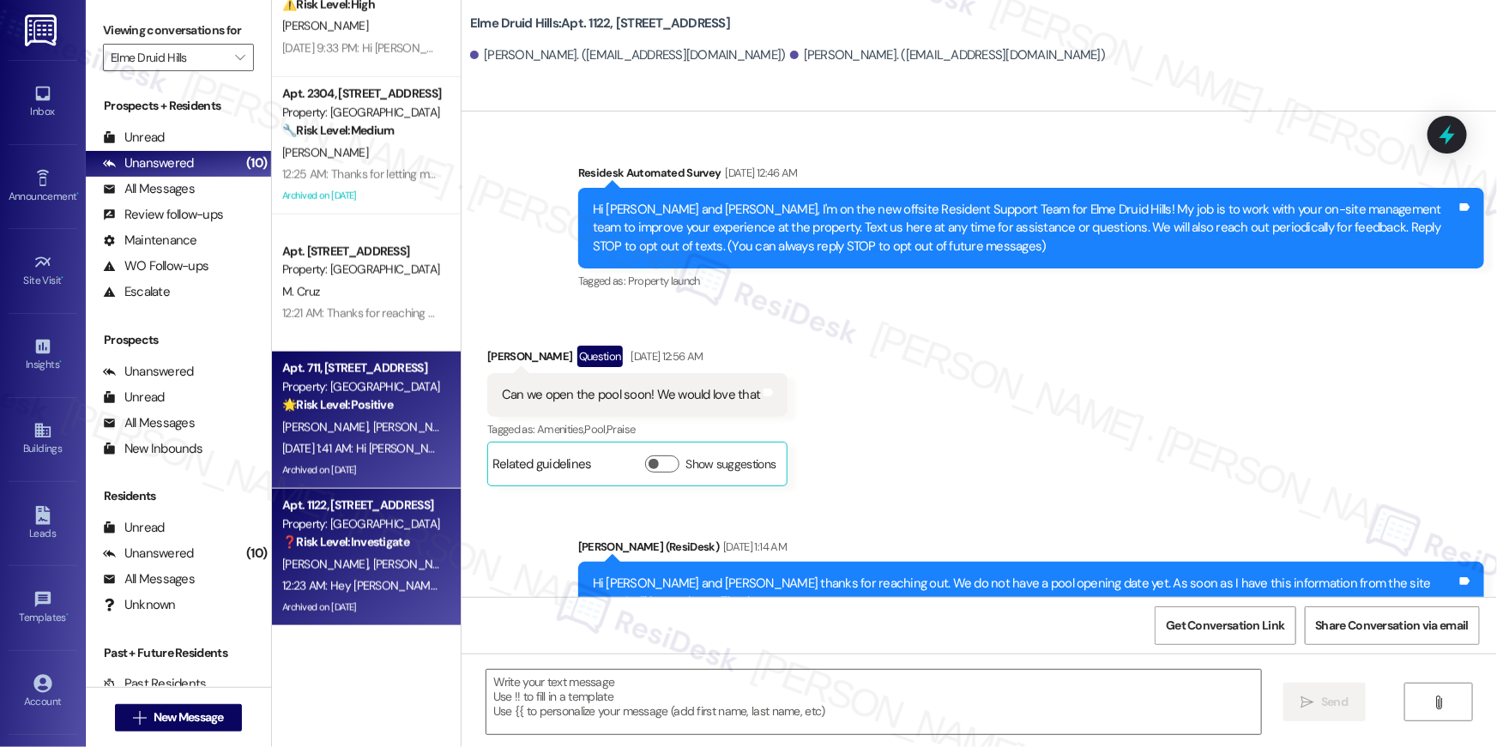
click at [388, 444] on div "[DATE] 1:41 AM: Hi [PERSON_NAME] and [PERSON_NAME], how are you? This is a frie…" at bounding box center [689, 448] width 815 height 15
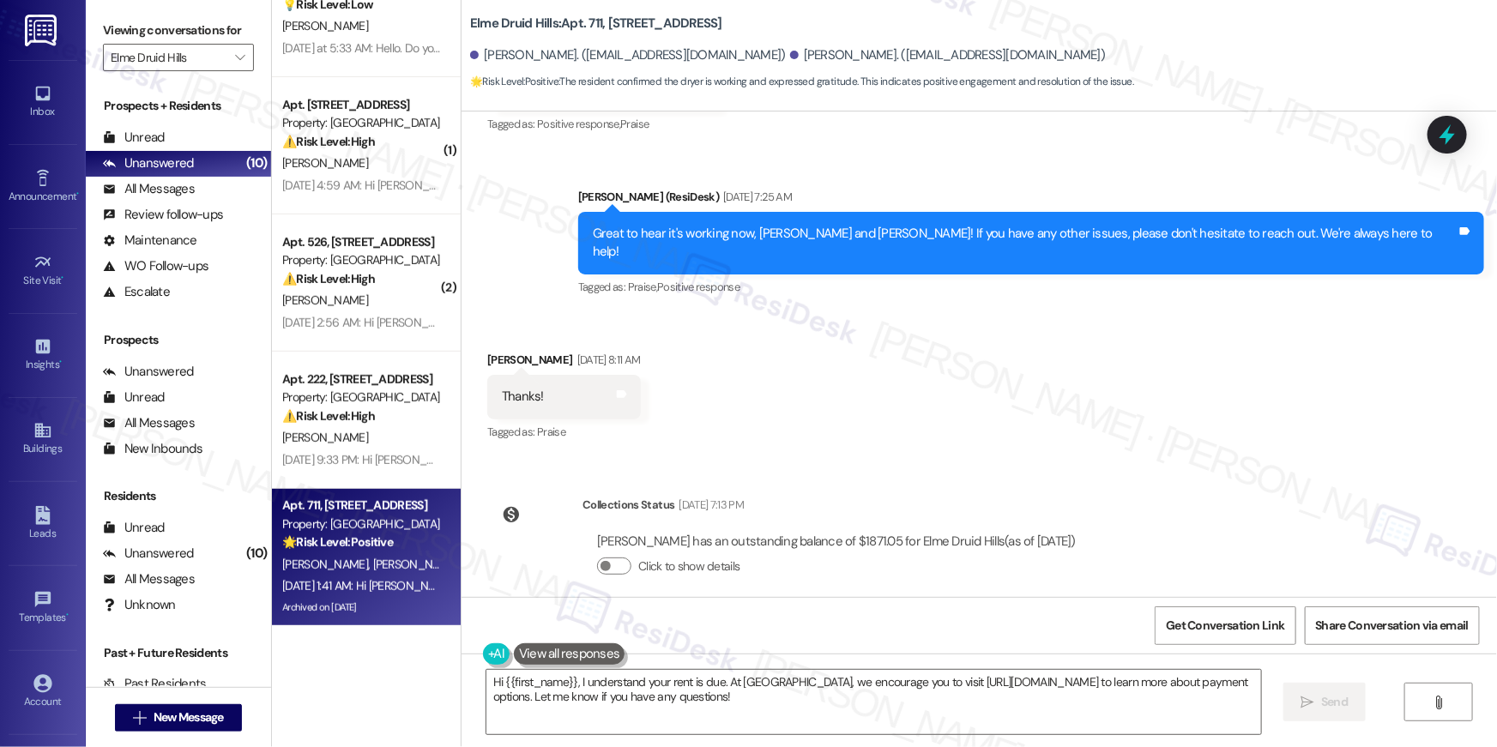
scroll to position [33329, 0]
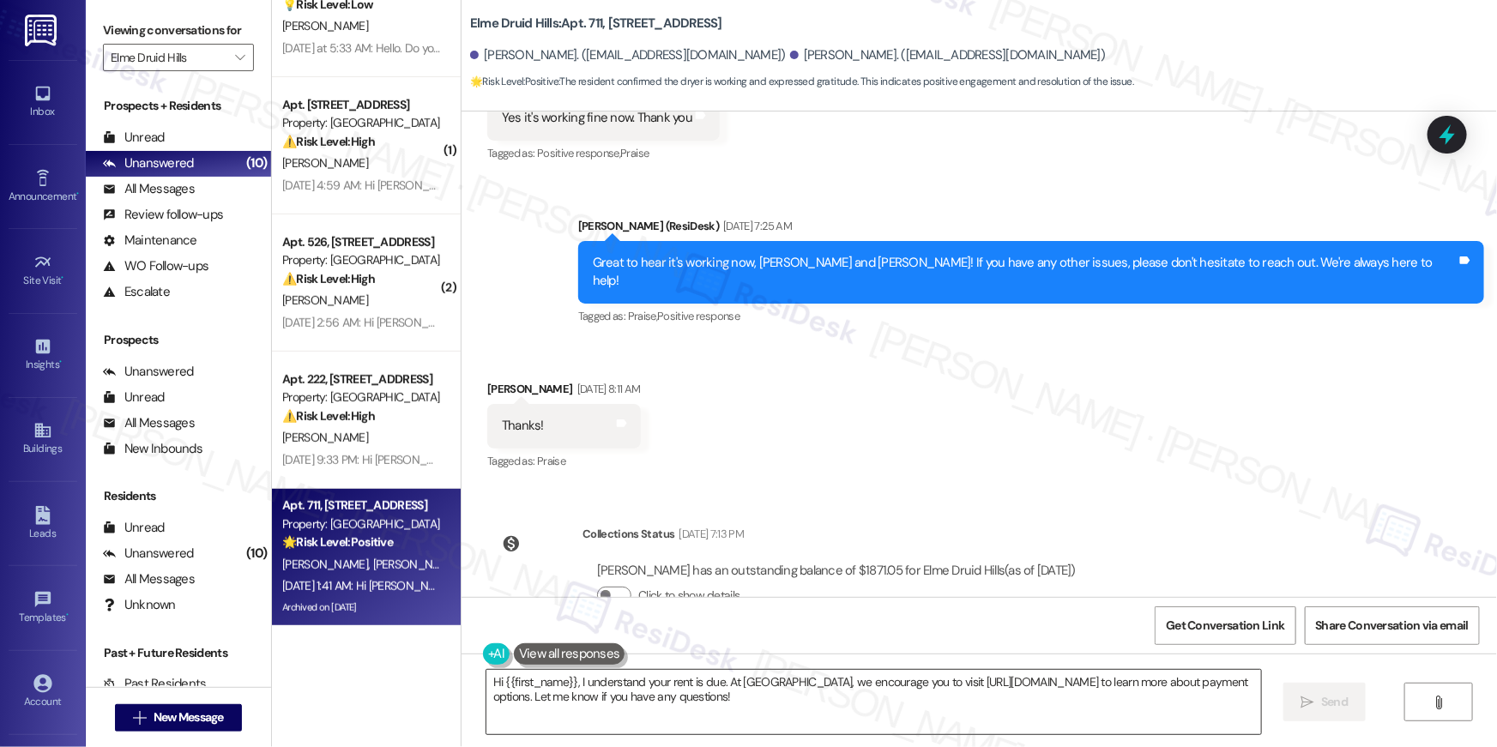
click at [956, 699] on textarea "Hi {{first_name}}, I understand your rent is due. At [GEOGRAPHIC_DATA], we enco…" at bounding box center [874, 702] width 775 height 64
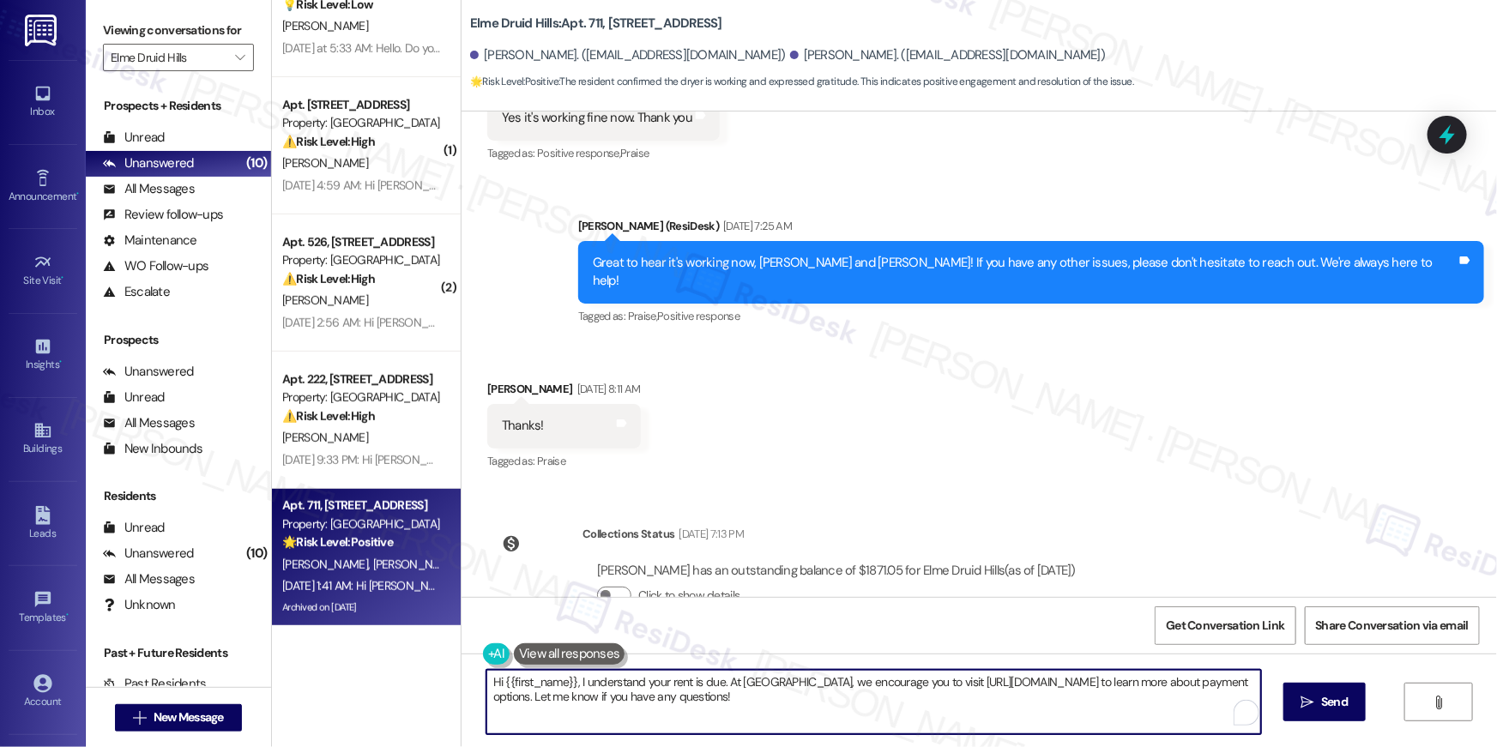
click at [956, 699] on textarea "Hi {{first_name}}, I understand your rent is due. At [GEOGRAPHIC_DATA], we enco…" at bounding box center [874, 702] width 775 height 64
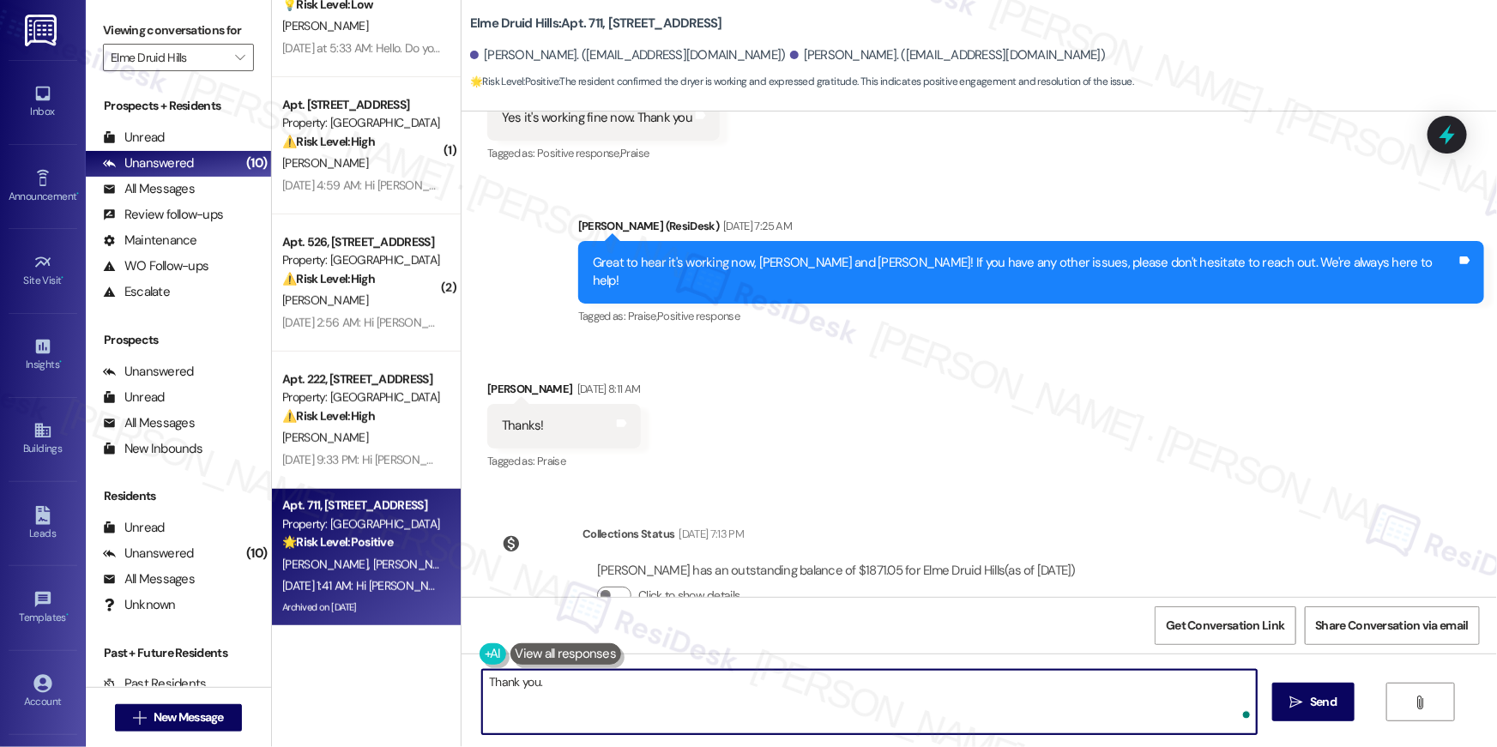
type textarea "Thank you."
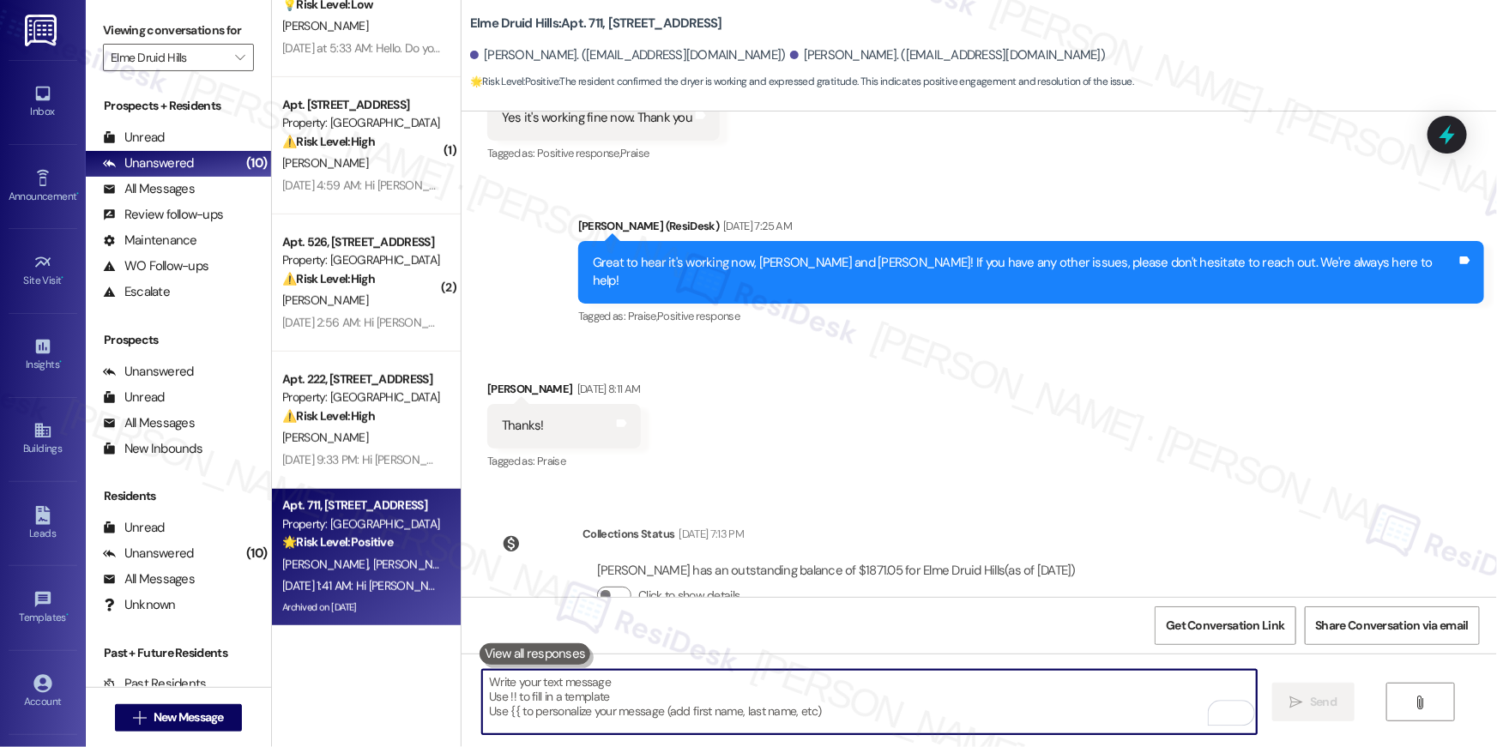
scroll to position [33076, 0]
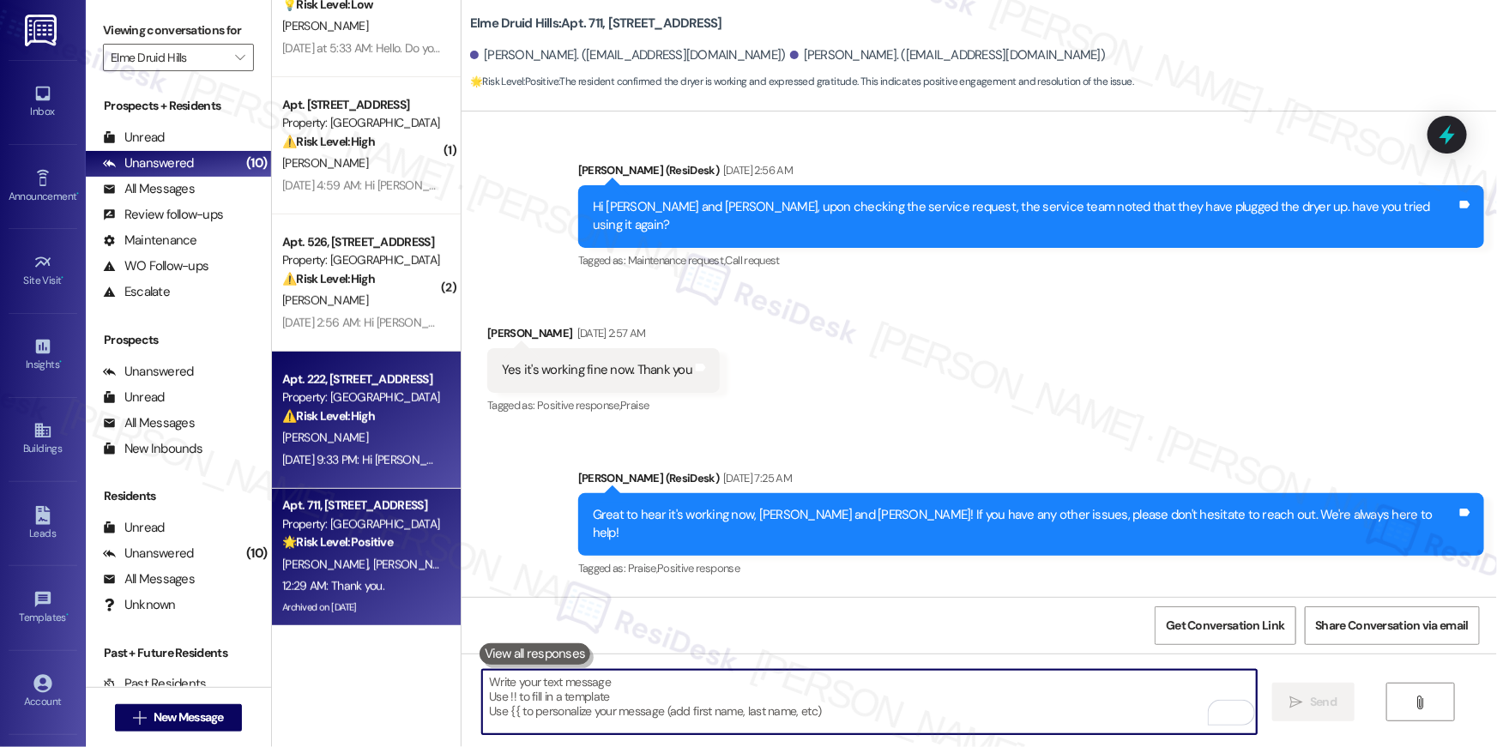
click at [336, 460] on div "[DATE] 9:33 PM: Hi [PERSON_NAME] , thank you for bringing this important matter…" at bounding box center [870, 459] width 1176 height 15
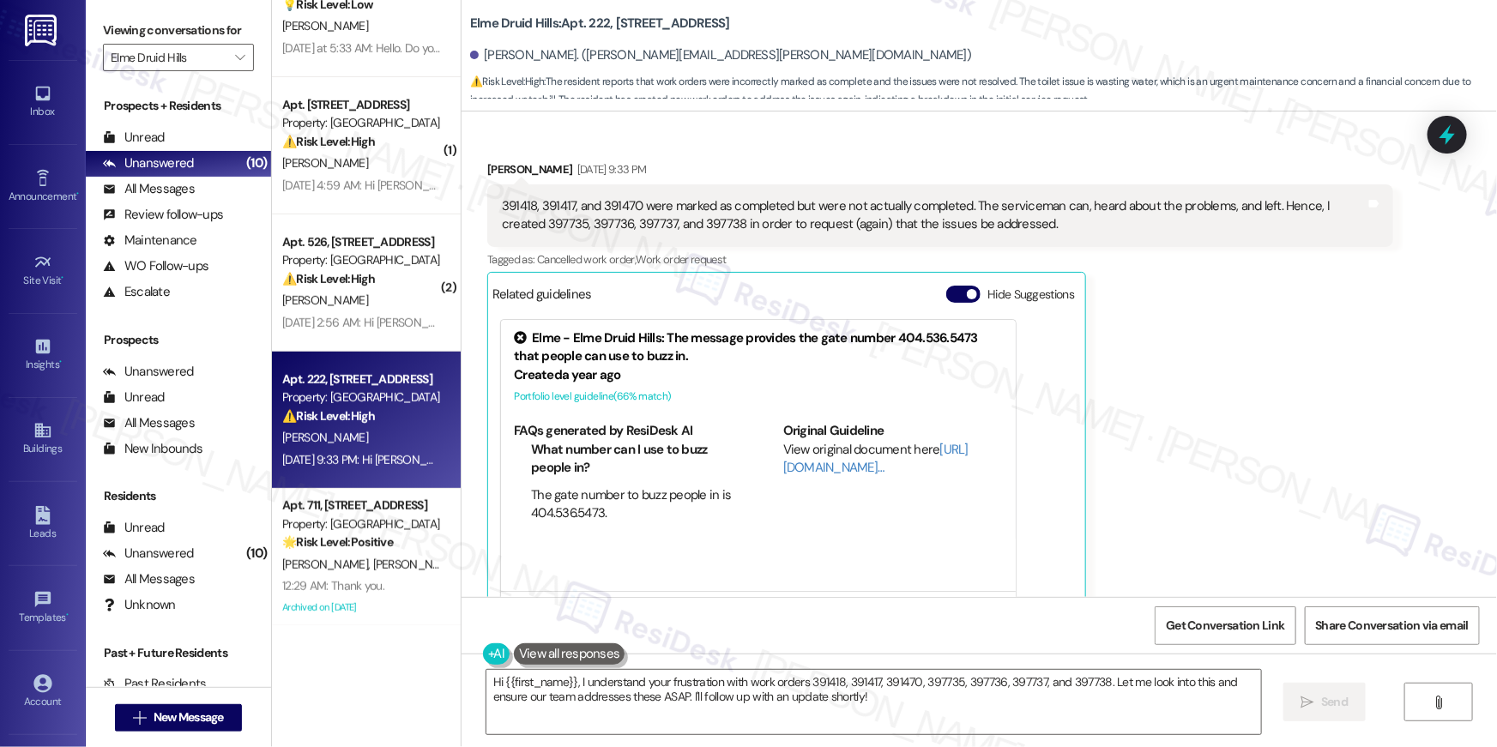
scroll to position [2501, 0]
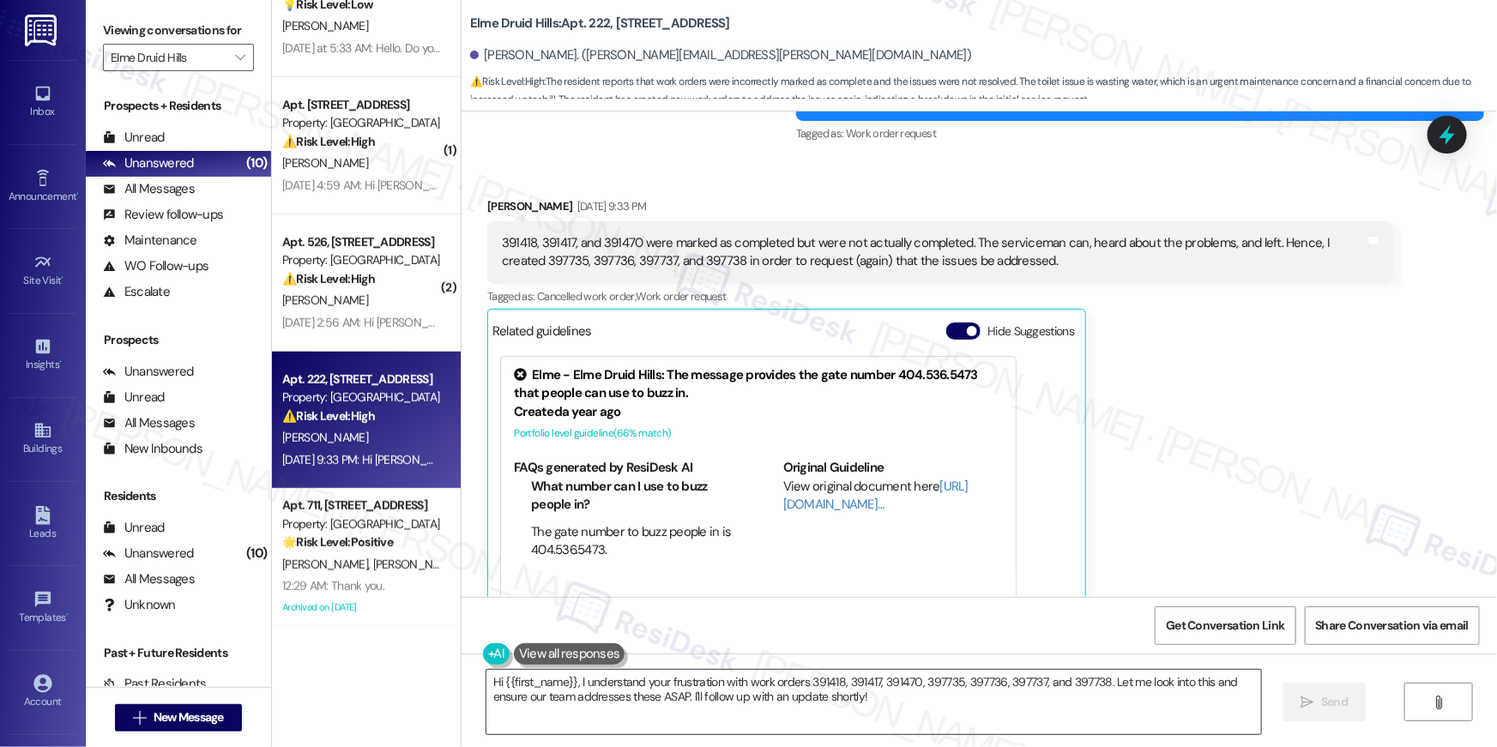
click at [843, 722] on textarea "Hi {{first_name}}, I understand your frustration with work orders 391418, 39141…" at bounding box center [874, 702] width 775 height 64
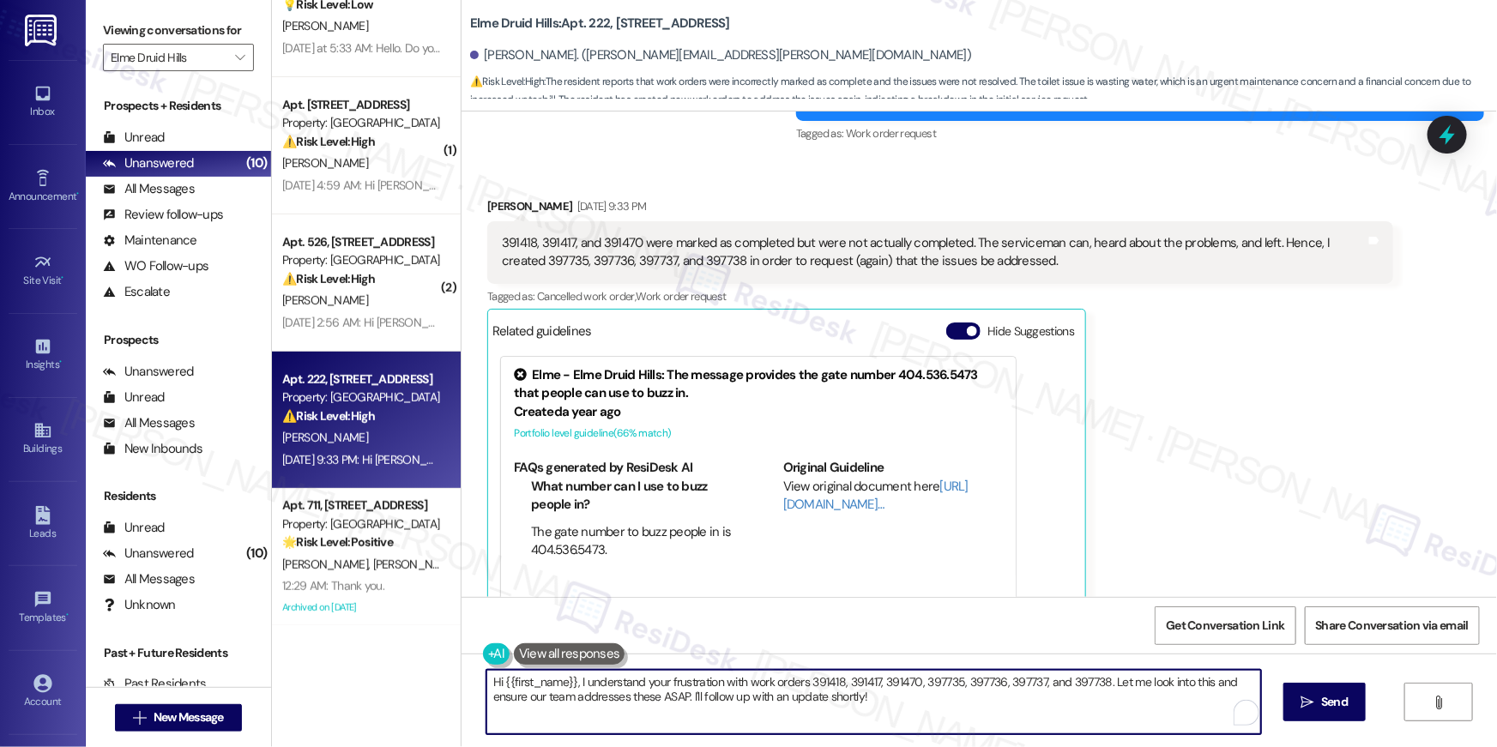
drag, startPoint x: 922, startPoint y: 706, endPoint x: 409, endPoint y: 653, distance: 515.0
click at [404, 659] on div "( 4 ) Apt. 915, [STREET_ADDRESS] Property: [GEOGRAPHIC_DATA] 🔧 Risk Level: Medi…" at bounding box center [884, 373] width 1225 height 747
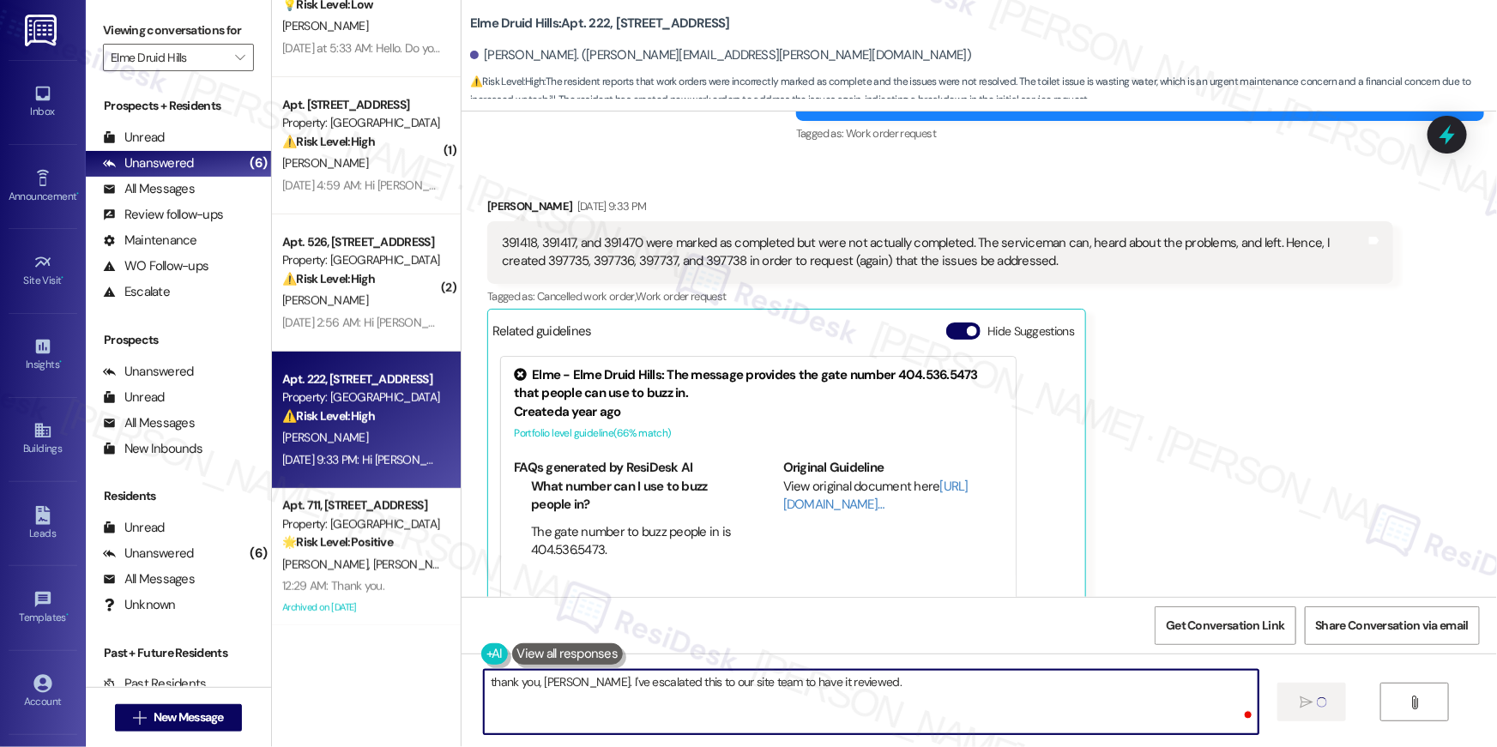
type textarea "thank you, [PERSON_NAME]. I've escalated this to our site team to have it revie…"
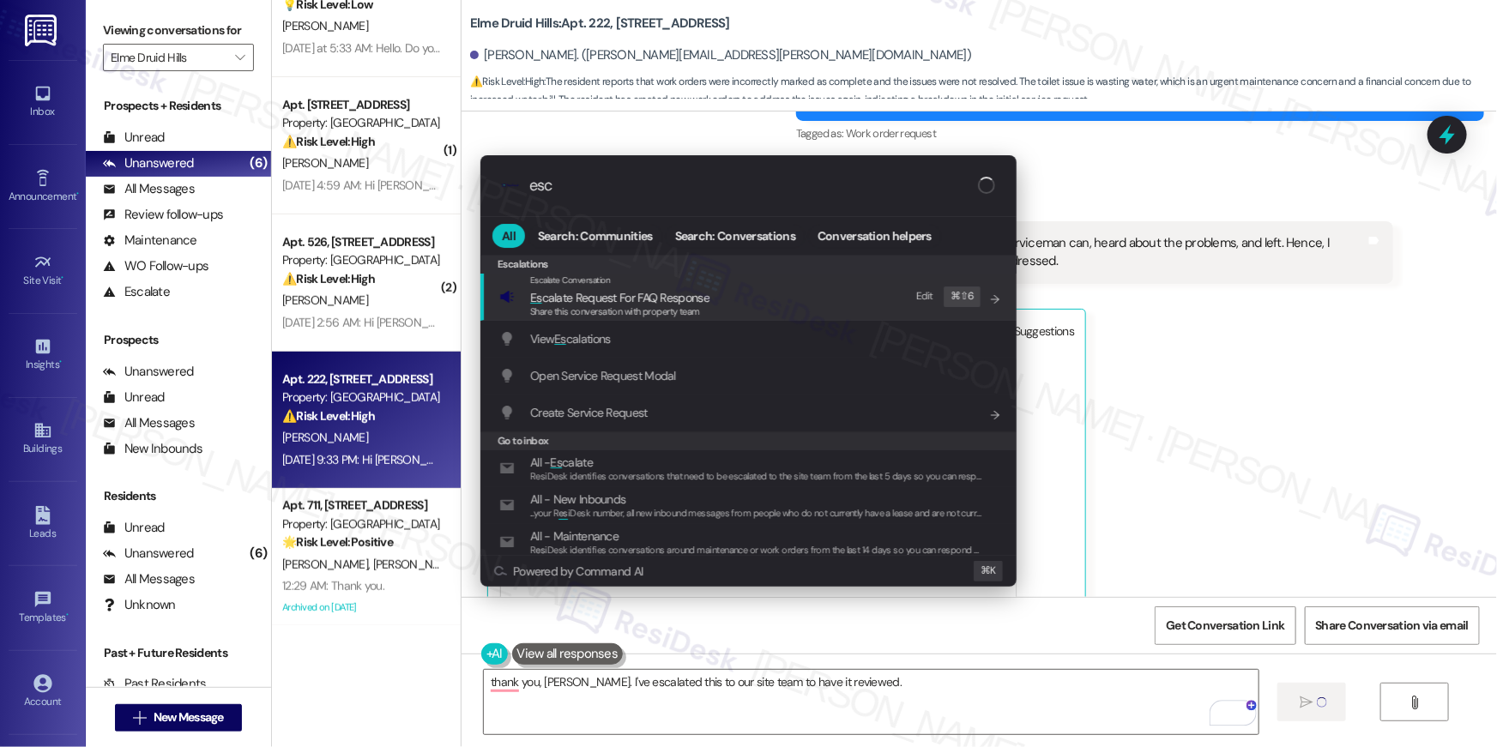
type input "esca"
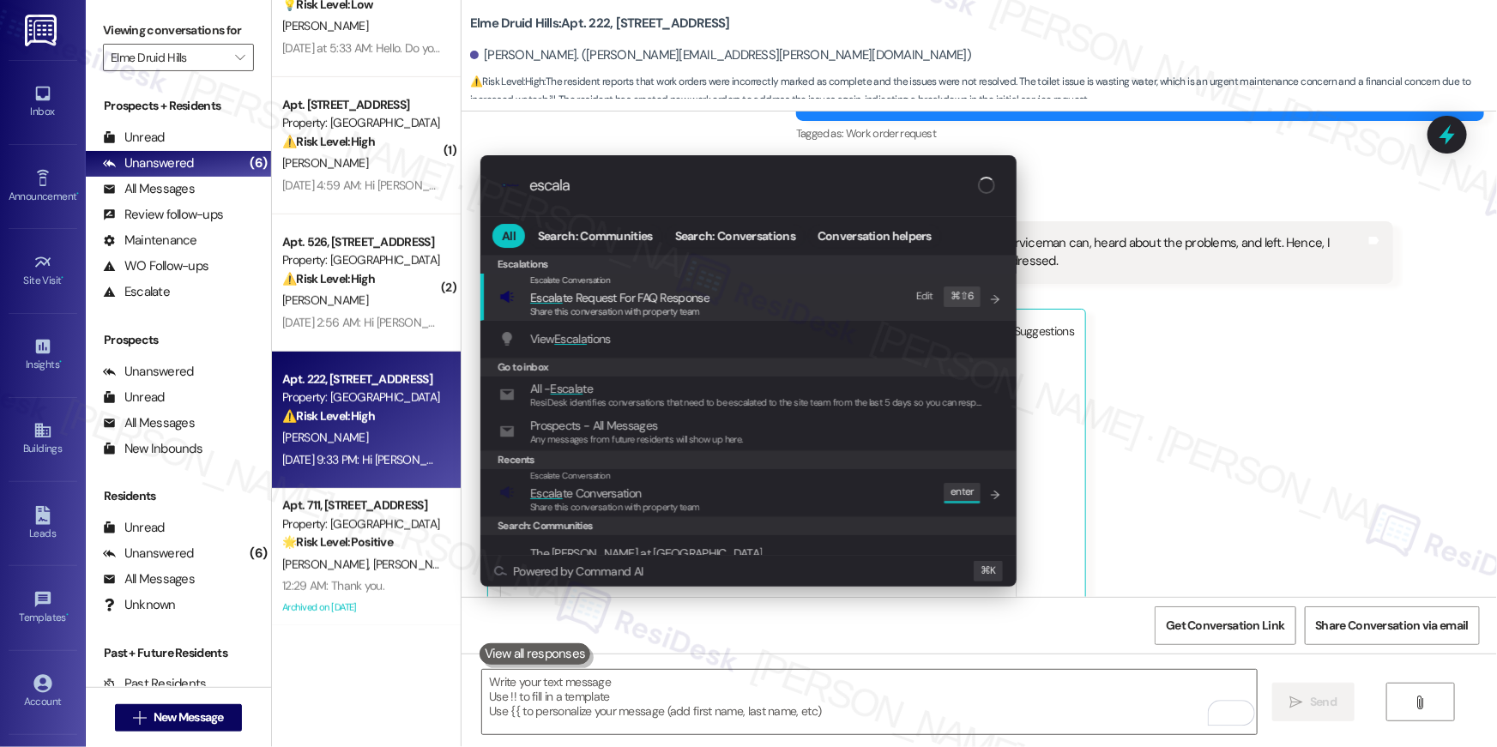
scroll to position [2567, 0]
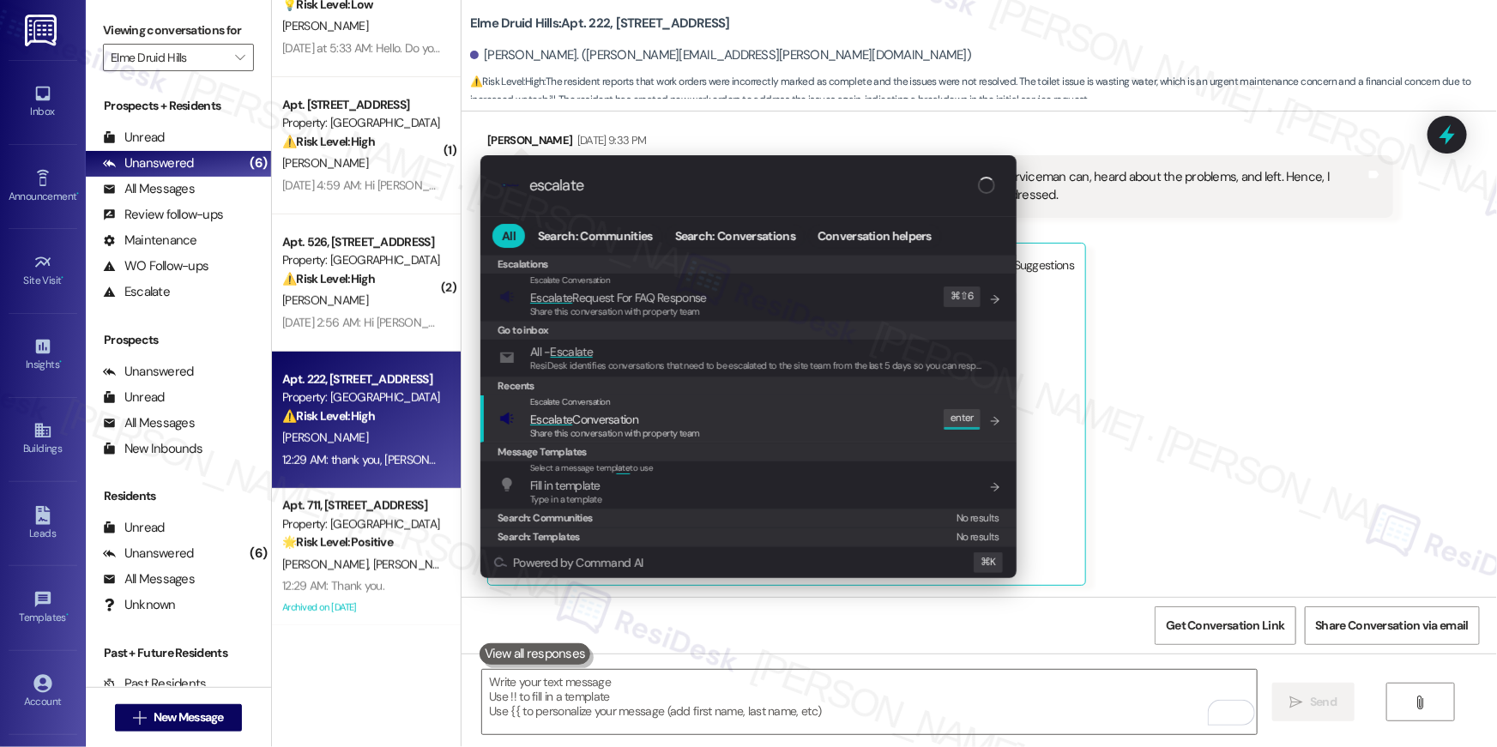
type input "escalate"
click at [772, 406] on div "Escalate Conversation Escalate Conversation Share this conversation with proper…" at bounding box center [750, 419] width 502 height 46
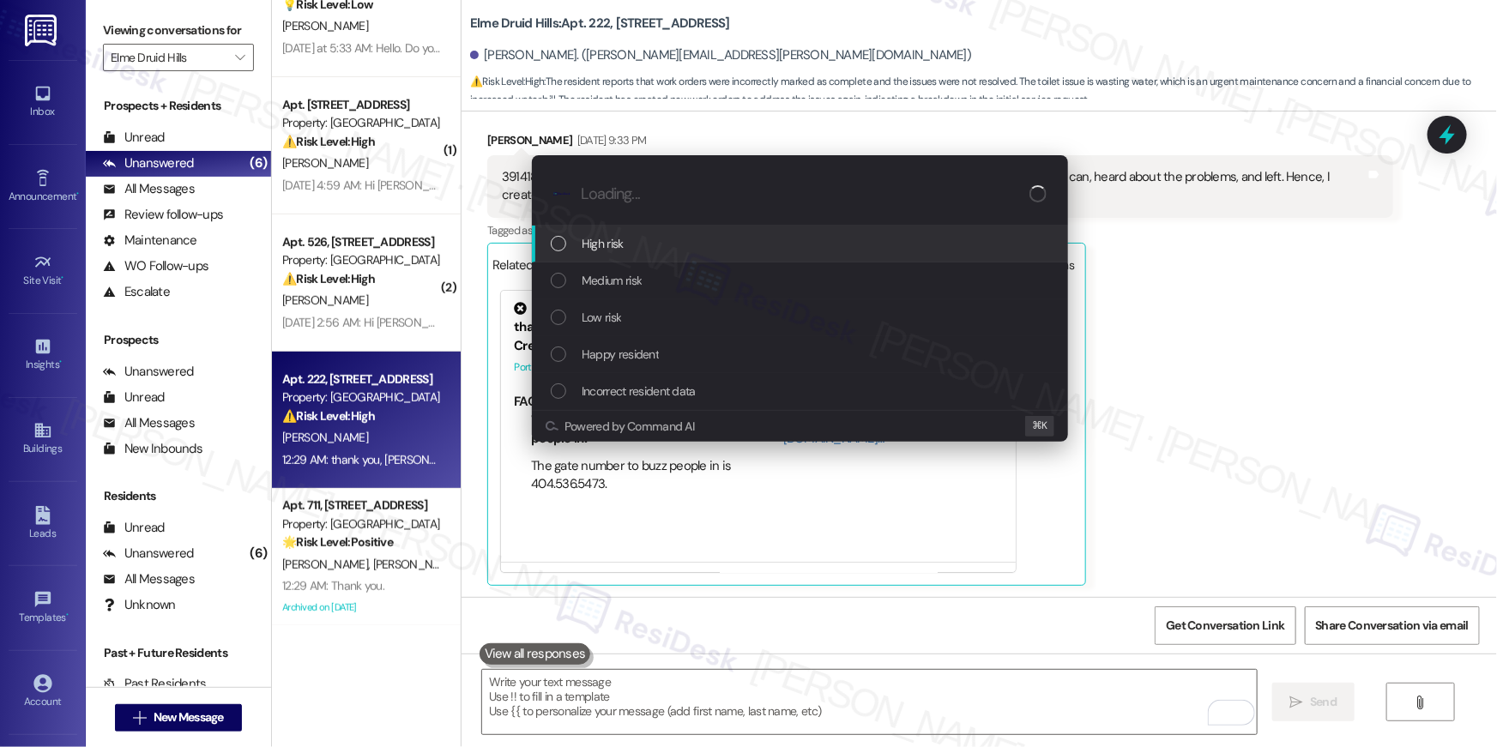
click at [646, 258] on div "High risk" at bounding box center [800, 244] width 536 height 37
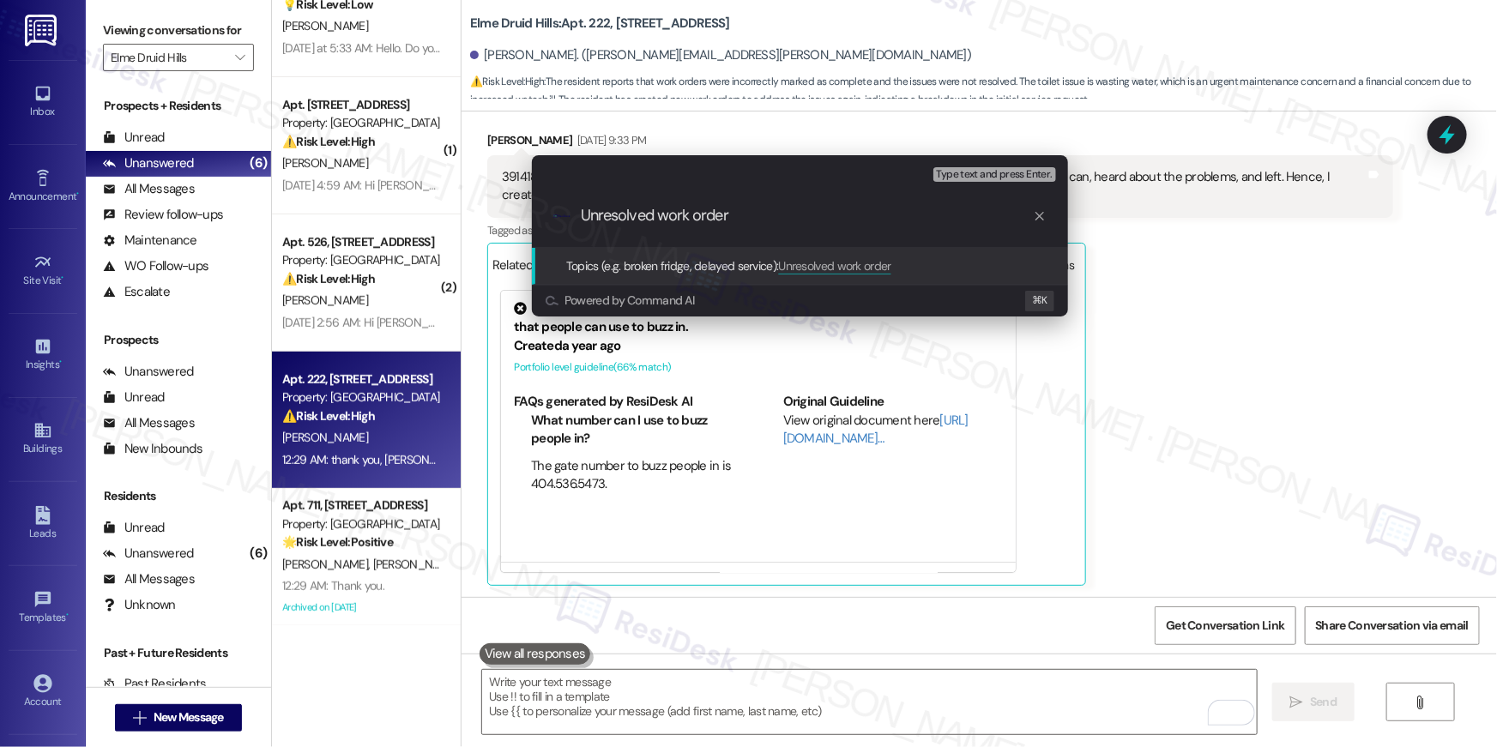
type input "Unresolved work orders"
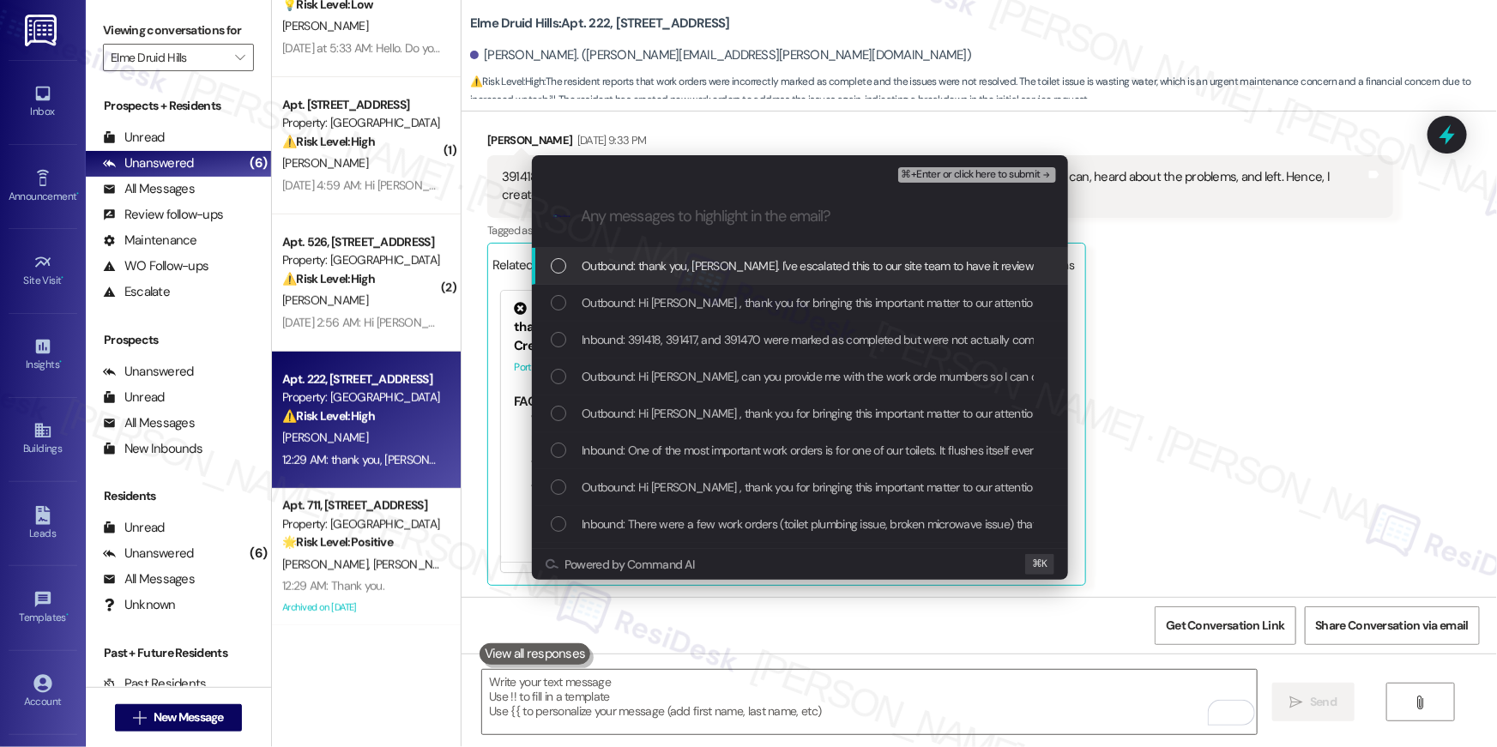
click at [624, 267] on span "Outbound: thank you, [PERSON_NAME]. I've escalated this to our site team to hav…" at bounding box center [816, 266] width 468 height 19
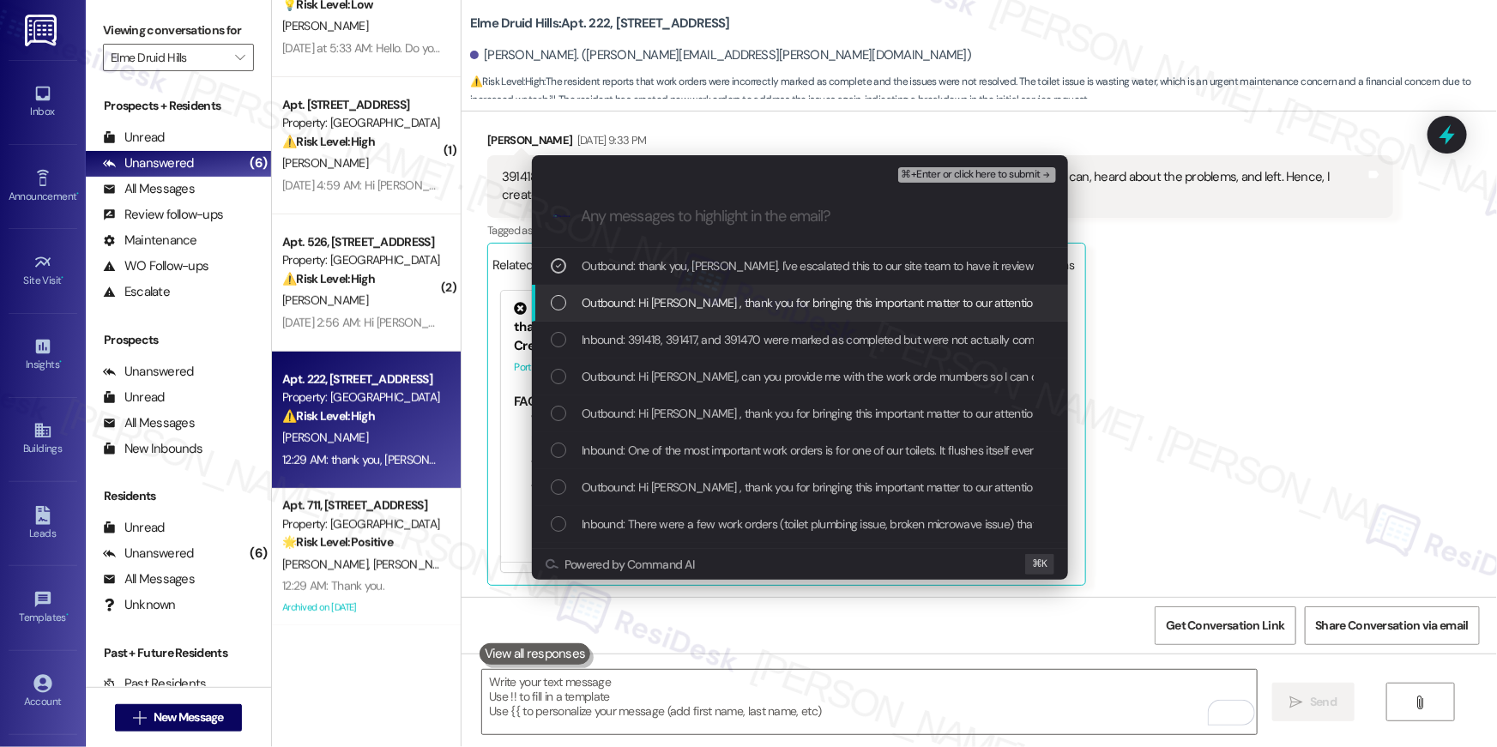
drag, startPoint x: 625, startPoint y: 309, endPoint x: 622, endPoint y: 344, distance: 35.3
click at [625, 309] on span "Outbound: Hi [PERSON_NAME] , thank you for bringing this important matter to ou…" at bounding box center [1158, 302] width 1152 height 19
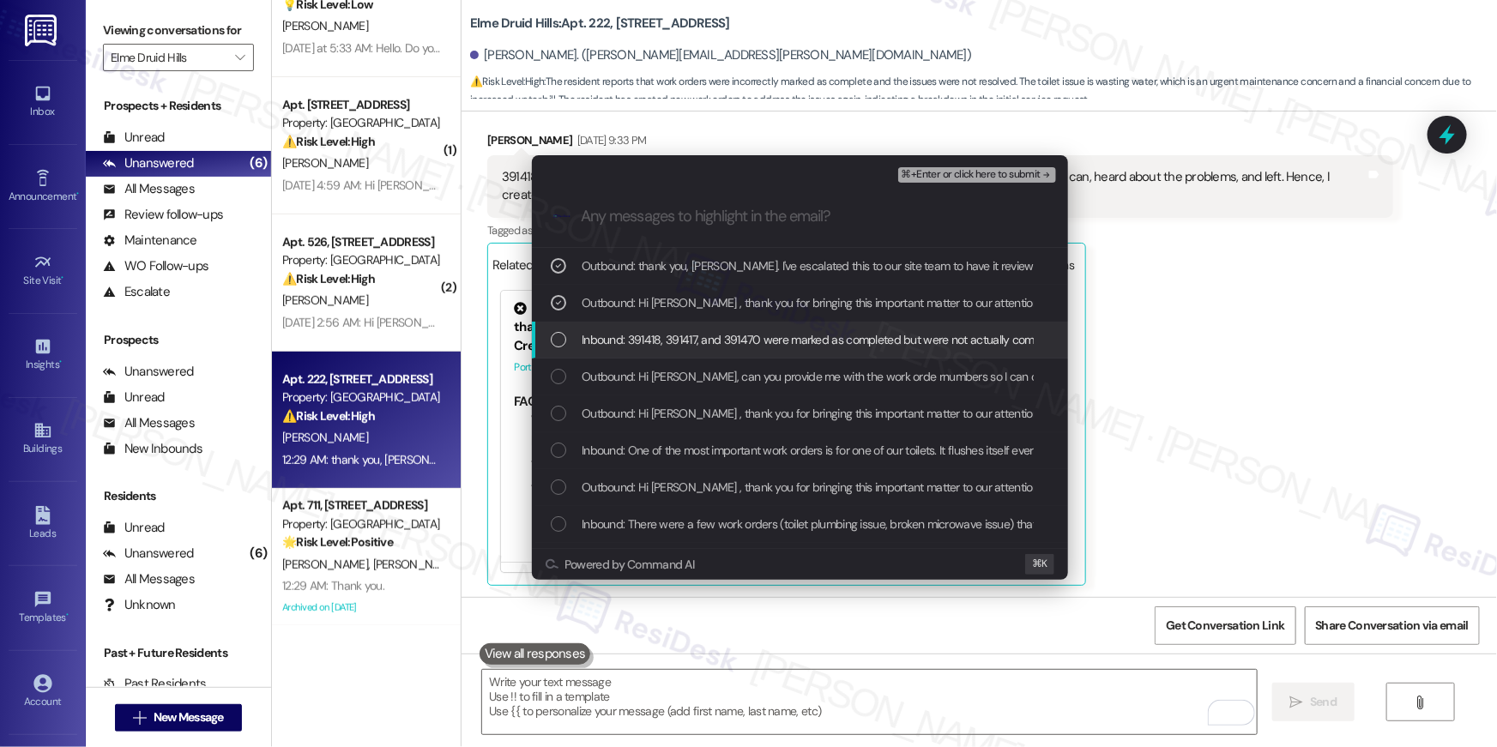
click at [622, 345] on span "Inbound: 391418, 391417, and 391470 were marked as completed but were not actua…" at bounding box center [1245, 339] width 1327 height 19
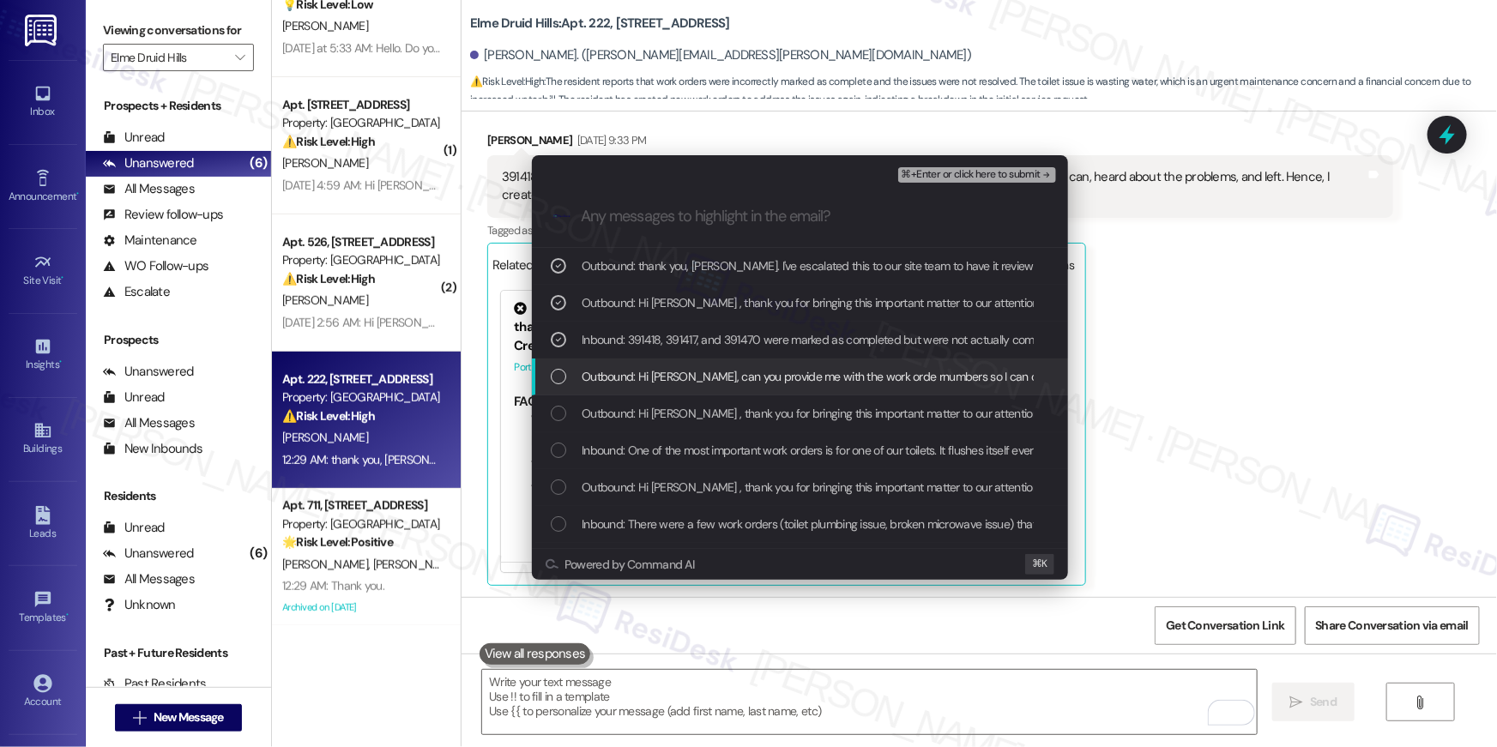
click at [623, 371] on span "Outbound: Hi [PERSON_NAME], can you provide me with the work orde rnumbers so I…" at bounding box center [904, 376] width 644 height 19
click at [614, 408] on span "Outbound: Hi [PERSON_NAME] , thank you for bringing this important matter to ou…" at bounding box center [1158, 413] width 1152 height 19
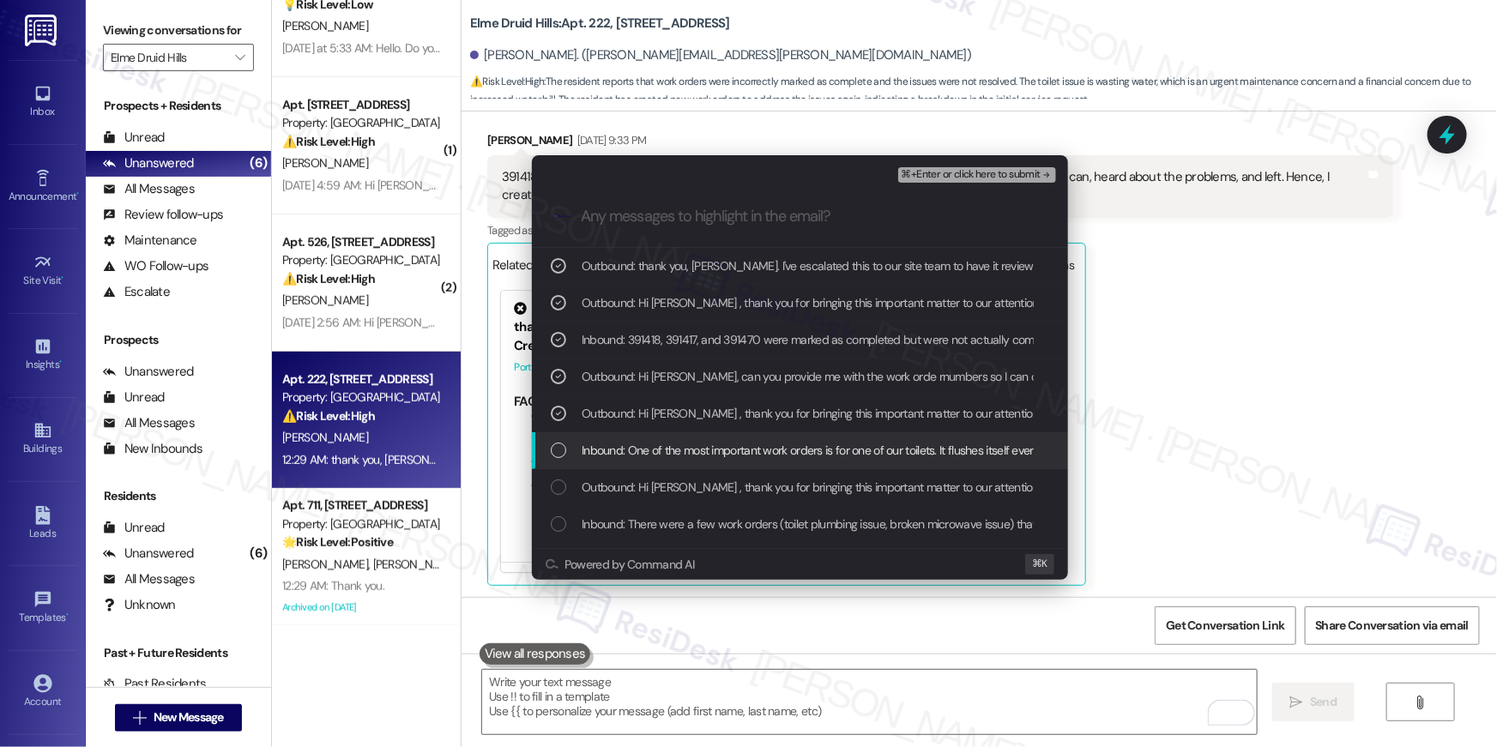
click at [615, 444] on span "Inbound: One of the most important work orders is for one of our toilets. It fl…" at bounding box center [991, 450] width 819 height 19
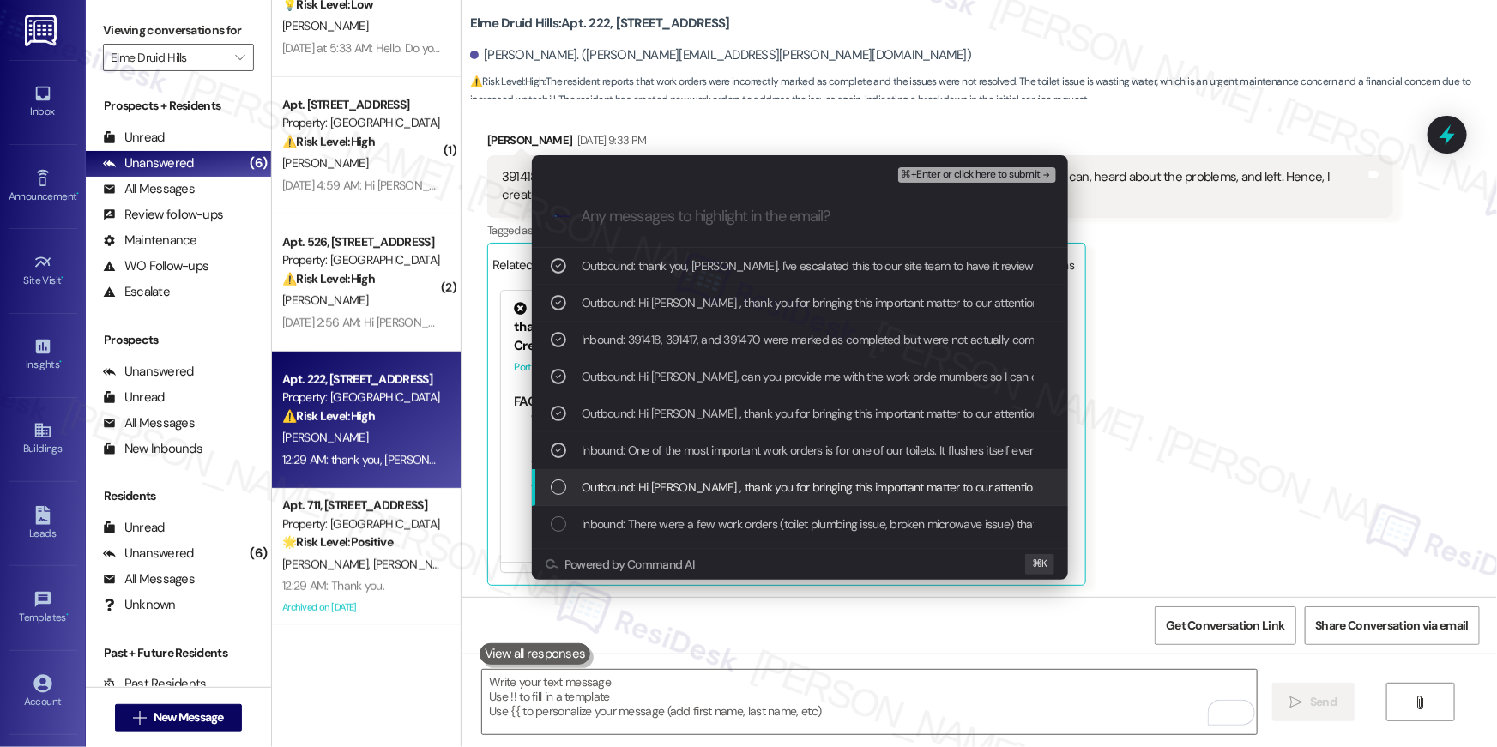
click at [622, 474] on div "Outbound: Hi [PERSON_NAME] , thank you for bringing this important matter to ou…" at bounding box center [800, 487] width 536 height 37
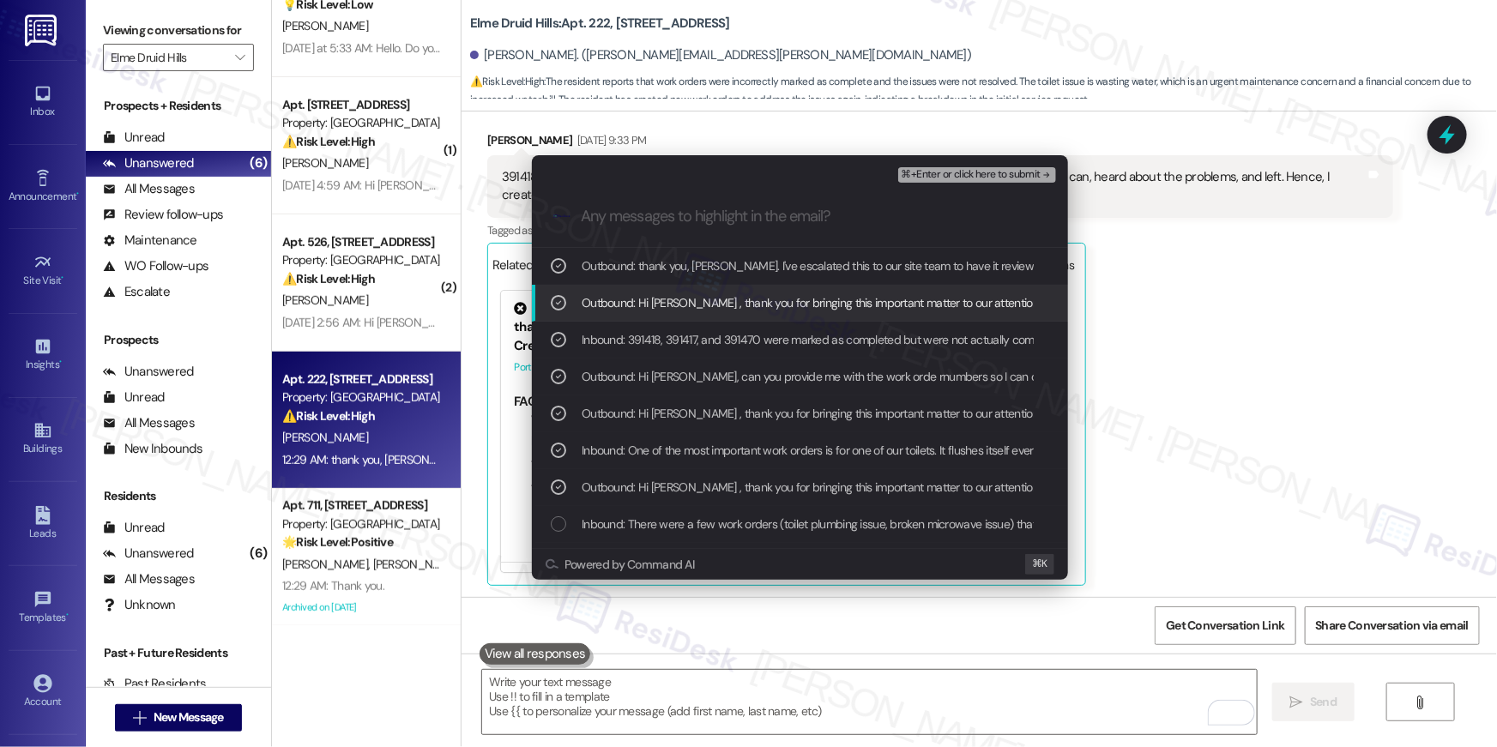
click at [979, 167] on button "⌘+Enter or click here to submit" at bounding box center [977, 174] width 158 height 15
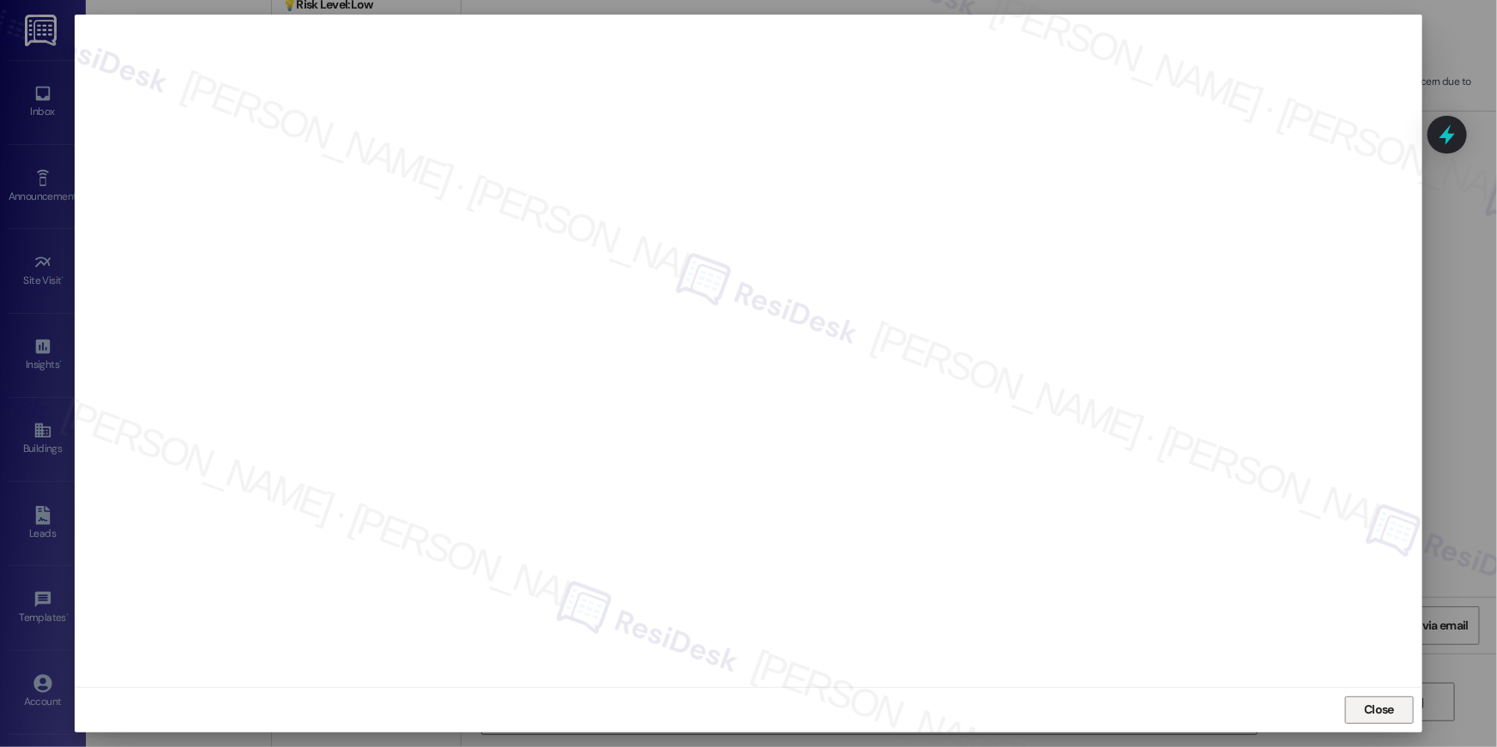
click at [1375, 710] on span "Close" at bounding box center [1379, 710] width 30 height 18
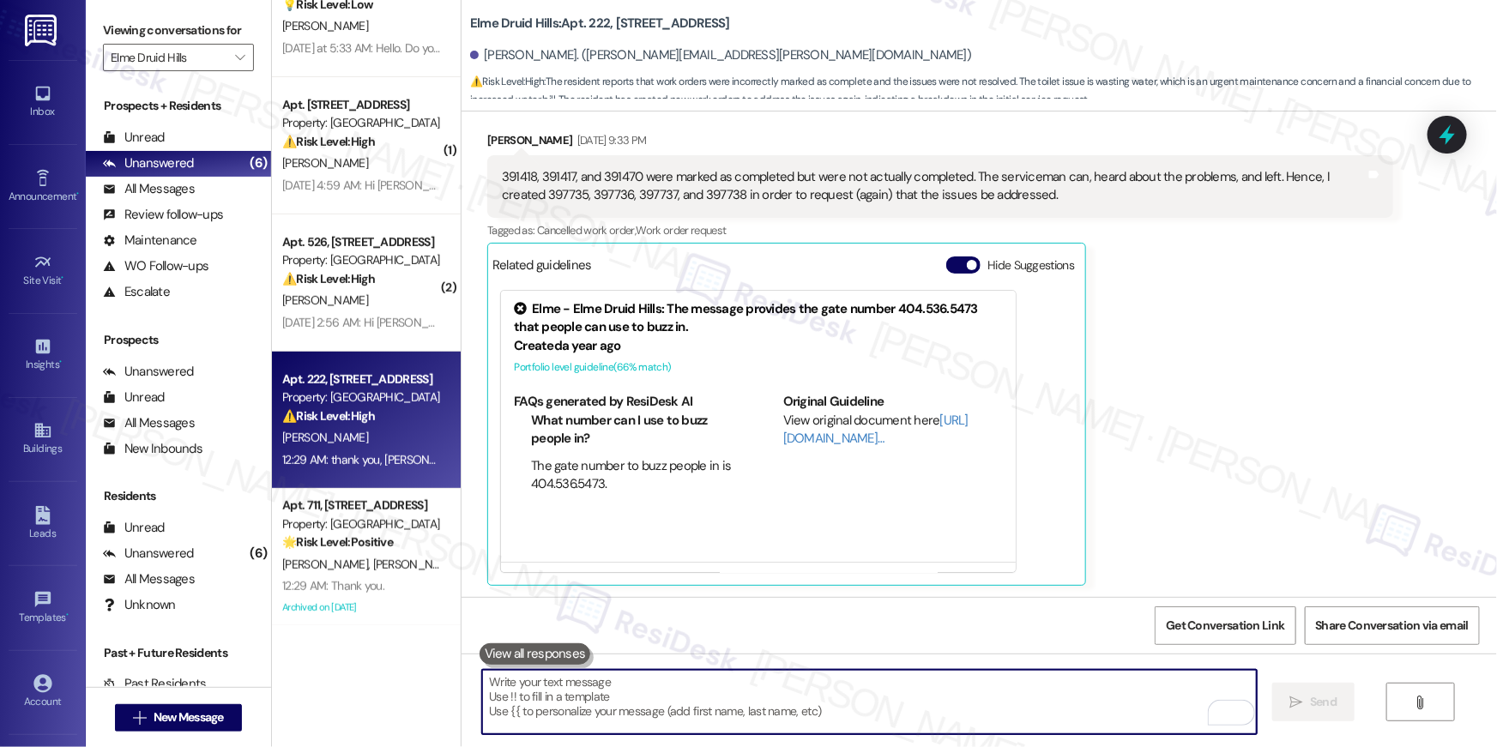
click at [990, 710] on textarea "To enrich screen reader interactions, please activate Accessibility in Grammarl…" at bounding box center [869, 702] width 775 height 64
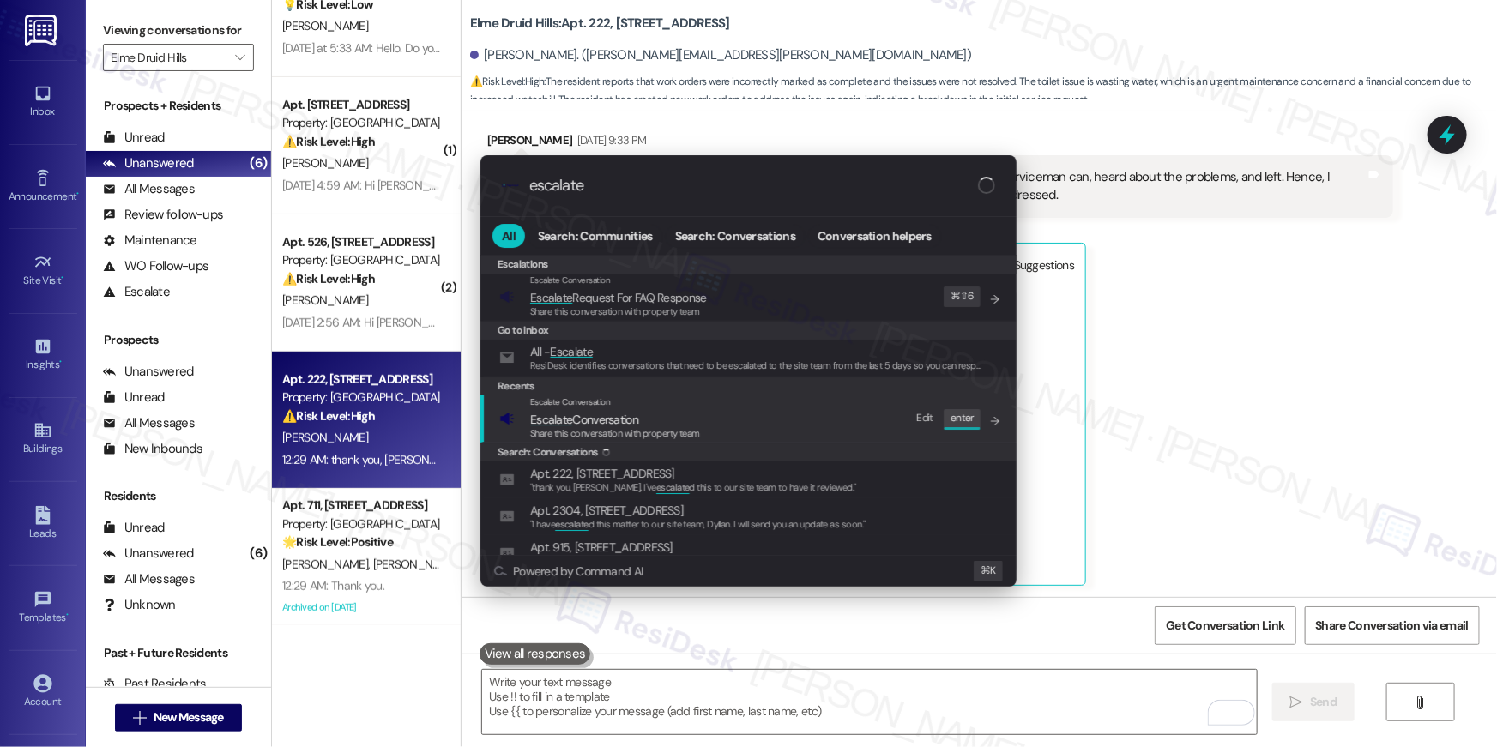
type input "escalate"
click at [614, 421] on span "Escalate Conversation" at bounding box center [584, 419] width 108 height 15
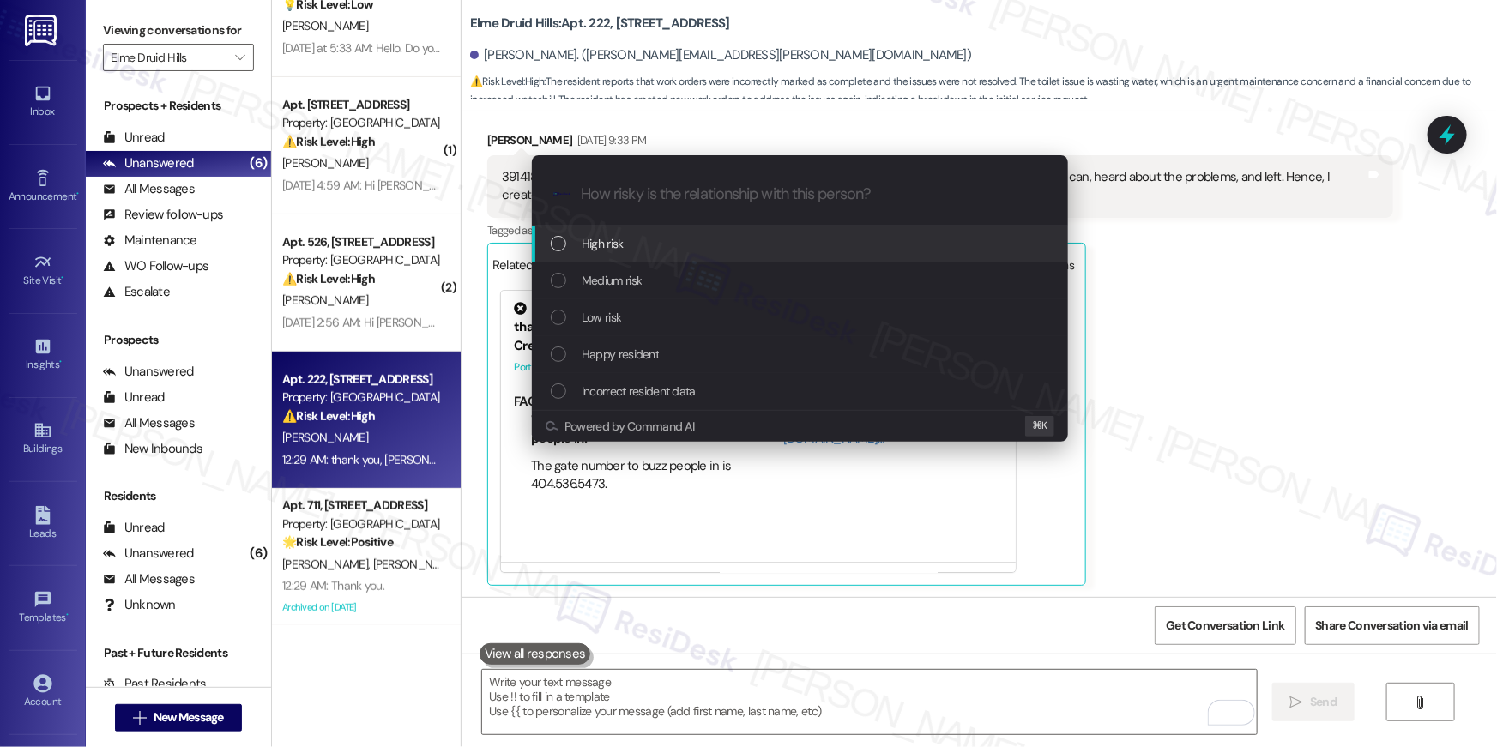
click at [604, 243] on span "High risk" at bounding box center [603, 243] width 42 height 19
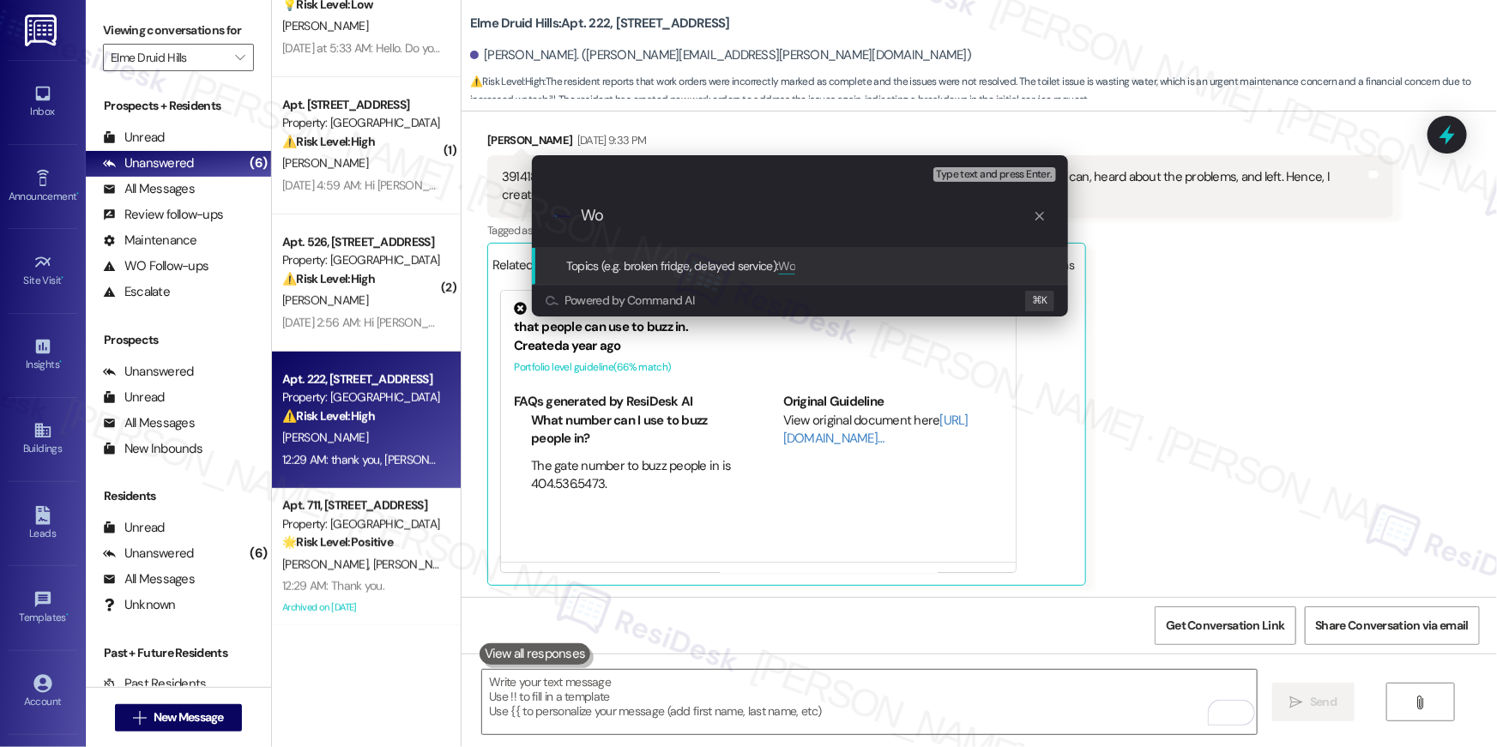
type input "W"
paste input "Unresolved work orders"
type input "Unresolved work orders"
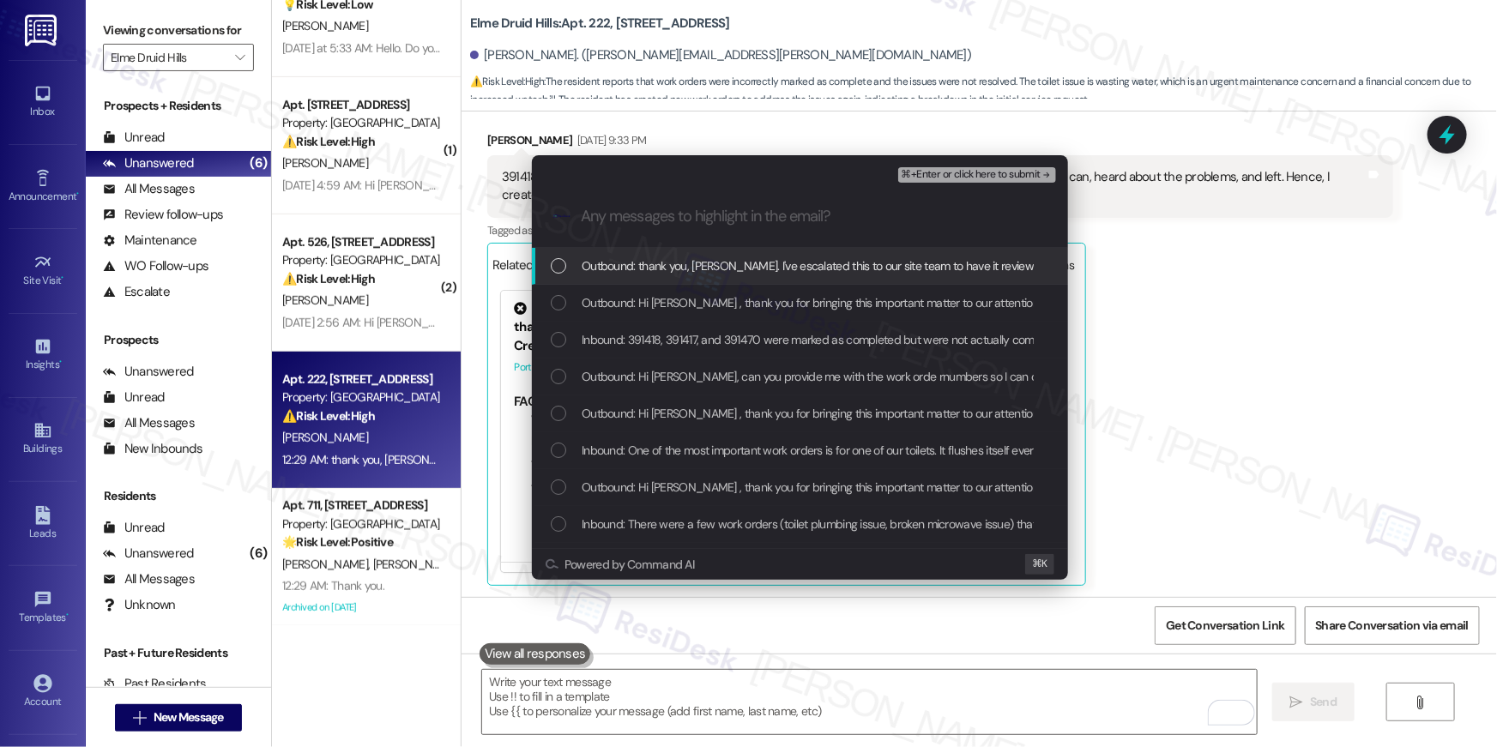
click at [768, 271] on span "Outbound: thank you, Stephen. I've escalated this to our site team to have it r…" at bounding box center [816, 266] width 468 height 19
click at [759, 300] on span "Outbound: Hi Stephen , thank you for bringing this important matter to our atte…" at bounding box center [1158, 302] width 1152 height 19
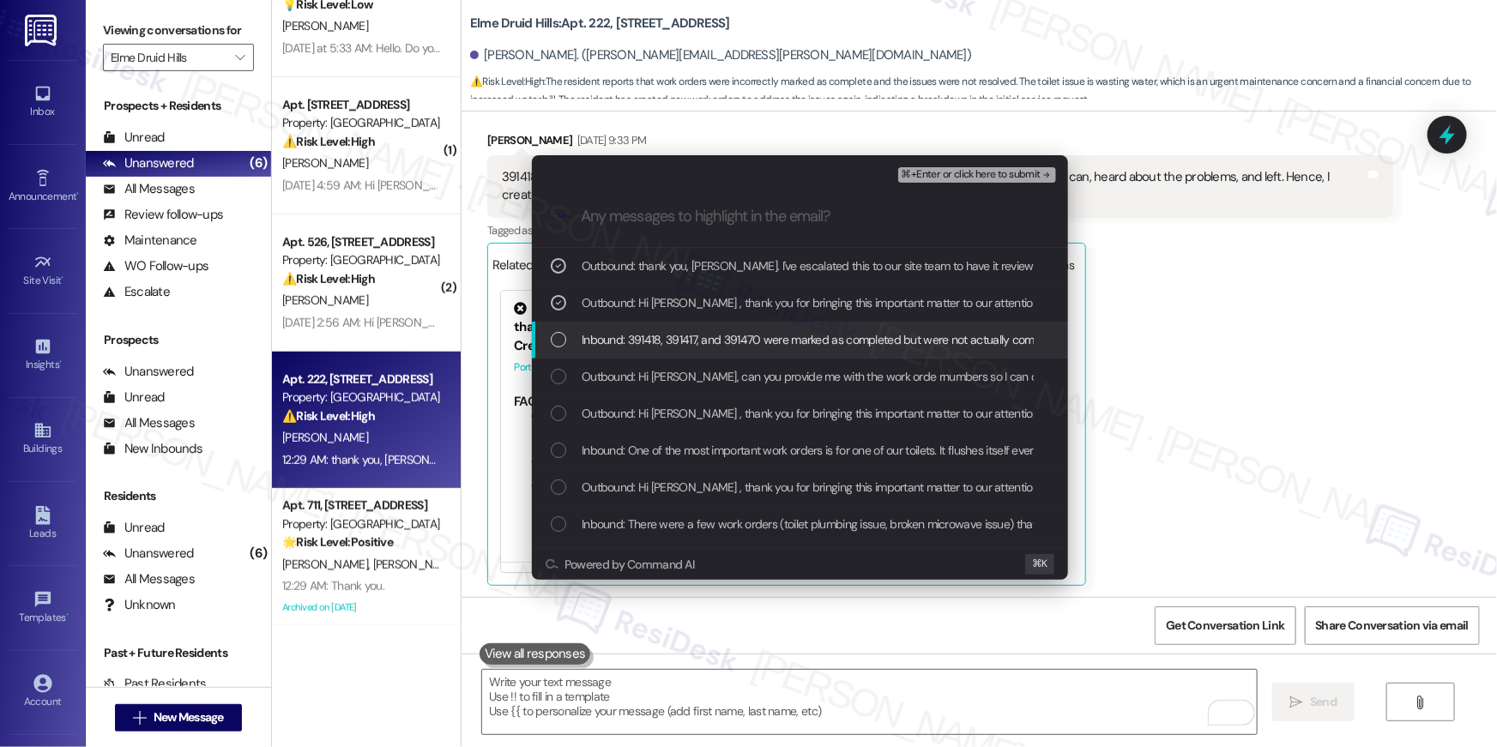
click at [760, 352] on div "Inbound: 391418, 391417, and 391470 were marked as completed but were not actua…" at bounding box center [800, 340] width 536 height 37
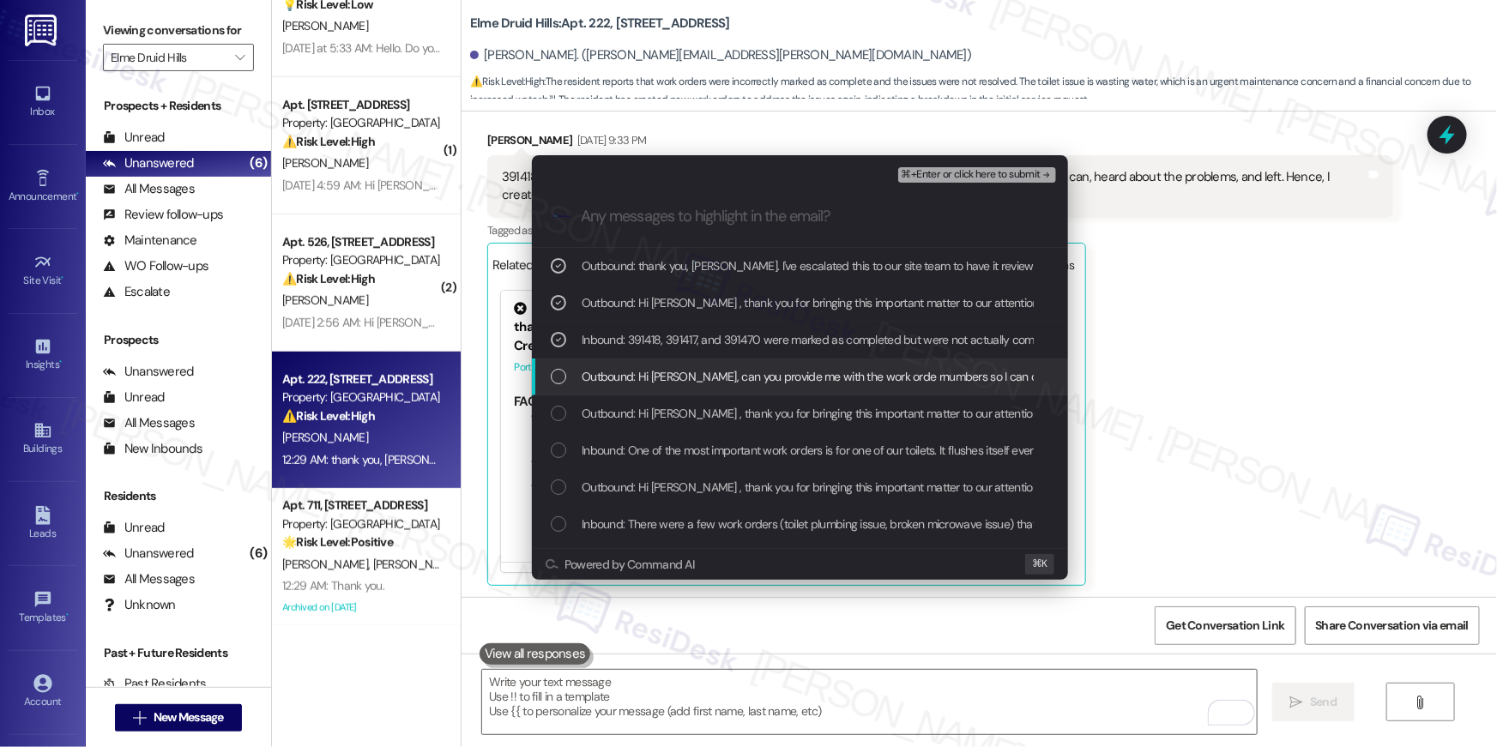
drag, startPoint x: 758, startPoint y: 380, endPoint x: 752, endPoint y: 409, distance: 29.8
click at [758, 380] on span "Outbound: Hi Stephen, can you provide me with the work orde rnumbers so I can c…" at bounding box center [904, 376] width 644 height 19
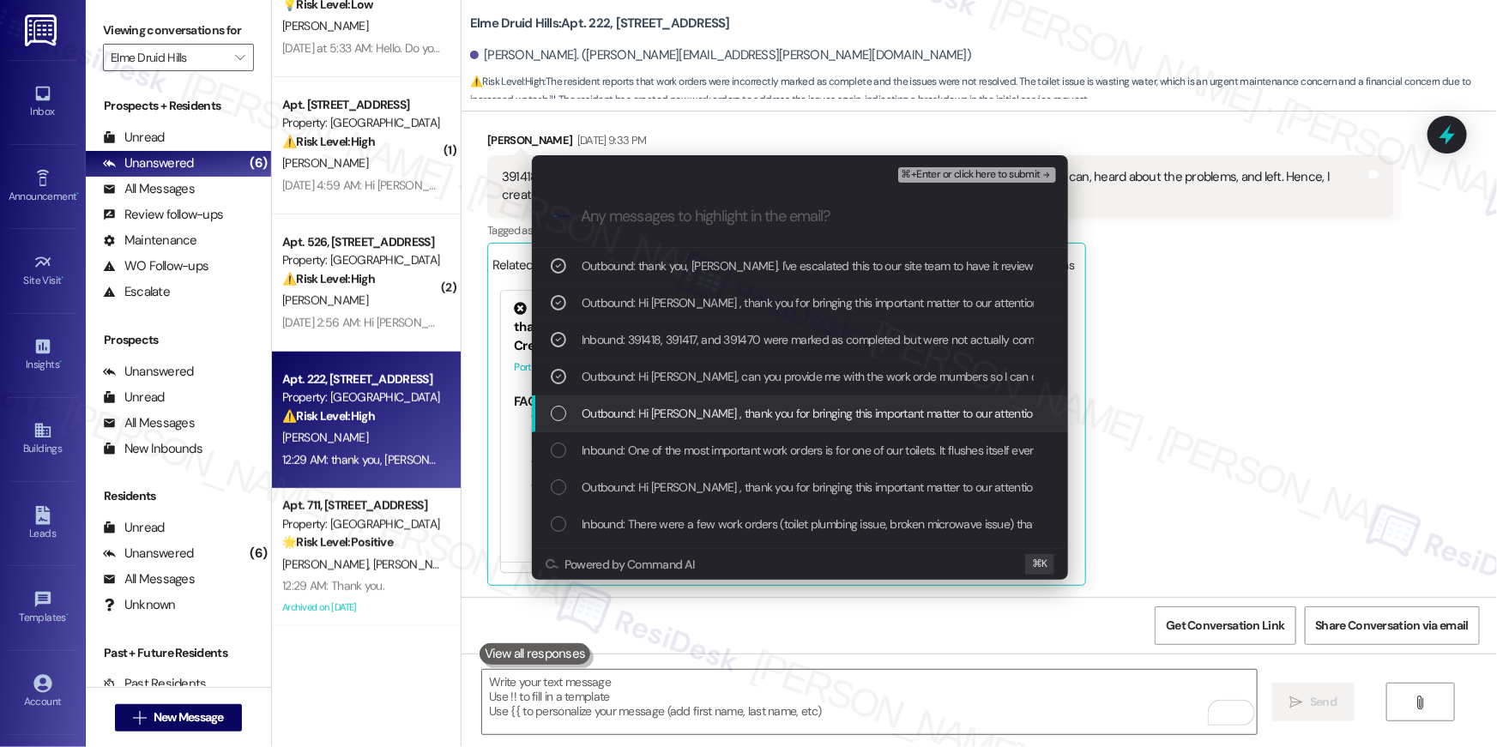
drag, startPoint x: 752, startPoint y: 409, endPoint x: 753, endPoint y: 444, distance: 35.2
click at [752, 412] on span "Outbound: Hi Stephen , thank you for bringing this important matter to our atte…" at bounding box center [1158, 413] width 1152 height 19
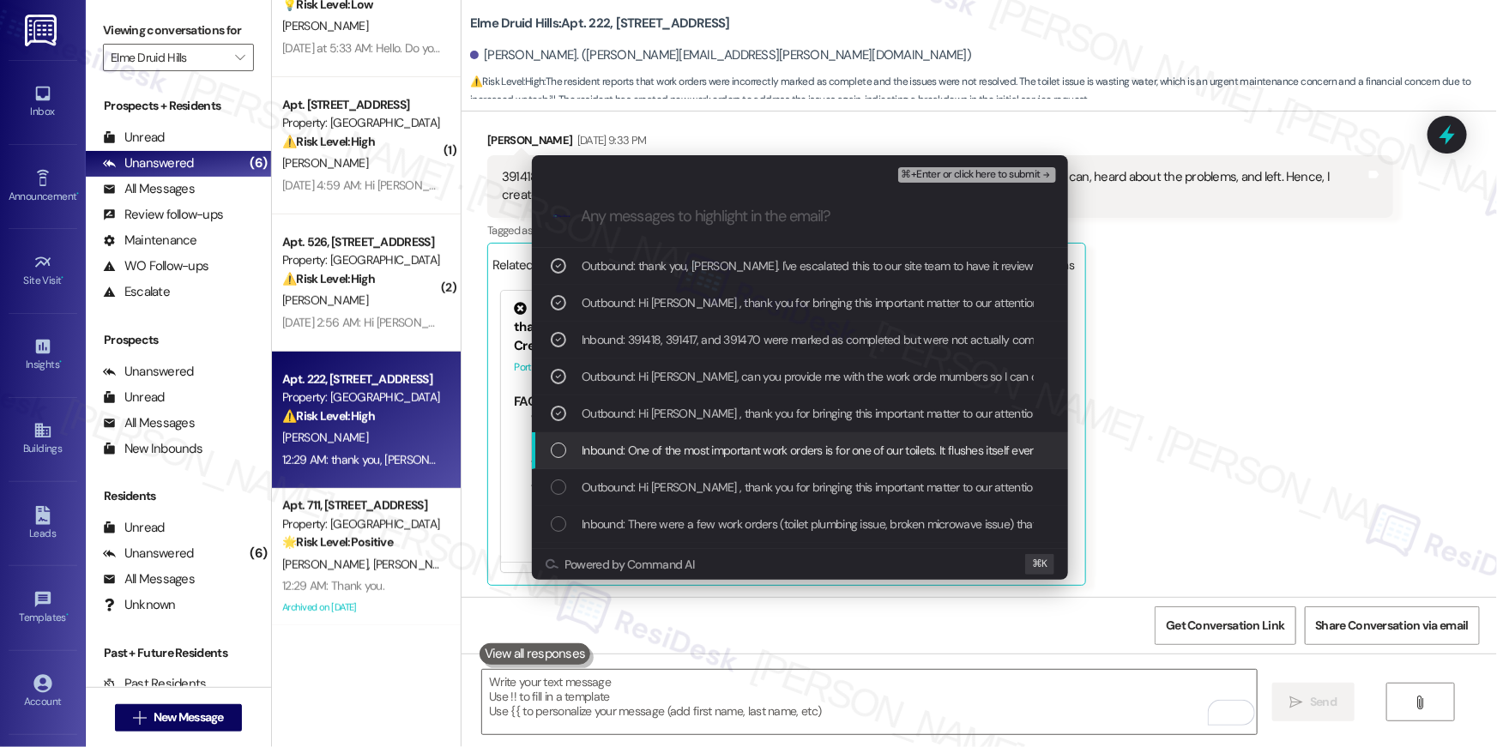
drag, startPoint x: 753, startPoint y: 446, endPoint x: 746, endPoint y: 468, distance: 22.8
click at [753, 447] on span "Inbound: One of the most important work orders is for one of our toilets. It fl…" at bounding box center [991, 450] width 819 height 19
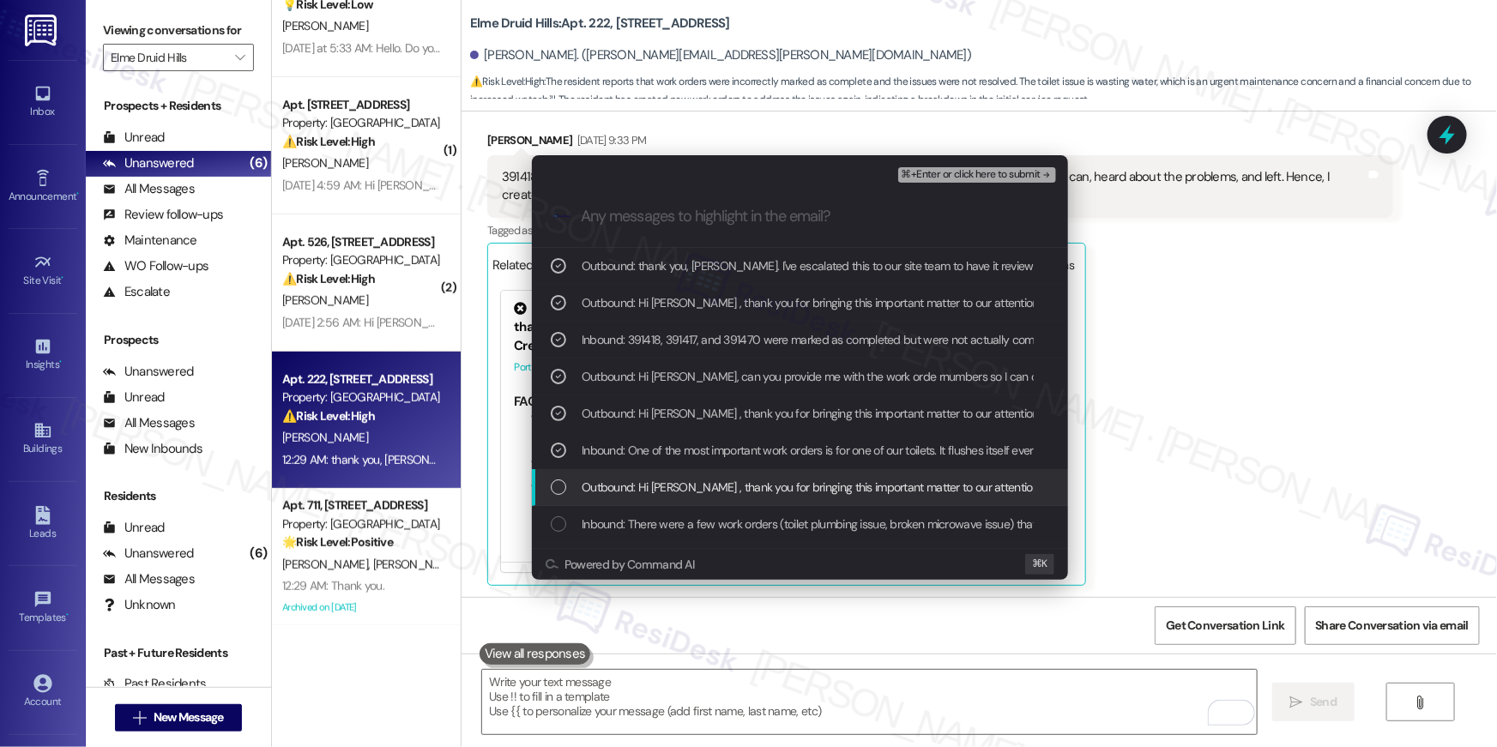
click at [752, 488] on span "Outbound: Hi Stephen , thank you for bringing this important matter to our atte…" at bounding box center [1158, 487] width 1152 height 19
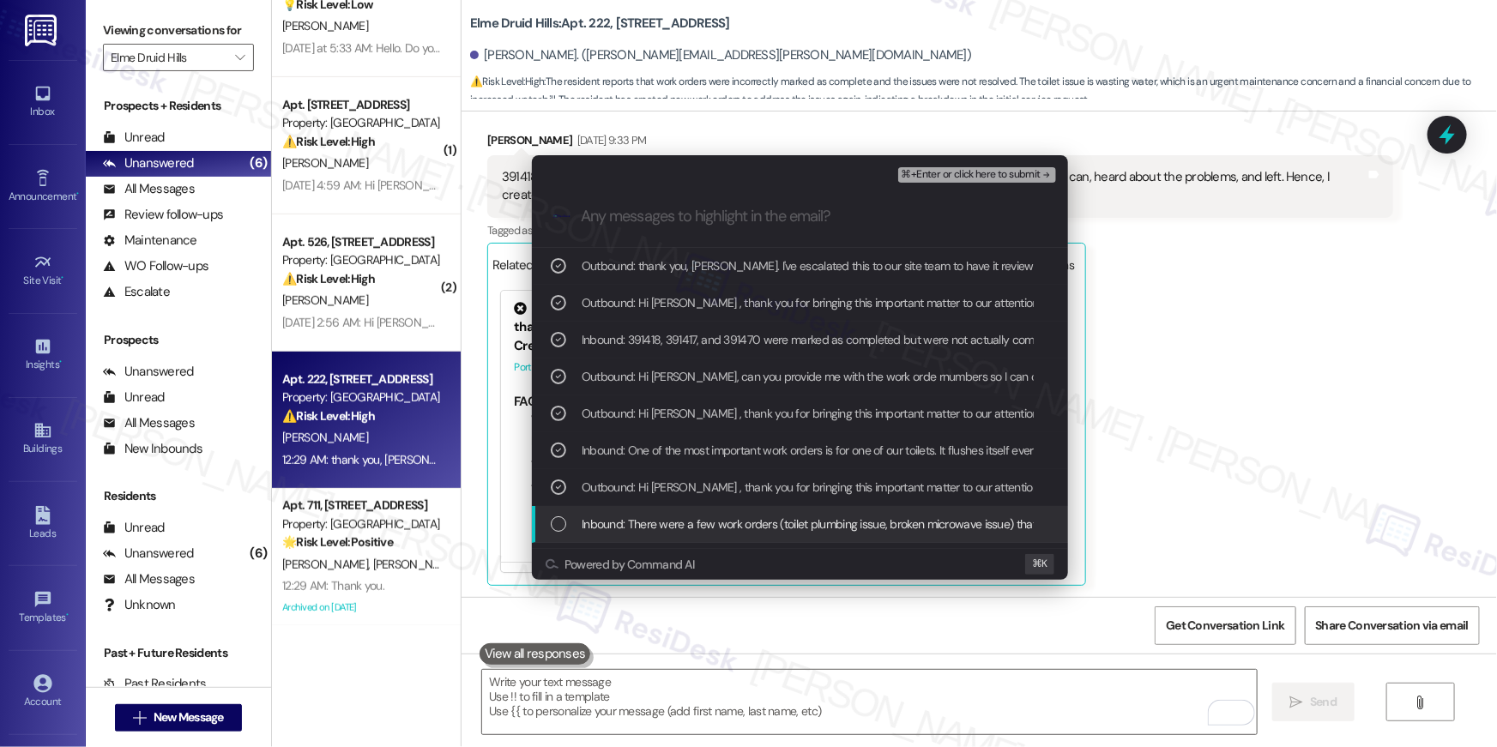
drag, startPoint x: 784, startPoint y: 517, endPoint x: 831, endPoint y: 519, distance: 46.4
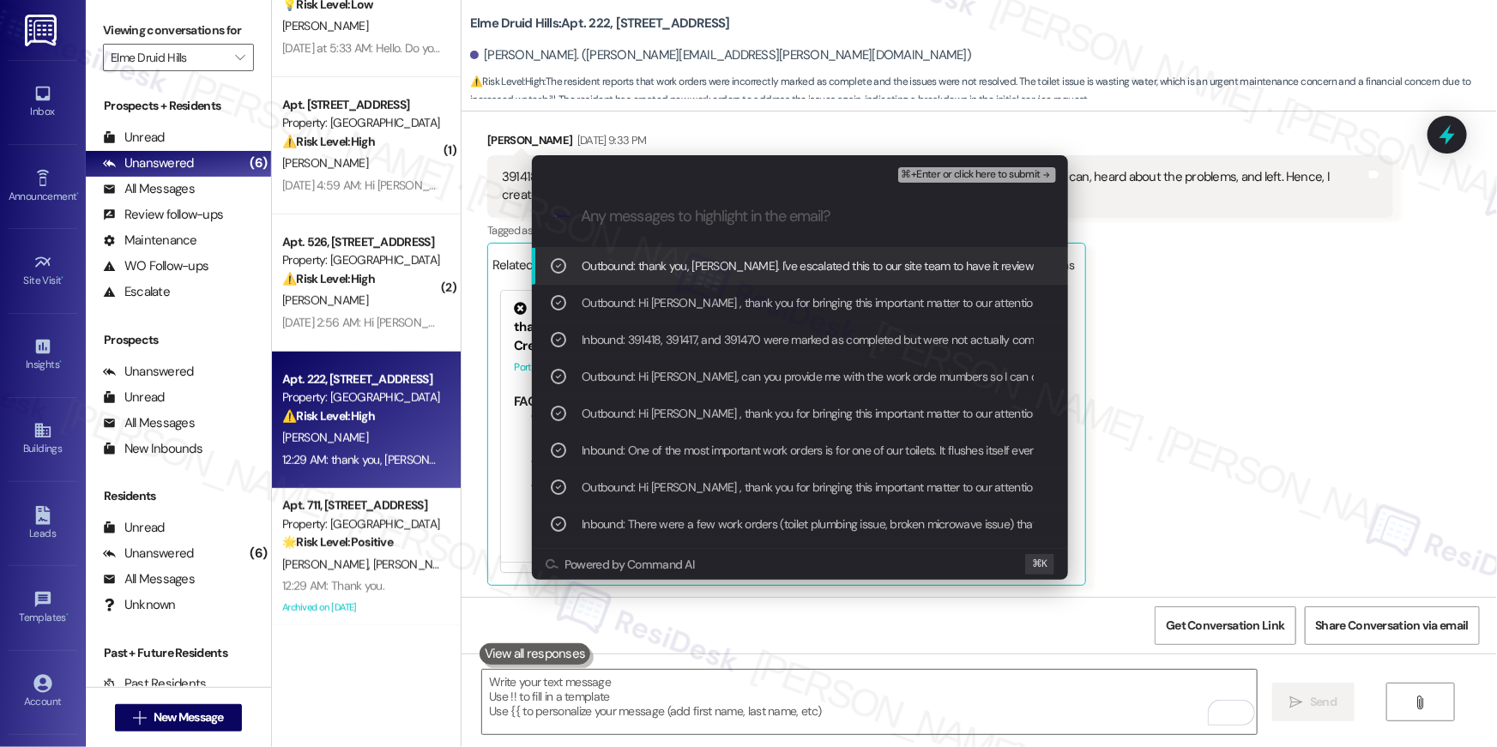
click at [972, 171] on span "⌘+Enter or click here to submit" at bounding box center [971, 175] width 139 height 12
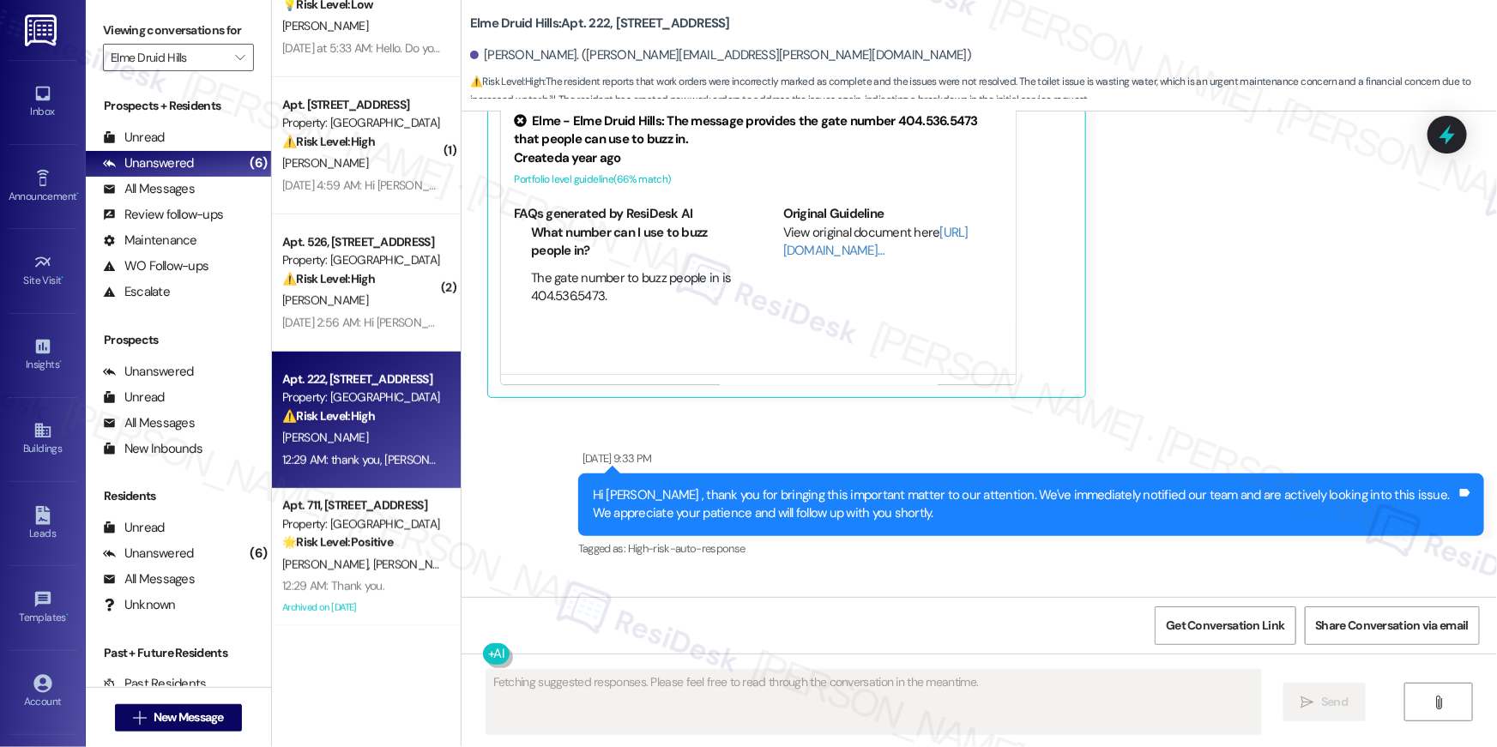
scroll to position [3088, 0]
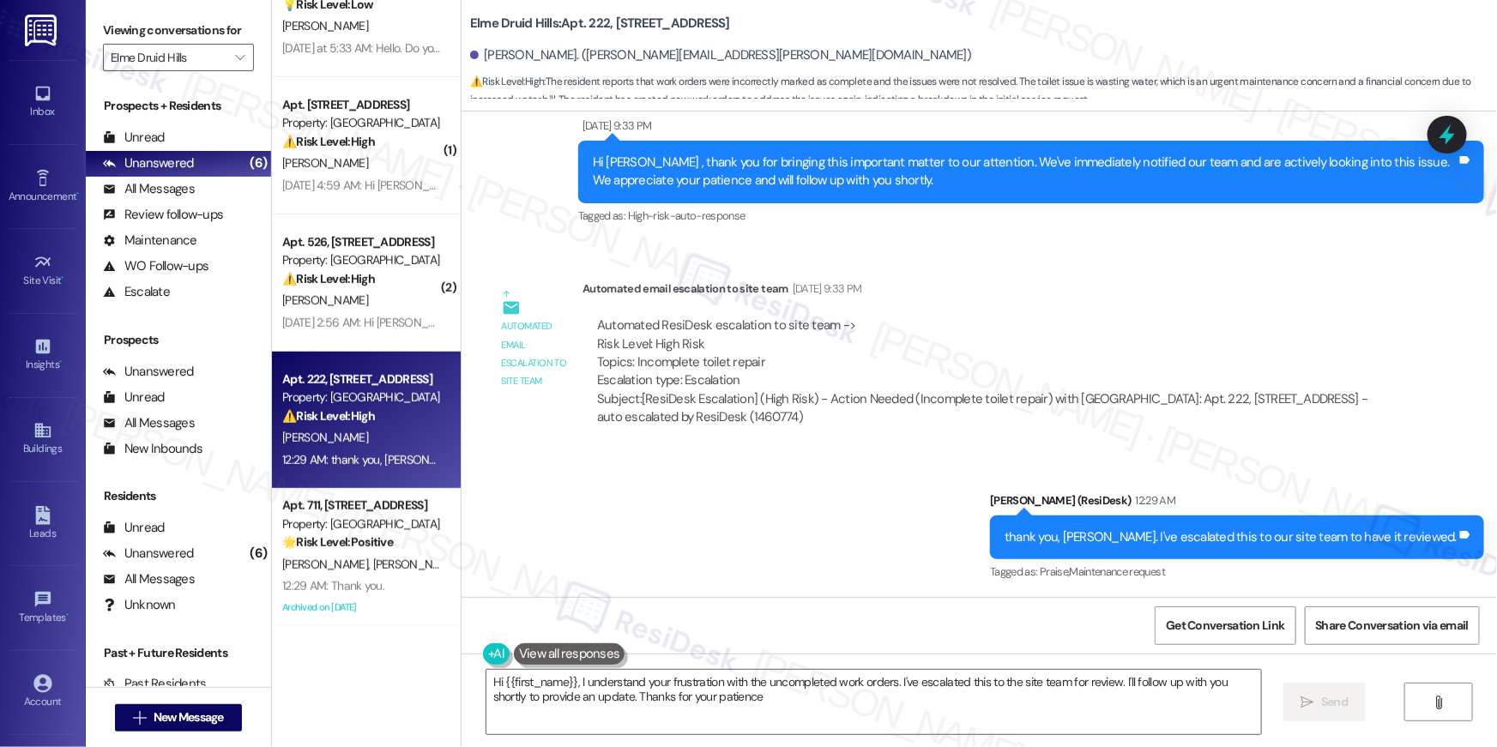
type textarea "Hi {{first_name}}, I understand your frustration with the uncompleted work orde…"
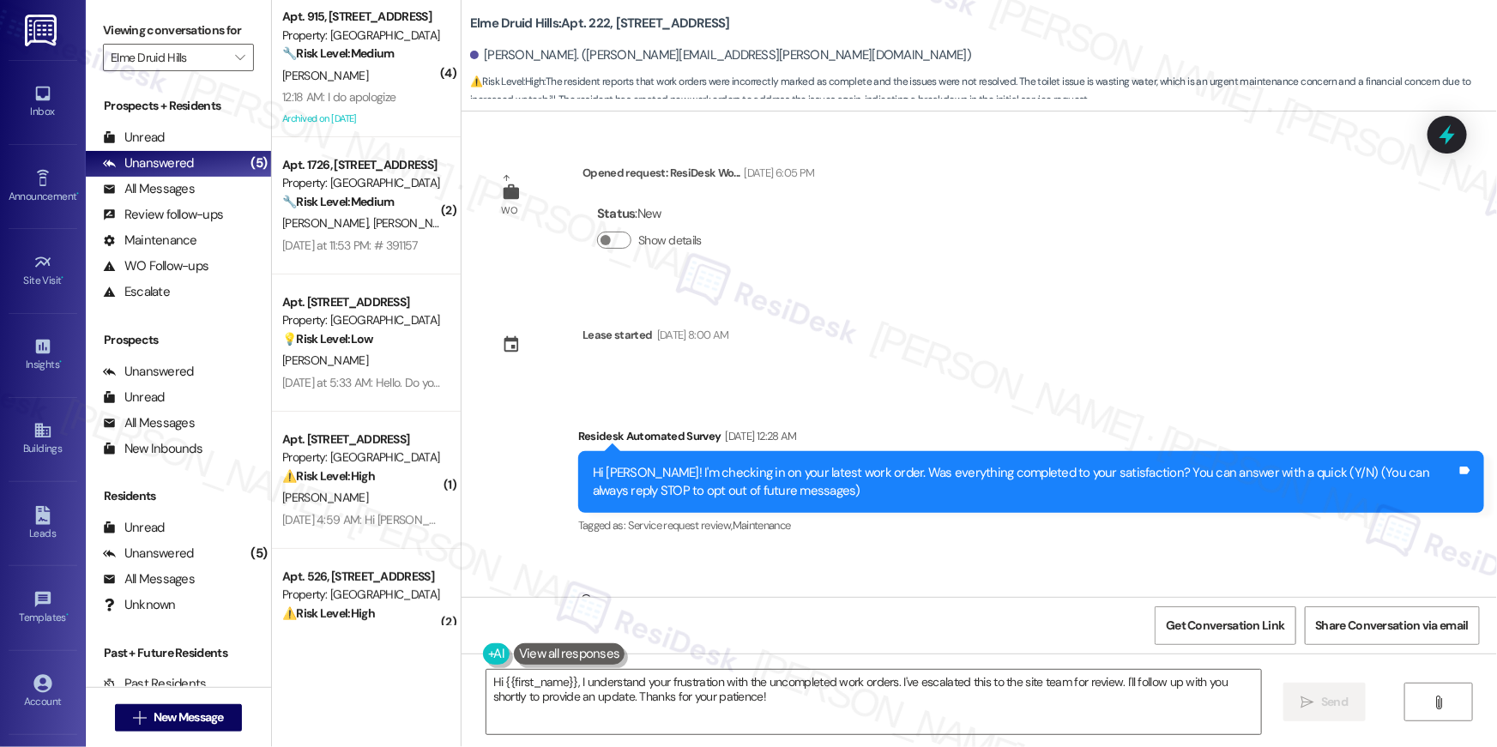
scroll to position [3088, 0]
